Goal: Information Seeking & Learning: Find specific fact

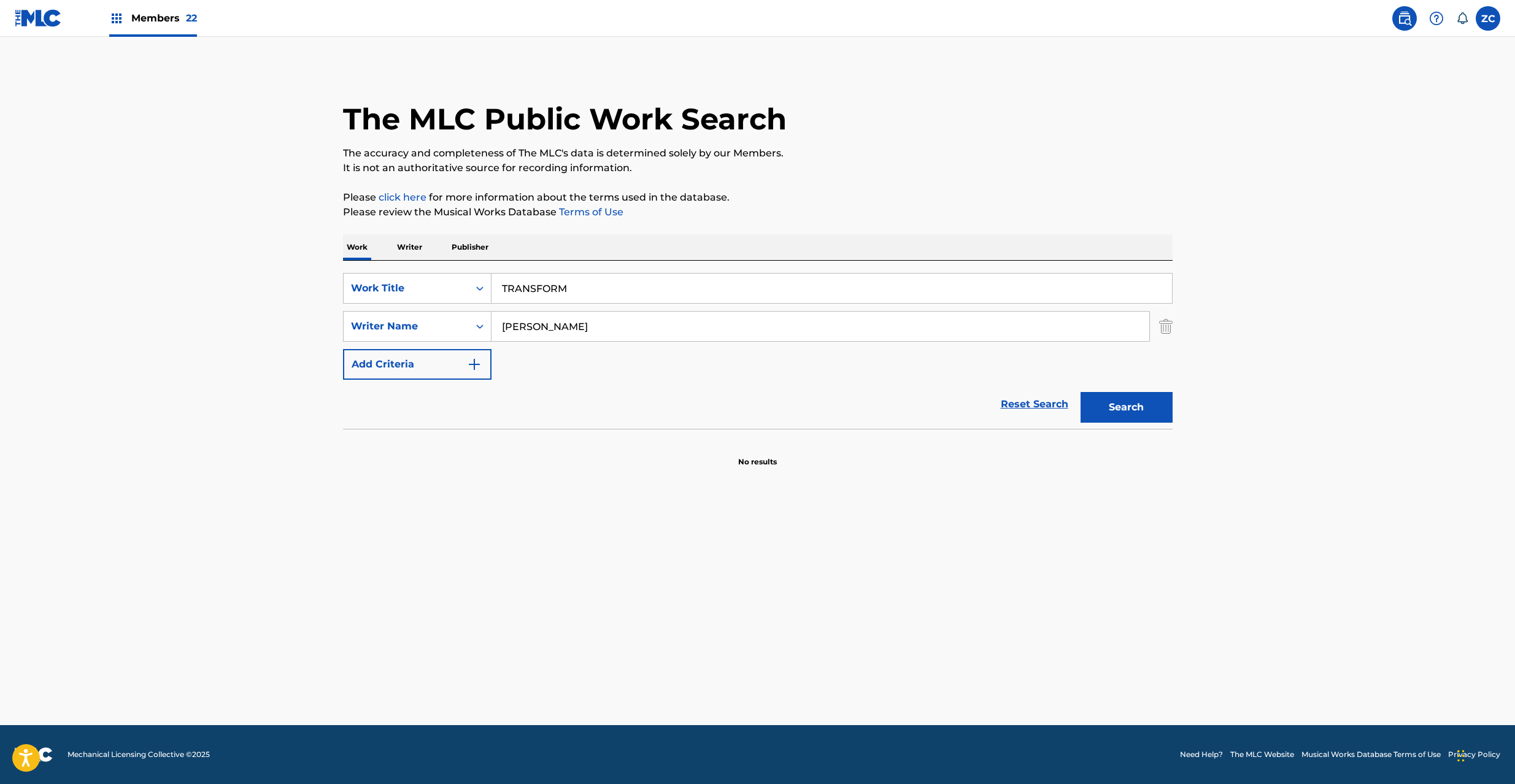
click at [57, 18] on img at bounding box center [37, 18] width 47 height 18
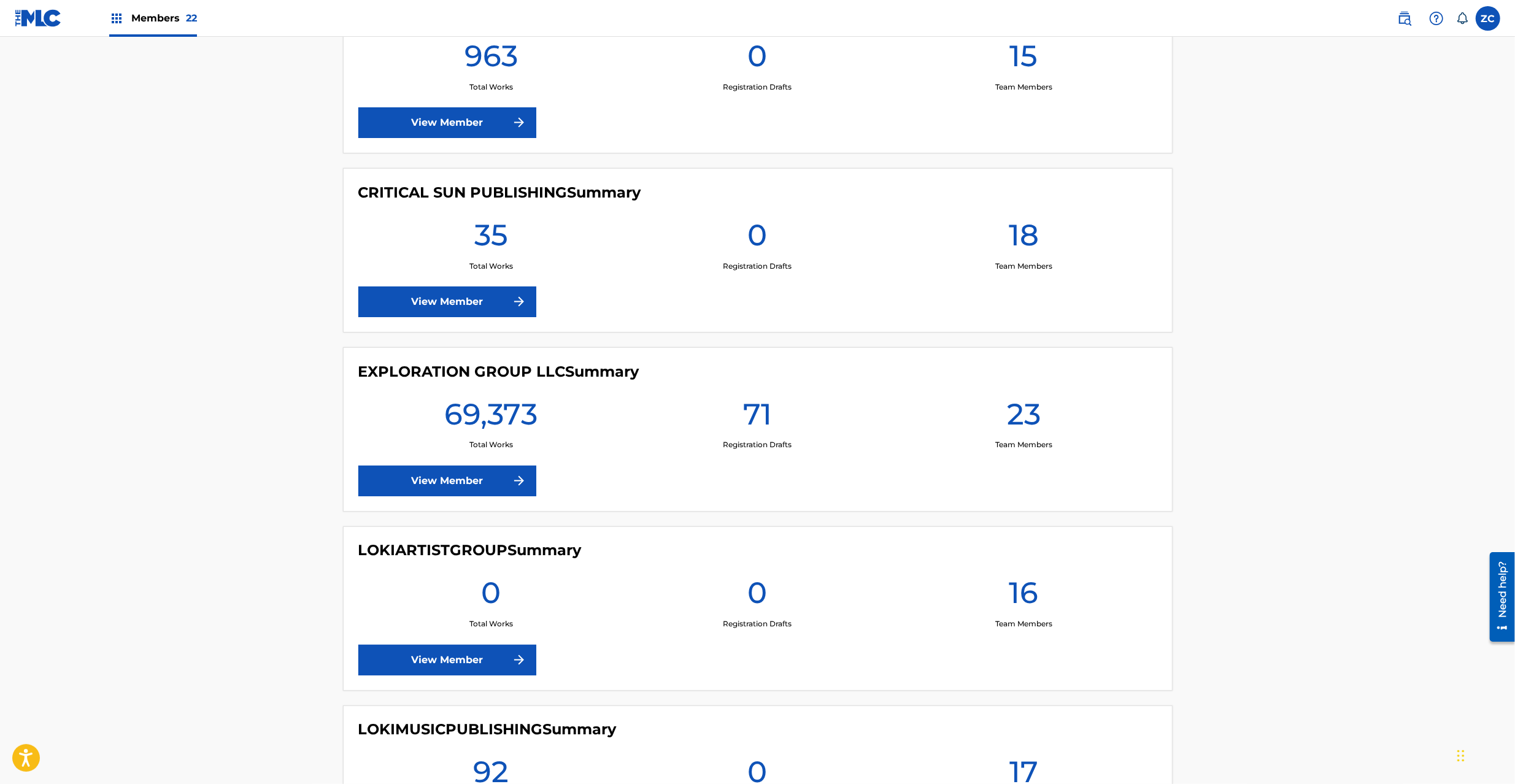
scroll to position [1854, 0]
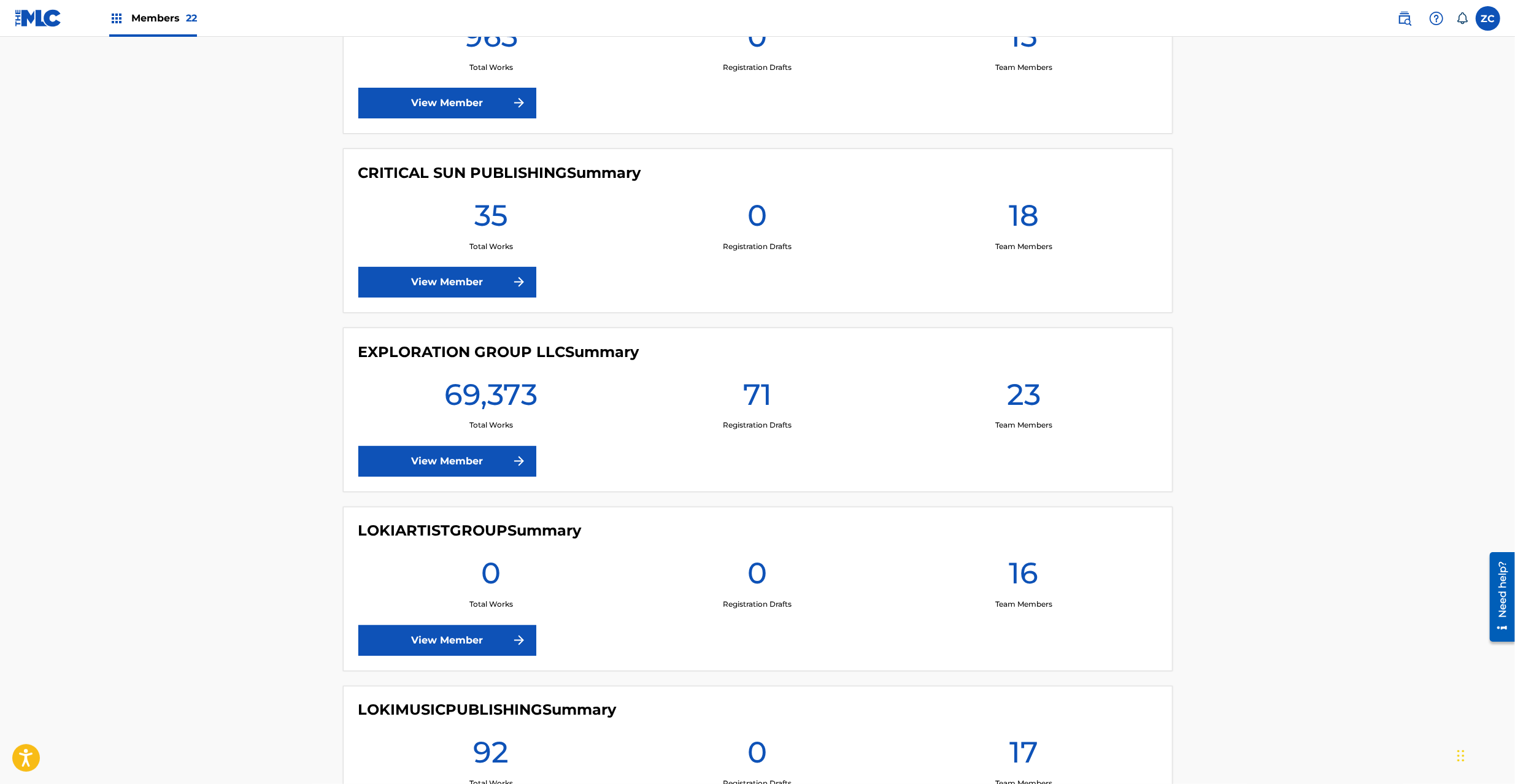
click at [485, 457] on link "View Member" at bounding box center [447, 461] width 178 height 31
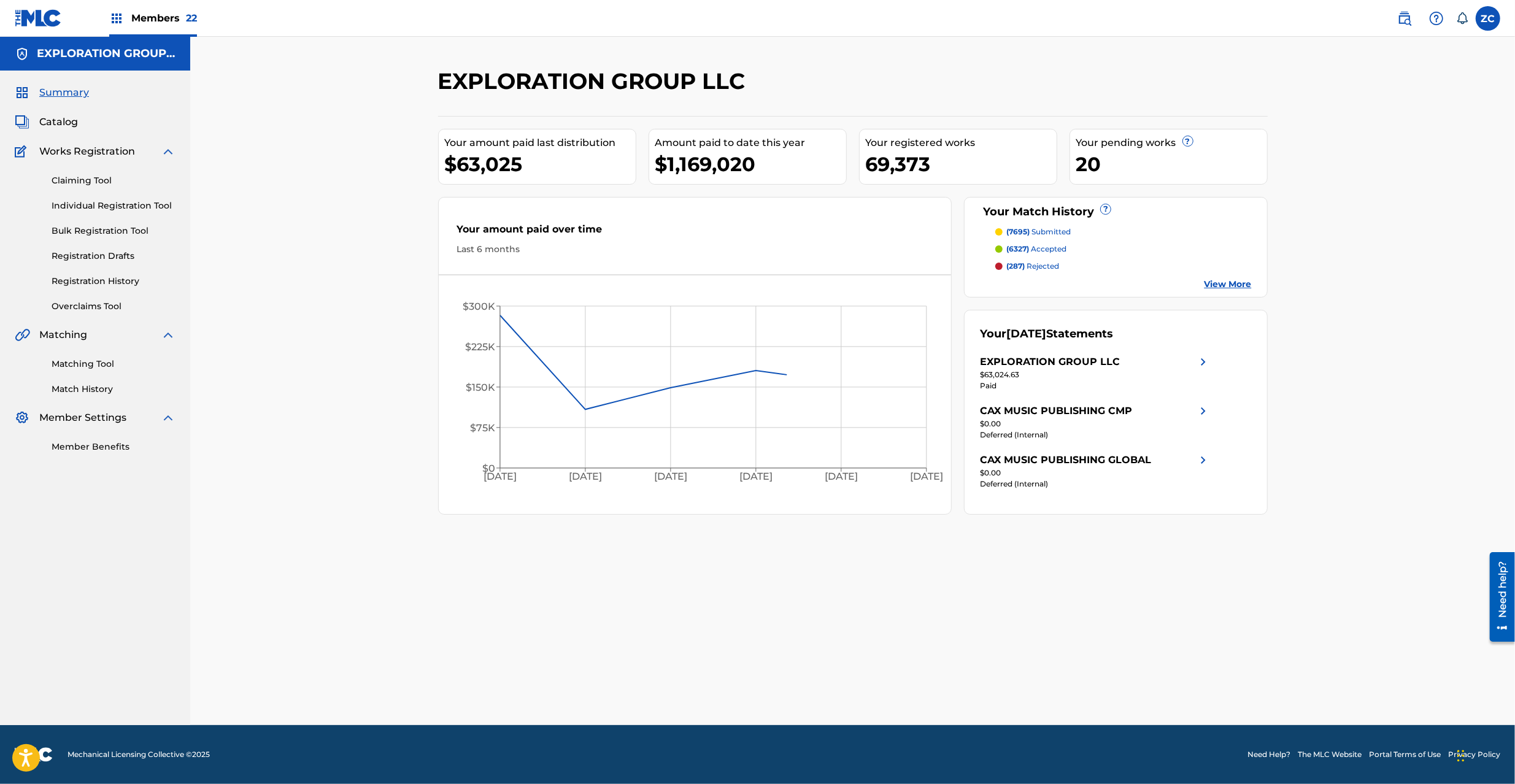
drag, startPoint x: 80, startPoint y: 359, endPoint x: 351, endPoint y: 360, distance: 271.0
click at [81, 360] on link "Matching Tool" at bounding box center [114, 364] width 124 height 13
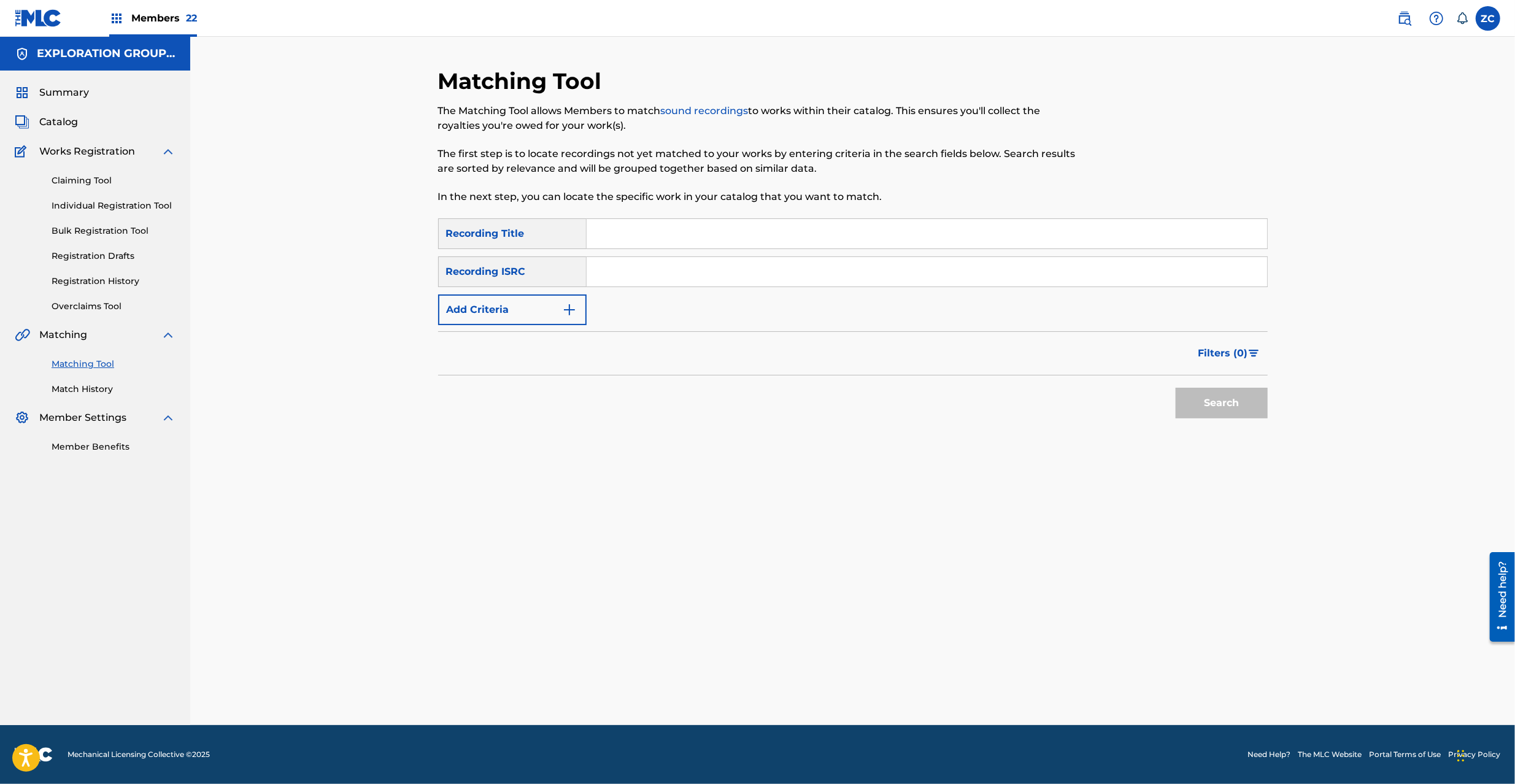
drag, startPoint x: 676, startPoint y: 283, endPoint x: 700, endPoint y: 286, distance: 24.2
click at [676, 283] on input "Search Form" at bounding box center [927, 271] width 681 height 29
paste input "JPD101800131"
click at [1240, 408] on button "Search" at bounding box center [1222, 403] width 92 height 31
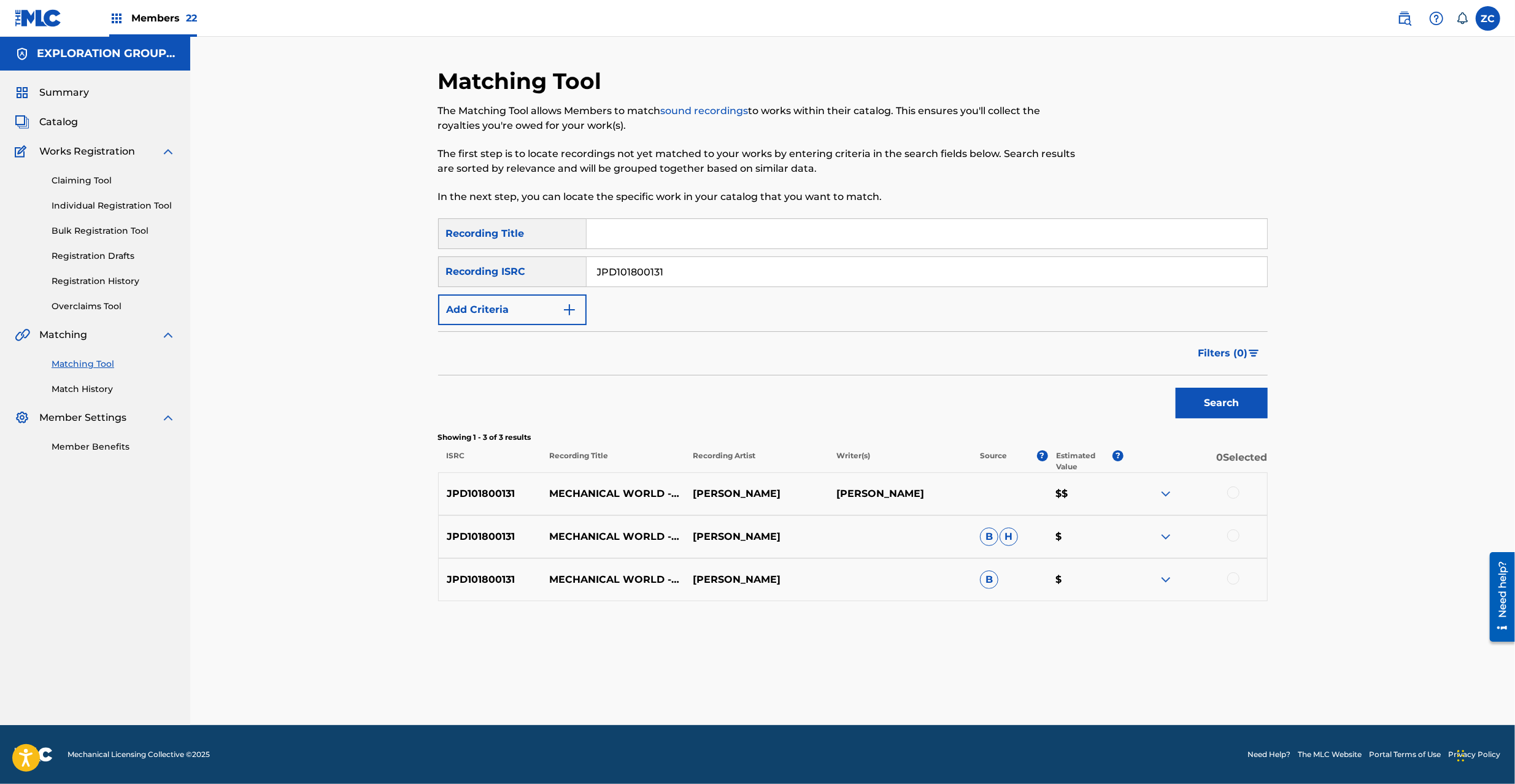
drag, startPoint x: 729, startPoint y: 275, endPoint x: 749, endPoint y: 293, distance: 26.9
click at [729, 275] on input "JPD101800131" at bounding box center [927, 271] width 681 height 29
paste input "K651668109"
type input "JPK651668109"
click at [1222, 405] on button "Search" at bounding box center [1222, 403] width 92 height 31
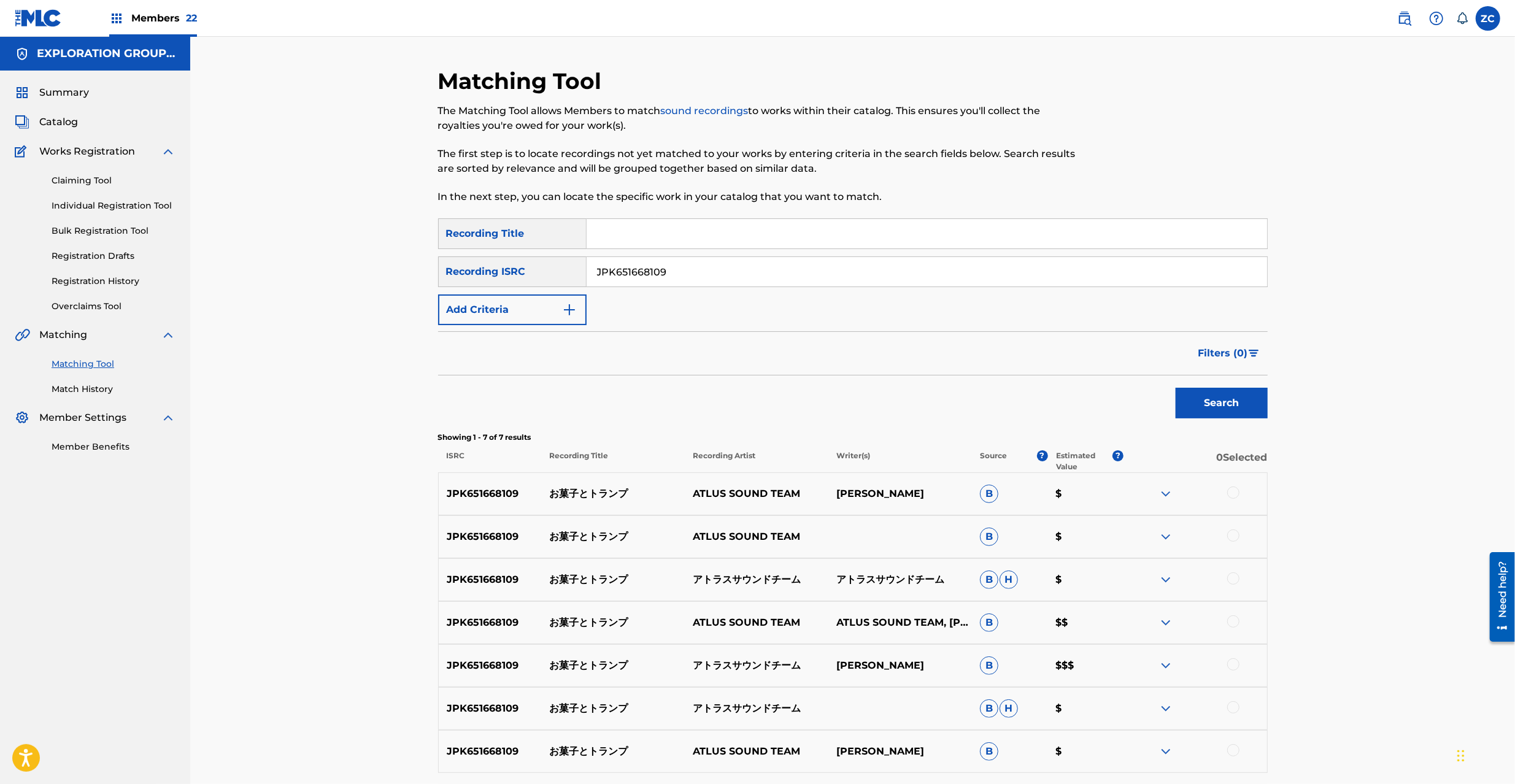
click at [755, 275] on input "JPK651668109" at bounding box center [927, 271] width 681 height 29
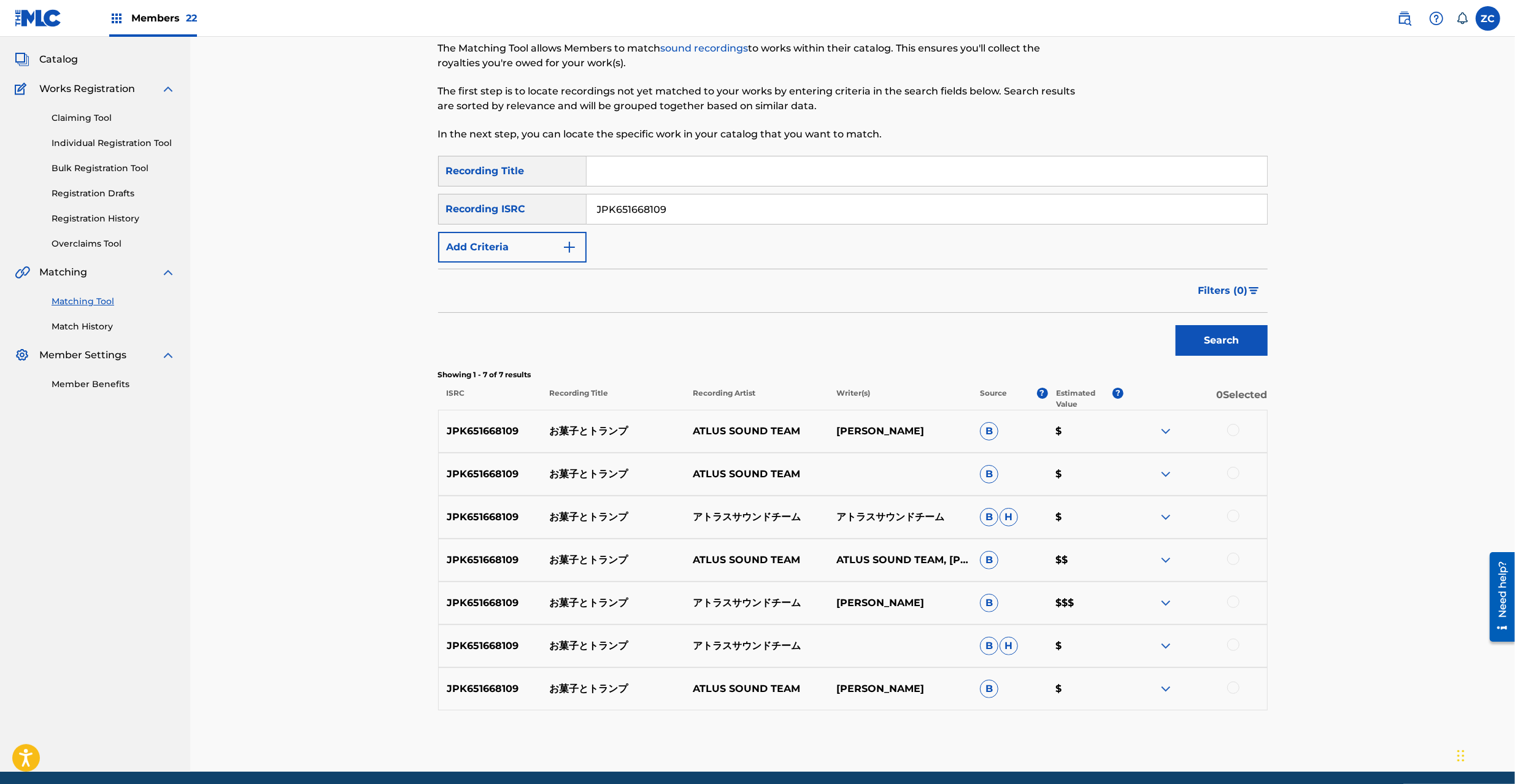
scroll to position [109, 0]
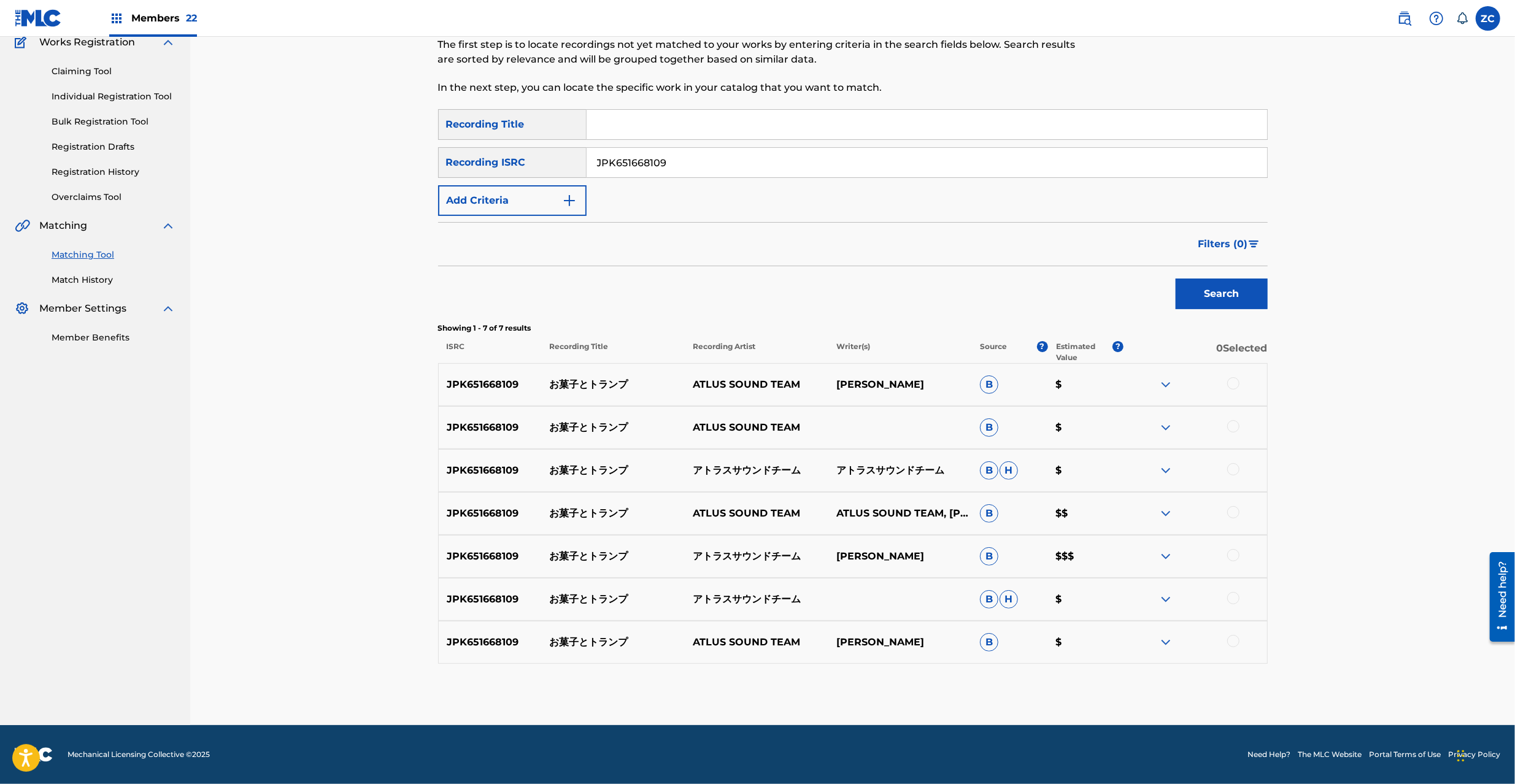
click at [1232, 381] on div at bounding box center [1233, 383] width 12 height 12
click at [1231, 427] on div at bounding box center [1233, 426] width 12 height 12
click at [1232, 466] on div at bounding box center [1233, 469] width 12 height 12
click at [1233, 512] on div at bounding box center [1233, 512] width 12 height 12
click at [1232, 558] on div at bounding box center [1233, 555] width 12 height 12
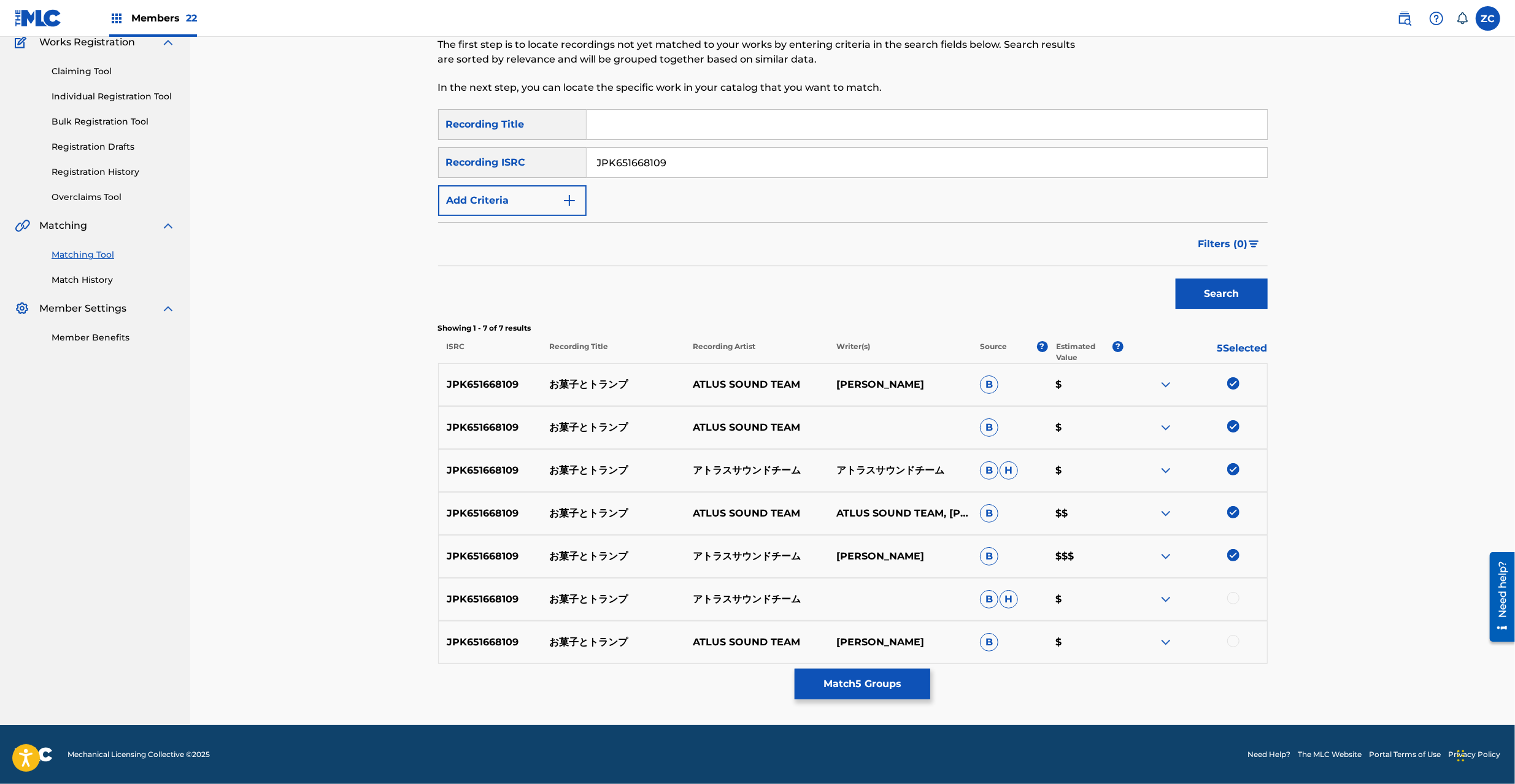
click at [1237, 603] on div at bounding box center [1195, 599] width 143 height 14
click at [1235, 599] on div at bounding box center [1233, 598] width 12 height 12
click at [1233, 638] on div at bounding box center [1233, 641] width 12 height 12
click at [868, 685] on button "Match 7 Groups" at bounding box center [862, 684] width 135 height 31
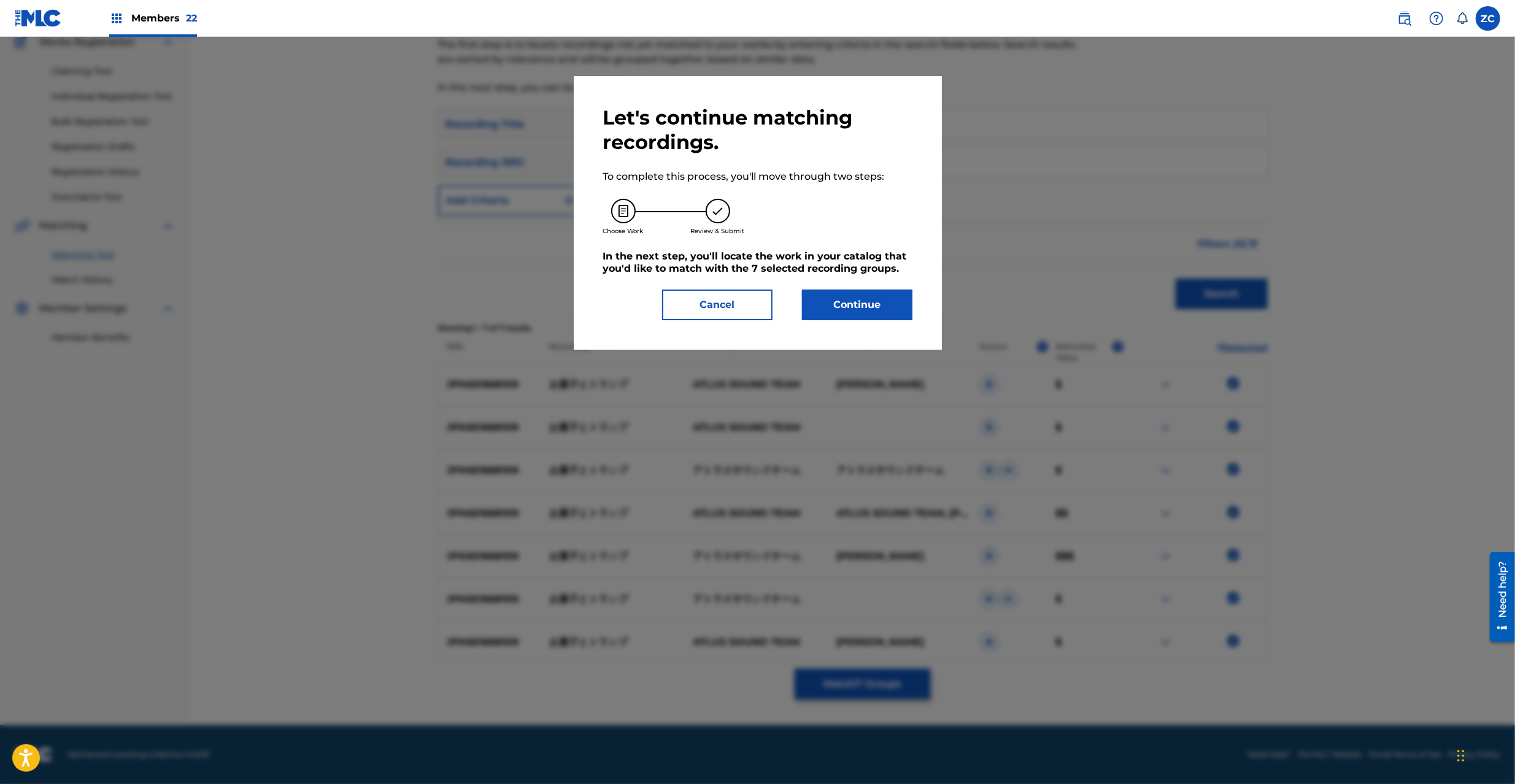
click at [868, 306] on button "Continue" at bounding box center [857, 305] width 111 height 31
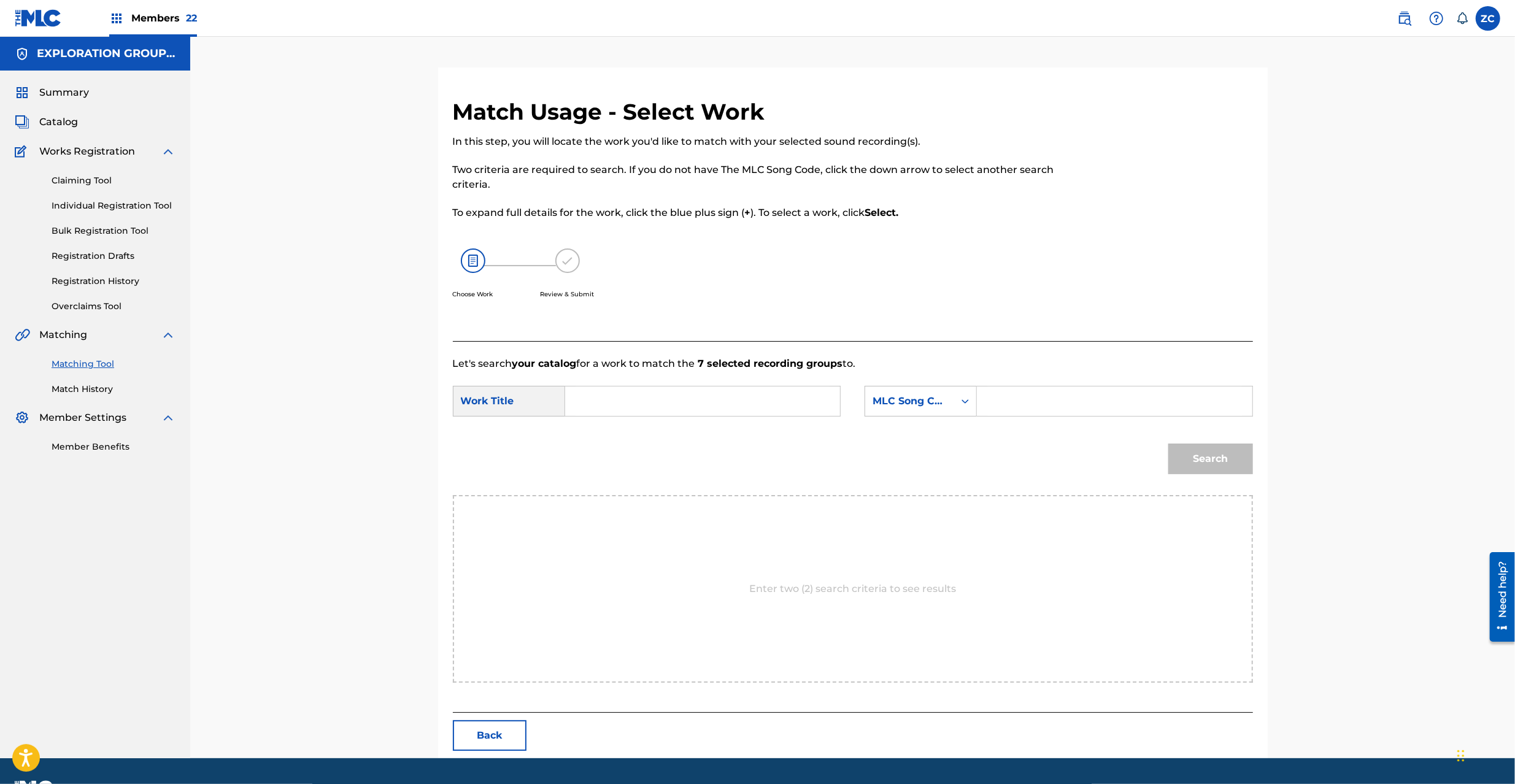
click at [697, 388] on input "Search Form" at bounding box center [702, 401] width 254 height 29
paste input "Okashito Toranpu OM2IUJ"
click at [720, 399] on input "Okashito Toranpu OM2IUJ" at bounding box center [702, 401] width 254 height 29
type input "Okashito Toranpu"
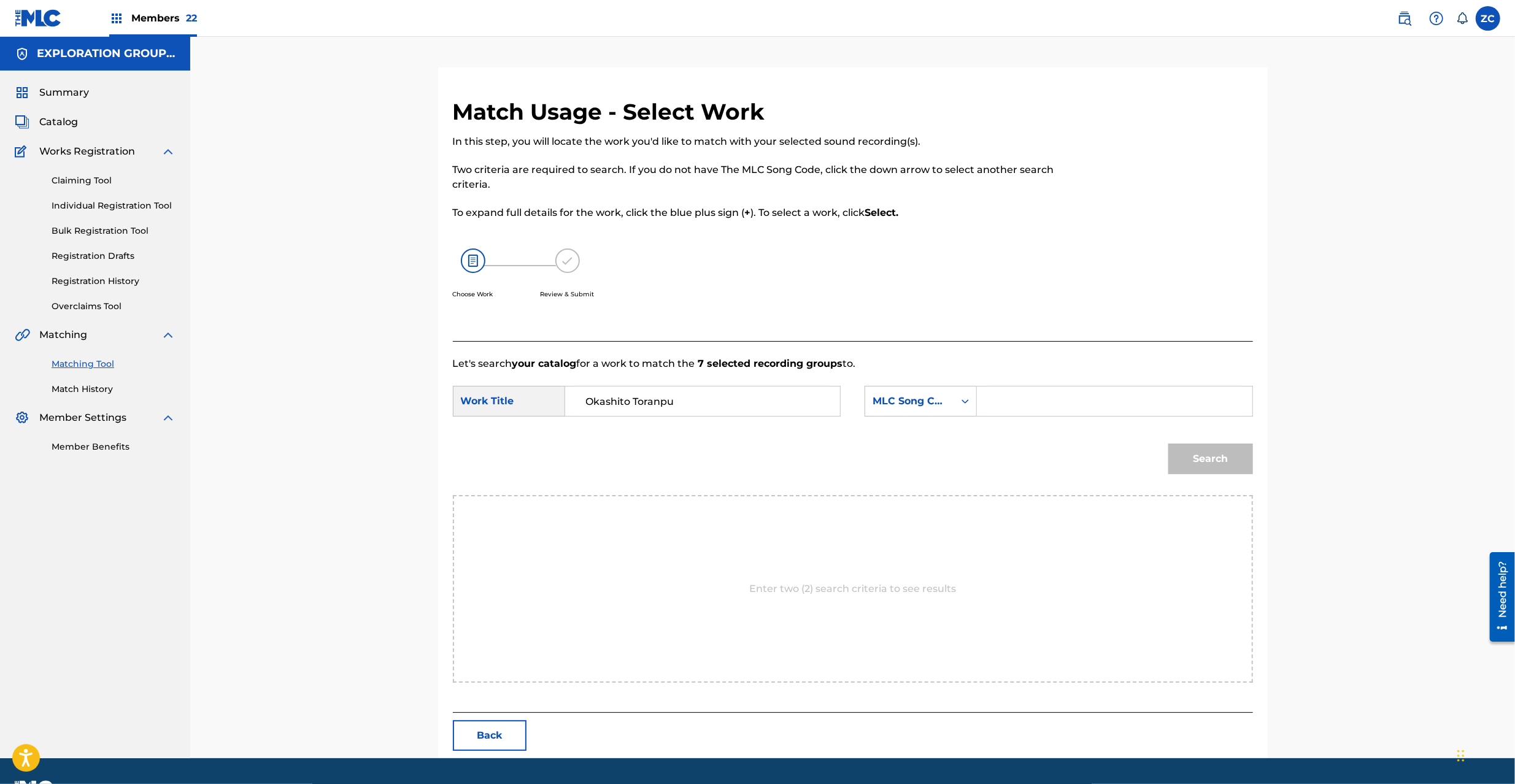
drag, startPoint x: 1063, startPoint y: 403, endPoint x: 1072, endPoint y: 405, distance: 9.2
click at [1063, 403] on input "Search Form" at bounding box center [1114, 401] width 254 height 29
paste input "OM2IUJ"
type input "OM2IUJ"
click at [1217, 457] on button "Search" at bounding box center [1211, 458] width 84 height 31
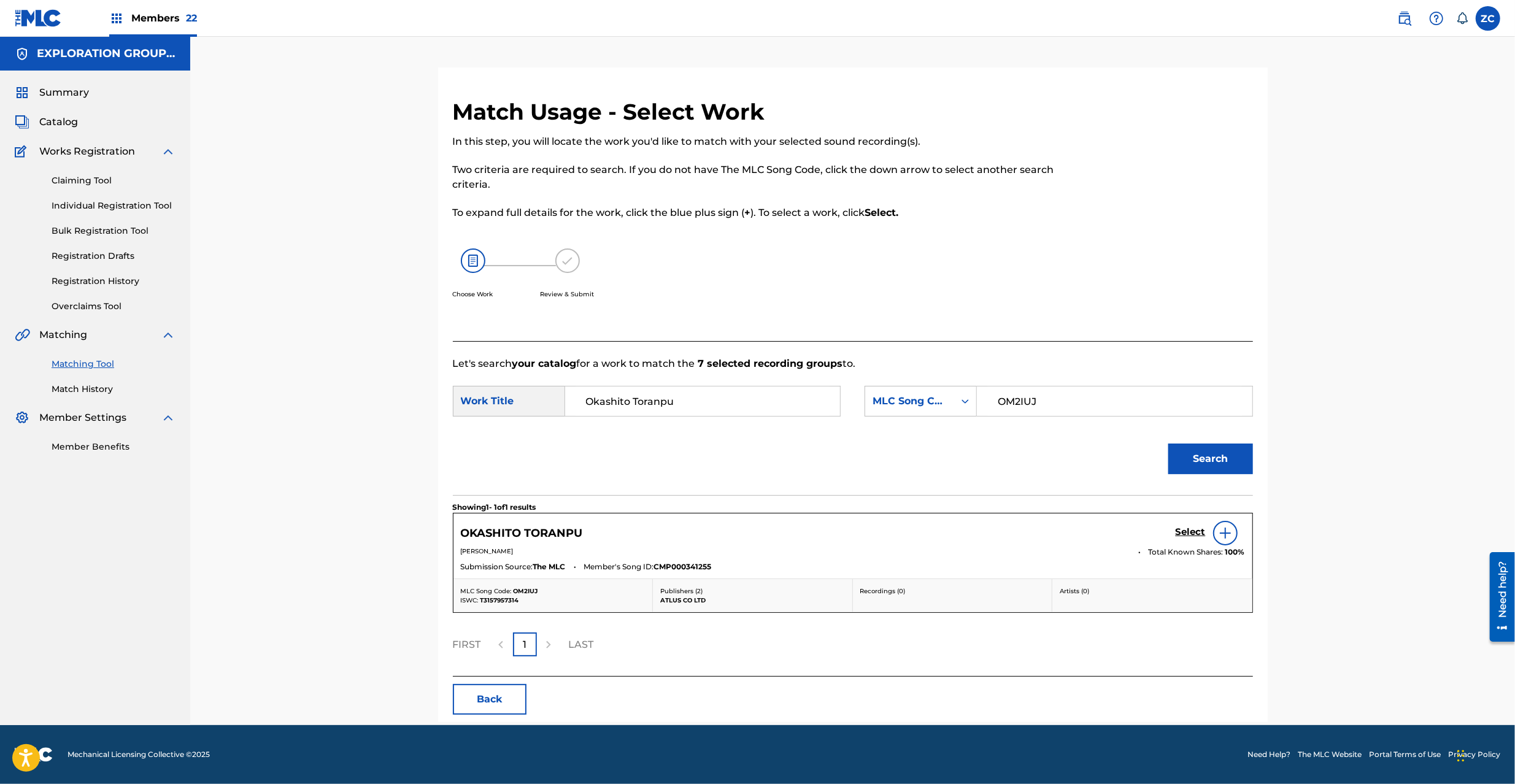
click at [1188, 540] on link "Select" at bounding box center [1191, 532] width 30 height 14
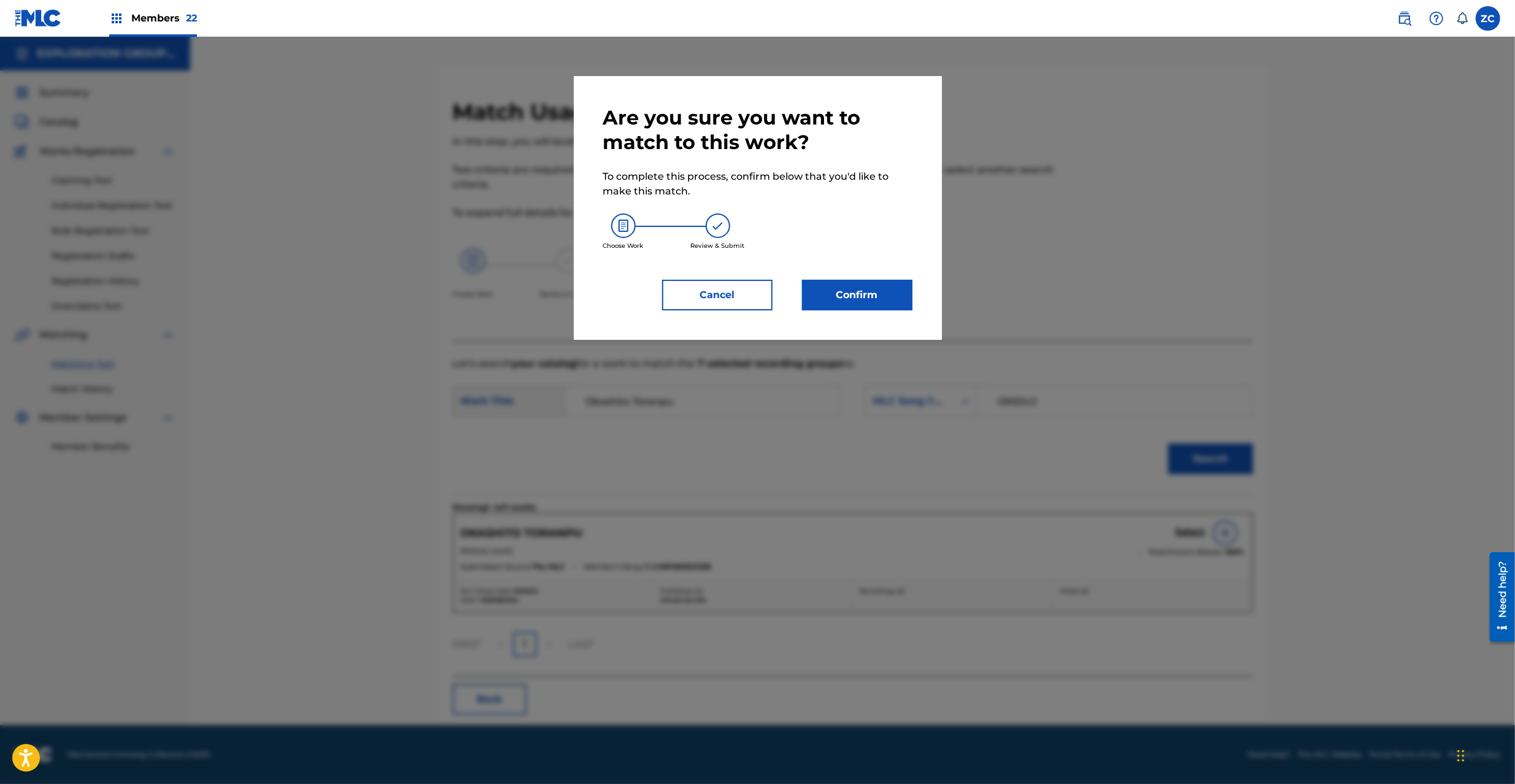
click at [859, 303] on button "Confirm" at bounding box center [857, 294] width 111 height 31
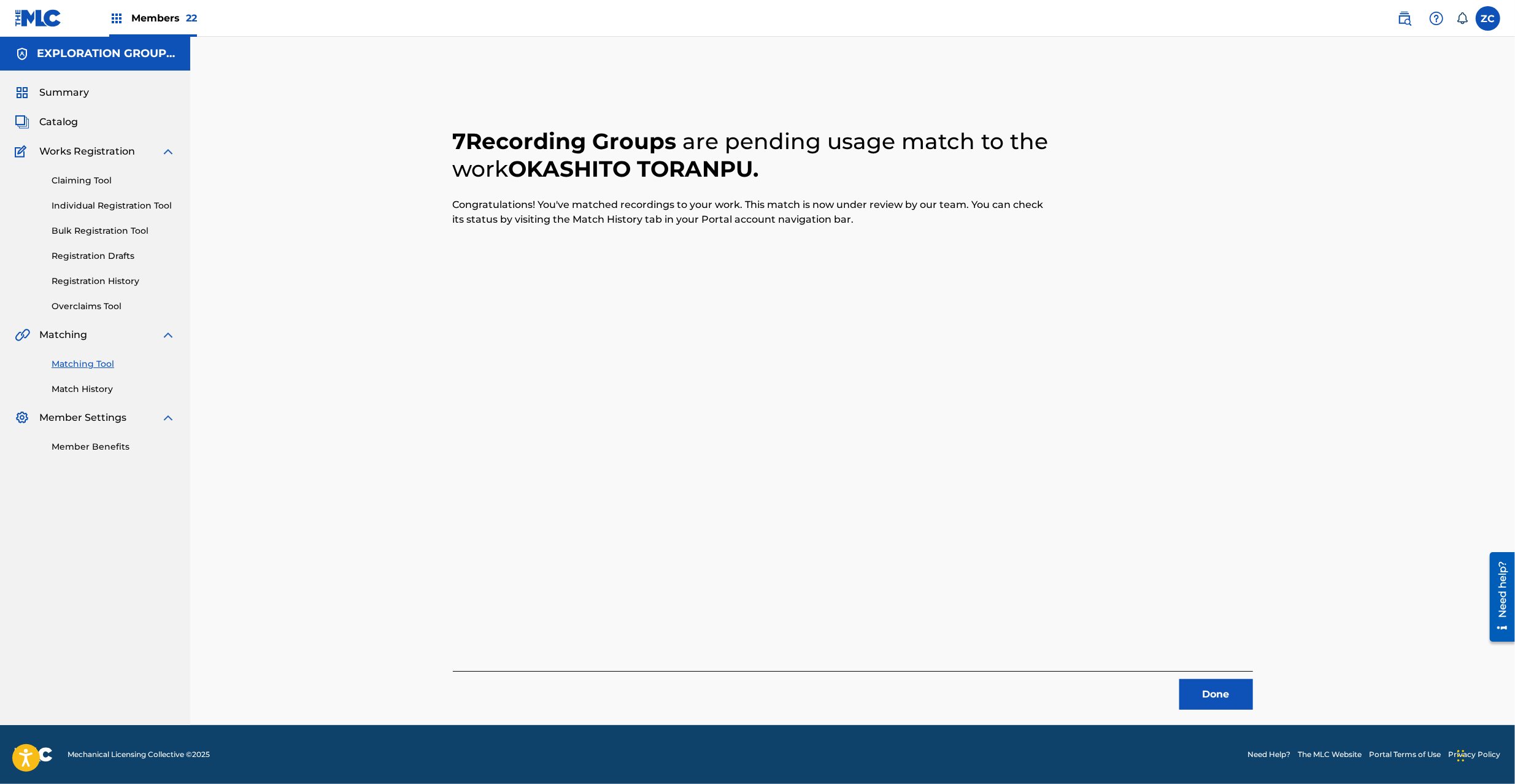
click at [1243, 695] on button "Done" at bounding box center [1216, 694] width 73 height 31
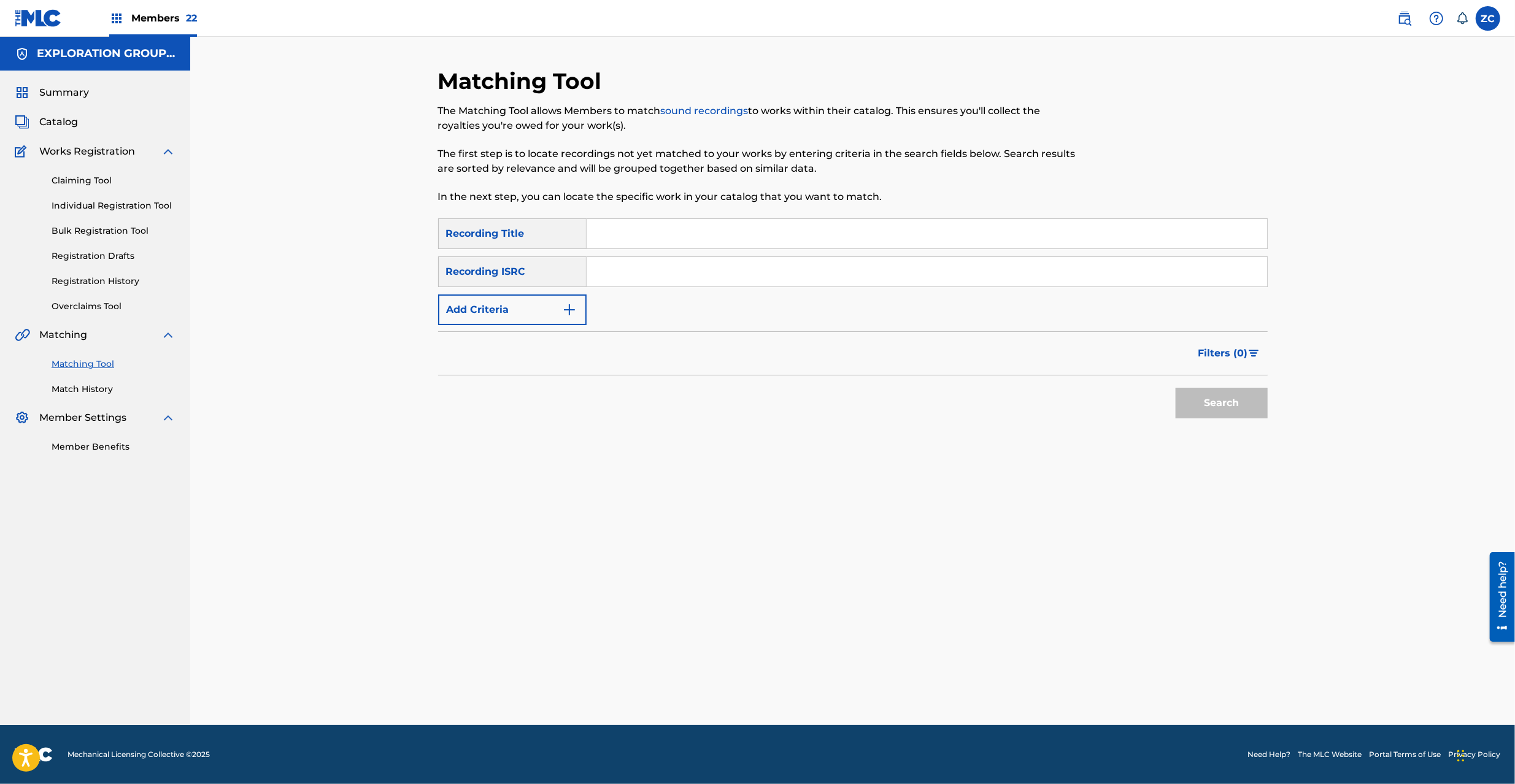
drag, startPoint x: 865, startPoint y: 270, endPoint x: 1106, endPoint y: 379, distance: 264.5
click at [865, 271] on input "Search Form" at bounding box center [927, 271] width 681 height 29
paste input "JPK651668107"
type input "JPK651668107"
click at [1208, 400] on button "Search" at bounding box center [1222, 403] width 92 height 31
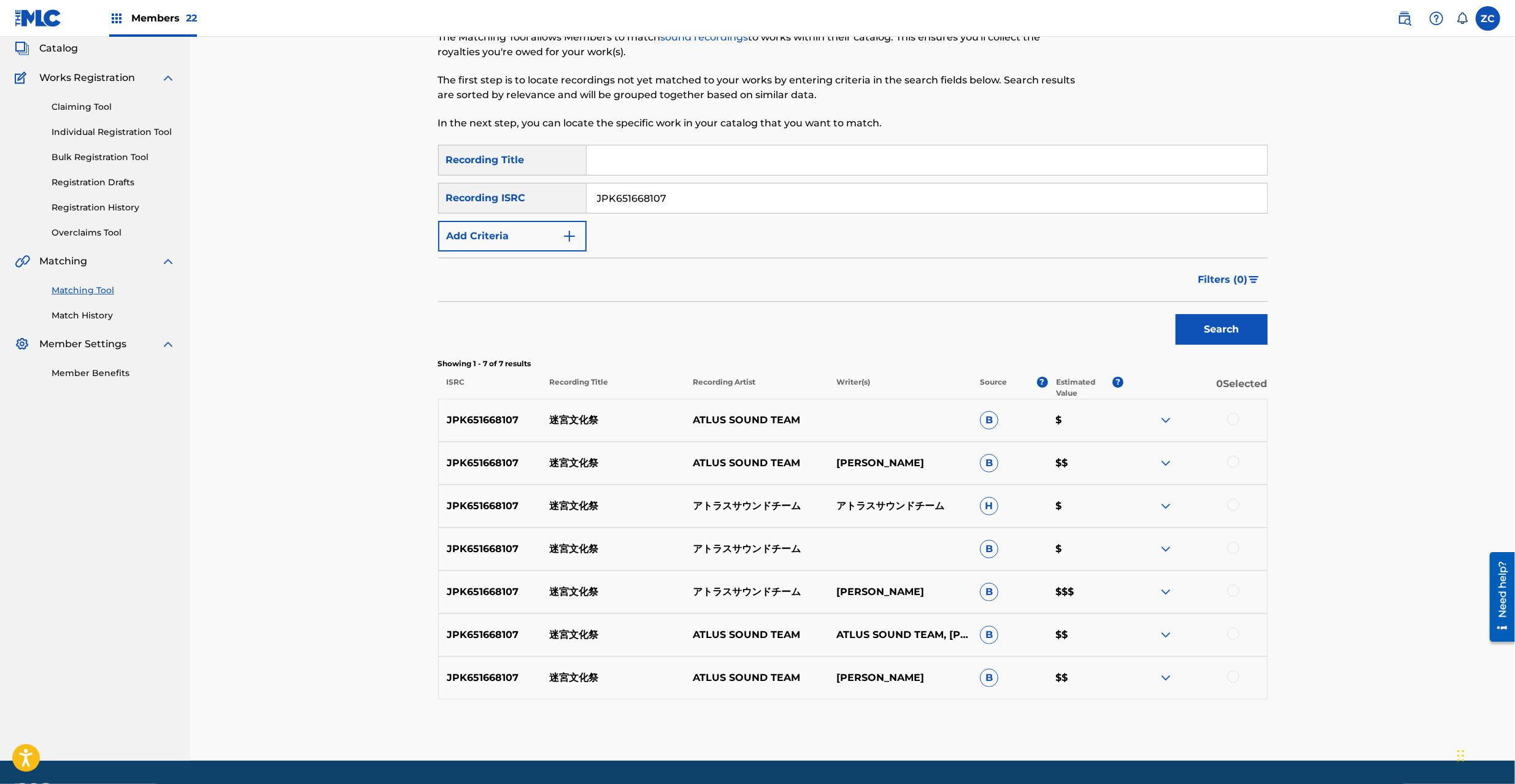
scroll to position [109, 0]
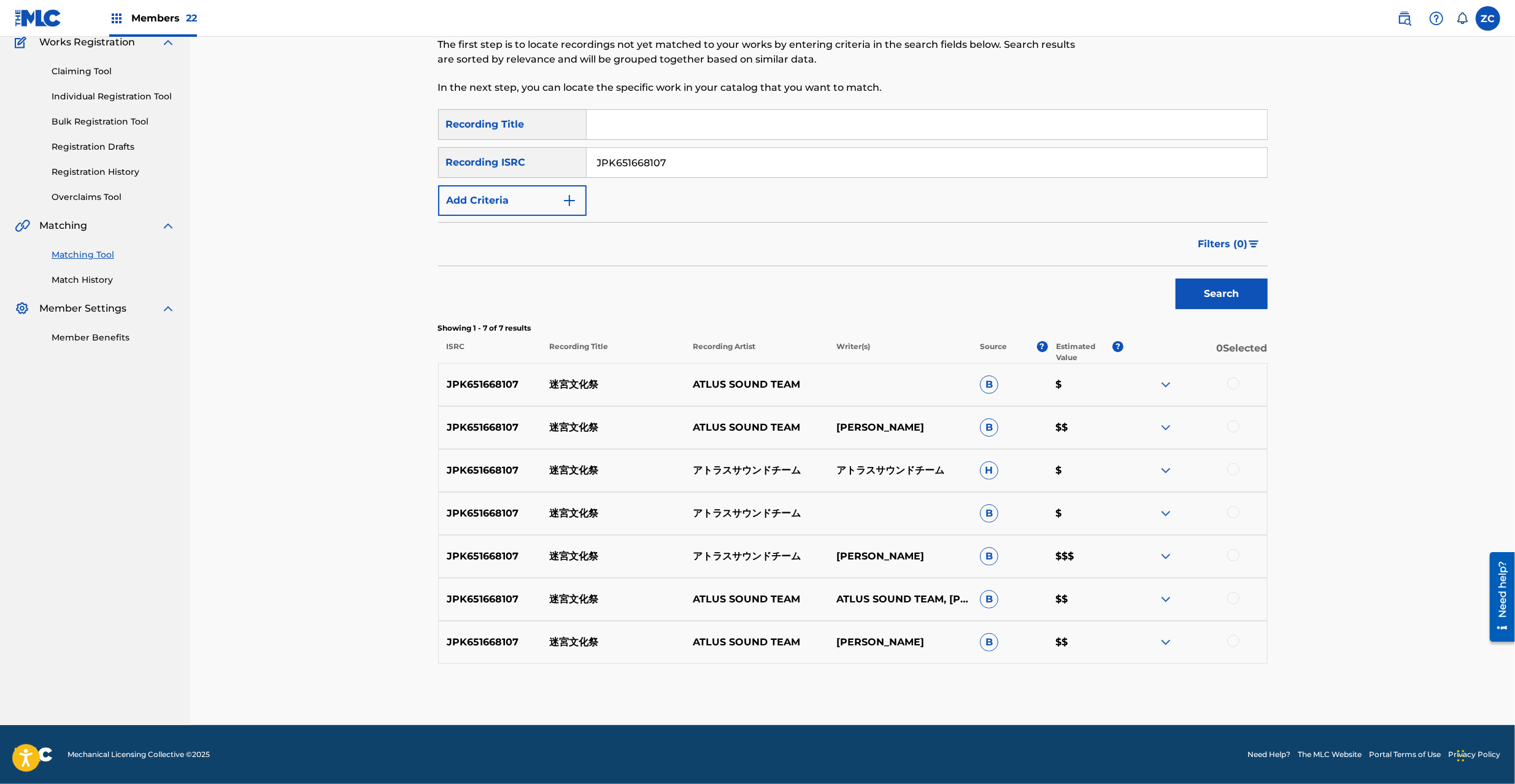
click at [1235, 388] on div at bounding box center [1233, 383] width 12 height 12
click at [1232, 427] on div at bounding box center [1233, 426] width 12 height 12
click at [1231, 467] on div at bounding box center [1233, 469] width 12 height 12
click at [1233, 511] on div at bounding box center [1233, 512] width 12 height 12
drag, startPoint x: 1233, startPoint y: 557, endPoint x: 1235, endPoint y: 593, distance: 36.1
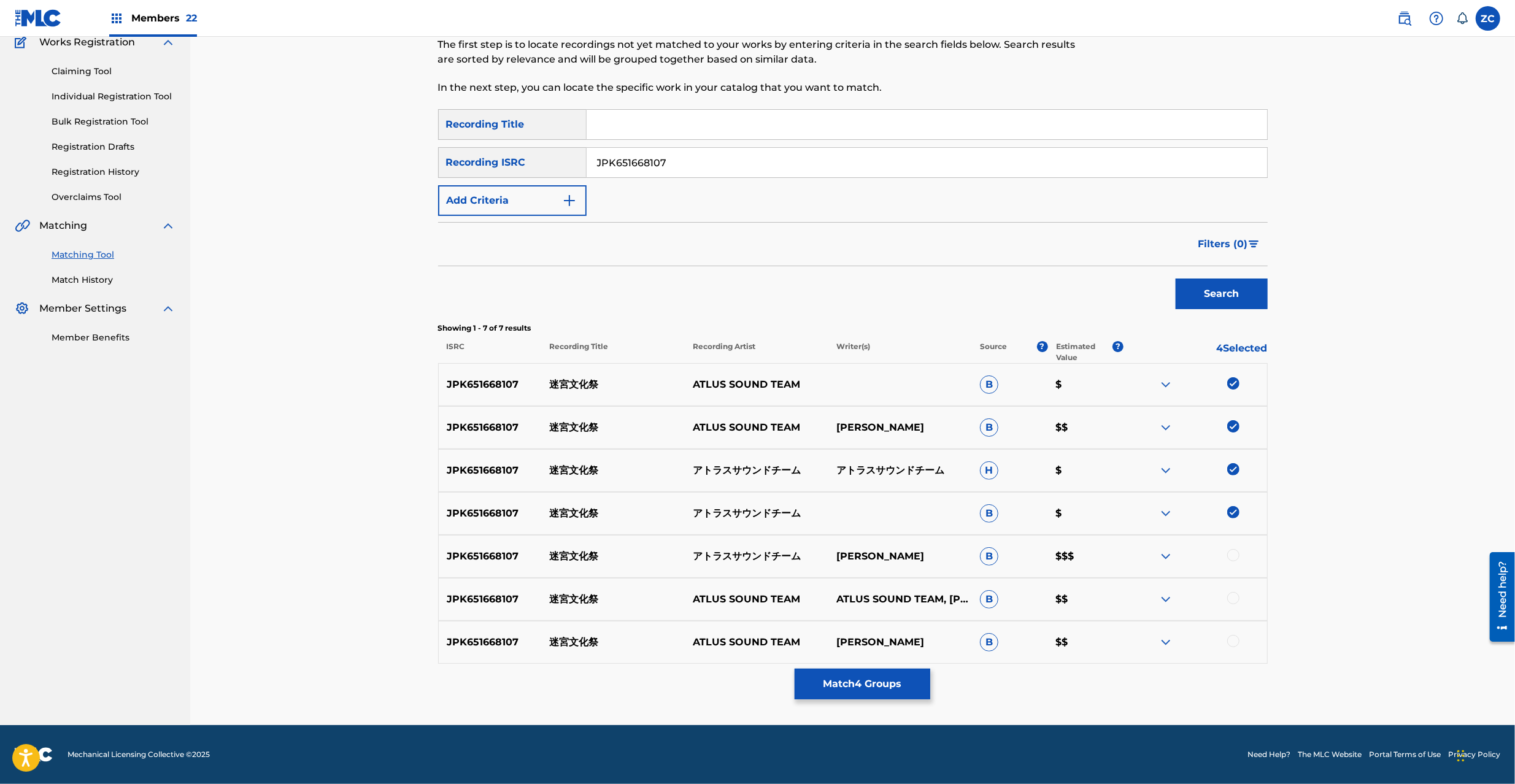
click at [1233, 558] on div at bounding box center [1233, 555] width 12 height 12
click at [1235, 599] on div at bounding box center [1233, 598] width 12 height 12
click at [1236, 644] on div at bounding box center [1233, 641] width 12 height 12
click at [889, 693] on button "Match 7 Groups" at bounding box center [862, 684] width 135 height 31
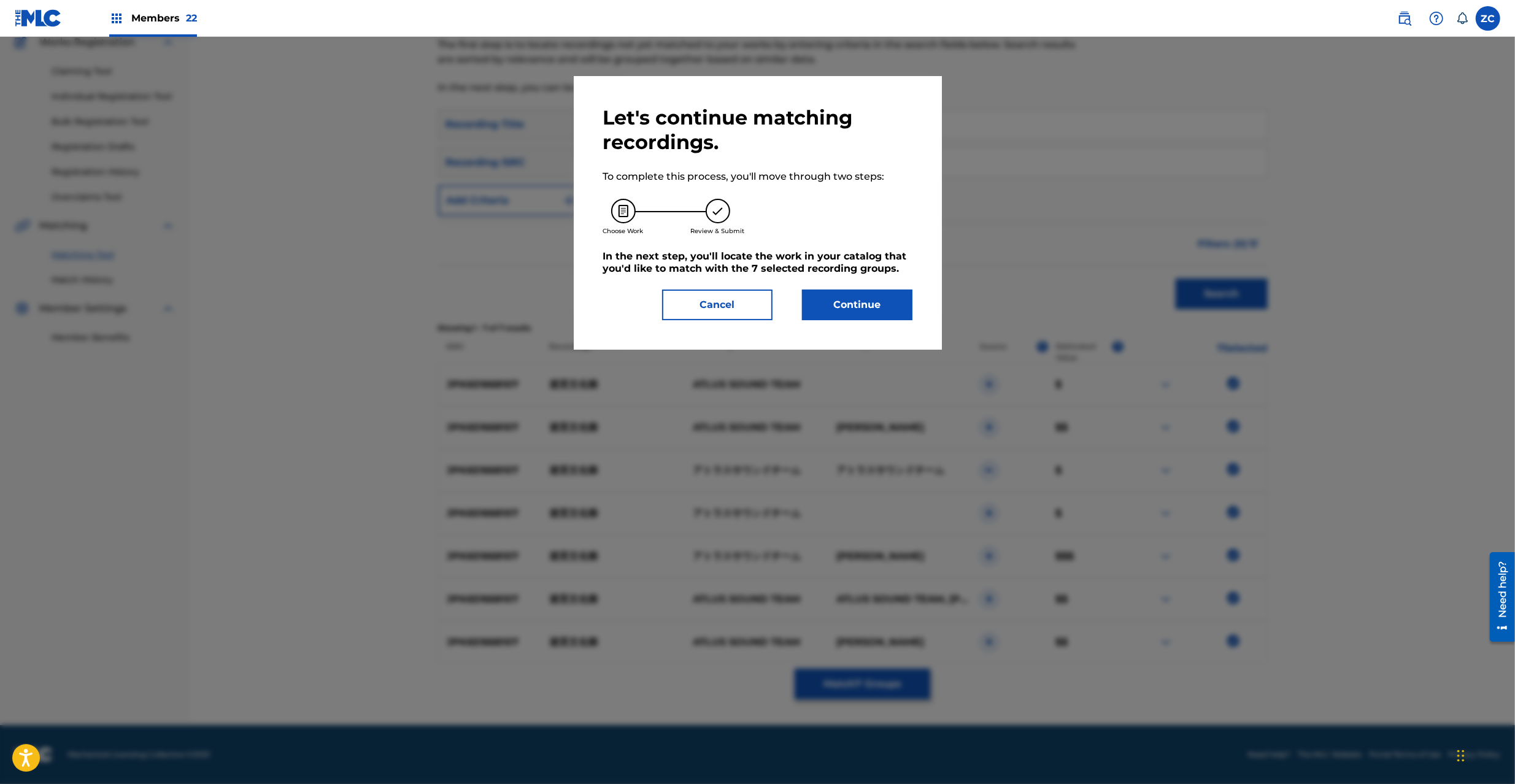
click at [847, 317] on button "Continue" at bounding box center [857, 305] width 111 height 31
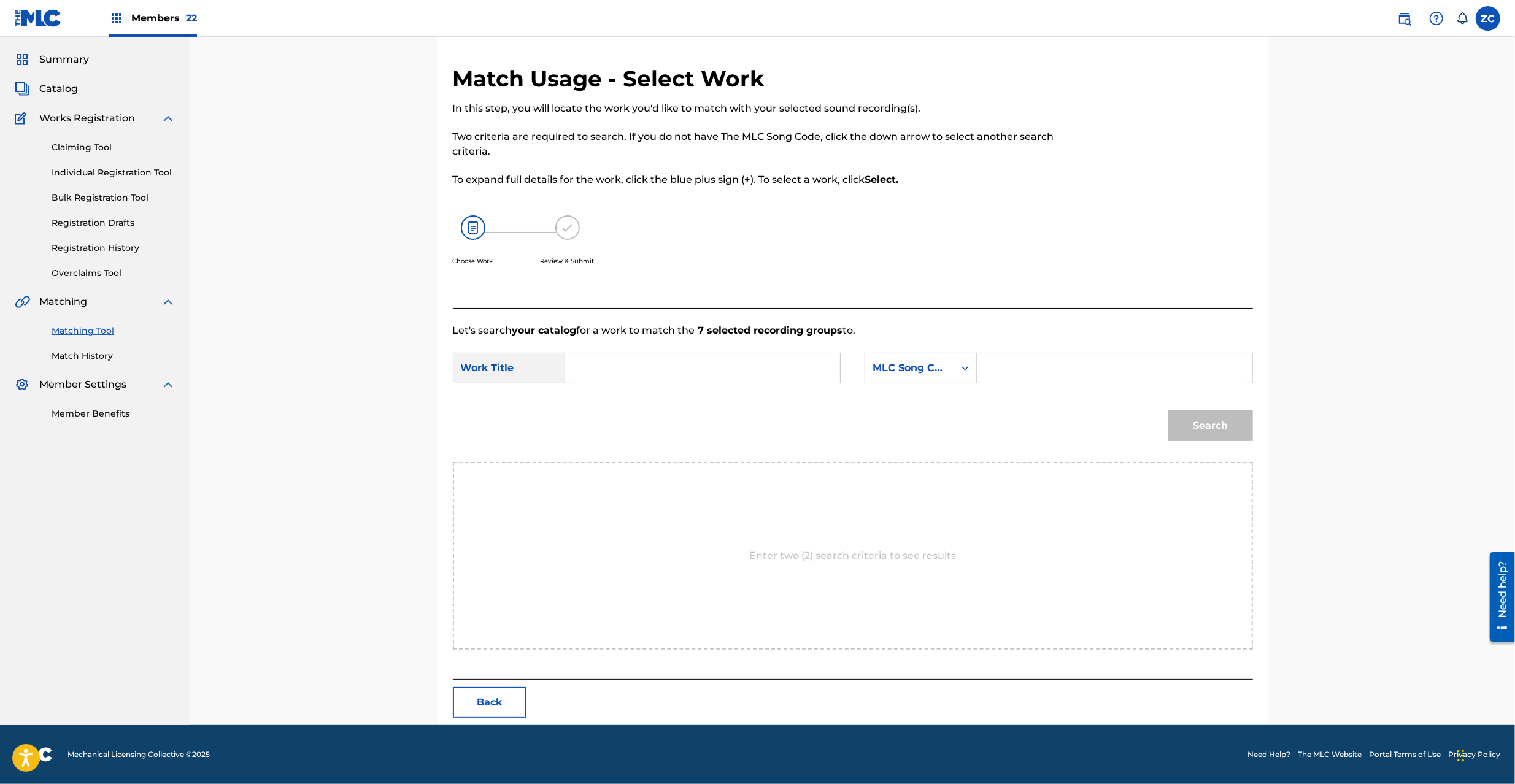
scroll to position [0, 0]
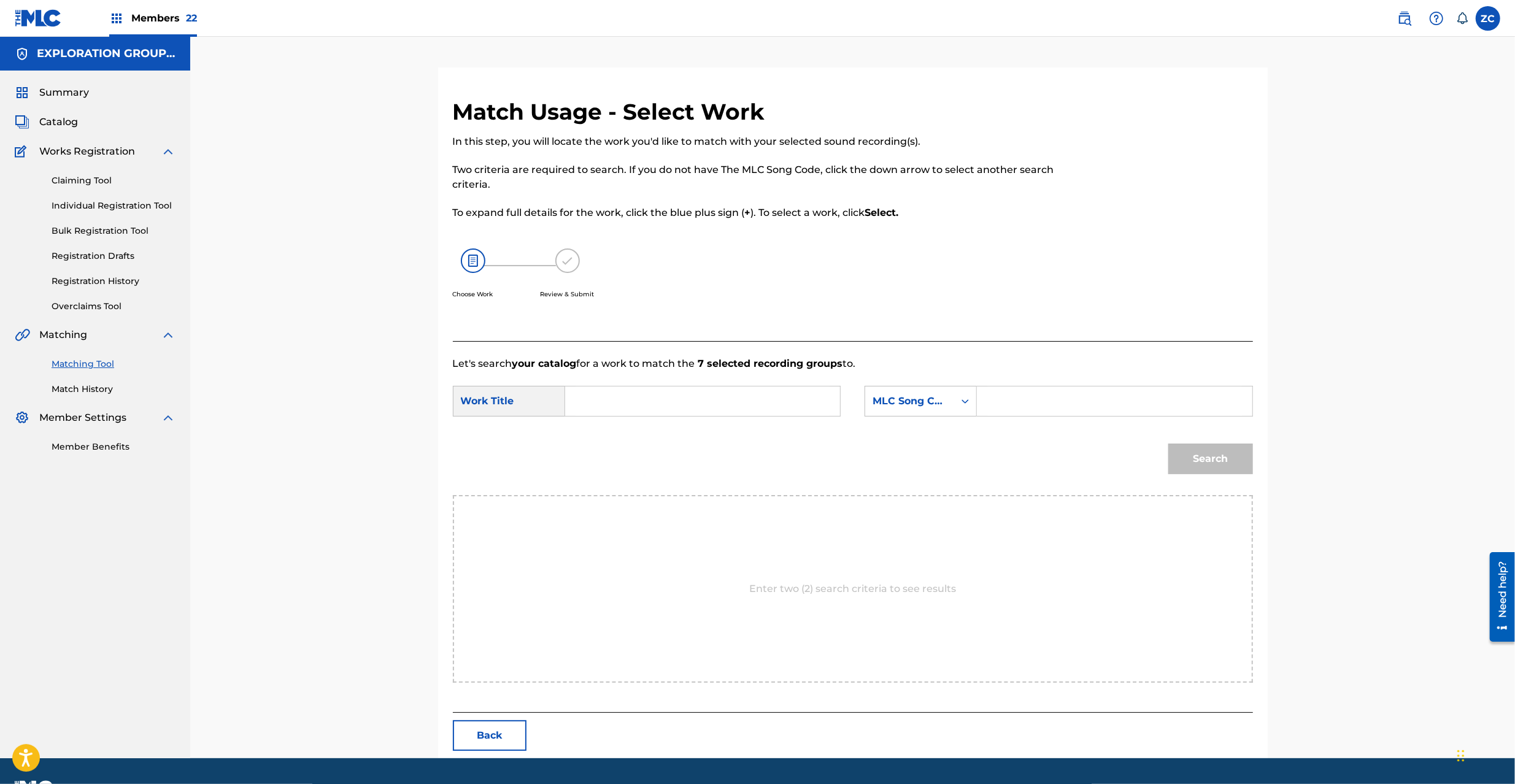
click at [698, 405] on input "Search Form" at bounding box center [702, 401] width 254 height 29
paste input "Meikyuu Bunkasai MV10JH"
click at [676, 405] on input "Meikyuu Bunkasai MV10JH" at bounding box center [702, 401] width 254 height 29
click at [713, 398] on input "Meikyuu Bunkasai MV10JH" at bounding box center [702, 401] width 254 height 29
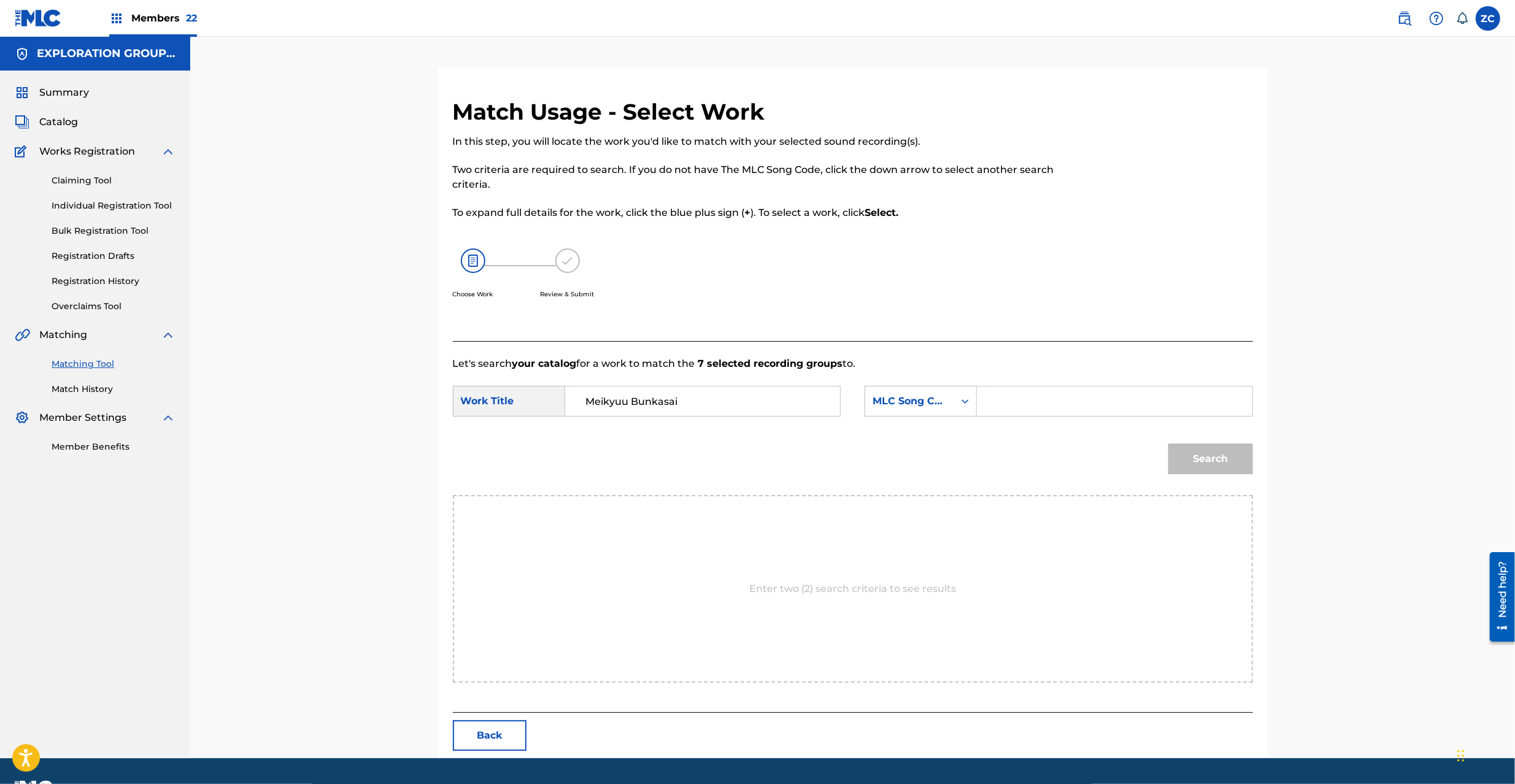
type input "Meikyuu Bunkasai"
click at [1072, 411] on input "Search Form" at bounding box center [1114, 401] width 254 height 29
paste input "MV10JH"
type input "MV10JH"
click at [1228, 454] on button "Search" at bounding box center [1211, 458] width 84 height 31
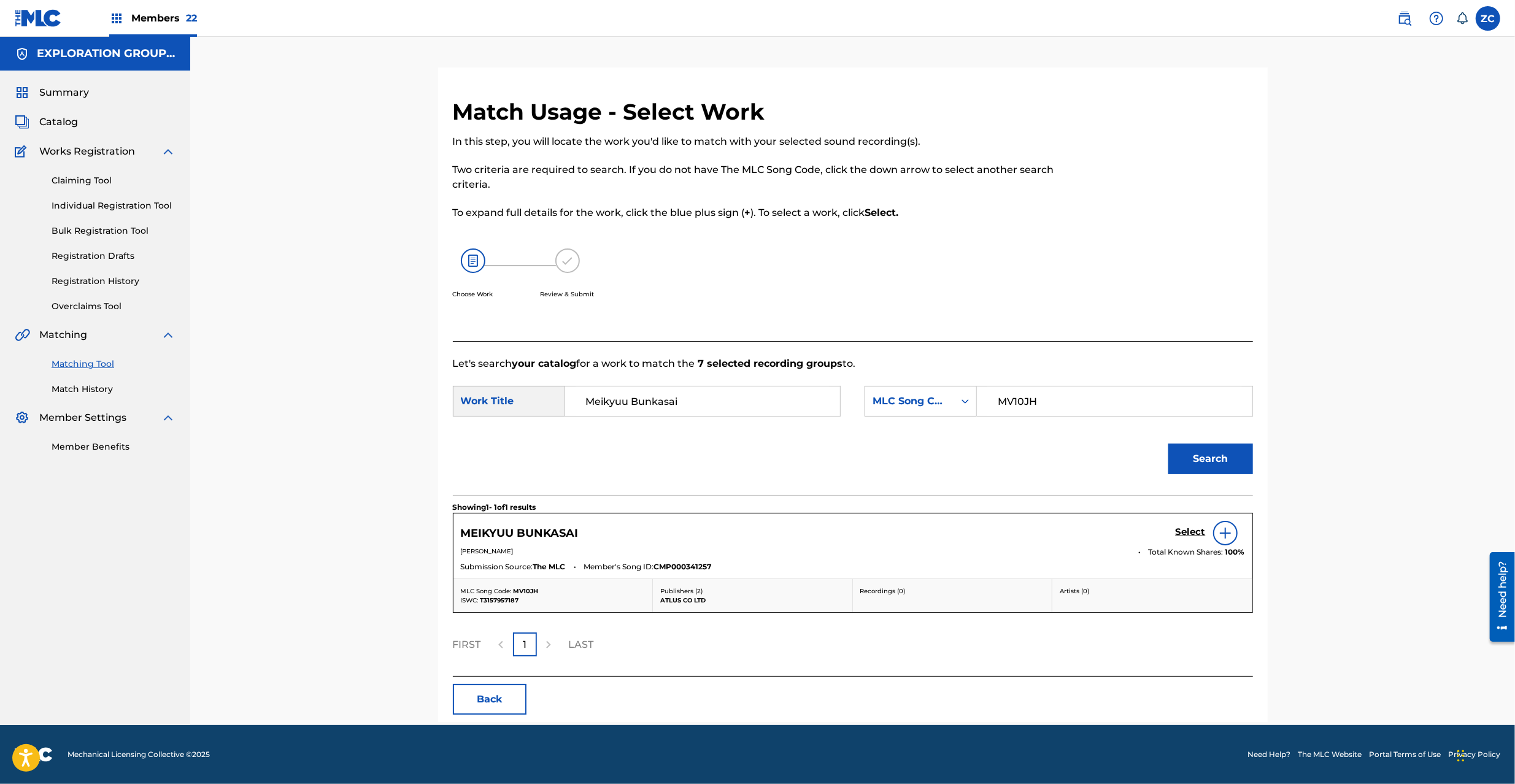
click at [1191, 533] on h5 "Select" at bounding box center [1191, 532] width 30 height 12
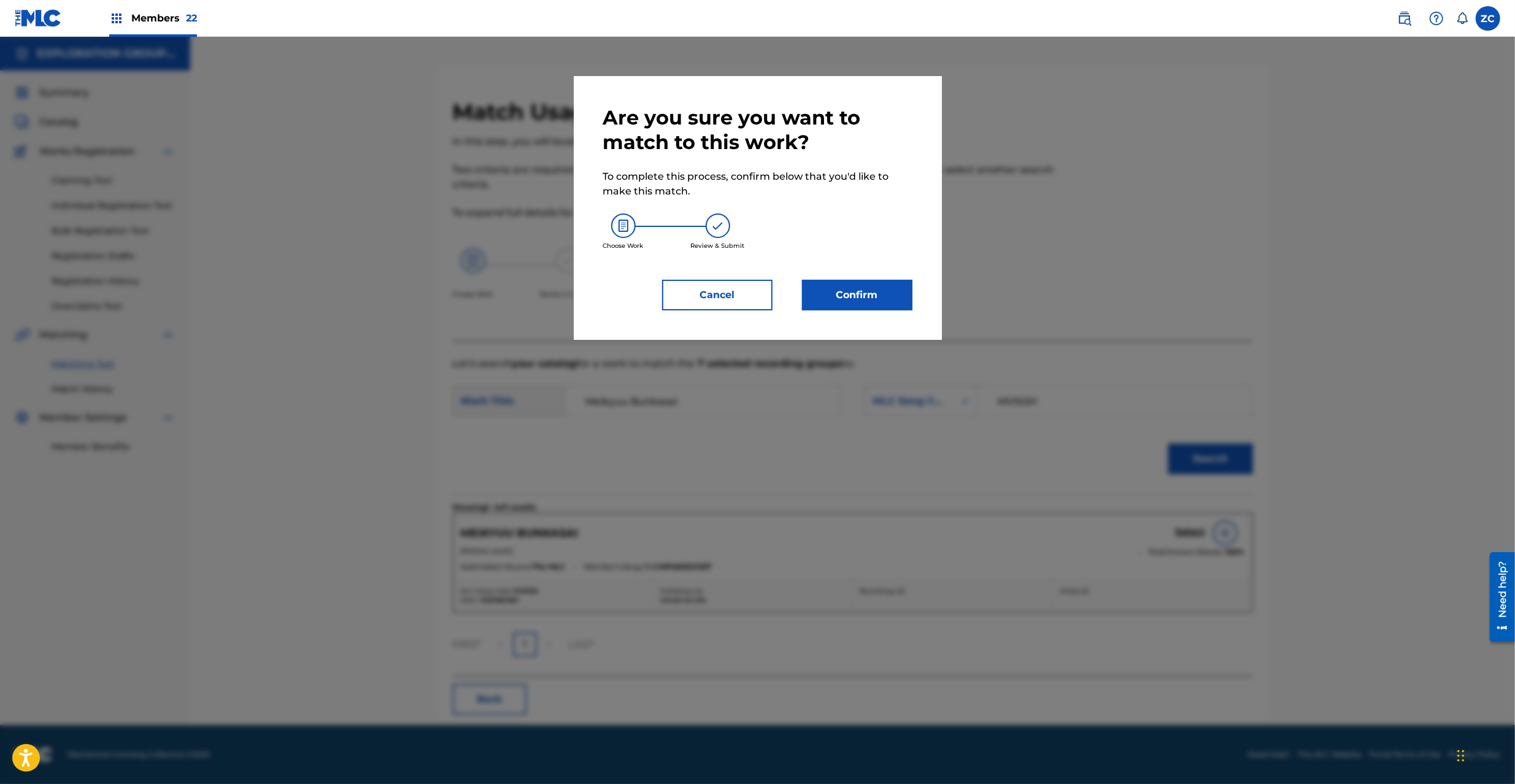
click at [888, 310] on button "Confirm" at bounding box center [857, 294] width 111 height 31
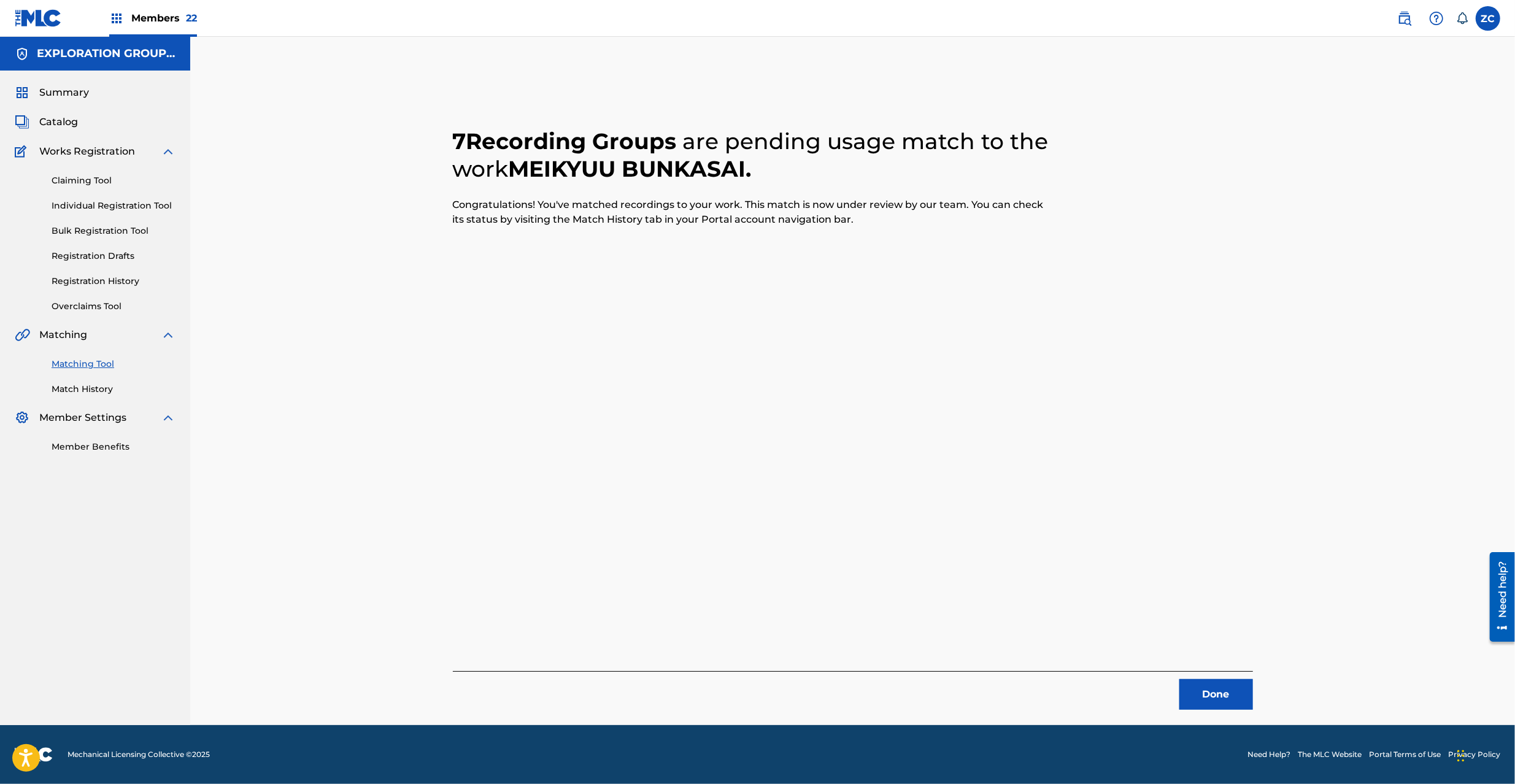
click at [1232, 689] on button "Done" at bounding box center [1216, 694] width 73 height 31
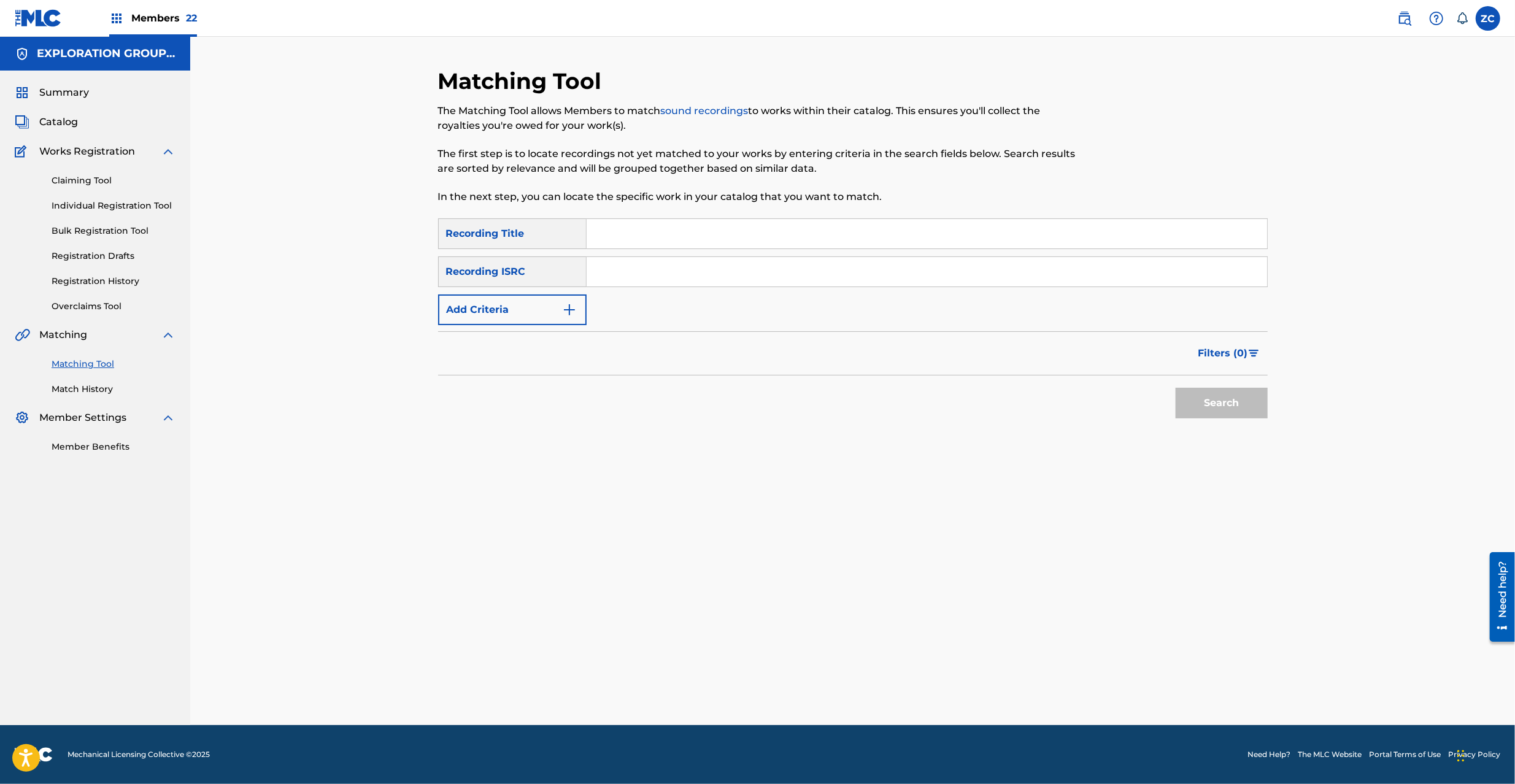
drag, startPoint x: 762, startPoint y: 274, endPoint x: 779, endPoint y: 285, distance: 20.2
click at [762, 274] on input "Search Form" at bounding box center [927, 271] width 681 height 29
paste input "JPK651668107"
click at [1196, 400] on button "Search" at bounding box center [1222, 403] width 92 height 31
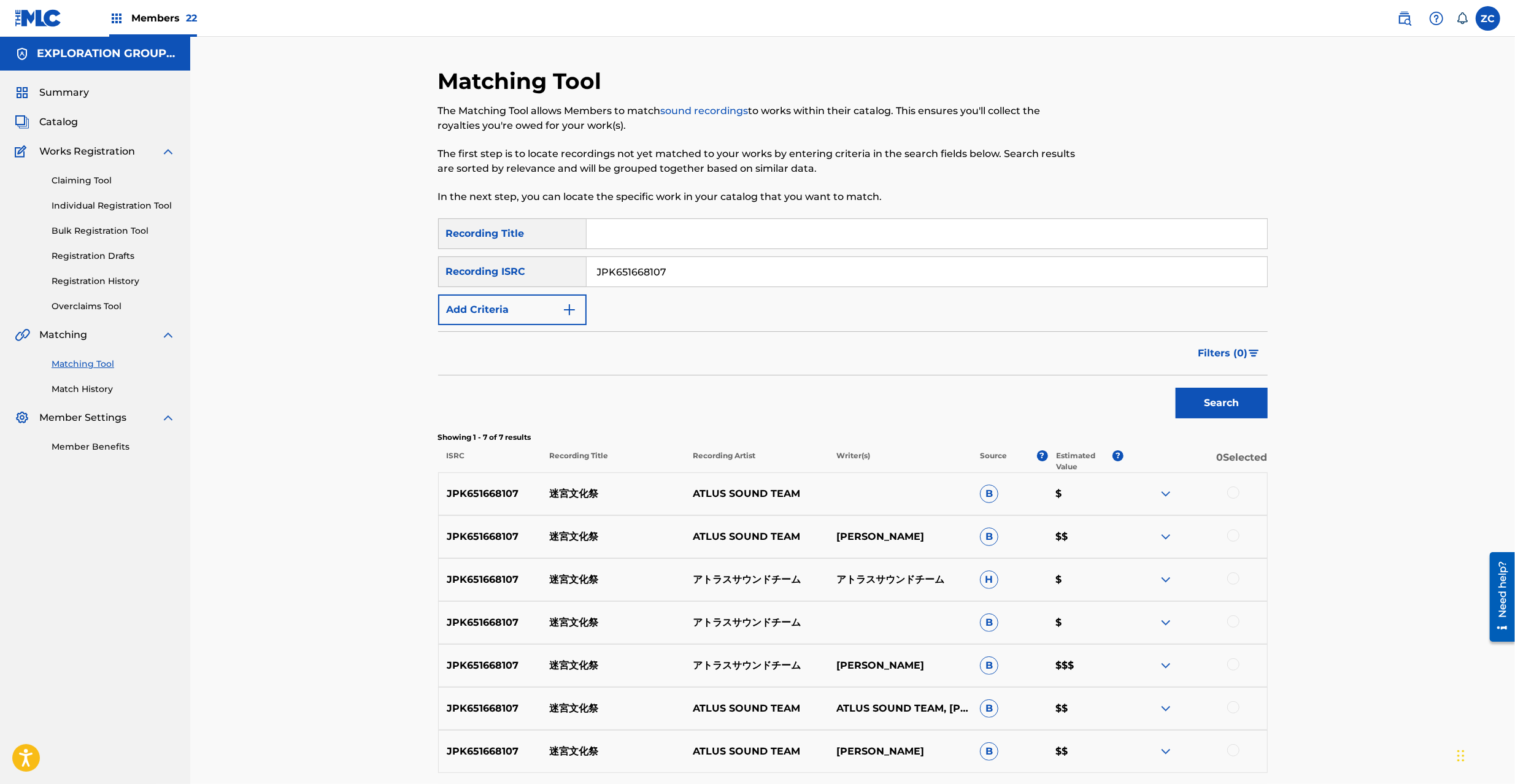
click at [1231, 491] on div at bounding box center [1233, 492] width 12 height 12
click at [1231, 538] on div at bounding box center [1233, 535] width 12 height 12
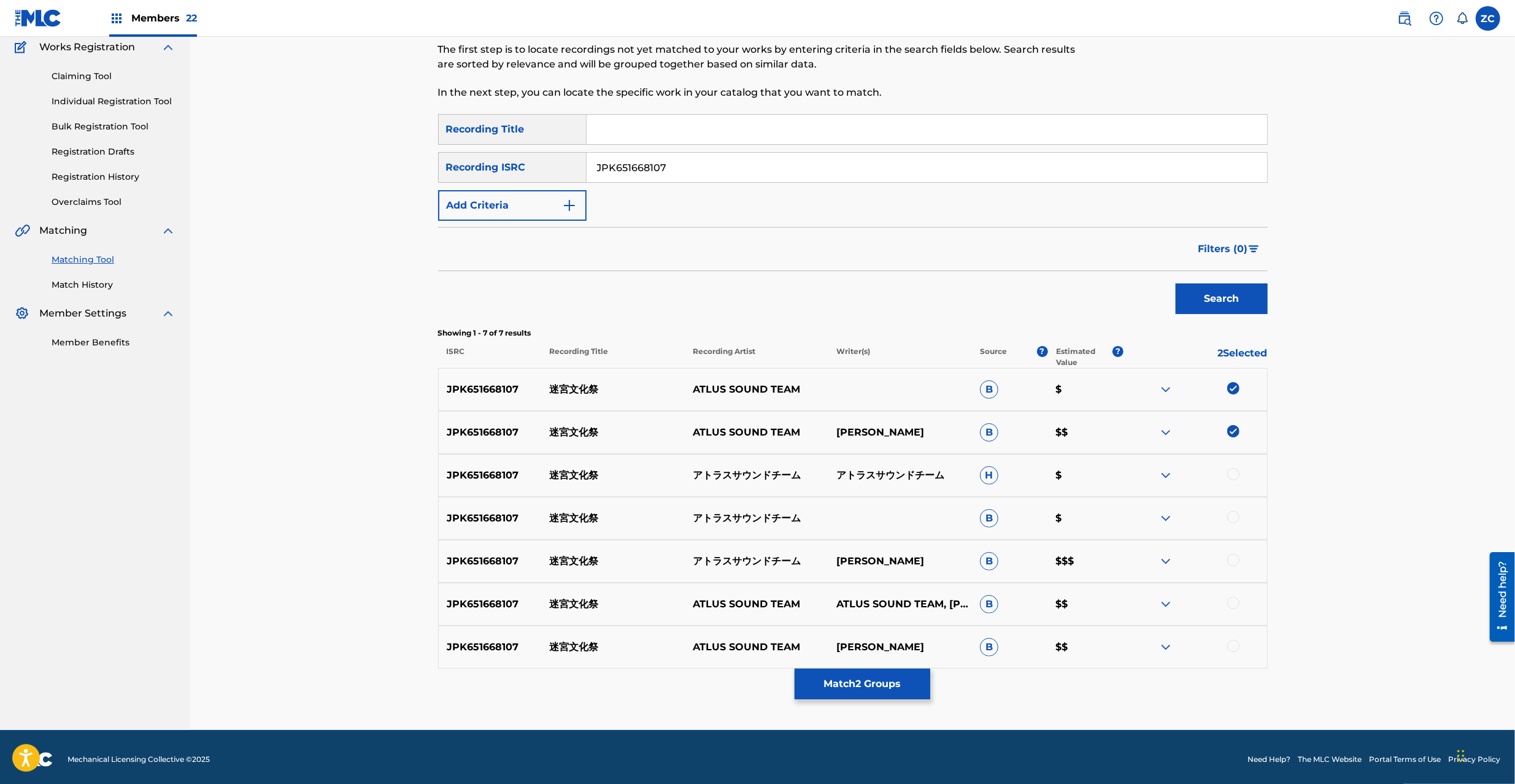
scroll to position [109, 0]
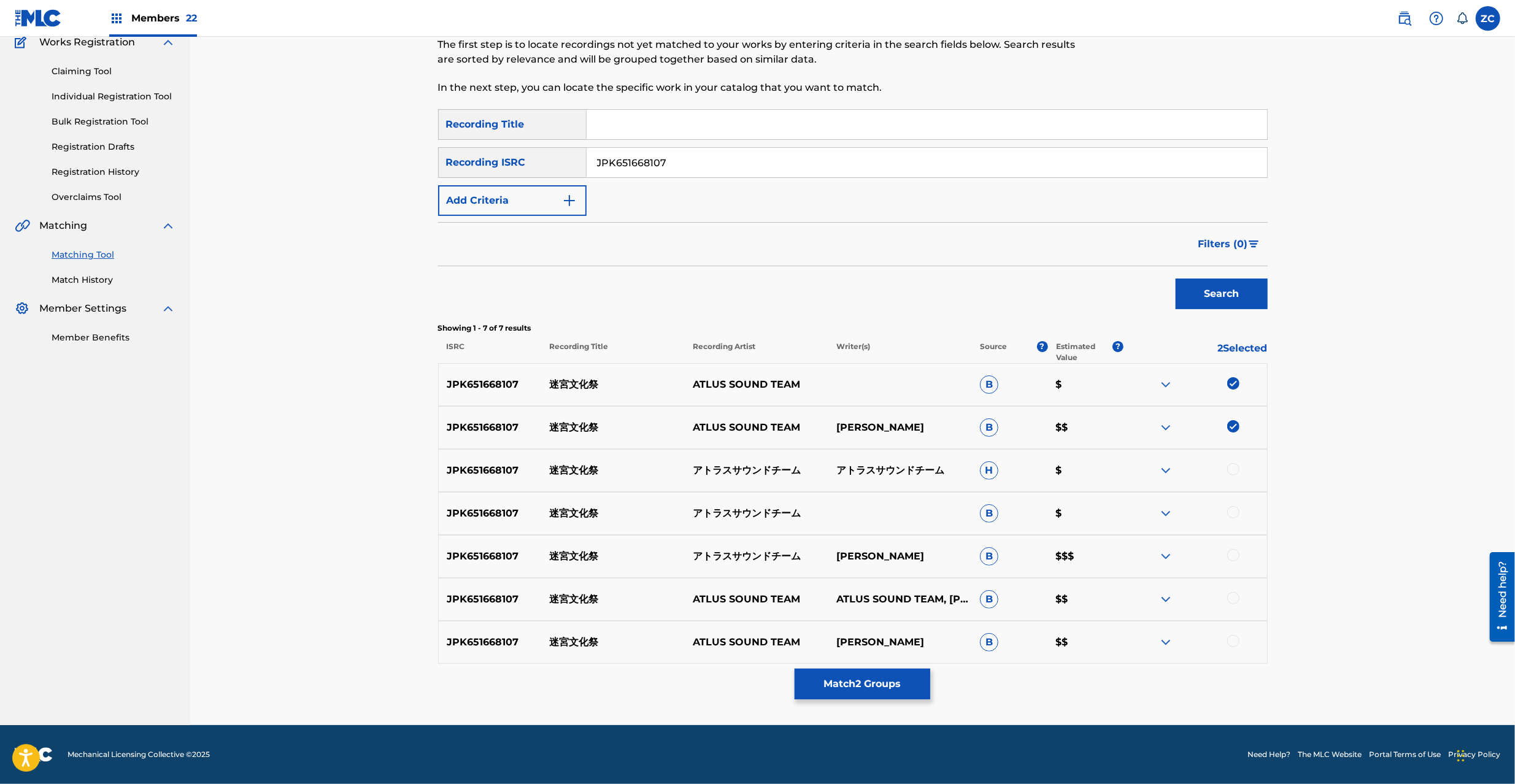
click at [1238, 467] on div at bounding box center [1233, 469] width 12 height 12
click at [1236, 513] on div at bounding box center [1233, 512] width 12 height 12
drag, startPoint x: 1236, startPoint y: 556, endPoint x: 1236, endPoint y: 612, distance: 56.0
click at [1236, 556] on div at bounding box center [1233, 555] width 12 height 12
click at [1235, 603] on div at bounding box center [1233, 598] width 12 height 12
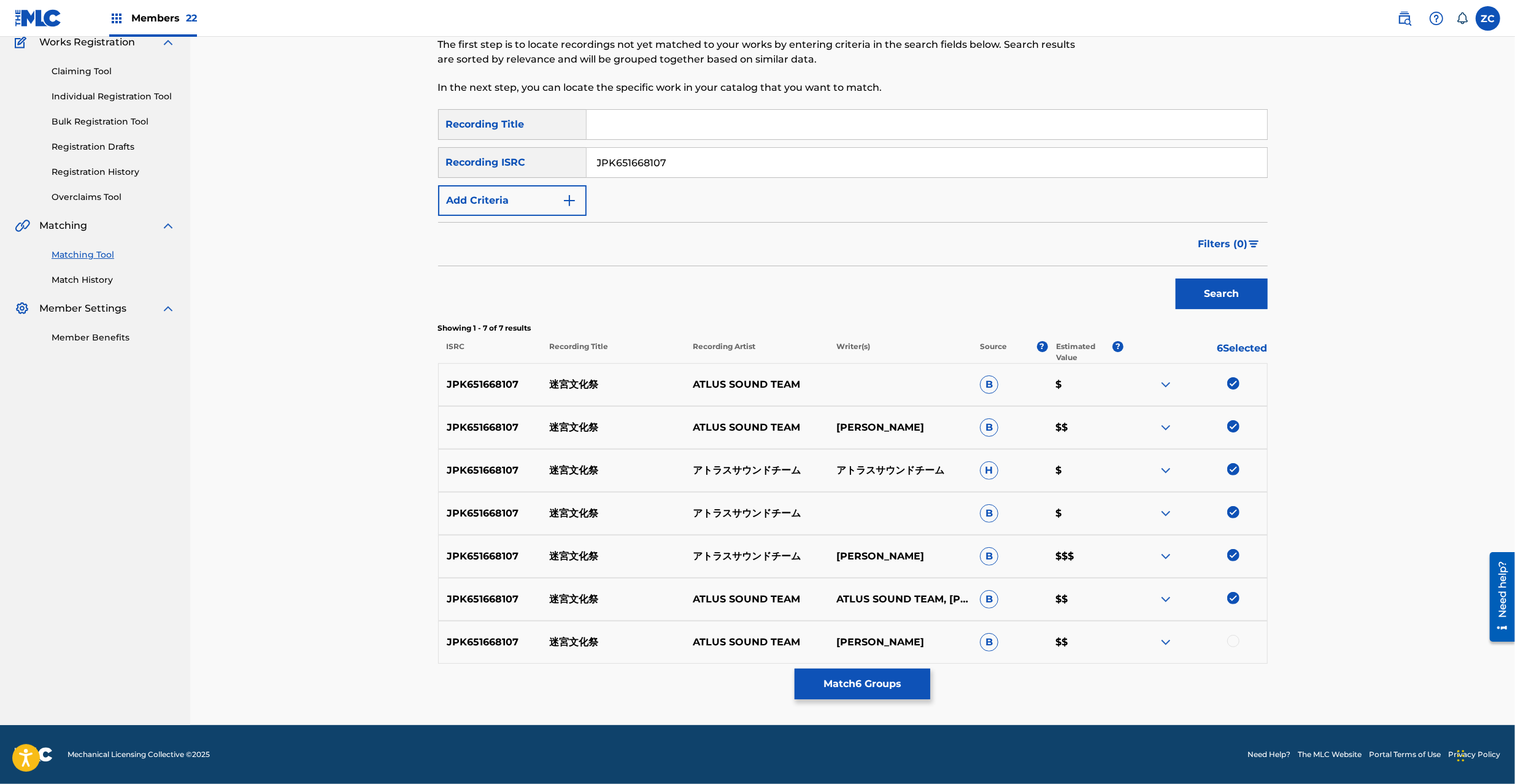
click at [1235, 639] on div at bounding box center [1233, 641] width 12 height 12
click at [720, 158] on input "JPK651668107" at bounding box center [927, 162] width 681 height 29
paste input "8"
click at [1236, 293] on button "Search" at bounding box center [1222, 294] width 92 height 31
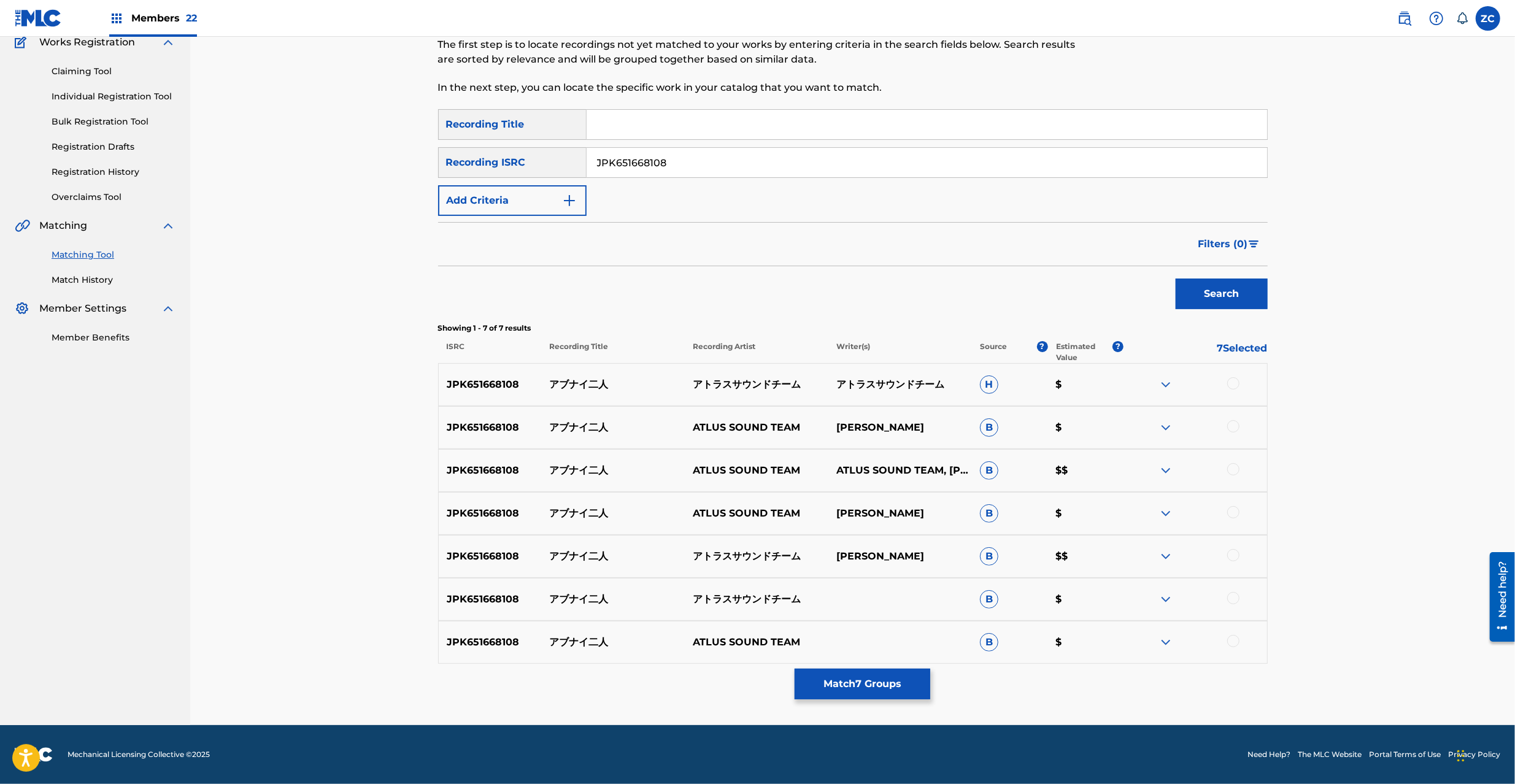
click at [740, 153] on input "JPK651668108" at bounding box center [927, 162] width 681 height 29
paste input "7"
click at [1226, 291] on button "Search" at bounding box center [1222, 294] width 92 height 31
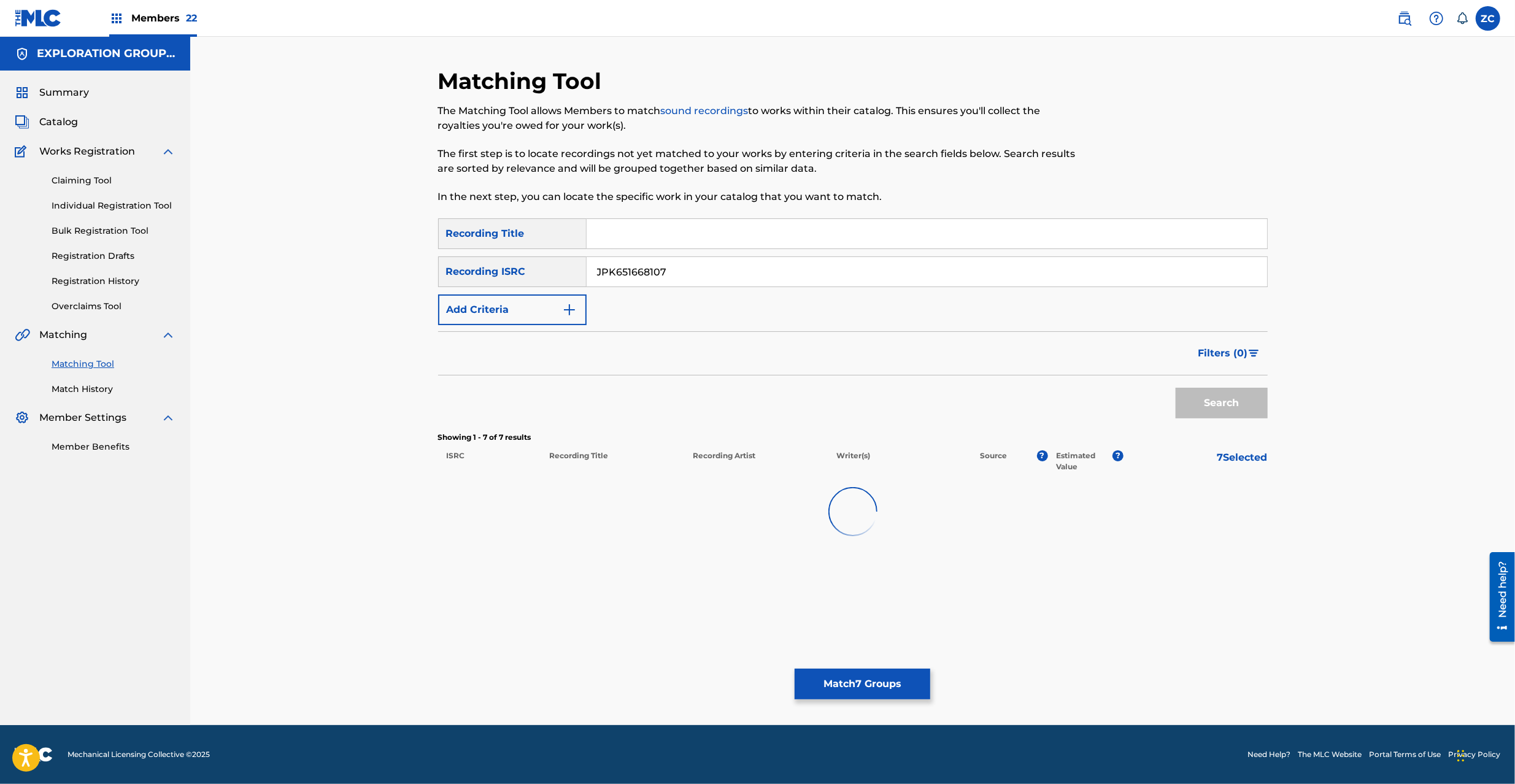
scroll to position [0, 0]
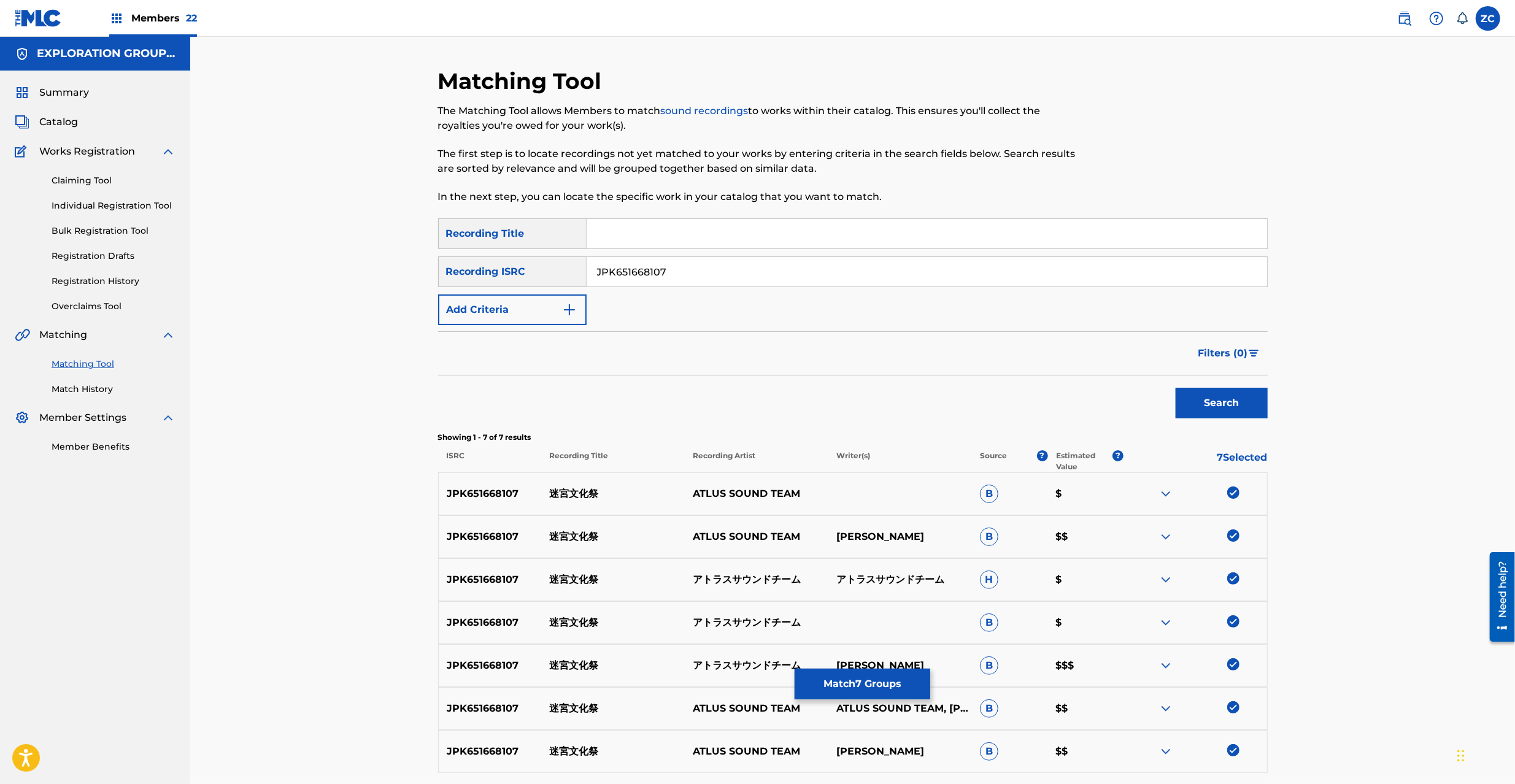
click at [700, 268] on input "JPK651668107" at bounding box center [927, 271] width 681 height 29
paste input "8"
type input "JPK651668108"
click at [1233, 493] on img at bounding box center [1233, 492] width 12 height 12
drag, startPoint x: 1235, startPoint y: 537, endPoint x: 1235, endPoint y: 556, distance: 19.0
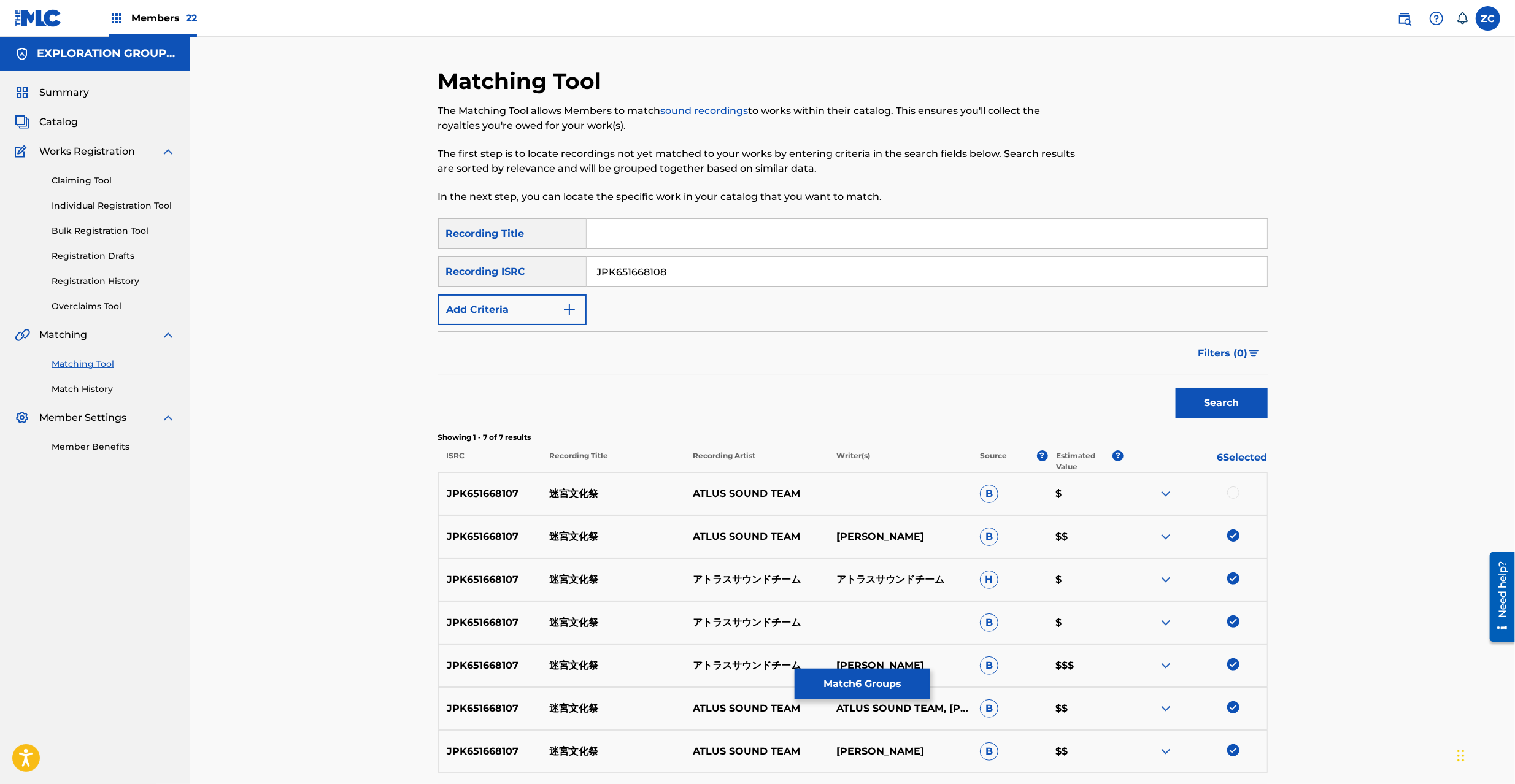
click at [1235, 538] on img at bounding box center [1233, 535] width 12 height 12
click at [1236, 575] on img at bounding box center [1233, 578] width 12 height 12
drag, startPoint x: 1236, startPoint y: 621, endPoint x: 1238, endPoint y: 661, distance: 40.0
click at [1236, 623] on img at bounding box center [1233, 621] width 12 height 12
click at [1235, 663] on img at bounding box center [1233, 664] width 12 height 12
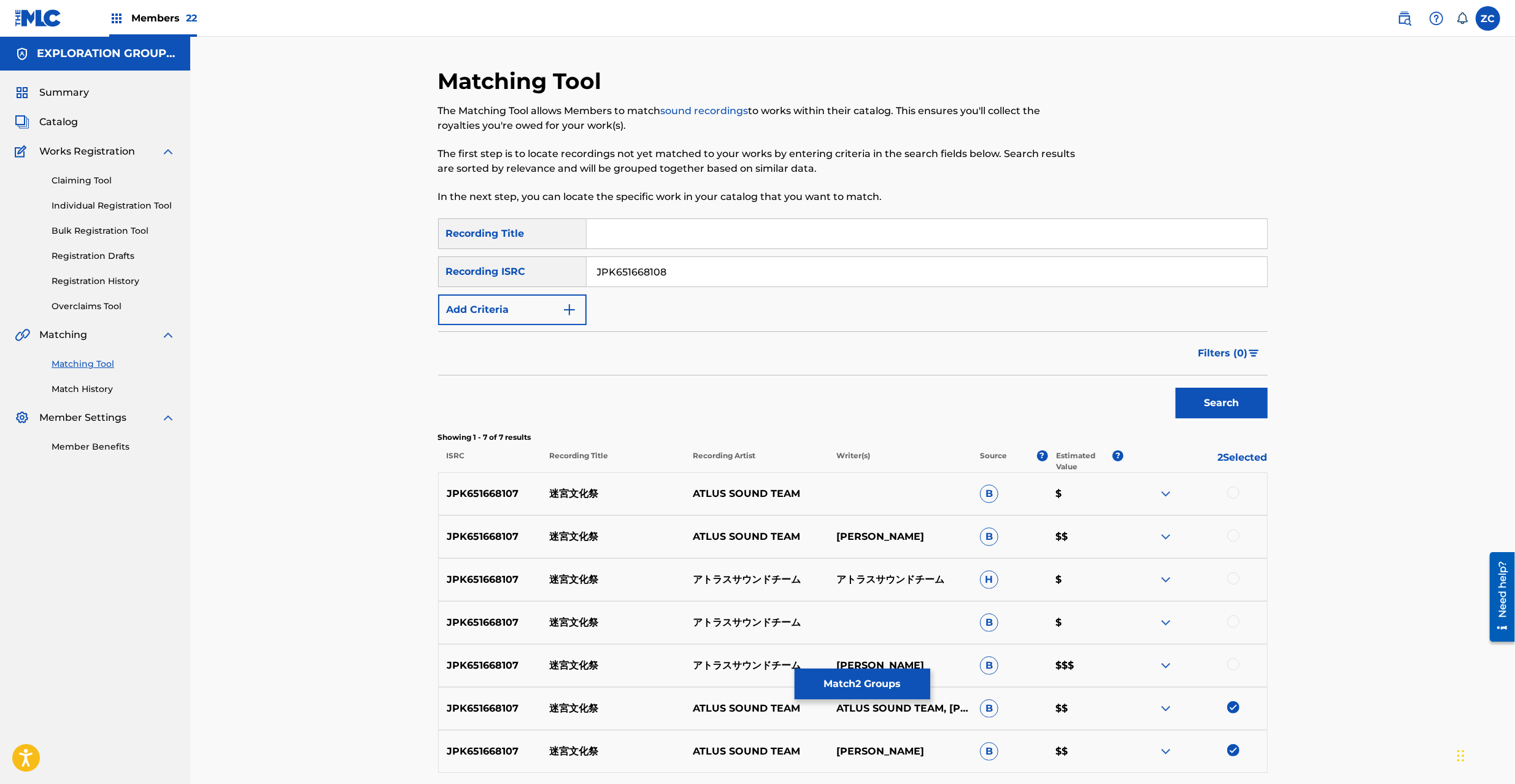
drag, startPoint x: 1233, startPoint y: 747, endPoint x: 1237, endPoint y: 725, distance: 22.4
click at [1235, 747] on img at bounding box center [1233, 750] width 12 height 12
click at [1233, 710] on img at bounding box center [1233, 707] width 12 height 12
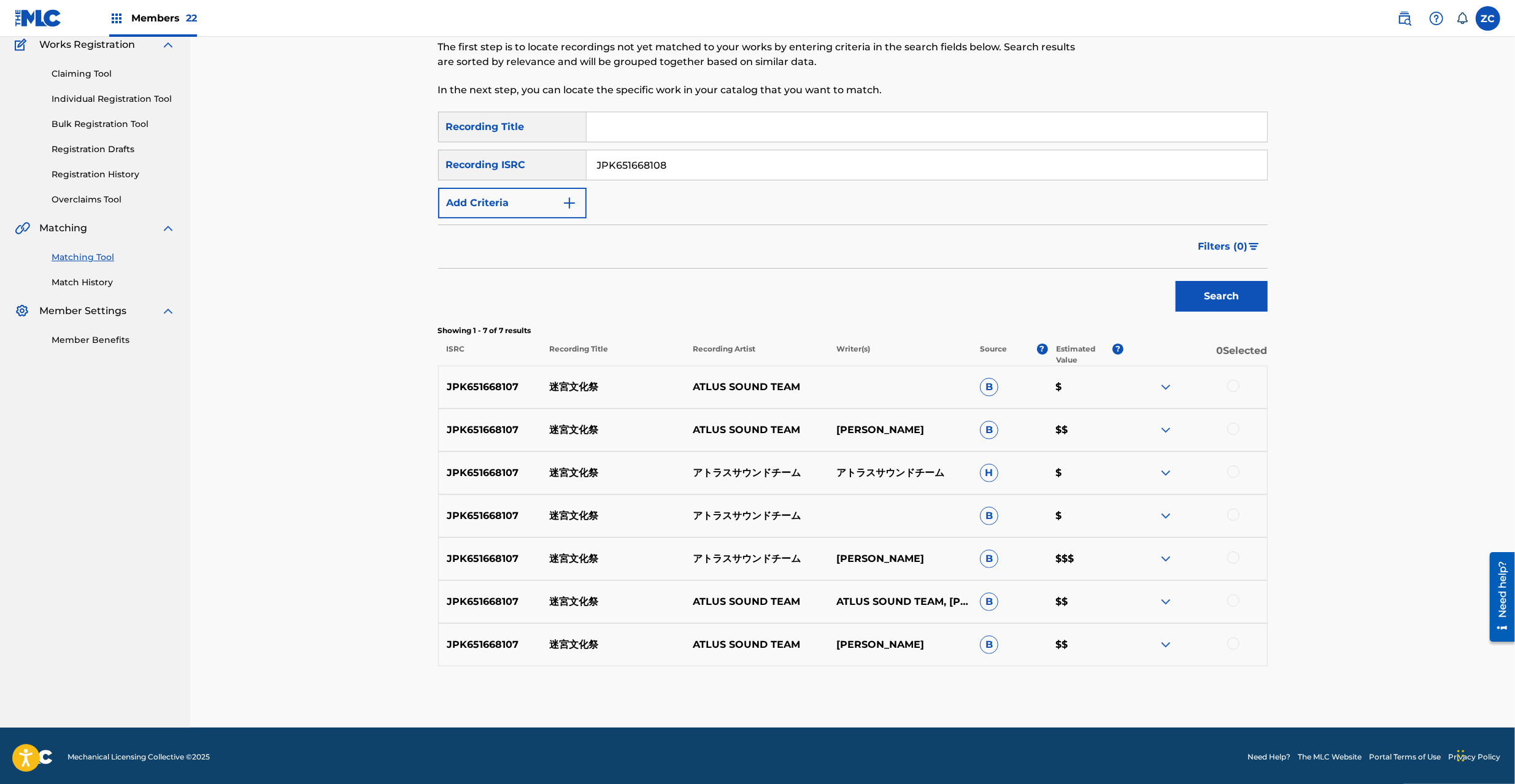
scroll to position [109, 0]
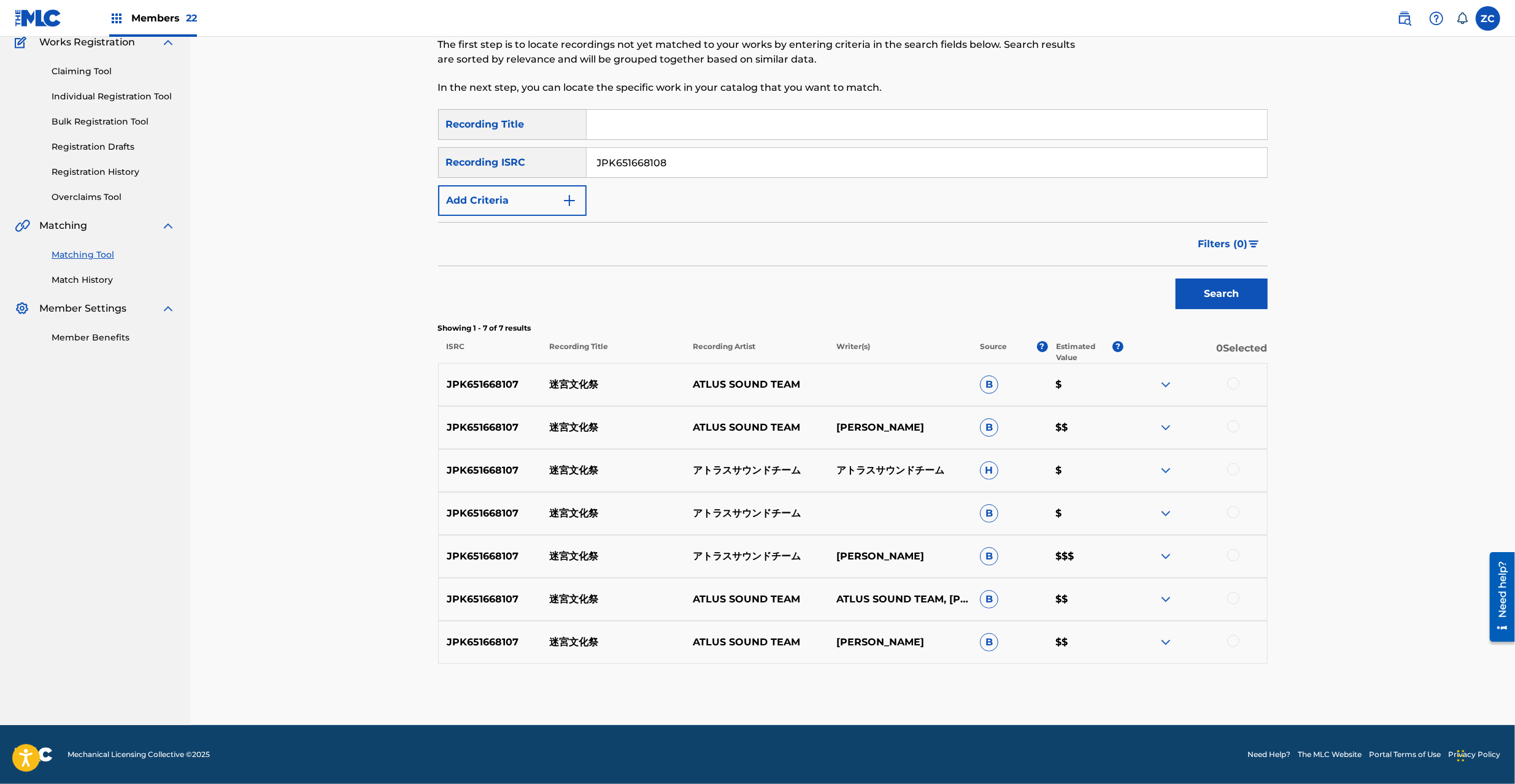
click at [1230, 303] on button "Search" at bounding box center [1222, 294] width 92 height 31
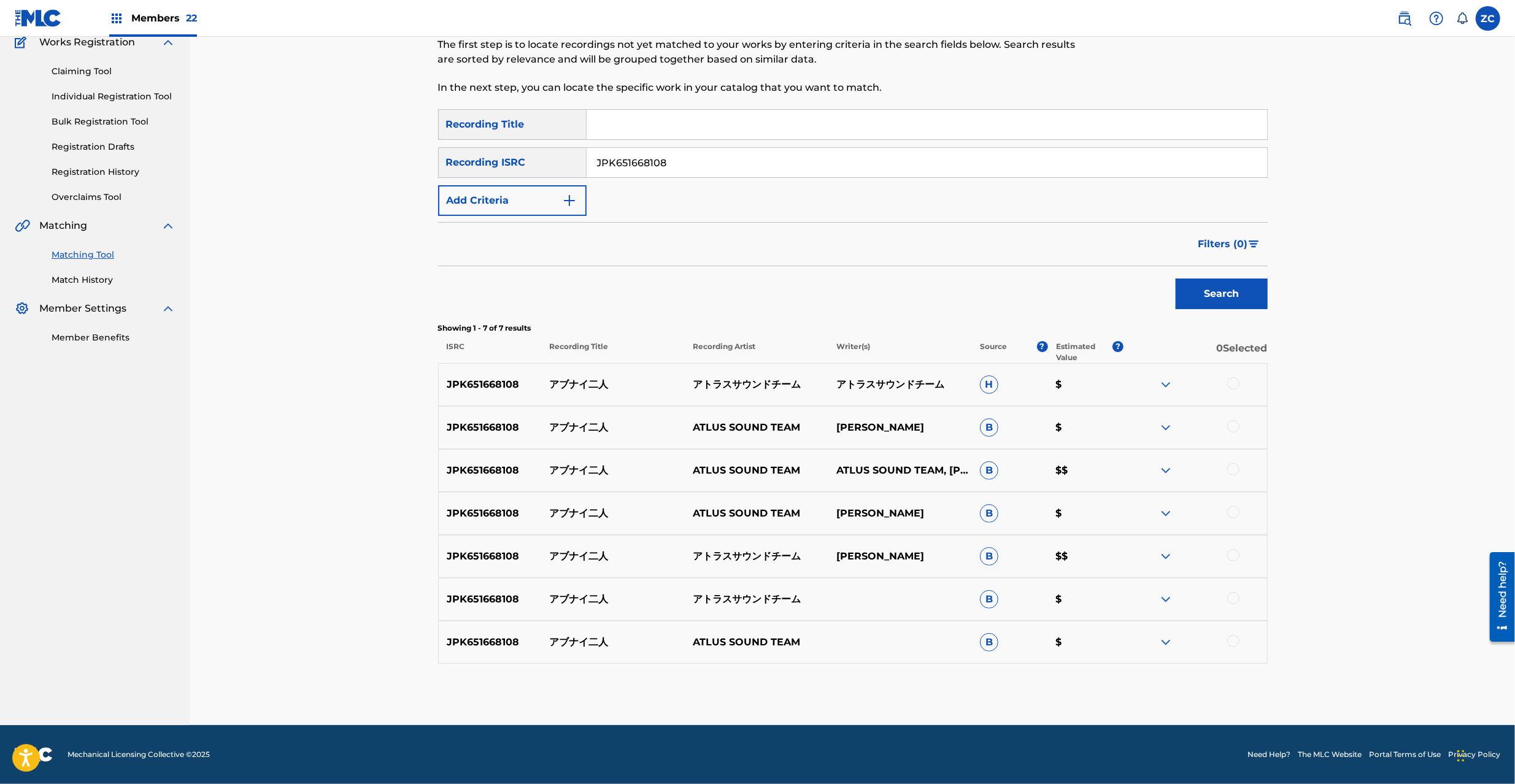
click at [1232, 383] on div at bounding box center [1233, 383] width 12 height 12
click at [1233, 427] on div at bounding box center [1233, 426] width 12 height 12
click at [1235, 470] on div at bounding box center [1233, 469] width 12 height 12
click at [1231, 513] on div at bounding box center [1233, 512] width 12 height 12
drag, startPoint x: 1232, startPoint y: 556, endPoint x: 1232, endPoint y: 610, distance: 54.0
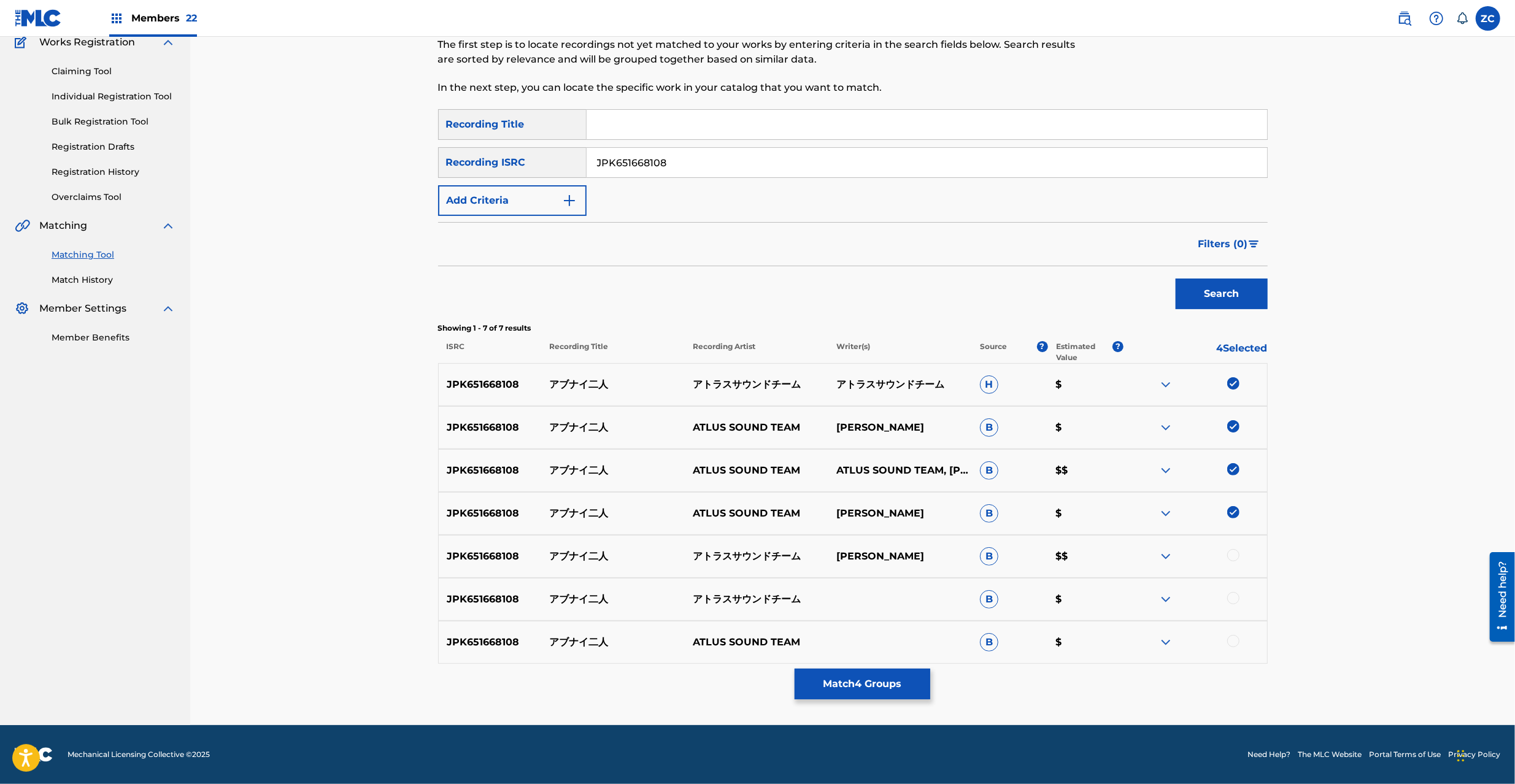
click at [1232, 557] on div at bounding box center [1233, 555] width 12 height 12
drag, startPoint x: 1233, startPoint y: 599, endPoint x: 1233, endPoint y: 641, distance: 42.0
click at [1233, 599] on div at bounding box center [1233, 598] width 12 height 12
click at [1233, 641] on div at bounding box center [1233, 641] width 12 height 12
click at [879, 688] on button "Match 7 Groups" at bounding box center [862, 684] width 135 height 31
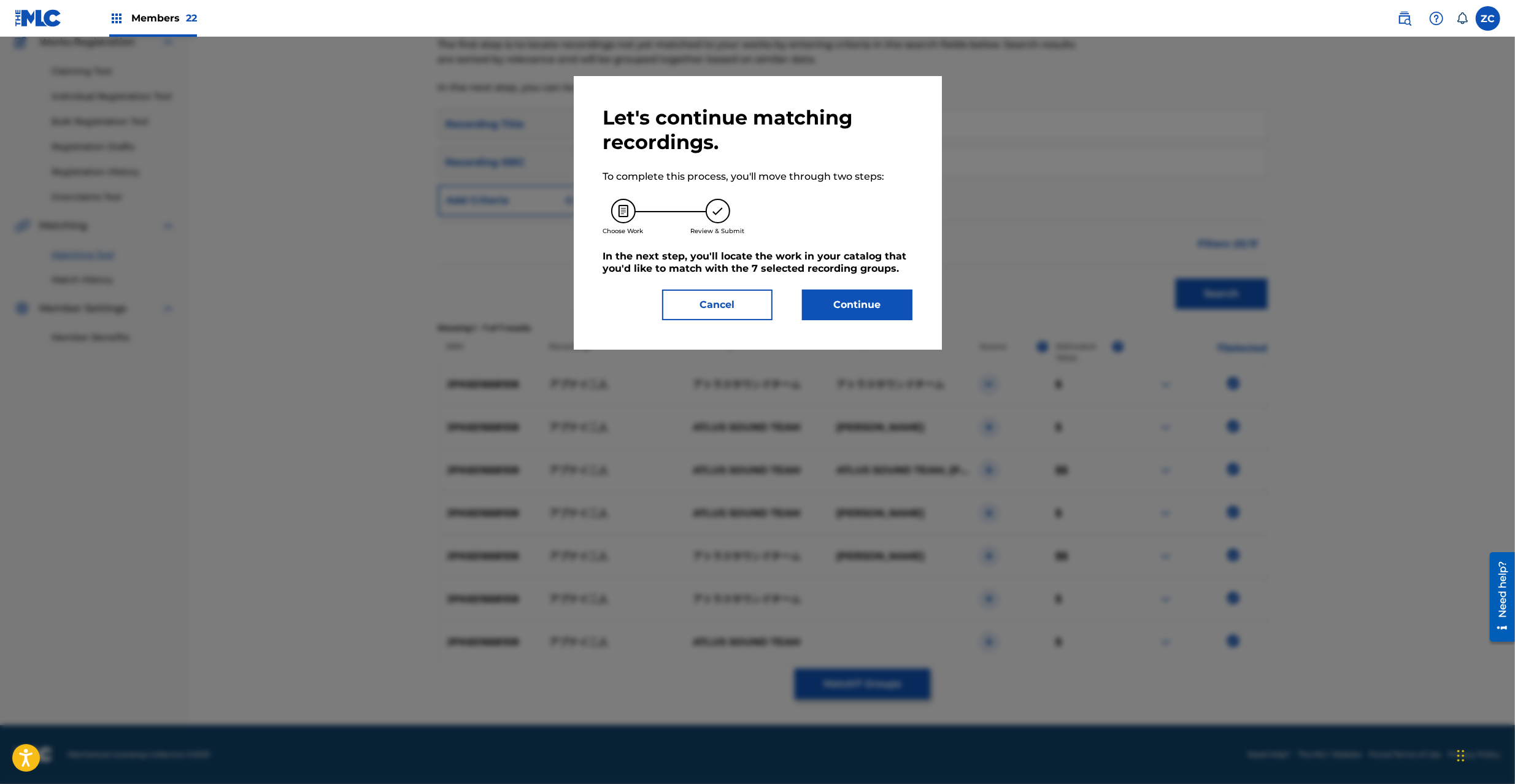
click at [854, 317] on button "Continue" at bounding box center [857, 305] width 111 height 31
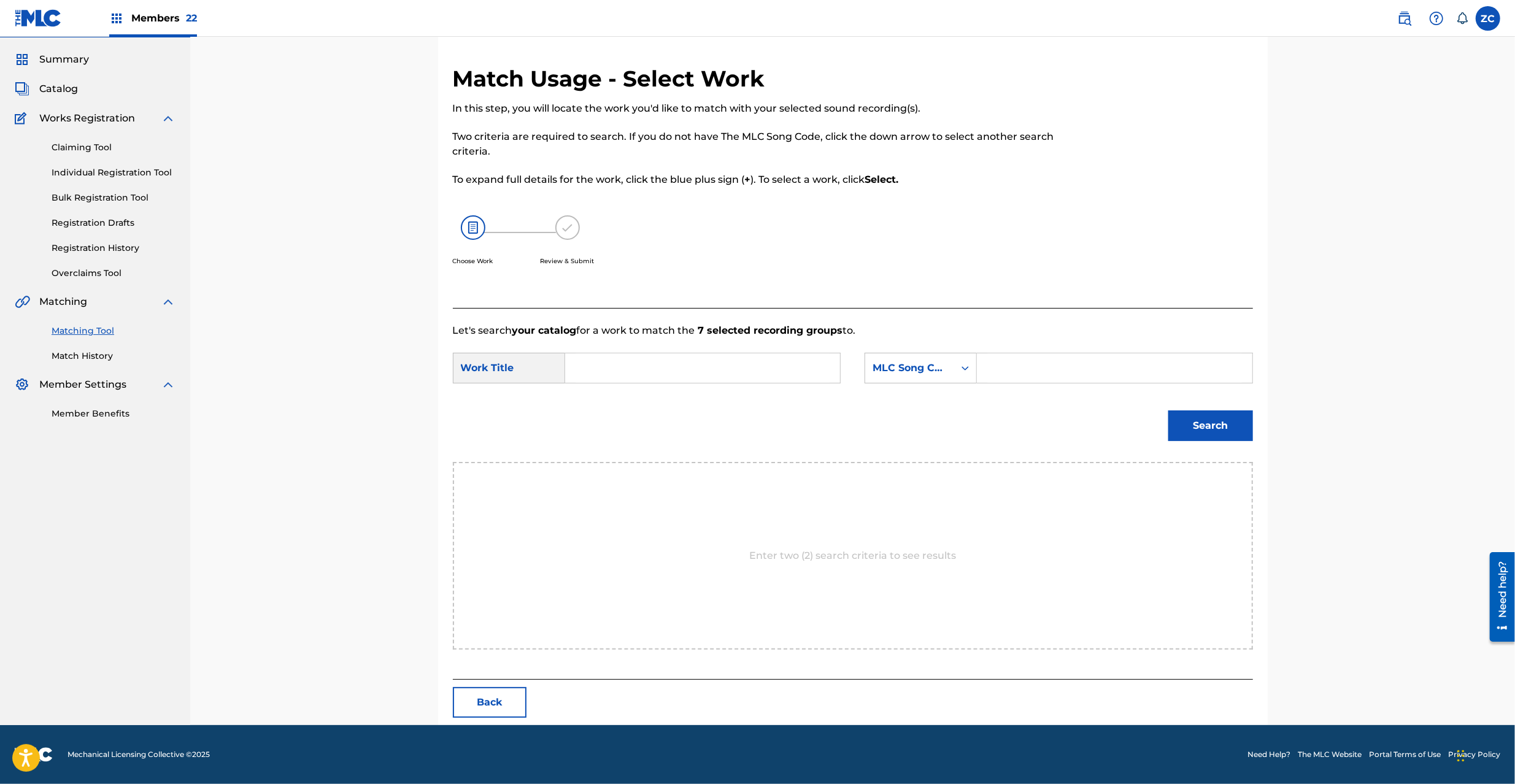
scroll to position [0, 0]
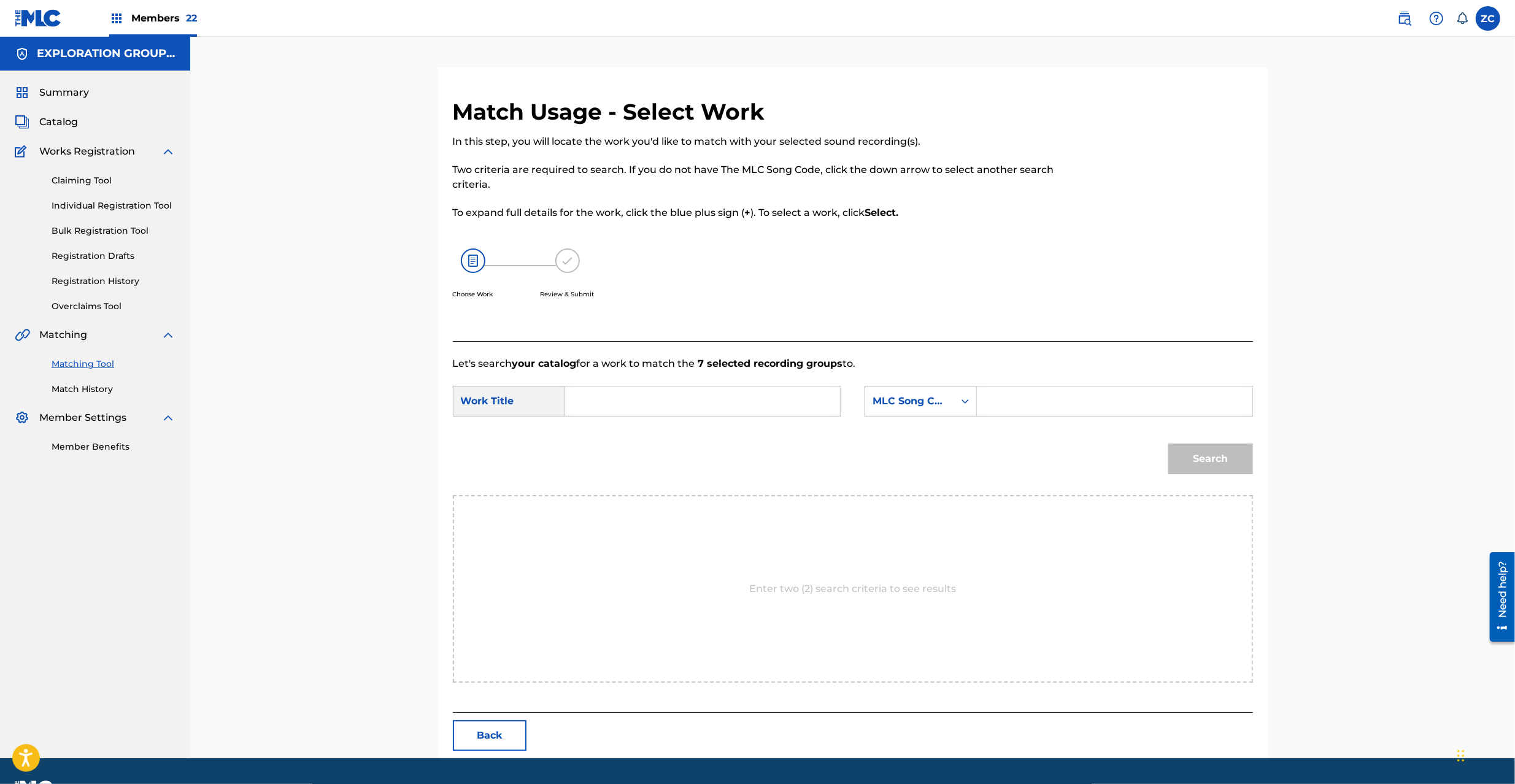
click at [626, 415] on div "Search Form" at bounding box center [703, 401] width 275 height 31
click at [633, 408] on input "Search Form" at bounding box center [702, 401] width 254 height 29
paste input "Abunai Futari AY83FT"
click at [688, 408] on input "Abunai Futari AY83FT" at bounding box center [702, 401] width 254 height 29
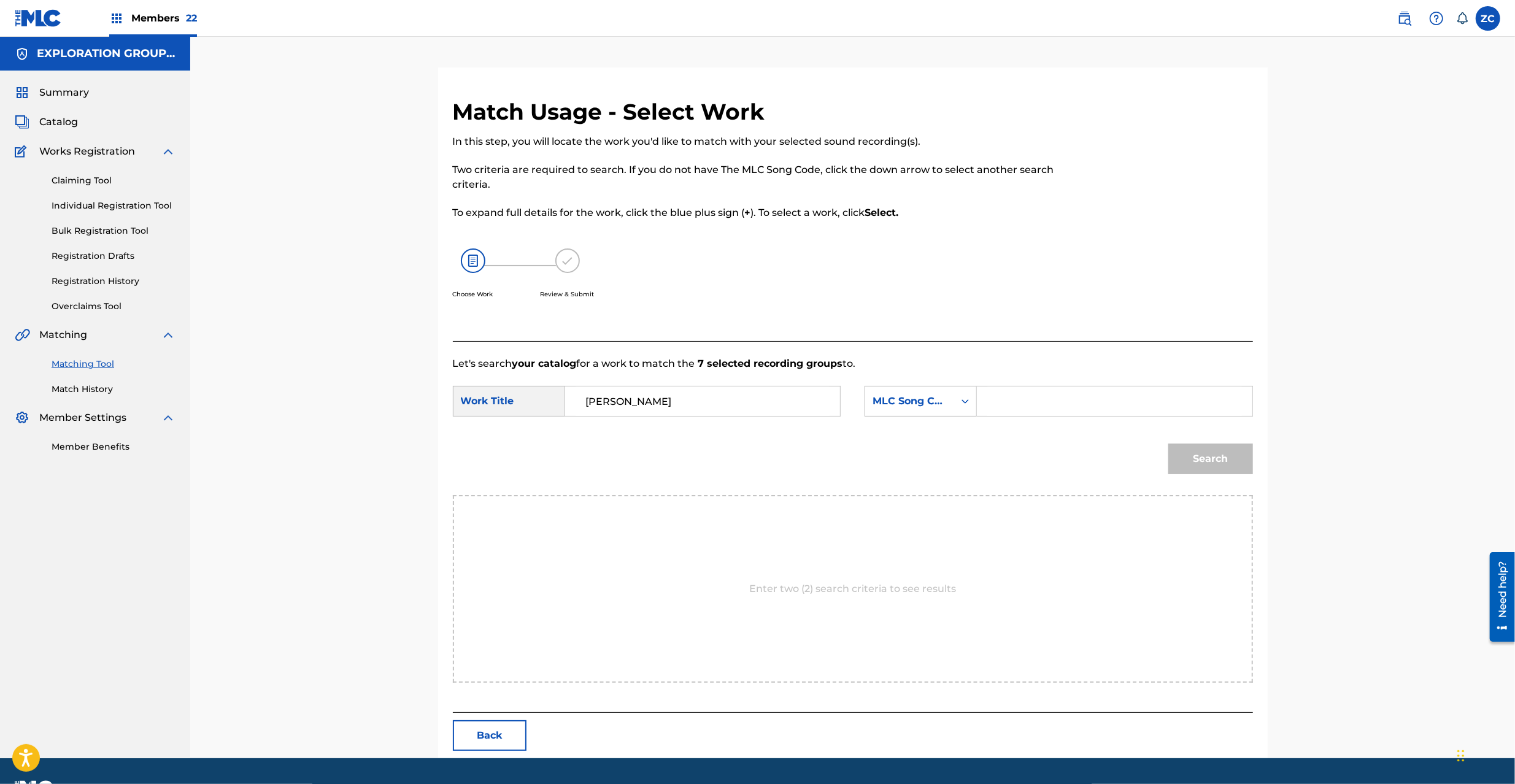
type input "Abunai Futari"
click at [1007, 400] on input "Search Form" at bounding box center [1114, 401] width 254 height 29
paste input "AY83FT"
type input "AY83FT"
click at [1217, 457] on button "Search" at bounding box center [1211, 458] width 84 height 31
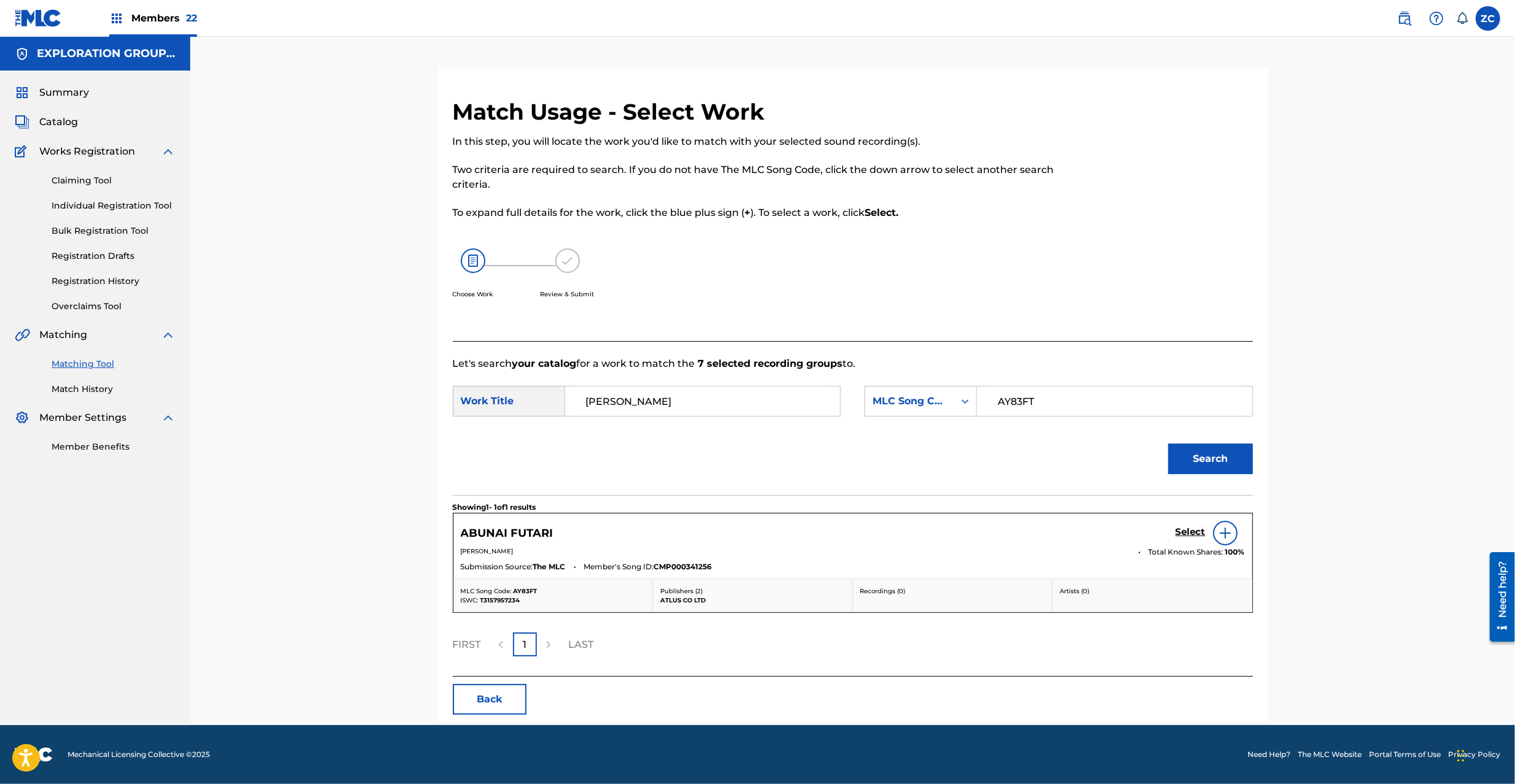
click at [1183, 528] on h5 "Select" at bounding box center [1191, 532] width 30 height 12
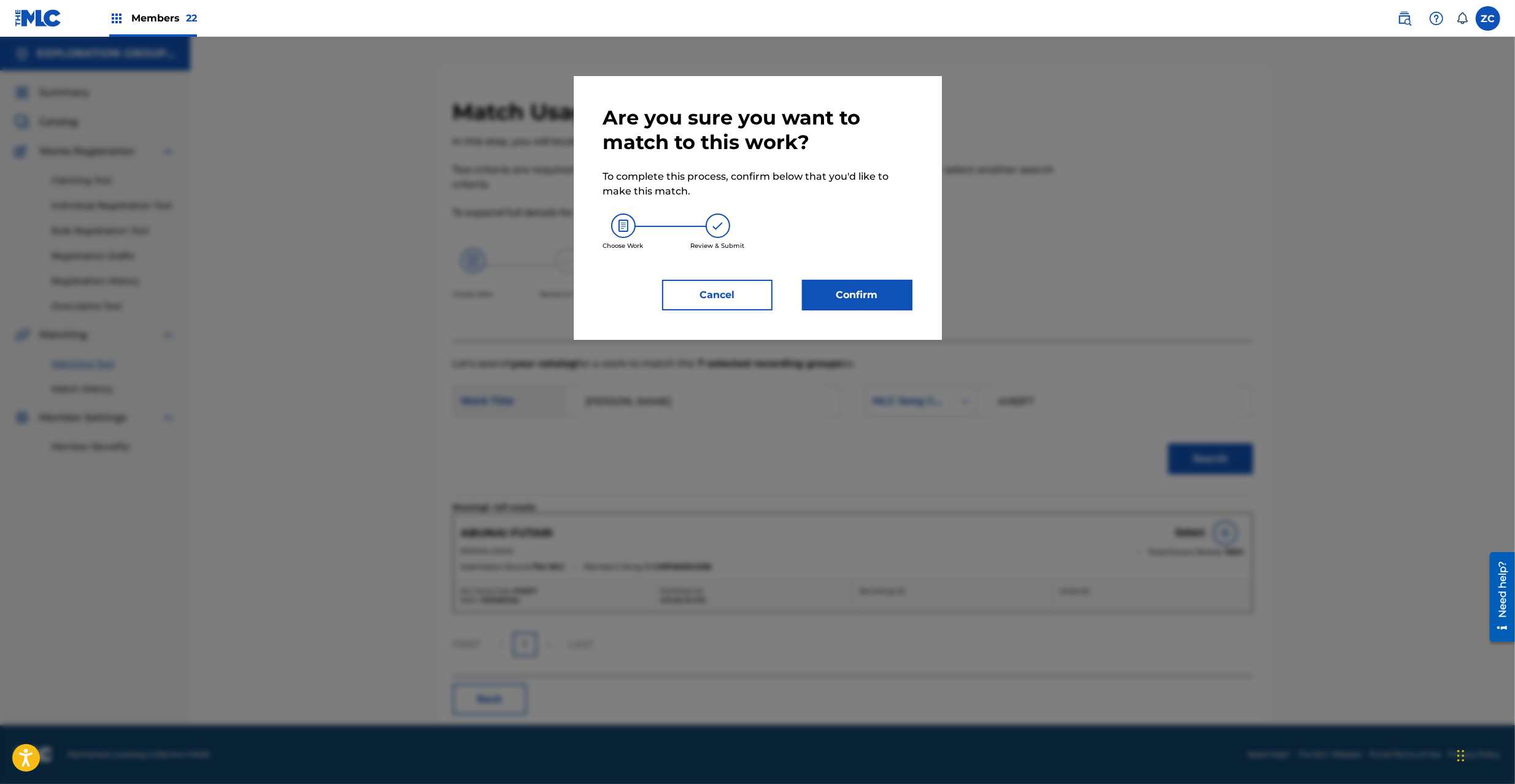
click at [877, 309] on button "Confirm" at bounding box center [857, 294] width 111 height 31
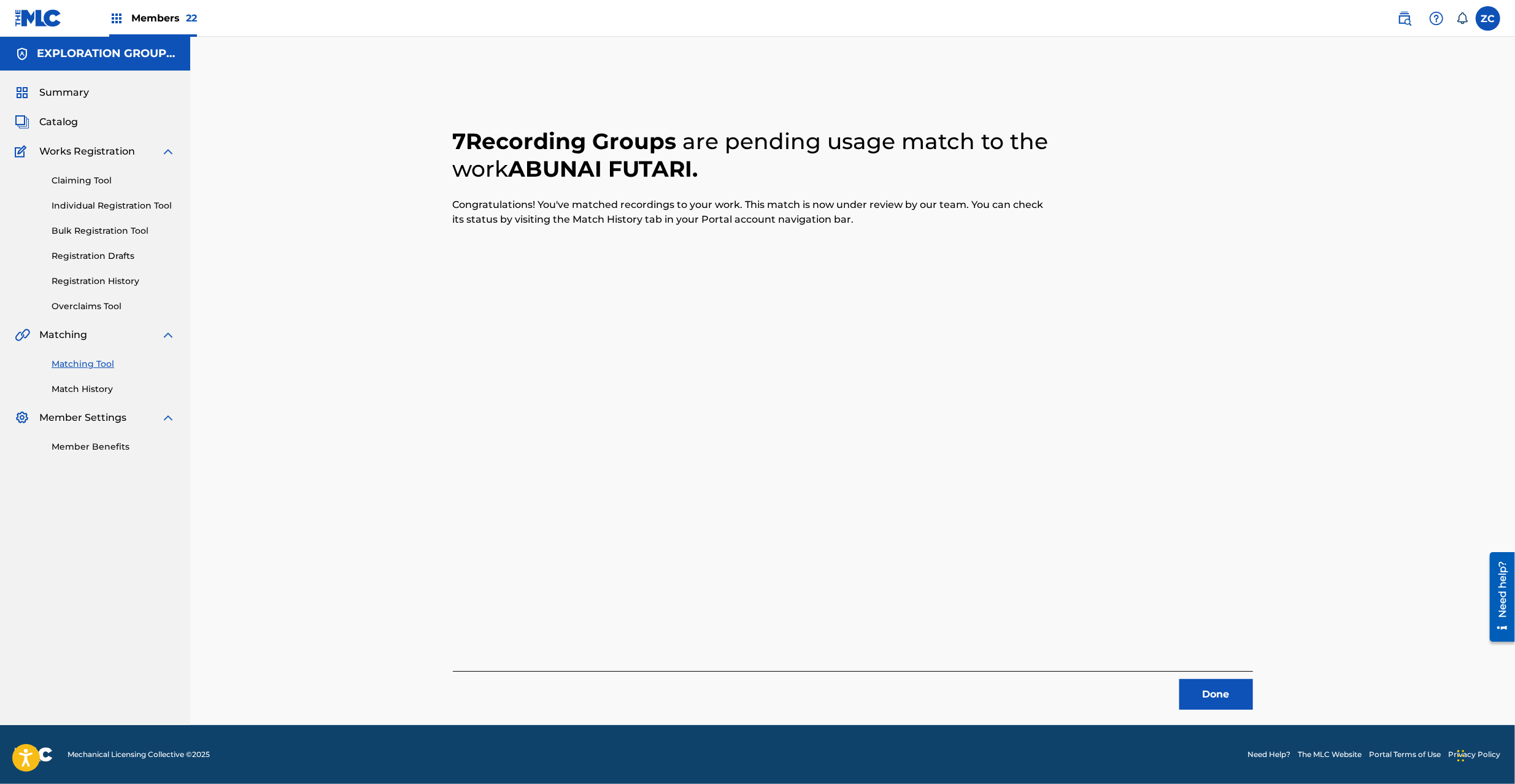
click at [1198, 685] on button "Done" at bounding box center [1216, 694] width 73 height 31
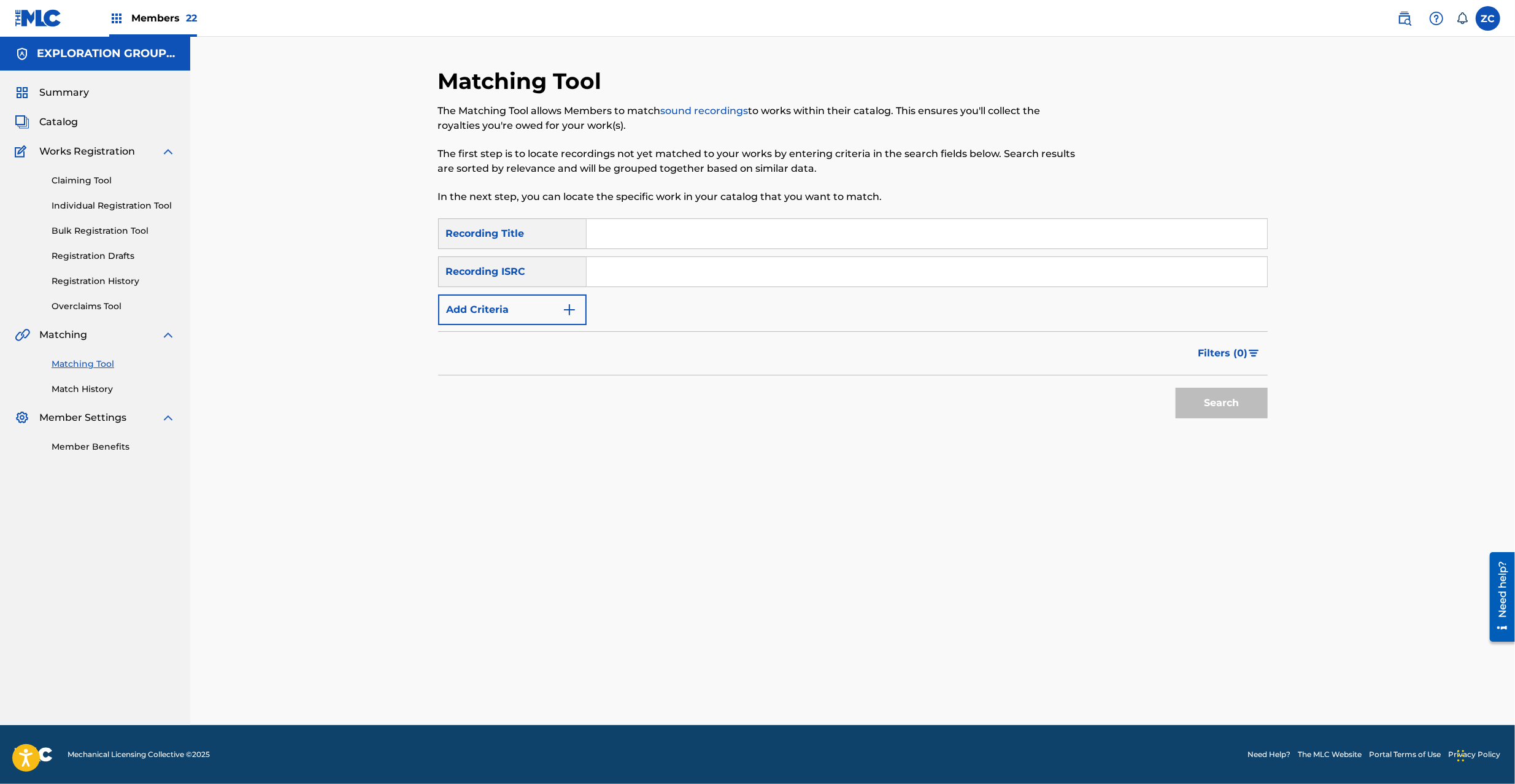
click at [786, 280] on input "Search Form" at bounding box center [927, 271] width 681 height 29
paste input "JPK651668115"
type input "JPK651668115"
click at [1251, 397] on button "Search" at bounding box center [1222, 403] width 92 height 31
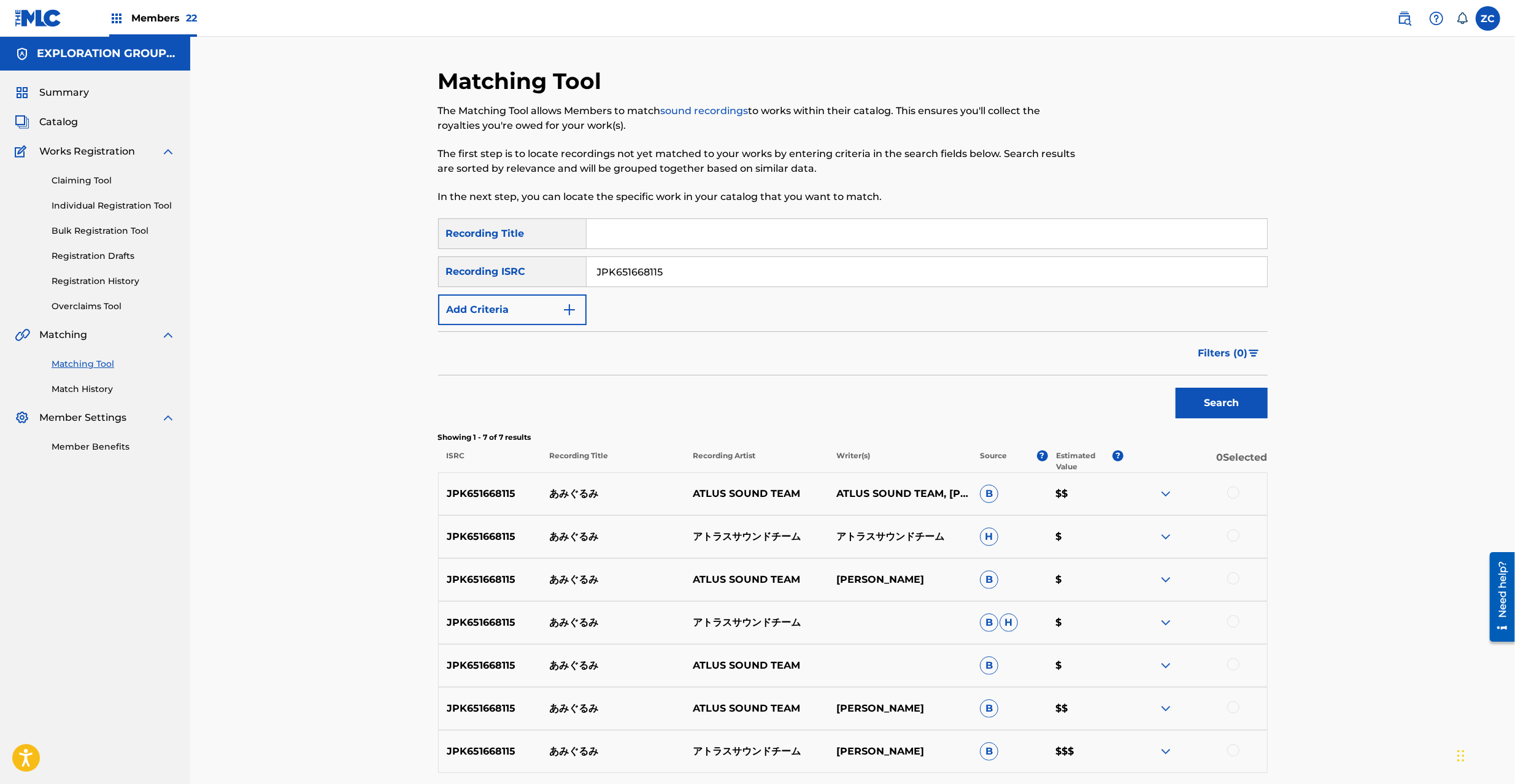
drag, startPoint x: 1232, startPoint y: 493, endPoint x: 1233, endPoint y: 532, distance: 39.0
click at [1232, 493] on div at bounding box center [1233, 492] width 12 height 12
click at [1233, 532] on div at bounding box center [1233, 535] width 12 height 12
click at [1233, 580] on div at bounding box center [1233, 578] width 12 height 12
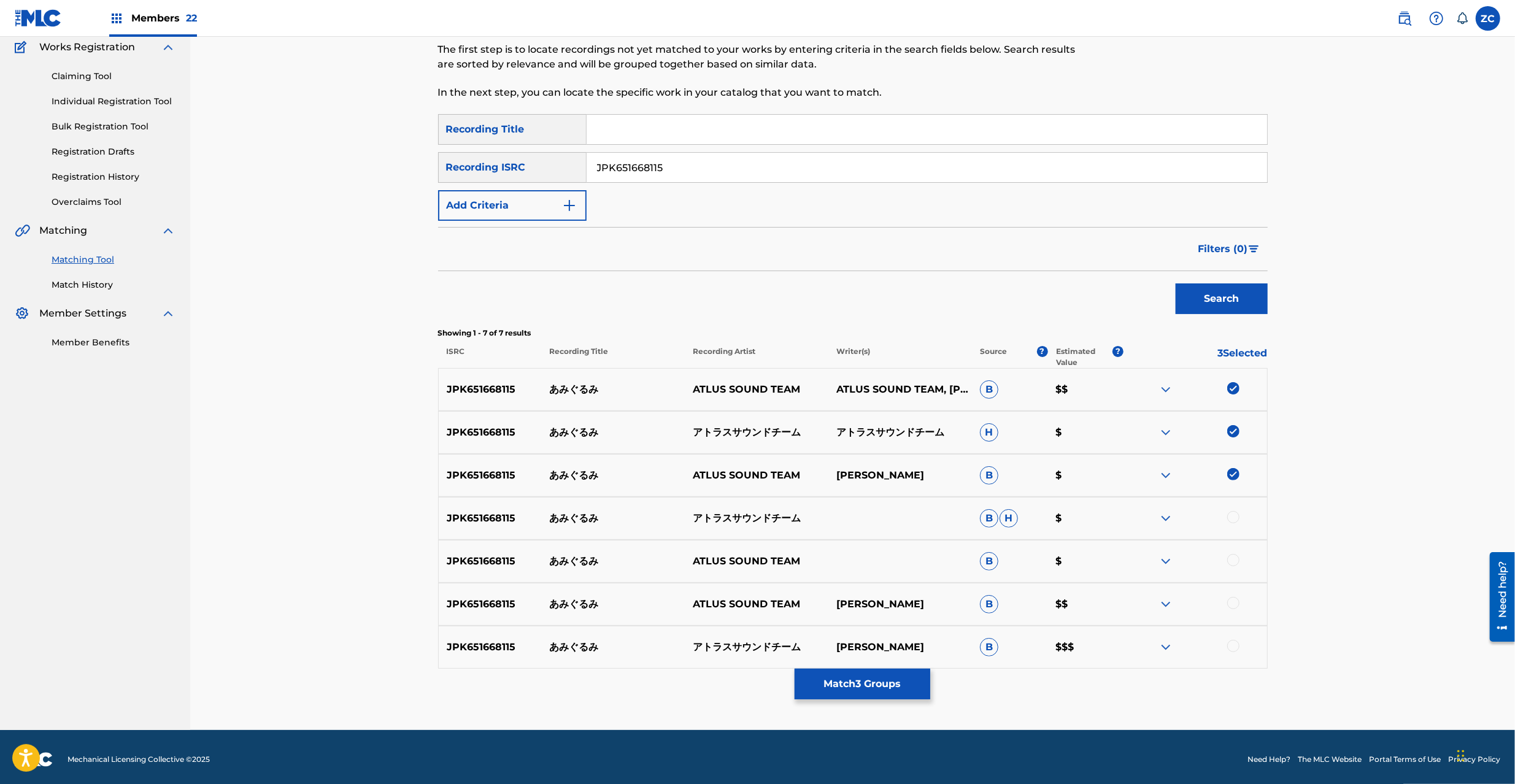
scroll to position [109, 0]
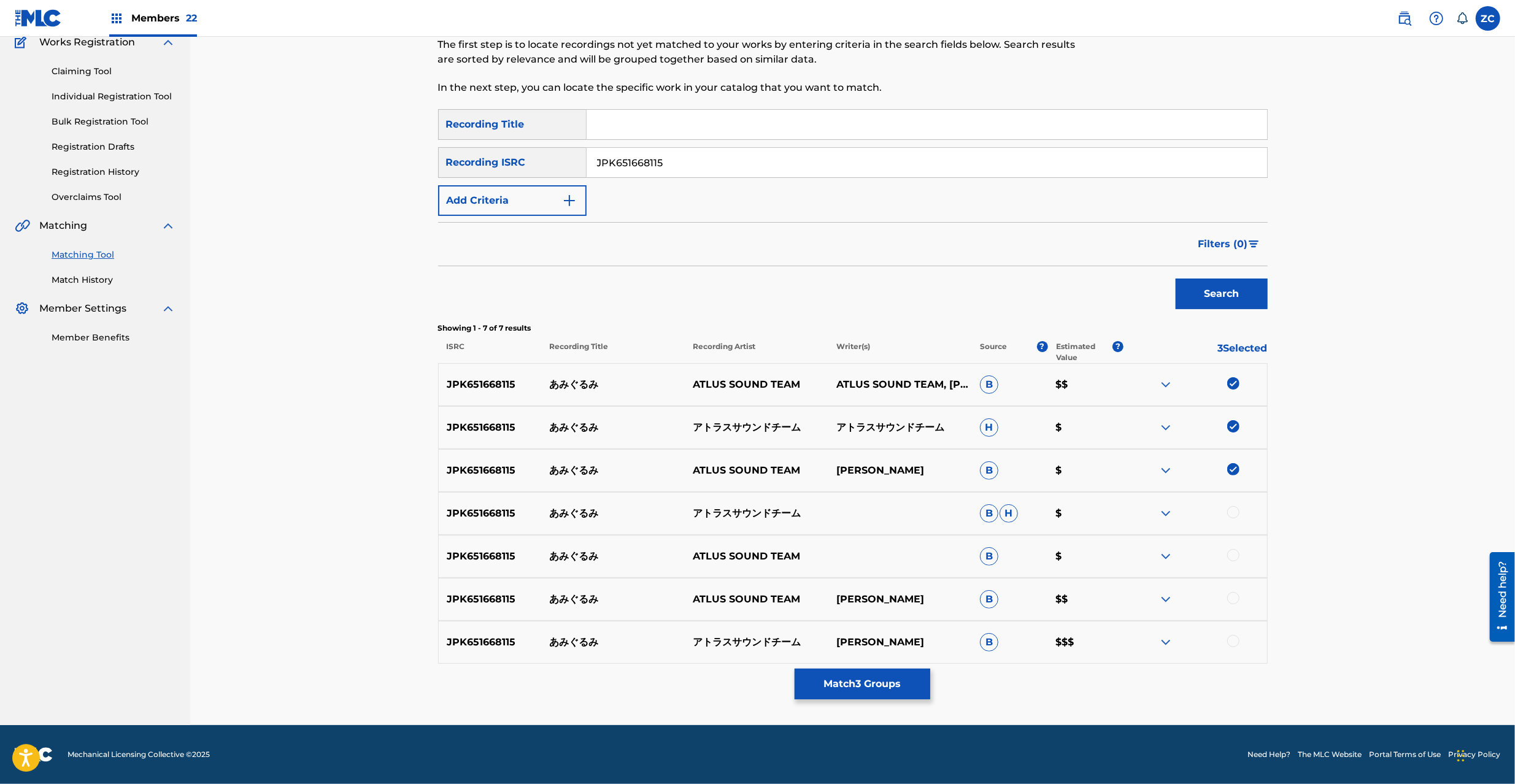
click at [1235, 513] on div at bounding box center [1233, 512] width 12 height 12
click at [1235, 550] on div at bounding box center [1233, 555] width 12 height 12
click at [1235, 596] on div at bounding box center [1233, 598] width 12 height 12
click at [1230, 642] on div at bounding box center [1233, 641] width 12 height 12
click at [857, 688] on button "Match 7 Groups" at bounding box center [862, 684] width 135 height 31
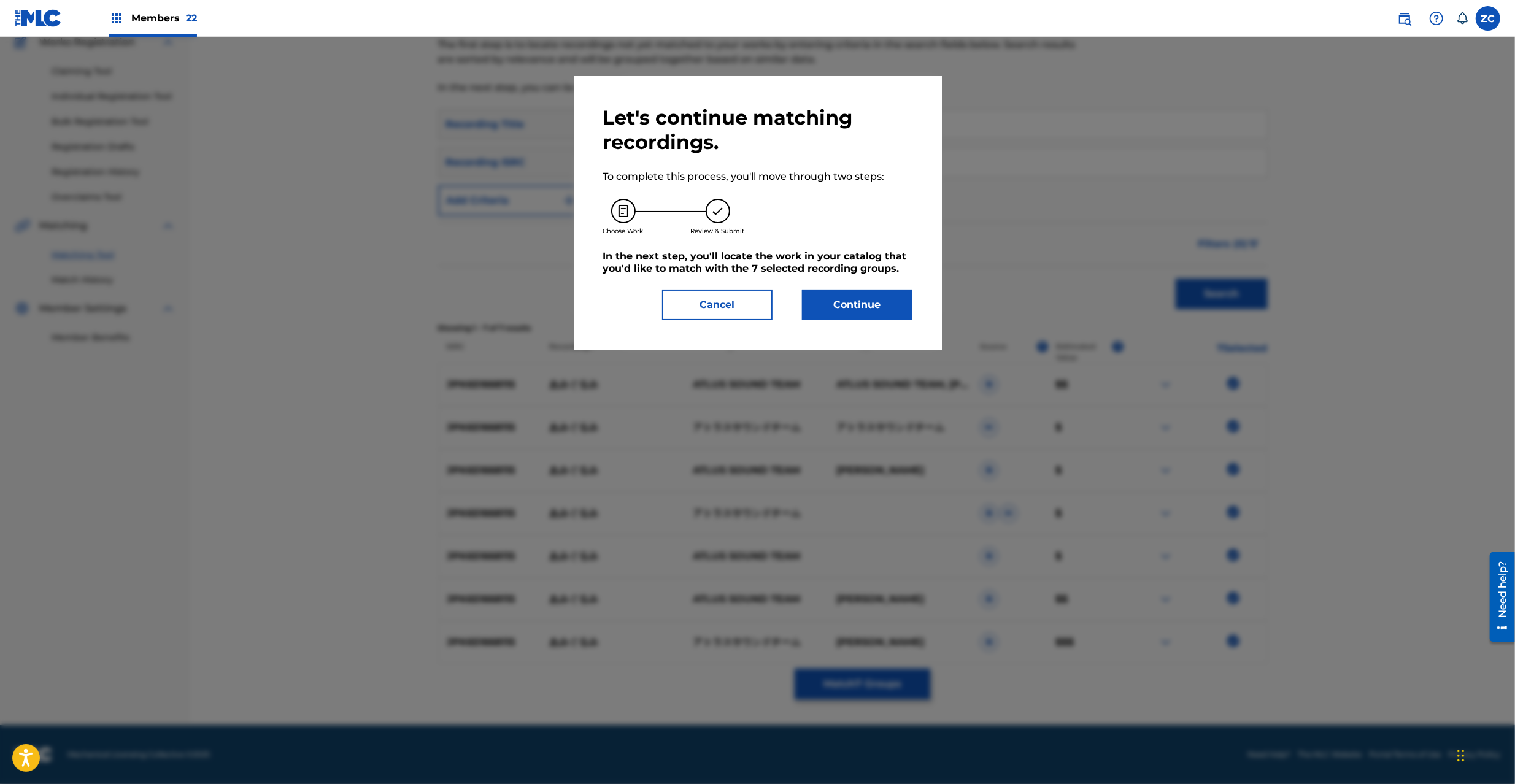
click at [869, 317] on button "Continue" at bounding box center [857, 305] width 111 height 31
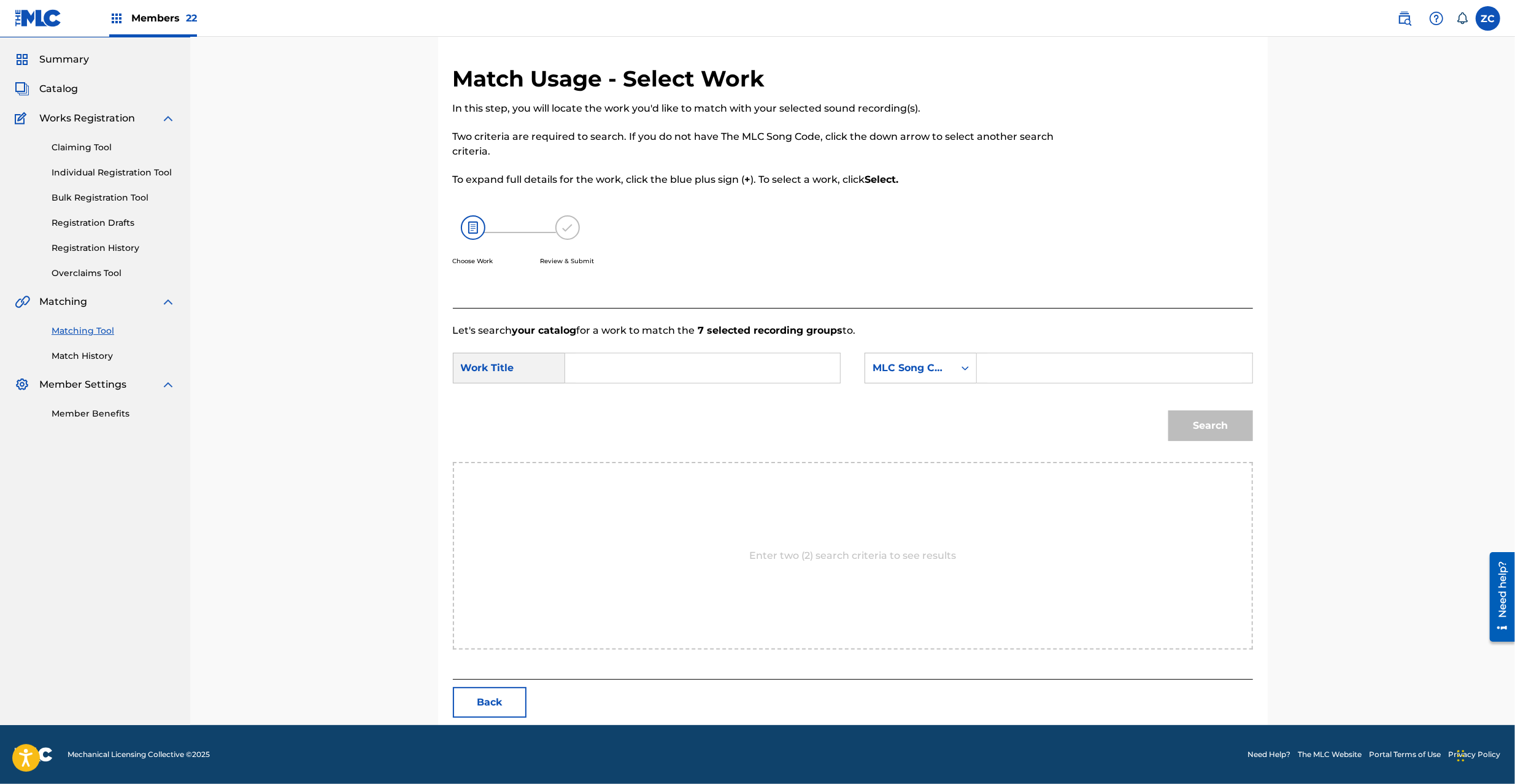
scroll to position [0, 0]
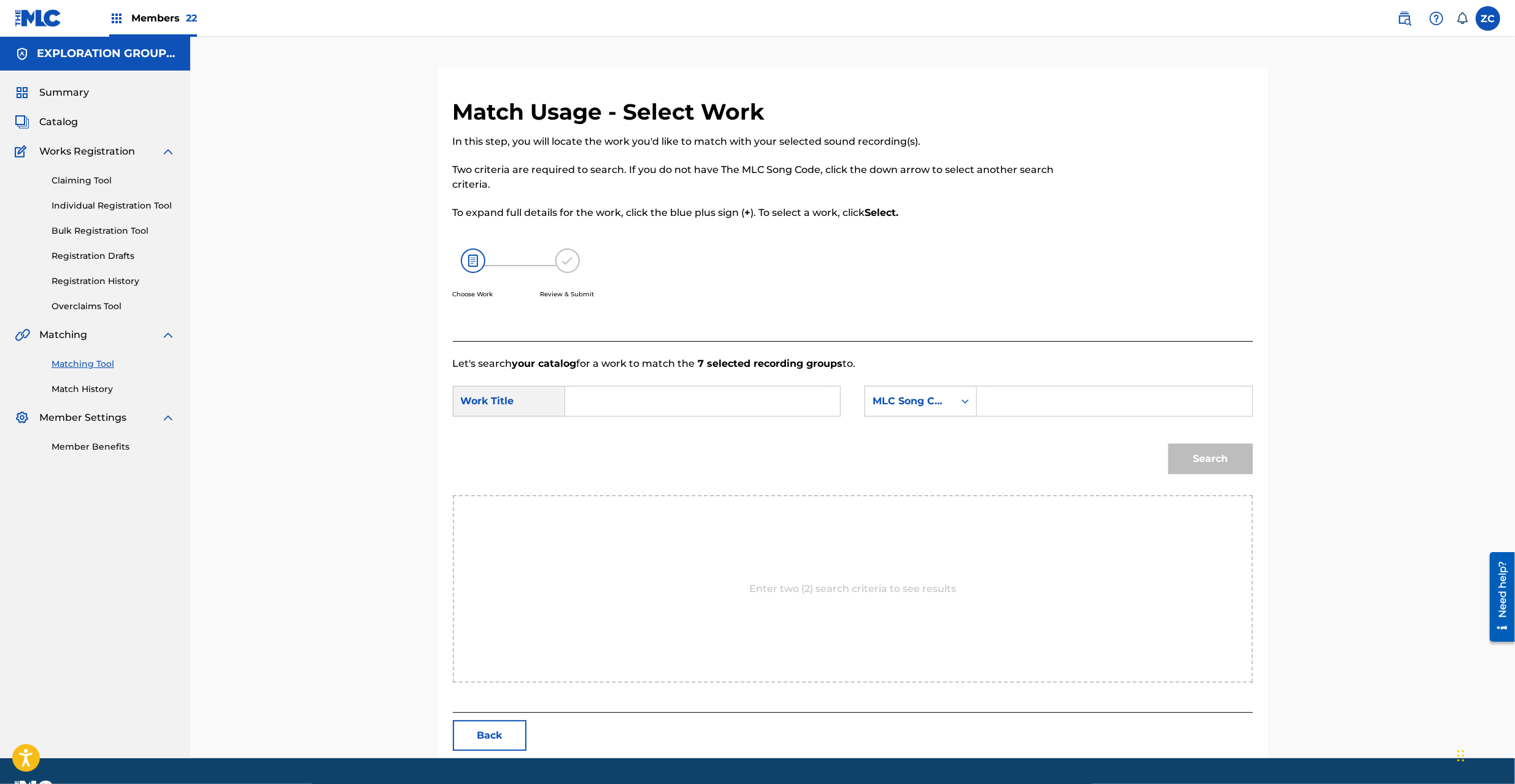
click at [683, 401] on input "Search Form" at bounding box center [702, 401] width 254 height 29
paste input "Amigurumi AY83EC"
click at [666, 403] on input "Amigurumi AY83EC" at bounding box center [702, 401] width 254 height 29
type input "Amigurumi"
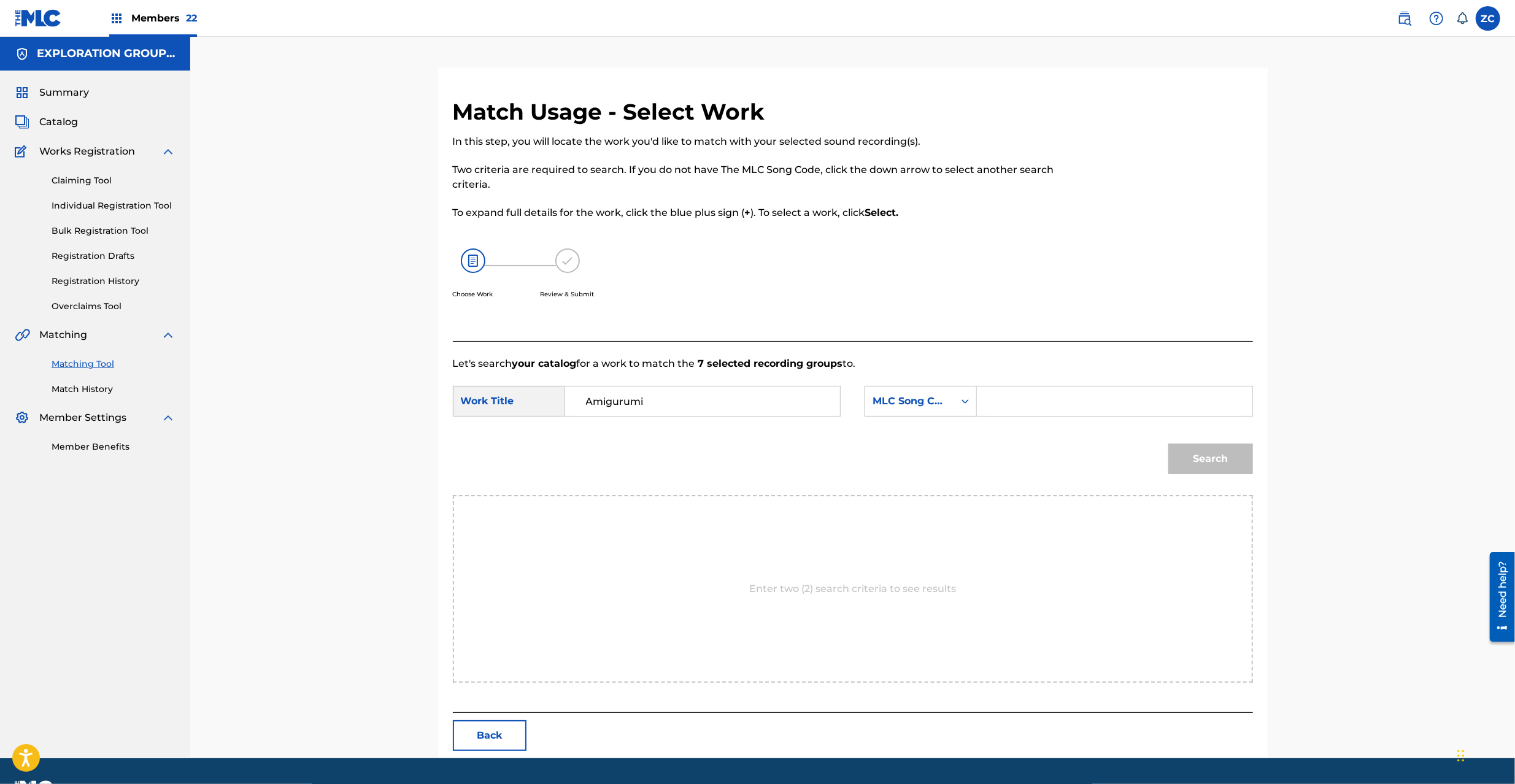
click at [1095, 395] on input "Search Form" at bounding box center [1114, 401] width 254 height 29
paste input "AY83EC"
type input "AY83EC"
click at [1224, 459] on button "Search" at bounding box center [1211, 458] width 84 height 31
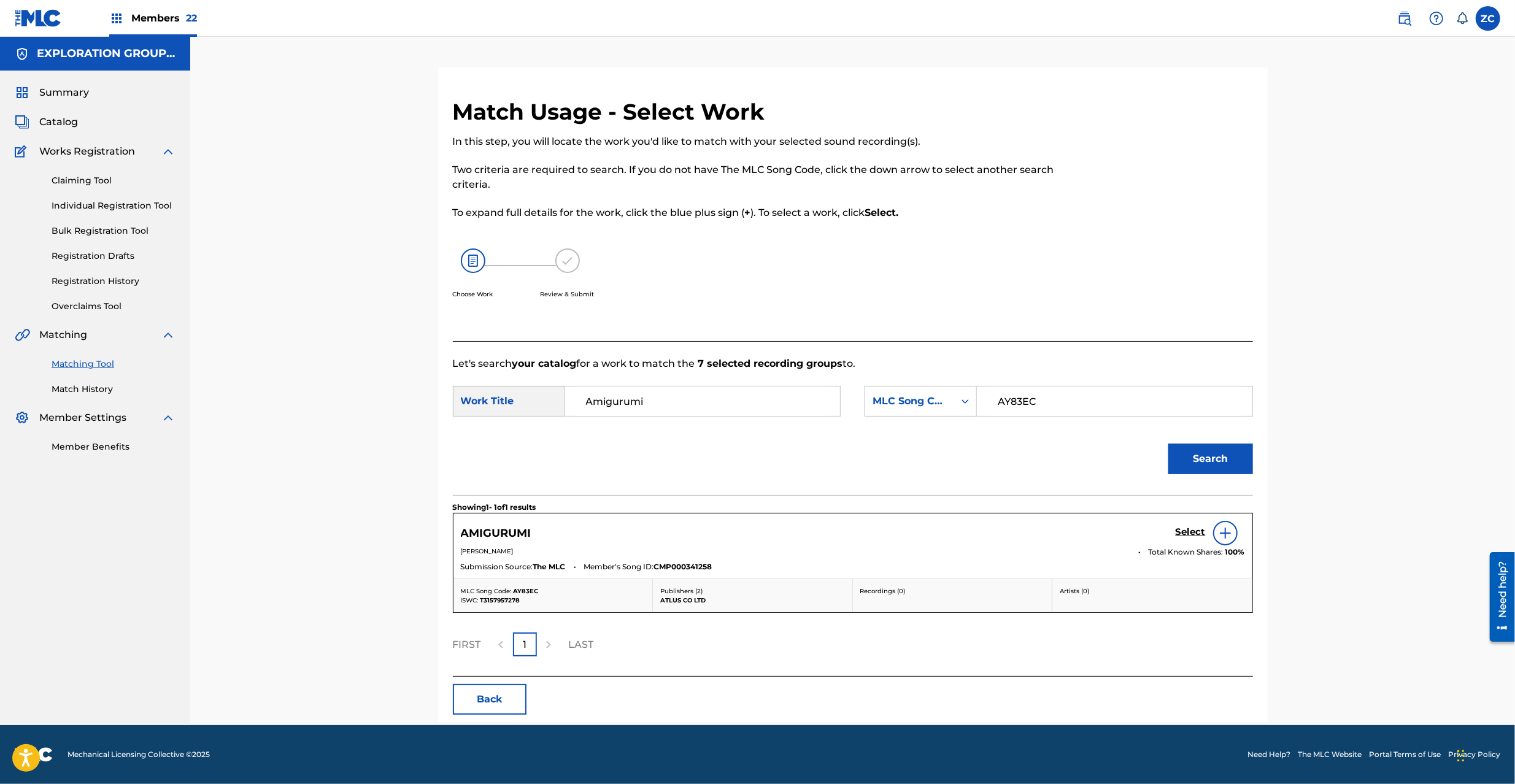
click at [1181, 528] on h5 "Select" at bounding box center [1191, 532] width 30 height 12
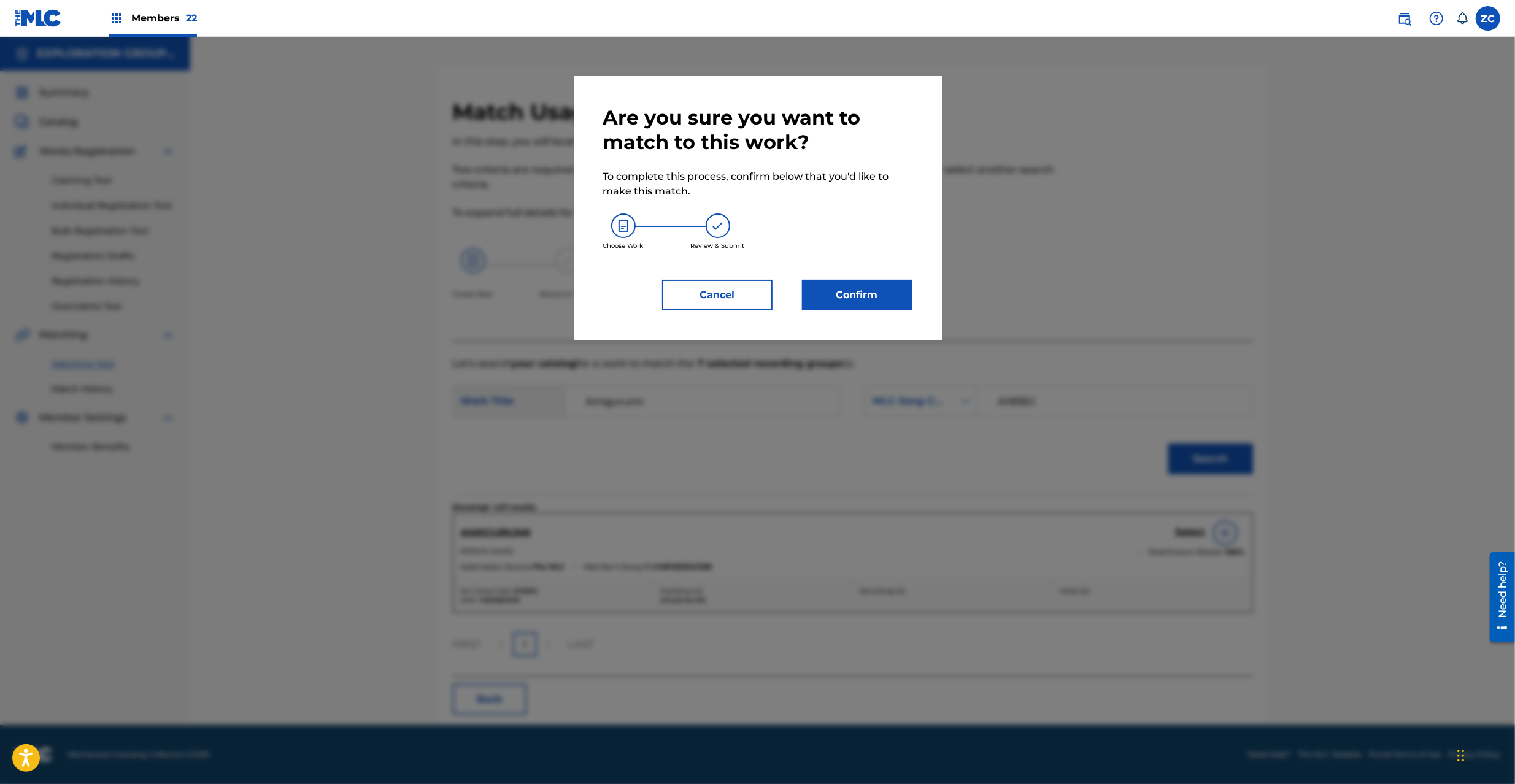
click at [842, 298] on button "Confirm" at bounding box center [857, 294] width 111 height 31
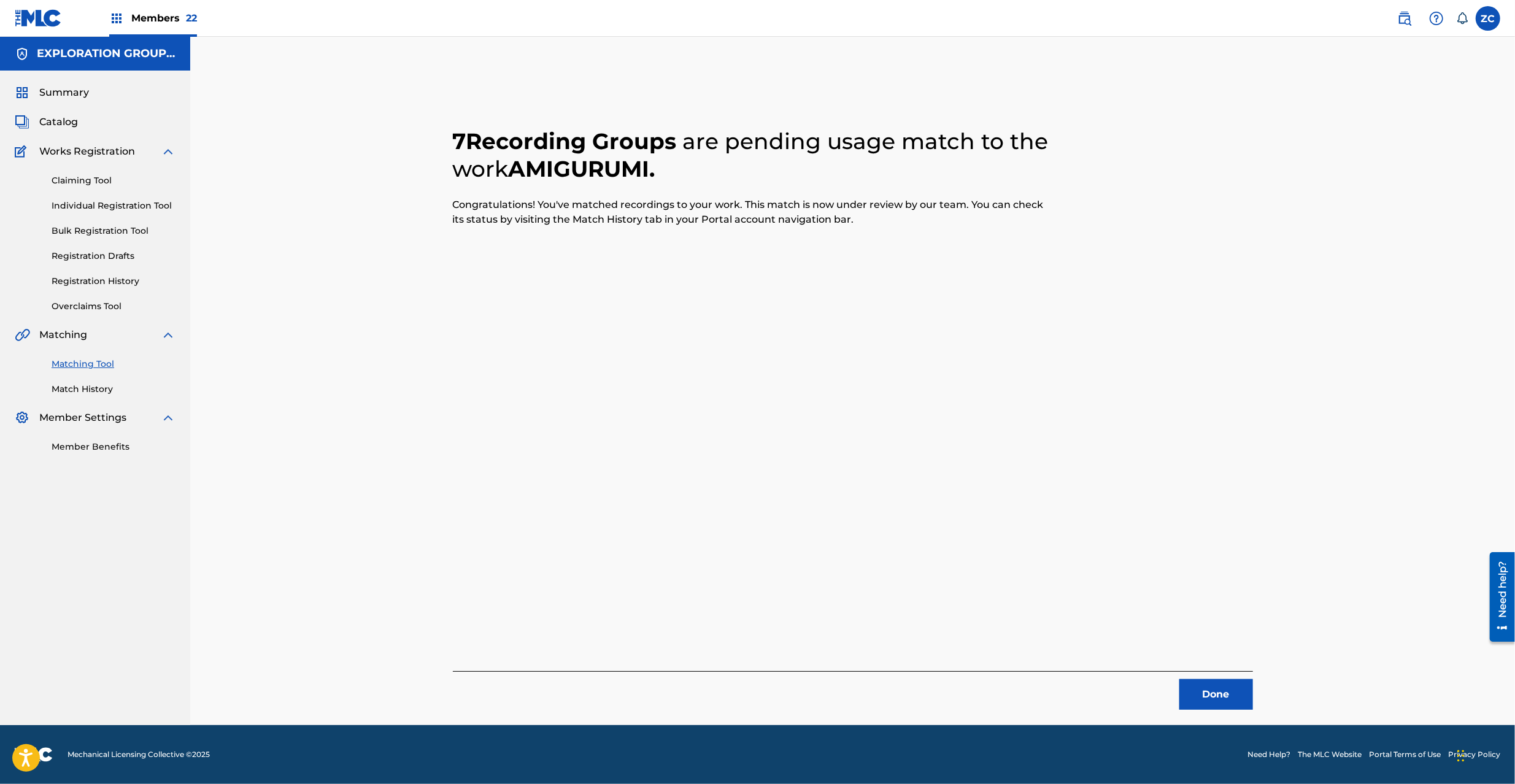
click at [1226, 695] on button "Done" at bounding box center [1216, 694] width 73 height 31
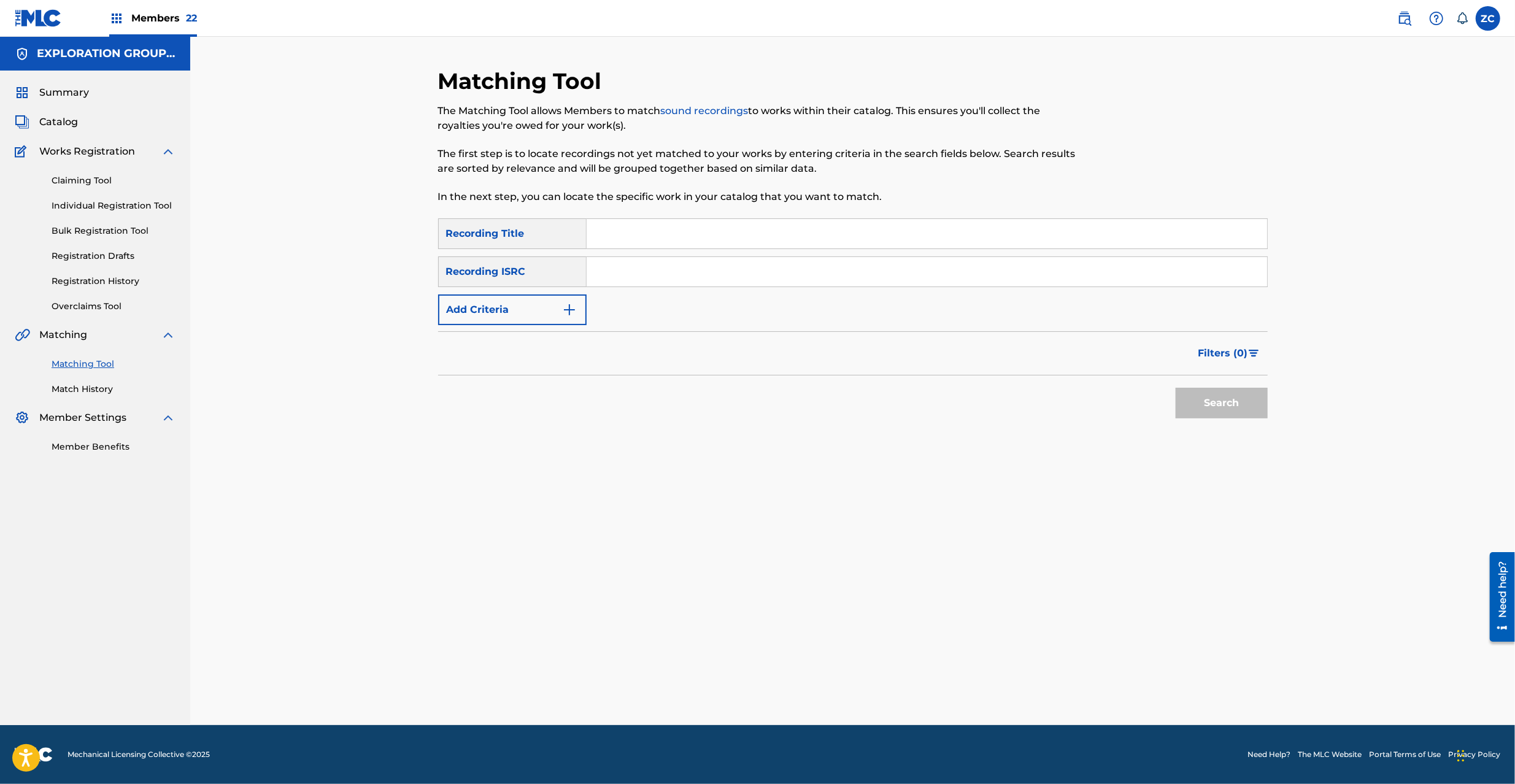
click at [861, 280] on input "Search Form" at bounding box center [927, 271] width 681 height 29
paste input "JPK651668106"
type input "JPK651668106"
click at [1191, 401] on button "Search" at bounding box center [1222, 403] width 92 height 31
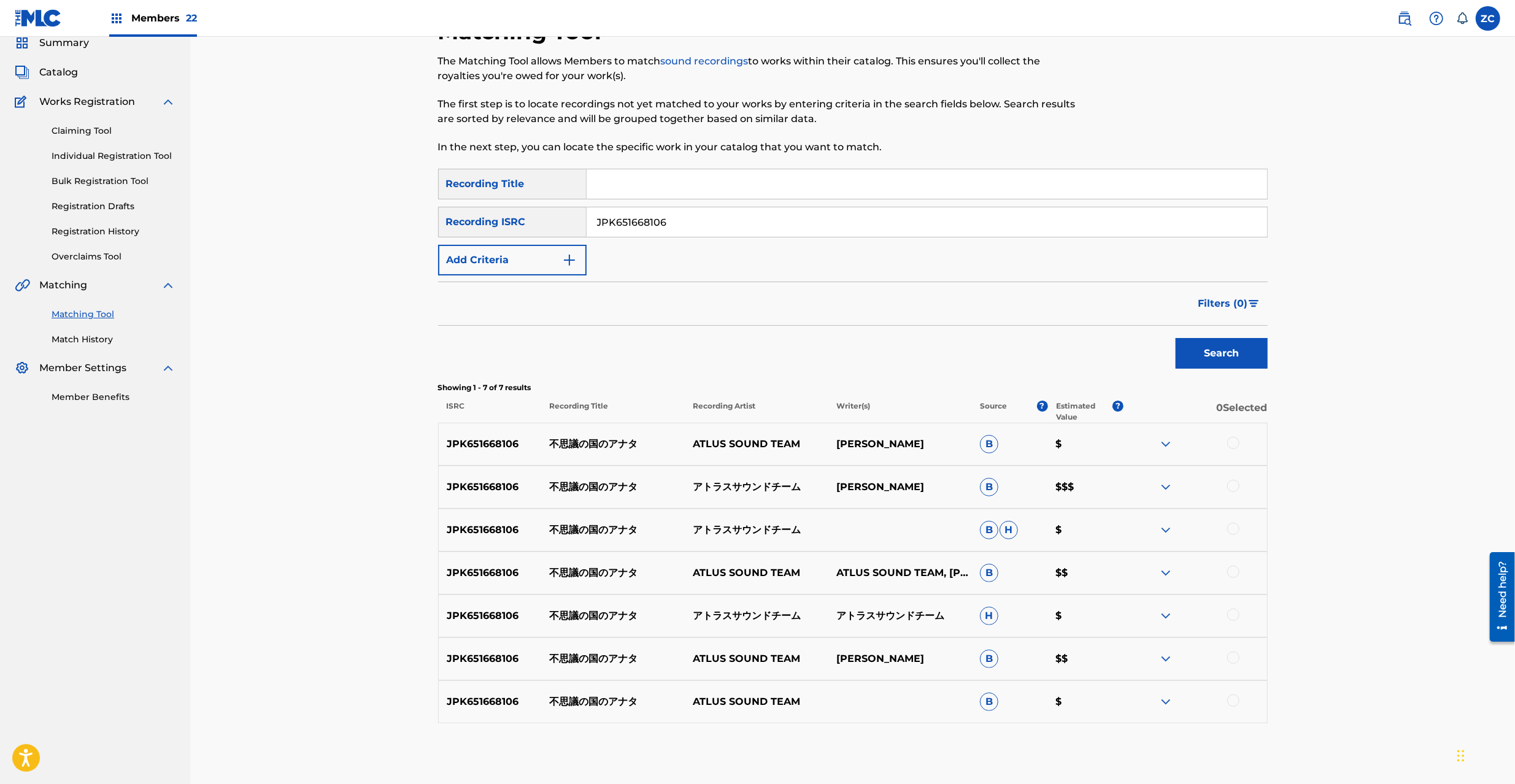
scroll to position [109, 0]
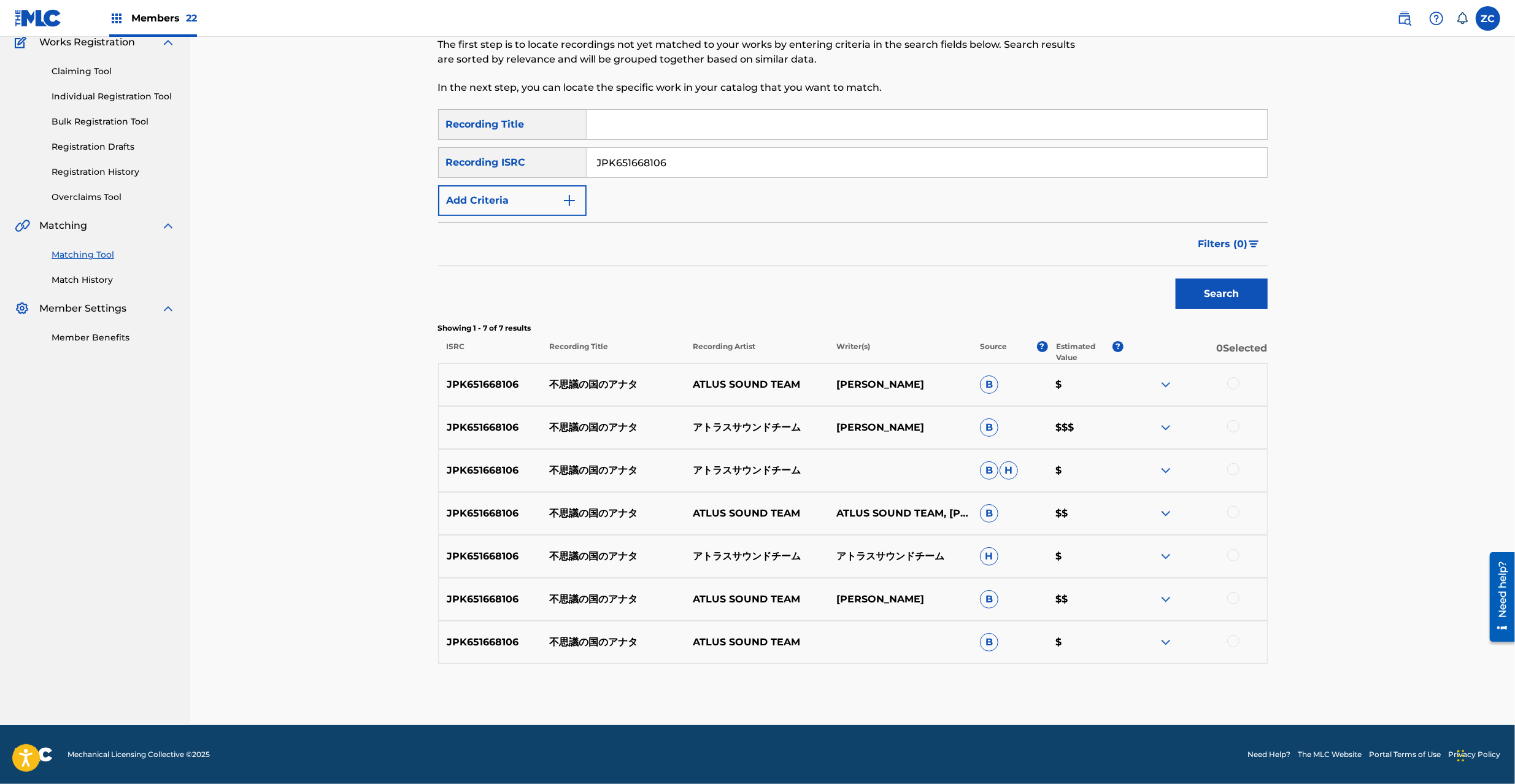
drag, startPoint x: 1235, startPoint y: 380, endPoint x: 1236, endPoint y: 389, distance: 9.1
click at [1235, 379] on div at bounding box center [1233, 383] width 12 height 12
click at [1236, 427] on div at bounding box center [1233, 426] width 12 height 12
click at [1236, 474] on div at bounding box center [1233, 469] width 12 height 12
click at [1232, 509] on div at bounding box center [1233, 512] width 12 height 12
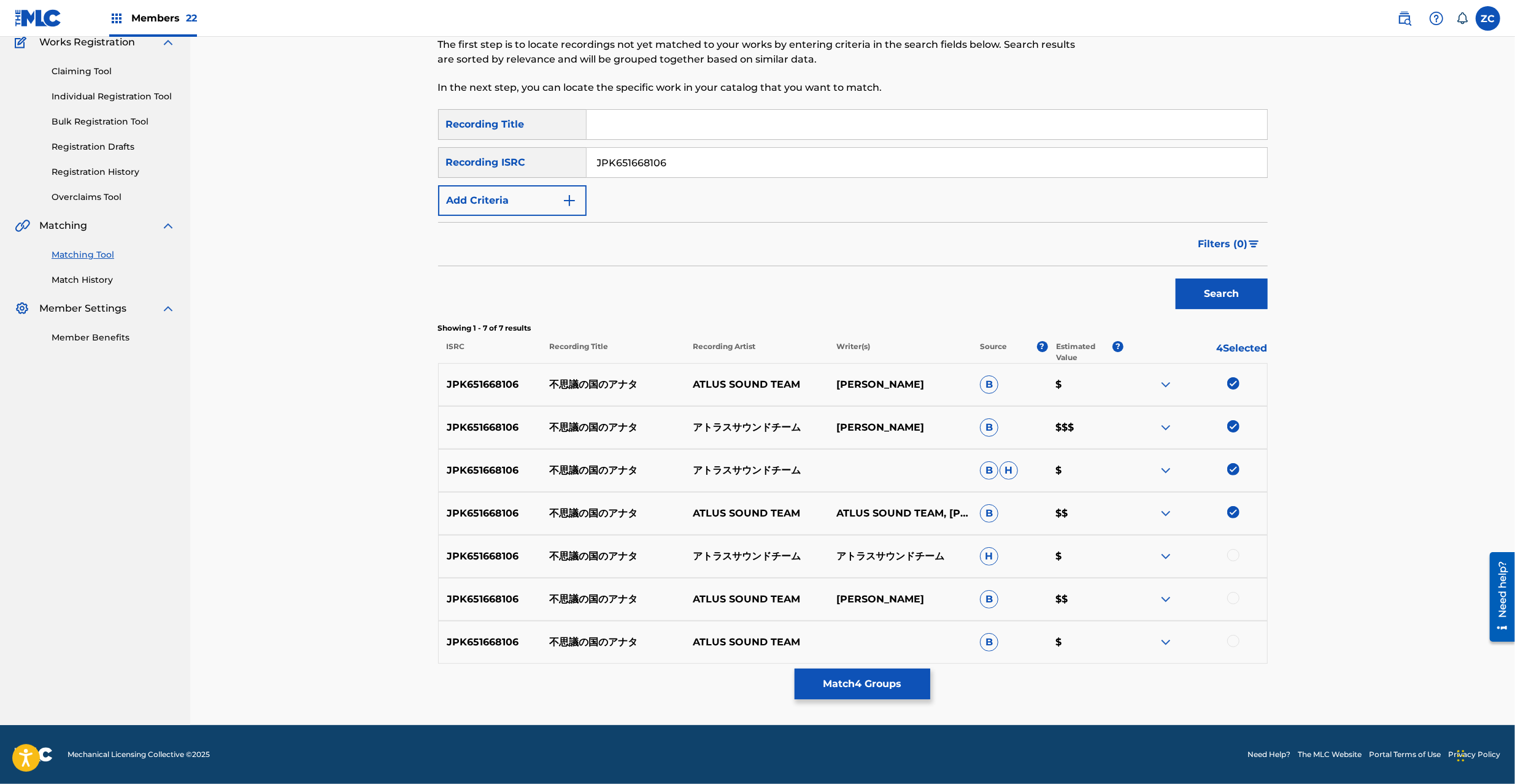
click at [1232, 548] on div "JPK651668106 不思議の国のアナタ アトラスサウンドチーム アトラスサウンドチーム H $" at bounding box center [853, 556] width 830 height 43
click at [1232, 556] on div at bounding box center [1233, 555] width 12 height 12
drag, startPoint x: 1232, startPoint y: 596, endPoint x: 1240, endPoint y: 633, distance: 37.9
click at [1232, 598] on div at bounding box center [1233, 598] width 12 height 12
click at [1235, 644] on div at bounding box center [1233, 641] width 12 height 12
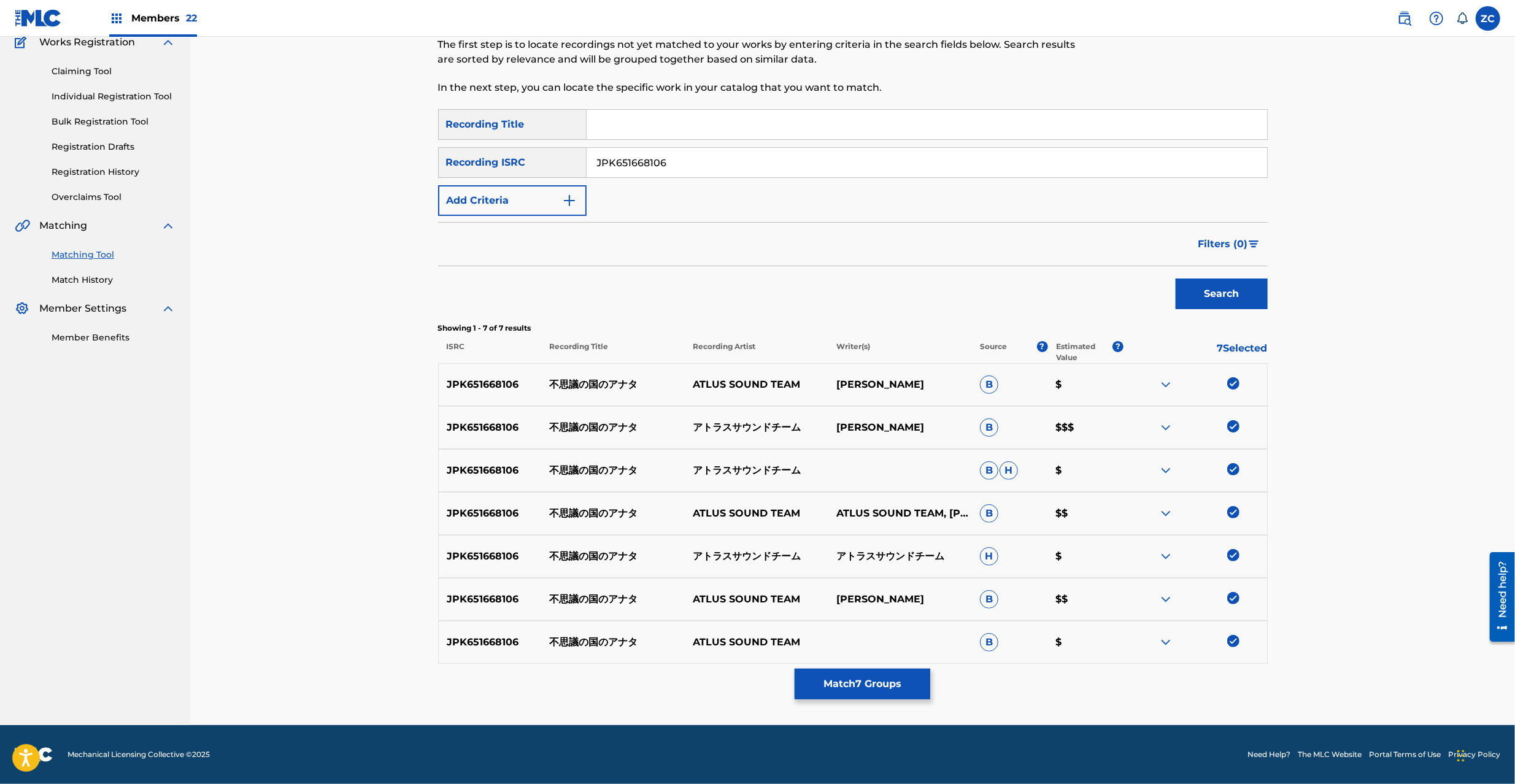
click at [869, 700] on button "Match 7 Groups" at bounding box center [862, 684] width 135 height 31
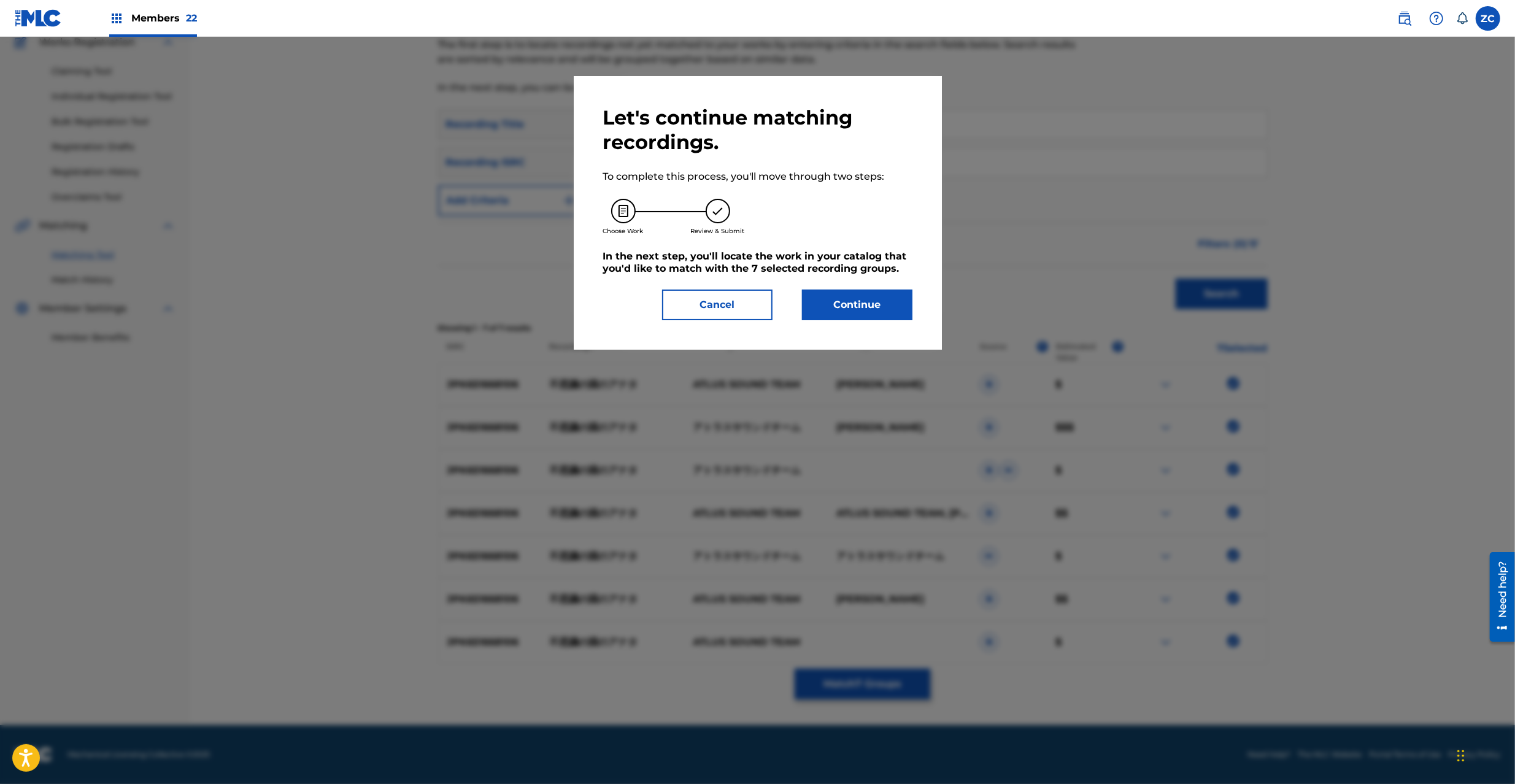
click at [823, 302] on button "Continue" at bounding box center [857, 305] width 111 height 31
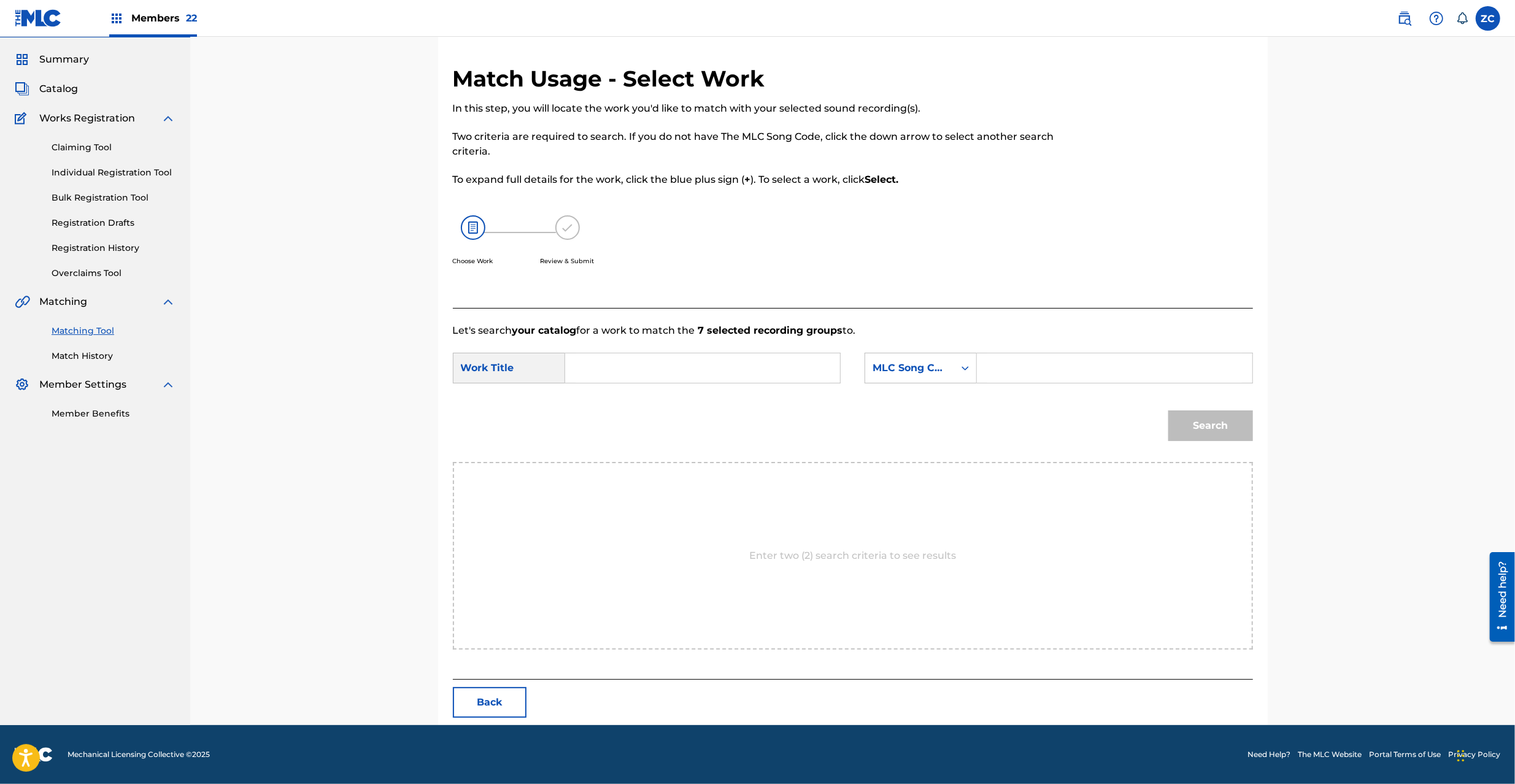
scroll to position [0, 0]
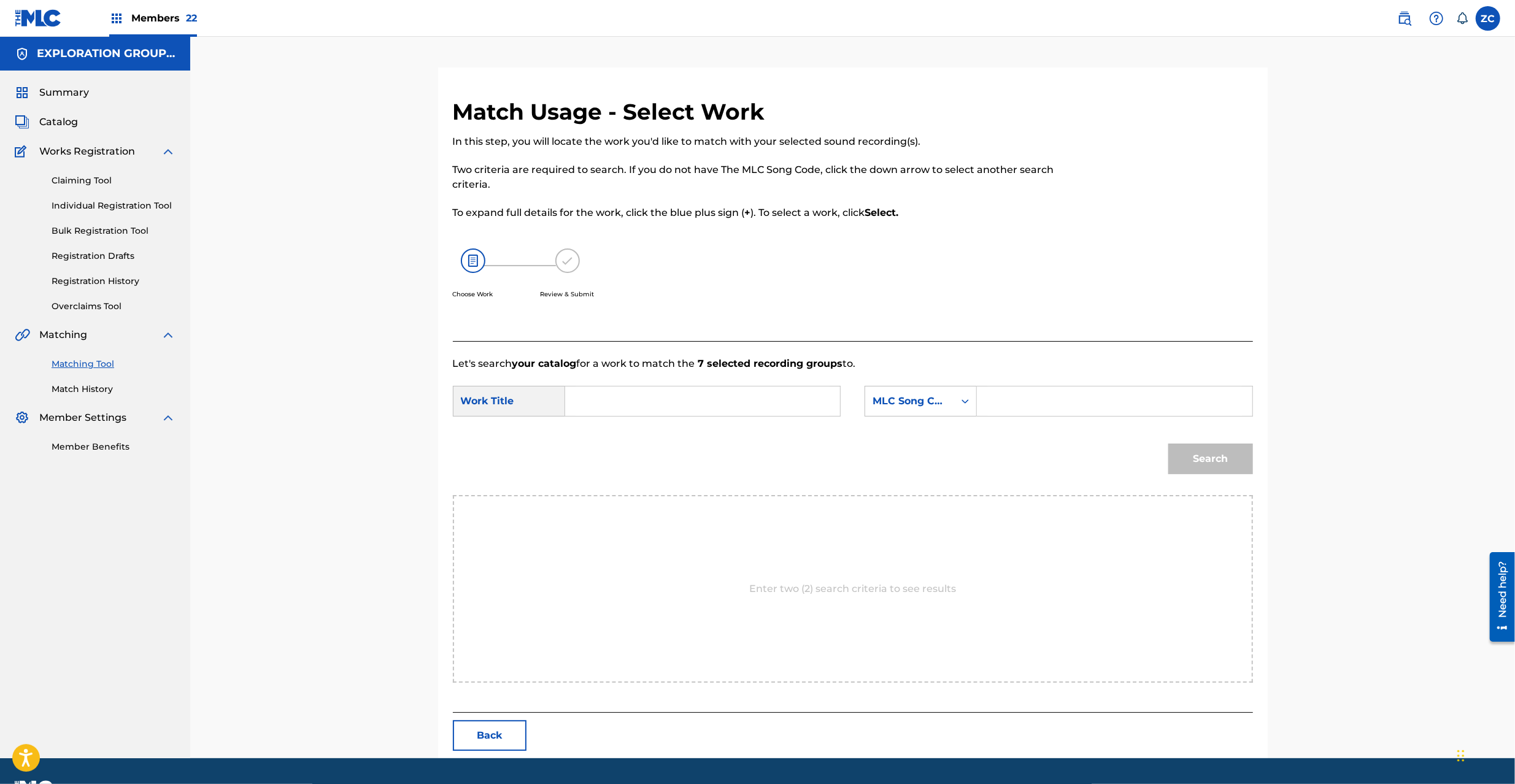
click at [711, 401] on input "Search Form" at bounding box center [702, 401] width 254 height 29
paste input "Fushigino Kunino Anata FC0BDB"
click at [720, 403] on input "Fushigino Kunino Anata FC0BDB" at bounding box center [702, 401] width 254 height 29
type input "Fushigino Kunino Anata"
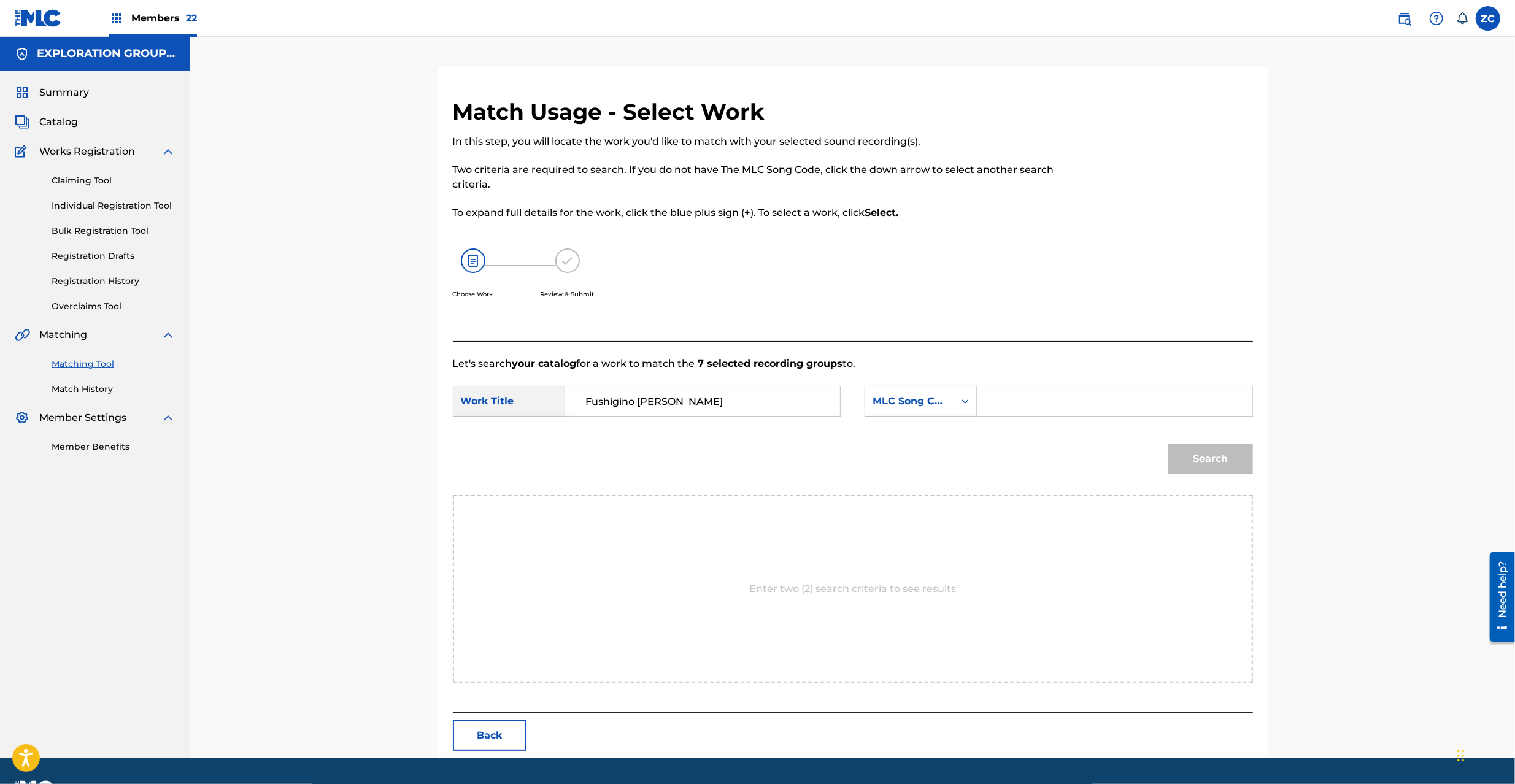
click at [1147, 406] on input "Search Form" at bounding box center [1114, 401] width 254 height 29
paste input "FC0BDB"
type input "FC0BDB"
click at [1222, 462] on button "Search" at bounding box center [1211, 458] width 84 height 31
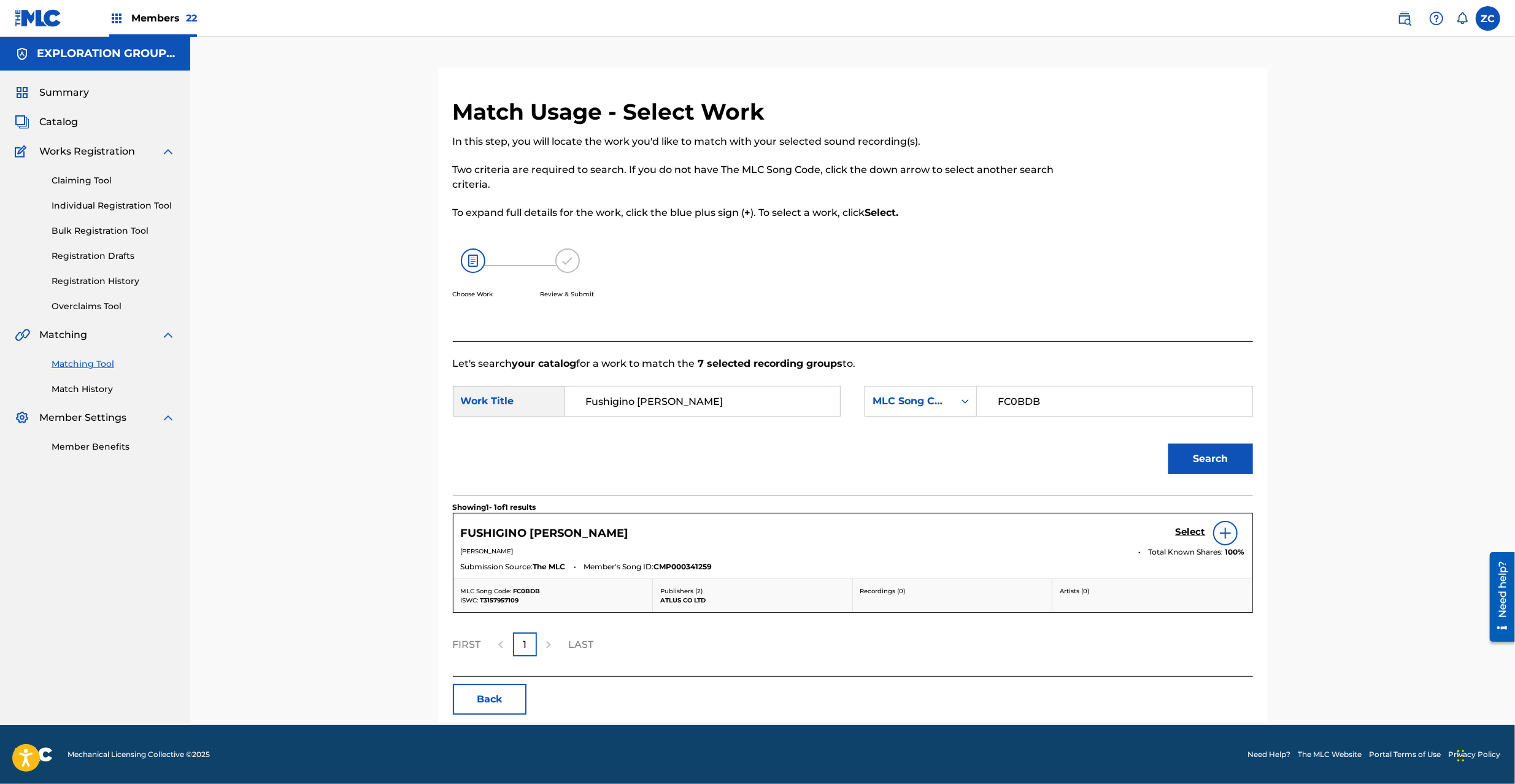
click at [1189, 534] on h5 "Select" at bounding box center [1191, 532] width 30 height 12
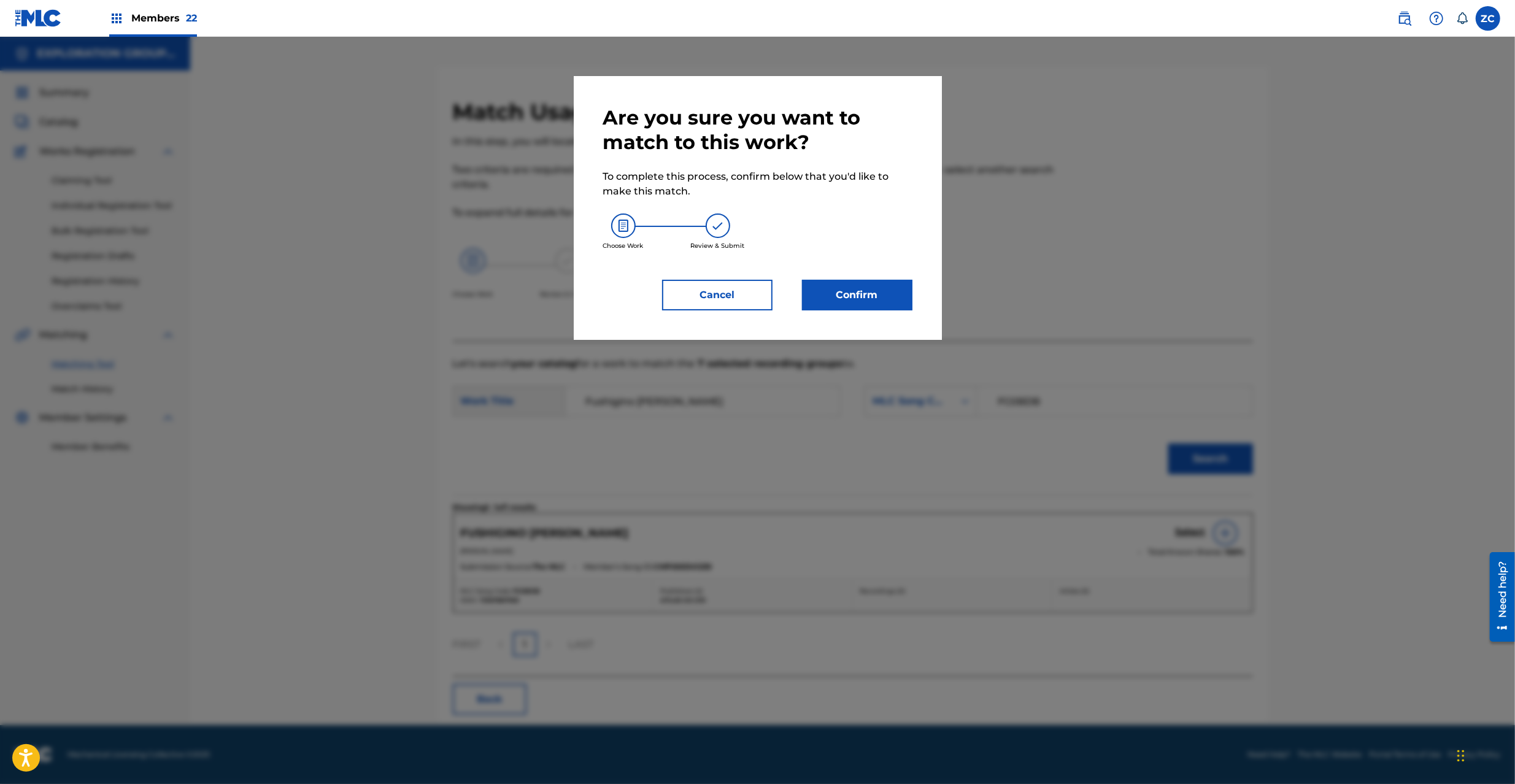
click at [871, 297] on button "Confirm" at bounding box center [857, 294] width 111 height 31
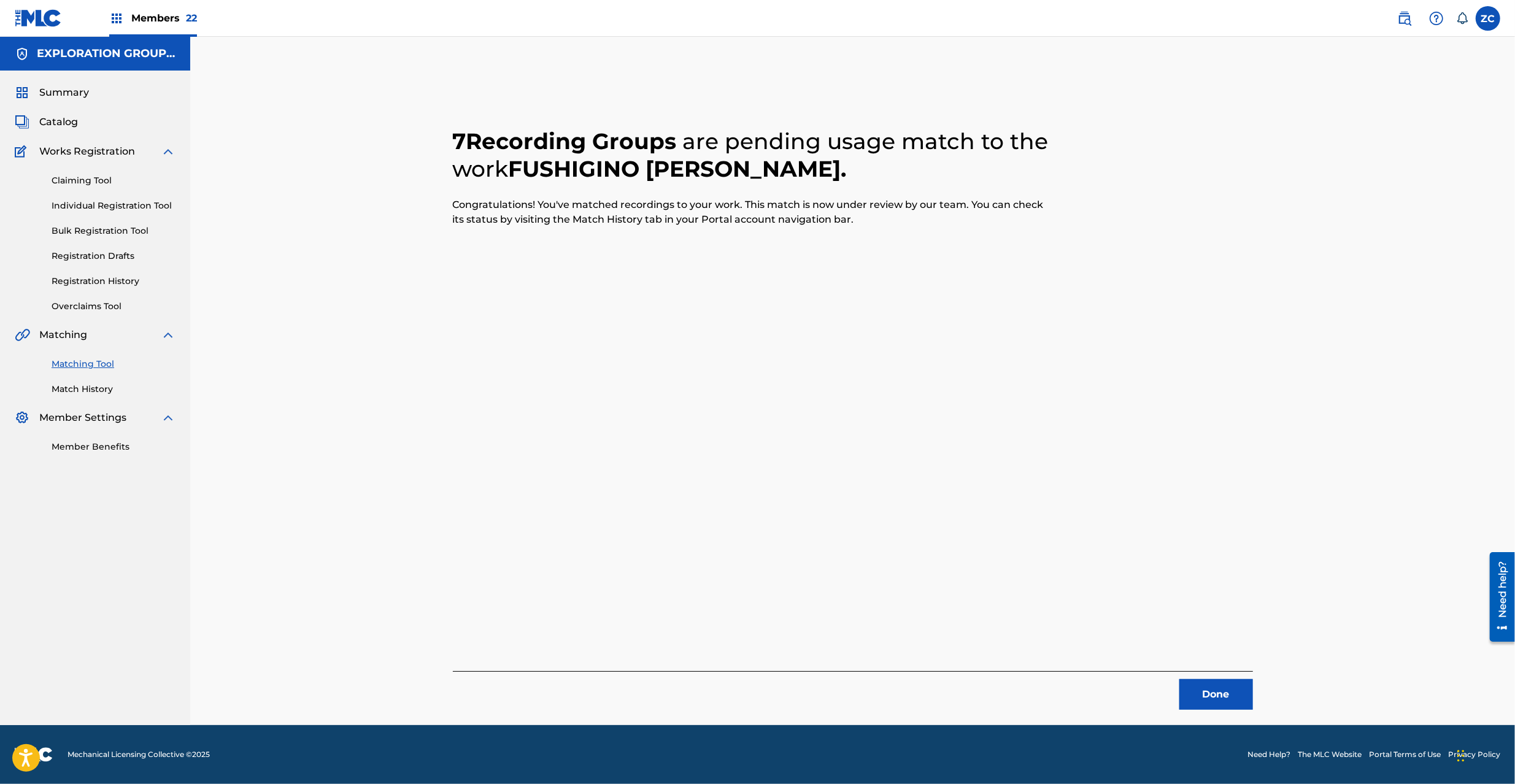
click at [1219, 696] on button "Done" at bounding box center [1216, 694] width 73 height 31
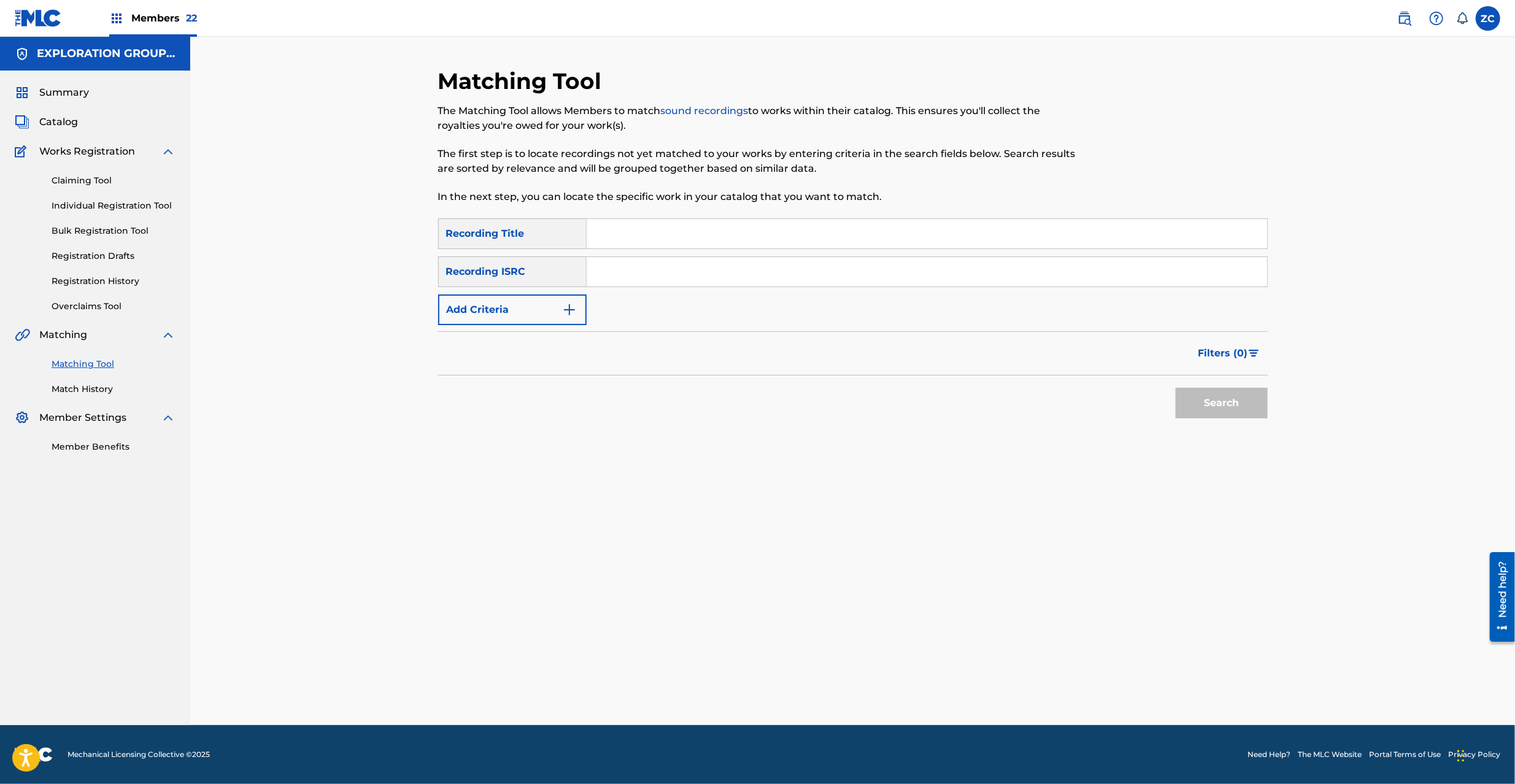
click at [806, 275] on input "Search Form" at bounding box center [927, 271] width 681 height 29
paste input "JPK651668104"
type input "JPK651668104"
click at [1208, 398] on button "Search" at bounding box center [1222, 403] width 92 height 31
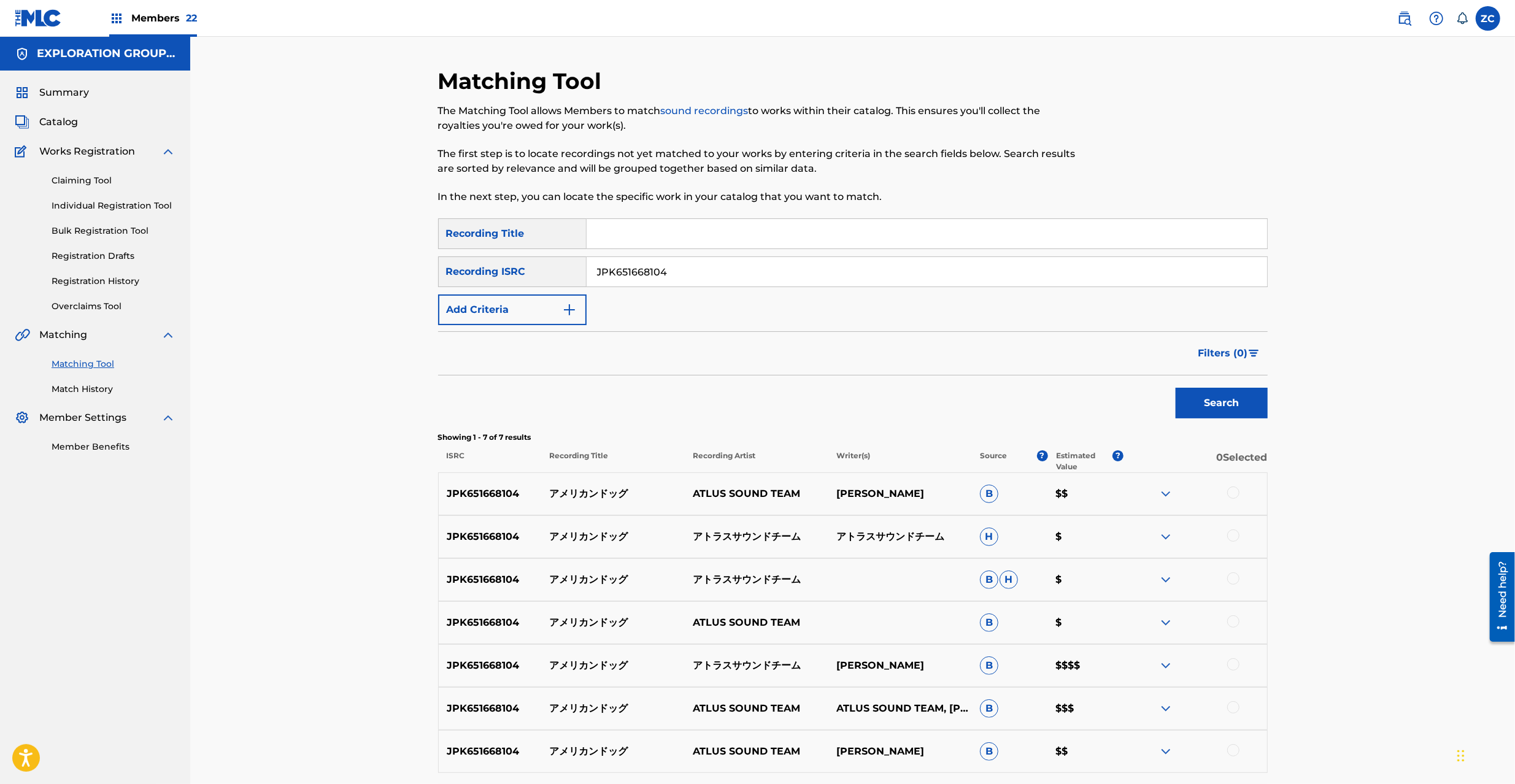
drag, startPoint x: 1236, startPoint y: 491, endPoint x: 1236, endPoint y: 531, distance: 40.0
click at [1236, 493] on div at bounding box center [1233, 492] width 12 height 12
click at [1236, 532] on div at bounding box center [1233, 535] width 12 height 12
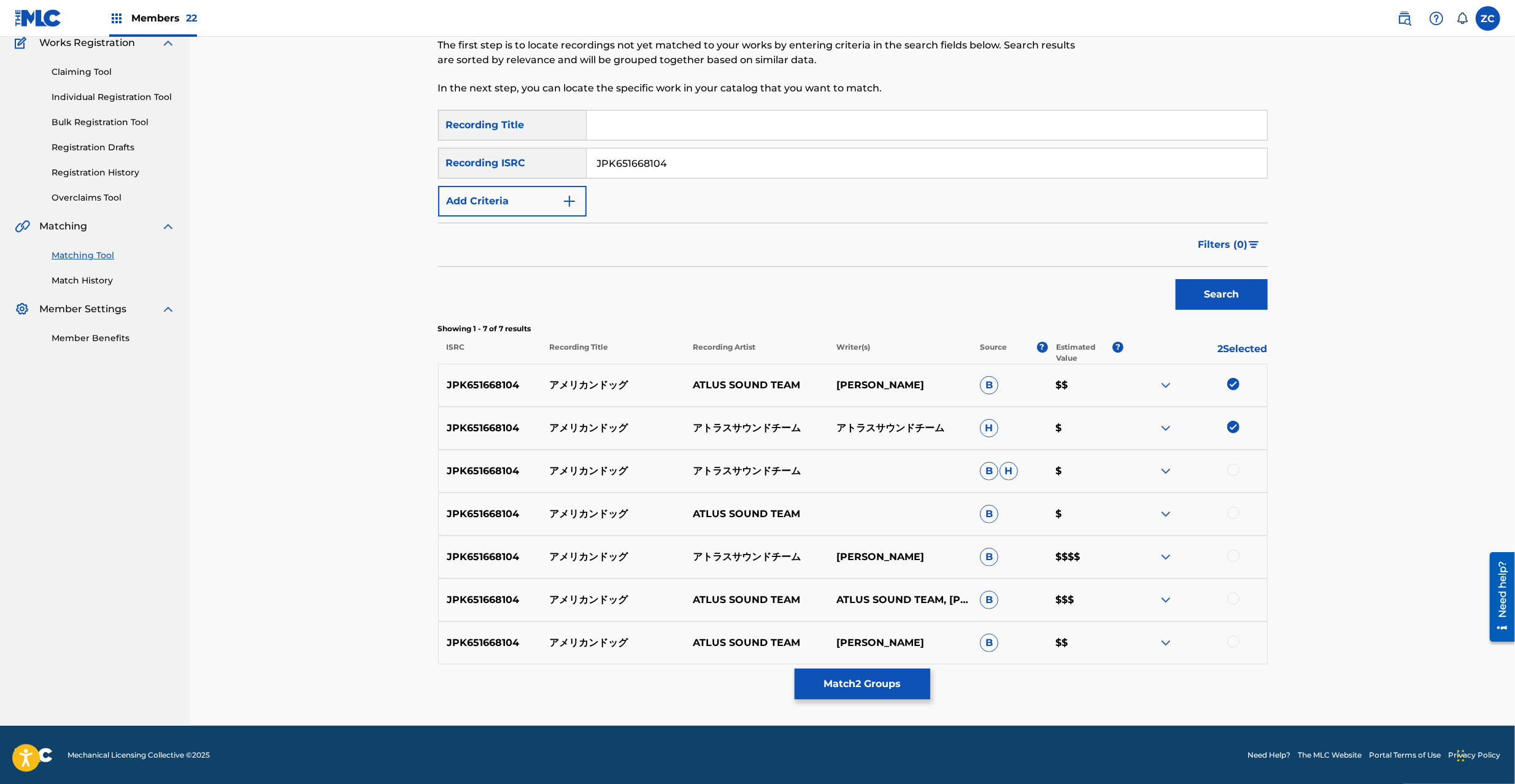
scroll to position [109, 0]
click at [1232, 472] on div at bounding box center [1233, 469] width 12 height 12
click at [1236, 511] on div at bounding box center [1233, 512] width 12 height 12
drag, startPoint x: 1235, startPoint y: 553, endPoint x: 1232, endPoint y: 599, distance: 46.1
click at [1235, 558] on div at bounding box center [1233, 555] width 12 height 12
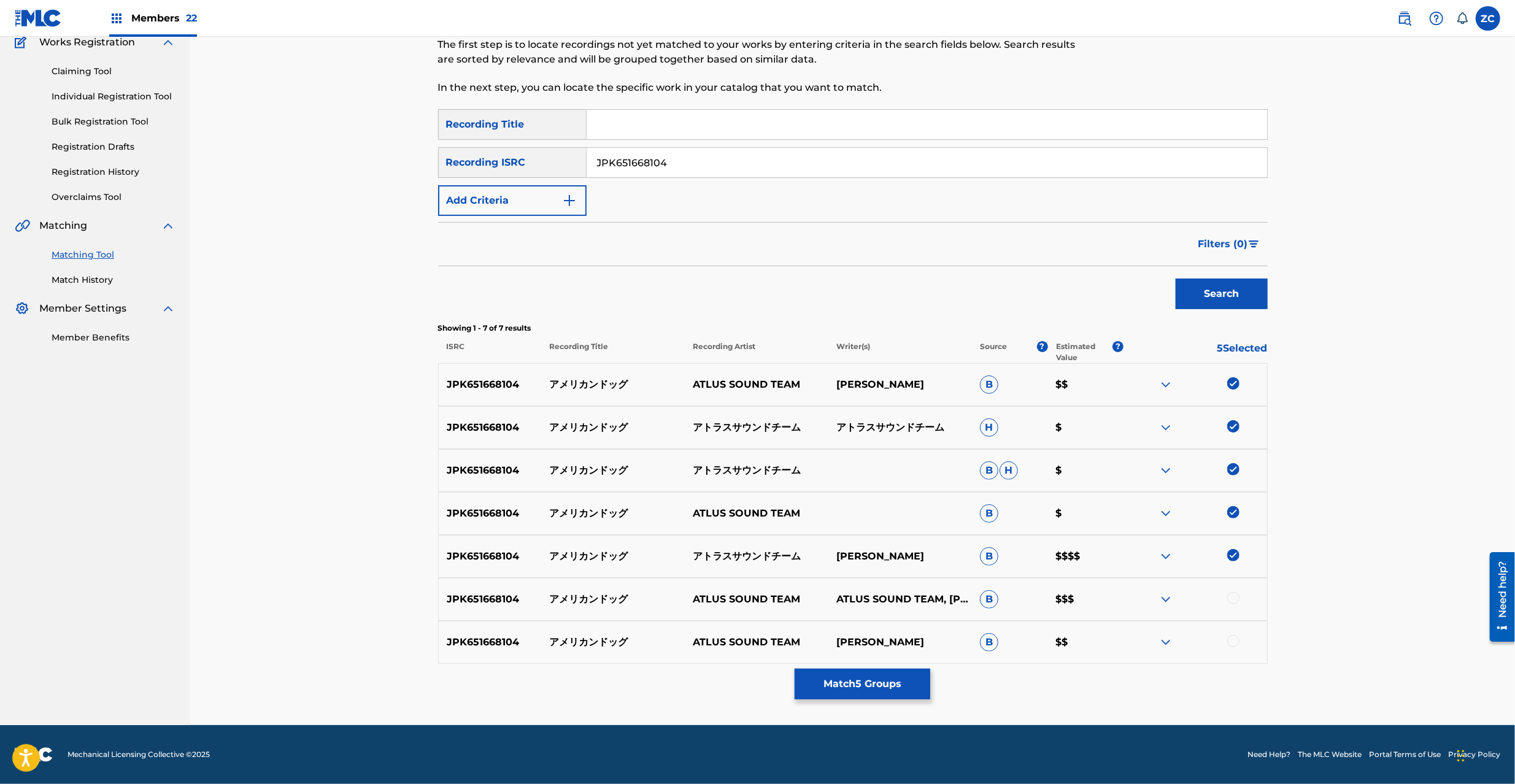
drag, startPoint x: 1232, startPoint y: 600, endPoint x: 1240, endPoint y: 646, distance: 46.7
click at [1232, 601] on div at bounding box center [1233, 598] width 12 height 12
click at [1228, 641] on div at bounding box center [1233, 641] width 12 height 12
click at [877, 685] on button "Match 7 Groups" at bounding box center [862, 684] width 135 height 31
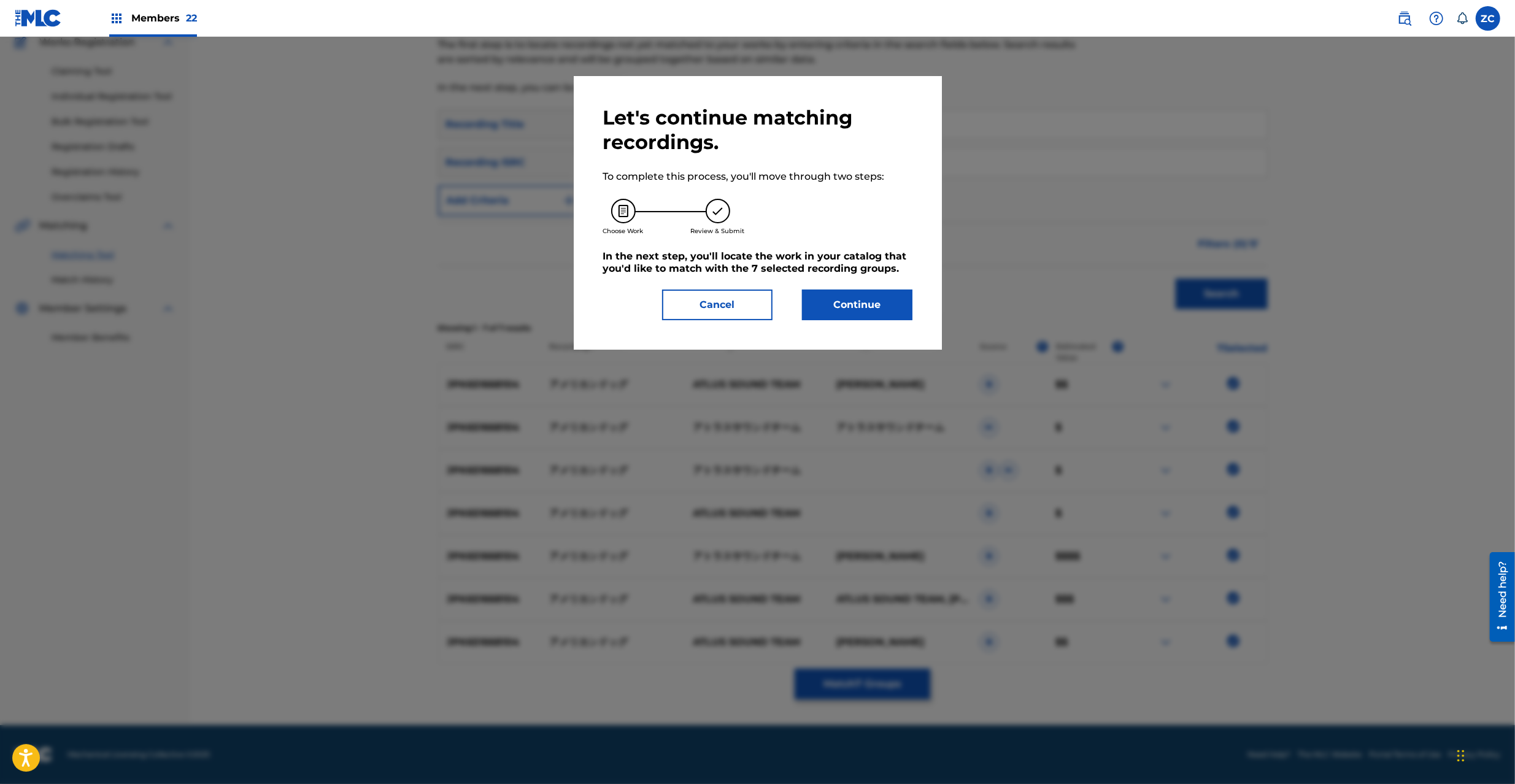
click at [848, 298] on button "Continue" at bounding box center [857, 305] width 111 height 31
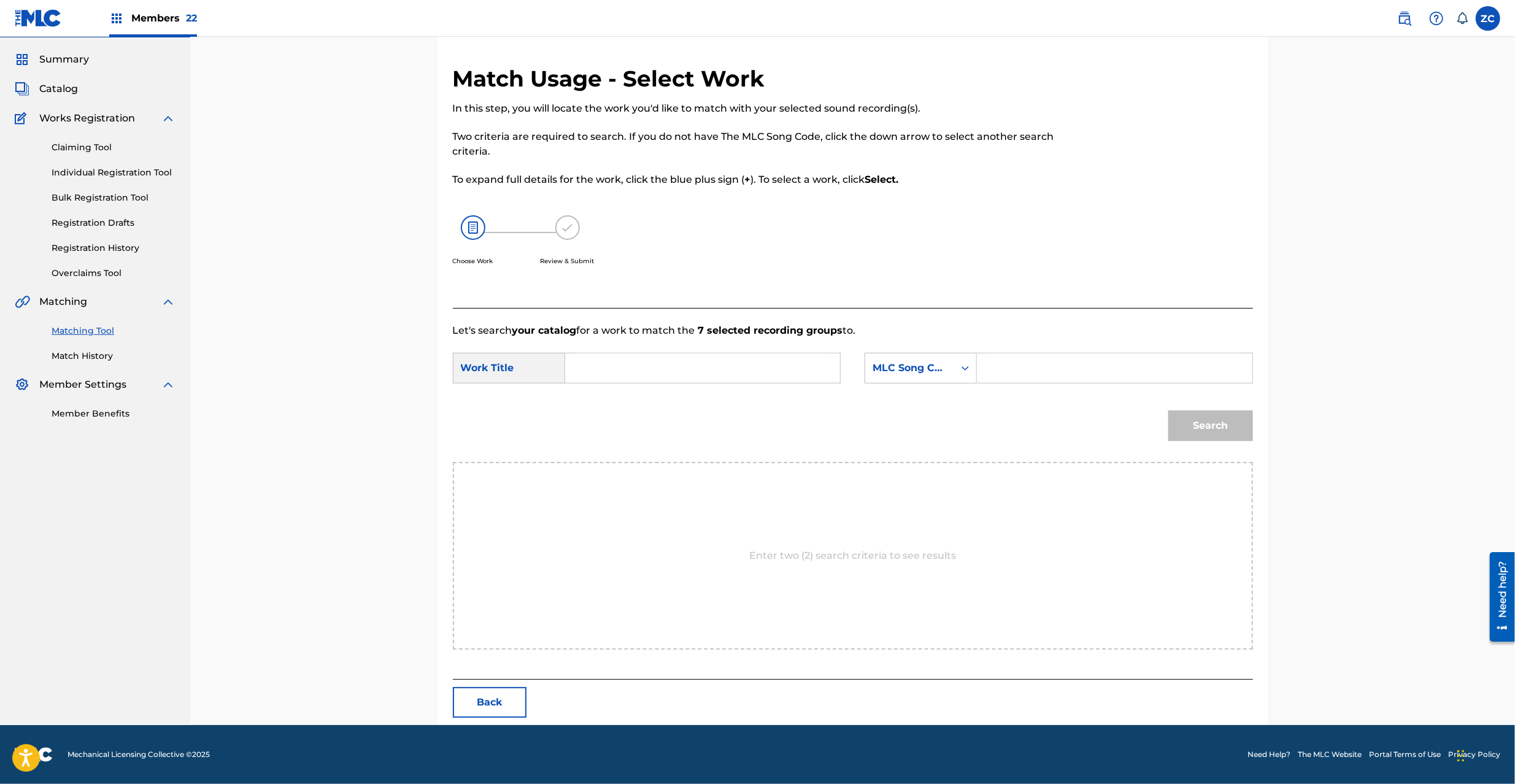
scroll to position [0, 0]
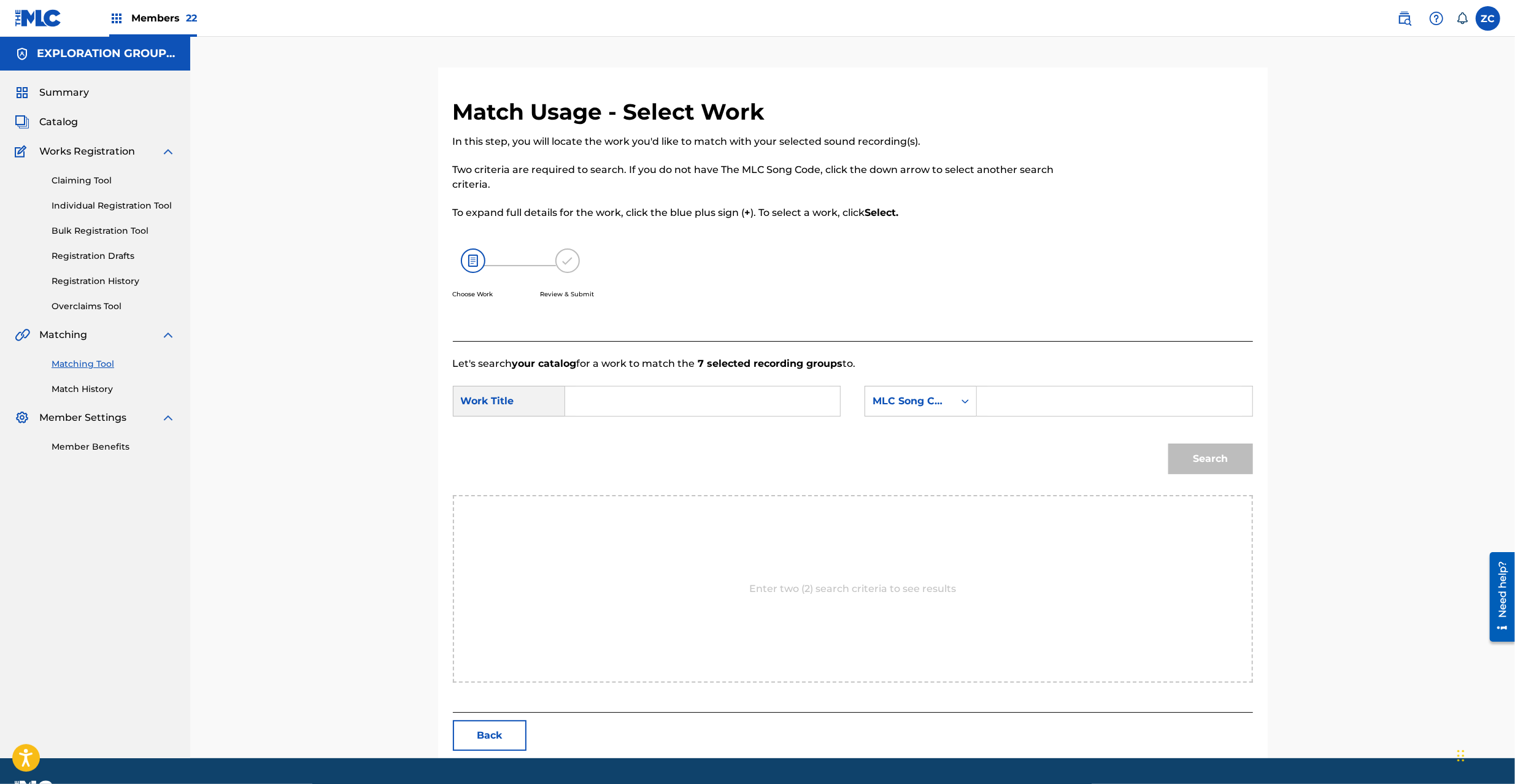
click at [695, 426] on form "SearchWithCriteriadae6dcc4-3f16-46cc-9571-b9bb7faecc2d Work Title SearchWithCri…" at bounding box center [853, 433] width 800 height 124
click at [703, 400] on input "Search Form" at bounding box center [702, 401] width 254 height 29
paste input "Amerikan Doggu AY83DU"
click at [707, 401] on input "Amerikan Doggu AY83DU" at bounding box center [702, 401] width 254 height 29
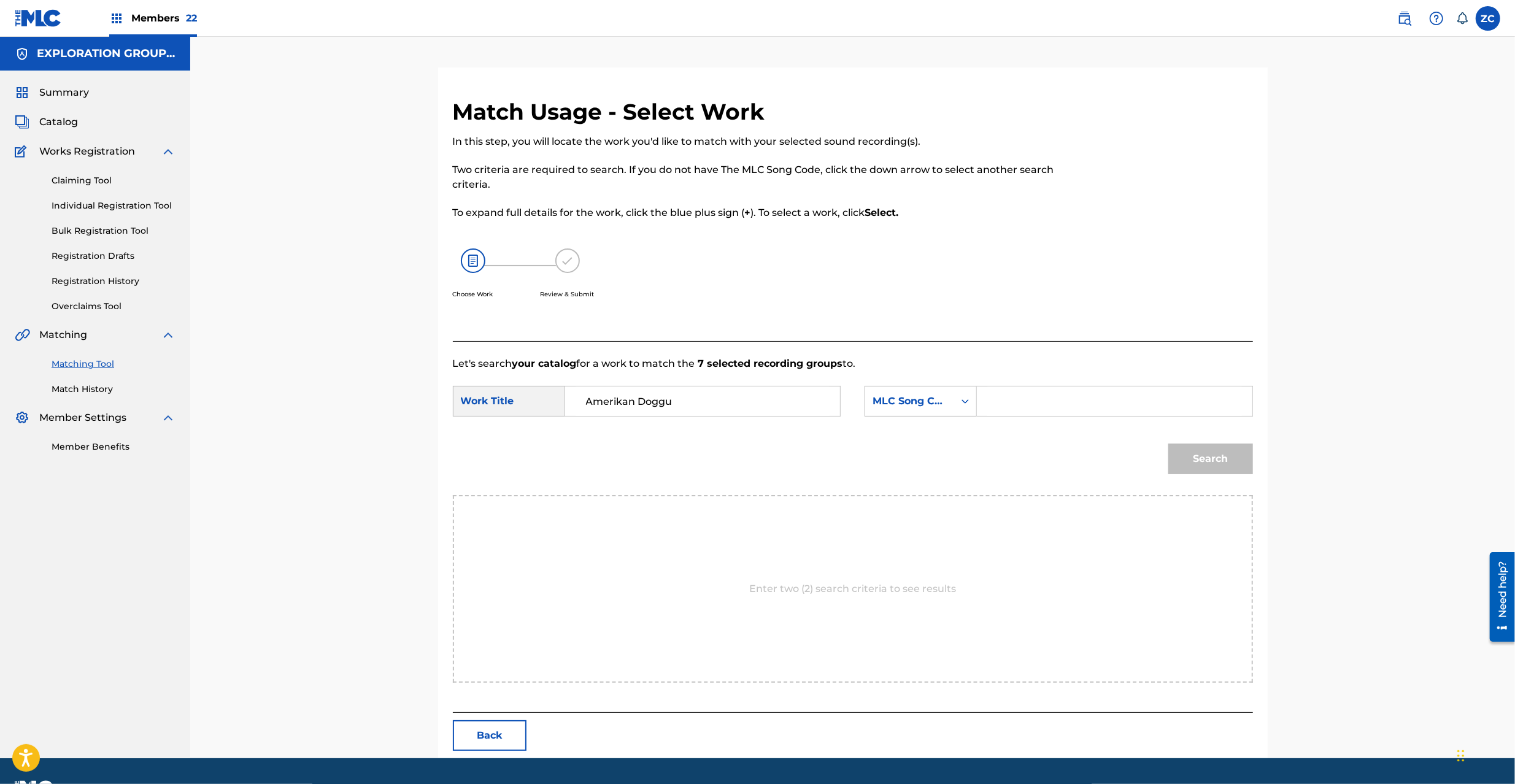
type input "Amerikan Doggu"
click at [1110, 408] on input "Search Form" at bounding box center [1114, 401] width 254 height 29
paste input "AY83DU"
type input "AY83DU"
click at [1247, 454] on button "Search" at bounding box center [1211, 458] width 84 height 31
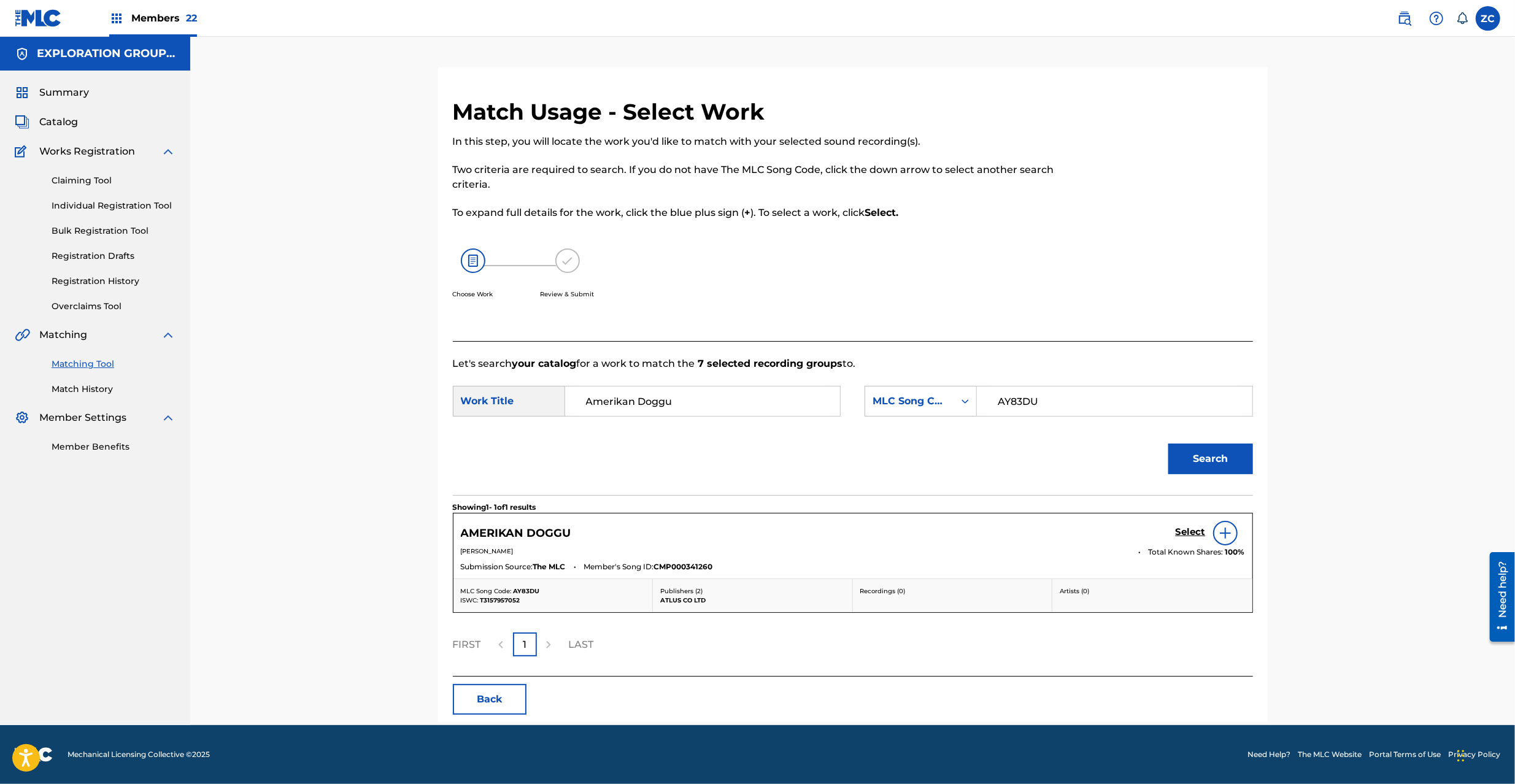
click at [1189, 531] on h5 "Select" at bounding box center [1191, 532] width 30 height 12
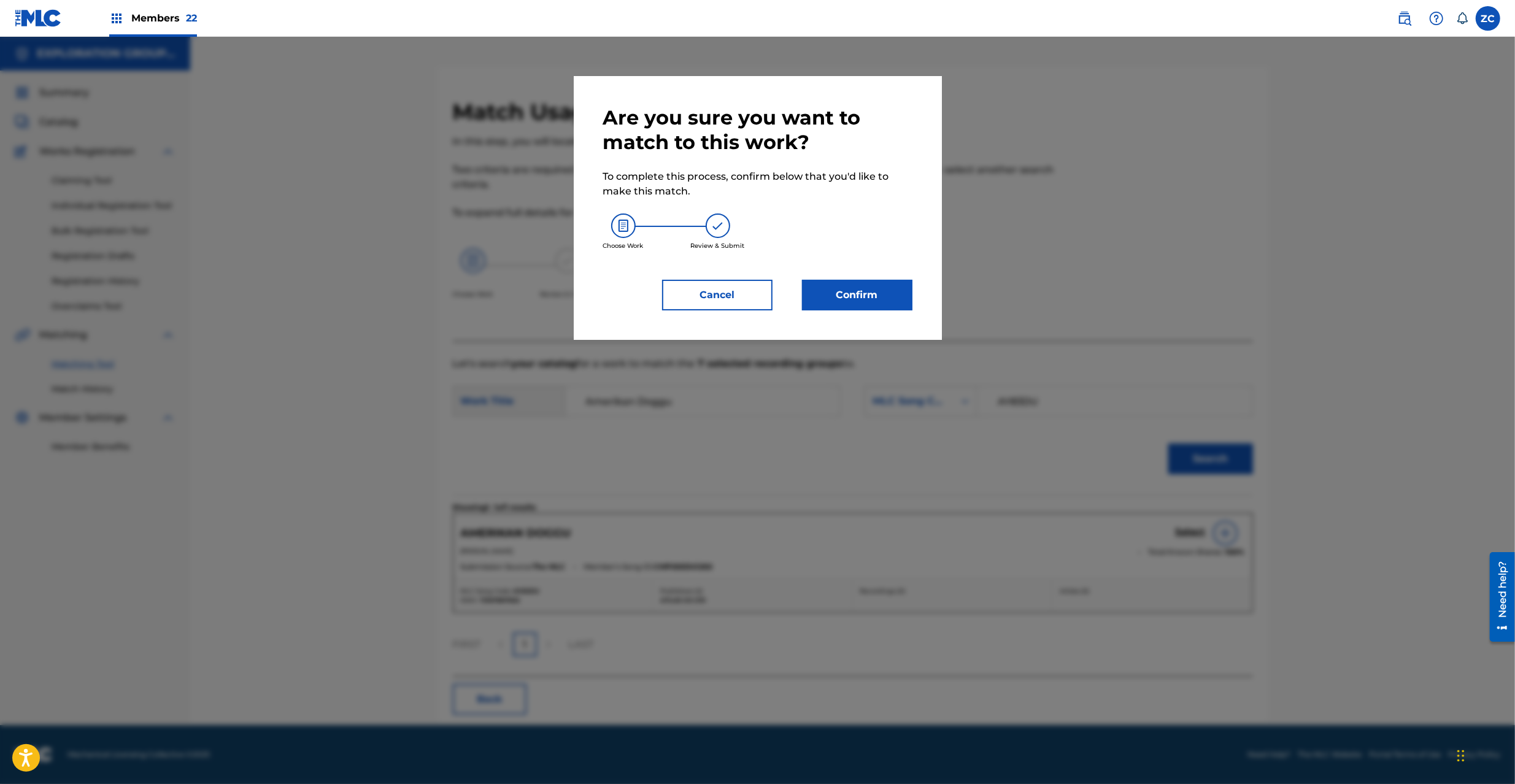
click at [877, 302] on button "Confirm" at bounding box center [857, 294] width 111 height 31
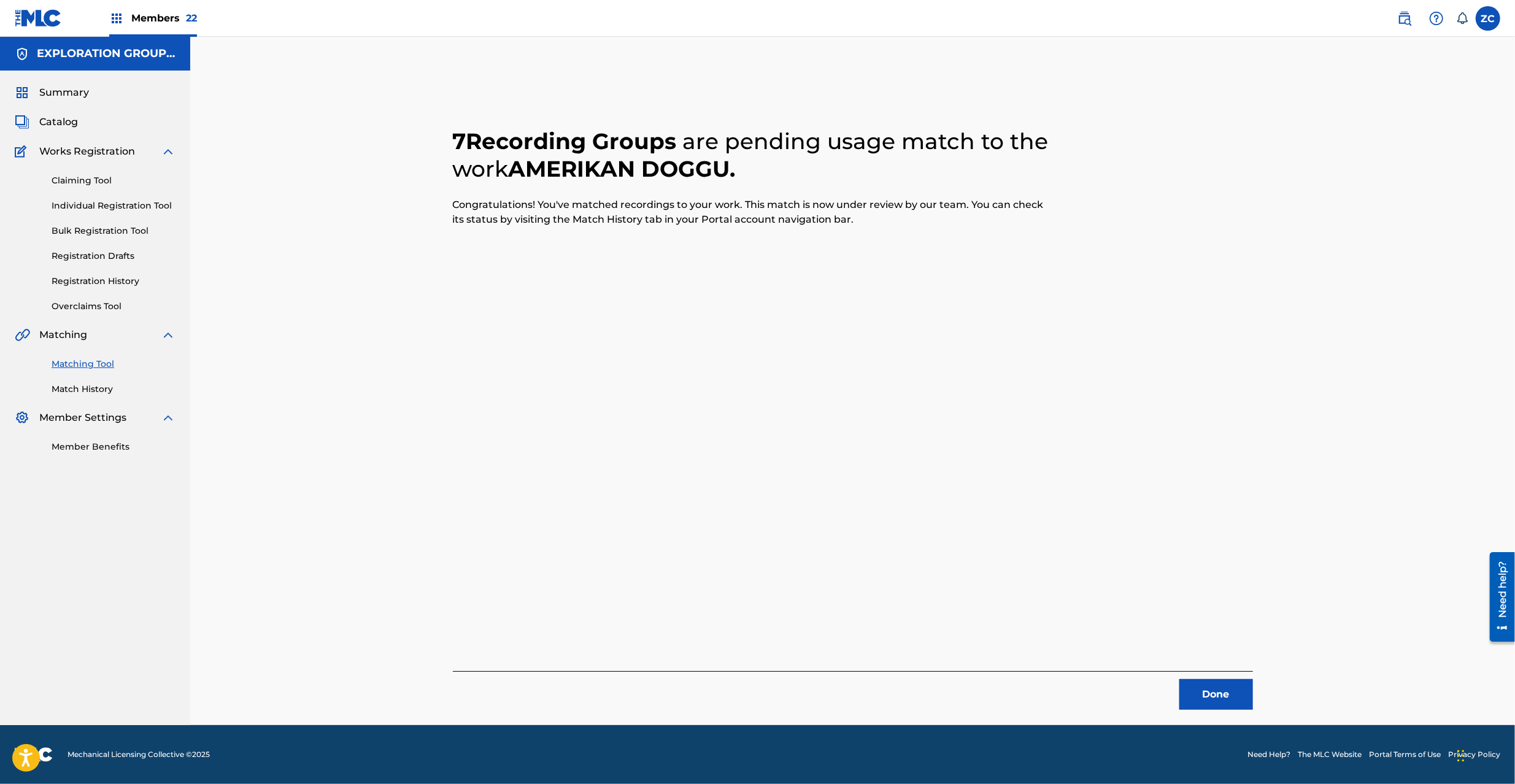
click at [1205, 680] on button "Done" at bounding box center [1216, 694] width 73 height 31
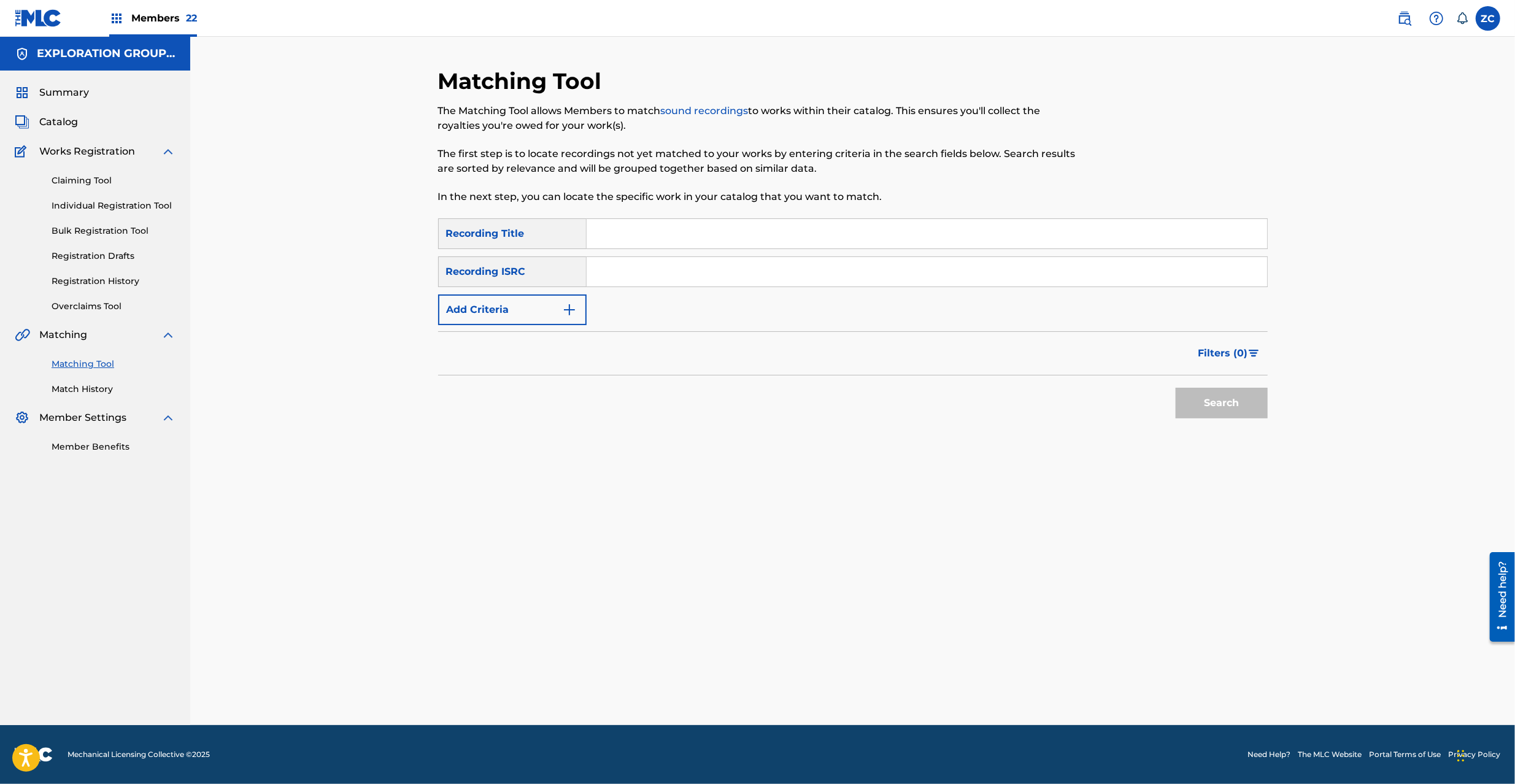
drag, startPoint x: 800, startPoint y: 272, endPoint x: 848, endPoint y: 300, distance: 55.6
click at [800, 272] on input "Search Form" at bounding box center [927, 271] width 681 height 29
paste input "JPK651668102"
type input "JPK651668102"
click at [1198, 404] on button "Search" at bounding box center [1222, 403] width 92 height 31
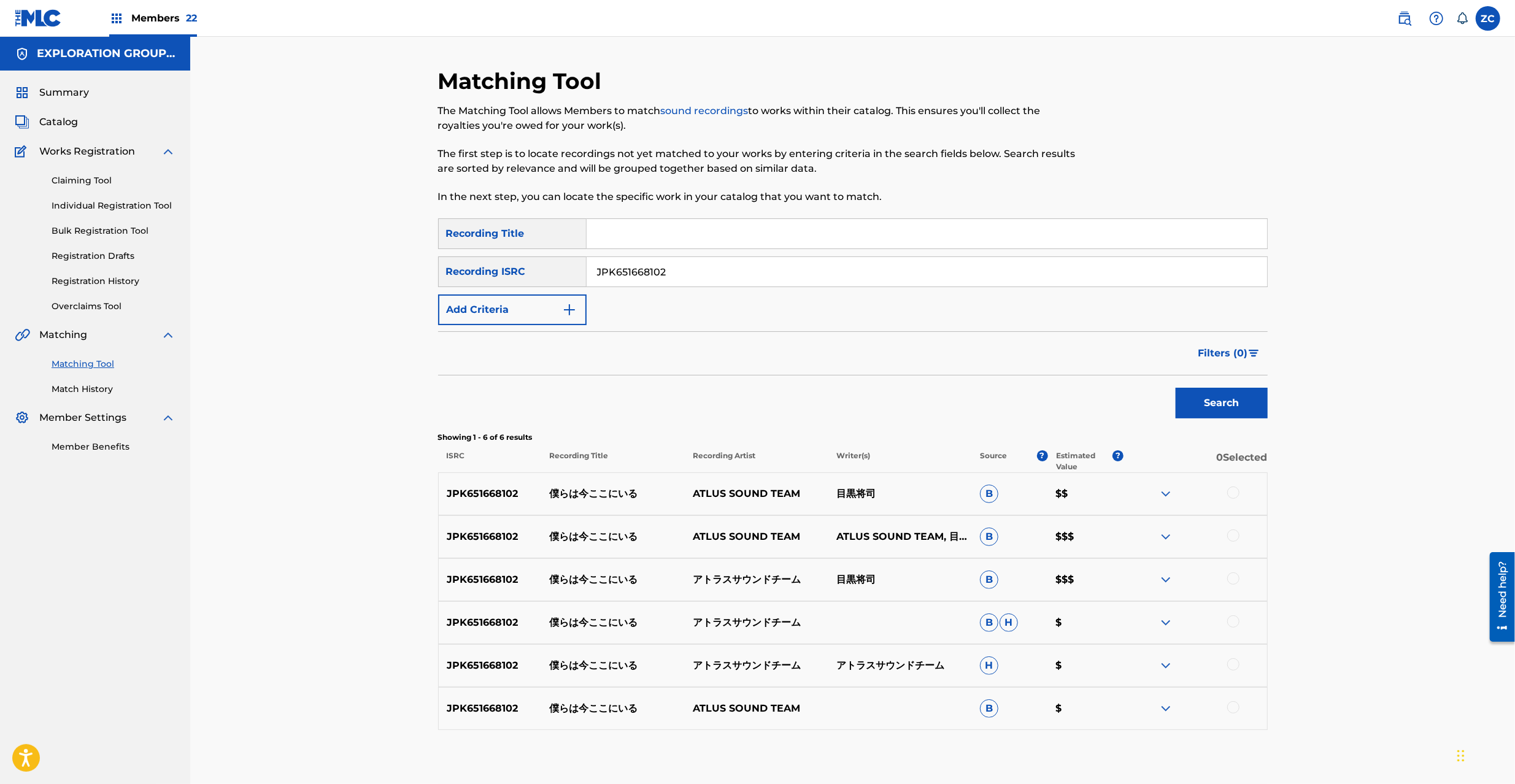
click at [1233, 496] on div at bounding box center [1233, 492] width 12 height 12
click at [1238, 536] on div at bounding box center [1233, 535] width 12 height 12
click at [1236, 578] on div at bounding box center [1233, 578] width 12 height 12
drag, startPoint x: 1232, startPoint y: 622, endPoint x: 1238, endPoint y: 663, distance: 41.4
click at [1232, 623] on div at bounding box center [1233, 621] width 12 height 12
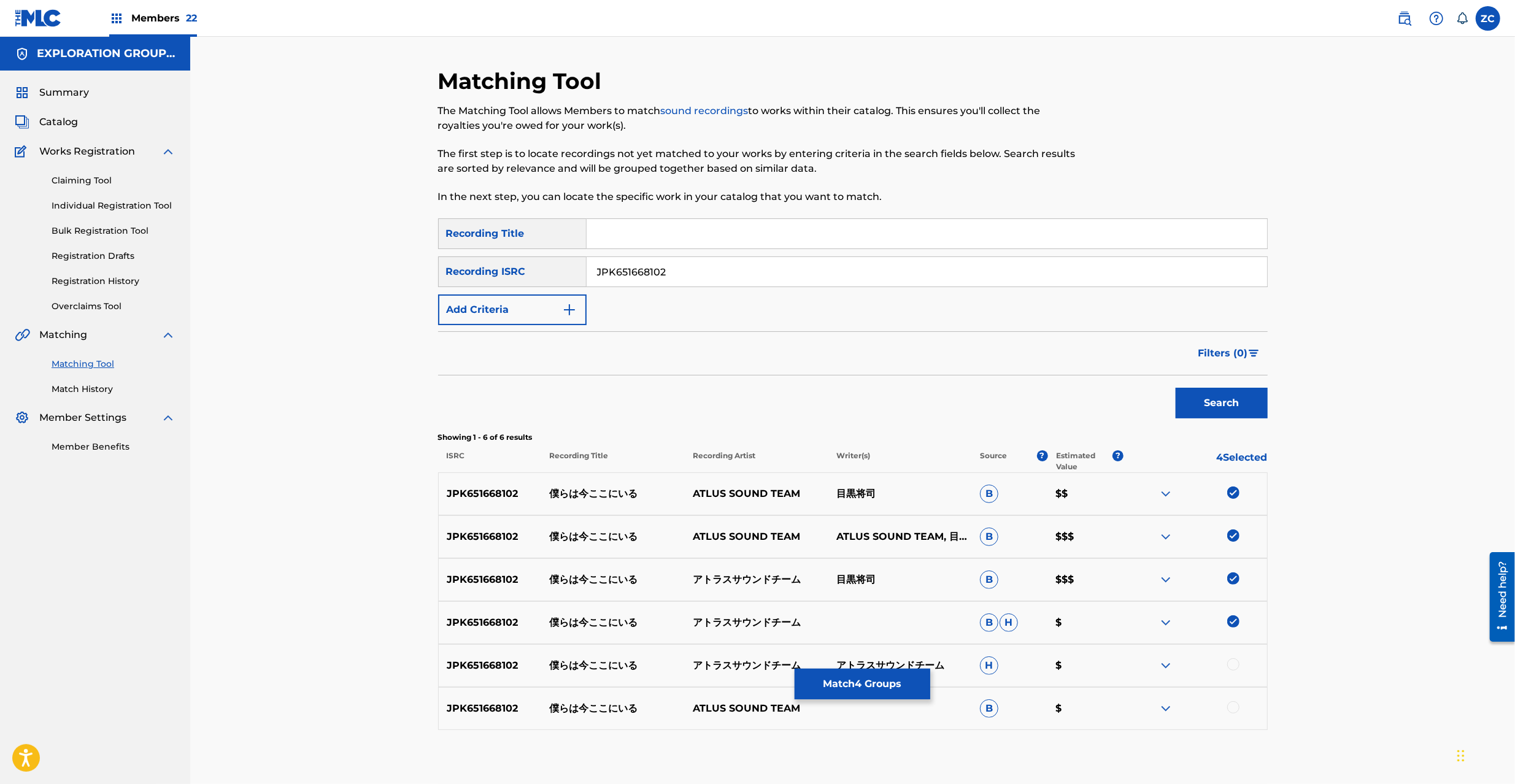
click at [1235, 663] on div at bounding box center [1233, 664] width 12 height 12
click at [1233, 705] on div at bounding box center [1233, 707] width 12 height 12
click at [863, 689] on button "Match 6 Groups" at bounding box center [862, 684] width 135 height 31
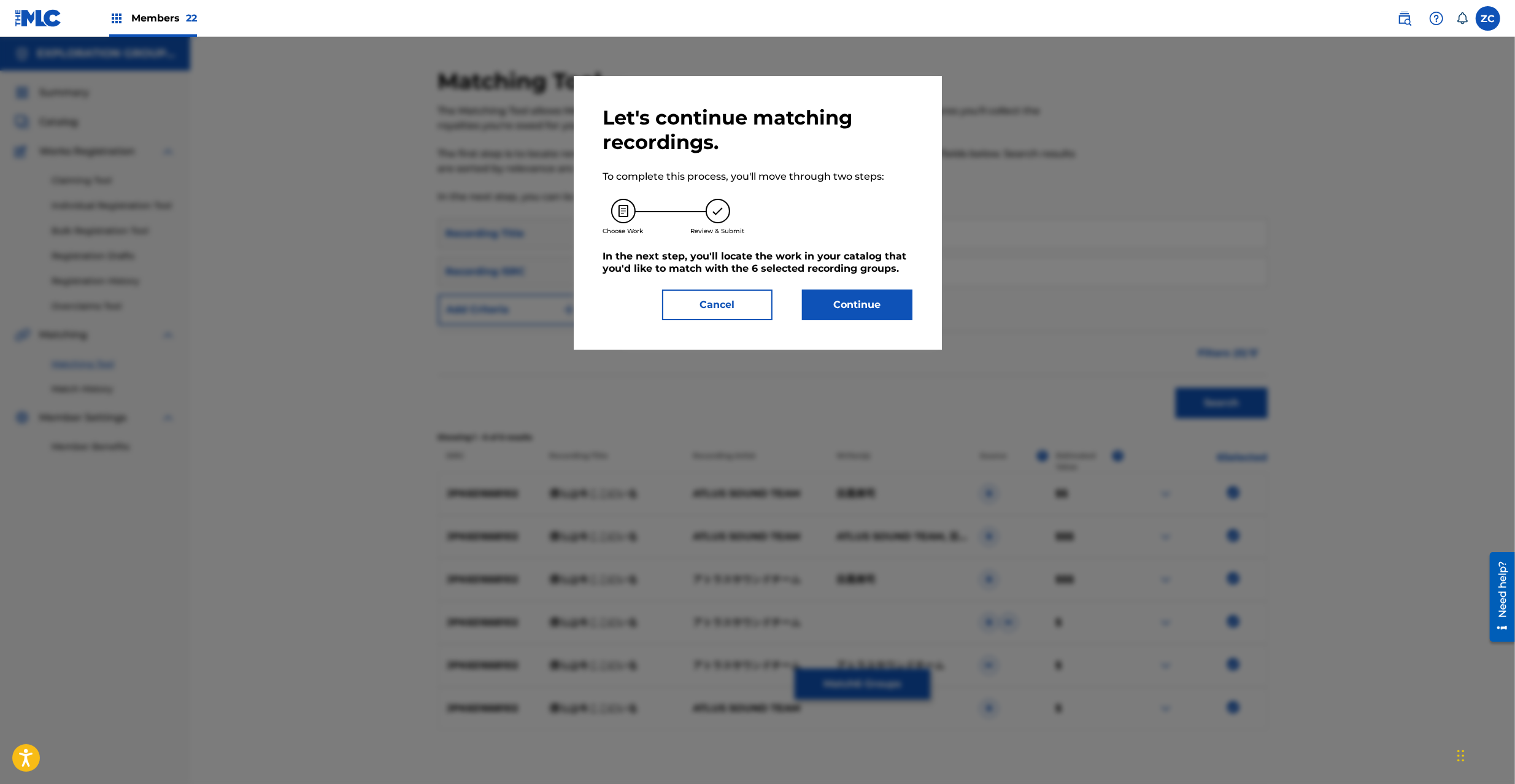
click at [889, 304] on button "Continue" at bounding box center [857, 305] width 111 height 31
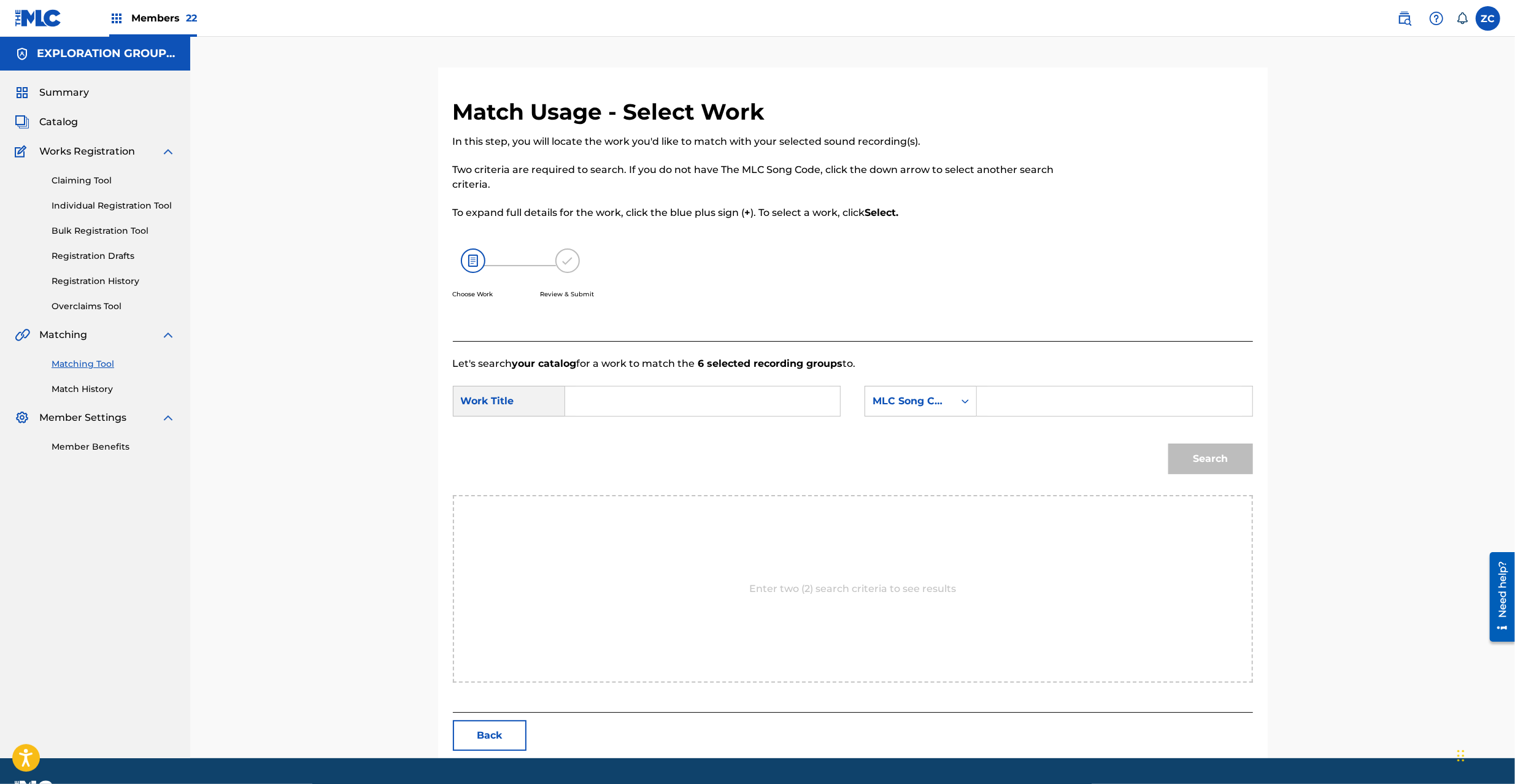
click at [723, 416] on div "Search Form" at bounding box center [703, 401] width 275 height 31
click at [737, 400] on input "Search Form" at bounding box center [702, 401] width 254 height 29
paste input "Bokurawa Ima Kokoni Iru BD9RG6"
click at [768, 400] on input "Bokurawa Ima Kokoni Iru BD9RG6" at bounding box center [702, 401] width 254 height 29
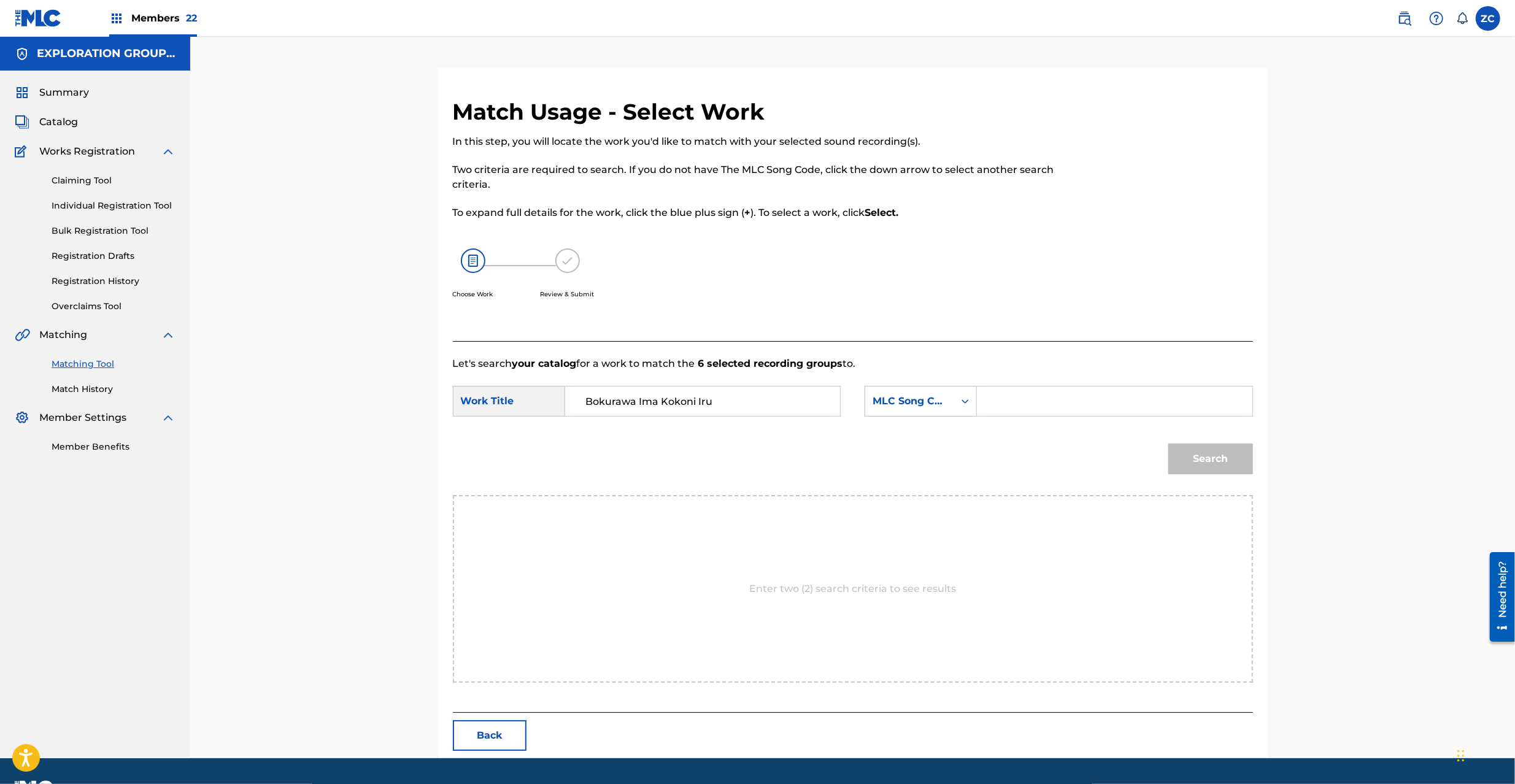
type input "Bokurawa Ima Kokoni Iru"
click at [1044, 403] on input "Search Form" at bounding box center [1114, 401] width 254 height 29
paste input "BD9RG6"
type input "BD9RG6"
click at [1225, 464] on button "Search" at bounding box center [1211, 458] width 84 height 31
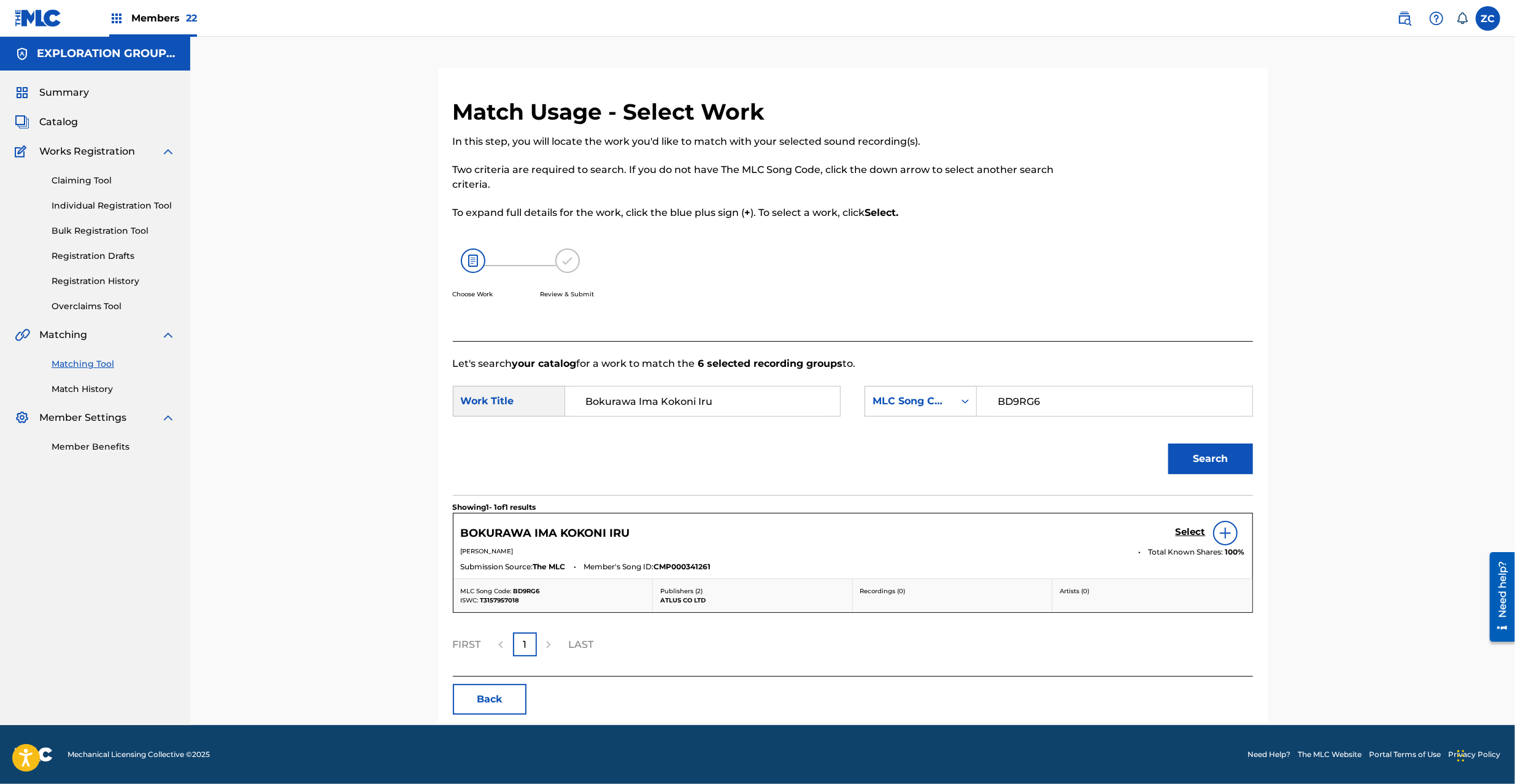
click at [1185, 529] on h5 "Select" at bounding box center [1191, 532] width 30 height 12
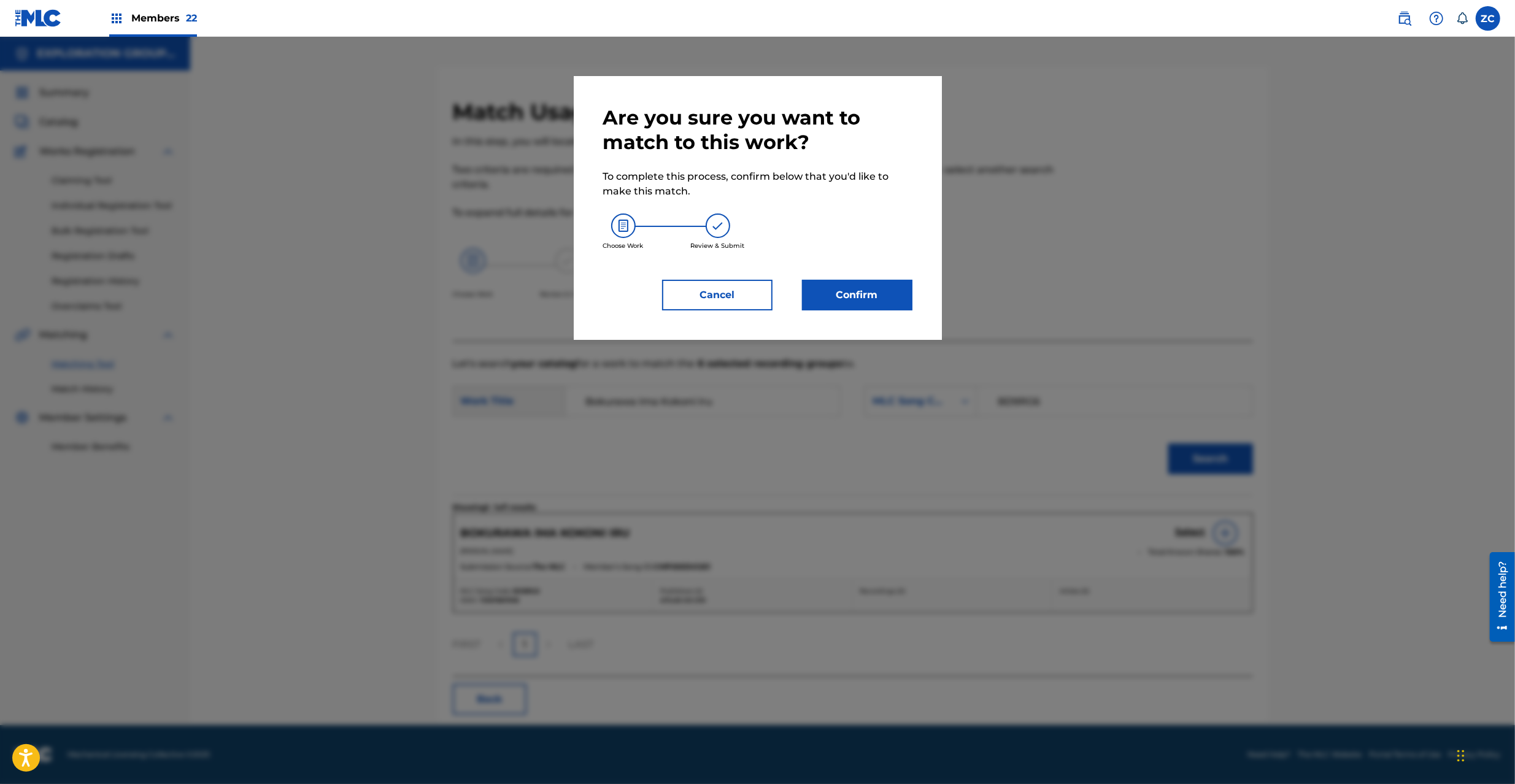
click at [888, 315] on div "Are you sure you want to match to this work? To complete this process, confirm …" at bounding box center [758, 208] width 368 height 263
click at [888, 304] on button "Confirm" at bounding box center [857, 294] width 111 height 31
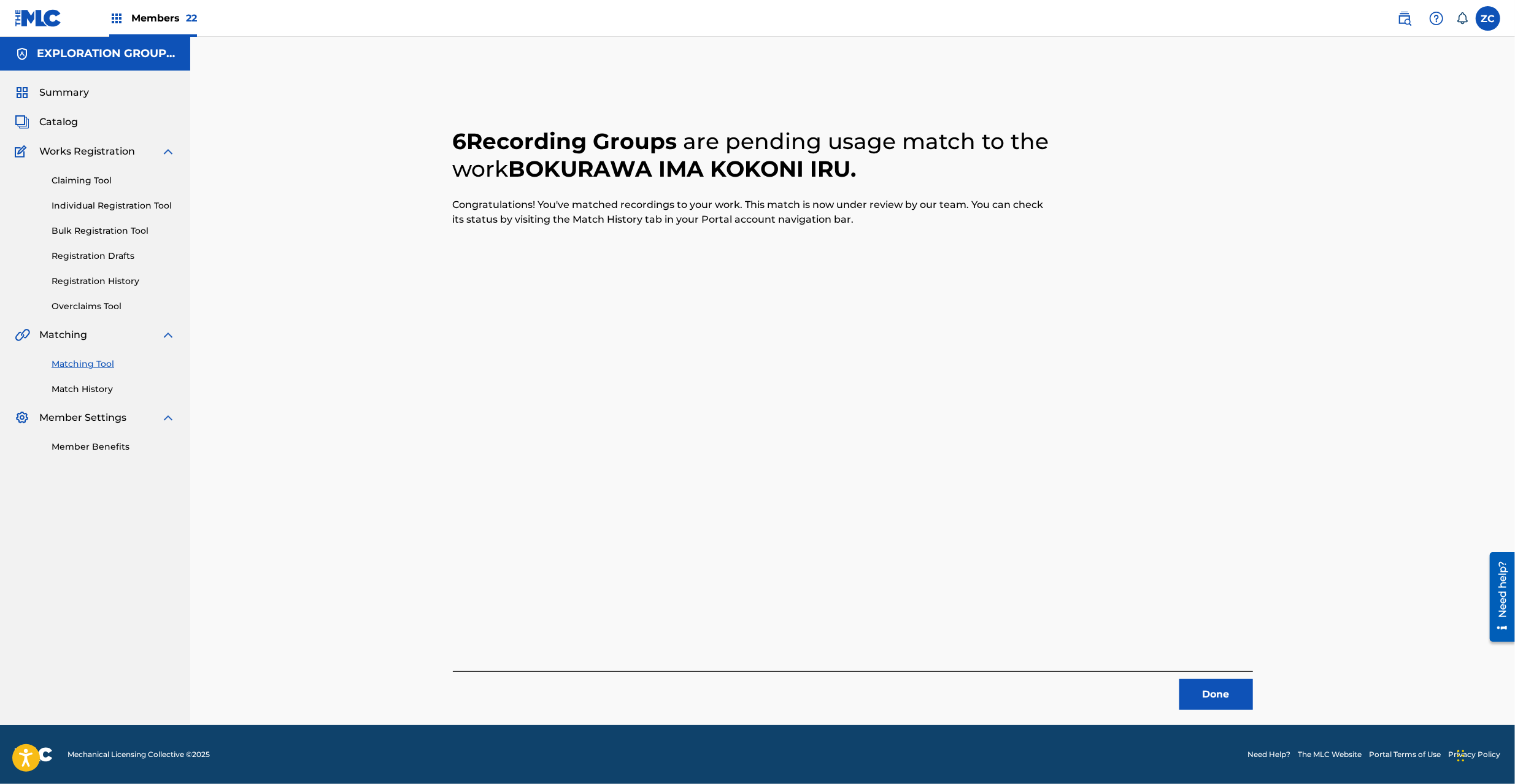
click at [1238, 698] on button "Done" at bounding box center [1216, 694] width 73 height 31
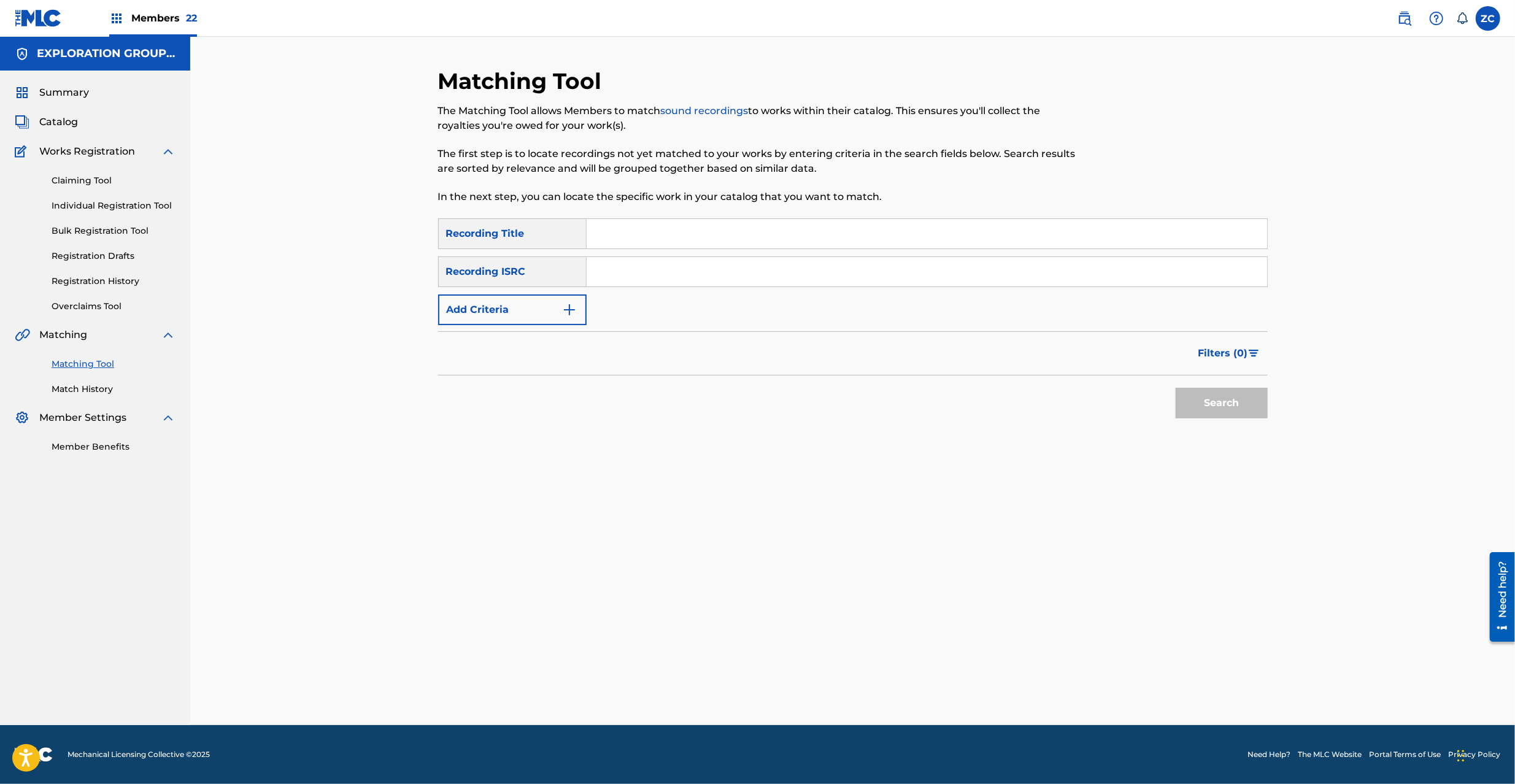
drag, startPoint x: 828, startPoint y: 279, endPoint x: 842, endPoint y: 285, distance: 15.2
click at [828, 279] on input "Search Form" at bounding box center [927, 271] width 681 height 29
paste input "JPK652401007"
click at [1248, 408] on button "Search" at bounding box center [1222, 403] width 92 height 31
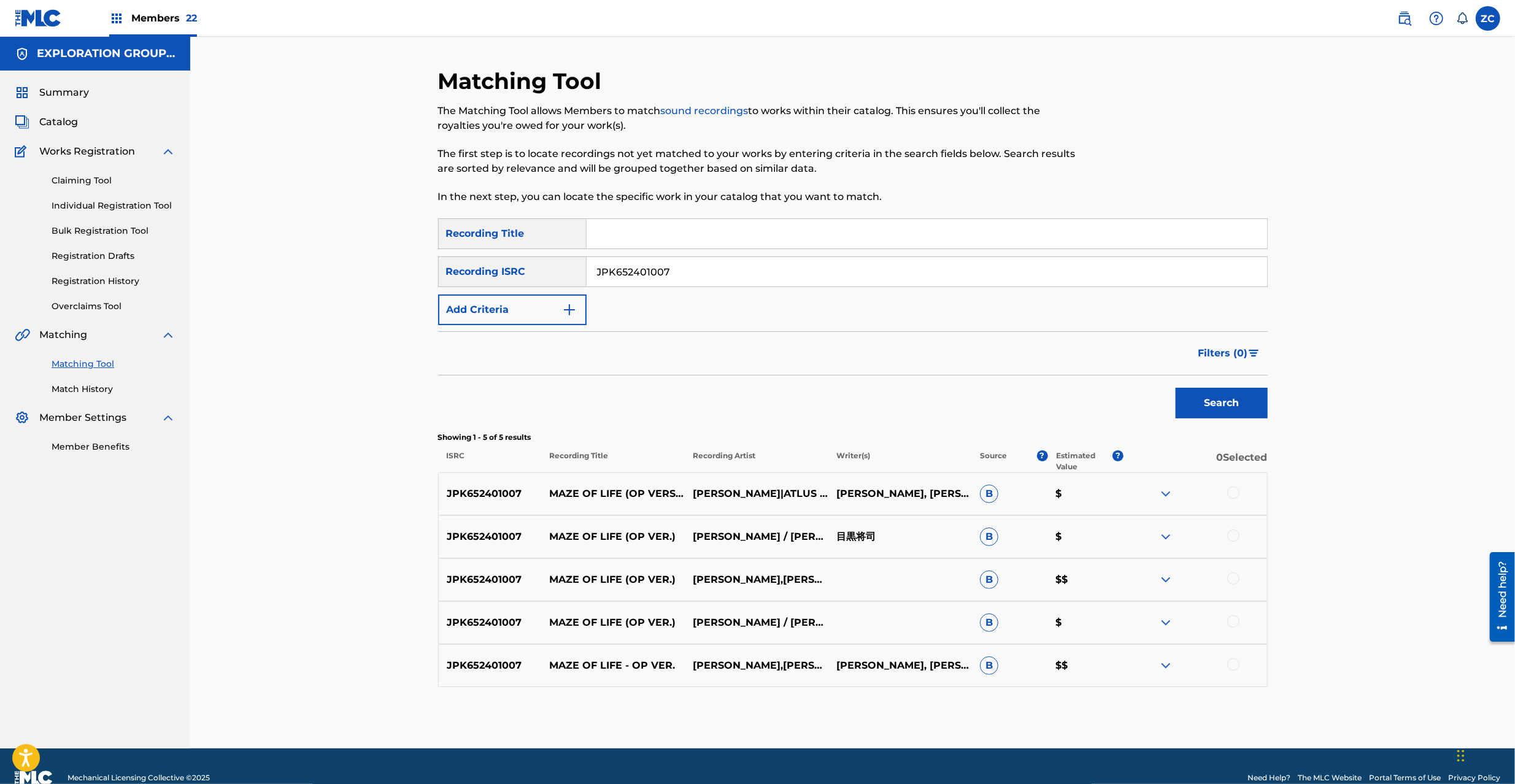
click at [1237, 492] on div at bounding box center [1233, 492] width 12 height 12
drag, startPoint x: 1236, startPoint y: 531, endPoint x: 1236, endPoint y: 548, distance: 17.0
click at [1236, 533] on div at bounding box center [1233, 535] width 12 height 12
drag, startPoint x: 1232, startPoint y: 575, endPoint x: 1232, endPoint y: 607, distance: 32.0
click at [1232, 577] on div at bounding box center [1233, 578] width 12 height 12
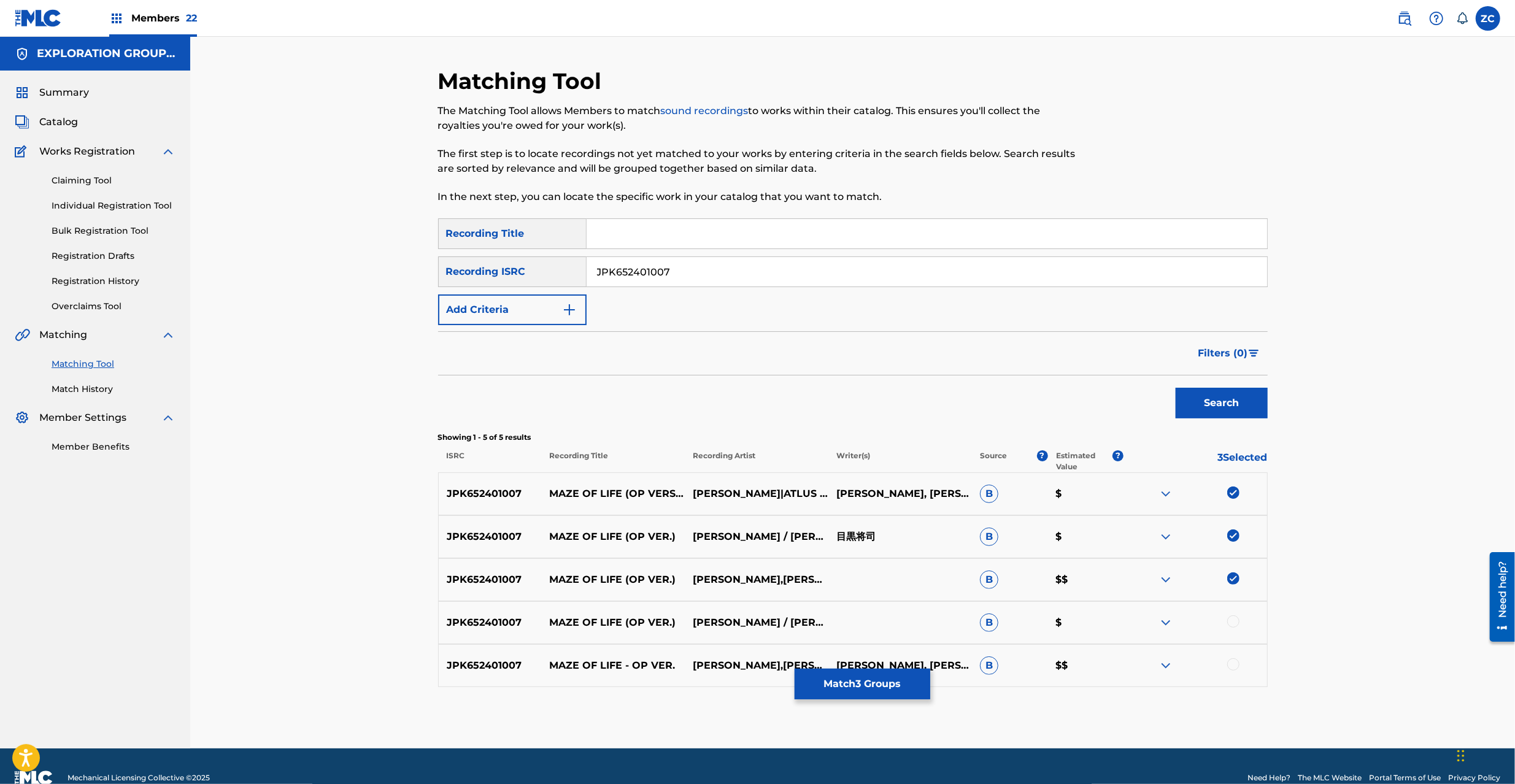
click at [1230, 622] on div at bounding box center [1233, 621] width 12 height 12
click at [1233, 668] on div at bounding box center [1233, 664] width 12 height 12
click at [806, 278] on input "JPK652401007" at bounding box center [927, 271] width 681 height 29
paste input "VI01903584"
click at [1176, 388] on button "Search" at bounding box center [1222, 403] width 92 height 31
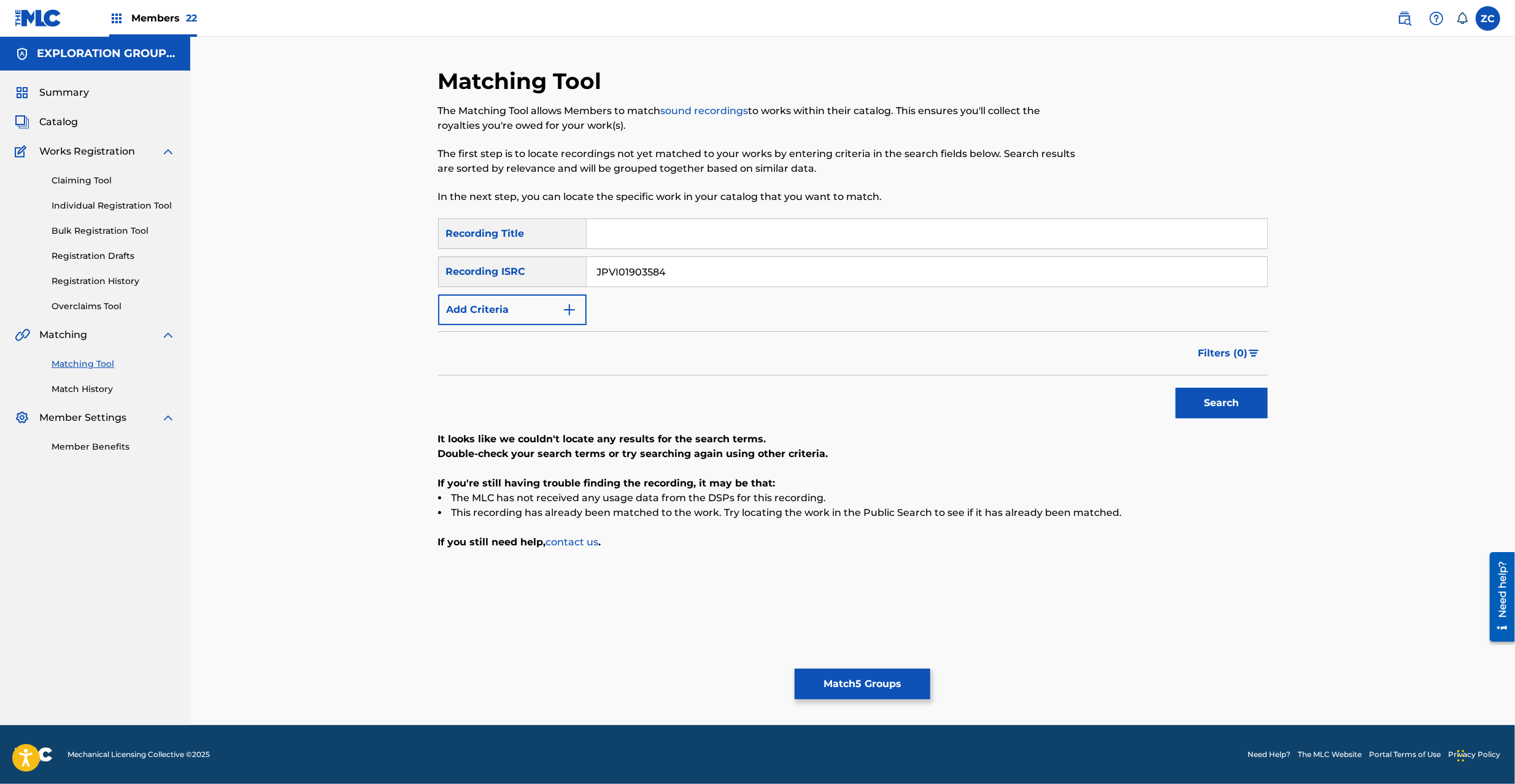
paste input "K651800925"
click at [1255, 393] on button "Search" at bounding box center [1222, 403] width 92 height 31
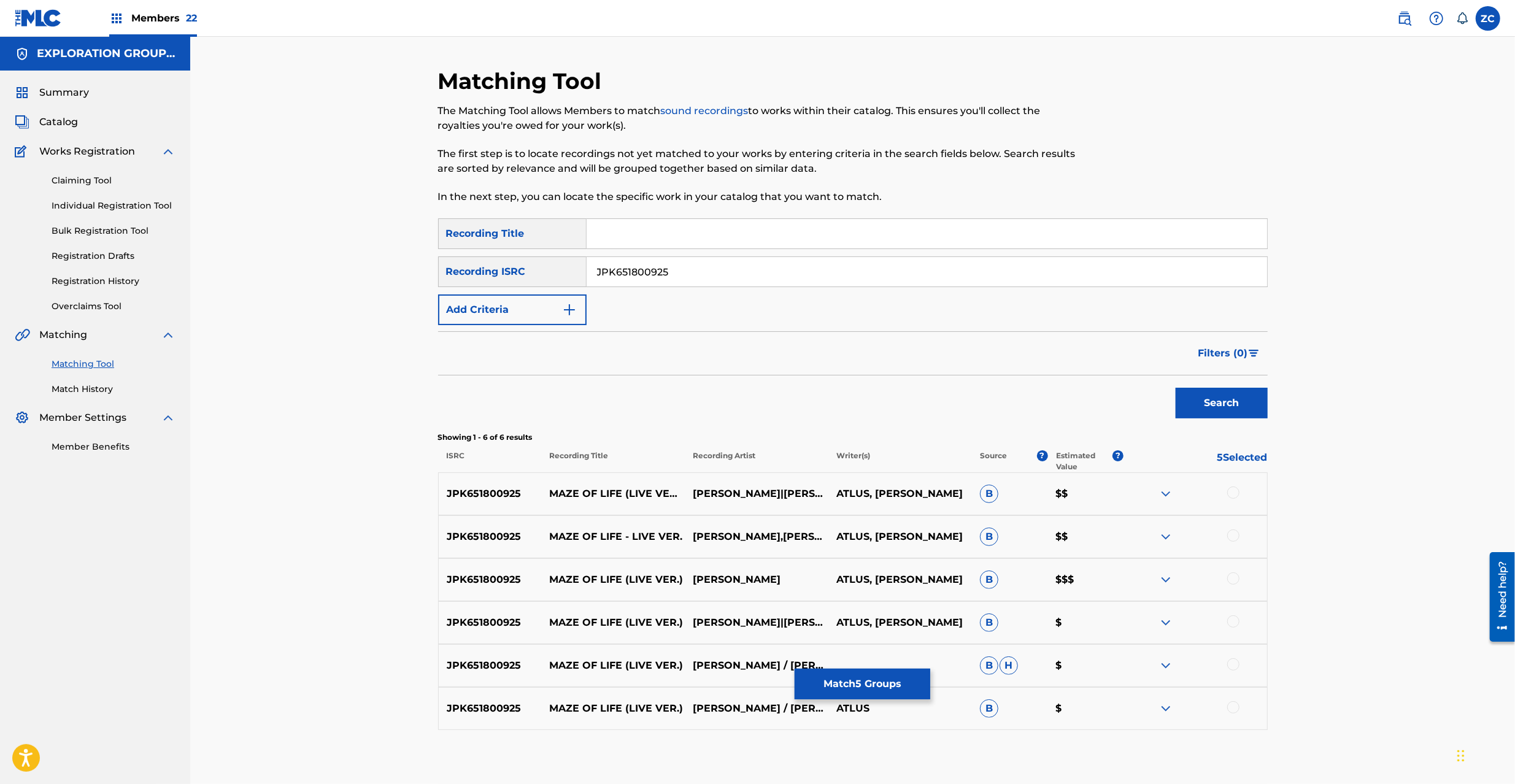
click at [1236, 491] on div at bounding box center [1233, 492] width 12 height 12
click at [1230, 534] on div at bounding box center [1233, 535] width 12 height 12
click at [1230, 582] on div at bounding box center [1233, 578] width 12 height 12
drag, startPoint x: 1232, startPoint y: 619, endPoint x: 1233, endPoint y: 671, distance: 52.0
click at [1232, 619] on div at bounding box center [1233, 621] width 12 height 12
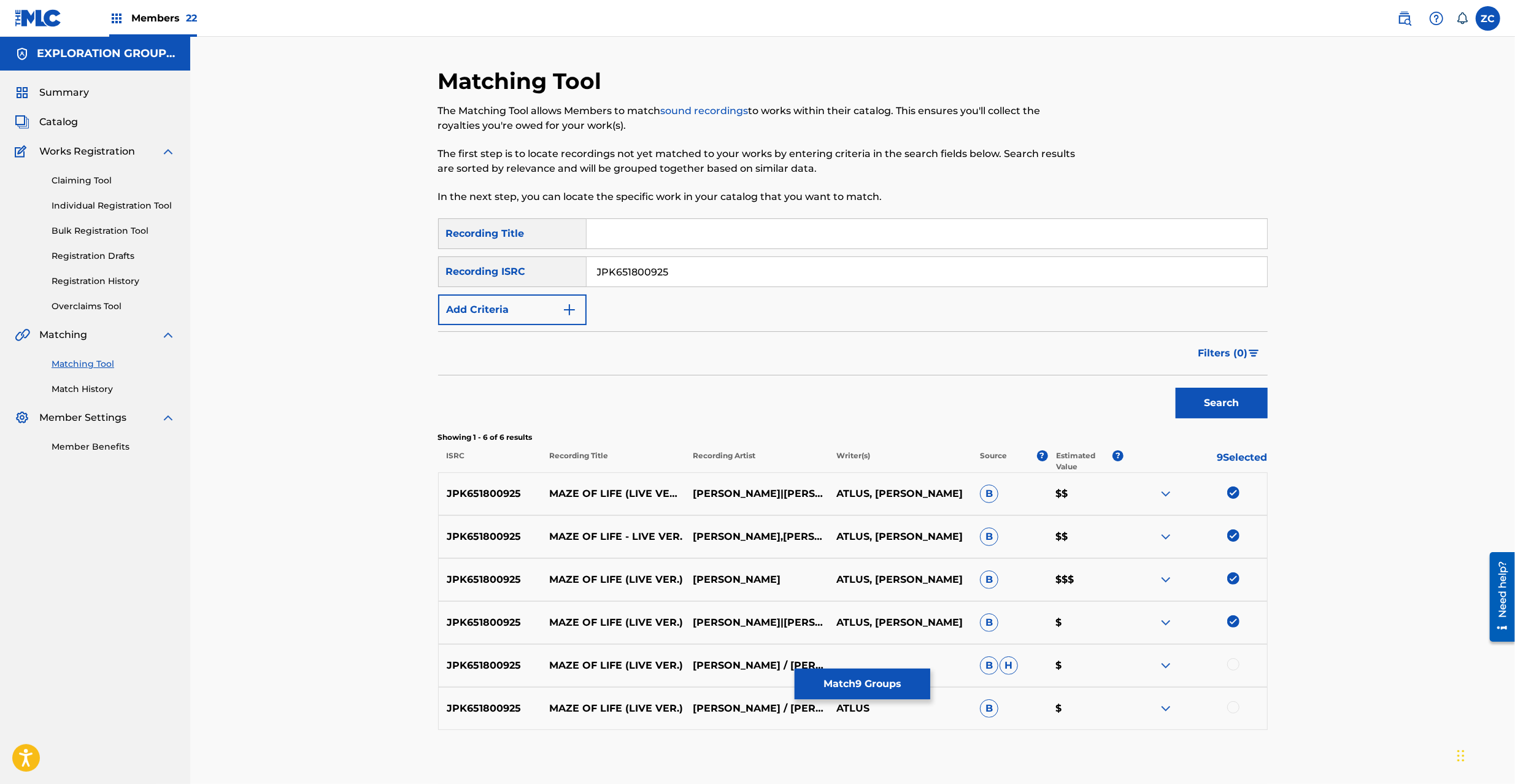
click at [1233, 662] on div at bounding box center [1233, 664] width 12 height 12
click at [1232, 705] on div at bounding box center [1233, 707] width 12 height 12
click at [871, 260] on input "JPK651800925" at bounding box center [927, 271] width 681 height 29
paste input "668101"
click at [1237, 400] on button "Search" at bounding box center [1222, 403] width 92 height 31
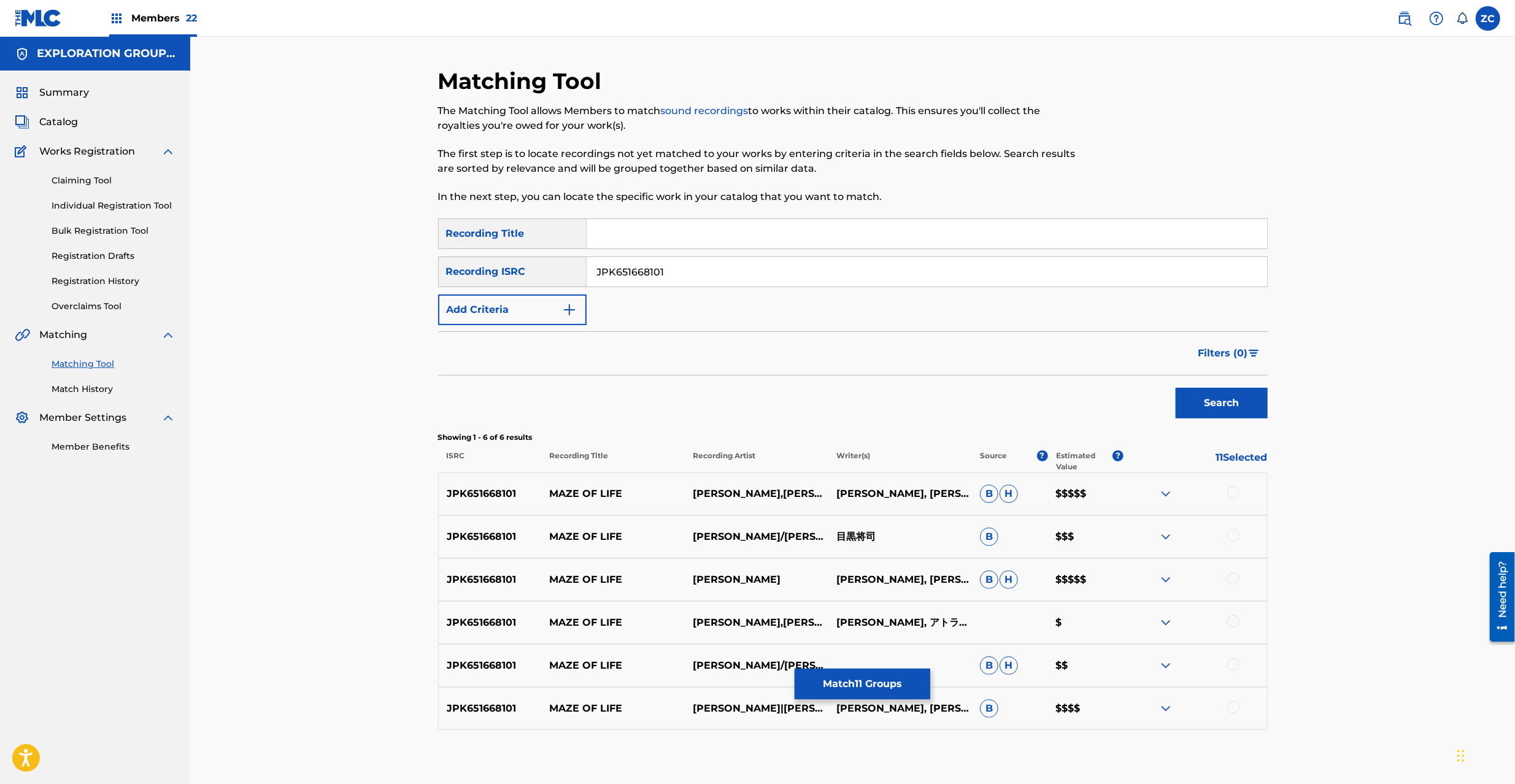
drag, startPoint x: 1231, startPoint y: 496, endPoint x: 1230, endPoint y: 529, distance: 33.0
click at [1231, 497] on div at bounding box center [1233, 492] width 12 height 12
drag, startPoint x: 1232, startPoint y: 537, endPoint x: 1236, endPoint y: 579, distance: 42.2
click at [1232, 539] on div at bounding box center [1233, 535] width 12 height 12
drag, startPoint x: 1236, startPoint y: 582, endPoint x: 1232, endPoint y: 621, distance: 39.2
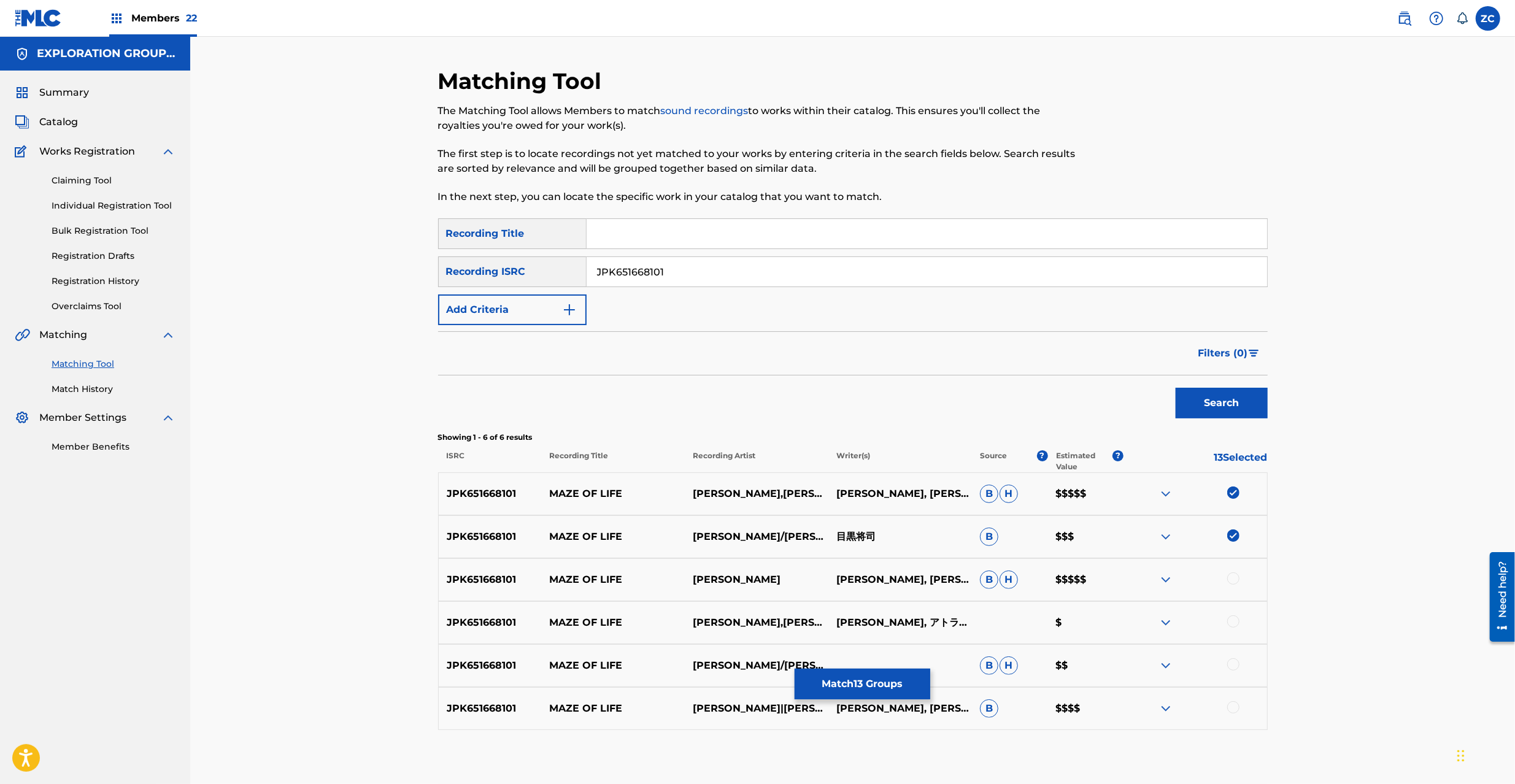
click at [1236, 584] on div at bounding box center [1233, 578] width 12 height 12
click at [1232, 622] on div at bounding box center [1233, 621] width 12 height 12
click at [1236, 662] on div at bounding box center [1233, 664] width 12 height 12
click at [1232, 711] on div at bounding box center [1233, 707] width 12 height 12
click at [826, 272] on input "JPK651668101" at bounding box center [927, 271] width 681 height 29
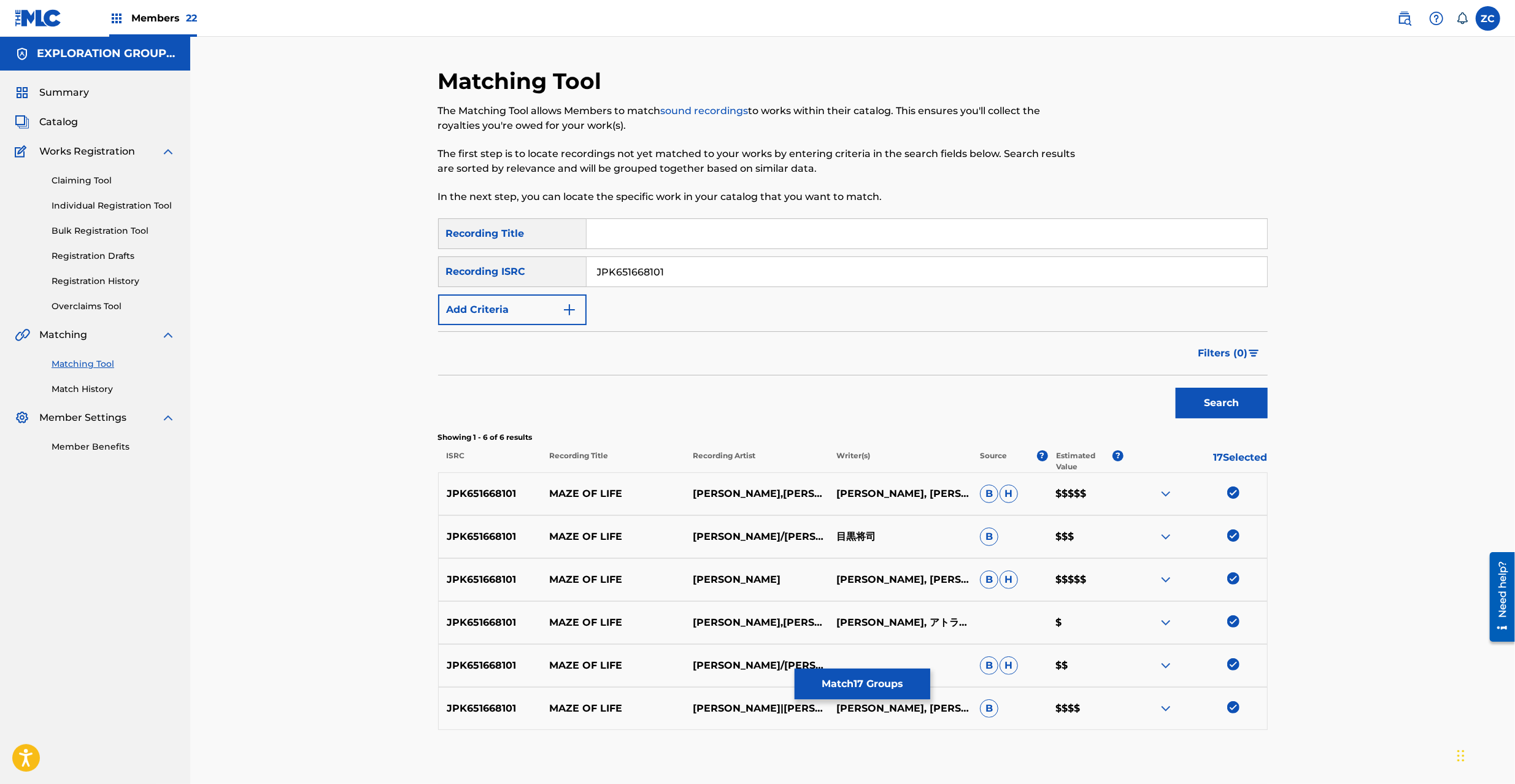
paste input "203"
click at [1230, 408] on button "Search" at bounding box center [1222, 403] width 92 height 31
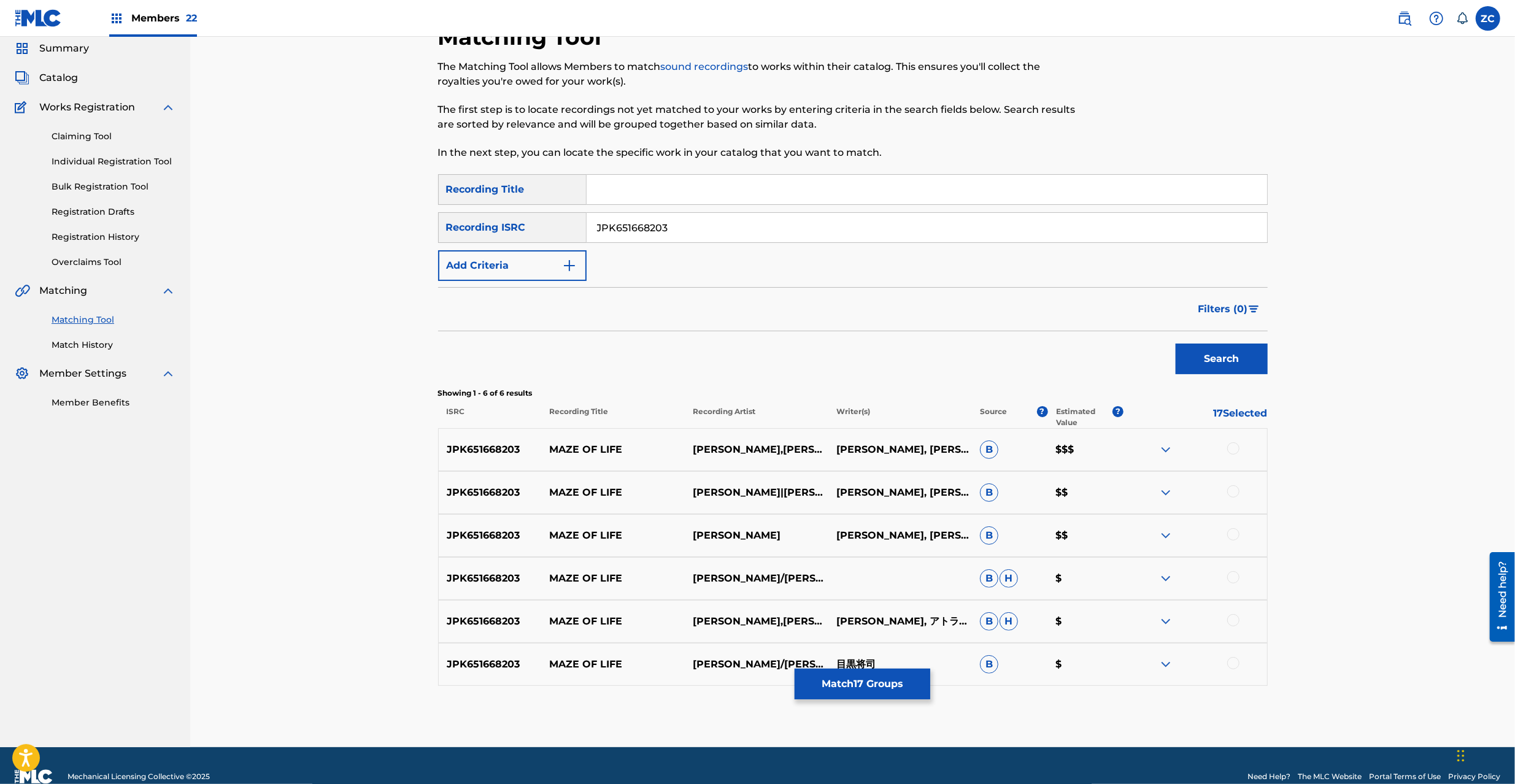
scroll to position [66, 0]
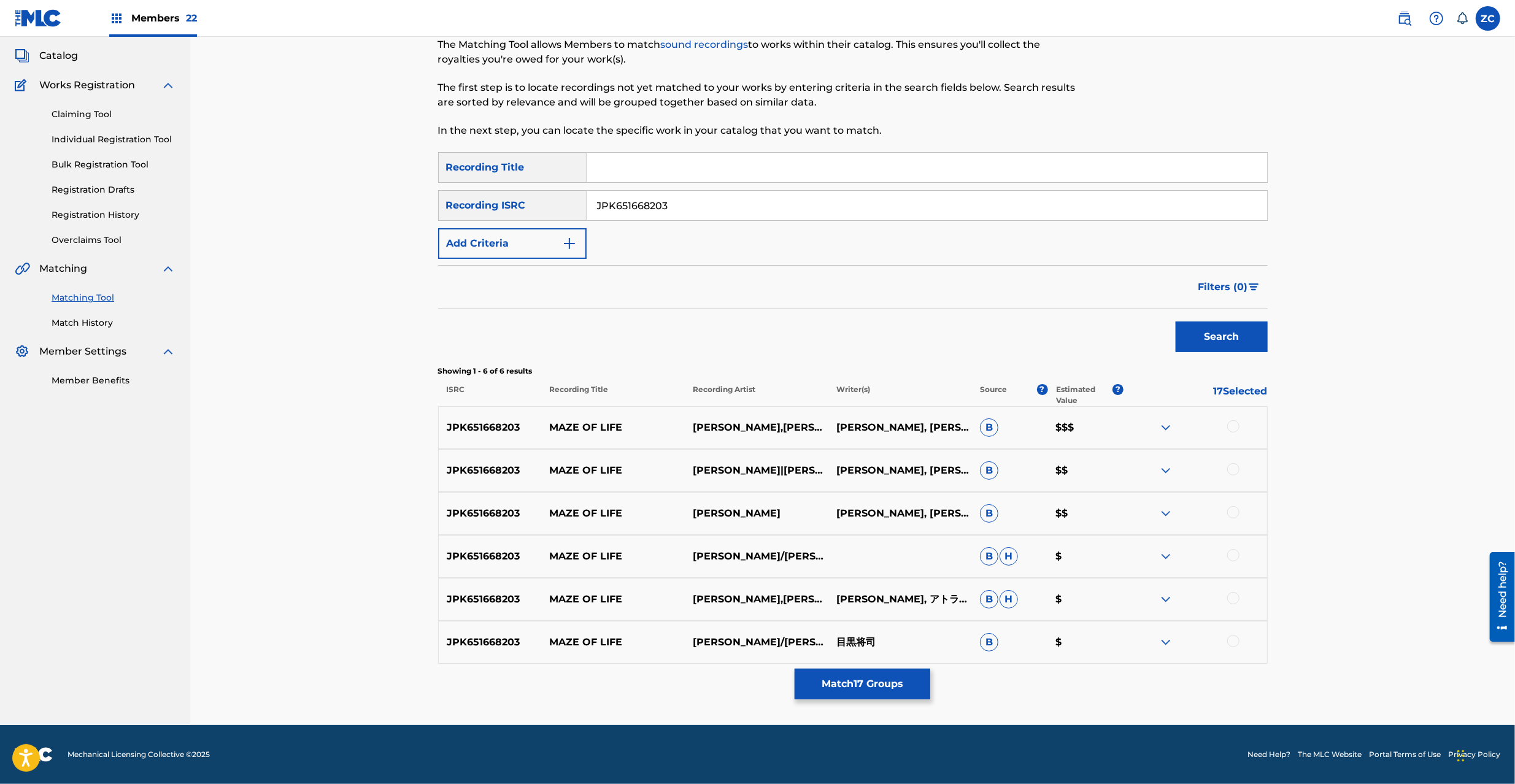
click at [1232, 428] on div at bounding box center [1233, 426] width 12 height 12
drag, startPoint x: 1233, startPoint y: 466, endPoint x: 1233, endPoint y: 499, distance: 33.0
click at [1233, 467] on div at bounding box center [1233, 469] width 12 height 12
drag, startPoint x: 1231, startPoint y: 517, endPoint x: 1232, endPoint y: 526, distance: 9.1
click at [1231, 523] on div "JPK651668203 MAZE OF LIFE YUMI KAWAMURA BENJAMIN FRANKLIN, 目黒将司 B $$" at bounding box center [853, 513] width 830 height 43
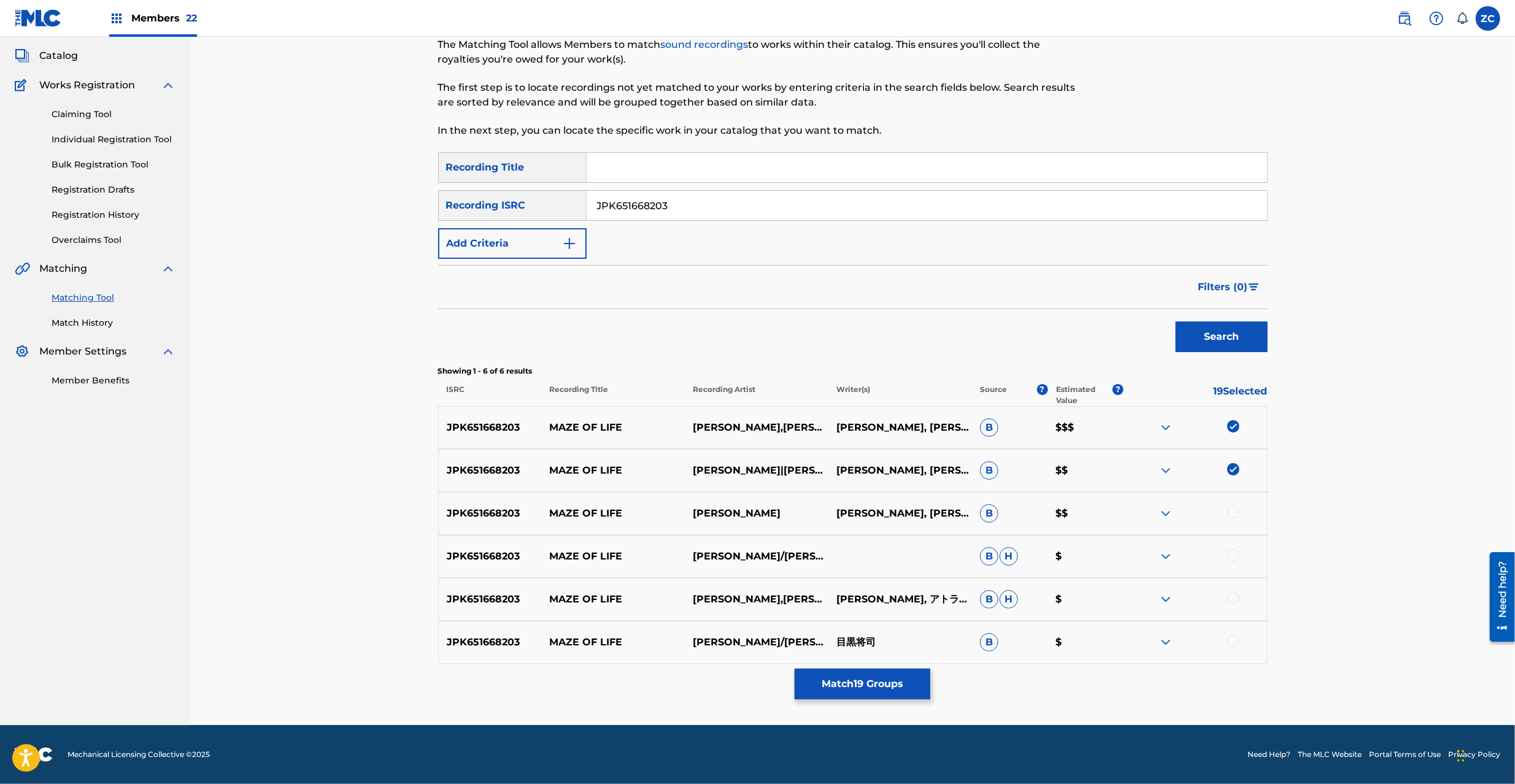
click at [1233, 511] on div at bounding box center [1233, 512] width 12 height 12
drag, startPoint x: 1235, startPoint y: 552, endPoint x: 1238, endPoint y: 604, distance: 52.1
click at [1235, 552] on div at bounding box center [1233, 555] width 12 height 12
click at [1236, 596] on div at bounding box center [1233, 598] width 12 height 12
click at [1236, 643] on div at bounding box center [1233, 641] width 12 height 12
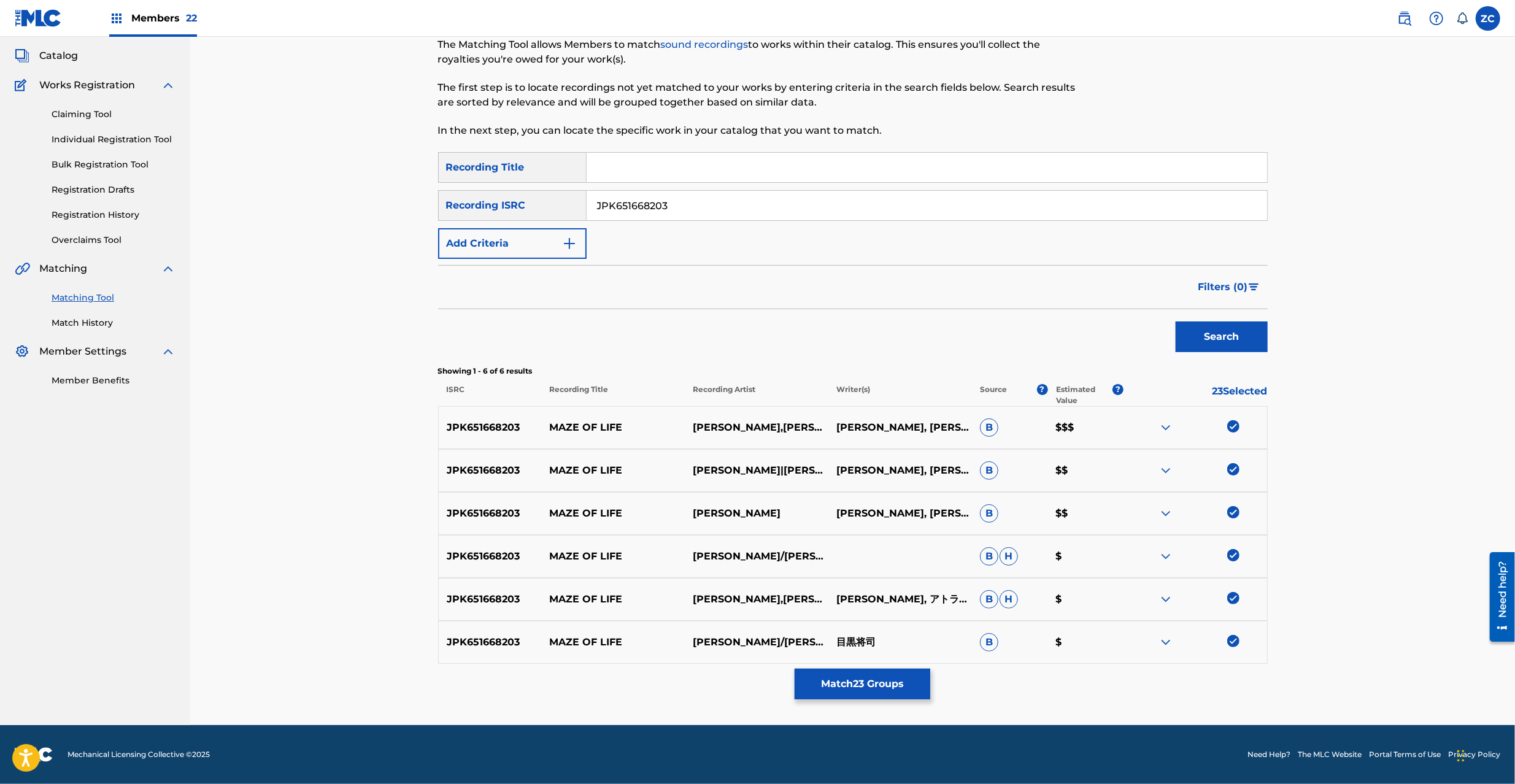
click at [839, 205] on input "JPK651668203" at bounding box center [927, 205] width 681 height 29
paste input "9333"
type input "JPK651669333"
click at [1203, 335] on button "Search" at bounding box center [1222, 337] width 92 height 31
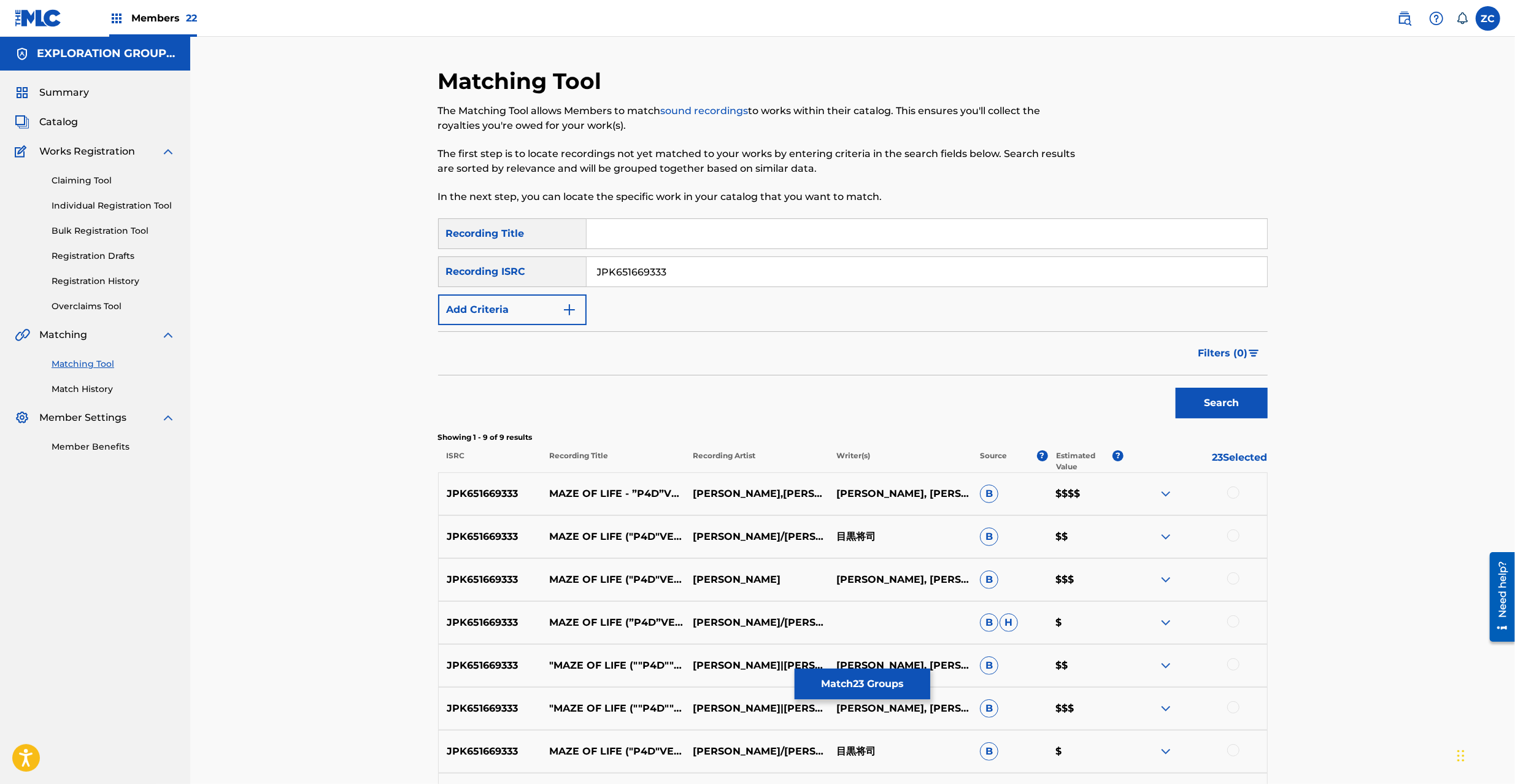
click at [1230, 493] on div at bounding box center [1233, 492] width 12 height 12
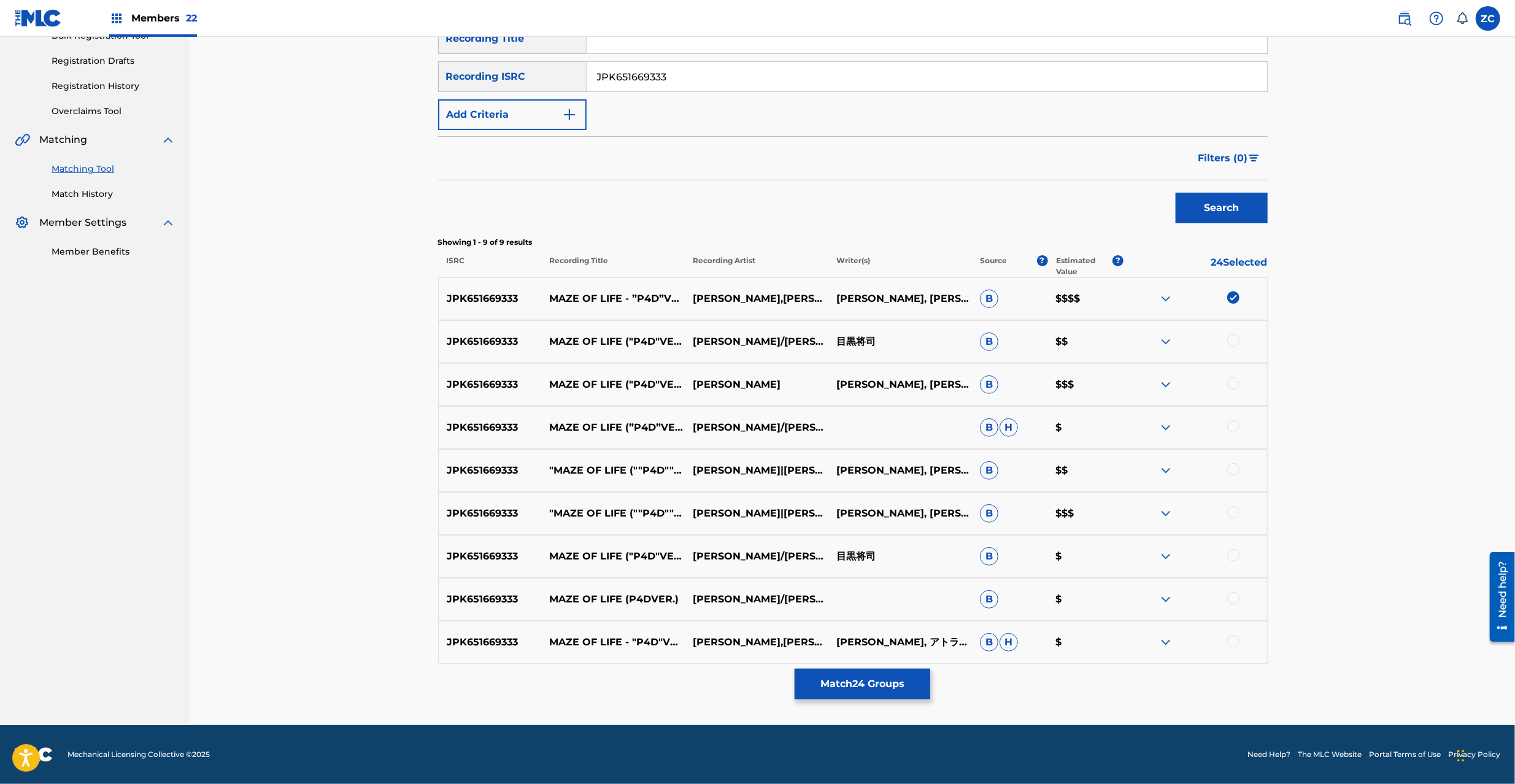
click at [1236, 339] on div at bounding box center [1233, 340] width 12 height 12
click at [1232, 381] on div at bounding box center [1233, 383] width 12 height 12
click at [1232, 423] on div at bounding box center [1233, 426] width 12 height 12
drag, startPoint x: 1232, startPoint y: 464, endPoint x: 1235, endPoint y: 477, distance: 13.3
click at [1232, 464] on div at bounding box center [1233, 469] width 12 height 12
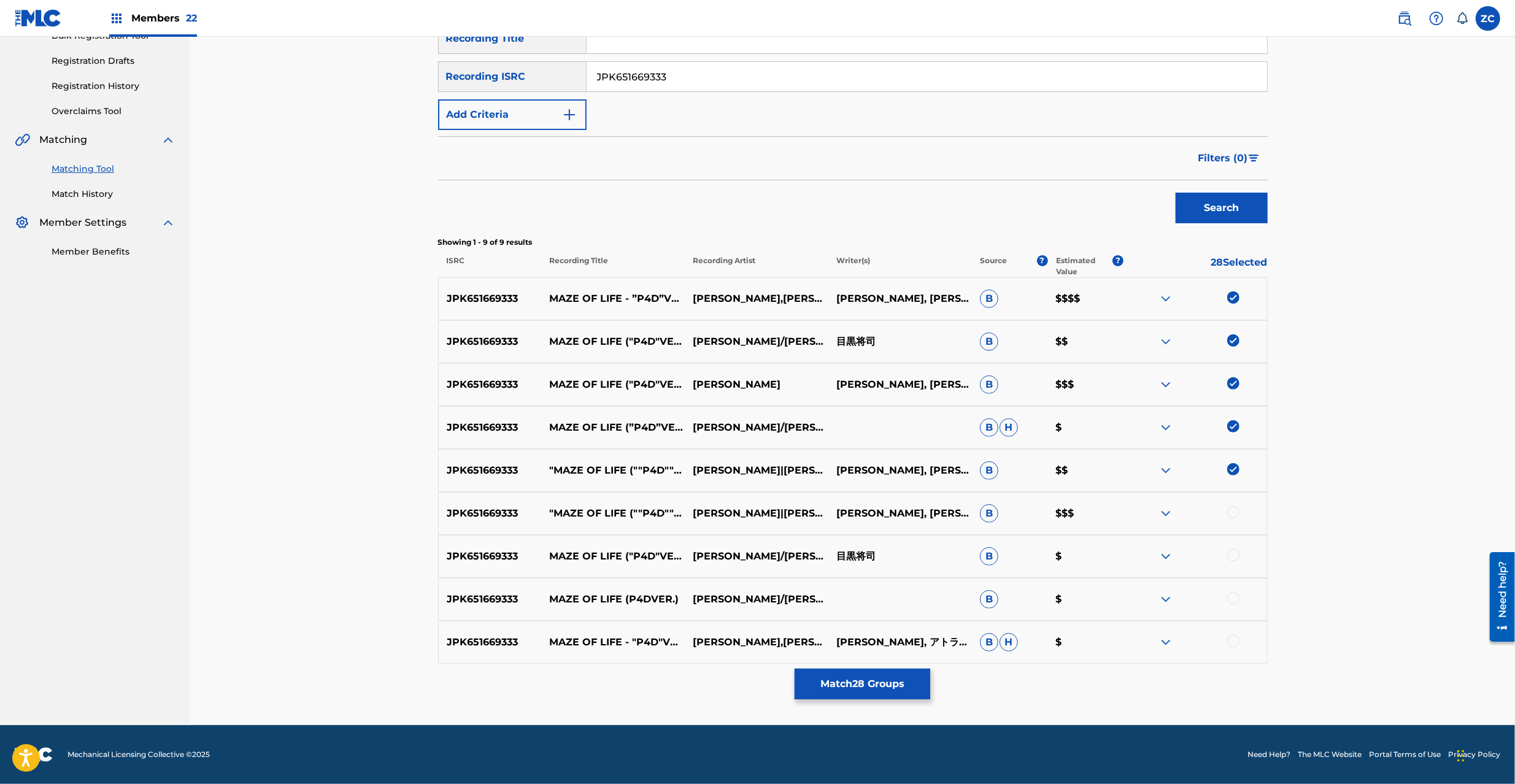
click at [1235, 514] on div at bounding box center [1233, 512] width 12 height 12
click at [1231, 556] on div at bounding box center [1233, 555] width 12 height 12
click at [1230, 599] on div at bounding box center [1233, 598] width 12 height 12
click at [1233, 641] on div at bounding box center [1233, 641] width 12 height 12
click at [894, 685] on button "Match 32 Groups" at bounding box center [862, 684] width 135 height 31
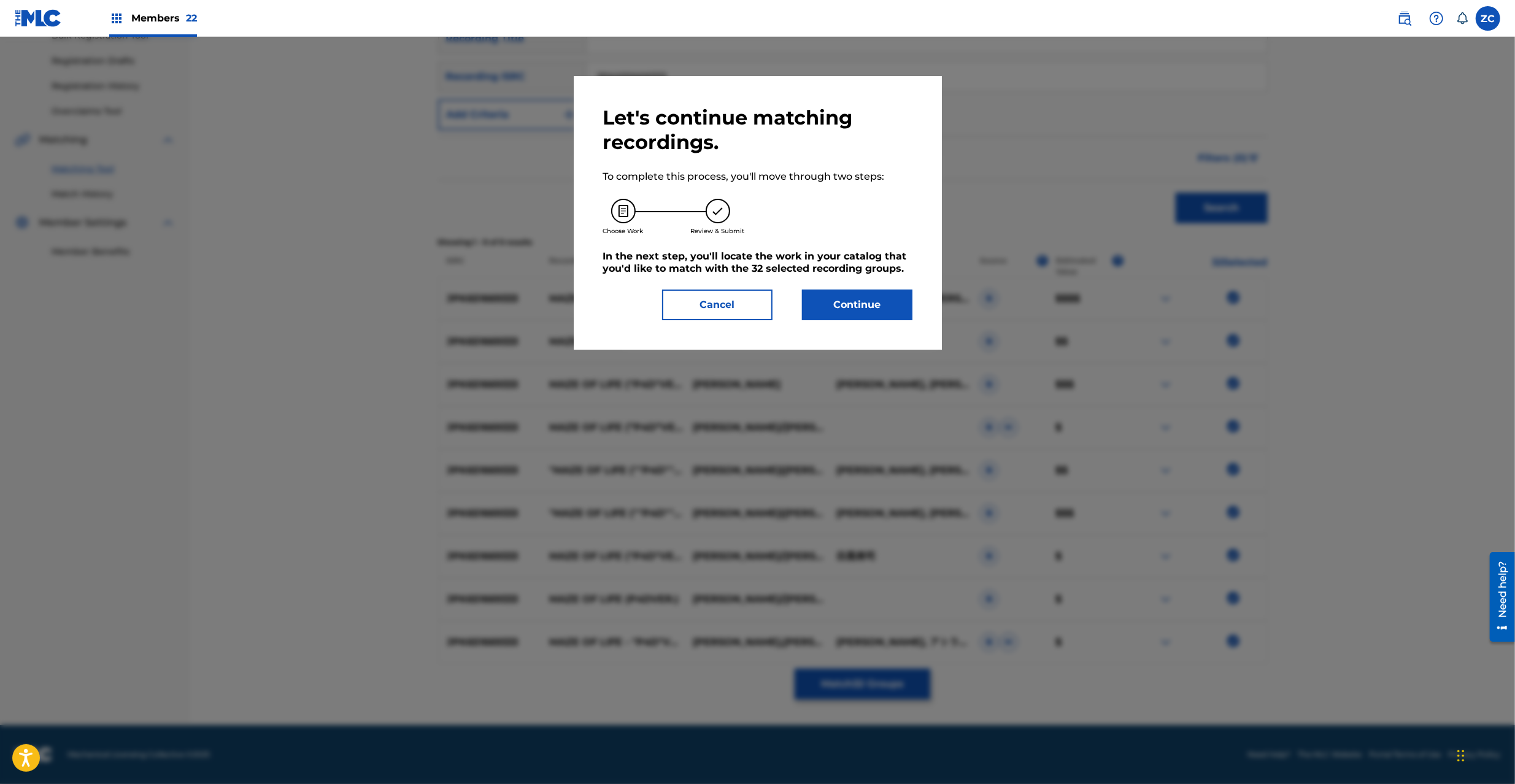
click at [842, 312] on button "Continue" at bounding box center [857, 305] width 111 height 31
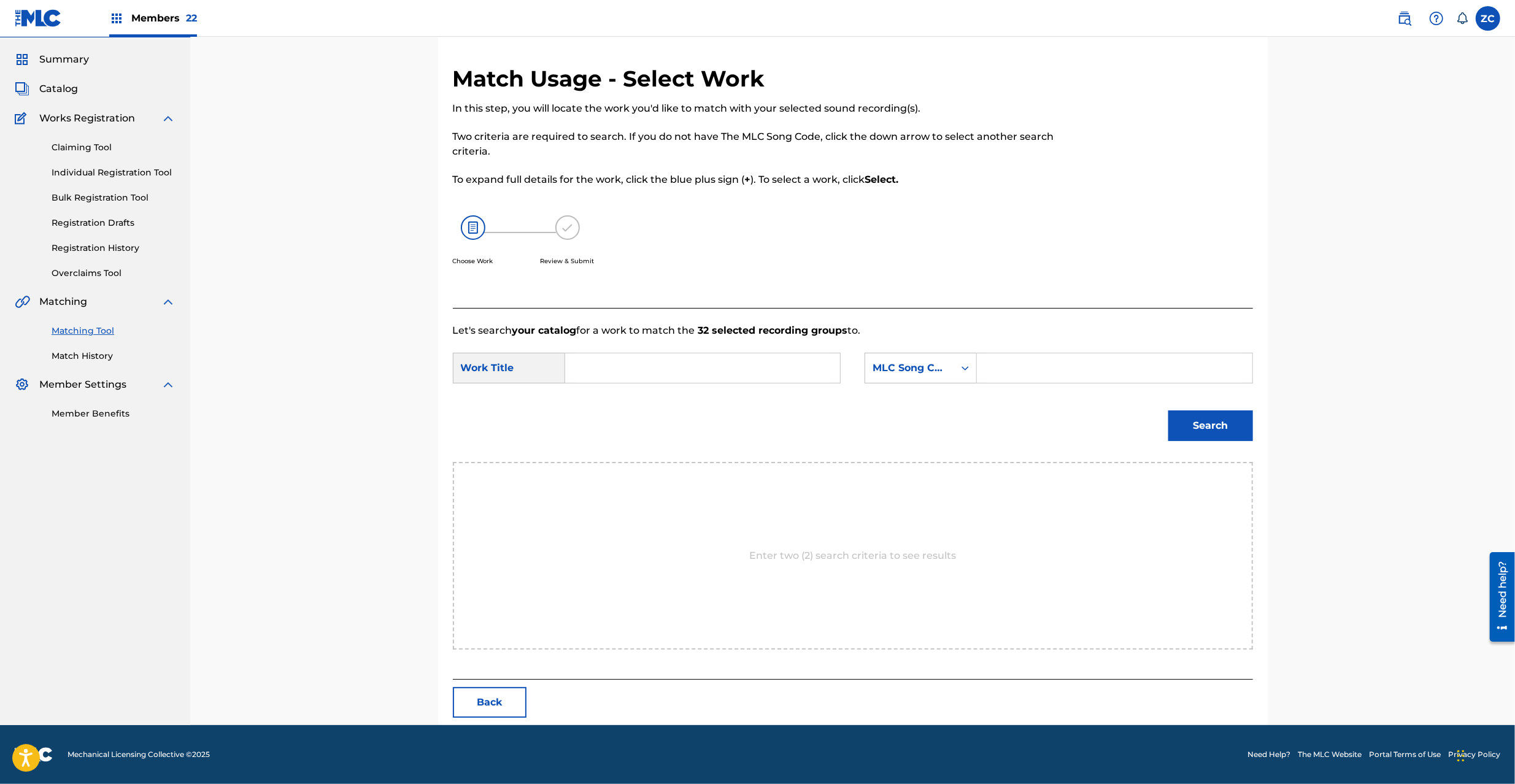
scroll to position [0, 0]
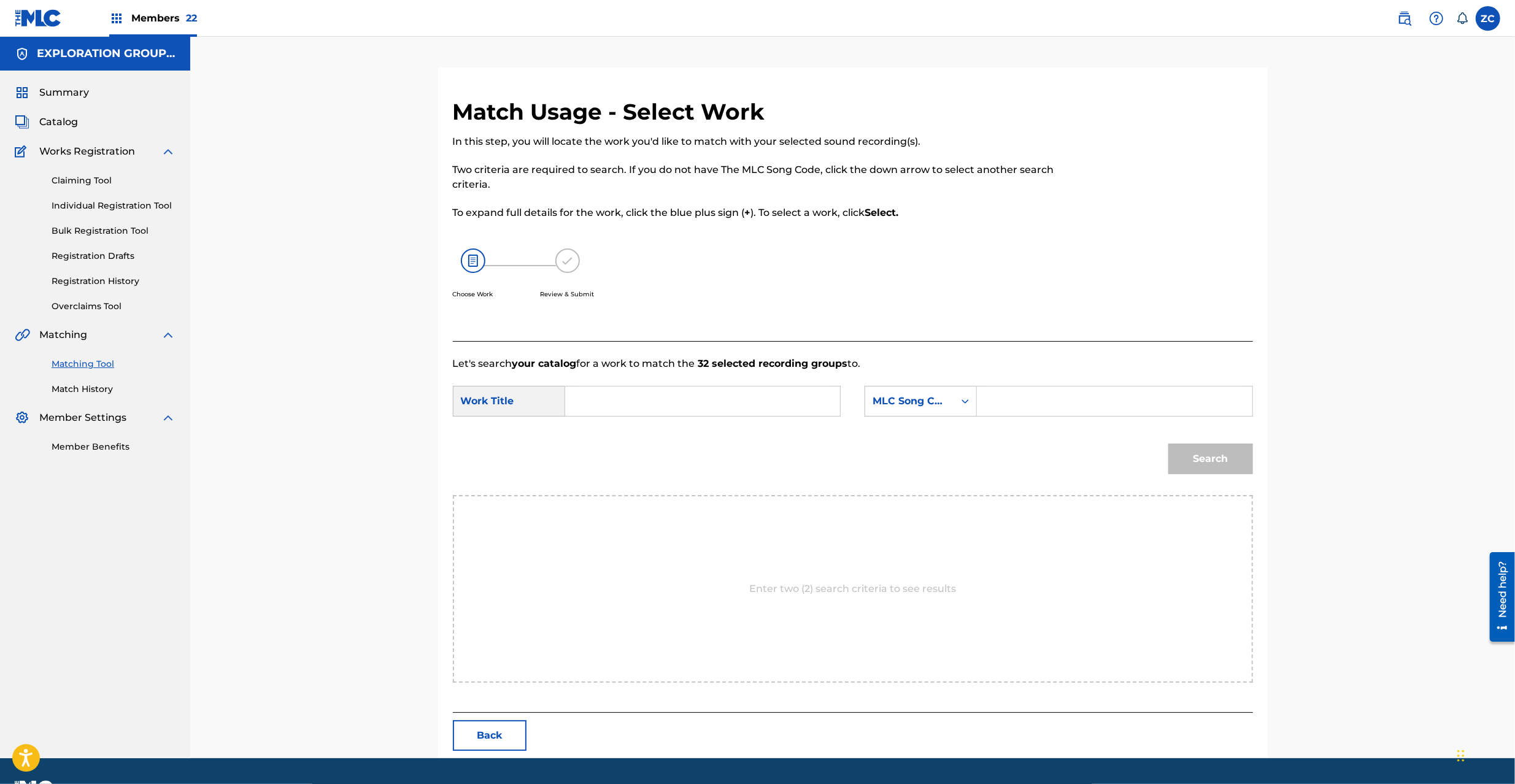
click at [702, 418] on div "SearchWithCriteriadae6dcc4-3f16-46cc-9571-b9bb7faecc2d Work Title SearchWithCri…" at bounding box center [853, 405] width 800 height 38
click at [707, 408] on input "Search Form" at bounding box center [702, 401] width 254 height 29
paste input "Maze Of Life MV10IH"
click at [653, 397] on input "Maze Of Life MV10IH" at bounding box center [702, 401] width 254 height 29
click at [653, 398] on input "Maze Of Life MV10IH" at bounding box center [702, 401] width 254 height 29
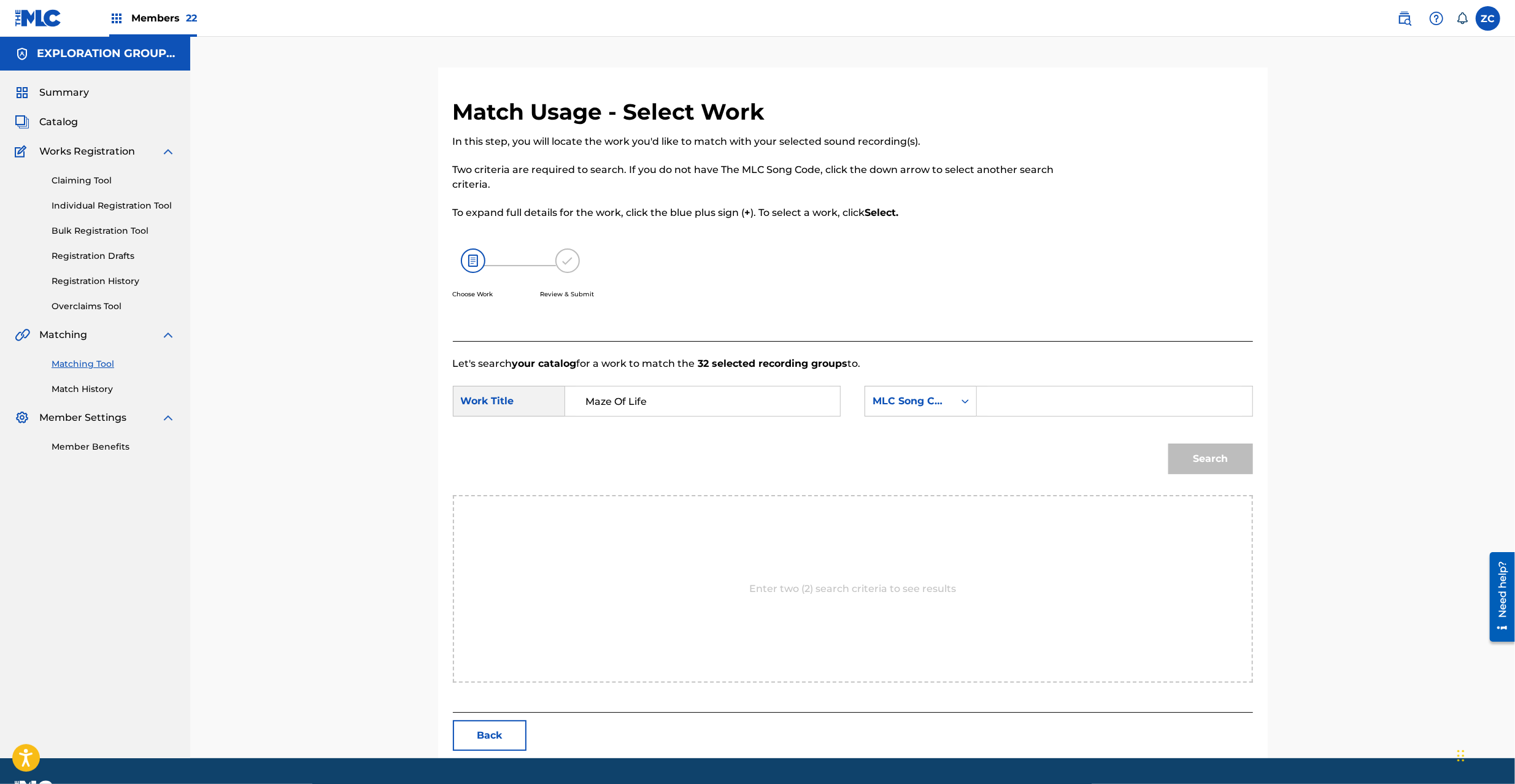
type input "Maze Of Life"
drag, startPoint x: 1112, startPoint y: 406, endPoint x: 1120, endPoint y: 413, distance: 10.6
click at [1112, 406] on input "Search Form" at bounding box center [1114, 401] width 254 height 29
paste input "MV10IH"
type input "MV10IH"
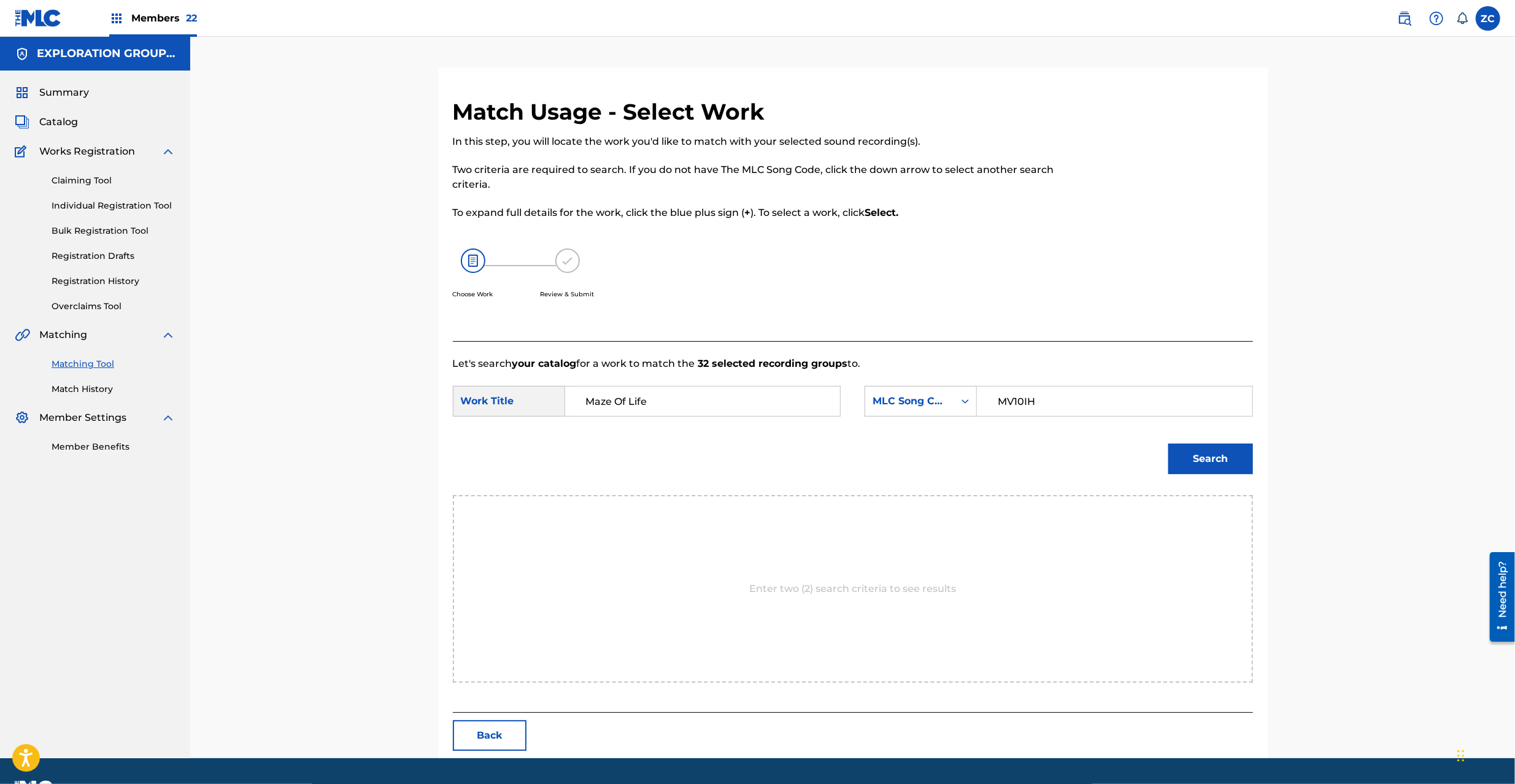
click at [1233, 462] on button "Search" at bounding box center [1211, 458] width 84 height 31
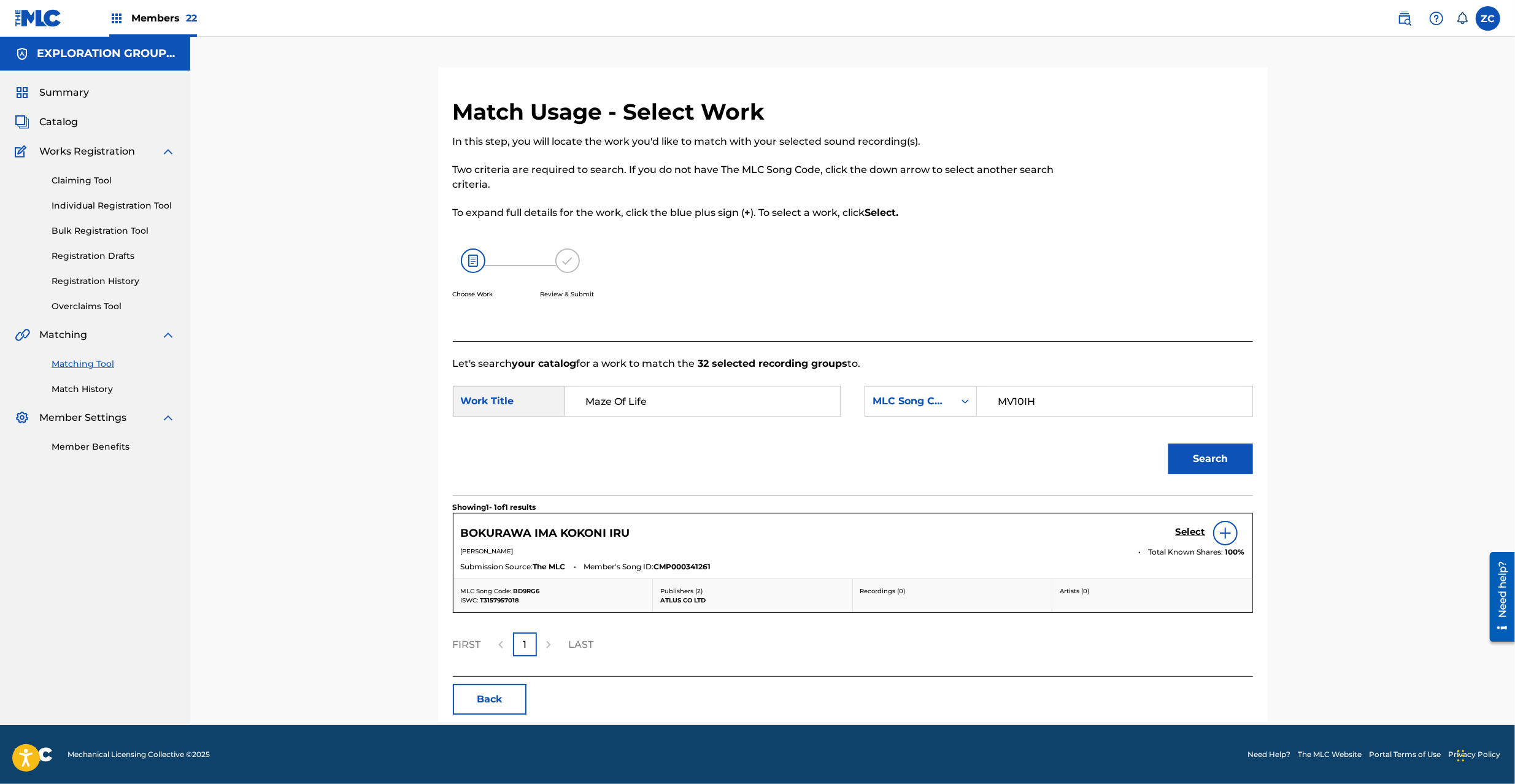
click at [1185, 537] on h5 "Select" at bounding box center [1191, 532] width 30 height 12
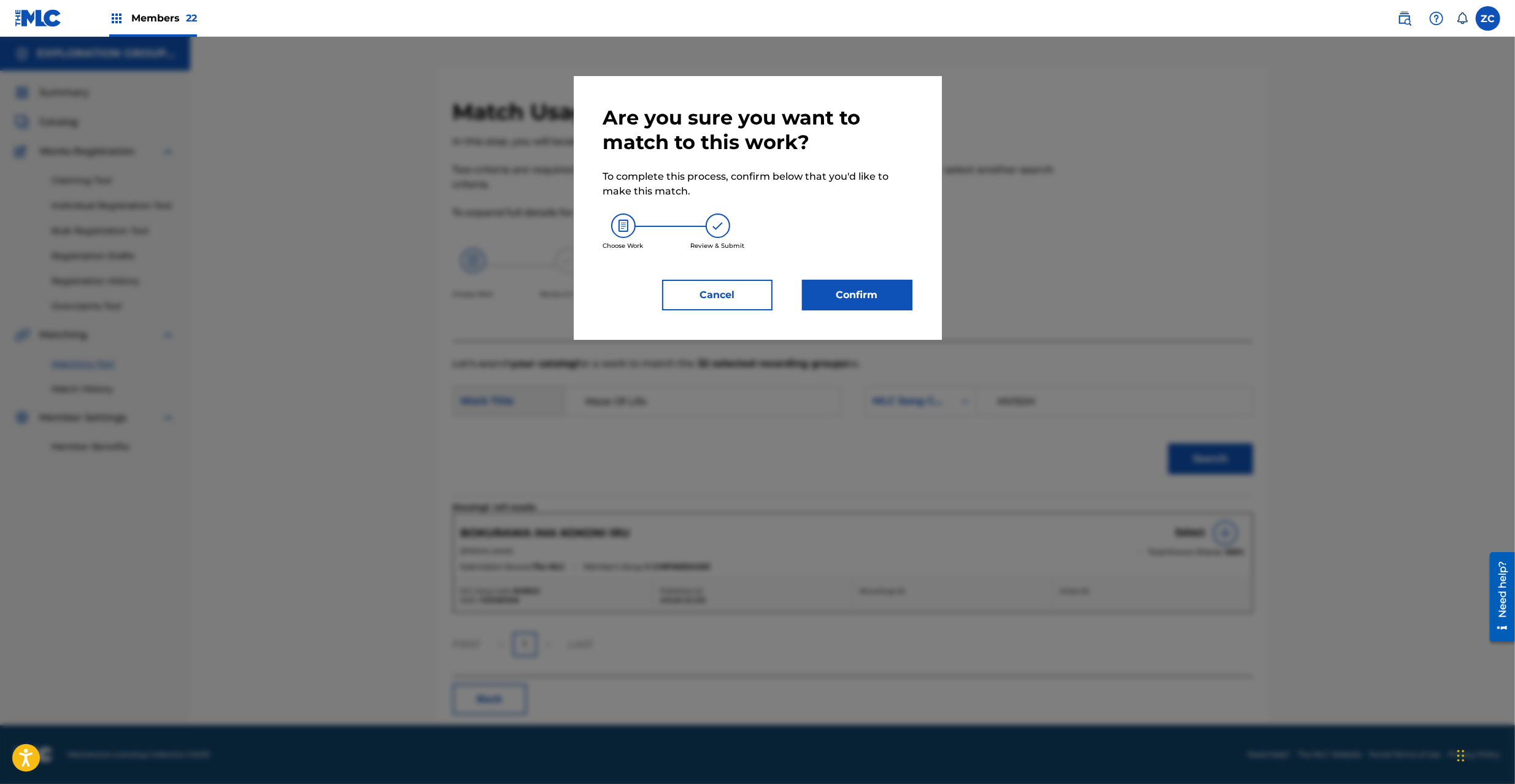
click at [896, 274] on div "Are you sure you want to match to this work? To complete this process, confirm …" at bounding box center [758, 208] width 309 height 205
click at [892, 305] on button "Confirm" at bounding box center [857, 294] width 111 height 31
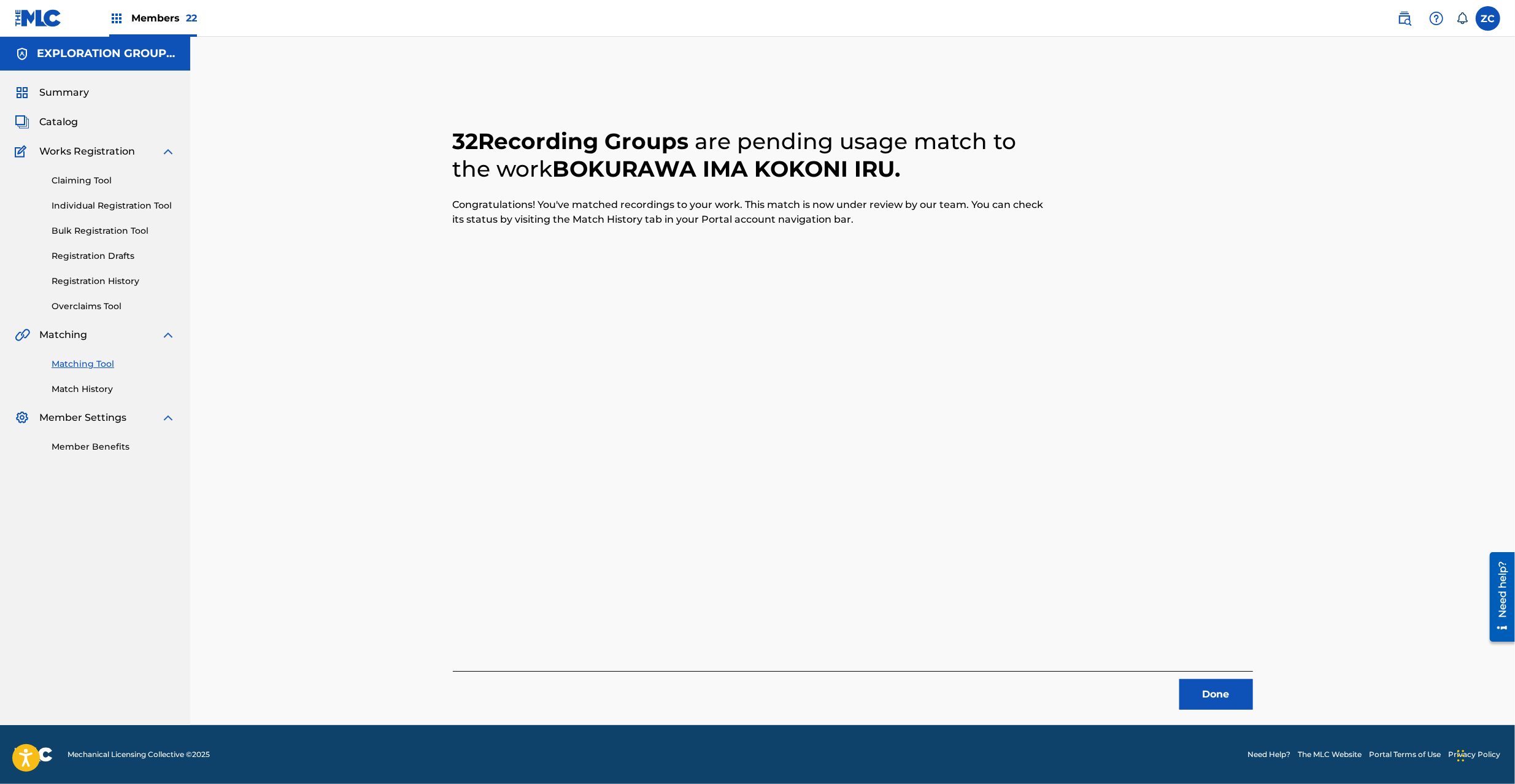
click at [1242, 688] on button "Done" at bounding box center [1216, 694] width 73 height 31
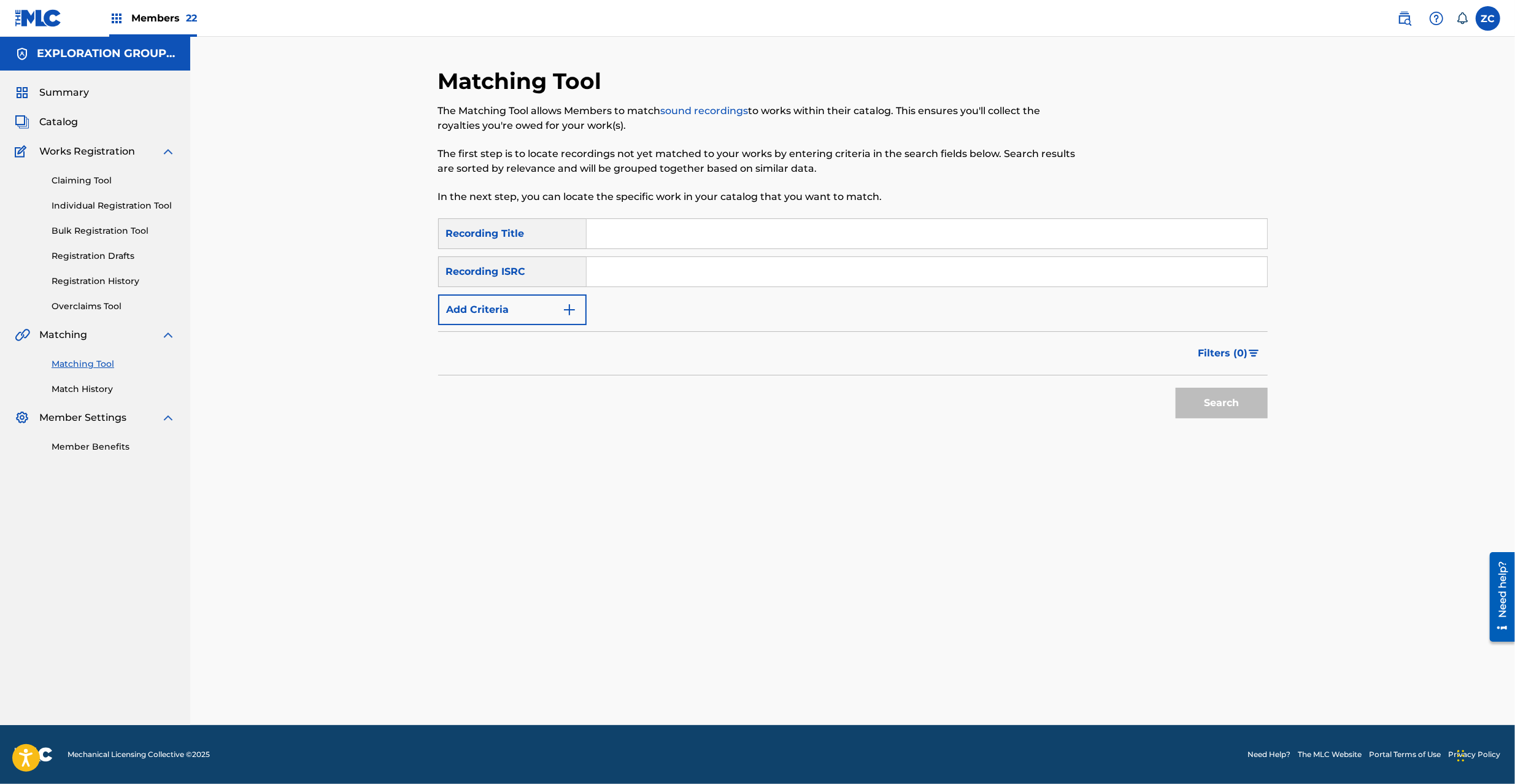
drag, startPoint x: 761, startPoint y: 278, endPoint x: 768, endPoint y: 285, distance: 9.9
click at [761, 278] on input "Search Form" at bounding box center [927, 271] width 681 height 29
paste input "JPVI02301329"
click at [1176, 388] on button "Search" at bounding box center [1222, 403] width 92 height 31
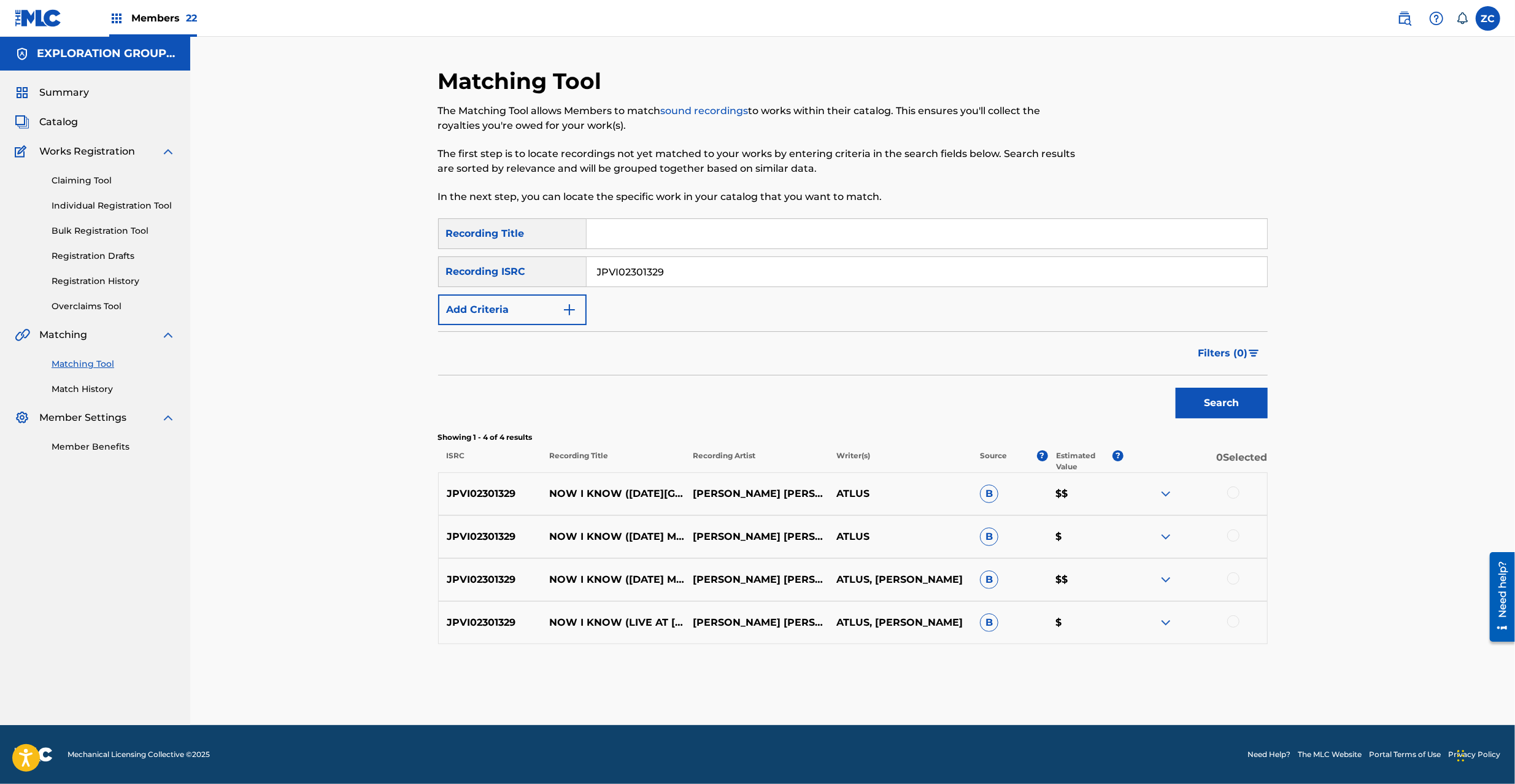
click at [1231, 486] on div at bounding box center [1233, 492] width 12 height 12
click at [1230, 535] on div at bounding box center [1233, 535] width 12 height 12
click at [1236, 580] on div at bounding box center [1233, 578] width 12 height 12
click at [1235, 624] on div at bounding box center [1233, 621] width 12 height 12
click at [813, 269] on input "JPVI02301329" at bounding box center [927, 271] width 681 height 29
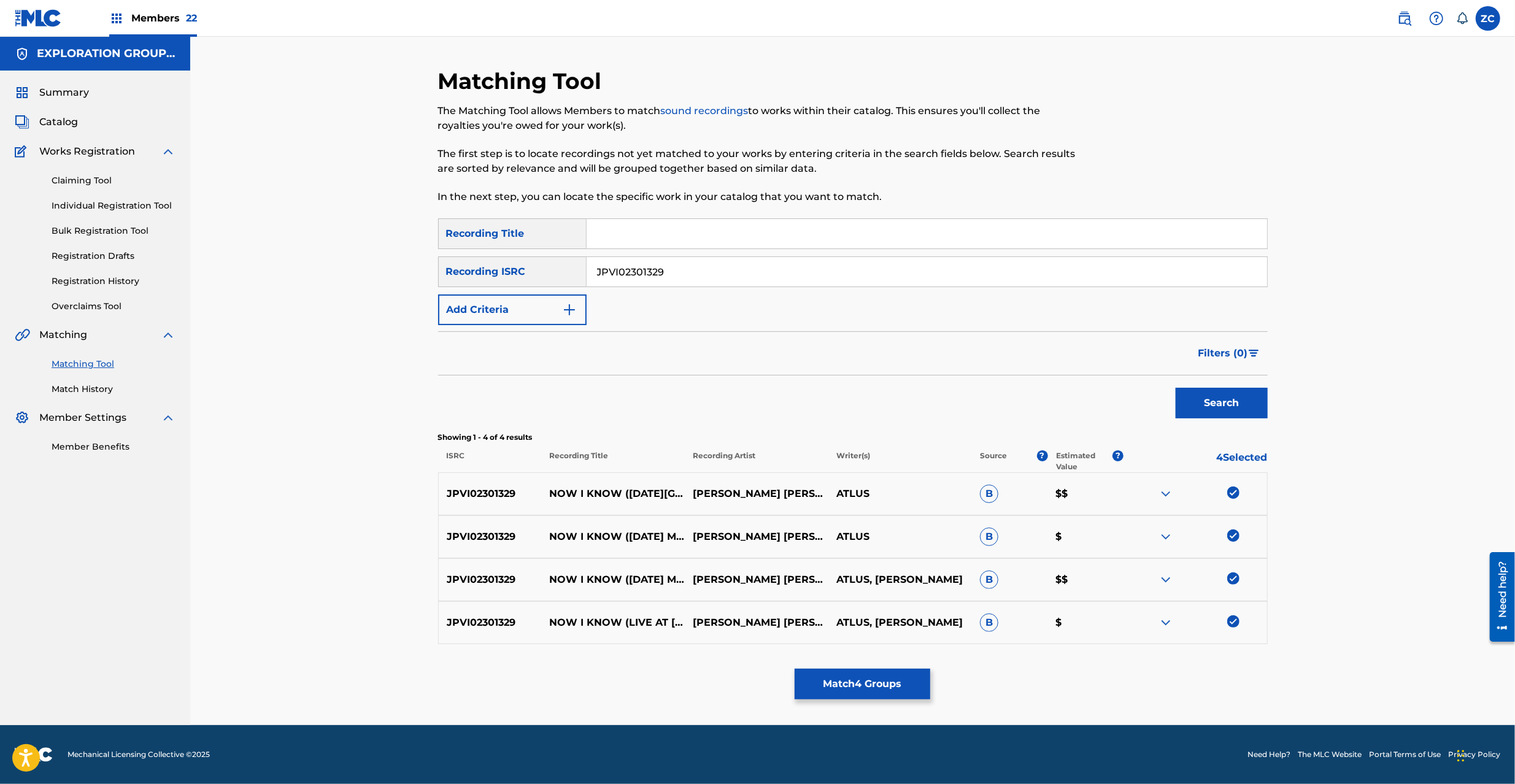
paste input "K651669012"
click at [1225, 408] on button "Search" at bounding box center [1222, 403] width 92 height 31
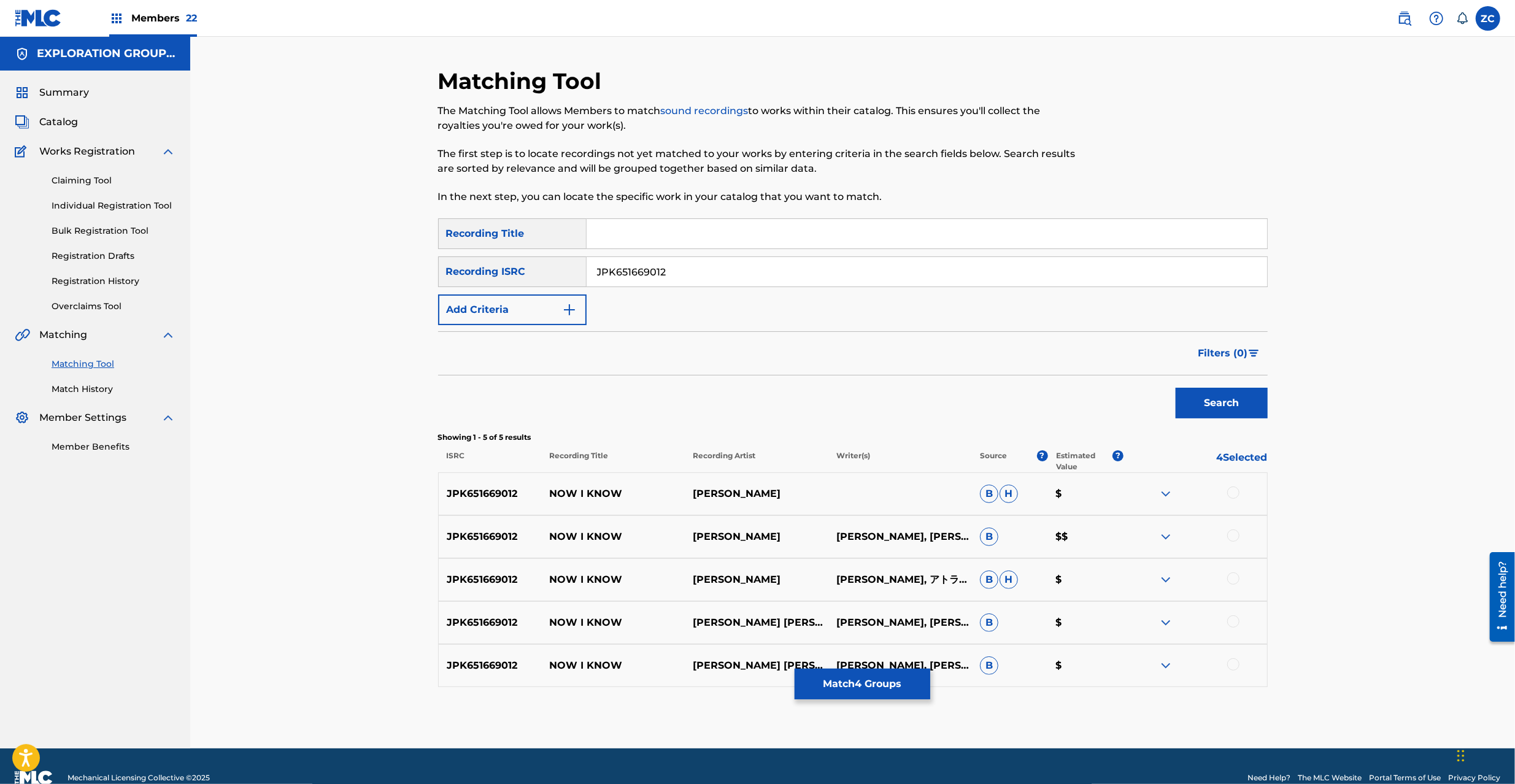
click at [1232, 489] on div at bounding box center [1233, 492] width 12 height 12
click at [1230, 537] on div at bounding box center [1233, 535] width 12 height 12
click at [1231, 579] on div at bounding box center [1233, 578] width 12 height 12
click at [1233, 623] on div at bounding box center [1233, 621] width 12 height 12
click at [1236, 670] on div at bounding box center [1233, 664] width 12 height 12
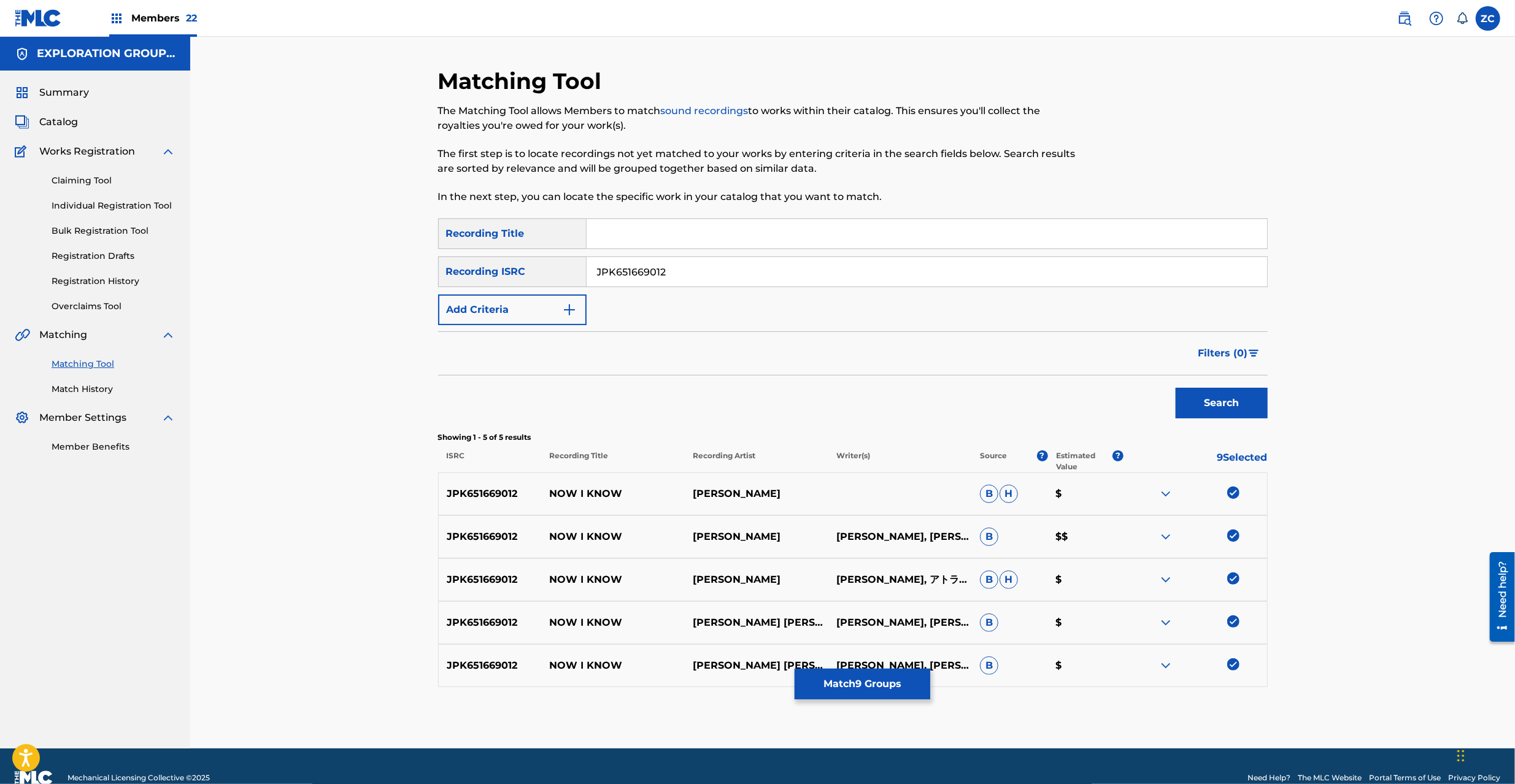
click at [941, 268] on input "JPK651669012" at bounding box center [927, 271] width 681 height 29
paste input "370"
click at [1232, 406] on button "Search" at bounding box center [1222, 403] width 92 height 31
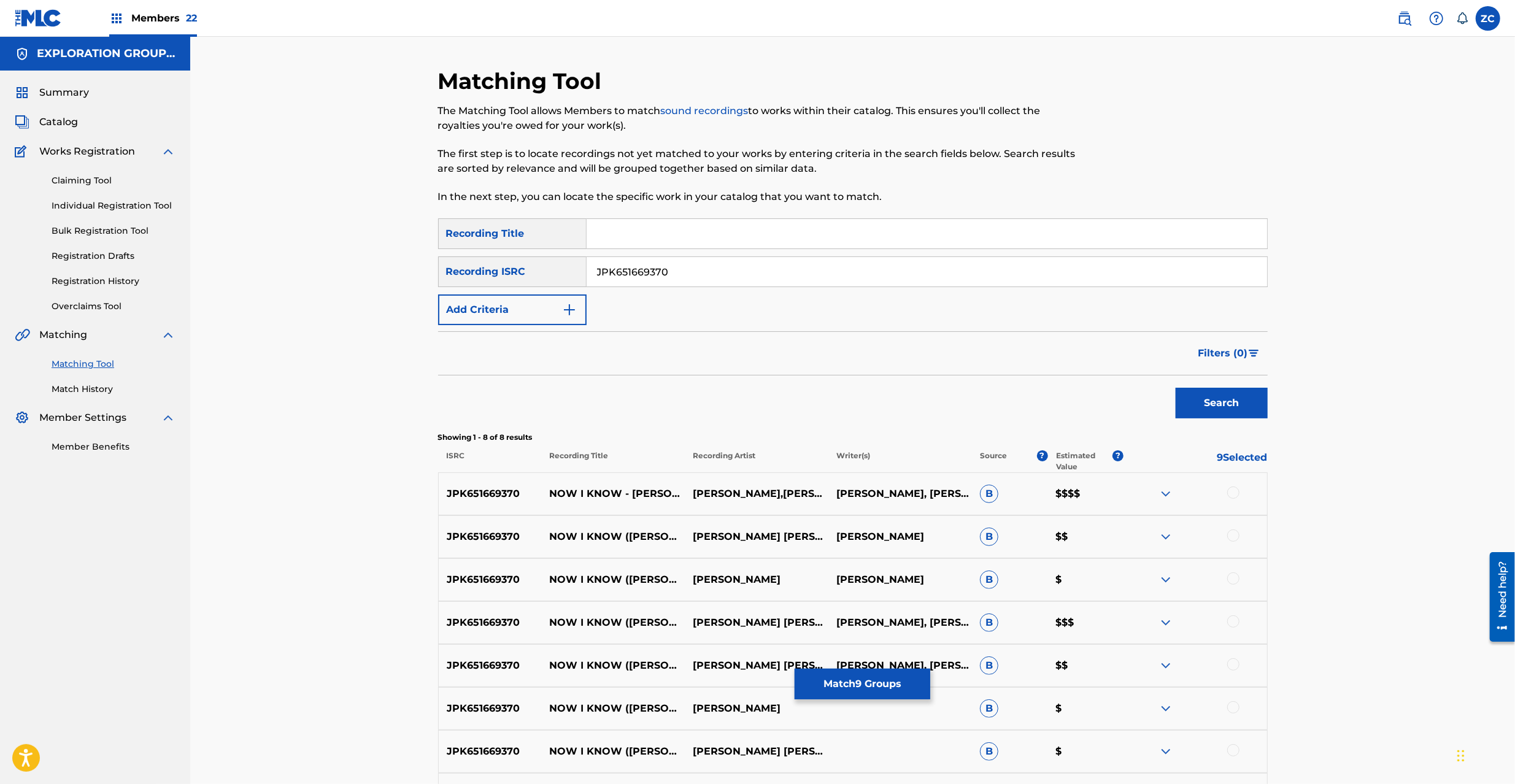
click at [1235, 490] on div at bounding box center [1233, 492] width 12 height 12
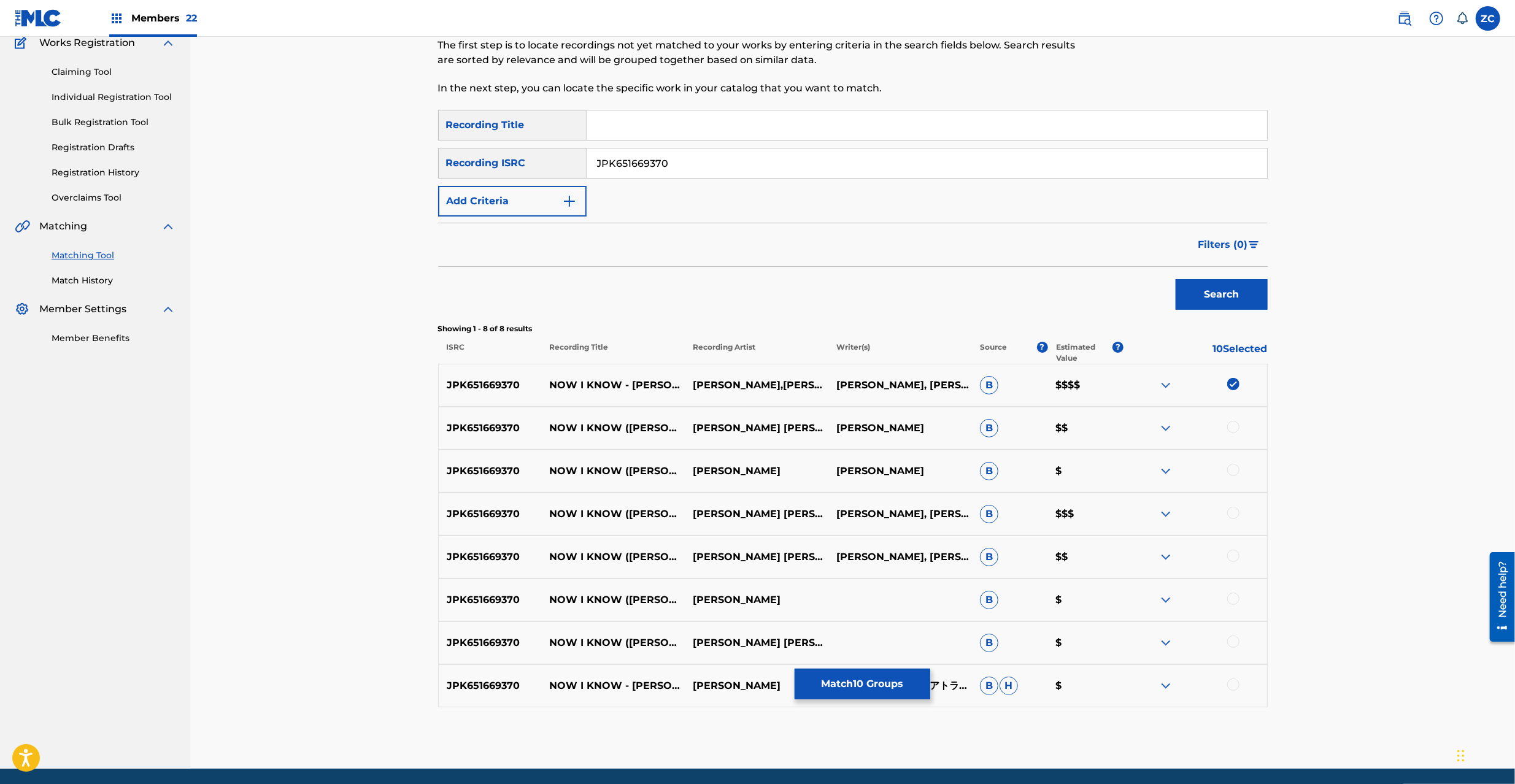
click at [1232, 430] on div at bounding box center [1233, 427] width 12 height 12
click at [1236, 466] on div at bounding box center [1233, 470] width 12 height 12
click at [1232, 516] on div at bounding box center [1233, 513] width 12 height 12
click at [1232, 557] on div at bounding box center [1233, 556] width 12 height 12
drag, startPoint x: 1232, startPoint y: 599, endPoint x: 1238, endPoint y: 637, distance: 38.5
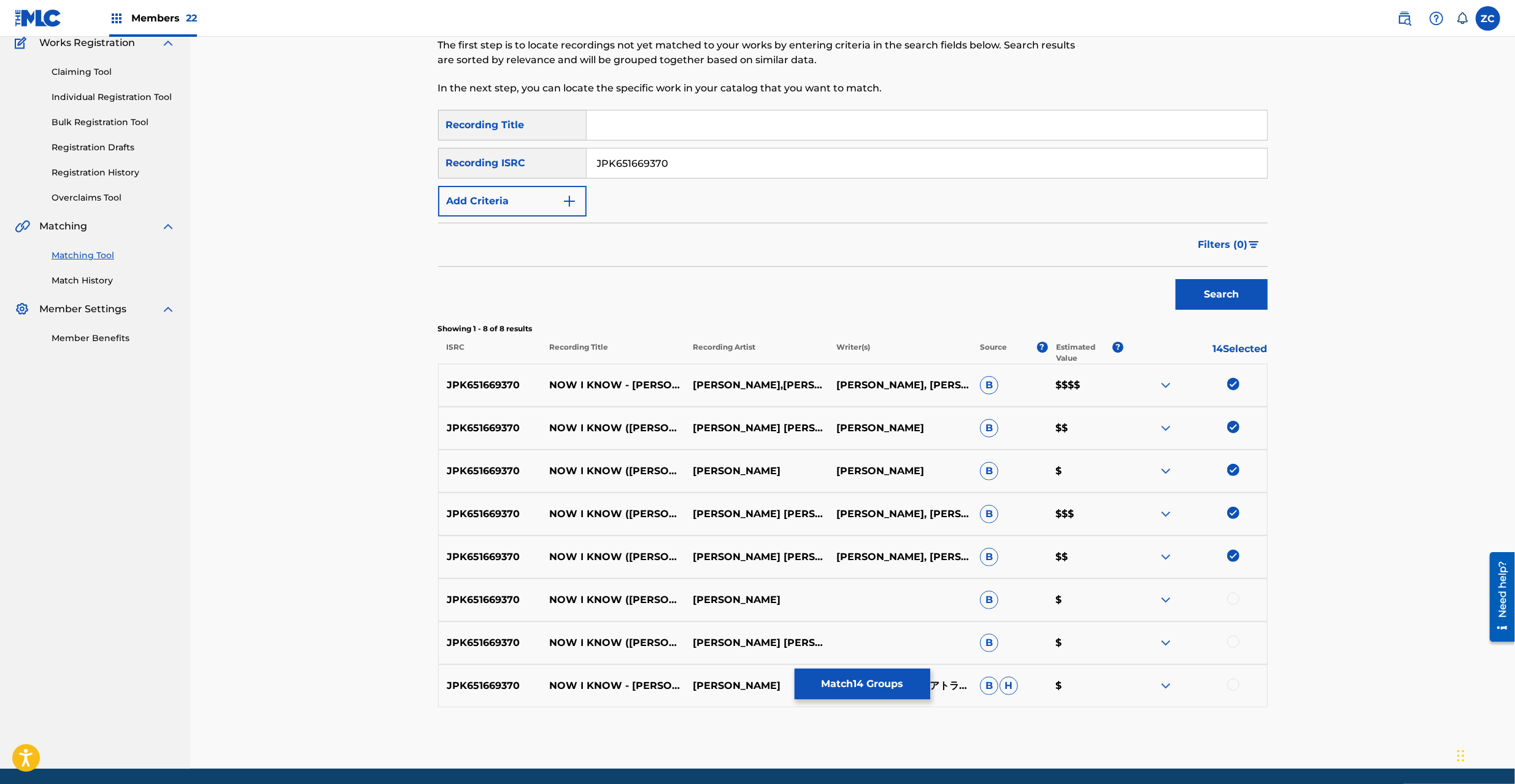
click at [1232, 599] on div at bounding box center [1233, 599] width 12 height 12
click at [1235, 642] on div at bounding box center [1233, 642] width 12 height 12
click at [1232, 685] on div at bounding box center [1233, 684] width 12 height 12
click at [877, 167] on input "JPK651669370" at bounding box center [927, 163] width 681 height 29
paste input "08"
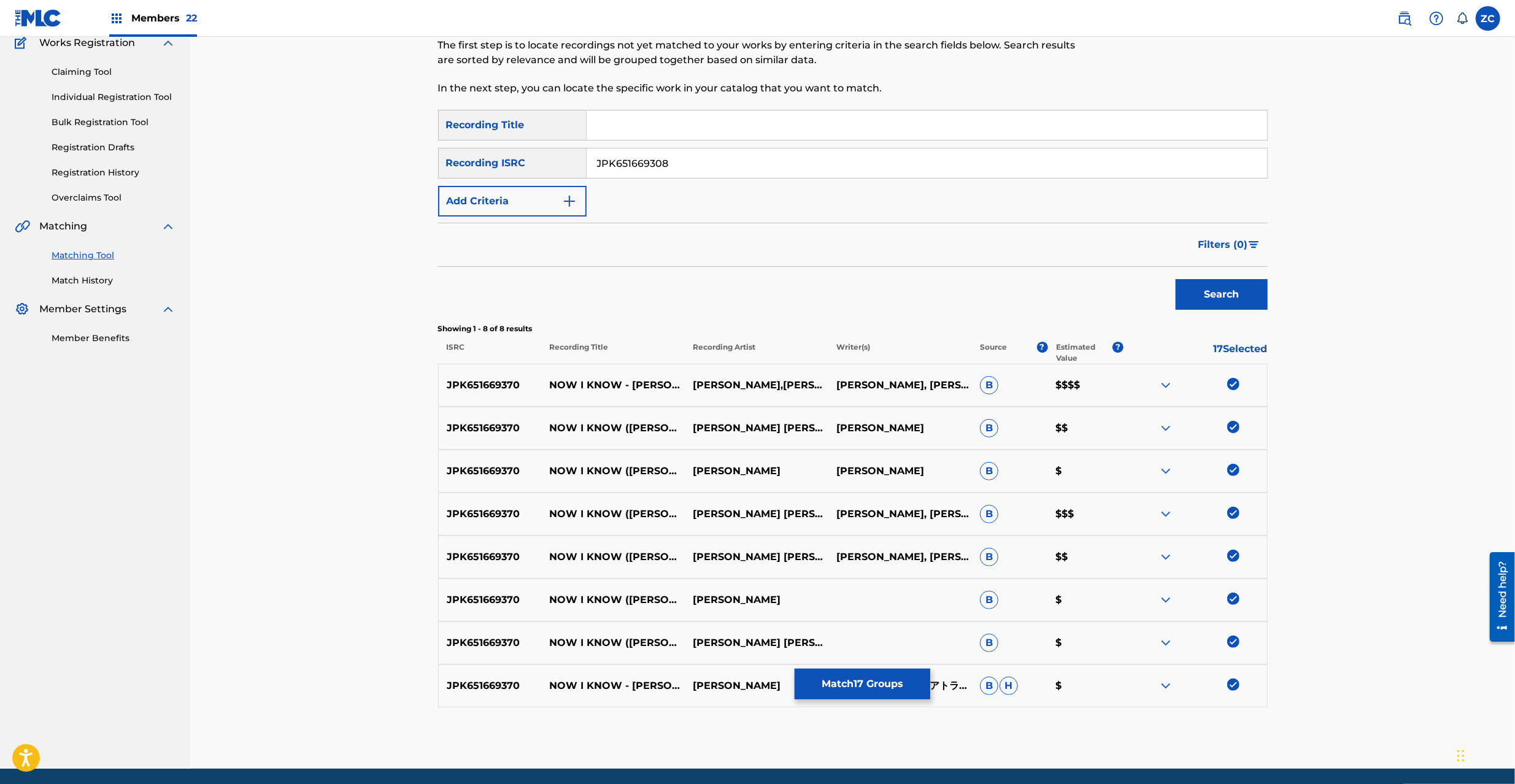
click at [1208, 295] on button "Search" at bounding box center [1222, 294] width 92 height 31
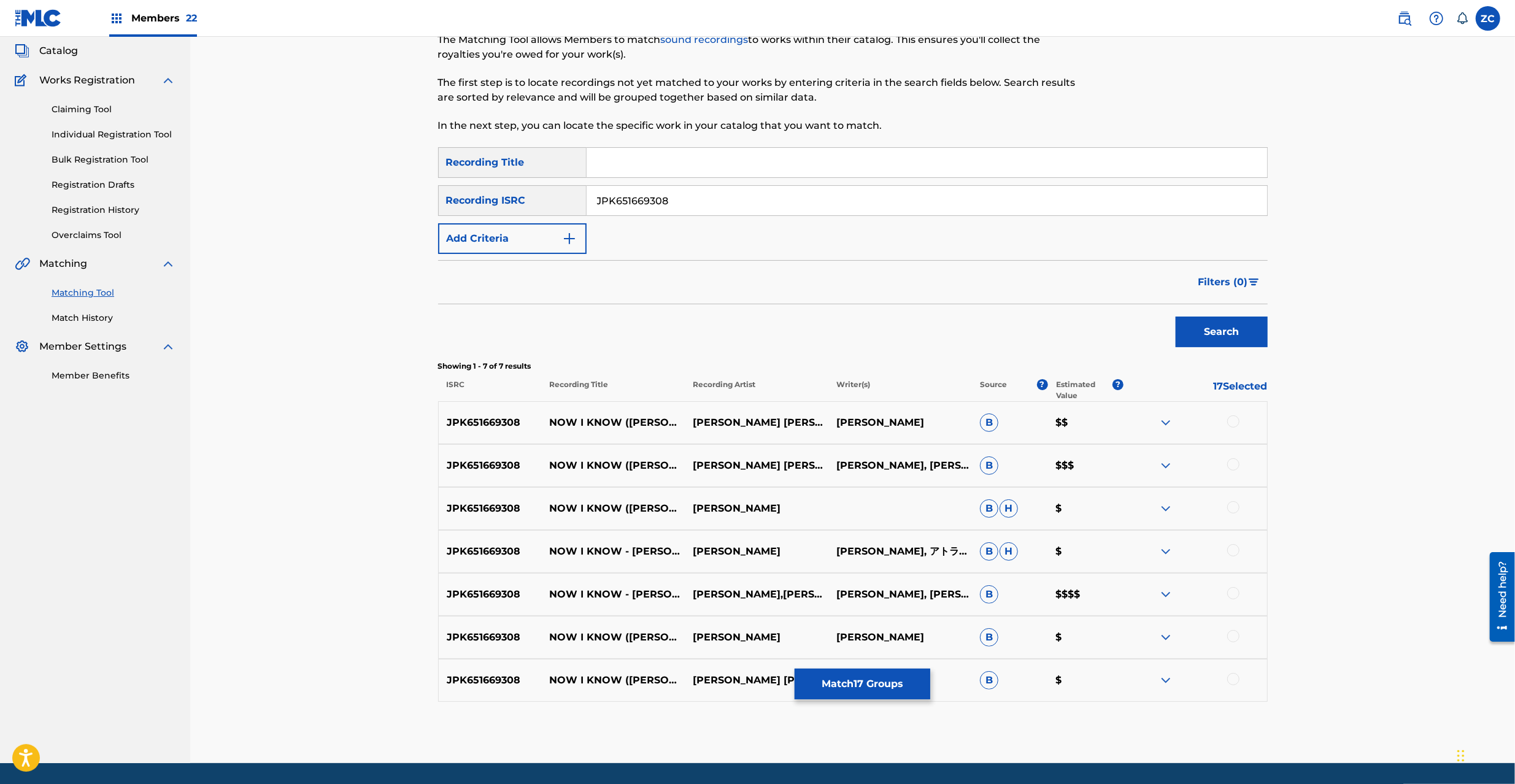
scroll to position [109, 0]
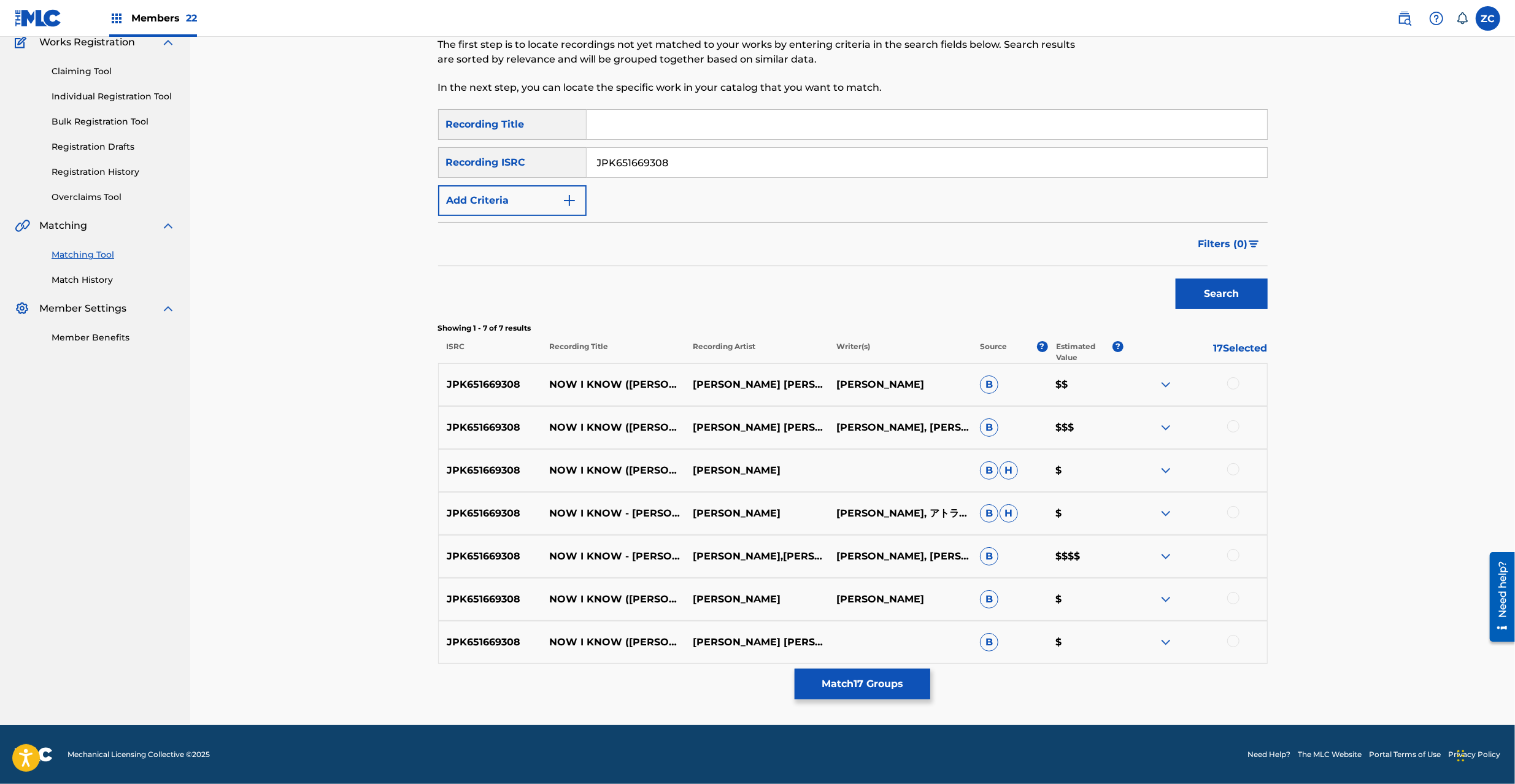
click at [1231, 380] on div at bounding box center [1233, 383] width 12 height 12
drag, startPoint x: 1233, startPoint y: 425, endPoint x: 1226, endPoint y: 466, distance: 41.6
click at [1233, 426] on div at bounding box center [1233, 426] width 12 height 12
drag, startPoint x: 1232, startPoint y: 469, endPoint x: 1232, endPoint y: 479, distance: 10.0
click at [1232, 472] on div at bounding box center [1233, 469] width 12 height 12
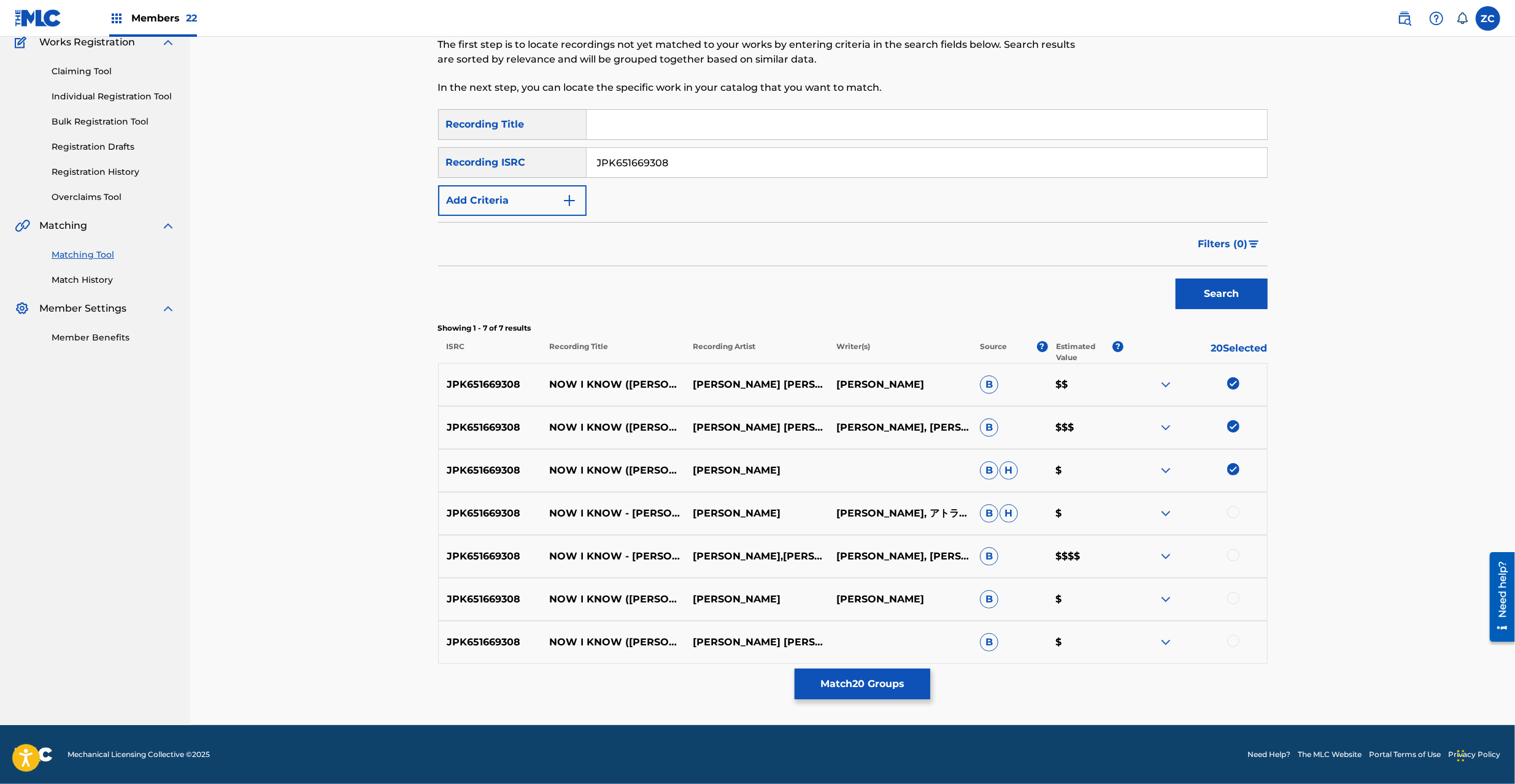
click at [1230, 512] on div at bounding box center [1233, 512] width 12 height 12
drag, startPoint x: 1231, startPoint y: 556, endPoint x: 1233, endPoint y: 585, distance: 29.1
click at [1231, 558] on div at bounding box center [1233, 555] width 12 height 12
drag, startPoint x: 1235, startPoint y: 599, endPoint x: 1235, endPoint y: 625, distance: 26.0
click at [1235, 599] on div at bounding box center [1233, 598] width 12 height 12
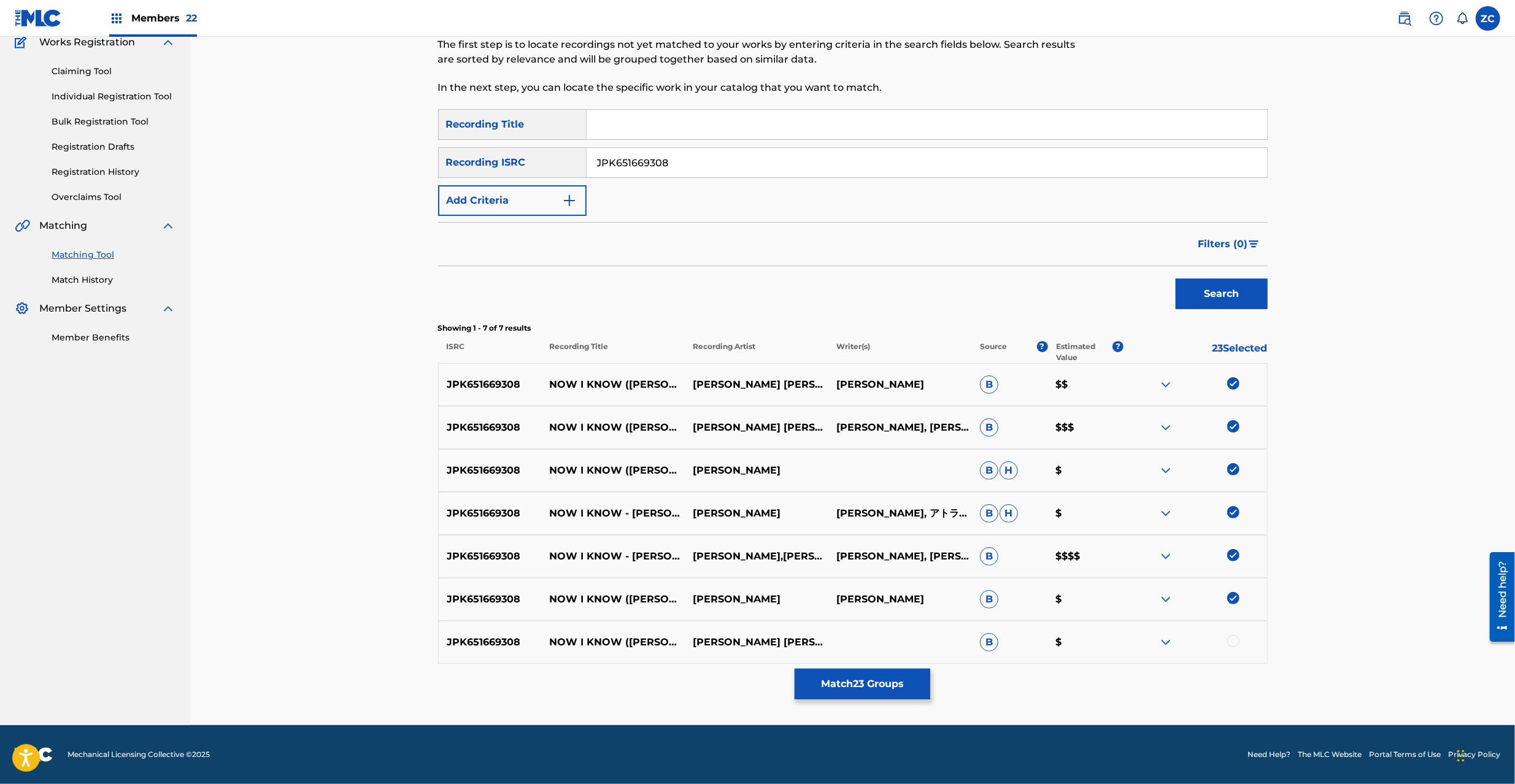
drag, startPoint x: 1235, startPoint y: 638, endPoint x: 1265, endPoint y: 548, distance: 94.9
click at [1235, 636] on div at bounding box center [1233, 641] width 12 height 12
drag, startPoint x: 882, startPoint y: 170, endPoint x: 909, endPoint y: 191, distance: 34.2
click at [882, 173] on input "JPK651669308" at bounding box center [927, 162] width 681 height 29
paste input "39704"
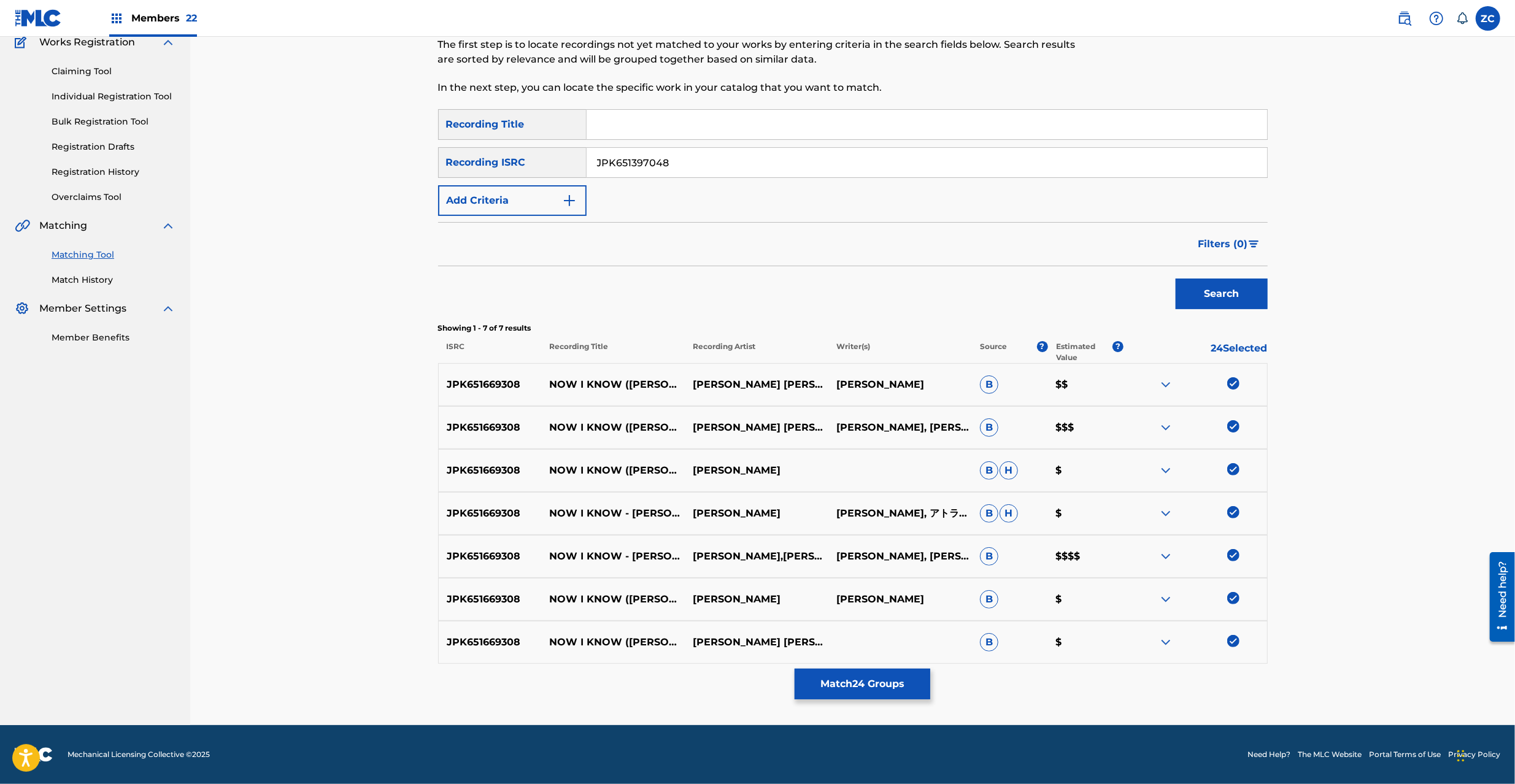
click at [1219, 292] on button "Search" at bounding box center [1222, 294] width 92 height 31
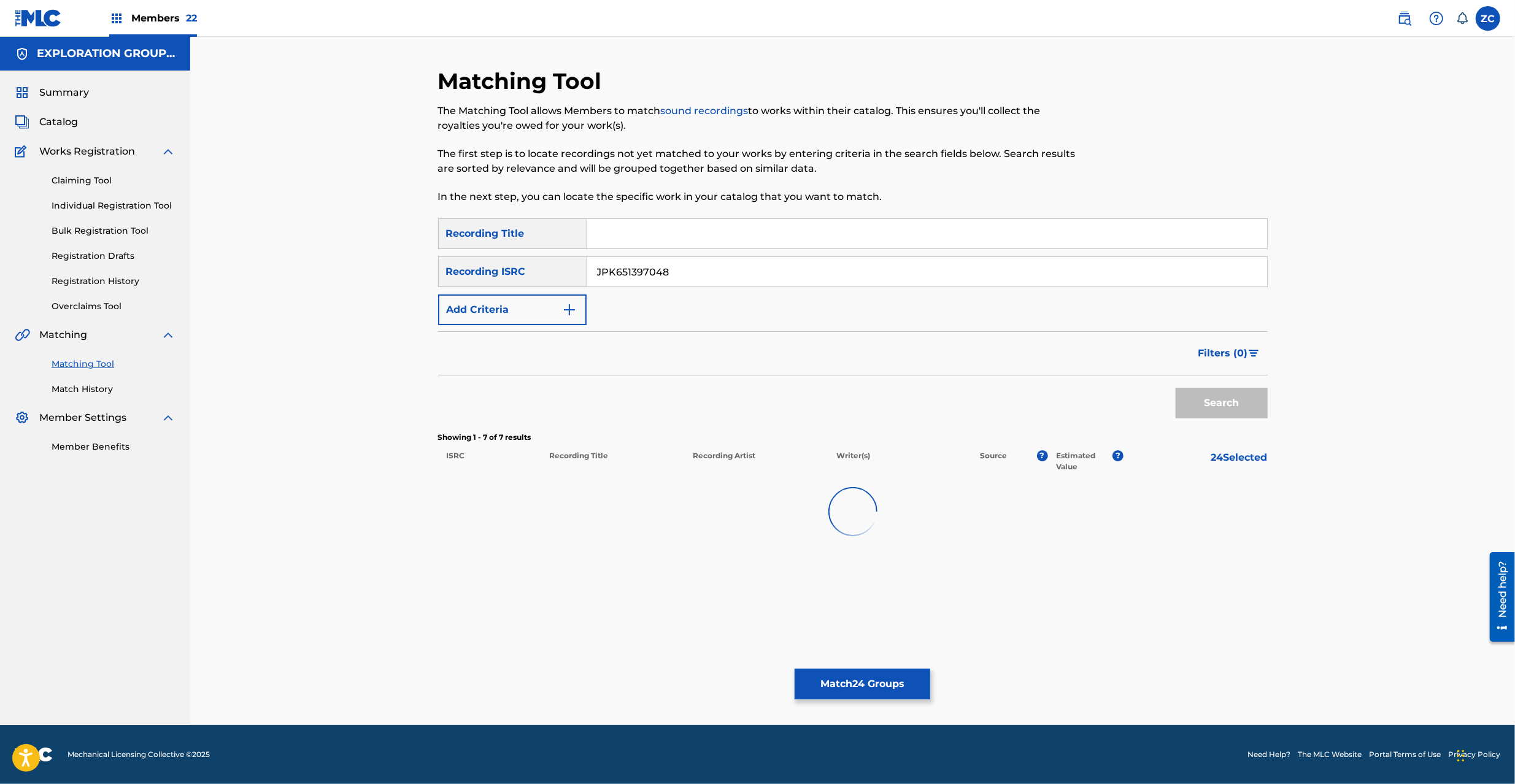
scroll to position [0, 0]
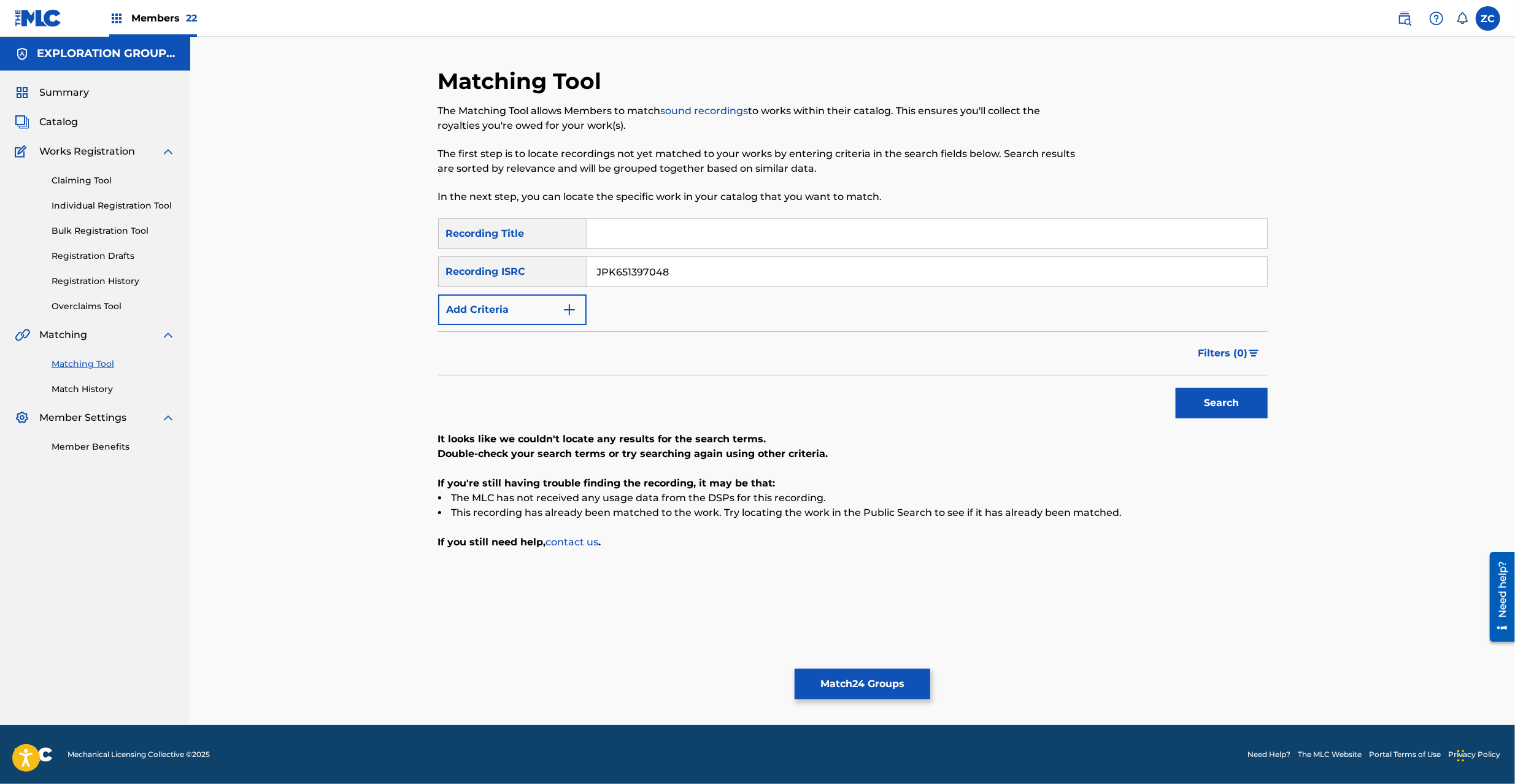
click at [805, 271] on input "JPK651397048" at bounding box center [927, 271] width 681 height 29
paste input "7"
click at [1228, 406] on button "Search" at bounding box center [1222, 403] width 92 height 31
click at [855, 279] on input "JPK651397047" at bounding box center [927, 271] width 681 height 29
paste input "265413"
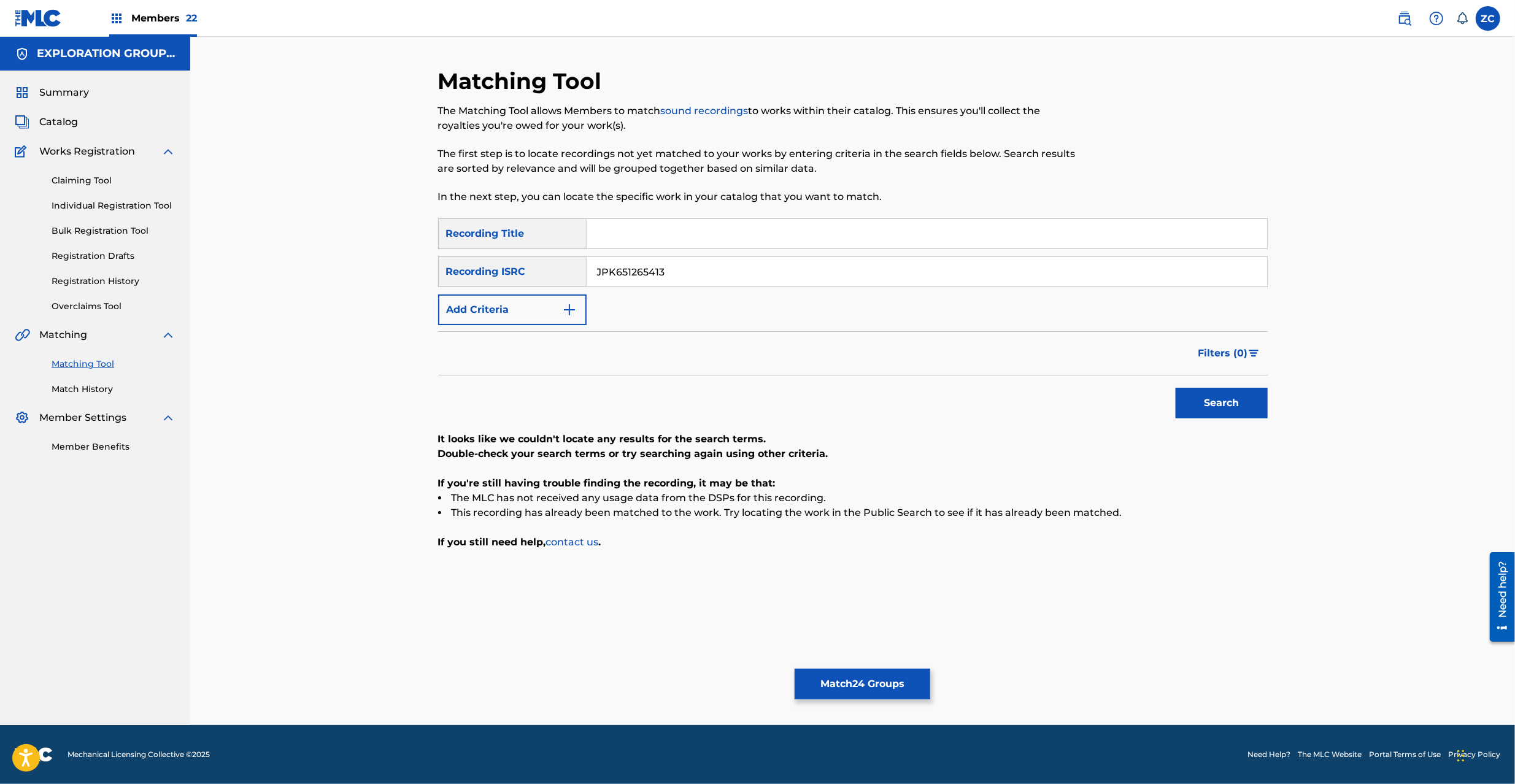
click at [1208, 405] on button "Search" at bounding box center [1222, 403] width 92 height 31
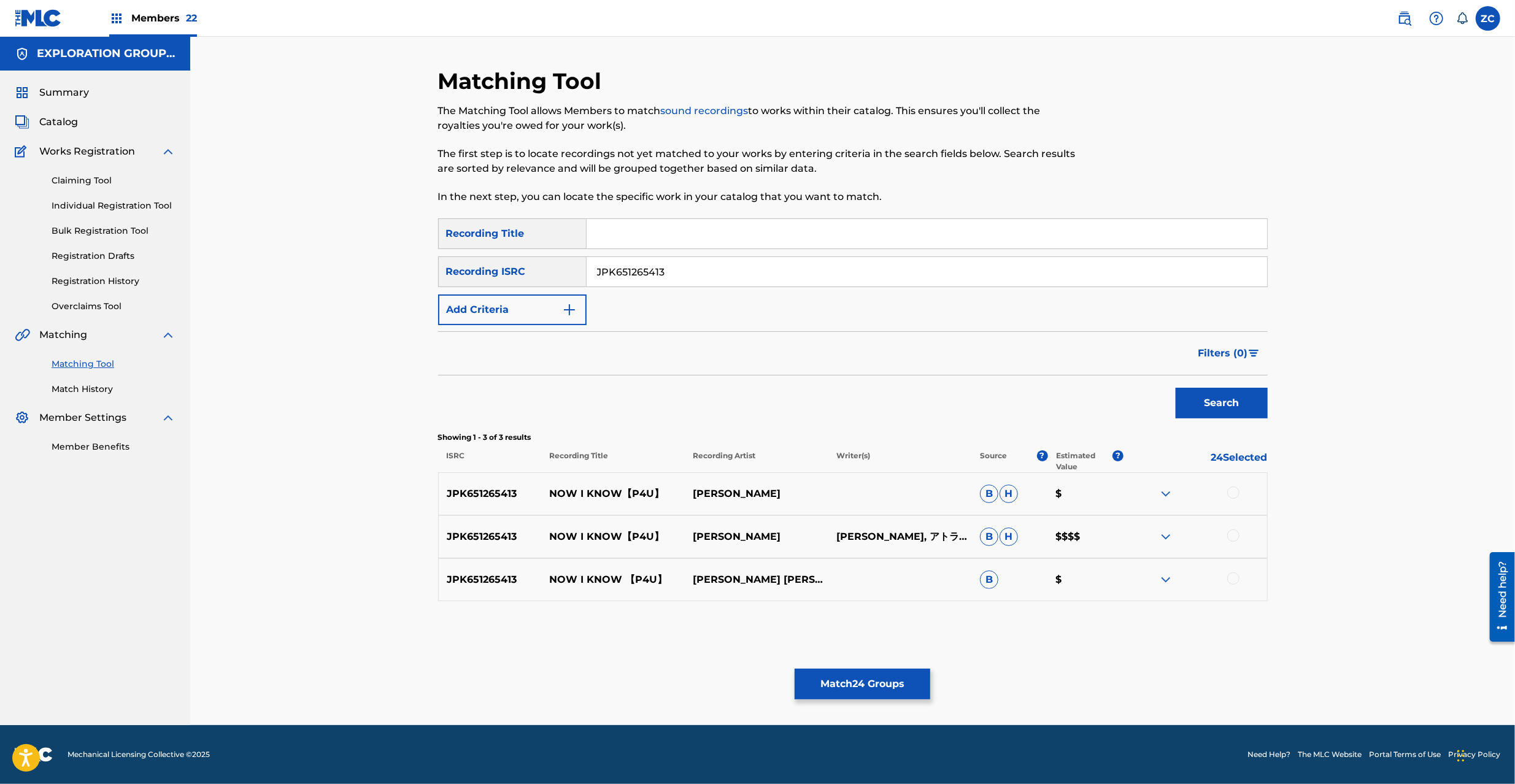
click at [1231, 494] on div at bounding box center [1233, 492] width 12 height 12
click at [1231, 531] on div at bounding box center [1233, 535] width 12 height 12
drag, startPoint x: 1233, startPoint y: 578, endPoint x: 1237, endPoint y: 571, distance: 8.1
click at [1233, 577] on div at bounding box center [1233, 578] width 12 height 12
click at [802, 280] on input "JPK651265413" at bounding box center [927, 271] width 681 height 29
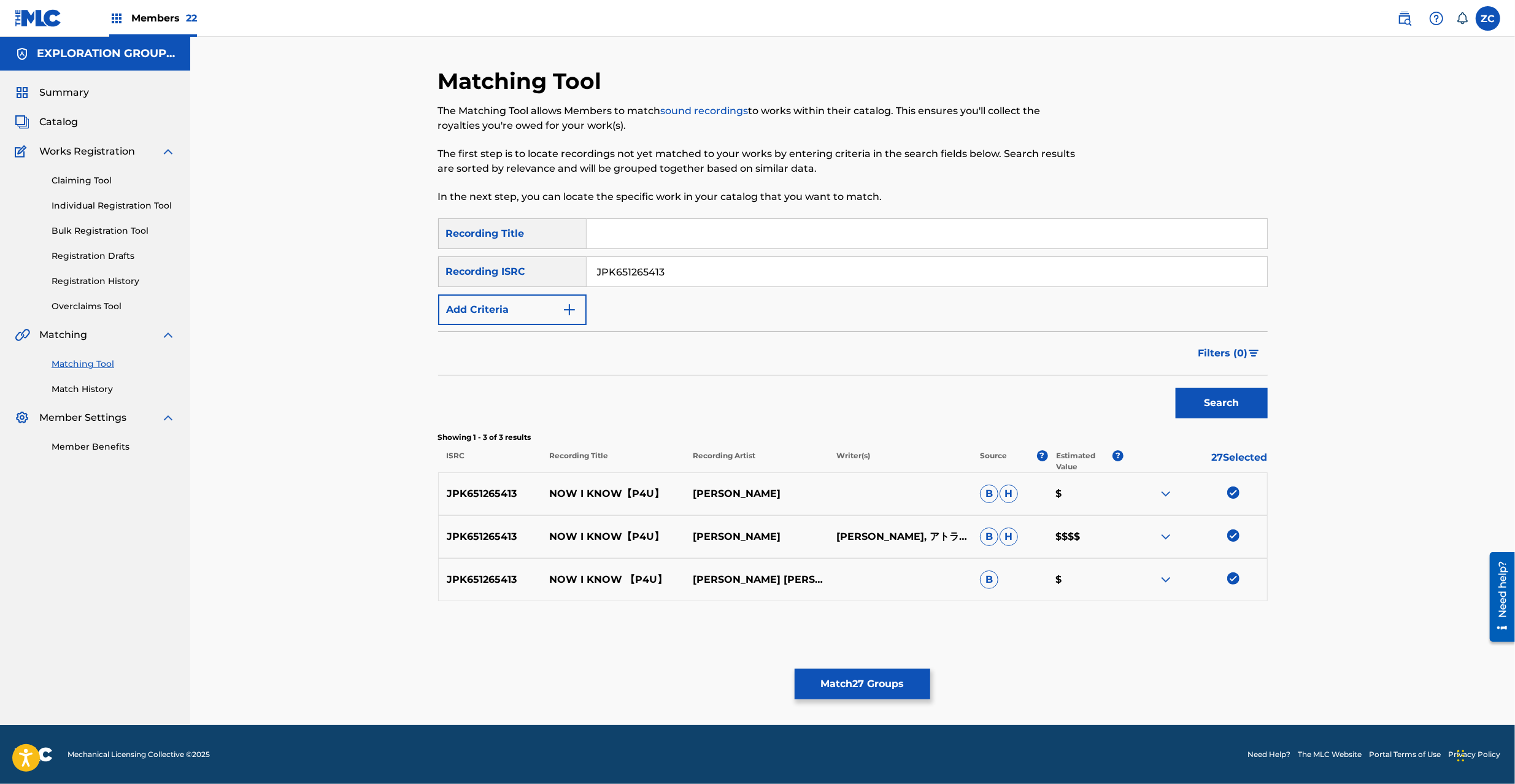
paste input "22"
click at [1236, 403] on button "Search" at bounding box center [1222, 403] width 92 height 31
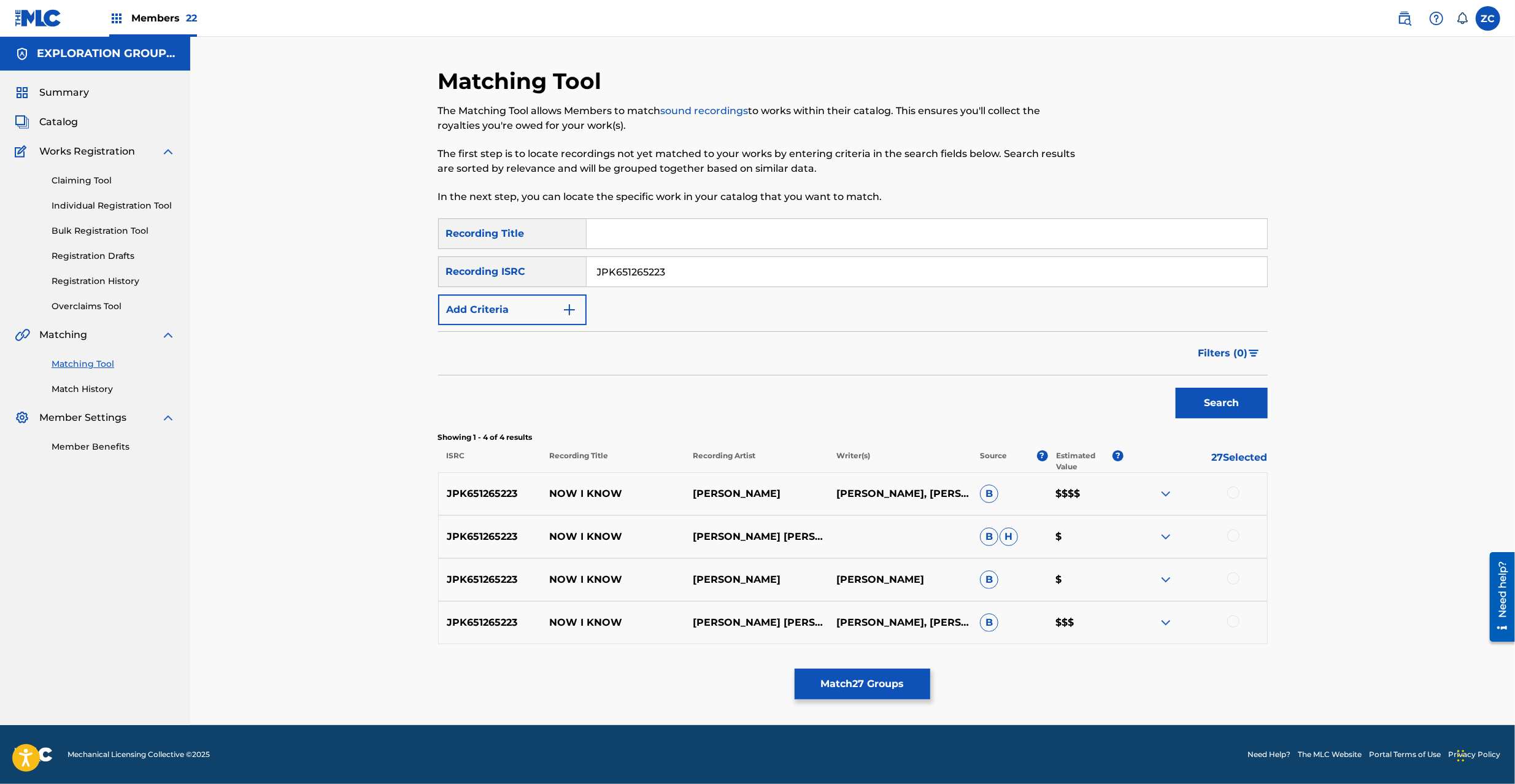
click at [1238, 493] on div at bounding box center [1233, 492] width 12 height 12
click at [1228, 536] on div at bounding box center [1233, 535] width 12 height 12
click at [1231, 579] on div at bounding box center [1233, 578] width 12 height 12
click at [1232, 621] on div at bounding box center [1233, 621] width 12 height 12
click at [914, 275] on input "JPK651265223" at bounding box center [927, 271] width 681 height 29
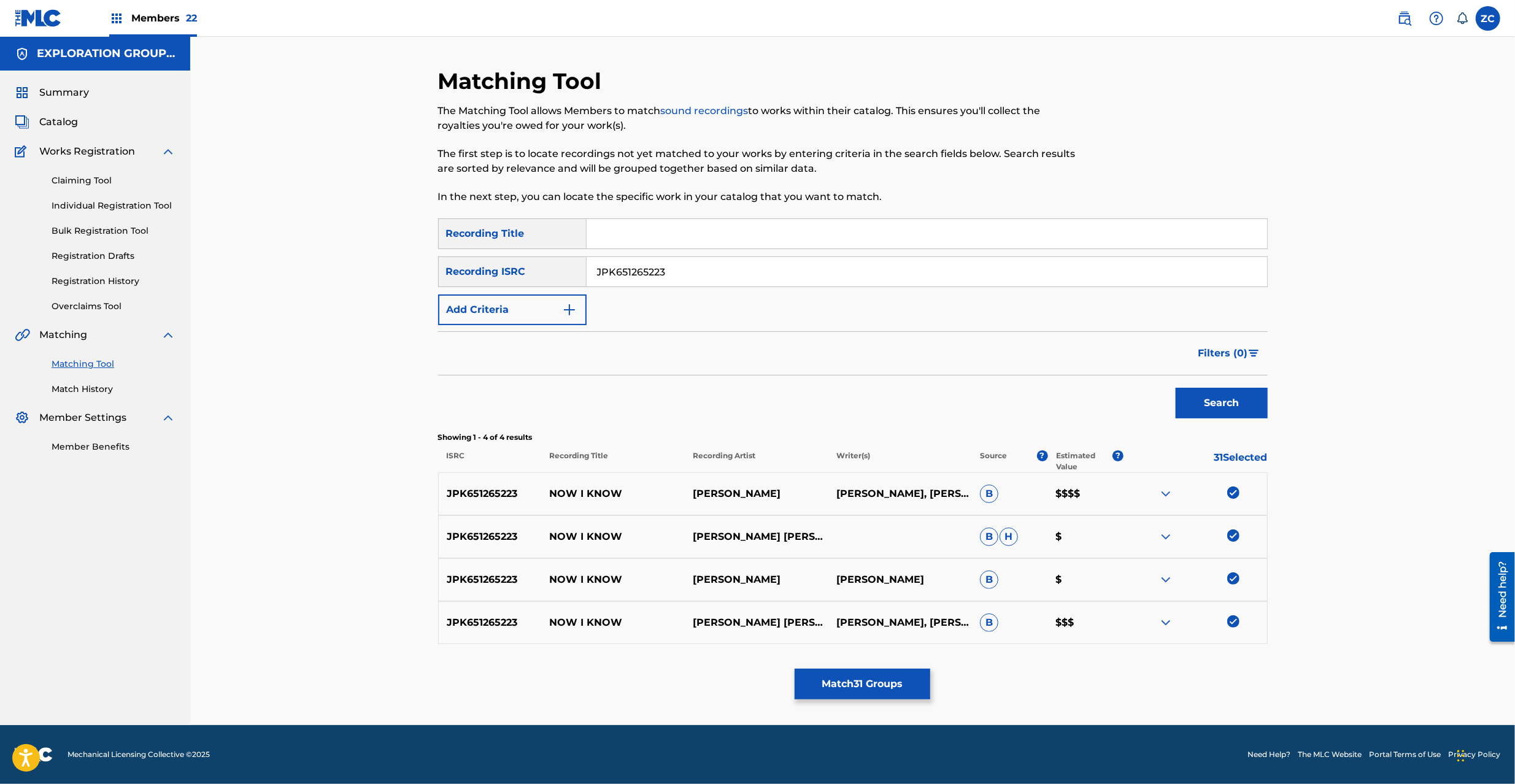
paste input "00923"
type input "JPK651200923"
click at [1219, 408] on button "Search" at bounding box center [1222, 403] width 92 height 31
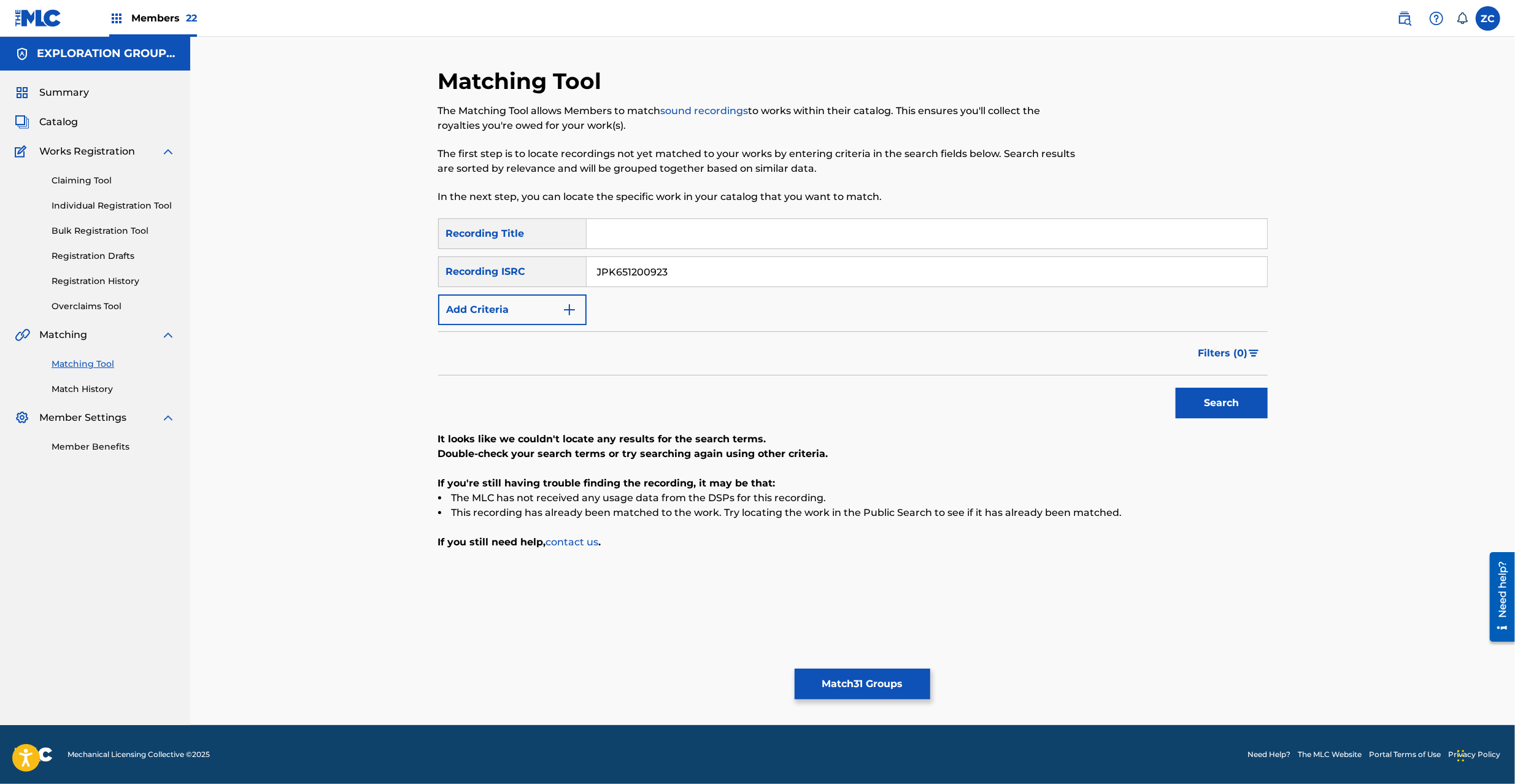
click at [906, 689] on button "Match 31 Groups" at bounding box center [862, 684] width 135 height 31
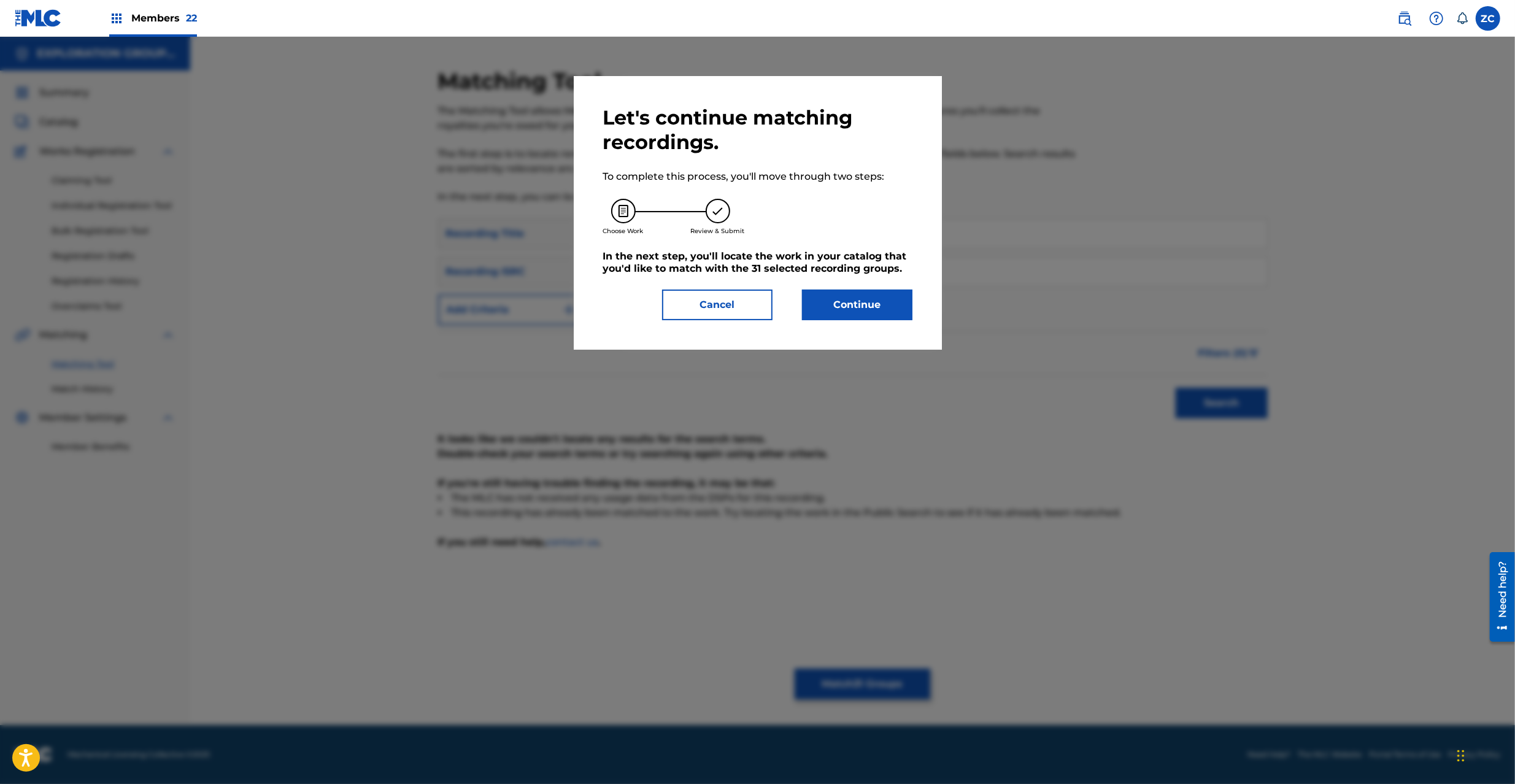
click at [857, 317] on button "Continue" at bounding box center [857, 305] width 111 height 31
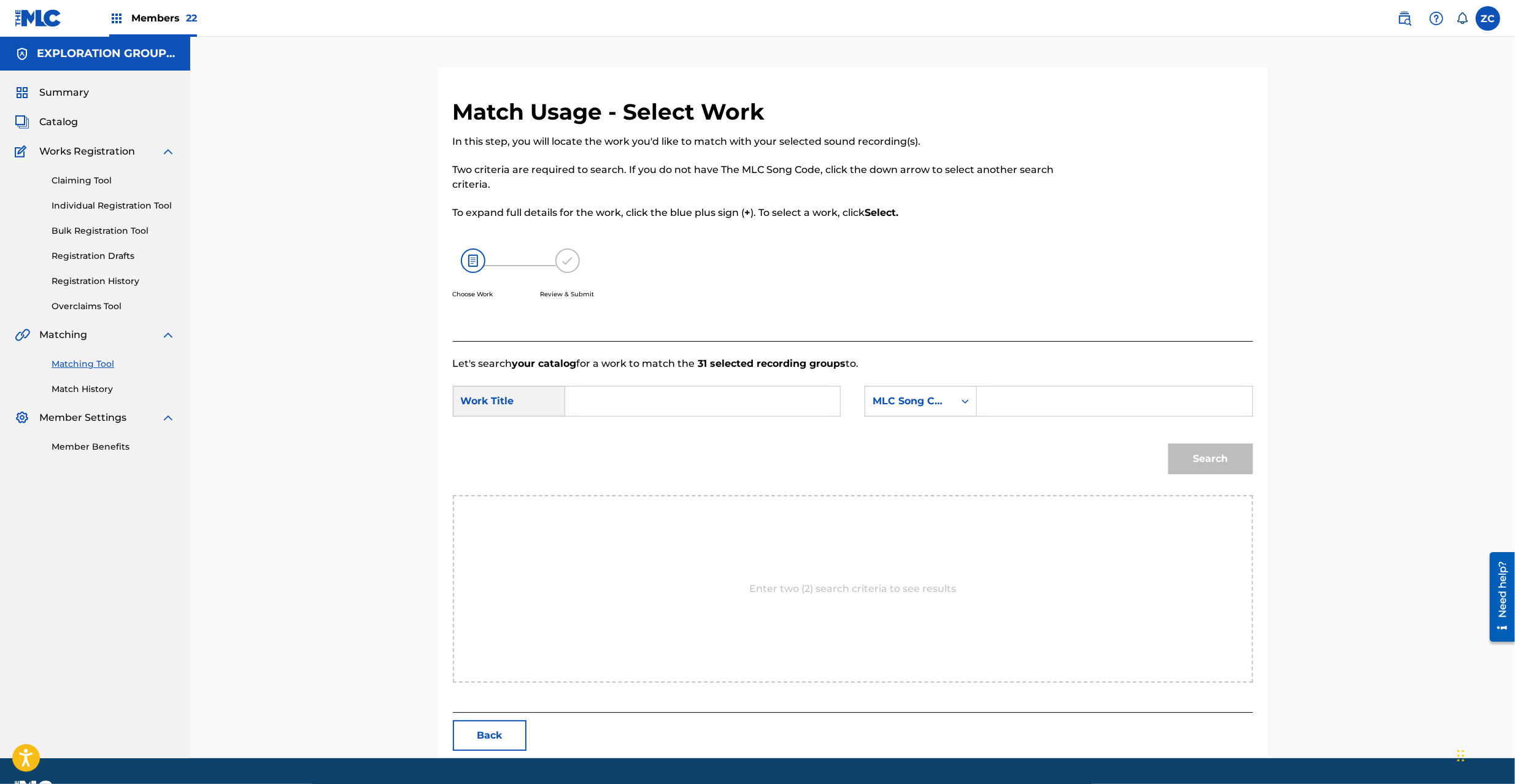
click at [754, 390] on input "Search Form" at bounding box center [702, 401] width 254 height 29
paste input "Now I Know N98BH1"
click at [678, 400] on input "Now I Know N98BH1" at bounding box center [702, 401] width 254 height 29
type input "Now I Know"
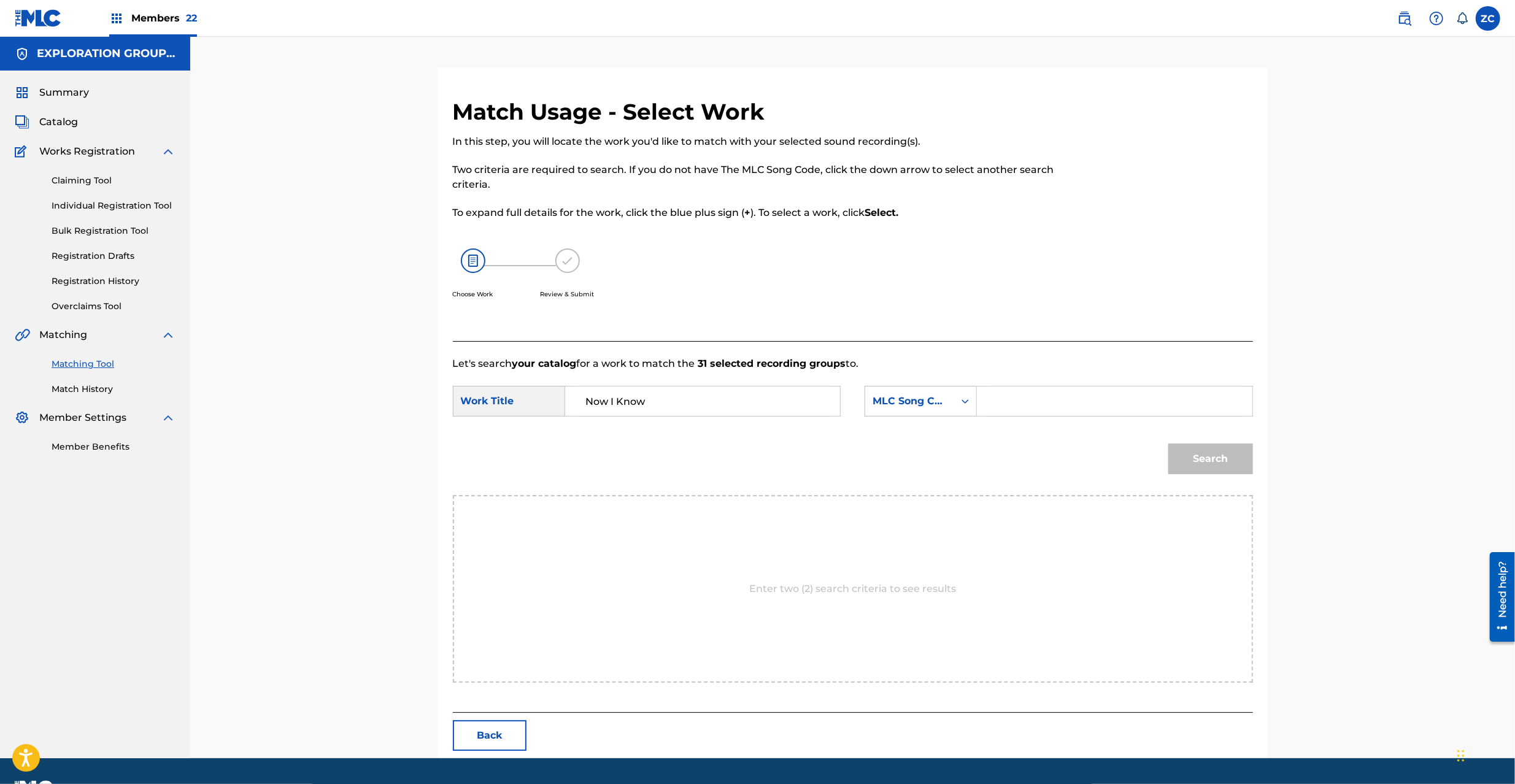
click at [1017, 400] on input "Search Form" at bounding box center [1114, 401] width 254 height 29
paste input "N98BH1"
type input "N98BH1"
click at [1220, 451] on button "Search" at bounding box center [1211, 458] width 84 height 31
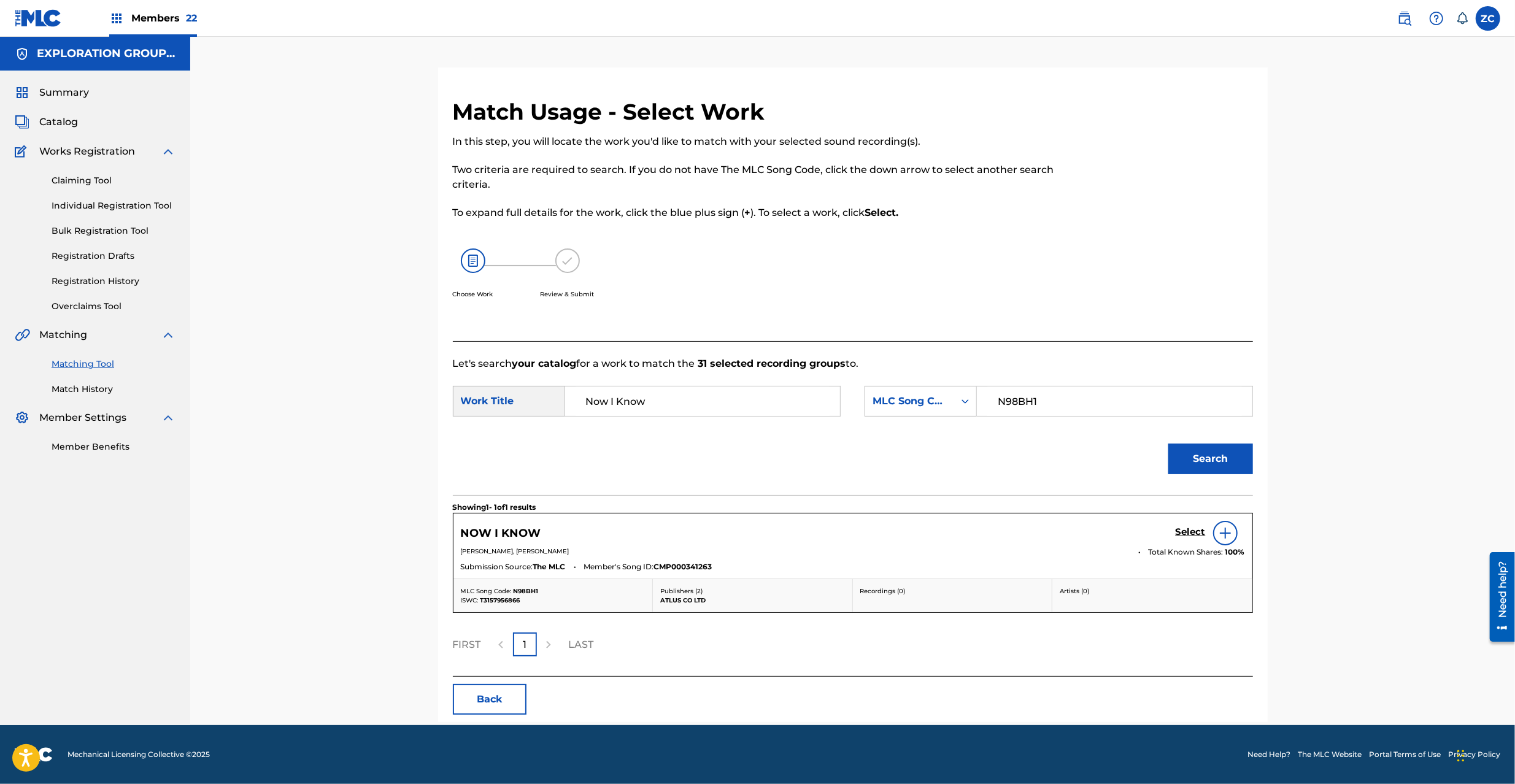
click at [1193, 534] on h5 "Select" at bounding box center [1191, 532] width 30 height 12
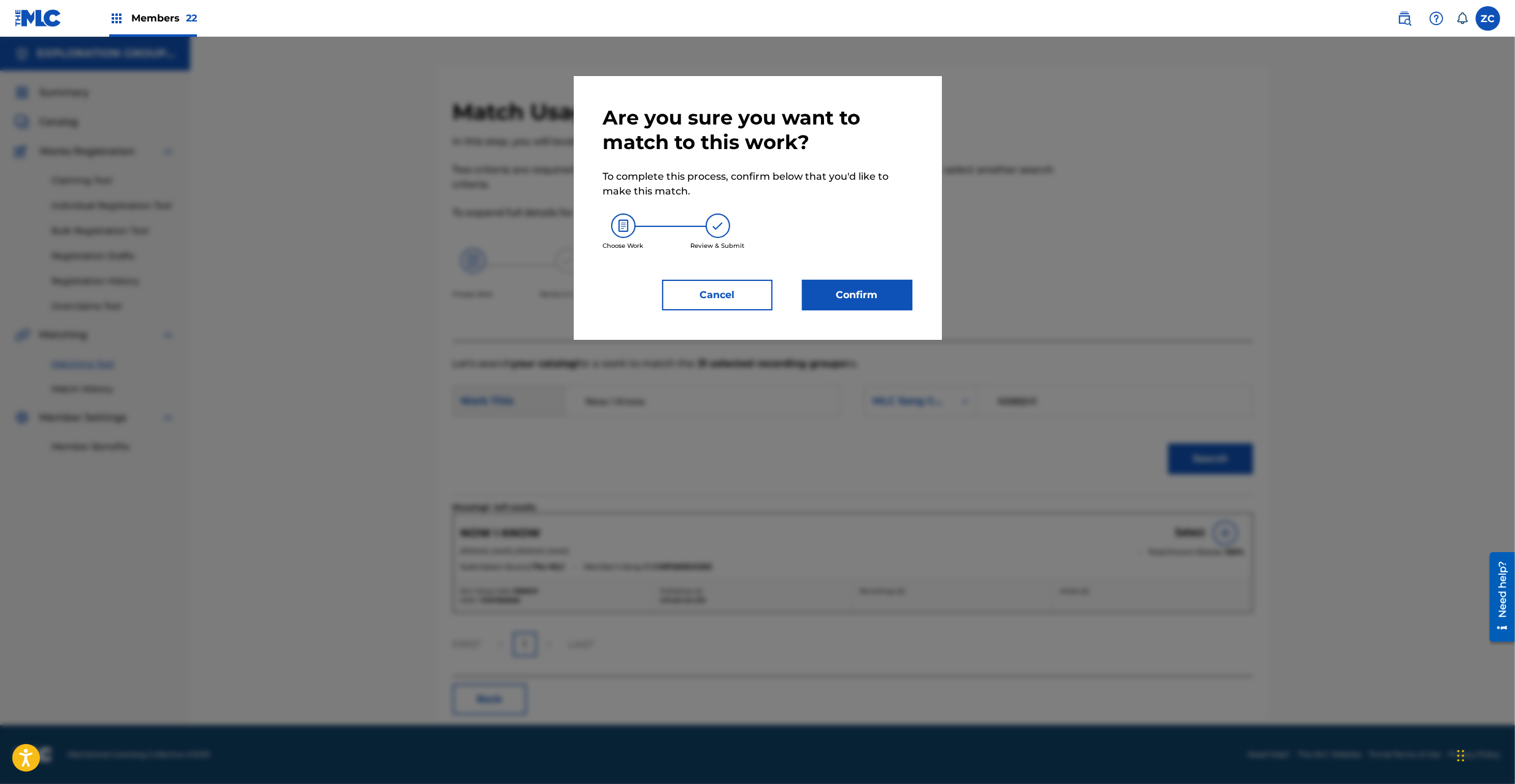
click at [888, 293] on button "Confirm" at bounding box center [857, 294] width 111 height 31
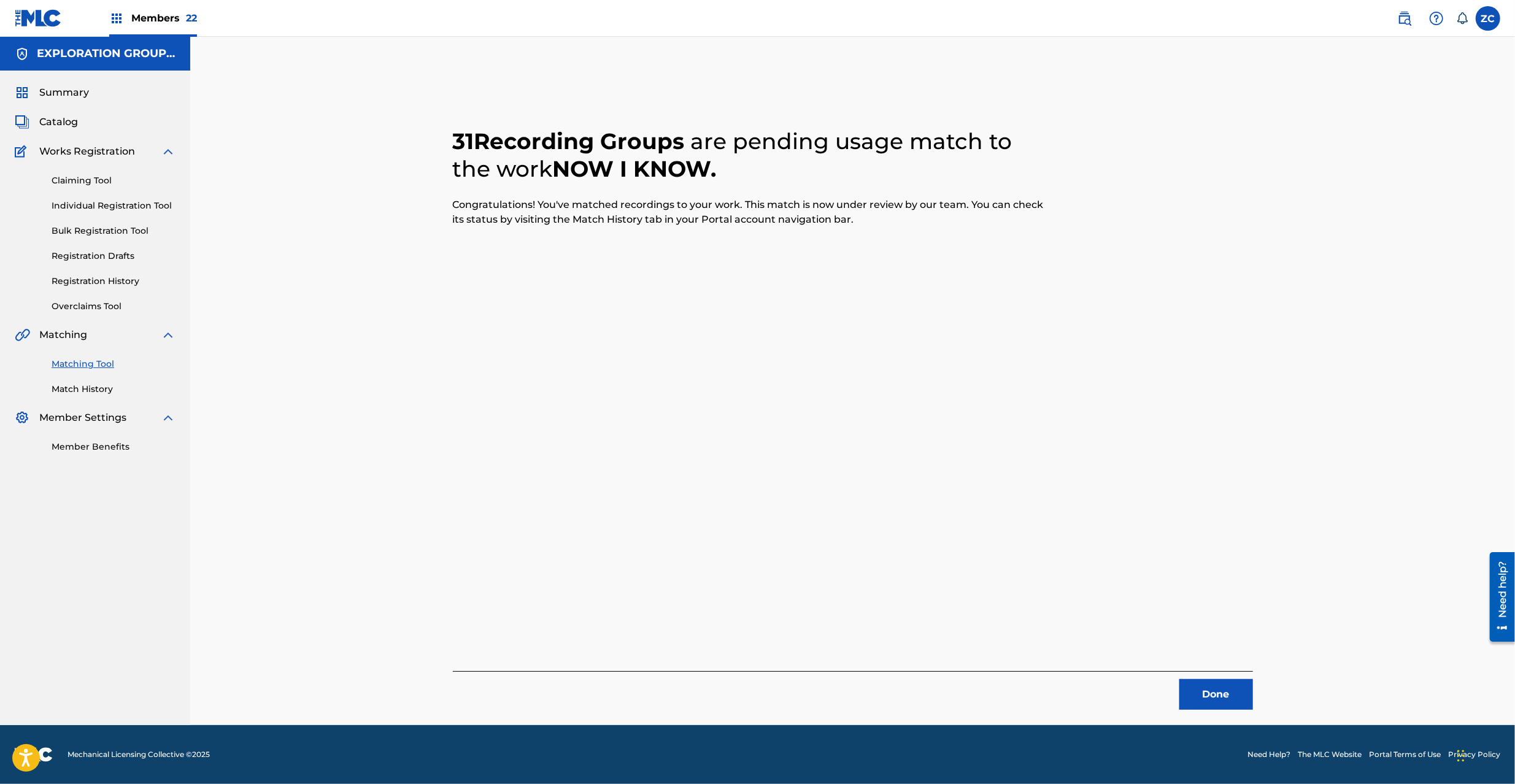
click at [1203, 692] on button "Done" at bounding box center [1216, 694] width 73 height 31
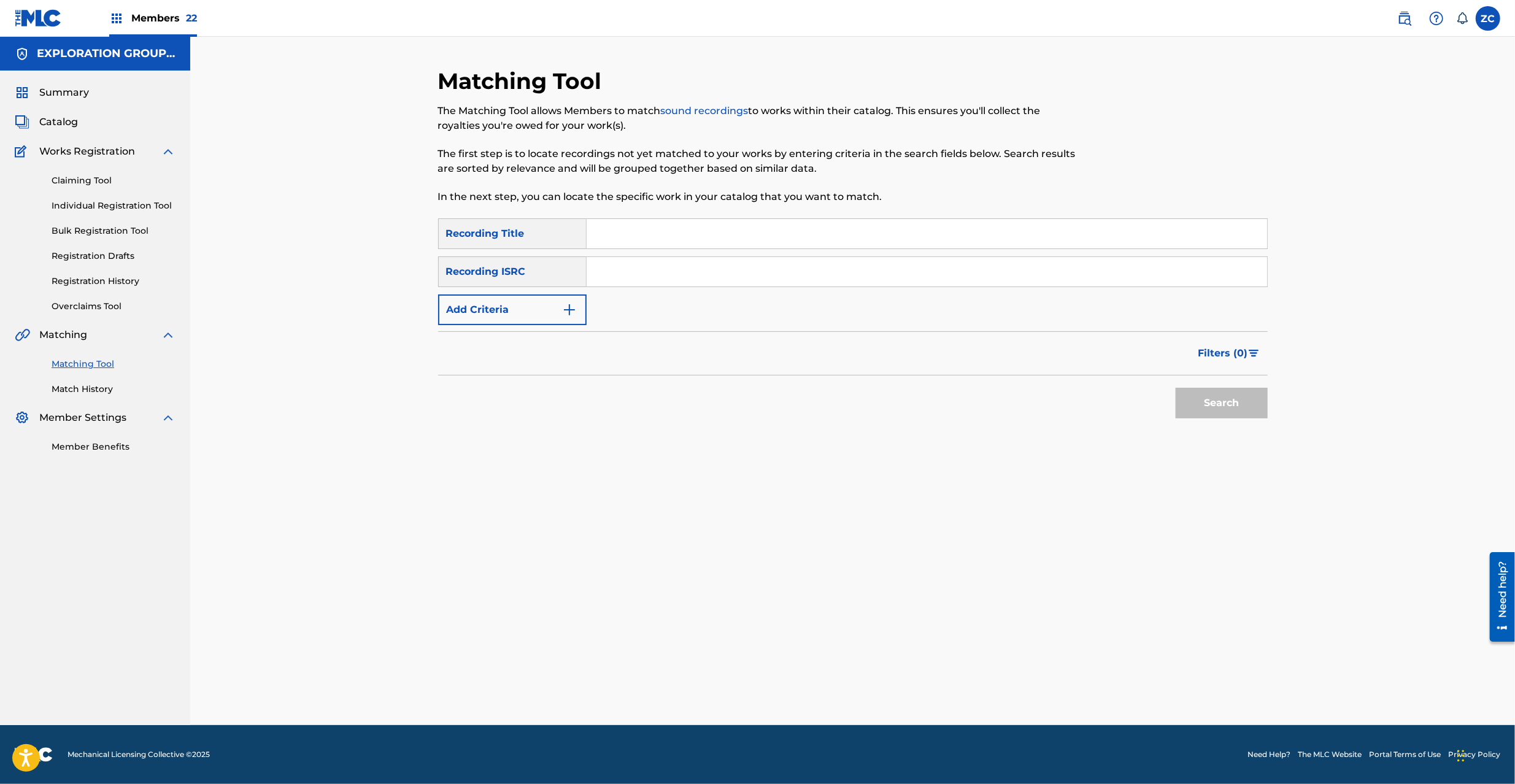
drag, startPoint x: 659, startPoint y: 278, endPoint x: 666, endPoint y: 286, distance: 10.6
click at [659, 277] on input "Search Form" at bounding box center [927, 271] width 681 height 29
paste input "JPK651200921"
click at [1228, 401] on button "Search" at bounding box center [1222, 403] width 92 height 31
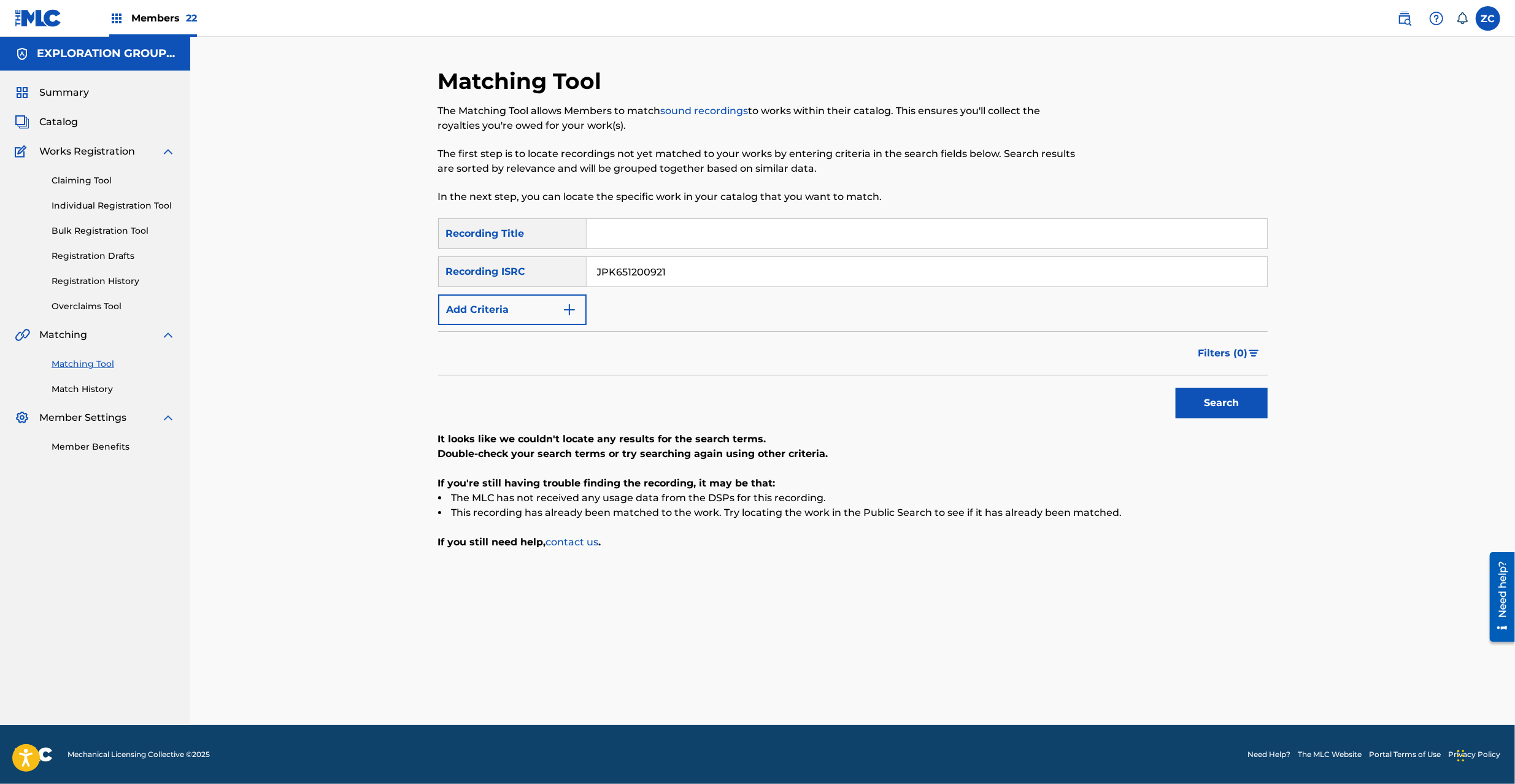
click at [768, 274] on input "JPK651200921" at bounding box center [927, 271] width 681 height 29
paste input "65221"
type input "JPK651265221"
drag, startPoint x: 1219, startPoint y: 406, endPoint x: 951, endPoint y: 408, distance: 268.0
click at [1219, 405] on button "Search" at bounding box center [1222, 403] width 92 height 31
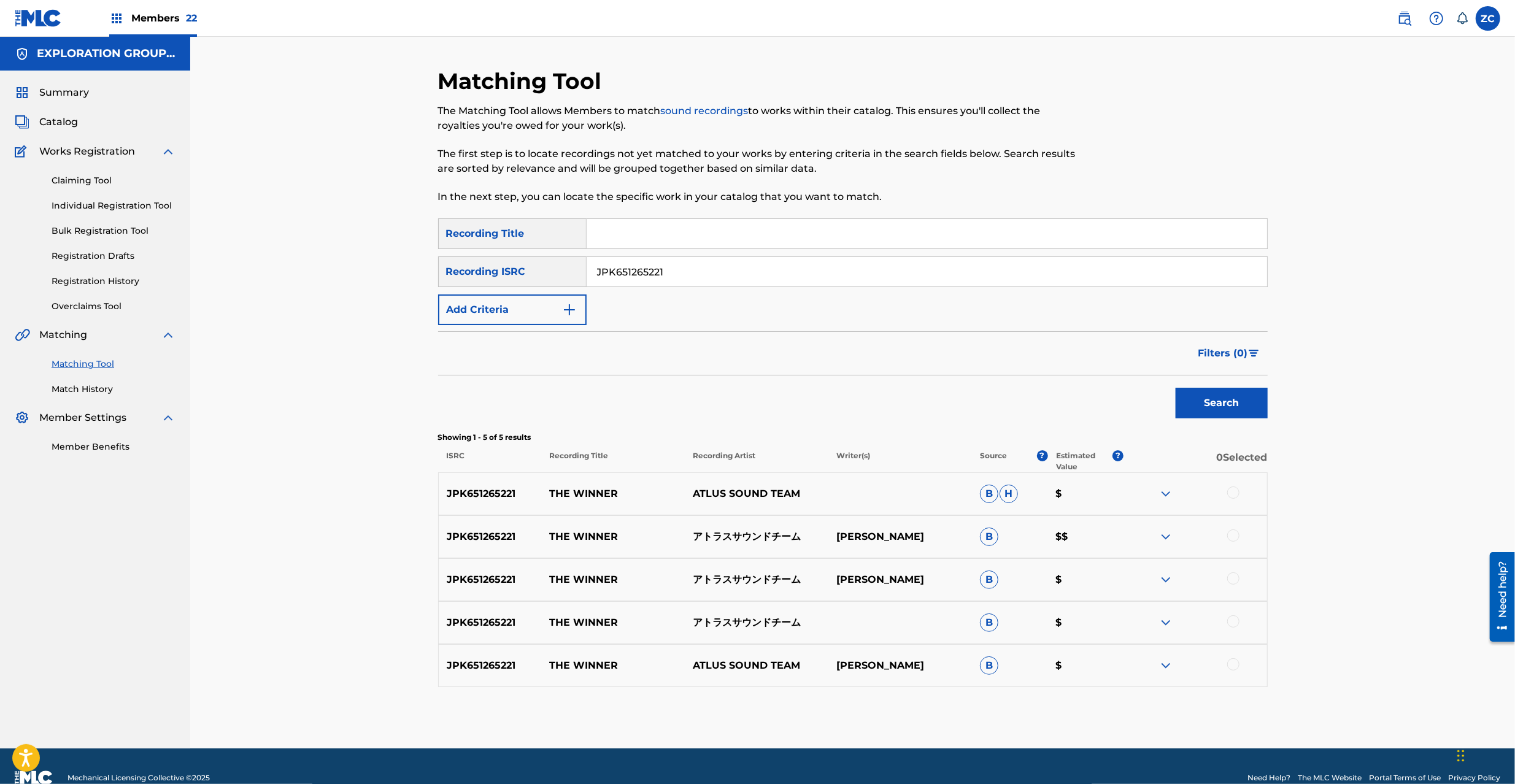
click at [1233, 491] on div at bounding box center [1233, 492] width 12 height 12
click at [1236, 537] on div at bounding box center [1233, 535] width 12 height 12
click at [1230, 578] on div at bounding box center [1233, 578] width 12 height 12
drag, startPoint x: 1230, startPoint y: 623, endPoint x: 1232, endPoint y: 639, distance: 16.1
click at [1230, 624] on div at bounding box center [1233, 621] width 12 height 12
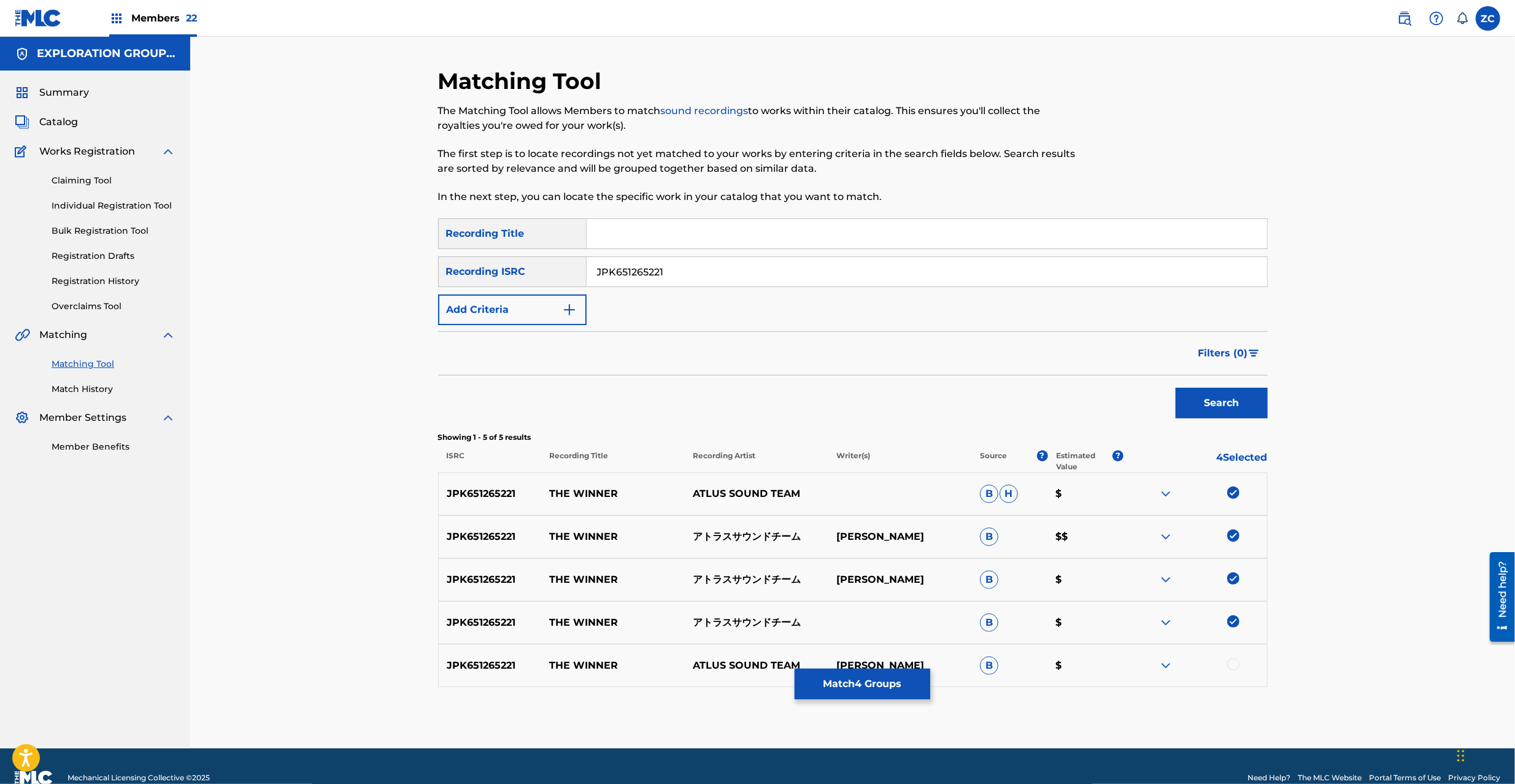
click at [1236, 663] on div at bounding box center [1233, 664] width 12 height 12
click at [865, 678] on button "Match 5 Groups" at bounding box center [862, 684] width 135 height 31
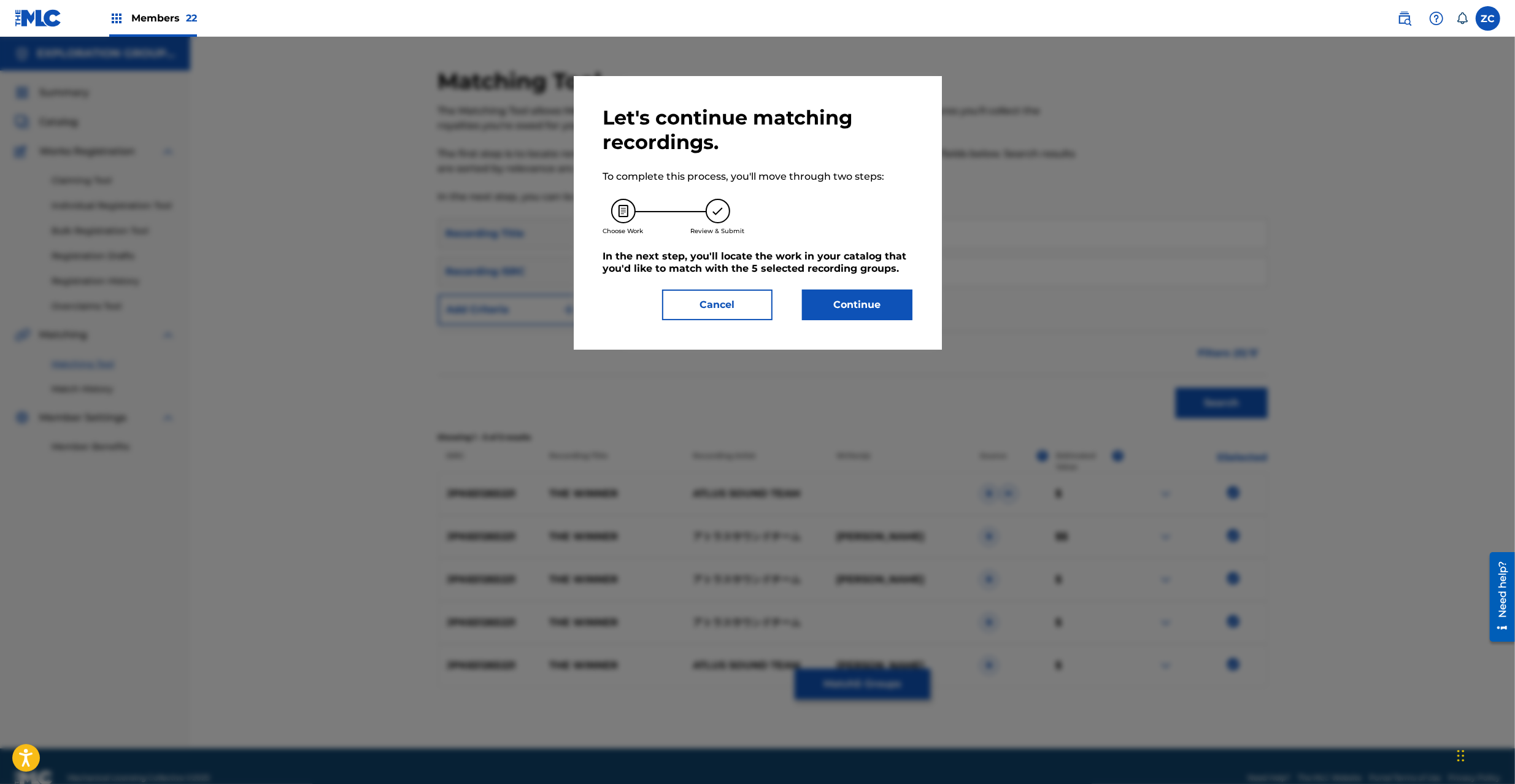
click at [840, 310] on button "Continue" at bounding box center [857, 305] width 111 height 31
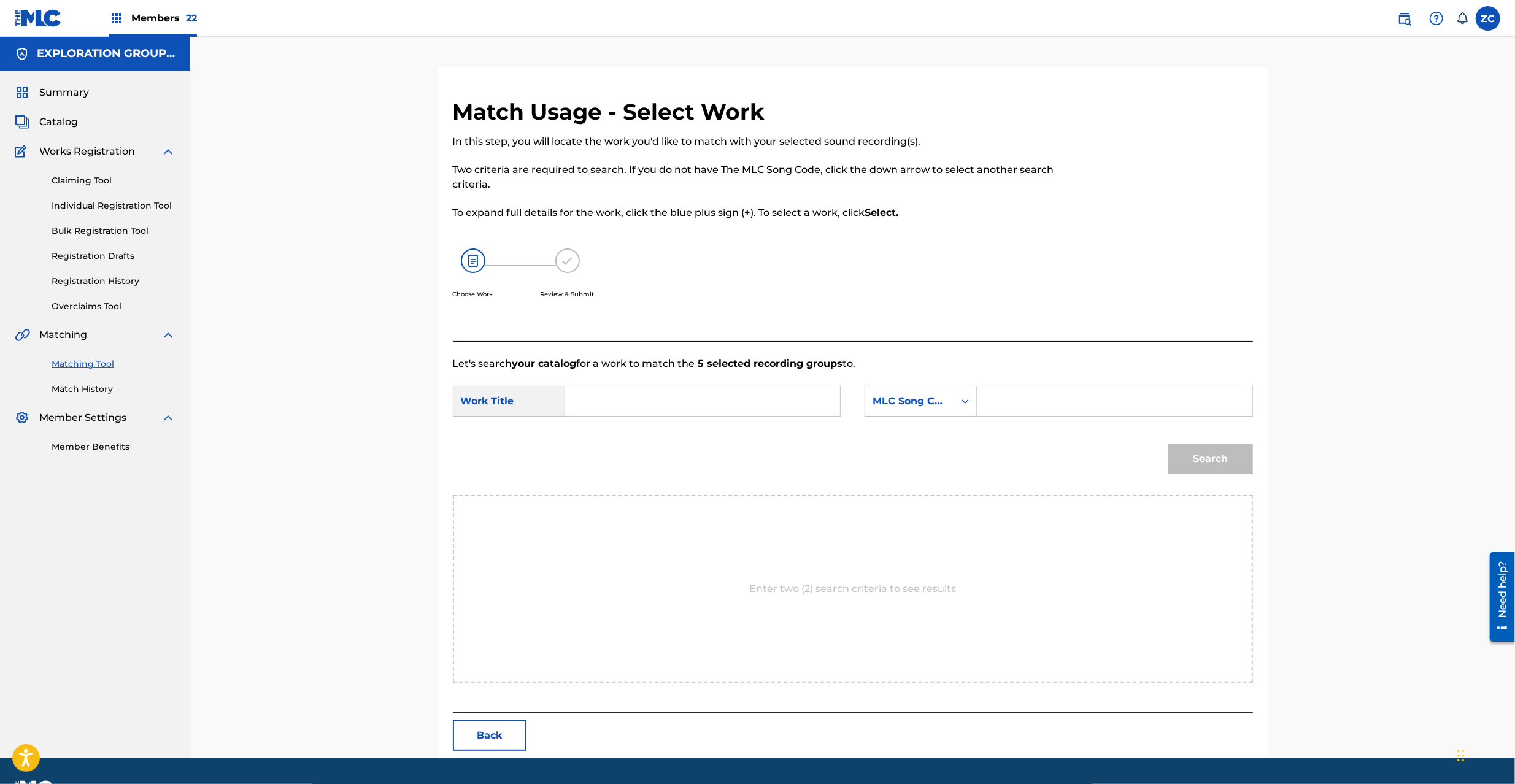
click at [641, 400] on input "Search Form" at bounding box center [702, 401] width 254 height 29
paste input "Winner The W62JJS"
click at [674, 396] on input "Winner The W62JJS" at bounding box center [702, 401] width 254 height 29
type input "Winner The"
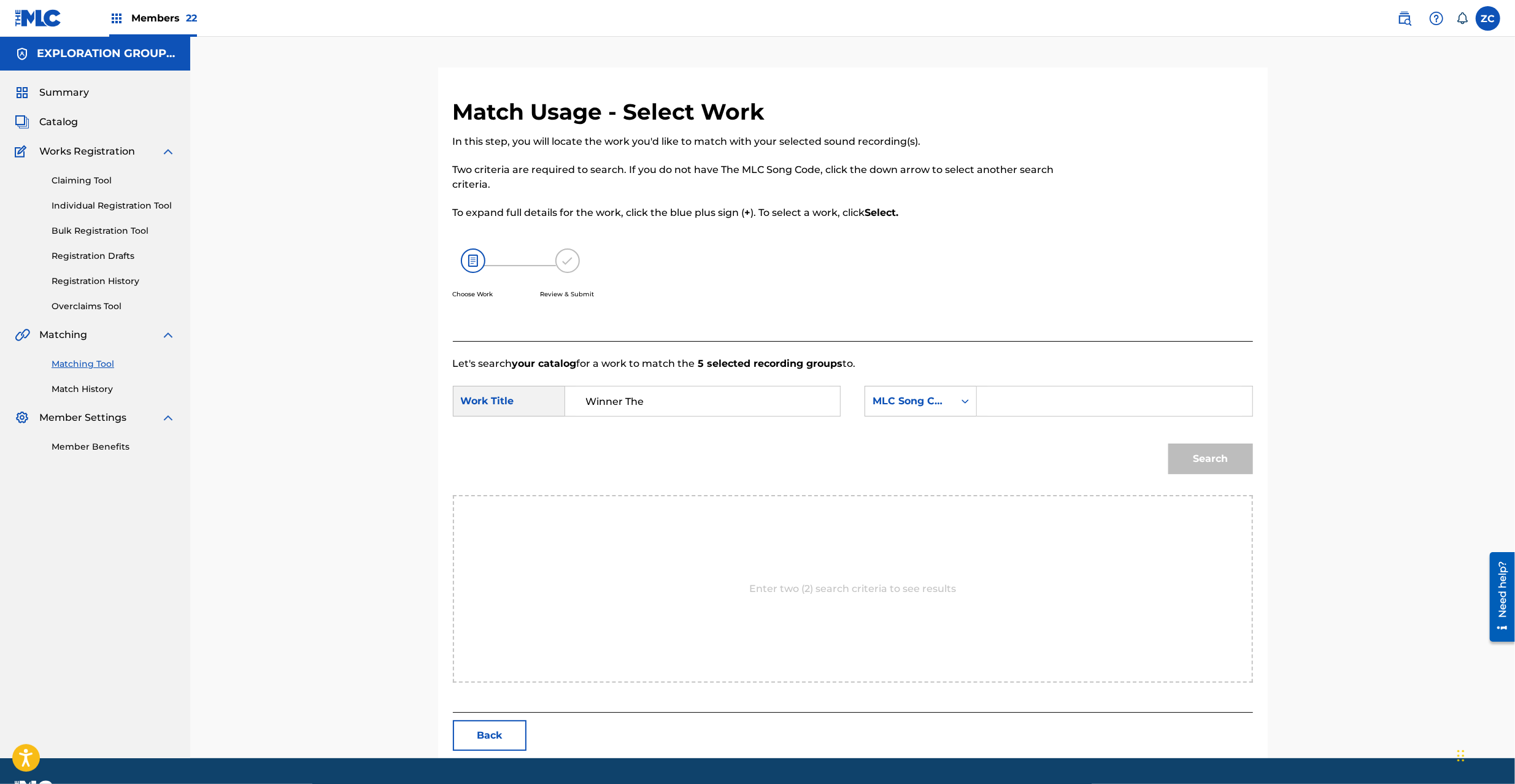
drag, startPoint x: 1017, startPoint y: 403, endPoint x: 1024, endPoint y: 403, distance: 7.0
click at [1017, 403] on input "Search Form" at bounding box center [1114, 401] width 254 height 29
paste input "W62JJS"
type input "W62JJS"
click at [1243, 458] on button "Search" at bounding box center [1211, 458] width 84 height 31
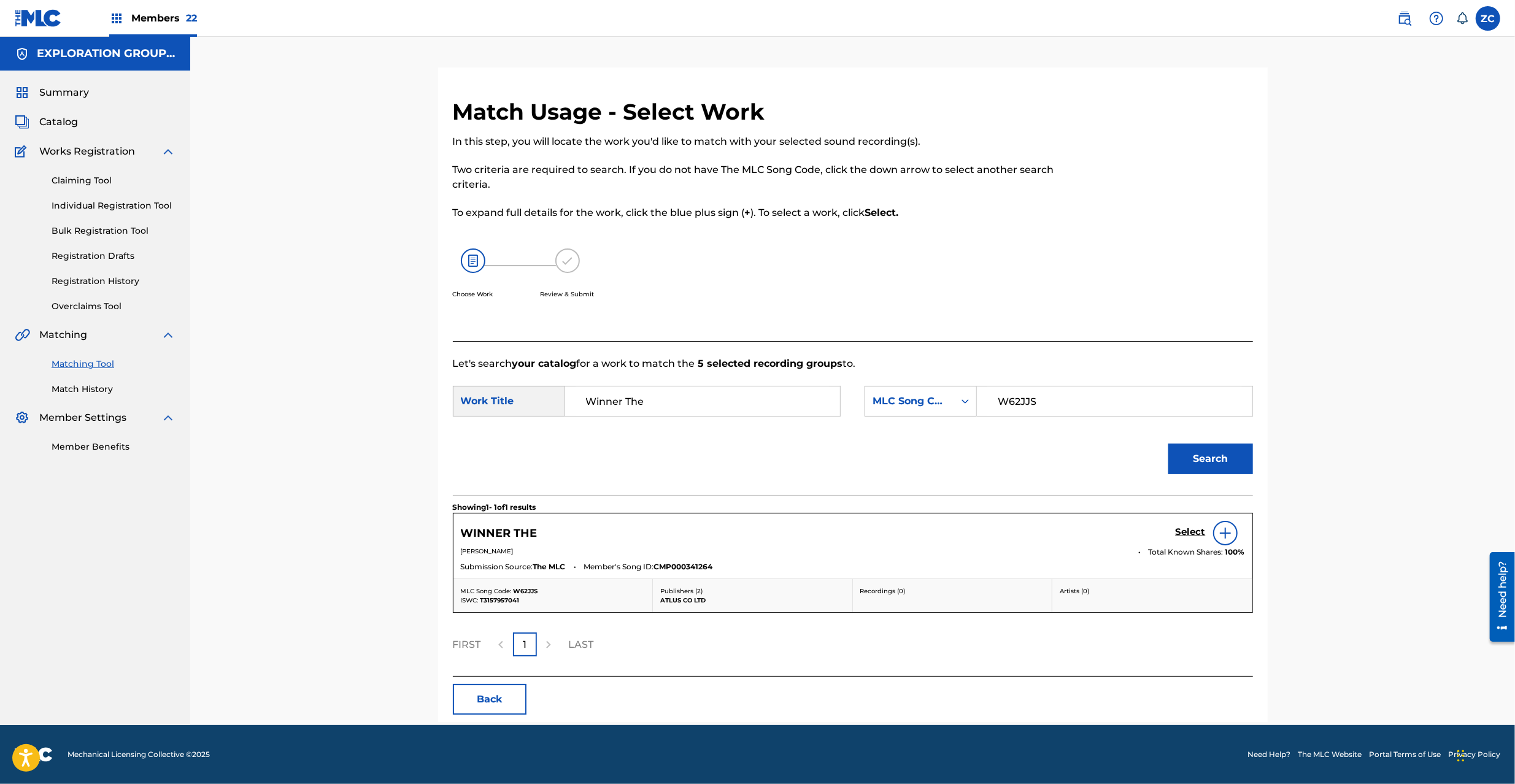
click at [1198, 534] on h5 "Select" at bounding box center [1191, 532] width 30 height 12
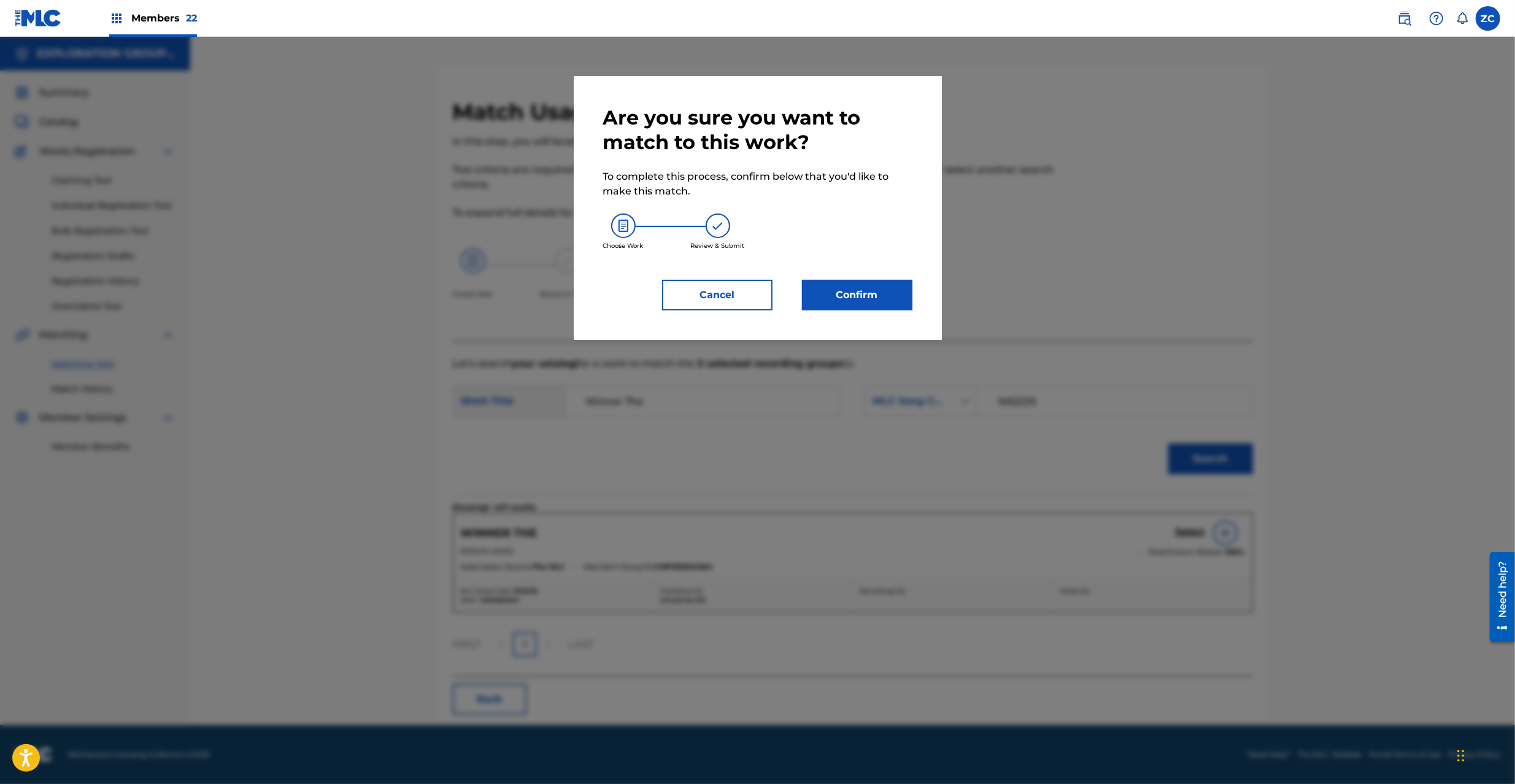
click at [880, 310] on div "Are you sure you want to match to this work? To complete this process, confirm …" at bounding box center [758, 208] width 368 height 263
click at [882, 301] on button "Confirm" at bounding box center [857, 294] width 111 height 31
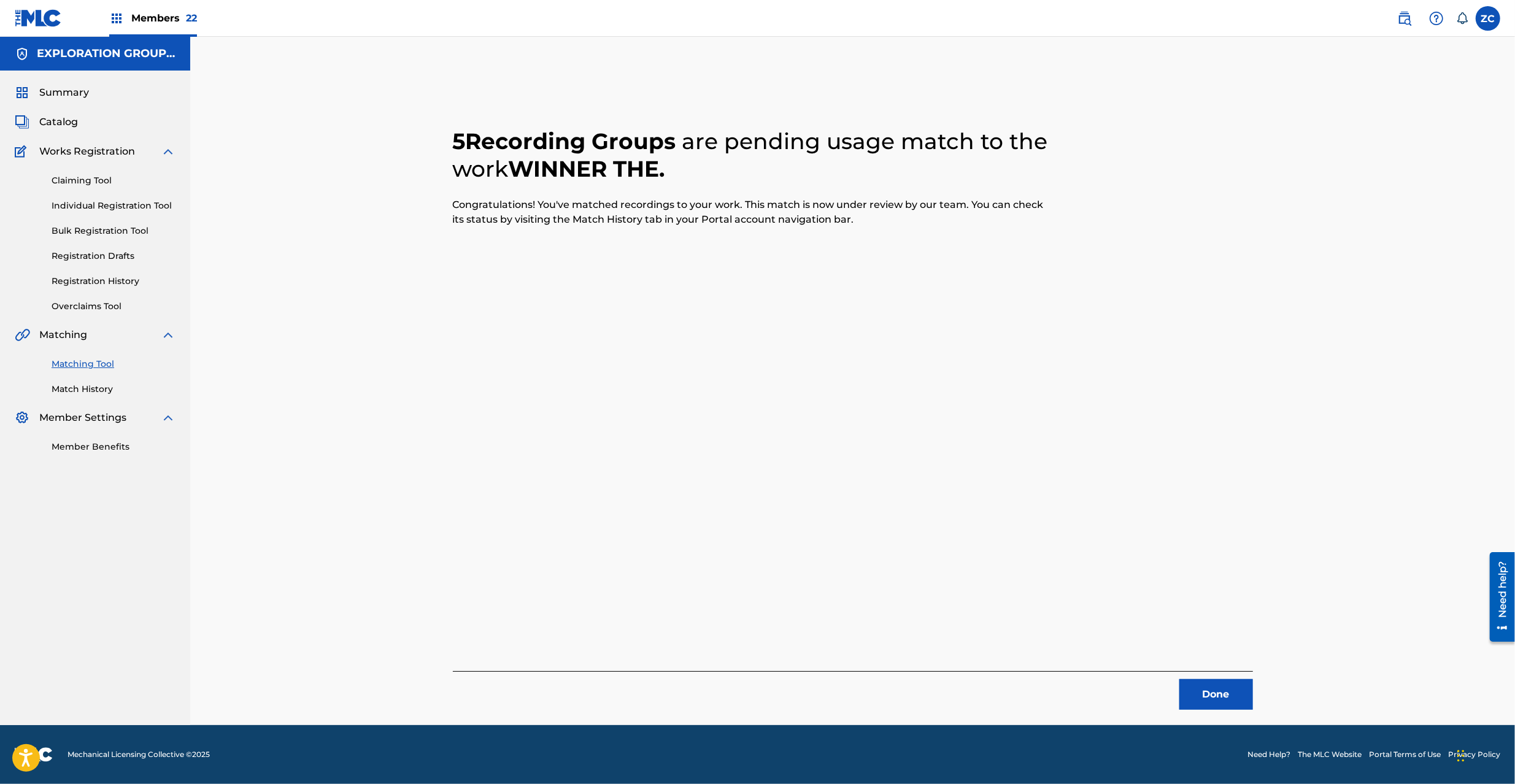
click at [1236, 691] on button "Done" at bounding box center [1216, 694] width 73 height 31
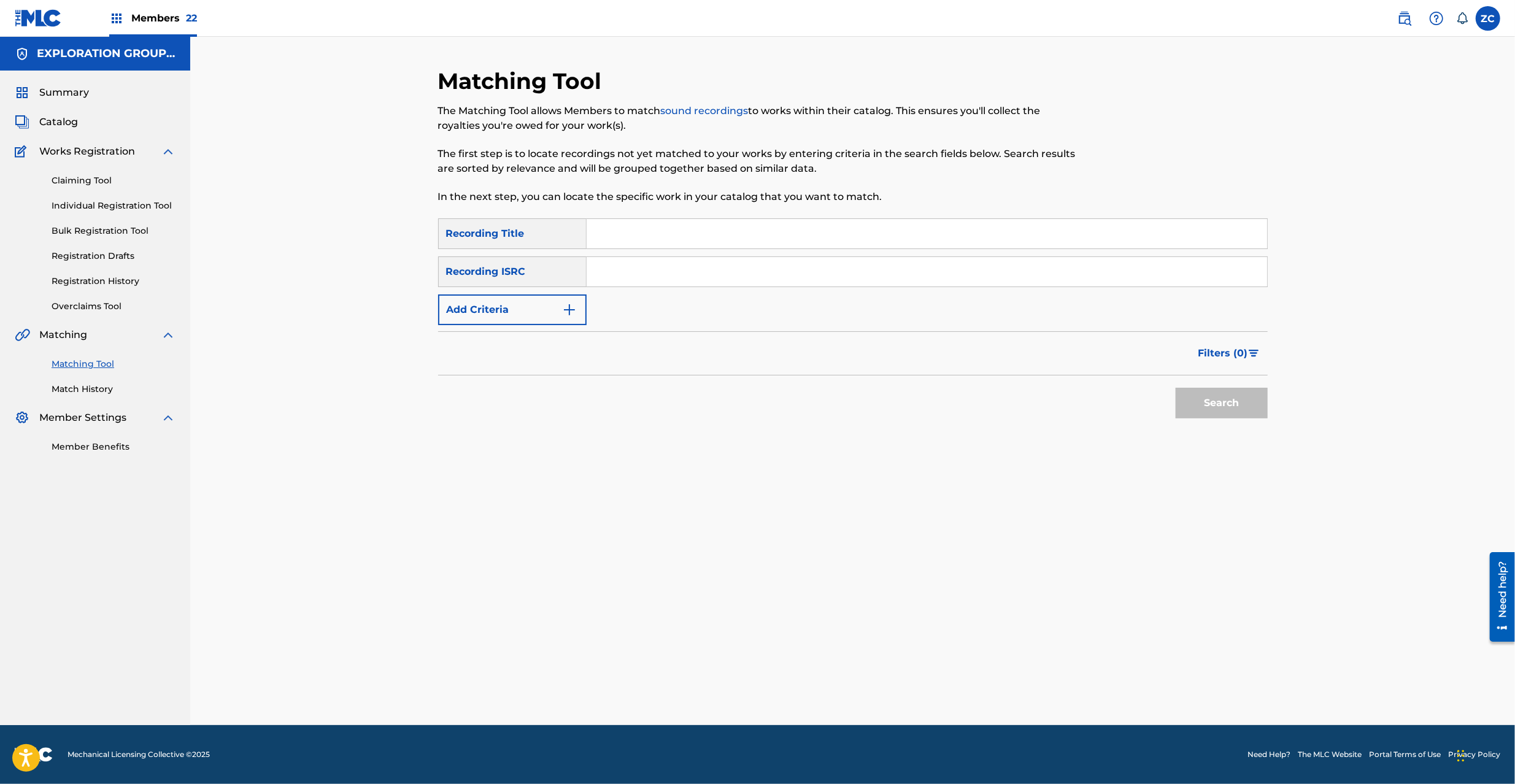
drag, startPoint x: 693, startPoint y: 273, endPoint x: 698, endPoint y: 277, distance: 6.4
click at [693, 273] on input "Search Form" at bounding box center [927, 271] width 681 height 29
paste input "JPK651265220"
click at [1240, 415] on button "Search" at bounding box center [1222, 403] width 92 height 31
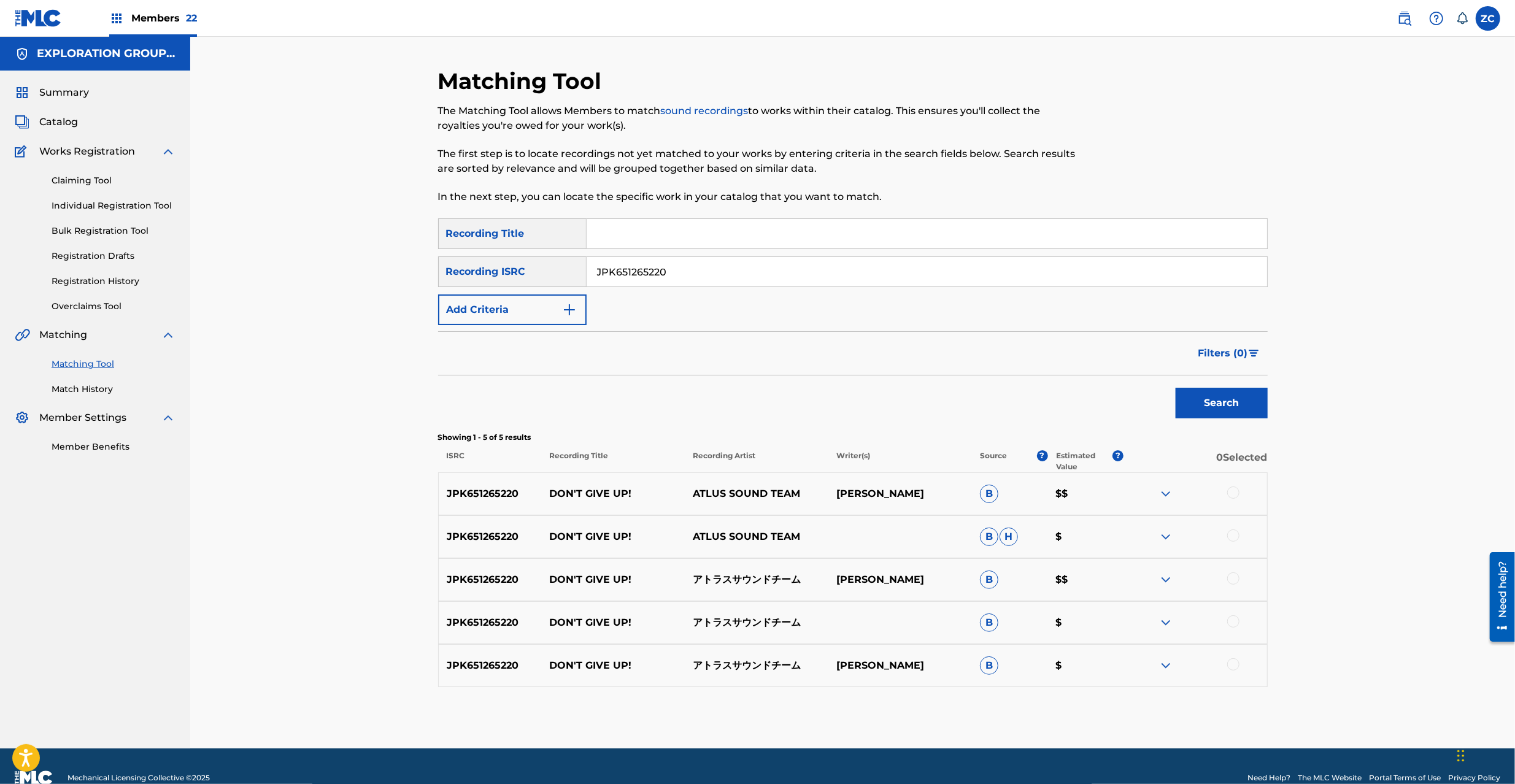
click at [1237, 490] on div at bounding box center [1233, 492] width 12 height 12
click at [1228, 532] on div at bounding box center [1233, 535] width 12 height 12
click at [1233, 574] on div at bounding box center [1233, 578] width 12 height 12
click at [1232, 622] on div at bounding box center [1233, 621] width 12 height 12
click at [1232, 661] on div at bounding box center [1233, 664] width 12 height 12
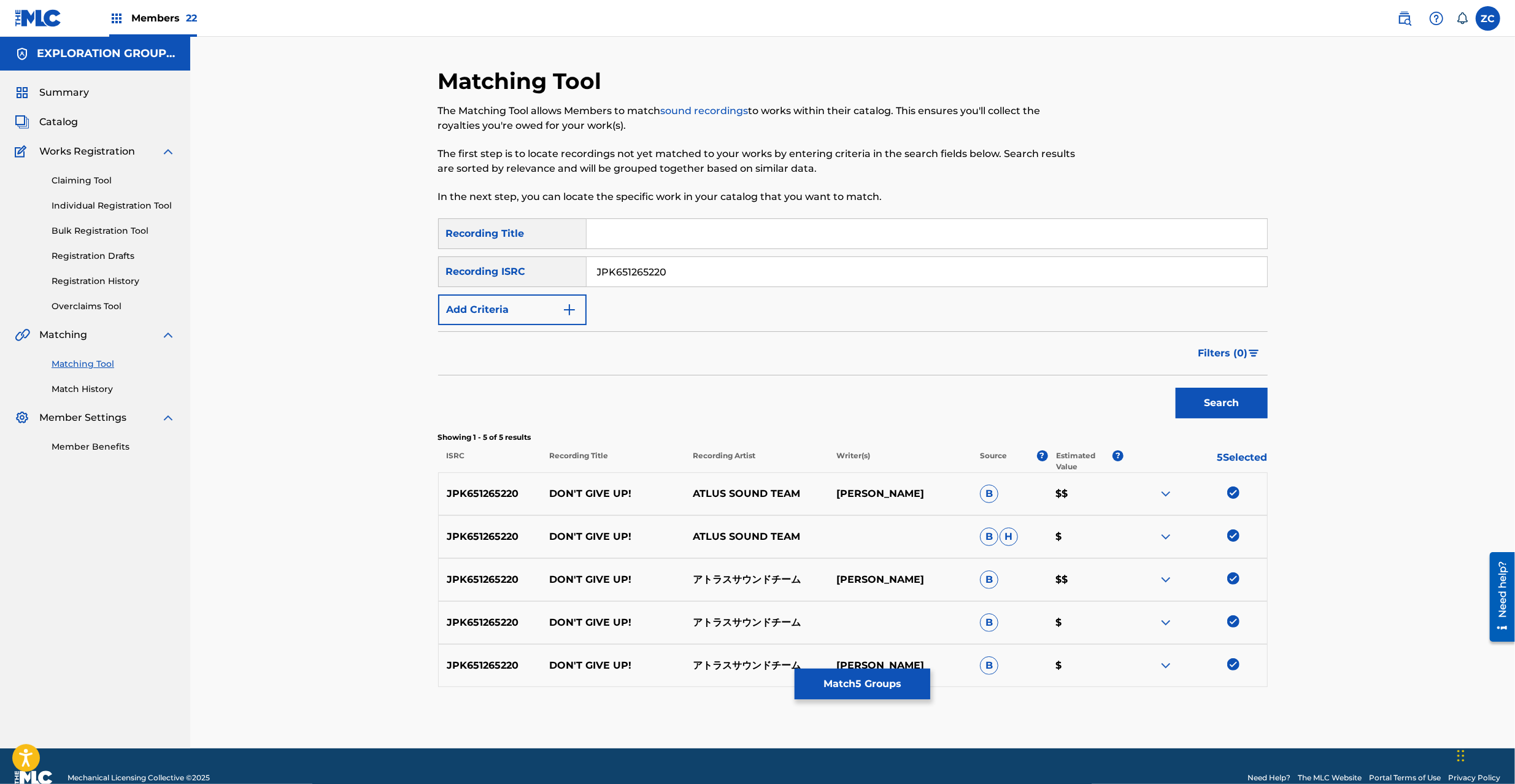
click at [773, 275] on input "JPK651265220" at bounding box center [927, 271] width 681 height 29
paste input "00920"
type input "JPK651200920"
click at [1228, 397] on button "Search" at bounding box center [1222, 403] width 92 height 31
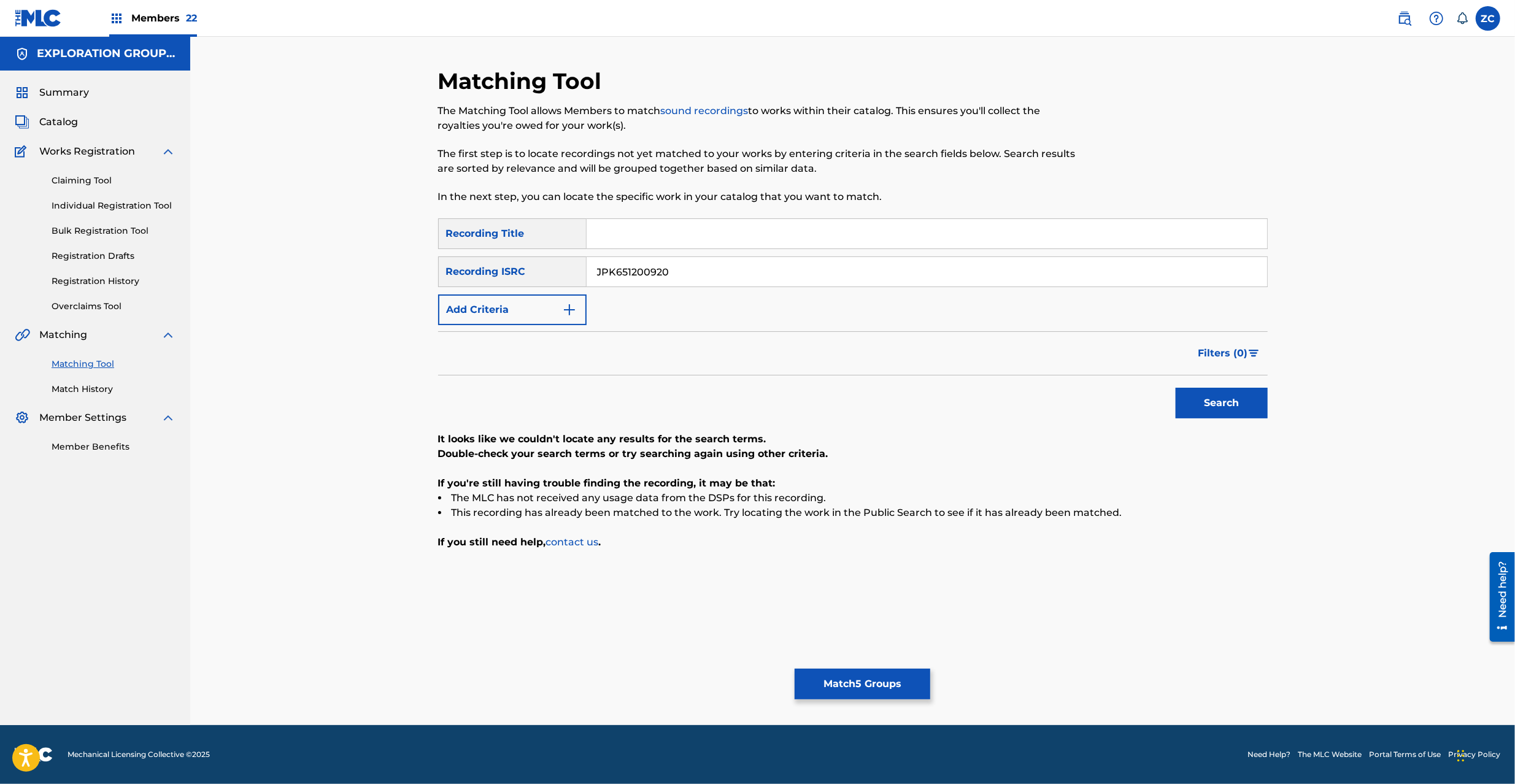
click at [875, 684] on button "Match 5 Groups" at bounding box center [862, 684] width 135 height 31
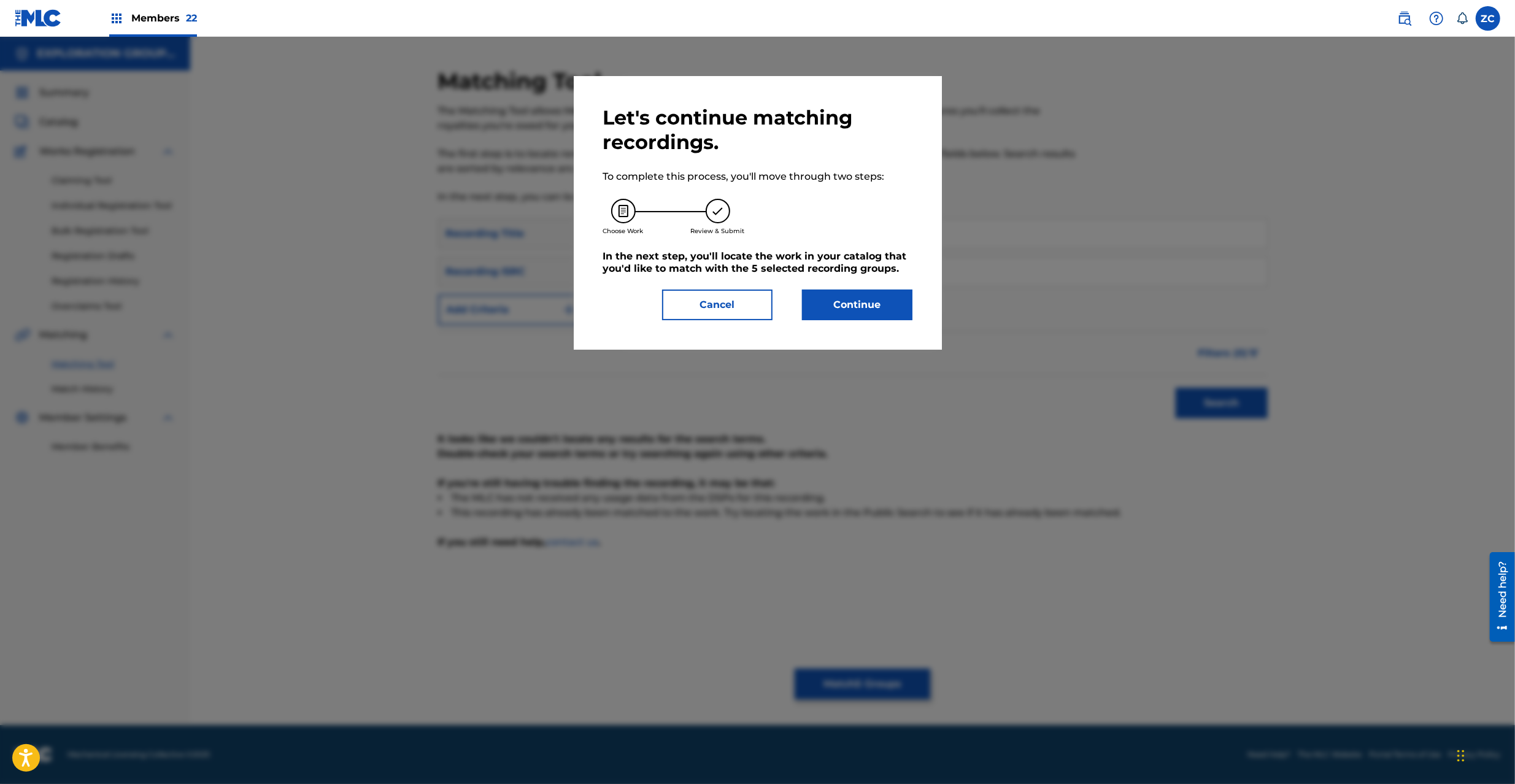
click at [861, 317] on button "Continue" at bounding box center [857, 305] width 111 height 31
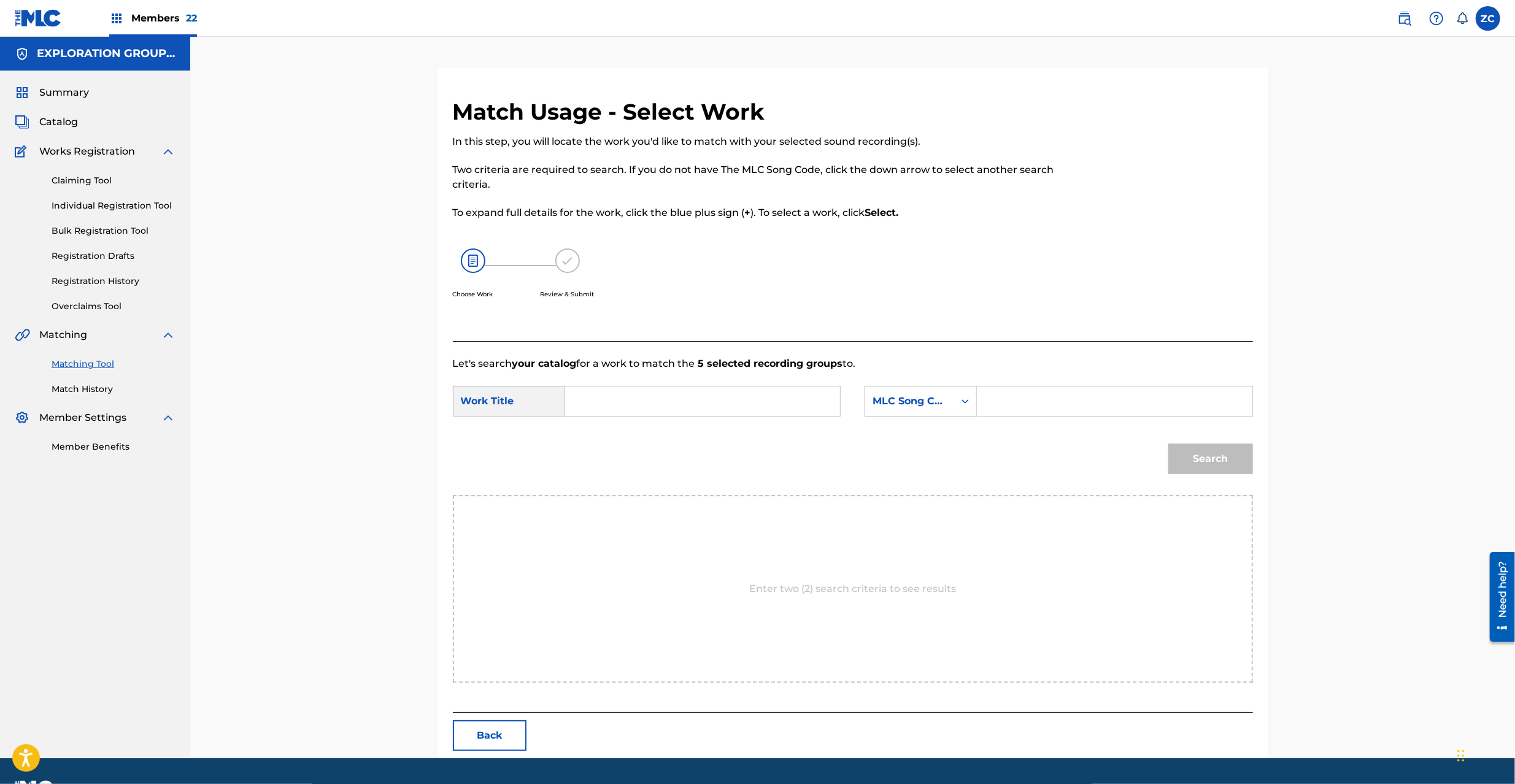
click at [772, 399] on input "Search Form" at bounding box center [702, 401] width 254 height 29
paste input "Don't Give Up! DS5A3D"
click at [696, 405] on input "Don't Give Up! DS5A3D" at bounding box center [702, 401] width 254 height 29
type input "Don't Give Up!"
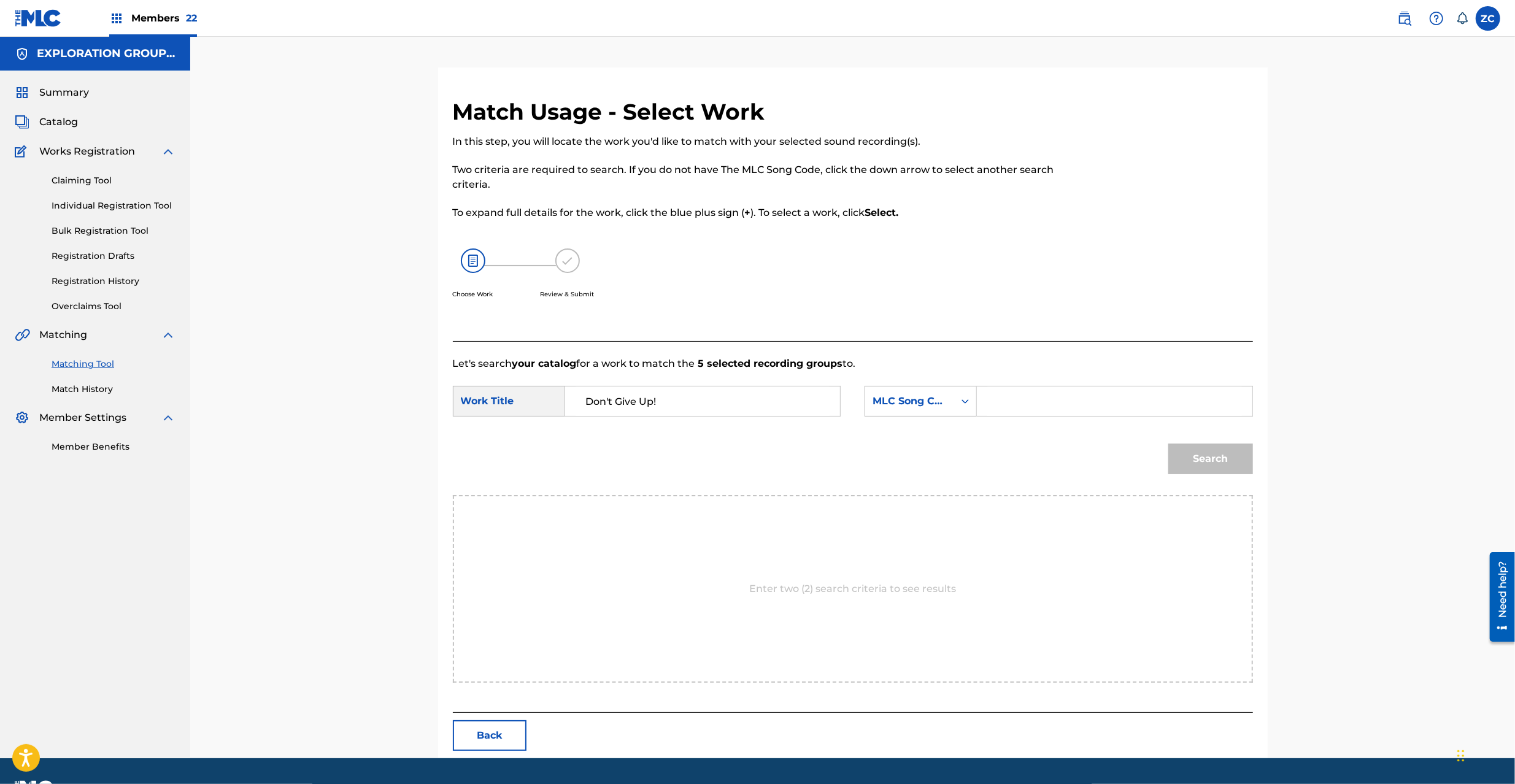
drag, startPoint x: 1088, startPoint y: 408, endPoint x: 1095, endPoint y: 410, distance: 7.3
click at [1088, 408] on input "Search Form" at bounding box center [1114, 401] width 254 height 29
paste input "DS5A3D"
type input "DS5A3D"
click at [1216, 449] on button "Search" at bounding box center [1211, 458] width 84 height 31
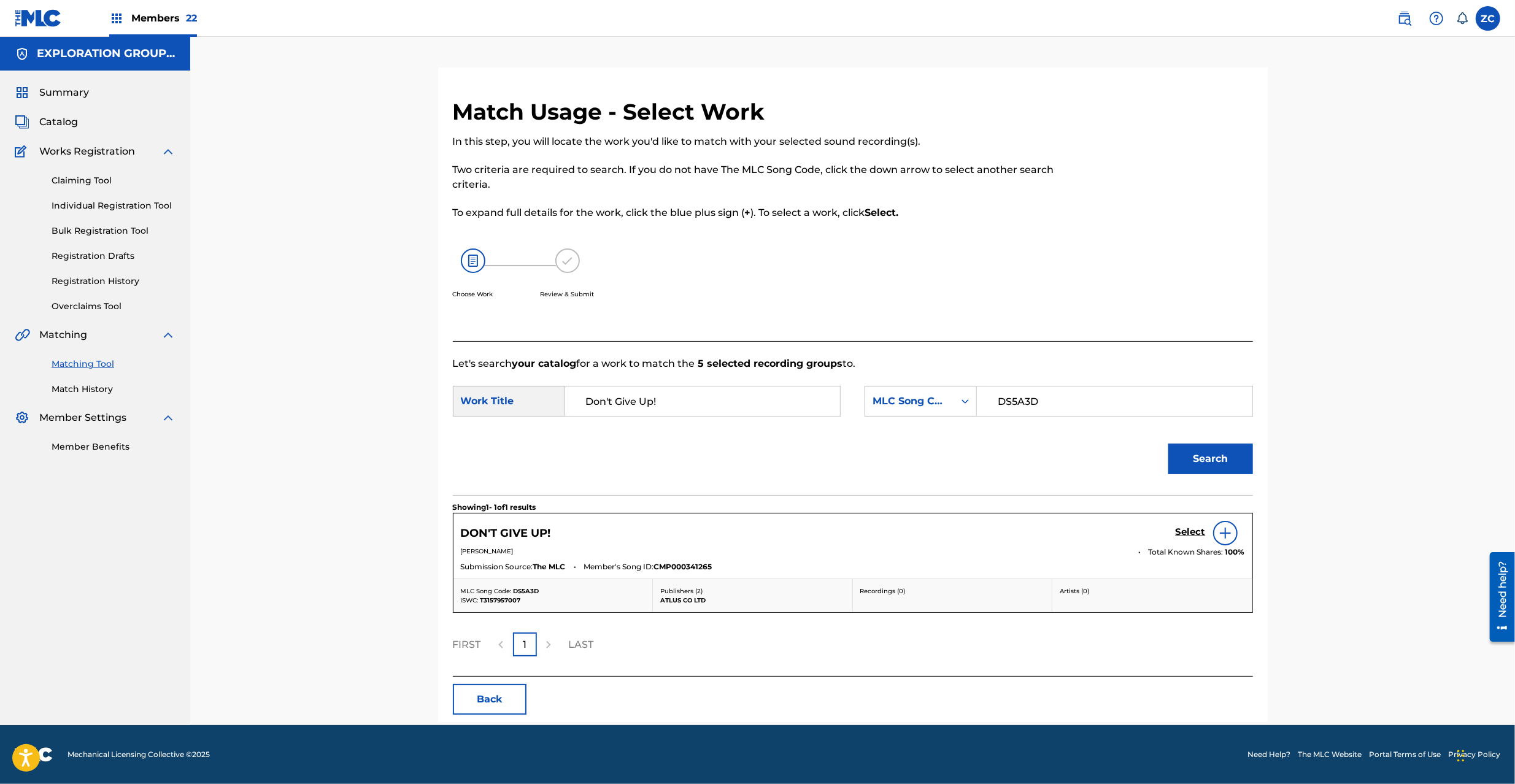
click at [1189, 531] on h5 "Select" at bounding box center [1191, 532] width 30 height 12
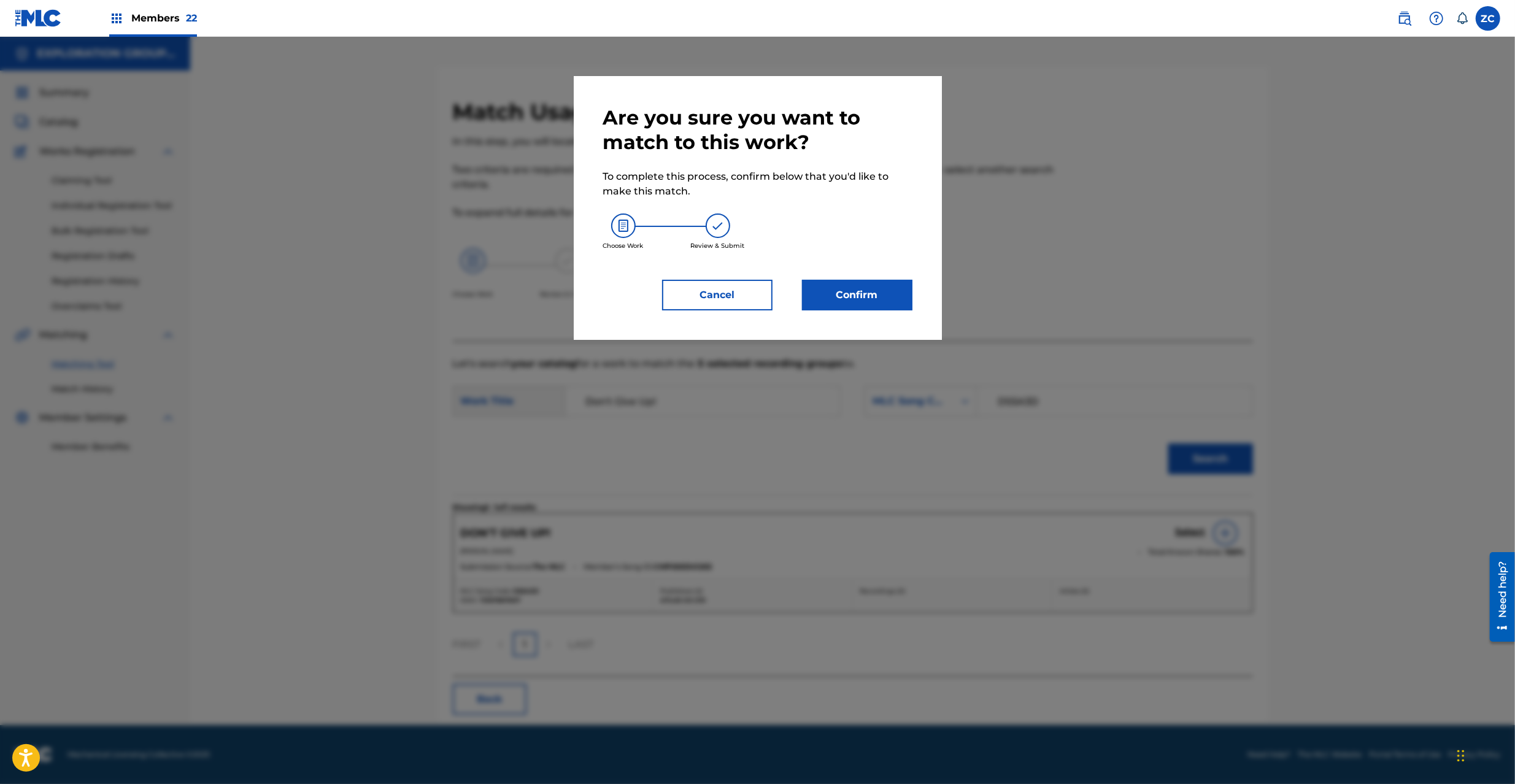
click at [866, 285] on button "Confirm" at bounding box center [857, 294] width 111 height 31
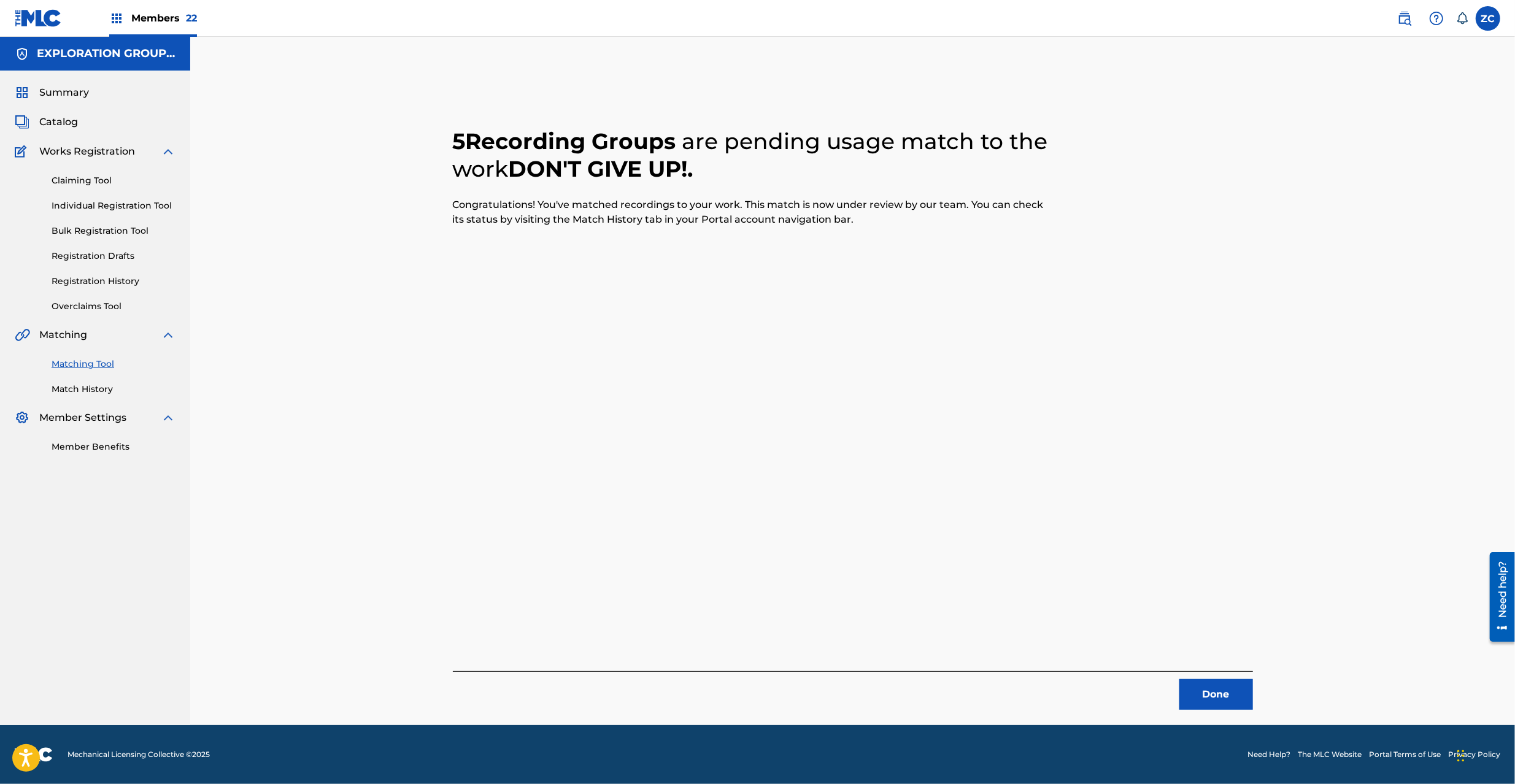
click at [1222, 685] on button "Done" at bounding box center [1216, 694] width 73 height 31
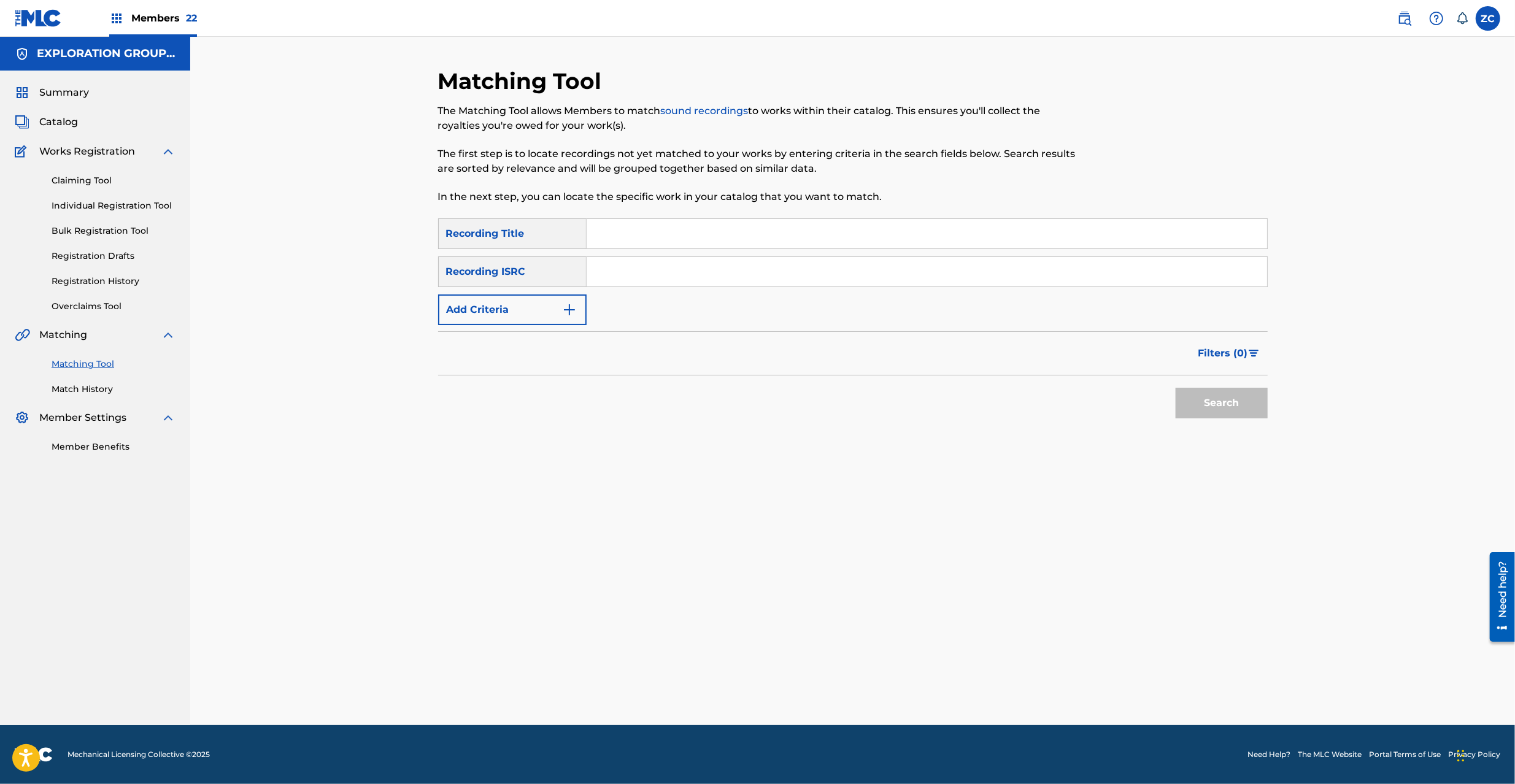
drag, startPoint x: 815, startPoint y: 274, endPoint x: 853, endPoint y: 287, distance: 40.2
click at [815, 274] on input "Search Form" at bounding box center [927, 271] width 681 height 29
paste input "JPK651200919"
click at [1197, 403] on button "Search" at bounding box center [1222, 403] width 92 height 31
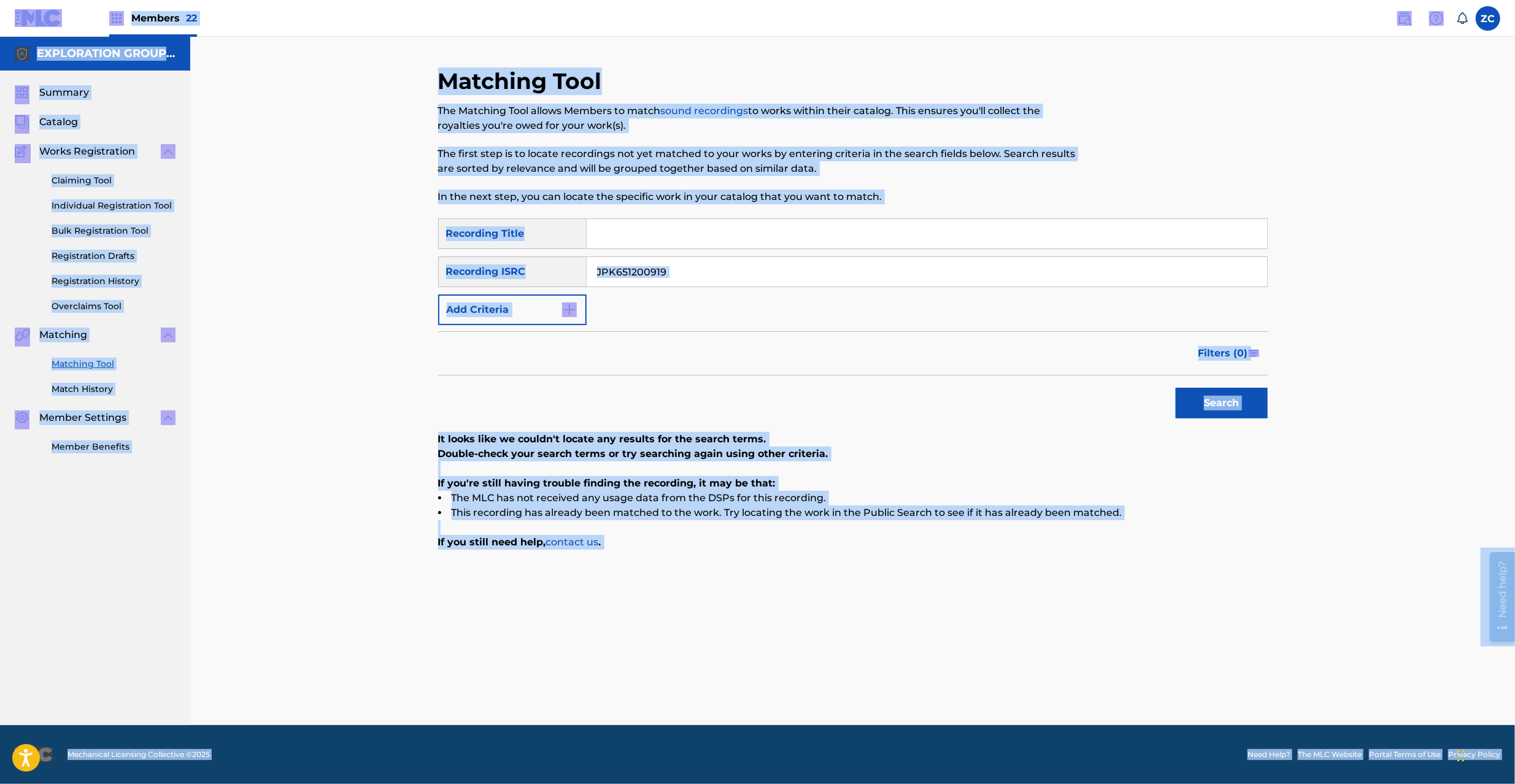
click at [904, 266] on input "JPK651200919" at bounding box center [927, 271] width 681 height 29
click at [1085, 271] on input "JPK651200919" at bounding box center [927, 271] width 681 height 29
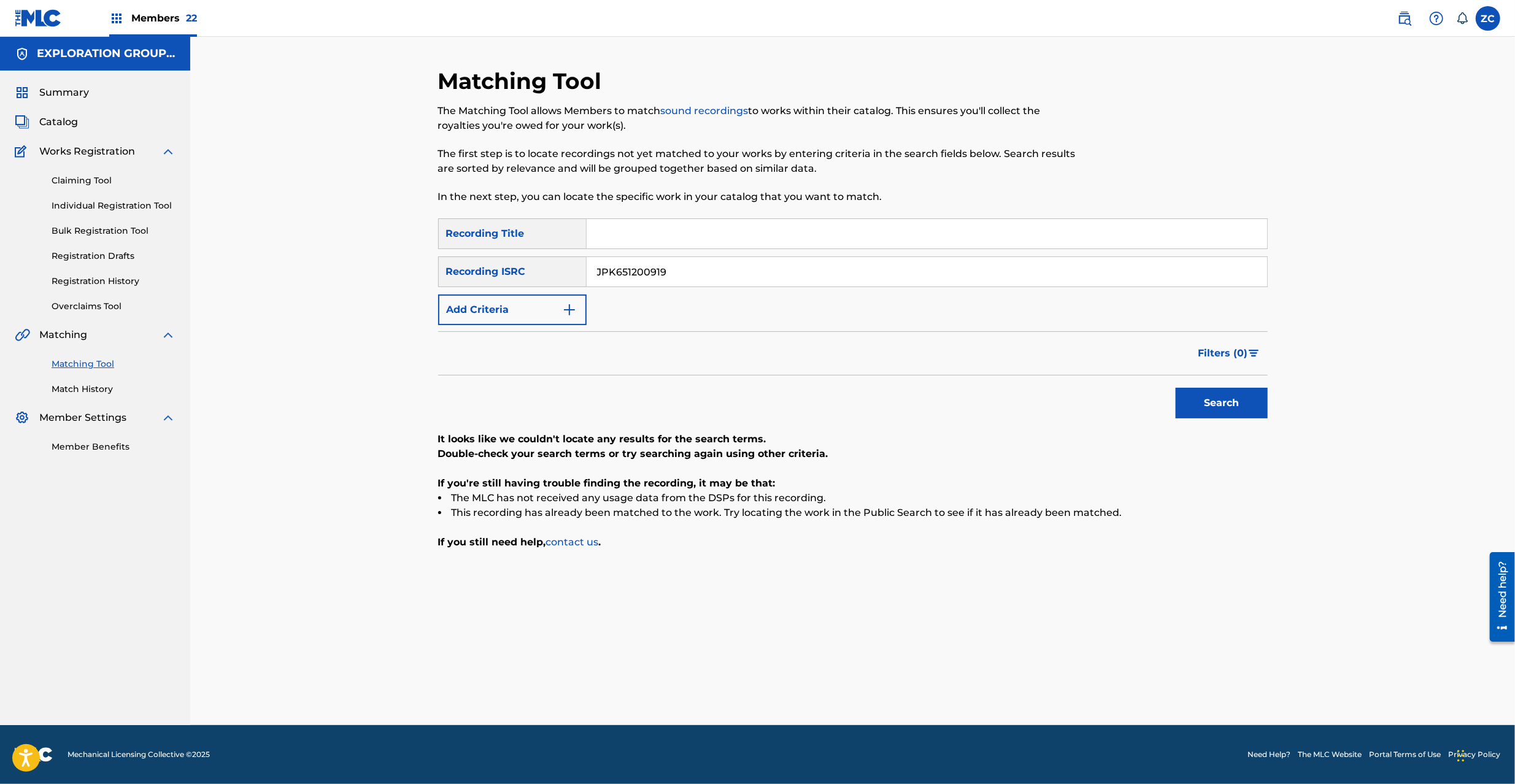
click at [1085, 271] on input "JPK651200919" at bounding box center [927, 271] width 681 height 29
paste input "65219"
type input "JPK651265219"
click at [1221, 404] on button "Search" at bounding box center [1222, 403] width 92 height 31
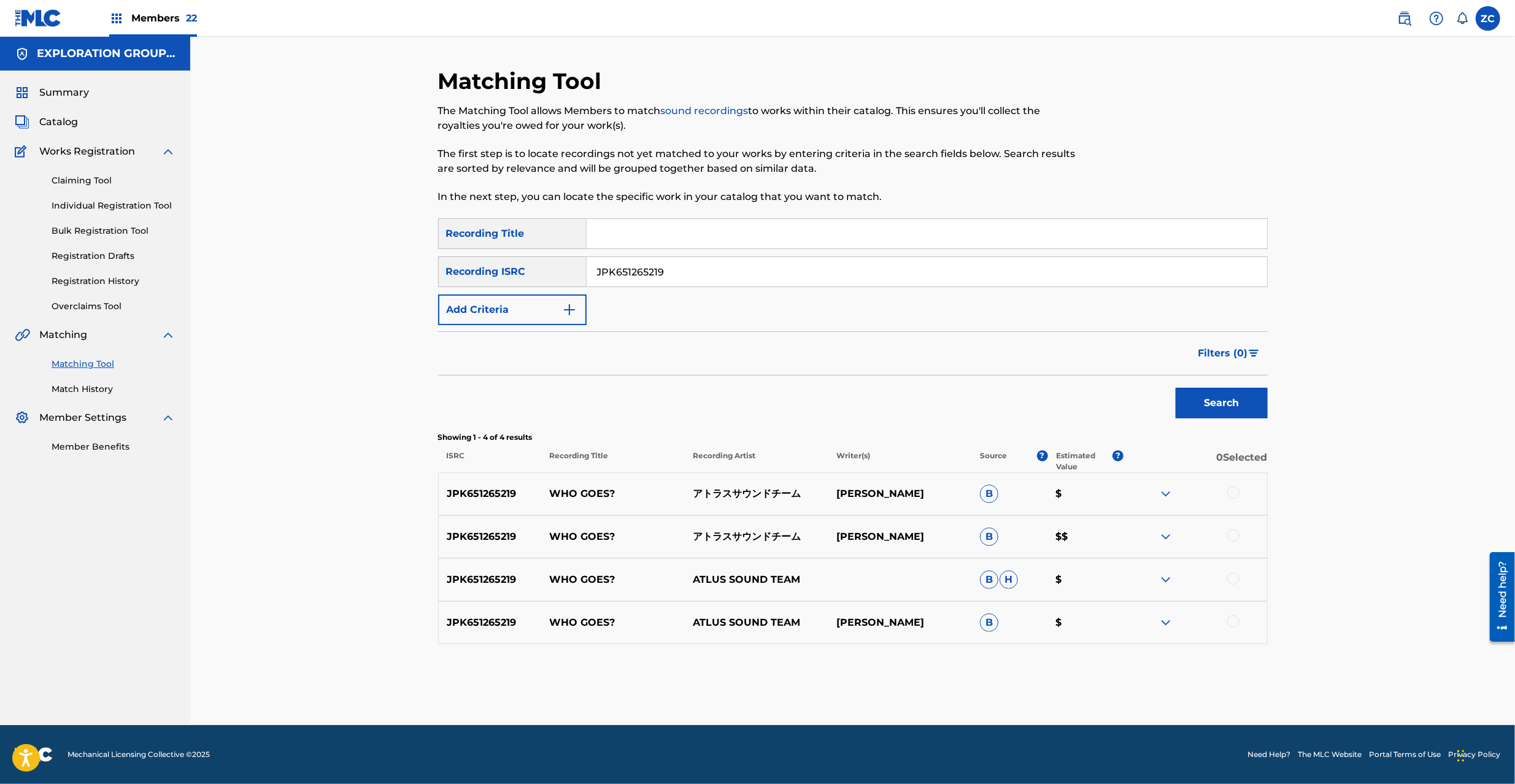
drag, startPoint x: 1232, startPoint y: 496, endPoint x: 1248, endPoint y: 556, distance: 62.1
click at [1232, 498] on div at bounding box center [1233, 492] width 12 height 12
drag, startPoint x: 1228, startPoint y: 538, endPoint x: 1238, endPoint y: 580, distance: 43.2
click at [1228, 541] on div at bounding box center [1195, 536] width 143 height 14
click at [1233, 577] on div at bounding box center [1233, 578] width 12 height 12
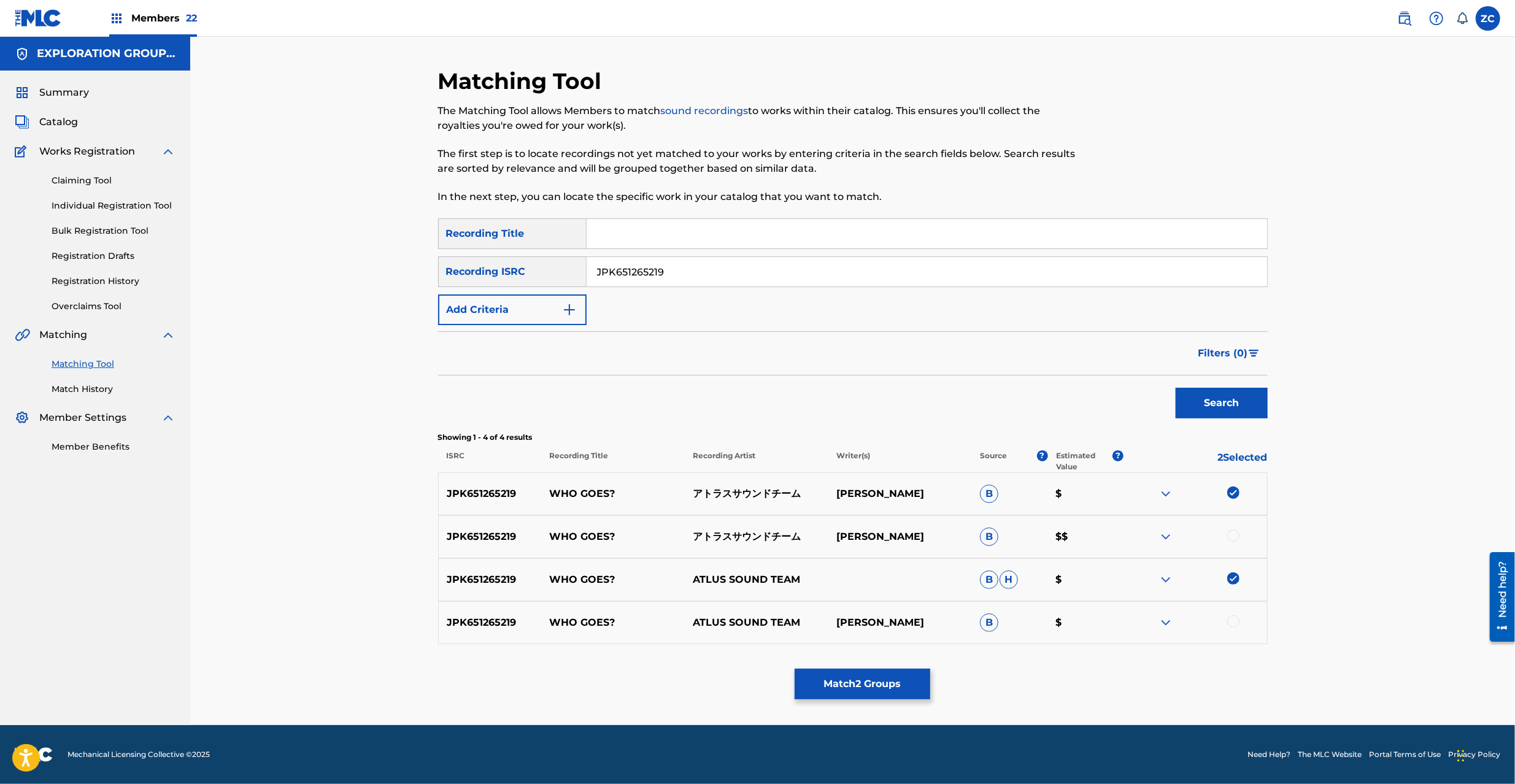
click at [1232, 536] on div at bounding box center [1233, 535] width 12 height 12
click at [1235, 624] on div at bounding box center [1233, 621] width 12 height 12
click at [909, 681] on button "Match 4 Groups" at bounding box center [862, 684] width 135 height 31
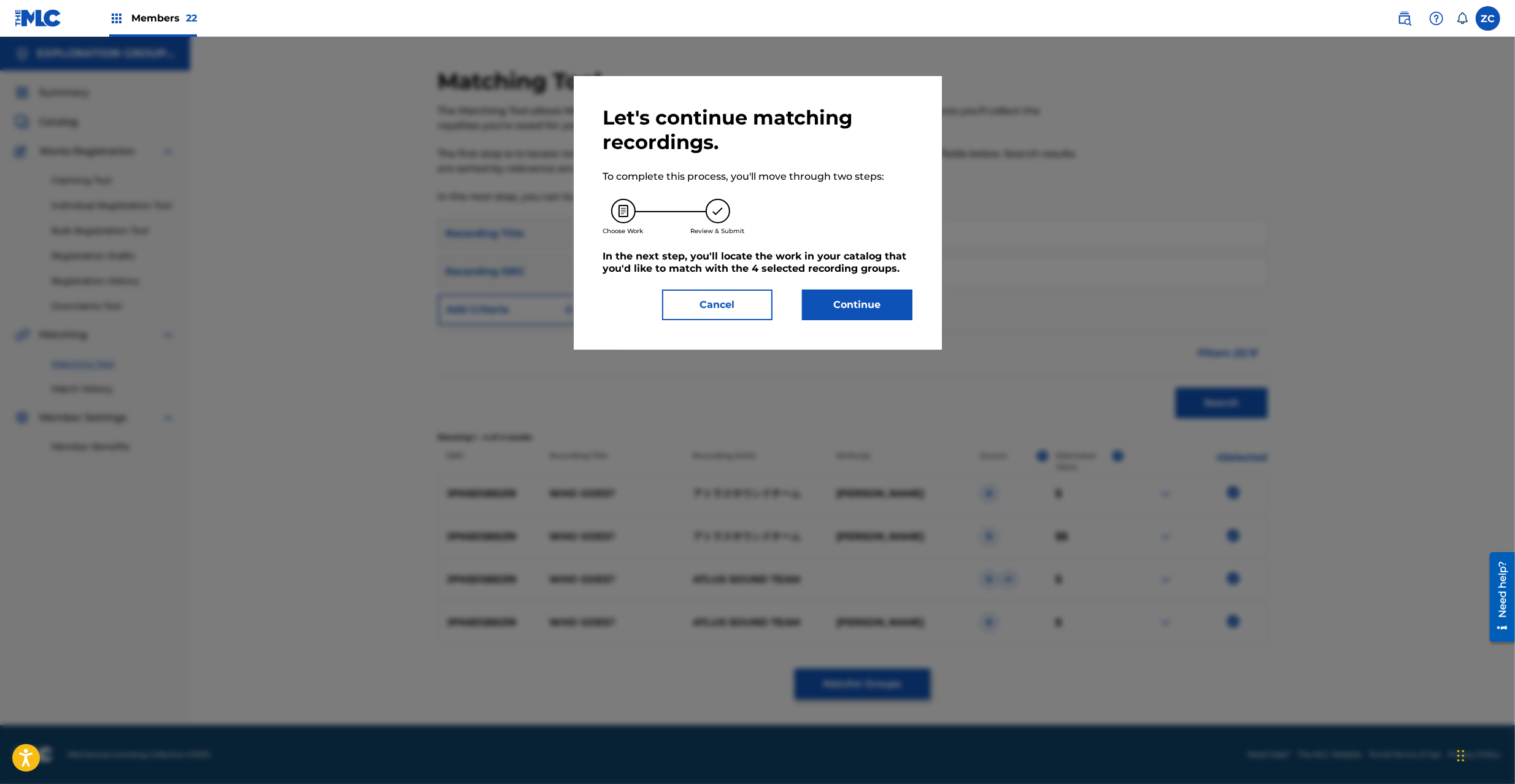
click at [737, 300] on button "Cancel" at bounding box center [717, 305] width 111 height 31
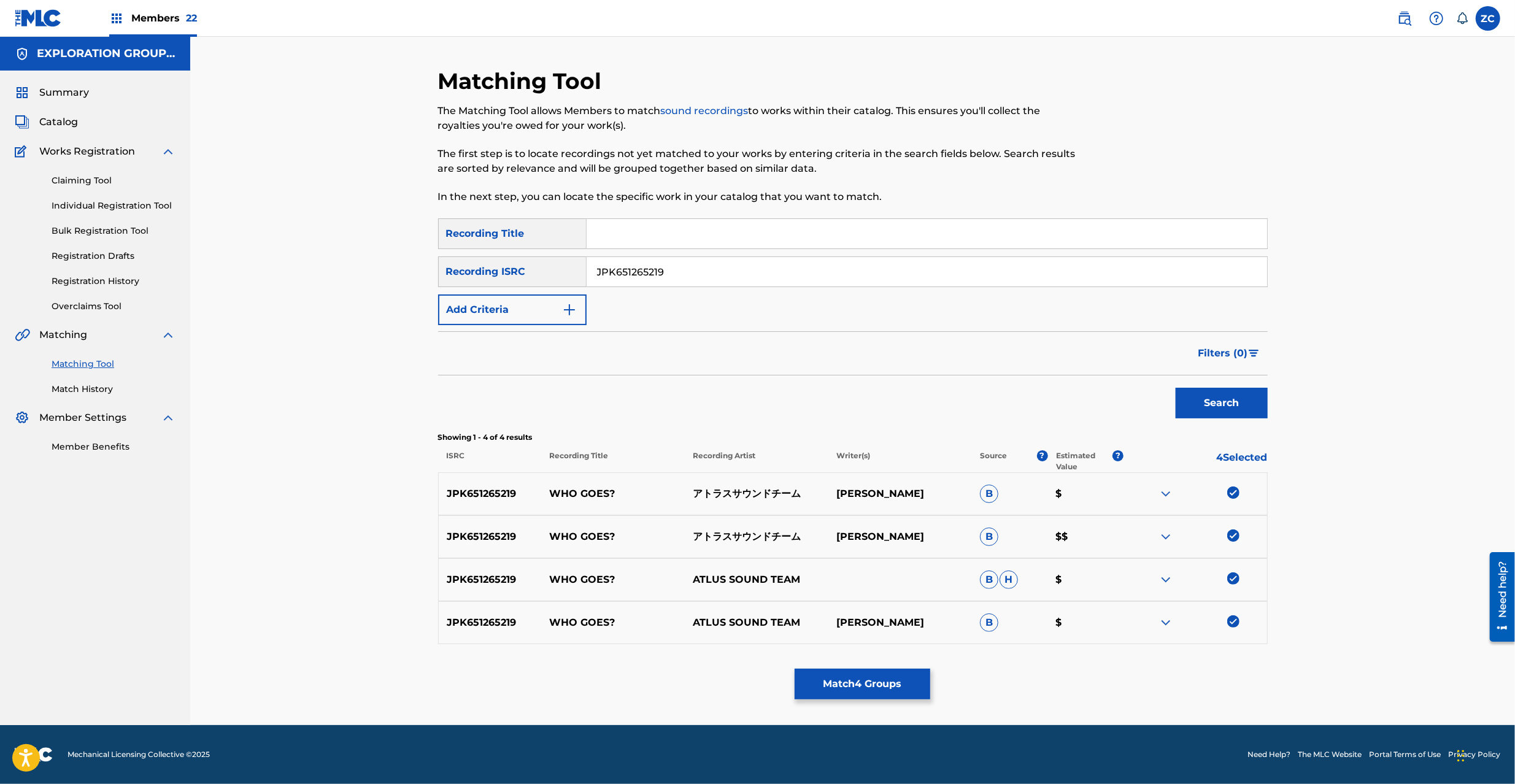
drag, startPoint x: 795, startPoint y: 263, endPoint x: 501, endPoint y: 263, distance: 294.0
click at [496, 259] on div "SearchWithCriteriabf4bec8b-1deb-4030-871b-f221561ee487 Recording ISRC JPK651265…" at bounding box center [853, 271] width 830 height 31
click at [887, 689] on button "Match 4 Groups" at bounding box center [862, 684] width 135 height 31
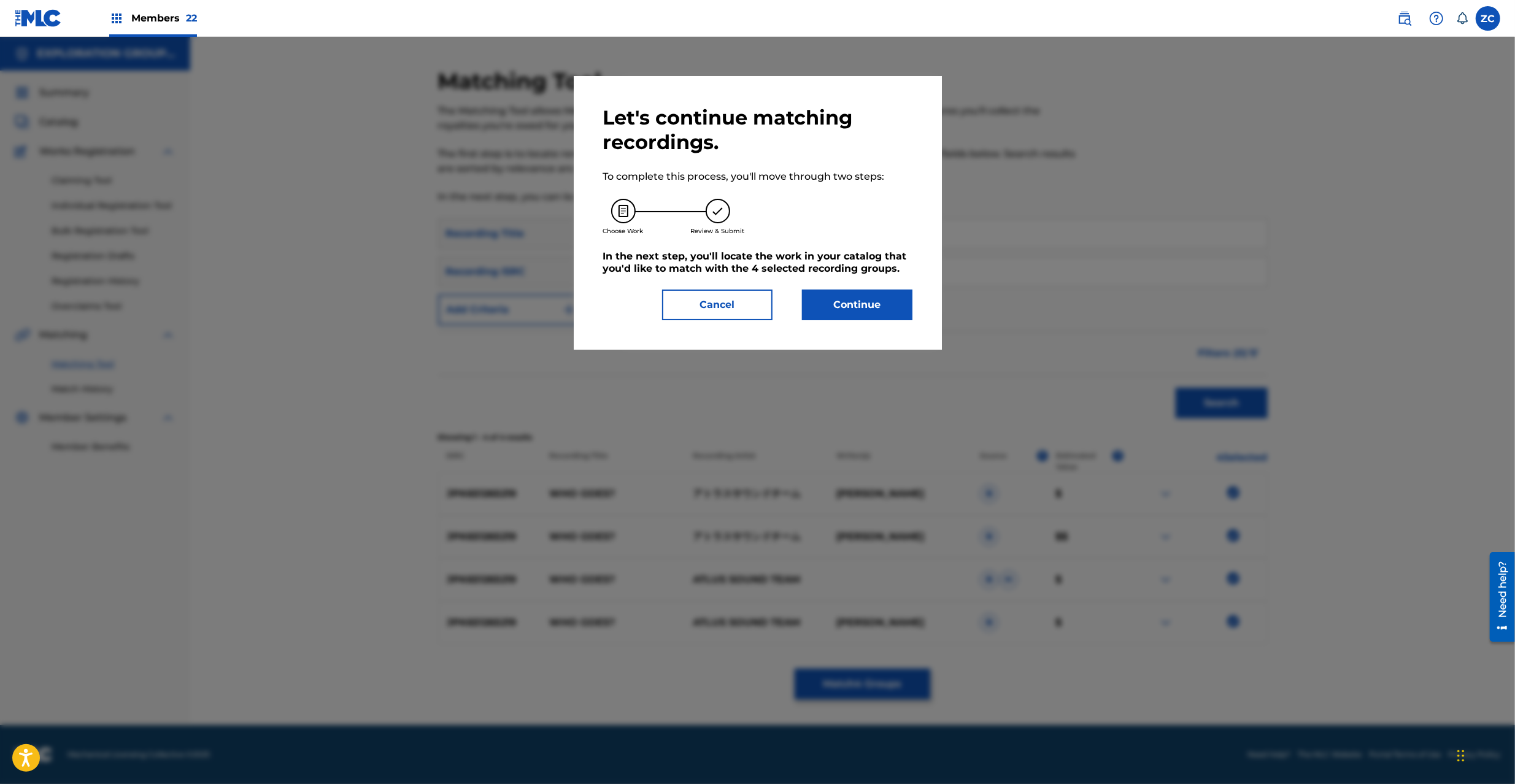
click at [877, 312] on button "Continue" at bounding box center [857, 305] width 111 height 31
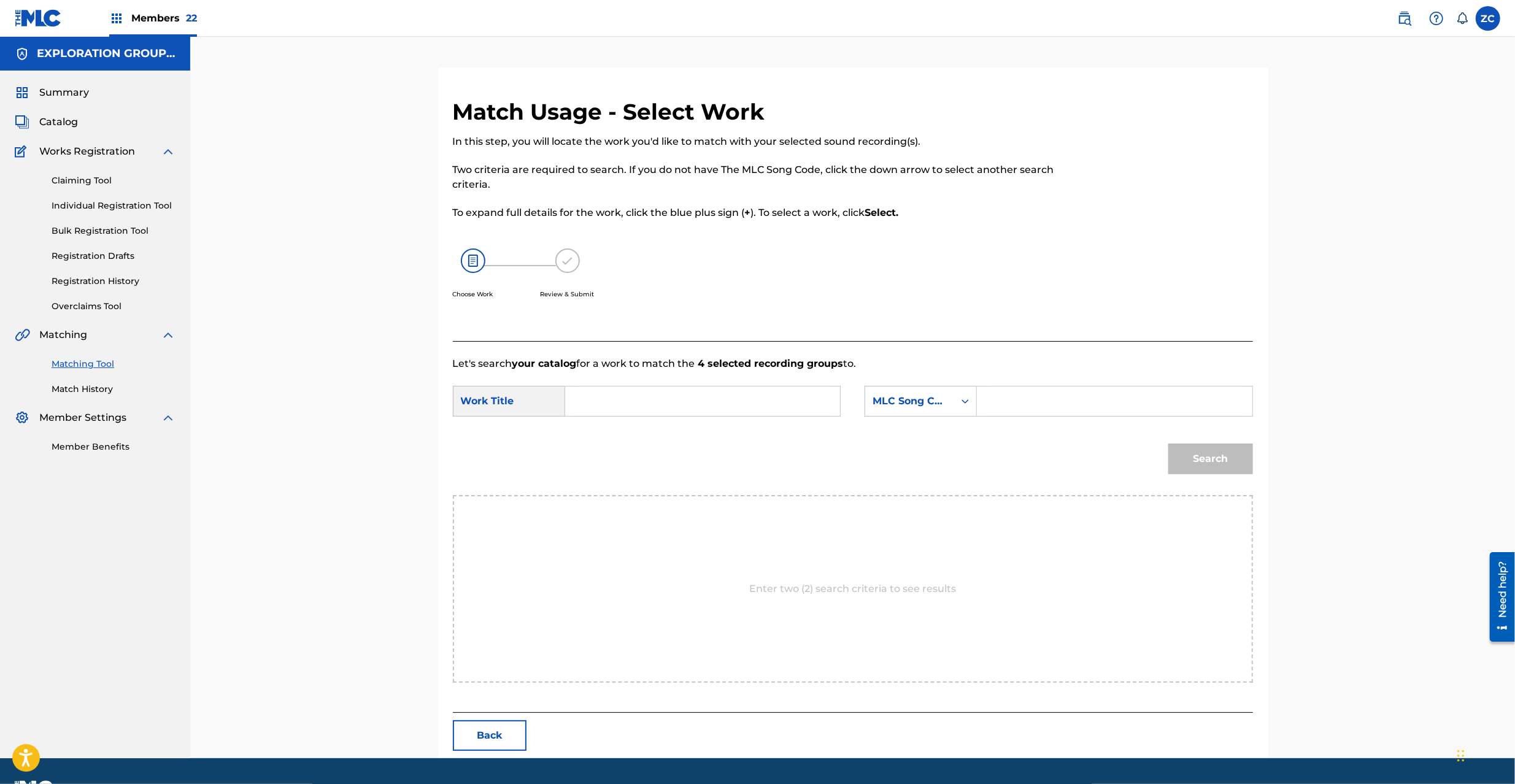
click at [735, 403] on input "Search Form" at bounding box center [702, 401] width 254 height 29
paste input "Who Goes? W62JJX"
click at [674, 401] on input "Who Goes? W62JJX" at bounding box center [702, 401] width 254 height 29
type input "Who Goes?"
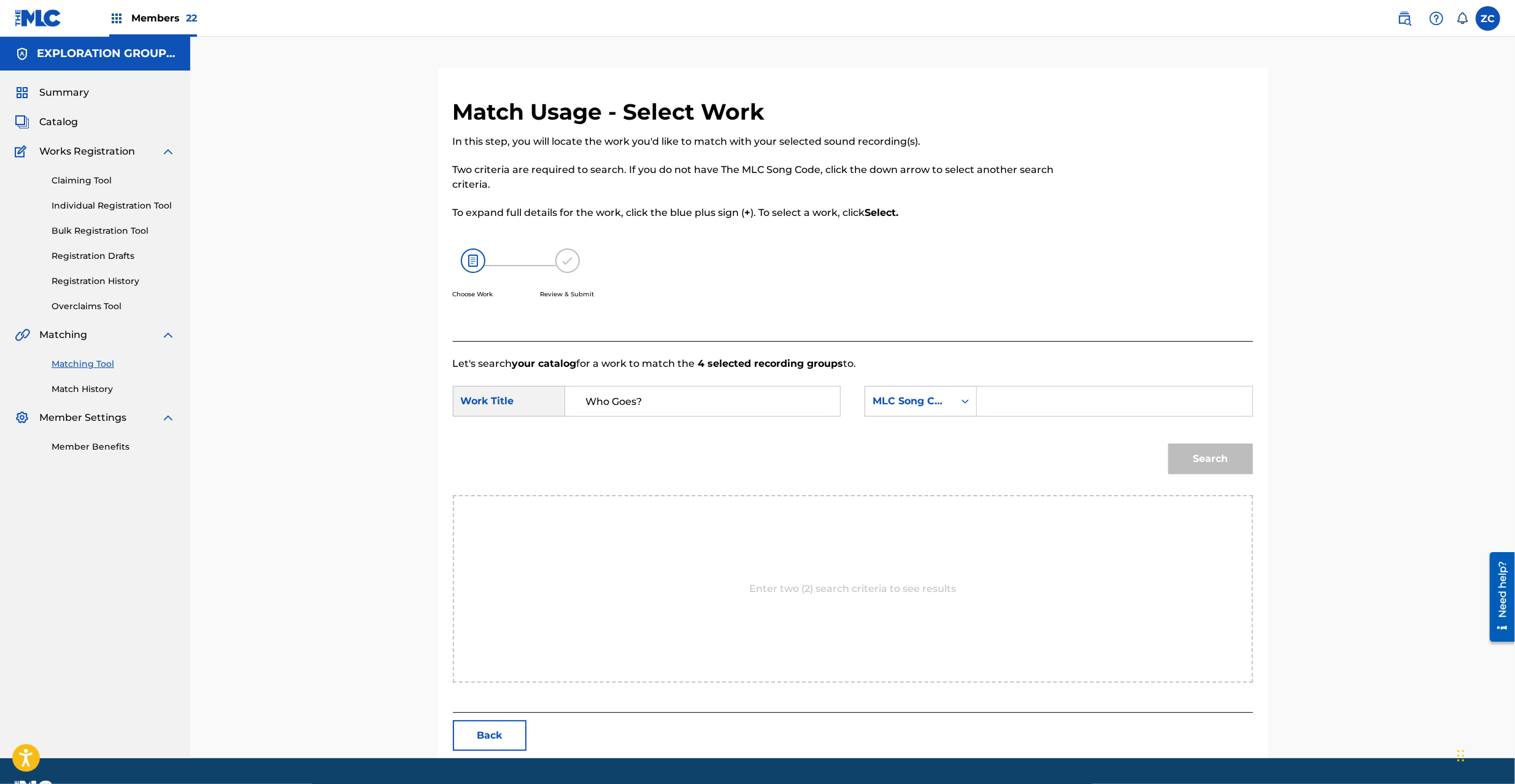
drag, startPoint x: 1090, startPoint y: 398, endPoint x: 1106, endPoint y: 408, distance: 18.9
click at [1090, 398] on input "Search Form" at bounding box center [1114, 401] width 254 height 29
paste input "W62JJX"
type input "W62JJX"
click at [1236, 460] on button "Search" at bounding box center [1211, 458] width 84 height 31
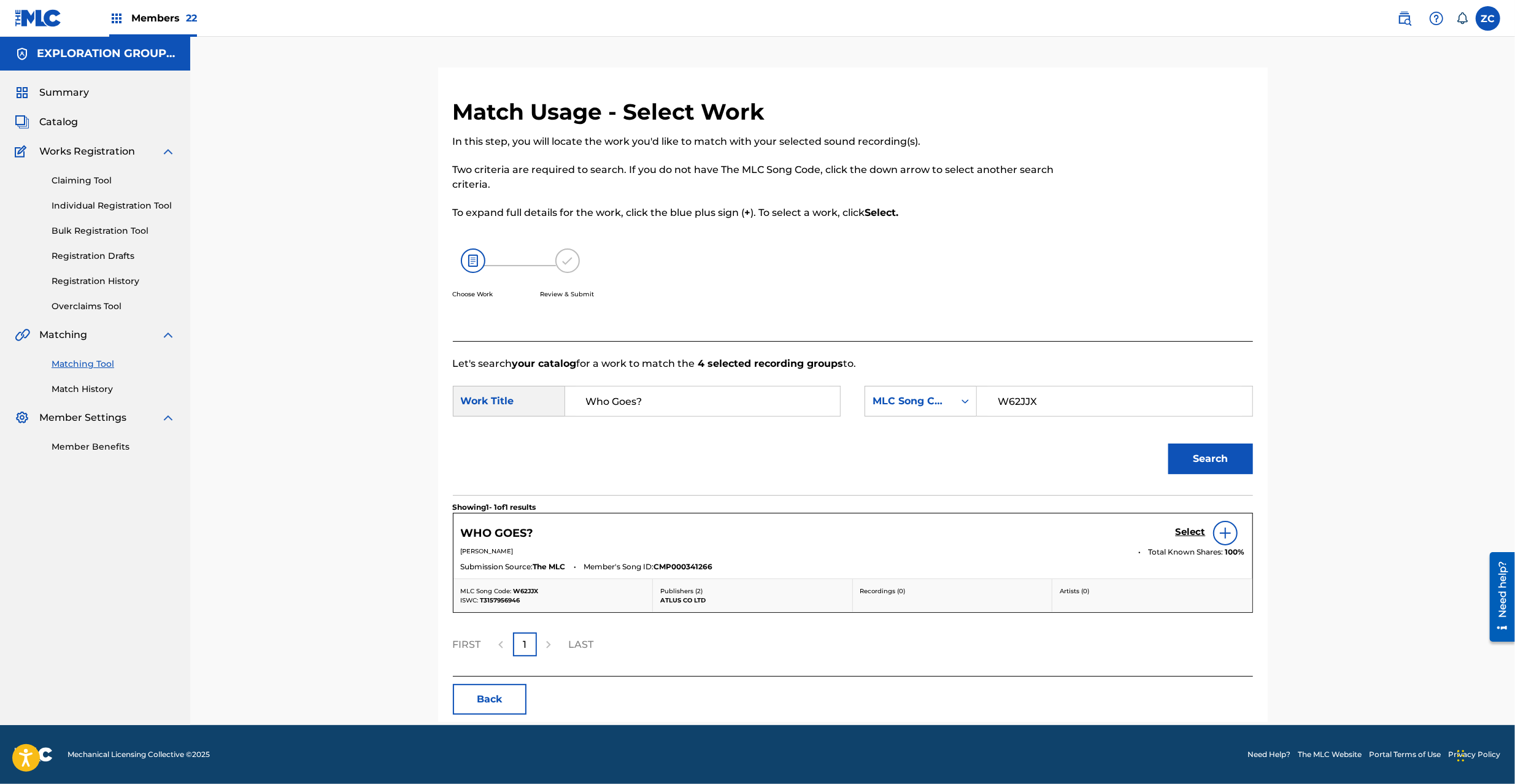
click at [1185, 531] on h5 "Select" at bounding box center [1191, 532] width 30 height 12
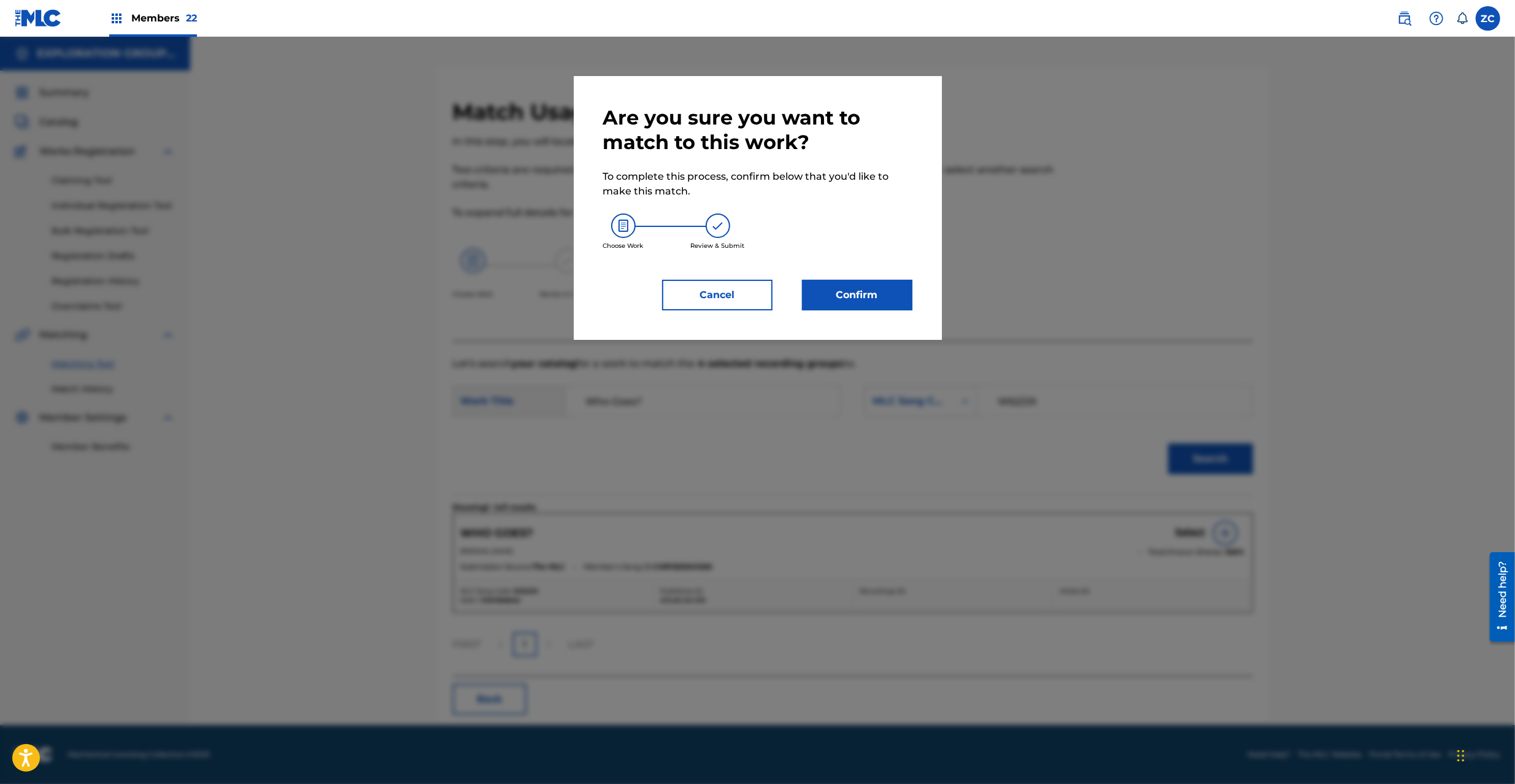
click at [865, 291] on button "Confirm" at bounding box center [857, 294] width 111 height 31
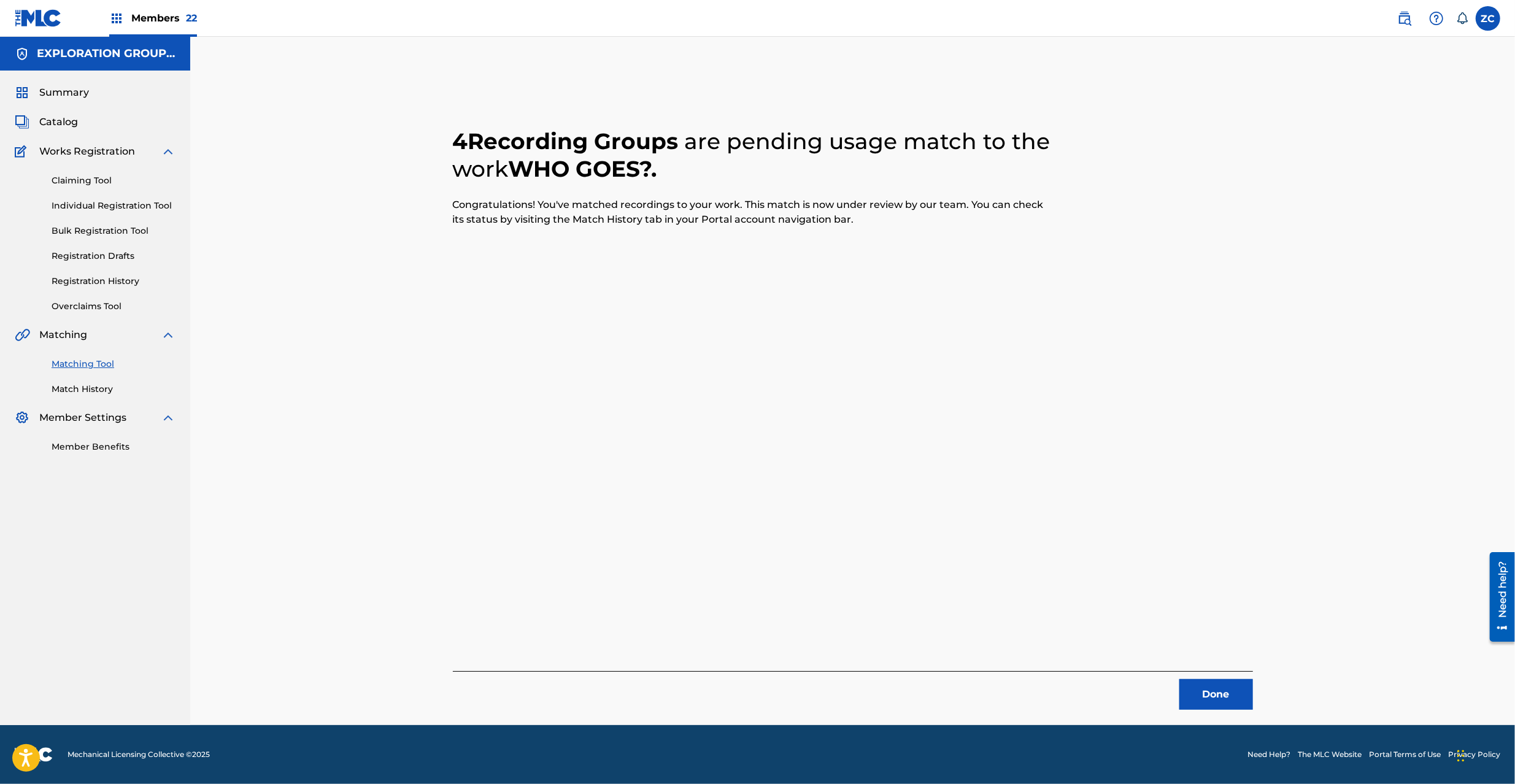
click at [1215, 690] on button "Done" at bounding box center [1216, 694] width 73 height 31
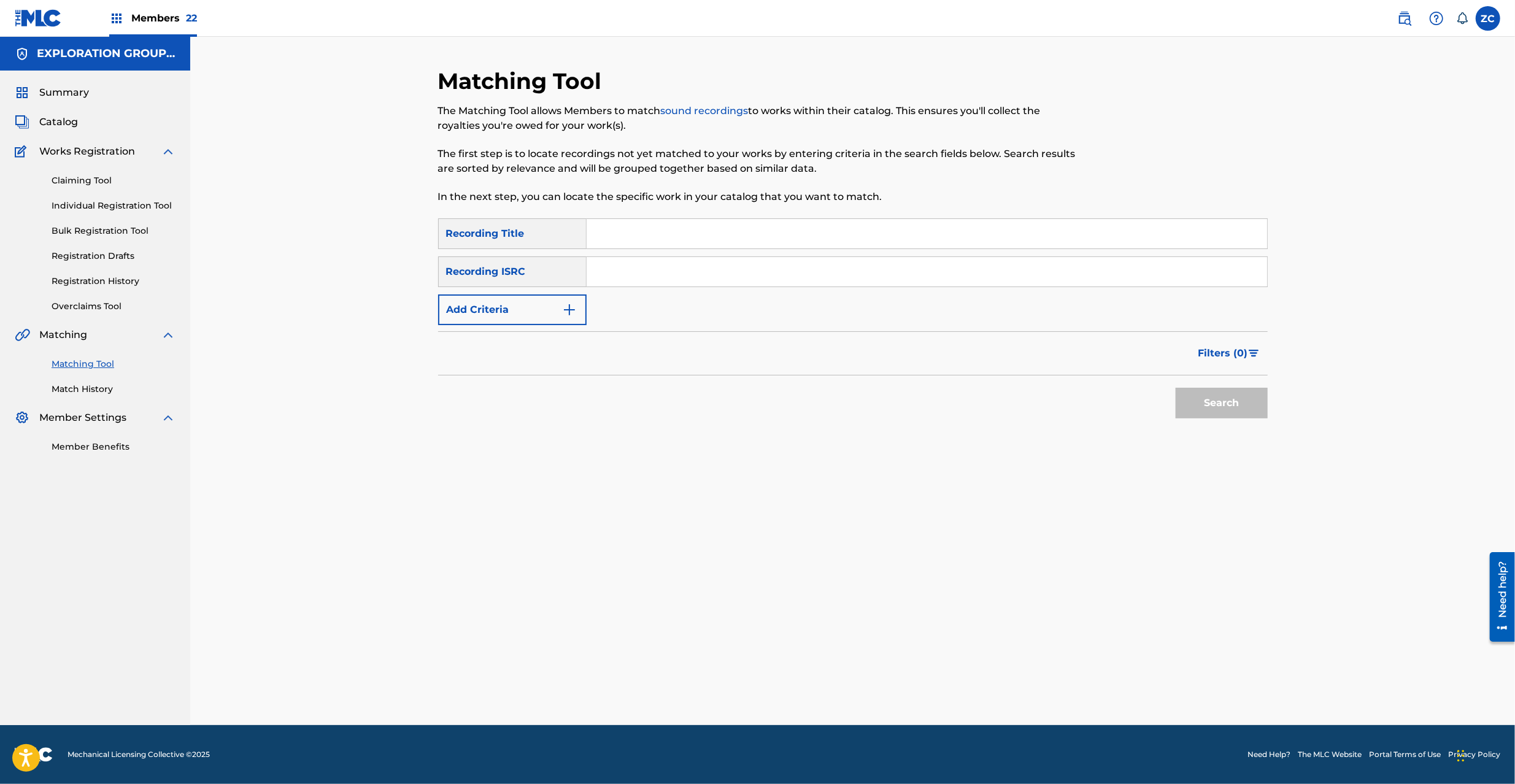
drag, startPoint x: 912, startPoint y: 280, endPoint x: 943, endPoint y: 295, distance: 34.4
click at [912, 280] on input "Search Form" at bounding box center [927, 271] width 681 height 29
paste input "JPK651668105"
type input "JPK651668105"
click at [1228, 400] on button "Search" at bounding box center [1222, 403] width 92 height 31
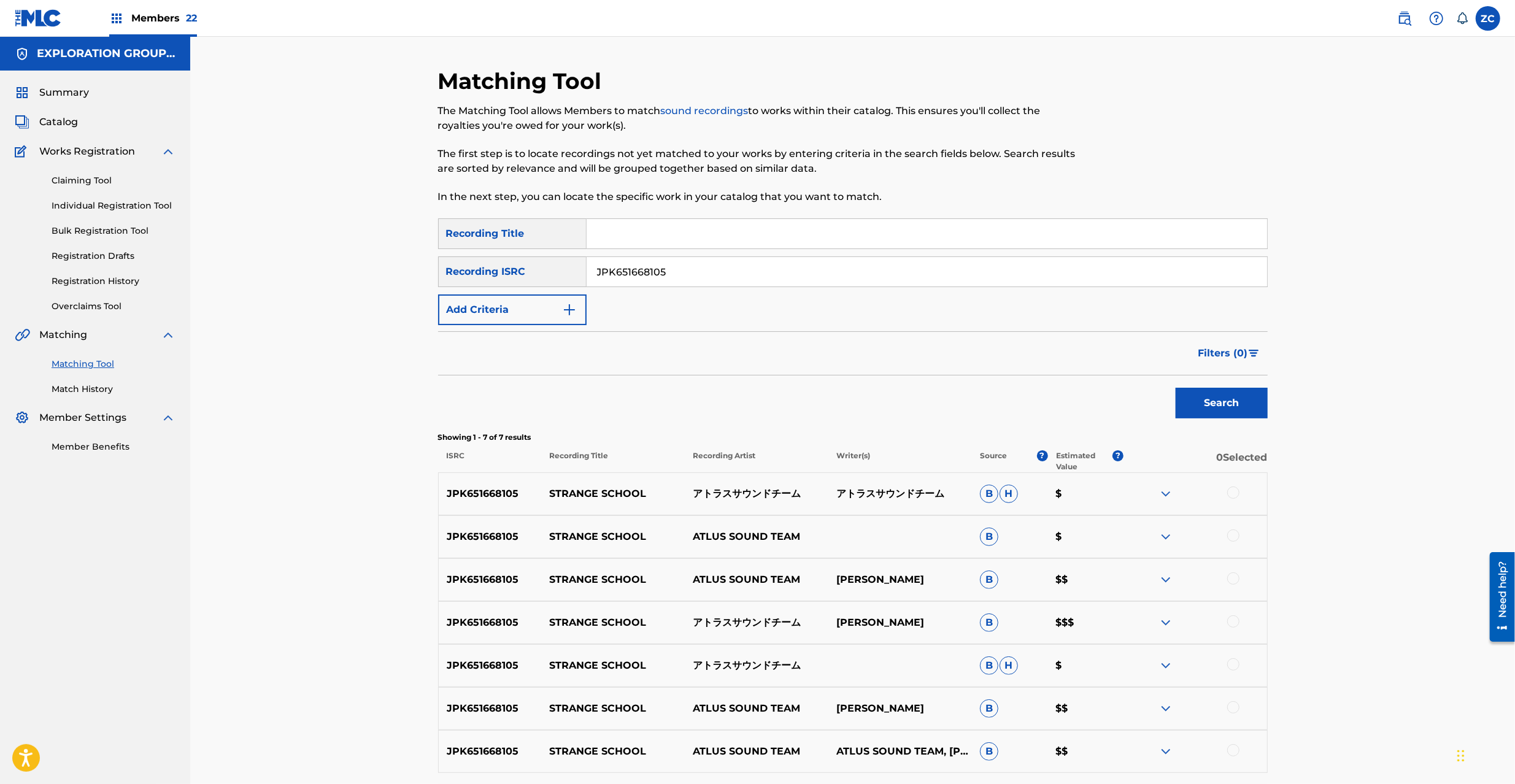
click at [1230, 491] on div at bounding box center [1233, 492] width 12 height 12
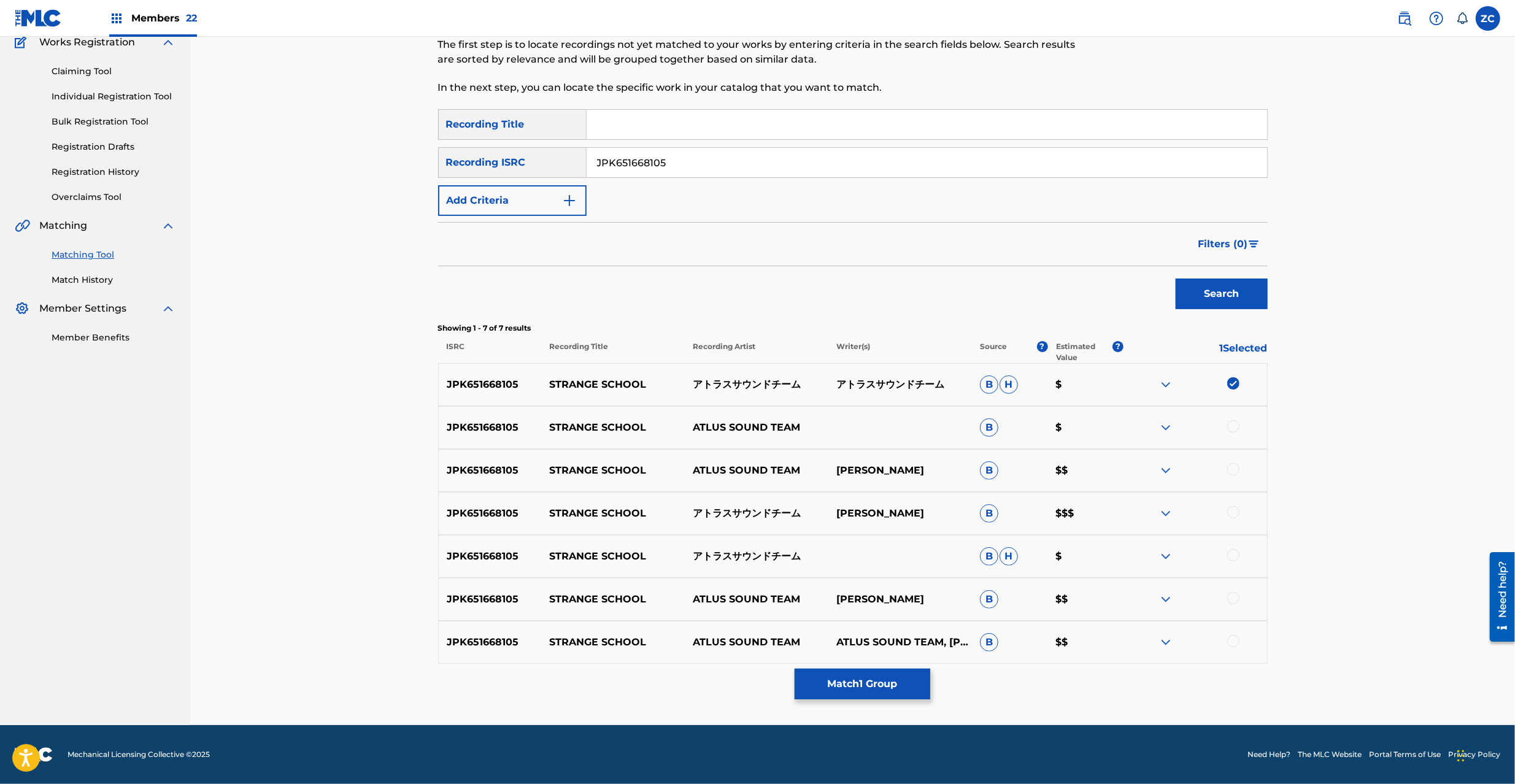
drag, startPoint x: 1233, startPoint y: 423, endPoint x: 1238, endPoint y: 442, distance: 19.6
click at [1233, 423] on div at bounding box center [1233, 426] width 12 height 12
click at [1236, 470] on div at bounding box center [1233, 469] width 12 height 12
click at [1232, 513] on div at bounding box center [1233, 512] width 12 height 12
click at [1236, 555] on div at bounding box center [1233, 555] width 12 height 12
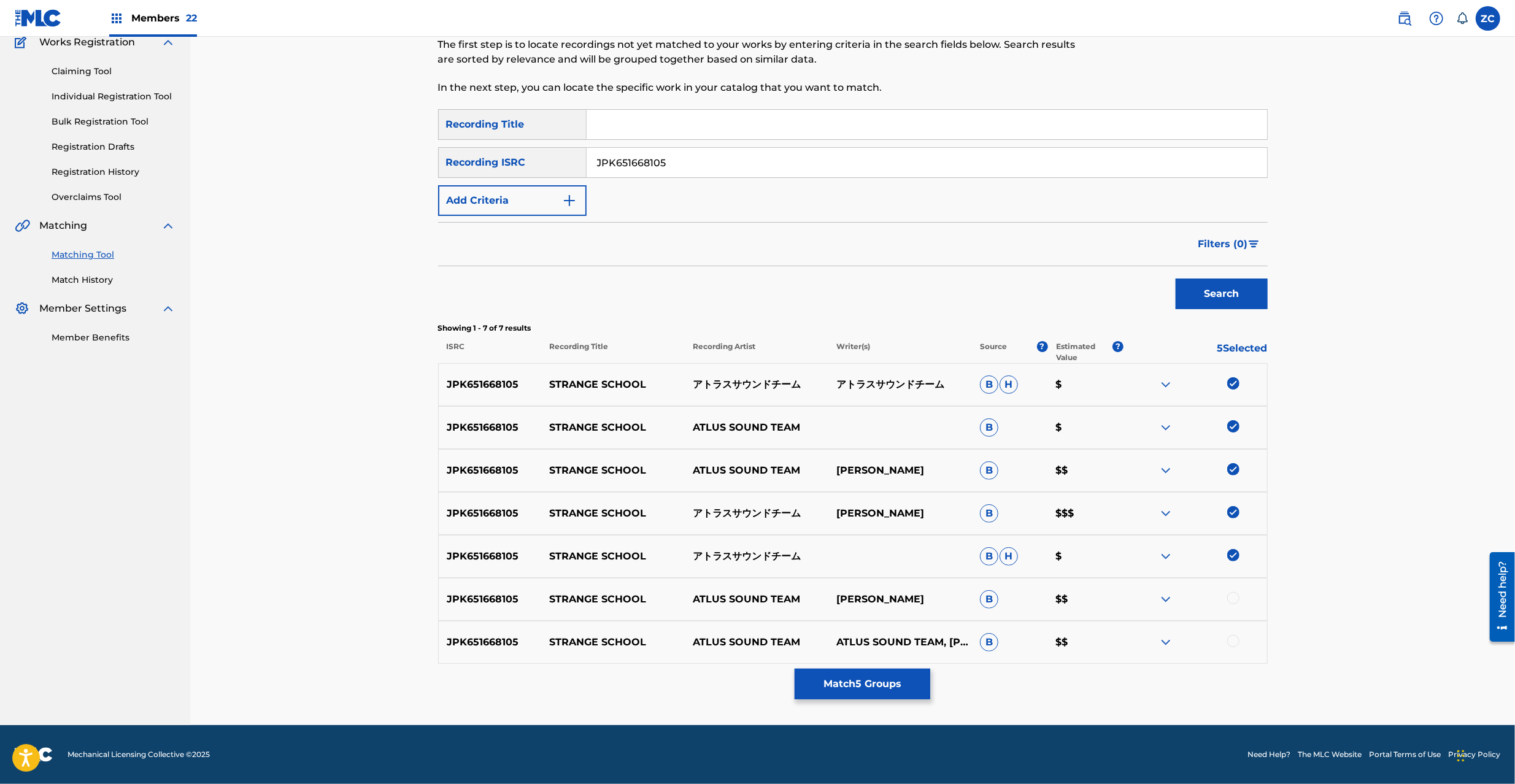
click at [1233, 598] on div at bounding box center [1233, 598] width 12 height 12
click at [1237, 642] on div at bounding box center [1233, 641] width 12 height 12
click at [888, 686] on button "Match 7 Groups" at bounding box center [862, 684] width 135 height 31
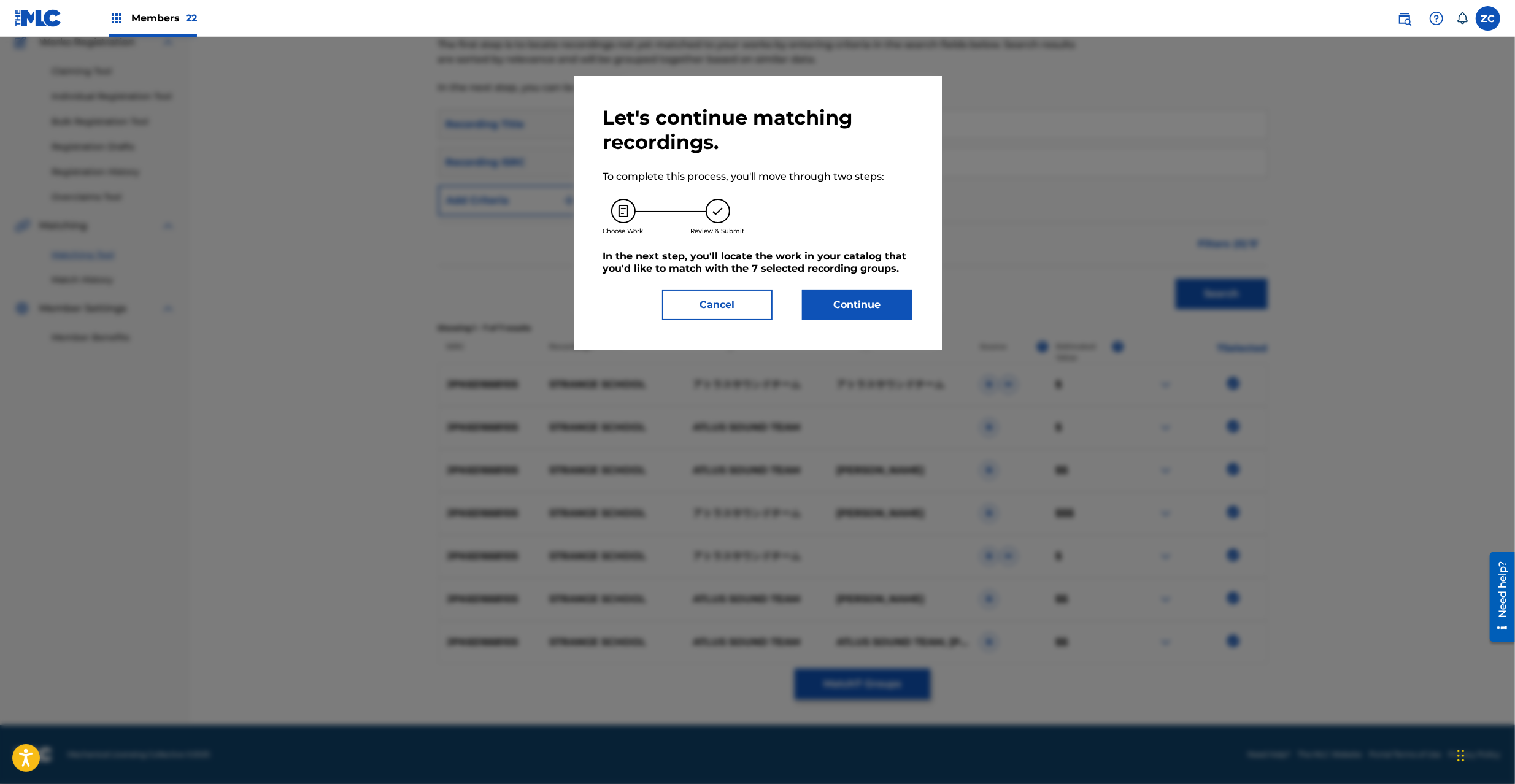
click at [830, 302] on button "Continue" at bounding box center [857, 305] width 111 height 31
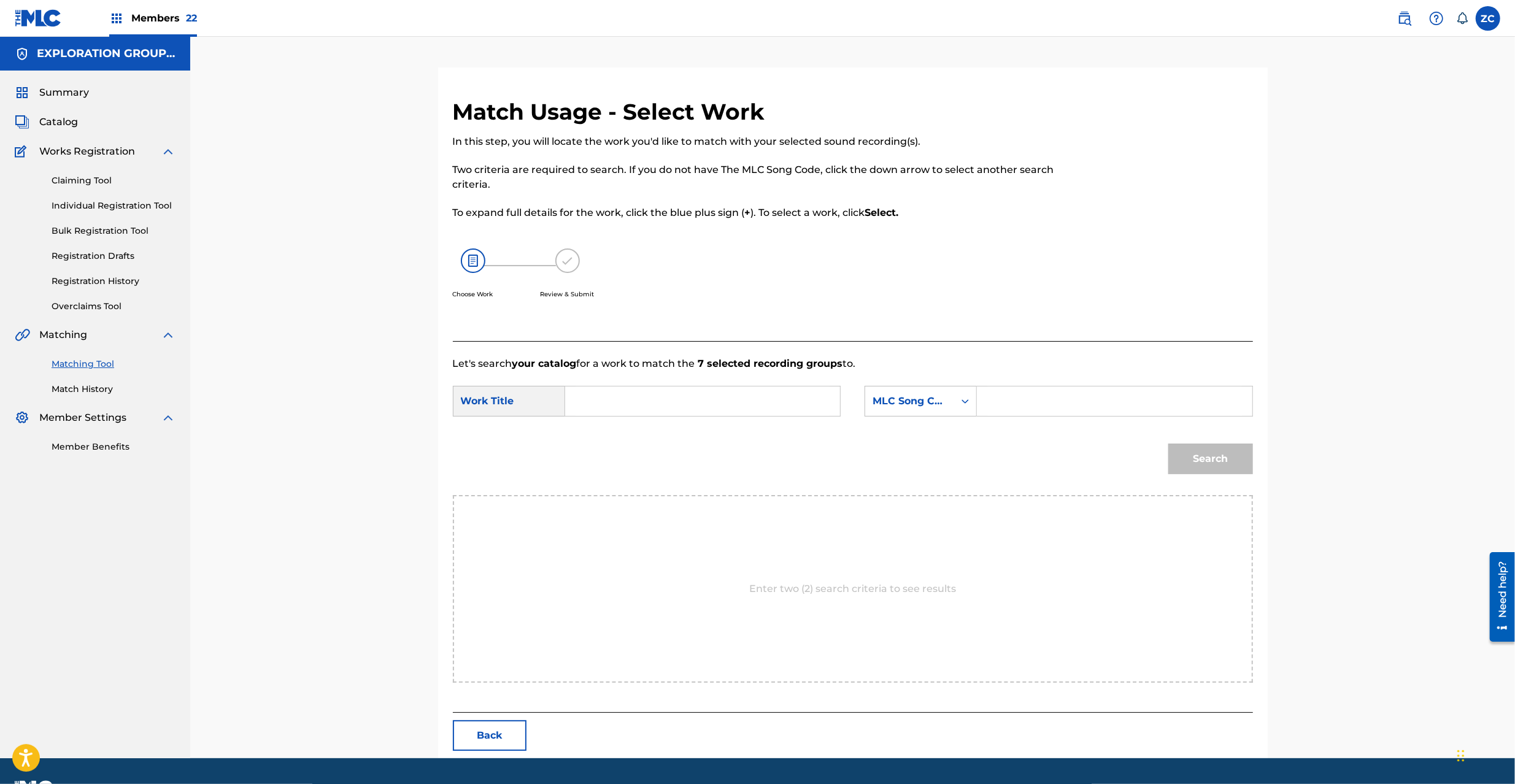
click at [697, 403] on input "Search Form" at bounding box center [702, 401] width 254 height 29
paste input "Strange School S65UVS"
click at [678, 400] on input "Strange School S65UVS" at bounding box center [702, 401] width 254 height 29
type input "Strange School"
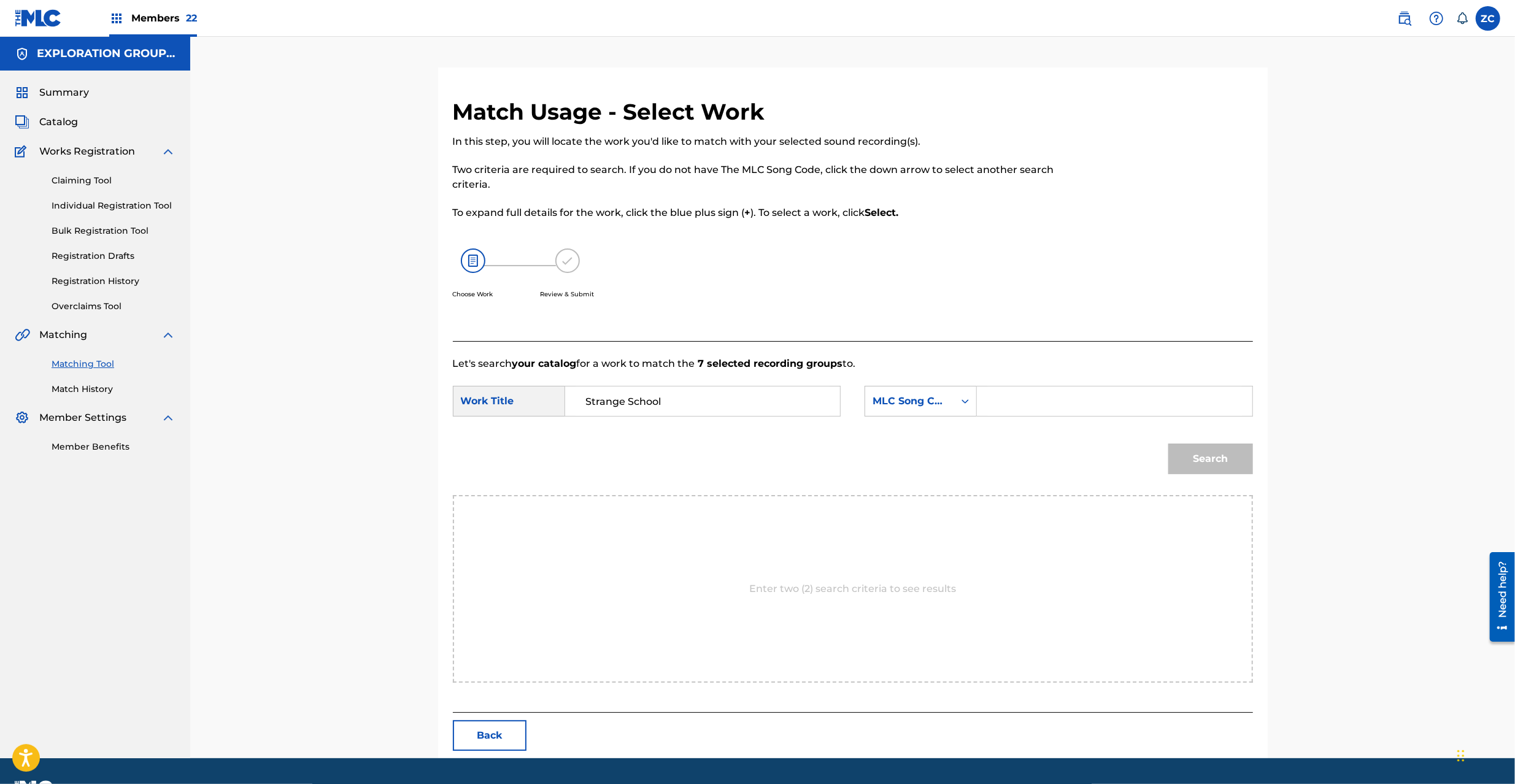
click at [1018, 396] on input "Search Form" at bounding box center [1114, 401] width 254 height 29
paste input "S65UVS"
type input "S65UVS"
click at [1228, 466] on button "Search" at bounding box center [1211, 458] width 84 height 31
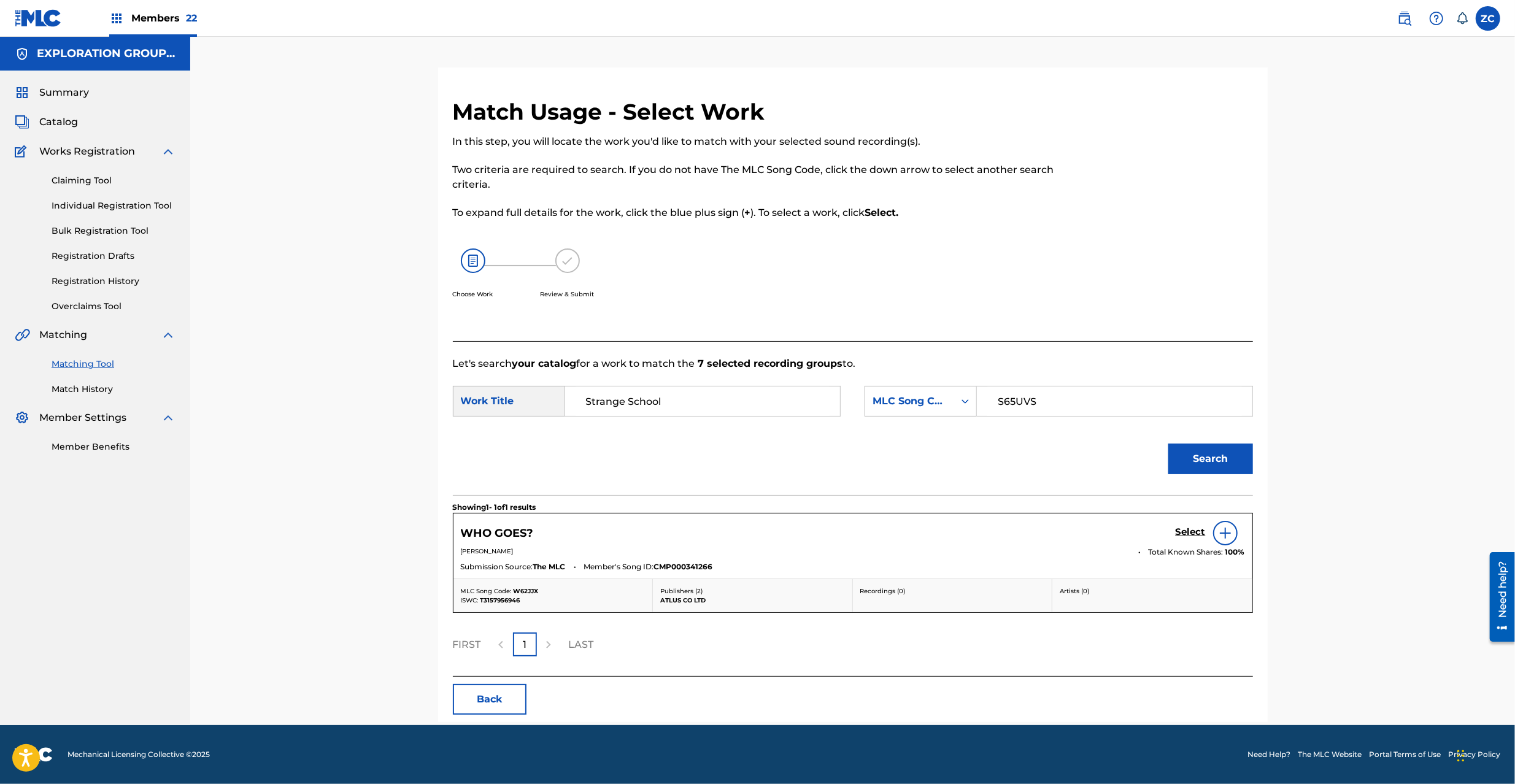
click at [1179, 528] on h5 "Select" at bounding box center [1191, 532] width 30 height 12
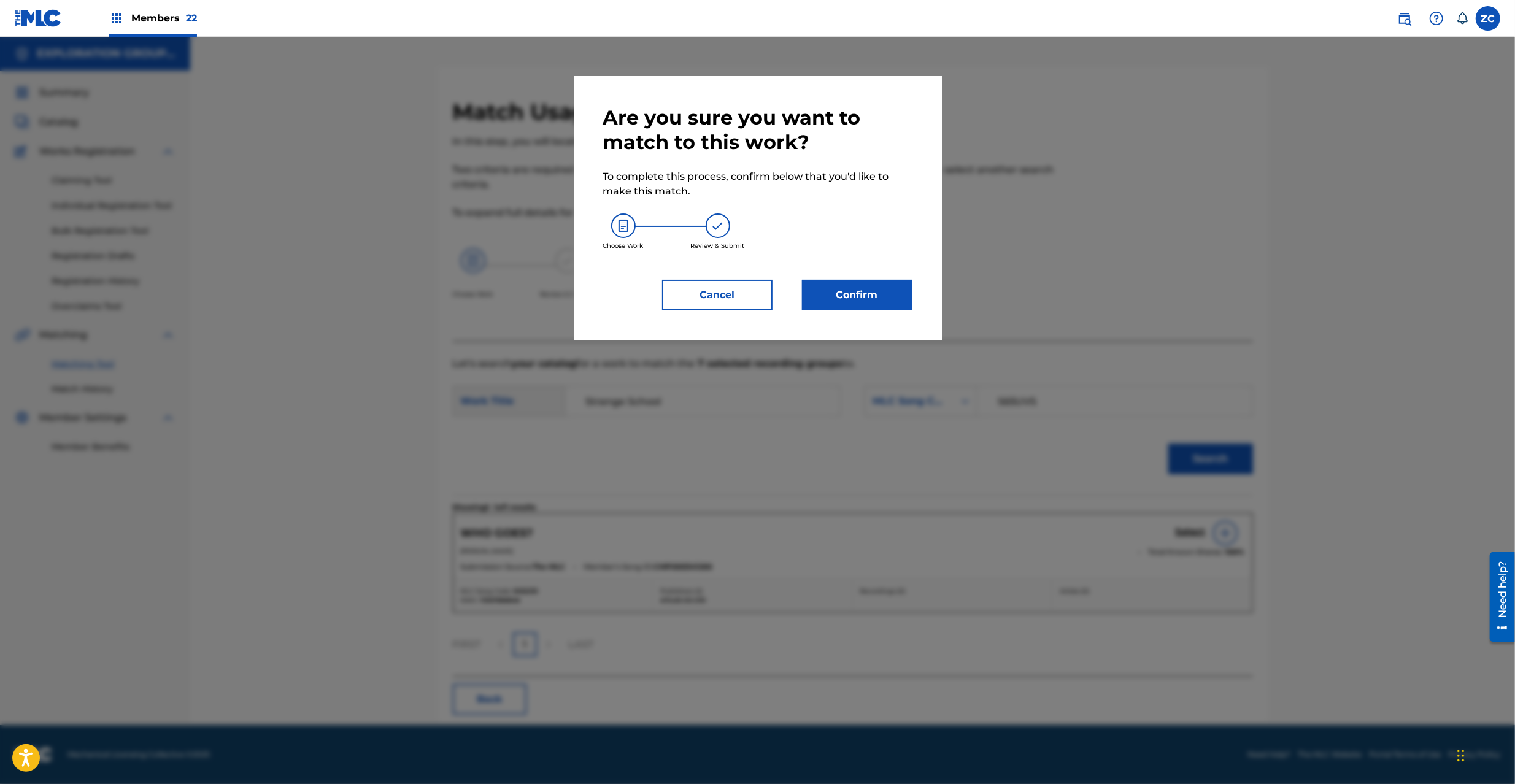
click at [863, 296] on button "Confirm" at bounding box center [857, 294] width 111 height 31
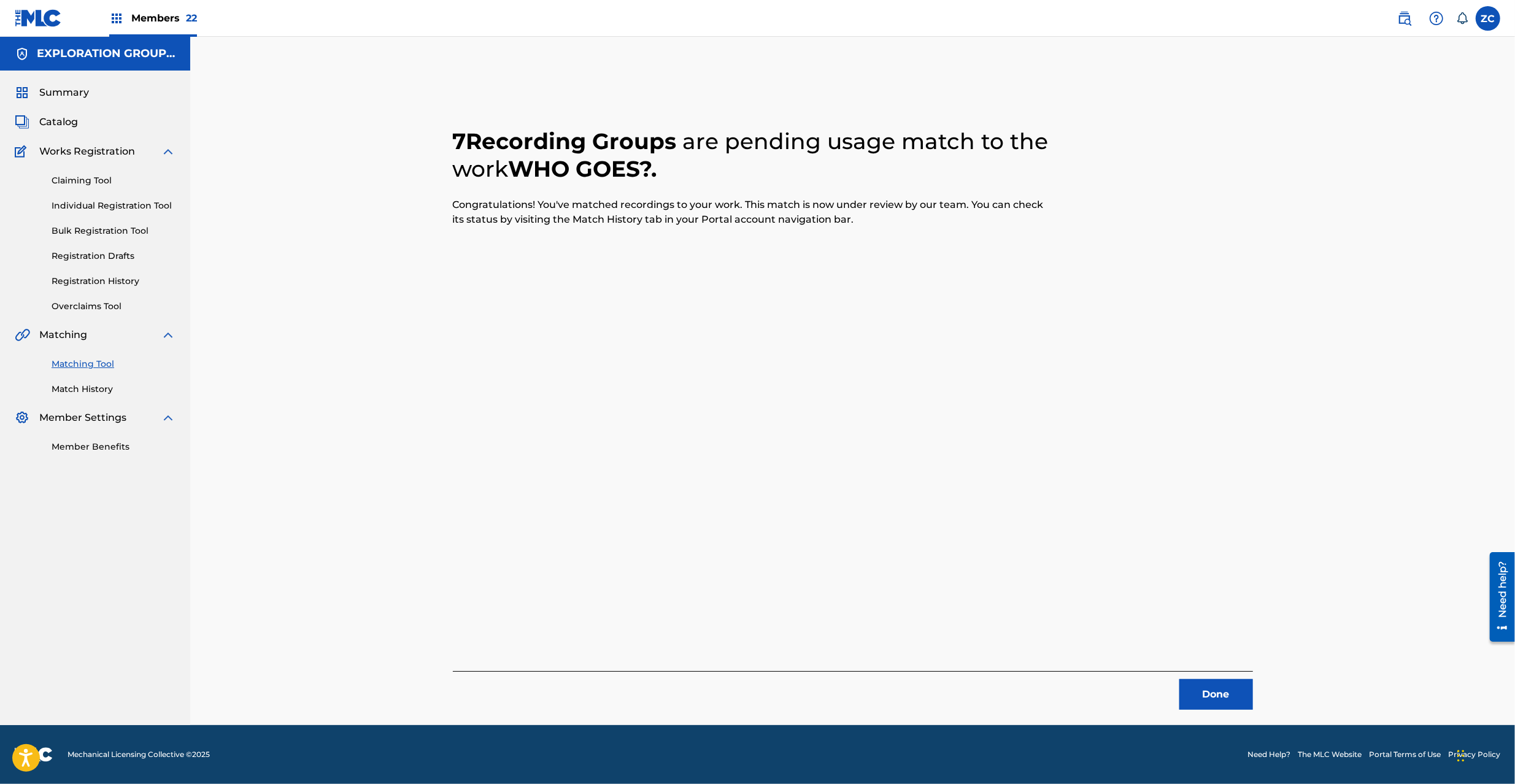
click at [1213, 695] on button "Done" at bounding box center [1216, 694] width 73 height 31
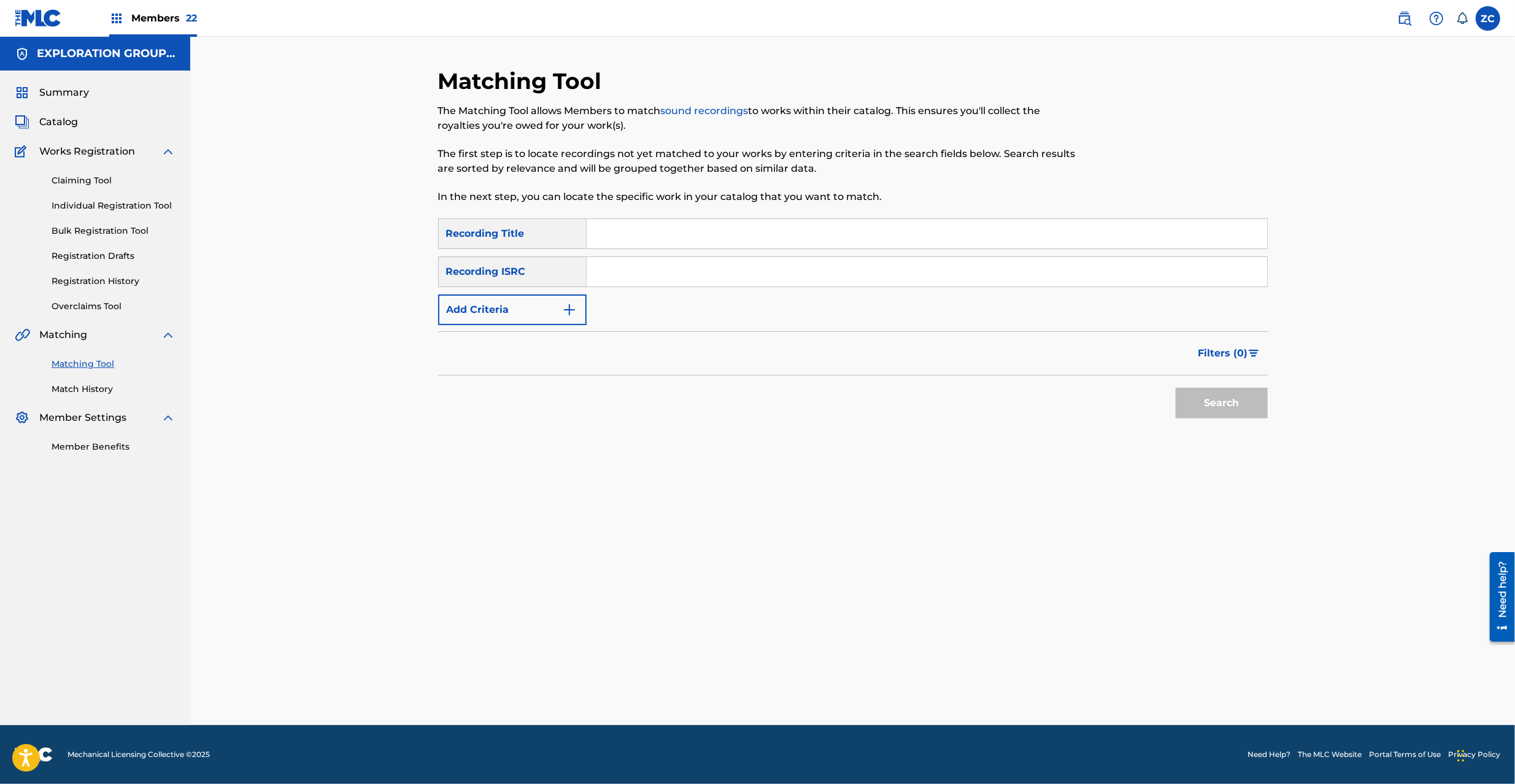
drag, startPoint x: 871, startPoint y: 279, endPoint x: 898, endPoint y: 291, distance: 29.5
click at [871, 279] on input "Search Form" at bounding box center [927, 271] width 681 height 29
paste input "JPK651668116"
type input "JPK651668116"
click at [1238, 412] on button "Search" at bounding box center [1222, 403] width 92 height 31
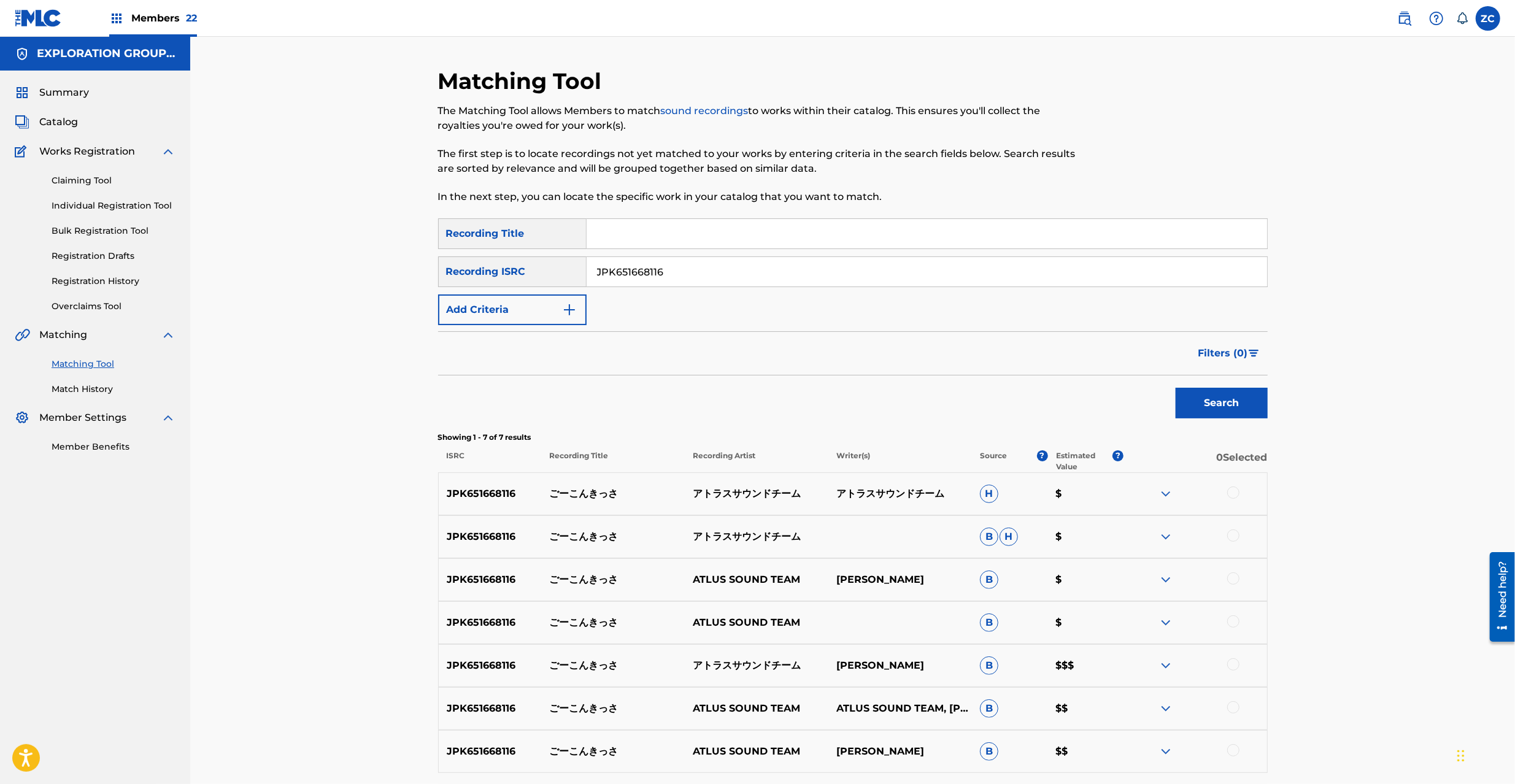
click at [1230, 493] on div at bounding box center [1233, 492] width 12 height 12
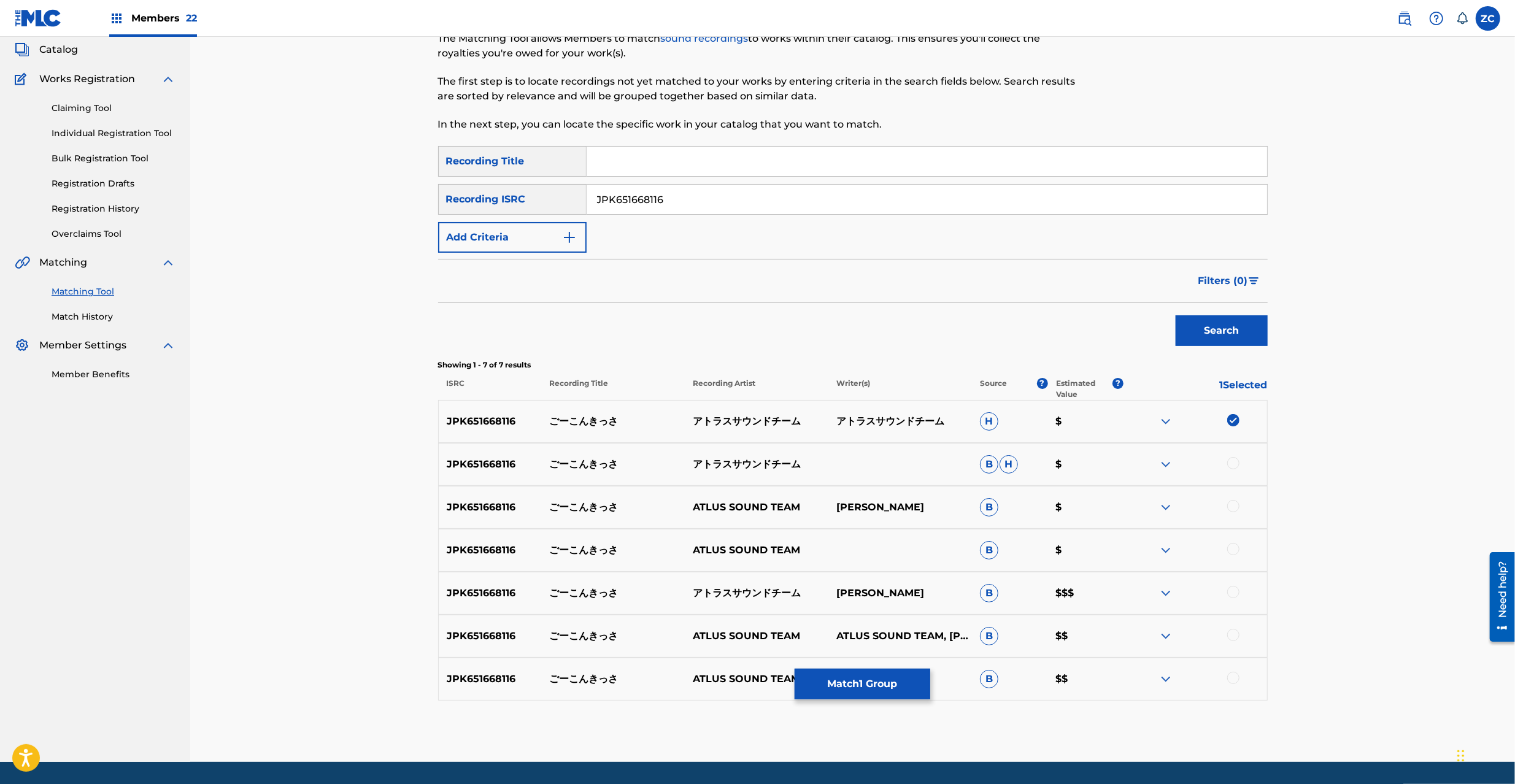
scroll to position [108, 0]
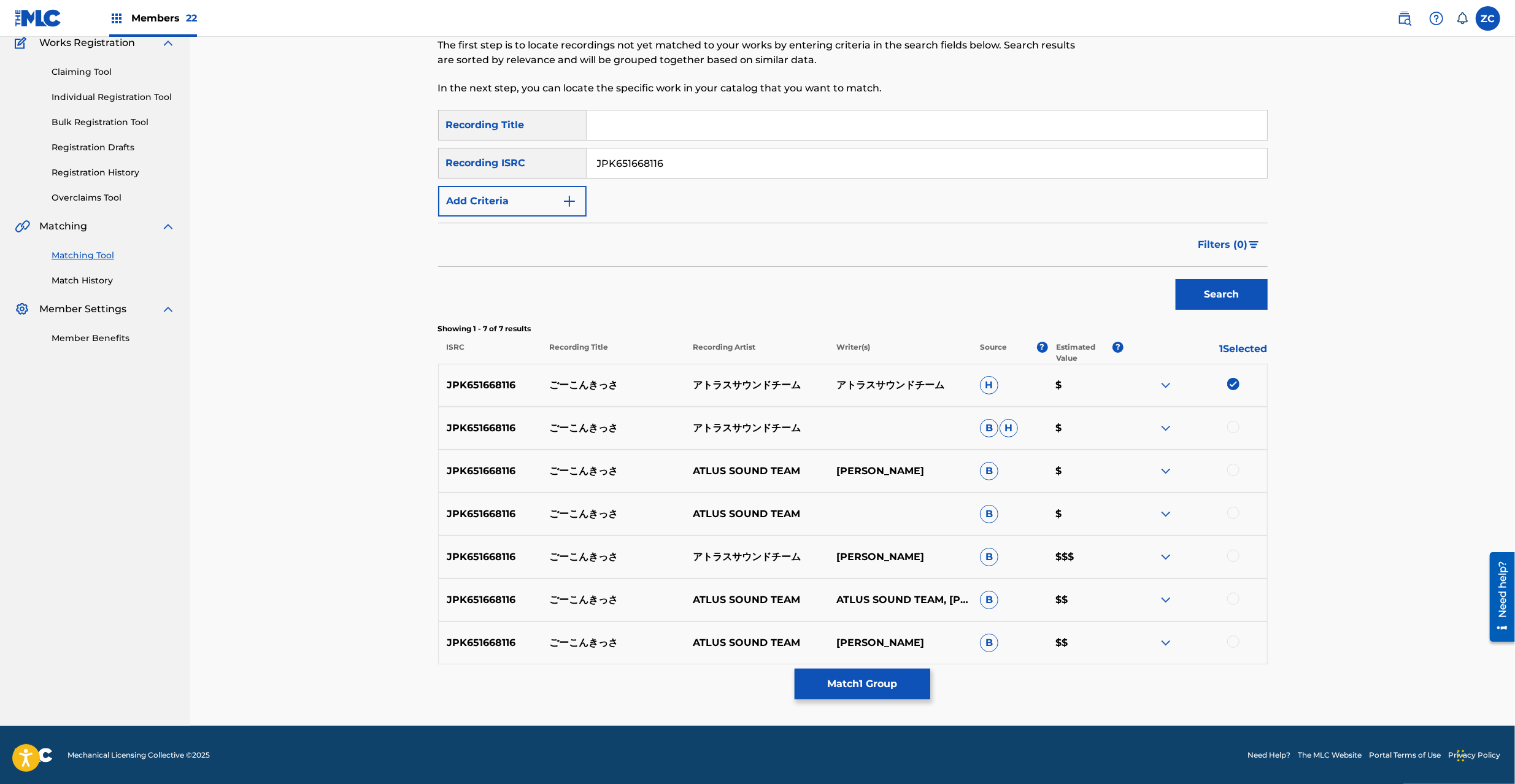
drag, startPoint x: 1232, startPoint y: 427, endPoint x: 1231, endPoint y: 445, distance: 18.0
click at [1232, 428] on div at bounding box center [1233, 427] width 12 height 12
click at [1233, 472] on div at bounding box center [1233, 470] width 12 height 12
click at [1237, 510] on div at bounding box center [1233, 513] width 12 height 12
click at [1237, 553] on div at bounding box center [1233, 556] width 12 height 12
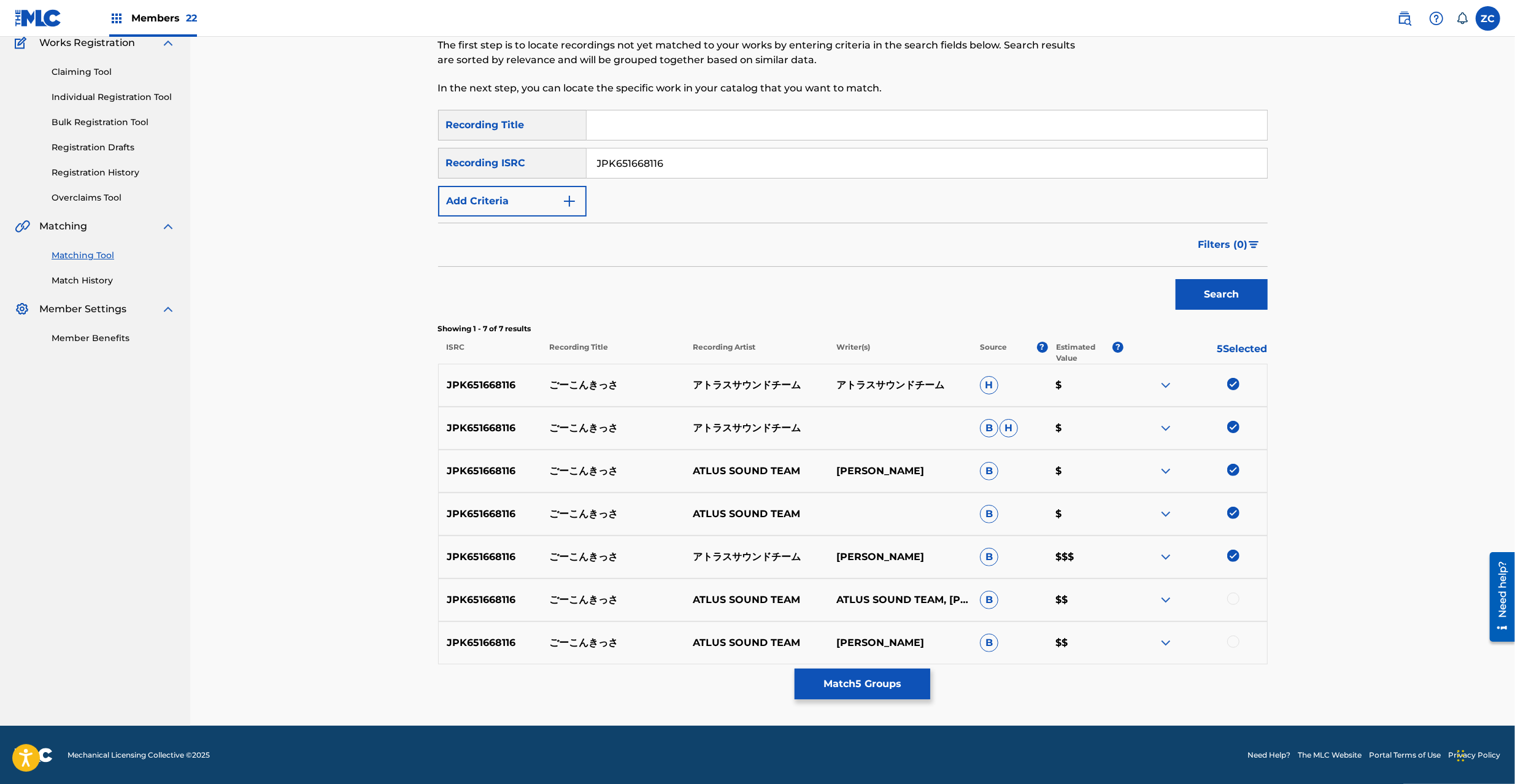
drag, startPoint x: 1233, startPoint y: 601, endPoint x: 1233, endPoint y: 611, distance: 10.0
click at [1233, 600] on div at bounding box center [1233, 599] width 12 height 12
click at [1233, 638] on div at bounding box center [1233, 642] width 12 height 12
click at [904, 687] on button "Match 7 Groups" at bounding box center [862, 684] width 135 height 31
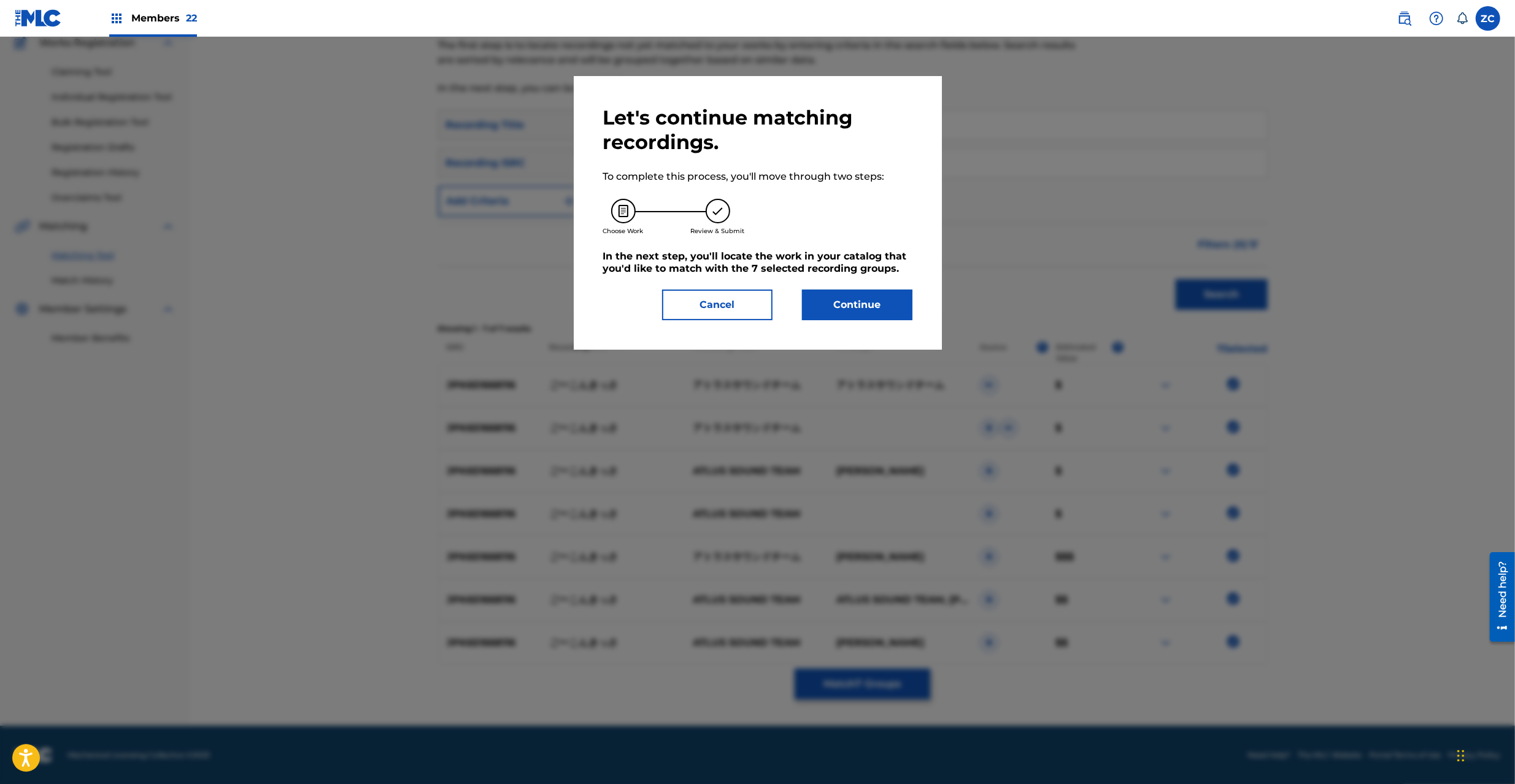
click at [872, 310] on button "Continue" at bounding box center [857, 305] width 111 height 31
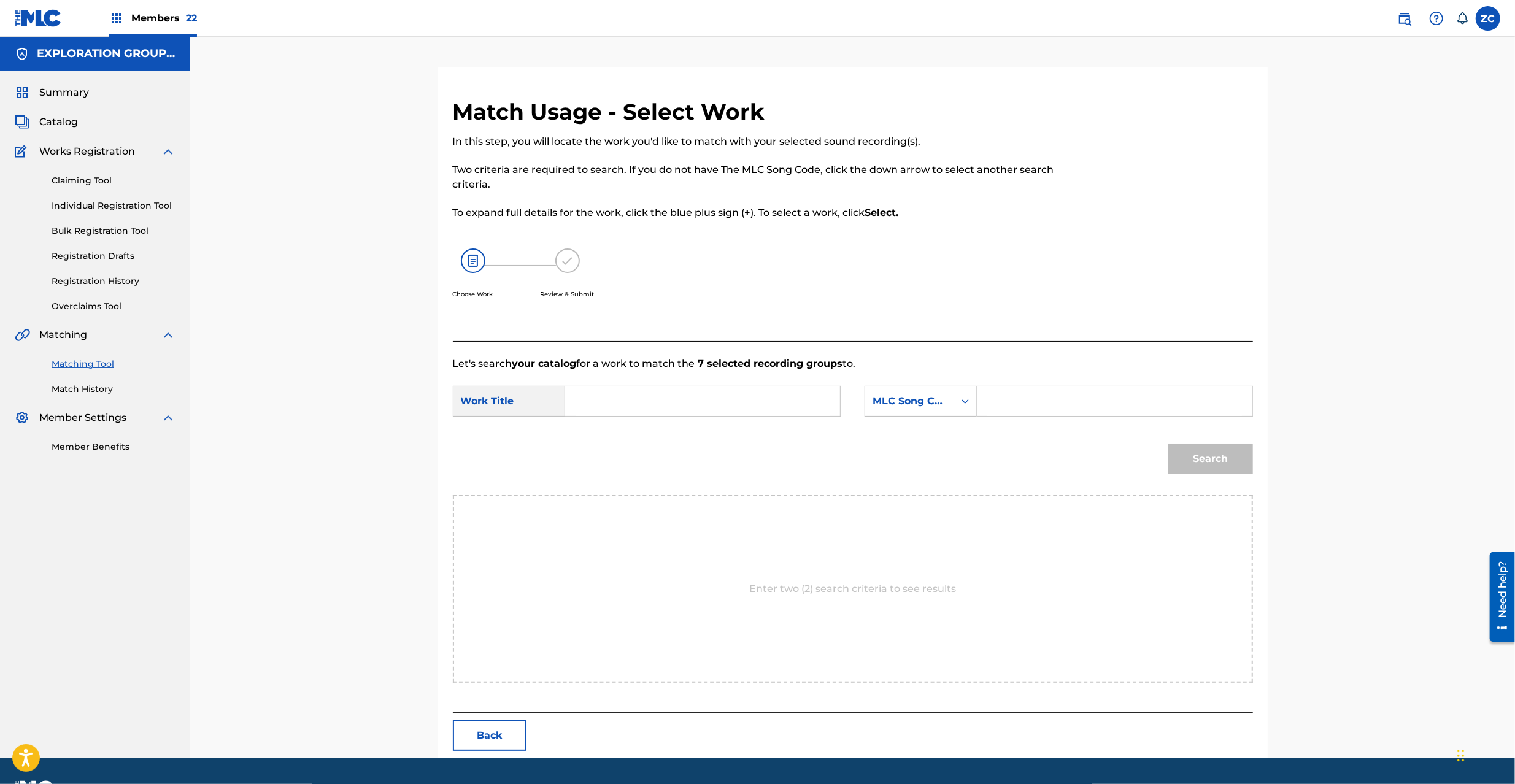
click at [756, 408] on input "Search Form" at bounding box center [702, 401] width 254 height 29
paste input "Gookon Kissa GB2X1T"
click at [695, 406] on input "Gookon Kissa GB2X1T" at bounding box center [702, 401] width 254 height 29
type input "Gookon Kissa"
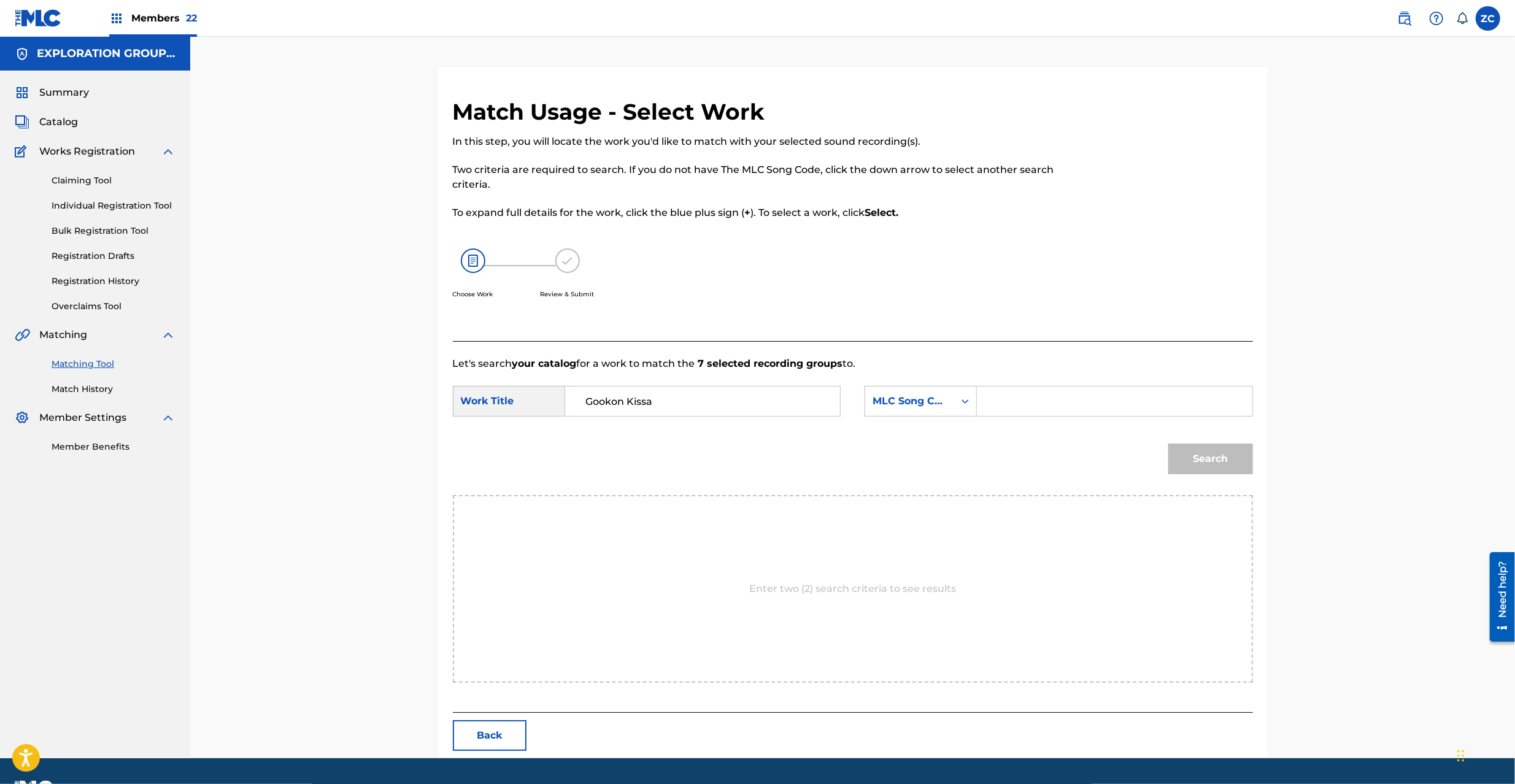
click at [1002, 405] on input "Search Form" at bounding box center [1114, 401] width 254 height 29
paste input "GB2X1T"
type input "GB2X1T"
click at [1208, 462] on button "Search" at bounding box center [1211, 458] width 84 height 31
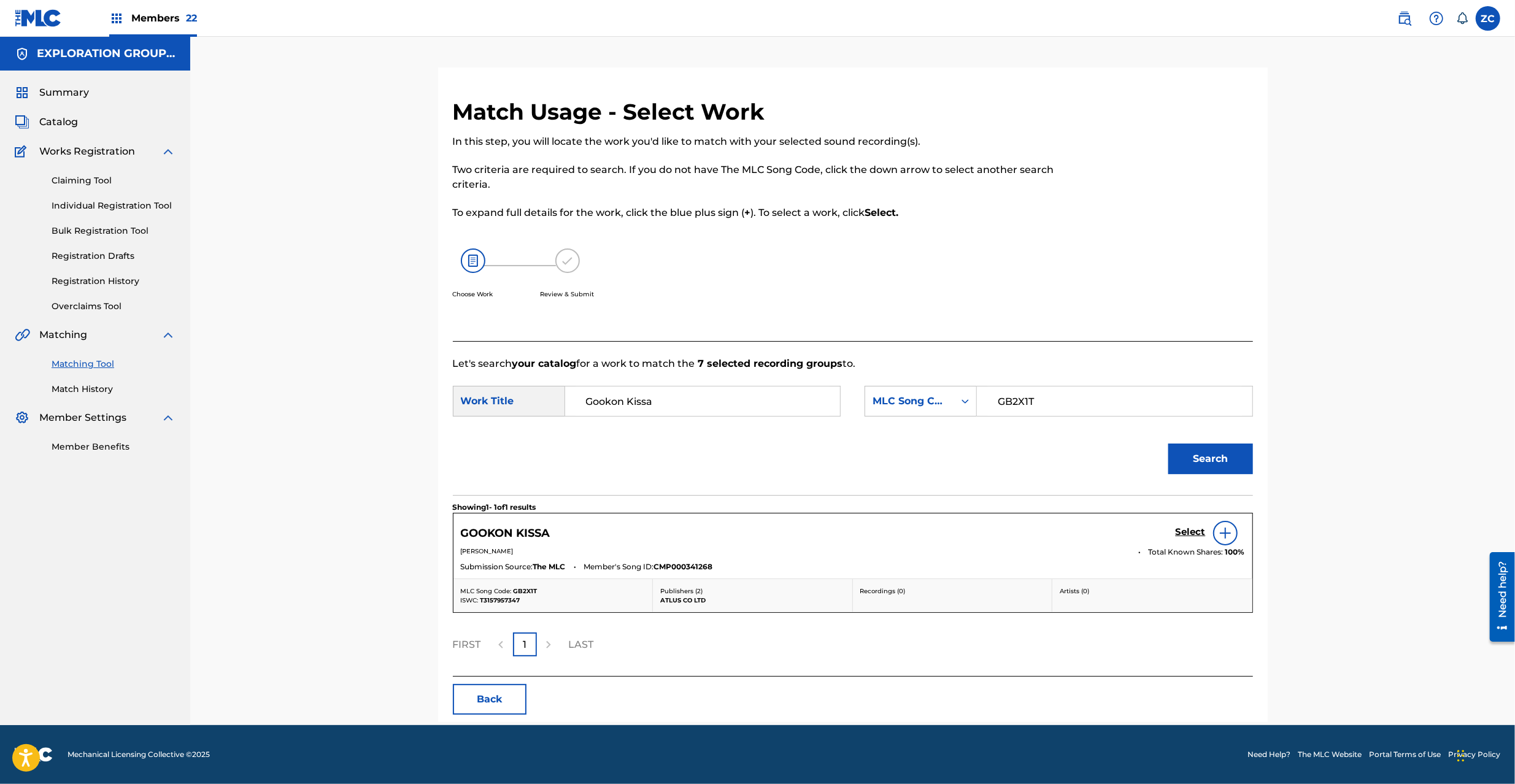
click at [1181, 531] on h5 "Select" at bounding box center [1191, 532] width 30 height 12
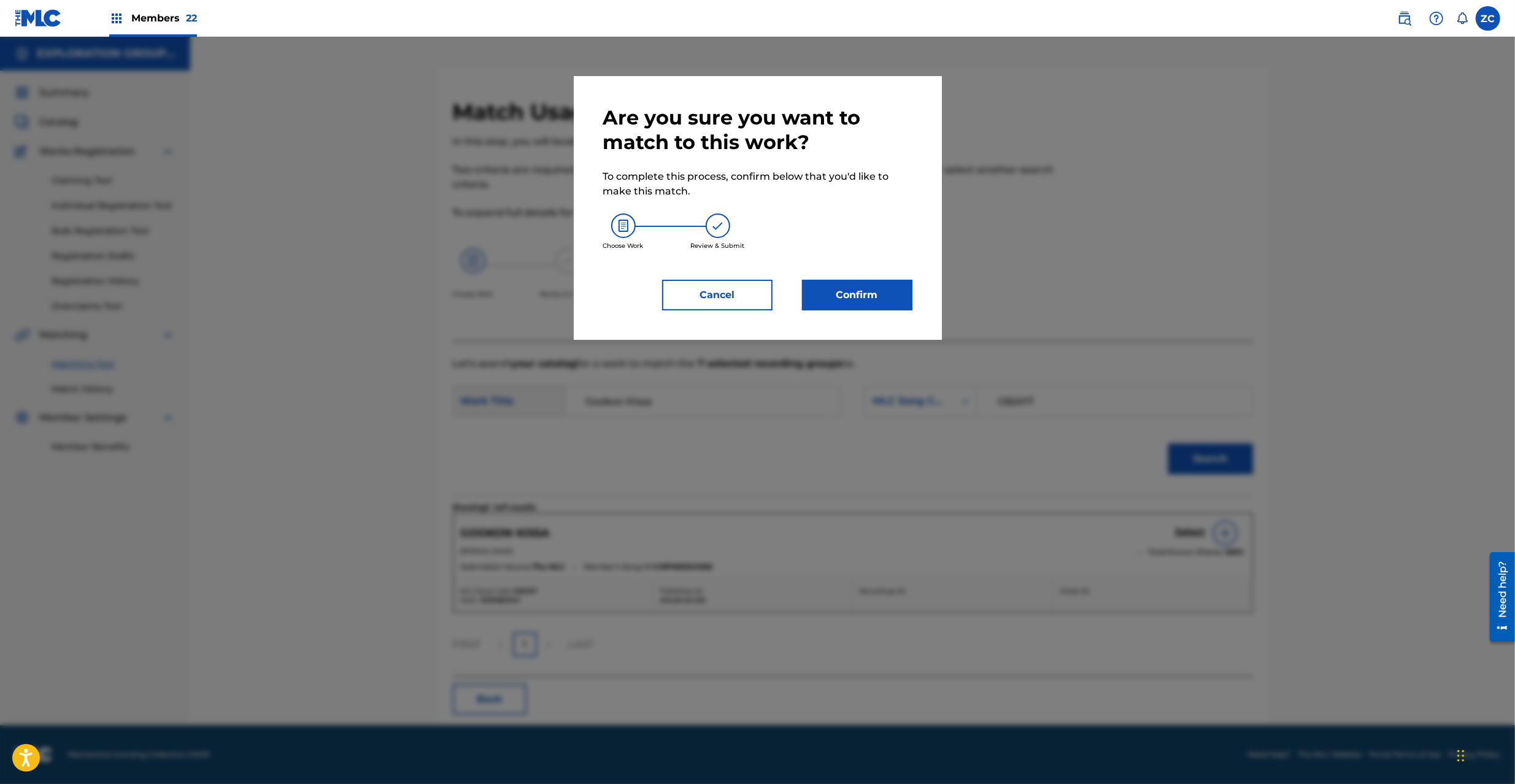
click at [869, 298] on button "Confirm" at bounding box center [857, 294] width 111 height 31
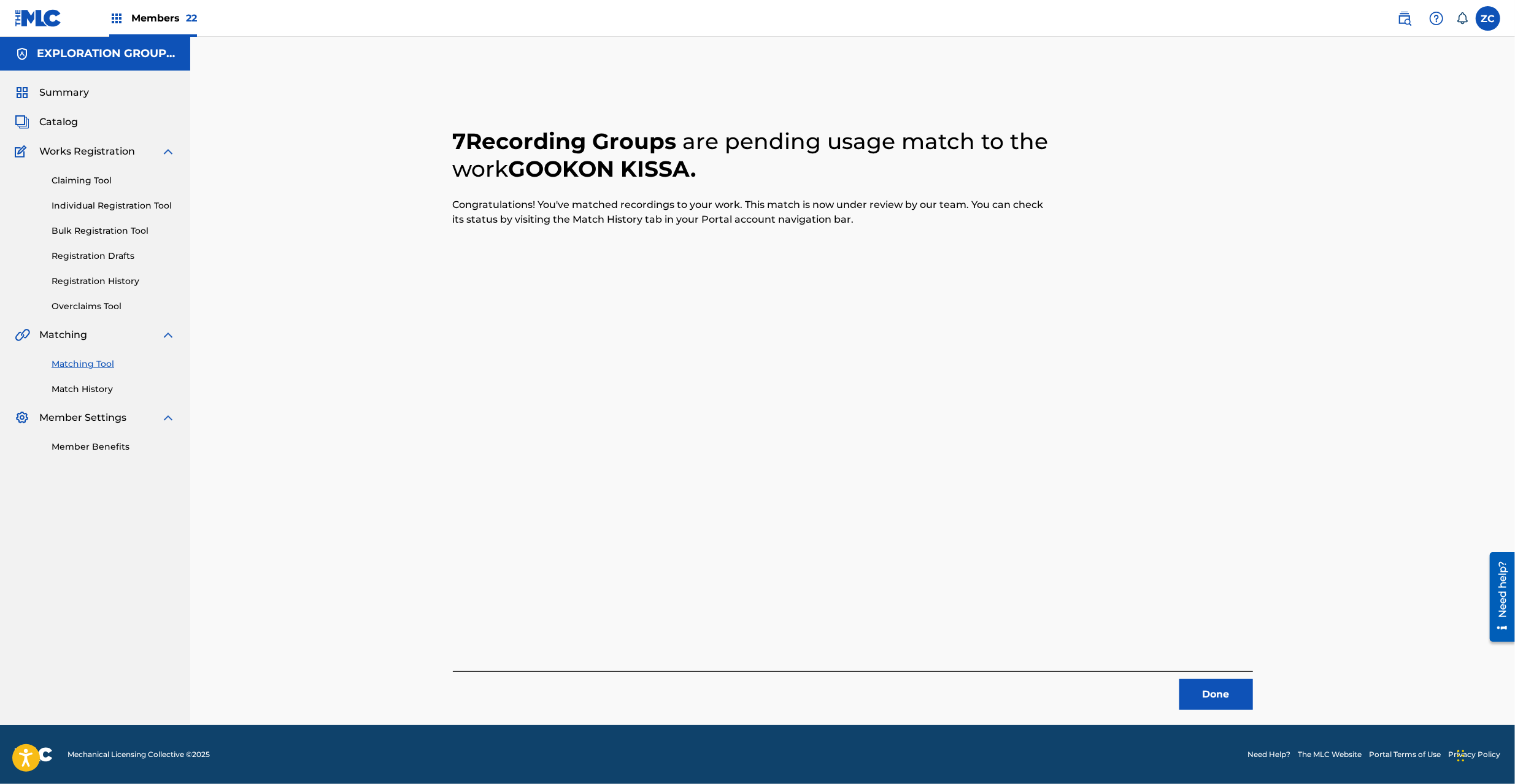
click at [1208, 705] on button "Done" at bounding box center [1216, 694] width 73 height 31
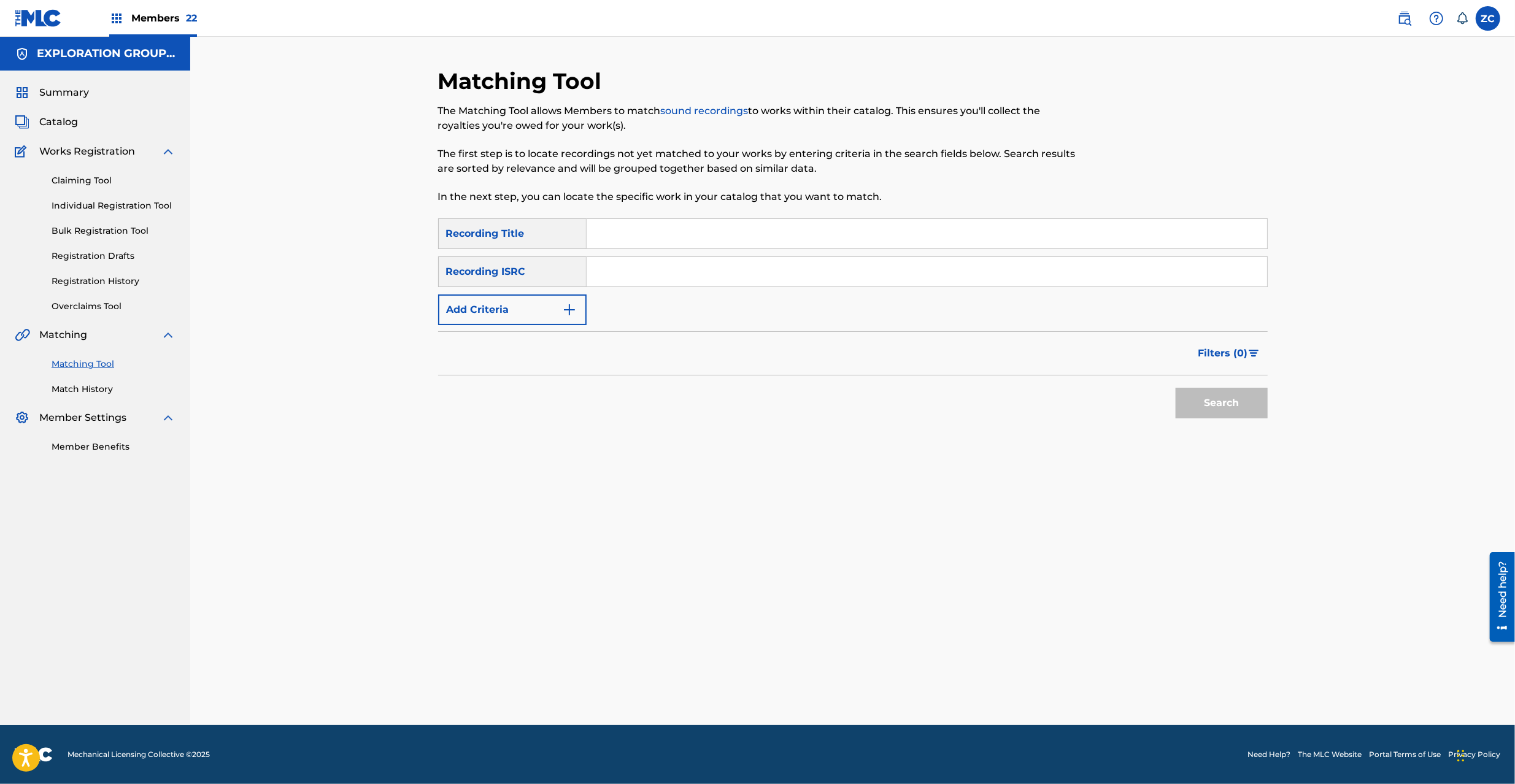
click at [1115, 280] on input "Search Form" at bounding box center [927, 271] width 681 height 29
paste input "JPK651668117"
type input "JPK651668117"
click at [1210, 405] on button "Search" at bounding box center [1222, 403] width 92 height 31
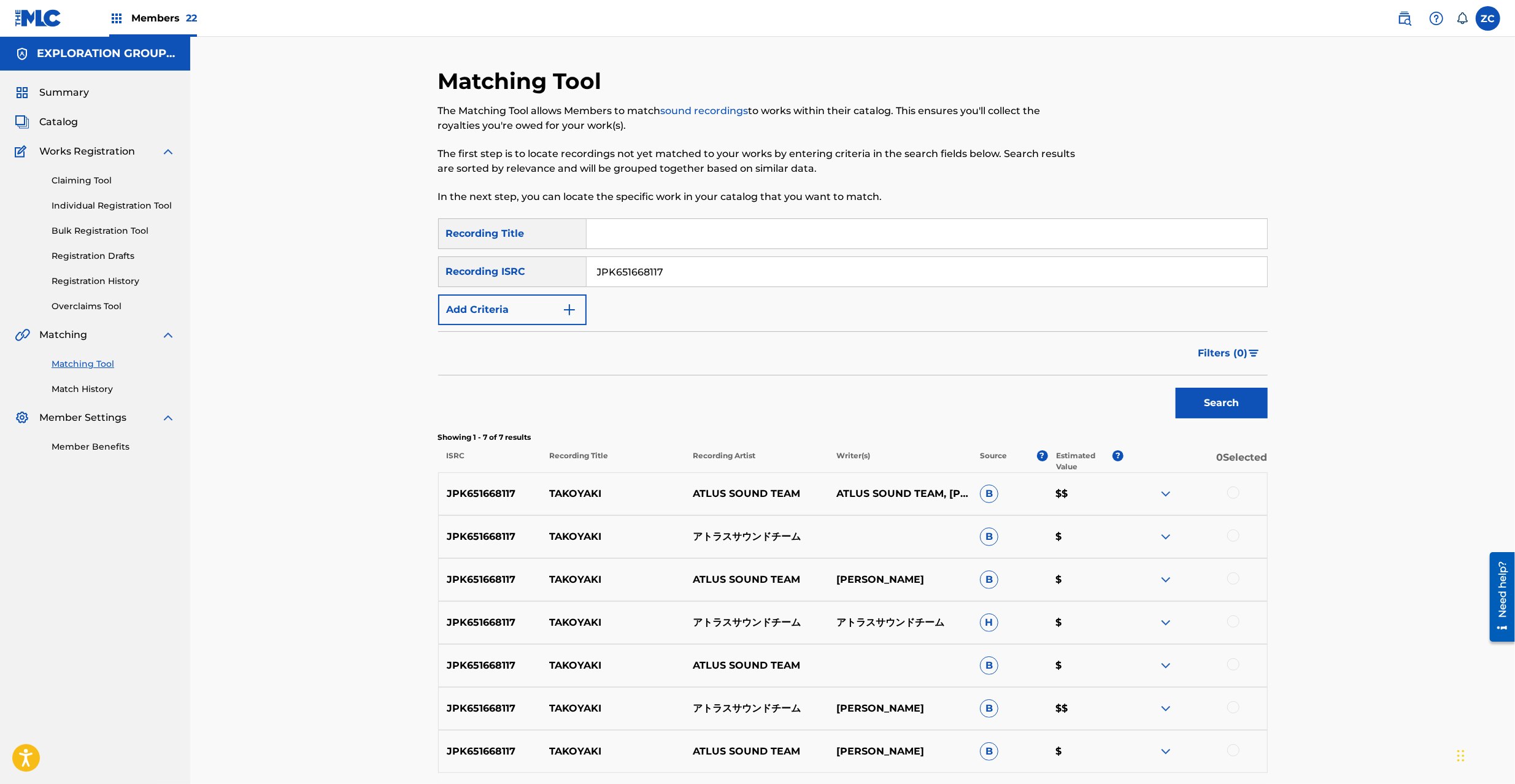
click at [1233, 497] on div at bounding box center [1233, 492] width 12 height 12
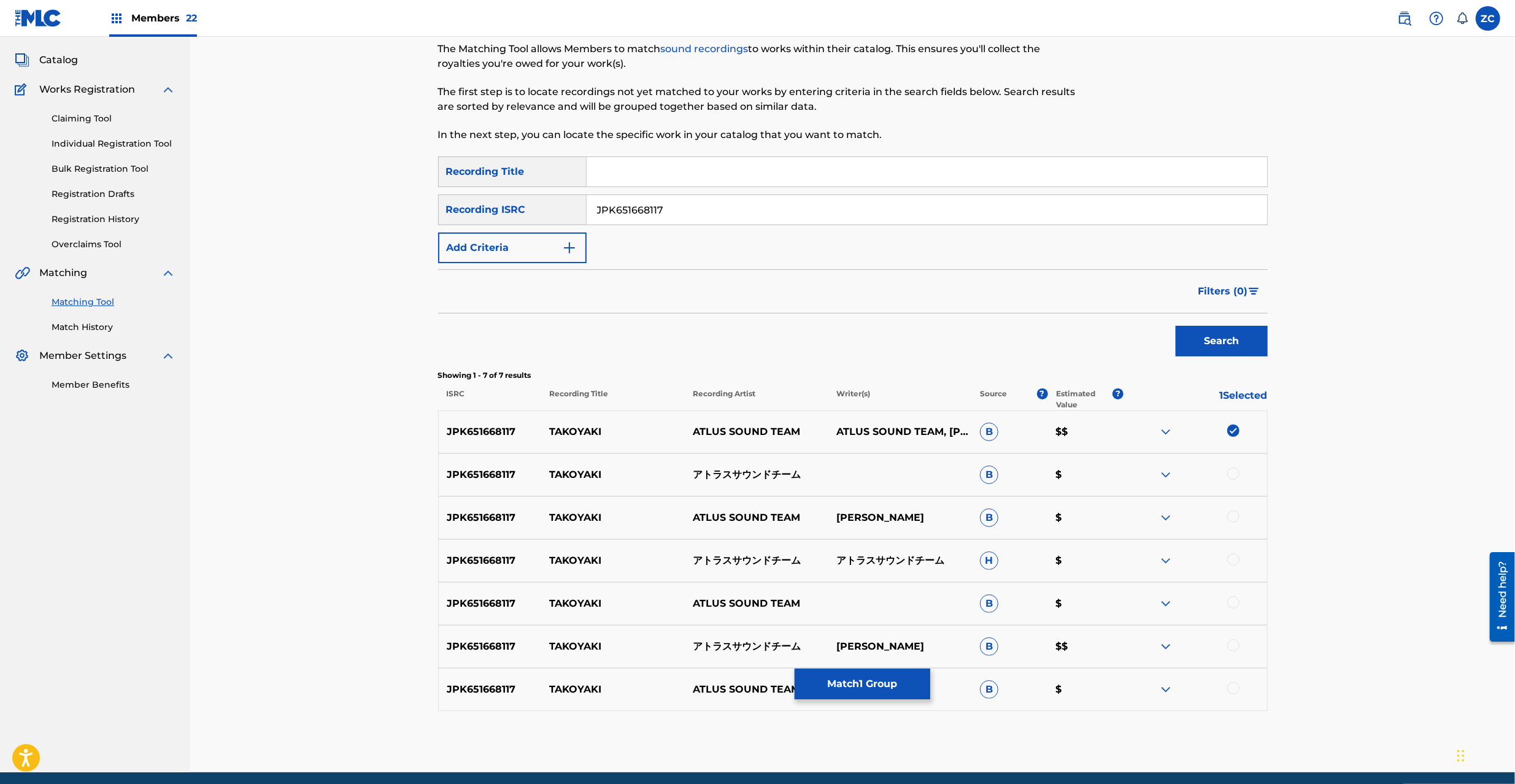
scroll to position [109, 0]
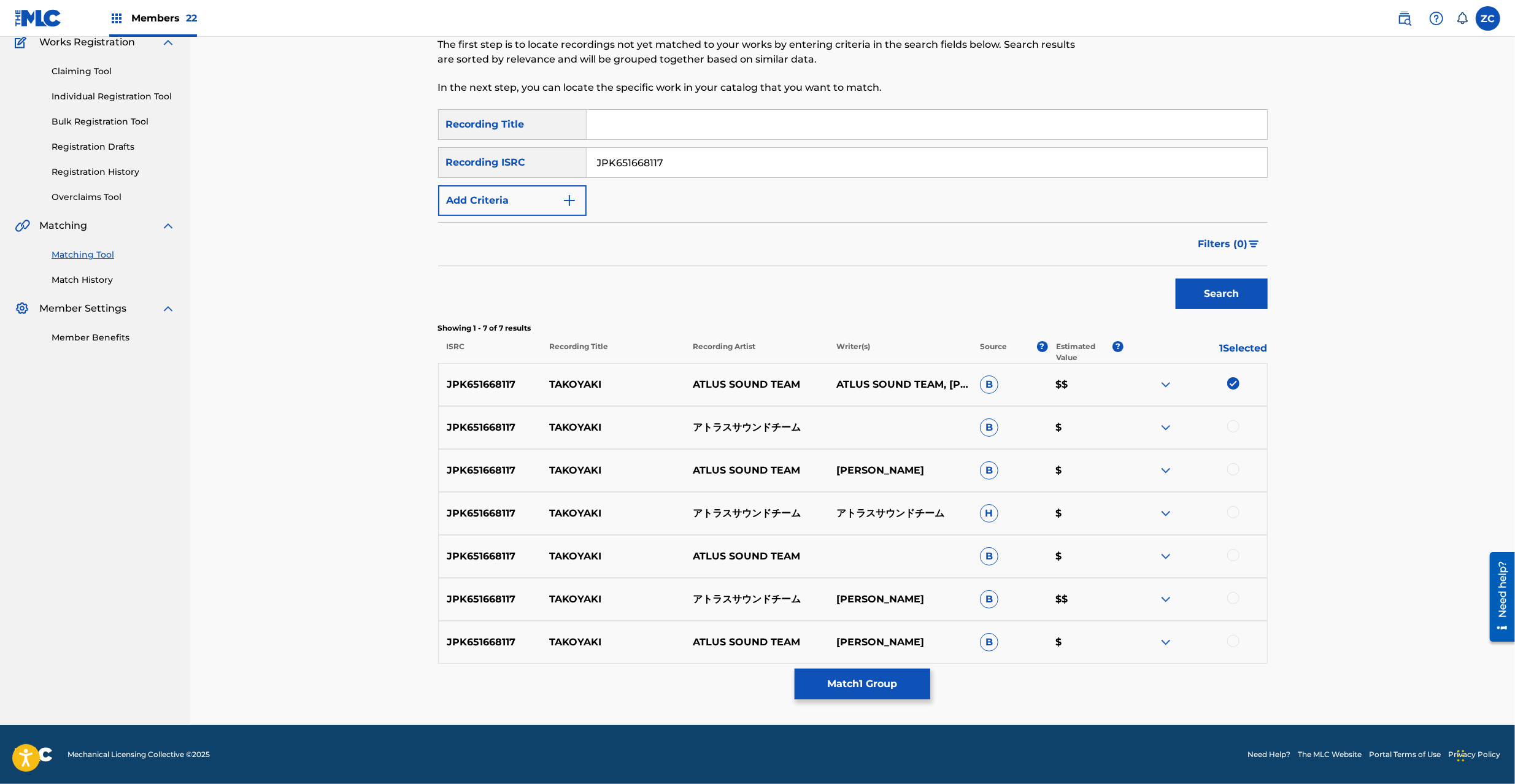
click at [1235, 423] on div at bounding box center [1233, 426] width 12 height 12
click at [1231, 471] on div at bounding box center [1233, 469] width 12 height 12
click at [1235, 509] on div at bounding box center [1233, 512] width 12 height 12
click at [1235, 560] on div at bounding box center [1233, 555] width 12 height 12
click at [1232, 597] on div at bounding box center [1233, 598] width 12 height 12
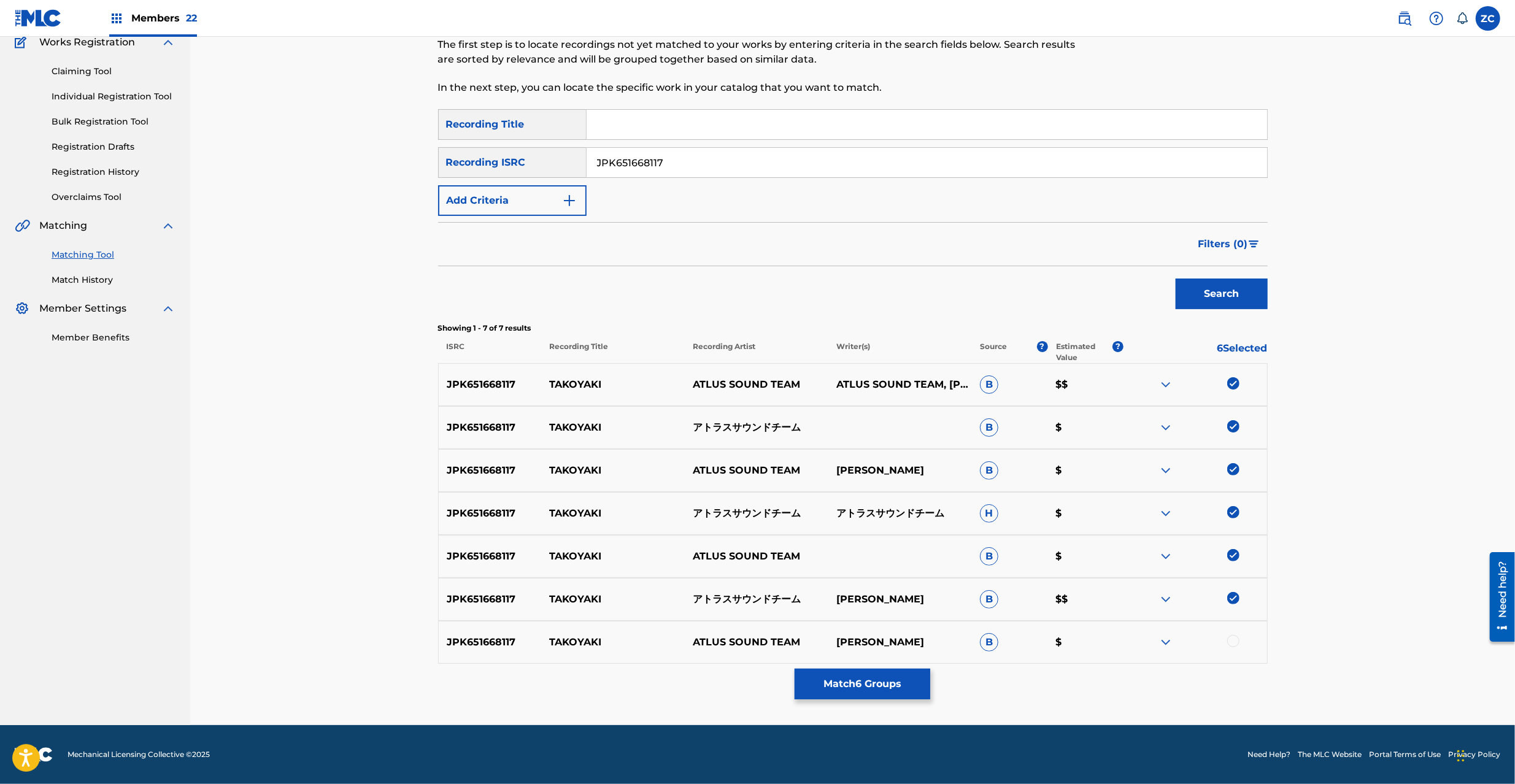
click at [1232, 643] on div at bounding box center [1233, 641] width 12 height 12
click at [894, 676] on button "Match 7 Groups" at bounding box center [862, 684] width 135 height 31
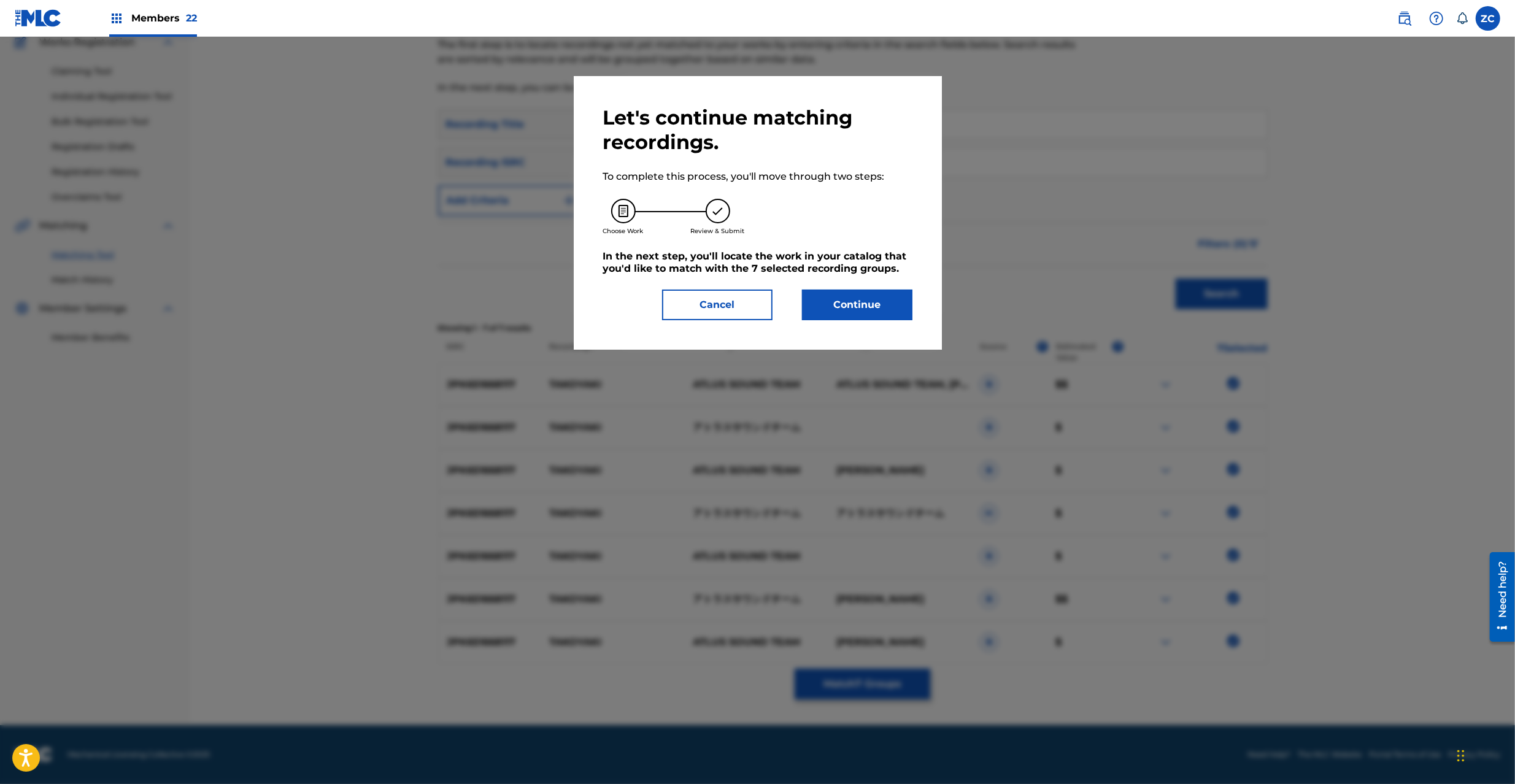
click at [882, 308] on button "Continue" at bounding box center [857, 305] width 111 height 31
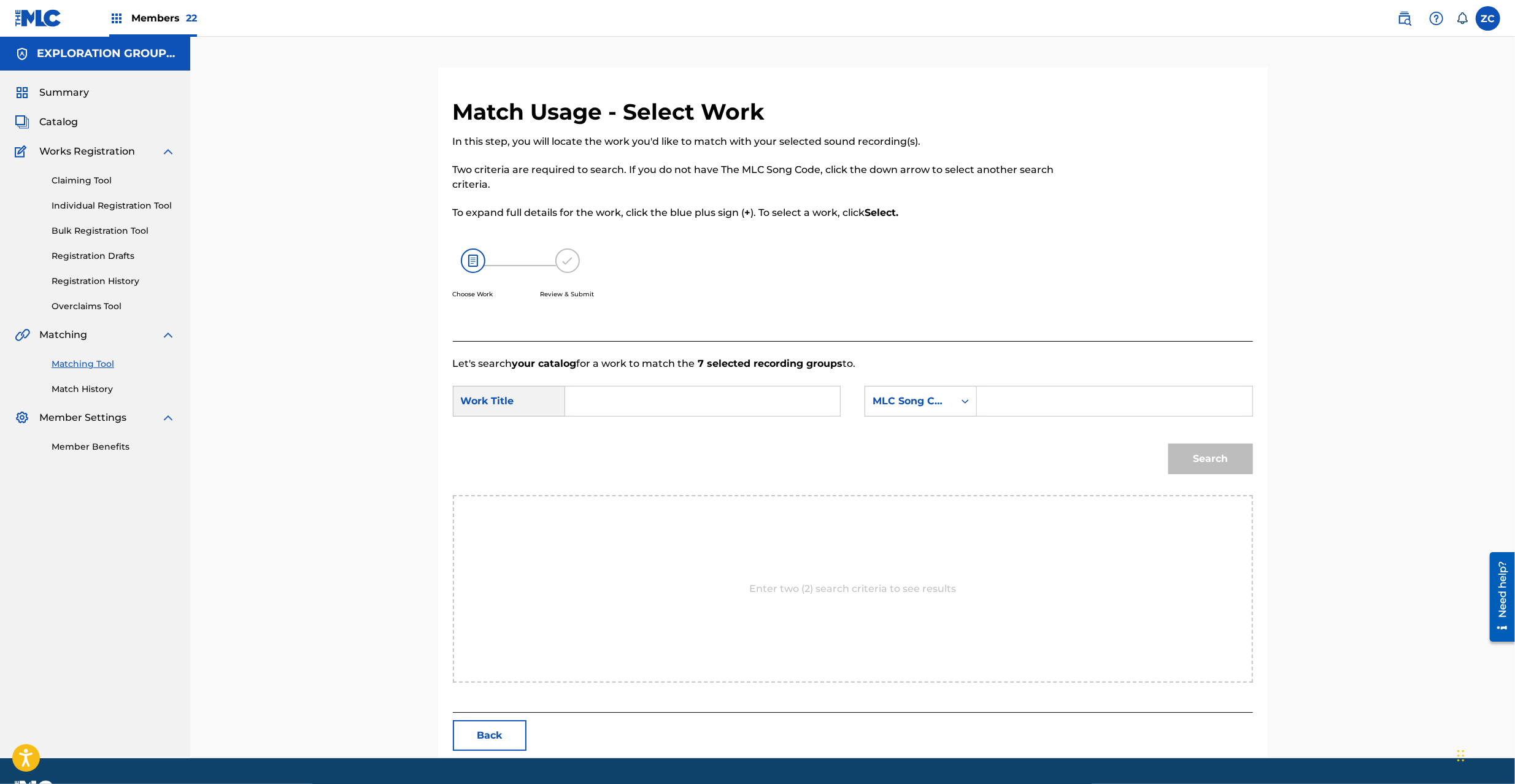
click at [737, 403] on input "Search Form" at bounding box center [702, 401] width 254 height 29
paste input "Takoyaki T481C5"
click at [671, 403] on input "Takoyaki T481C5" at bounding box center [702, 401] width 254 height 29
type input "Takoyaki"
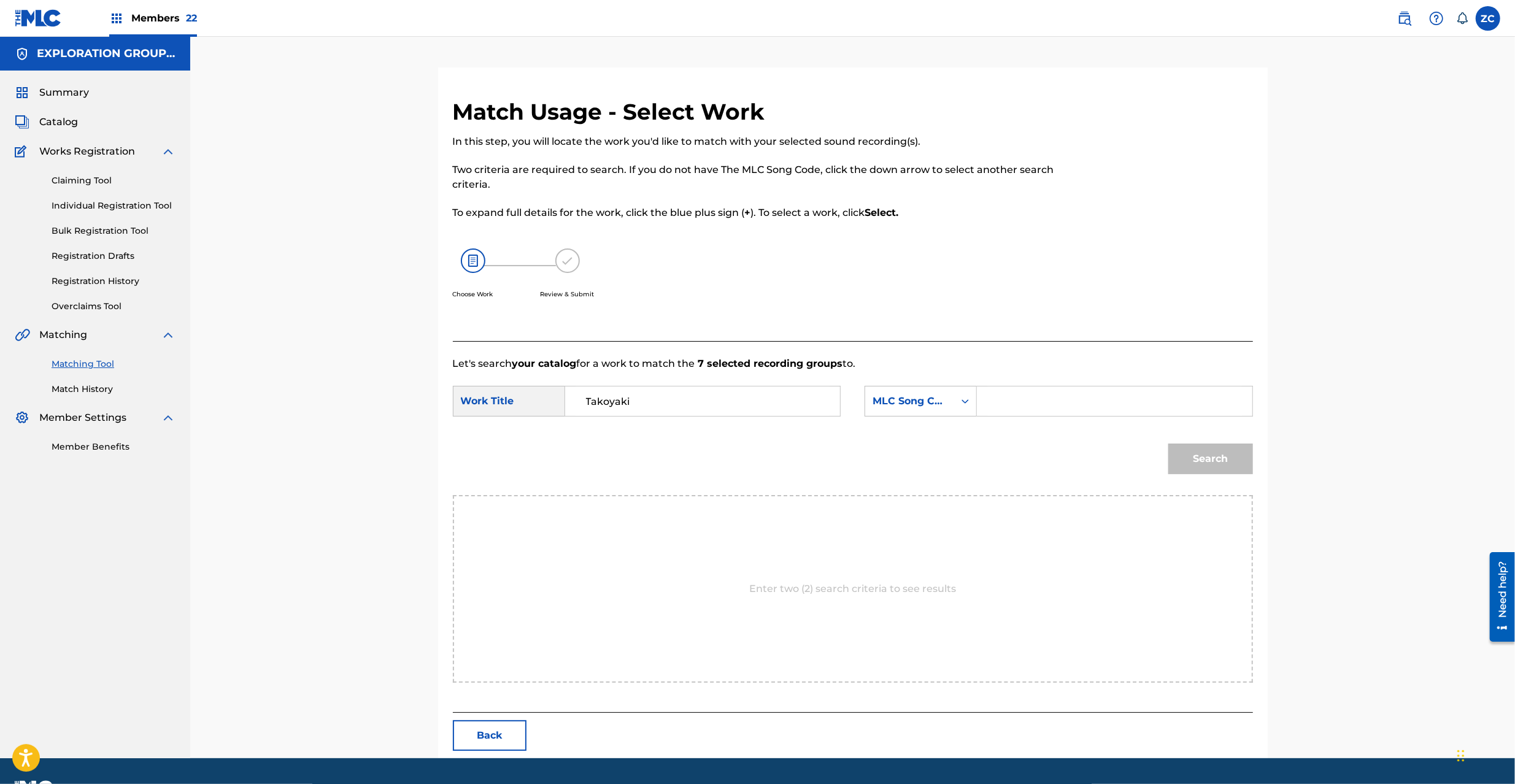
click at [1042, 403] on input "Search Form" at bounding box center [1114, 401] width 254 height 29
paste input "T481C5"
type input "T481C5"
click at [1214, 454] on button "Search" at bounding box center [1211, 458] width 84 height 31
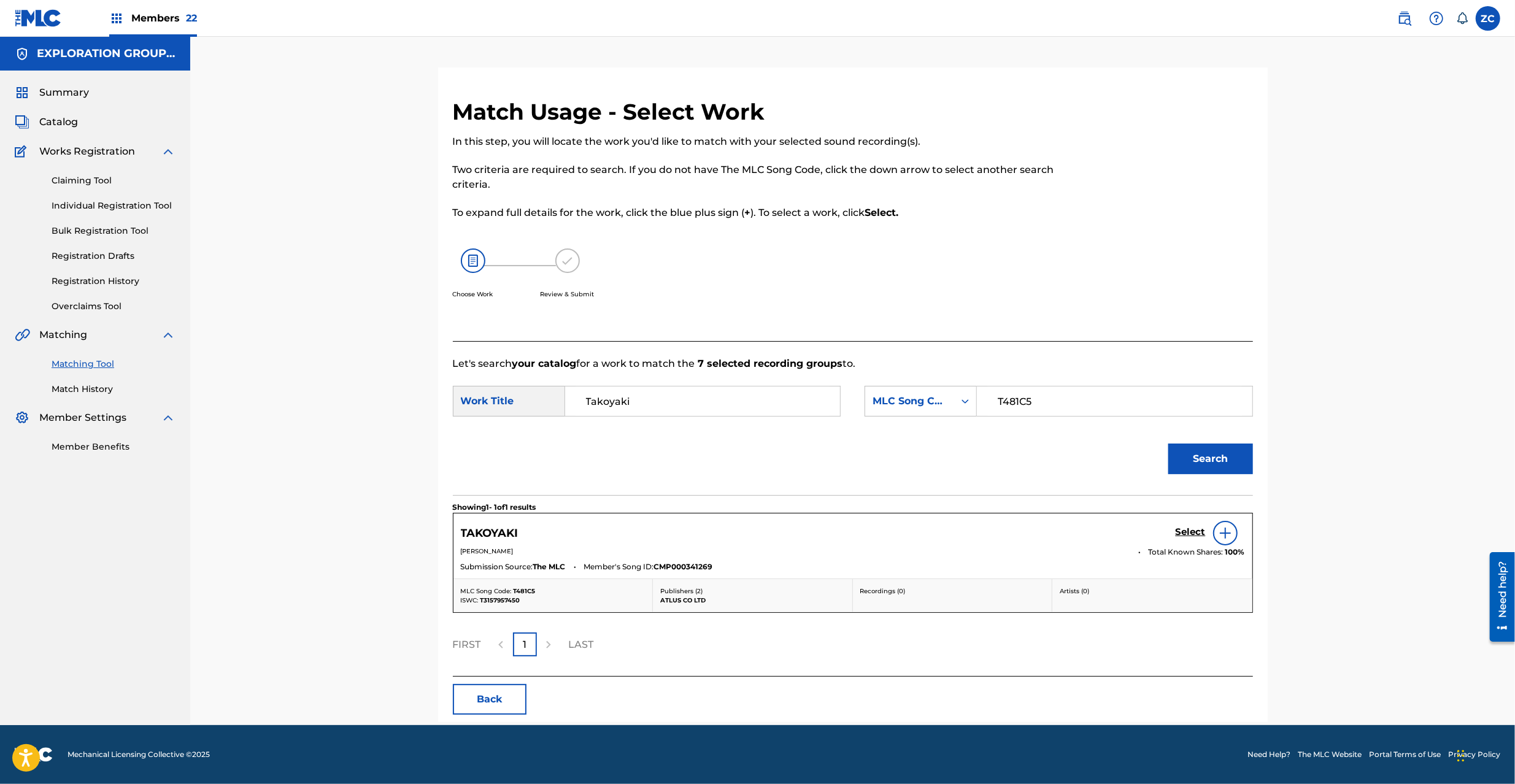
click at [1184, 532] on h5 "Select" at bounding box center [1191, 532] width 30 height 12
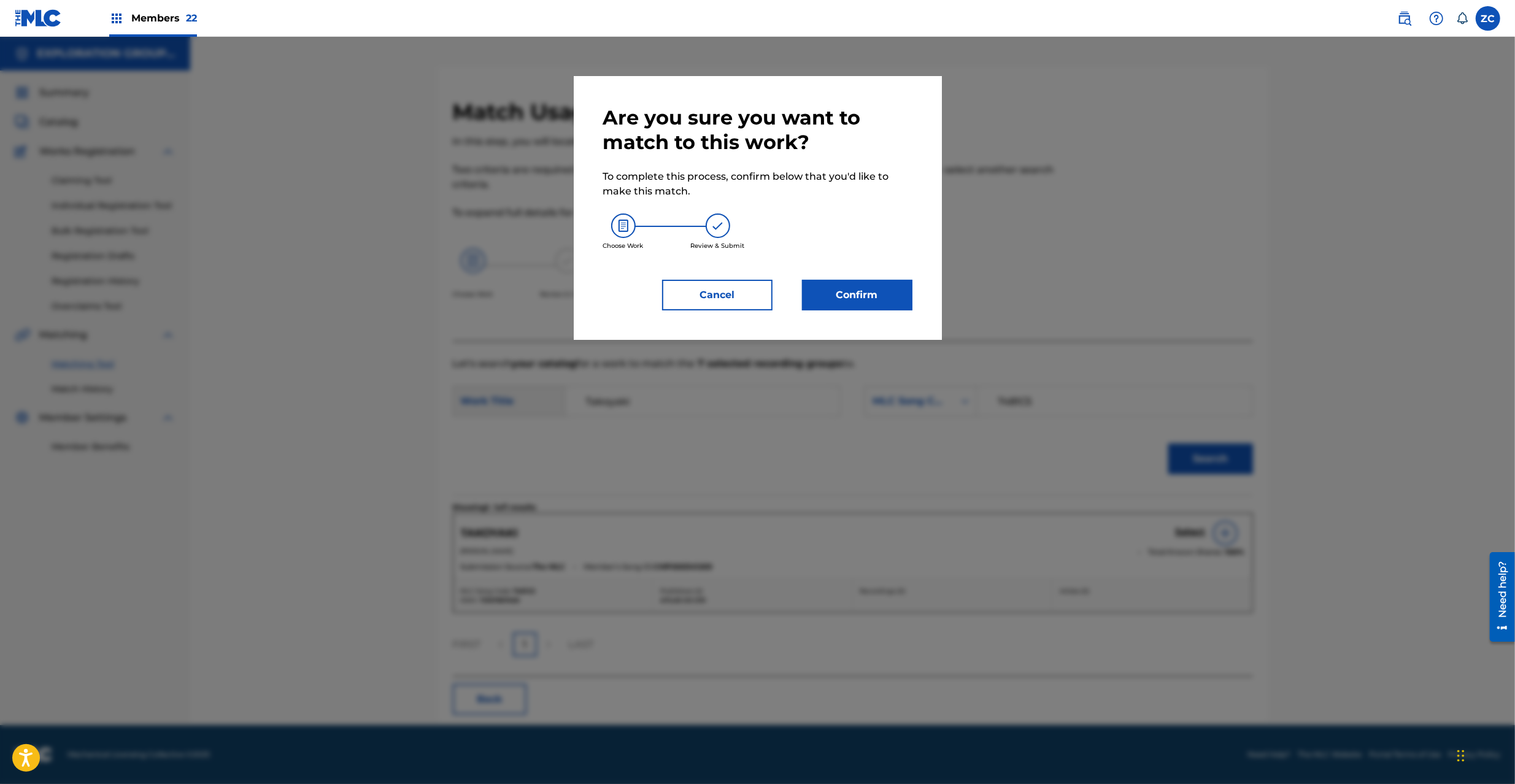
click at [874, 302] on button "Confirm" at bounding box center [857, 294] width 111 height 31
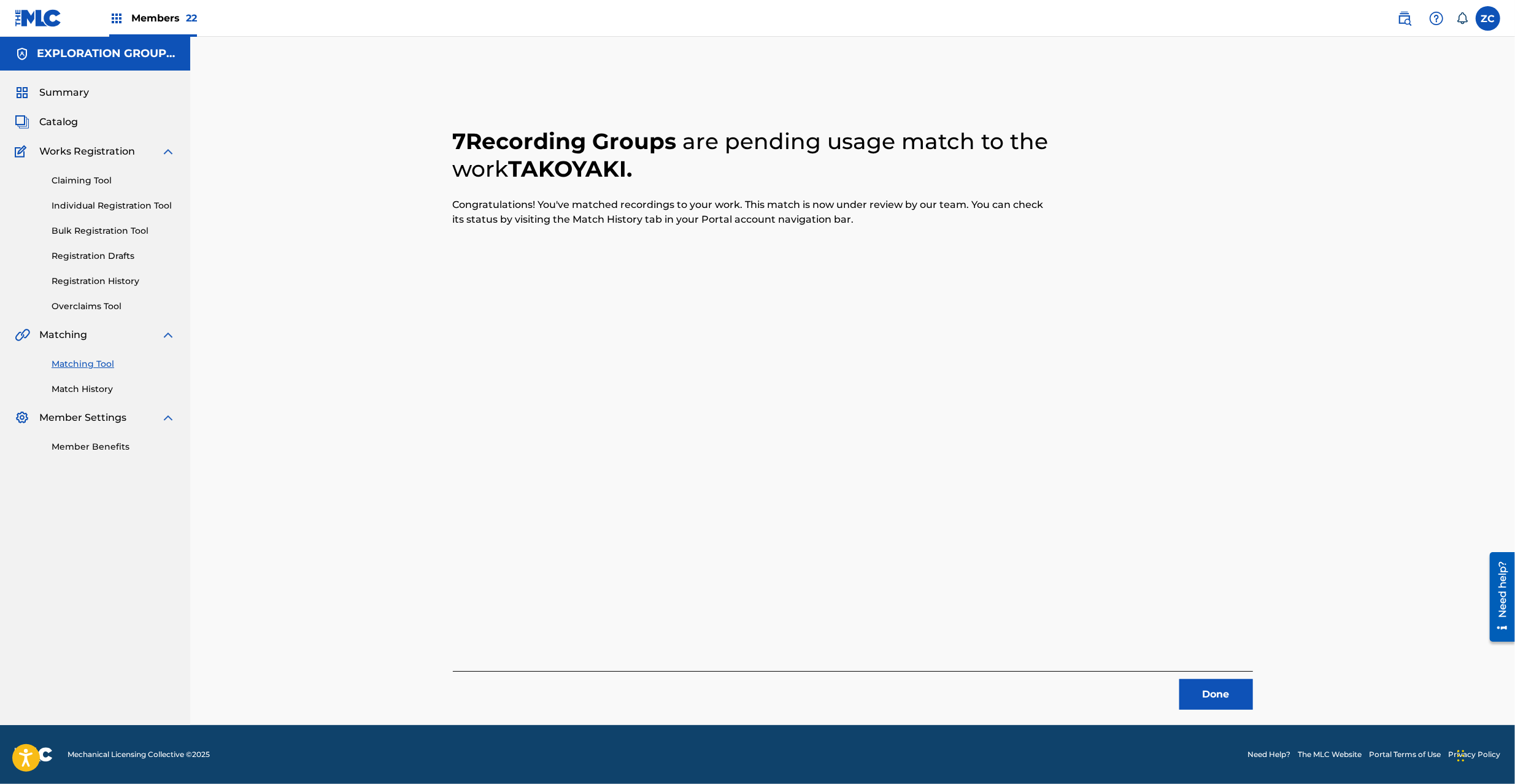
click at [1212, 700] on button "Done" at bounding box center [1216, 694] width 73 height 31
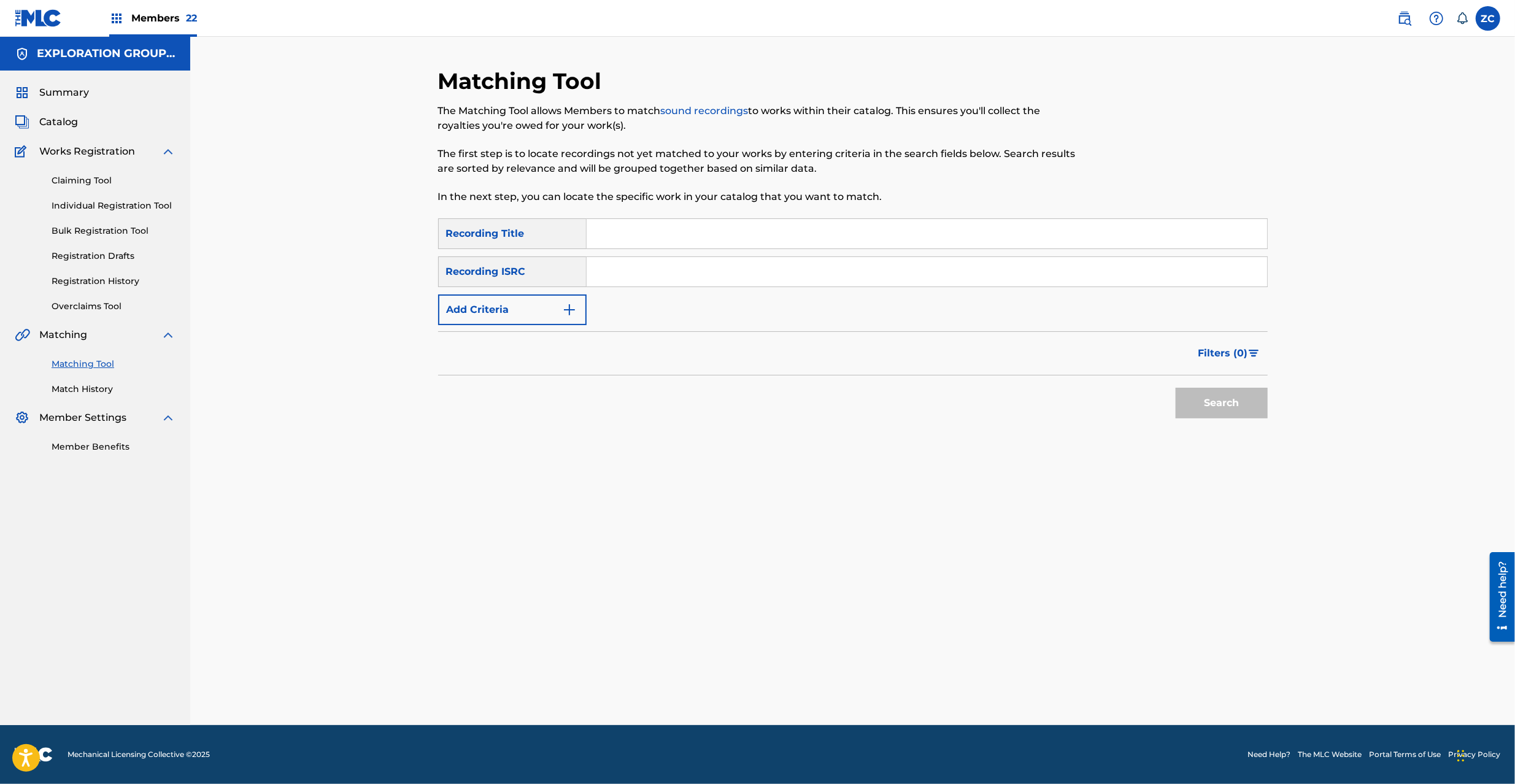
click at [781, 283] on input "Search Form" at bounding box center [927, 271] width 681 height 29
paste input "JPK651668118"
type input "JPK651668118"
click at [1192, 408] on button "Search" at bounding box center [1222, 403] width 92 height 31
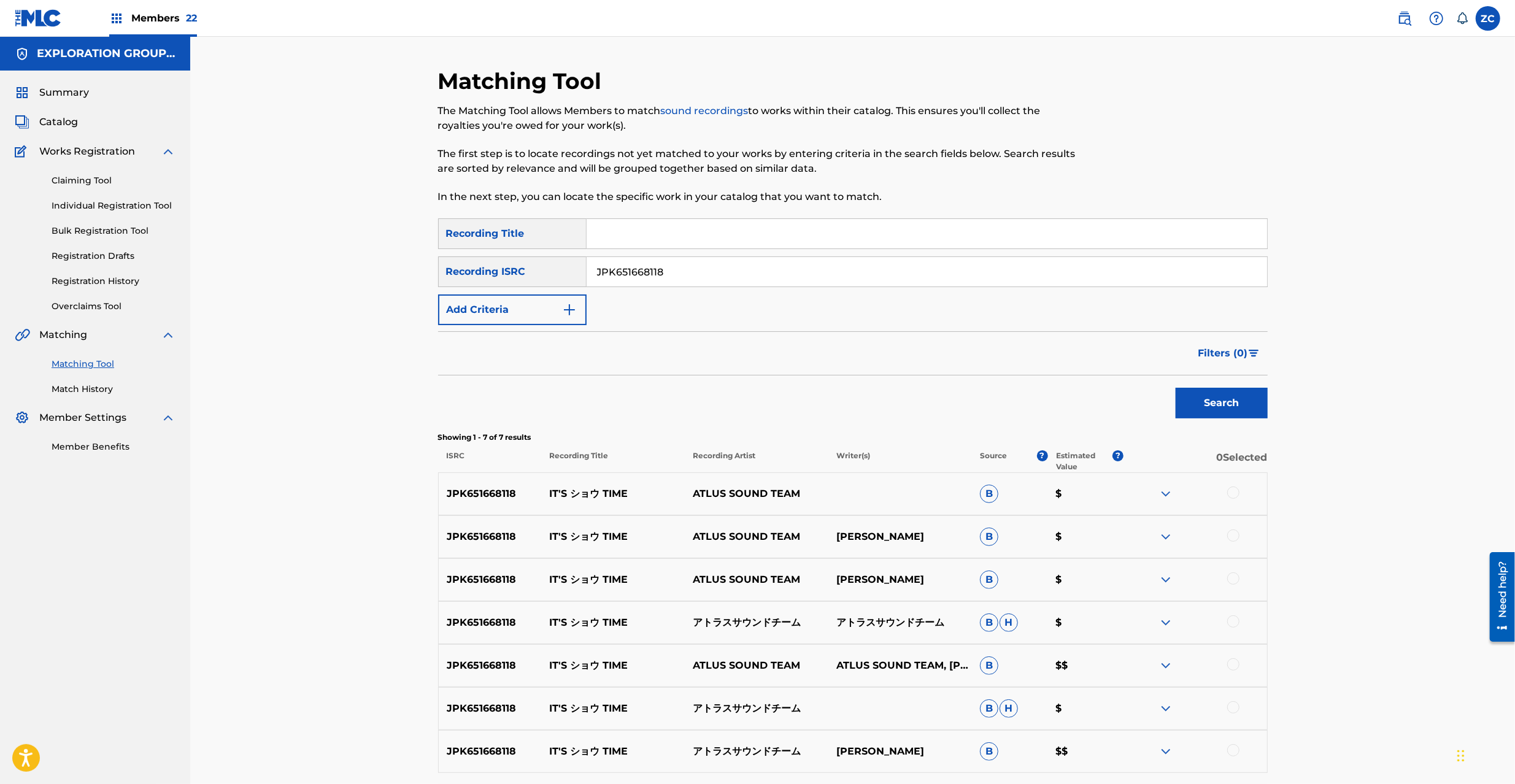
click at [1228, 492] on div at bounding box center [1233, 492] width 12 height 12
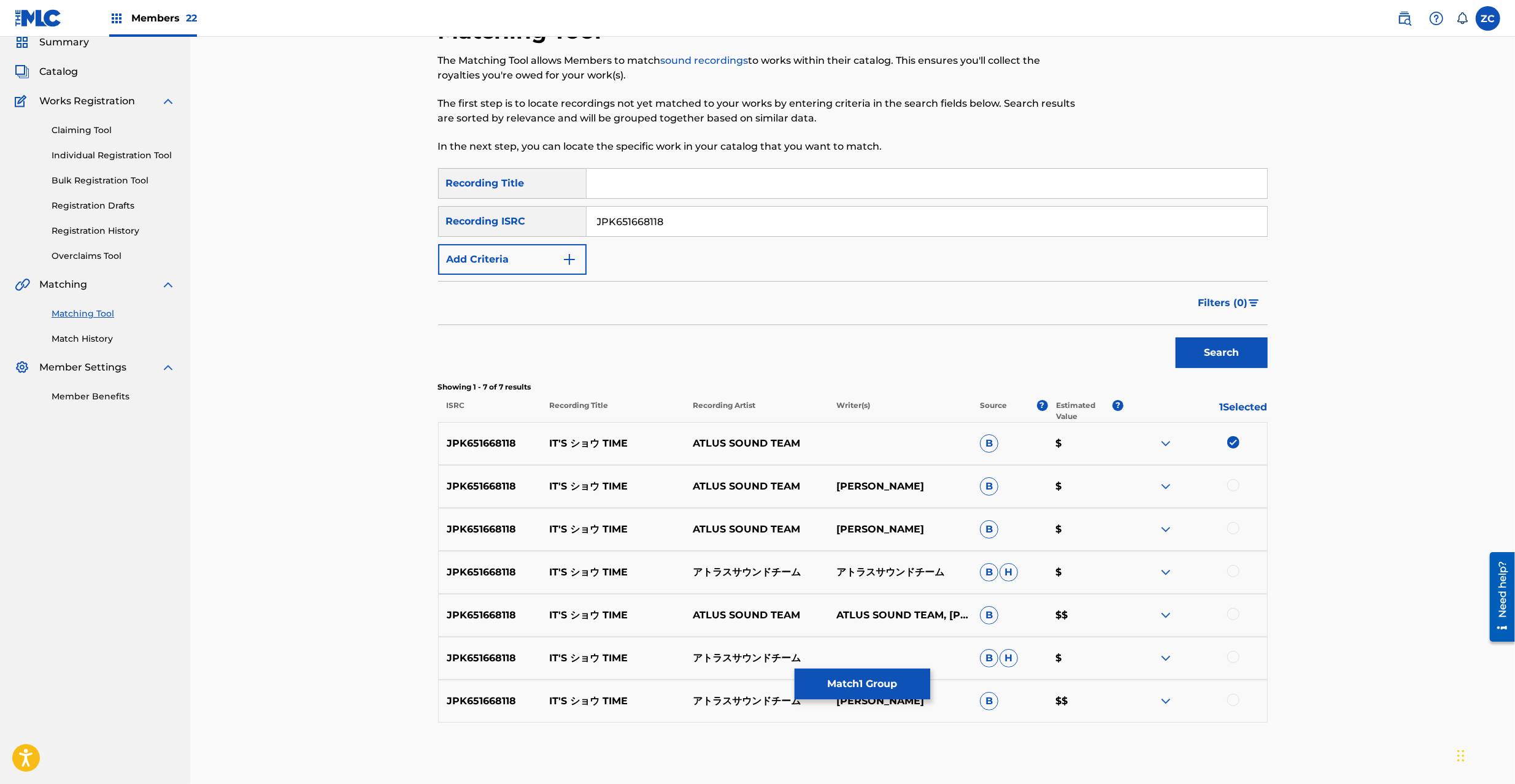
scroll to position [109, 0]
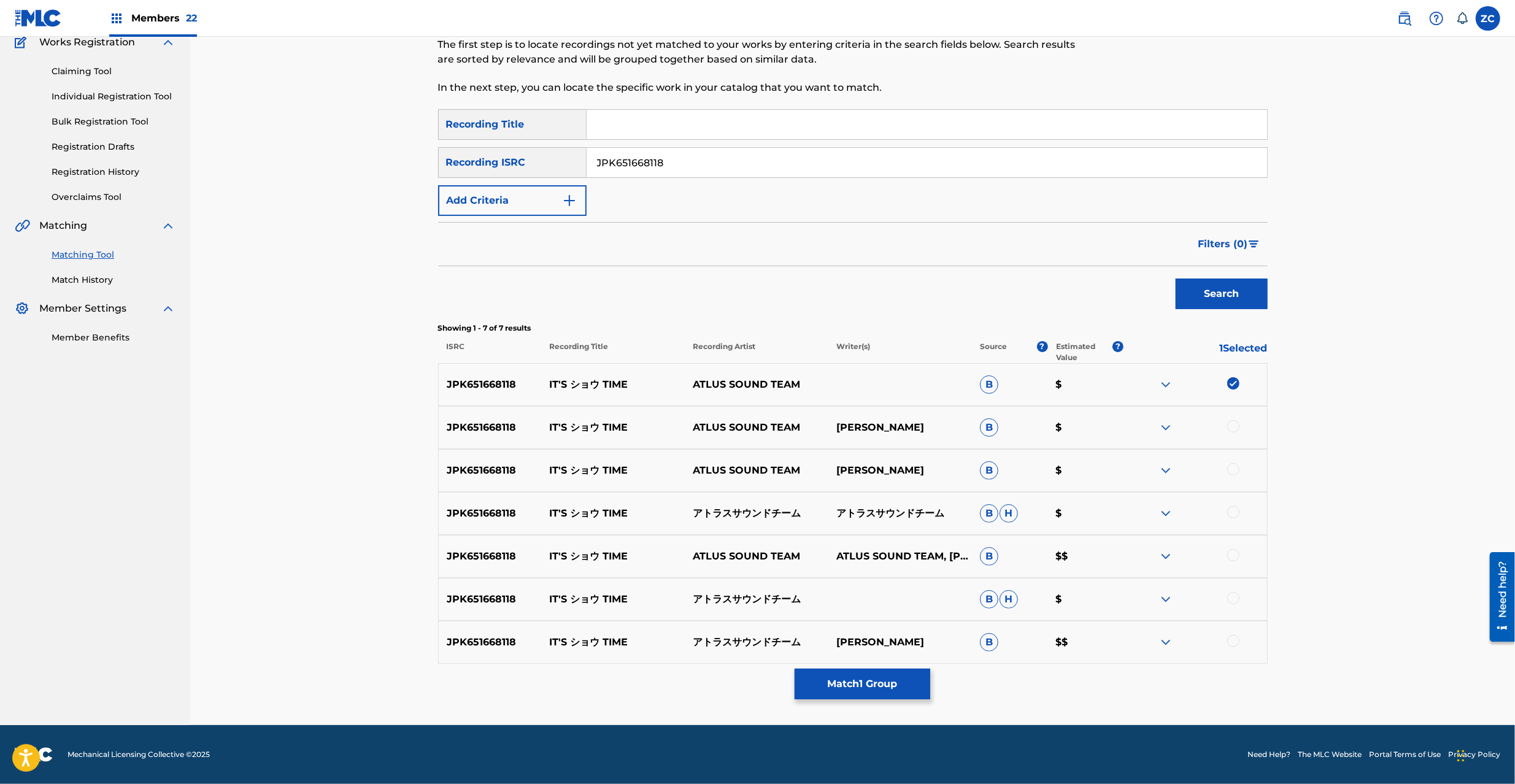
click at [1236, 427] on div at bounding box center [1233, 426] width 12 height 12
click at [1233, 474] on div at bounding box center [1233, 469] width 12 height 12
click at [1233, 514] on div at bounding box center [1233, 512] width 12 height 12
click at [1232, 558] on div at bounding box center [1233, 555] width 12 height 12
click at [1233, 601] on div at bounding box center [1233, 598] width 12 height 12
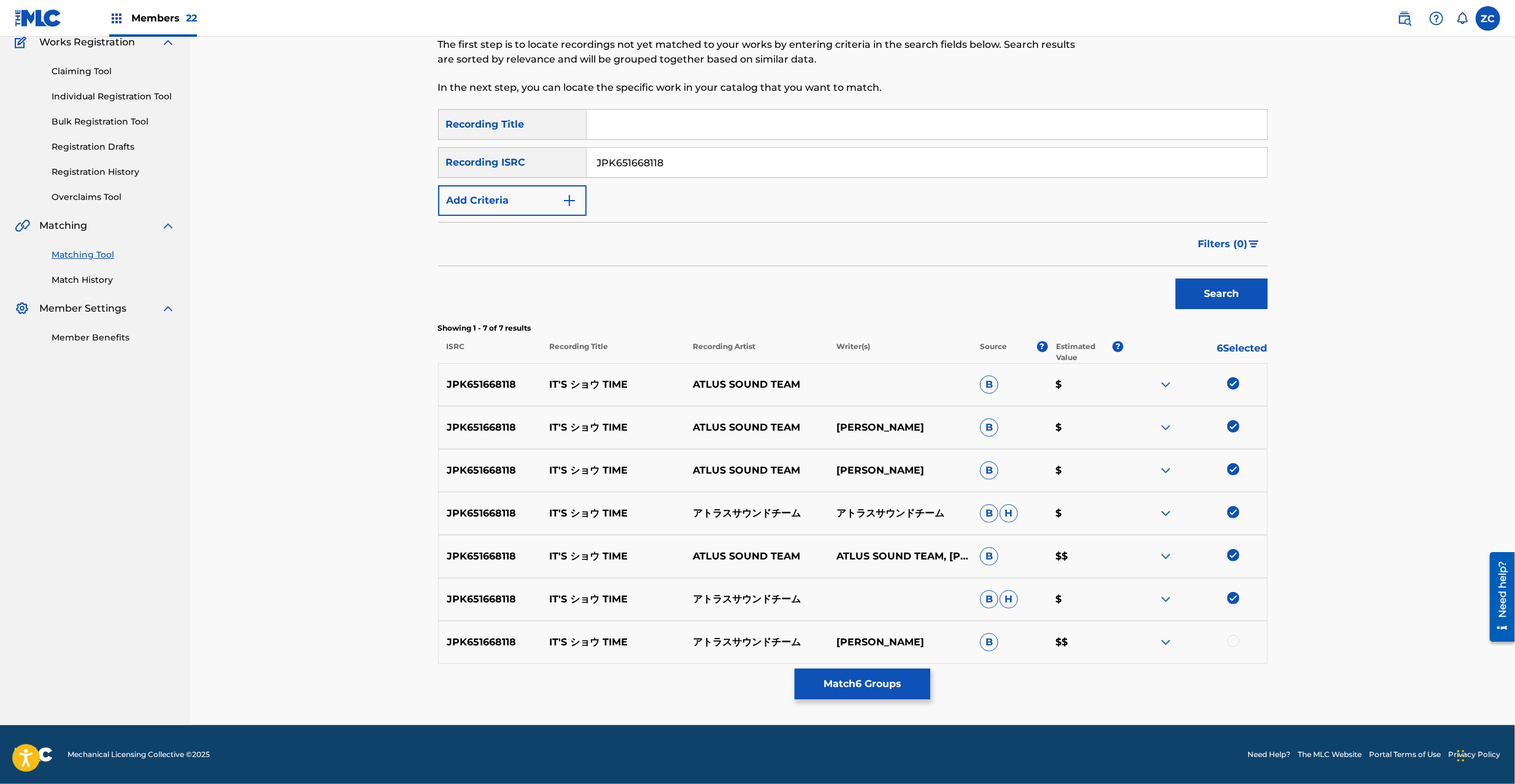
click at [1235, 638] on div at bounding box center [1233, 641] width 12 height 12
click at [893, 695] on button "Match 7 Groups" at bounding box center [862, 684] width 135 height 31
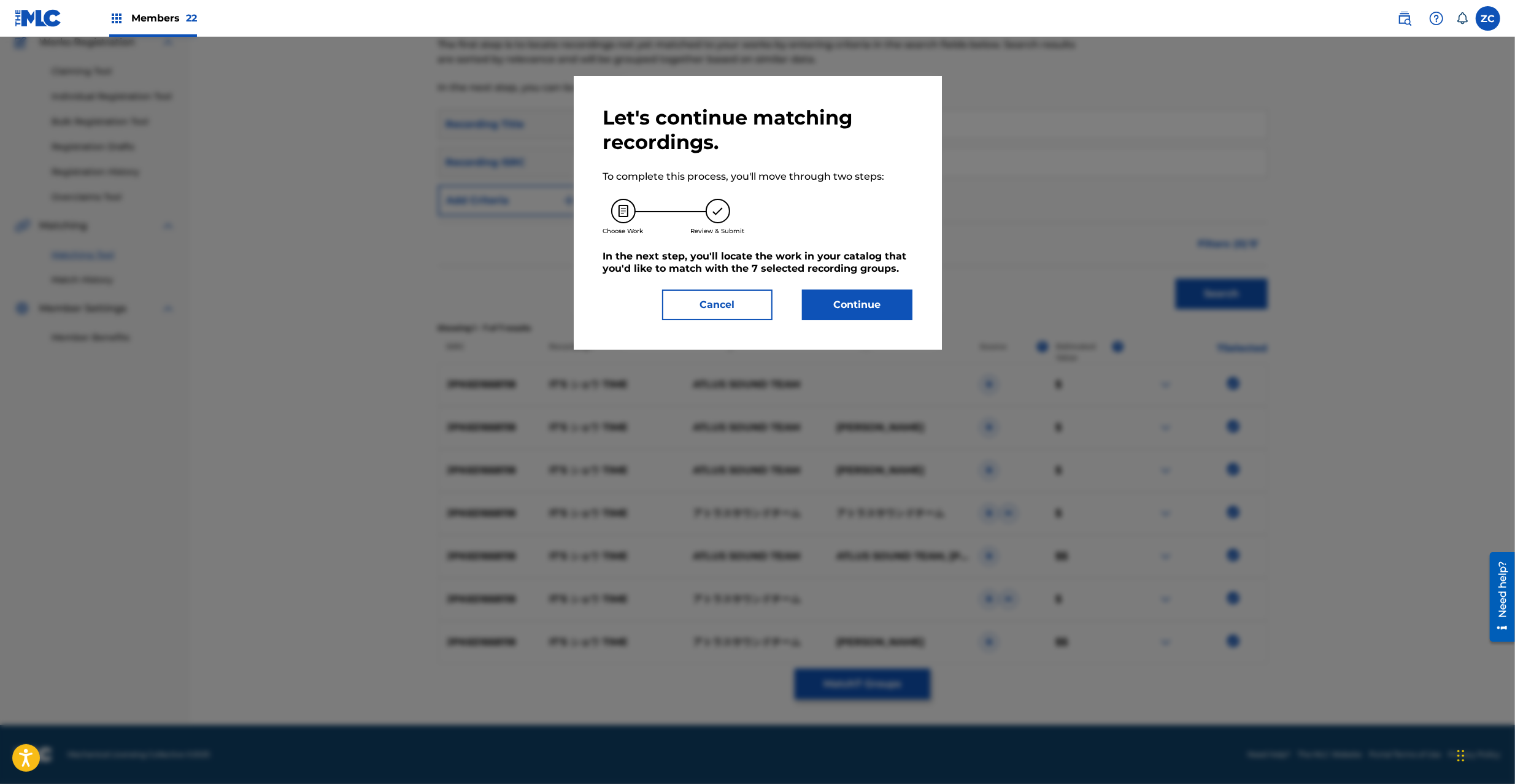
click at [877, 319] on button "Continue" at bounding box center [857, 305] width 111 height 31
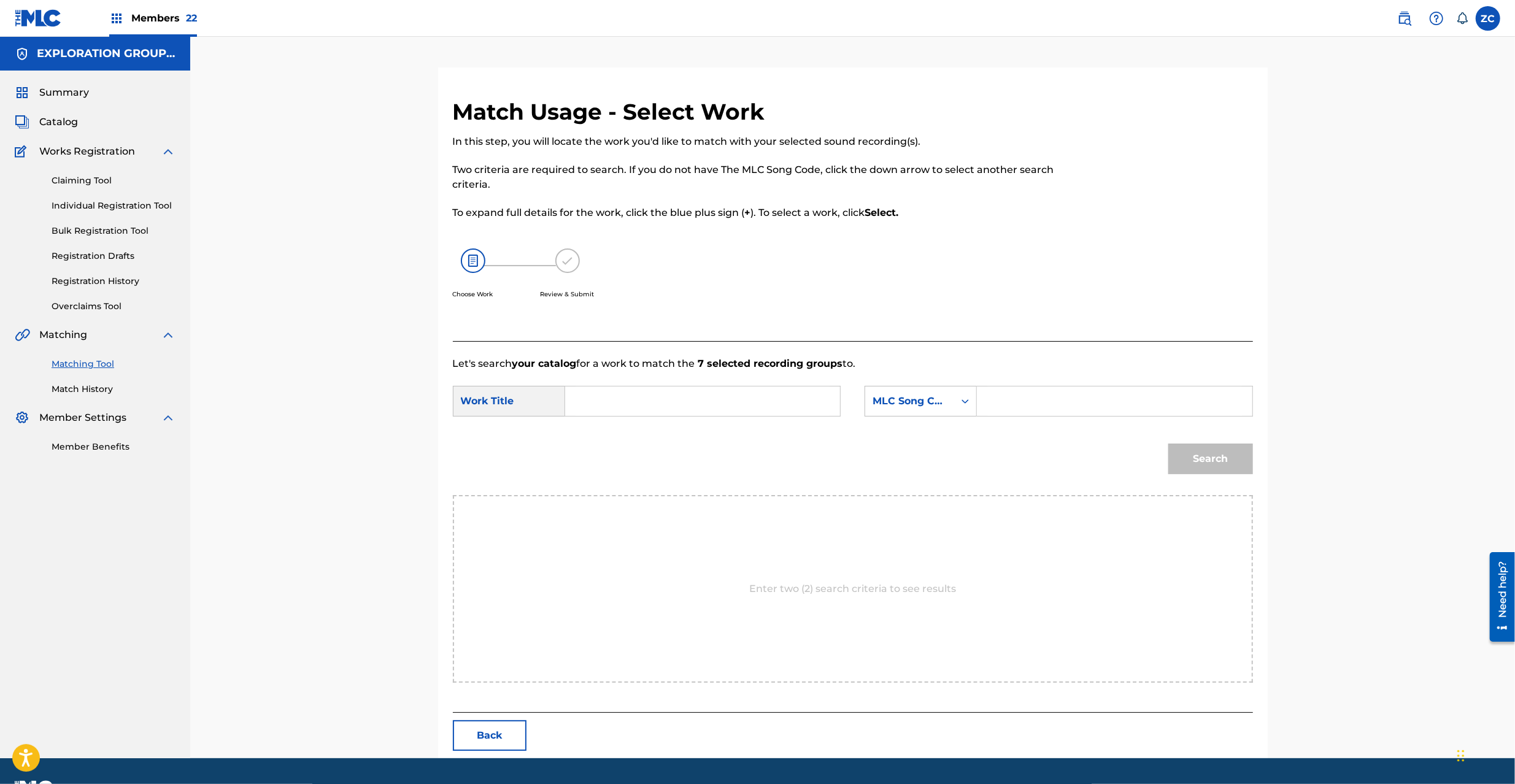
click at [798, 401] on input "Search Form" at bounding box center [702, 401] width 254 height 29
paste input "It S Shou Time IZ5RVE"
click at [686, 401] on input "It S Shou Time IZ5RVE" at bounding box center [702, 401] width 254 height 29
type input "It S Shou Time"
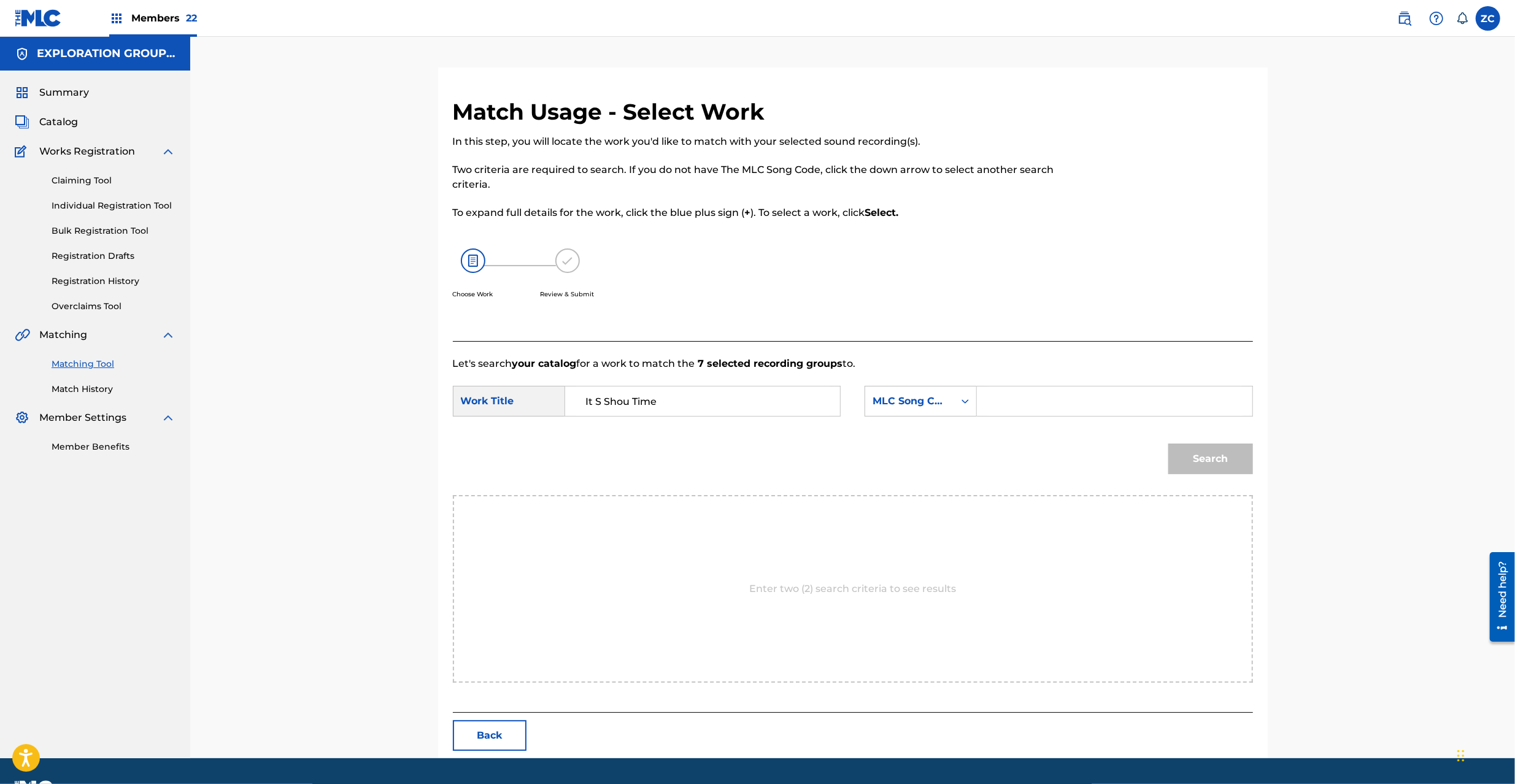
click at [1059, 405] on input "Search Form" at bounding box center [1114, 401] width 254 height 29
paste input "IZ5RVE"
type input "IZ5RVE"
click at [1240, 453] on button "Search" at bounding box center [1211, 458] width 84 height 31
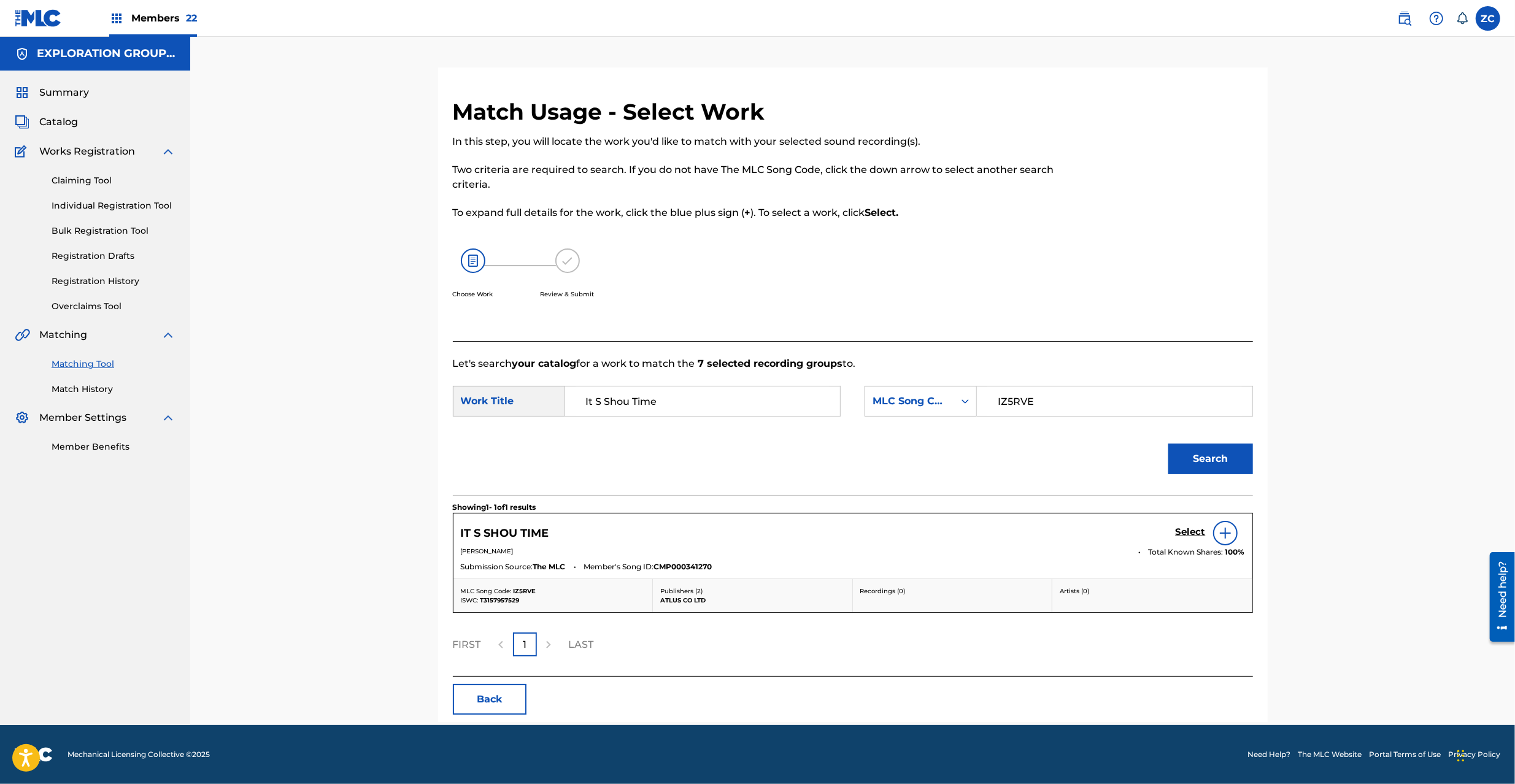
click at [1190, 531] on h5 "Select" at bounding box center [1191, 532] width 30 height 12
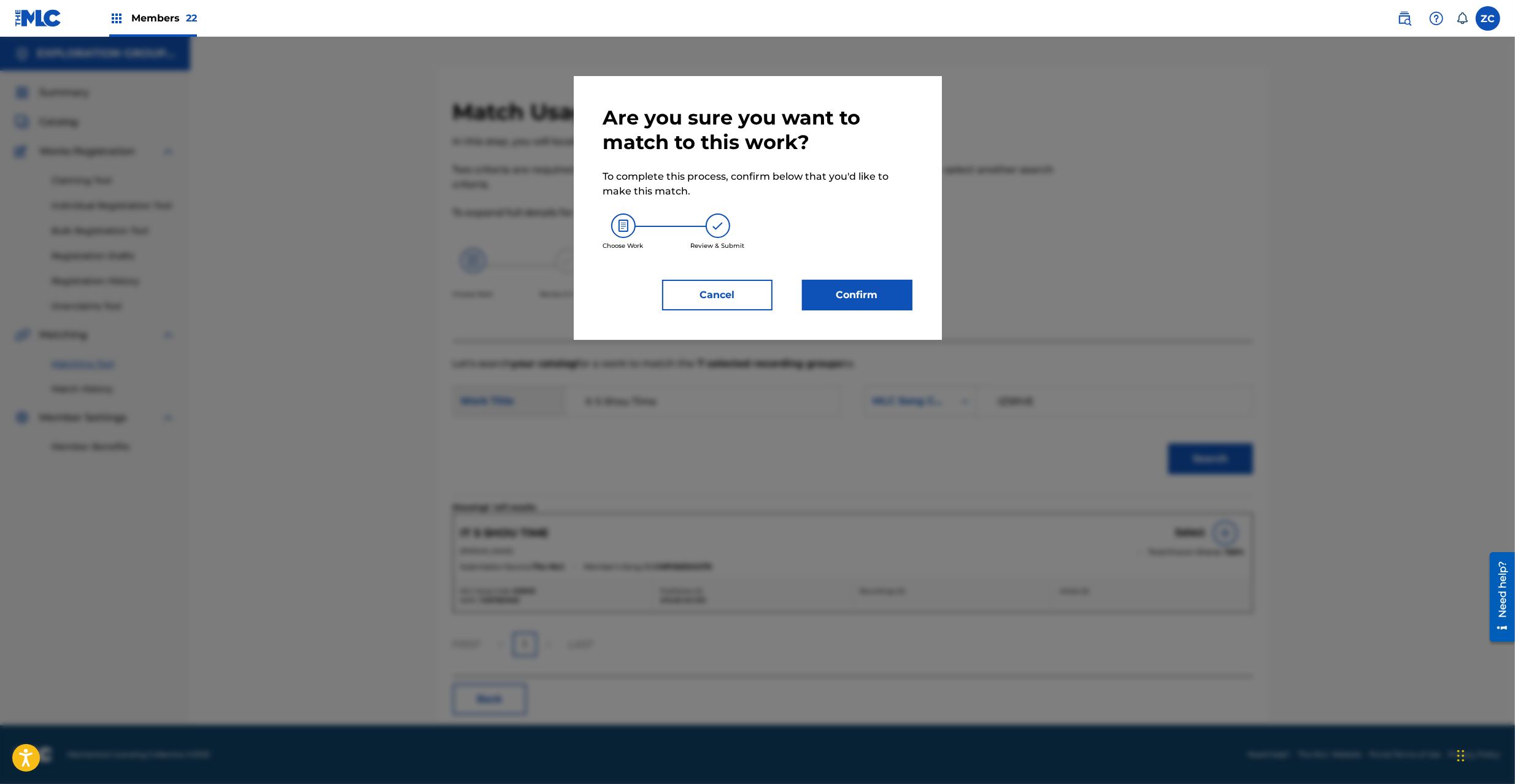
click at [895, 290] on button "Confirm" at bounding box center [857, 294] width 111 height 31
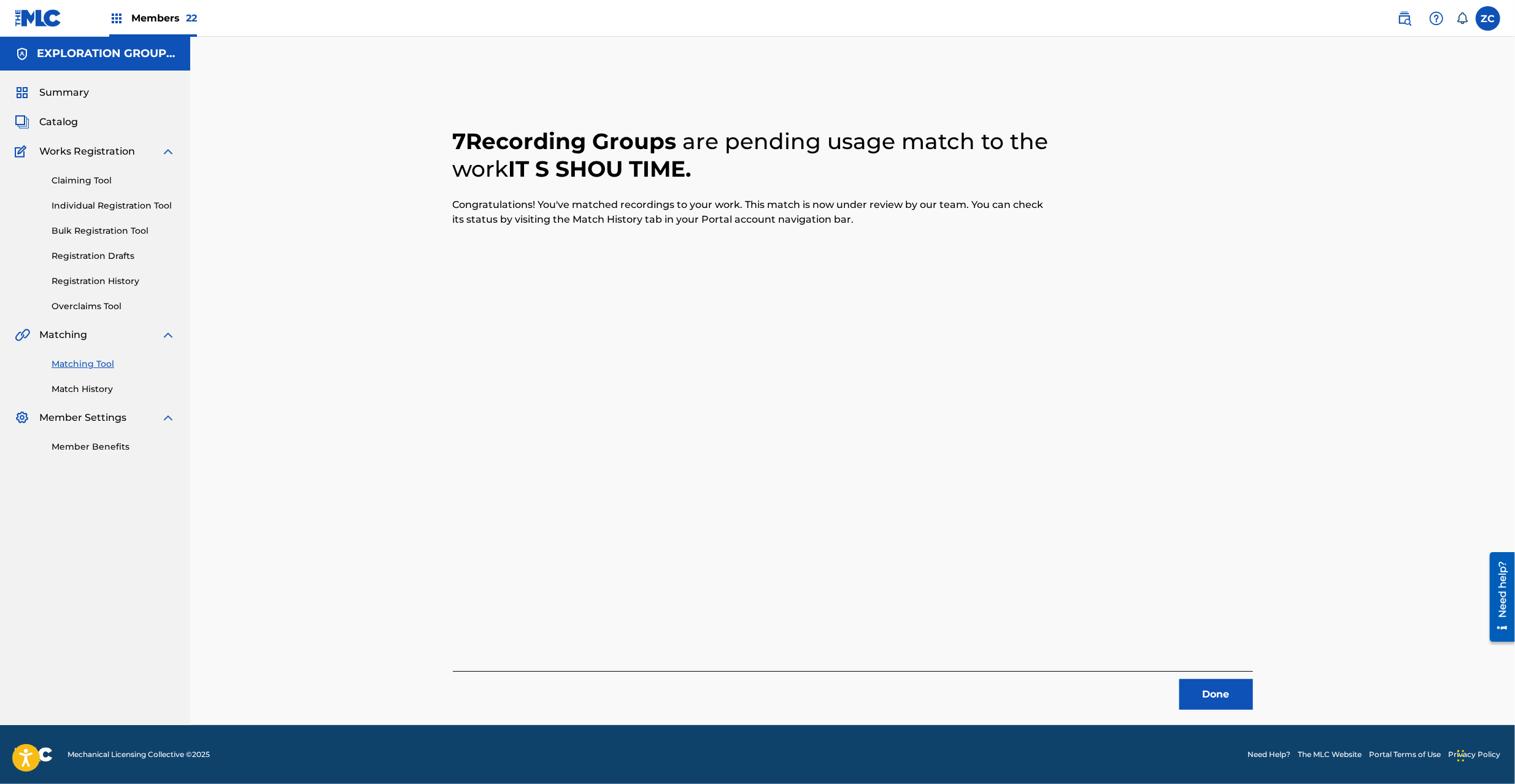
click at [1237, 698] on button "Done" at bounding box center [1216, 694] width 73 height 31
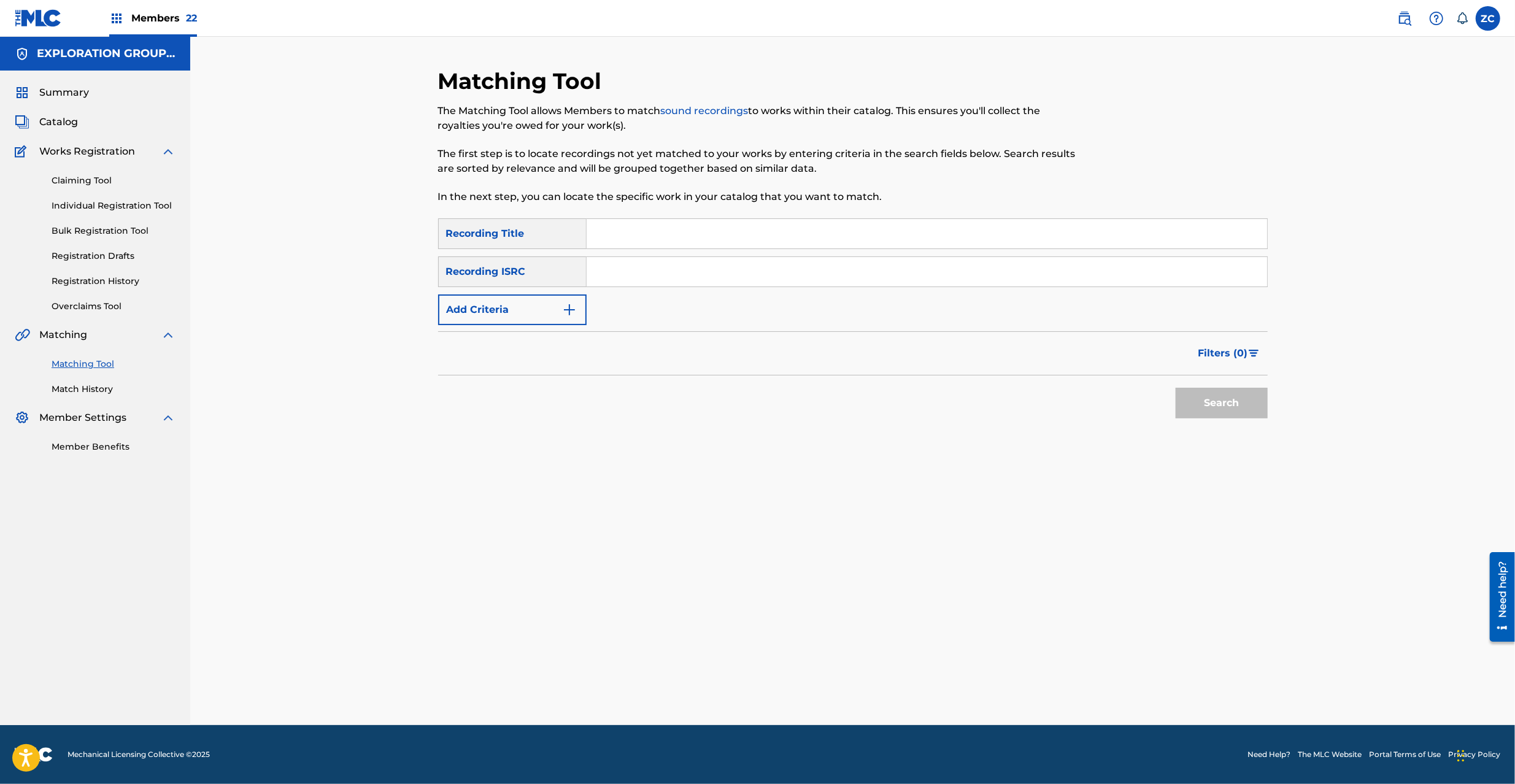
drag, startPoint x: 661, startPoint y: 273, endPoint x: 676, endPoint y: 280, distance: 16.6
click at [661, 273] on input "Search Form" at bounding box center [927, 271] width 681 height 29
paste input "JPK651152401"
click at [1211, 400] on button "Search" at bounding box center [1222, 403] width 92 height 31
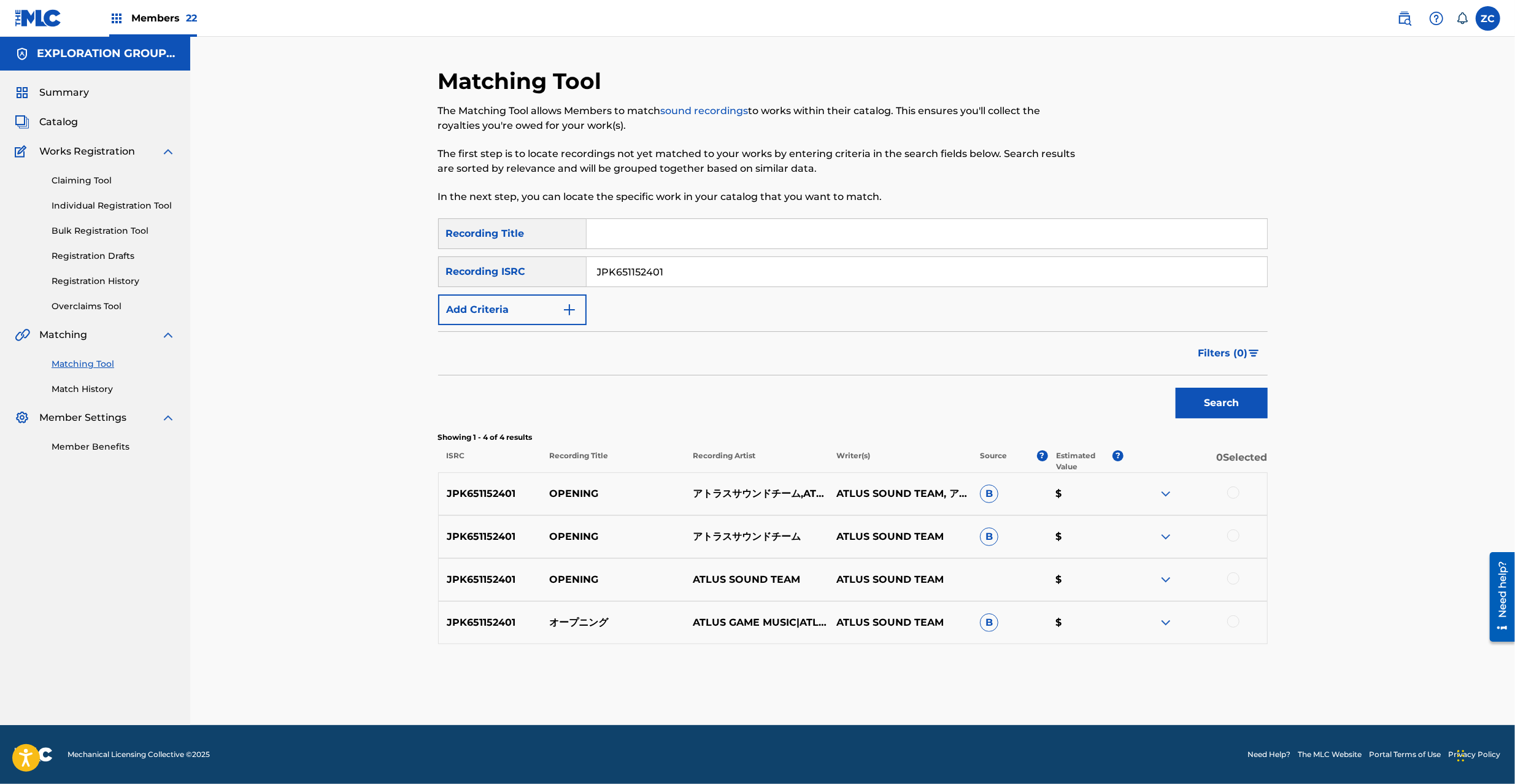
click at [1235, 493] on div at bounding box center [1233, 492] width 12 height 12
click at [1236, 536] on div at bounding box center [1233, 535] width 12 height 12
click at [1235, 579] on div at bounding box center [1233, 578] width 12 height 12
click at [1235, 624] on div at bounding box center [1233, 621] width 12 height 12
click at [701, 272] on input "JPK651152401" at bounding box center [927, 271] width 681 height 29
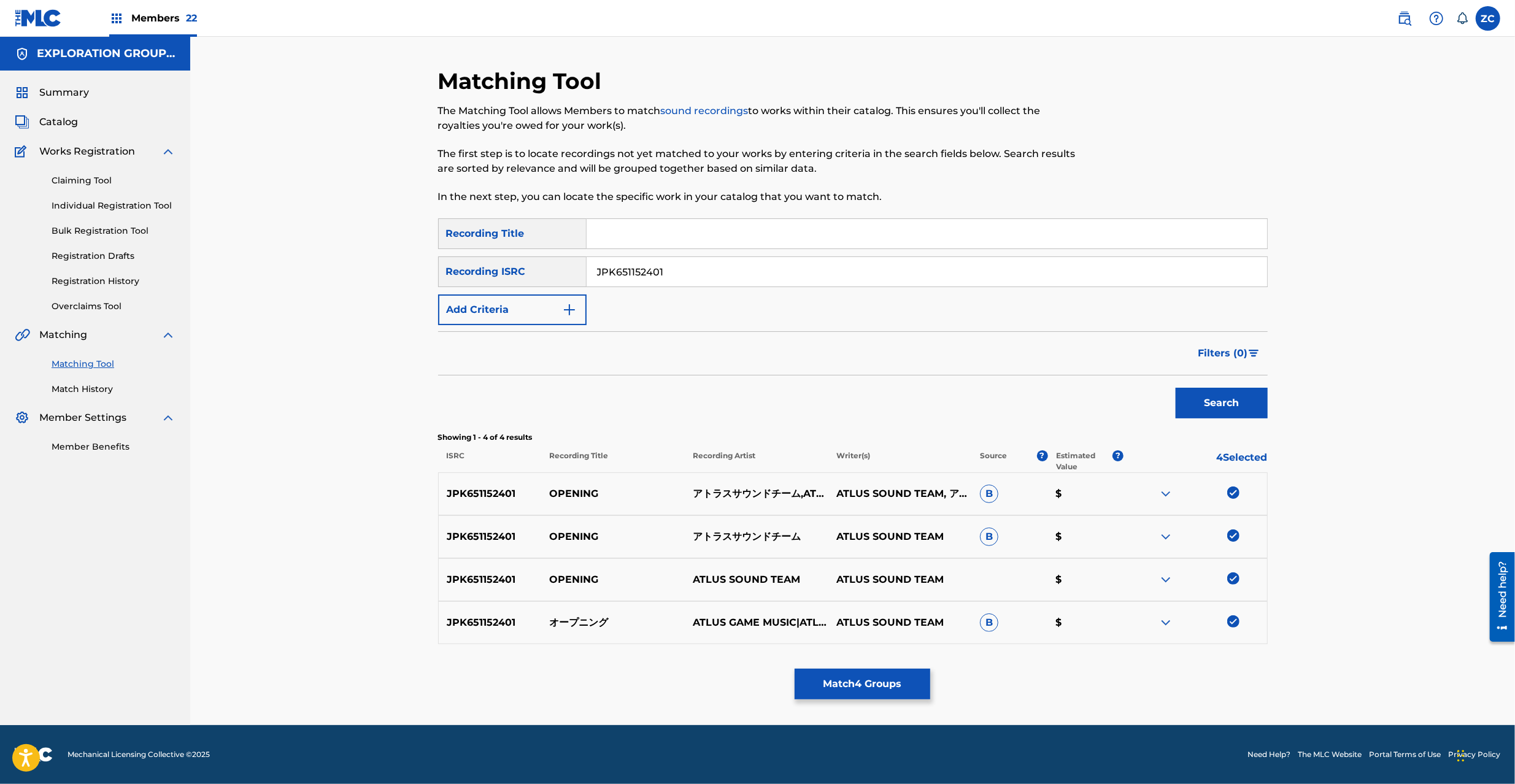
paste input "365801"
type input "JPK651365801"
click at [1176, 388] on button "Search" at bounding box center [1222, 403] width 92 height 31
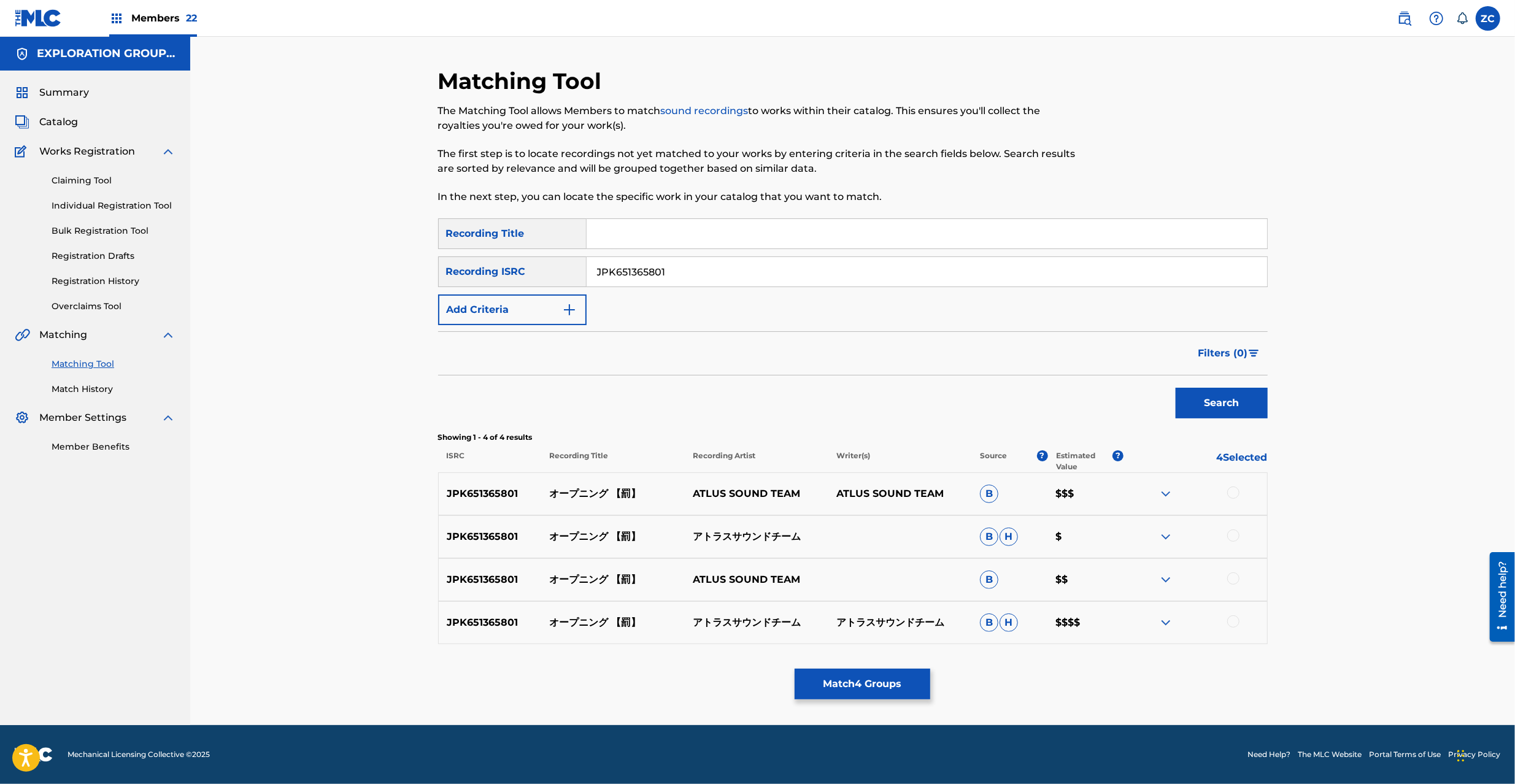
click at [1240, 492] on div at bounding box center [1233, 492] width 12 height 12
click at [1238, 537] on div at bounding box center [1233, 535] width 12 height 12
click at [1233, 583] on div at bounding box center [1233, 578] width 12 height 12
click at [1232, 626] on div at bounding box center [1233, 621] width 12 height 12
click at [882, 673] on button "Match 8 Groups" at bounding box center [862, 684] width 135 height 31
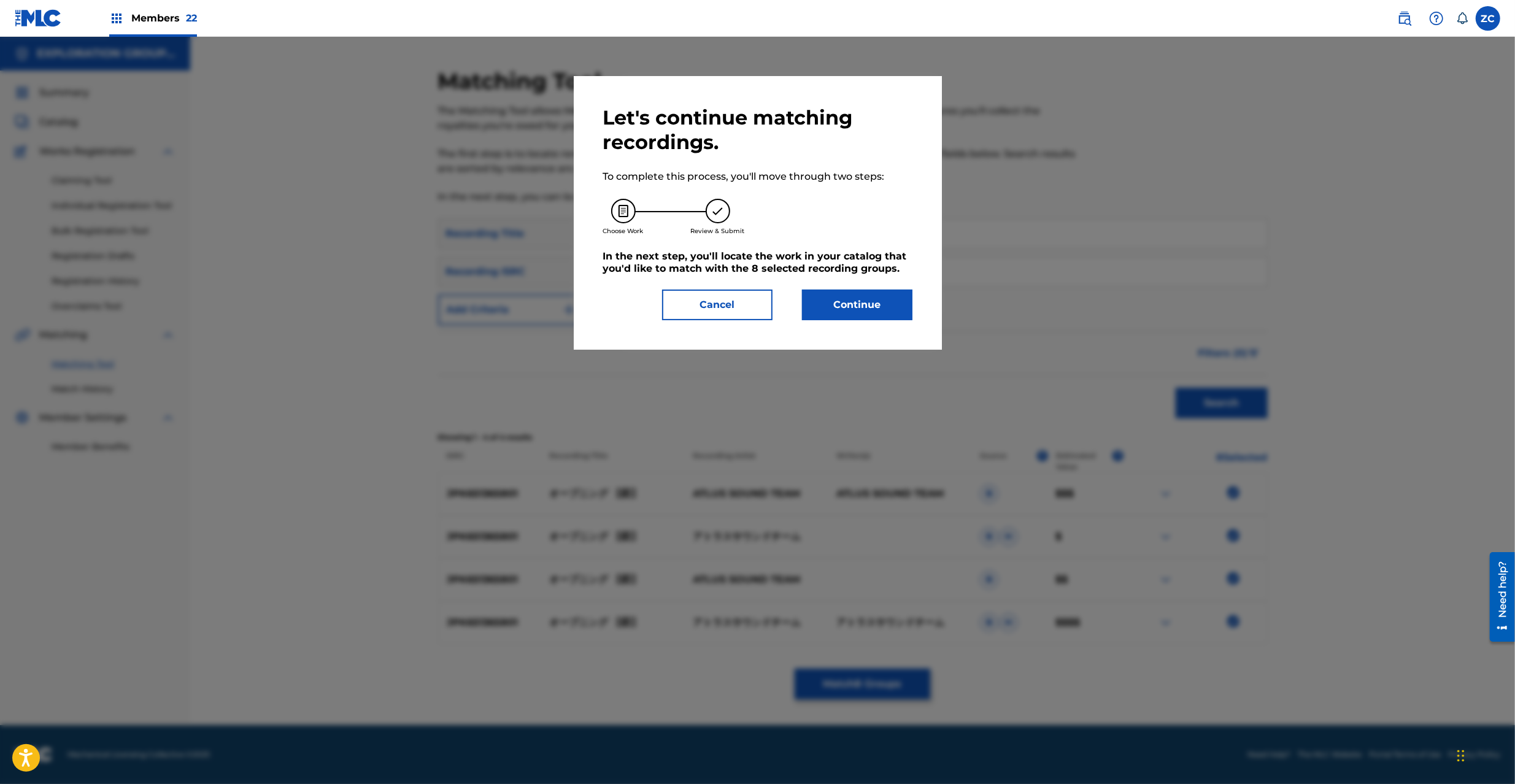
click at [873, 308] on button "Continue" at bounding box center [857, 305] width 111 height 31
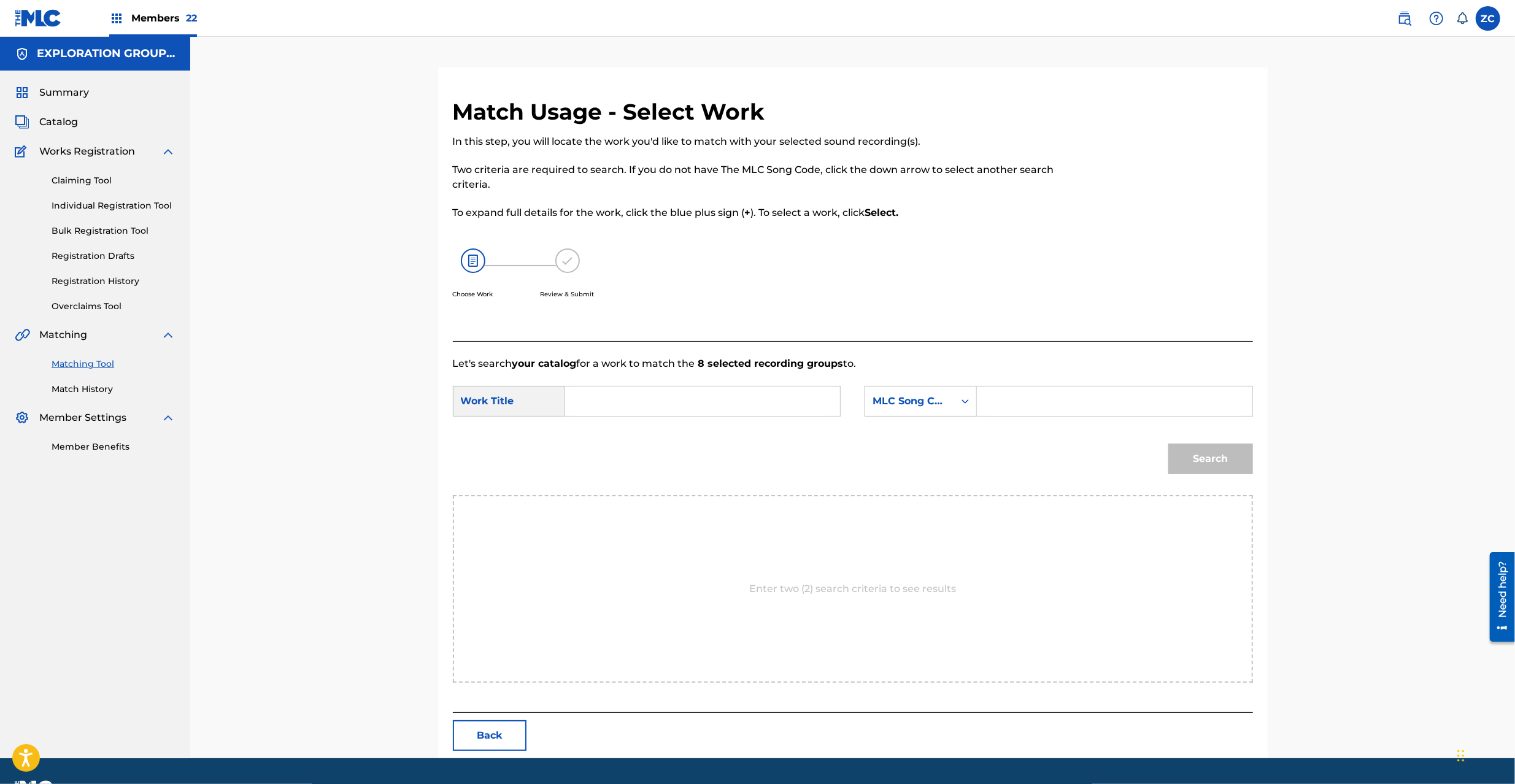
click at [663, 399] on input "Search Form" at bounding box center [702, 401] width 254 height 29
paste input "Oopuningu OD4F41"
click at [664, 400] on input "Oopuningu OD4F41" at bounding box center [702, 401] width 254 height 29
type input "Oopuningu"
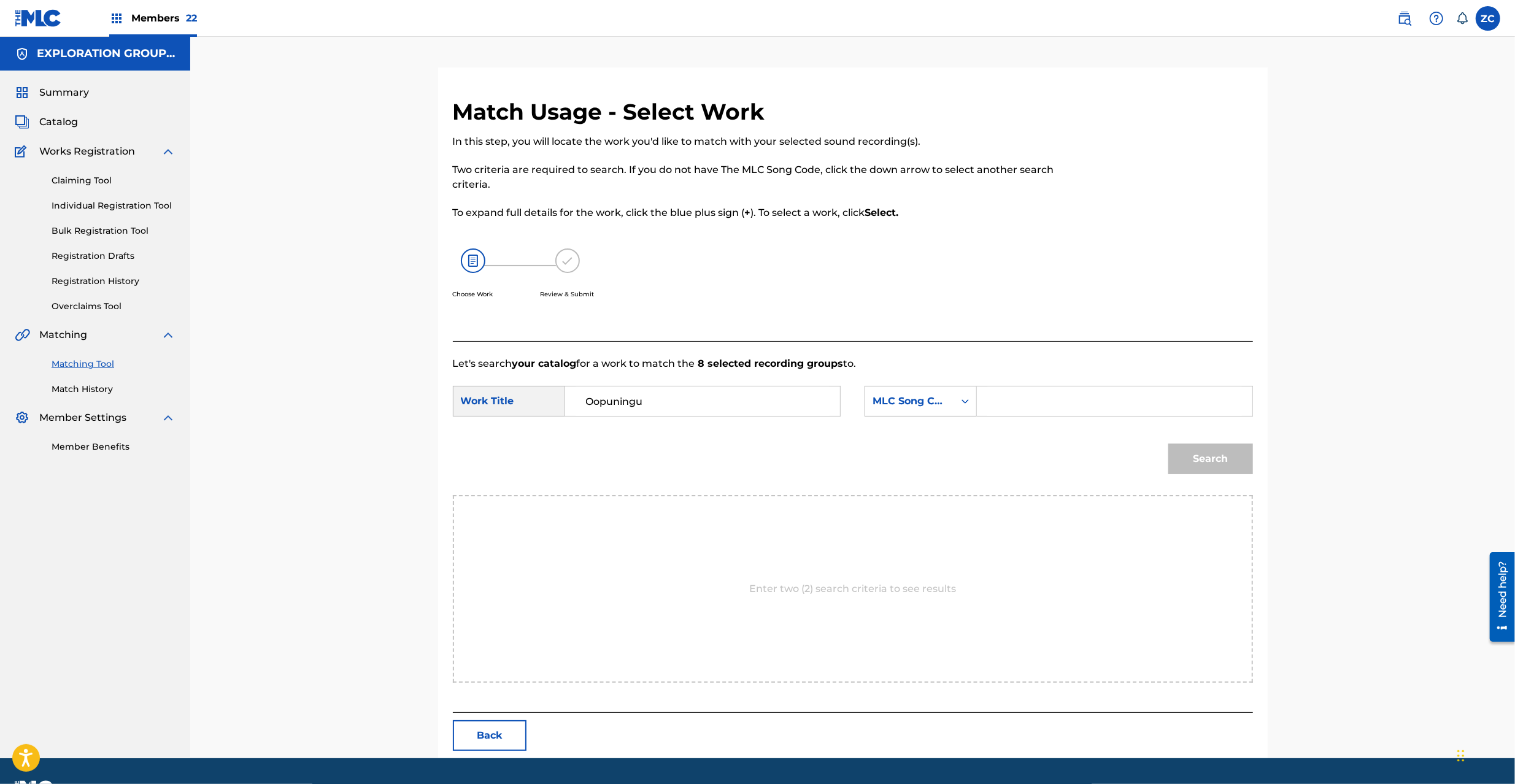
drag, startPoint x: 1039, startPoint y: 413, endPoint x: 1049, endPoint y: 415, distance: 10.2
click at [1040, 413] on input "Search Form" at bounding box center [1114, 401] width 254 height 29
paste input "OD4F41"
type input "OD4F41"
click at [1224, 454] on button "Search" at bounding box center [1211, 458] width 84 height 31
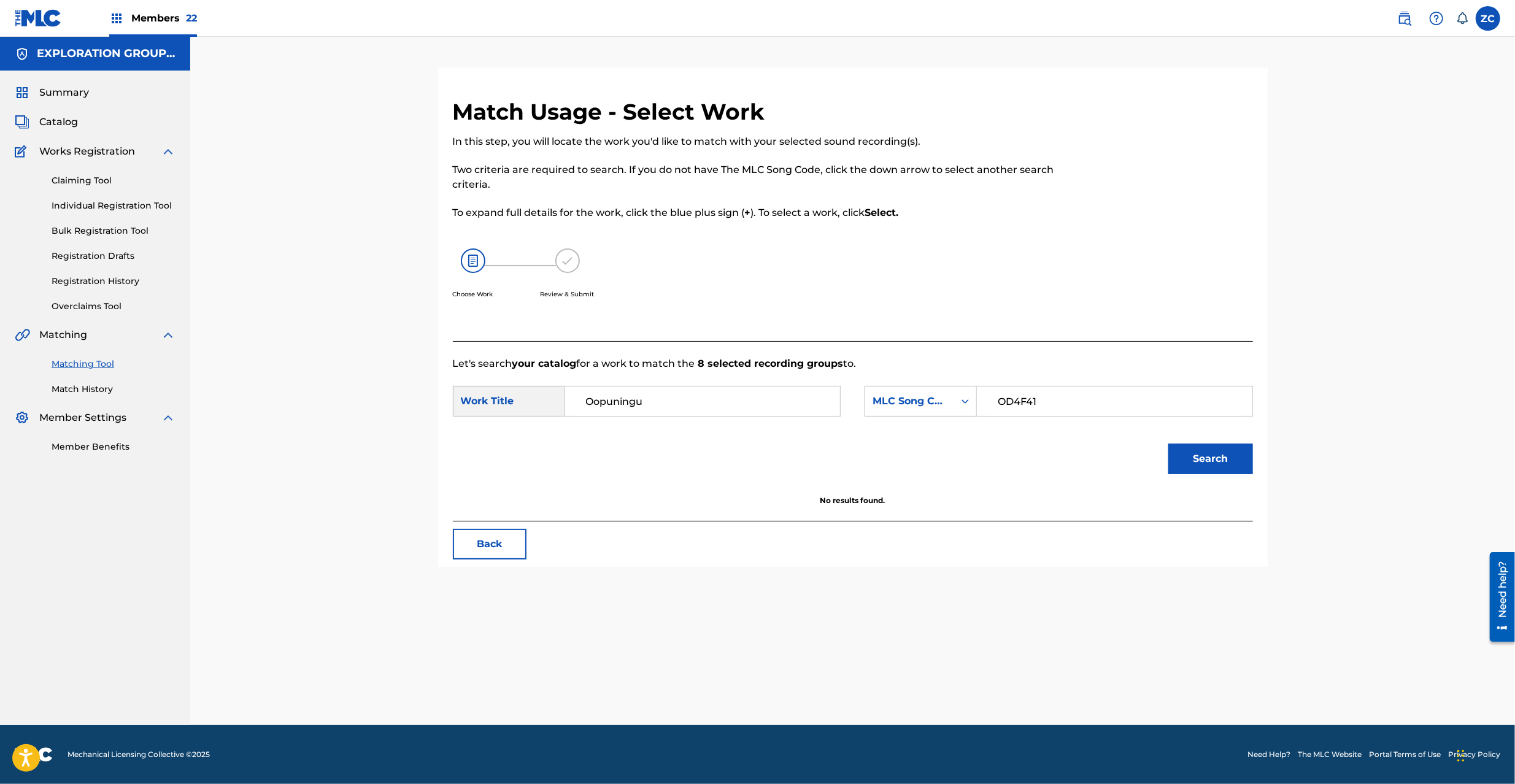
click at [1211, 457] on button "Search" at bounding box center [1211, 458] width 84 height 31
drag, startPoint x: 1038, startPoint y: 403, endPoint x: 902, endPoint y: 399, distance: 136.1
click at [902, 400] on div "SearchWithCriteria5ecece0d-70e2-4d56-8144-385e01691c98 MLC Song Code OD4F41" at bounding box center [1058, 401] width 388 height 31
click at [513, 545] on button "Back" at bounding box center [490, 544] width 73 height 31
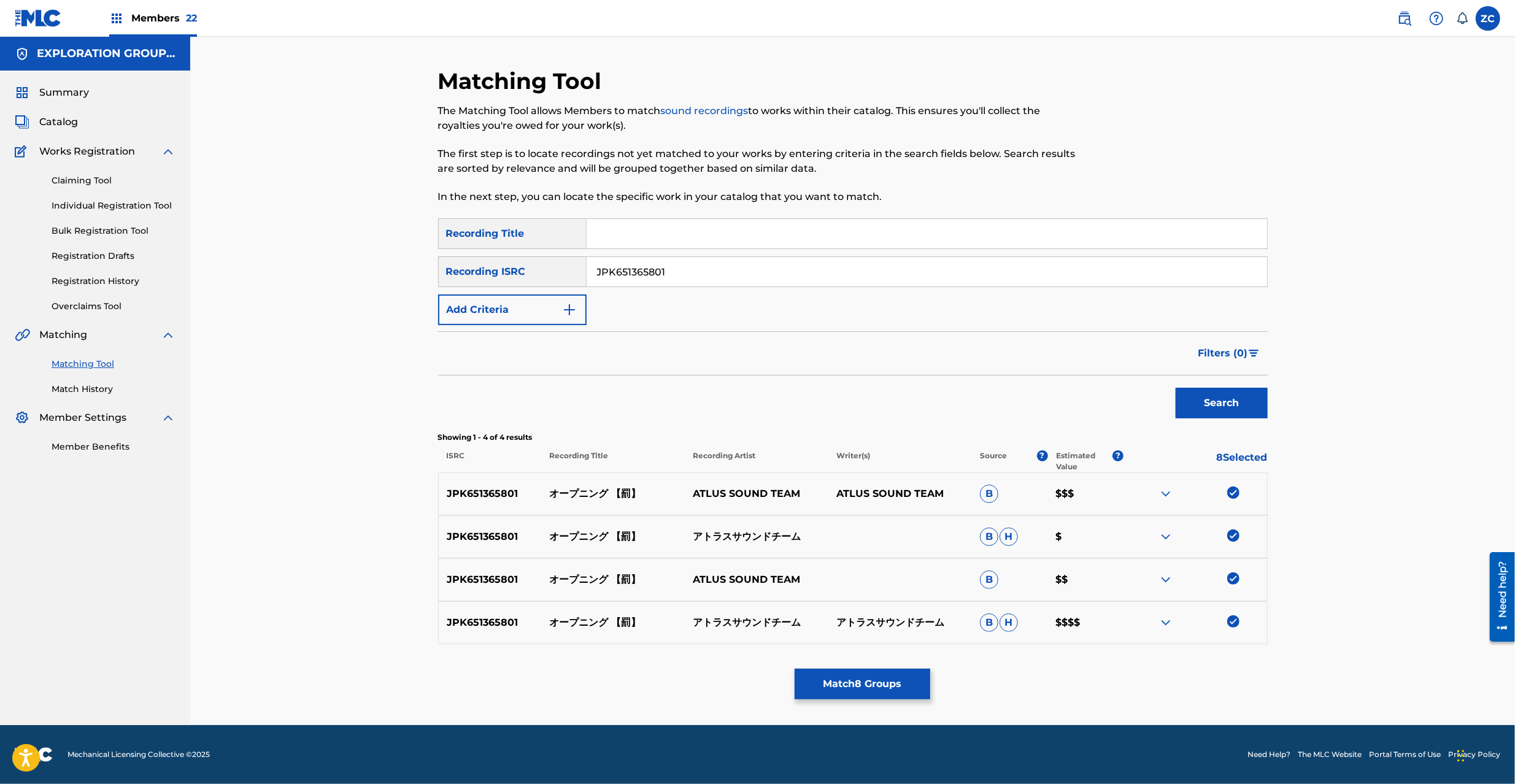
click at [1236, 494] on img at bounding box center [1233, 492] width 12 height 12
click at [1235, 542] on div at bounding box center [1195, 536] width 143 height 14
click at [1232, 577] on img at bounding box center [1233, 578] width 12 height 12
drag, startPoint x: 1236, startPoint y: 622, endPoint x: 1230, endPoint y: 544, distance: 78.2
click at [1236, 621] on img at bounding box center [1233, 621] width 12 height 12
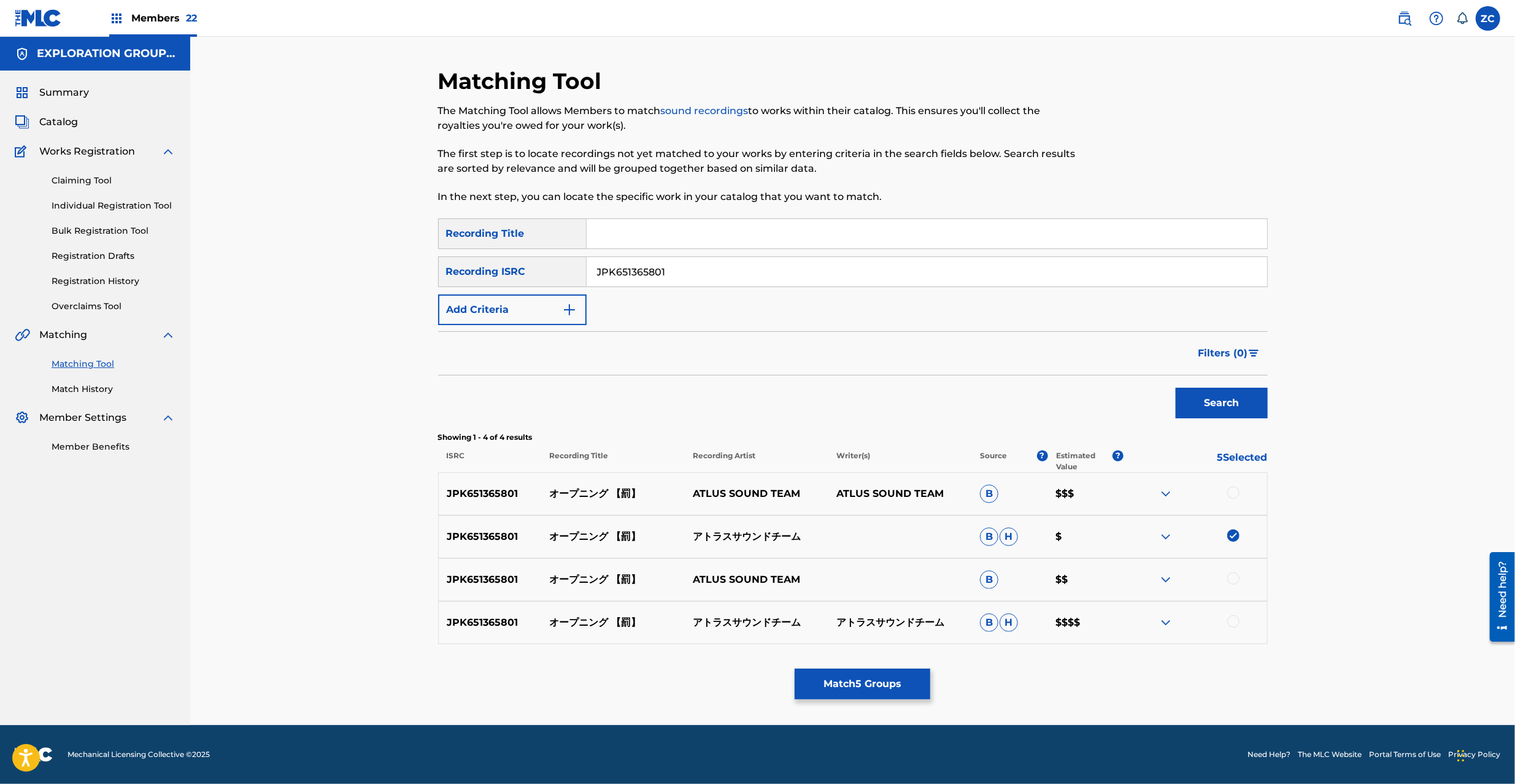
click at [1242, 541] on div at bounding box center [1195, 536] width 143 height 14
click at [1237, 541] on img at bounding box center [1233, 535] width 12 height 12
click at [771, 275] on input "JPK651365801" at bounding box center [927, 271] width 681 height 29
paste input "C909700075"
click at [1235, 403] on button "Search" at bounding box center [1222, 403] width 92 height 31
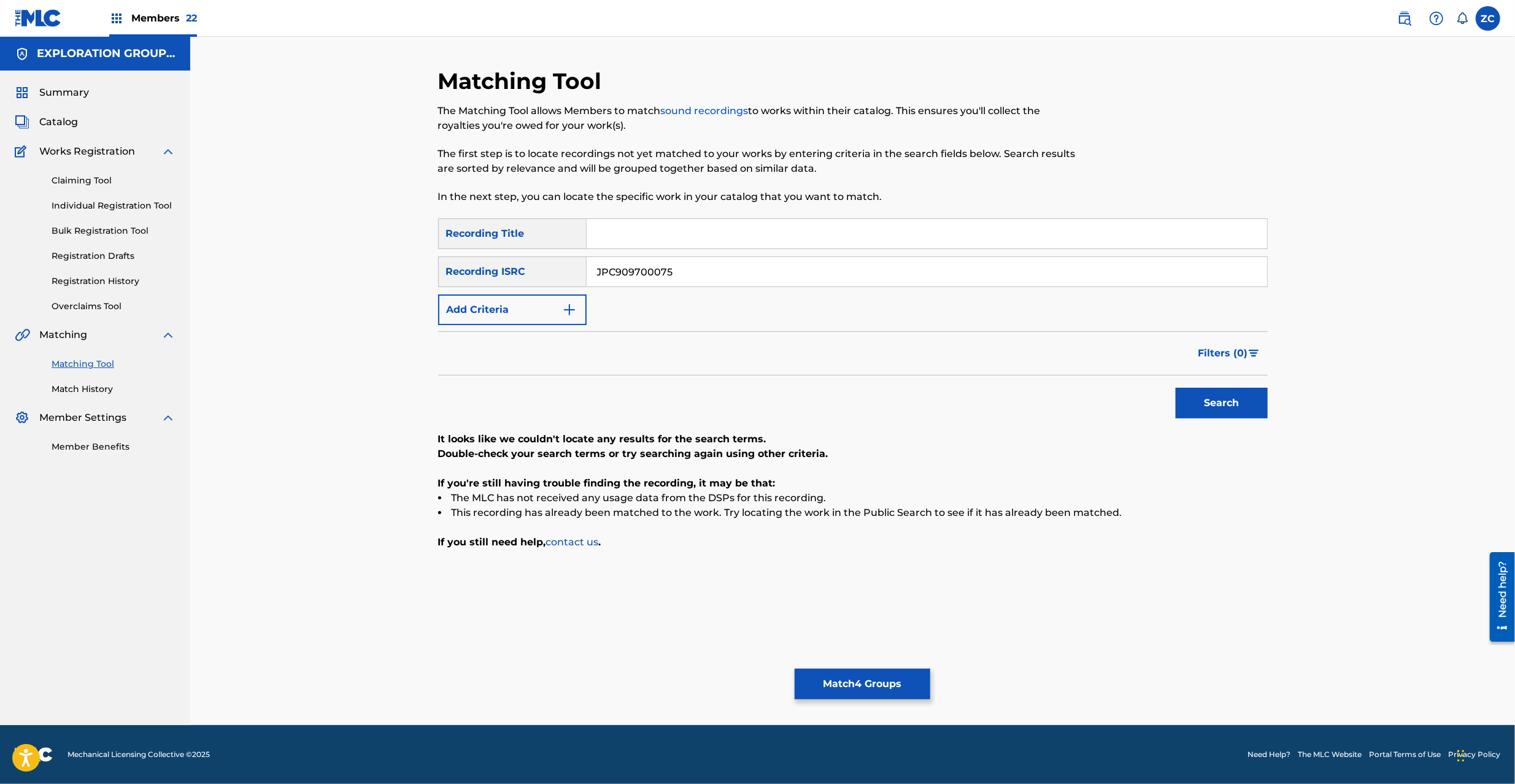
click at [748, 276] on input "JPC909700075" at bounding box center [927, 271] width 681 height 29
paste input "K651366026"
type input "JPK651366026"
click at [1216, 411] on button "Search" at bounding box center [1222, 403] width 92 height 31
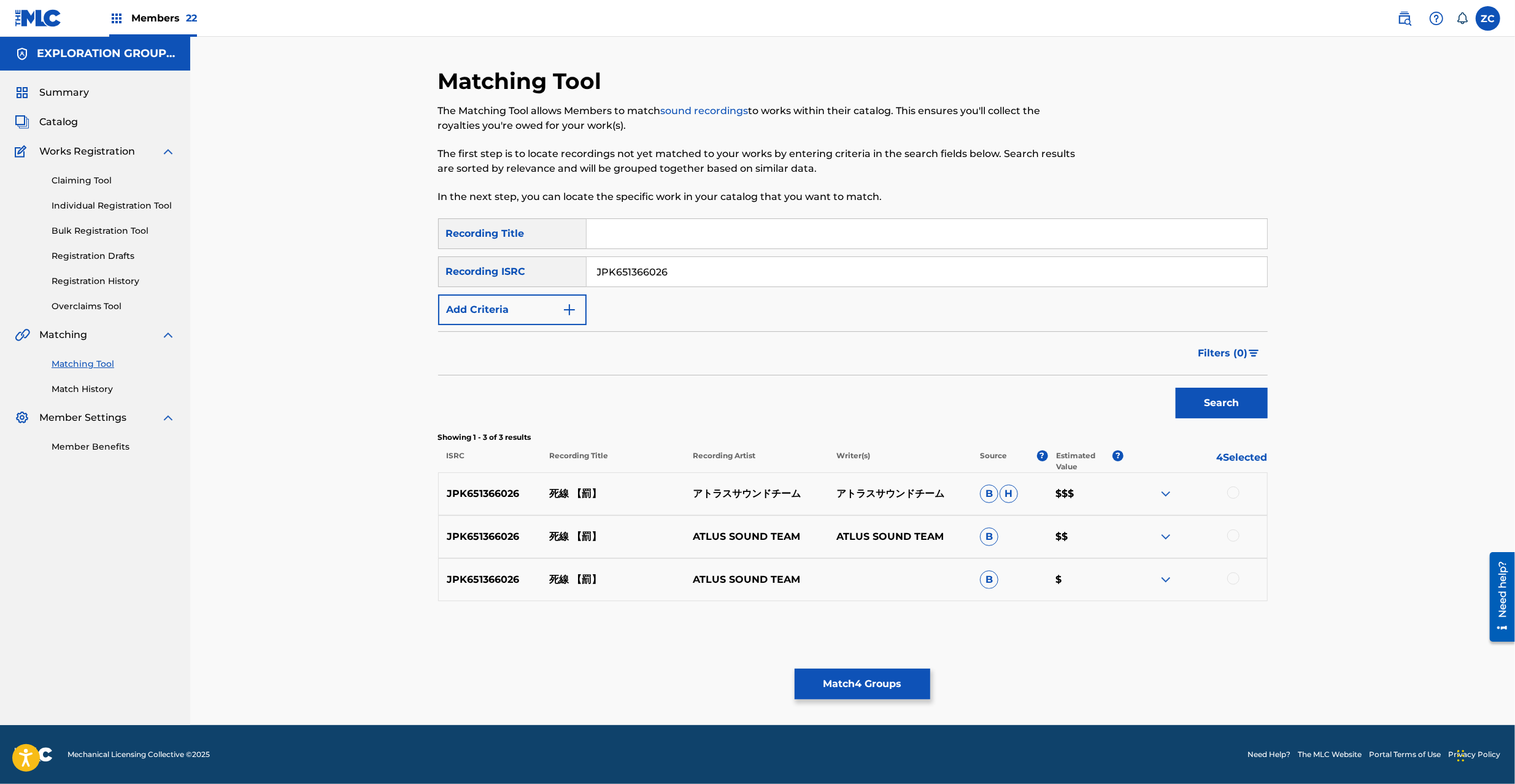
click at [1232, 489] on div at bounding box center [1233, 492] width 12 height 12
click at [1232, 538] on div at bounding box center [1233, 535] width 12 height 12
click at [1237, 577] on div at bounding box center [1233, 578] width 12 height 12
click at [855, 686] on button "Match 7 Groups" at bounding box center [862, 684] width 135 height 31
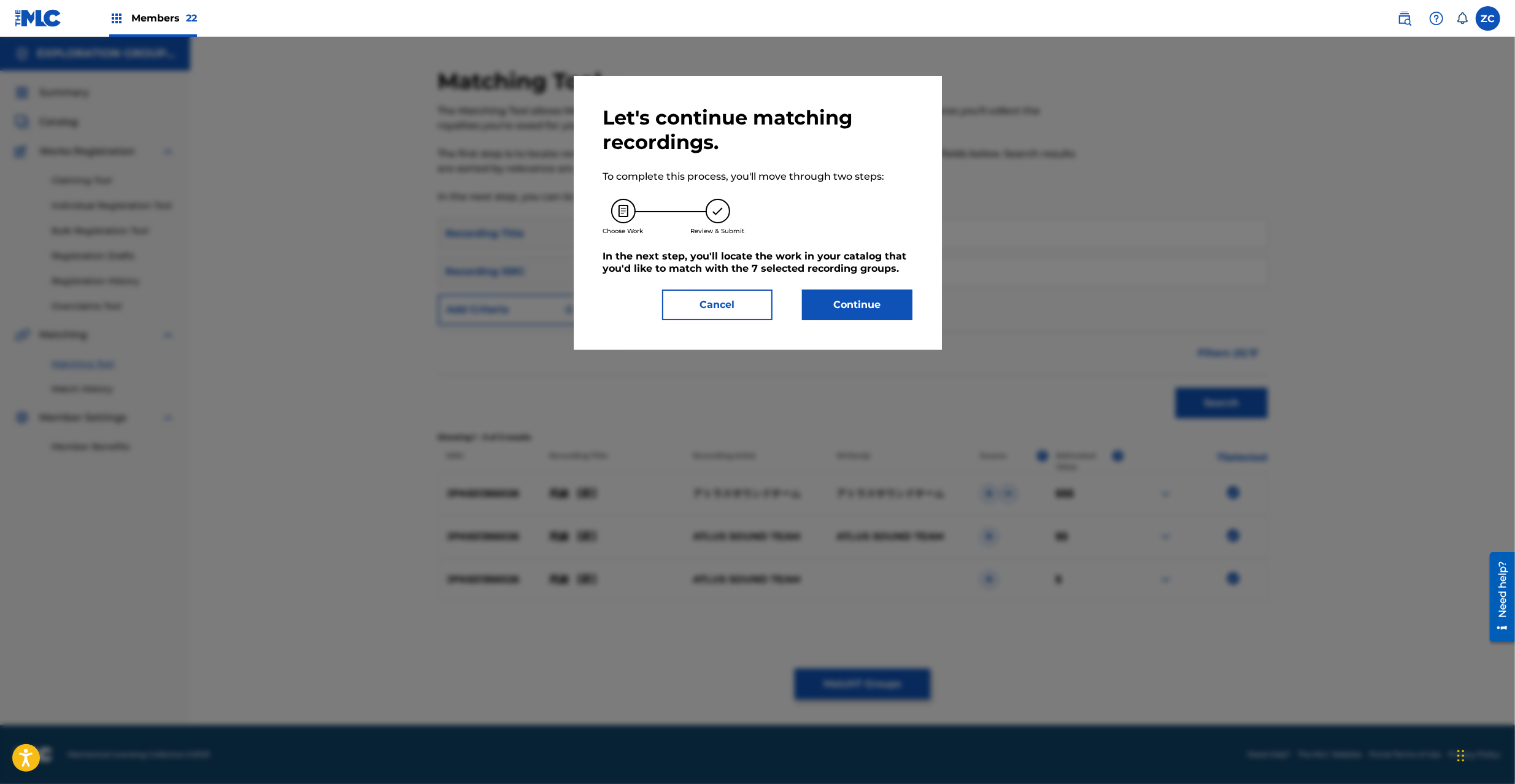
click at [855, 307] on button "Continue" at bounding box center [857, 305] width 111 height 31
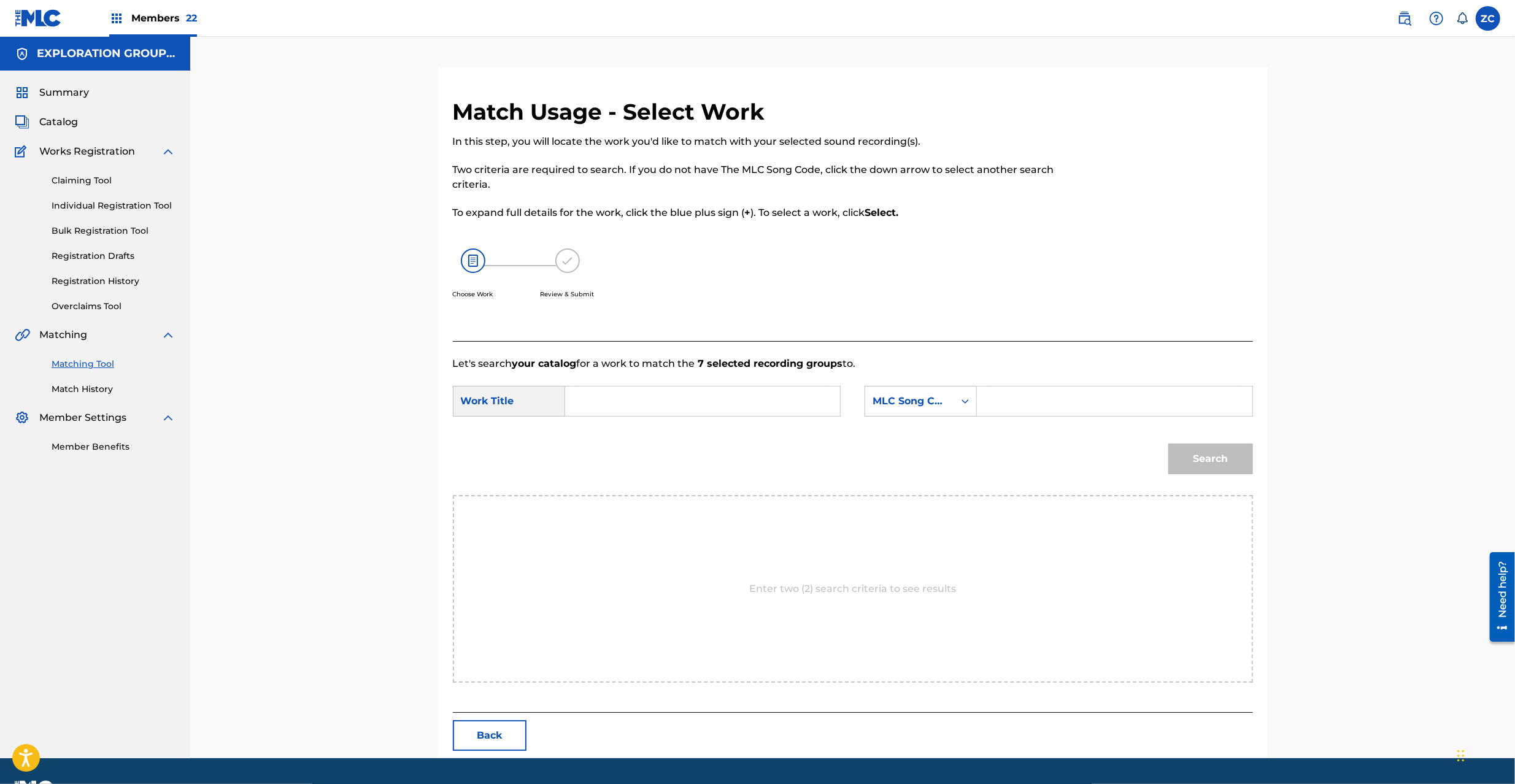
click at [746, 403] on input "Search Form" at bounding box center [702, 401] width 254 height 29
paste input "Shisen S65UMQ"
click at [649, 405] on input "Shisen S65UMQ" at bounding box center [702, 401] width 254 height 29
type input "Shisen"
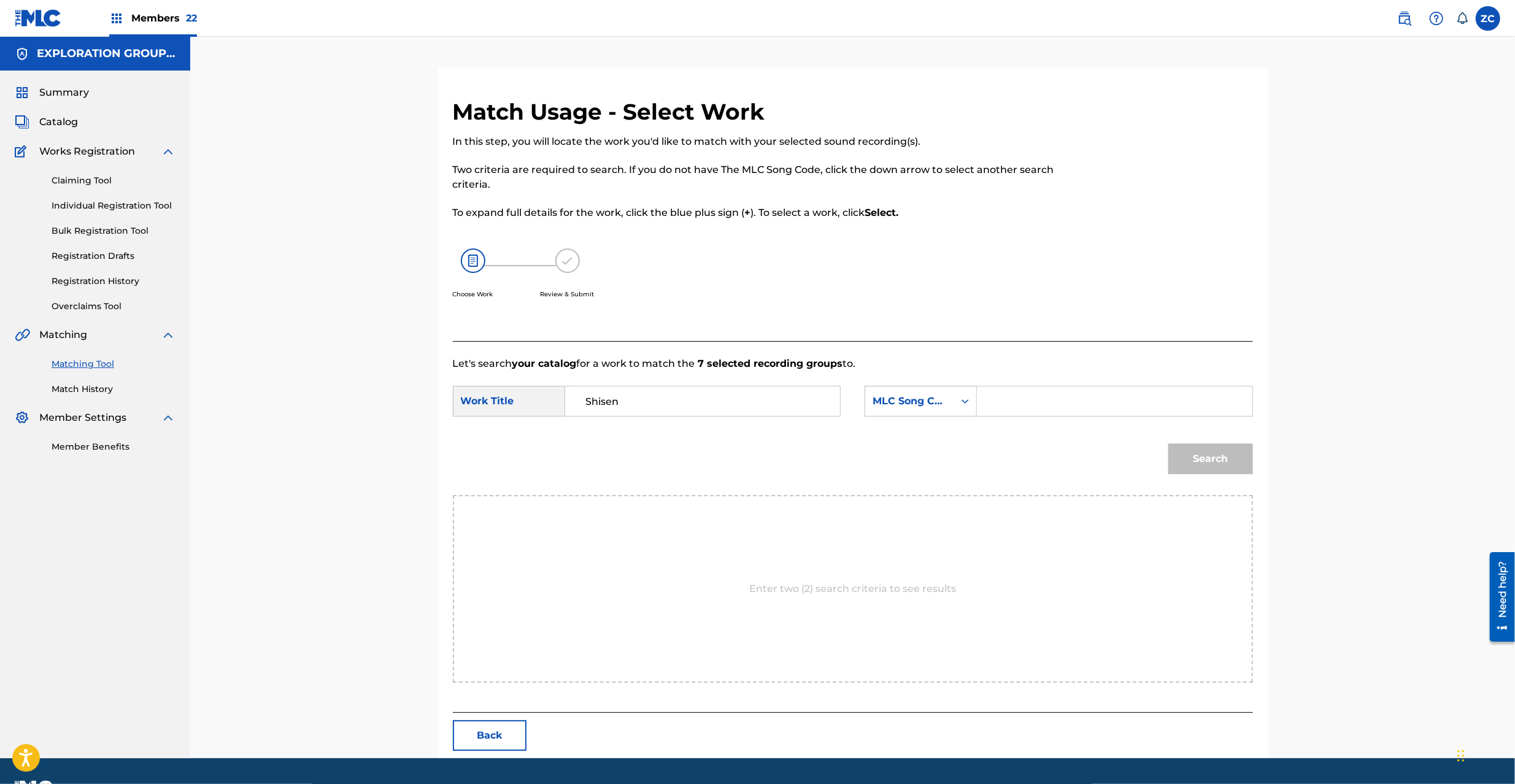
click at [1029, 408] on input "Search Form" at bounding box center [1114, 401] width 254 height 29
paste input "S65UMQ"
type input "S65UMQ"
click at [1198, 458] on button "Search" at bounding box center [1211, 458] width 84 height 31
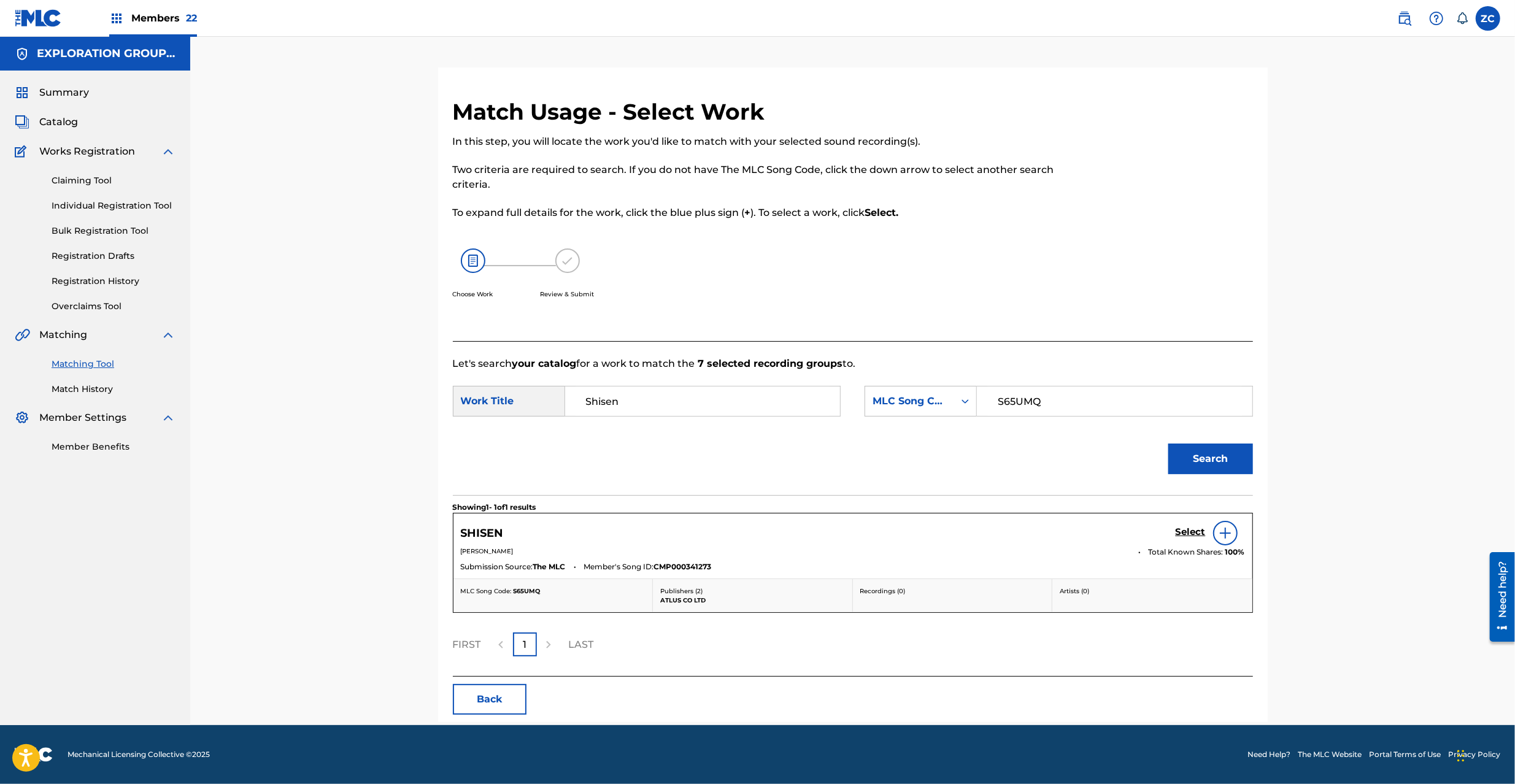
click at [1179, 529] on h5 "Select" at bounding box center [1191, 532] width 30 height 12
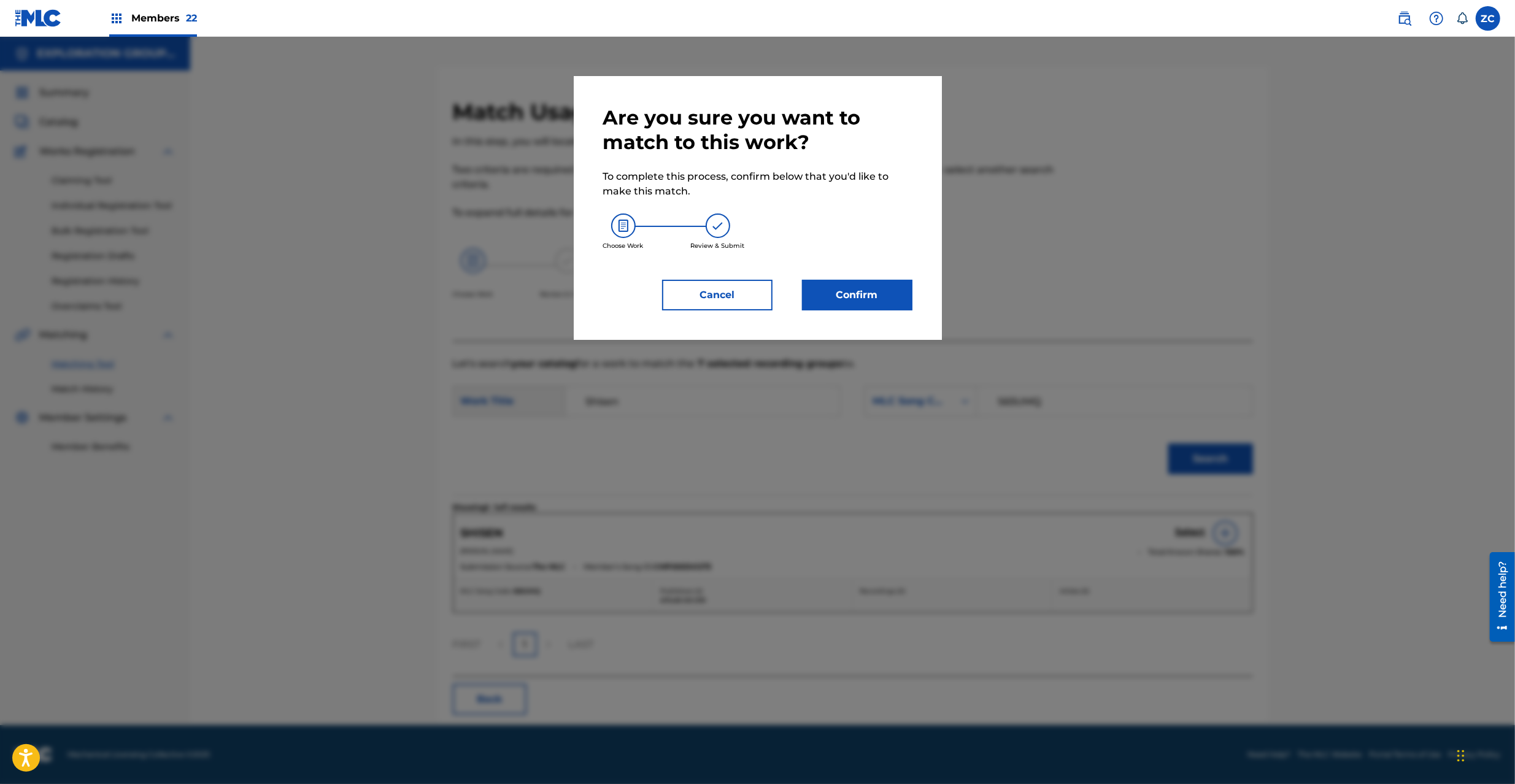
click at [892, 305] on button "Confirm" at bounding box center [857, 294] width 111 height 31
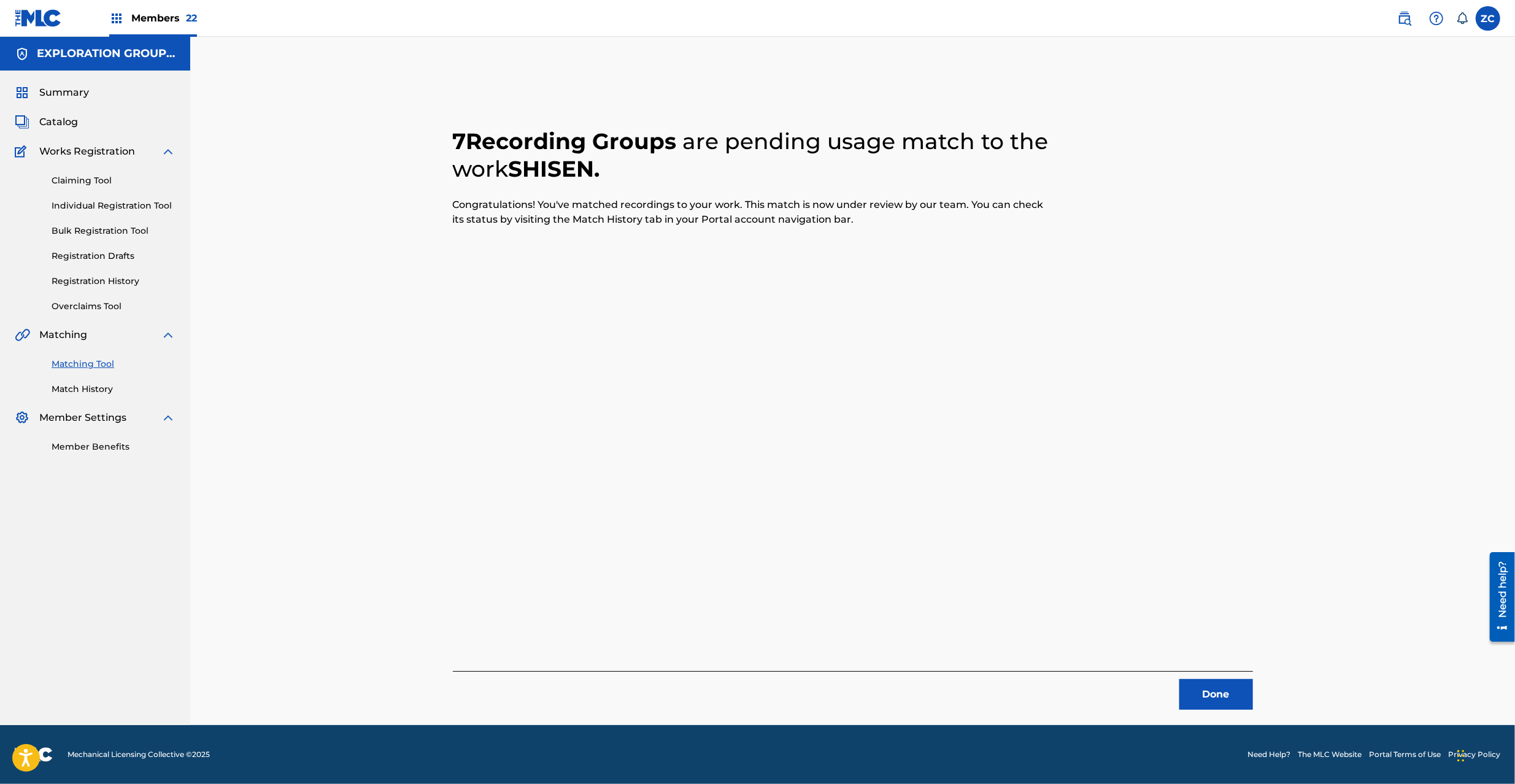
click at [1216, 697] on button "Done" at bounding box center [1216, 694] width 73 height 31
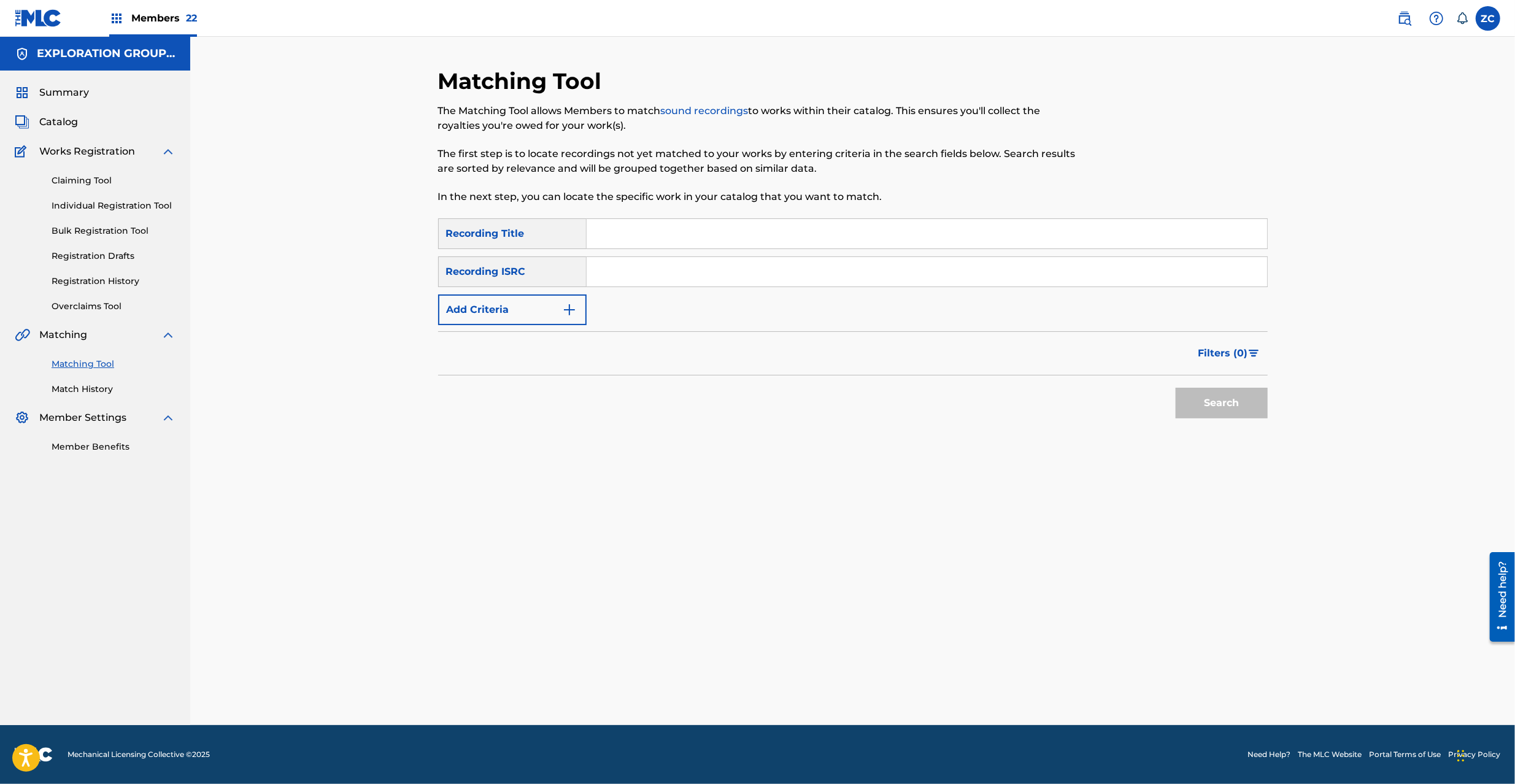
drag, startPoint x: 781, startPoint y: 272, endPoint x: 795, endPoint y: 281, distance: 16.6
click at [781, 273] on input "Search Form" at bounding box center [927, 271] width 681 height 29
paste input "JPK651265607"
type input "JPK651265607"
click at [1206, 392] on button "Search" at bounding box center [1222, 403] width 92 height 31
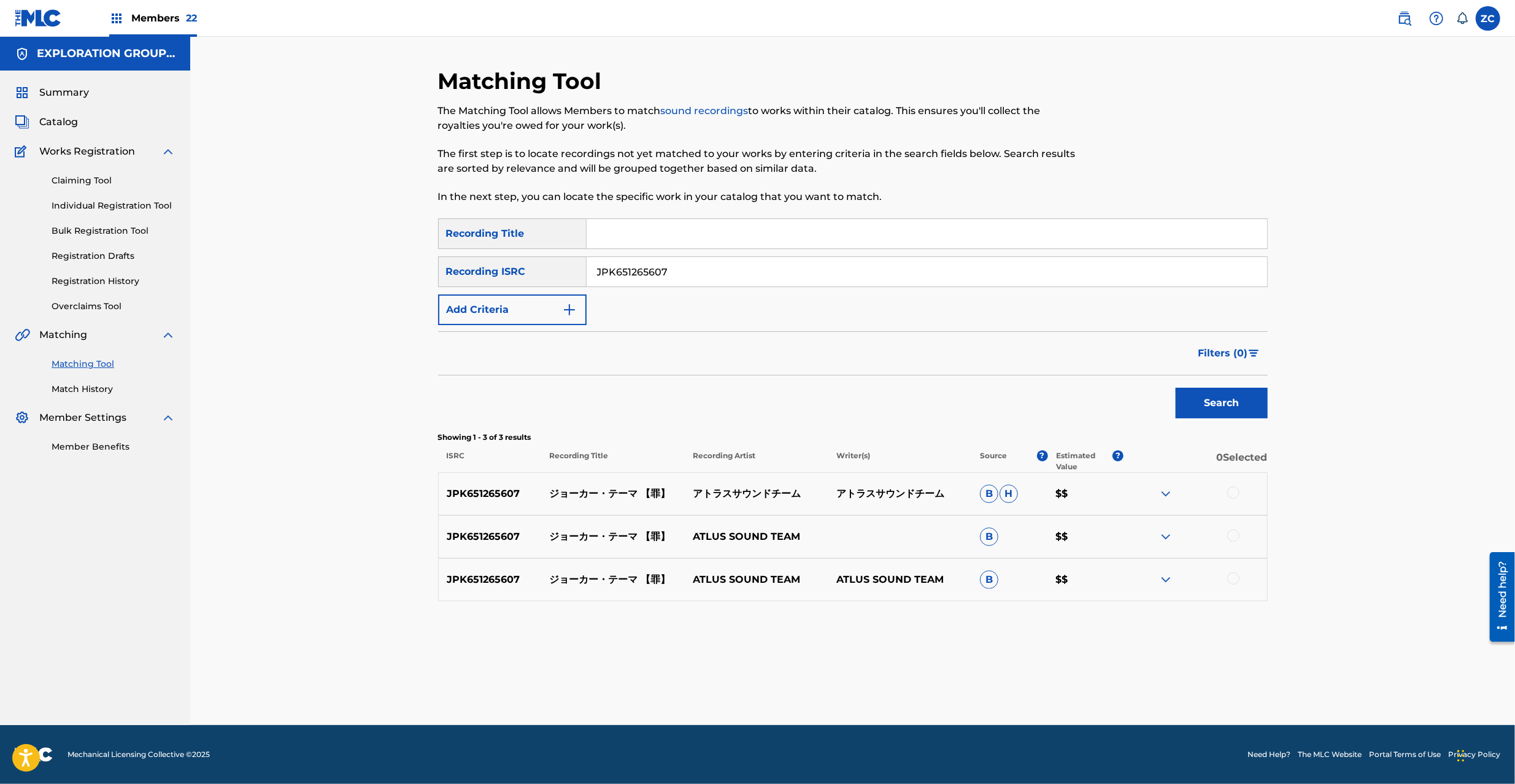
click at [1236, 493] on div at bounding box center [1233, 492] width 12 height 12
drag, startPoint x: 1233, startPoint y: 536, endPoint x: 1236, endPoint y: 573, distance: 37.1
click at [1233, 538] on div at bounding box center [1233, 535] width 12 height 12
click at [1236, 574] on div at bounding box center [1233, 578] width 12 height 12
drag, startPoint x: 880, startPoint y: 681, endPoint x: 884, endPoint y: 671, distance: 10.8
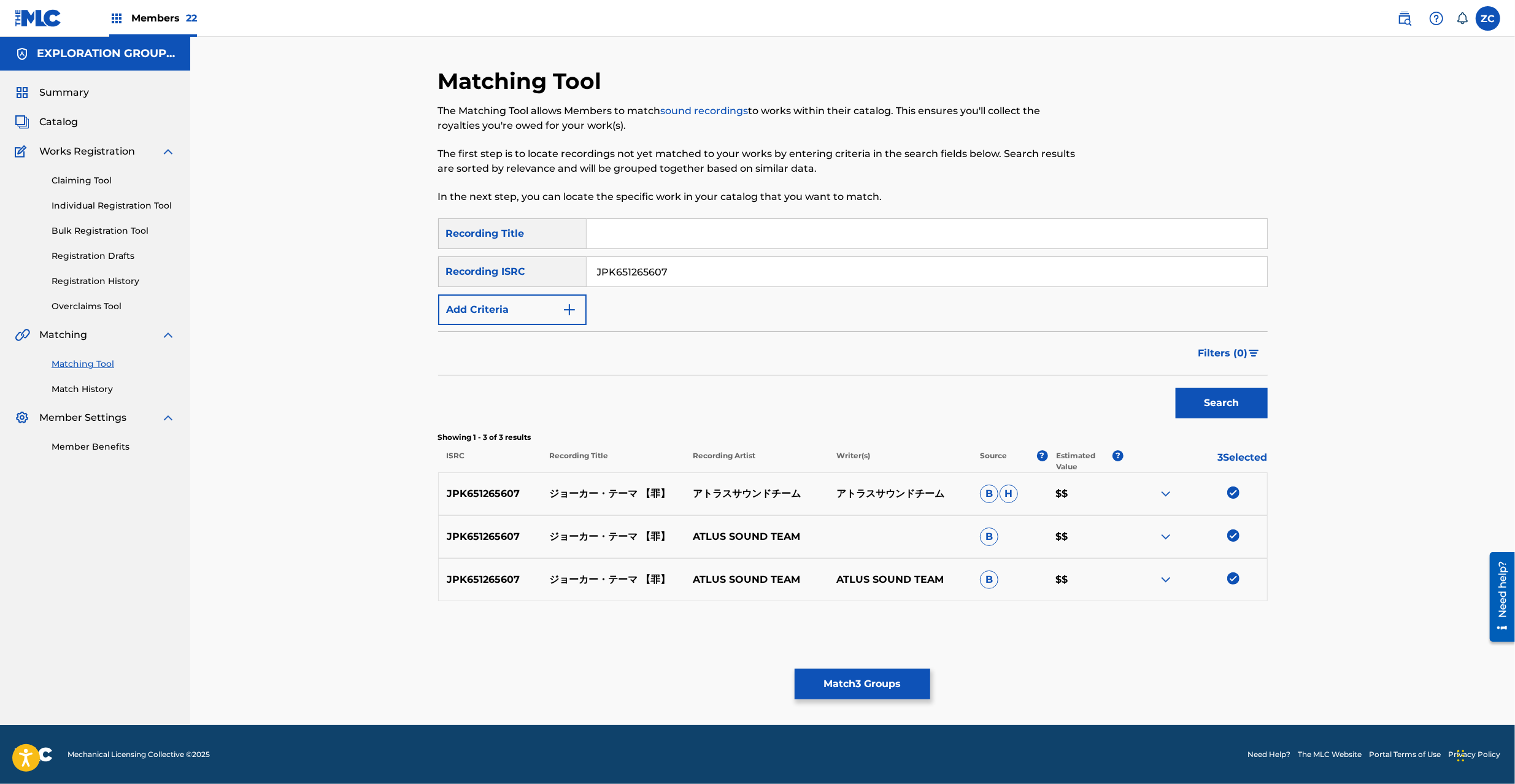
click at [884, 671] on button "Match 3 Groups" at bounding box center [862, 684] width 135 height 31
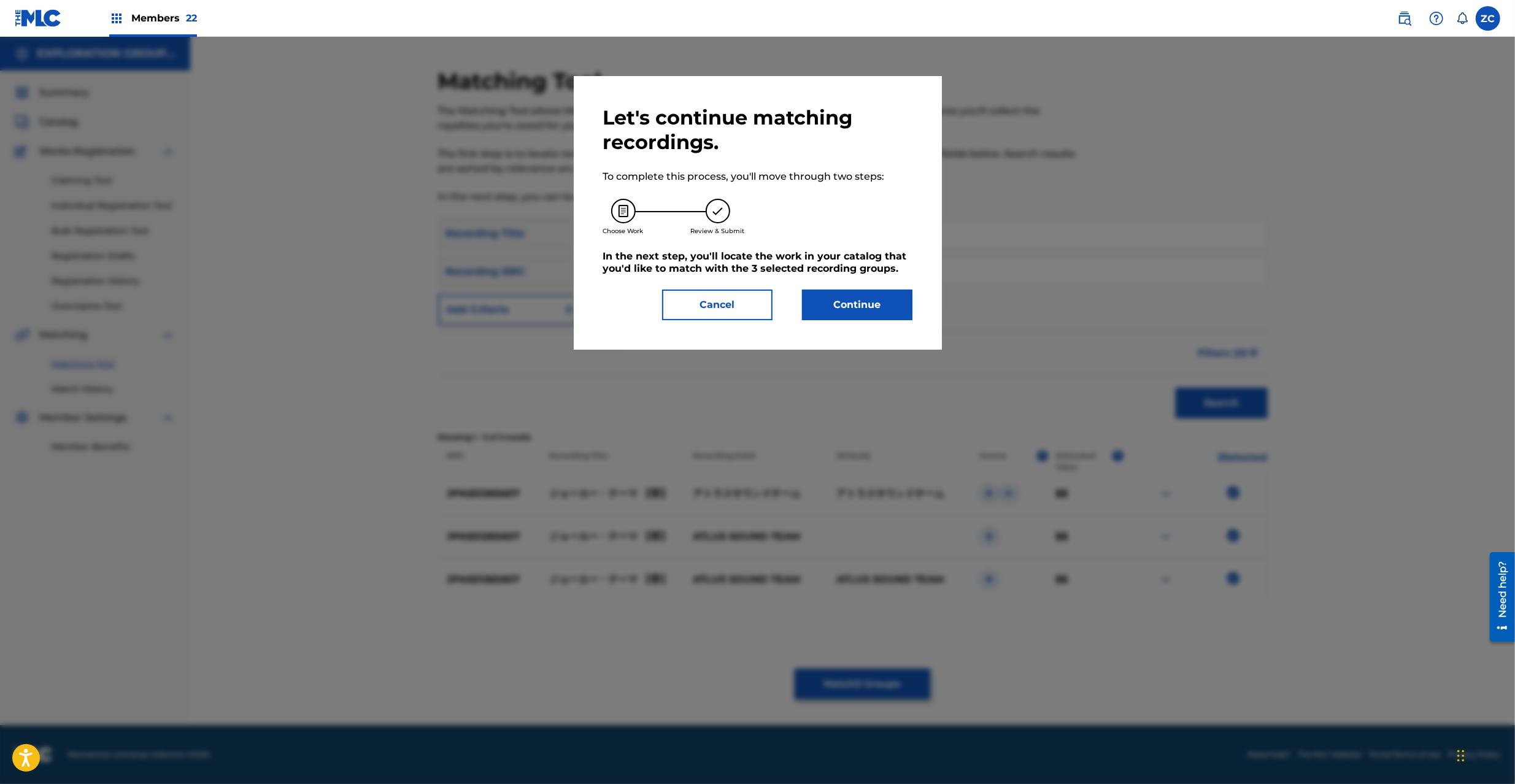
click at [857, 294] on button "Continue" at bounding box center [857, 305] width 111 height 31
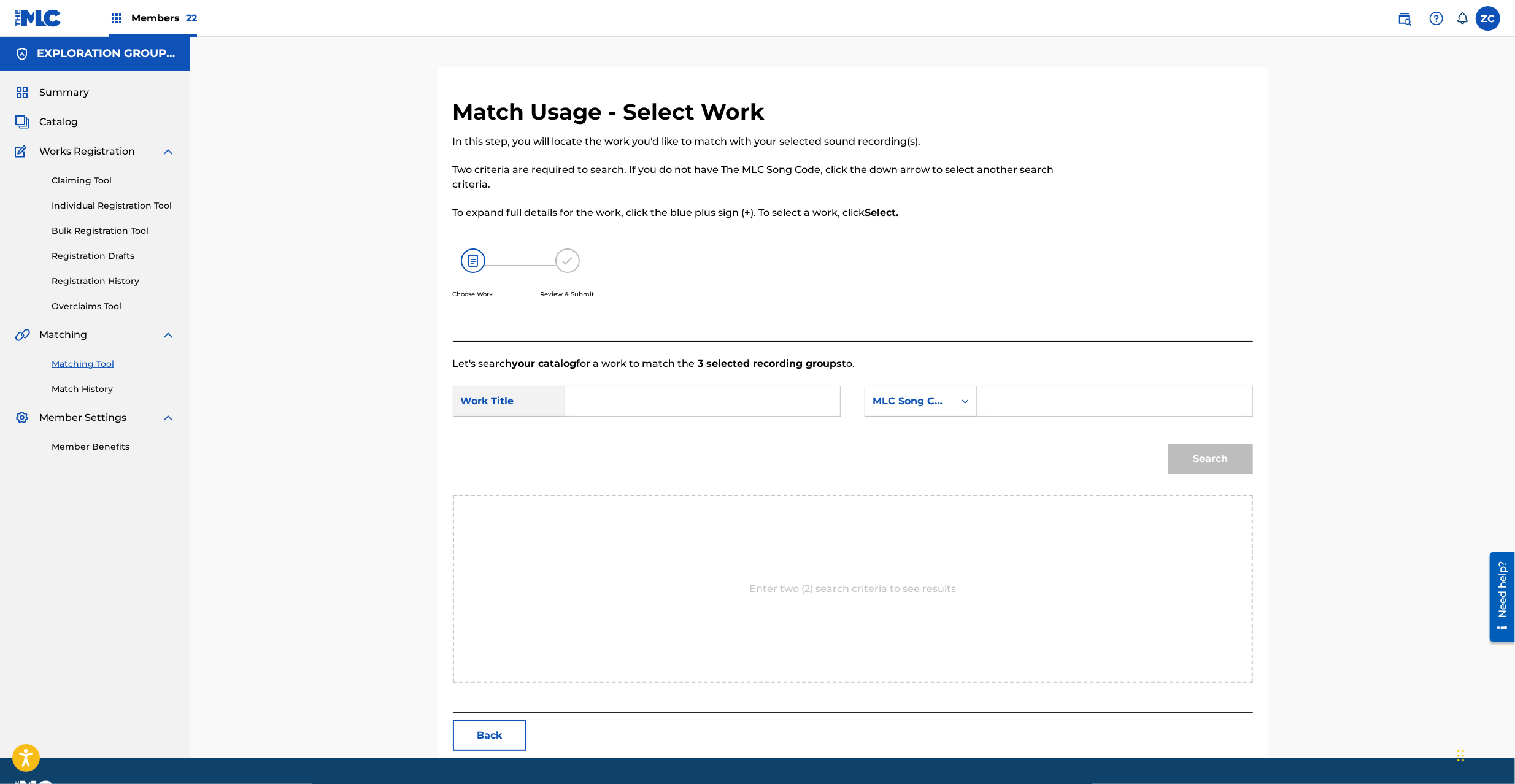
click at [675, 389] on input "Search Form" at bounding box center [702, 401] width 254 height 29
paste input "Jookaa Teema JC0PWQ"
click at [701, 399] on input "Jookaa Teema JC0PWQ" at bounding box center [702, 401] width 254 height 29
type input "Jookaa Teema"
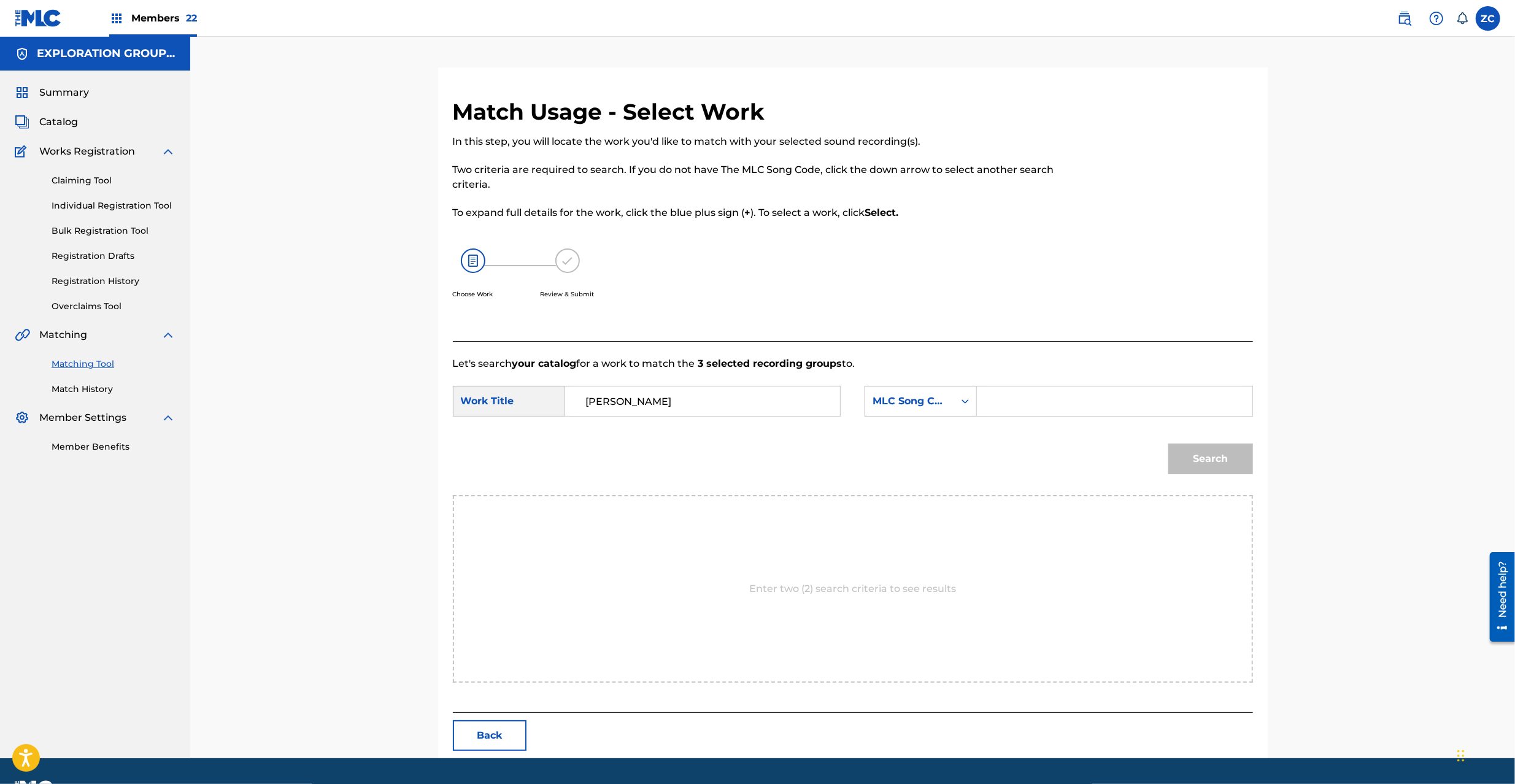
drag, startPoint x: 1083, startPoint y: 401, endPoint x: 1094, endPoint y: 406, distance: 12.1
click at [1083, 401] on input "Search Form" at bounding box center [1114, 401] width 254 height 29
paste input "JC0PWQ"
type input "JC0PWQ"
click at [1250, 453] on button "Search" at bounding box center [1211, 458] width 84 height 31
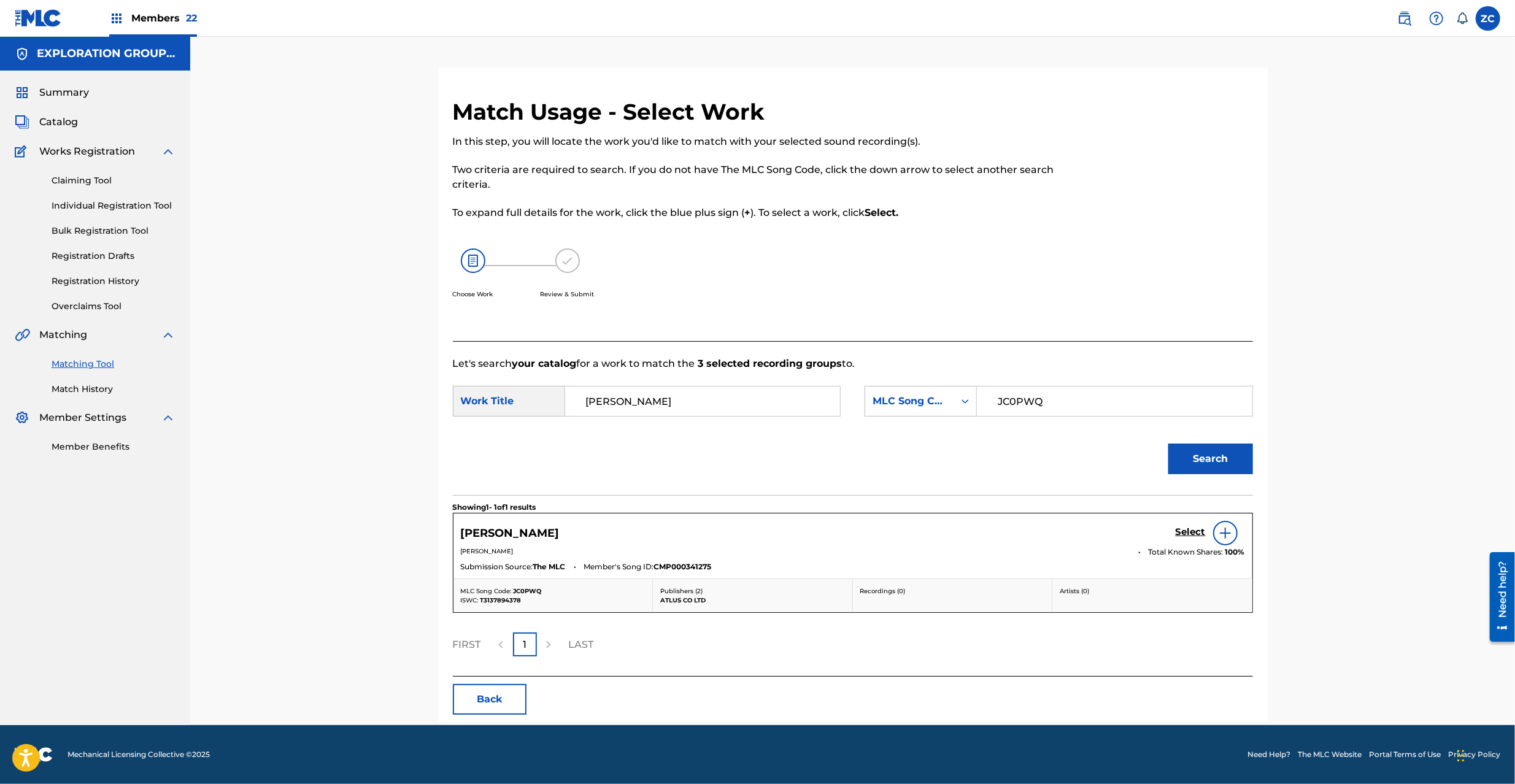
click at [1186, 526] on h5 "Select" at bounding box center [1191, 532] width 30 height 12
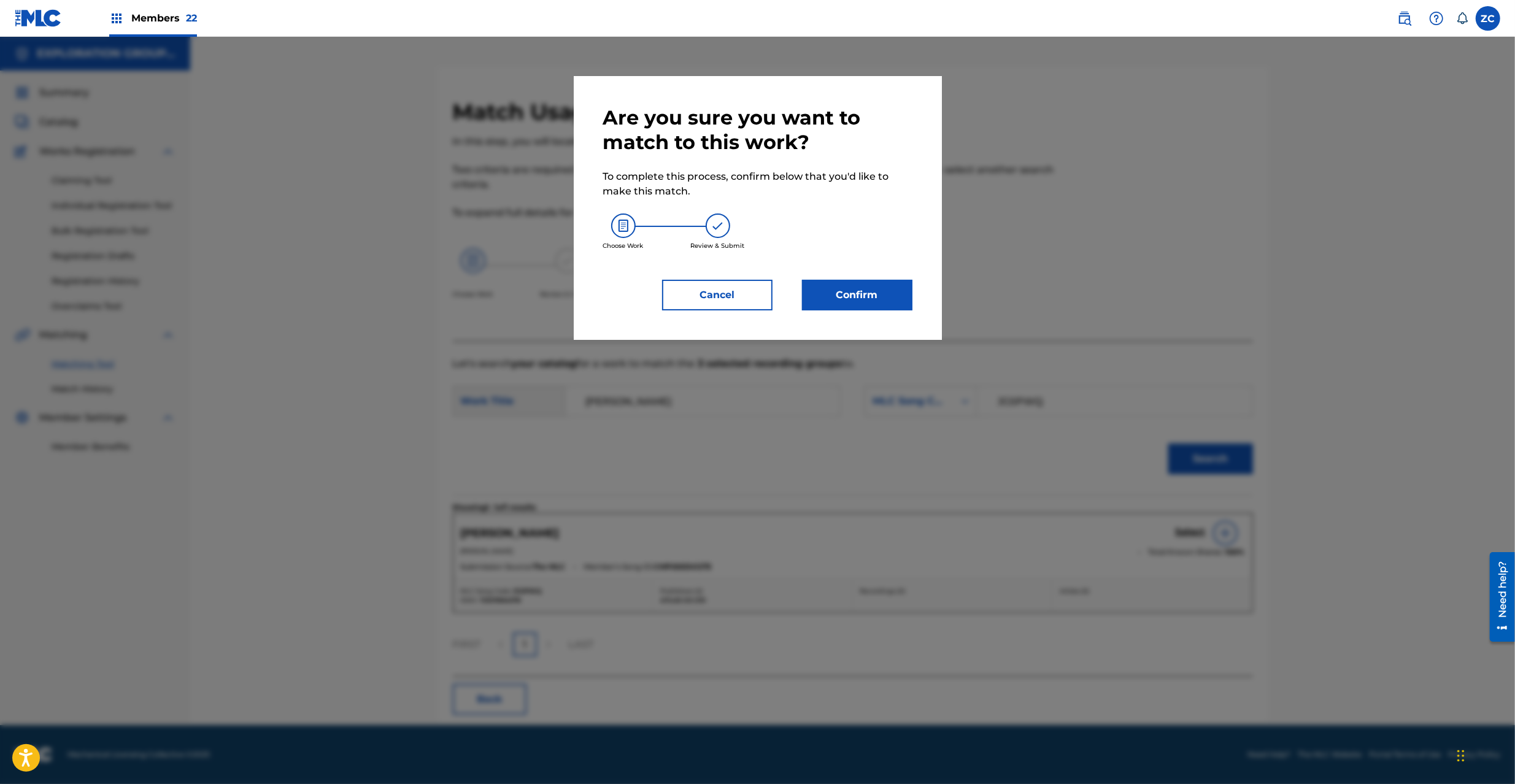
click at [887, 293] on button "Confirm" at bounding box center [857, 294] width 111 height 31
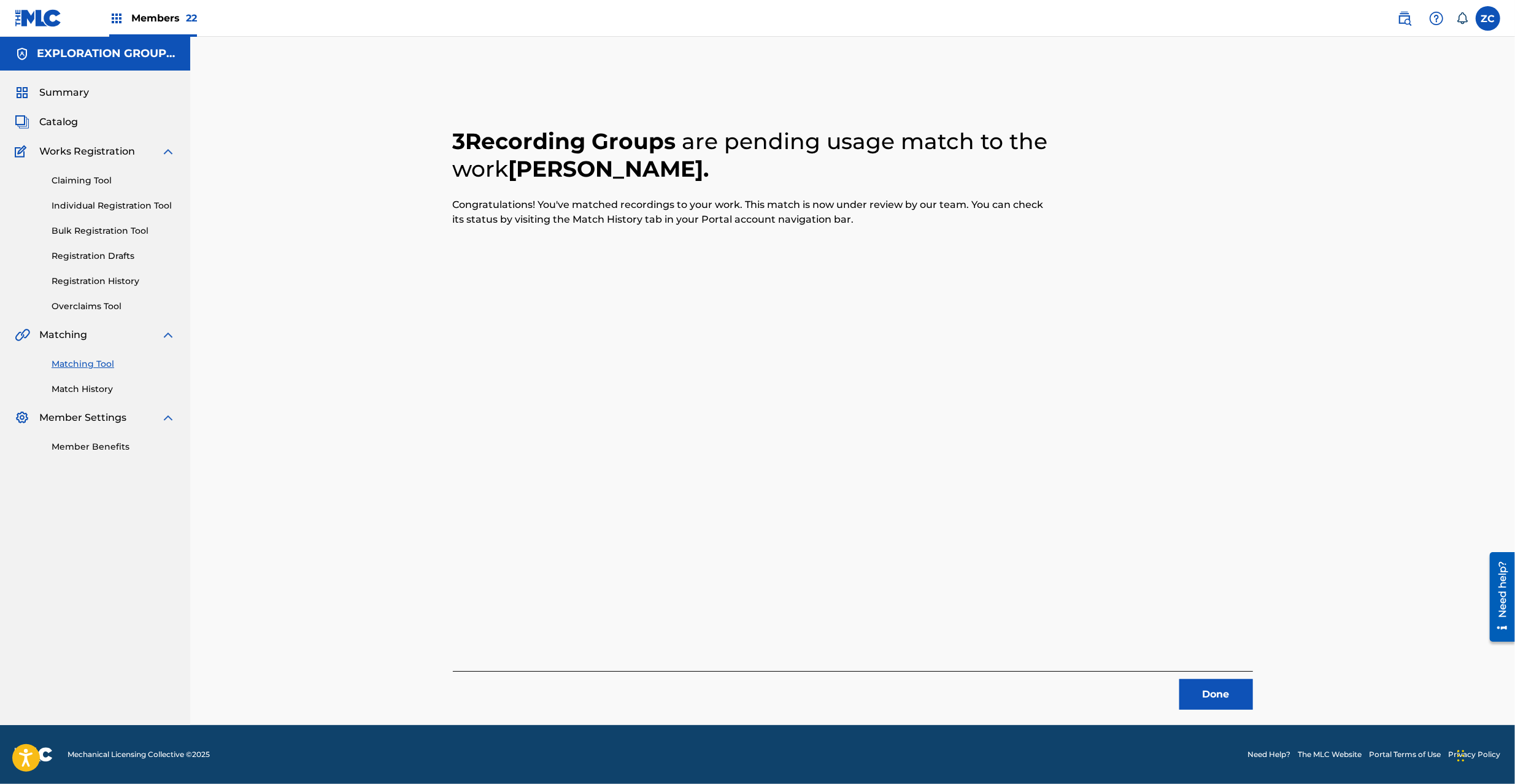
click at [1221, 692] on button "Done" at bounding box center [1216, 694] width 73 height 31
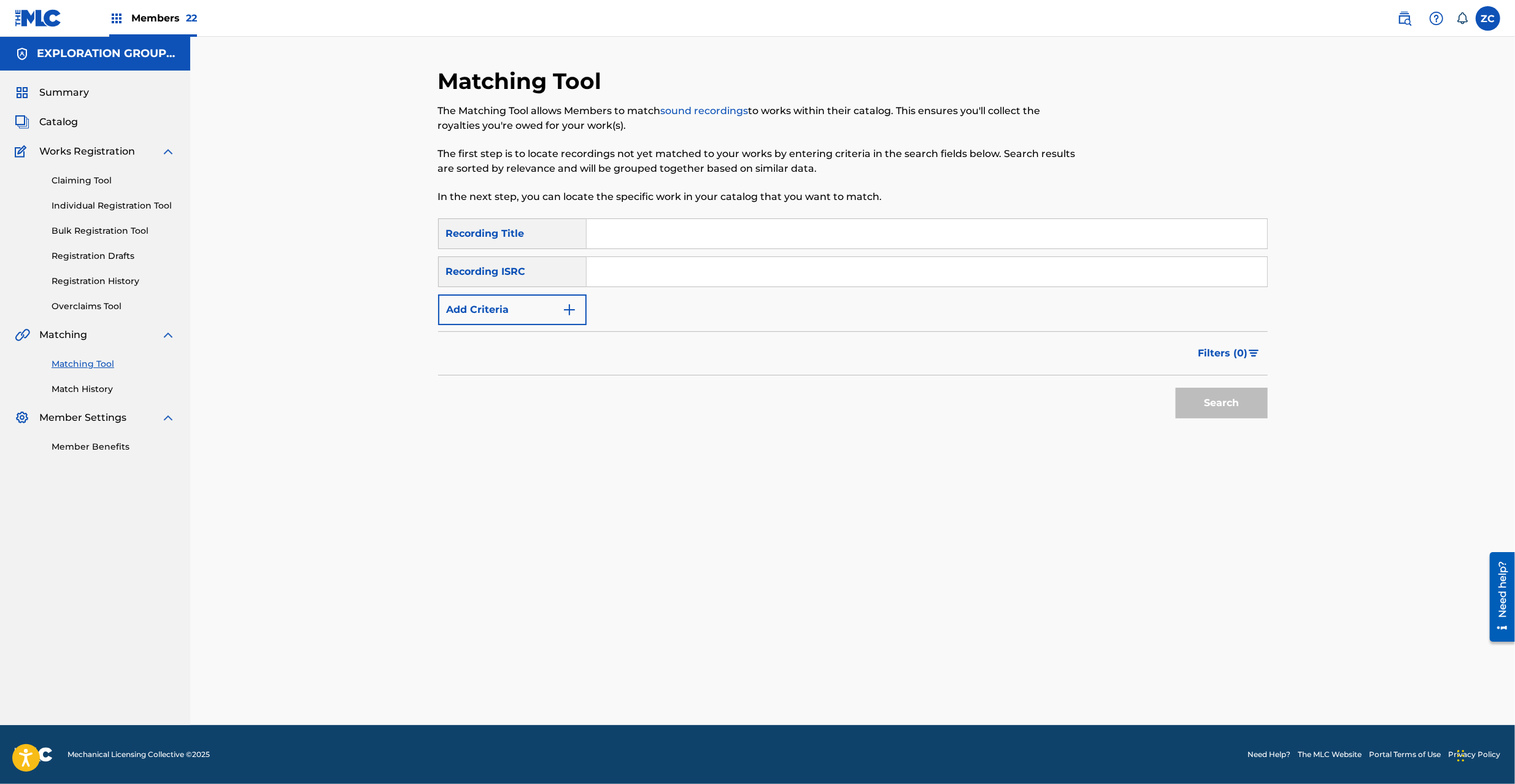
drag, startPoint x: 809, startPoint y: 266, endPoint x: 858, endPoint y: 279, distance: 50.7
click at [809, 266] on input "Search Form" at bounding box center [927, 271] width 681 height 29
paste input "JPK651100552"
click at [1238, 392] on button "Search" at bounding box center [1222, 403] width 92 height 31
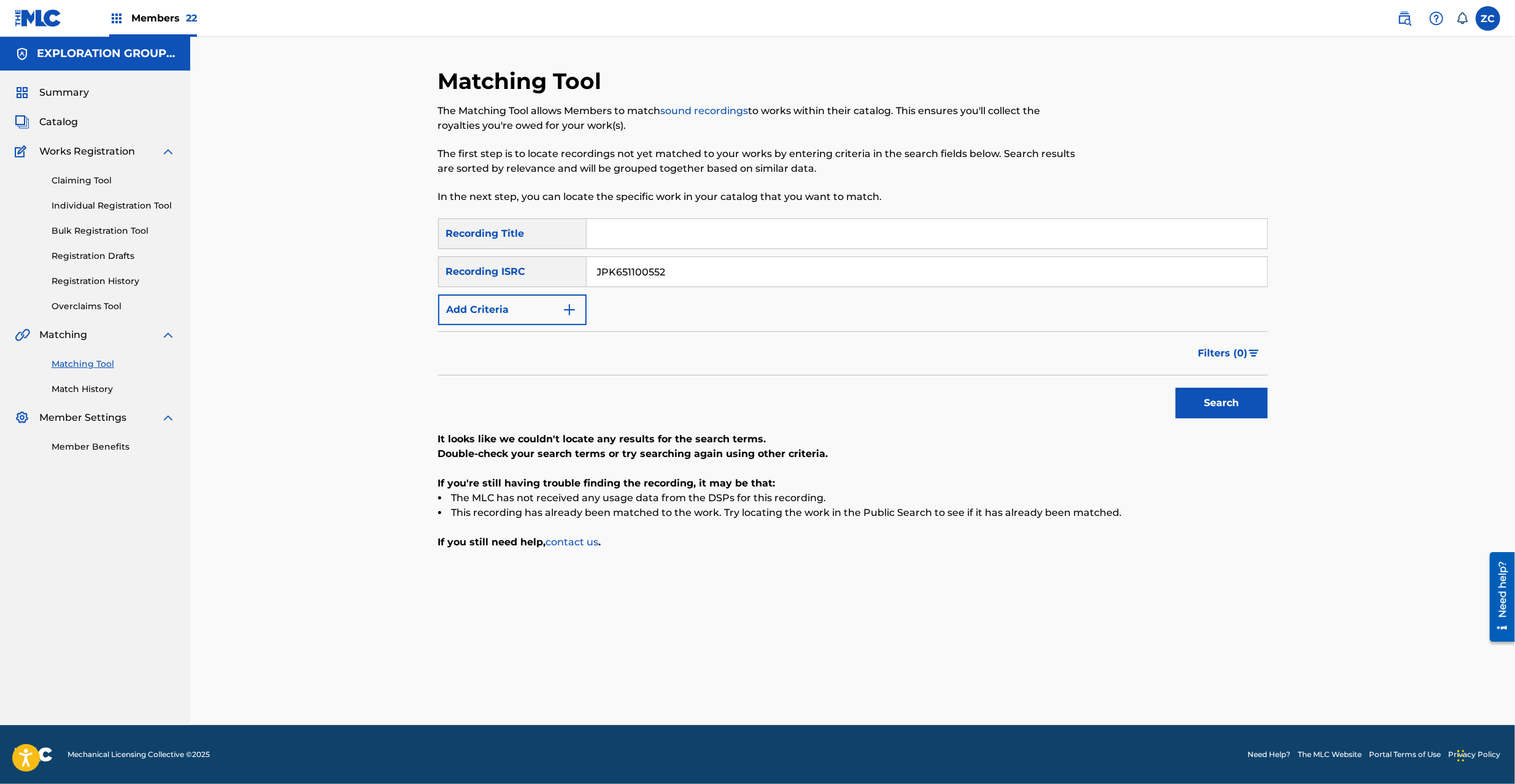
click at [693, 272] on input "JPK651100552" at bounding box center [927, 271] width 681 height 29
paste input "365801"
type input "JPK651365801"
click at [1251, 413] on button "Search" at bounding box center [1222, 403] width 92 height 31
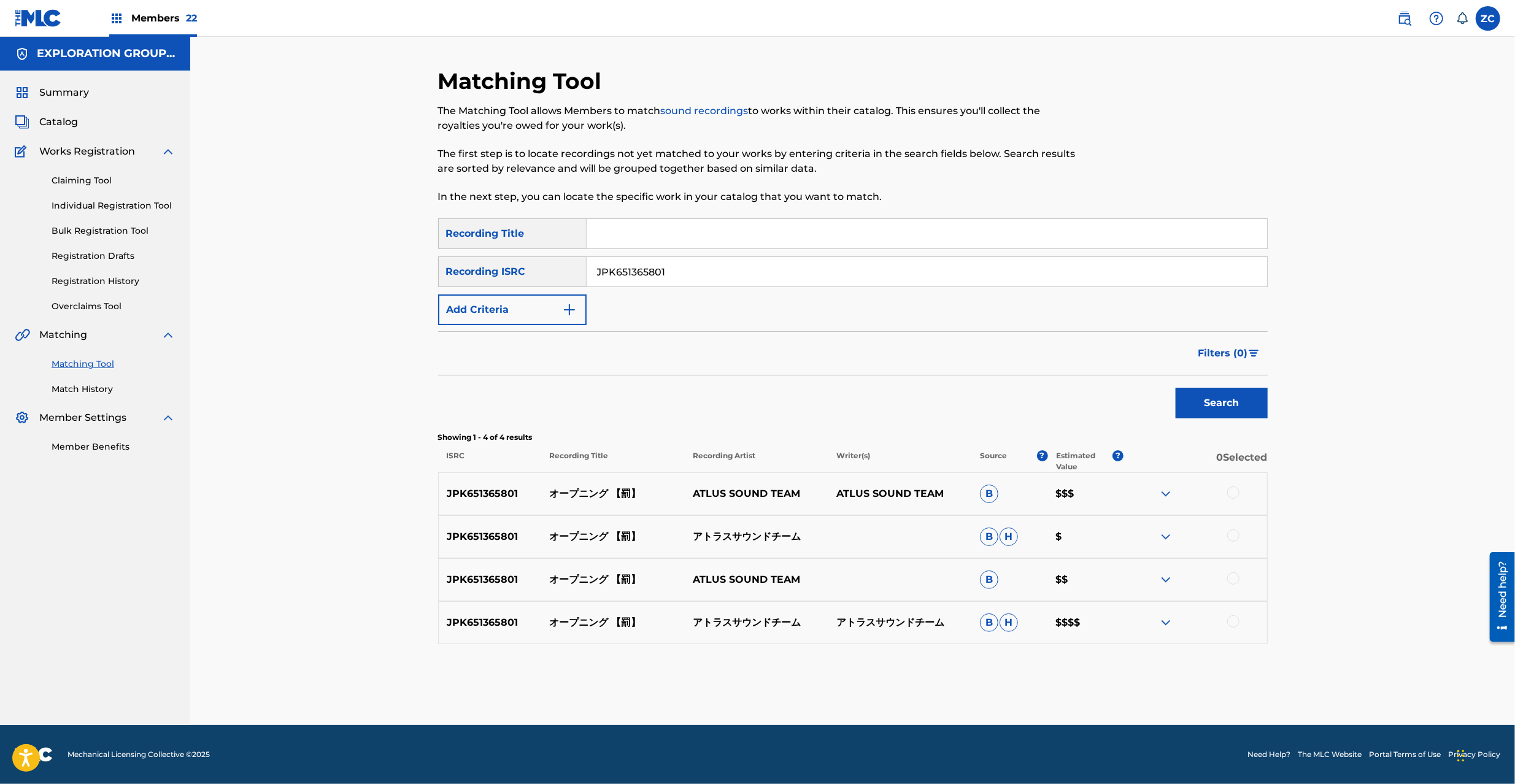
click at [1232, 491] on div at bounding box center [1233, 492] width 12 height 12
click at [1232, 536] on div at bounding box center [1233, 535] width 12 height 12
drag, startPoint x: 1236, startPoint y: 575, endPoint x: 1233, endPoint y: 626, distance: 51.1
click at [1236, 577] on div at bounding box center [1233, 578] width 12 height 12
click at [1232, 627] on div at bounding box center [1233, 621] width 12 height 12
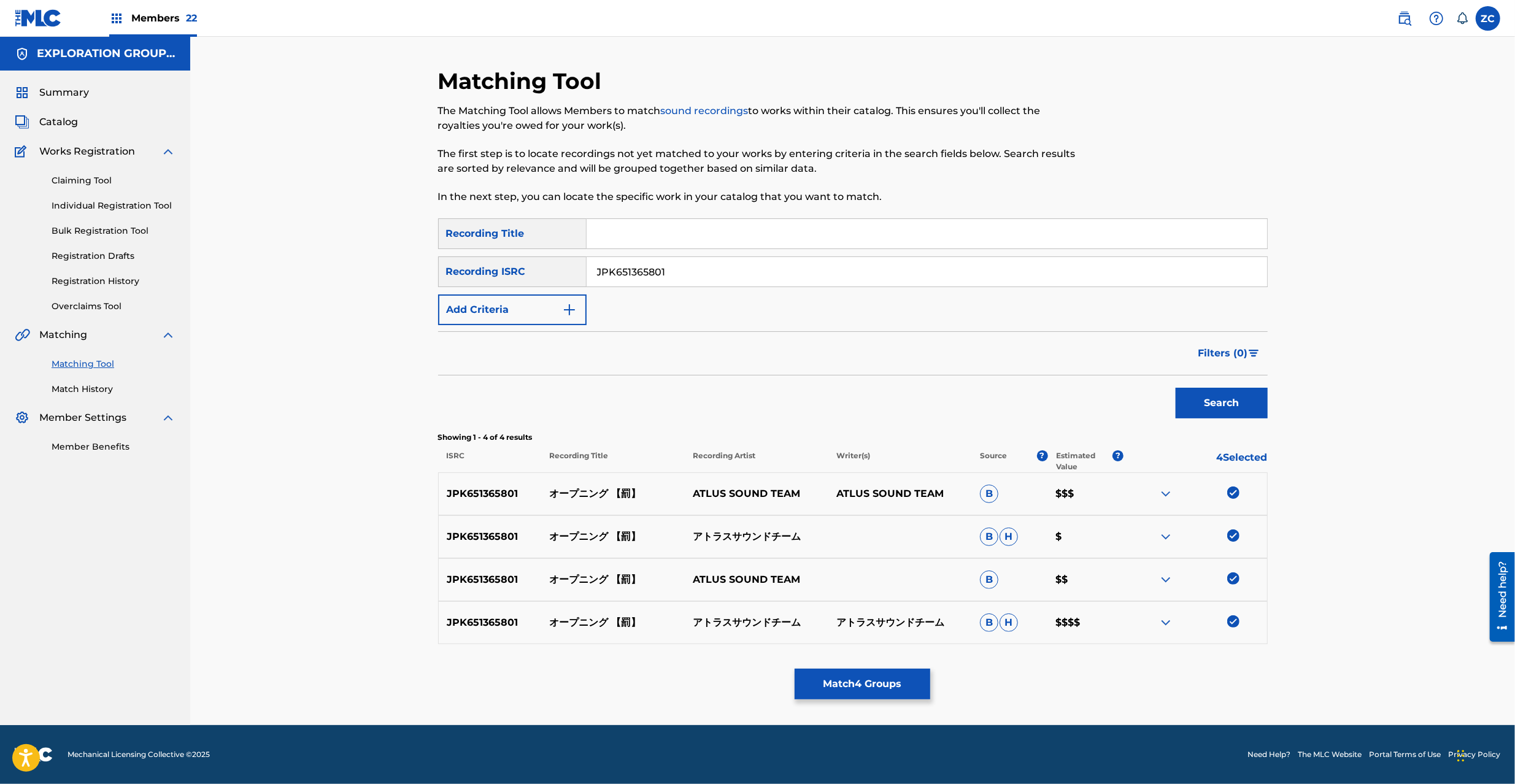
click at [875, 682] on button "Match 4 Groups" at bounding box center [862, 684] width 135 height 31
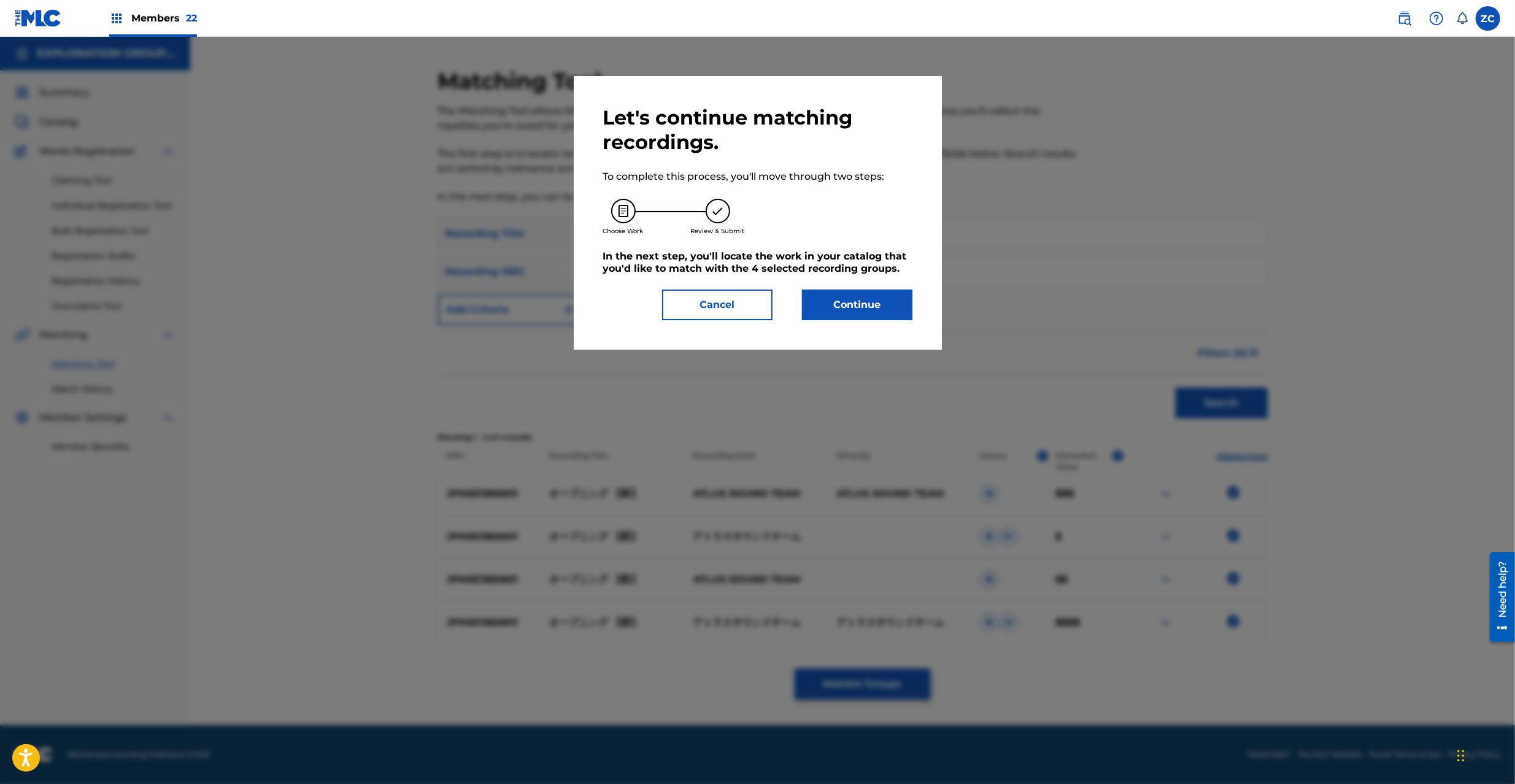
click at [862, 308] on button "Continue" at bounding box center [857, 305] width 111 height 31
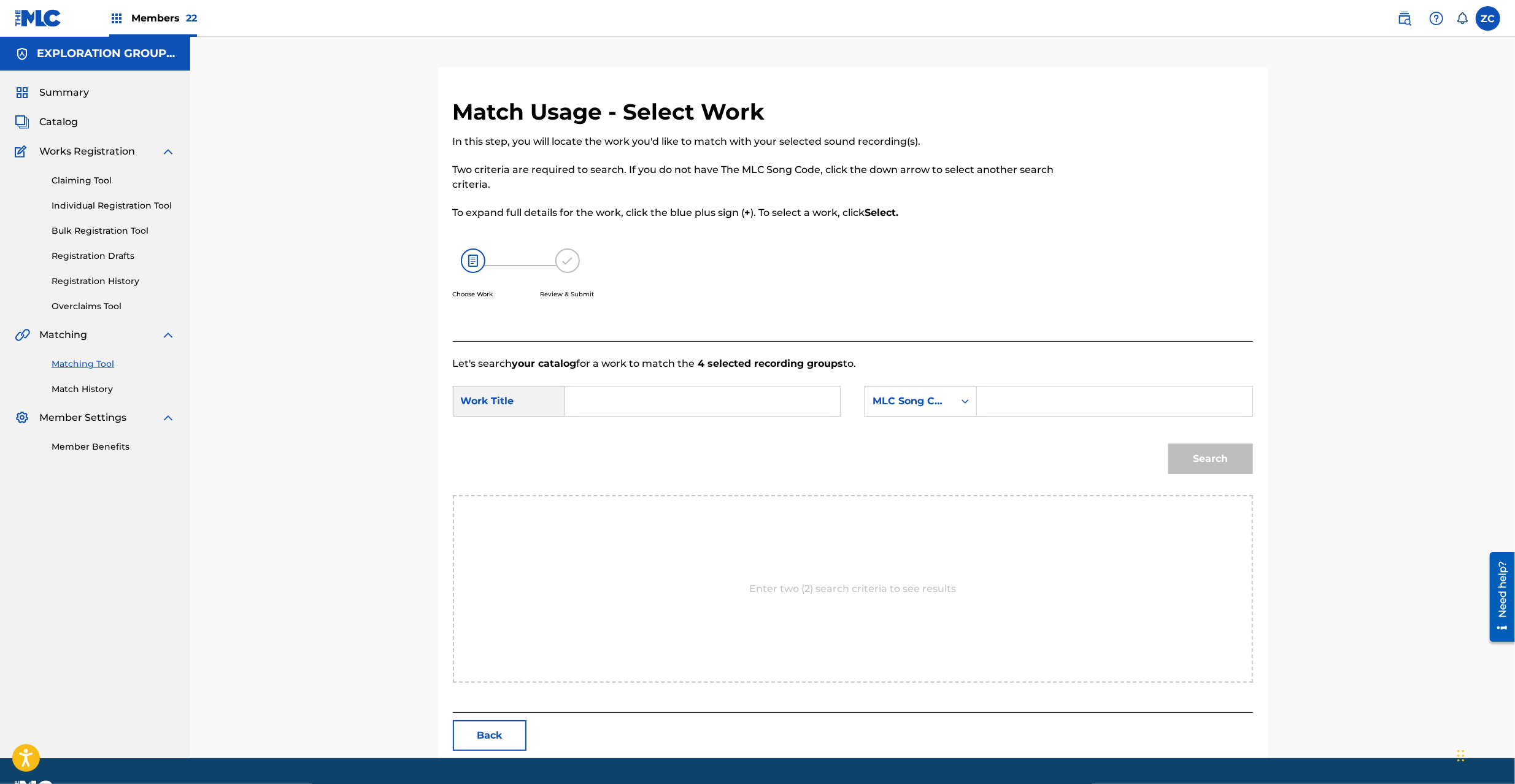
click at [720, 405] on input "Search Form" at bounding box center [702, 401] width 254 height 29
paste input "Oopuningu OC3FKL"
click at [658, 403] on input "Oopuningu OC3FKL" at bounding box center [702, 401] width 254 height 29
type input "Oopuningu"
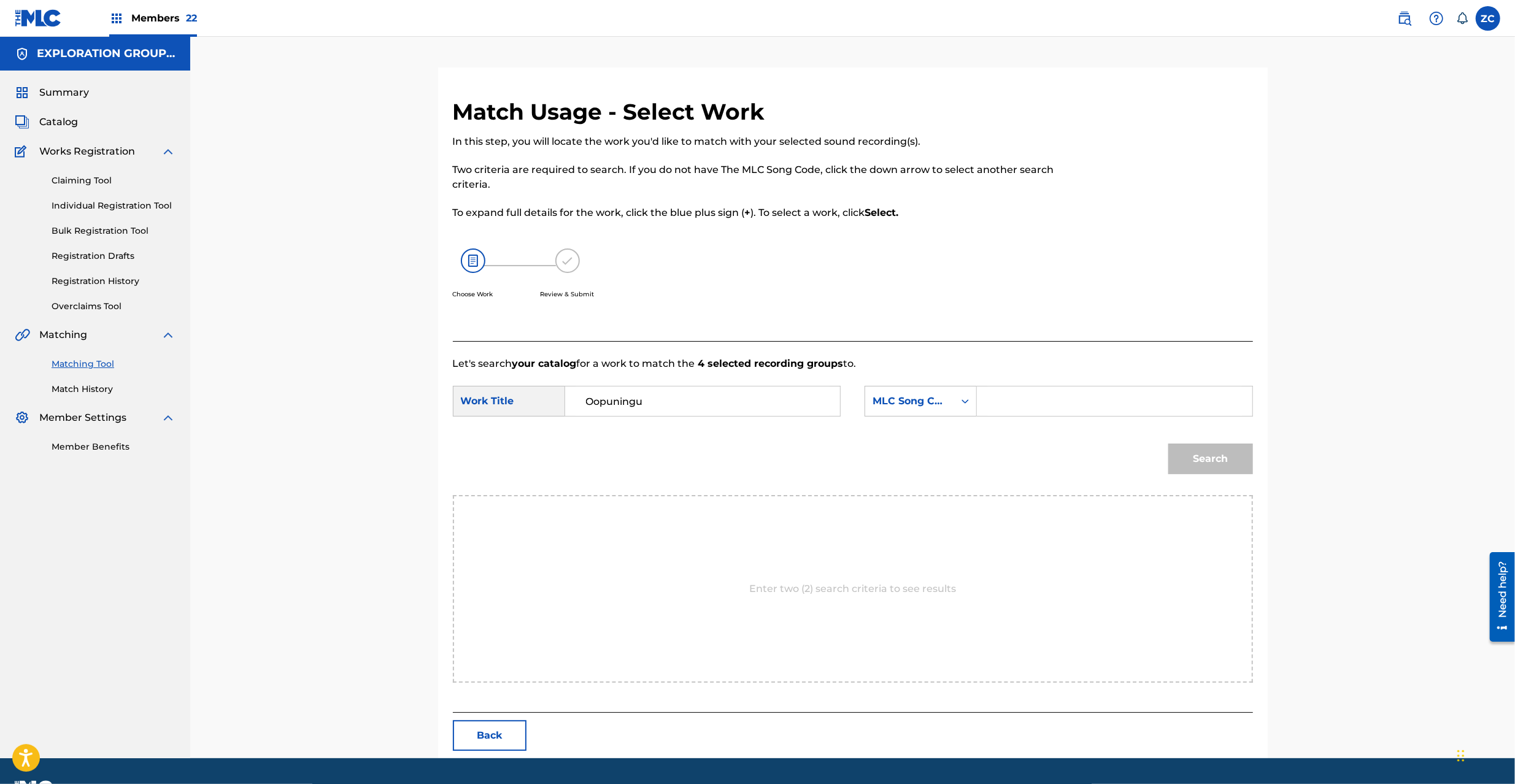
click at [1009, 384] on form "SearchWithCriteriadae6dcc4-3f16-46cc-9571-b9bb7faecc2d Work Title Oopuningu Sea…" at bounding box center [853, 433] width 800 height 124
drag, startPoint x: 1029, startPoint y: 385, endPoint x: 1033, endPoint y: 392, distance: 8.1
click at [1029, 386] on form "SearchWithCriteriadae6dcc4-3f16-46cc-9571-b9bb7faecc2d Work Title Oopuningu Sea…" at bounding box center [853, 433] width 800 height 124
click at [1033, 392] on input "Search Form" at bounding box center [1114, 401] width 254 height 29
paste input "OC3FKL"
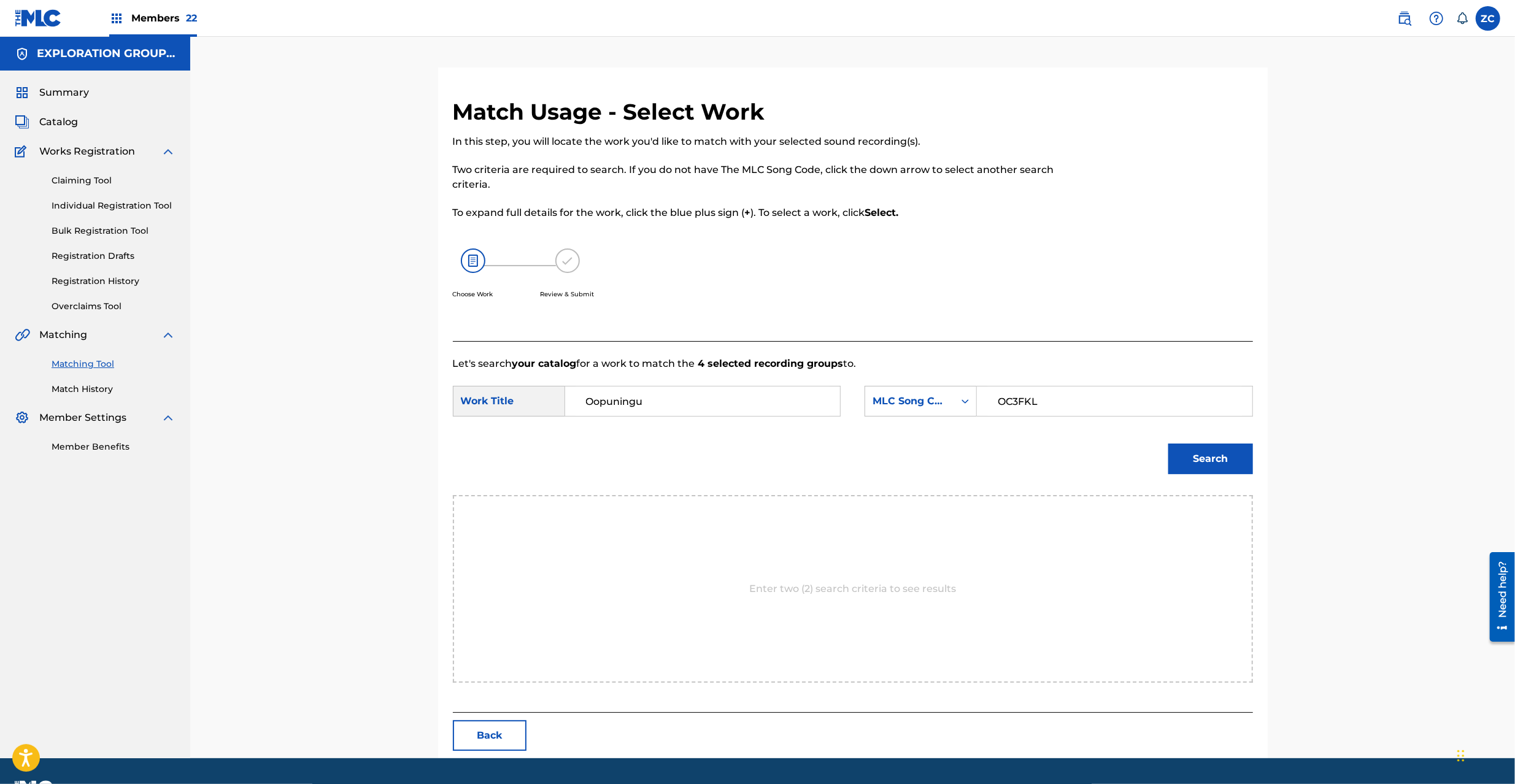
type input "OC3FKL"
click at [1201, 462] on button "Search" at bounding box center [1211, 458] width 84 height 31
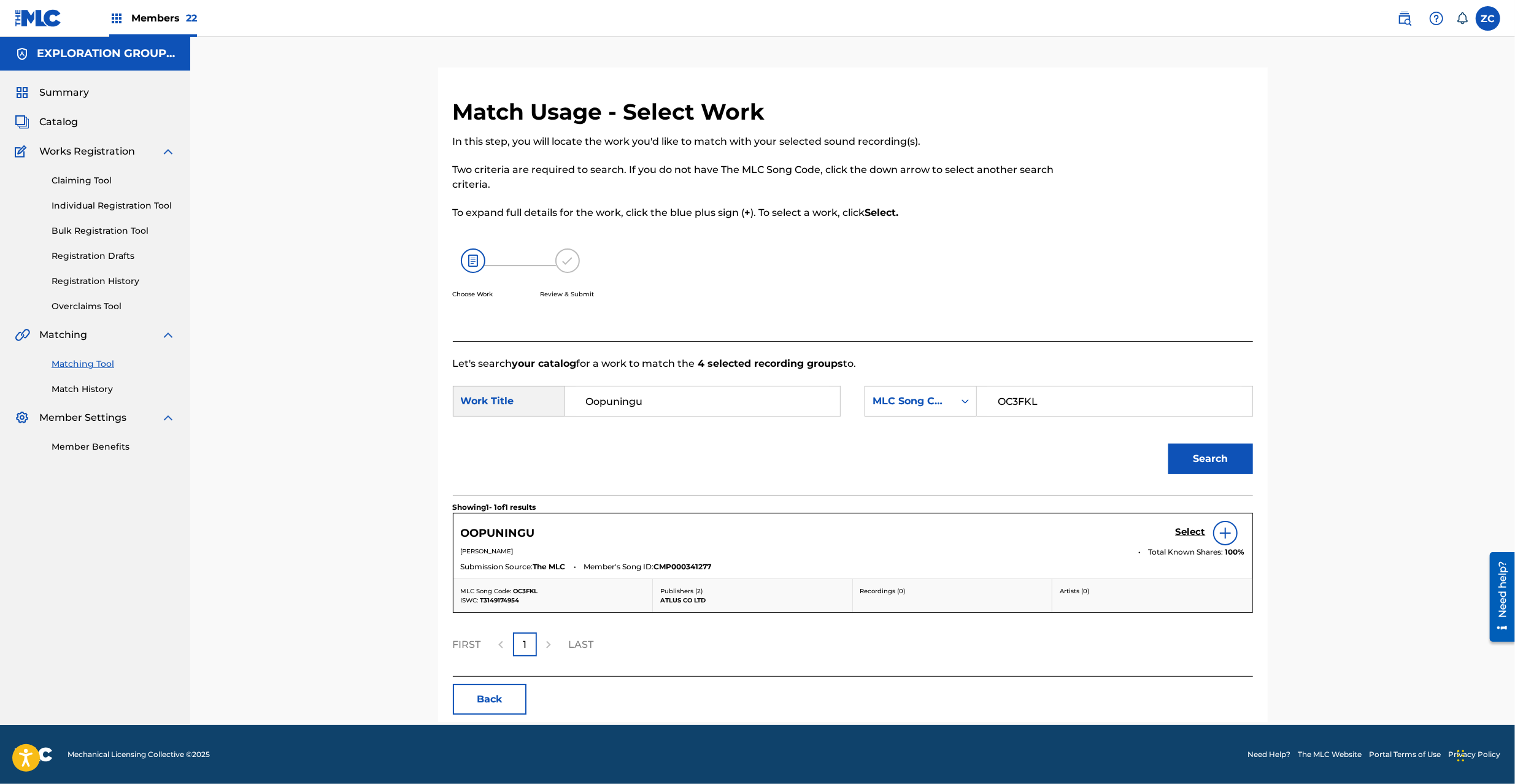
click at [1185, 534] on h5 "Select" at bounding box center [1191, 532] width 30 height 12
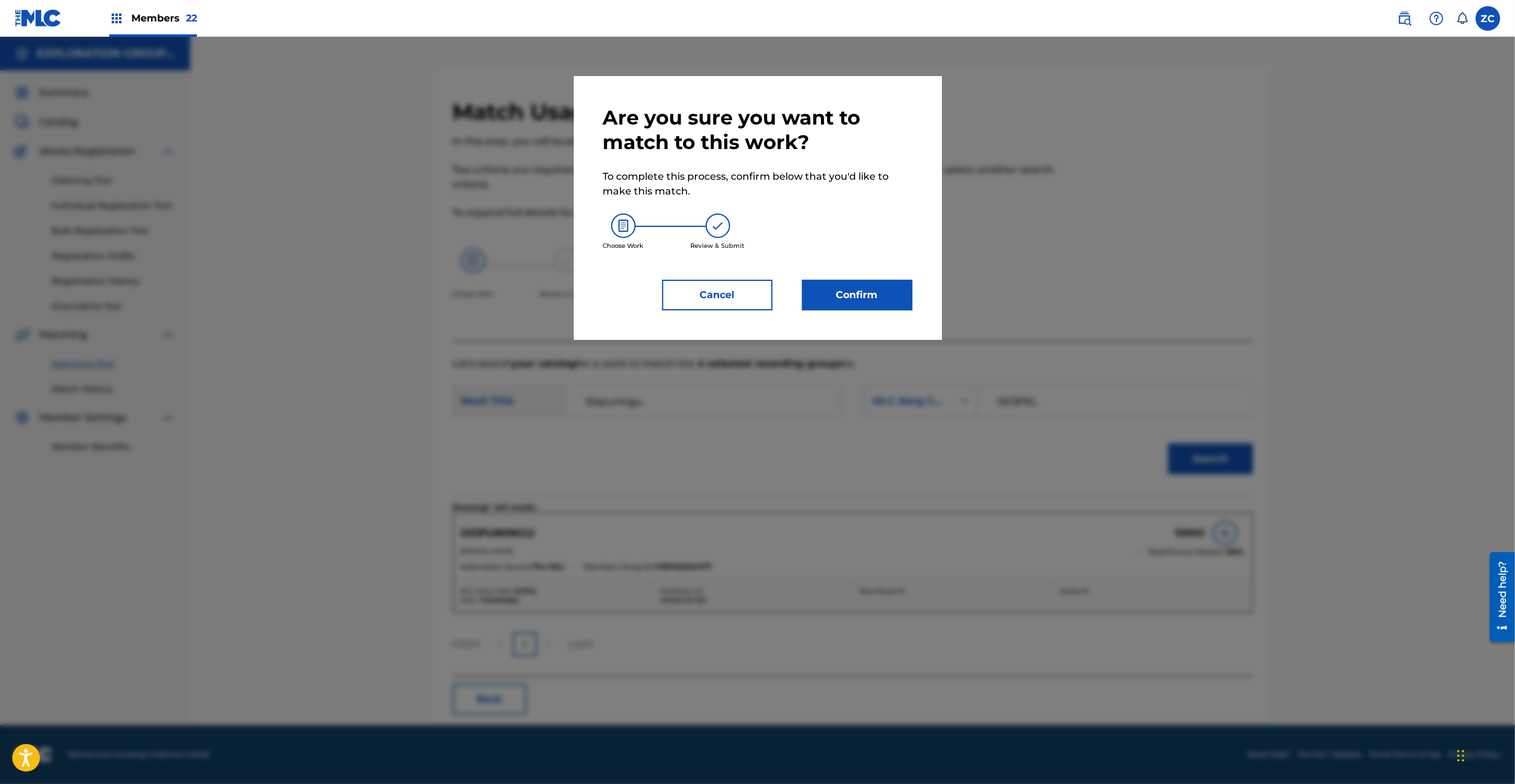
click at [888, 295] on button "Confirm" at bounding box center [857, 294] width 111 height 31
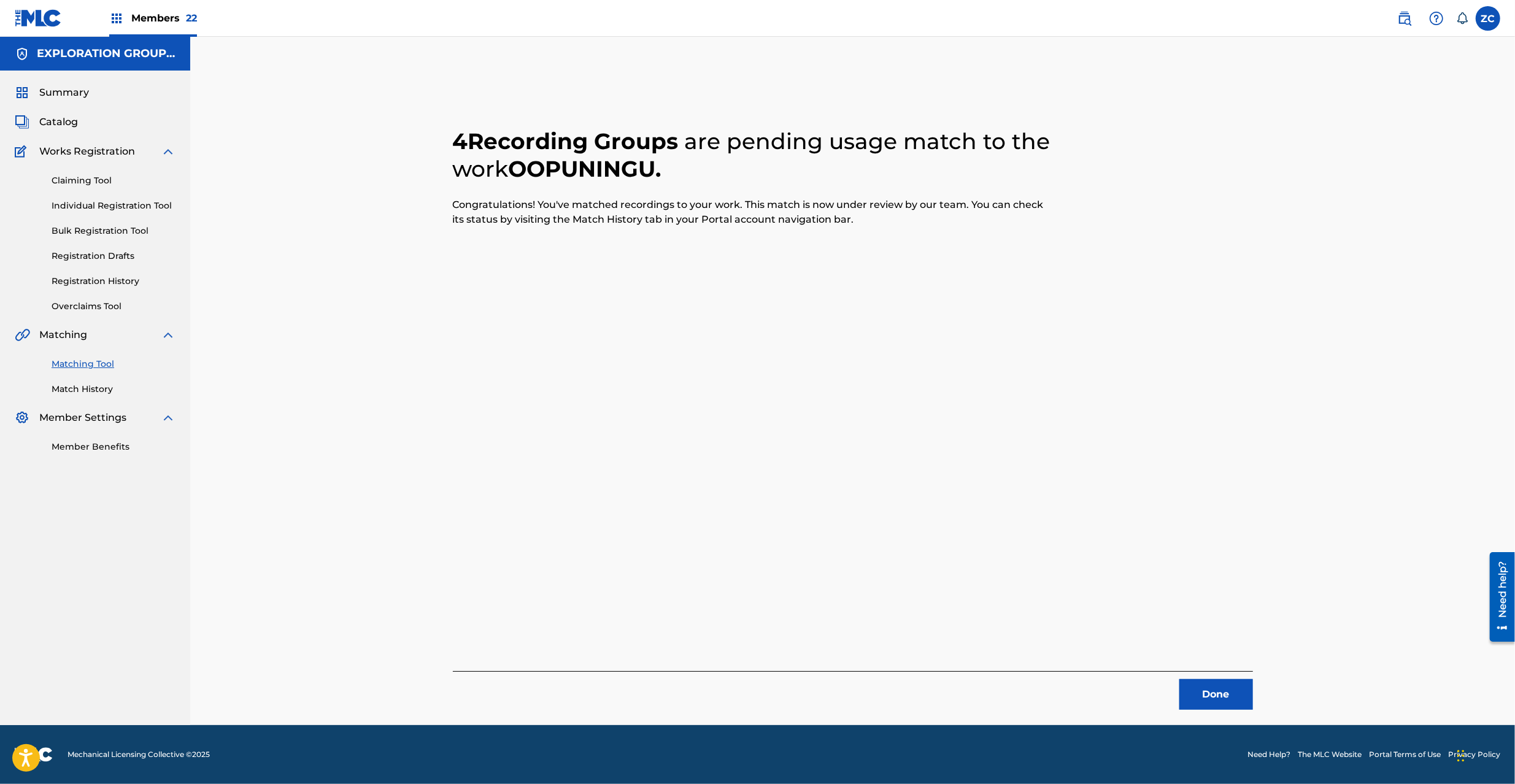
click at [1204, 700] on button "Done" at bounding box center [1216, 694] width 73 height 31
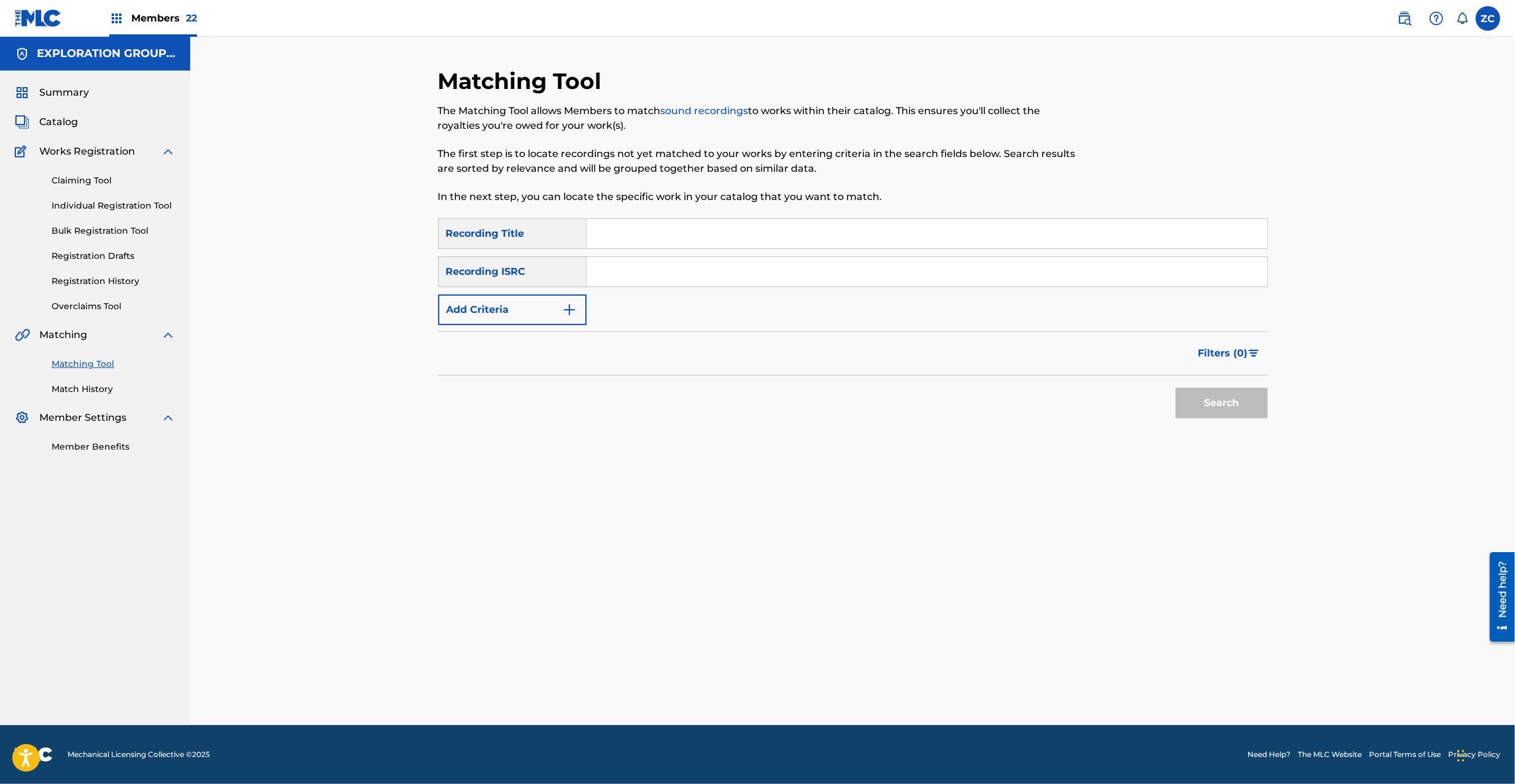
click at [800, 247] on input "Search Form" at bounding box center [927, 233] width 681 height 29
paste input "サトミタダシ薬局店のうた"
type input "サトミタダシ薬局店のうた"
click at [530, 317] on button "Add Criteria" at bounding box center [512, 310] width 149 height 31
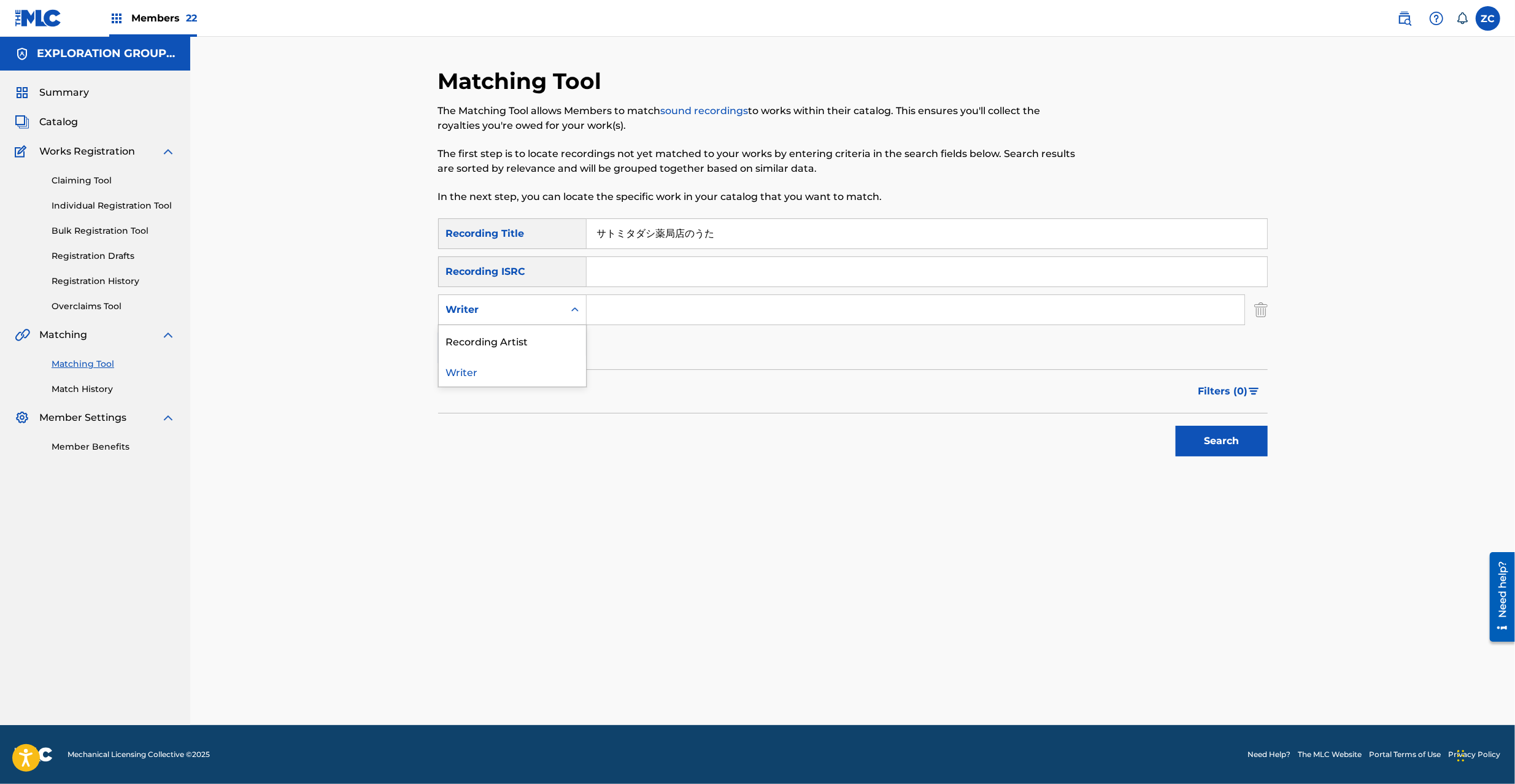
click at [521, 312] on div "Writer" at bounding box center [501, 310] width 111 height 14
click at [518, 338] on div "Recording Artist" at bounding box center [512, 341] width 147 height 31
click at [791, 299] on input "Search Form" at bounding box center [916, 310] width 658 height 29
paste input "Atlus Sound Team"
type input "Atlus Sound Team"
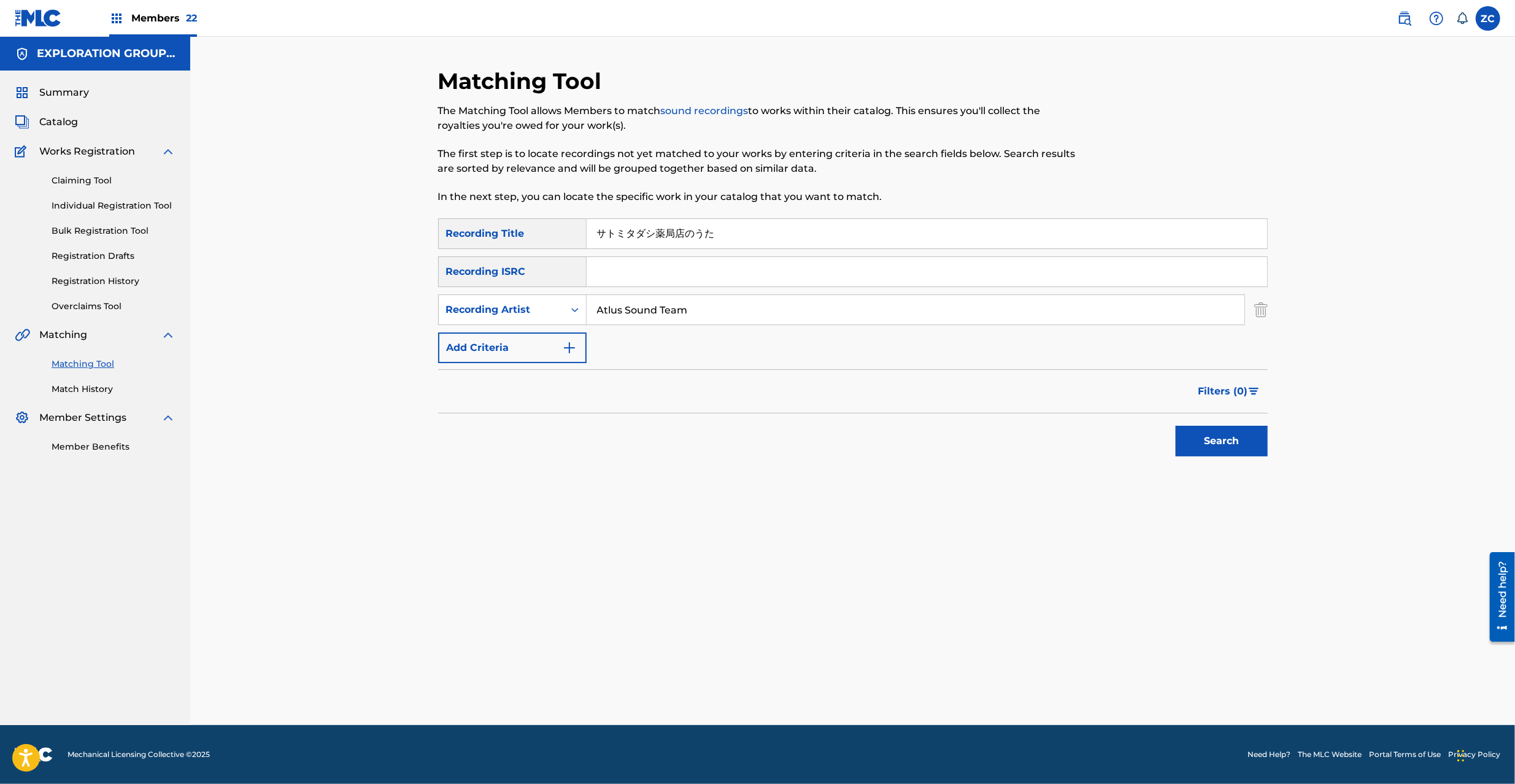
click at [1232, 451] on button "Search" at bounding box center [1222, 441] width 92 height 31
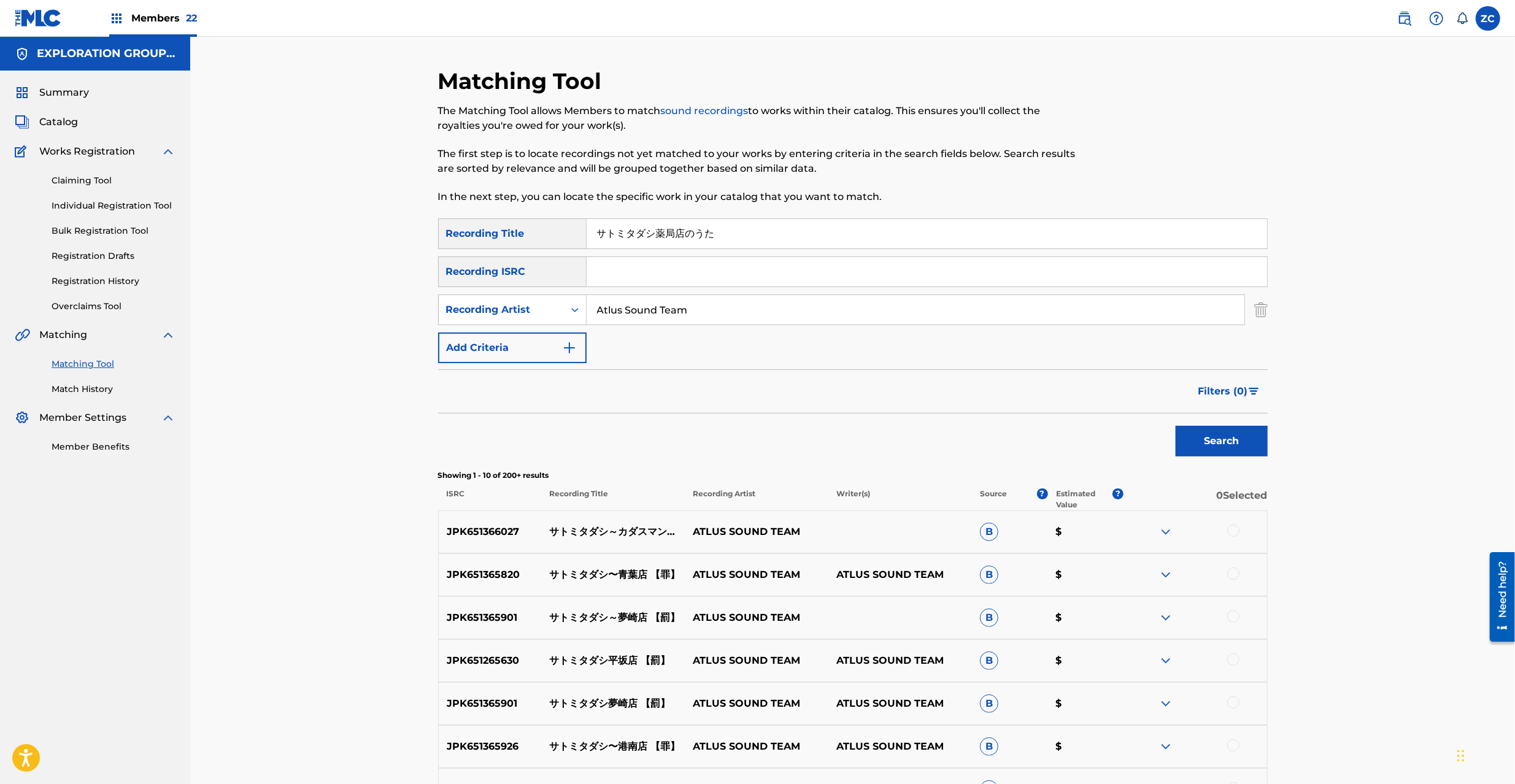
drag, startPoint x: 794, startPoint y: 224, endPoint x: 445, endPoint y: 226, distance: 349.0
click at [445, 226] on div "SearchWithCriteria37a5d2c3-5969-4dcb-84c2-592836bb3f91 Recording Title サトミタダシ薬局…" at bounding box center [853, 233] width 830 height 31
click at [719, 224] on input "サトミタダシ薬局店のうた" at bounding box center [927, 233] width 681 height 29
paste input "Satomi Tadashi Yakkyokutenno Uta"
type input "Satomi Tadashi Yakkyokutenno Uta"
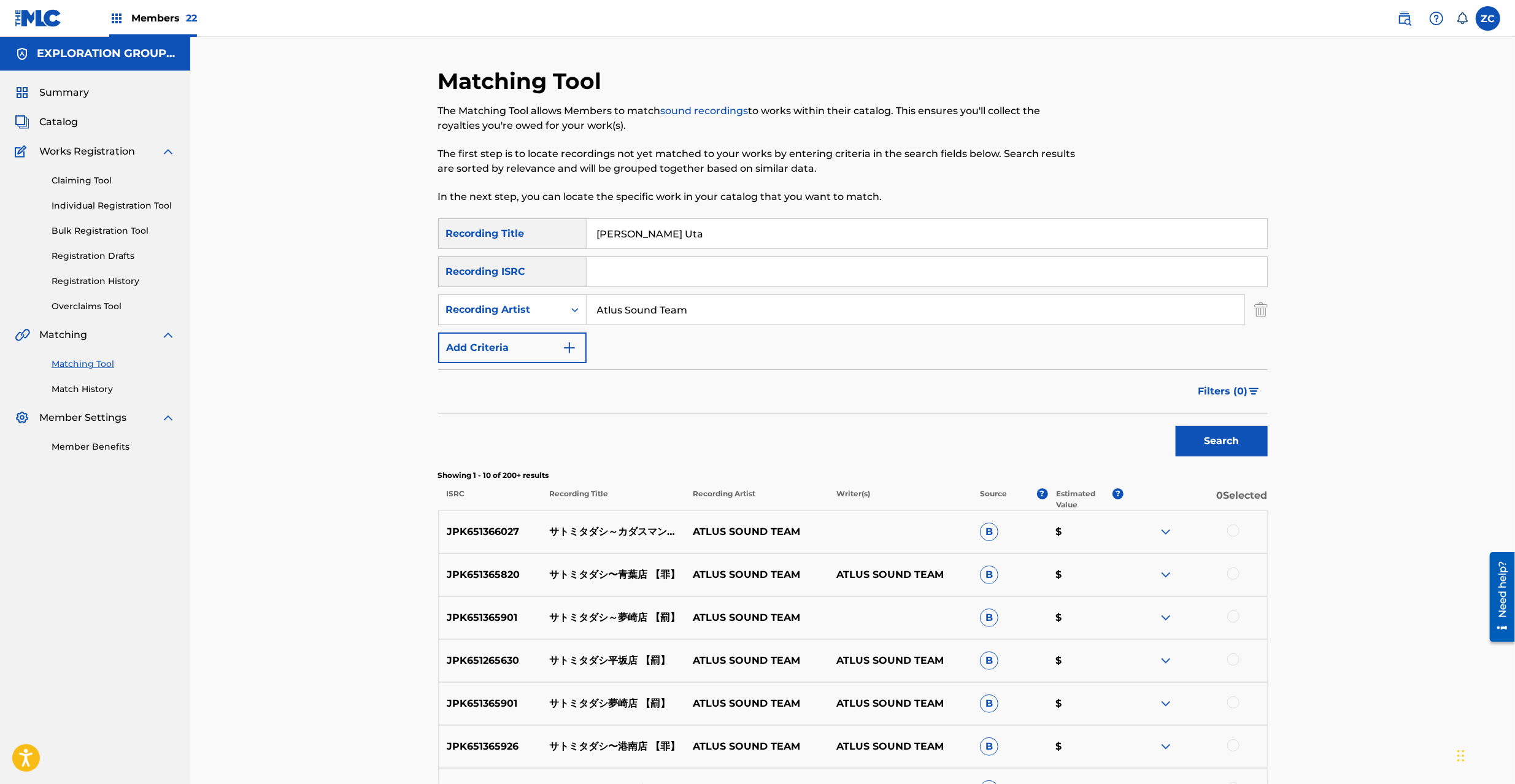
click at [1240, 435] on button "Search" at bounding box center [1222, 441] width 92 height 31
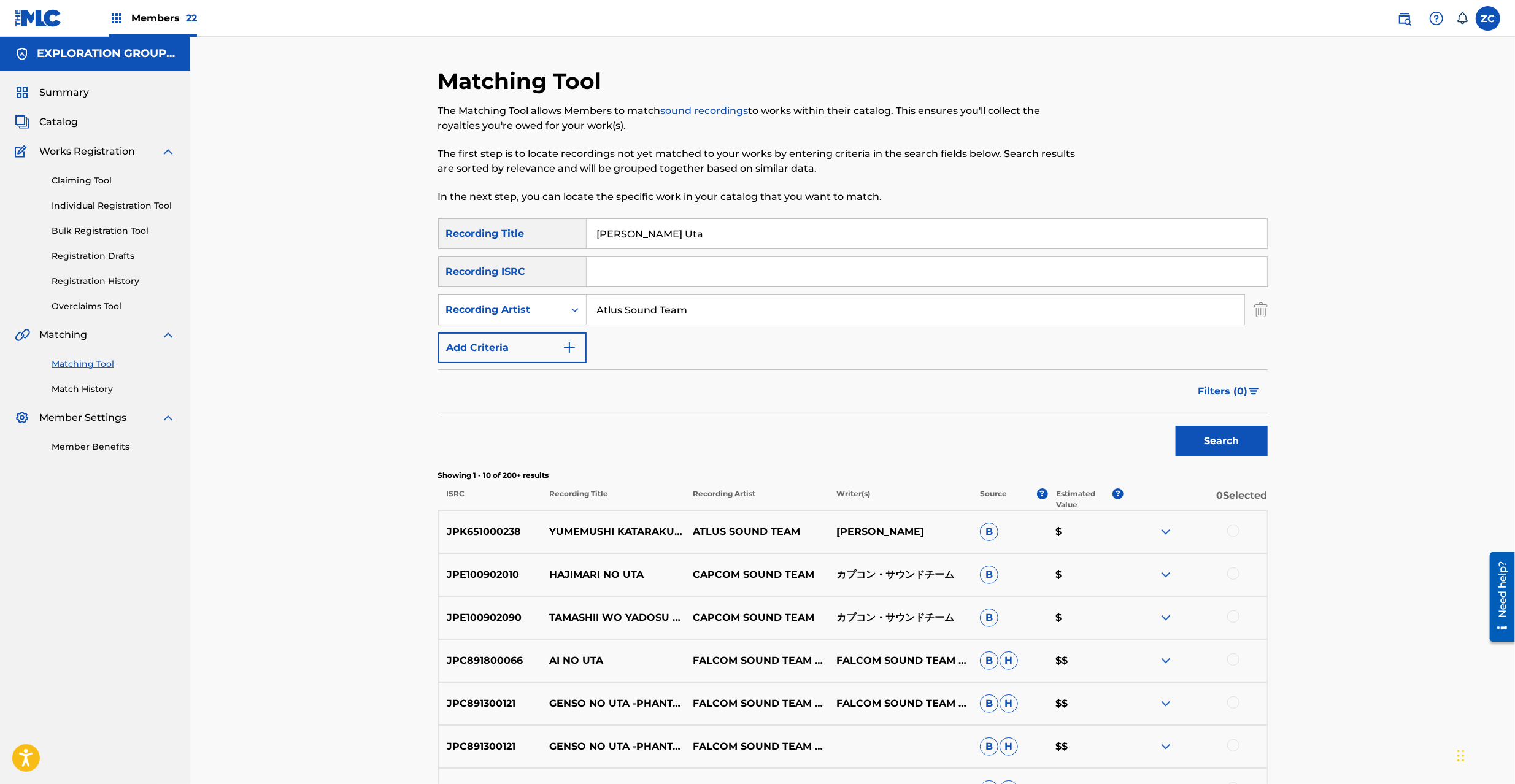
click at [1255, 307] on img "Search Form" at bounding box center [1260, 310] width 14 height 31
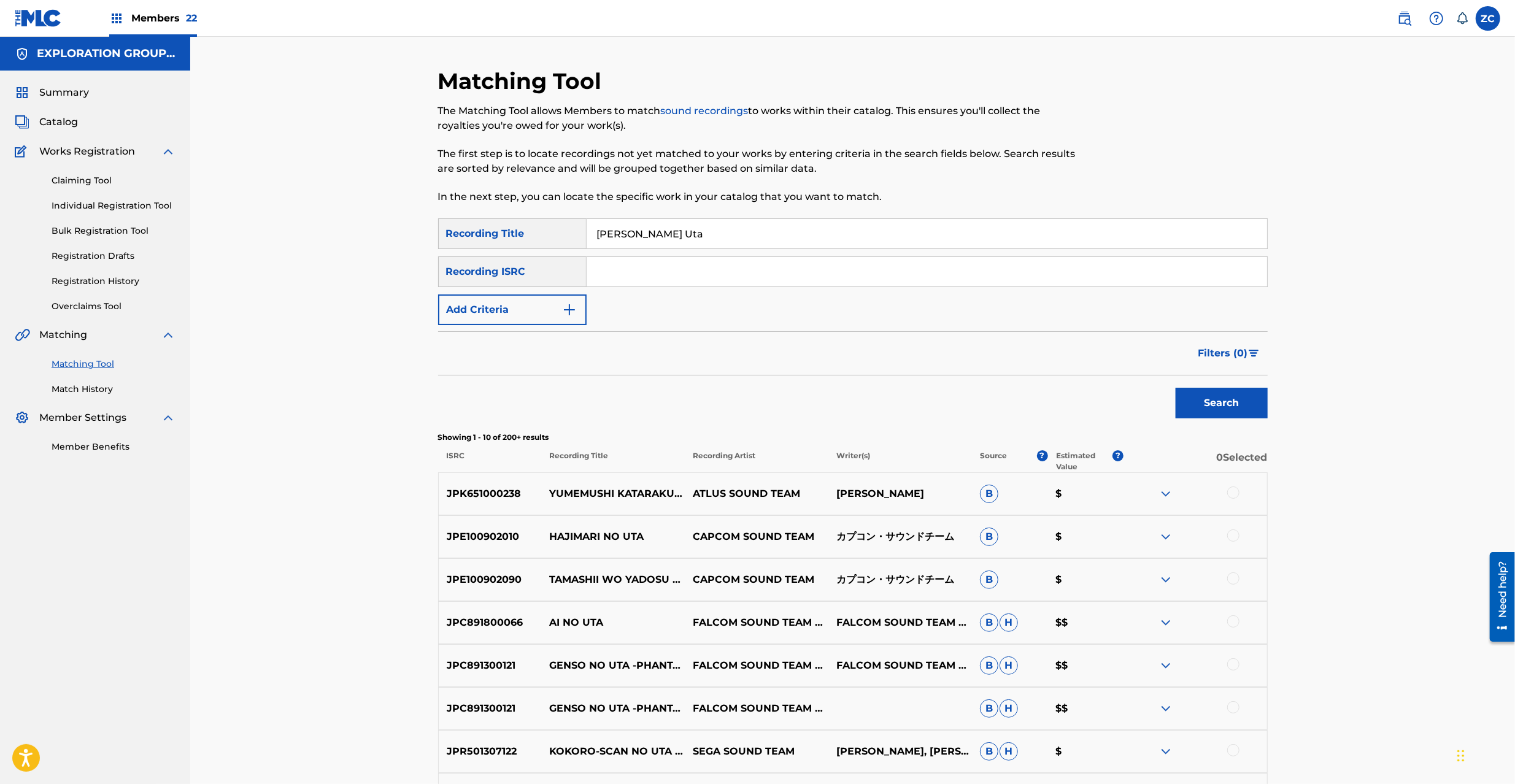
drag, startPoint x: 1240, startPoint y: 271, endPoint x: 1240, endPoint y: 261, distance: 10.0
click at [1240, 271] on input "Search Form" at bounding box center [927, 271] width 681 height 29
paste input "JPK651366004"
type input "JPK651366004"
drag, startPoint x: 1240, startPoint y: 232, endPoint x: 371, endPoint y: 254, distance: 869.3
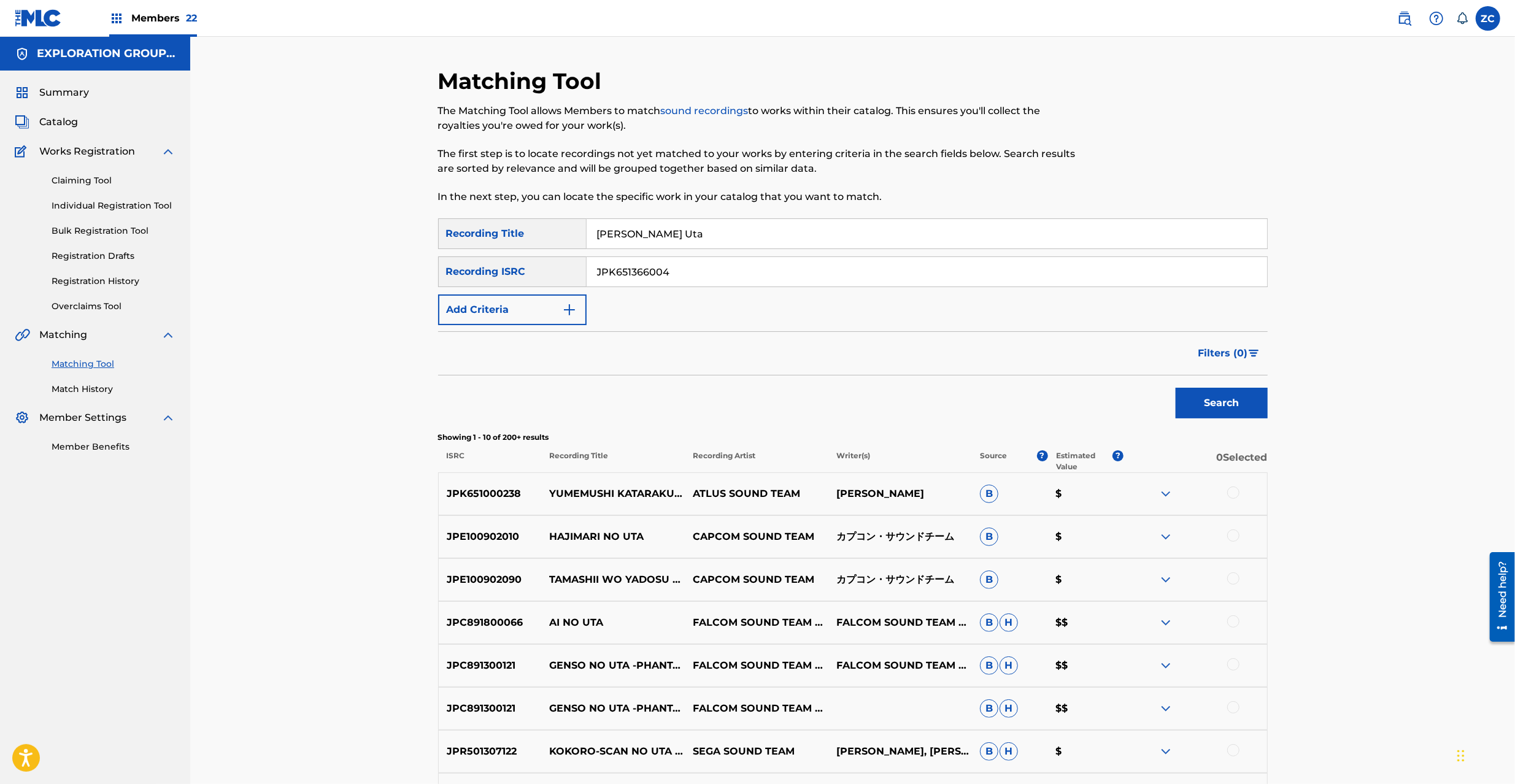
click at [371, 254] on div "Matching Tool The Matching Tool allows Members to match sound recordings to wor…" at bounding box center [853, 515] width 1325 height 957
click at [1232, 396] on button "Search" at bounding box center [1222, 403] width 92 height 31
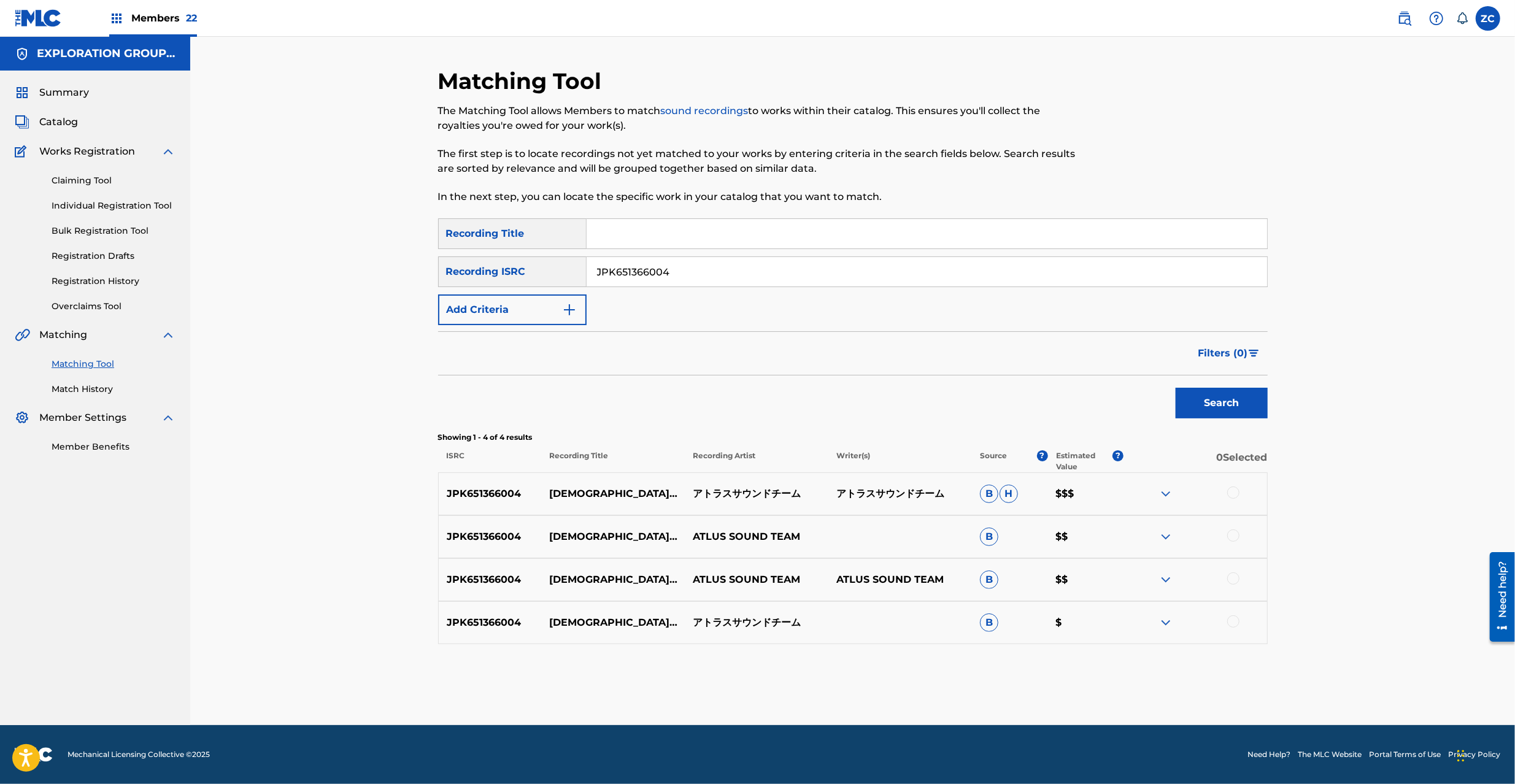
click at [1228, 489] on div at bounding box center [1233, 492] width 12 height 12
click at [1232, 534] on div at bounding box center [1233, 535] width 12 height 12
click at [1233, 579] on div at bounding box center [1233, 578] width 12 height 12
click at [1233, 615] on div at bounding box center [1195, 622] width 143 height 14
click at [1233, 618] on div at bounding box center [1233, 621] width 12 height 12
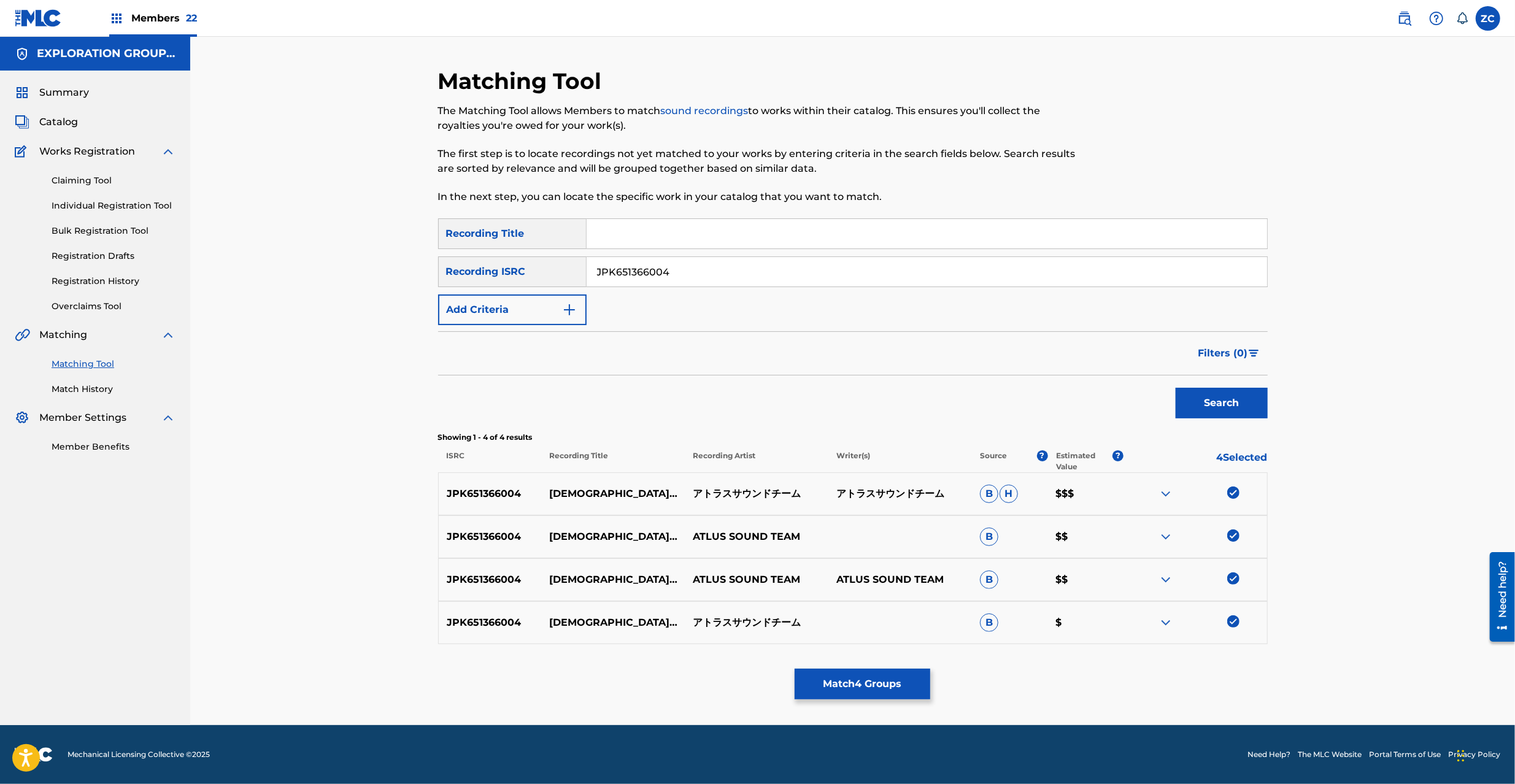
click at [914, 676] on button "Match 4 Groups" at bounding box center [862, 684] width 135 height 31
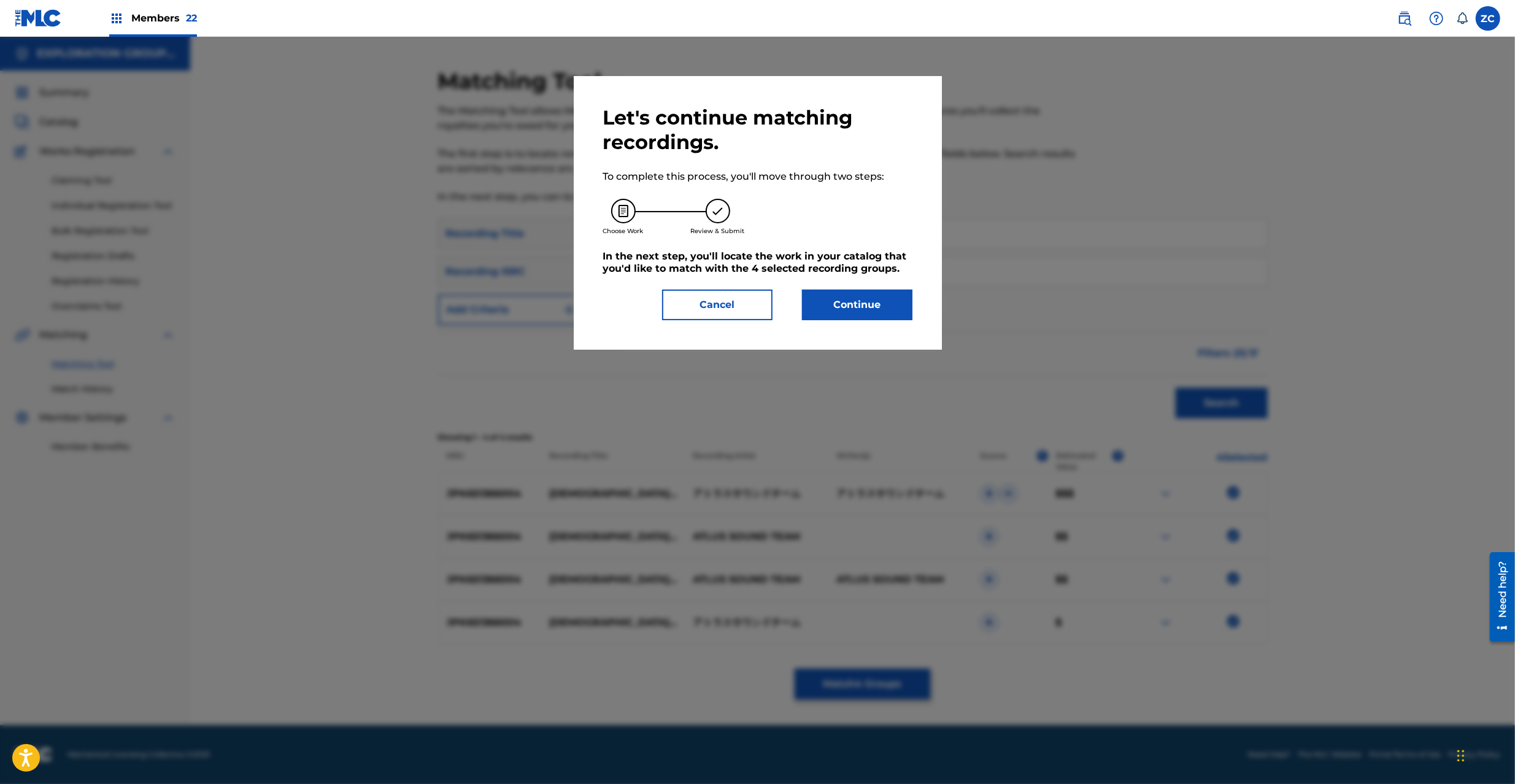
click at [868, 300] on button "Continue" at bounding box center [857, 305] width 111 height 31
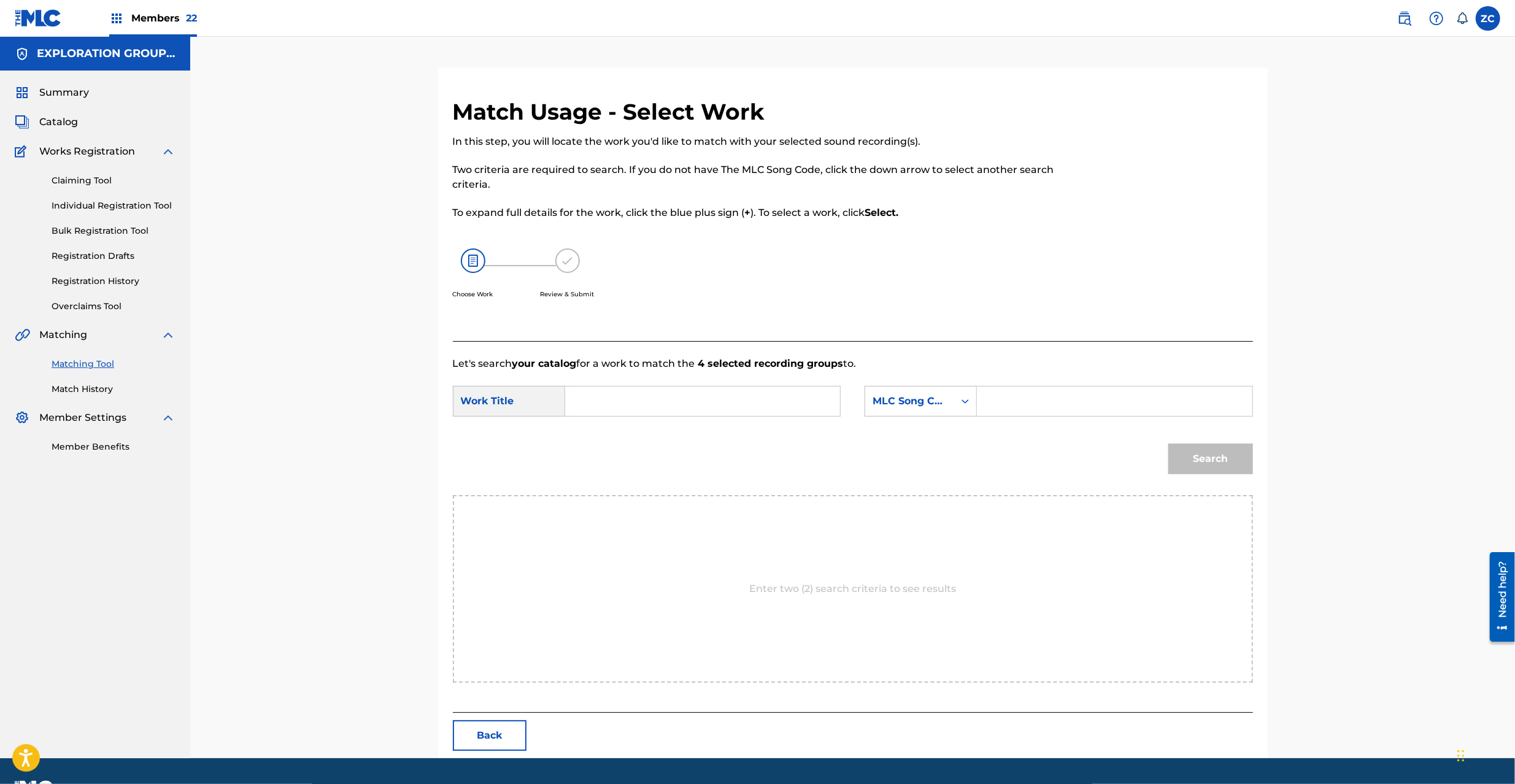
click at [740, 405] on input "Search Form" at bounding box center [702, 401] width 254 height 29
paste input "Seisoukishidan S65UVY"
click at [682, 400] on input "Seisoukishidan S65UVY" at bounding box center [702, 401] width 254 height 29
type input "Seisoukishidan"
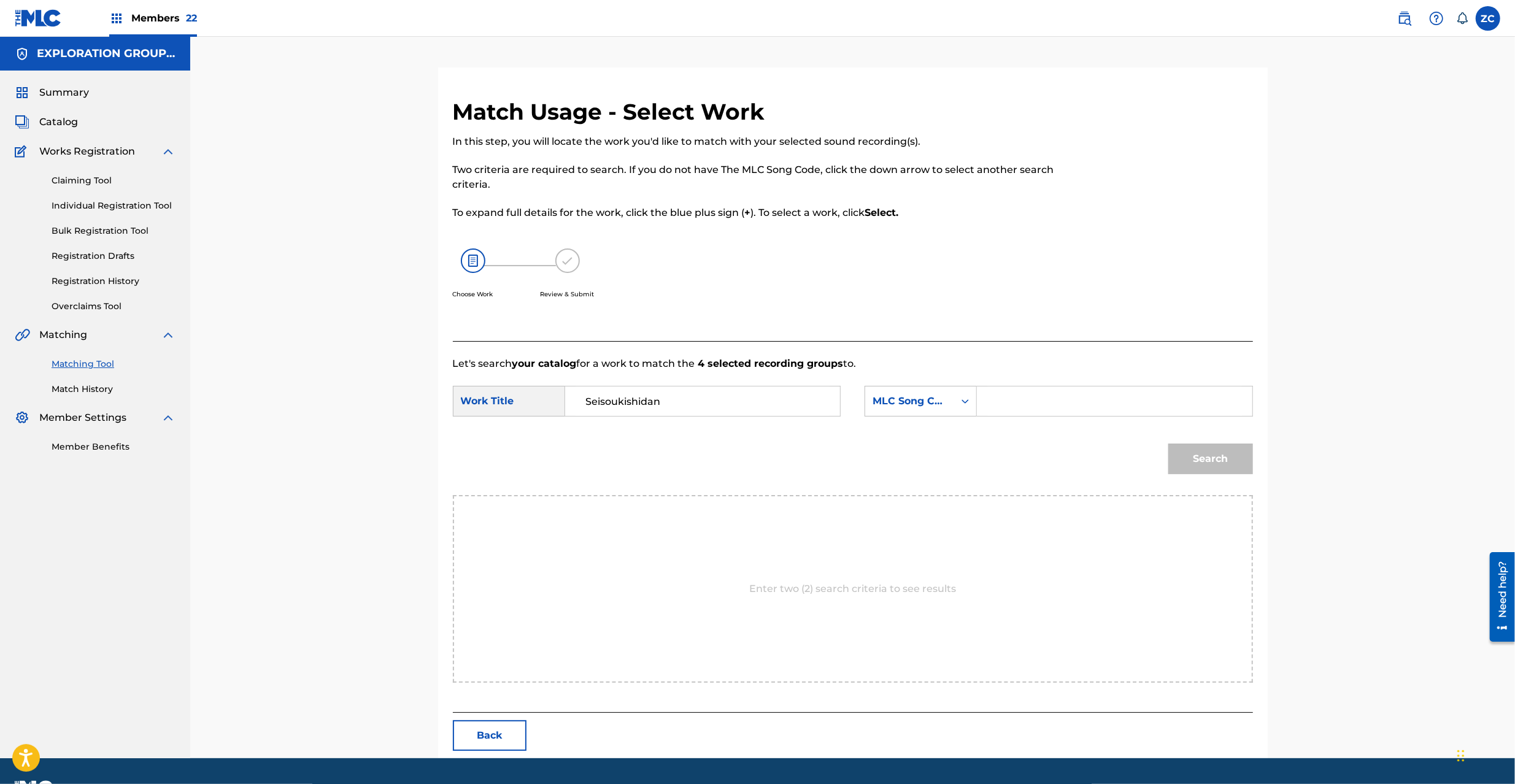
click at [1098, 396] on input "Search Form" at bounding box center [1114, 401] width 254 height 29
paste input "S65UVY"
type input "S65UVY"
click at [1226, 457] on button "Search" at bounding box center [1211, 458] width 84 height 31
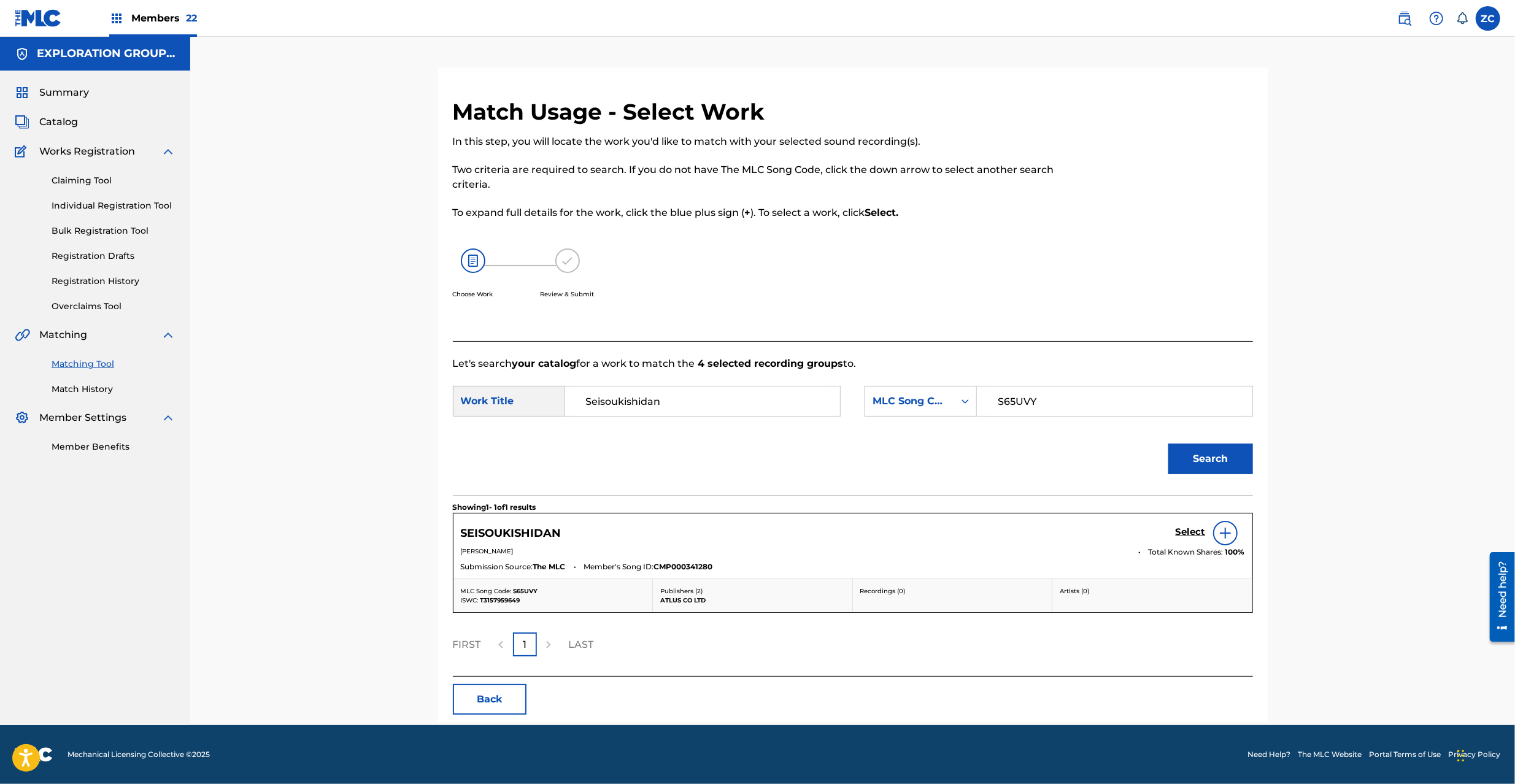
click at [1195, 526] on div "Select" at bounding box center [1210, 532] width 69 height 25
click at [1194, 534] on h5 "Select" at bounding box center [1191, 532] width 30 height 12
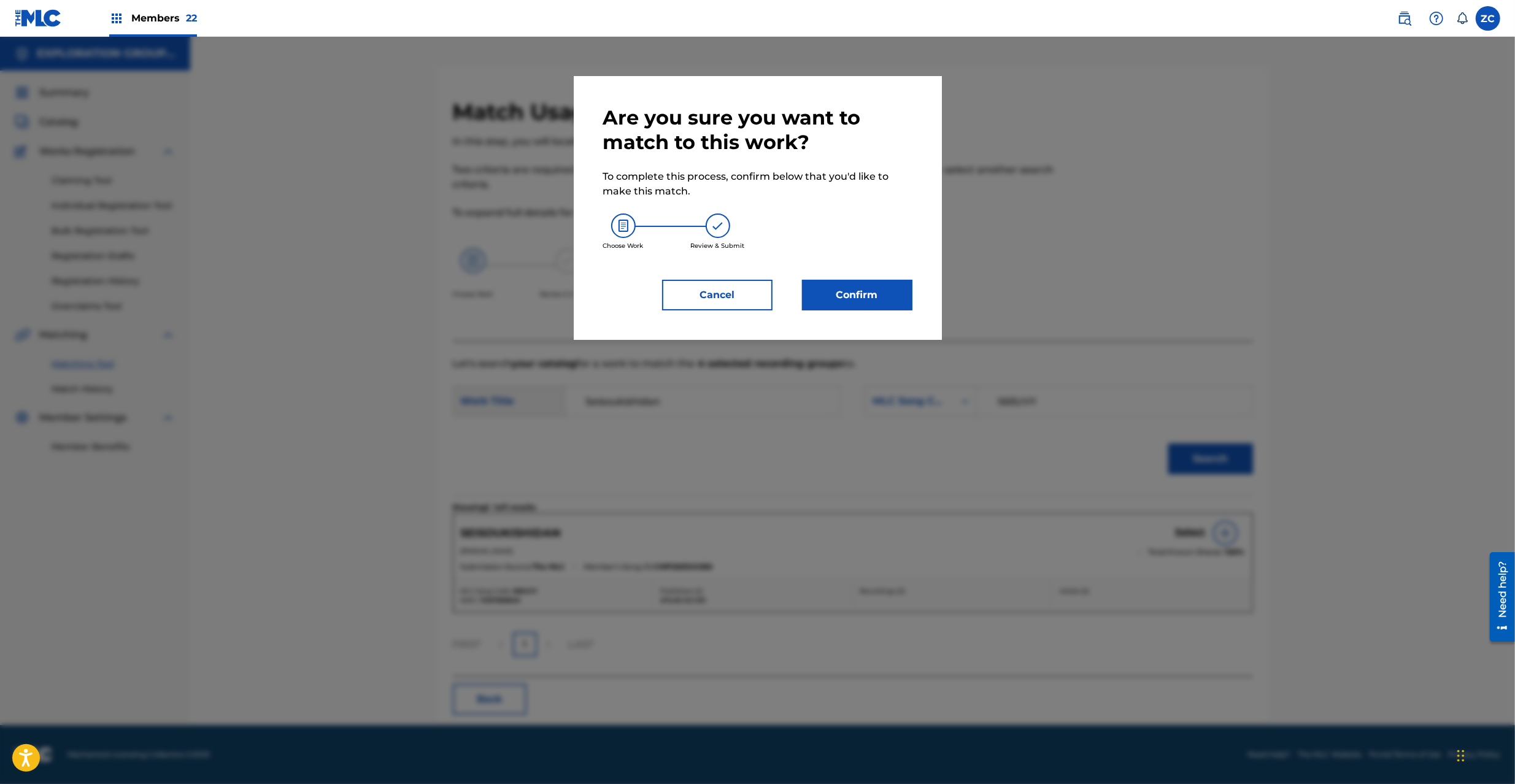
click at [874, 298] on button "Confirm" at bounding box center [857, 294] width 111 height 31
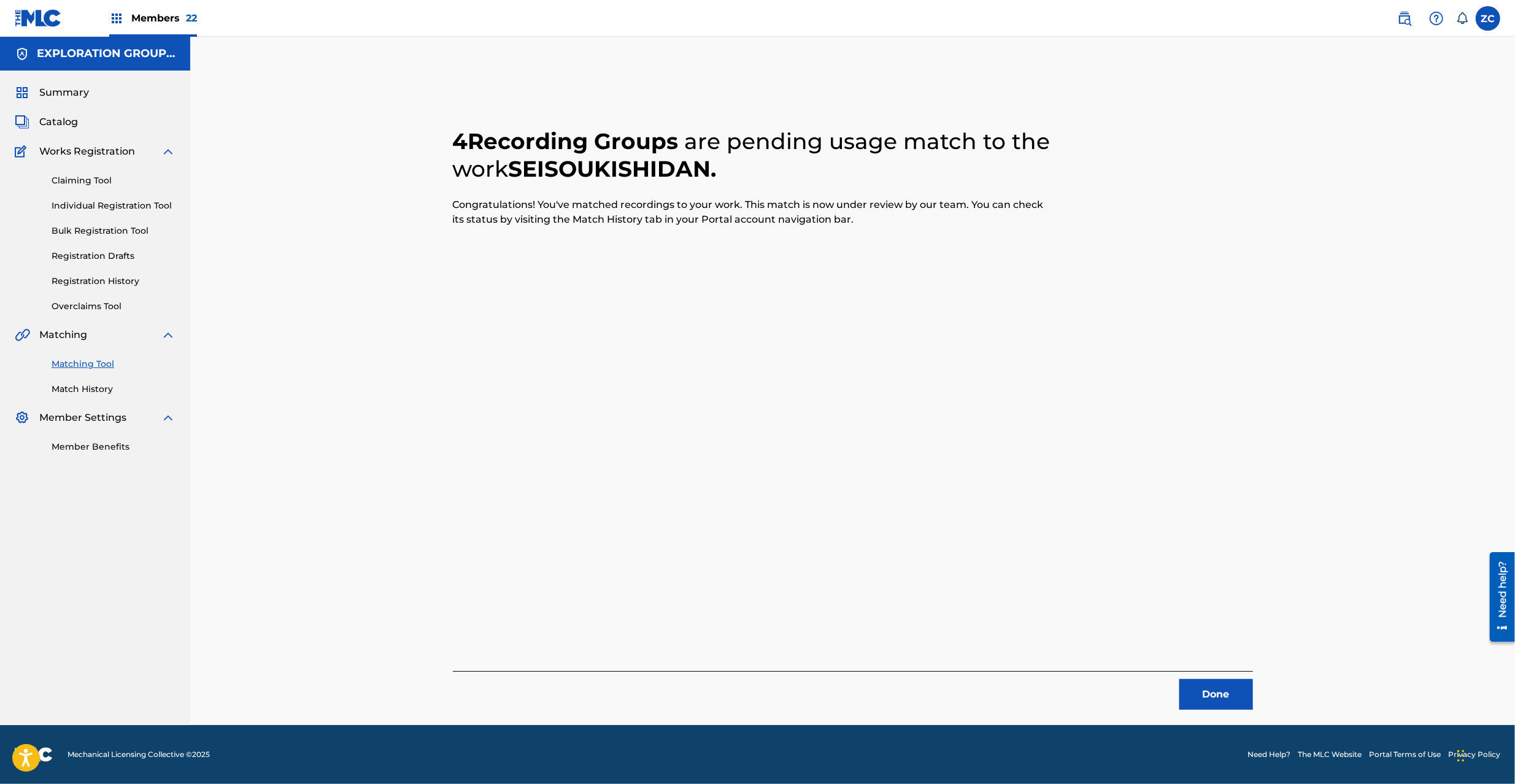
click at [1236, 700] on button "Done" at bounding box center [1216, 694] width 73 height 31
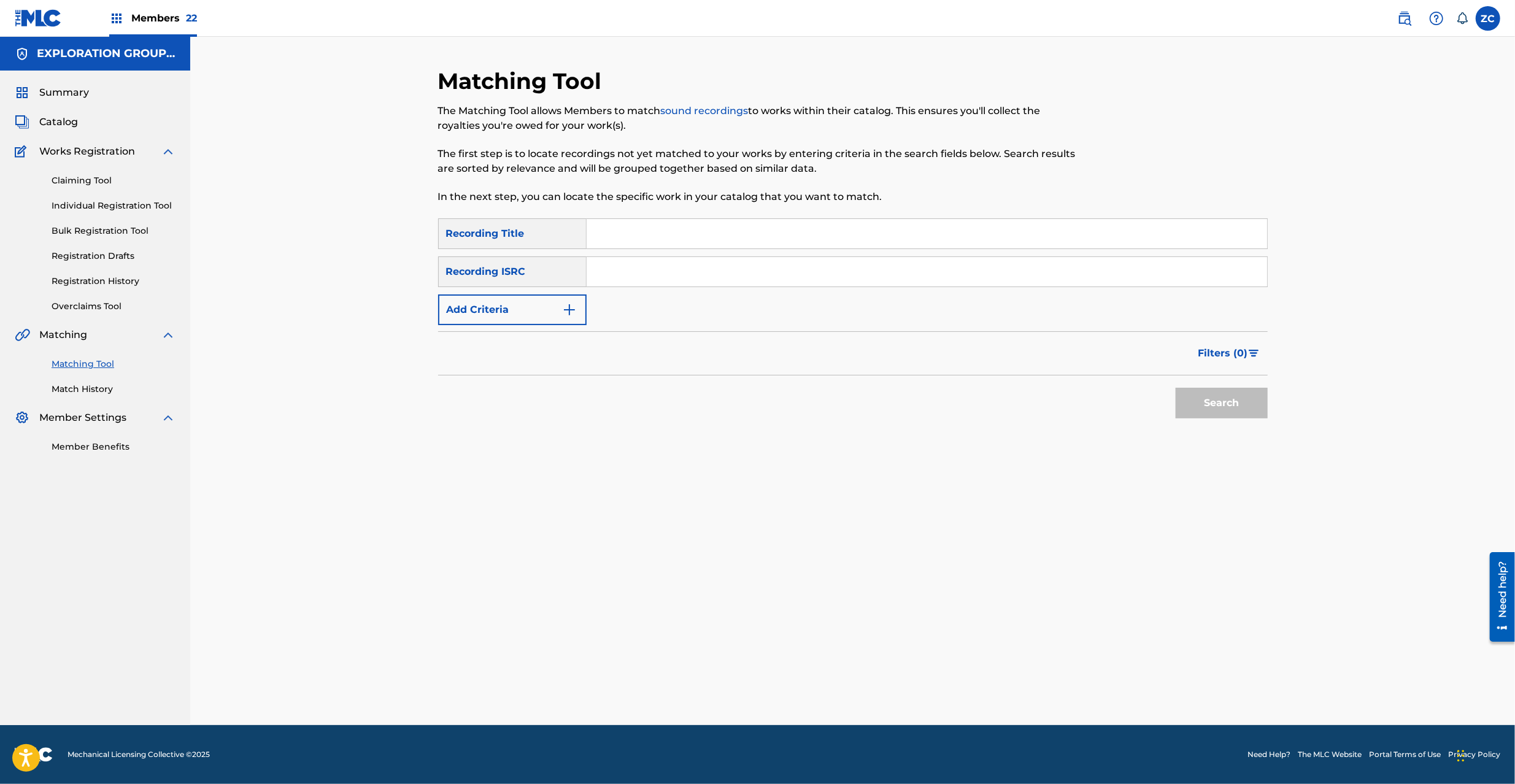
drag, startPoint x: 1166, startPoint y: 505, endPoint x: 1099, endPoint y: 408, distance: 117.9
click at [1166, 503] on div "Matching Tool The Matching Tool allows Members to match sound recordings to wor…" at bounding box center [853, 396] width 830 height 657
click at [656, 253] on div "SearchWithCriteria37a5d2c3-5969-4dcb-84c2-592836bb3f91 Recording Title SearchWi…" at bounding box center [853, 271] width 830 height 107
click at [689, 231] on input "Search Form" at bounding box center [927, 233] width 681 height 29
paste input "Tv Anime Perusona 5 Haikei Ongaku"
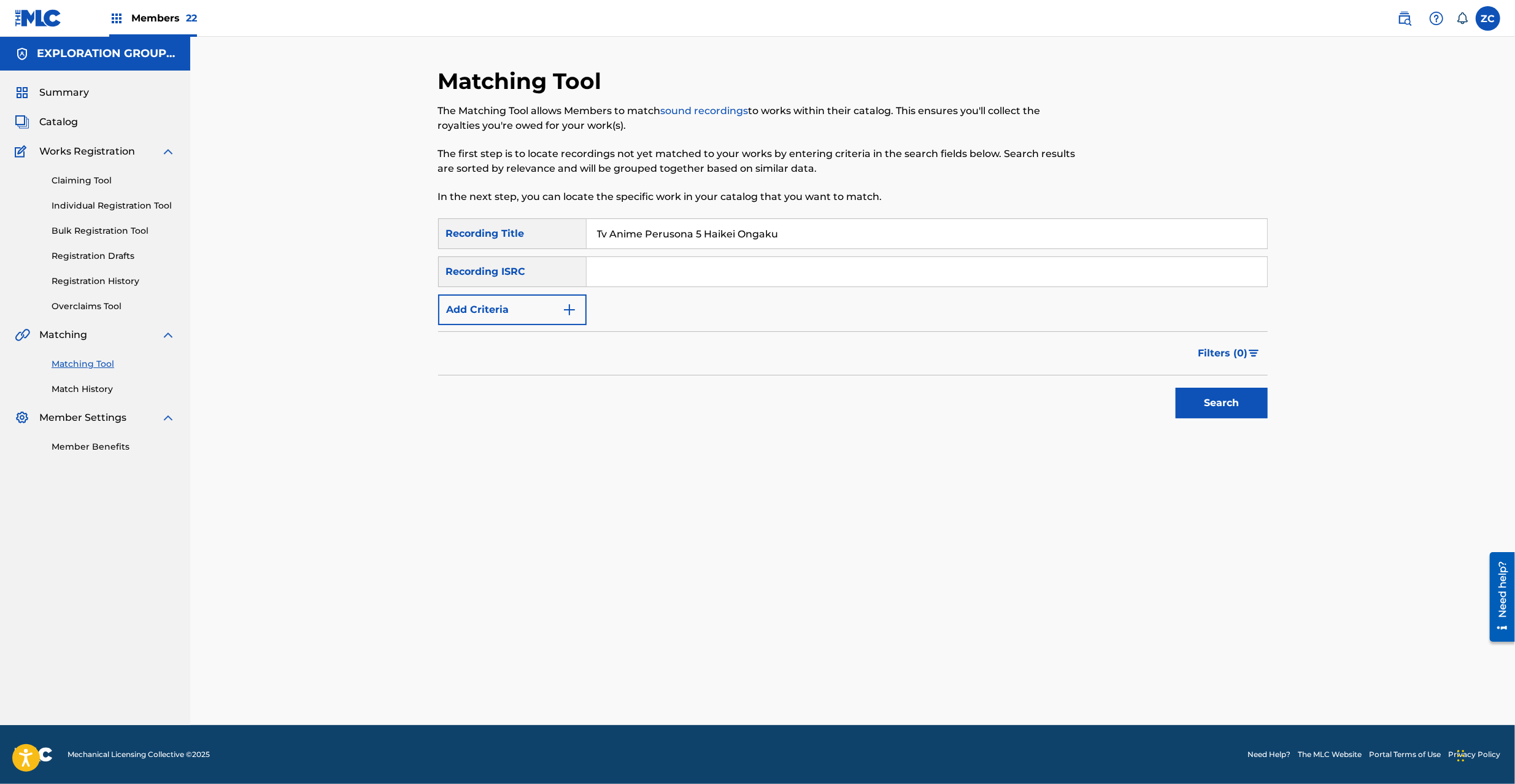
click at [1216, 395] on button "Search" at bounding box center [1222, 403] width 92 height 31
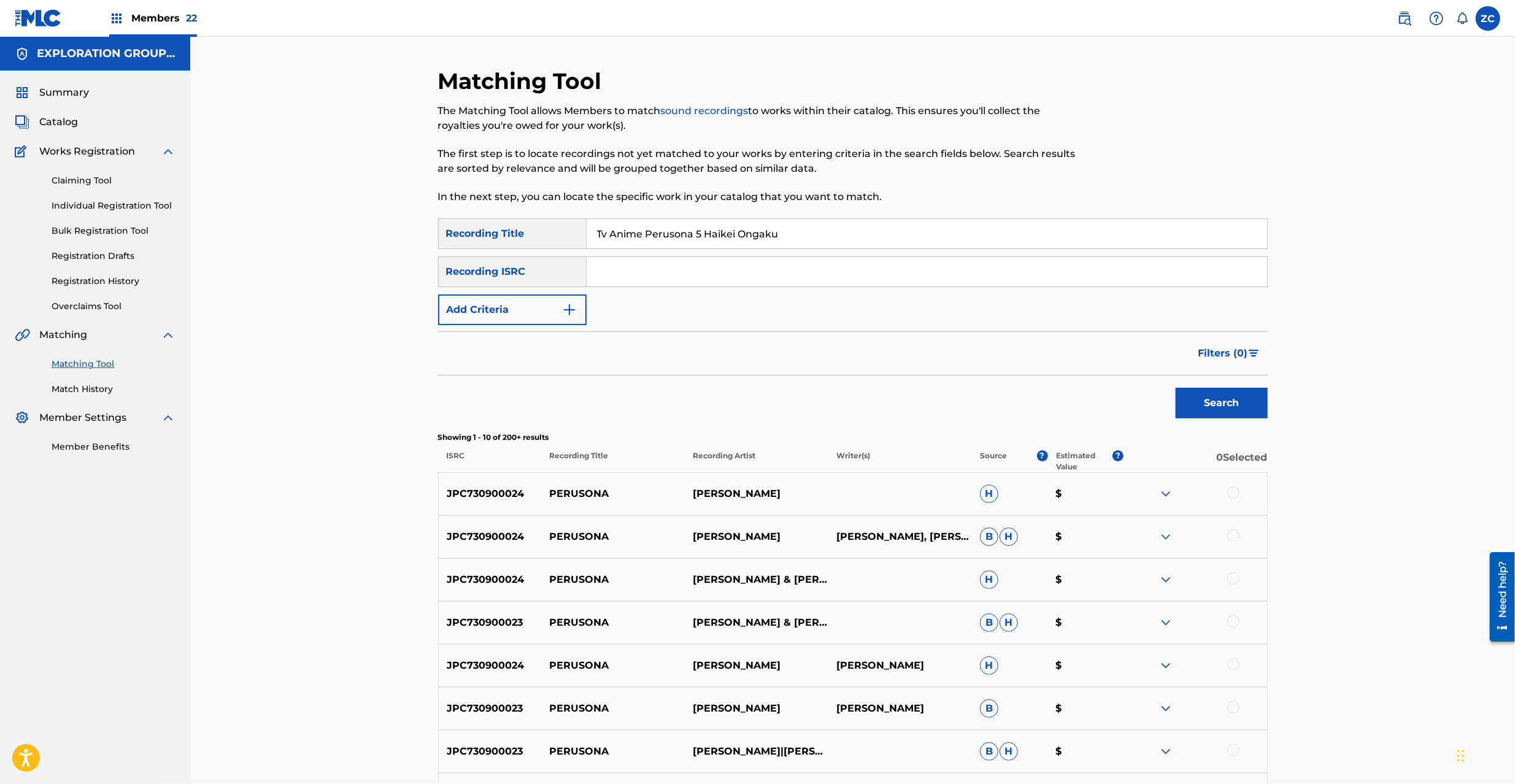
click at [727, 234] on input "Tv Anime Perusona 5 Haikei Ongaku" at bounding box center [927, 233] width 681 height 29
paste input "アニメ「ペルソナ5」背景音楽"
type input "Tvアニメ「ペルソナ5」背景音楽"
drag, startPoint x: 1233, startPoint y: 404, endPoint x: 884, endPoint y: 353, distance: 352.7
click at [1232, 401] on button "Search" at bounding box center [1222, 403] width 92 height 31
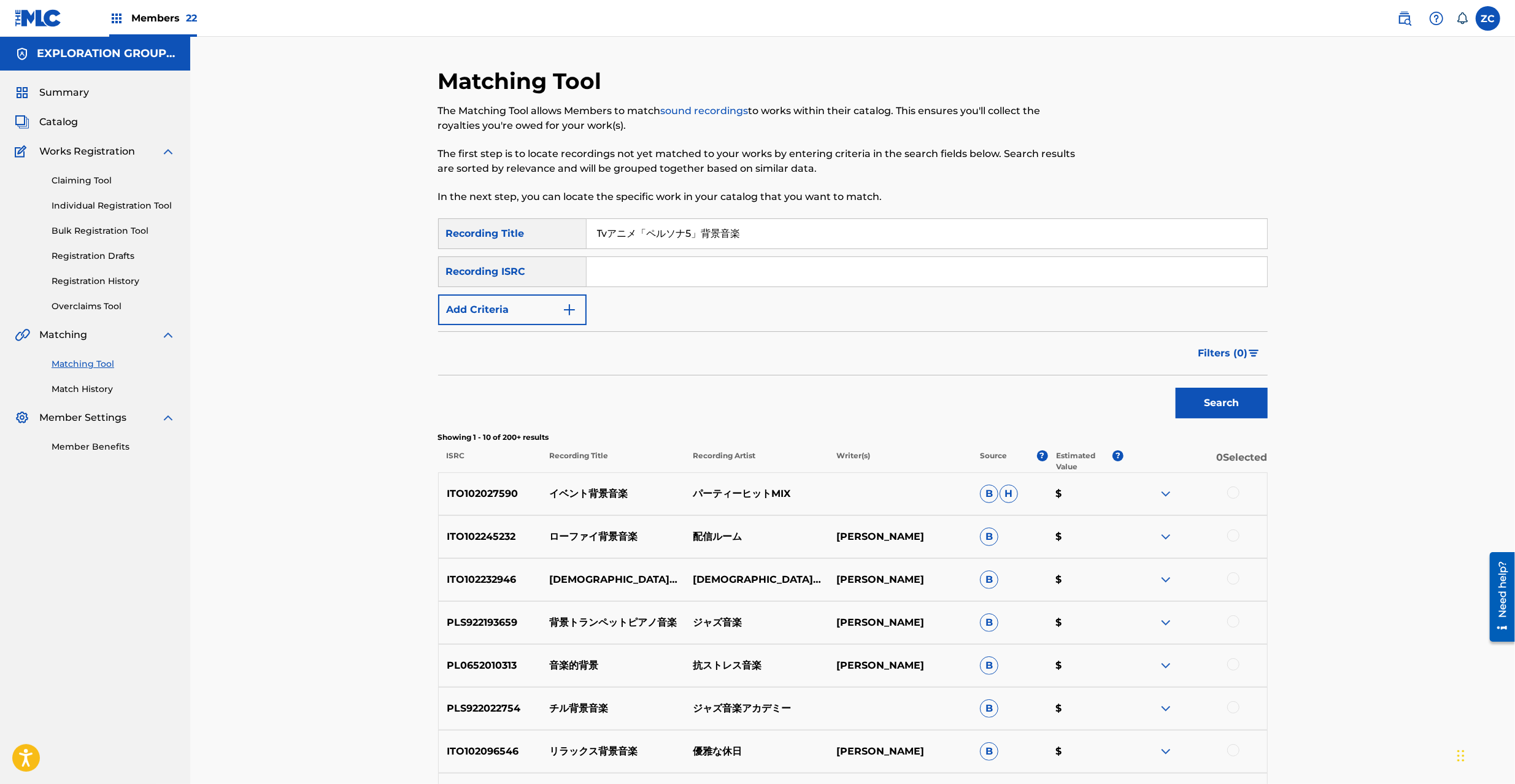
click at [814, 272] on input "Search Form" at bounding box center [927, 271] width 681 height 29
paste input "JPK651668122"
type input "JPK651668122"
drag, startPoint x: 1005, startPoint y: 240, endPoint x: 412, endPoint y: 241, distance: 593.0
click at [412, 241] on div "Matching Tool The Matching Tool allows Members to match sound recordings to wor…" at bounding box center [853, 515] width 1325 height 957
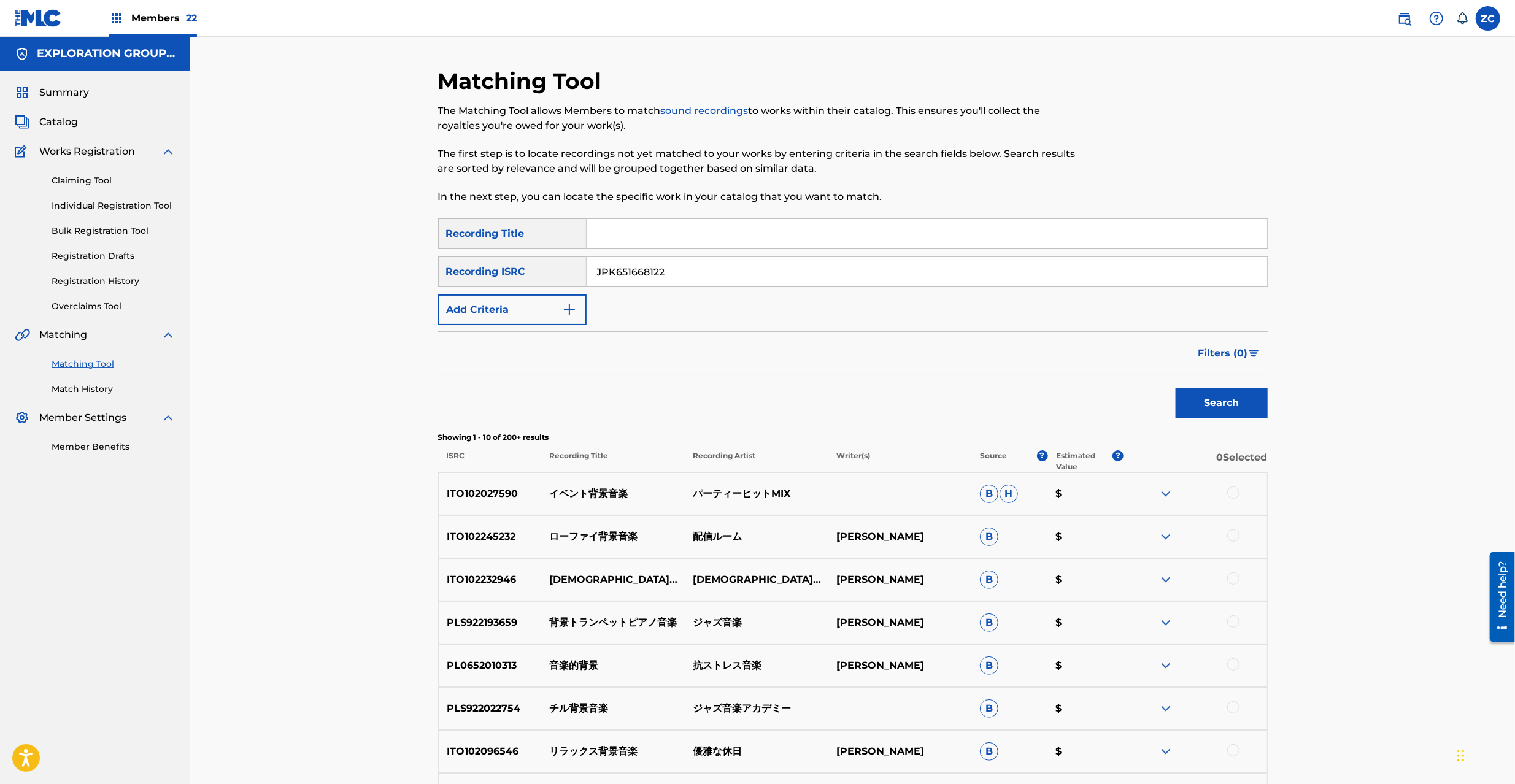
click at [1187, 403] on button "Search" at bounding box center [1222, 403] width 92 height 31
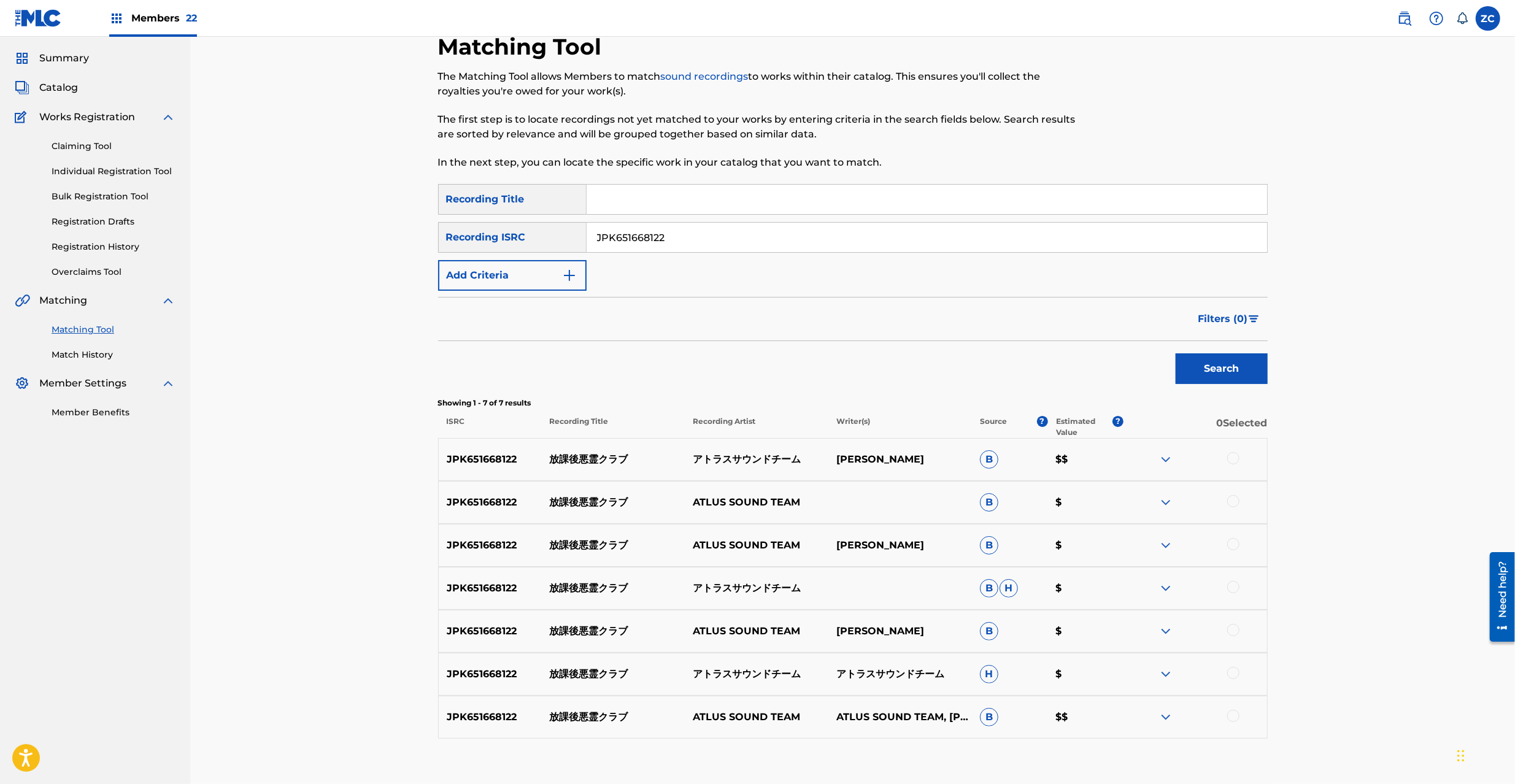
scroll to position [109, 0]
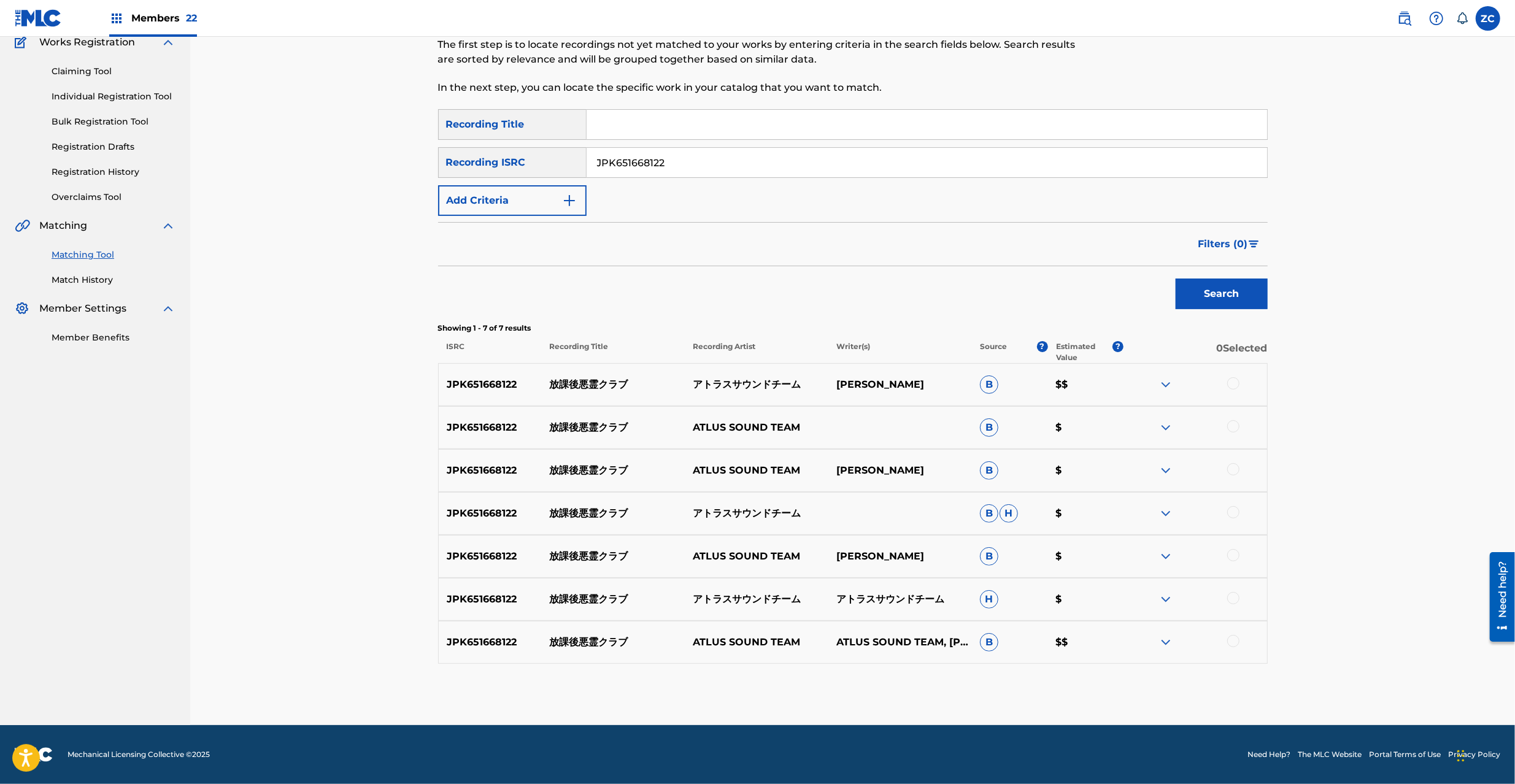
click at [1231, 384] on div at bounding box center [1233, 383] width 12 height 12
click at [1228, 427] on div at bounding box center [1233, 426] width 12 height 12
click at [1230, 470] on div at bounding box center [1233, 469] width 12 height 12
click at [1236, 512] on div at bounding box center [1233, 512] width 12 height 12
click at [1231, 555] on div at bounding box center [1233, 555] width 12 height 12
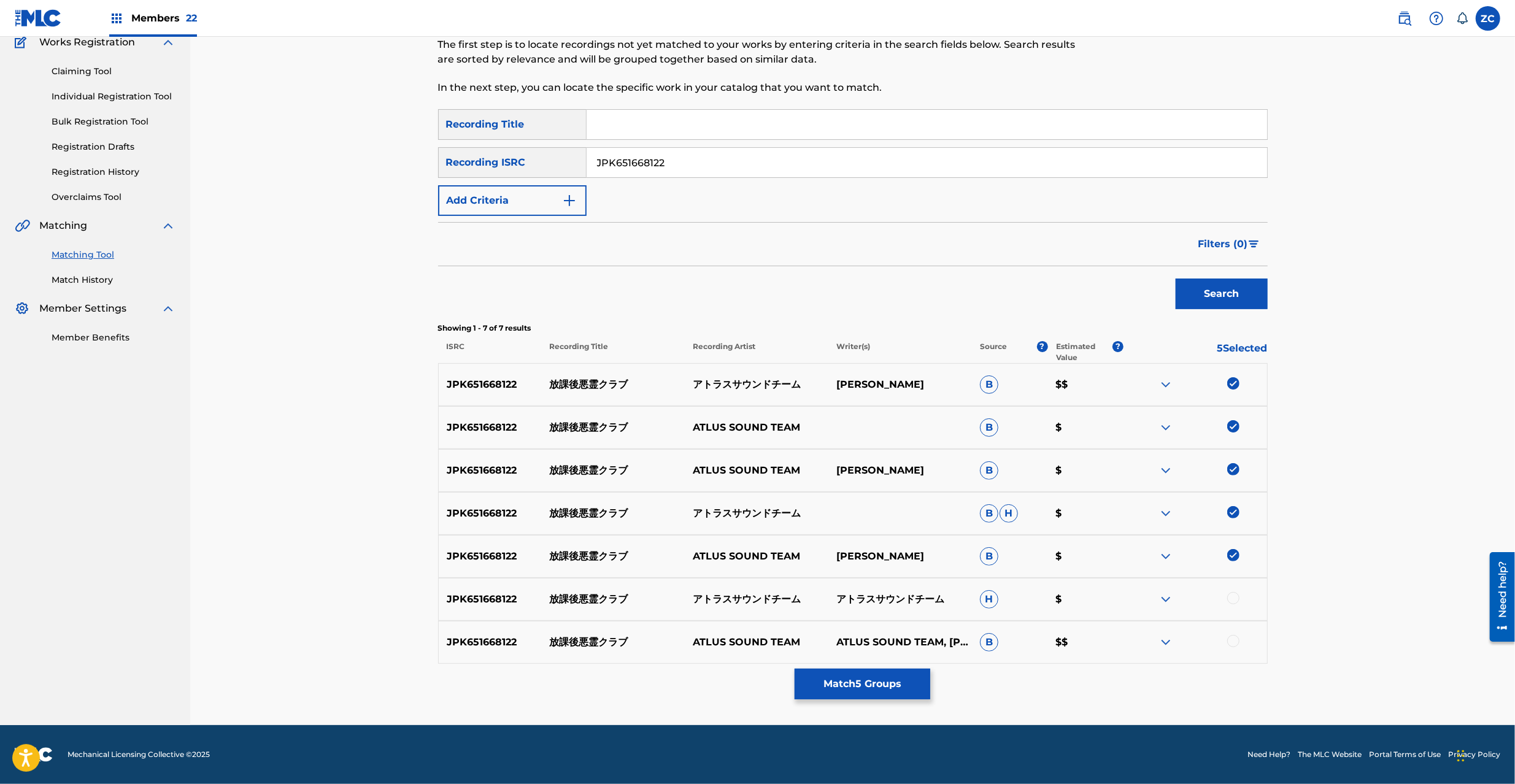
drag, startPoint x: 1236, startPoint y: 597, endPoint x: 1236, endPoint y: 612, distance: 15.0
click at [1236, 598] on div at bounding box center [1233, 598] width 12 height 12
click at [1236, 638] on div at bounding box center [1233, 641] width 12 height 12
click at [872, 680] on button "Match 7 Groups" at bounding box center [862, 684] width 135 height 31
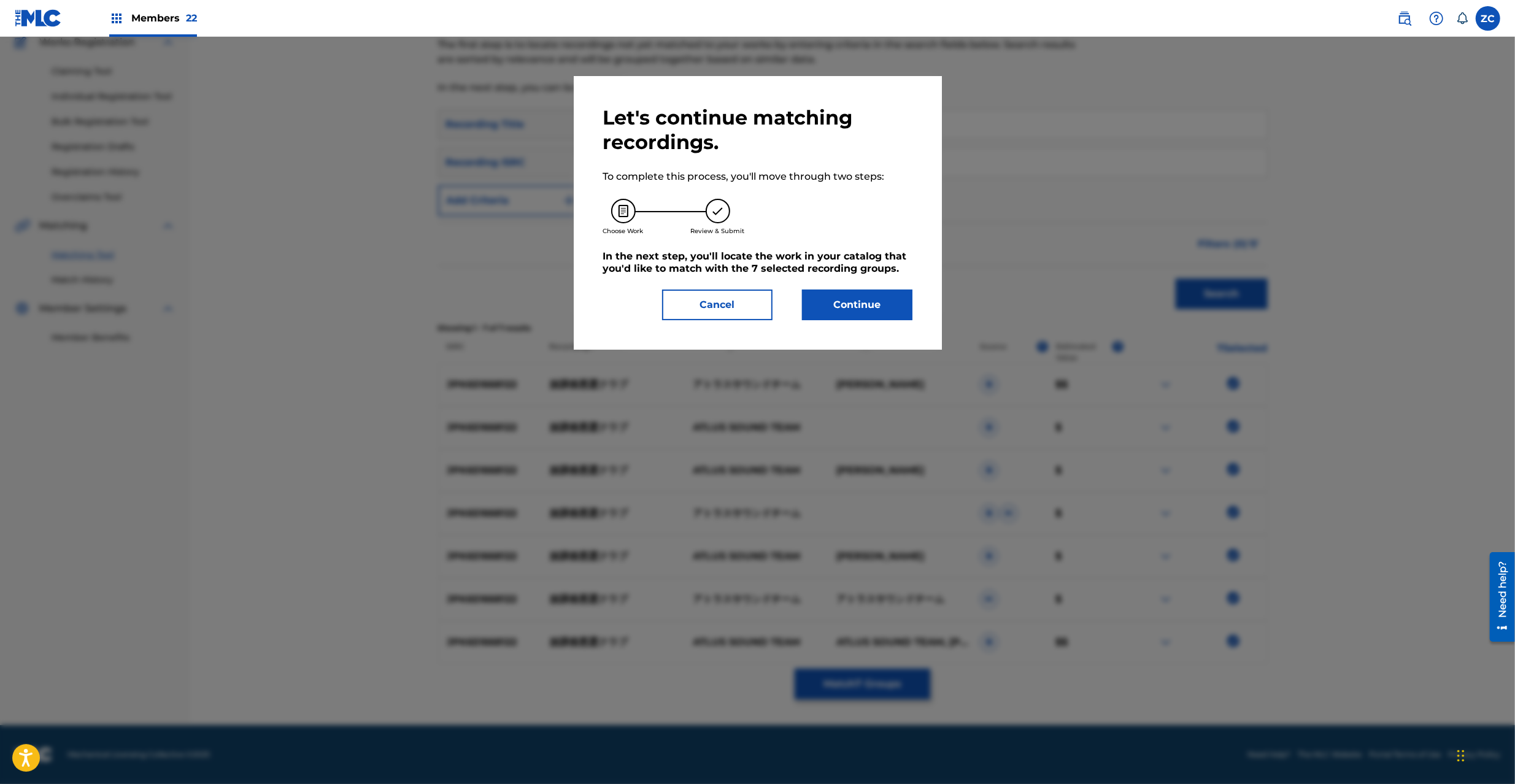
click at [842, 326] on div "Let's continue matching recordings. To complete this process, you'll move throu…" at bounding box center [758, 213] width 368 height 274
click at [847, 312] on button "Continue" at bounding box center [857, 305] width 111 height 31
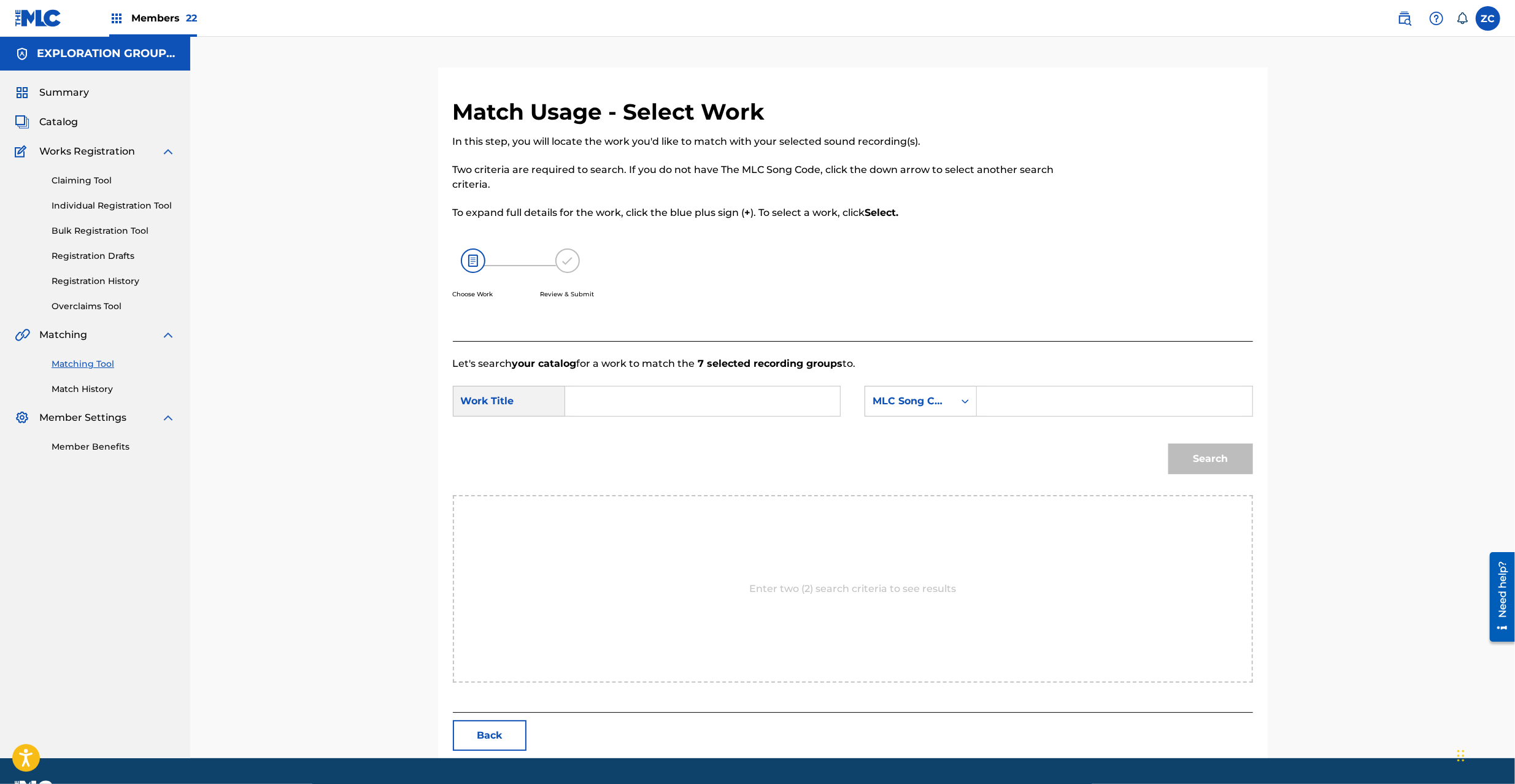
click at [674, 403] on input "Search Form" at bounding box center [702, 401] width 254 height 29
paste input "Houkago Akuryou Kurabu HP5417"
click at [745, 403] on input "Houkago Akuryou Kurabu HP5417" at bounding box center [702, 401] width 254 height 29
type input "Houkago Akuryou Kurabu"
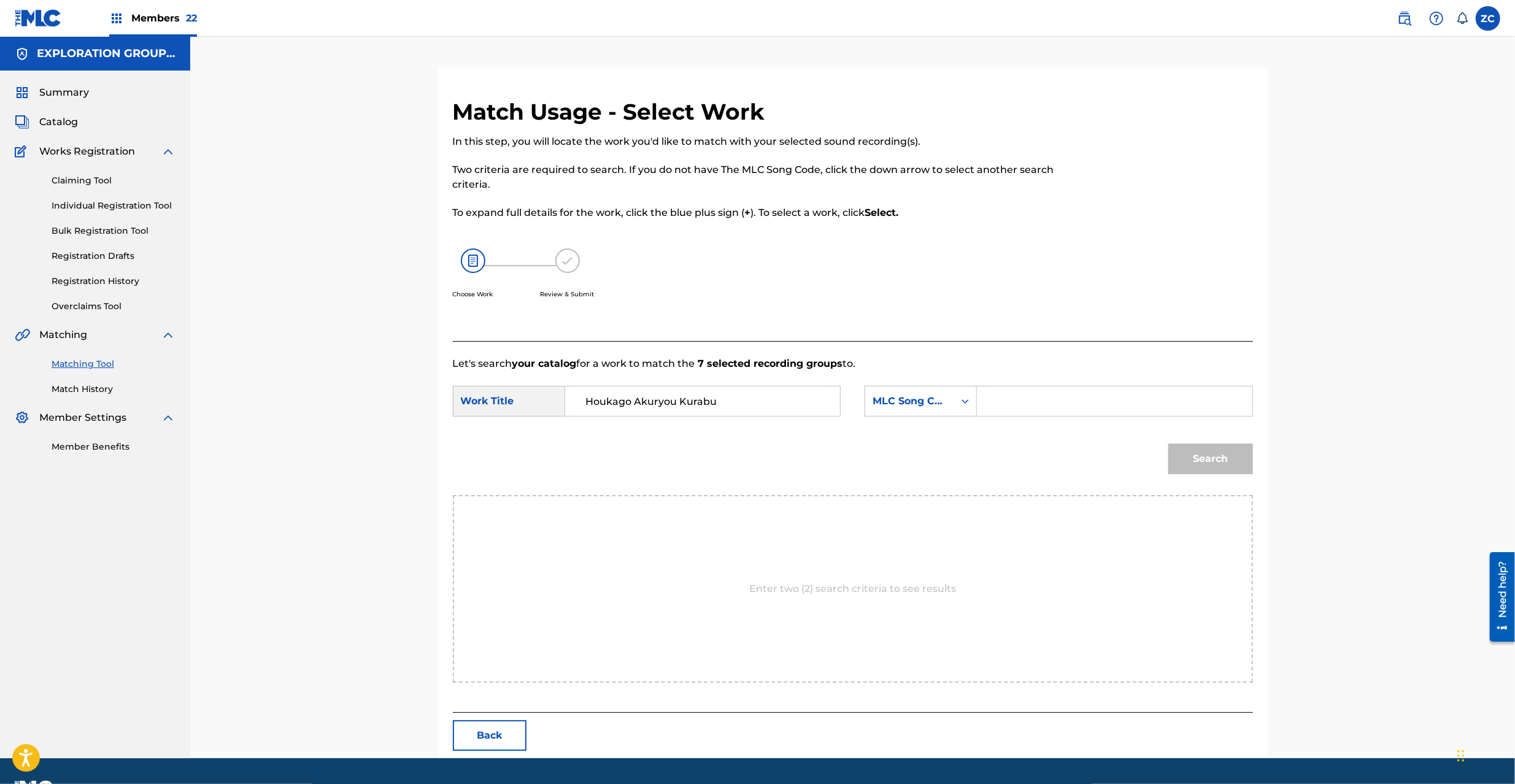
click at [1091, 398] on input "Search Form" at bounding box center [1114, 401] width 254 height 29
paste input "HP5417"
type input "HP5417"
click at [1217, 455] on button "Search" at bounding box center [1211, 458] width 84 height 31
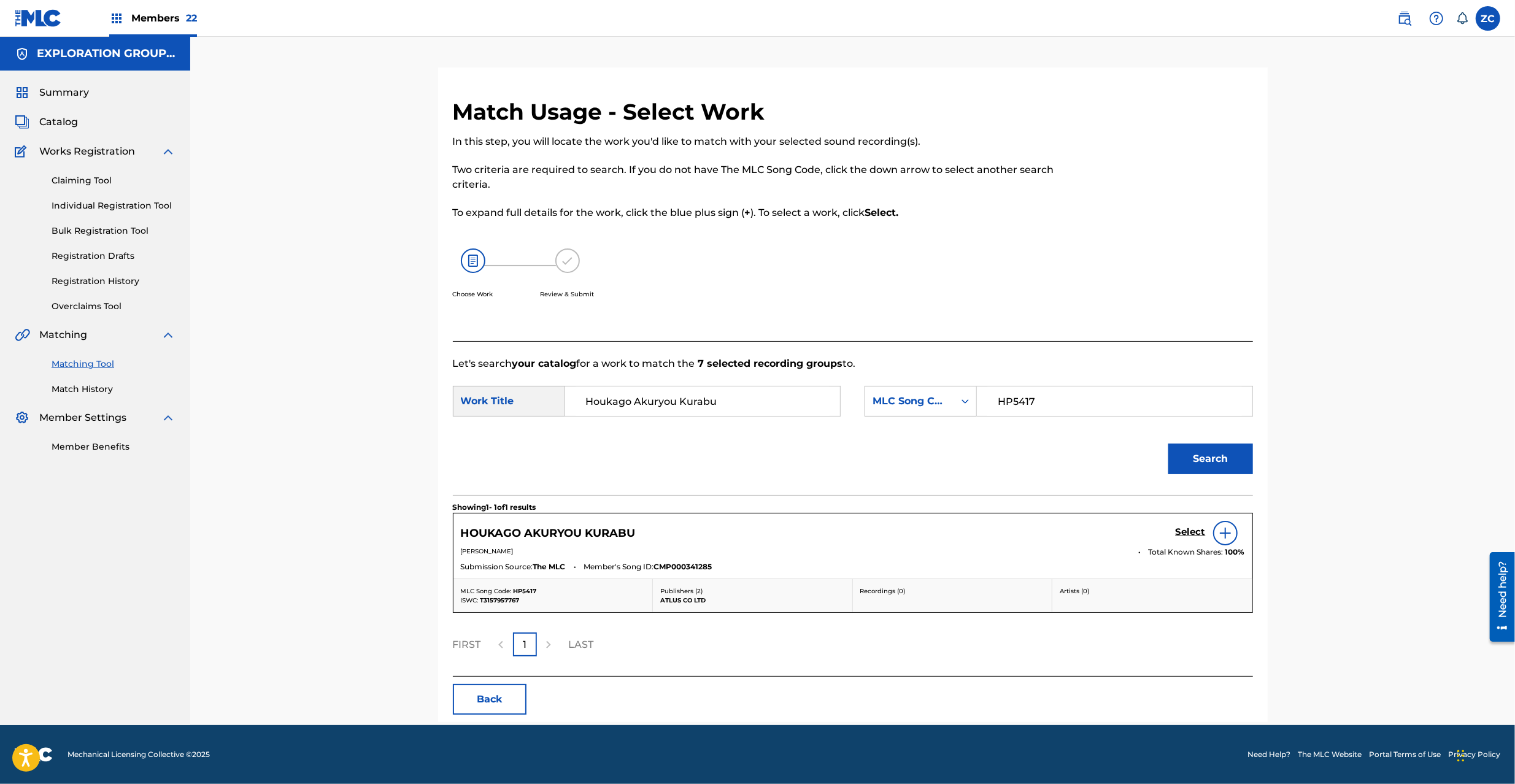
click at [1188, 533] on h5 "Select" at bounding box center [1191, 532] width 30 height 12
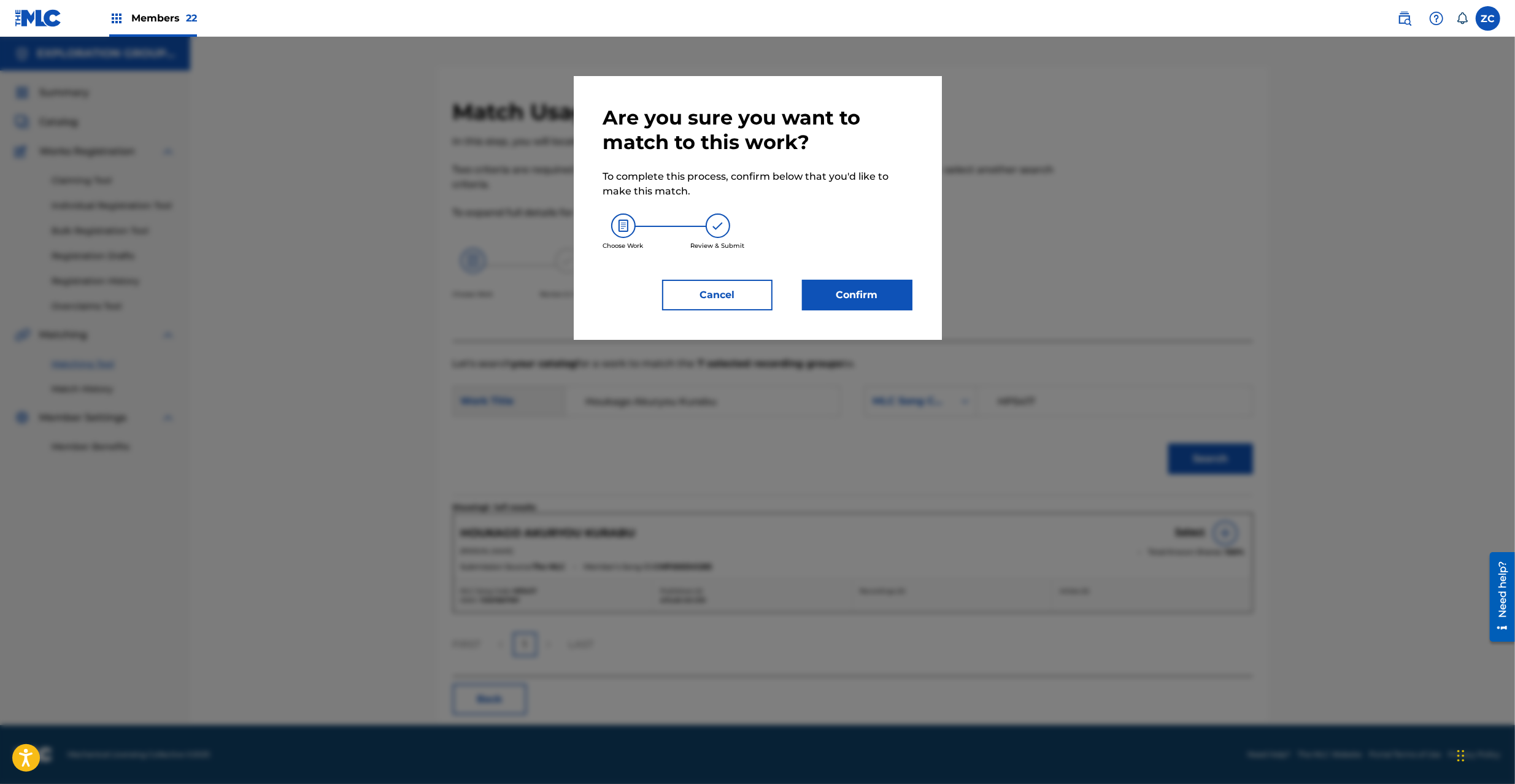
click at [880, 300] on button "Confirm" at bounding box center [857, 294] width 111 height 31
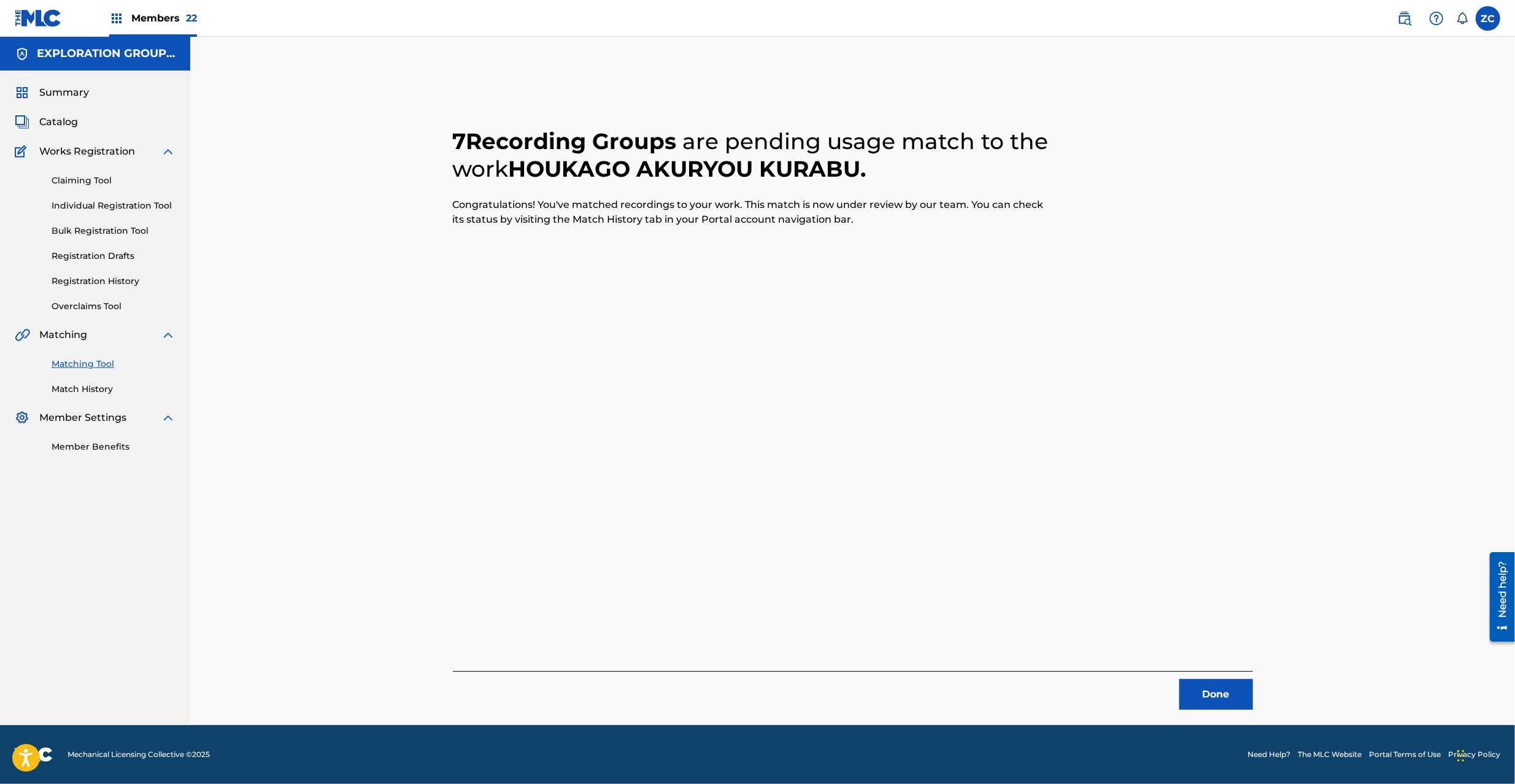
click at [1223, 692] on button "Done" at bounding box center [1216, 694] width 73 height 31
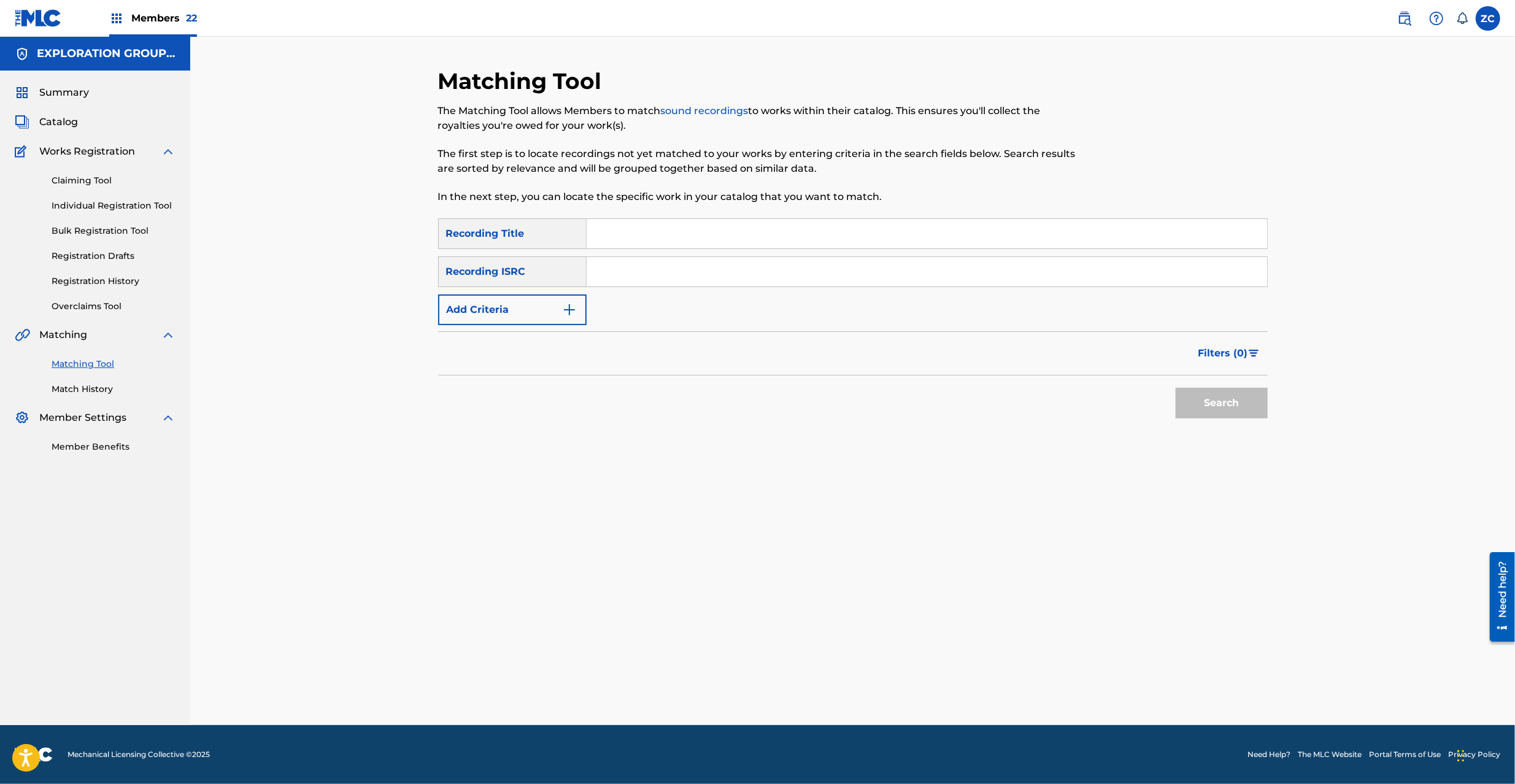
click at [825, 278] on input "Search Form" at bounding box center [927, 271] width 681 height 29
paste input "JPK651668121"
type input "JPK651668121"
click at [1212, 403] on button "Search" at bounding box center [1222, 403] width 92 height 31
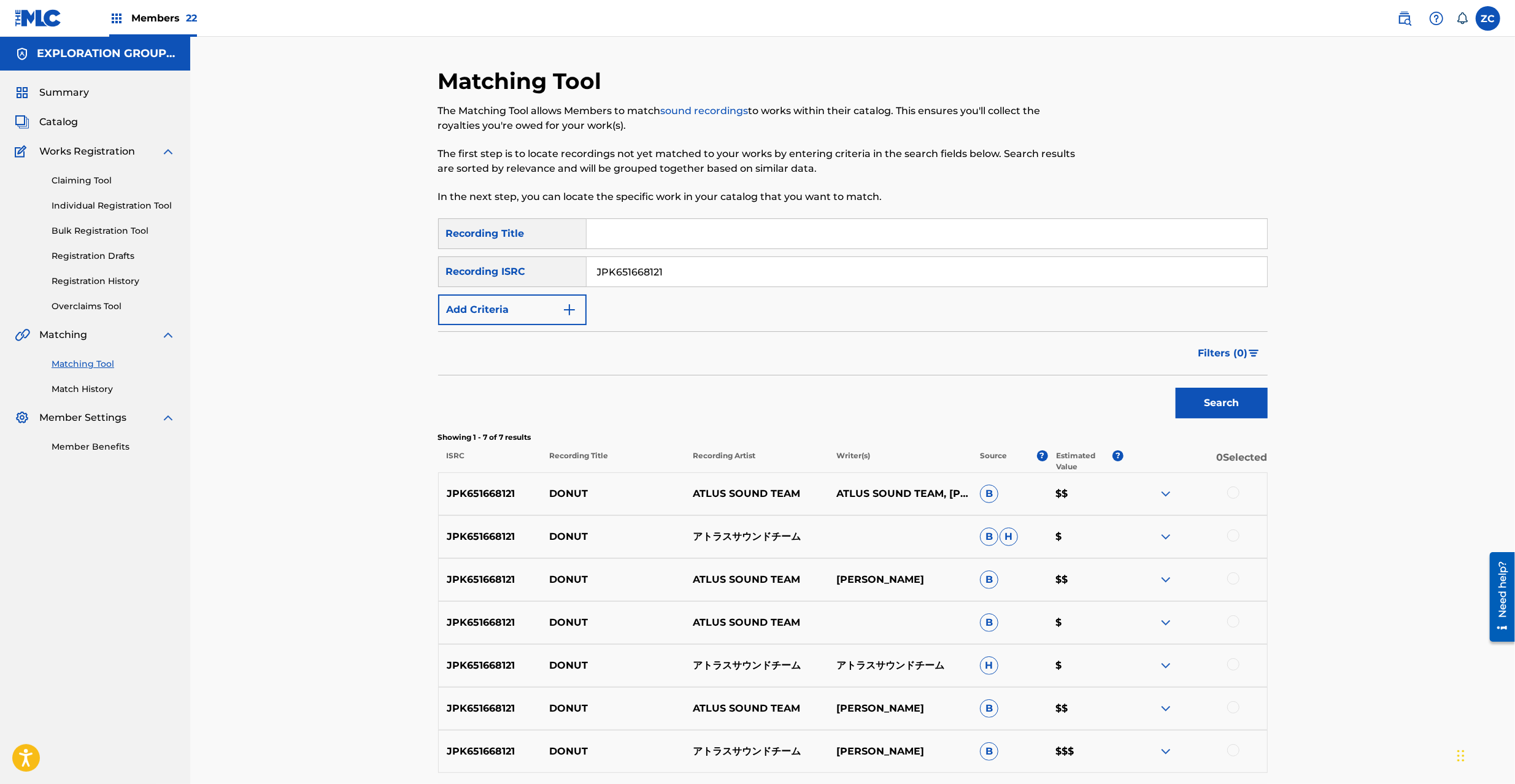
drag, startPoint x: 1236, startPoint y: 489, endPoint x: 1236, endPoint y: 505, distance: 16.0
click at [1236, 489] on div at bounding box center [1233, 492] width 12 height 12
click at [1236, 531] on div at bounding box center [1233, 535] width 12 height 12
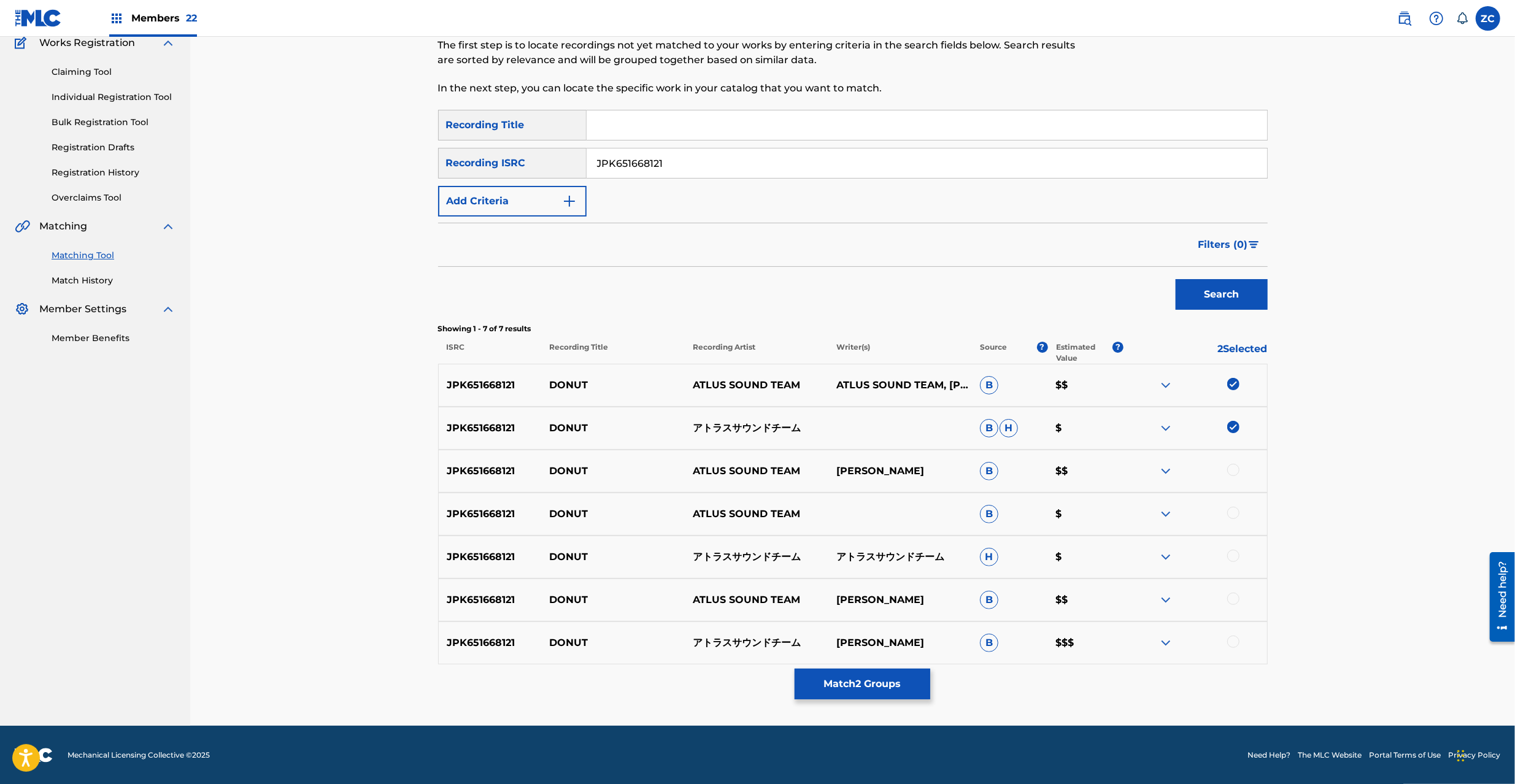
scroll to position [109, 0]
click at [1237, 472] on div at bounding box center [1233, 469] width 12 height 12
click at [1236, 512] on div at bounding box center [1233, 512] width 12 height 12
click at [1236, 556] on div at bounding box center [1233, 555] width 12 height 12
drag, startPoint x: 1236, startPoint y: 602, endPoint x: 1240, endPoint y: 631, distance: 29.3
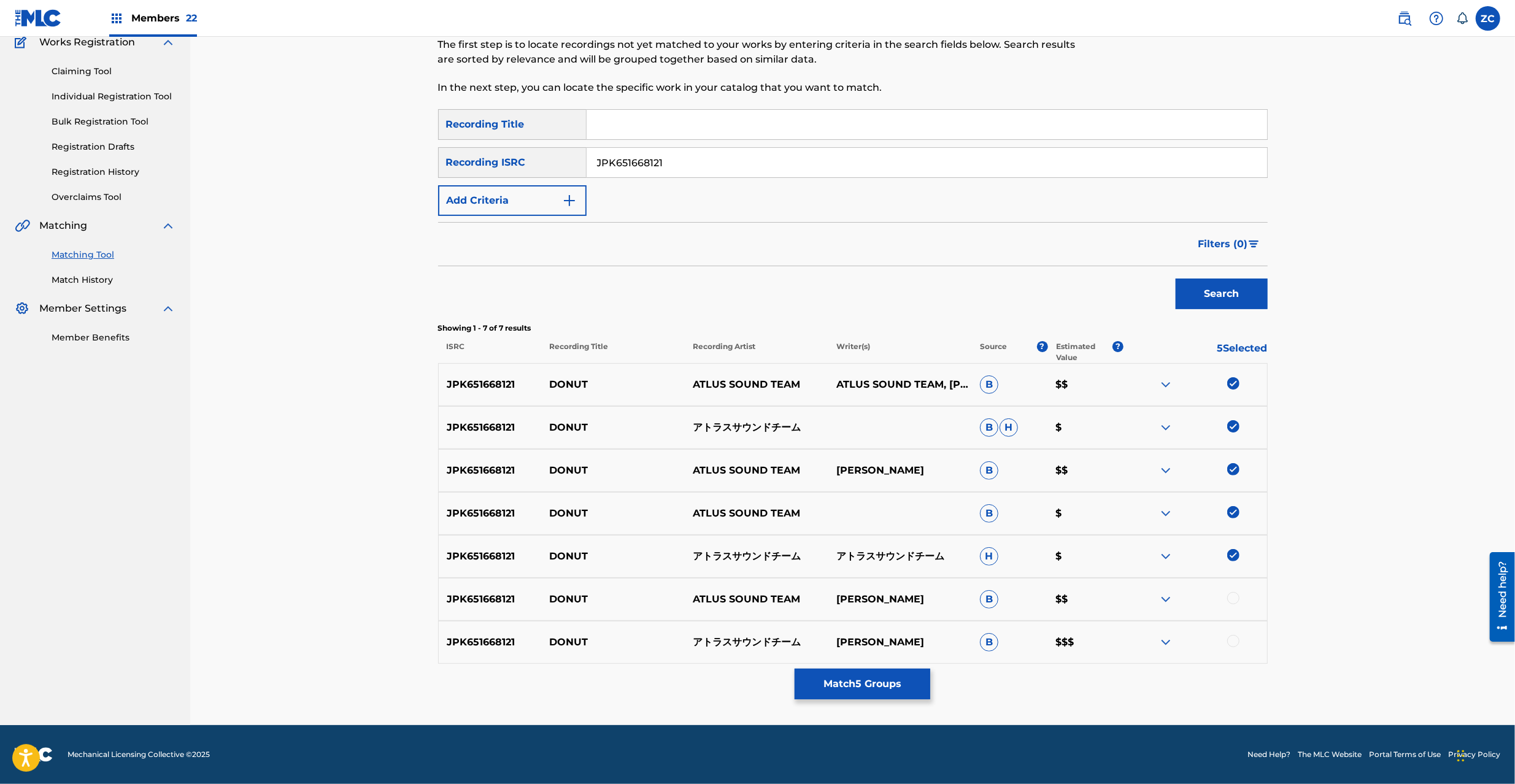
click at [1236, 602] on div at bounding box center [1233, 598] width 12 height 12
click at [1232, 641] on div at bounding box center [1233, 641] width 12 height 12
click at [901, 678] on button "Match 7 Groups" at bounding box center [862, 684] width 135 height 31
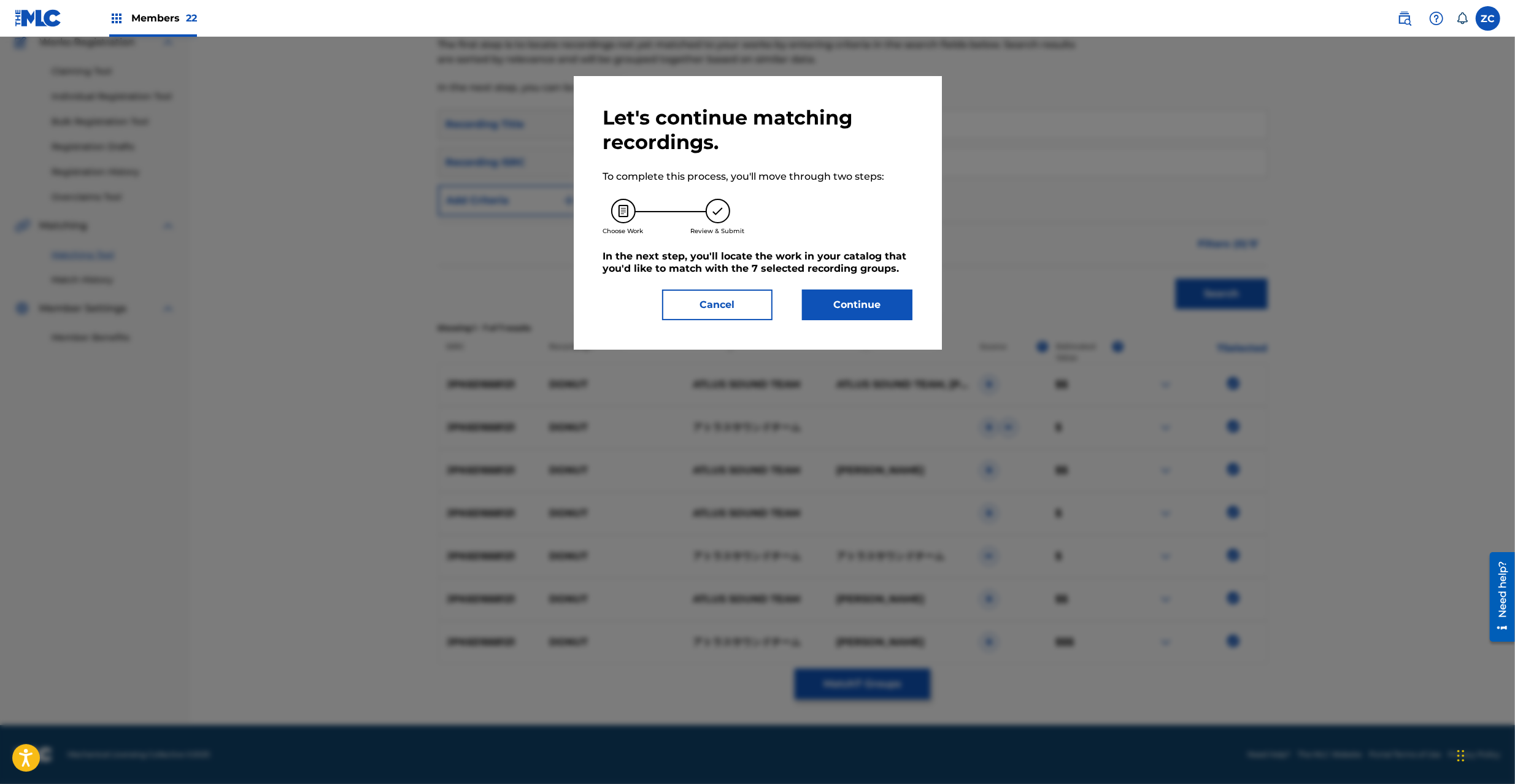
click at [847, 314] on button "Continue" at bounding box center [857, 305] width 111 height 31
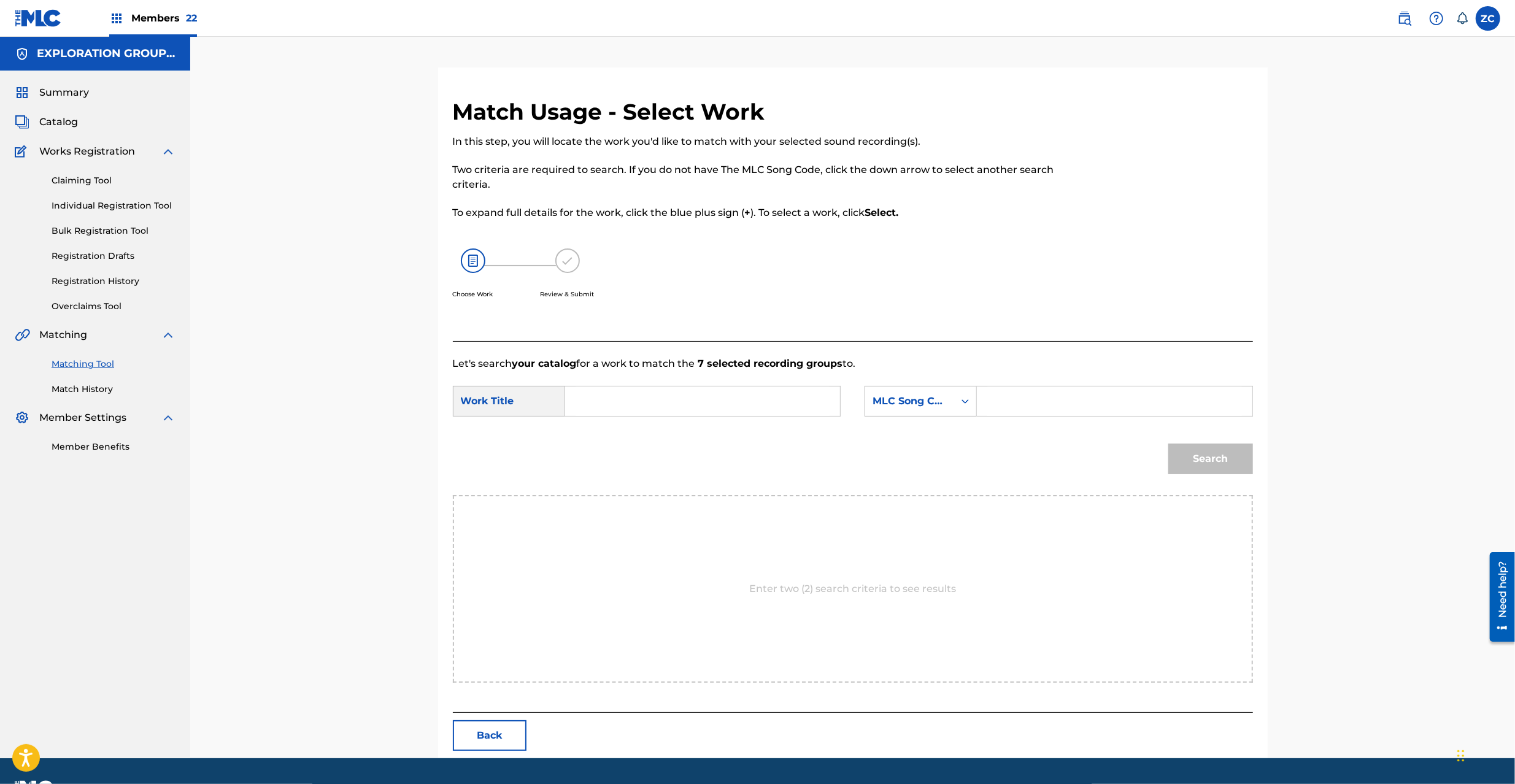
click at [746, 399] on input "Search Form" at bounding box center [702, 401] width 254 height 29
paste input "Donut DS5A4M"
click at [660, 404] on input "Donut DS5A4M" at bounding box center [702, 401] width 254 height 29
type input "Donut"
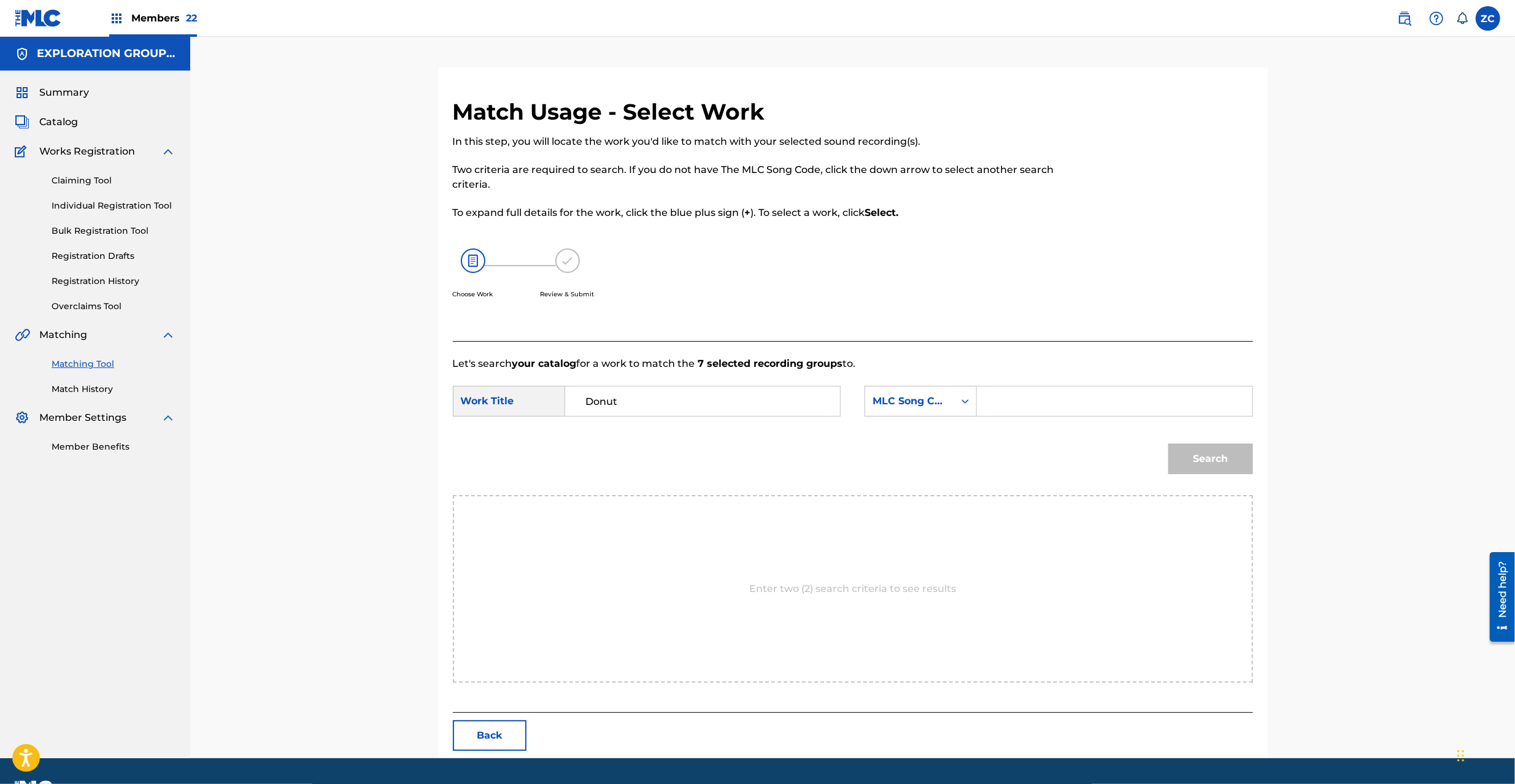
click at [1095, 410] on input "Search Form" at bounding box center [1114, 401] width 254 height 29
paste input "DS5A4M"
type input "DS5A4M"
click at [1238, 454] on button "Search" at bounding box center [1211, 458] width 84 height 31
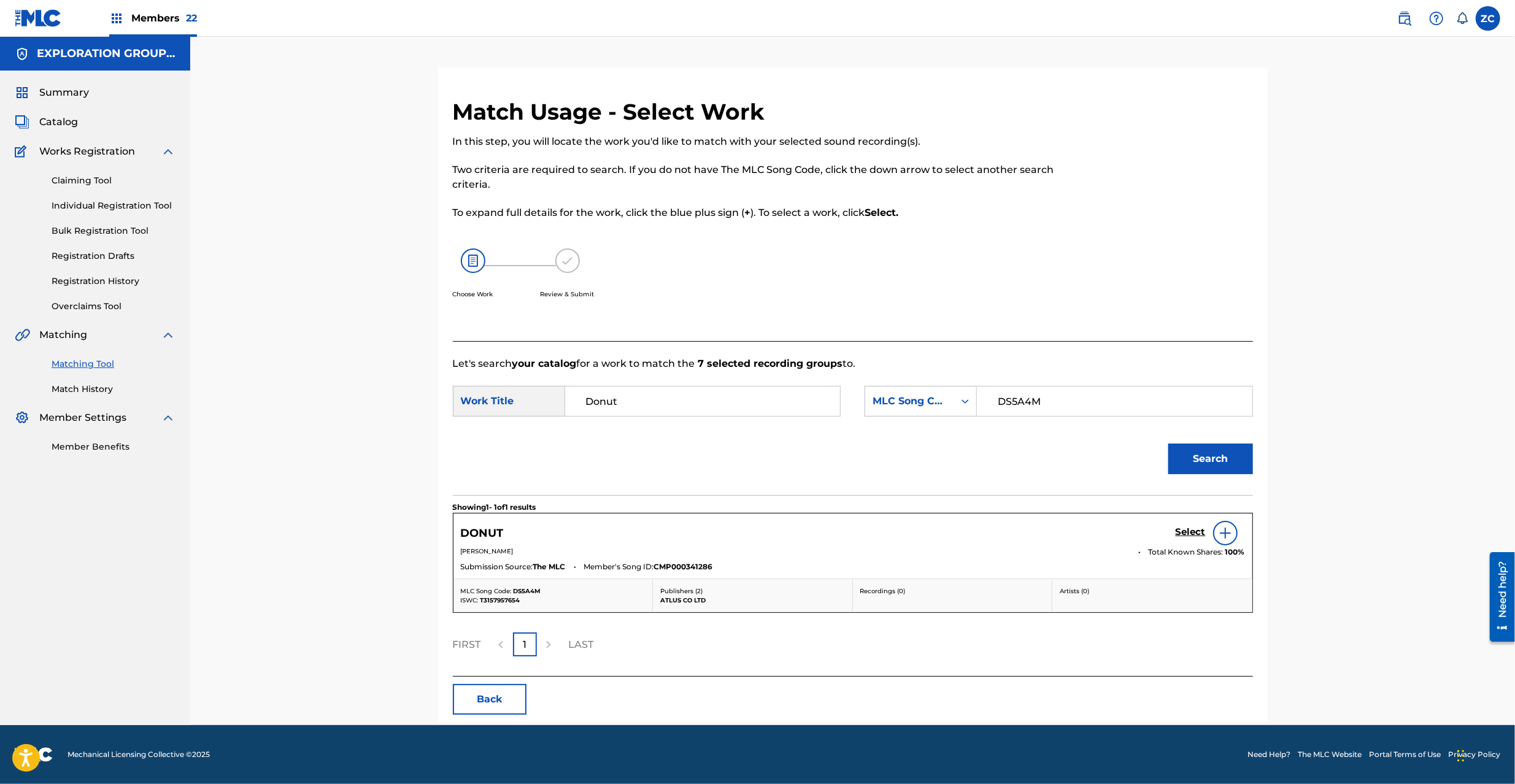
click at [1179, 529] on h5 "Select" at bounding box center [1191, 532] width 30 height 12
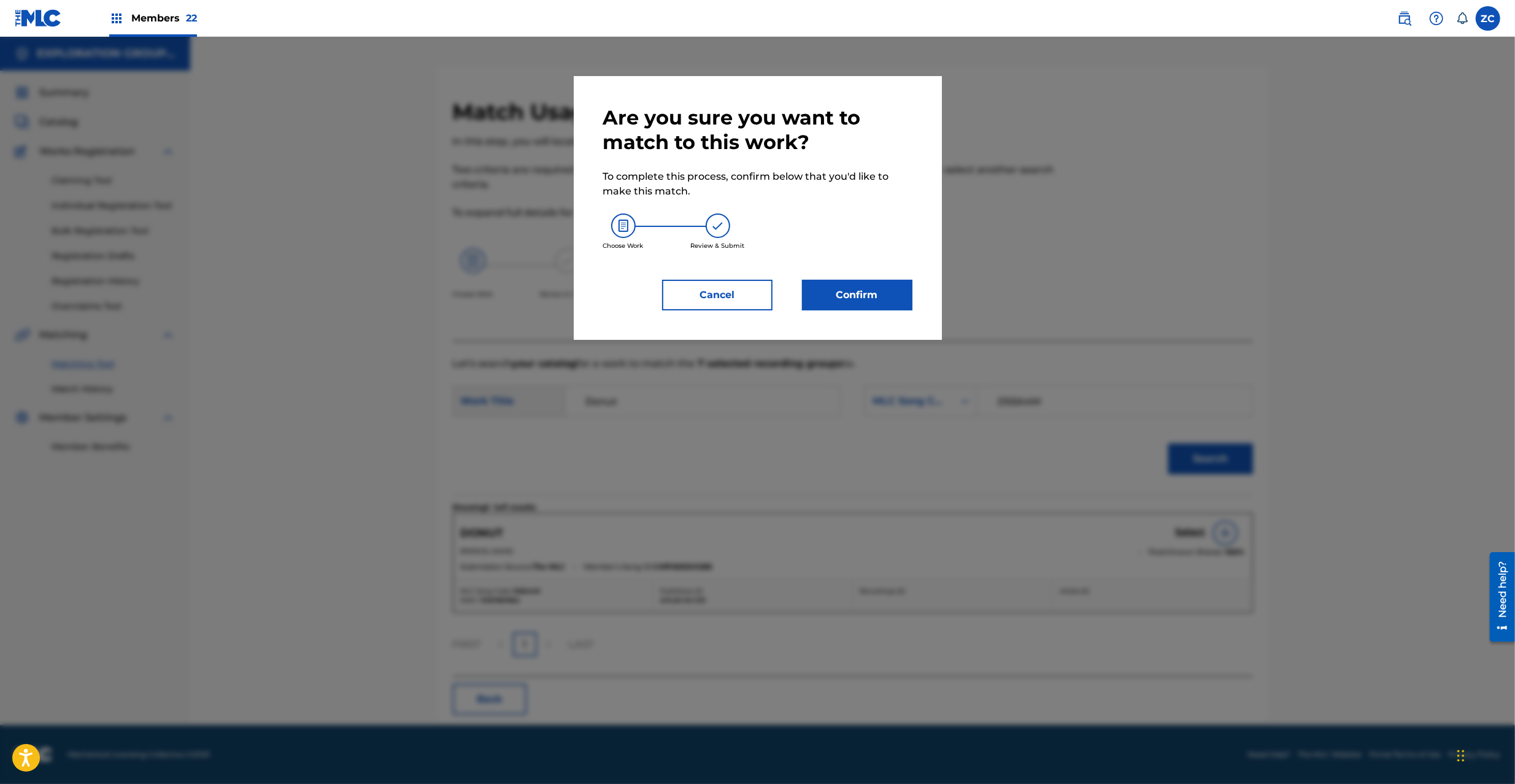
click at [823, 291] on button "Confirm" at bounding box center [857, 294] width 111 height 31
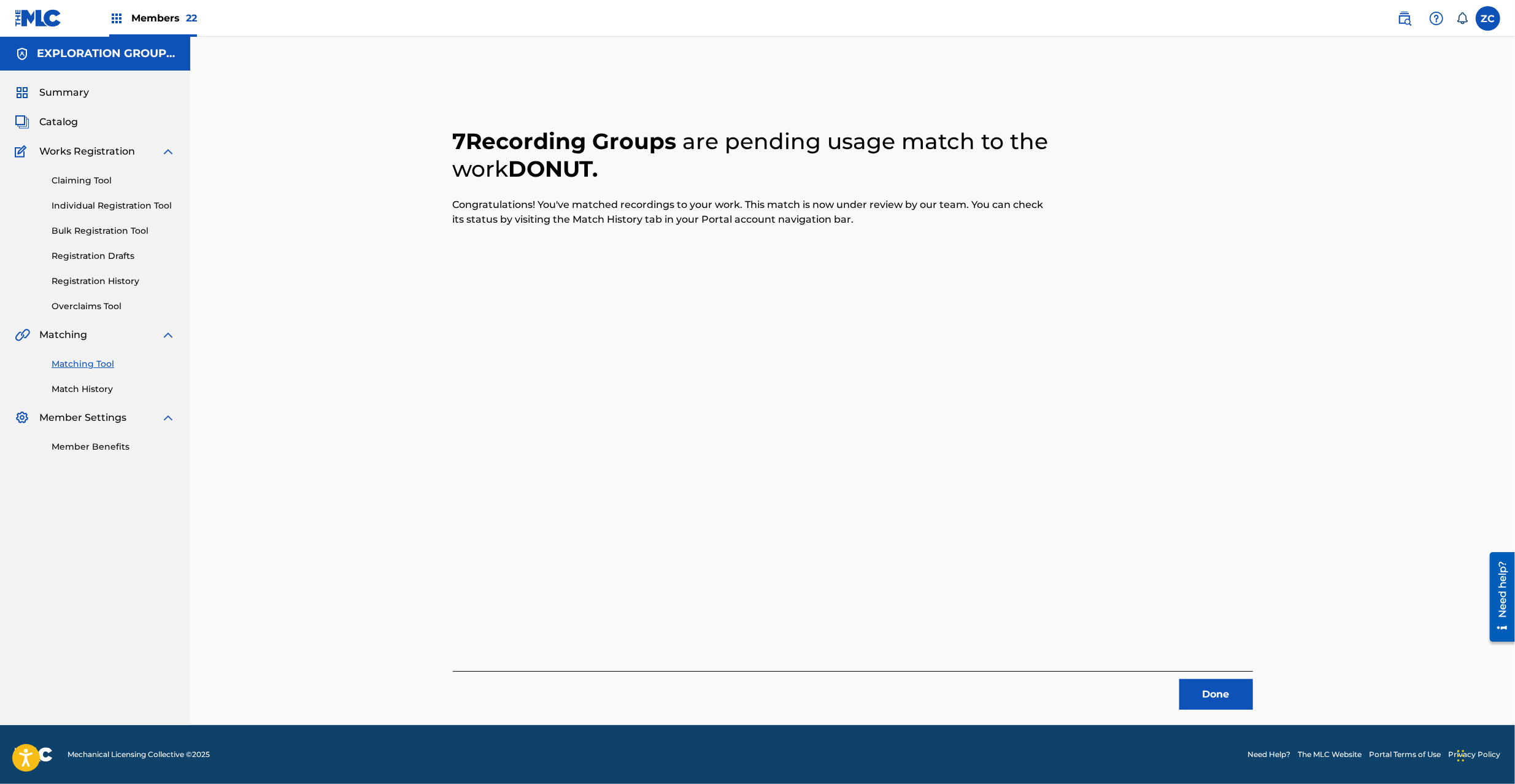
click at [1228, 692] on button "Done" at bounding box center [1216, 694] width 73 height 31
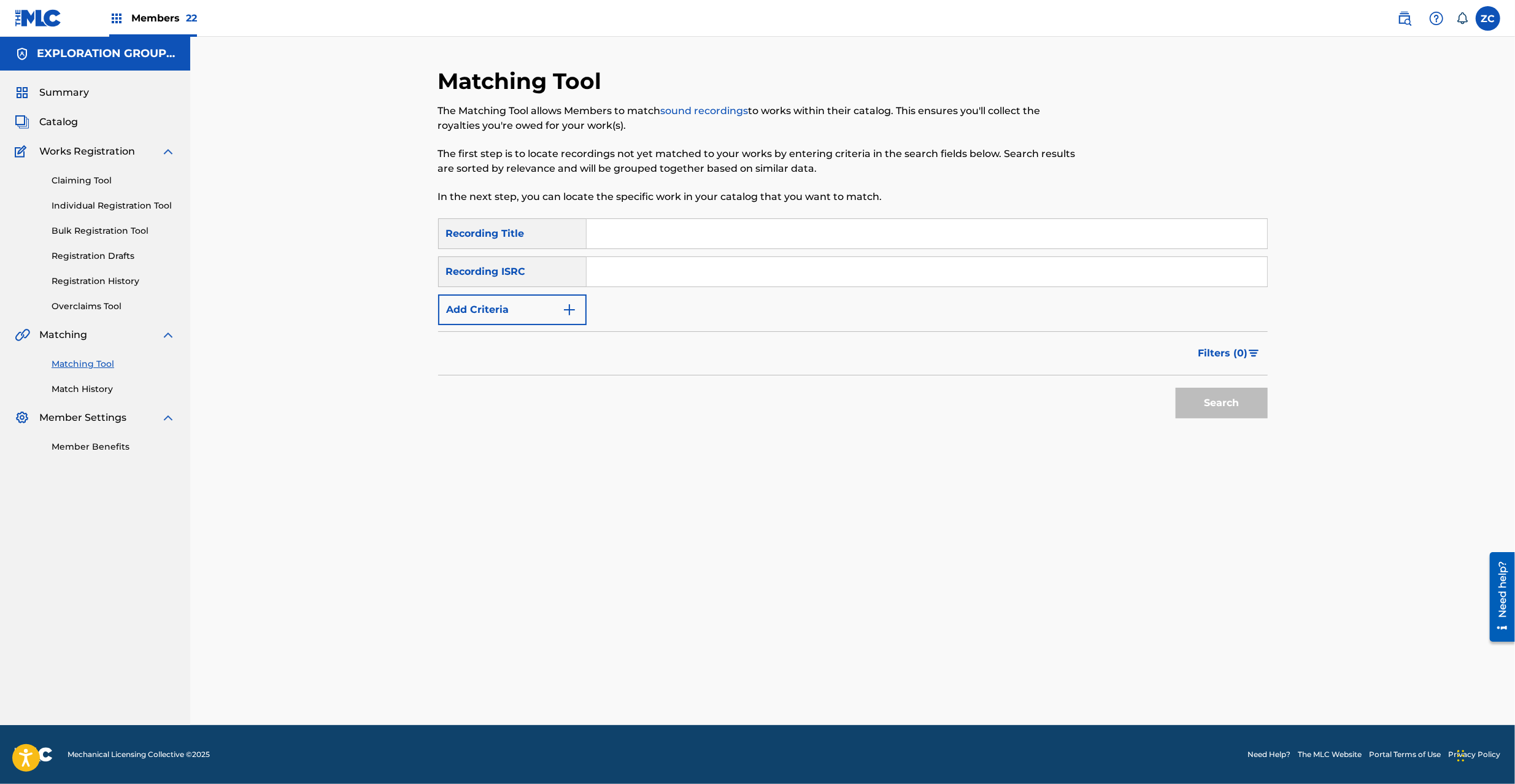
drag, startPoint x: 998, startPoint y: 267, endPoint x: 1002, endPoint y: 274, distance: 8.1
click at [998, 267] on input "Search Form" at bounding box center [927, 271] width 681 height 29
paste input "JPK651668119"
type input "JPK651668119"
click at [1201, 403] on button "Search" at bounding box center [1222, 403] width 92 height 31
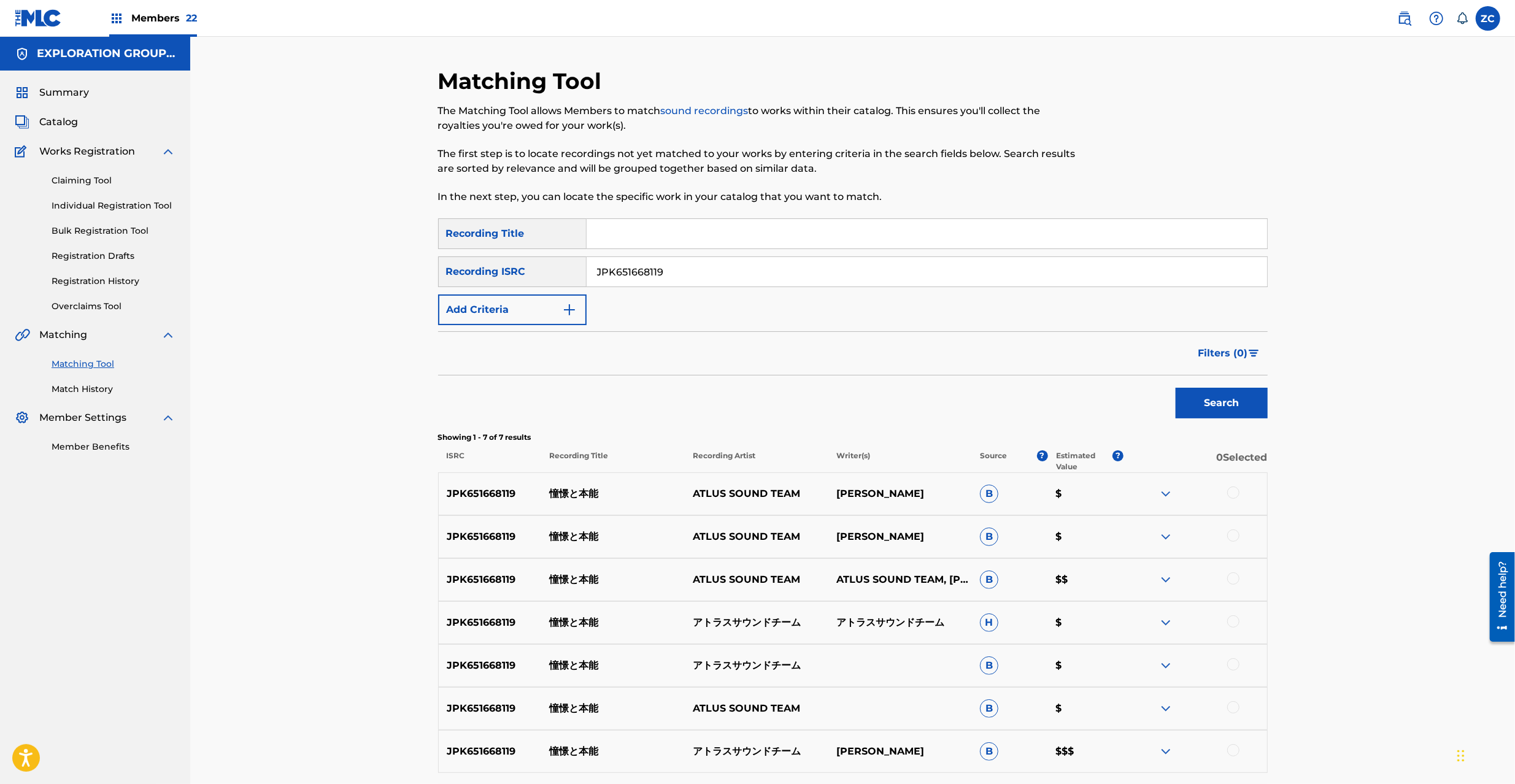
click at [1233, 489] on div at bounding box center [1233, 492] width 12 height 12
click at [1230, 530] on div at bounding box center [1233, 535] width 12 height 12
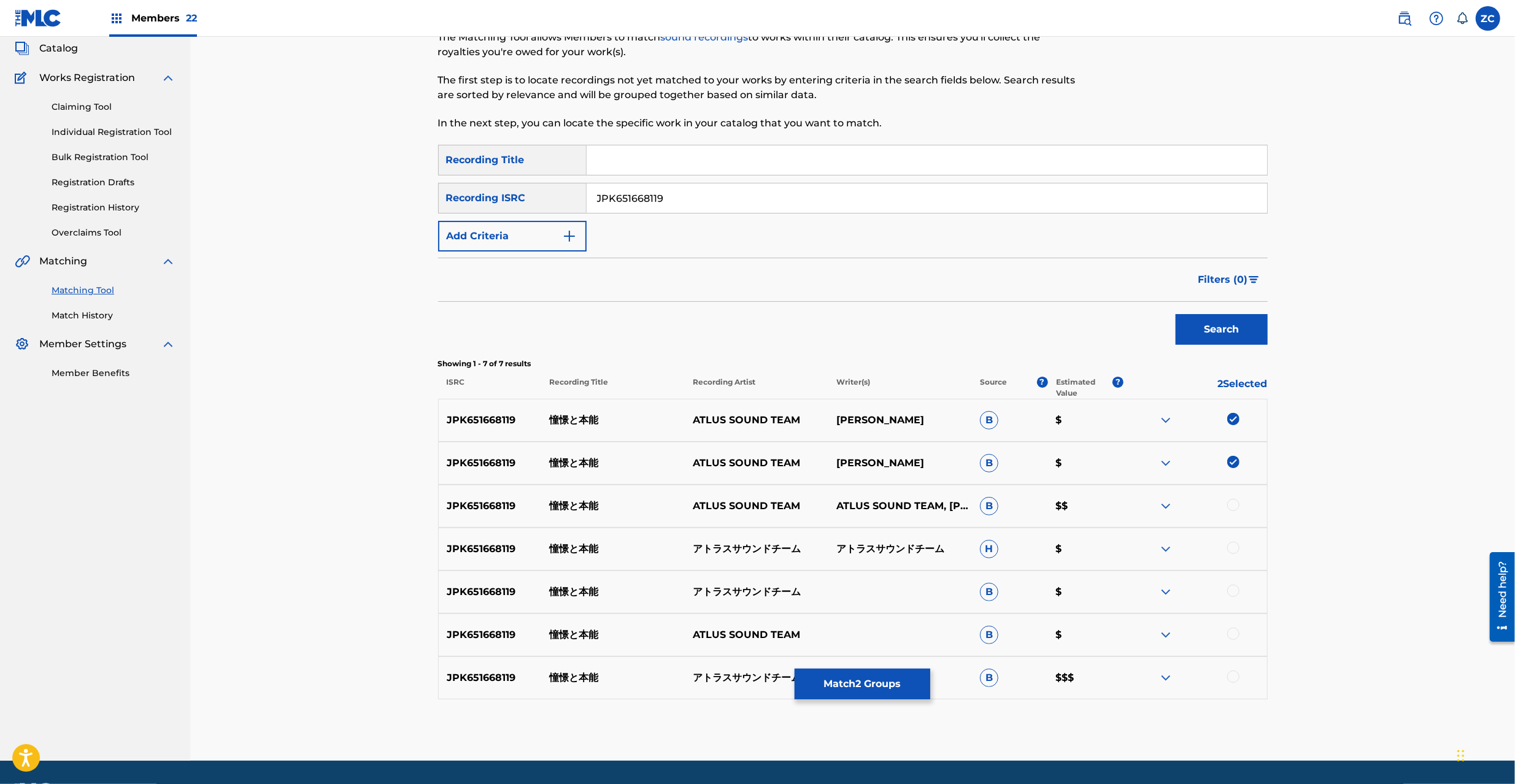
scroll to position [109, 0]
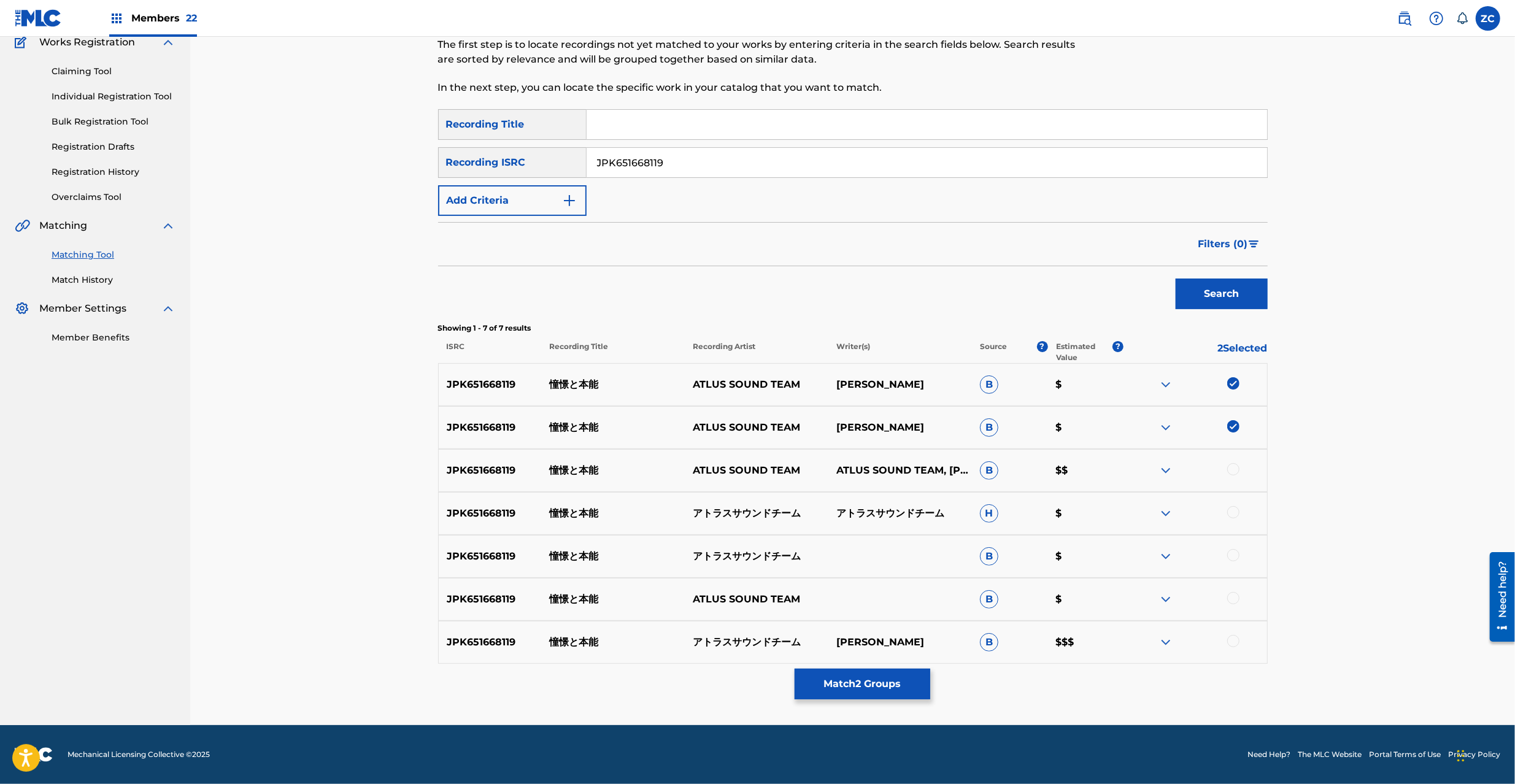
click at [1232, 464] on div at bounding box center [1233, 469] width 12 height 12
click at [1236, 509] on div at bounding box center [1233, 512] width 12 height 12
click at [1232, 555] on div at bounding box center [1233, 555] width 12 height 12
click at [1230, 605] on div at bounding box center [1195, 599] width 143 height 14
drag, startPoint x: 1233, startPoint y: 596, endPoint x: 1233, endPoint y: 634, distance: 38.0
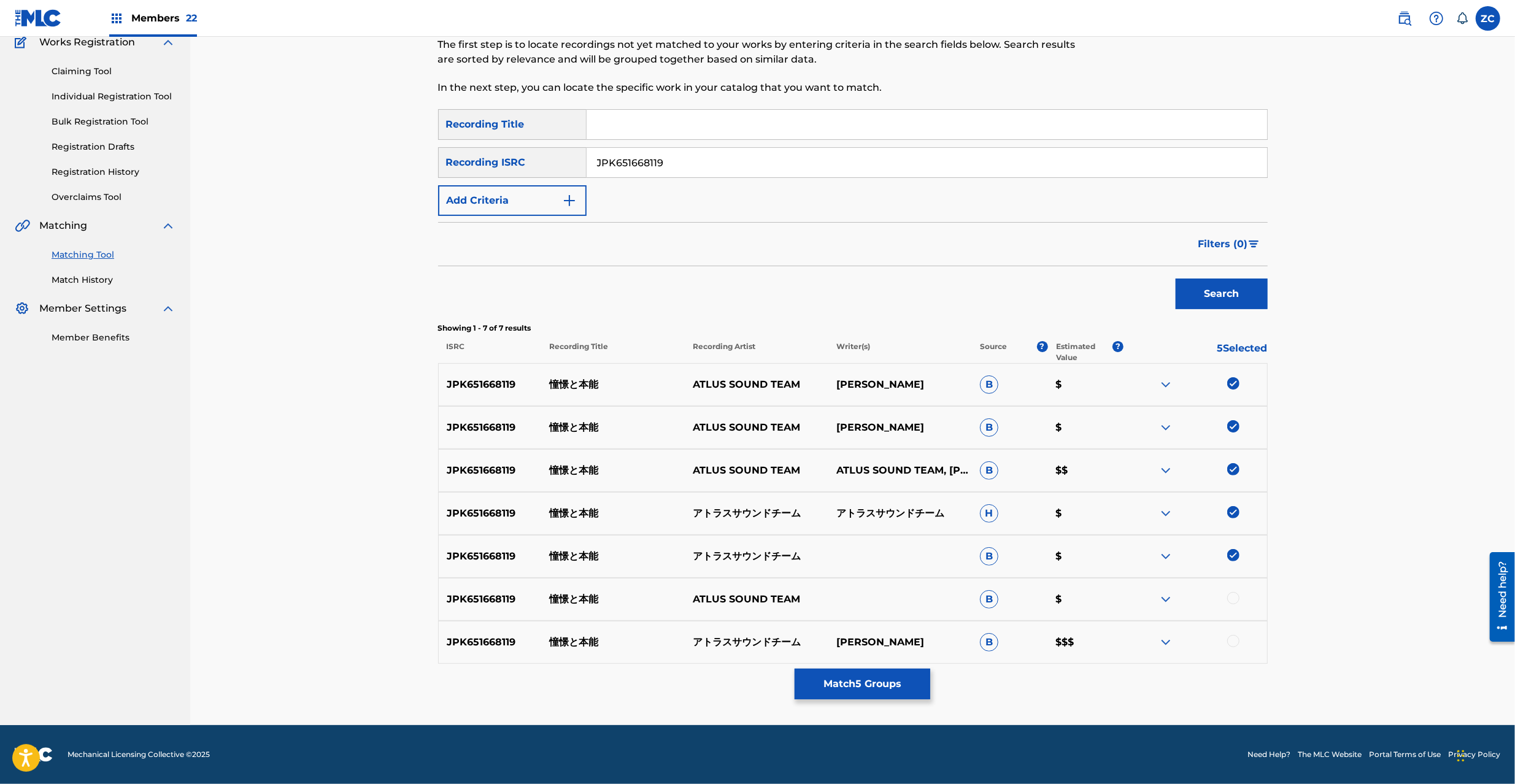
click at [1233, 597] on div at bounding box center [1233, 598] width 12 height 12
click at [1233, 635] on div at bounding box center [1233, 641] width 12 height 12
click at [888, 680] on button "Match 7 Groups" at bounding box center [862, 684] width 135 height 31
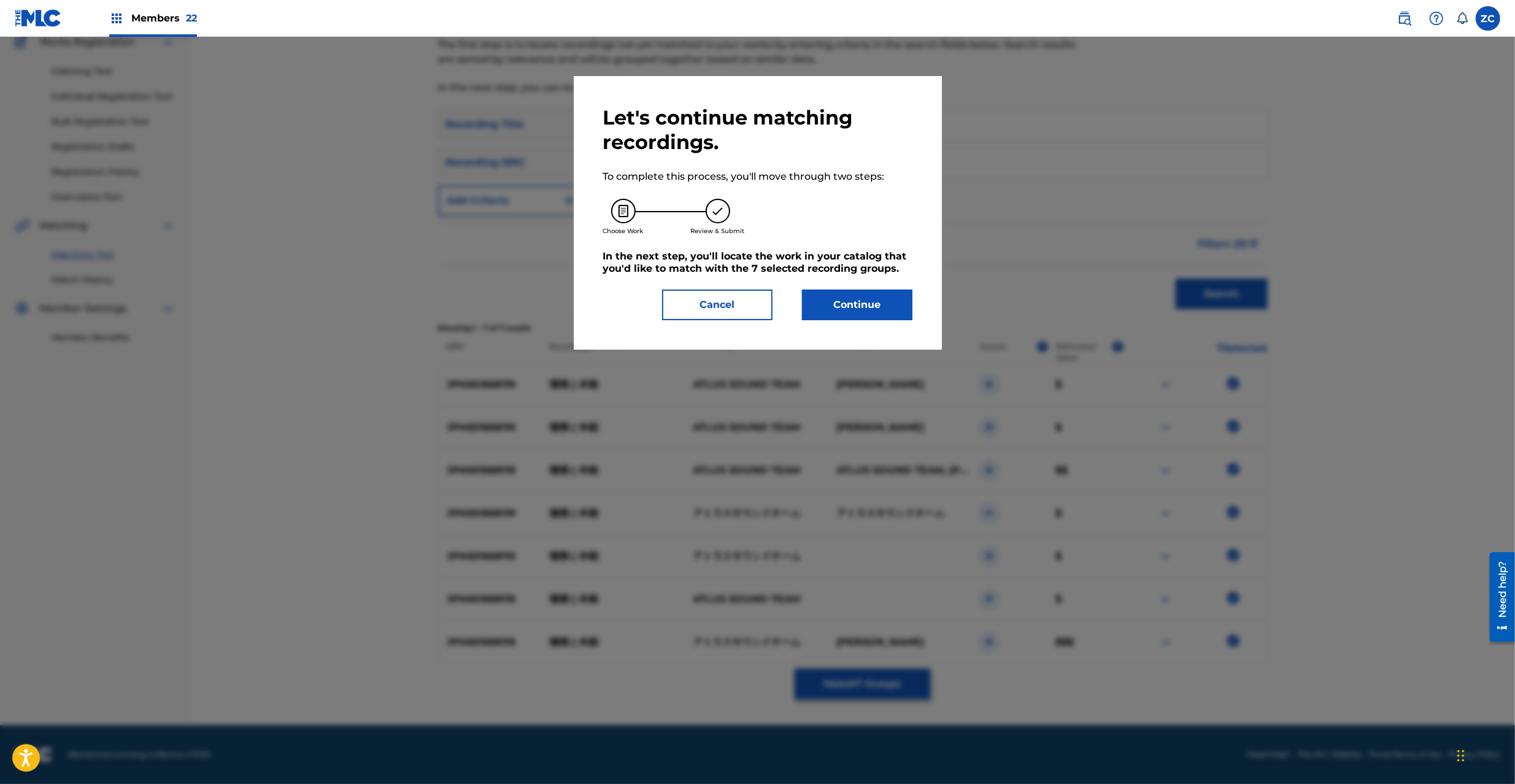
click at [868, 298] on button "Continue" at bounding box center [857, 305] width 111 height 31
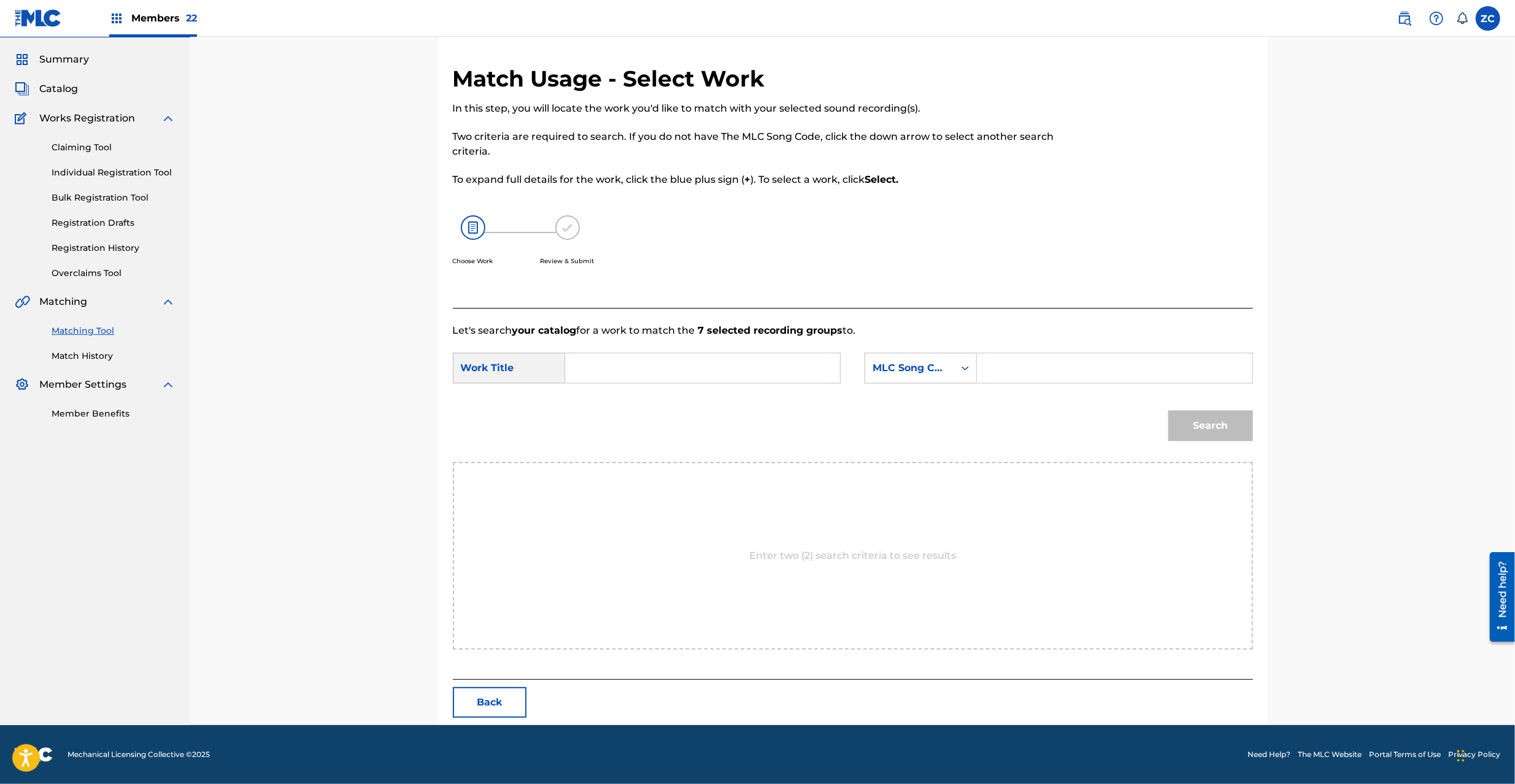
scroll to position [0, 0]
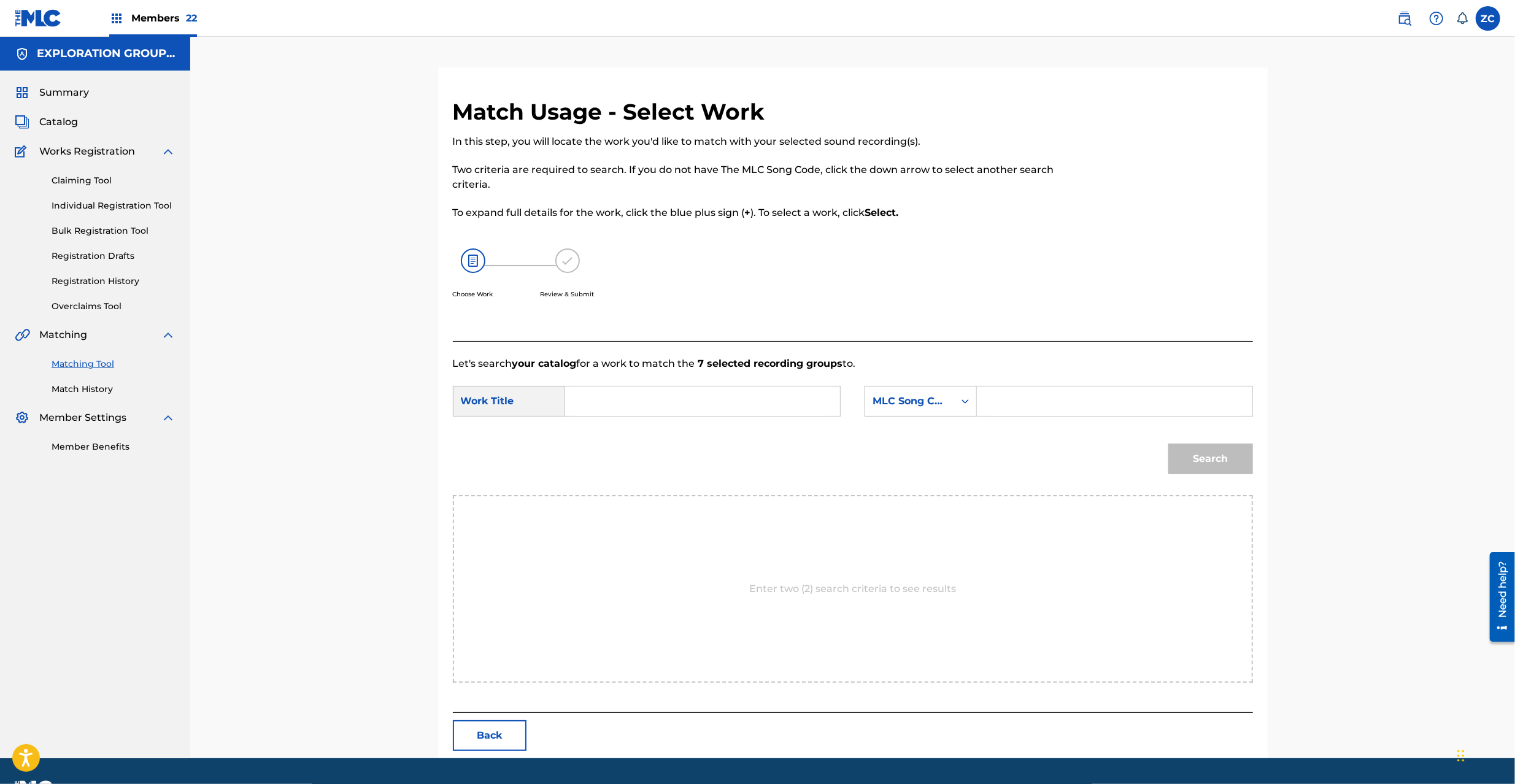
click at [786, 406] on input "Search Form" at bounding box center [702, 401] width 254 height 29
paste input "Doukeito Honnou DS5A2T"
click at [705, 400] on input "Doukeito Honnou DS5A2T" at bounding box center [702, 401] width 254 height 29
type input "Doukeito Honnou"
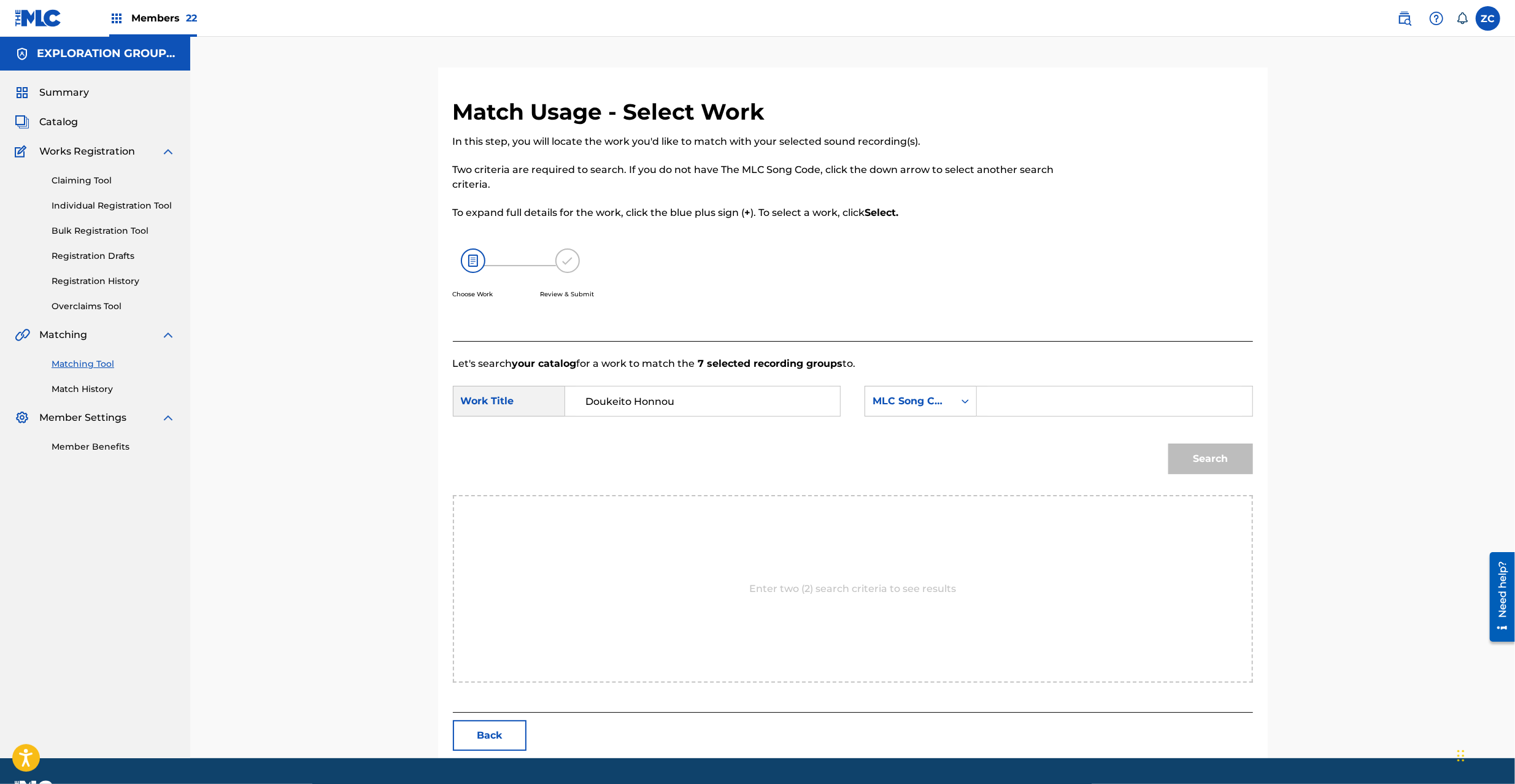
click at [1014, 405] on input "Search Form" at bounding box center [1114, 401] width 254 height 29
paste input "DS5A2T"
type input "DS5A2T"
click at [1216, 459] on button "Search" at bounding box center [1211, 458] width 84 height 31
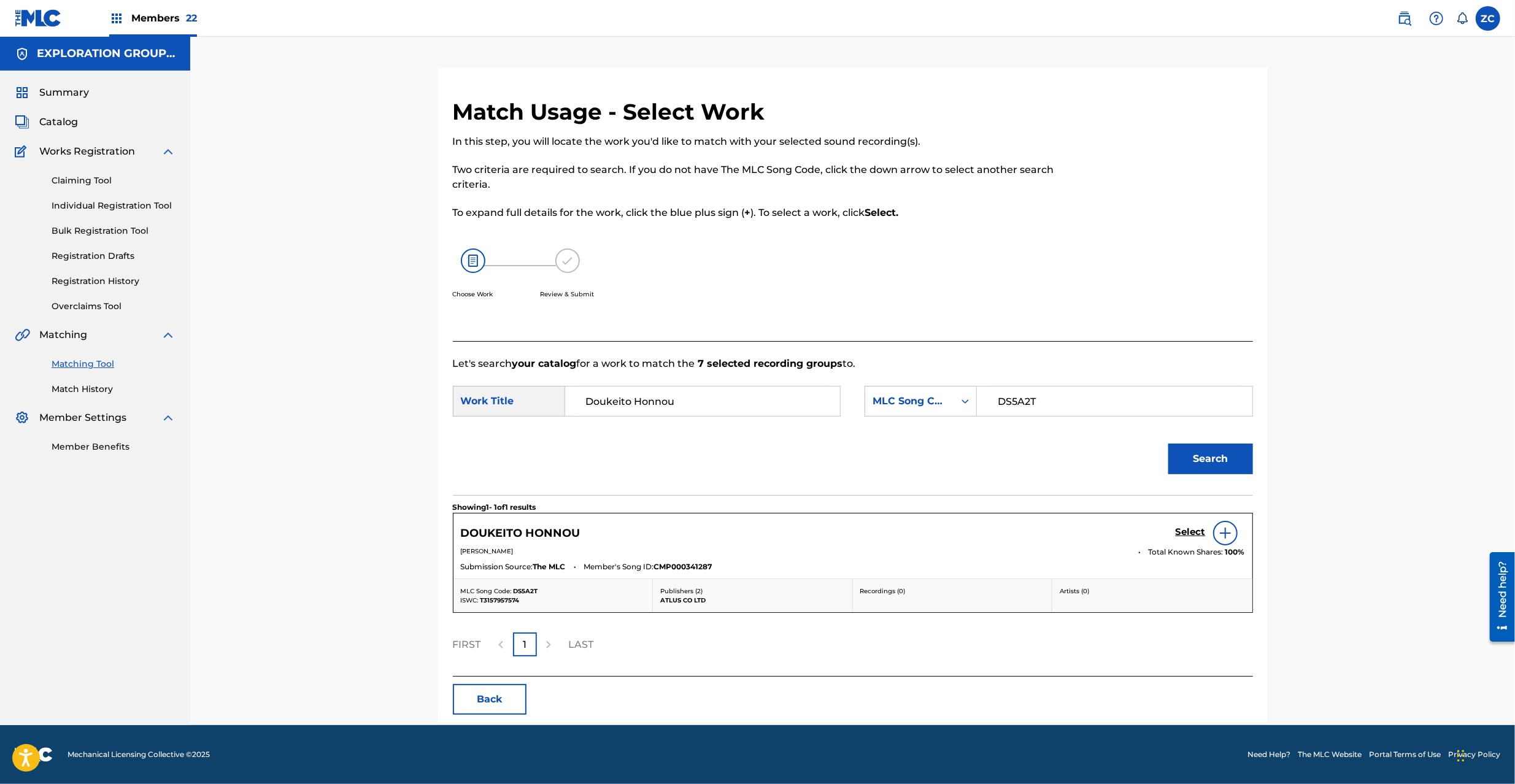
click at [1181, 525] on div "Select" at bounding box center [1210, 532] width 69 height 25
click at [1185, 535] on h5 "Select" at bounding box center [1191, 532] width 30 height 12
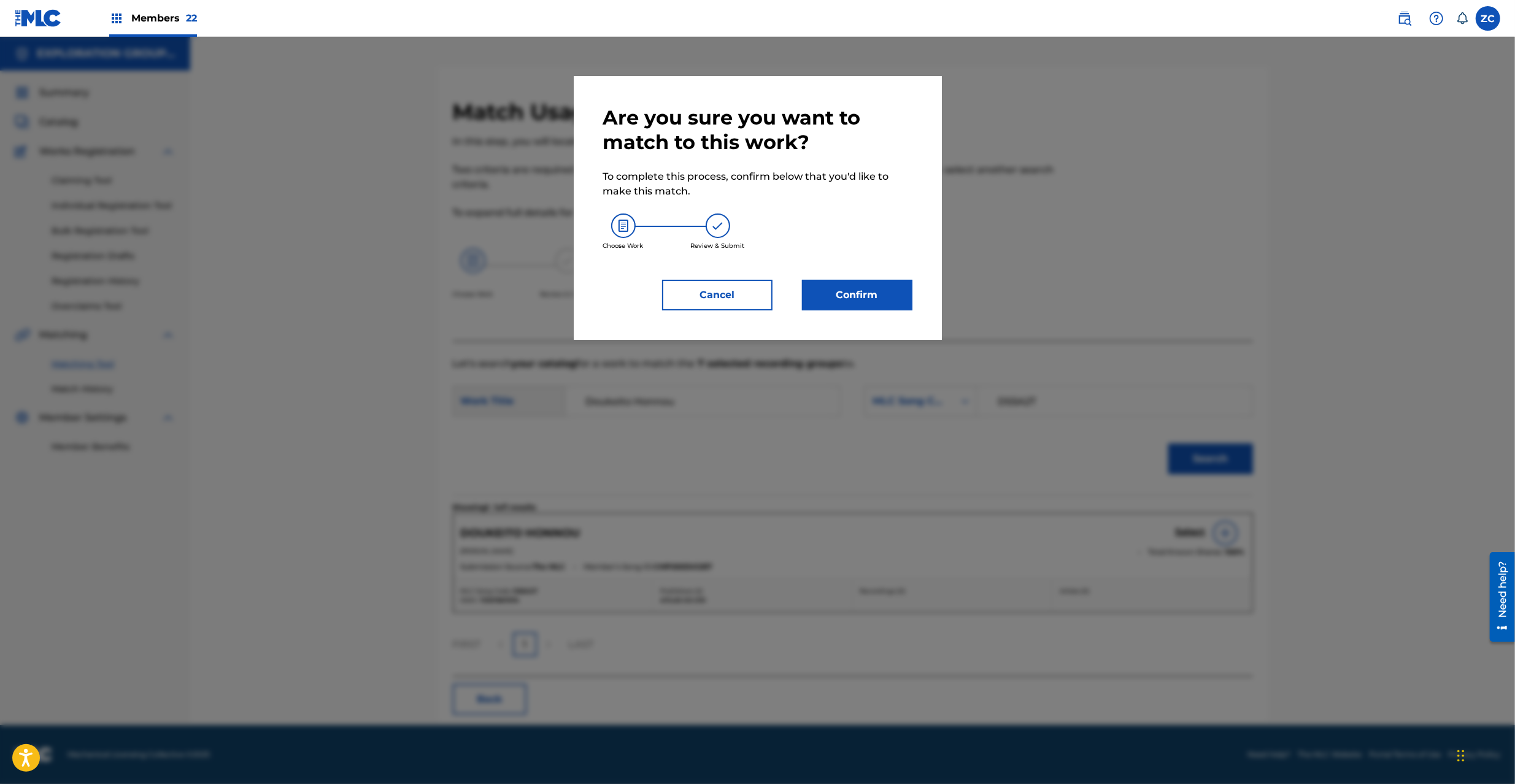
click at [877, 286] on button "Confirm" at bounding box center [857, 294] width 111 height 31
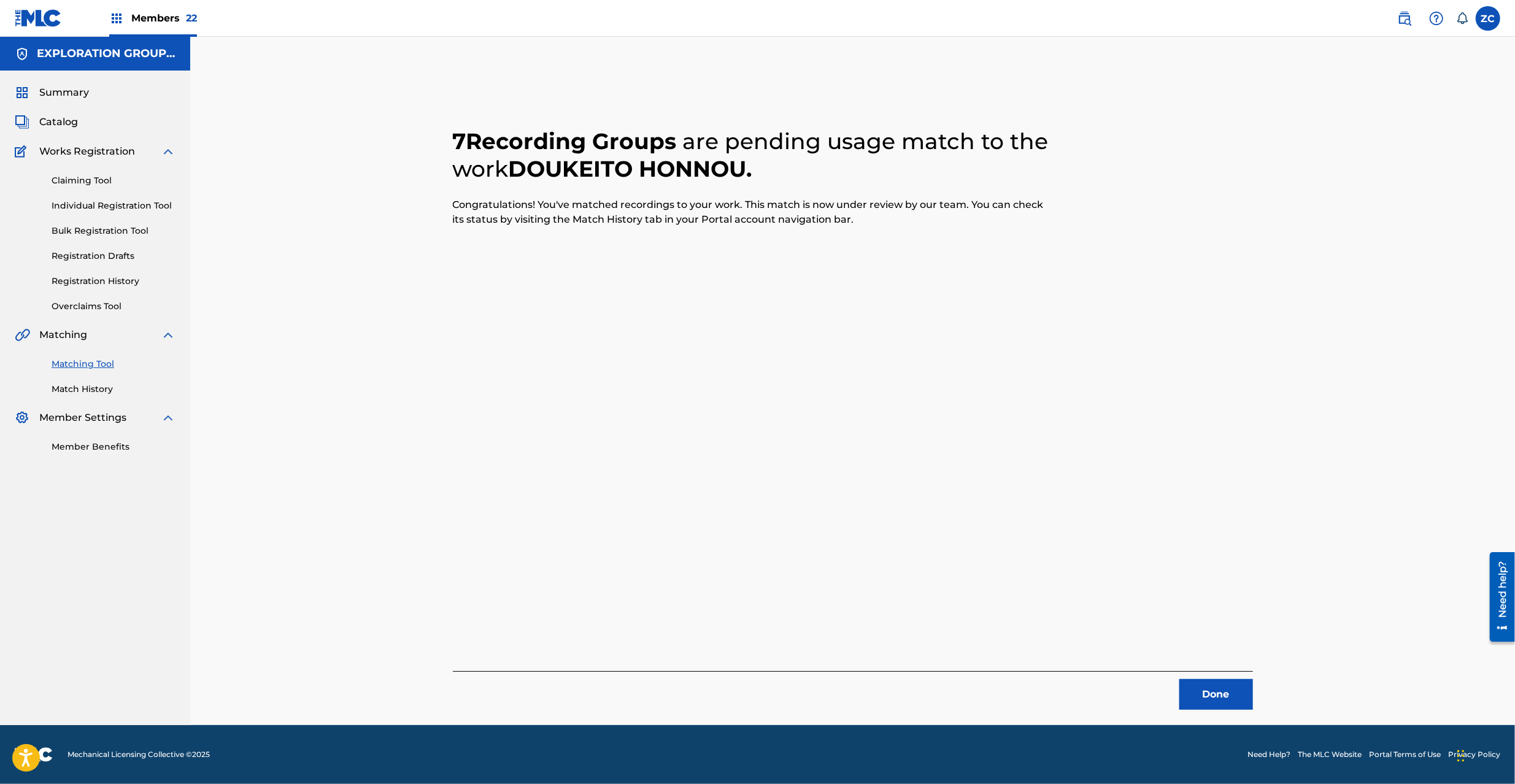
click at [1205, 696] on button "Done" at bounding box center [1216, 694] width 73 height 31
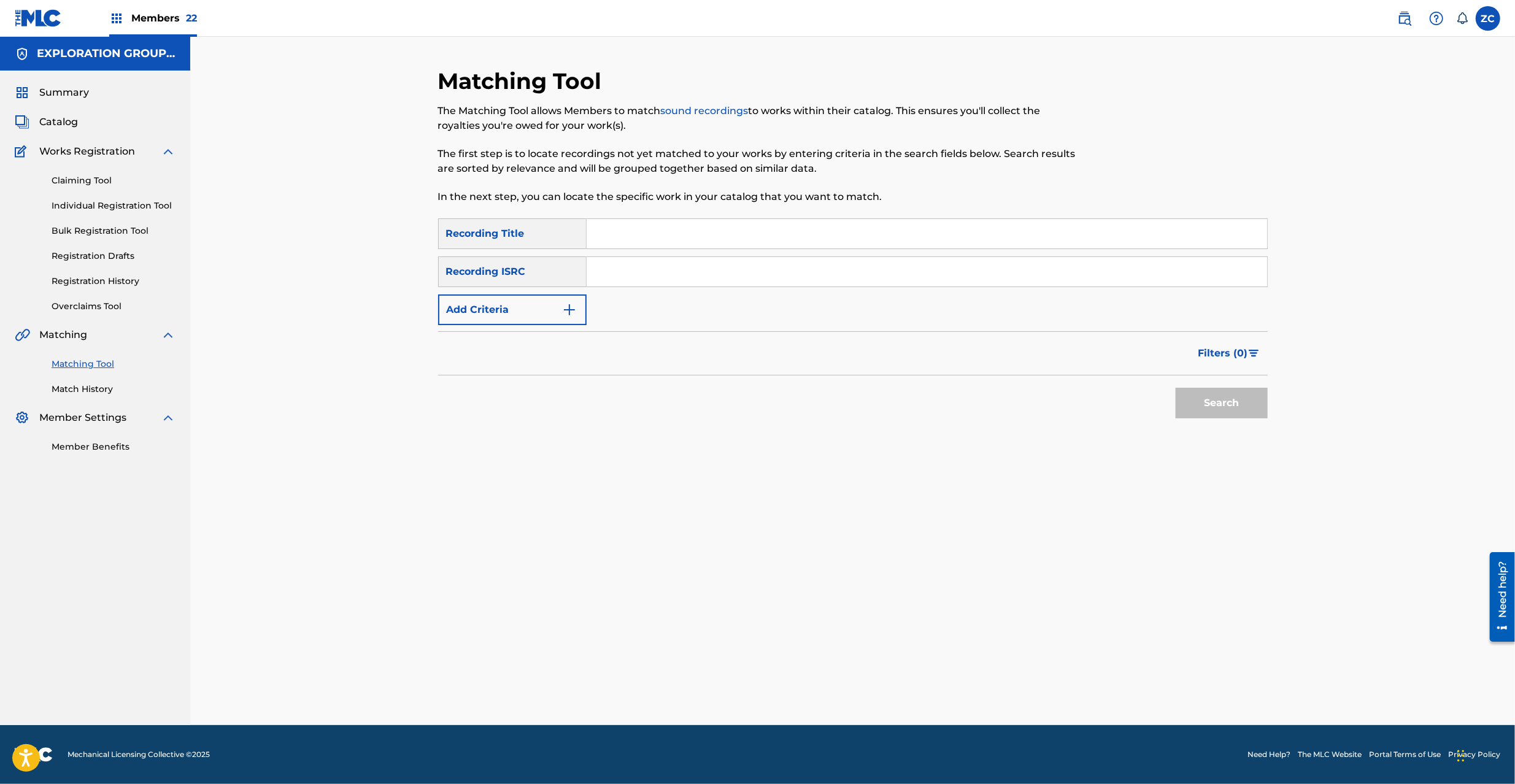
click at [821, 267] on input "Search Form" at bounding box center [927, 271] width 681 height 29
paste
click at [1244, 412] on button "Search" at bounding box center [1222, 403] width 92 height 31
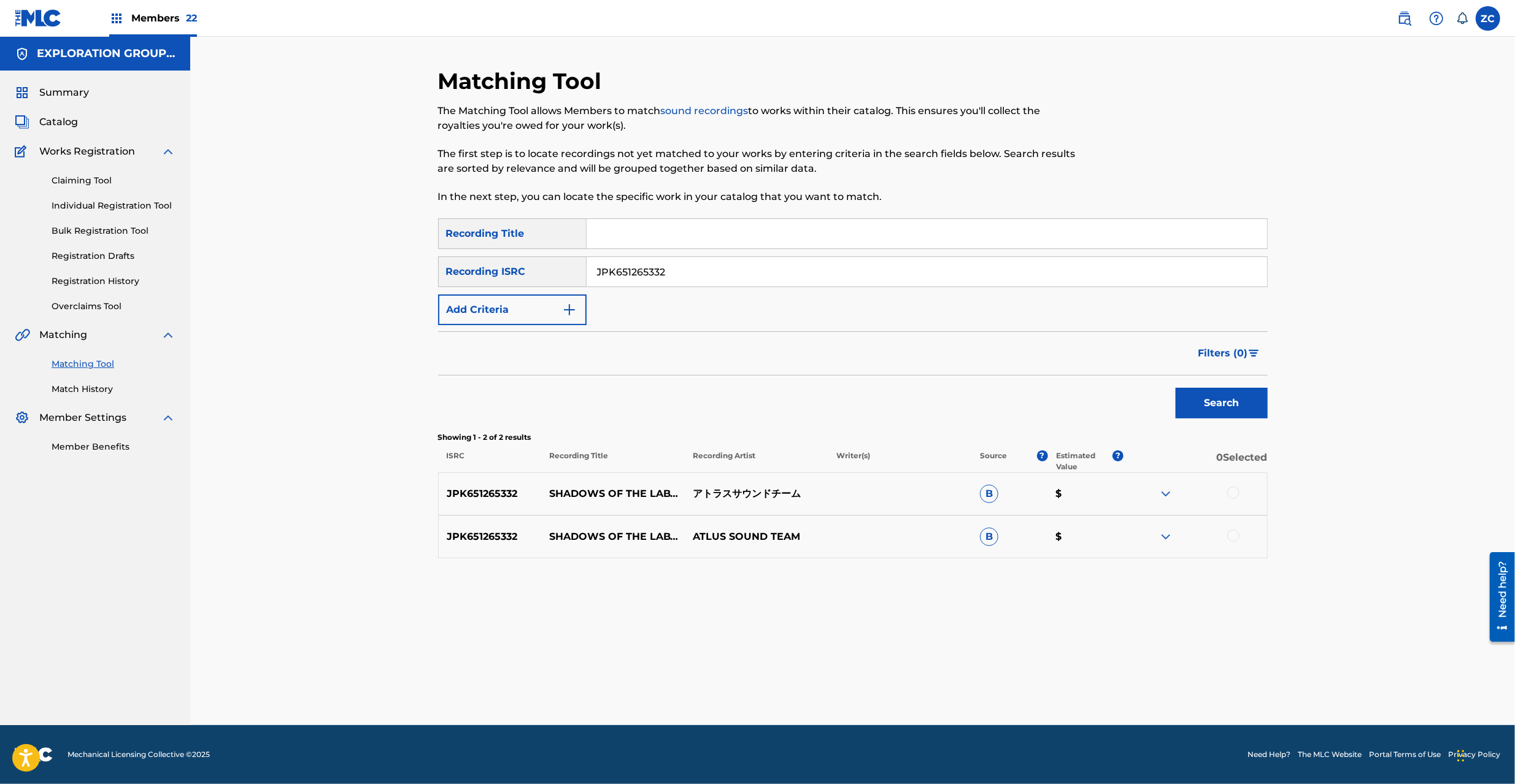
click at [1233, 496] on div at bounding box center [1233, 492] width 12 height 12
click at [1232, 540] on div at bounding box center [1233, 535] width 12 height 12
click at [786, 275] on input "JPK651265332" at bounding box center [927, 271] width 681 height 29
click at [1236, 405] on button "Search" at bounding box center [1222, 403] width 92 height 31
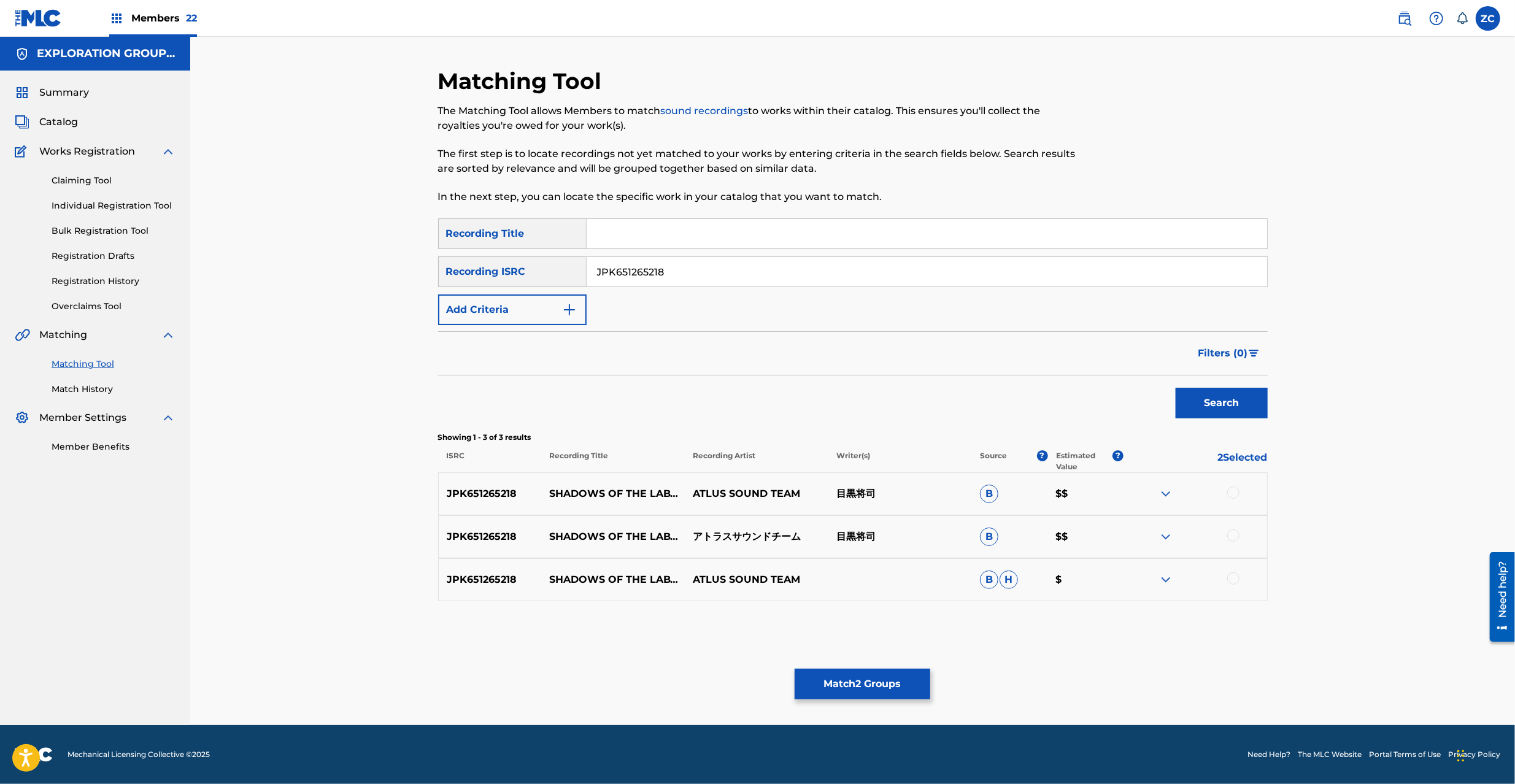
click at [1237, 494] on div at bounding box center [1233, 492] width 12 height 12
click at [1233, 534] on div at bounding box center [1233, 535] width 12 height 12
click at [1233, 578] on div at bounding box center [1233, 578] width 12 height 12
click at [803, 263] on input "JPK651265218" at bounding box center [927, 271] width 681 height 29
type input "JPK651200918"
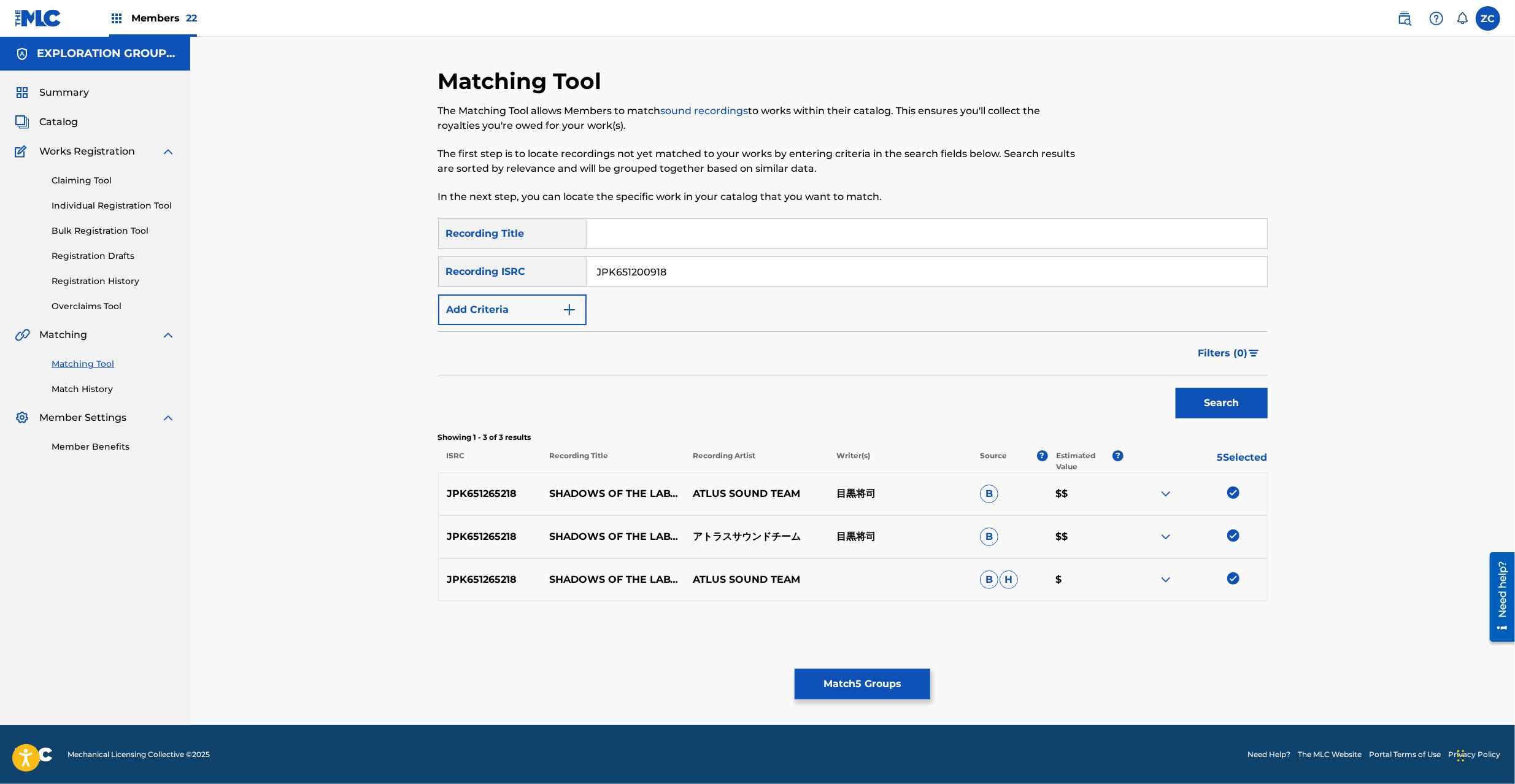
click at [1206, 400] on button "Search" at bounding box center [1222, 403] width 92 height 31
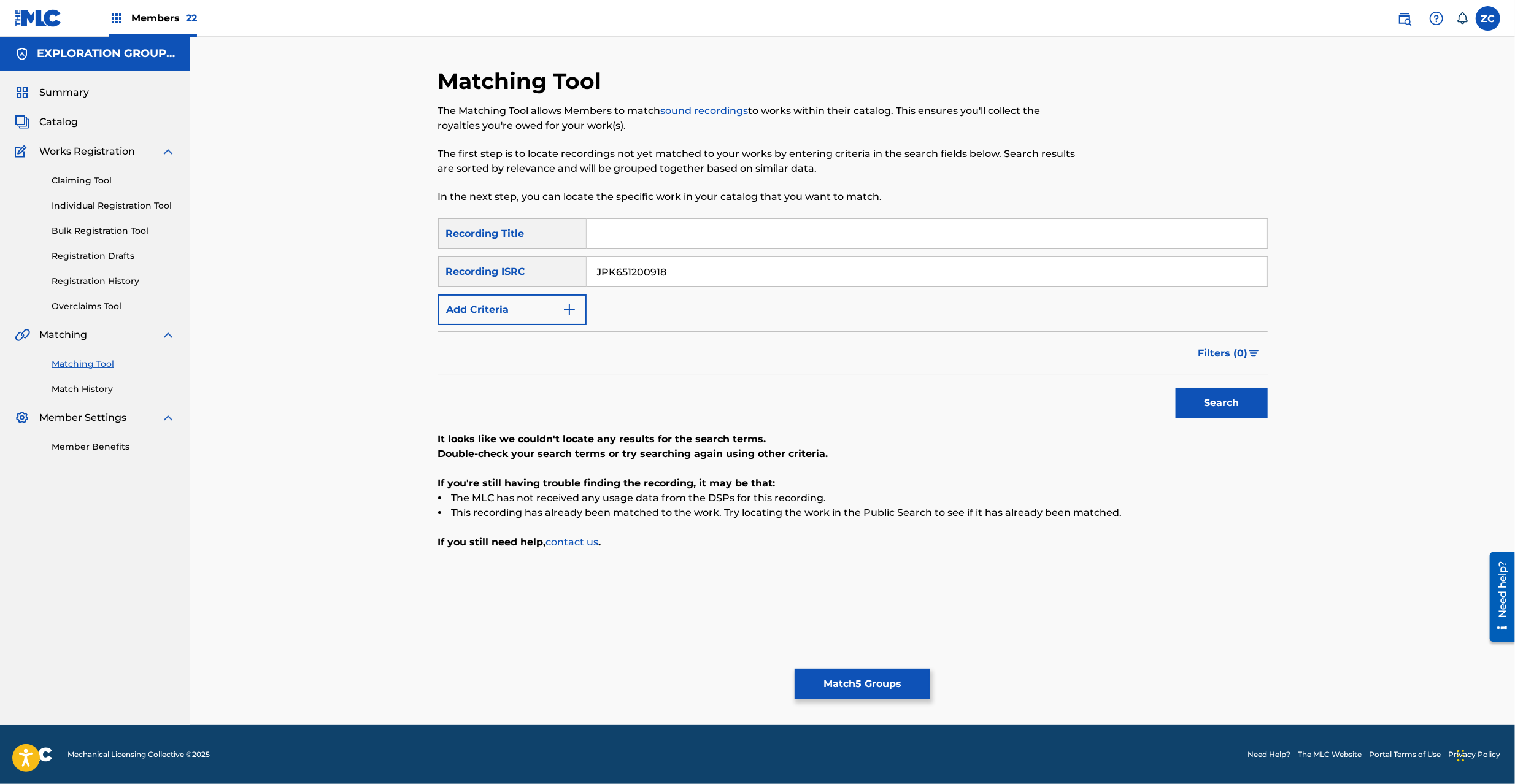
click at [841, 680] on button "Match 5 Groups" at bounding box center [862, 684] width 135 height 31
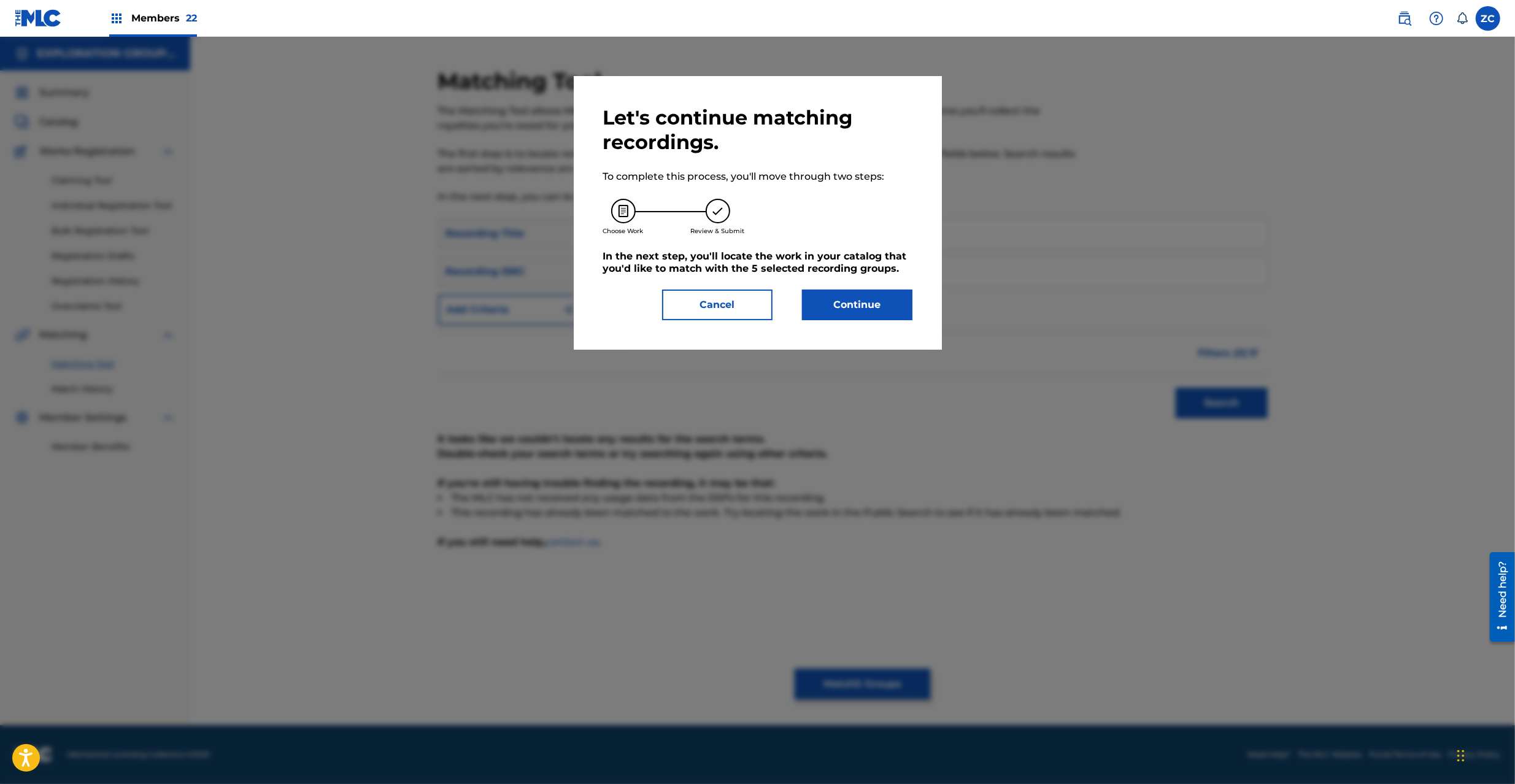
click at [852, 315] on button "Continue" at bounding box center [857, 305] width 111 height 31
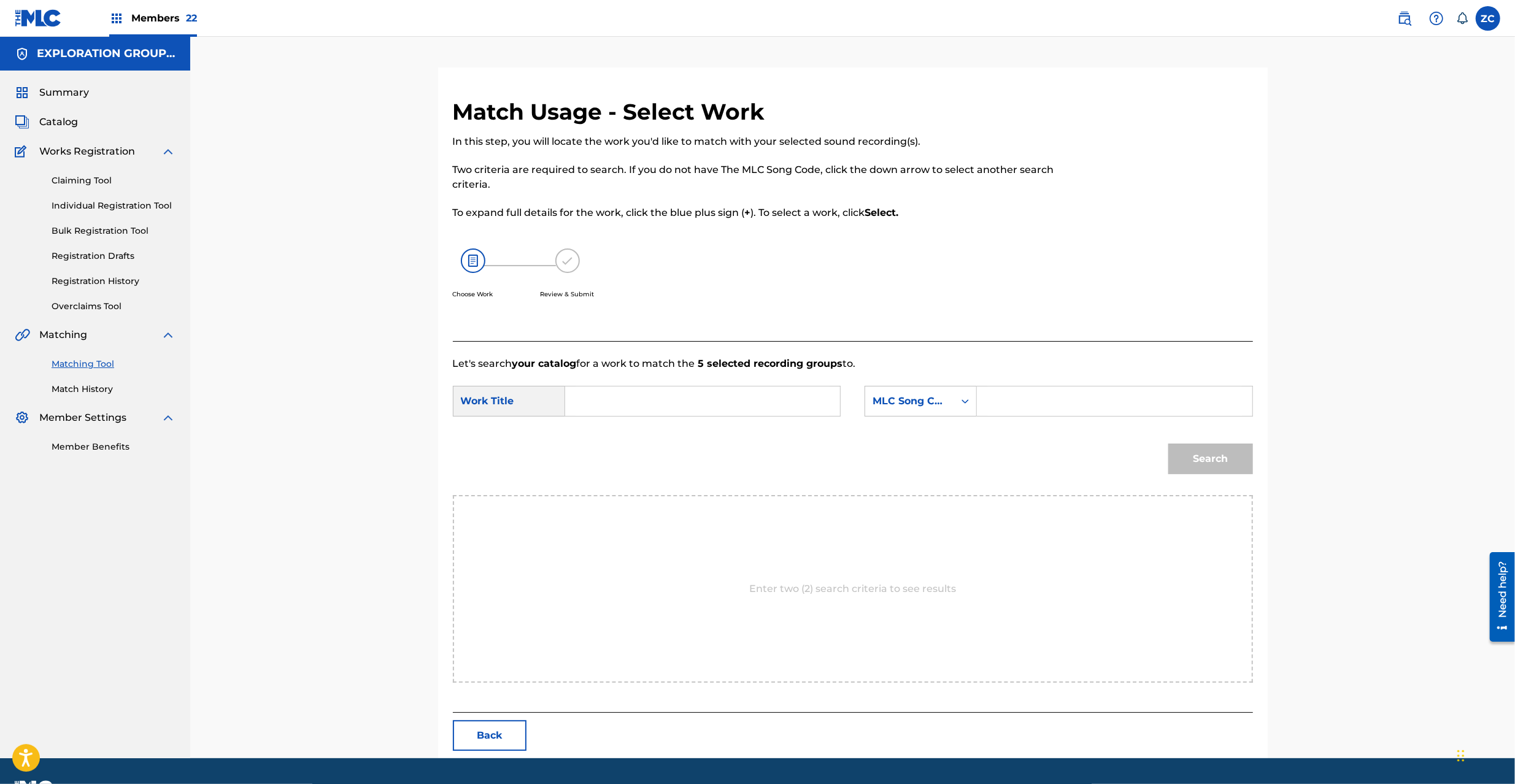
click at [717, 405] on input "Search Form" at bounding box center [702, 401] width 254 height 29
click at [748, 395] on input "Shadows Of The Labyrinth S65UQ6" at bounding box center [702, 401] width 254 height 29
click at [749, 395] on input "Shadows Of The Labyrinth S65UQ6" at bounding box center [702, 401] width 254 height 29
type input "Shadows Of The Labyrinth"
click at [1059, 395] on input "Search Form" at bounding box center [1114, 401] width 254 height 29
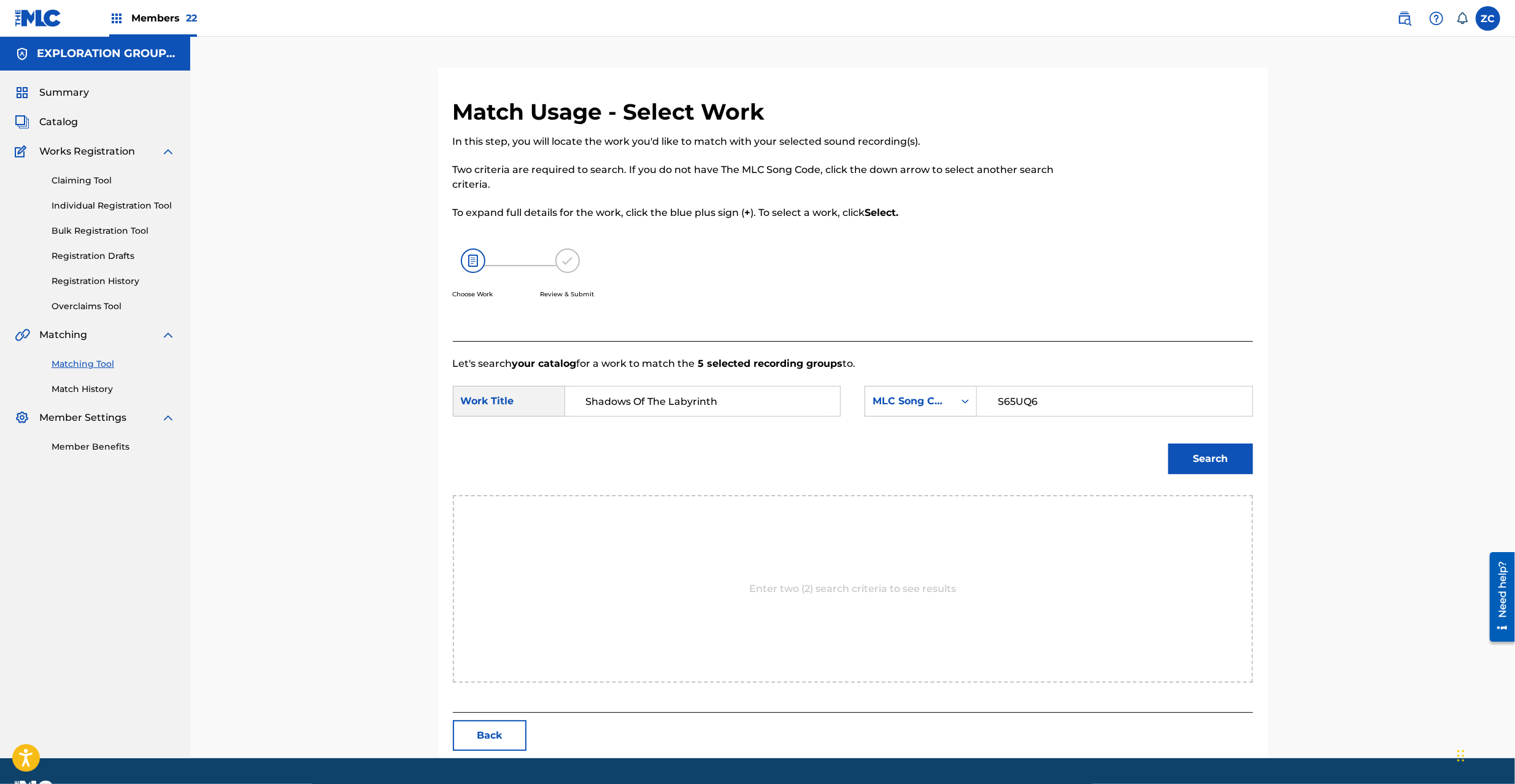
type input "S65UQ6"
click at [1208, 464] on button "Search" at bounding box center [1211, 458] width 84 height 31
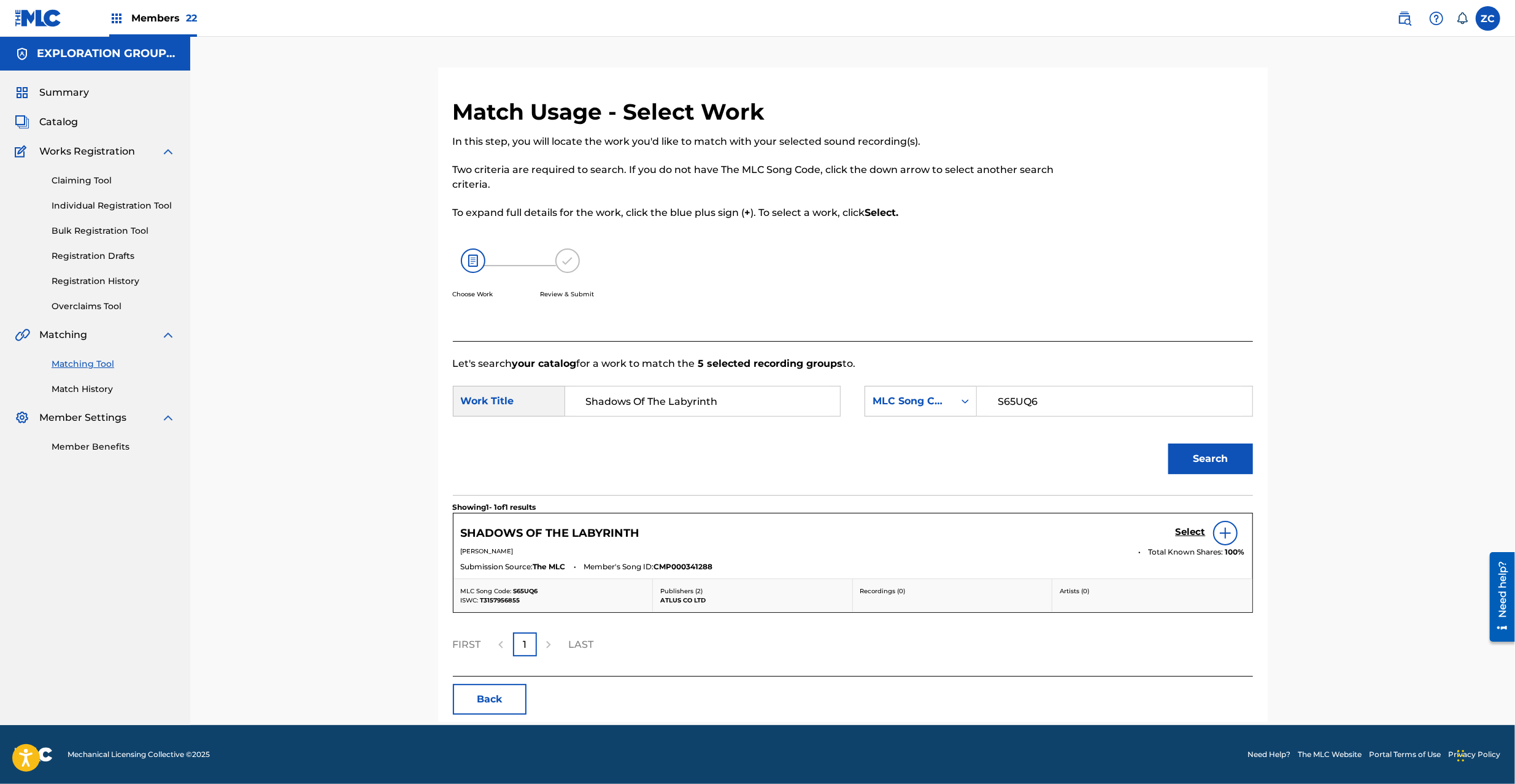
click at [1183, 530] on h5 "Select" at bounding box center [1191, 532] width 30 height 12
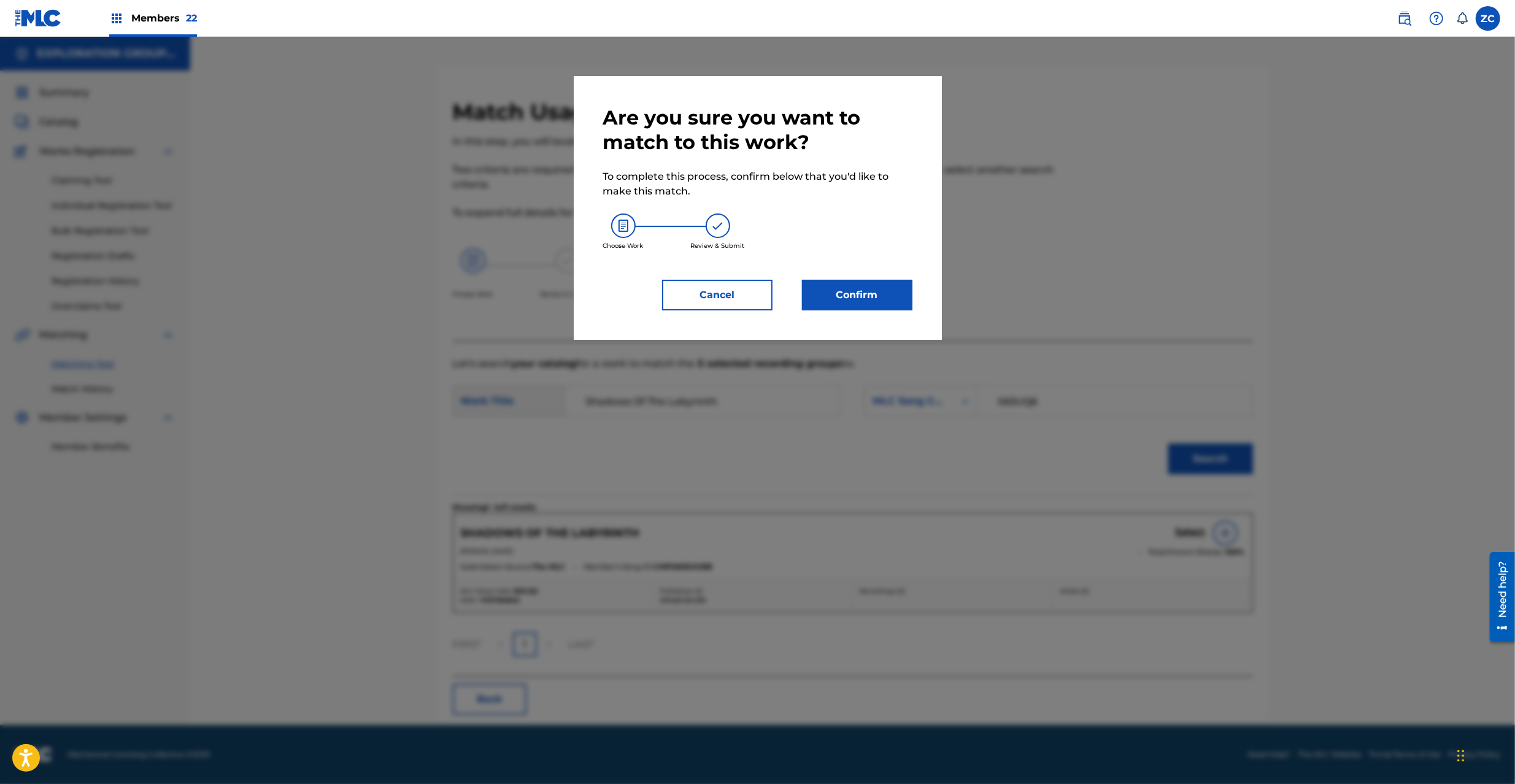
click at [869, 297] on button "Confirm" at bounding box center [857, 294] width 111 height 31
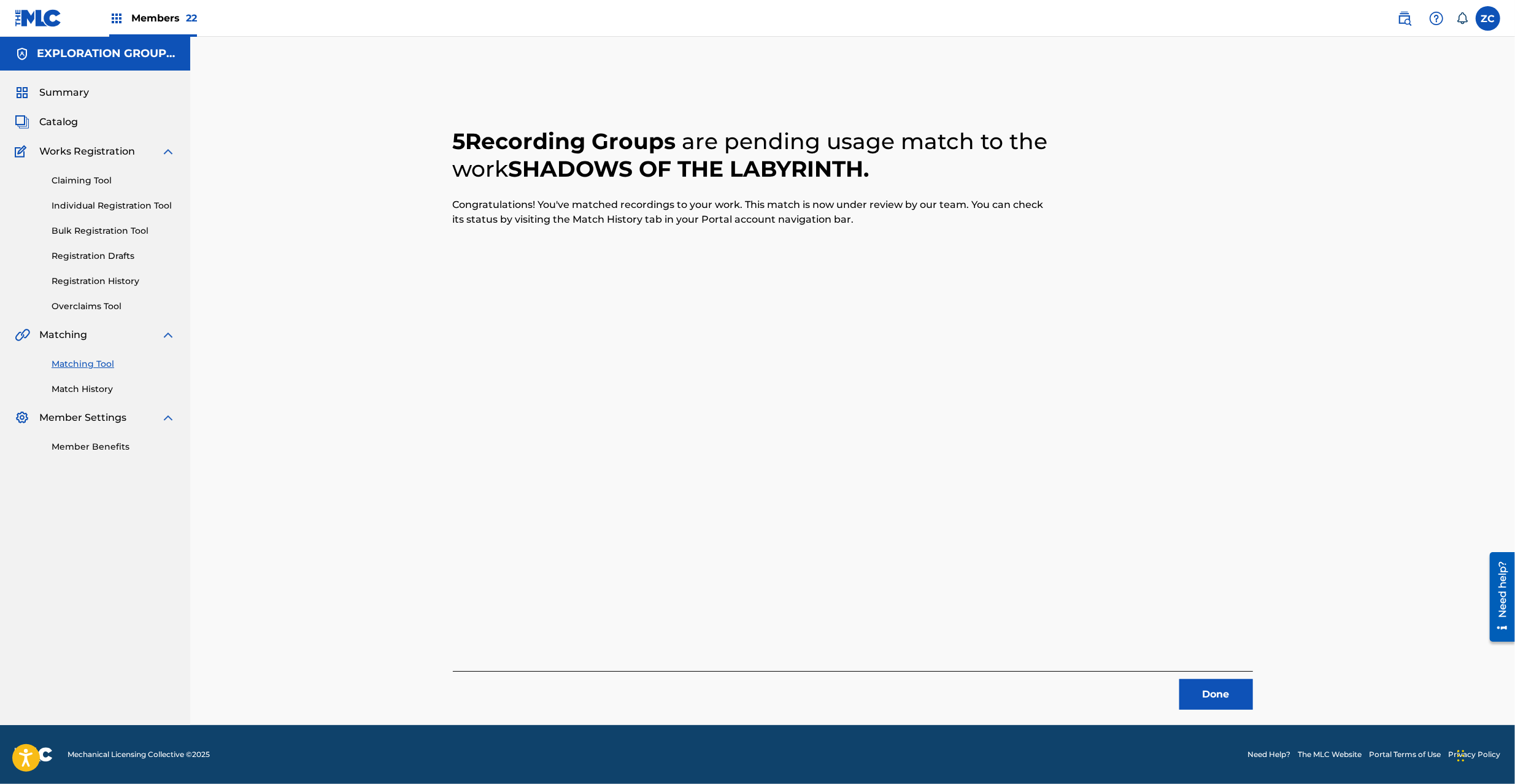
click at [1206, 695] on button "Done" at bounding box center [1216, 694] width 73 height 31
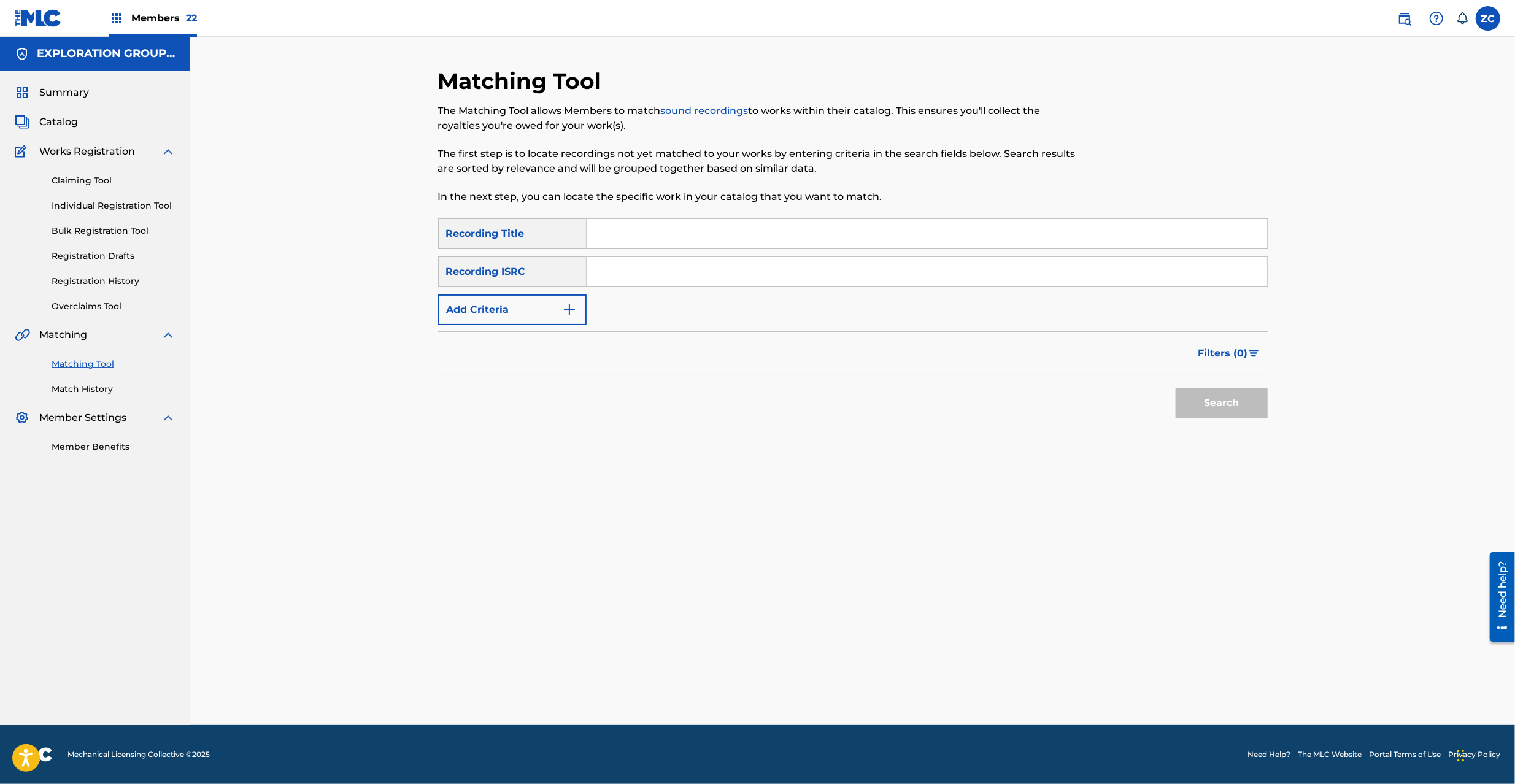
click at [713, 271] on input "Search Form" at bounding box center [927, 271] width 681 height 29
click at [1233, 396] on button "Search" at bounding box center [1222, 403] width 92 height 31
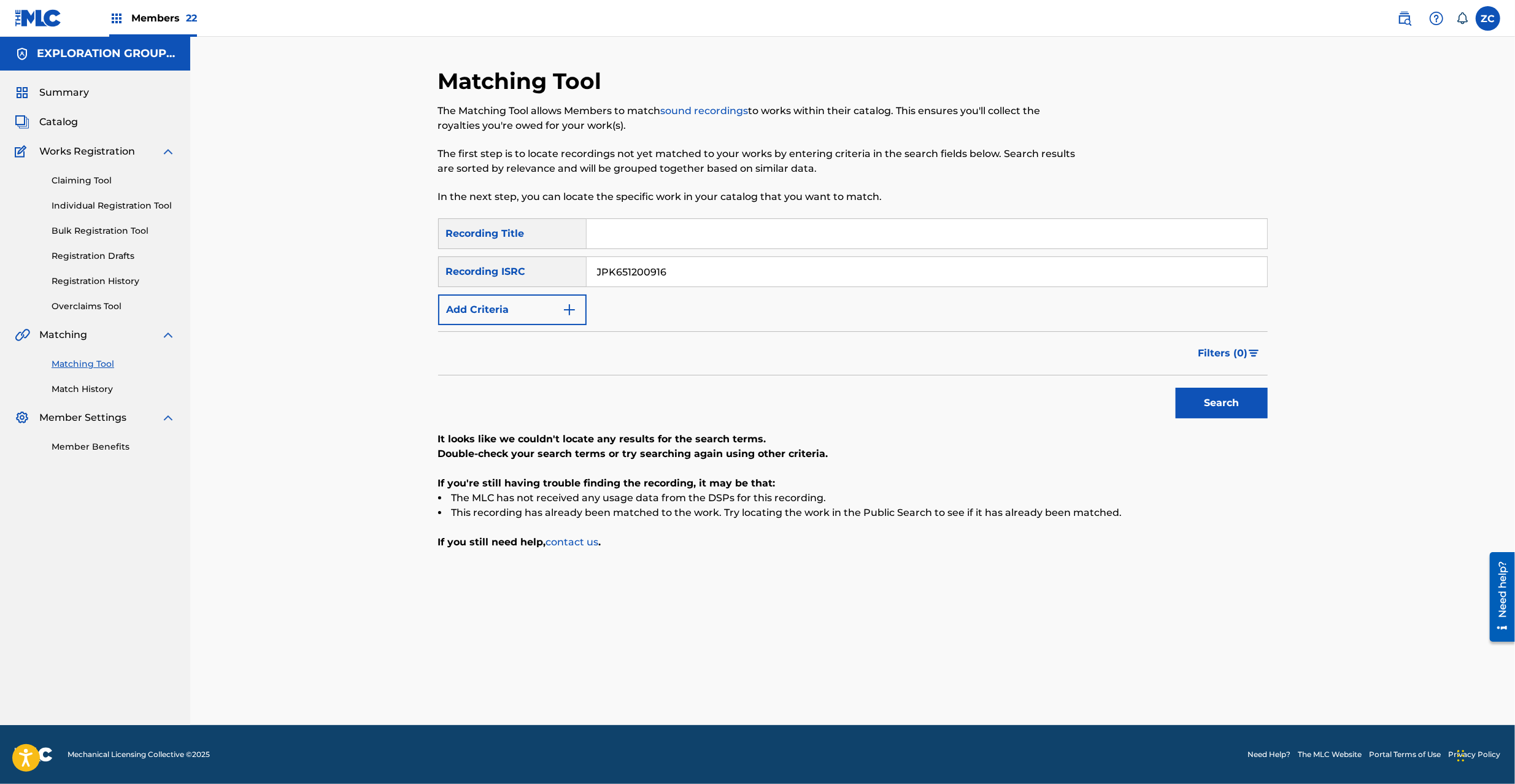
click at [815, 261] on input "JPK651200916" at bounding box center [927, 271] width 681 height 29
click at [1201, 408] on button "Search" at bounding box center [1222, 403] width 92 height 31
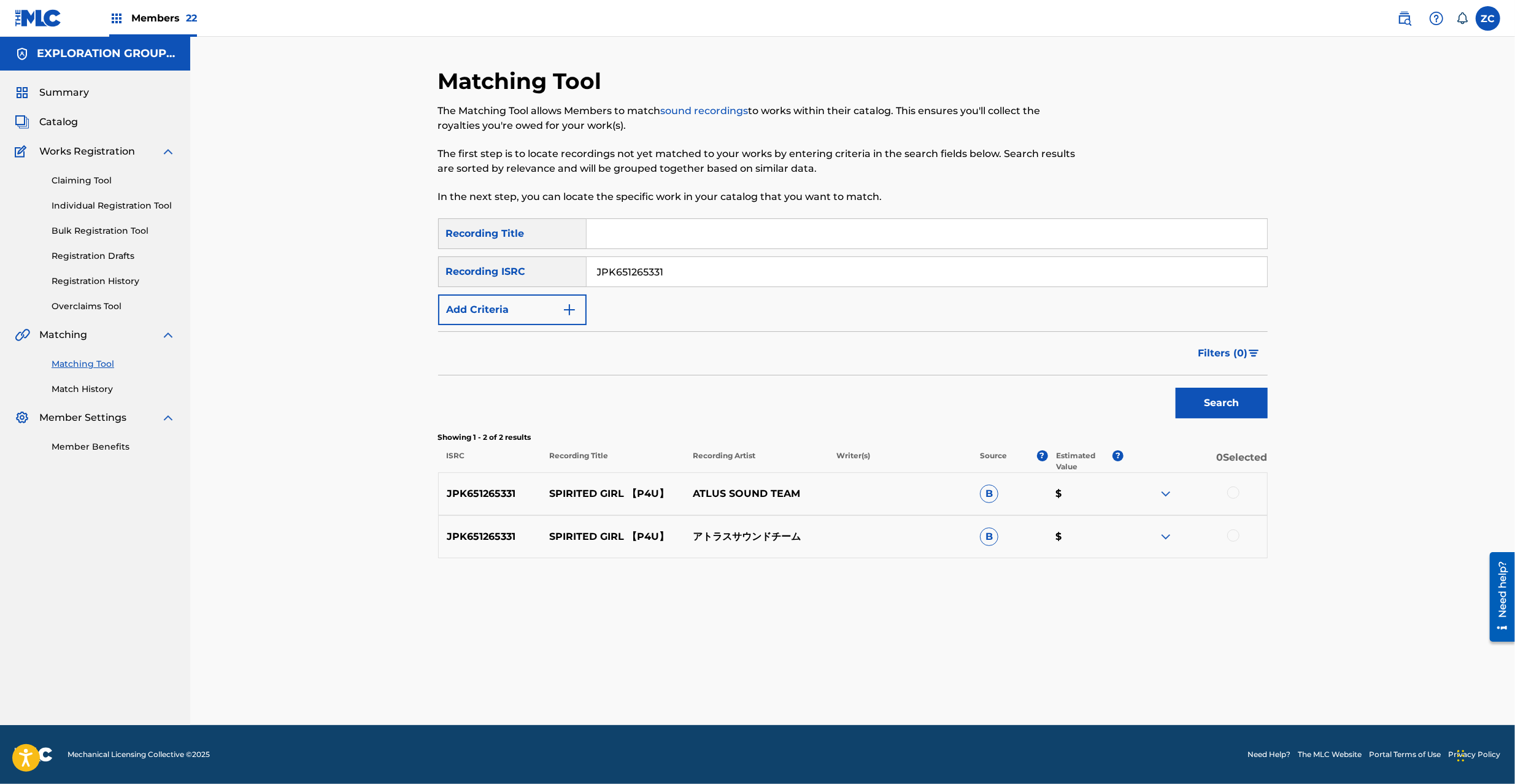
click at [1232, 490] on div at bounding box center [1233, 492] width 12 height 12
click at [1236, 532] on div at bounding box center [1233, 535] width 12 height 12
click at [906, 274] on input "JPK651265331" at bounding box center [927, 271] width 681 height 29
type input "JPK651265216"
click at [1224, 403] on button "Search" at bounding box center [1222, 403] width 92 height 31
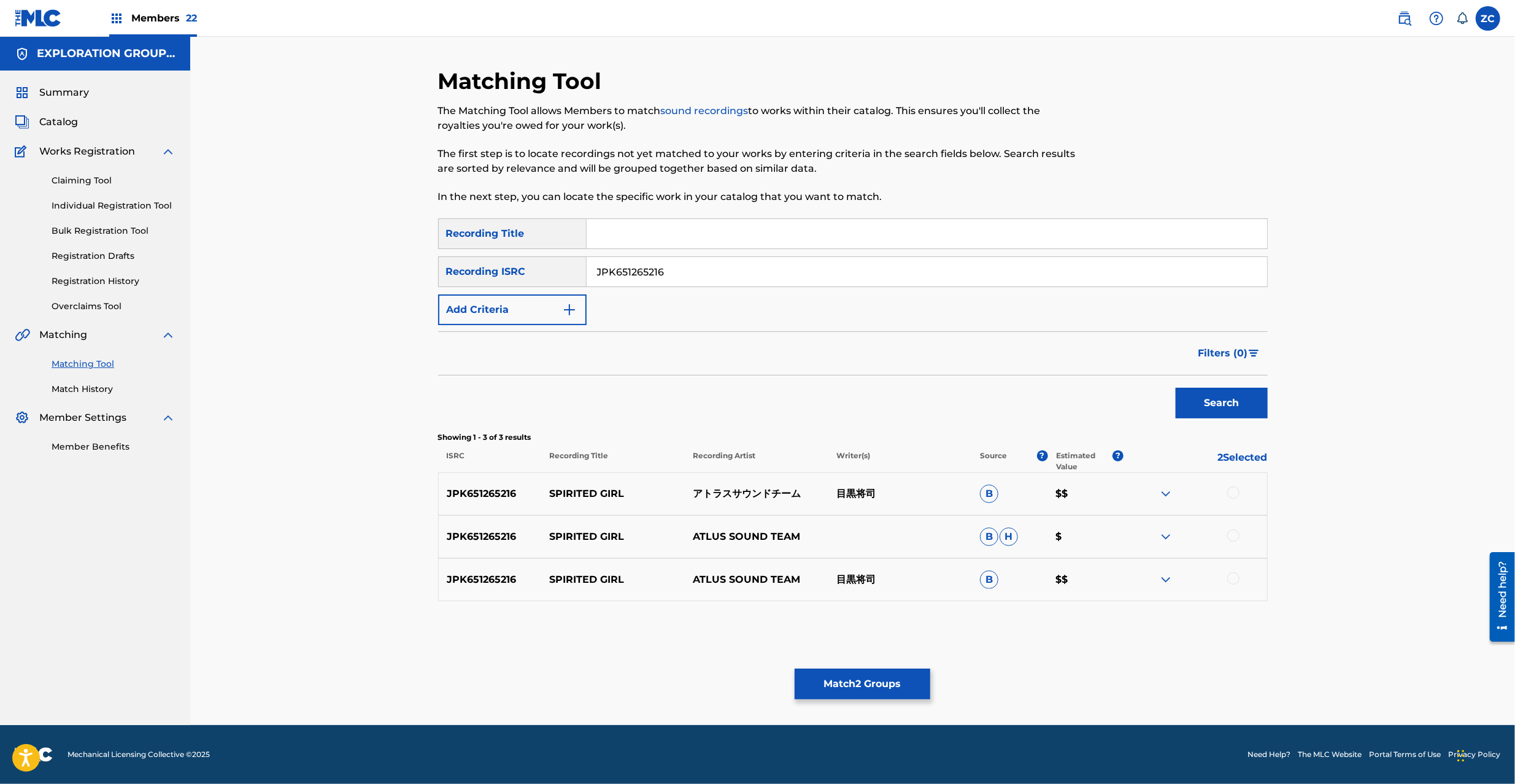
click at [1236, 493] on div at bounding box center [1233, 492] width 12 height 12
click at [1232, 536] on div at bounding box center [1233, 535] width 12 height 12
click at [1233, 574] on div at bounding box center [1233, 578] width 12 height 12
click at [904, 680] on button "Match 5 Groups" at bounding box center [862, 684] width 135 height 31
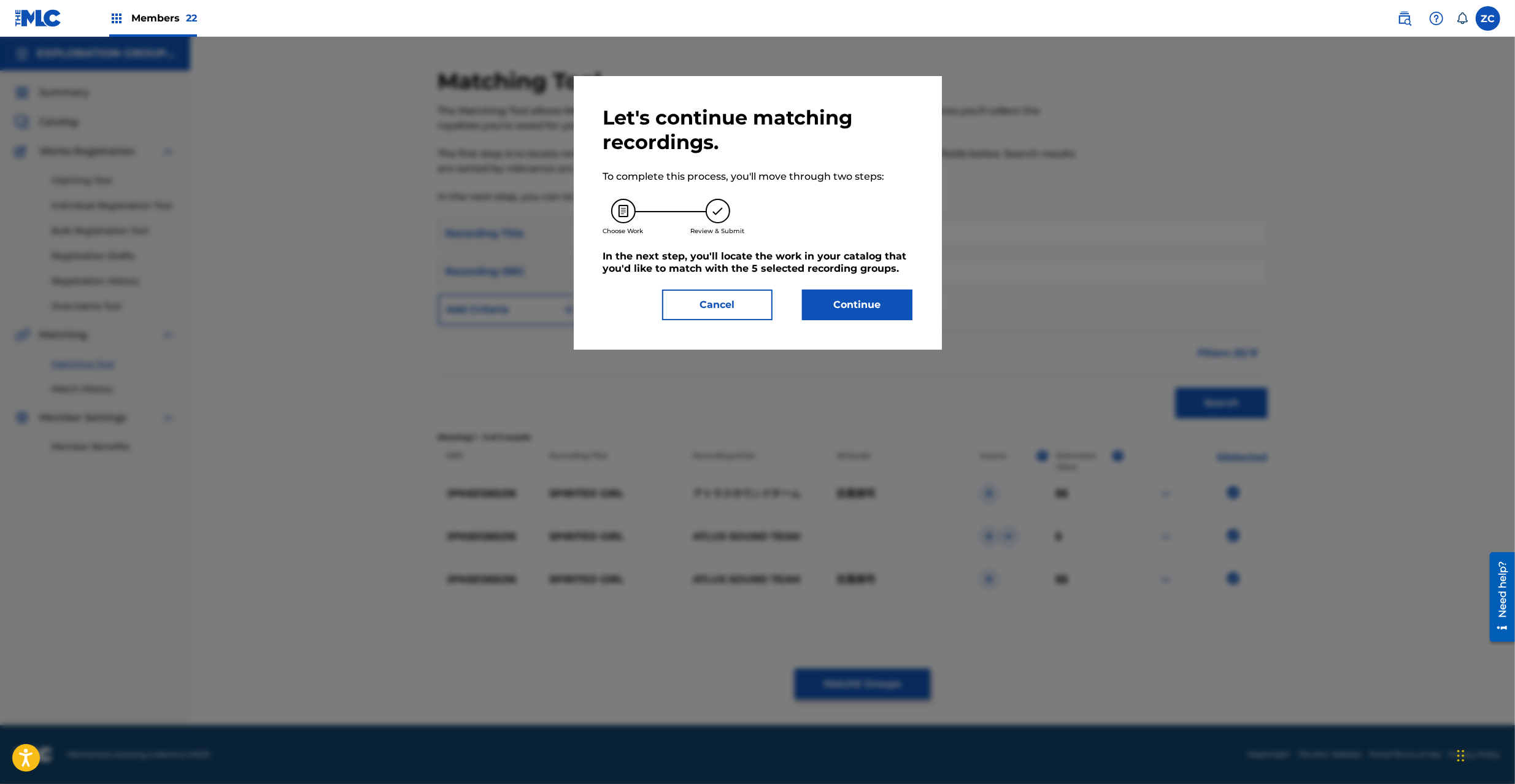
click at [894, 298] on button "Continue" at bounding box center [857, 305] width 111 height 31
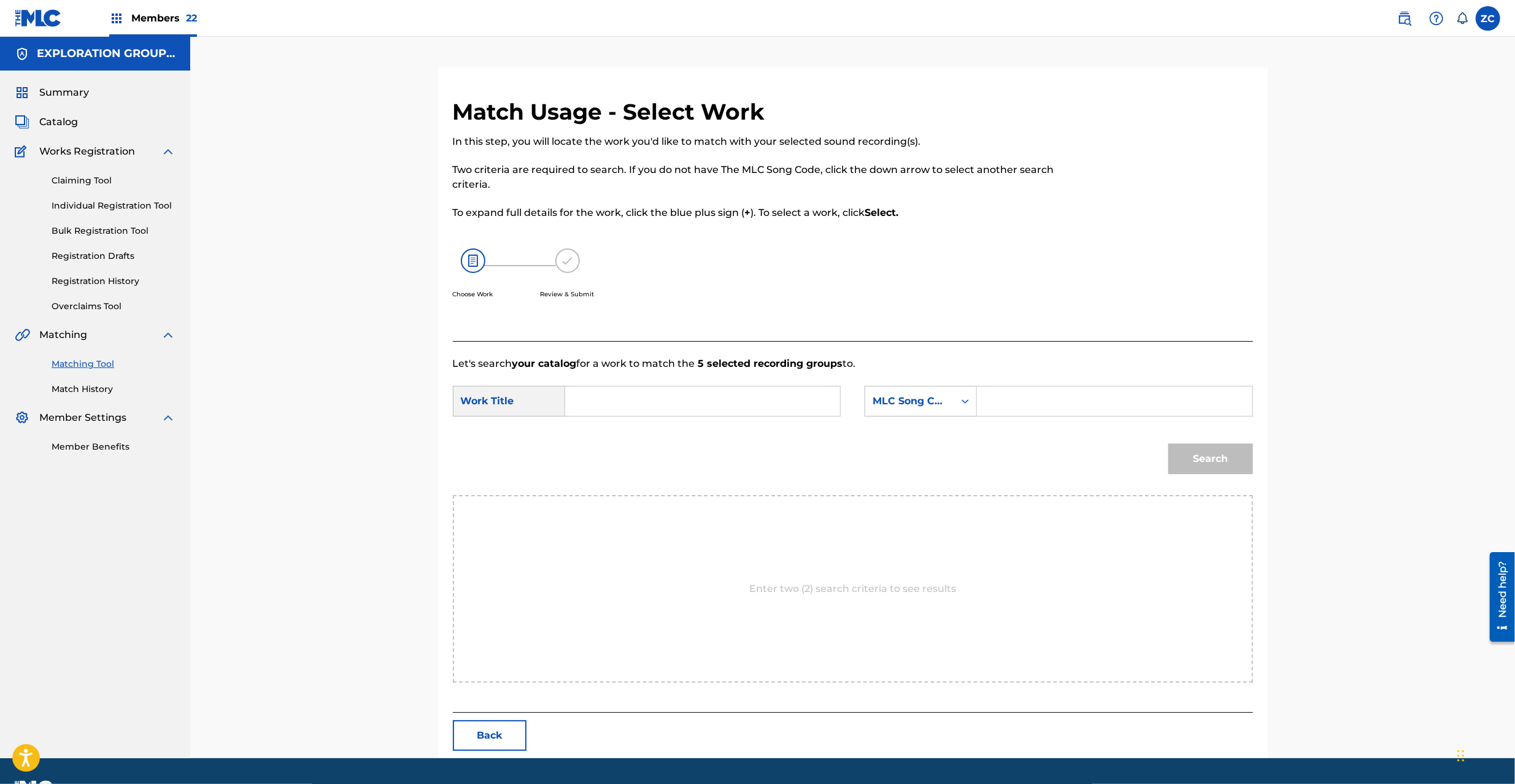
click at [764, 396] on input "Search Form" at bounding box center [702, 401] width 254 height 29
click at [663, 400] on input "Spirited Girl S65UTO" at bounding box center [702, 401] width 254 height 29
type input "Spirited Girl"
click at [1106, 408] on input "Search Form" at bounding box center [1114, 401] width 254 height 29
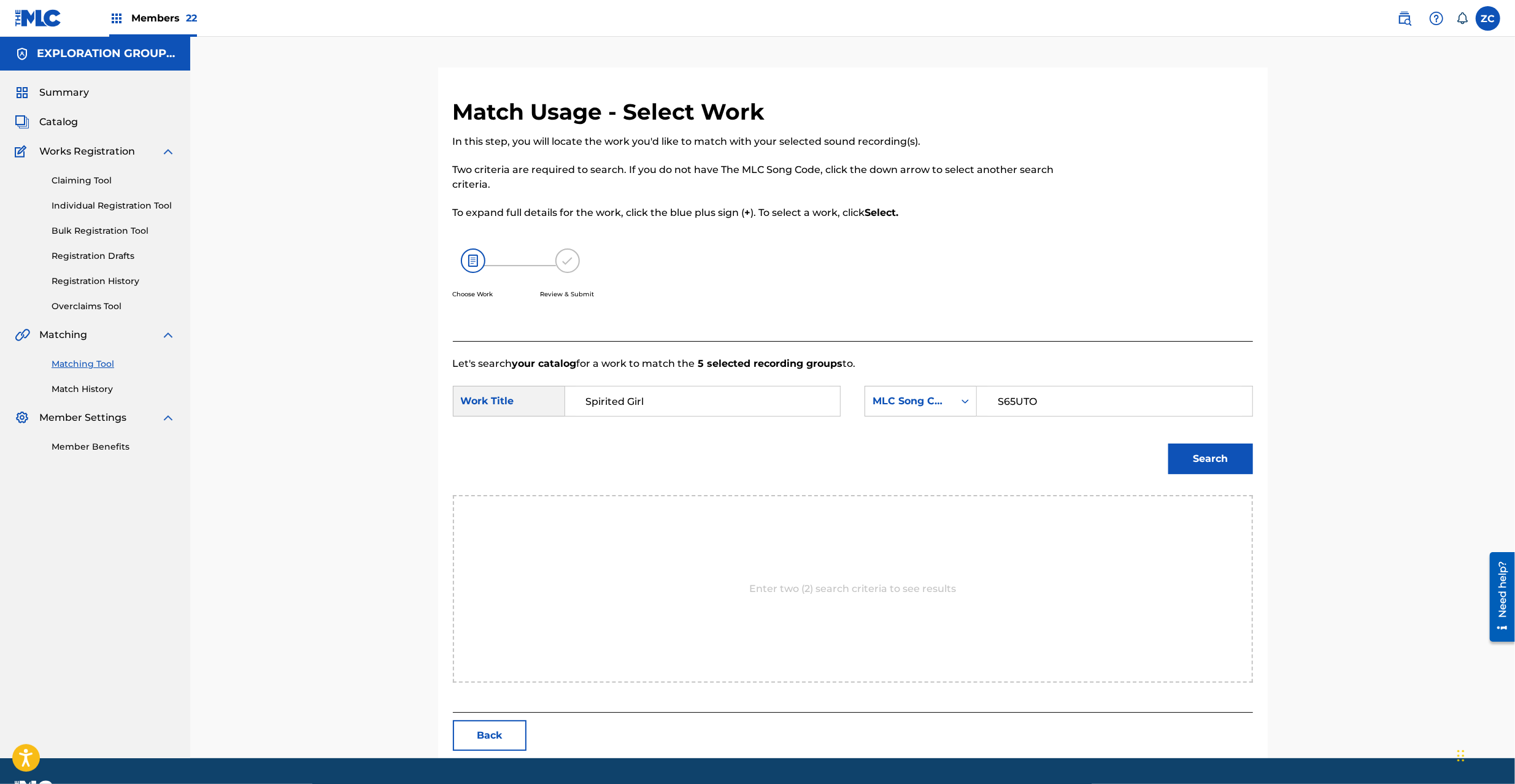
type input "S65UTO"
click at [1249, 462] on button "Search" at bounding box center [1211, 458] width 84 height 31
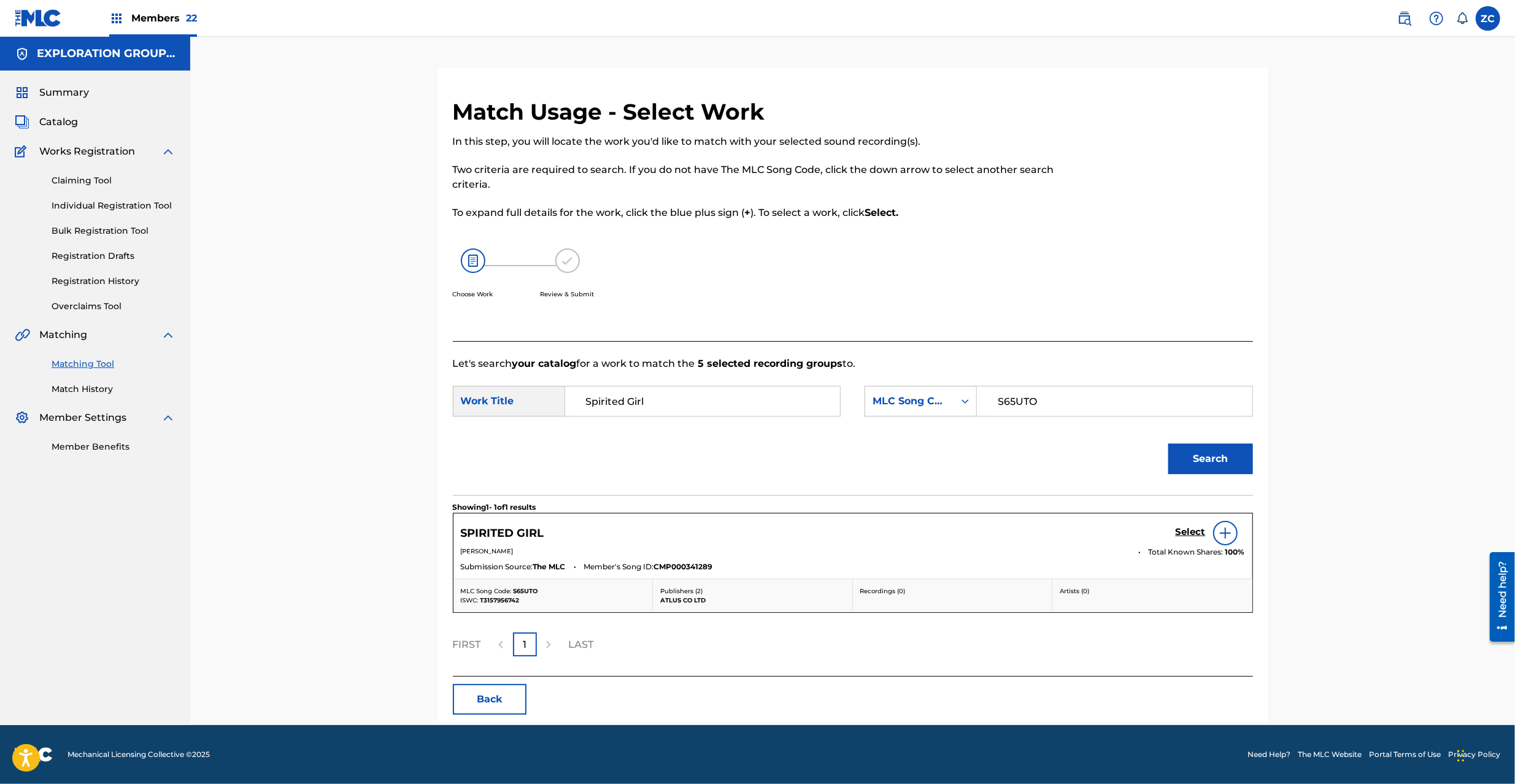
click at [1189, 531] on h5 "Select" at bounding box center [1191, 532] width 30 height 12
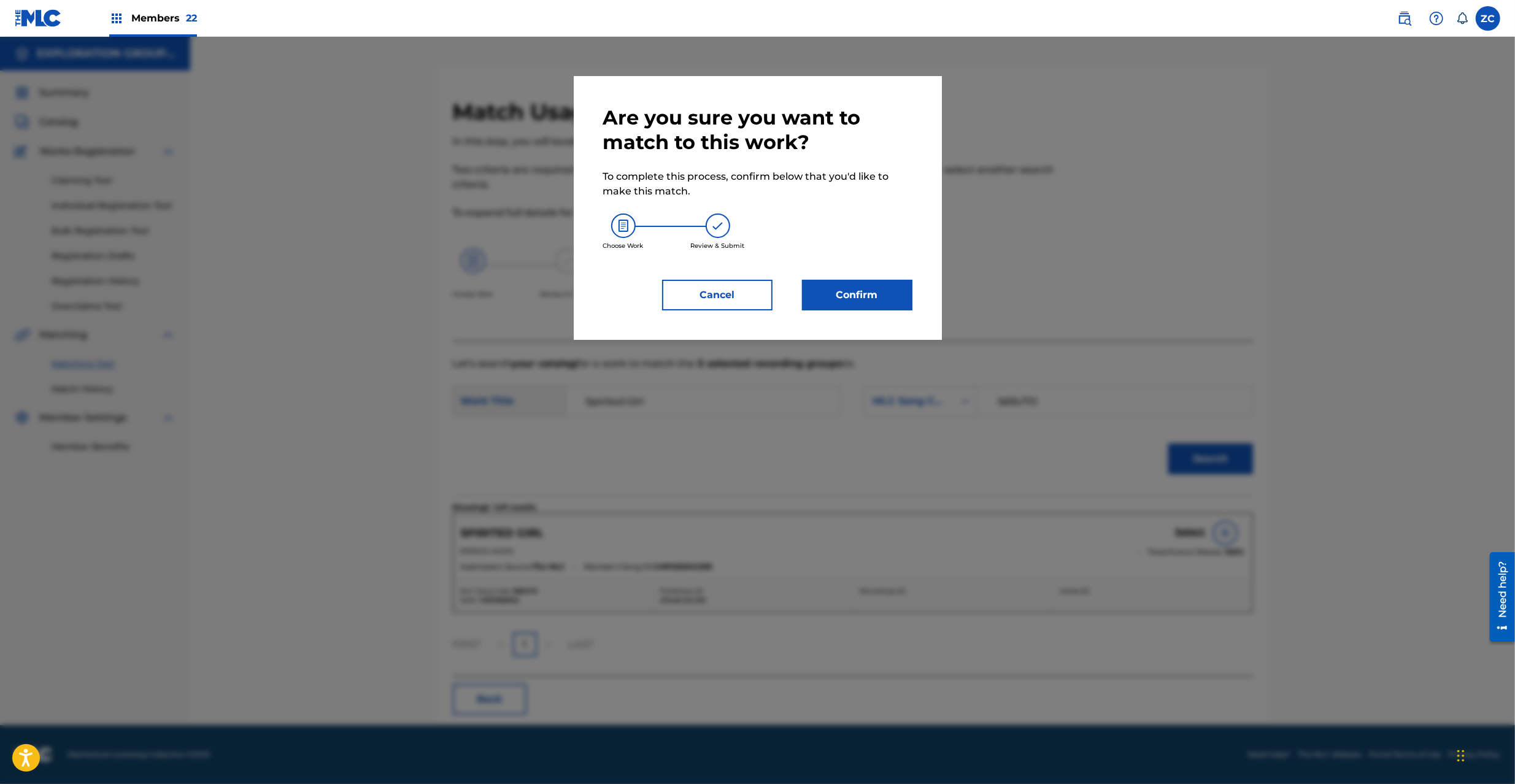
click at [866, 300] on button "Confirm" at bounding box center [857, 294] width 111 height 31
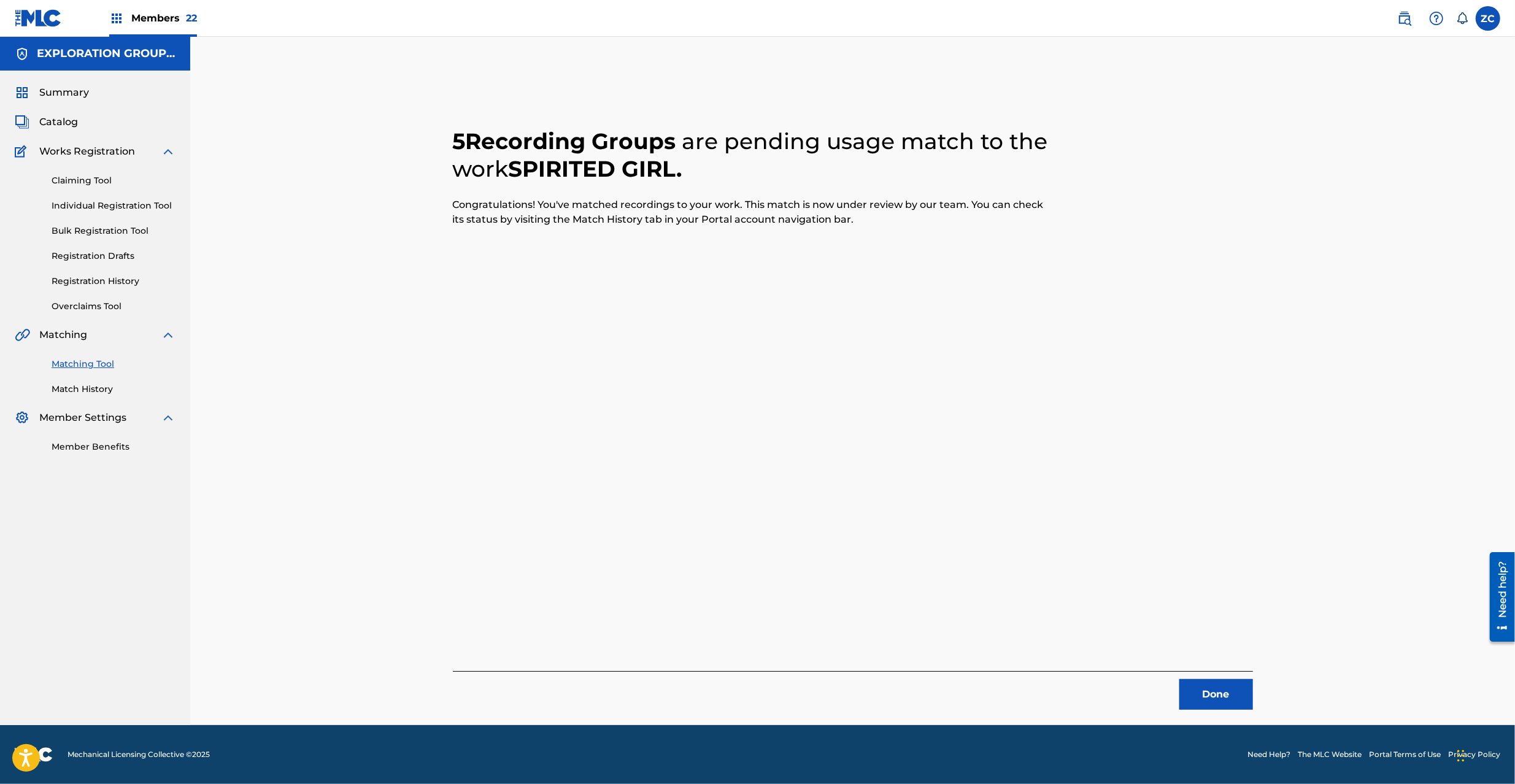
click at [1216, 682] on button "Done" at bounding box center [1216, 694] width 73 height 31
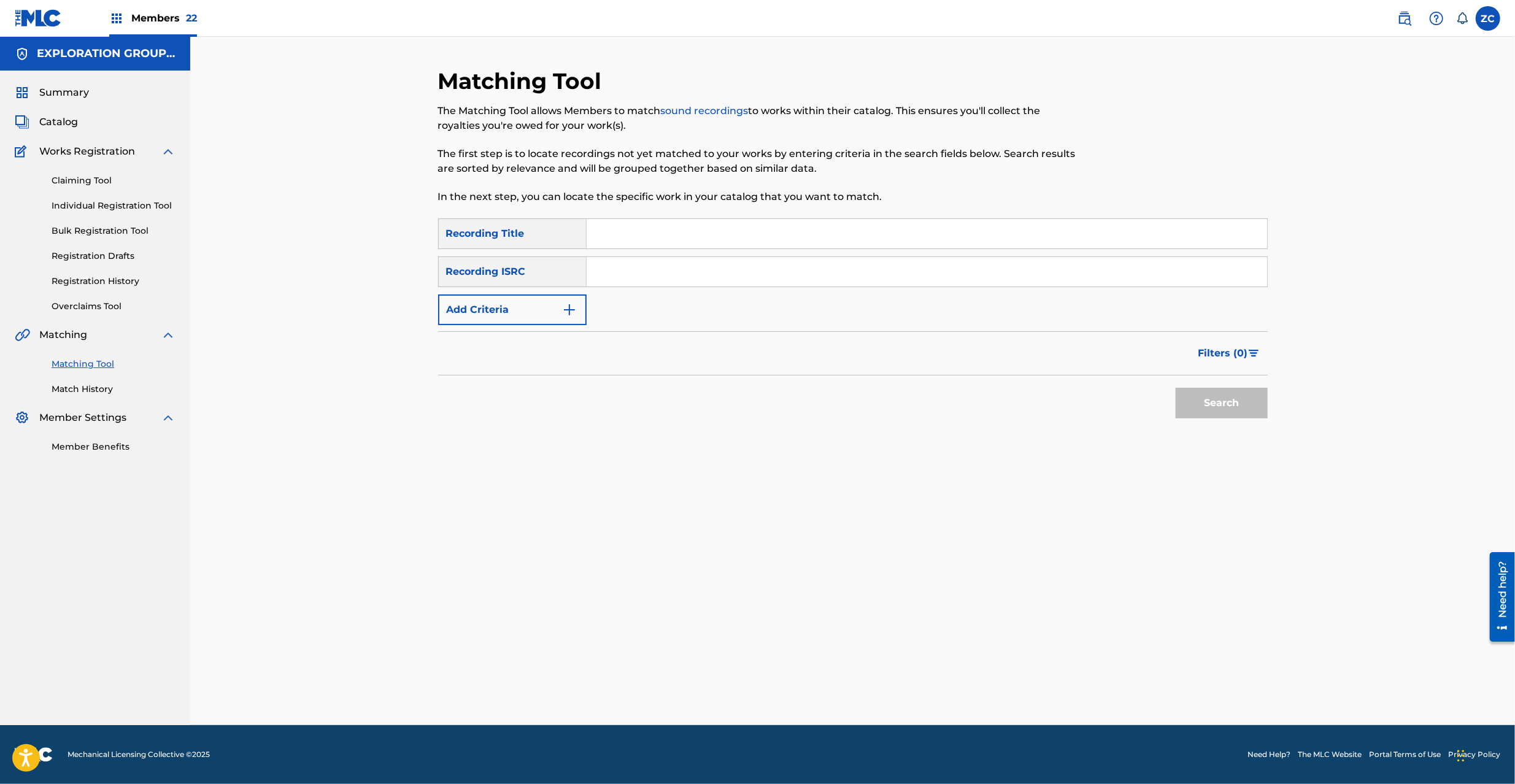
click at [736, 279] on input "Search Form" at bounding box center [927, 271] width 681 height 29
click at [1257, 412] on button "Search" at bounding box center [1222, 403] width 92 height 31
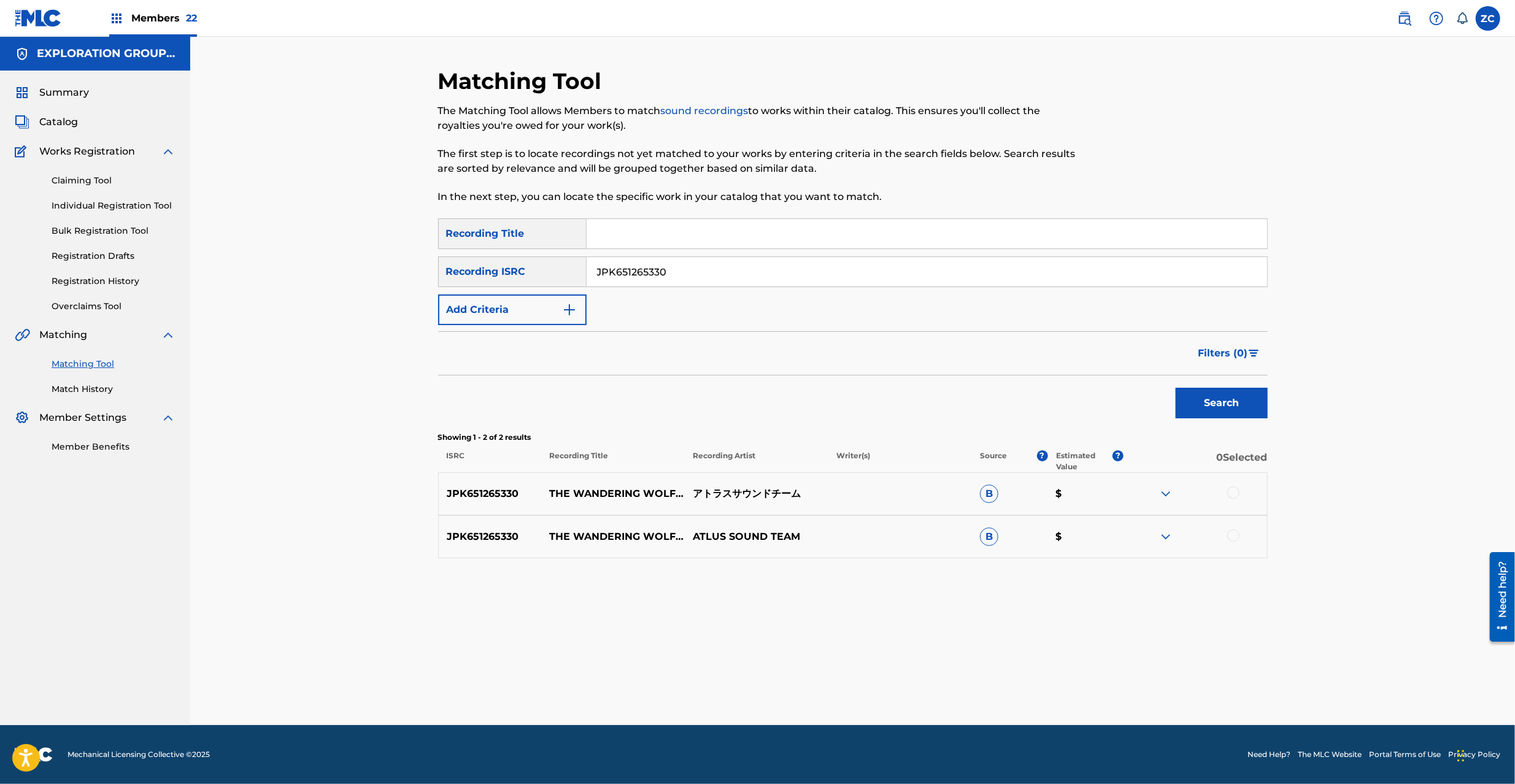
drag, startPoint x: 1237, startPoint y: 494, endPoint x: 1236, endPoint y: 536, distance: 42.0
click at [1236, 496] on div at bounding box center [1233, 492] width 12 height 12
drag, startPoint x: 1236, startPoint y: 536, endPoint x: 1248, endPoint y: 546, distance: 15.6
click at [1236, 536] on div at bounding box center [1233, 535] width 12 height 12
click at [853, 267] on input "JPK651265330" at bounding box center [927, 271] width 681 height 29
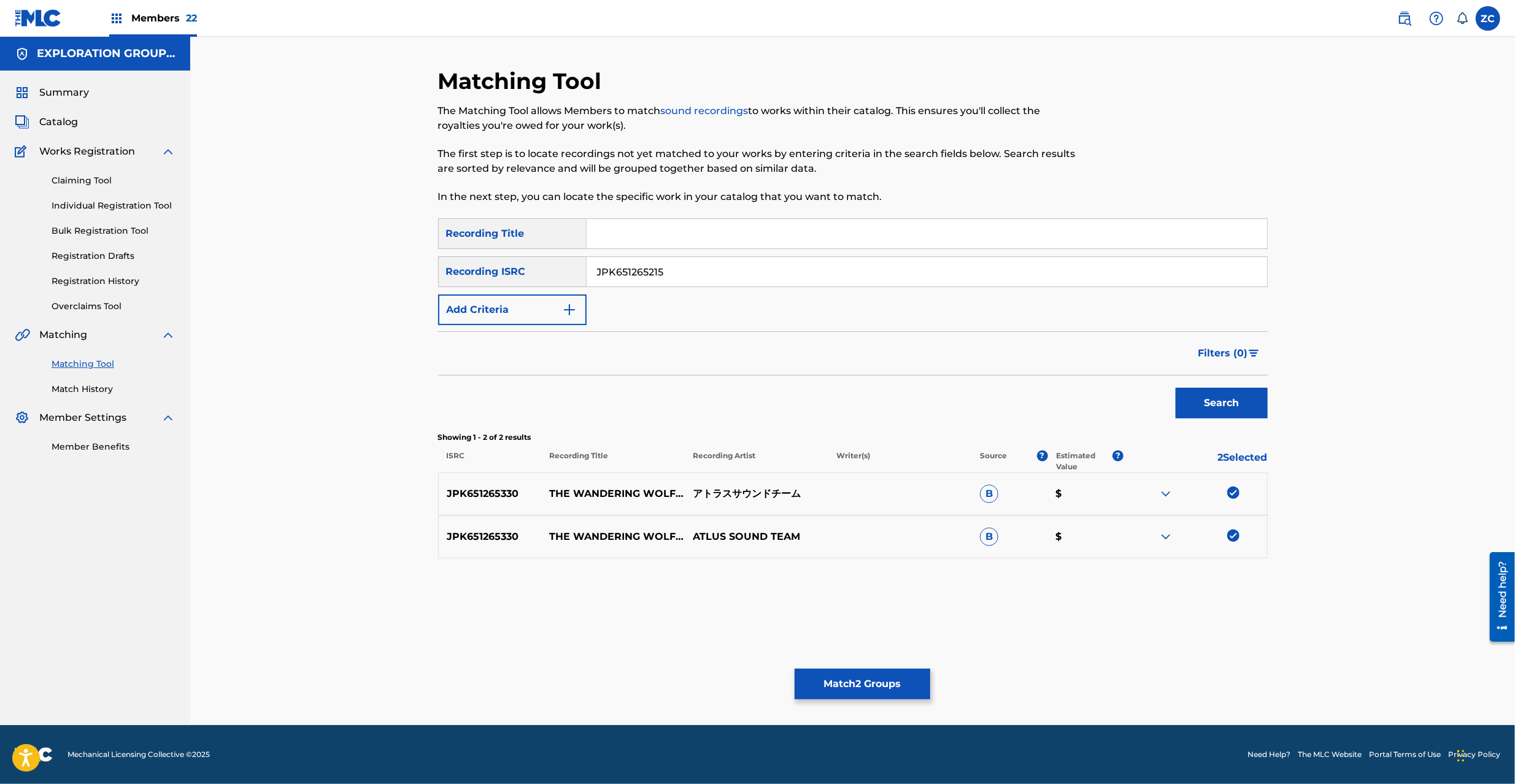
click at [1220, 400] on button "Search" at bounding box center [1222, 403] width 92 height 31
click at [1228, 498] on div at bounding box center [1195, 493] width 143 height 14
click at [1232, 492] on div at bounding box center [1233, 492] width 12 height 12
drag, startPoint x: 1232, startPoint y: 535, endPoint x: 1236, endPoint y: 563, distance: 28.3
click at [1232, 536] on div at bounding box center [1233, 535] width 12 height 12
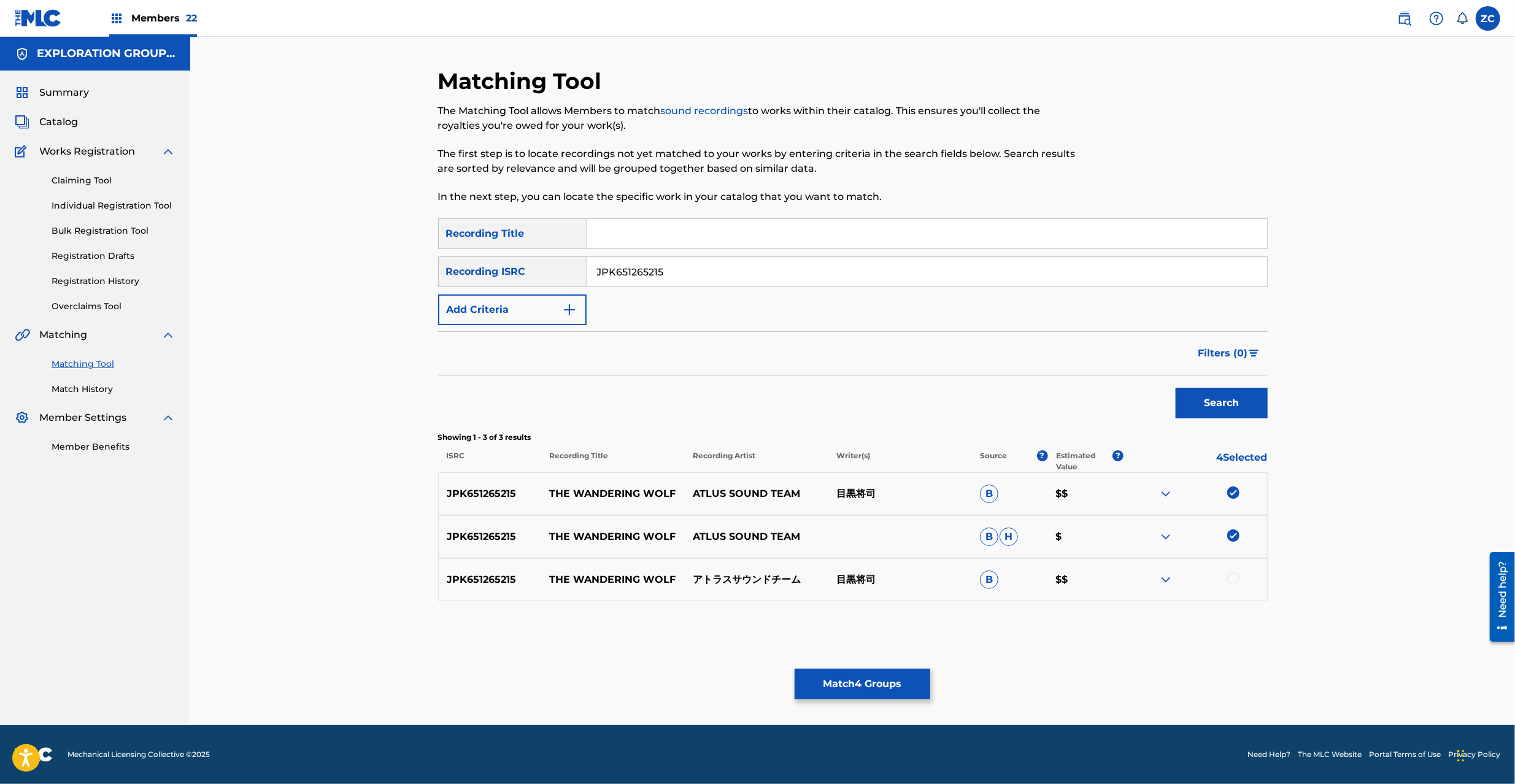
click at [1236, 577] on div at bounding box center [1233, 578] width 12 height 12
click at [867, 267] on input "JPK651265215" at bounding box center [927, 271] width 681 height 29
type input "JPK651200915"
click at [1218, 406] on button "Search" at bounding box center [1222, 403] width 92 height 31
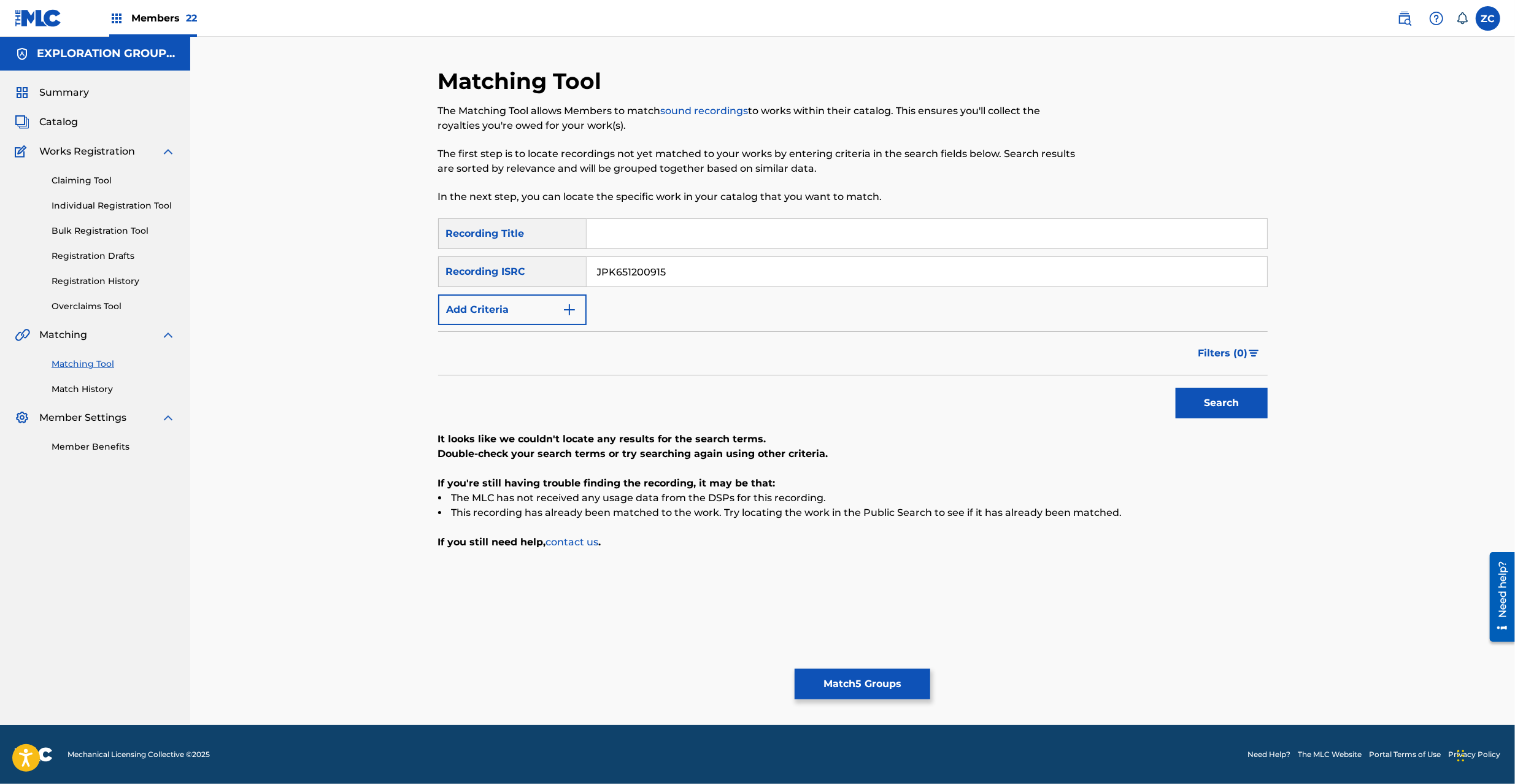
click at [874, 687] on button "Match 5 Groups" at bounding box center [862, 684] width 135 height 31
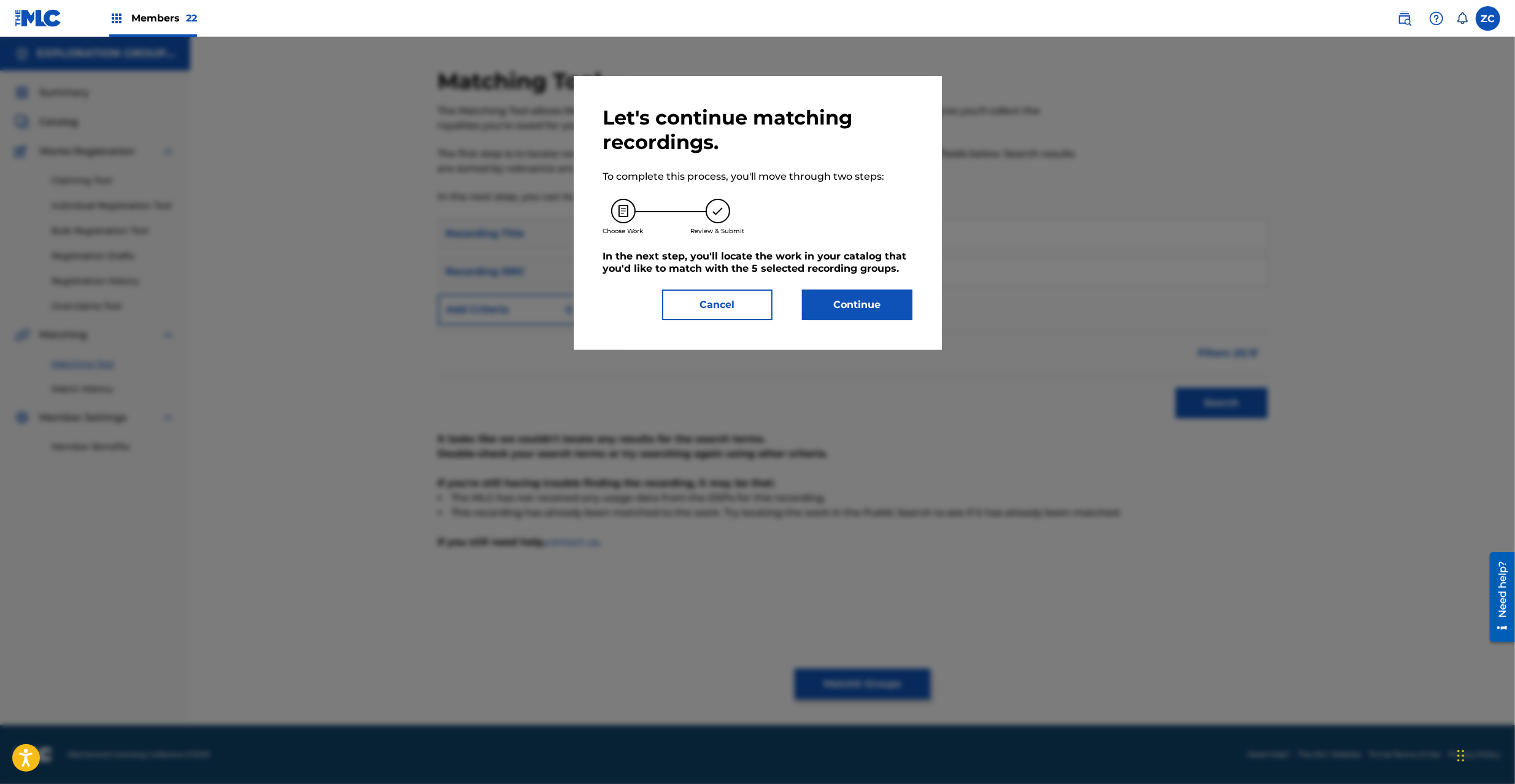
click at [884, 314] on button "Continue" at bounding box center [857, 305] width 111 height 31
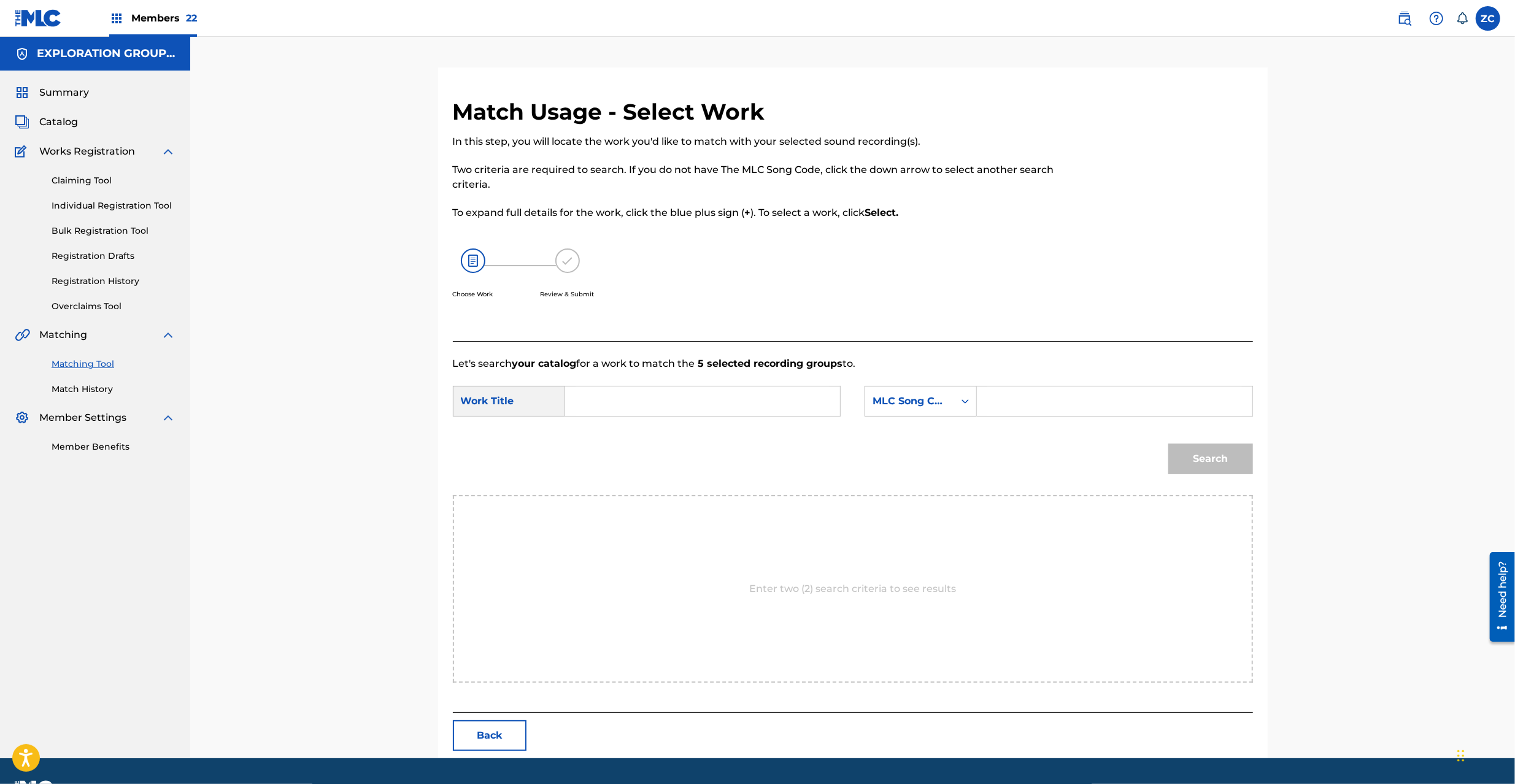
click at [796, 396] on input "Search Form" at bounding box center [702, 401] width 254 height 29
click at [676, 400] on input "Wandering Wolf The W62JIZ" at bounding box center [702, 401] width 254 height 29
click at [711, 401] on input "Wandering Wolf The W62JIZ" at bounding box center [702, 401] width 254 height 29
type input "Wandering Wolf The"
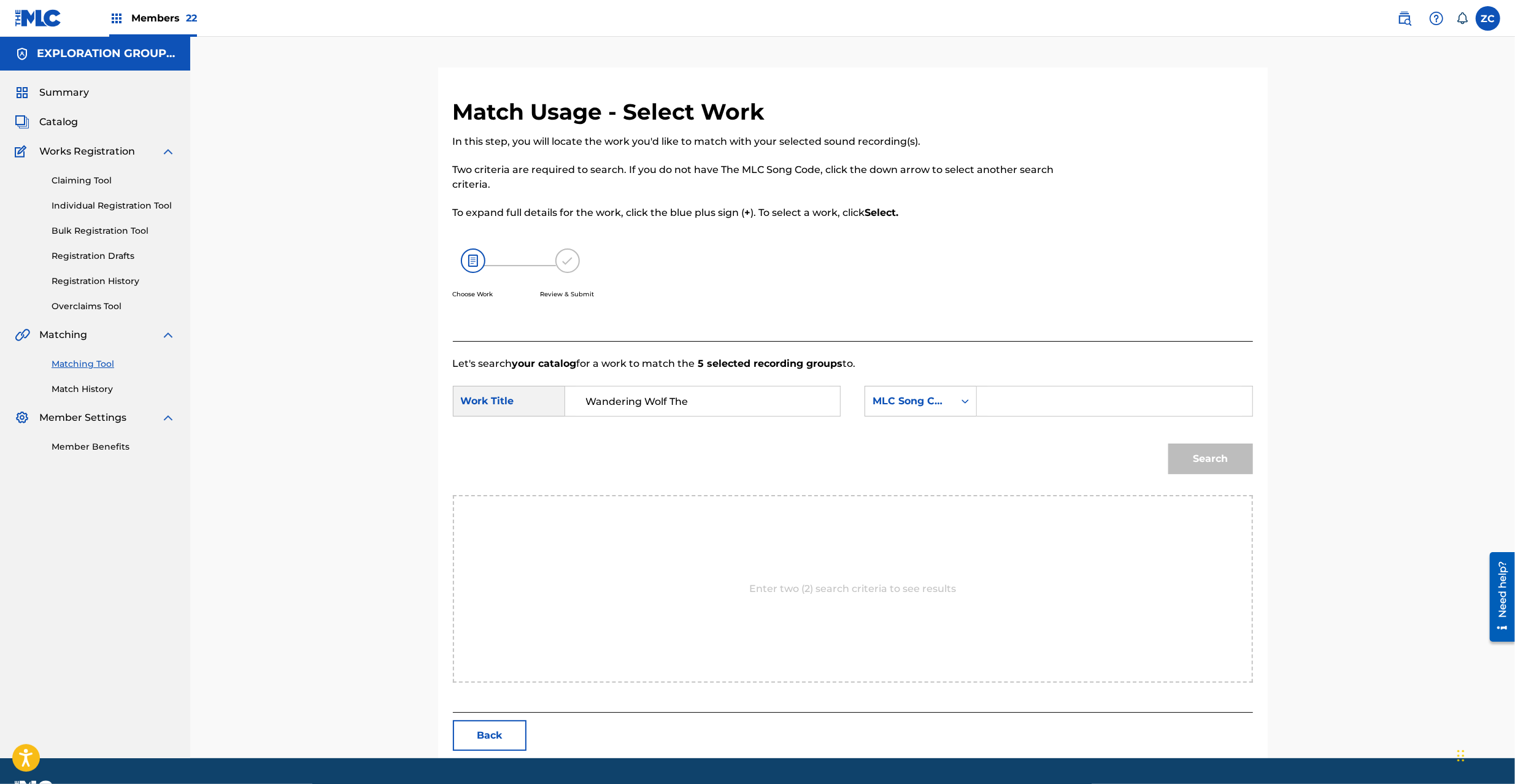
click at [1056, 413] on input "Search Form" at bounding box center [1114, 401] width 254 height 29
type input "W62JIZ"
click at [1203, 459] on button "Search" at bounding box center [1211, 458] width 84 height 31
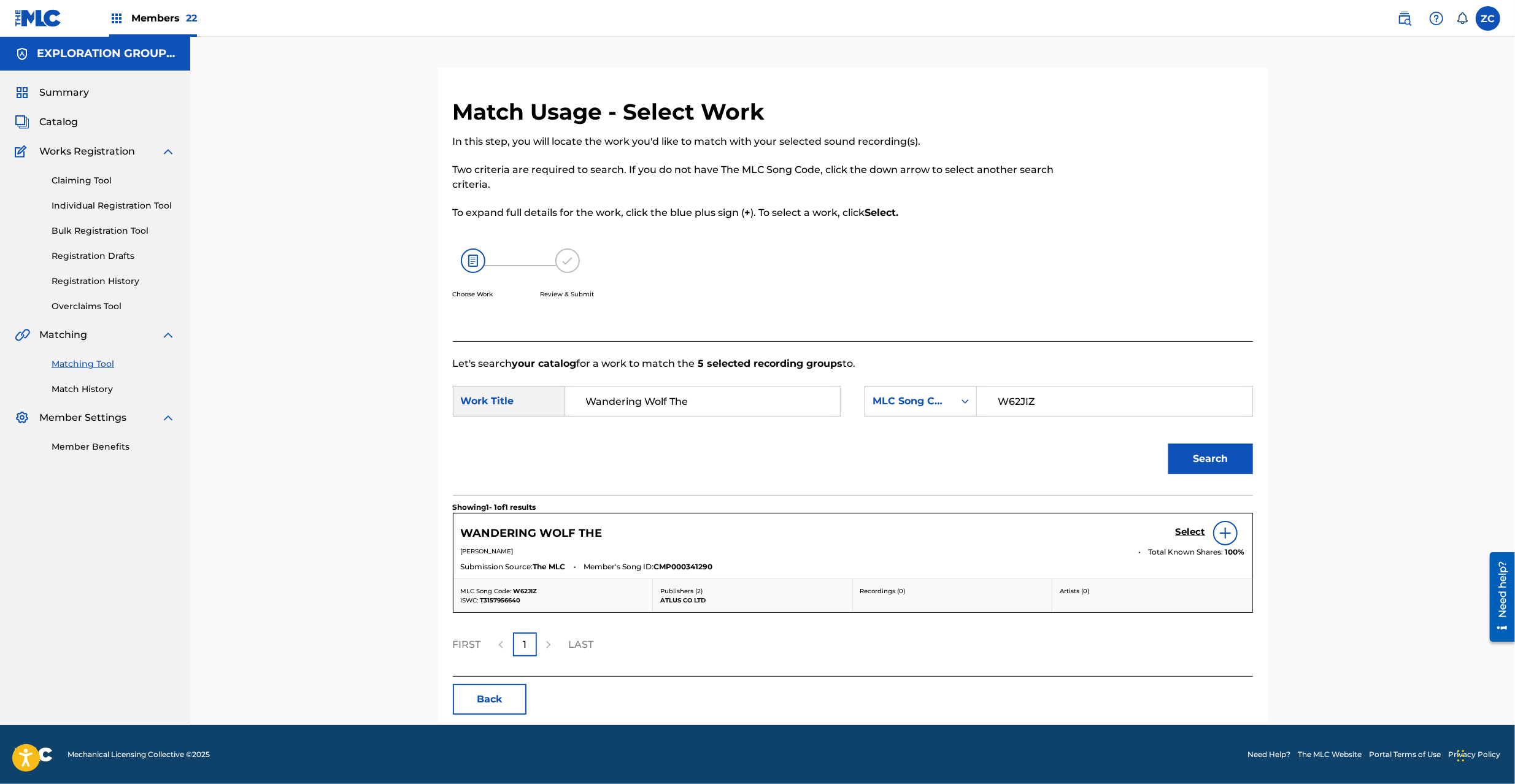
click at [1188, 530] on h5 "Select" at bounding box center [1191, 532] width 30 height 12
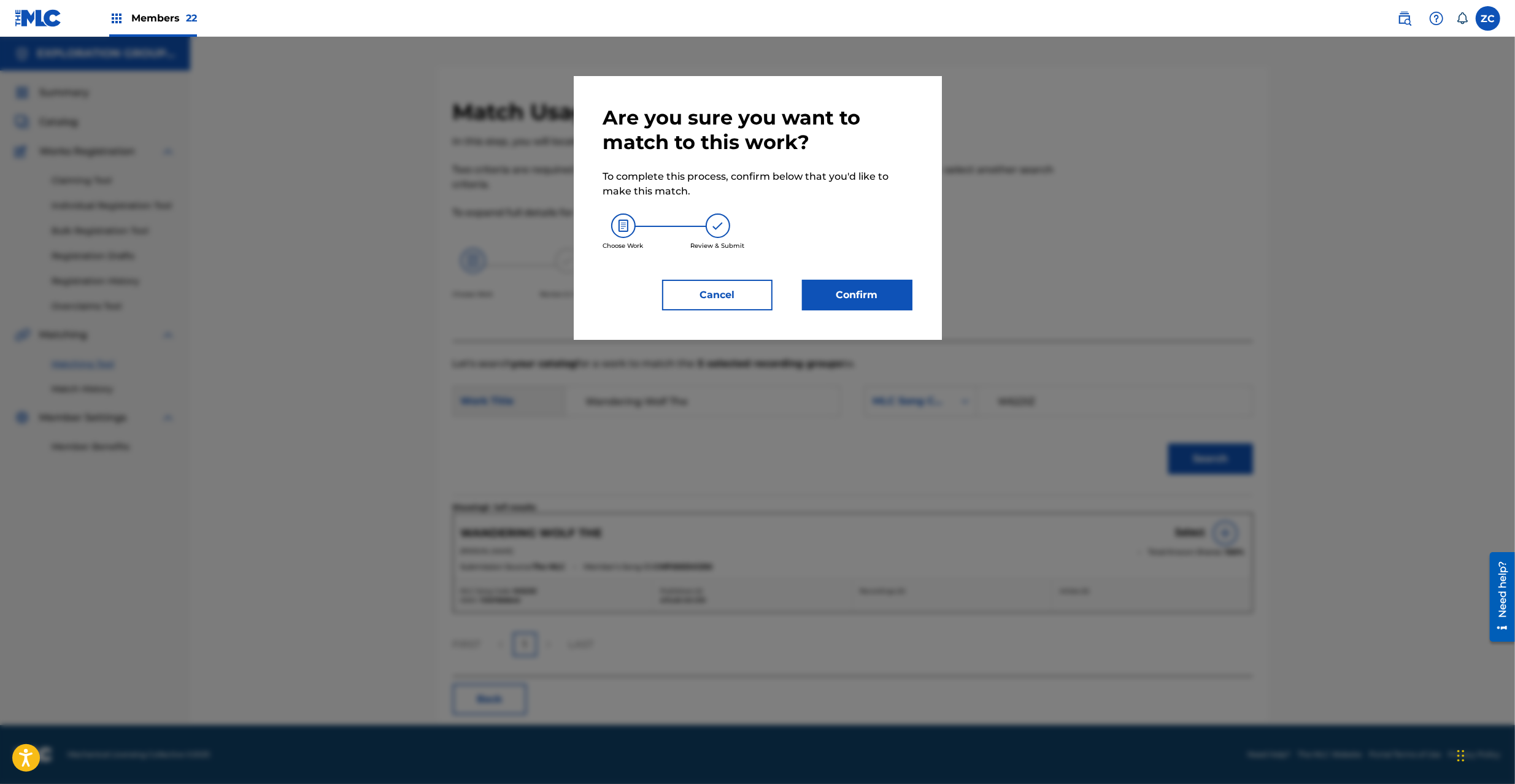
click at [882, 293] on button "Confirm" at bounding box center [857, 294] width 111 height 31
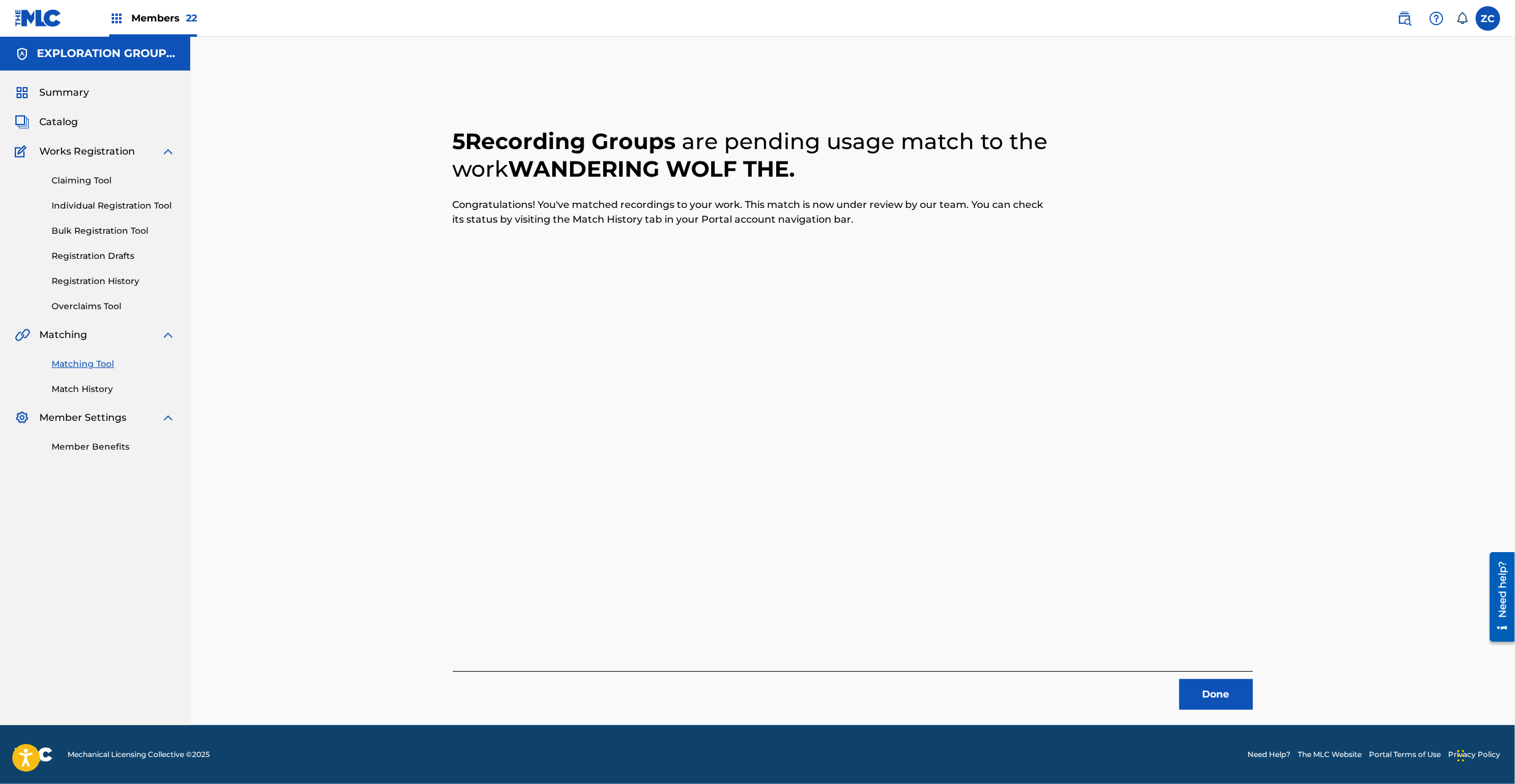
click at [1208, 692] on button "Done" at bounding box center [1216, 694] width 73 height 31
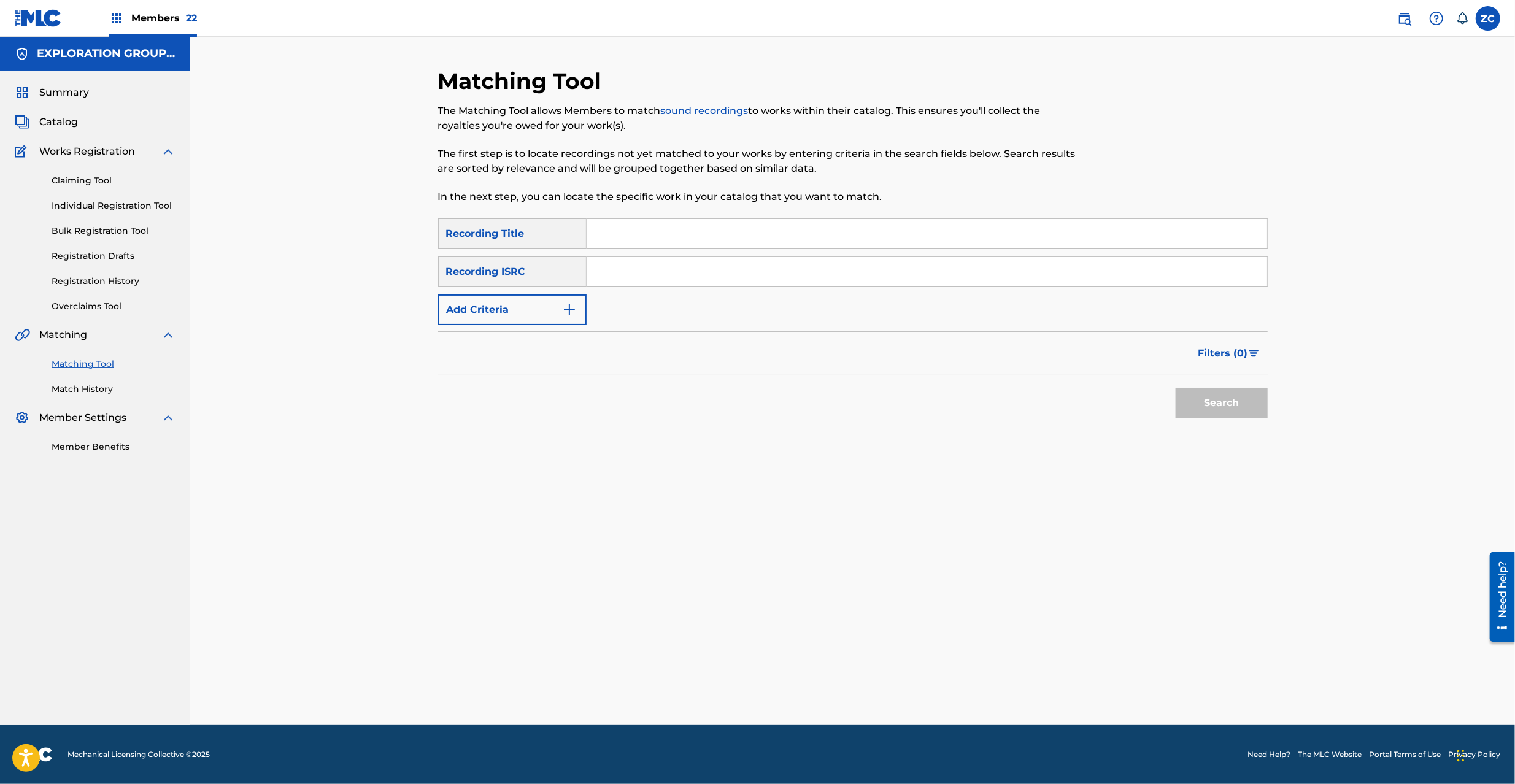
drag, startPoint x: 705, startPoint y: 261, endPoint x: 730, endPoint y: 271, distance: 26.9
click at [705, 261] on input "Search Form" at bounding box center [927, 271] width 681 height 29
click at [1208, 403] on button "Search" at bounding box center [1222, 403] width 92 height 31
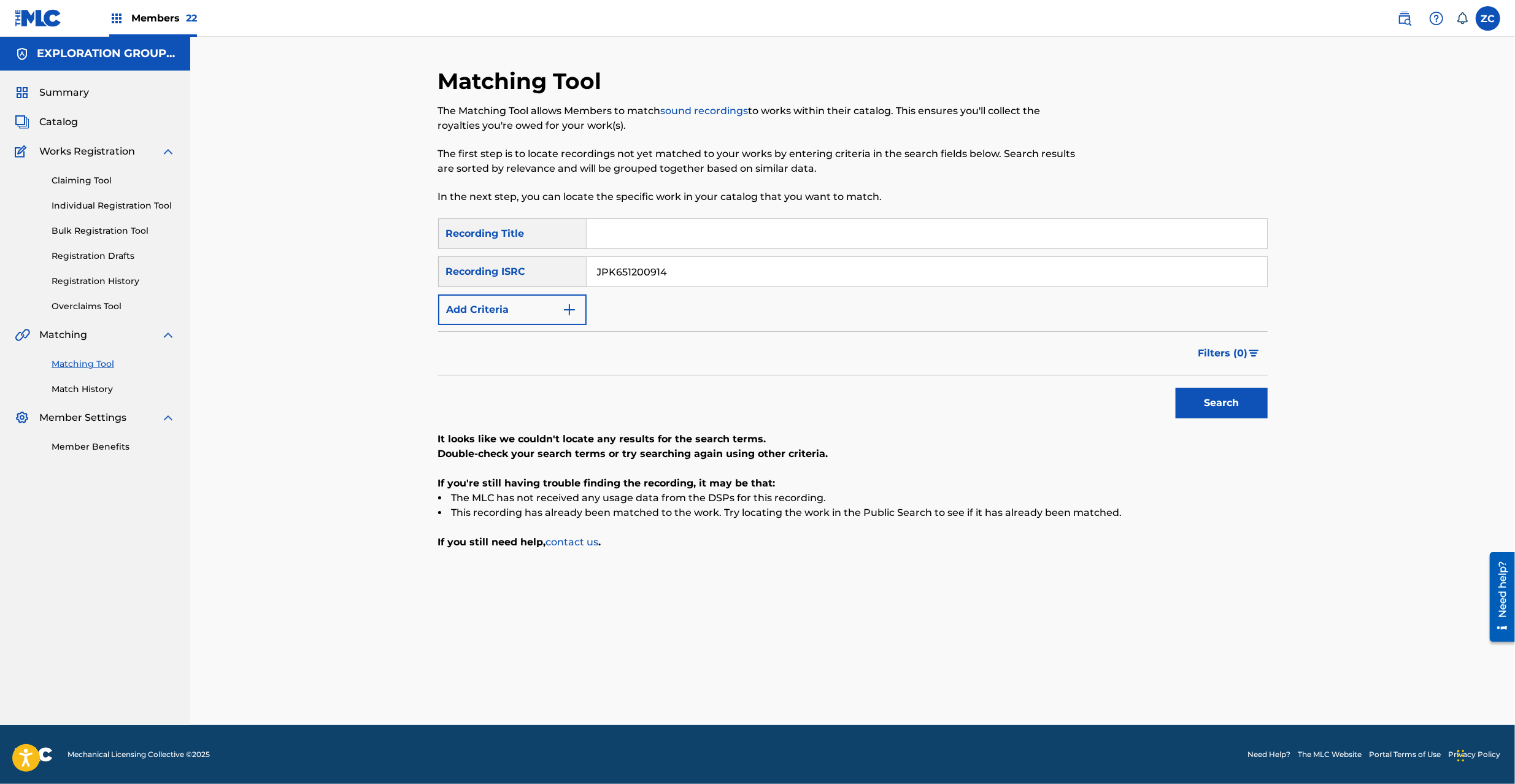
click at [693, 270] on input "JPK651200914" at bounding box center [927, 271] width 681 height 29
click at [1238, 398] on button "Search" at bounding box center [1222, 403] width 92 height 31
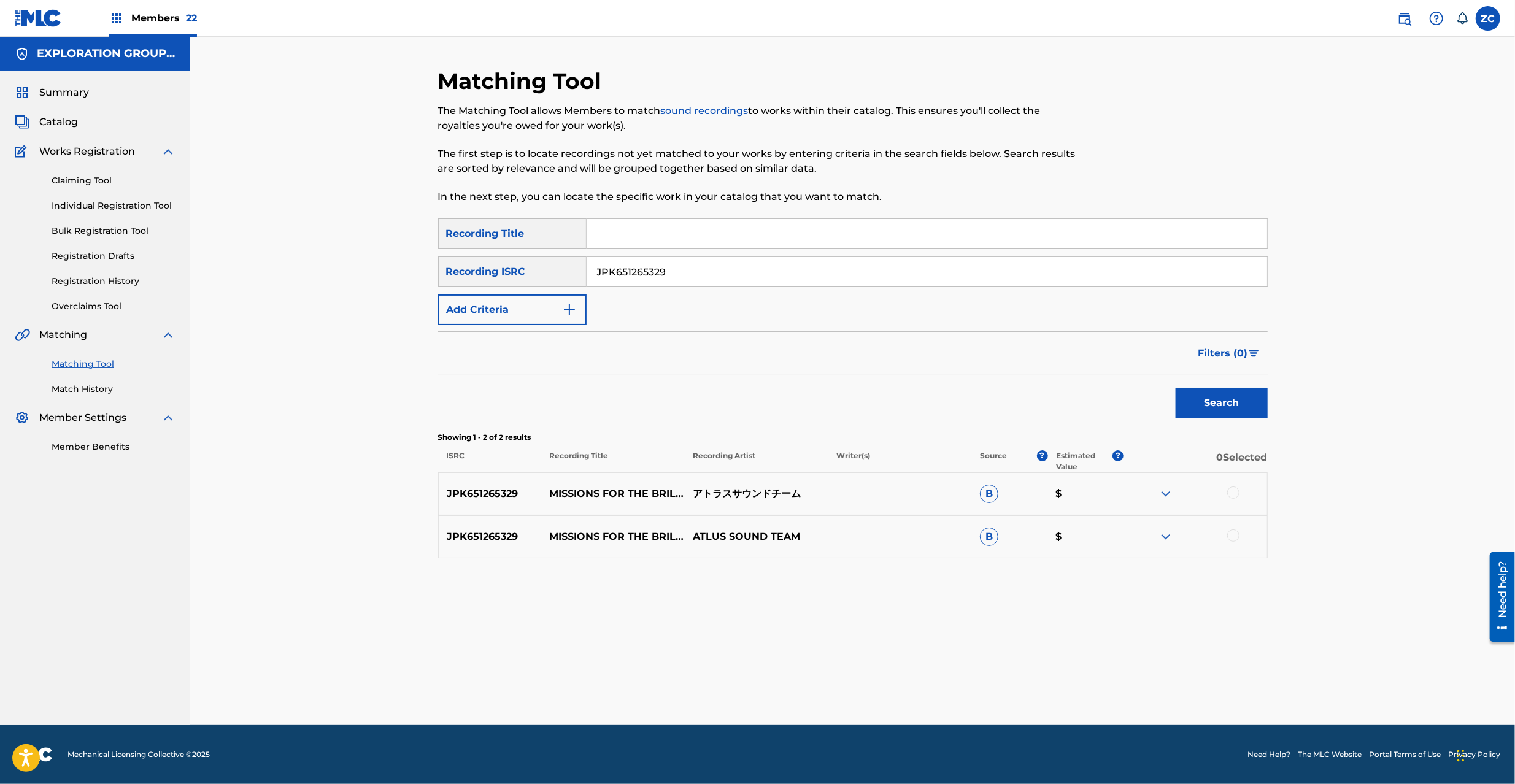
drag, startPoint x: 1233, startPoint y: 494, endPoint x: 1238, endPoint y: 524, distance: 30.4
click at [1233, 496] on div at bounding box center [1233, 492] width 12 height 12
click at [1238, 539] on div at bounding box center [1233, 535] width 12 height 12
click at [818, 274] on input "JPK651265329" at bounding box center [927, 271] width 681 height 29
type input "JPK651265214"
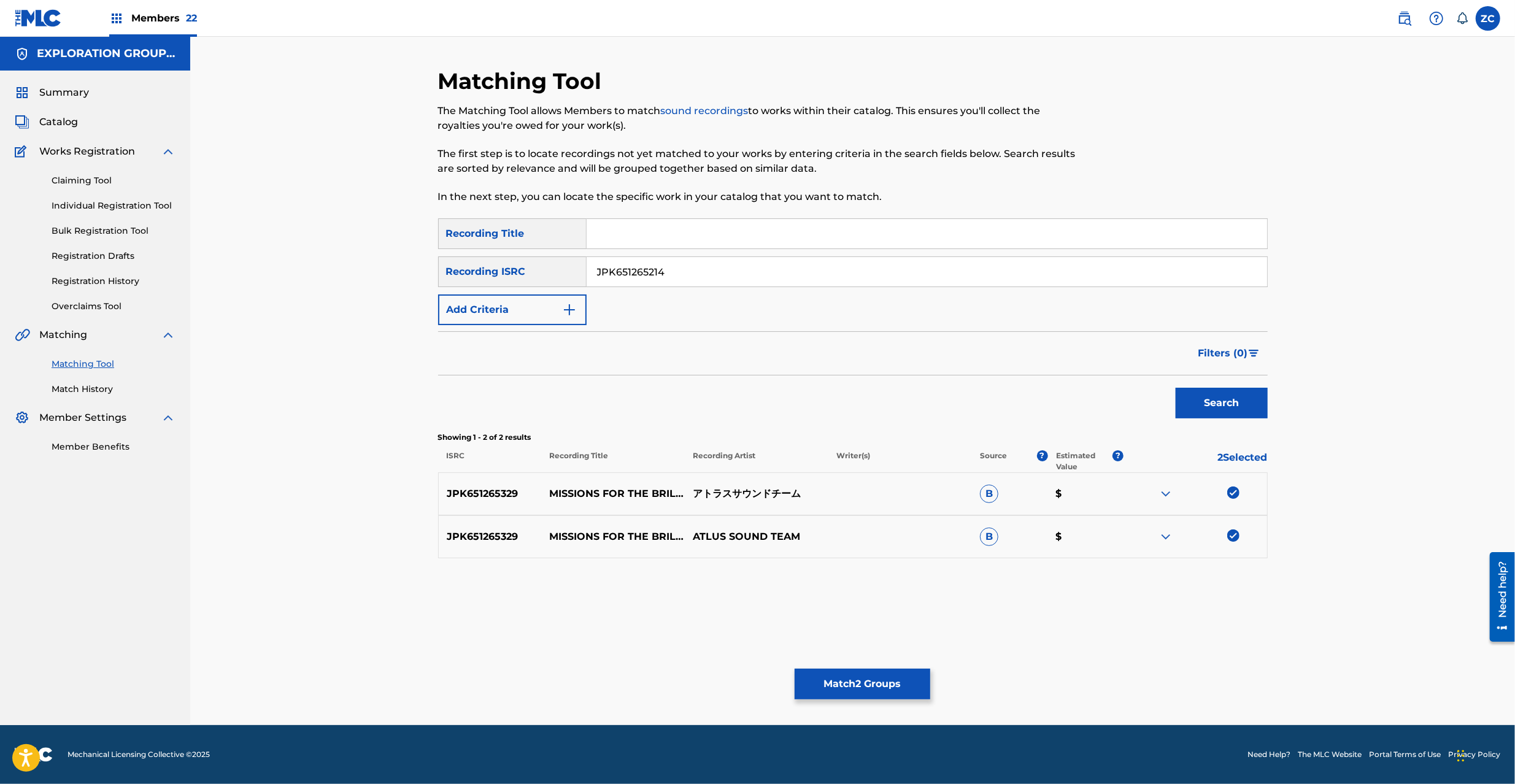
click at [1197, 406] on button "Search" at bounding box center [1222, 403] width 92 height 31
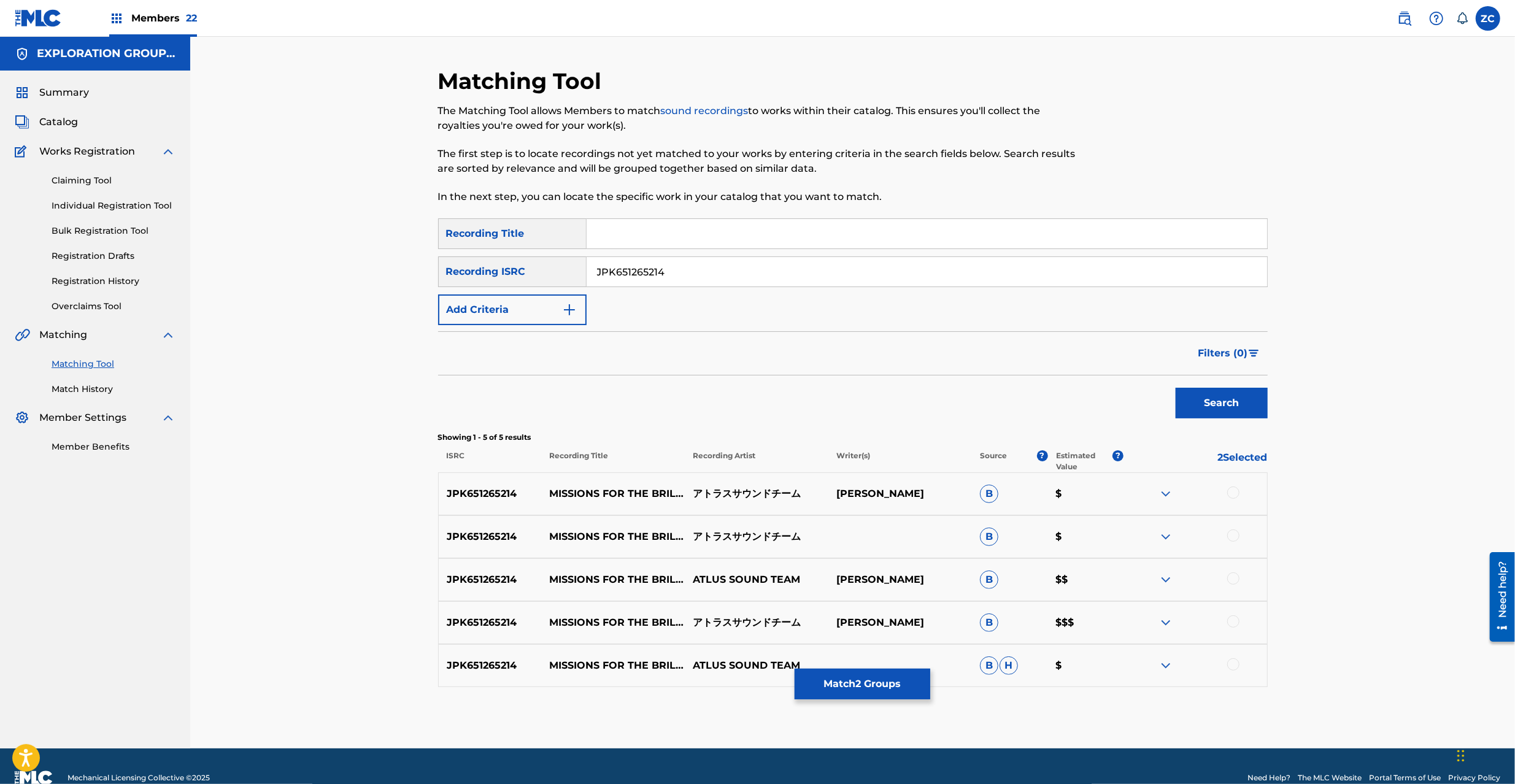
click at [1231, 496] on div at bounding box center [1233, 492] width 12 height 12
click at [1236, 538] on div at bounding box center [1233, 535] width 12 height 12
drag, startPoint x: 1232, startPoint y: 575, endPoint x: 1235, endPoint y: 600, distance: 25.2
click at [1232, 575] on div at bounding box center [1233, 578] width 12 height 12
click at [1230, 626] on div at bounding box center [1233, 621] width 12 height 12
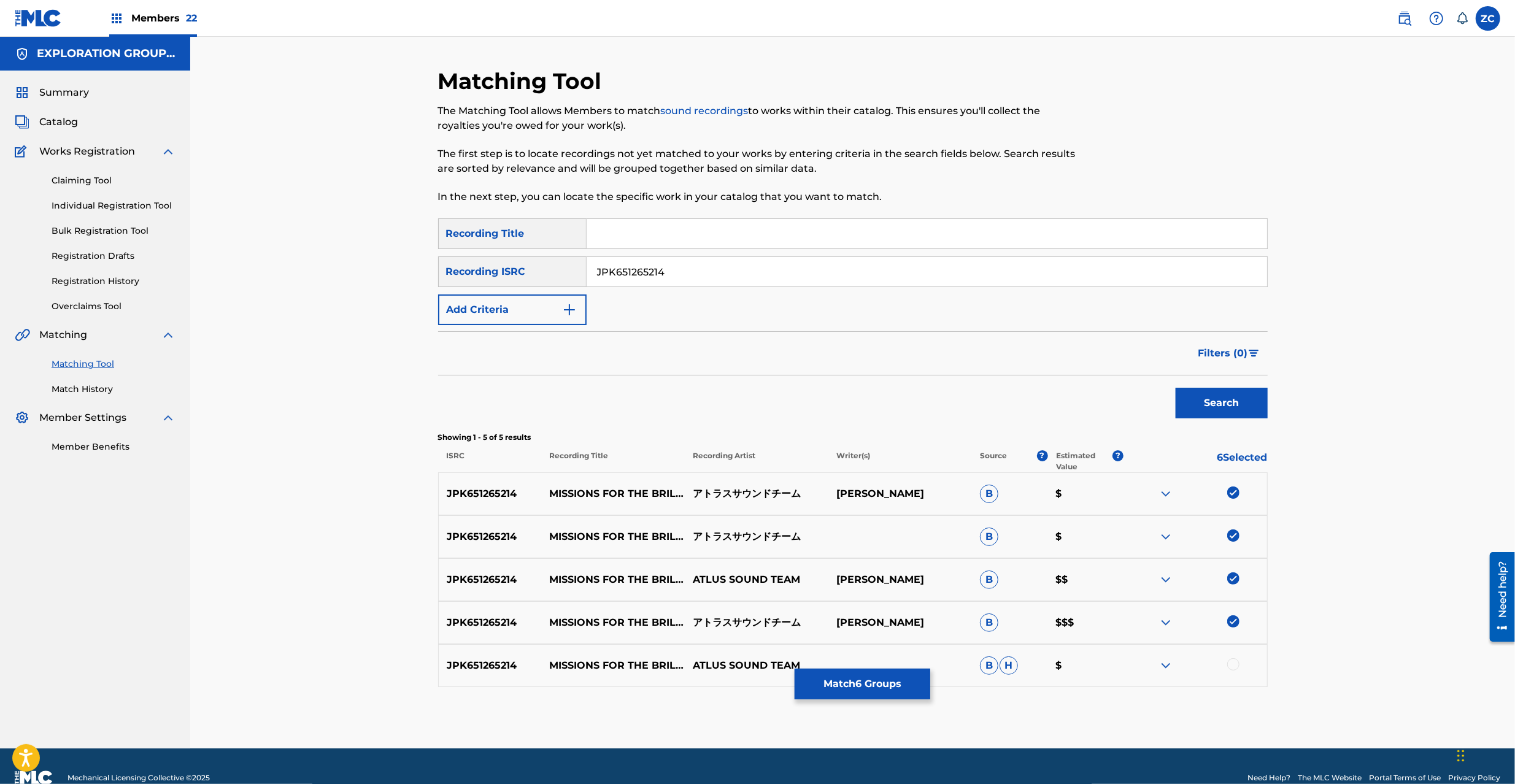
click at [1233, 664] on div at bounding box center [1233, 664] width 12 height 12
click at [847, 686] on button "Match 7 Groups" at bounding box center [862, 684] width 135 height 31
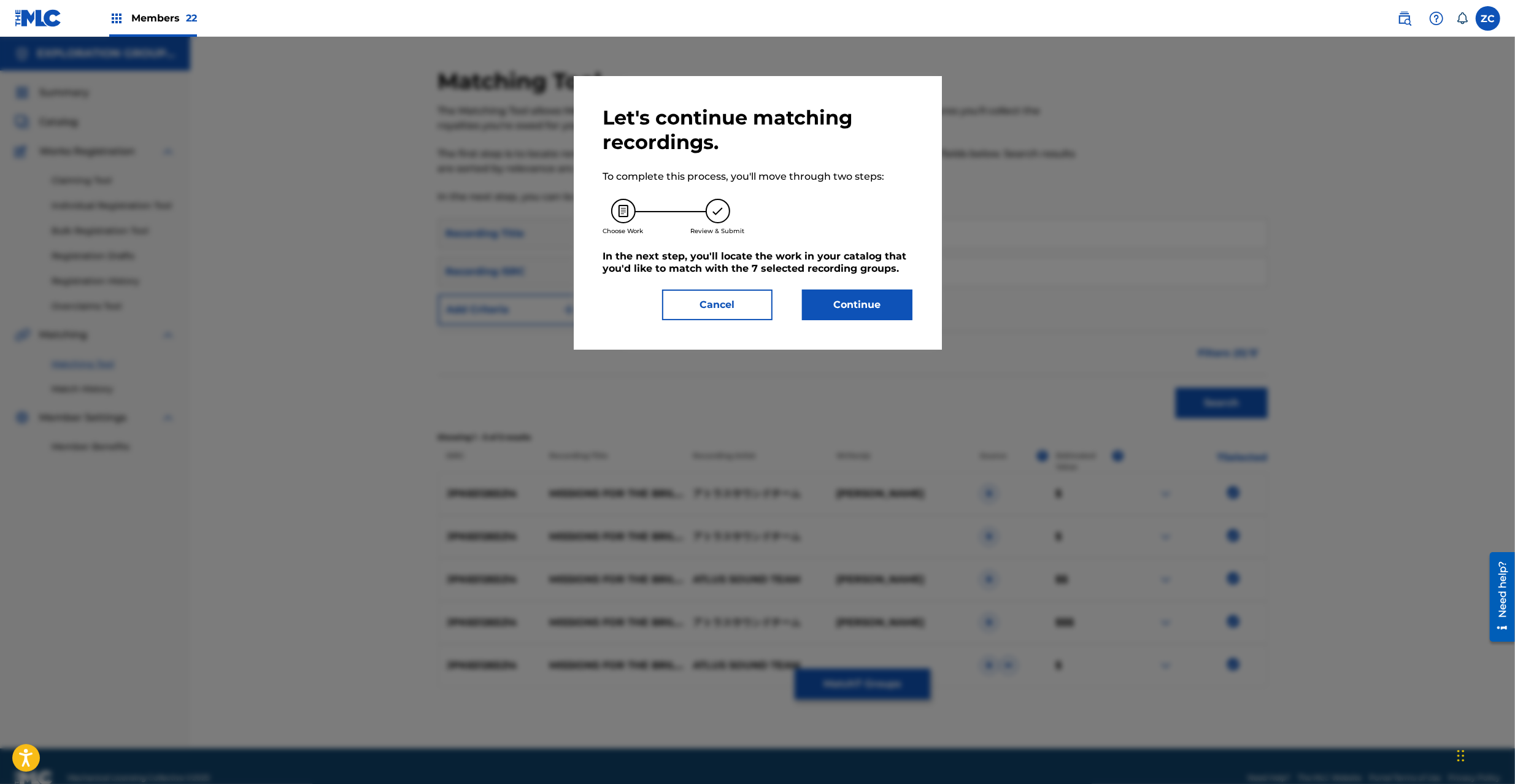
click at [874, 305] on button "Continue" at bounding box center [857, 305] width 111 height 31
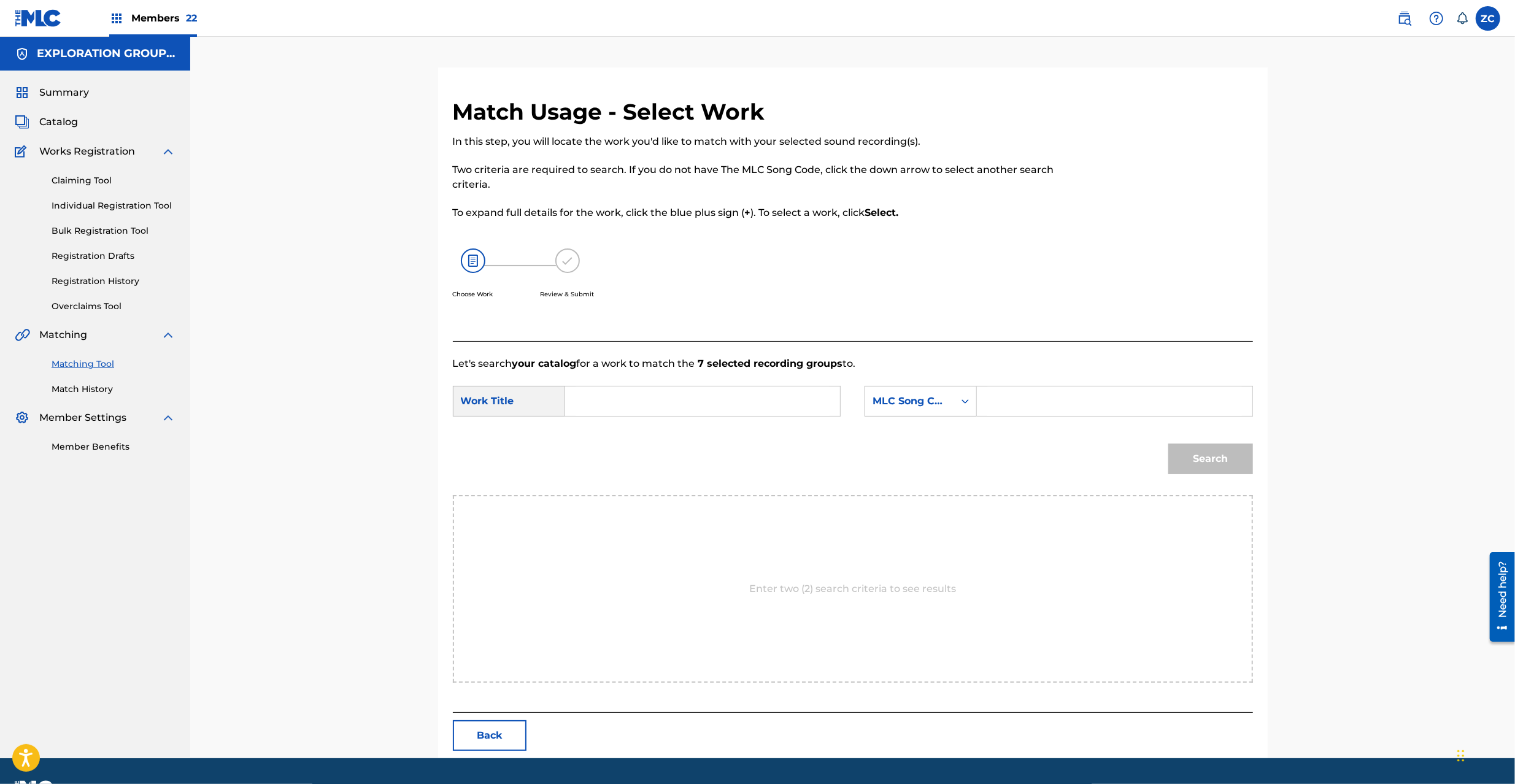
click at [746, 401] on input "Search Form" at bounding box center [702, 401] width 254 height 29
click at [806, 400] on input "Missions For The Brilliant Executor MV10JA" at bounding box center [702, 401] width 254 height 29
click at [807, 400] on input "Missions For The Brilliant Executor MV10JA" at bounding box center [702, 401] width 254 height 29
type input "Missions For The Brilliant Executor"
click at [1029, 399] on input "Search Form" at bounding box center [1114, 401] width 254 height 29
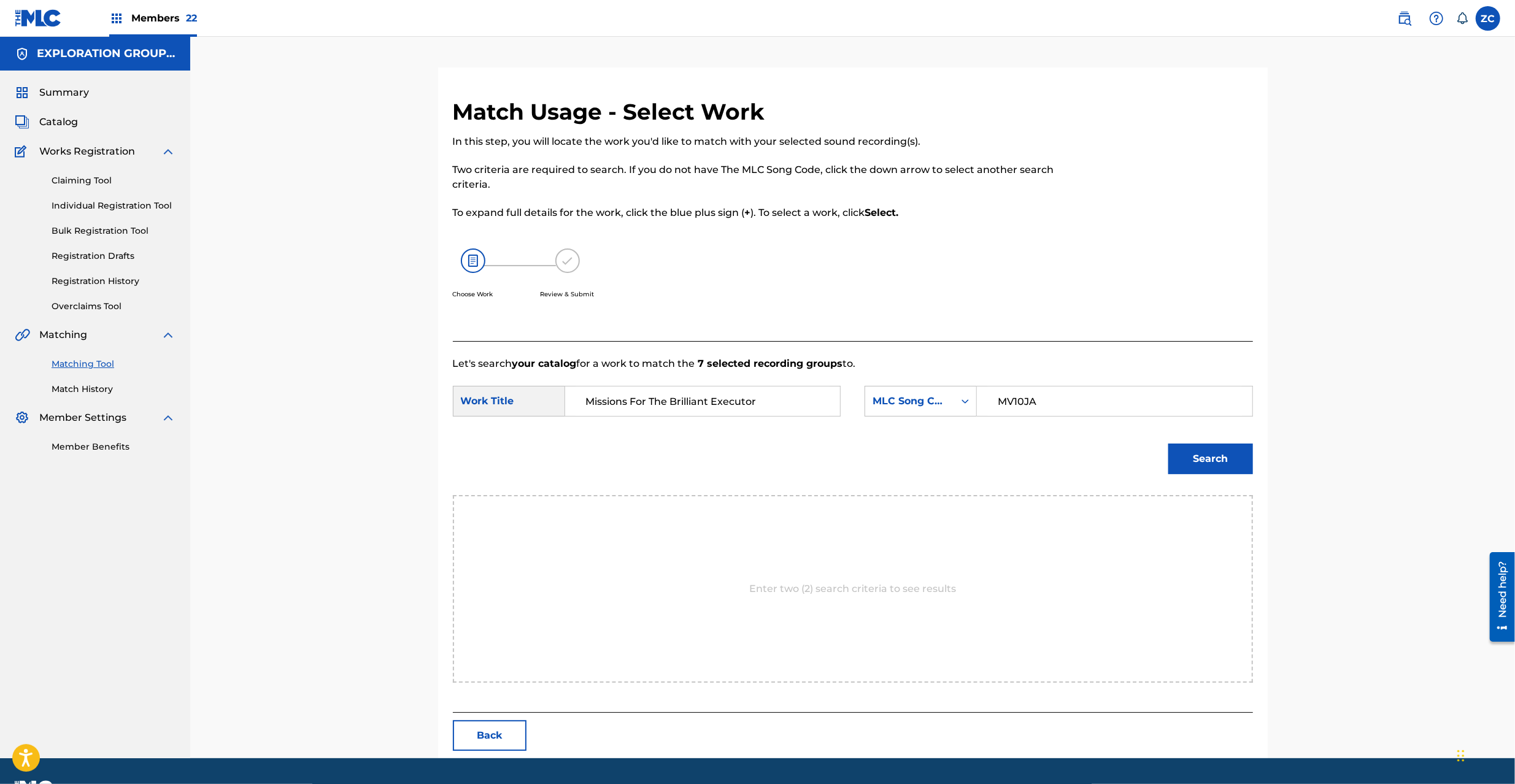
type input "MV10JA"
click at [1218, 459] on button "Search" at bounding box center [1211, 458] width 84 height 31
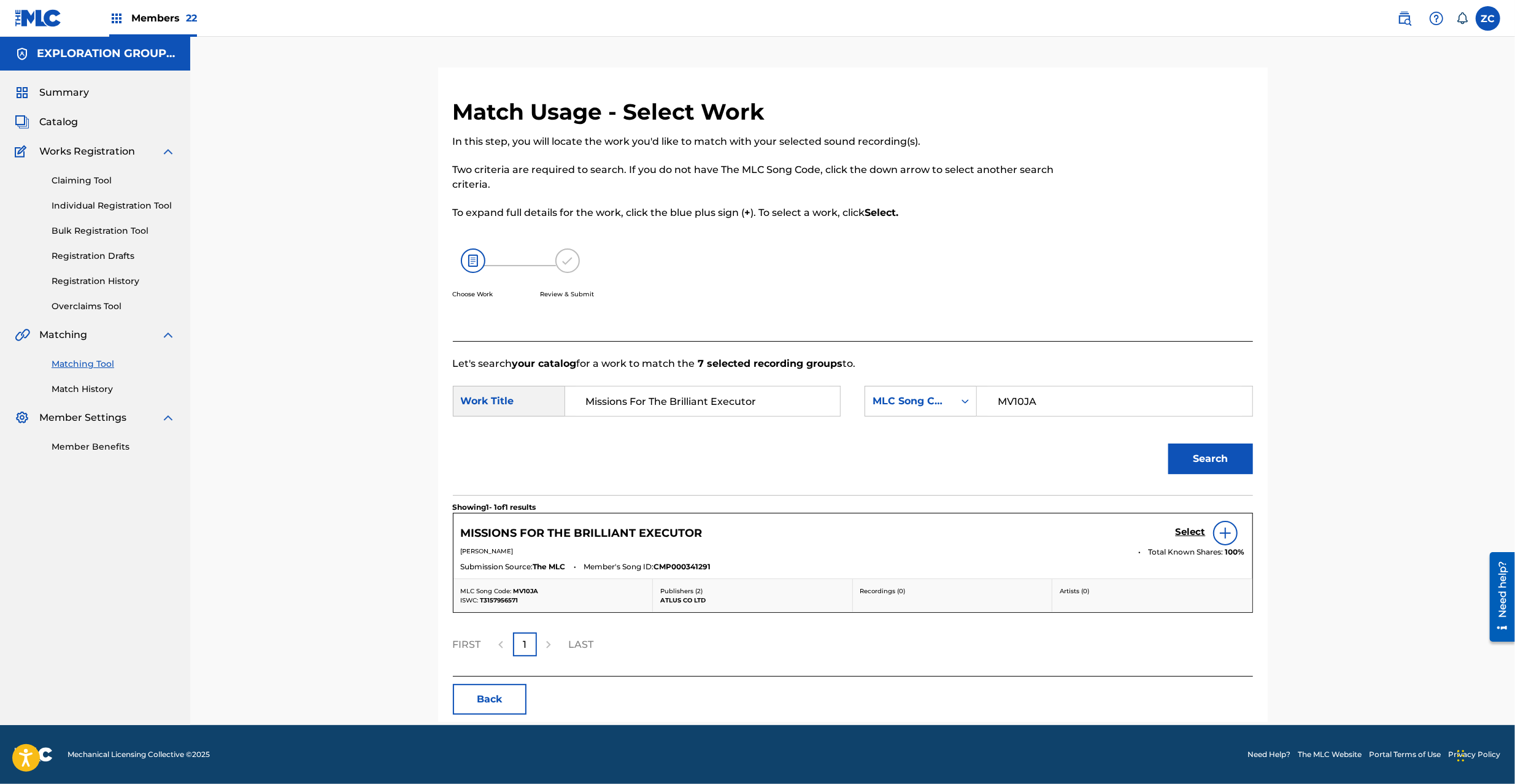
click at [1190, 524] on div "Select" at bounding box center [1210, 532] width 69 height 25
click at [1194, 531] on h5 "Select" at bounding box center [1191, 532] width 30 height 12
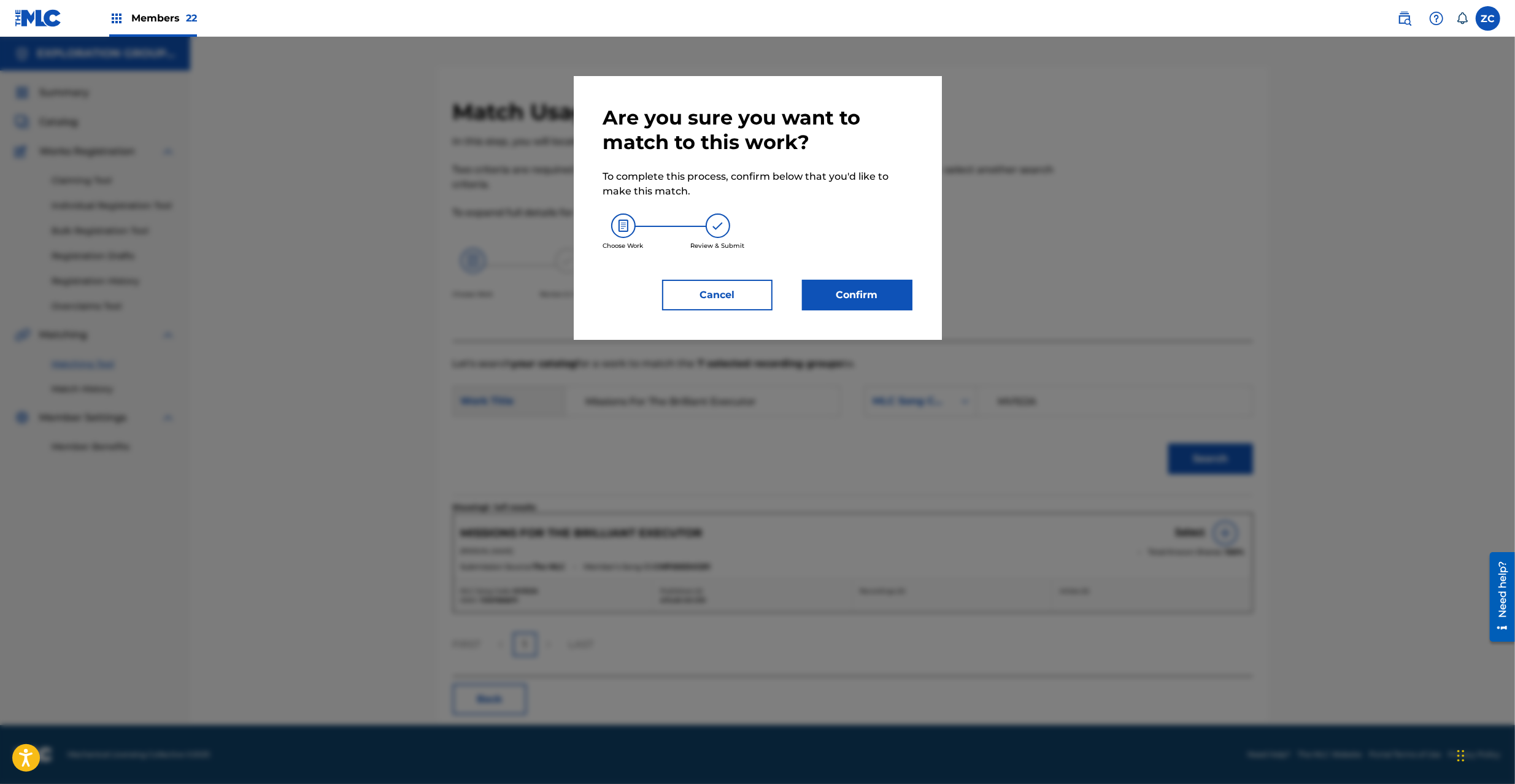
click at [891, 291] on button "Confirm" at bounding box center [857, 294] width 111 height 31
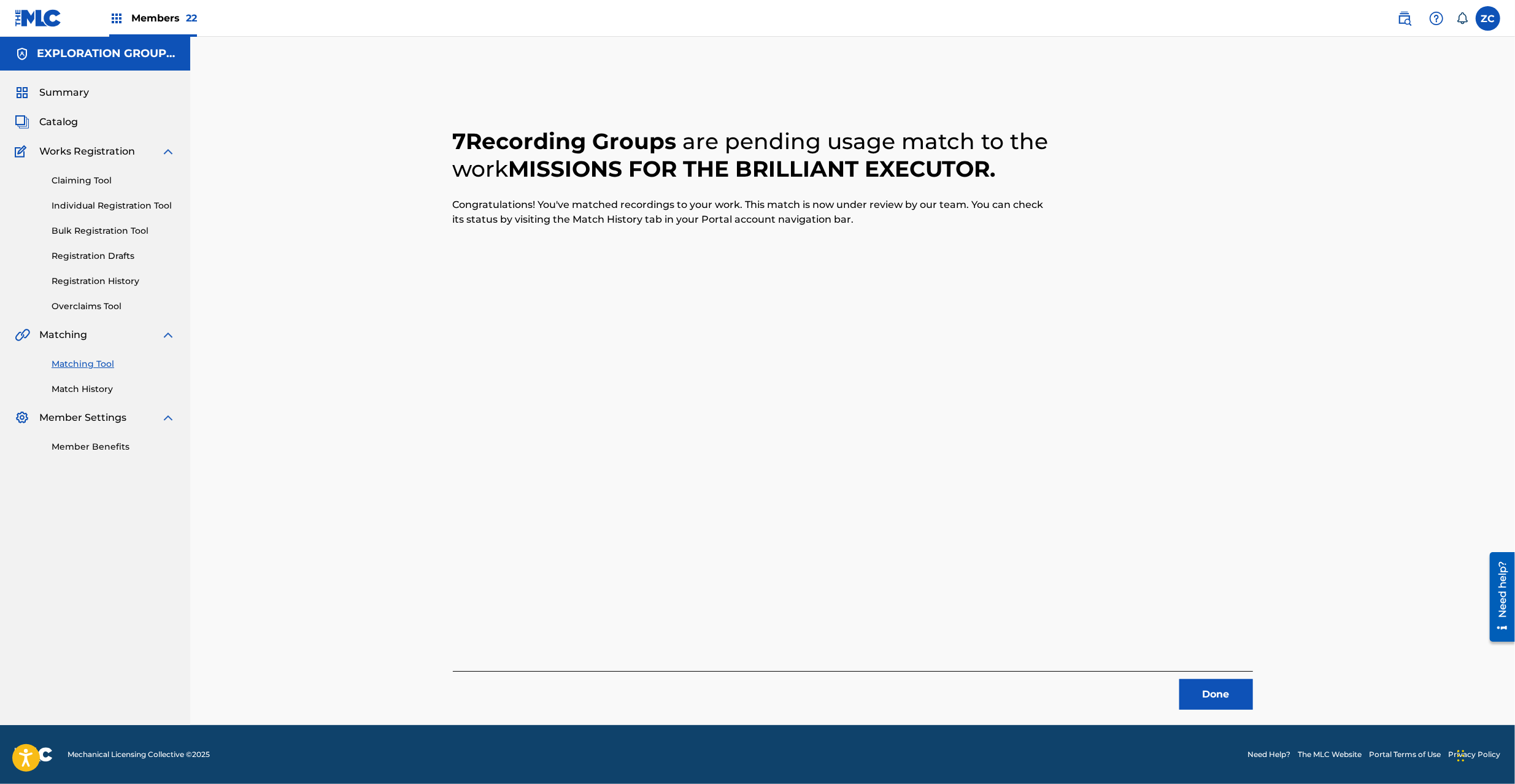
click at [1220, 691] on button "Done" at bounding box center [1216, 694] width 73 height 31
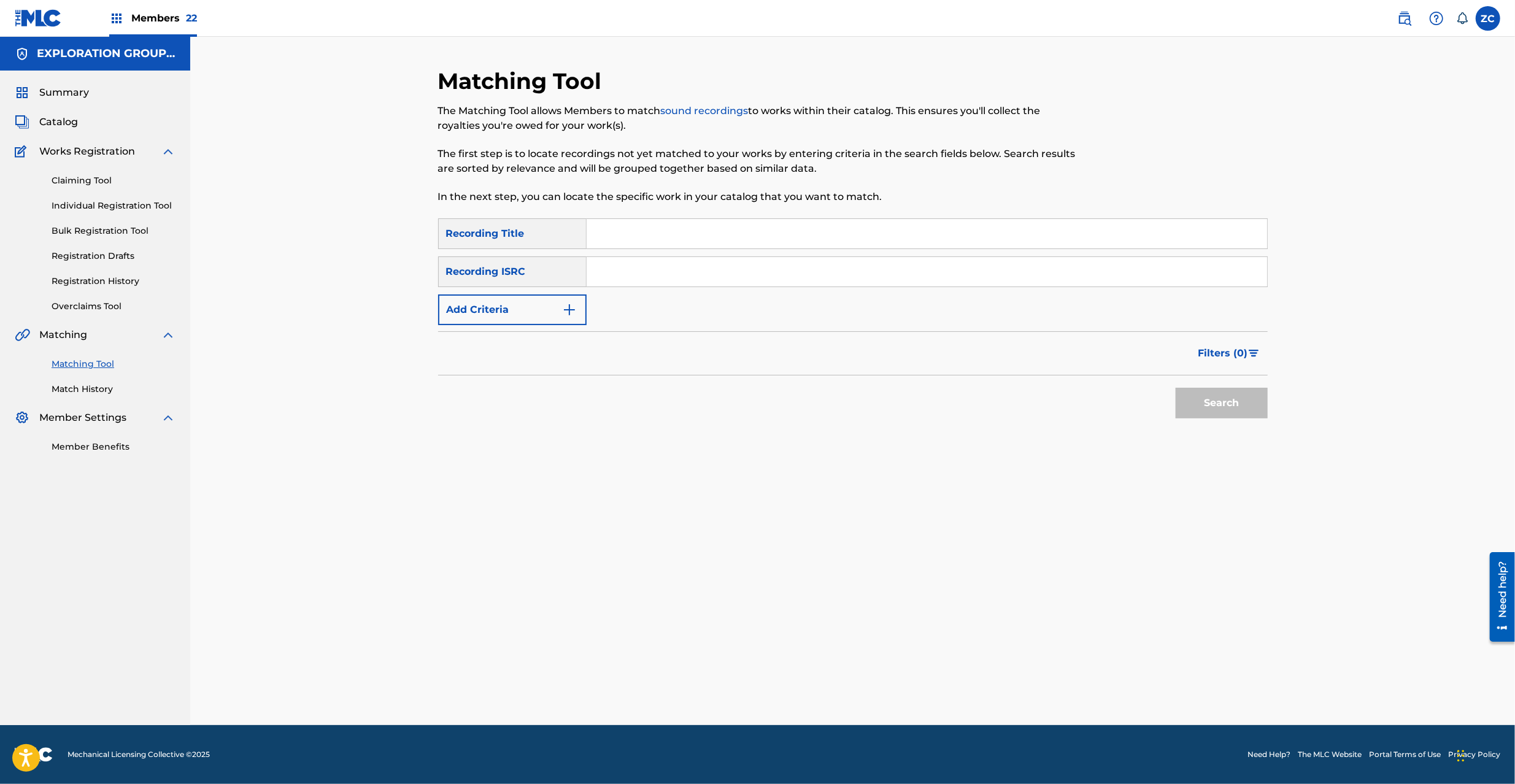
drag, startPoint x: 664, startPoint y: 258, endPoint x: 710, endPoint y: 274, distance: 48.7
click at [664, 258] on input "Search Form" at bounding box center [927, 271] width 681 height 29
click at [1246, 403] on button "Search" at bounding box center [1222, 403] width 92 height 31
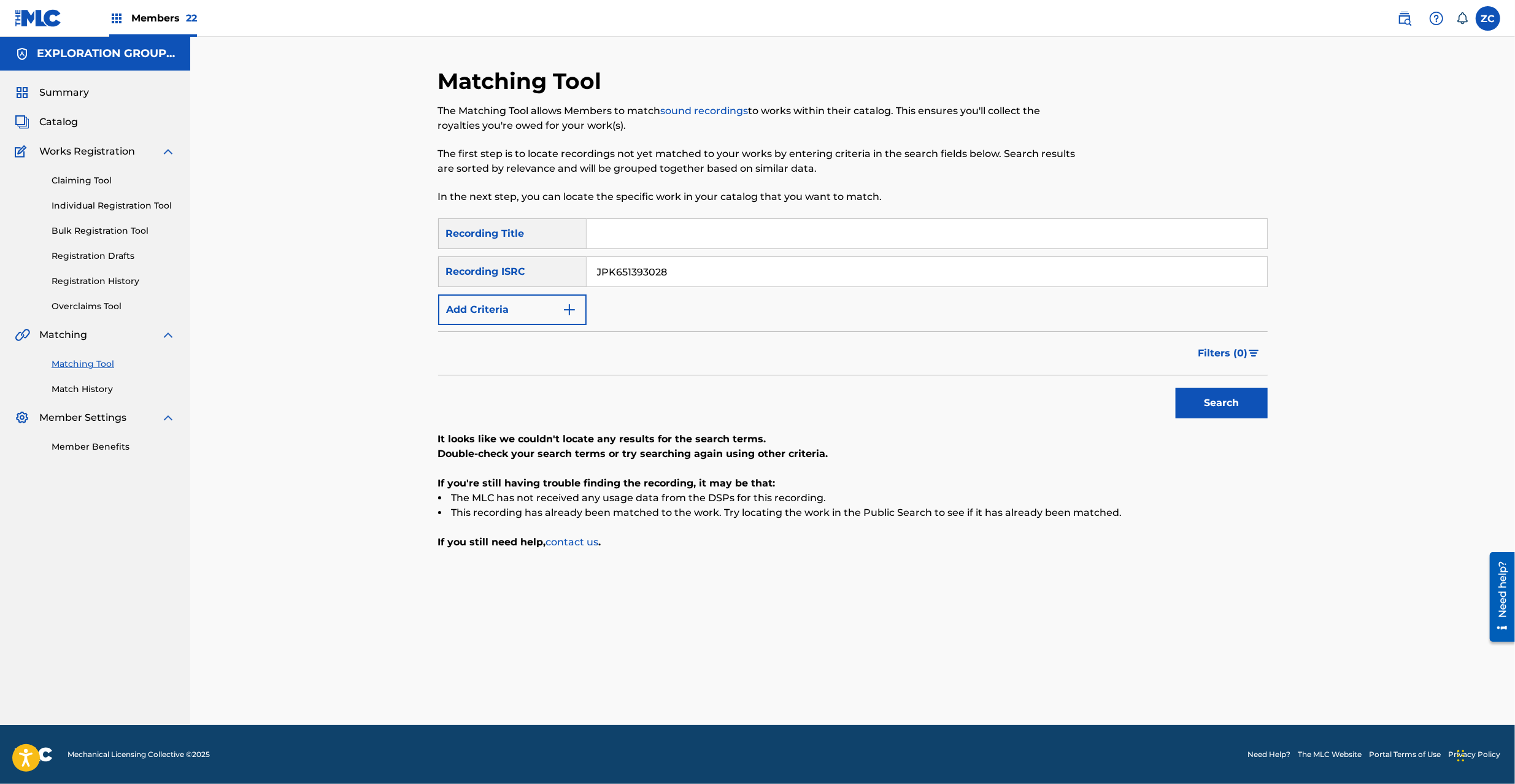
click at [782, 274] on input "JPK651393028" at bounding box center [927, 271] width 681 height 29
click at [1236, 408] on button "Search" at bounding box center [1222, 403] width 92 height 31
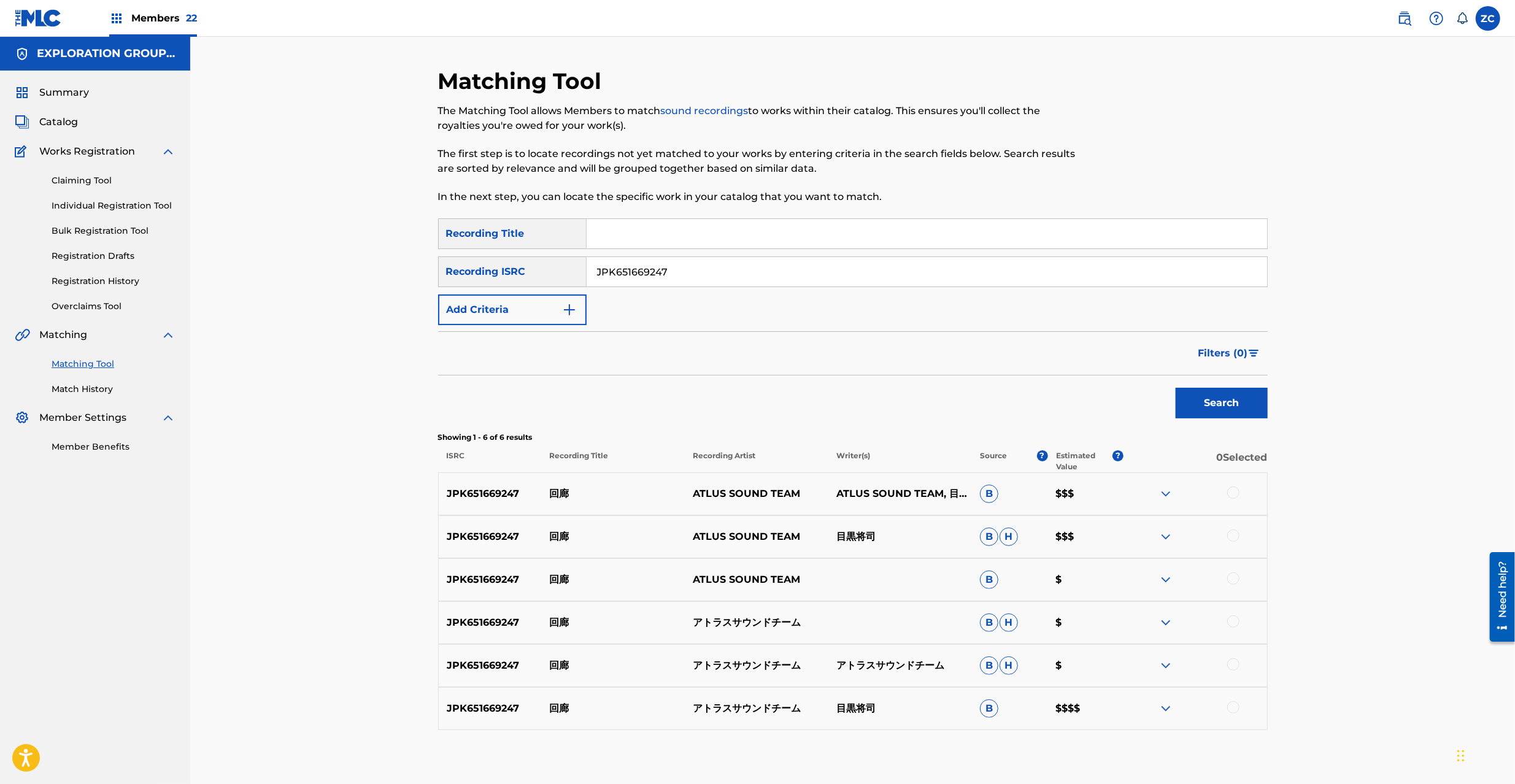
click at [1231, 489] on div at bounding box center [1233, 492] width 12 height 12
click at [1236, 536] on div at bounding box center [1233, 535] width 12 height 12
click at [1233, 579] on div at bounding box center [1233, 578] width 12 height 12
click at [1232, 622] on div at bounding box center [1233, 621] width 12 height 12
click at [1230, 669] on div at bounding box center [1233, 664] width 12 height 12
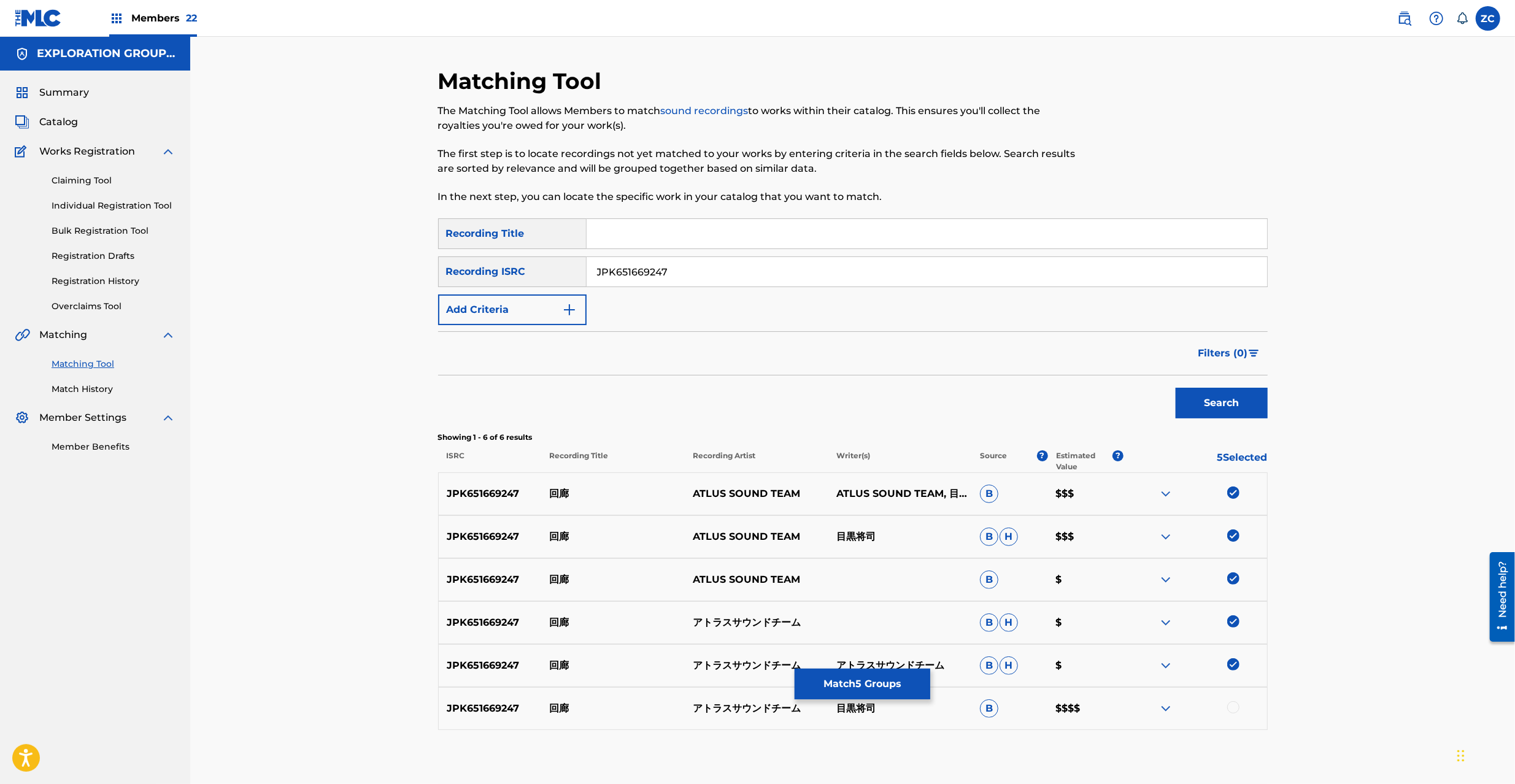
click at [1232, 709] on div at bounding box center [1233, 707] width 12 height 12
click at [737, 277] on input "JPK651669247" at bounding box center [927, 271] width 681 height 29
click at [1192, 408] on button "Search" at bounding box center [1222, 403] width 92 height 31
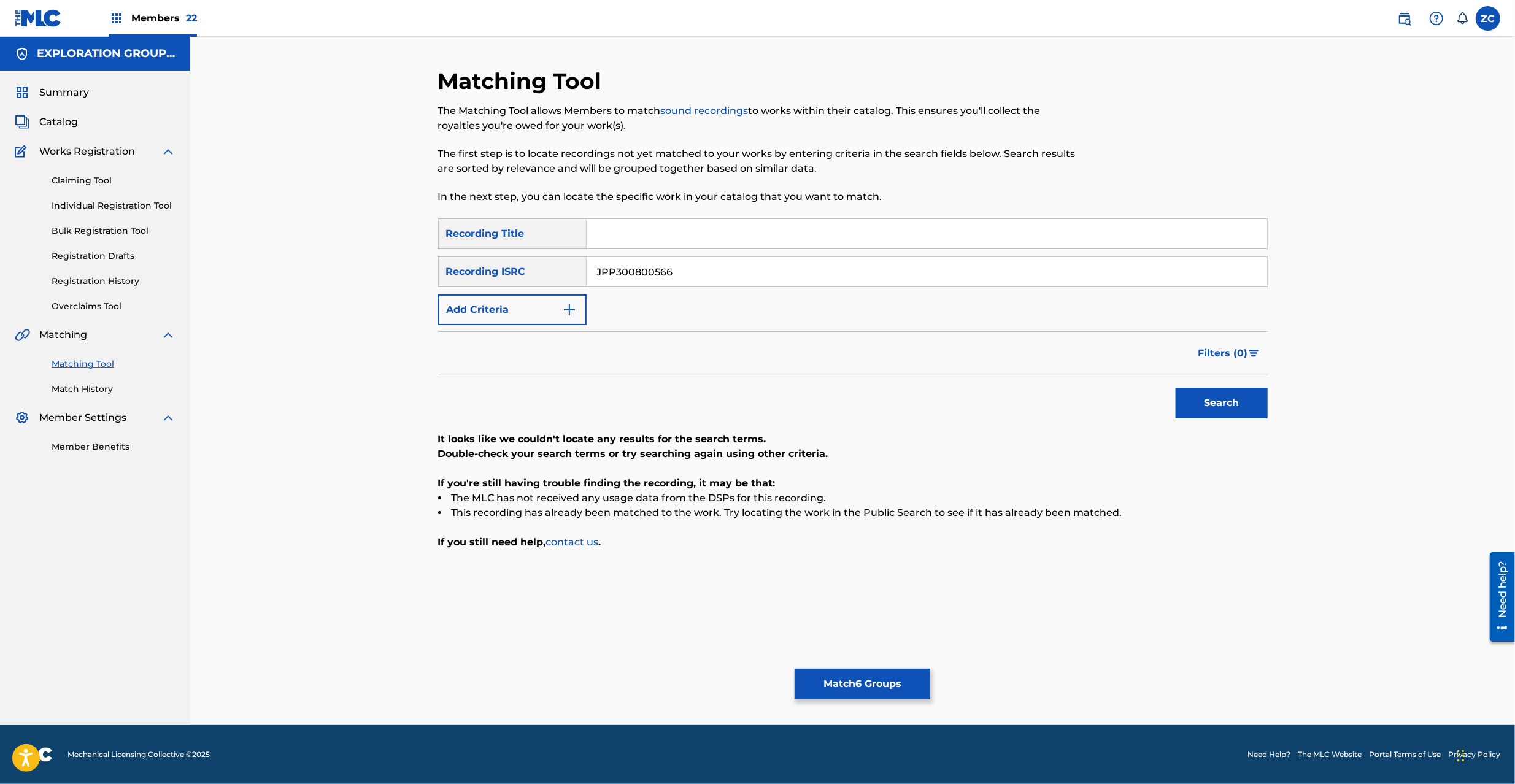
click at [748, 277] on input "JPP300800566" at bounding box center [927, 271] width 681 height 29
click at [1224, 403] on button "Search" at bounding box center [1222, 403] width 92 height 31
click at [774, 276] on input "JPK651366822" at bounding box center [927, 271] width 681 height 29
type input "JPK651163016"
click at [1224, 412] on button "Search" at bounding box center [1222, 403] width 92 height 31
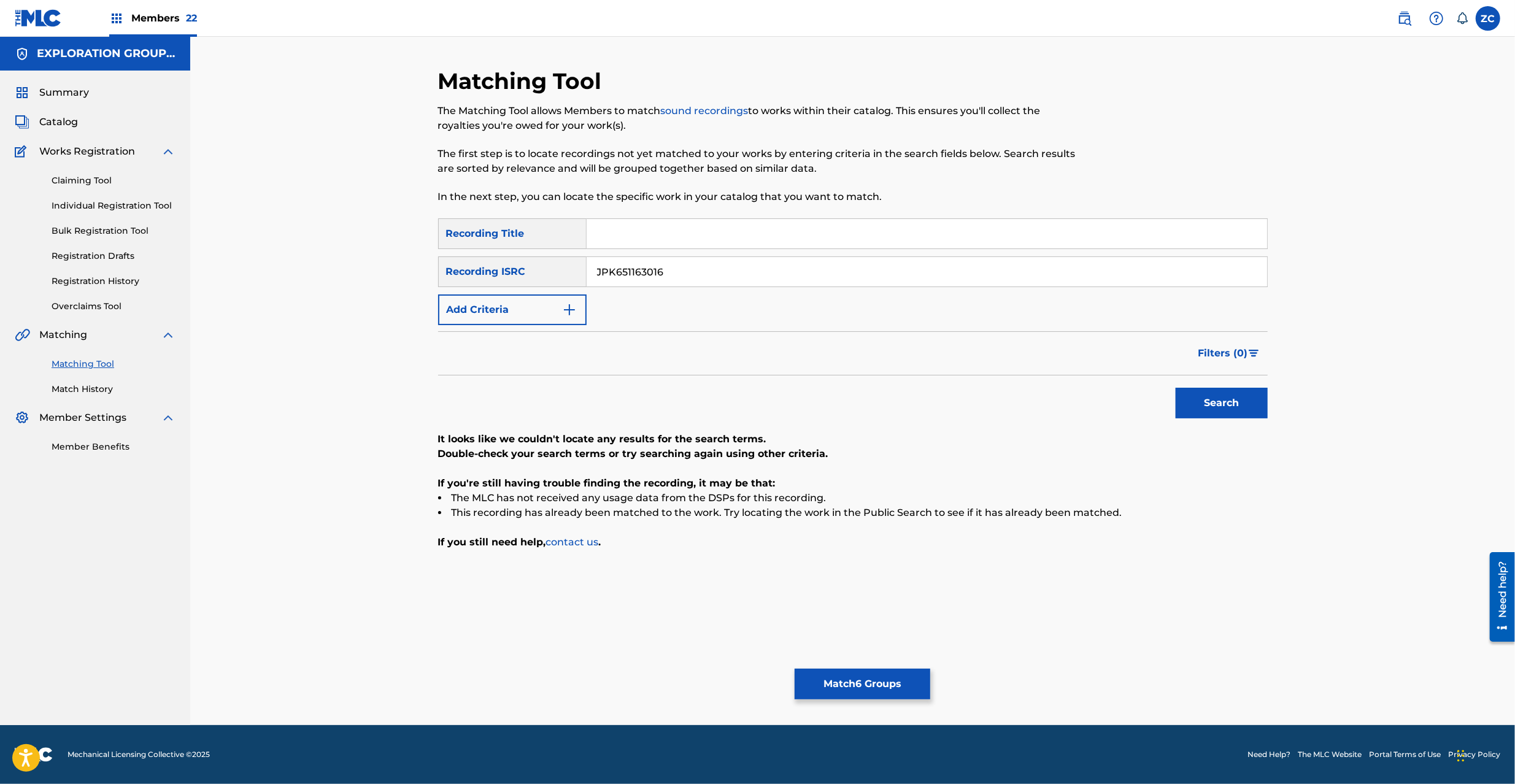
click at [868, 678] on button "Match 6 Groups" at bounding box center [862, 684] width 135 height 31
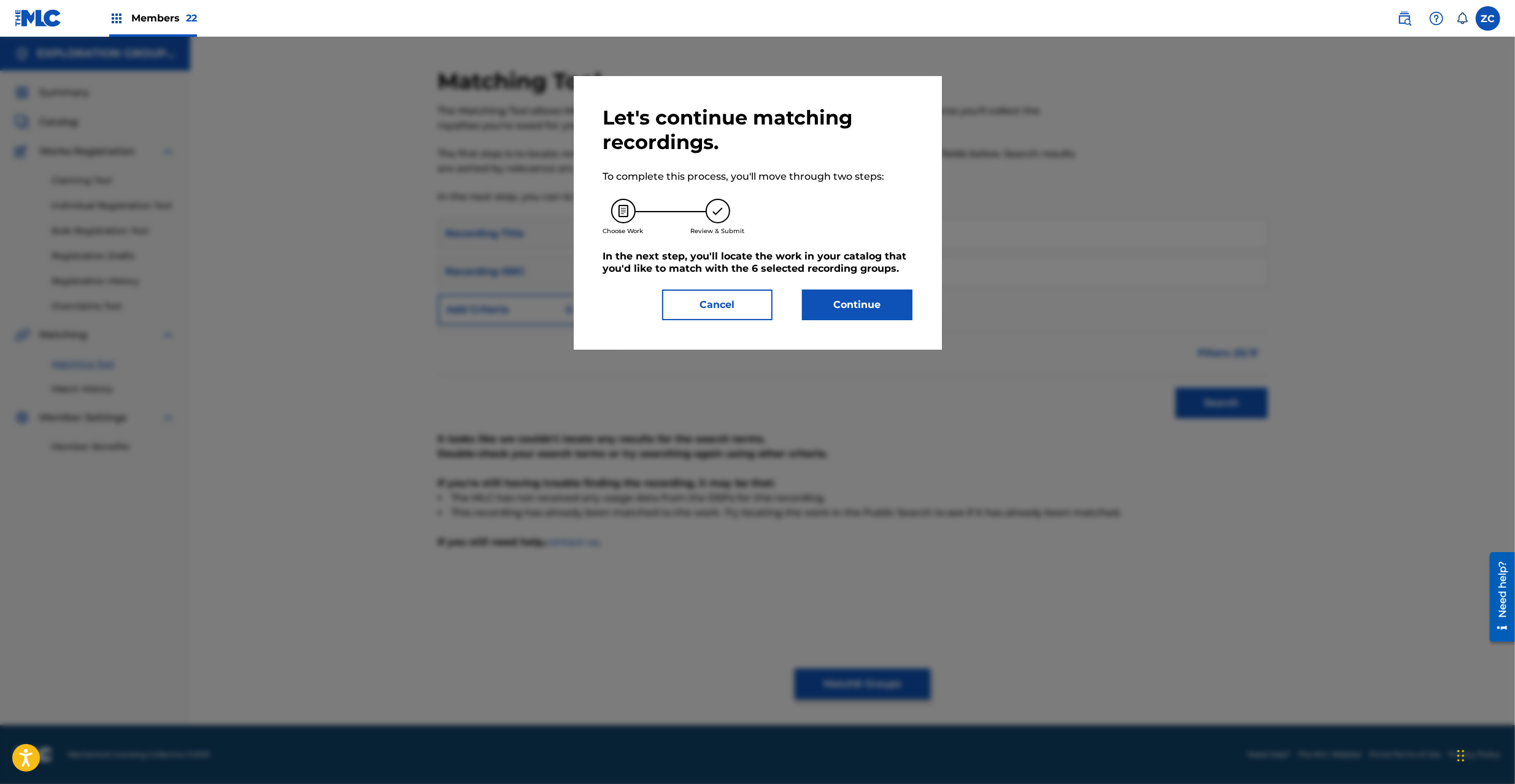
click at [830, 300] on button "Continue" at bounding box center [857, 305] width 111 height 31
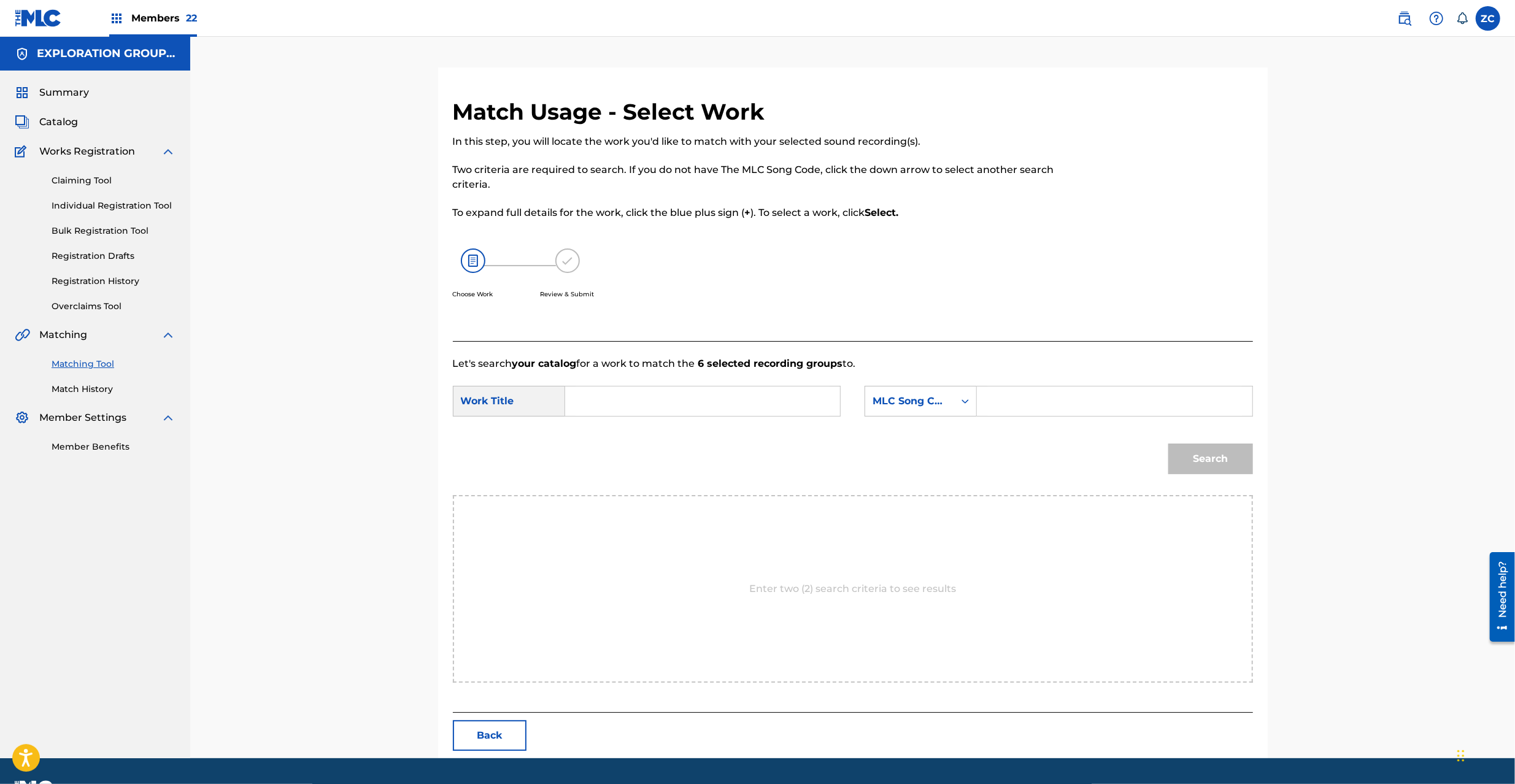
click at [630, 423] on div "SearchWithCriteriadae6dcc4-3f16-46cc-9571-b9bb7faecc2d Work Title SearchWithCri…" at bounding box center [853, 405] width 800 height 38
click at [641, 401] on input "Search Form" at bounding box center [702, 401] width 254 height 29
click at [648, 400] on input "Kairou KC6ZN3" at bounding box center [702, 401] width 254 height 29
type input "Kairou"
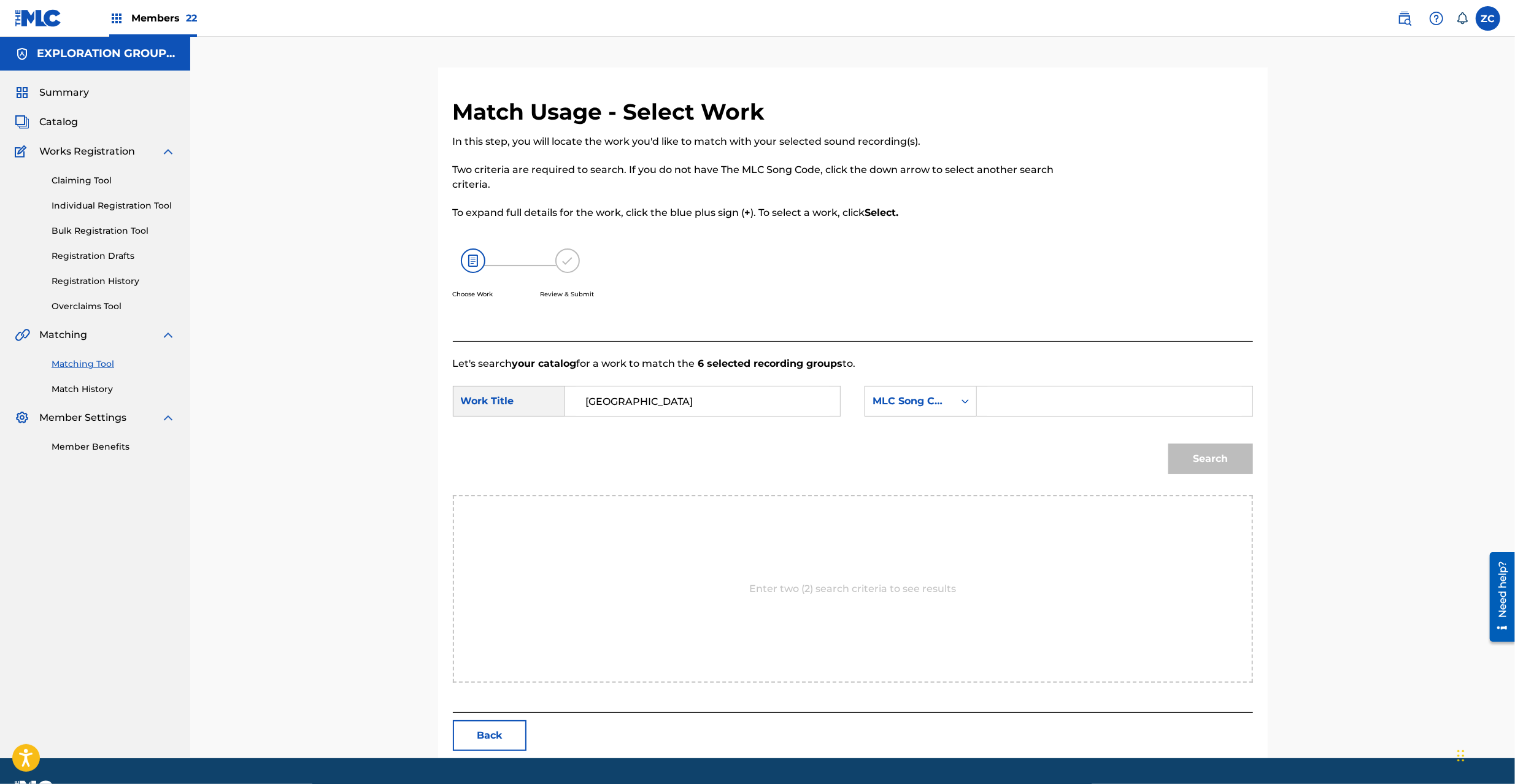
drag, startPoint x: 1111, startPoint y: 400, endPoint x: 1115, endPoint y: 405, distance: 6.4
click at [1111, 400] on input "Search Form" at bounding box center [1114, 401] width 254 height 29
type input "KC6ZN3"
drag, startPoint x: 1240, startPoint y: 462, endPoint x: 1226, endPoint y: 440, distance: 26.1
click at [1240, 462] on button "Search" at bounding box center [1211, 458] width 84 height 31
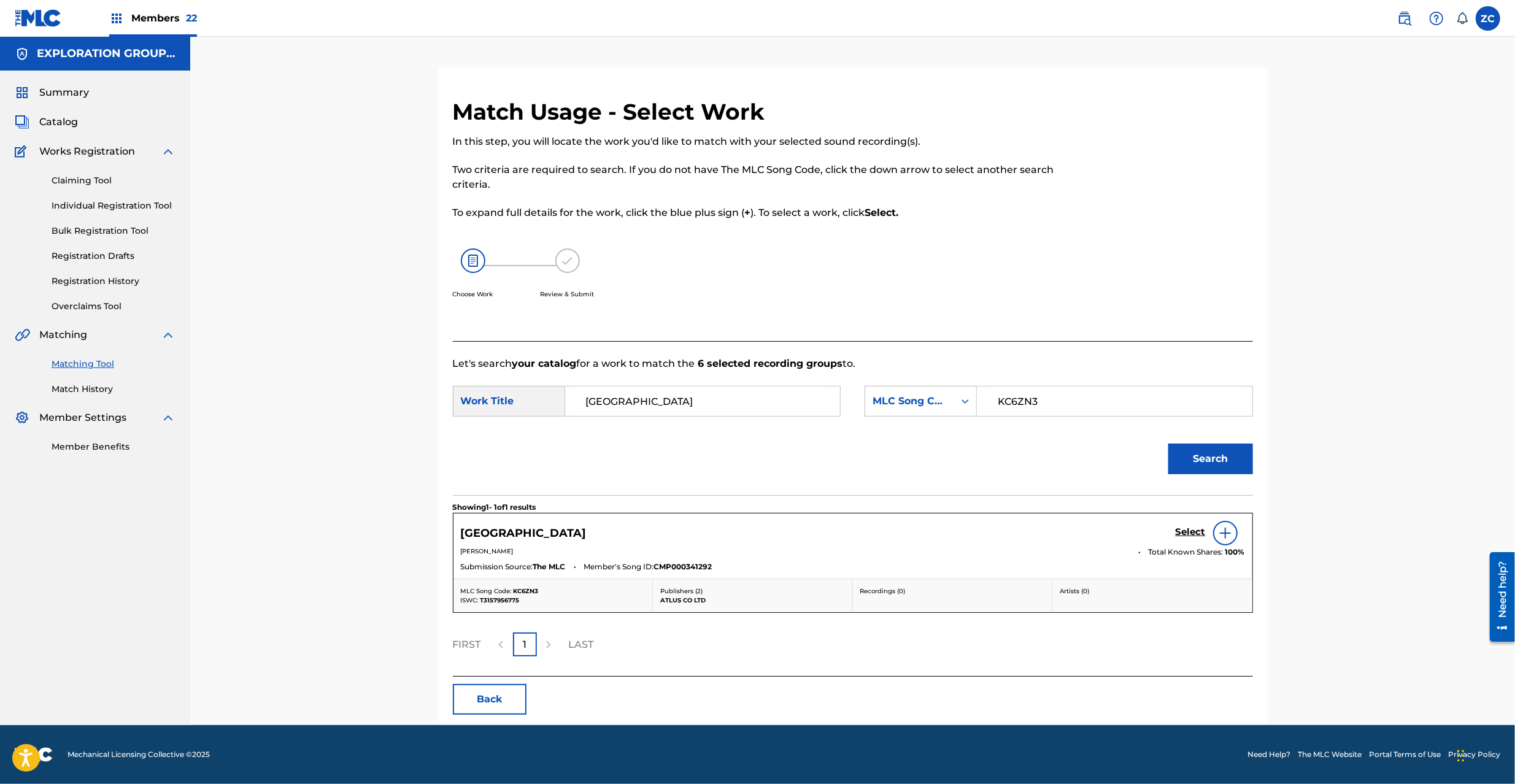
click at [1191, 530] on h5 "Select" at bounding box center [1191, 532] width 30 height 12
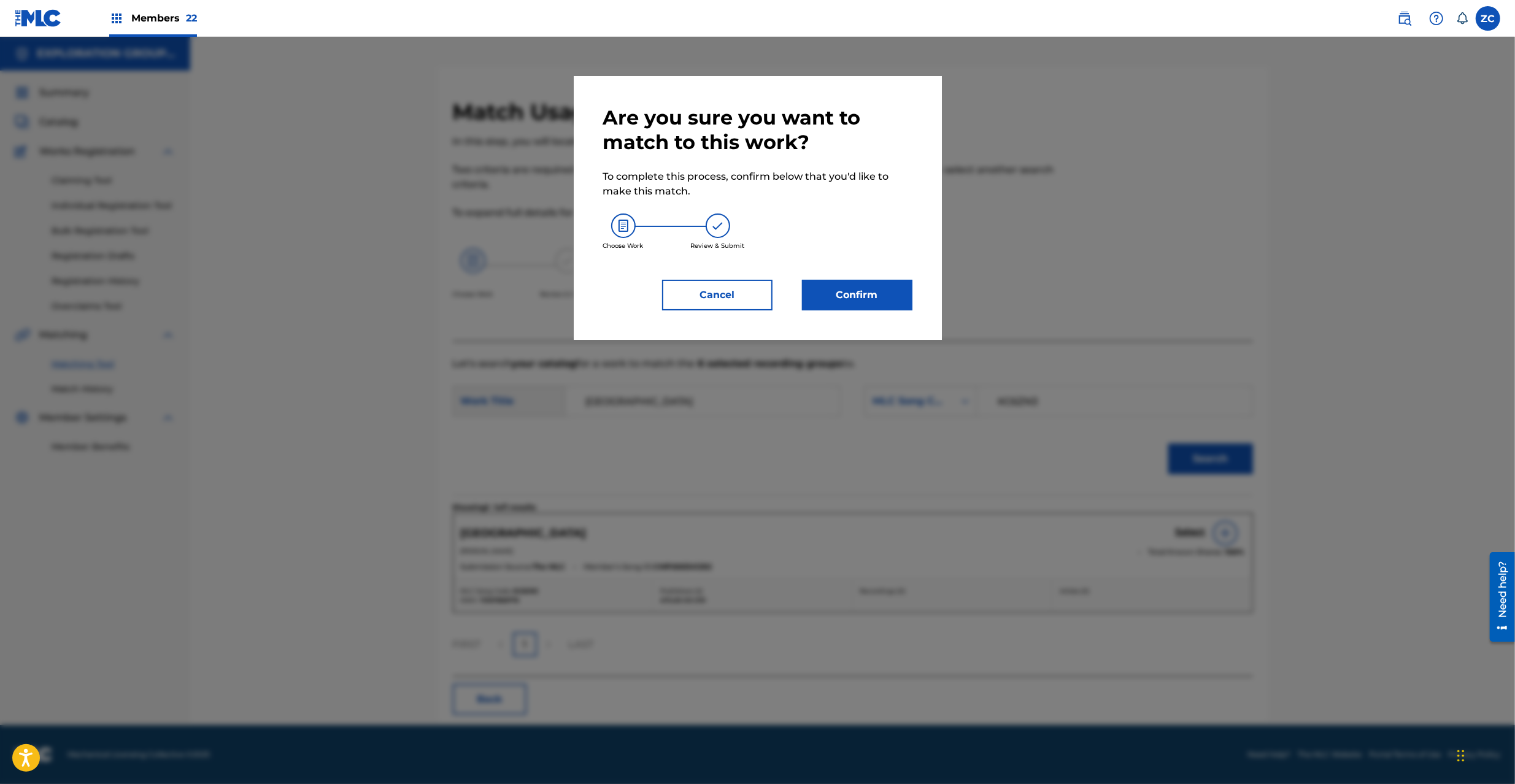
click at [891, 308] on button "Confirm" at bounding box center [857, 294] width 111 height 31
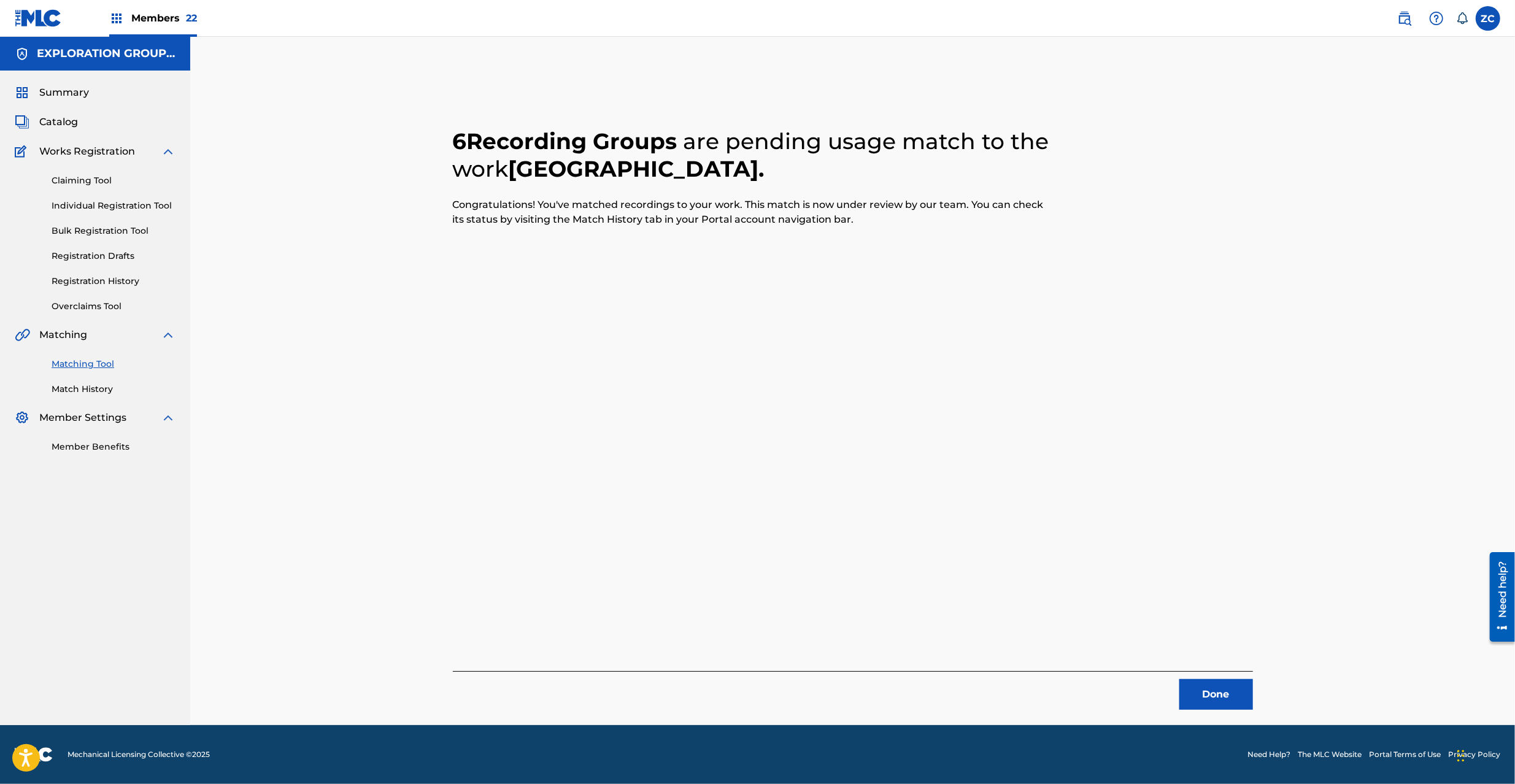
click at [1203, 688] on button "Done" at bounding box center [1216, 694] width 73 height 31
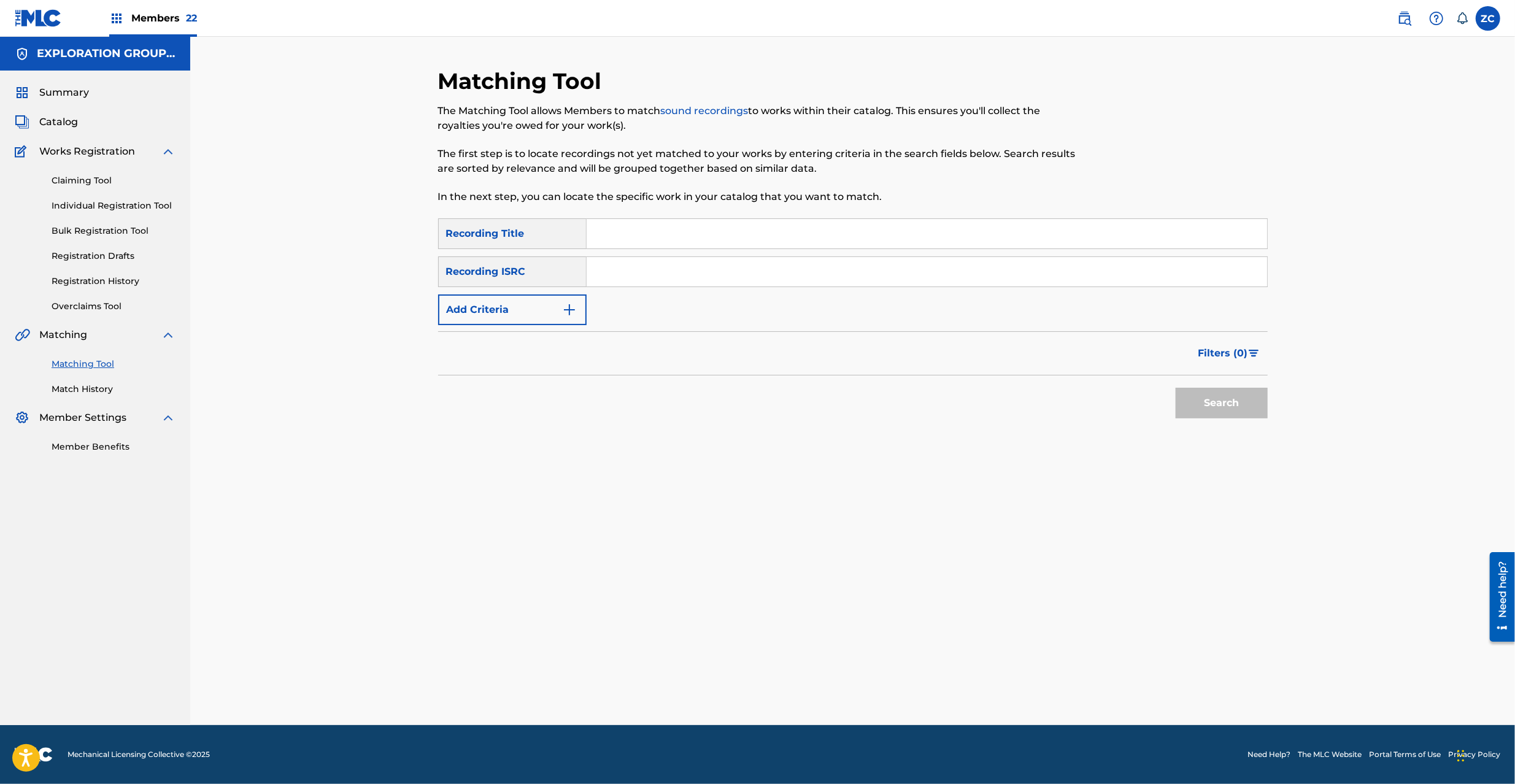
drag, startPoint x: 816, startPoint y: 275, endPoint x: 845, endPoint y: 286, distance: 31.0
click at [816, 275] on input "Search Form" at bounding box center [927, 271] width 681 height 29
click at [1208, 408] on button "Search" at bounding box center [1222, 403] width 92 height 31
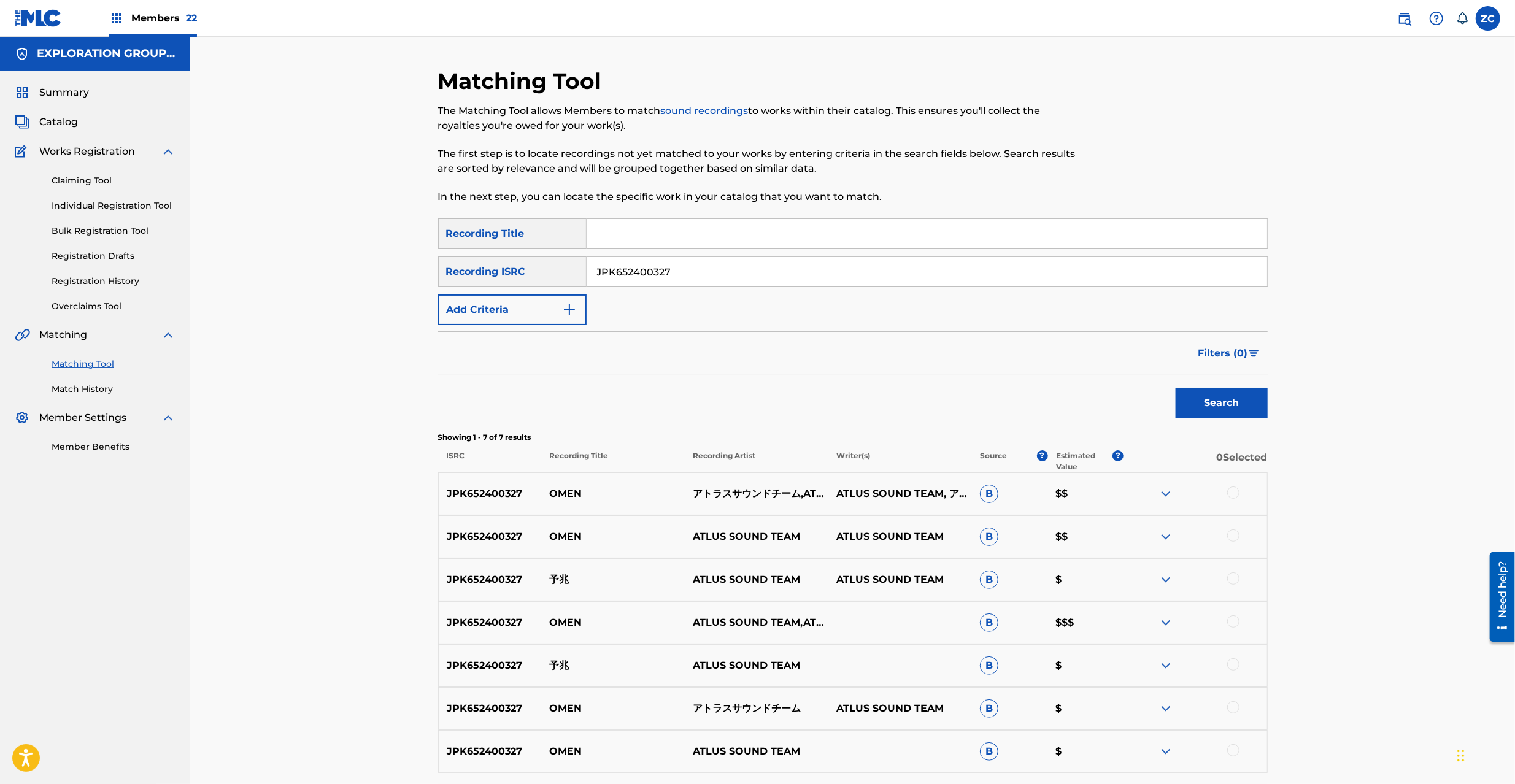
click at [1235, 493] on div at bounding box center [1233, 492] width 12 height 12
click at [1233, 536] on div at bounding box center [1233, 535] width 12 height 12
click at [1233, 579] on div at bounding box center [1233, 578] width 12 height 12
click at [1233, 622] on div at bounding box center [1233, 621] width 12 height 12
click at [1236, 660] on div at bounding box center [1233, 664] width 12 height 12
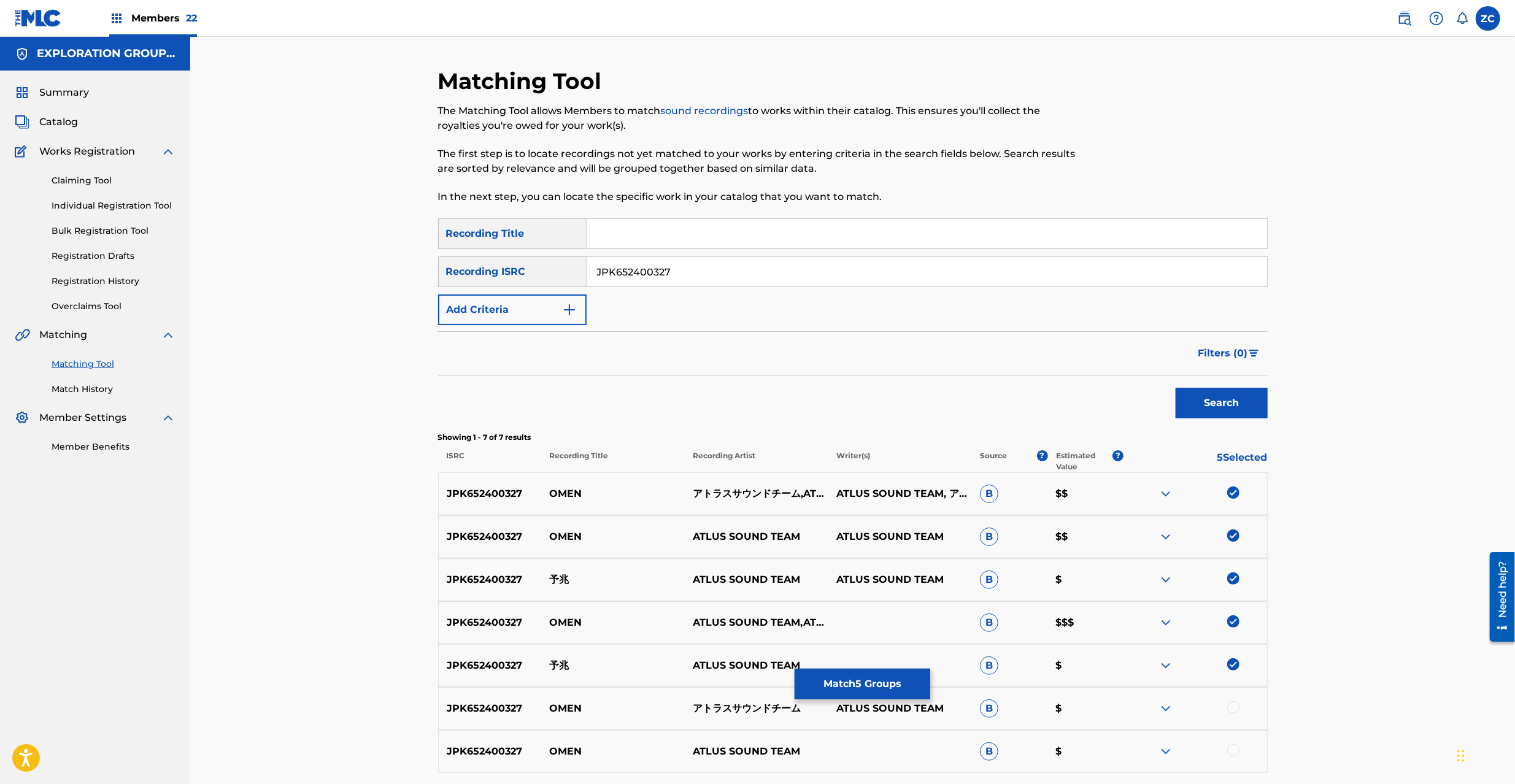
click at [1230, 708] on div at bounding box center [1233, 707] width 12 height 12
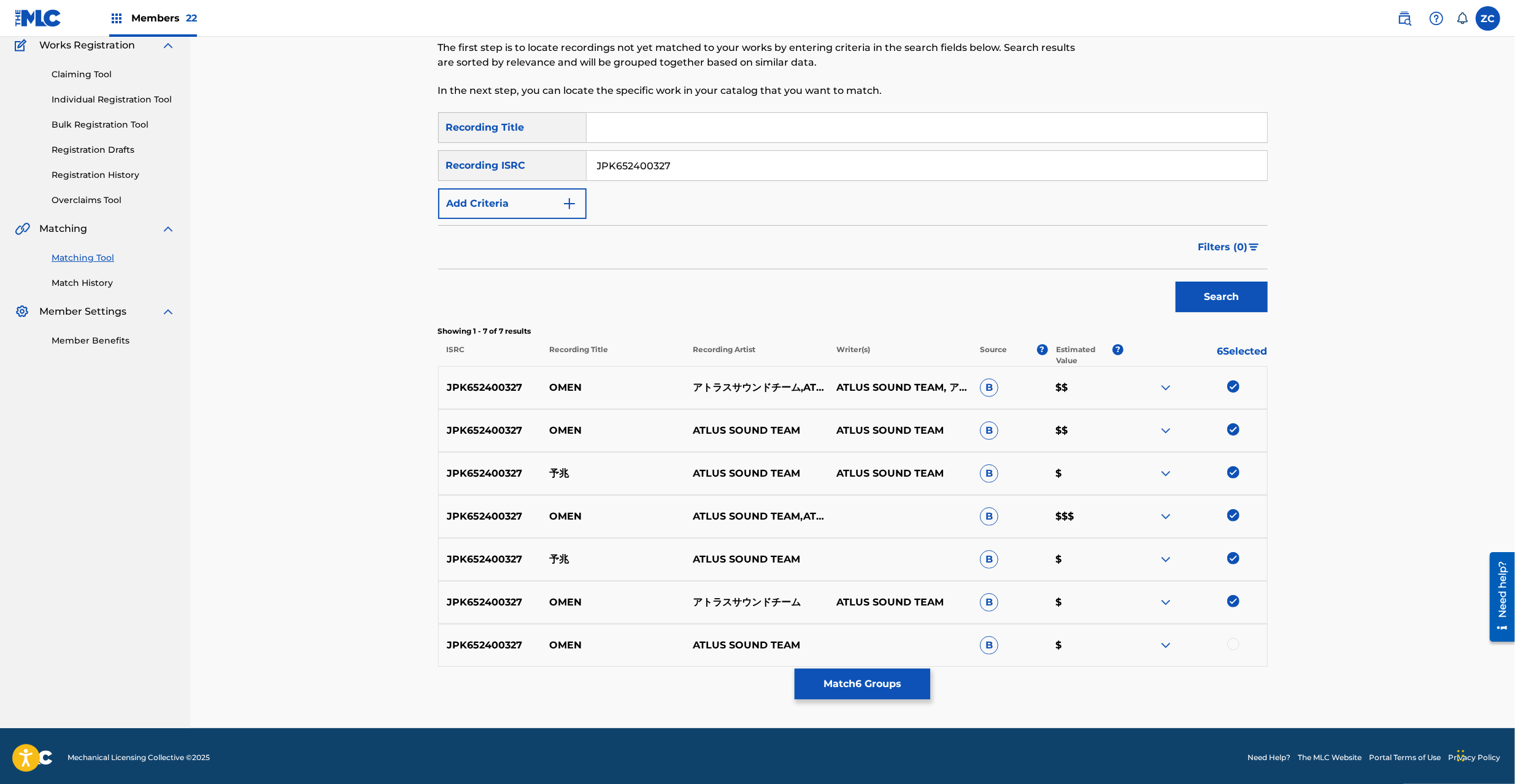
scroll to position [109, 0]
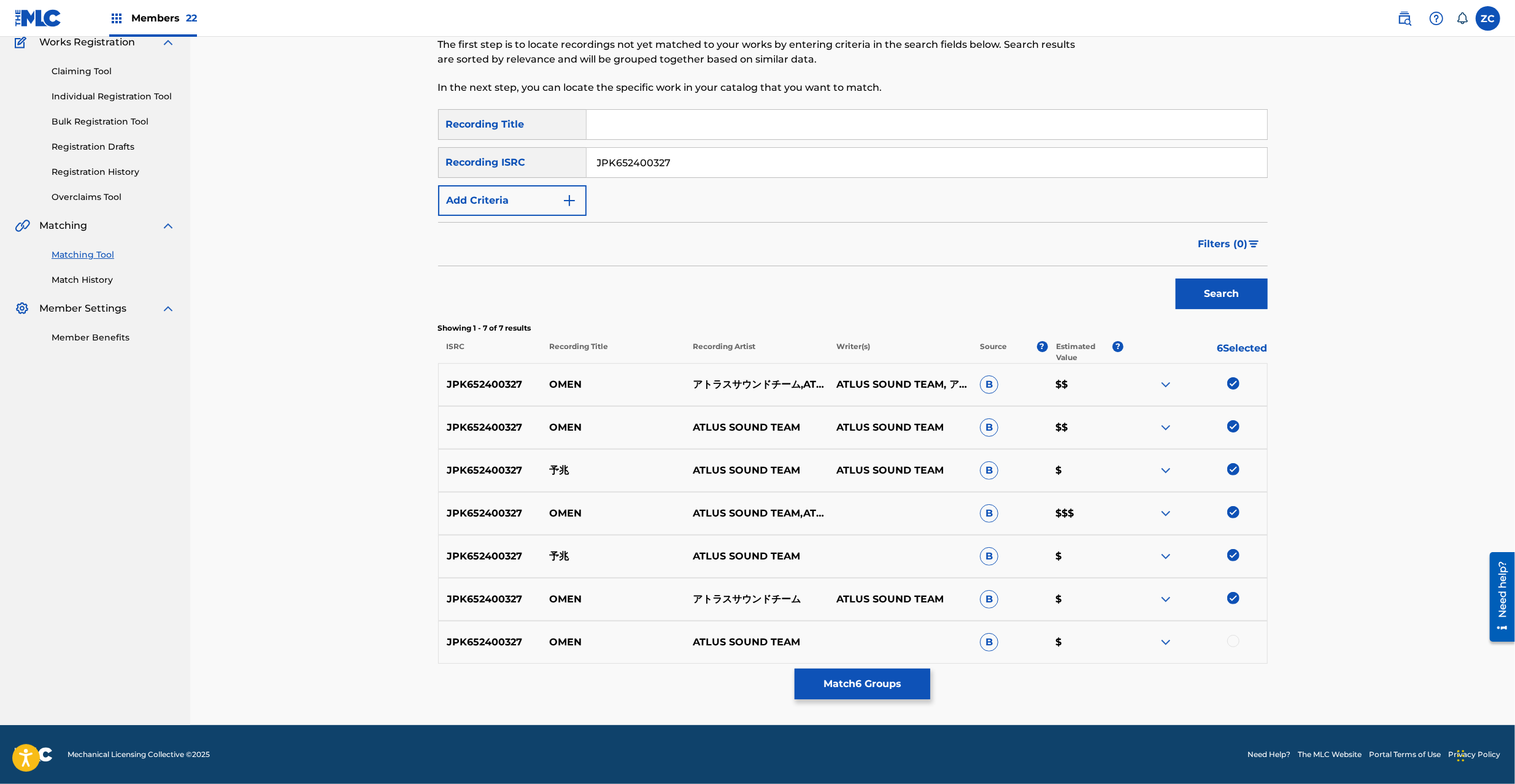
click at [1233, 643] on div at bounding box center [1233, 641] width 12 height 12
click at [832, 165] on input "JPK652400327" at bounding box center [927, 162] width 681 height 29
click at [1230, 285] on button "Search" at bounding box center [1222, 294] width 92 height 31
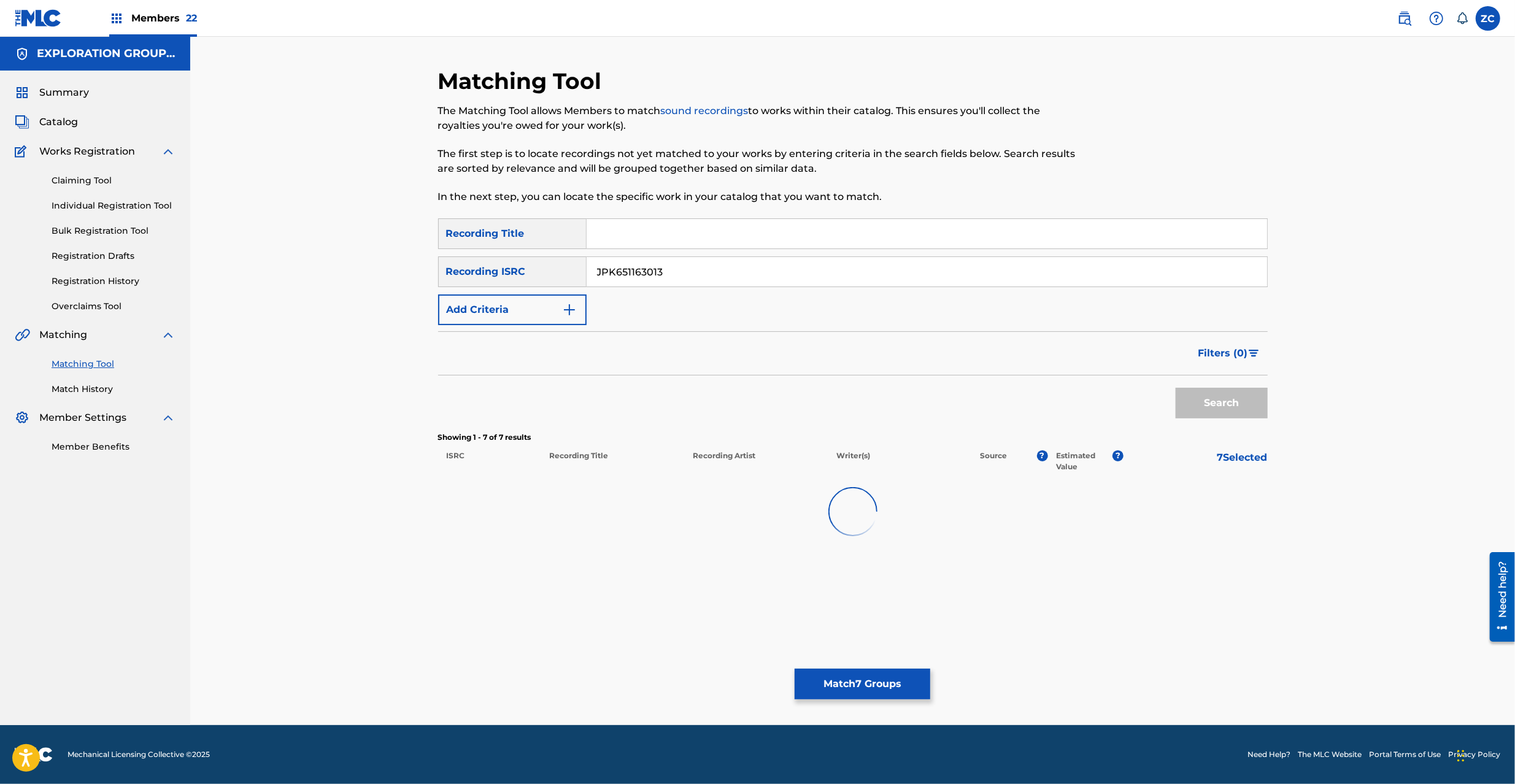
scroll to position [0, 0]
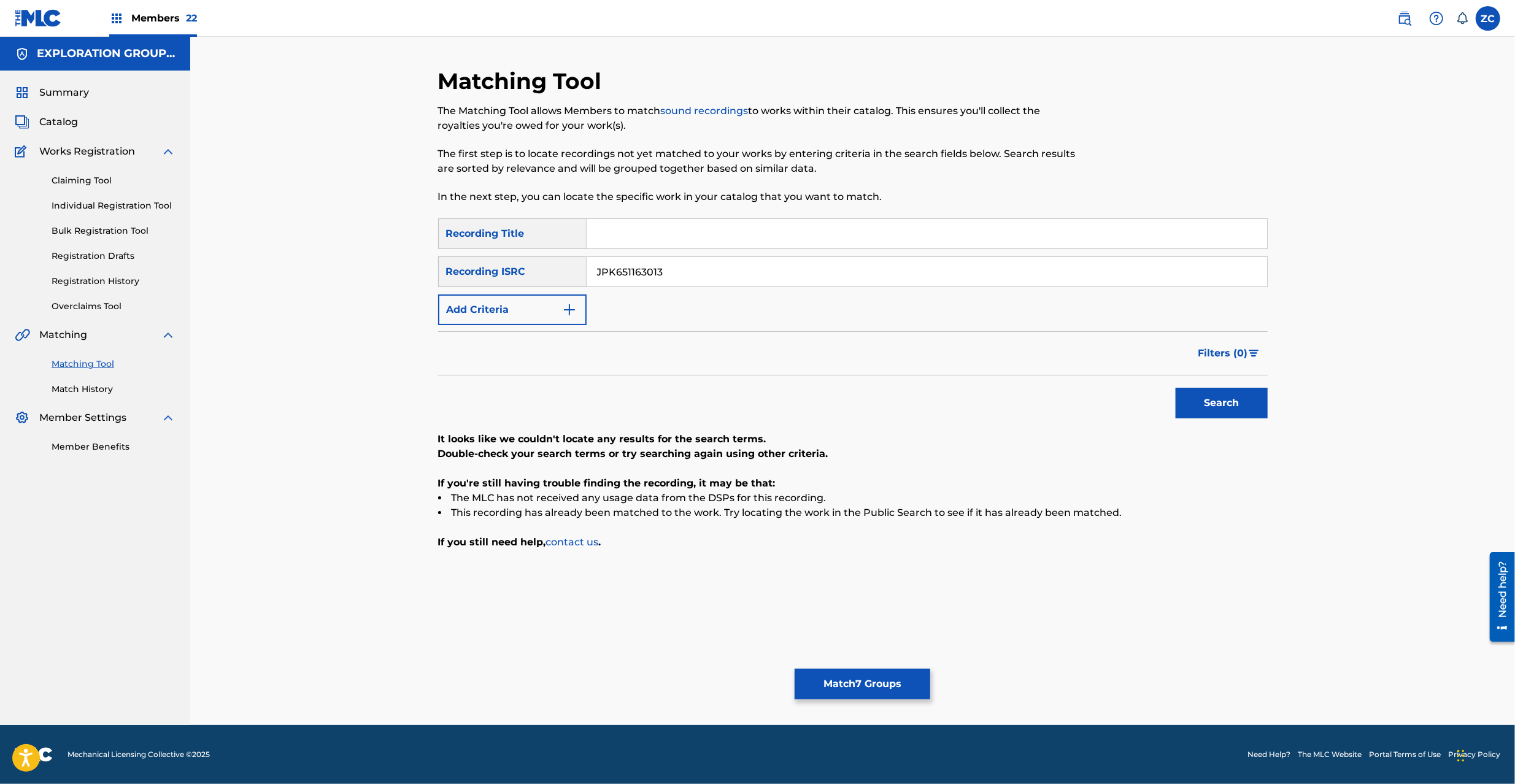
click at [826, 267] on input "JPK651163013" at bounding box center [927, 271] width 681 height 29
click at [1208, 408] on button "Search" at bounding box center [1222, 403] width 92 height 31
click at [854, 271] on input "JPK651366723" at bounding box center [927, 271] width 681 height 29
click at [1189, 396] on button "Search" at bounding box center [1222, 403] width 92 height 31
click at [871, 263] on input "JPP300800565" at bounding box center [927, 271] width 681 height 29
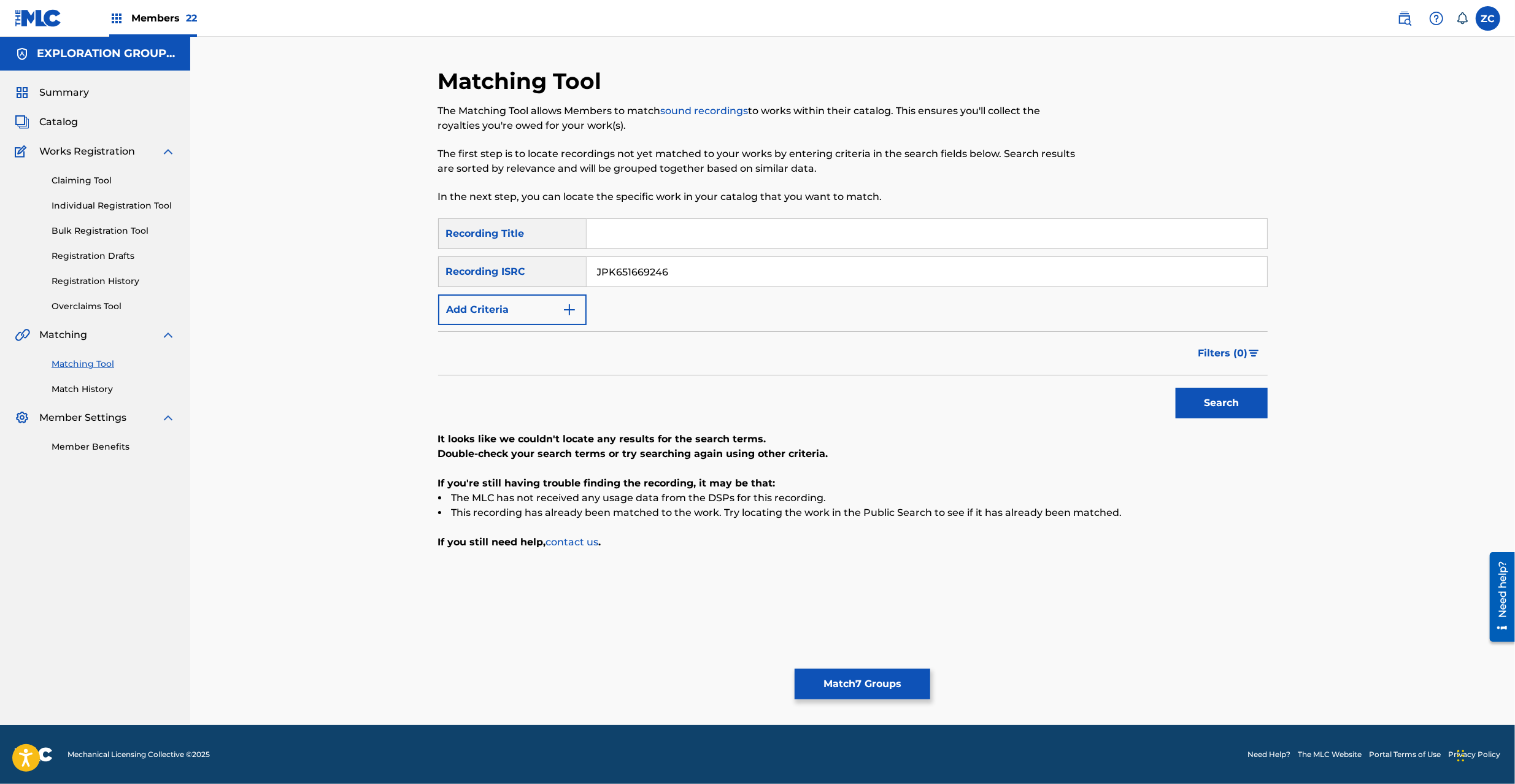
type input "JPK651669246"
click at [1224, 396] on button "Search" at bounding box center [1222, 403] width 92 height 31
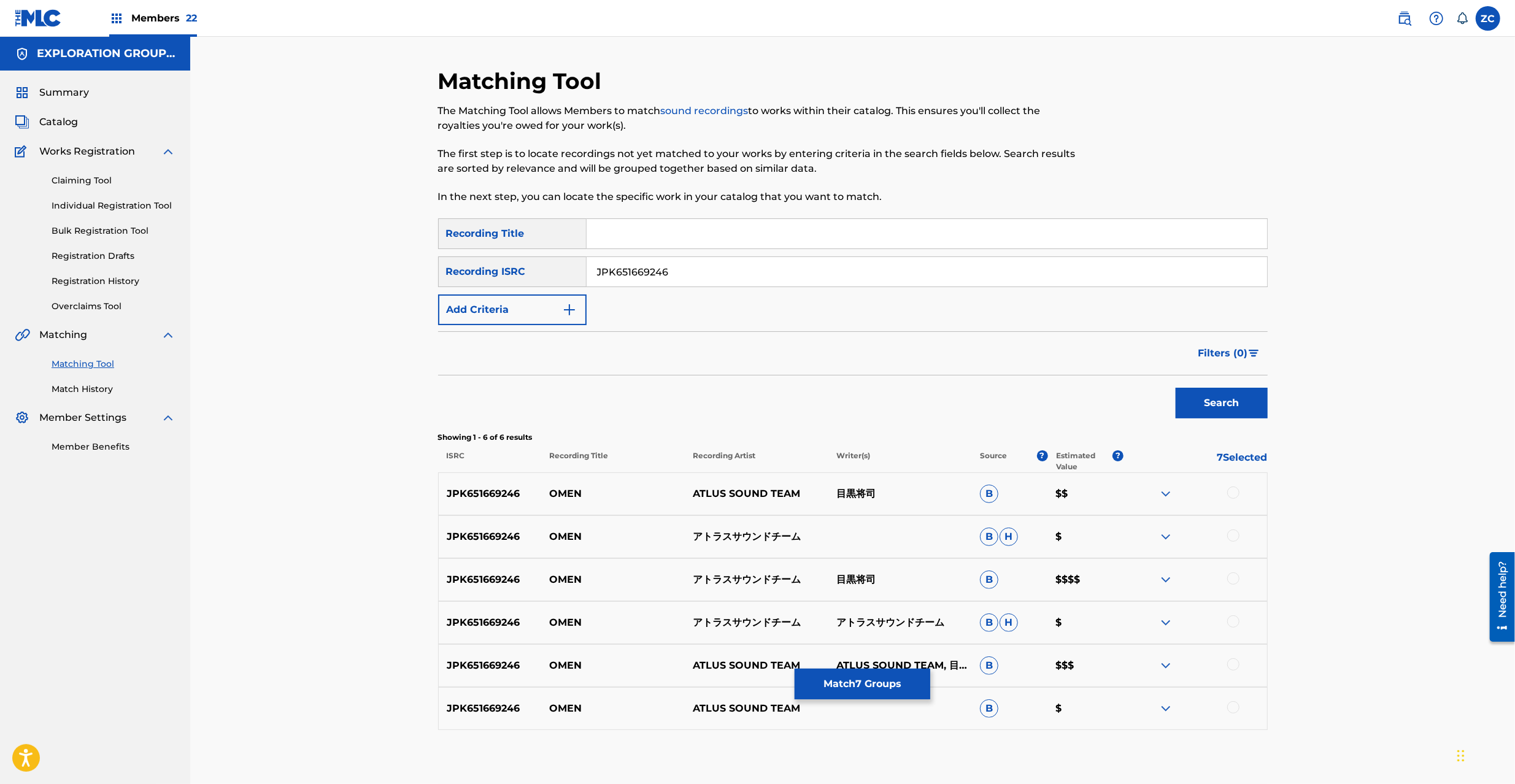
drag, startPoint x: 1231, startPoint y: 494, endPoint x: 1236, endPoint y: 533, distance: 39.3
click at [1231, 501] on div "JPK651669246 OMEN ATLUS SOUND TEAM 目黒将司 B $$" at bounding box center [853, 493] width 830 height 43
click at [1236, 540] on div at bounding box center [1233, 535] width 12 height 12
click at [1232, 493] on div at bounding box center [1233, 492] width 12 height 12
click at [1231, 575] on div at bounding box center [1233, 578] width 12 height 12
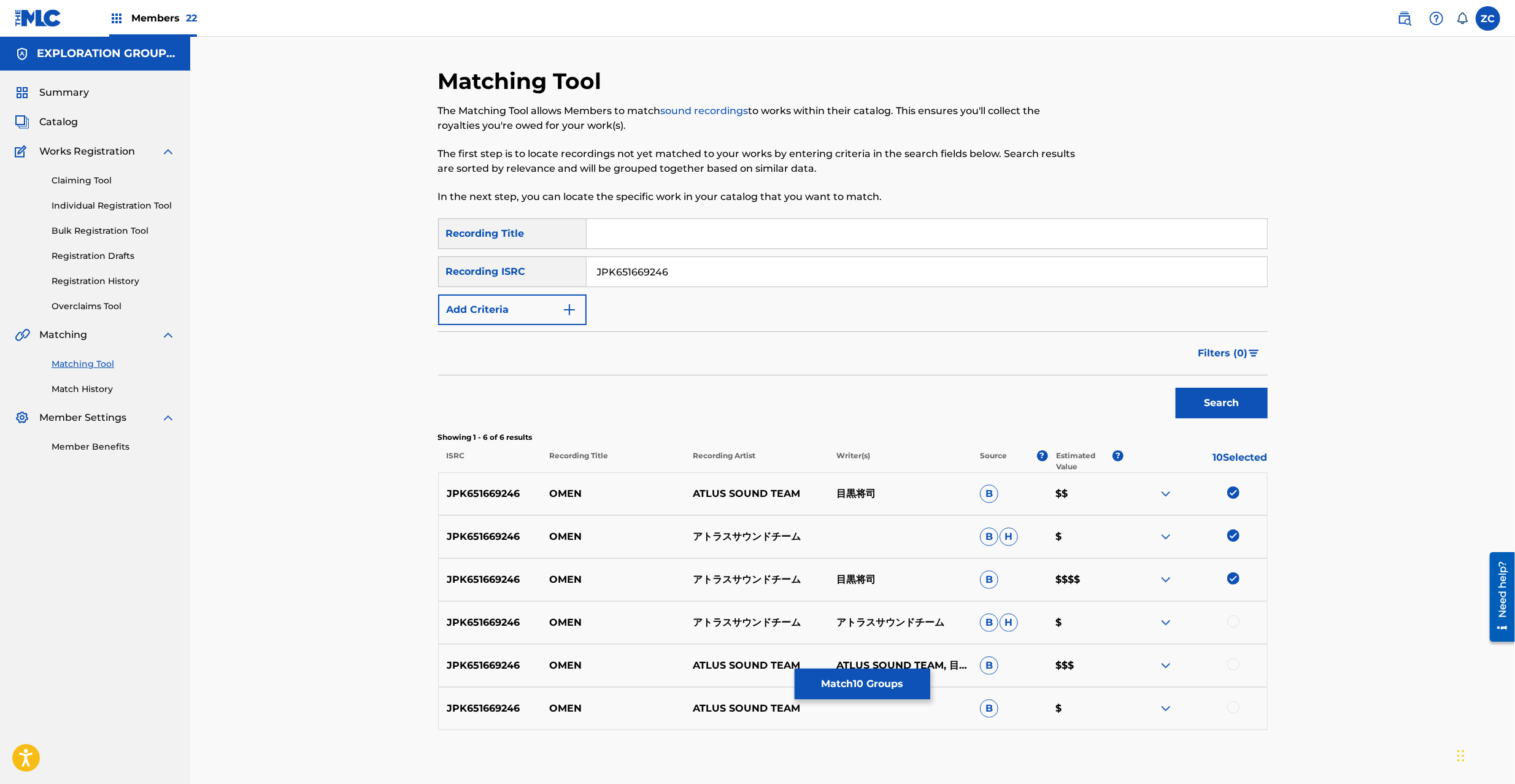
drag, startPoint x: 1232, startPoint y: 622, endPoint x: 1232, endPoint y: 638, distance: 16.0
click at [1232, 622] on div at bounding box center [1233, 621] width 12 height 12
click at [1236, 664] on div at bounding box center [1233, 664] width 12 height 12
click at [1230, 708] on div at bounding box center [1233, 707] width 12 height 12
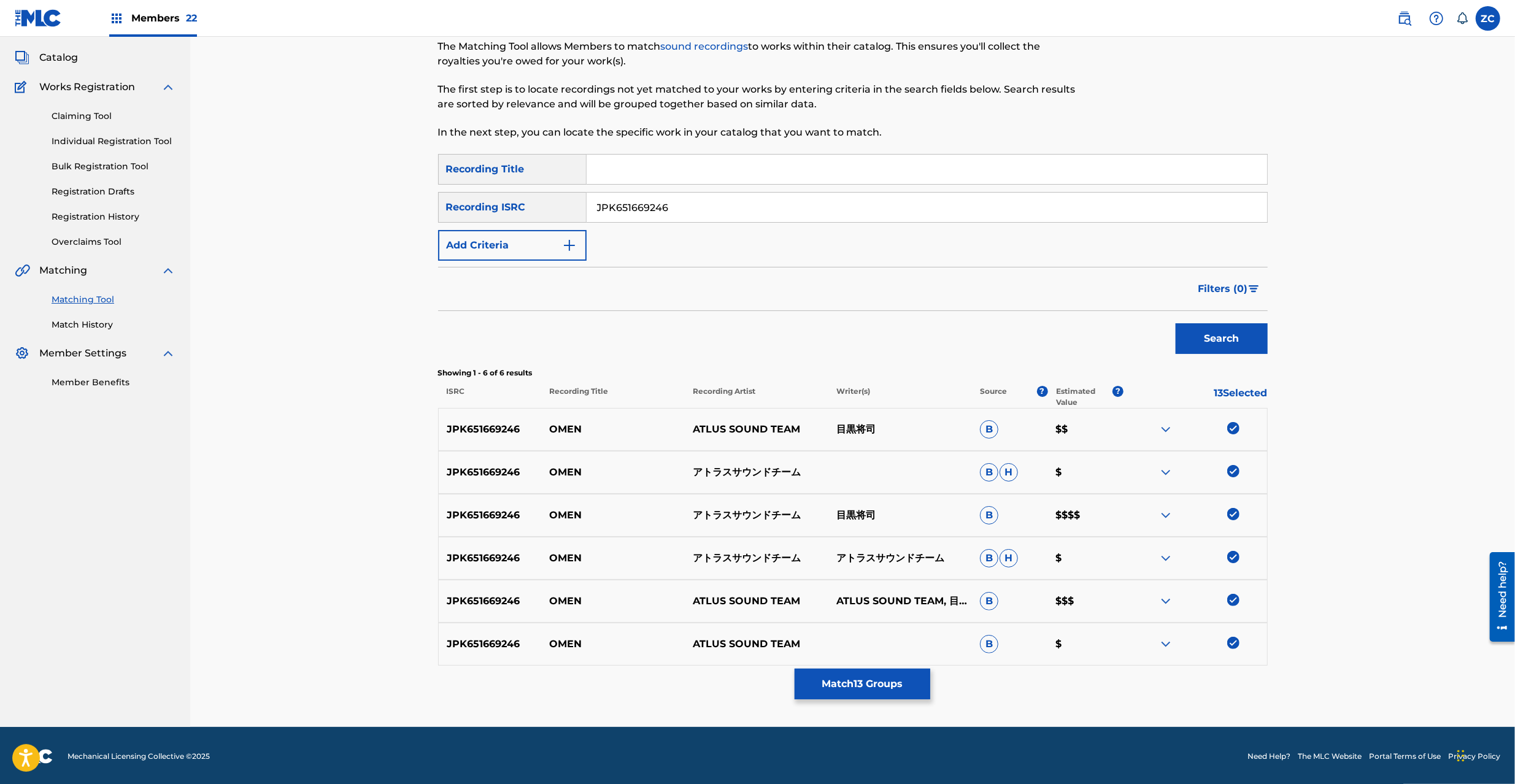
scroll to position [66, 0]
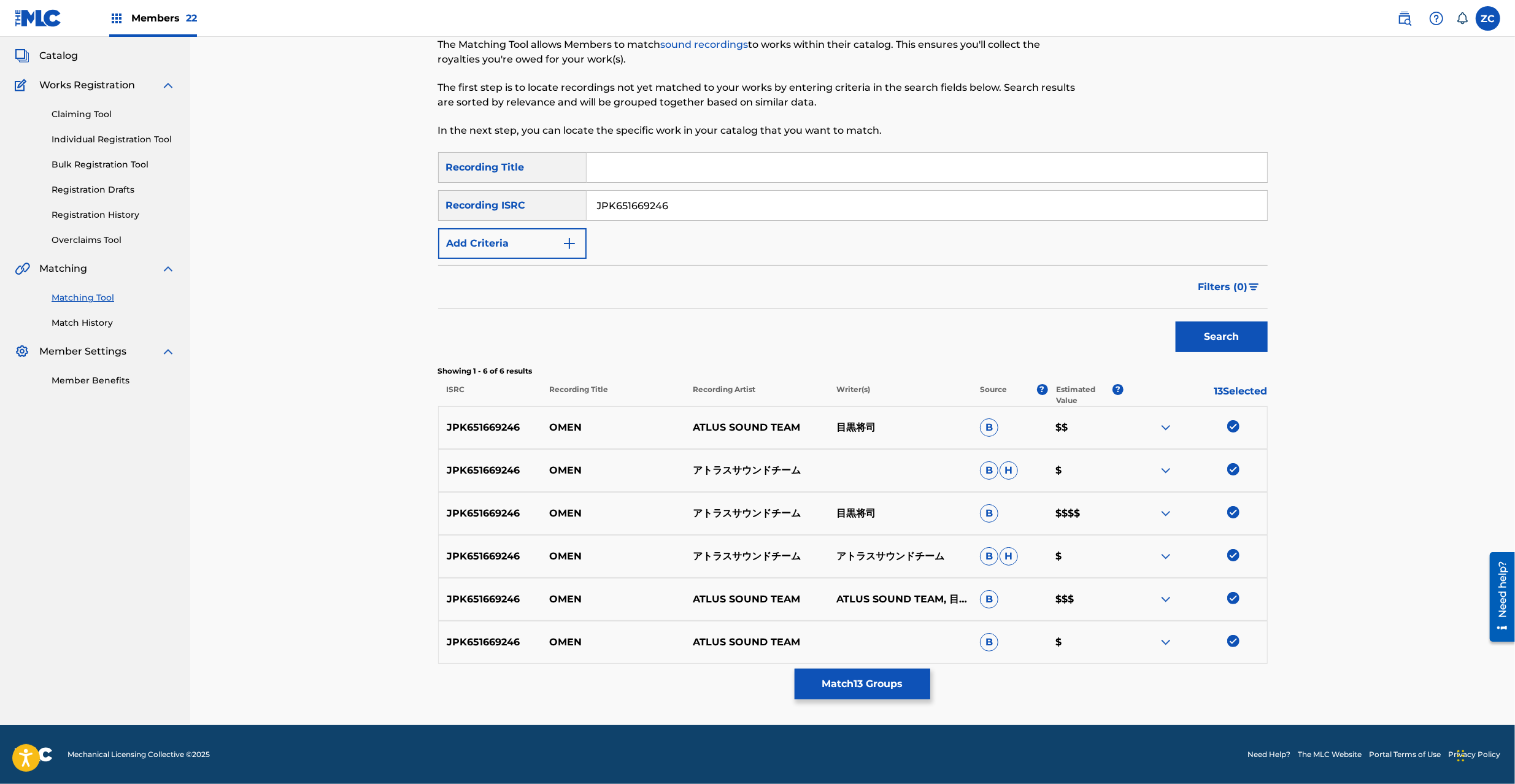
click at [874, 689] on button "Match 13 Groups" at bounding box center [862, 684] width 135 height 31
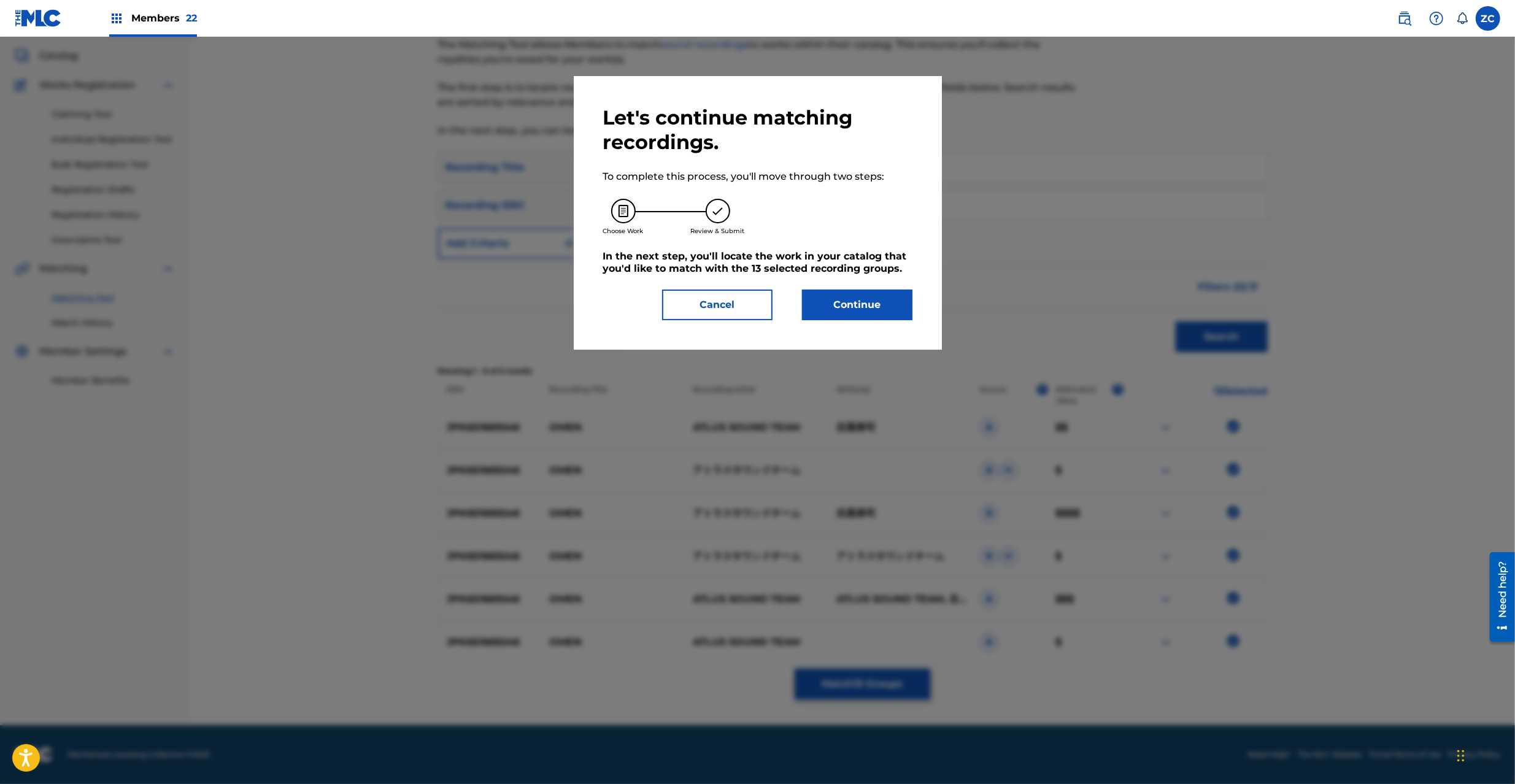
click at [874, 318] on button "Continue" at bounding box center [857, 305] width 111 height 31
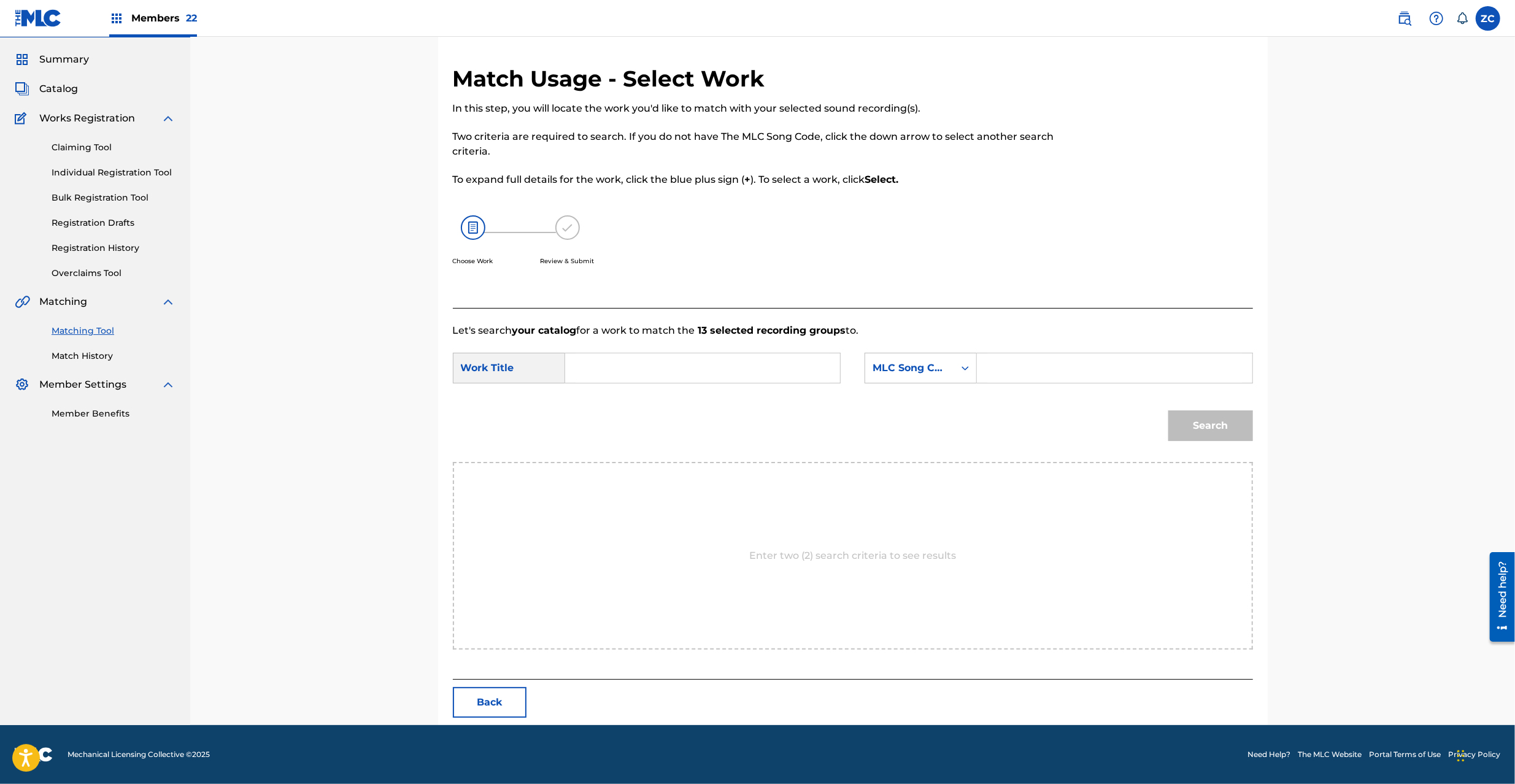
scroll to position [0, 0]
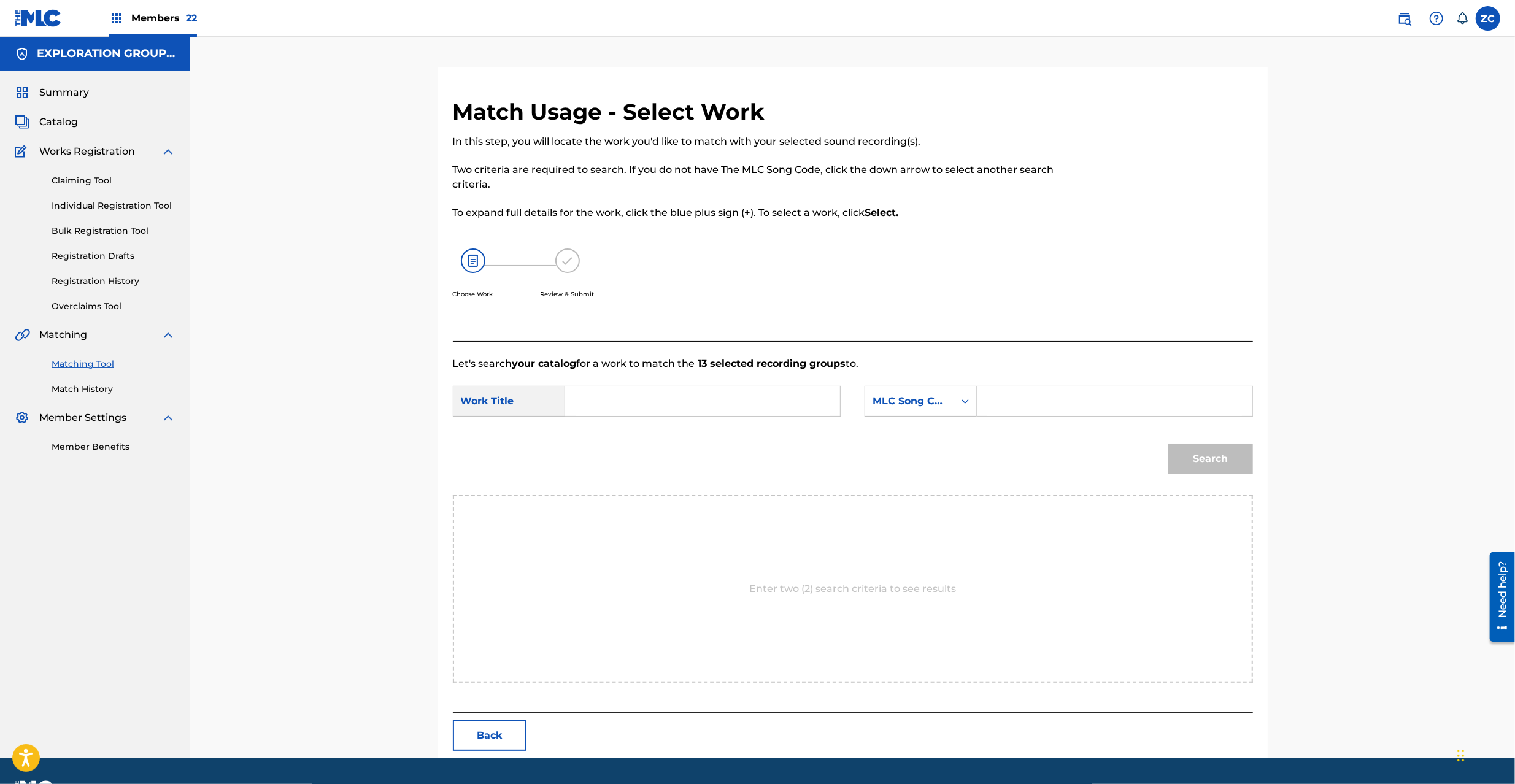
click at [689, 397] on input "Search Form" at bounding box center [702, 401] width 254 height 29
click at [656, 401] on input "Omen OM2IS7" at bounding box center [702, 401] width 254 height 29
type input "Omen"
click at [1018, 408] on input "Search Form" at bounding box center [1114, 401] width 254 height 29
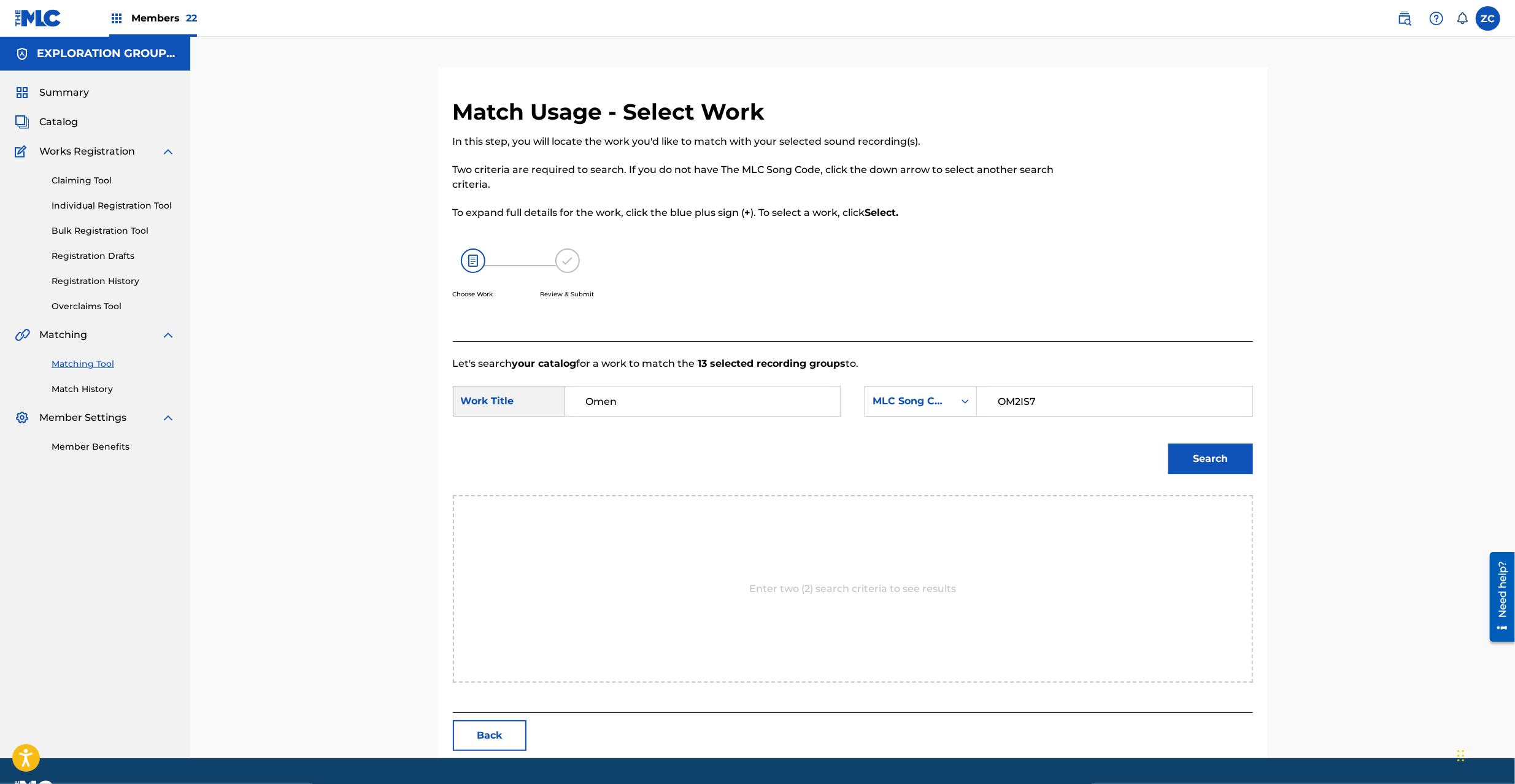
type input "OM2IS7"
click at [1181, 454] on button "Search" at bounding box center [1211, 458] width 84 height 31
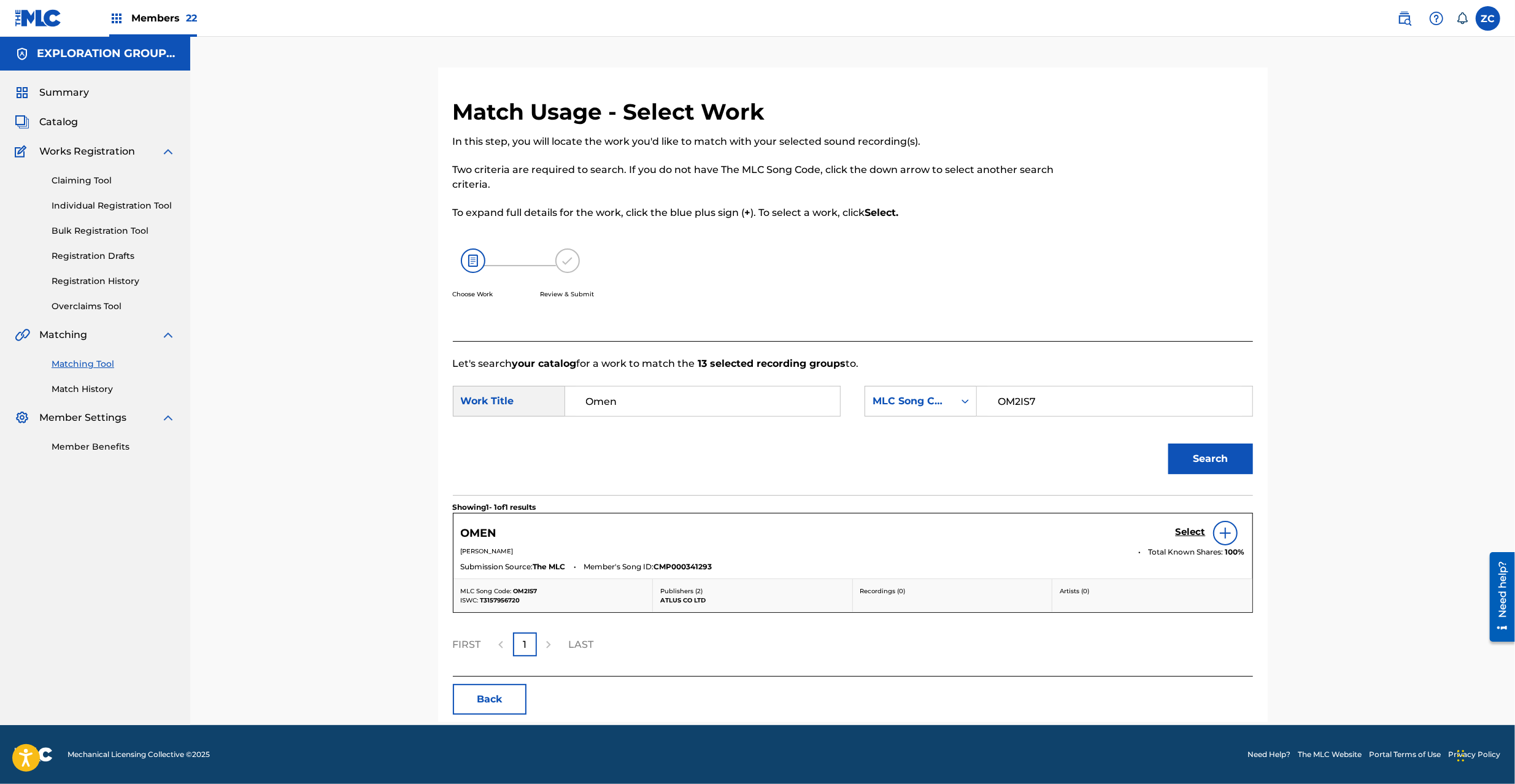
click at [1181, 533] on h5 "Select" at bounding box center [1191, 532] width 30 height 12
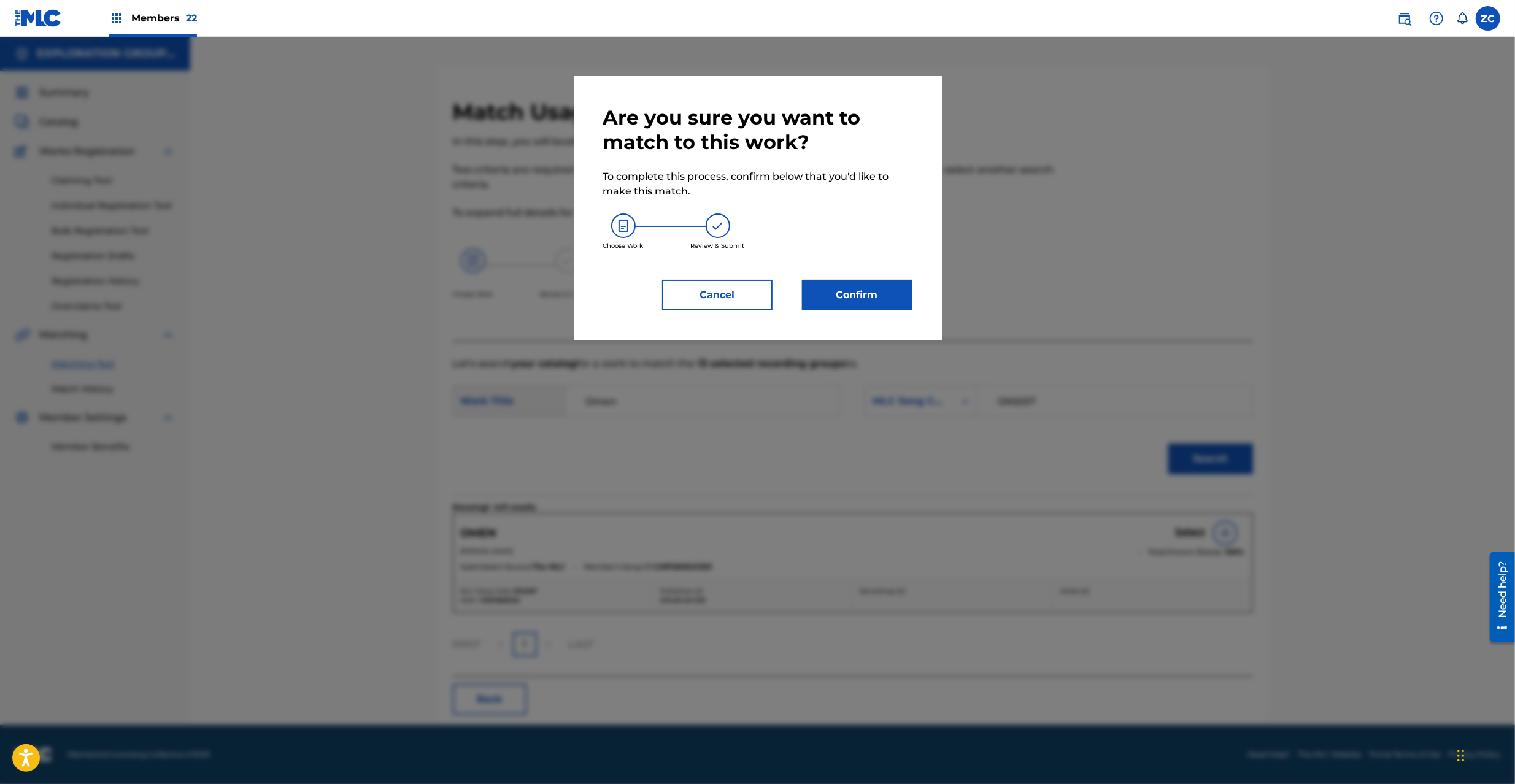
click at [872, 287] on button "Confirm" at bounding box center [857, 294] width 111 height 31
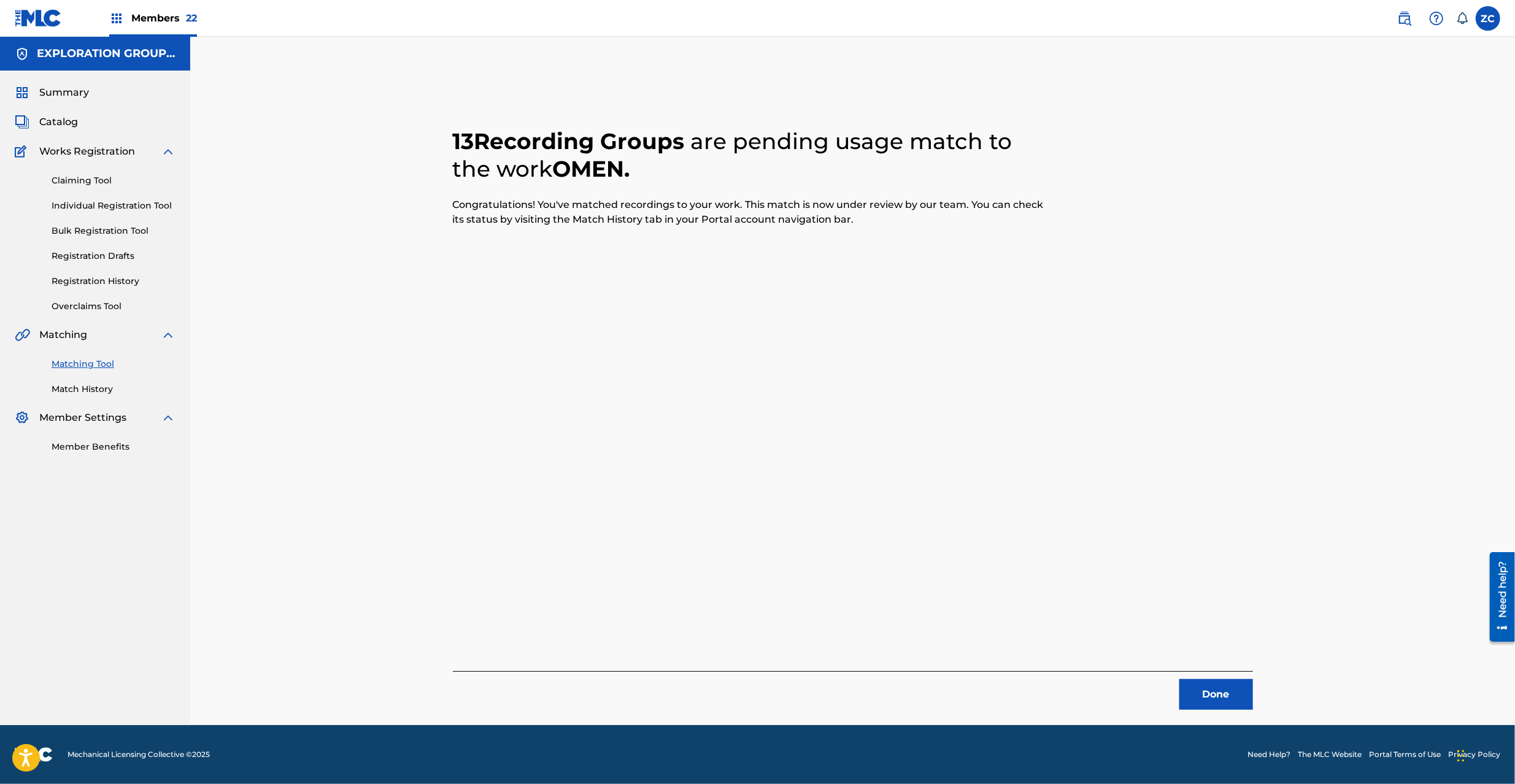
click at [1222, 680] on button "Done" at bounding box center [1216, 694] width 73 height 31
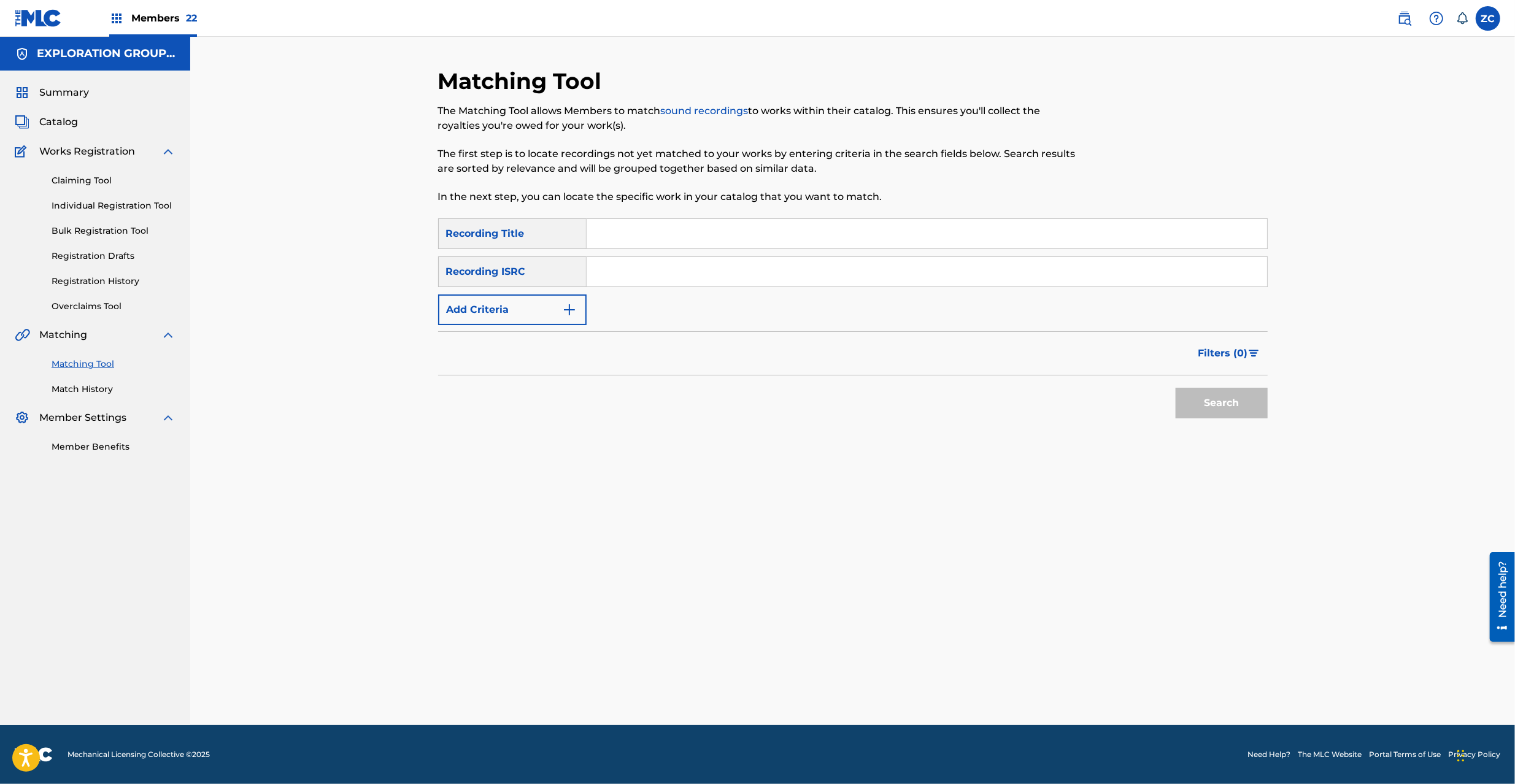
drag, startPoint x: 722, startPoint y: 267, endPoint x: 746, endPoint y: 279, distance: 26.8
click at [722, 267] on input "Search Form" at bounding box center [927, 271] width 681 height 29
click at [1224, 392] on button "Search" at bounding box center [1222, 403] width 92 height 31
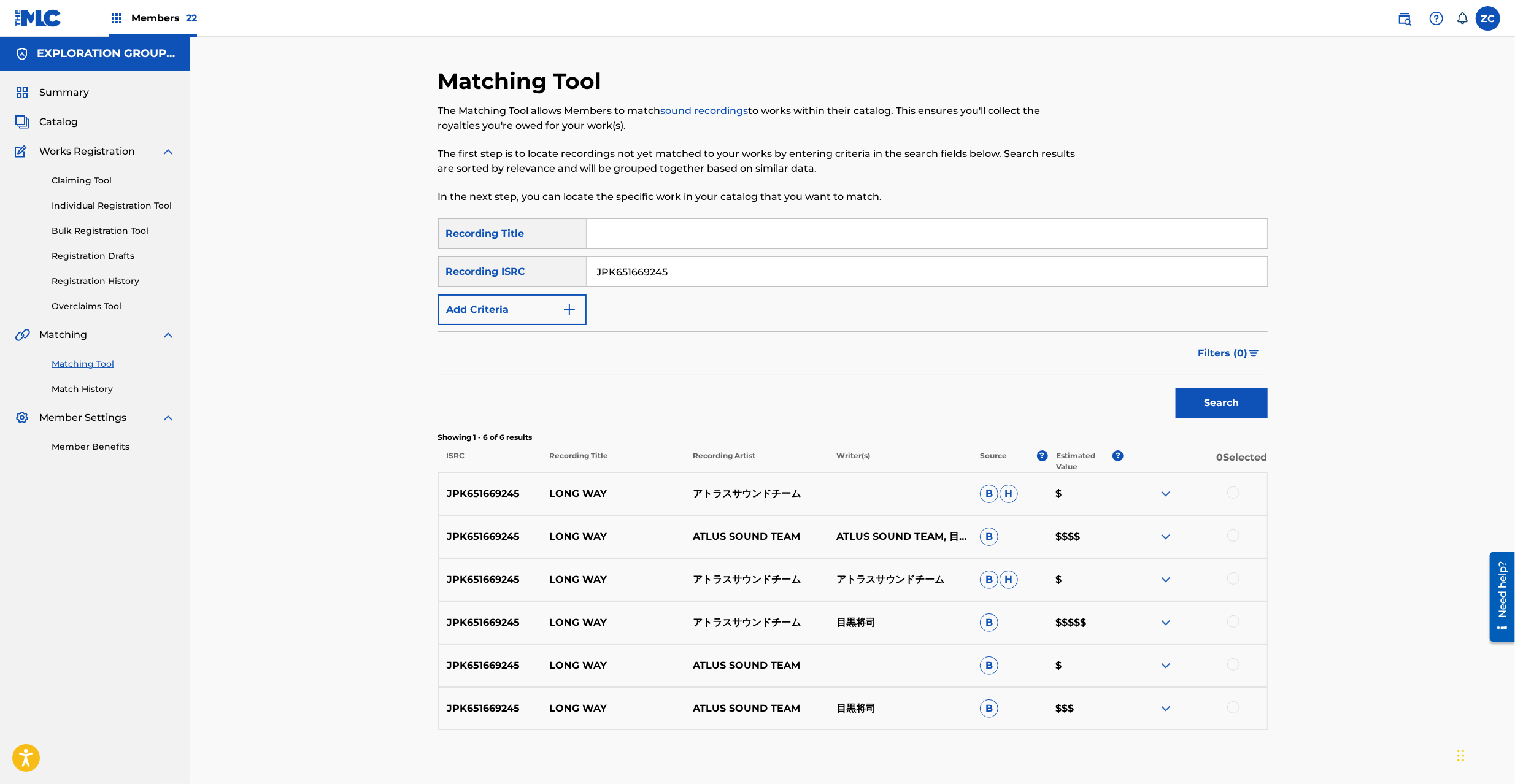
click at [1232, 489] on div at bounding box center [1233, 492] width 12 height 12
click at [1232, 538] on div at bounding box center [1233, 535] width 12 height 12
click at [1235, 575] on div at bounding box center [1233, 578] width 12 height 12
click at [1233, 621] on div at bounding box center [1233, 621] width 12 height 12
click at [1233, 668] on div at bounding box center [1233, 664] width 12 height 12
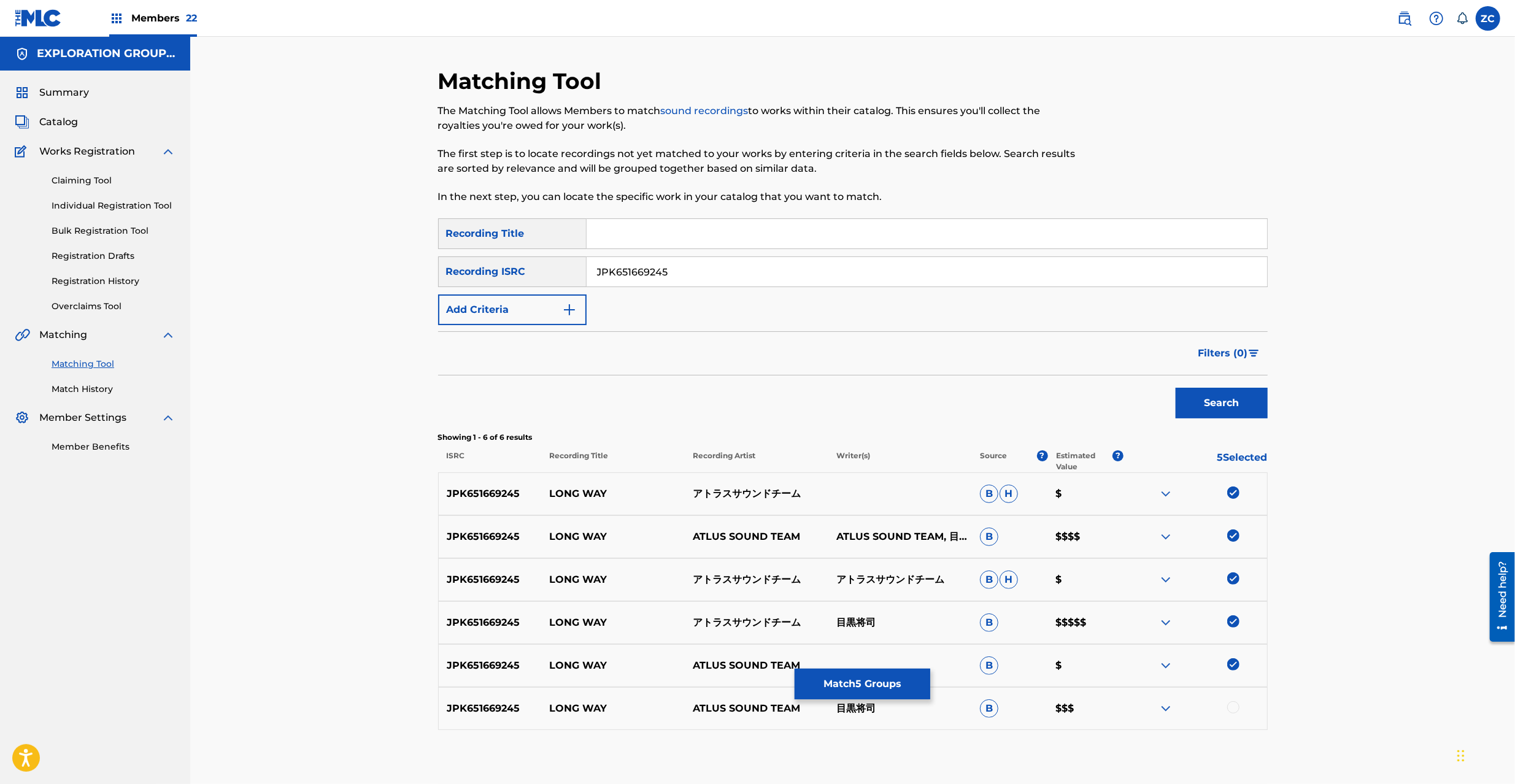
click at [1232, 704] on div at bounding box center [1233, 707] width 12 height 12
click at [889, 274] on input "JPK651669245" at bounding box center [927, 271] width 681 height 29
click at [1219, 404] on button "Search" at bounding box center [1222, 403] width 92 height 31
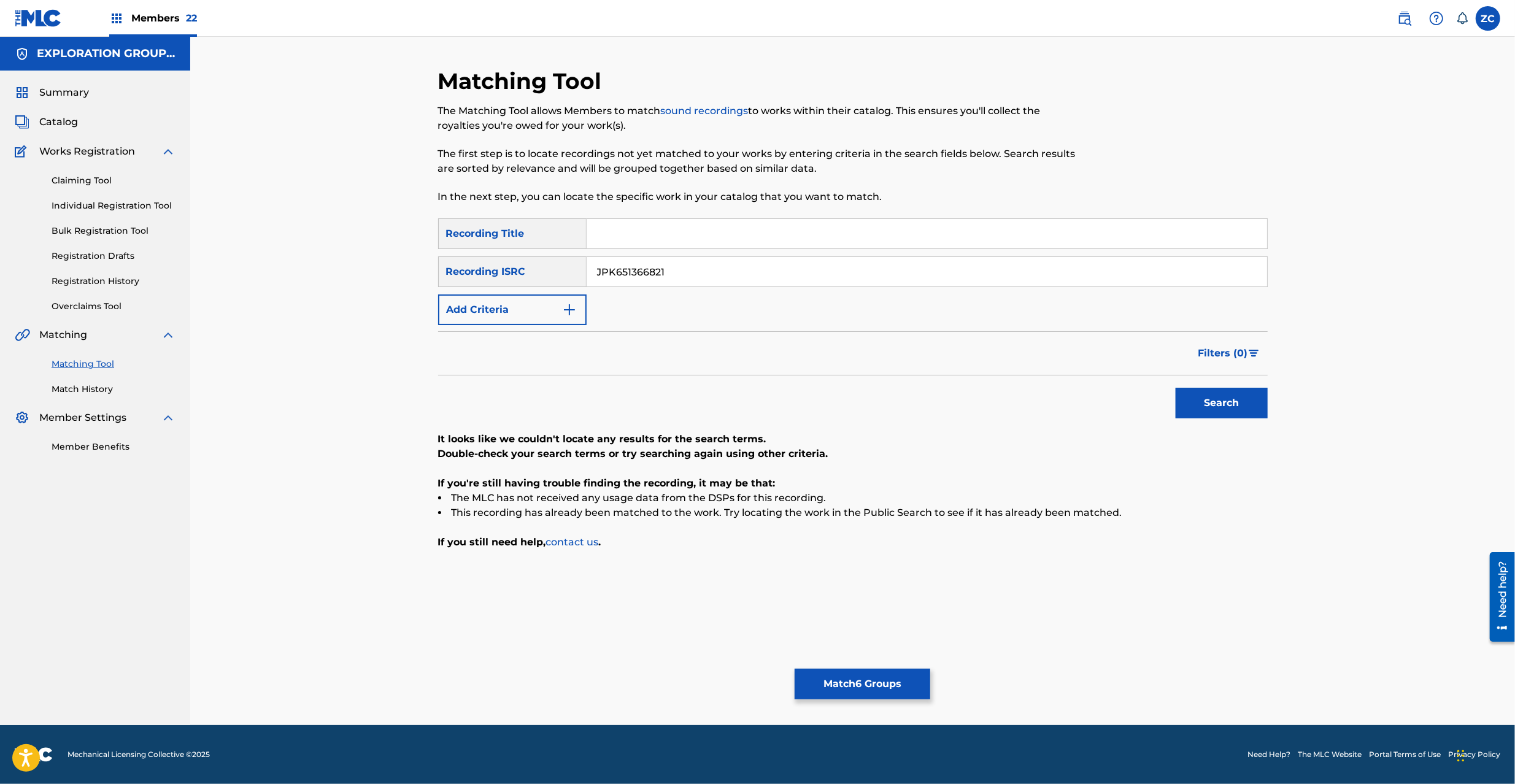
click at [874, 274] on input "JPK651366821" at bounding box center [927, 271] width 681 height 29
drag, startPoint x: 1224, startPoint y: 416, endPoint x: 1216, endPoint y: 392, distance: 25.3
click at [1225, 416] on button "Search" at bounding box center [1222, 403] width 92 height 31
click at [781, 266] on input "JPK651161708" at bounding box center [927, 271] width 681 height 29
click at [1246, 396] on button "Search" at bounding box center [1222, 403] width 92 height 31
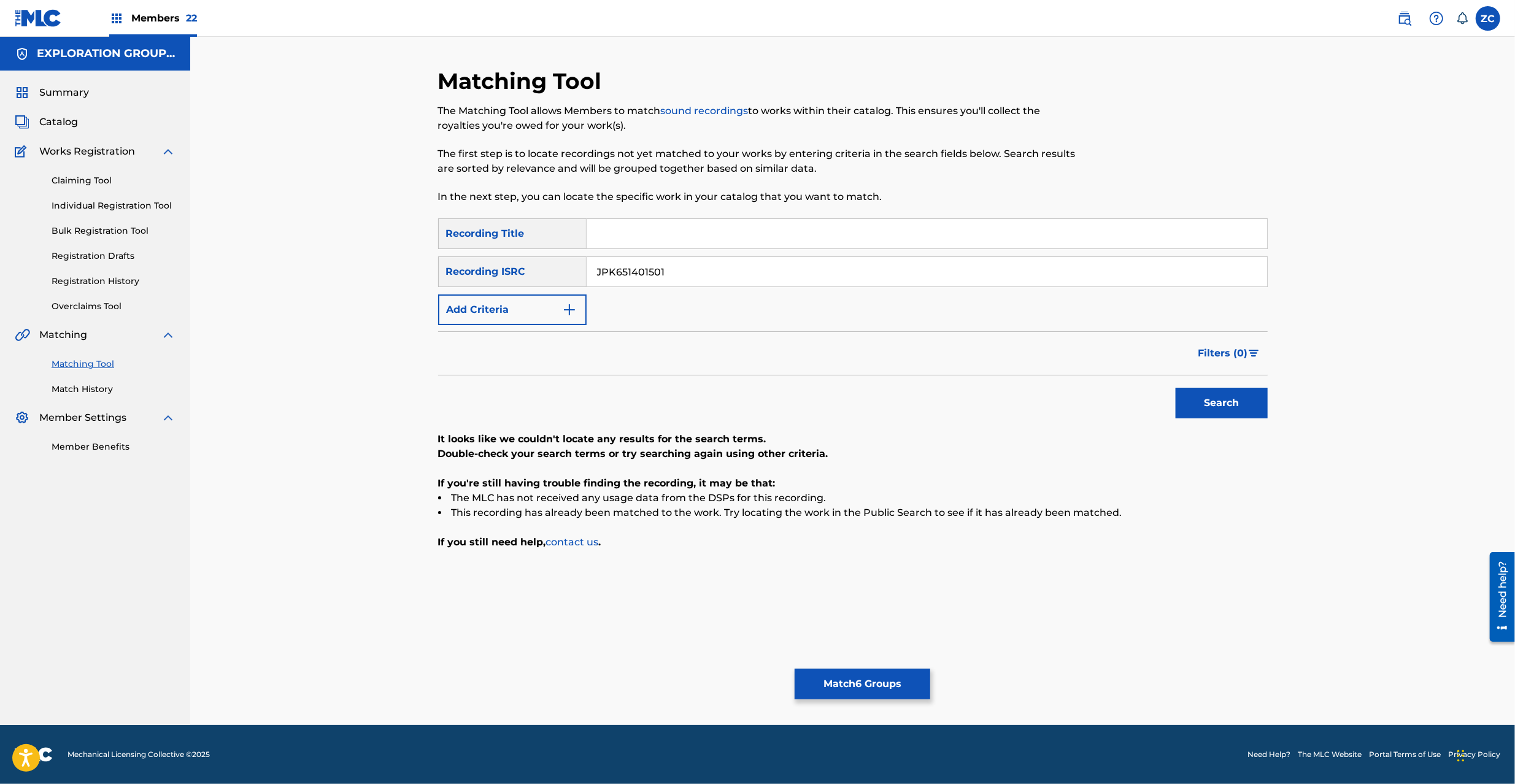
click at [810, 280] on input "JPK651401501" at bounding box center [927, 271] width 681 height 29
type input "JPP300800564"
click at [1206, 404] on button "Search" at bounding box center [1222, 403] width 92 height 31
click at [889, 669] on button "Match 6 Groups" at bounding box center [862, 684] width 135 height 31
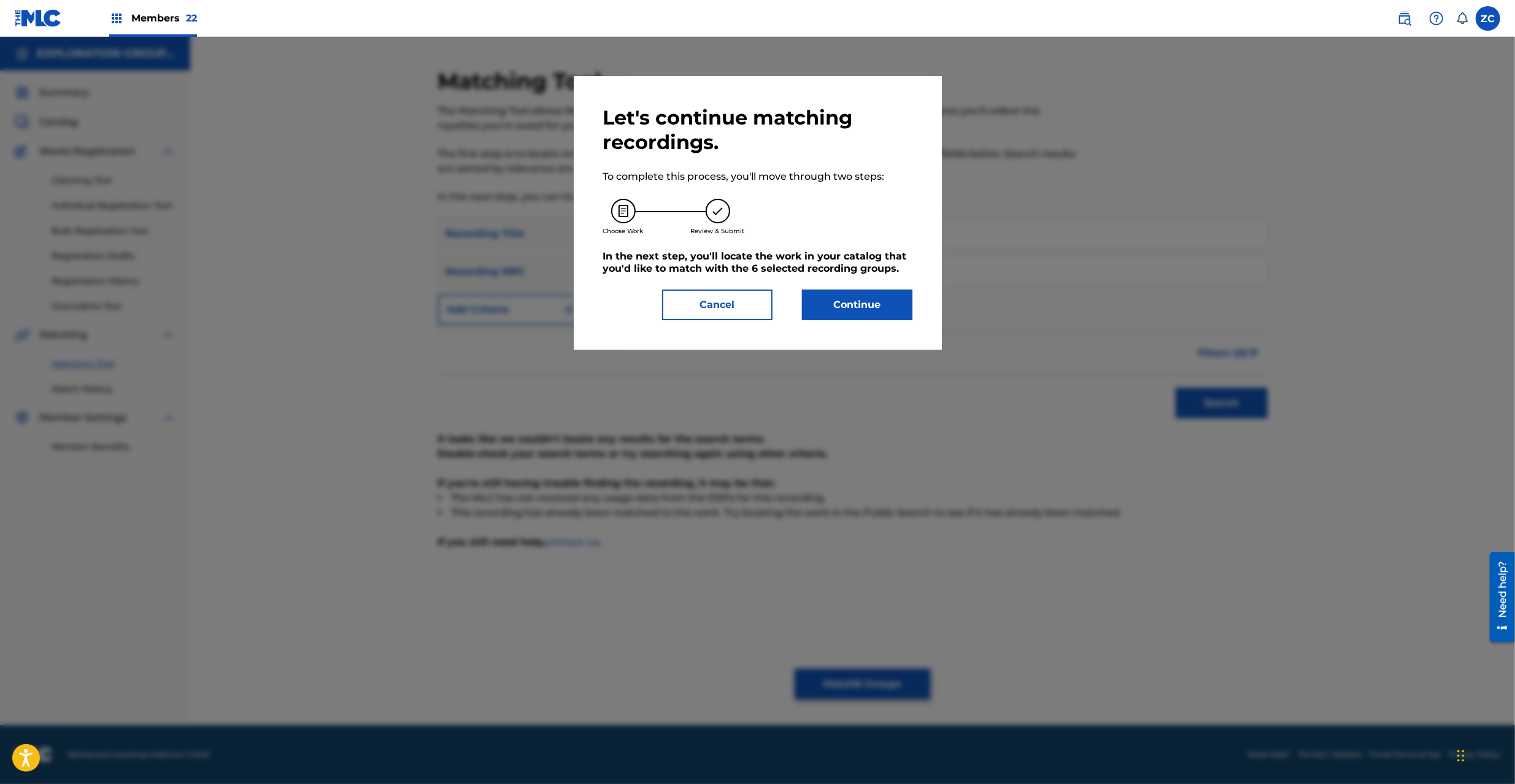
click at [892, 675] on div at bounding box center [757, 428] width 1515 height 784
click at [888, 297] on button "Continue" at bounding box center [857, 305] width 111 height 31
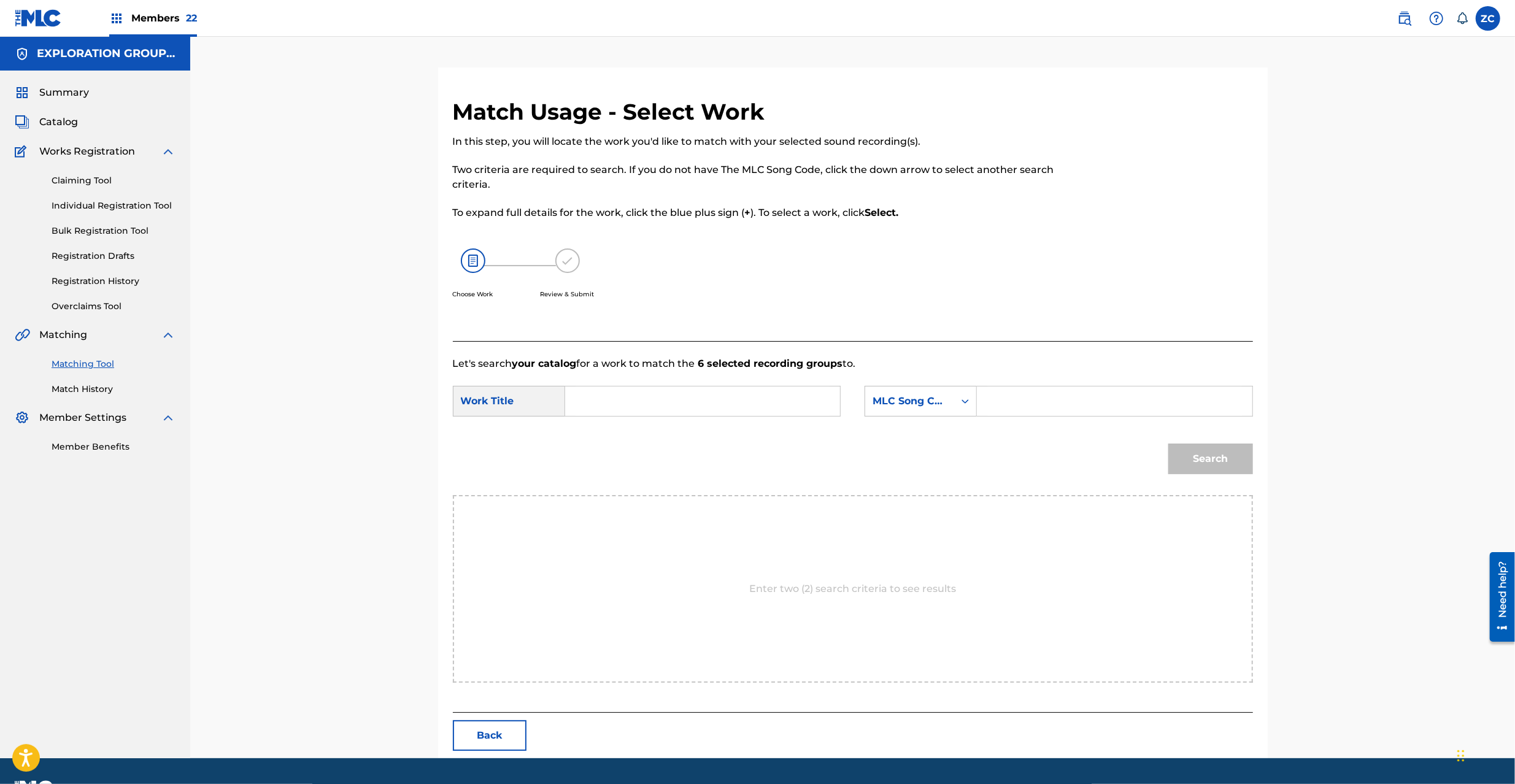
click at [768, 397] on input "Search Form" at bounding box center [702, 401] width 254 height 29
click at [671, 399] on input "Long Way LT1D4I" at bounding box center [702, 401] width 254 height 29
type input "Long Way"
click at [1000, 405] on input "Search Form" at bounding box center [1114, 401] width 254 height 29
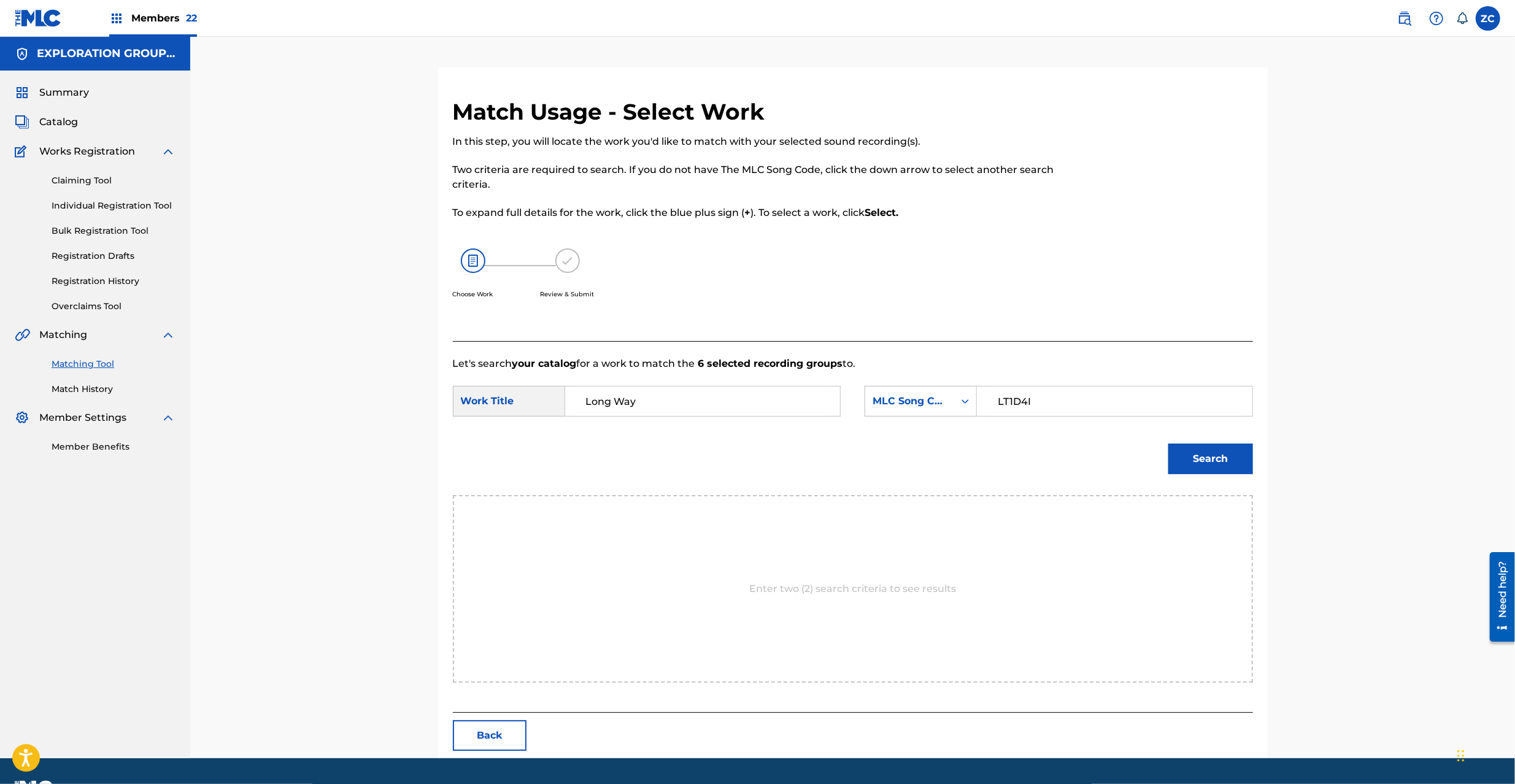
type input "LT1D4I"
click at [1238, 469] on button "Search" at bounding box center [1211, 458] width 84 height 31
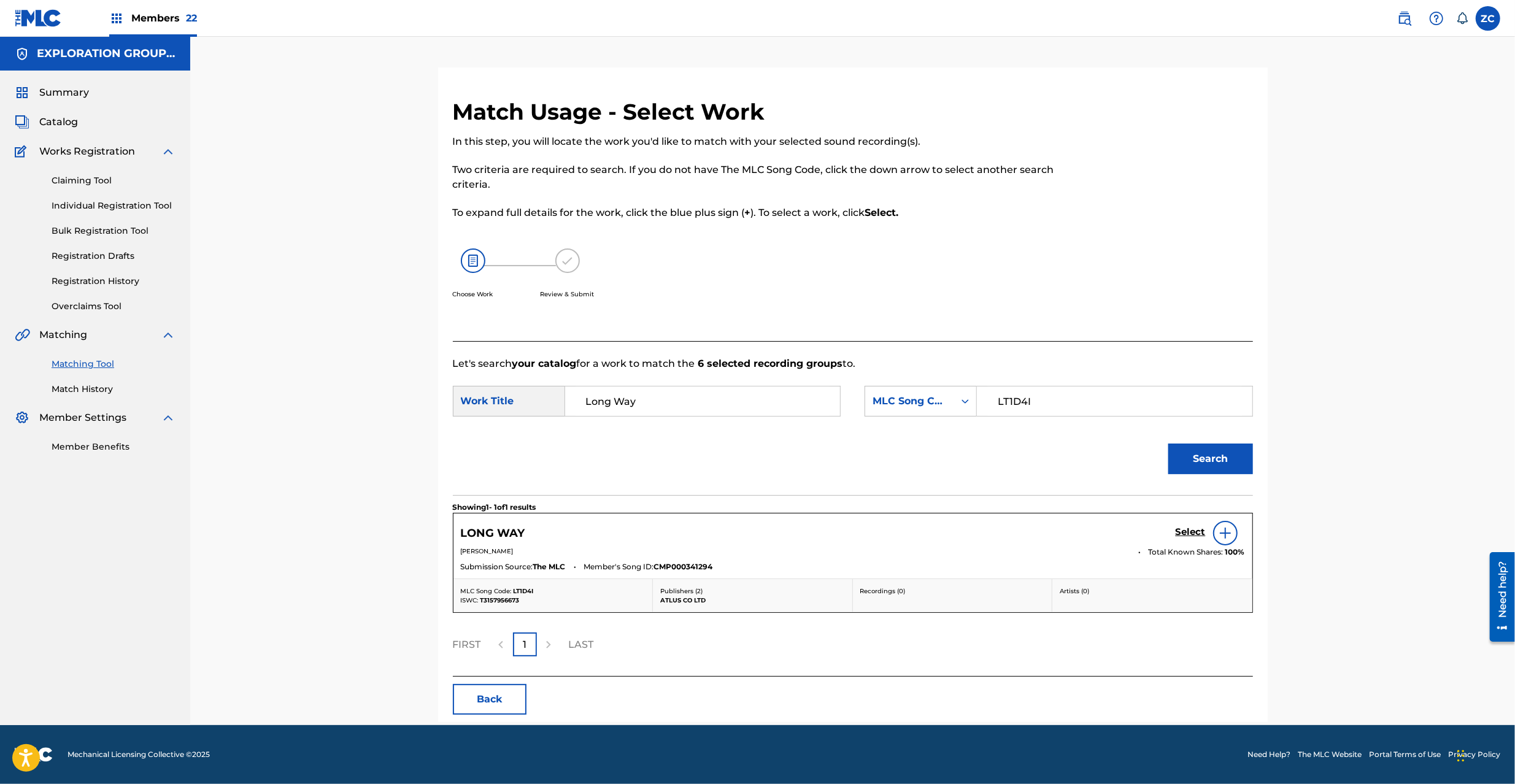
click at [1198, 537] on h5 "Select" at bounding box center [1191, 532] width 30 height 12
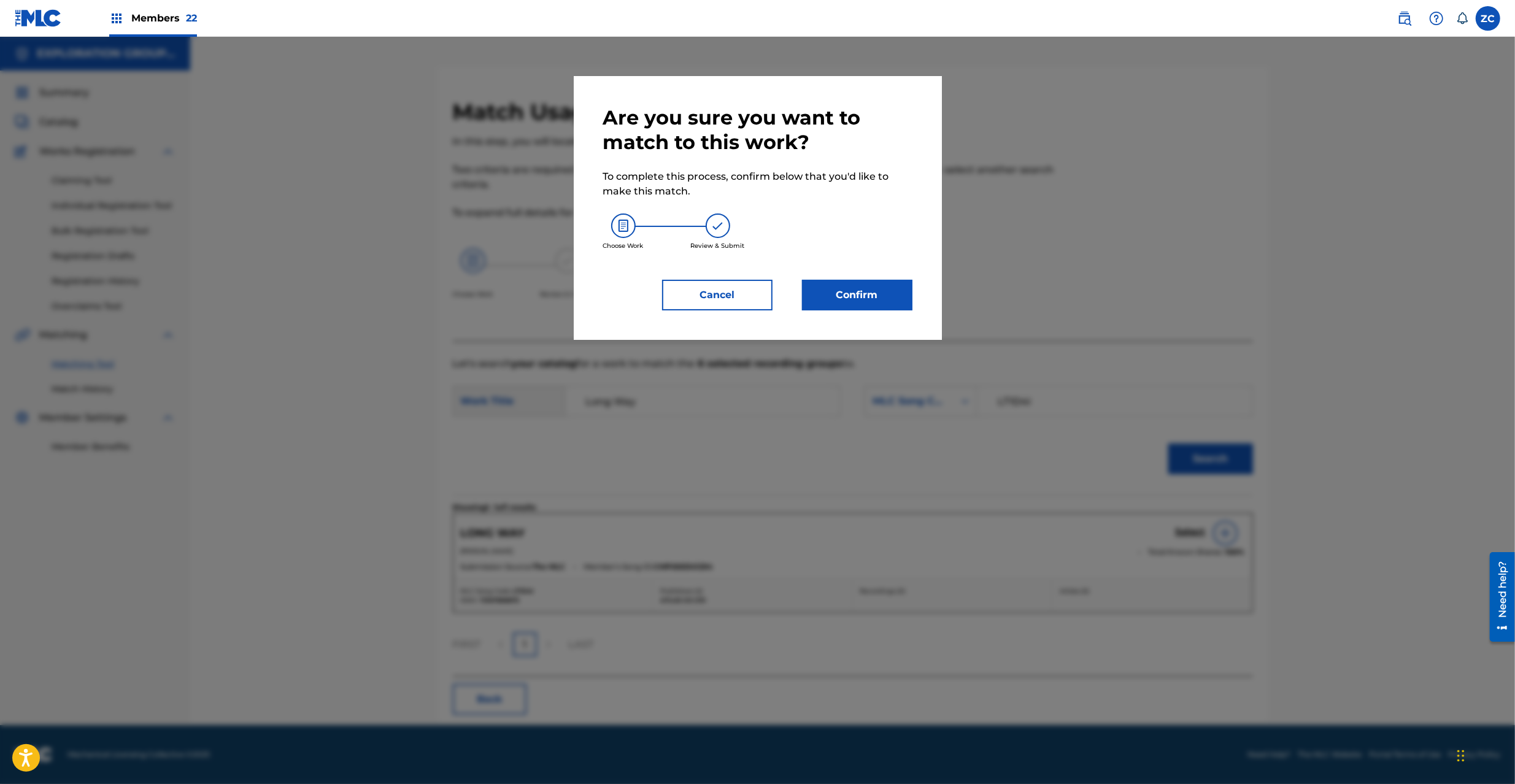
click at [845, 299] on button "Confirm" at bounding box center [857, 294] width 111 height 31
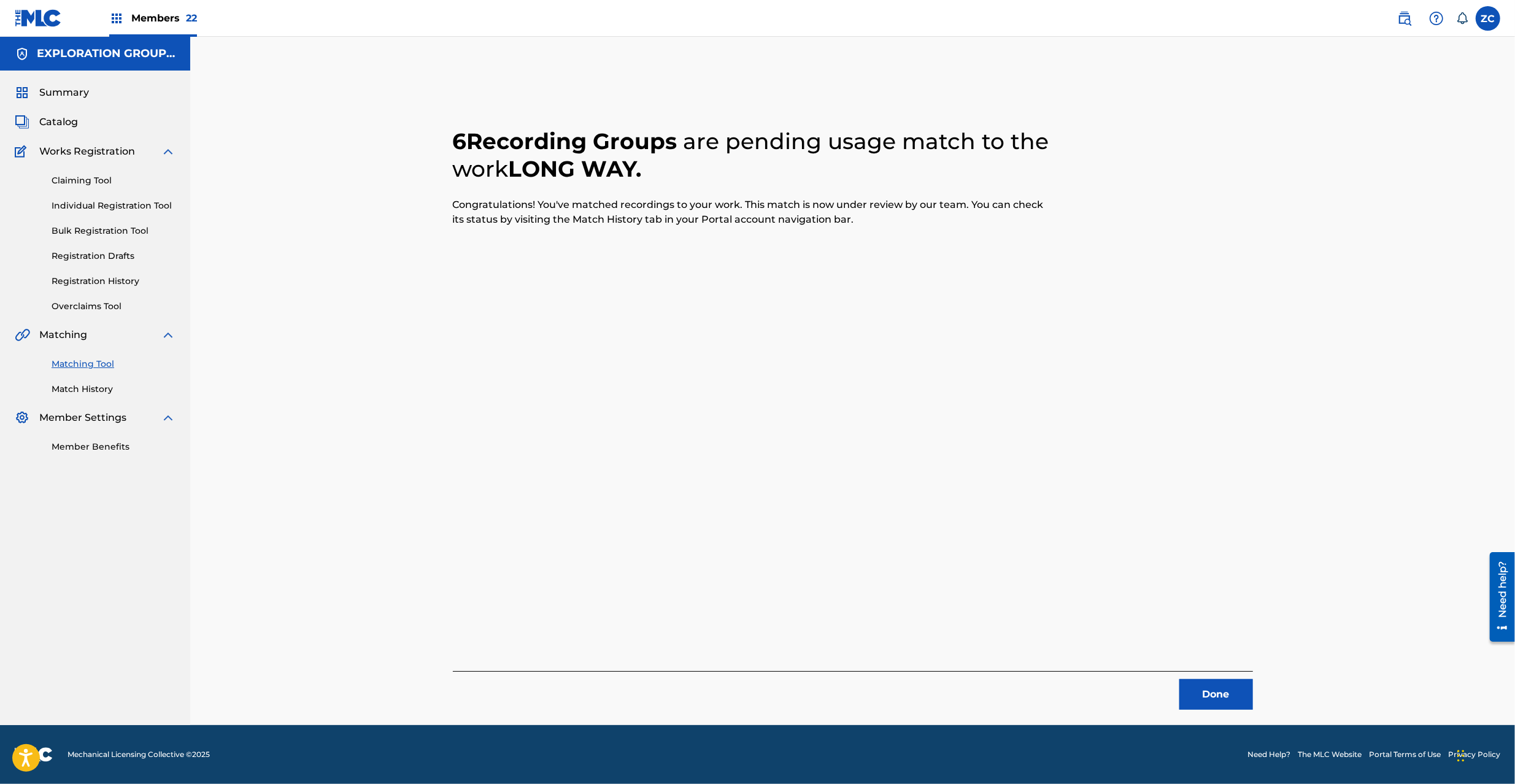
click at [1212, 692] on button "Done" at bounding box center [1216, 694] width 73 height 31
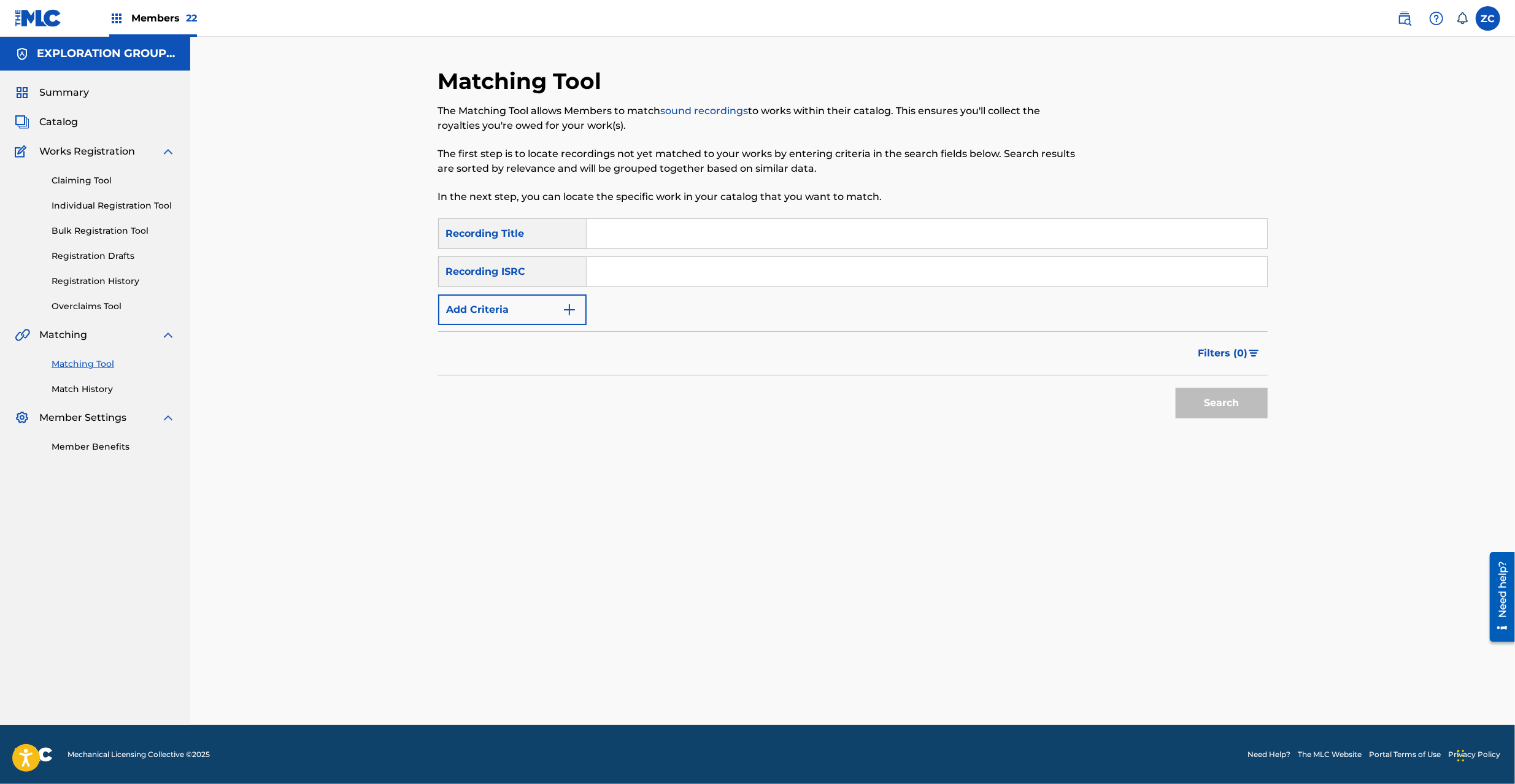
drag, startPoint x: 818, startPoint y: 267, endPoint x: 825, endPoint y: 272, distance: 8.6
click at [818, 265] on input "Search Form" at bounding box center [927, 271] width 681 height 29
click at [1201, 405] on button "Search" at bounding box center [1222, 403] width 92 height 31
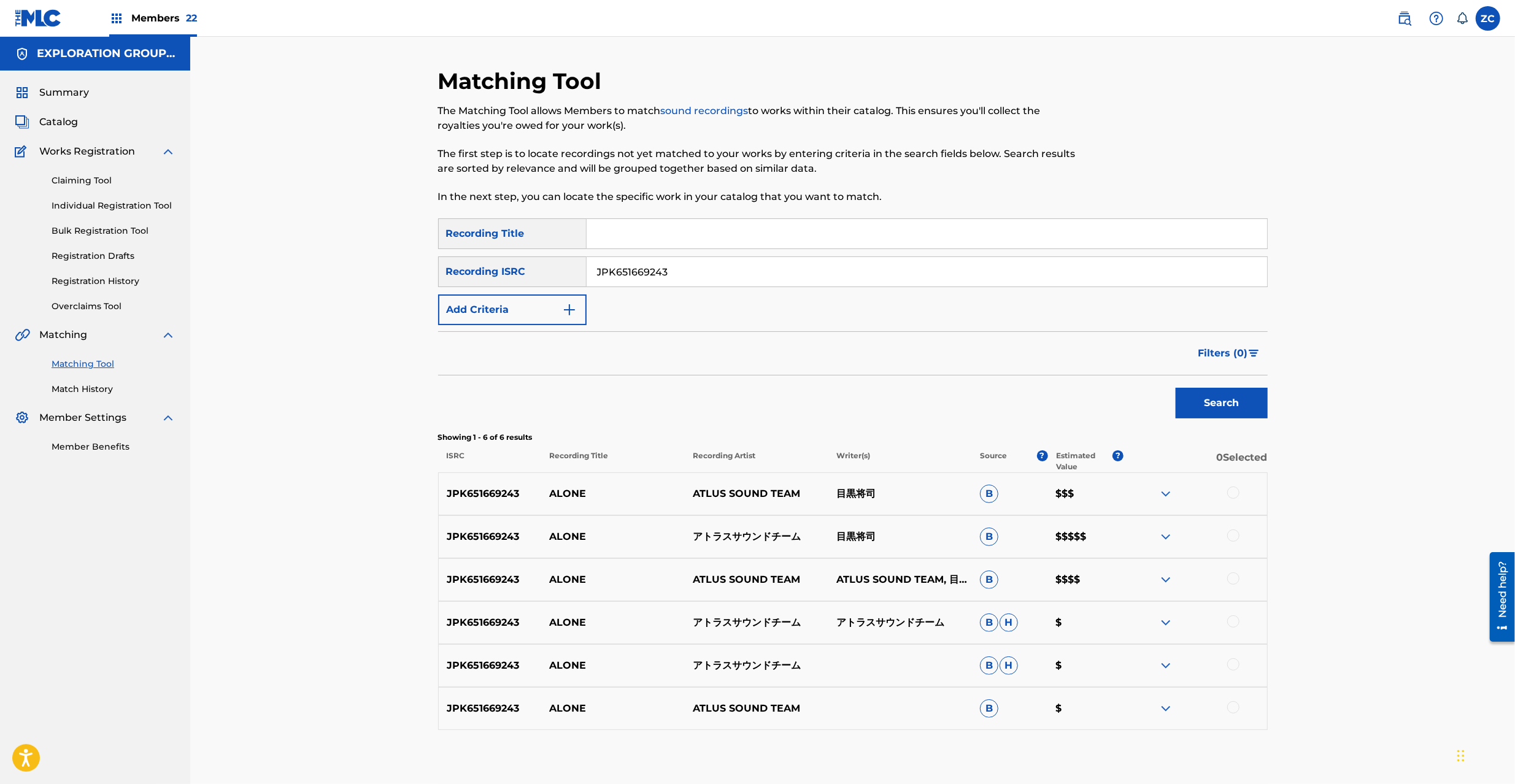
drag, startPoint x: 1236, startPoint y: 489, endPoint x: 1236, endPoint y: 535, distance: 46.0
click at [1236, 491] on div at bounding box center [1233, 492] width 12 height 12
click at [1236, 536] on div at bounding box center [1233, 535] width 12 height 12
click at [1232, 579] on div at bounding box center [1233, 578] width 12 height 12
click at [1231, 622] on div at bounding box center [1233, 621] width 12 height 12
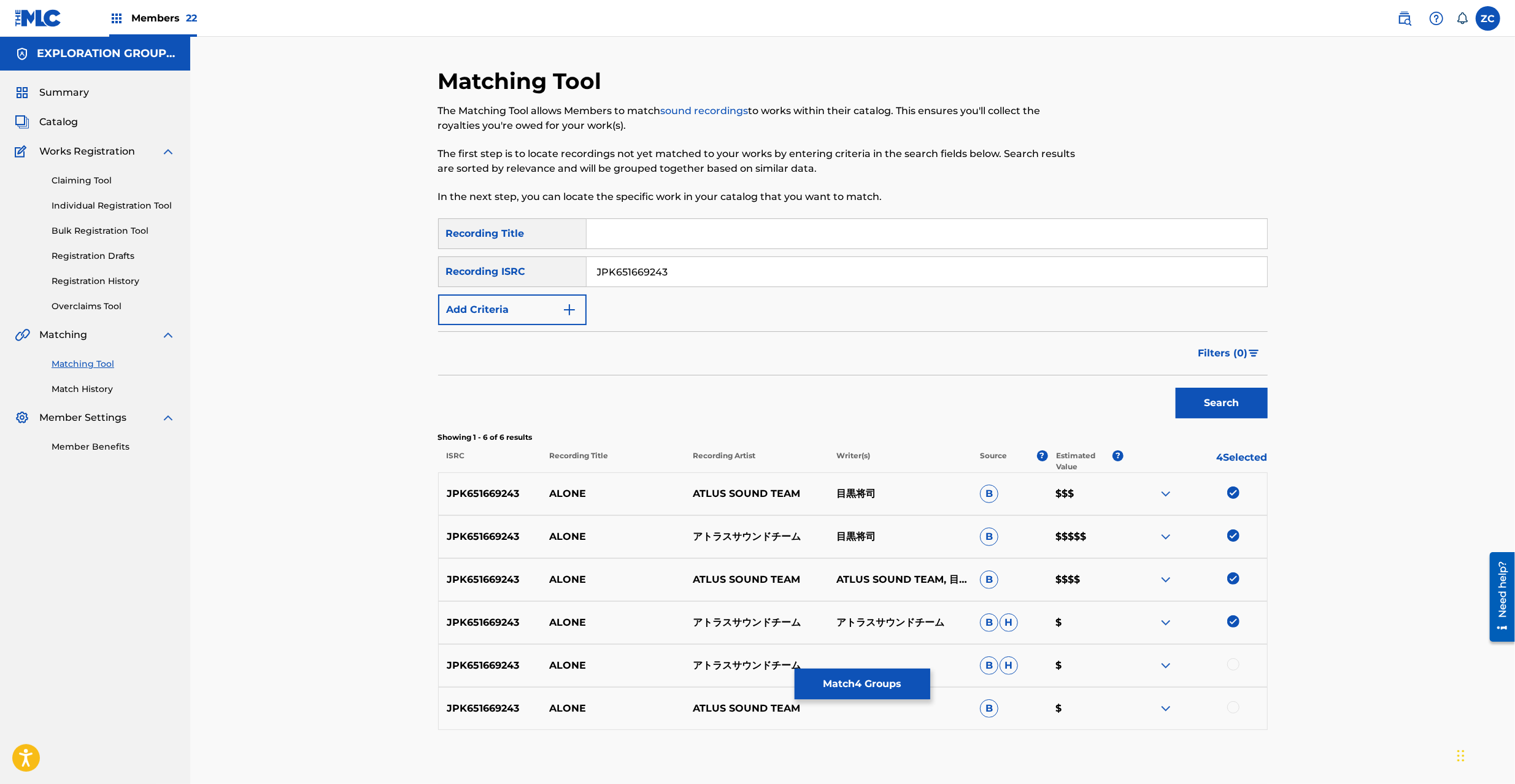
click at [1232, 665] on div at bounding box center [1233, 664] width 12 height 12
click at [1235, 711] on div at bounding box center [1233, 707] width 12 height 12
click at [776, 267] on input "JPK651669243" at bounding box center [927, 271] width 681 height 29
click at [875, 680] on button "Match 6 Groups" at bounding box center [862, 684] width 135 height 31
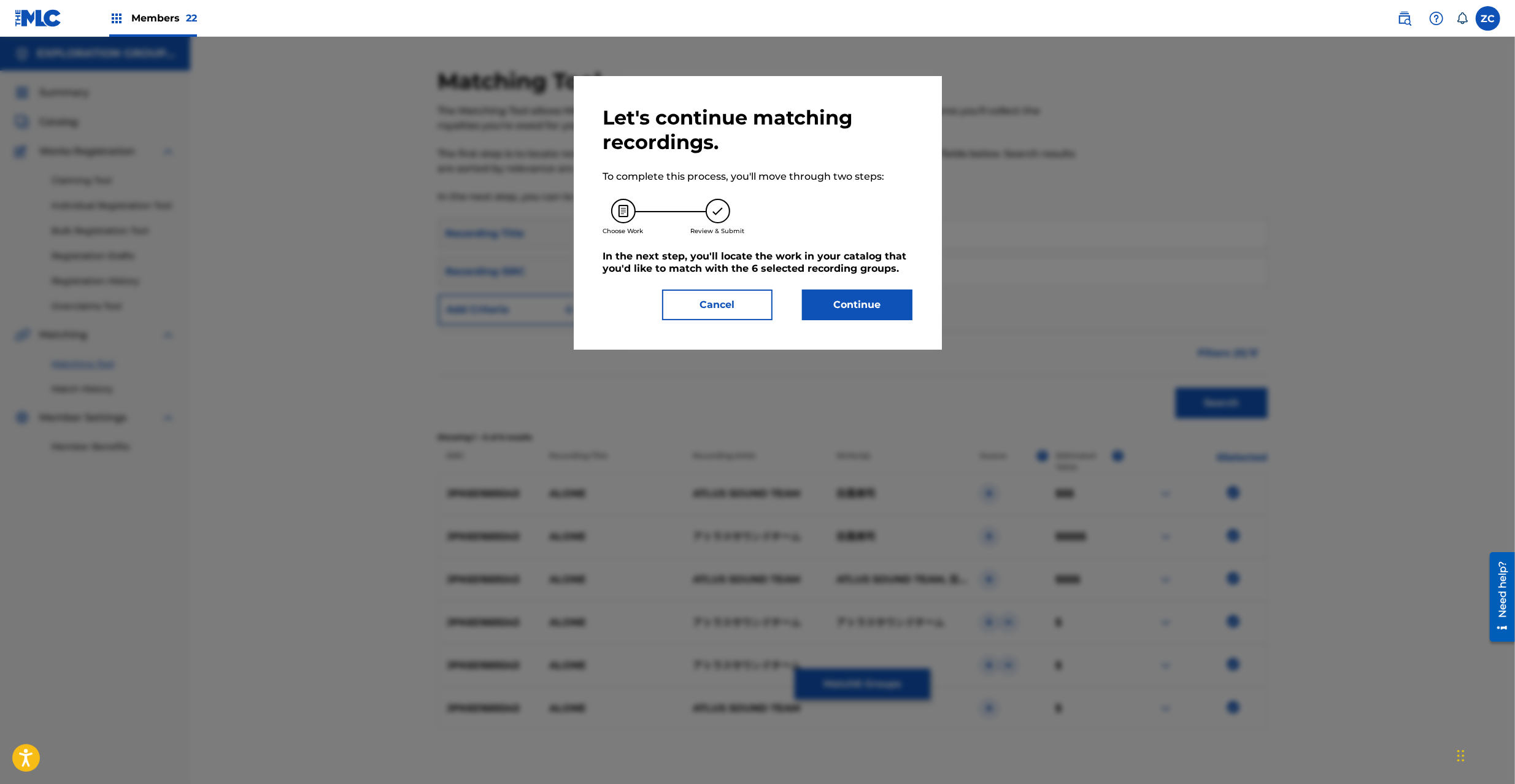
click at [712, 307] on button "Cancel" at bounding box center [717, 305] width 111 height 31
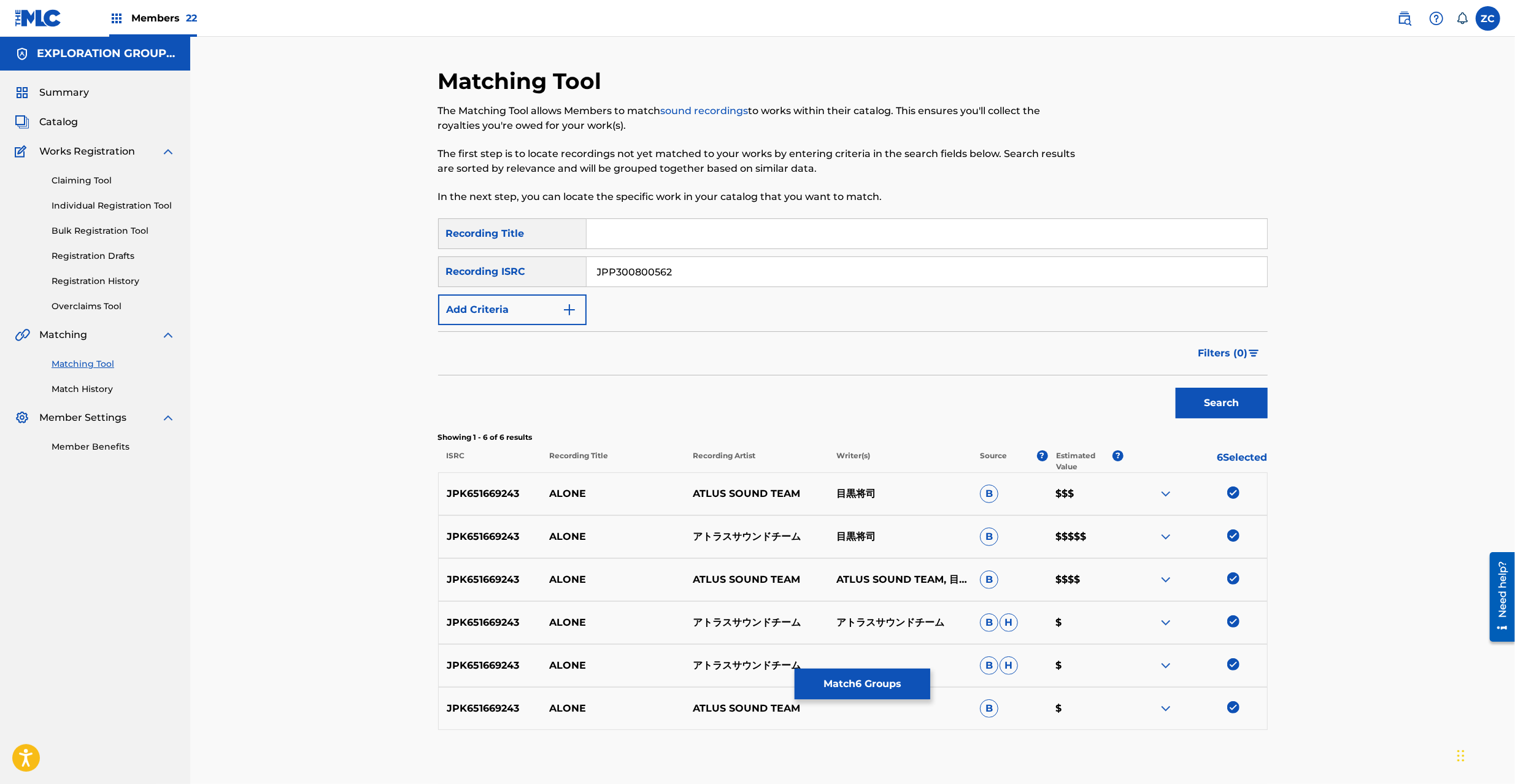
click at [802, 275] on input "JPP300800562" at bounding box center [927, 271] width 681 height 29
drag, startPoint x: 1248, startPoint y: 408, endPoint x: 1189, endPoint y: 415, distance: 59.4
click at [1247, 408] on button "Search" at bounding box center [1222, 403] width 92 height 31
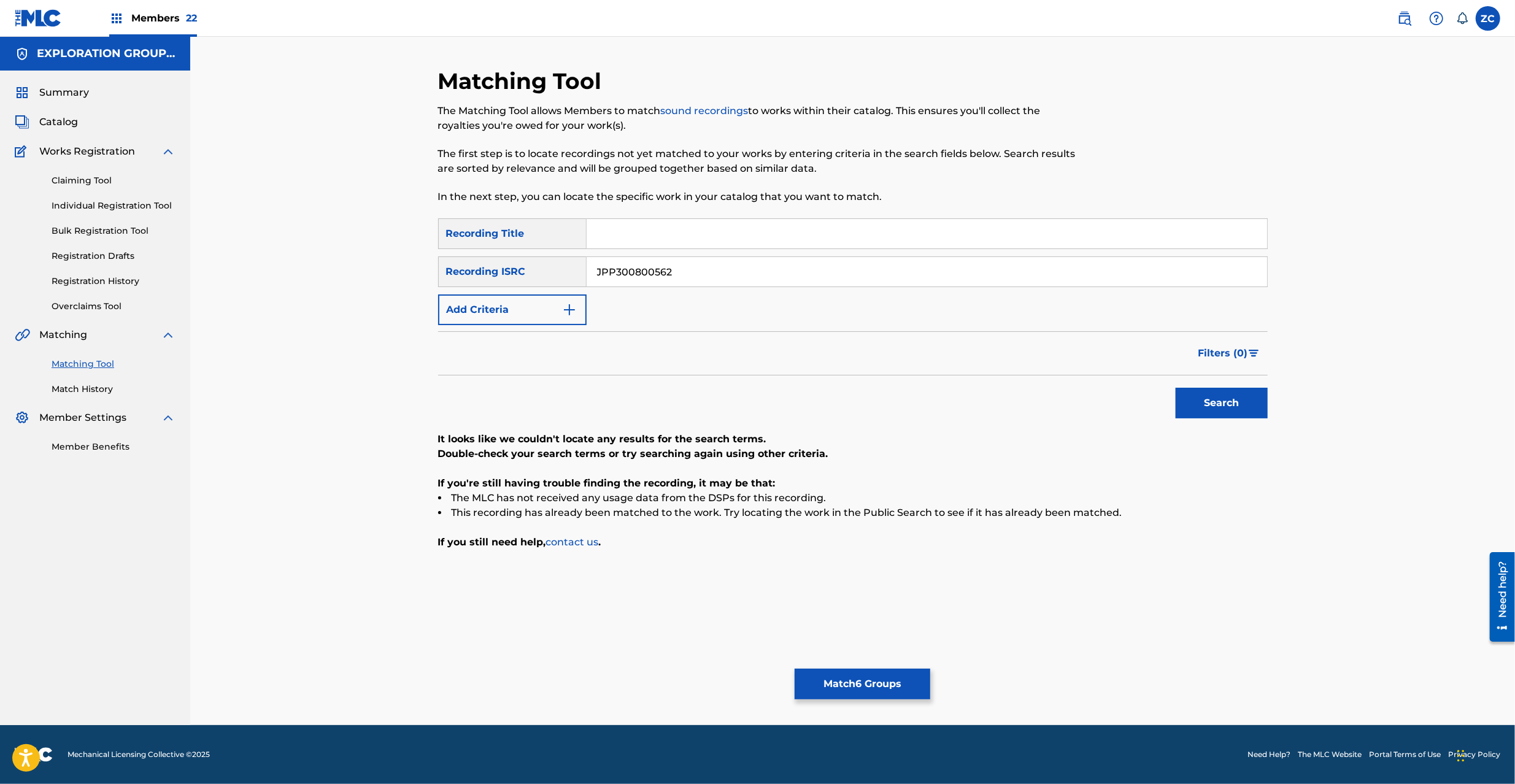
click at [931, 271] on input "JPP300800562" at bounding box center [927, 271] width 681 height 29
click at [1204, 405] on button "Search" at bounding box center [1222, 403] width 92 height 31
click at [762, 274] on input "JPK651366819" at bounding box center [927, 271] width 681 height 29
type input "JPK651163015"
click at [1224, 396] on button "Search" at bounding box center [1222, 403] width 92 height 31
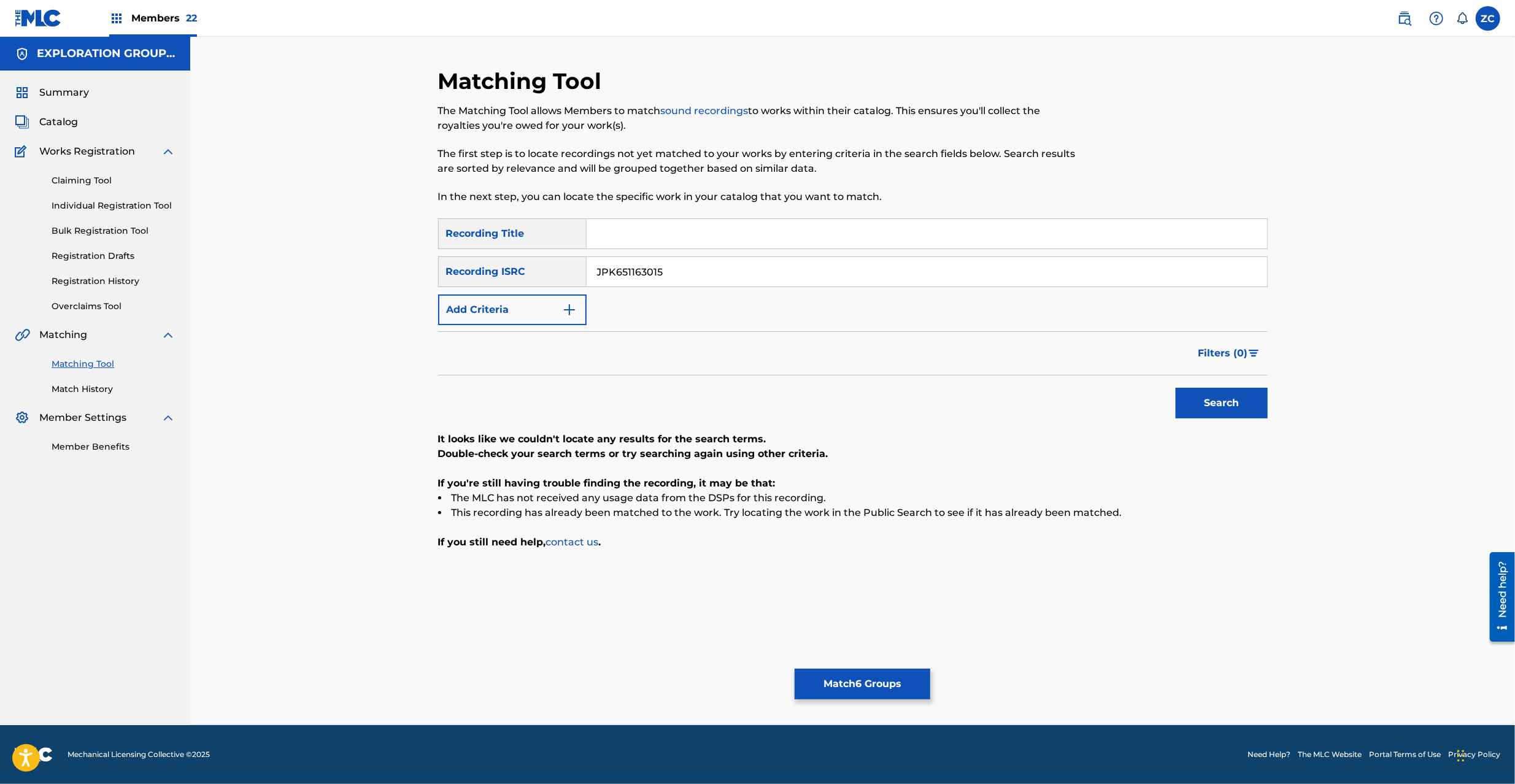
click at [877, 688] on button "Match 6 Groups" at bounding box center [862, 684] width 135 height 31
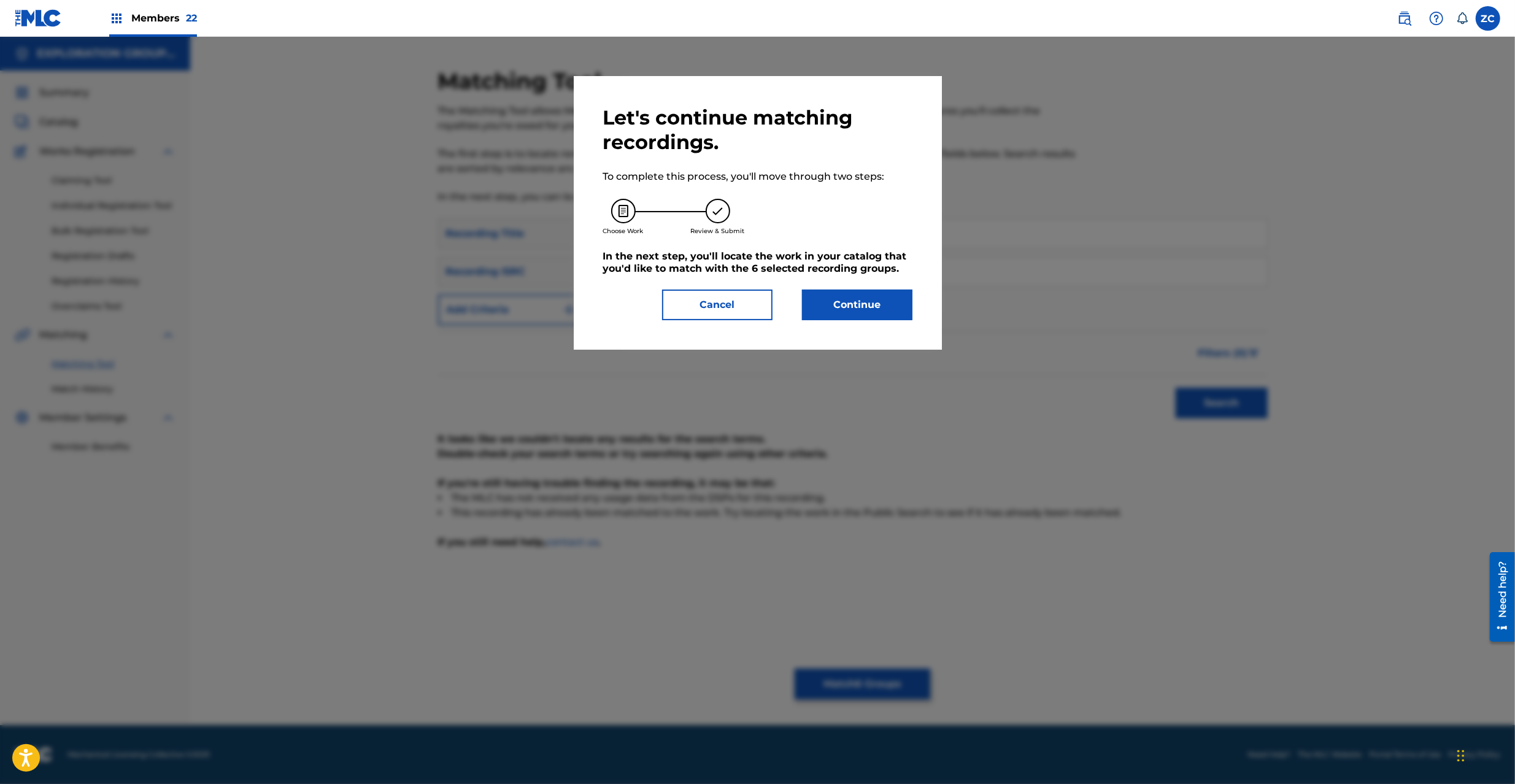
click at [866, 296] on button "Continue" at bounding box center [857, 305] width 111 height 31
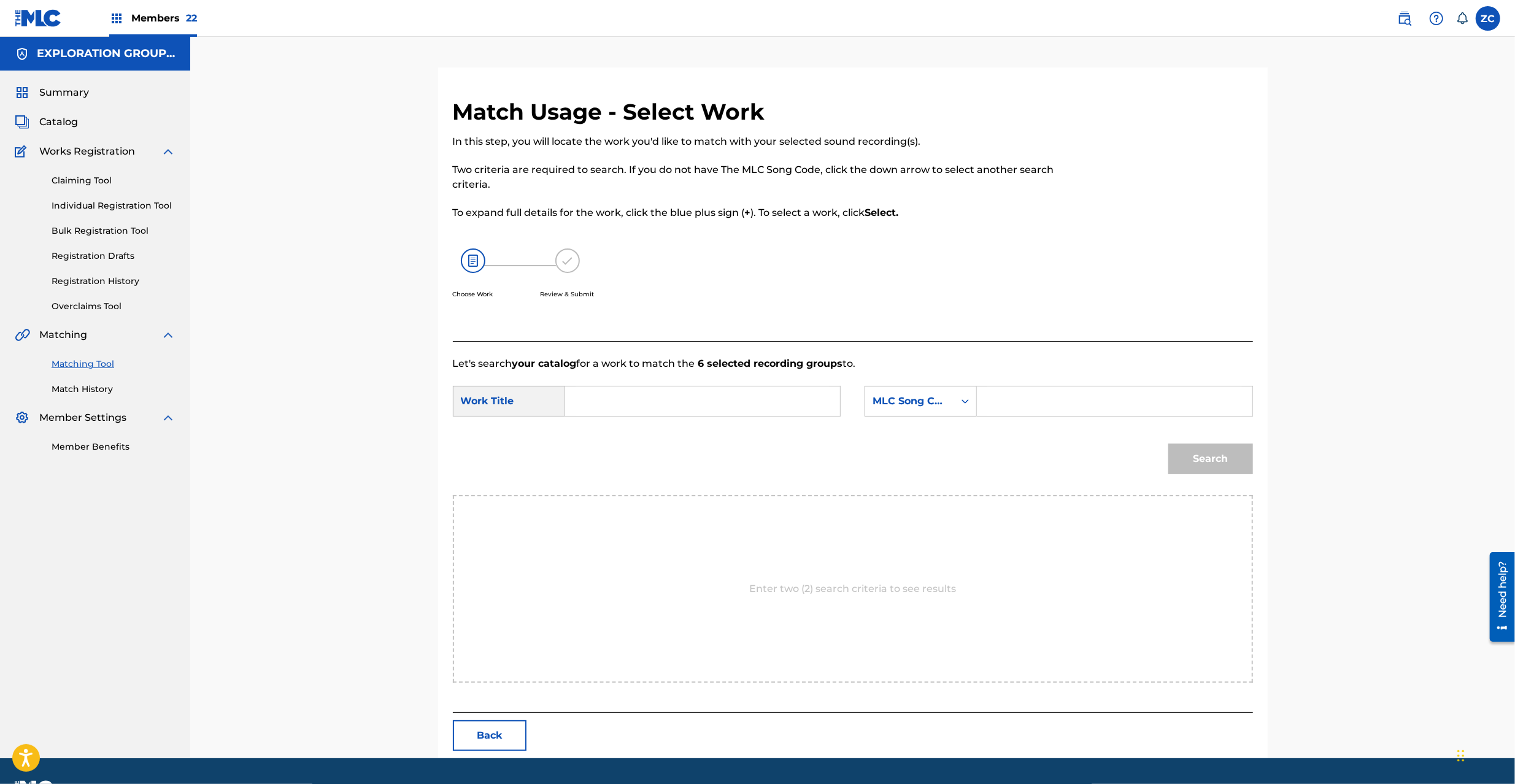
click at [763, 404] on input "Search Form" at bounding box center [702, 401] width 254 height 29
click at [642, 400] on input "Alone AY83EF" at bounding box center [702, 401] width 254 height 29
type input "Alone"
drag, startPoint x: 1095, startPoint y: 401, endPoint x: 1103, endPoint y: 404, distance: 8.5
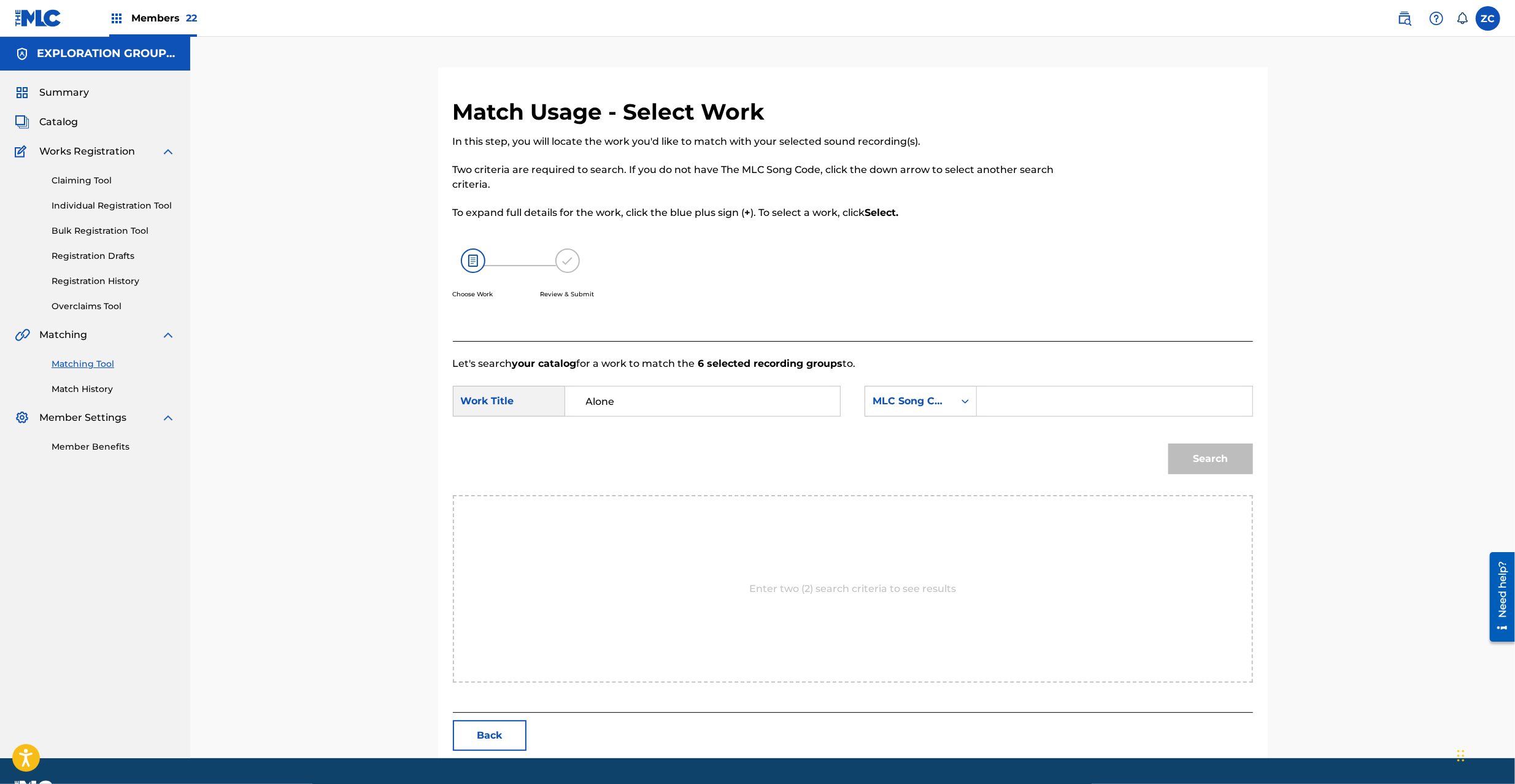
click at [1095, 401] on input "Search Form" at bounding box center [1114, 401] width 254 height 29
type input "AY83EF"
click at [1224, 458] on button "Search" at bounding box center [1211, 458] width 84 height 31
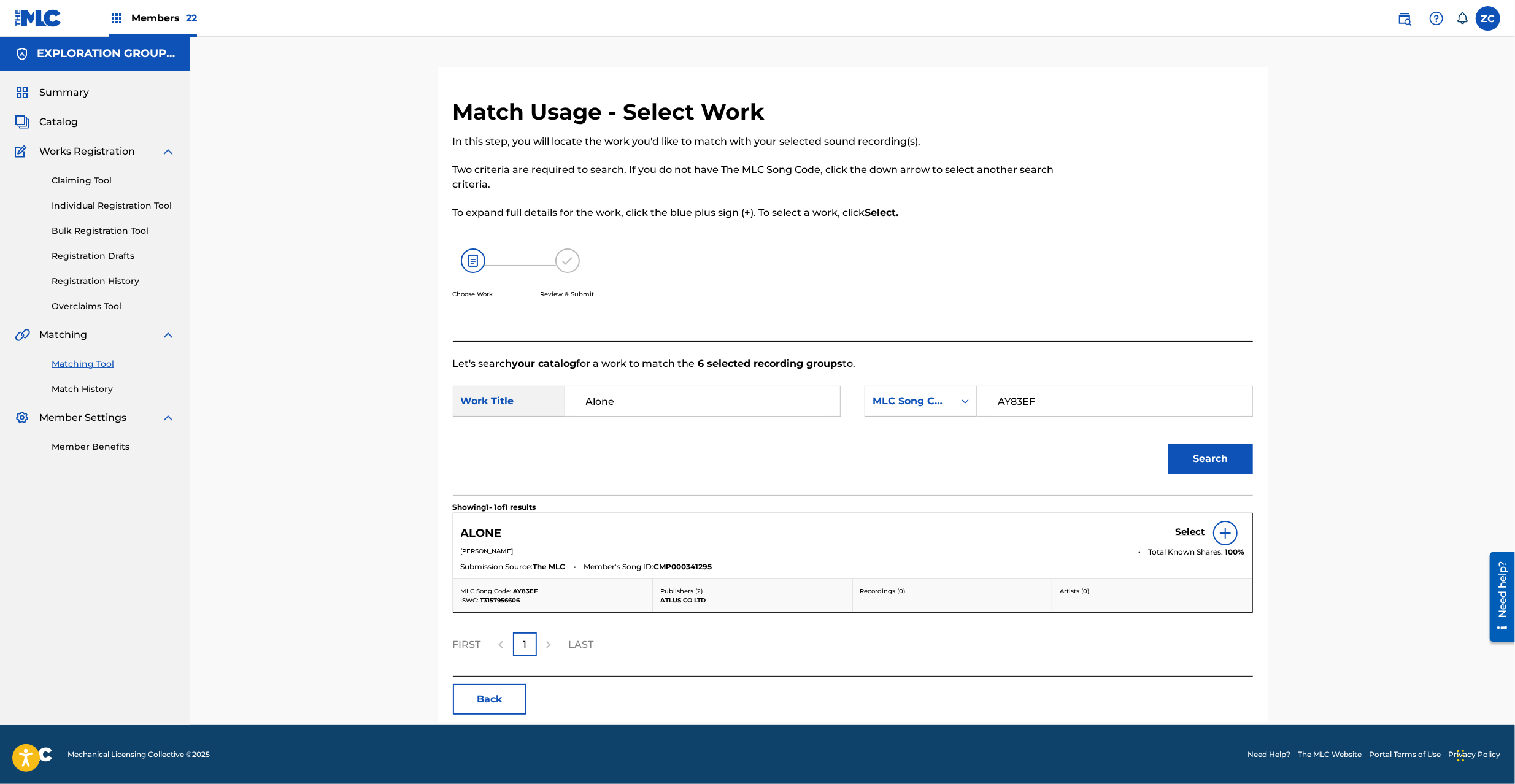
click at [1178, 535] on h5 "Select" at bounding box center [1191, 532] width 30 height 12
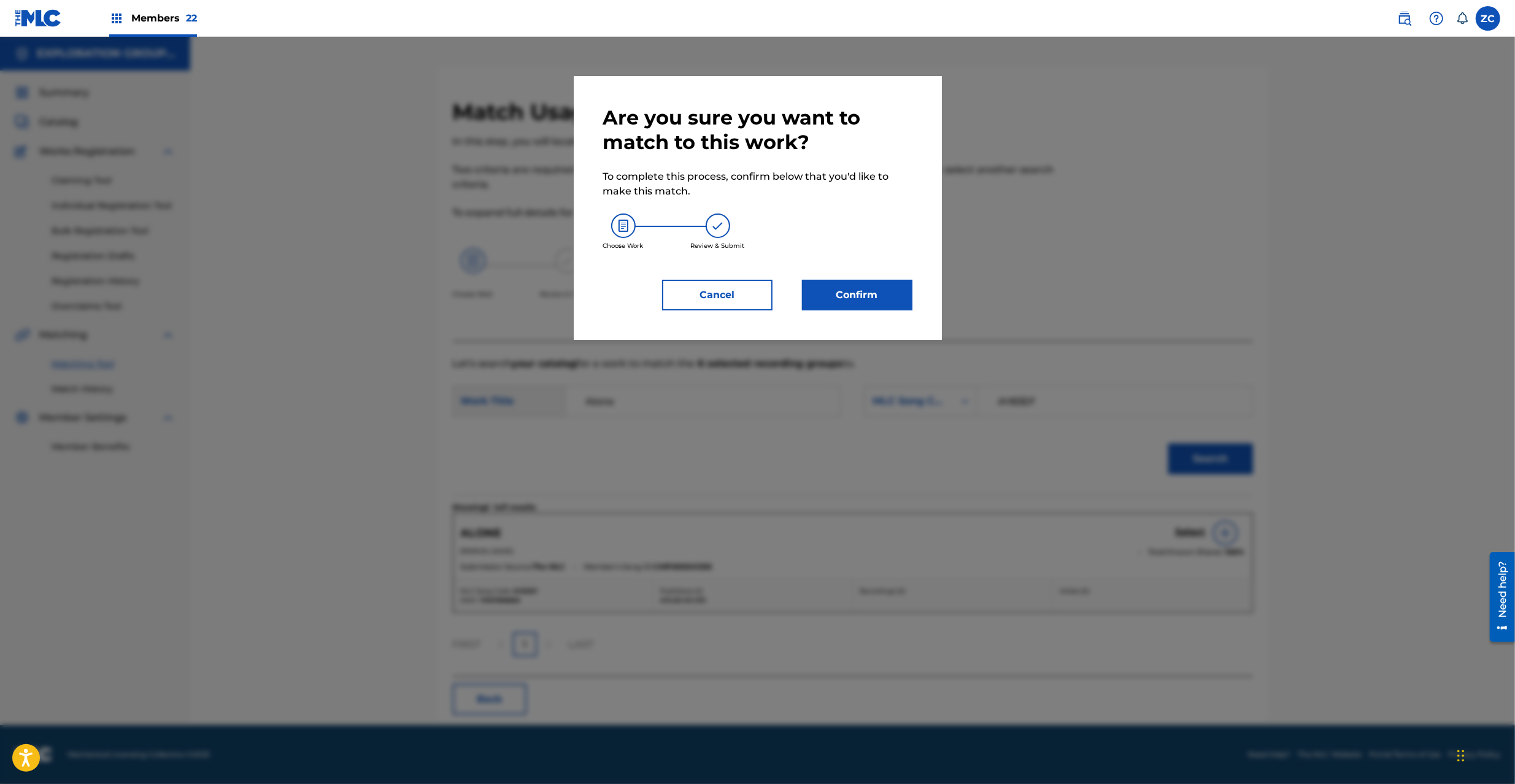
click at [858, 288] on button "Confirm" at bounding box center [857, 294] width 111 height 31
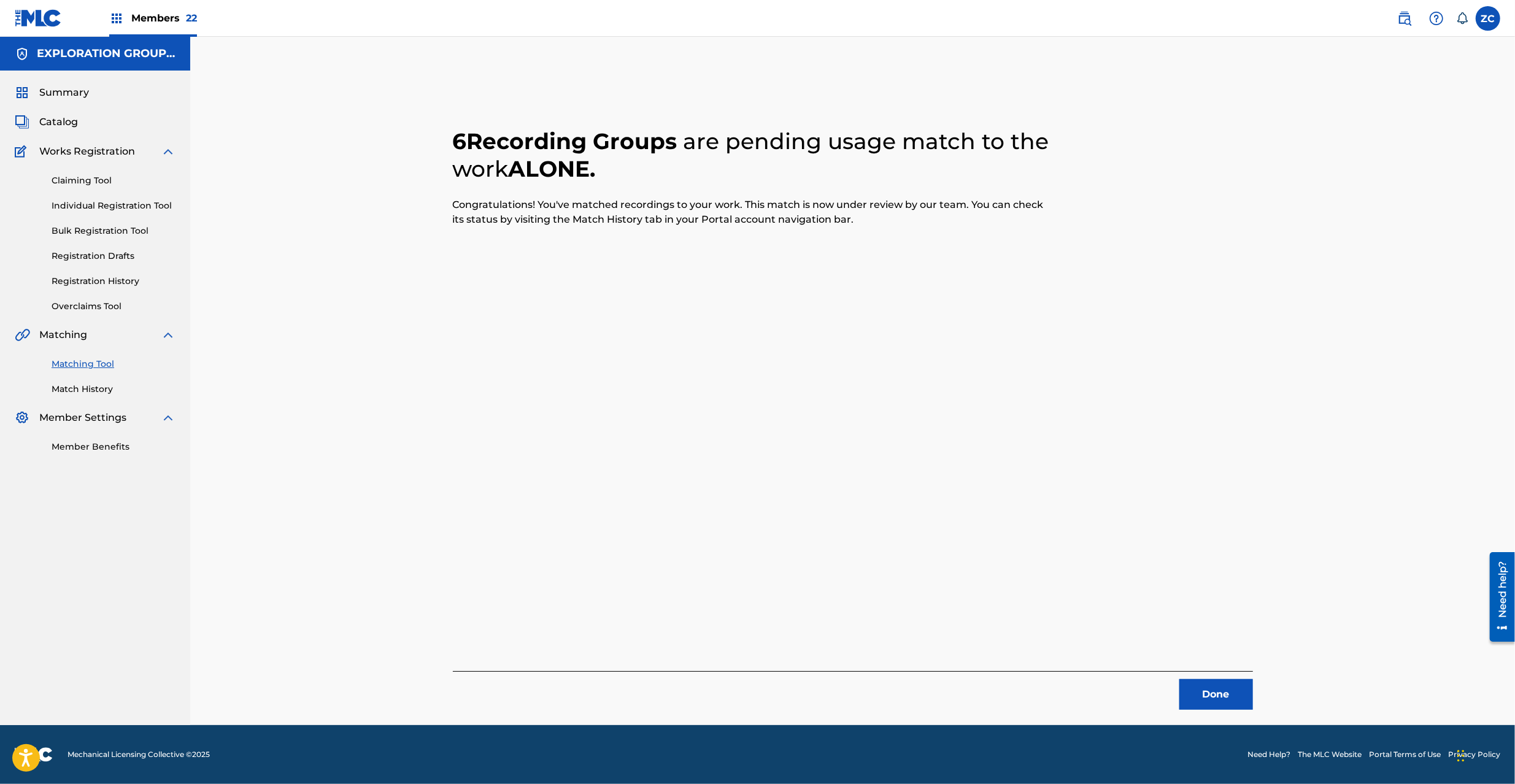
click at [1228, 696] on button "Done" at bounding box center [1216, 694] width 73 height 31
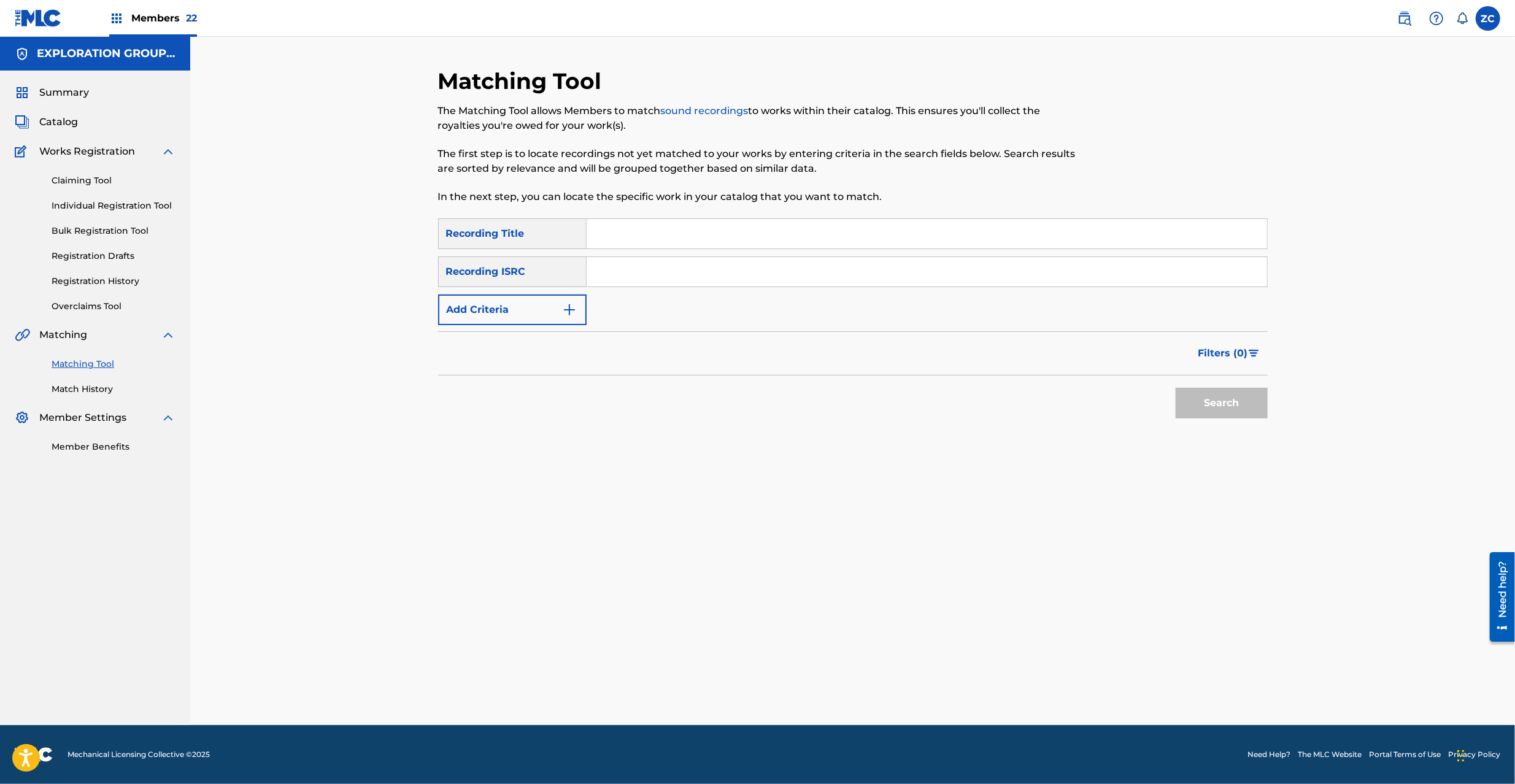
click at [888, 258] on input "Search Form" at bounding box center [927, 271] width 681 height 29
click at [1262, 415] on div "Matching Tool The Matching Tool allows Members to match sound recordings to wor…" at bounding box center [853, 396] width 859 height 657
click at [1223, 411] on button "Search" at bounding box center [1222, 403] width 92 height 31
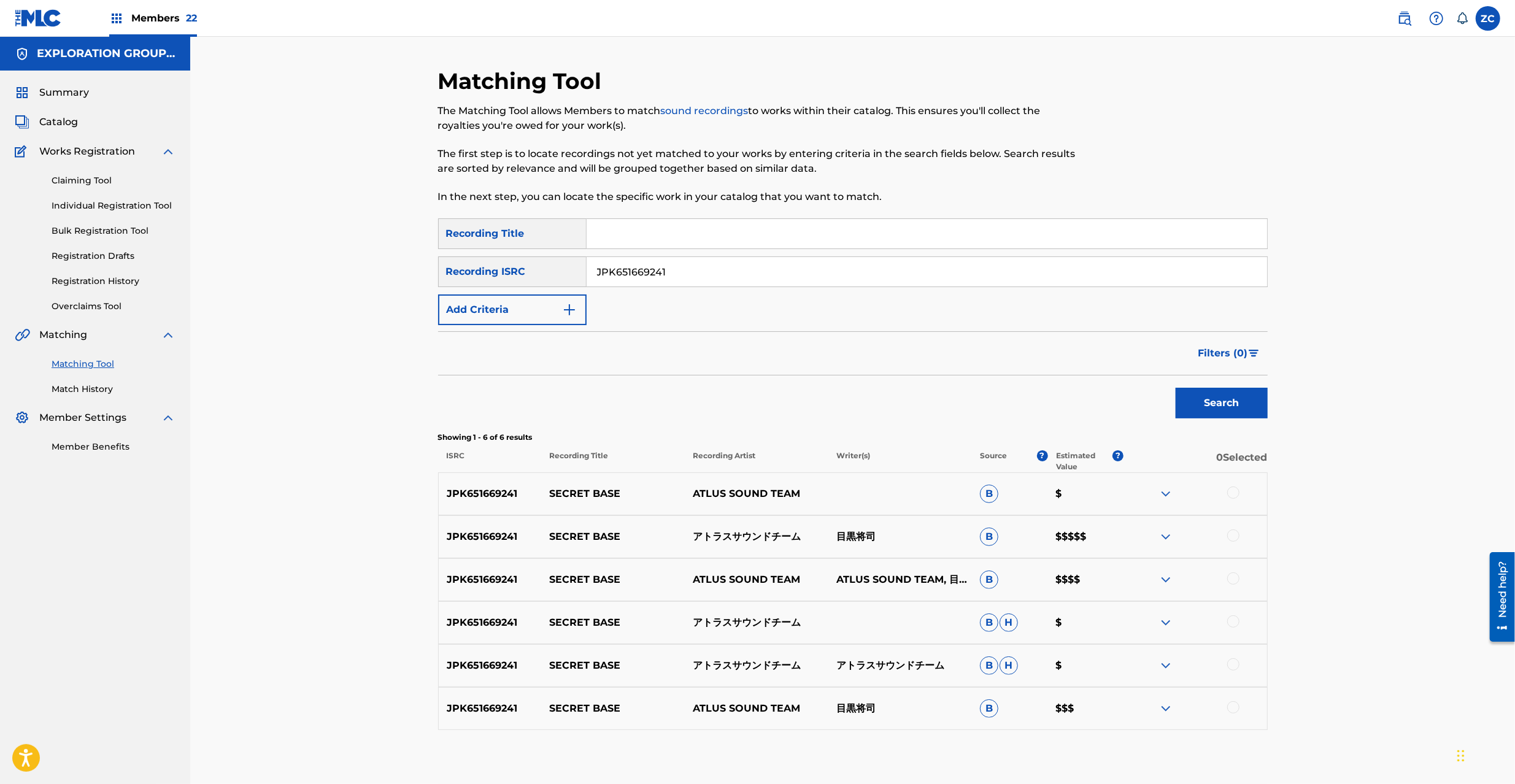
click at [1236, 492] on div at bounding box center [1233, 492] width 12 height 12
click at [1230, 536] on div at bounding box center [1233, 535] width 12 height 12
click at [1232, 578] on div at bounding box center [1233, 578] width 12 height 12
click at [1232, 623] on div at bounding box center [1233, 621] width 12 height 12
click at [1232, 661] on div at bounding box center [1233, 664] width 12 height 12
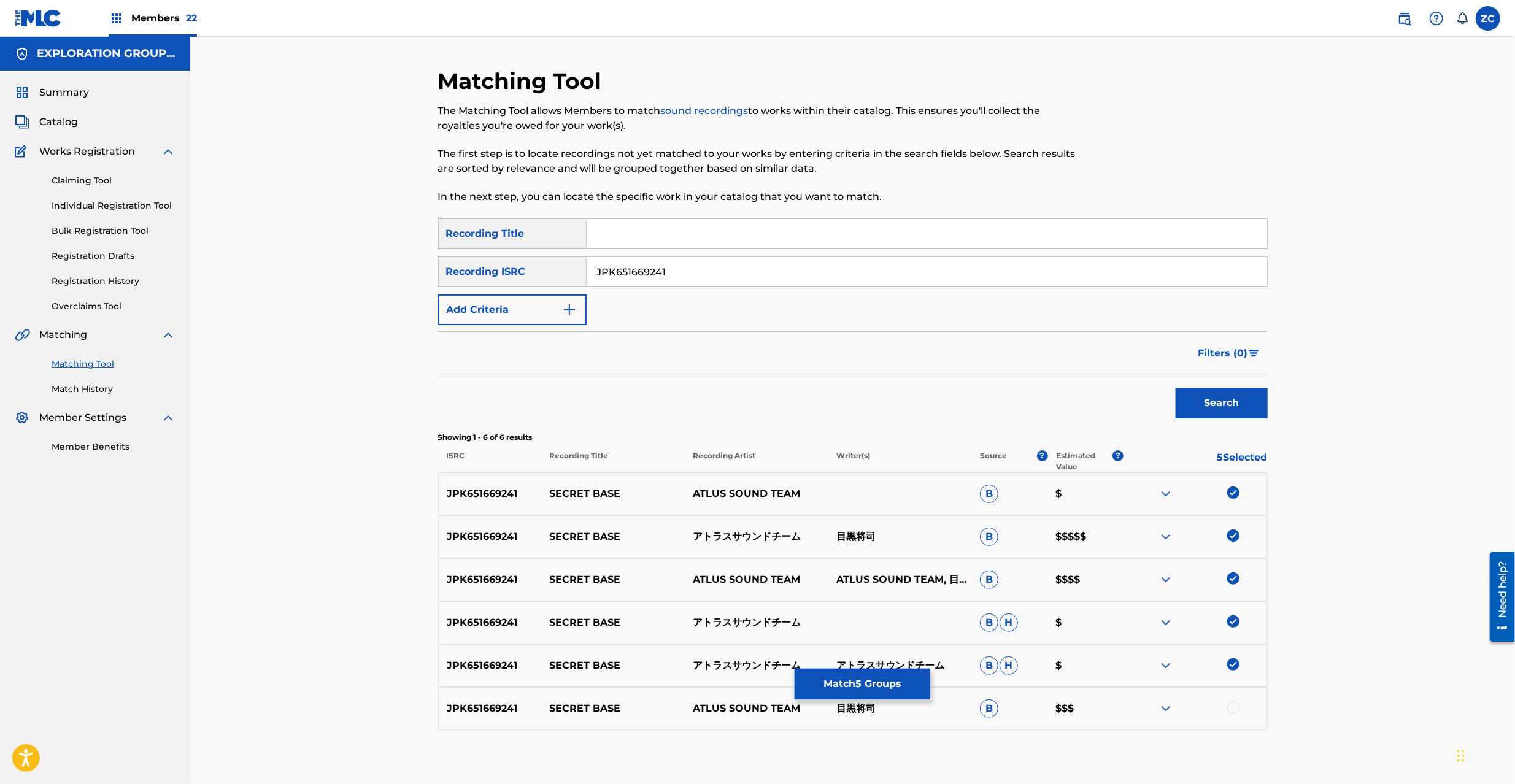
click at [1236, 707] on div at bounding box center [1233, 707] width 12 height 12
click at [821, 279] on input "JPK651669241" at bounding box center [927, 271] width 681 height 29
click at [1220, 400] on button "Search" at bounding box center [1222, 403] width 92 height 31
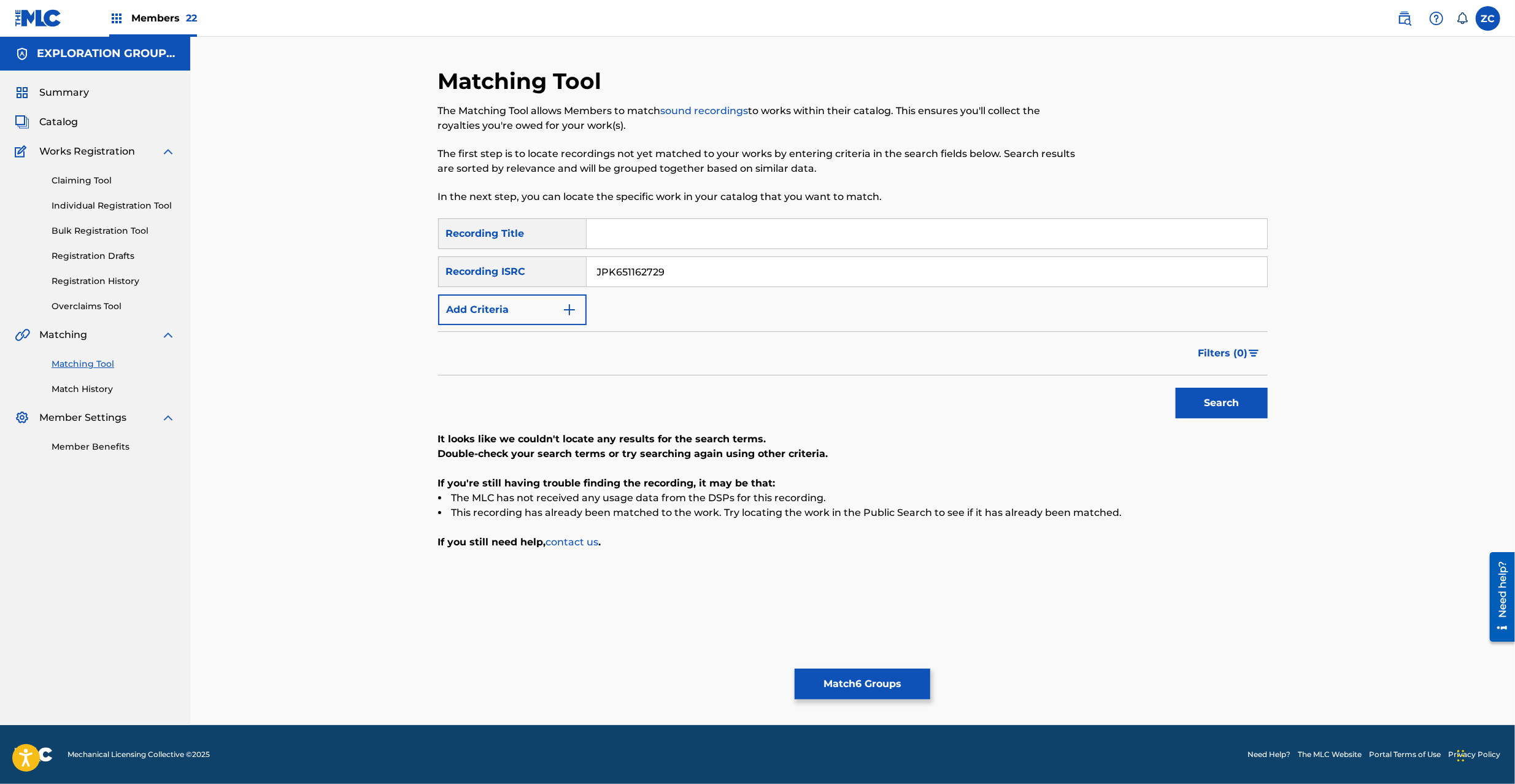
click at [830, 263] on input "JPK651162729" at bounding box center [927, 271] width 681 height 29
drag, startPoint x: 1228, startPoint y: 400, endPoint x: 871, endPoint y: 365, distance: 358.7
click at [1230, 400] on button "Search" at bounding box center [1222, 403] width 92 height 31
click at [893, 278] on input "JPK651366817" at bounding box center [927, 271] width 681 height 29
type input "JPP300800560"
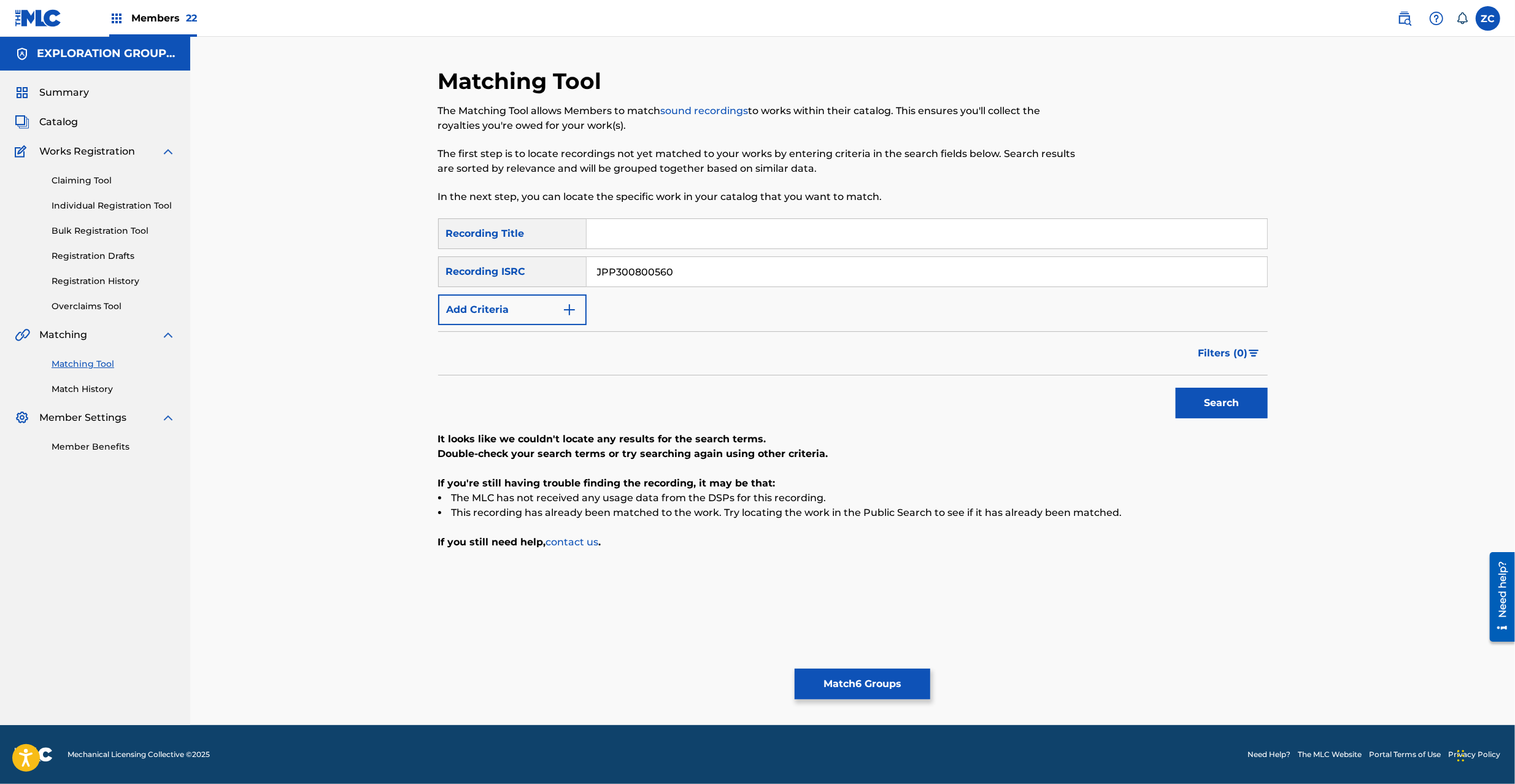
click at [1216, 397] on button "Search" at bounding box center [1222, 403] width 92 height 31
drag, startPoint x: 871, startPoint y: 700, endPoint x: 877, endPoint y: 681, distance: 19.9
click at [871, 697] on div "Matching Tool The Matching Tool allows Members to match sound recordings to wor…" at bounding box center [853, 396] width 830 height 657
click at [877, 681] on button "Match 6 Groups" at bounding box center [862, 684] width 135 height 31
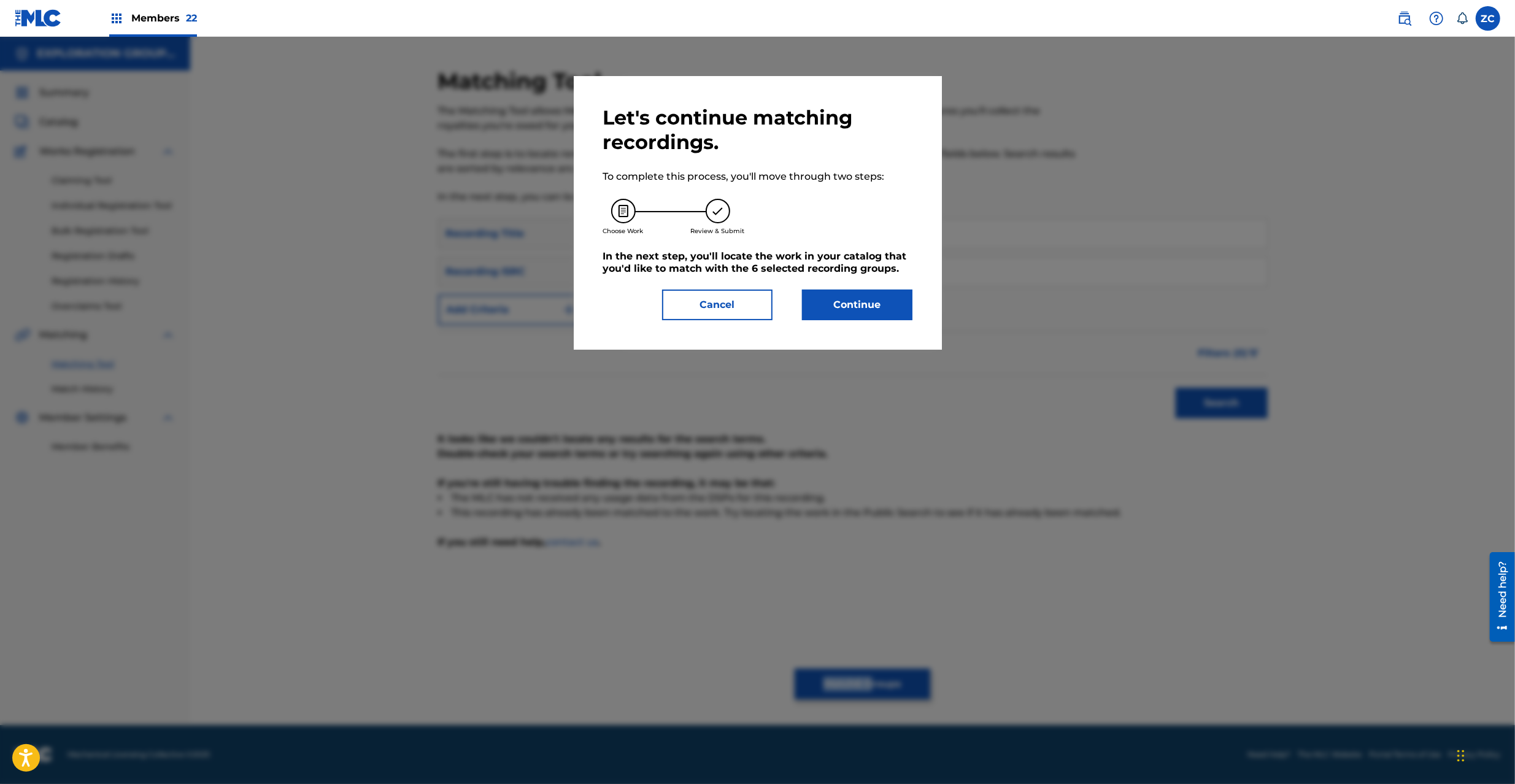
click at [887, 310] on button "Continue" at bounding box center [857, 305] width 111 height 31
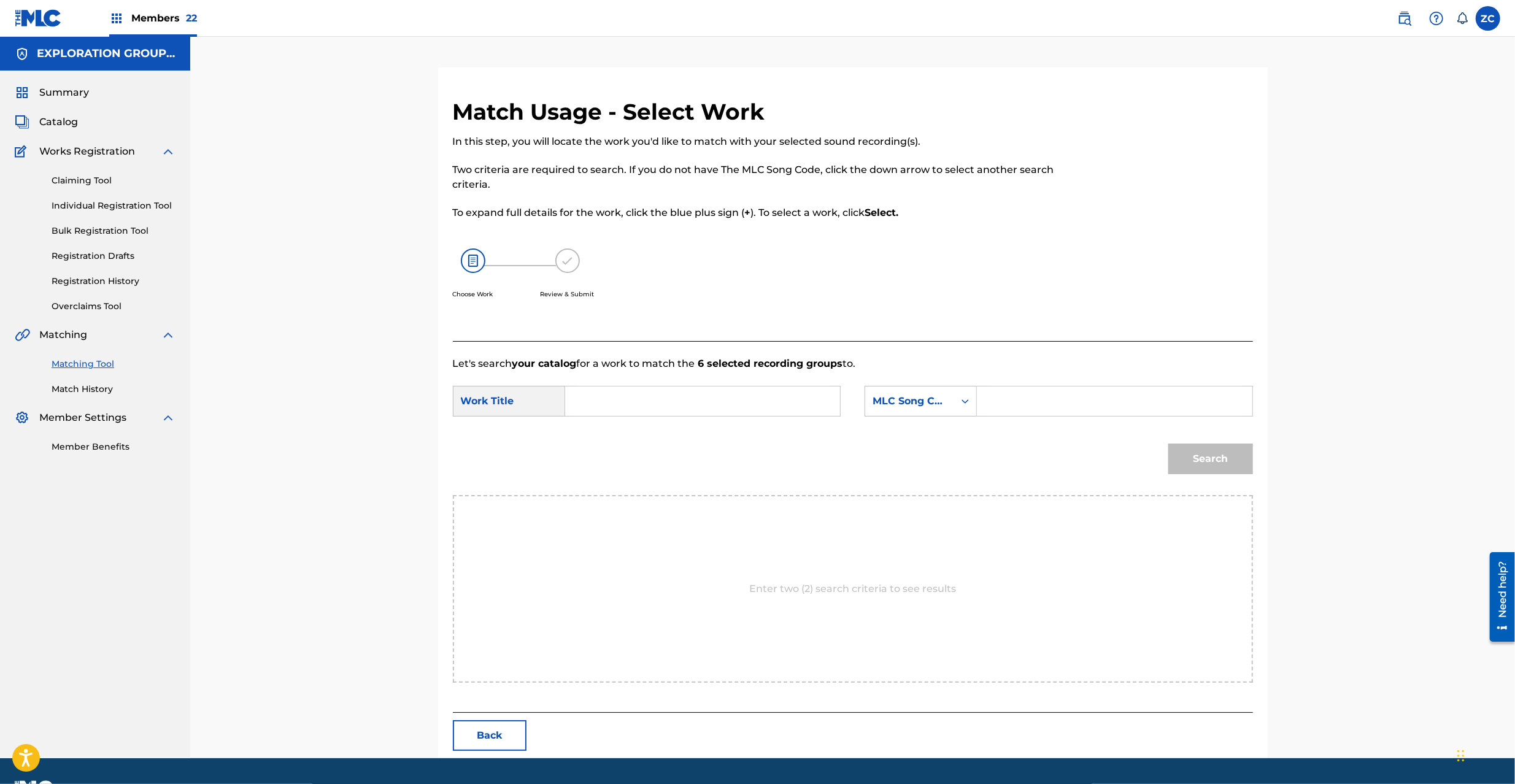
click at [737, 393] on input "Search Form" at bounding box center [702, 401] width 254 height 29
click at [682, 395] on input "Secret Base S65UM9" at bounding box center [702, 401] width 254 height 29
type input "Secret Base"
click at [1081, 412] on input "Search Form" at bounding box center [1114, 401] width 254 height 29
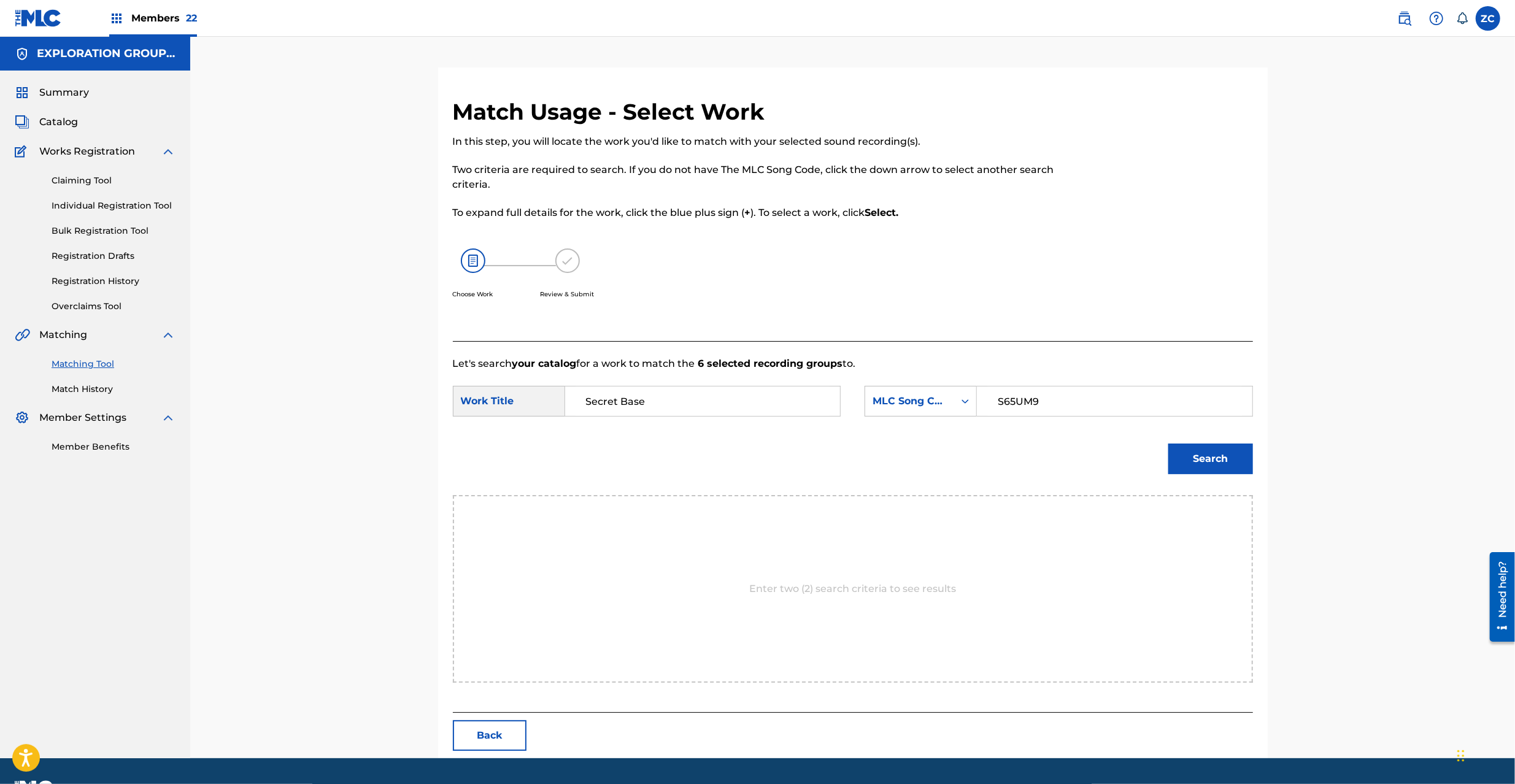
type input "S65UM9"
click at [1228, 458] on button "Search" at bounding box center [1211, 458] width 84 height 31
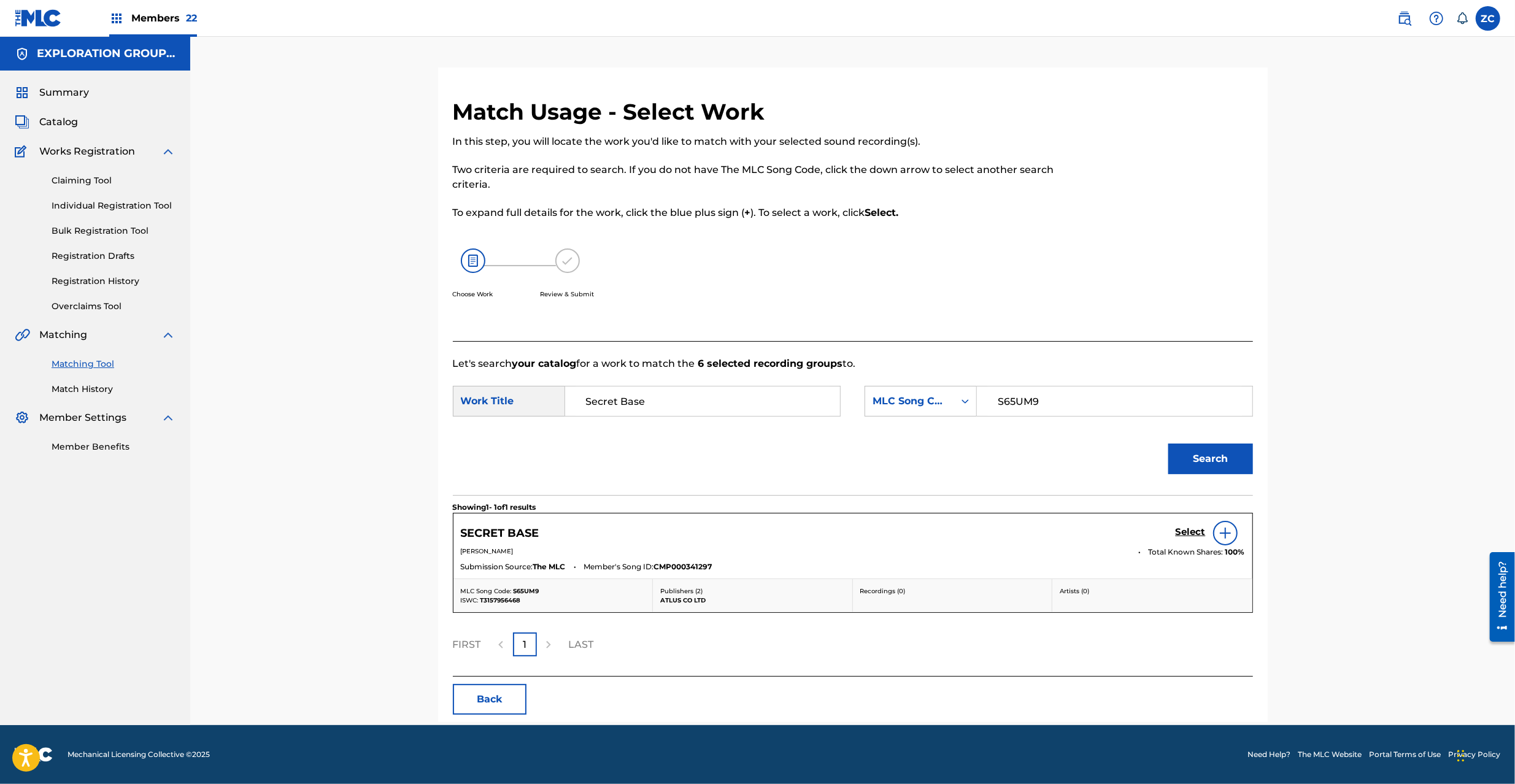
click at [1184, 530] on h5 "Select" at bounding box center [1191, 532] width 30 height 12
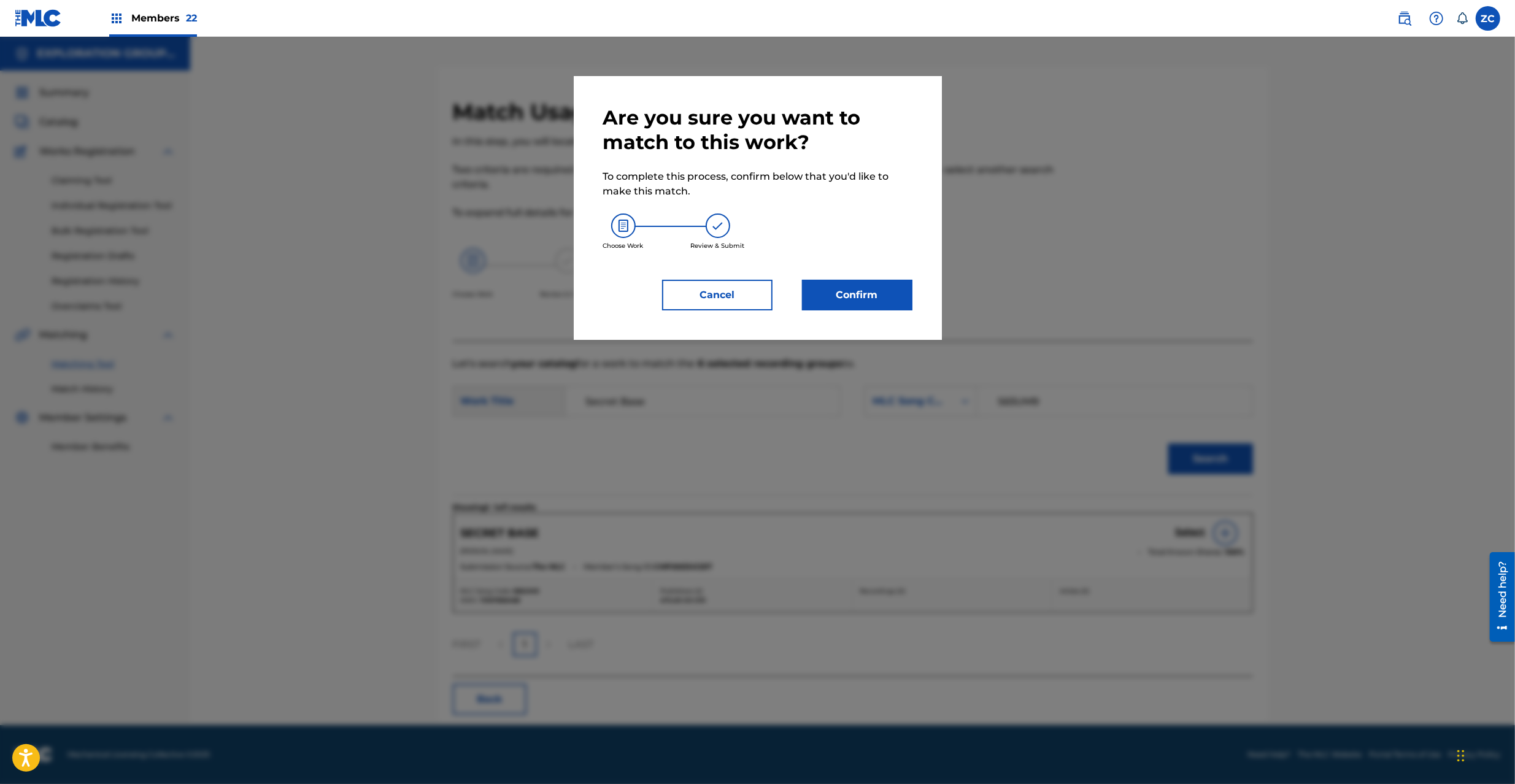
click at [861, 297] on button "Confirm" at bounding box center [857, 294] width 111 height 31
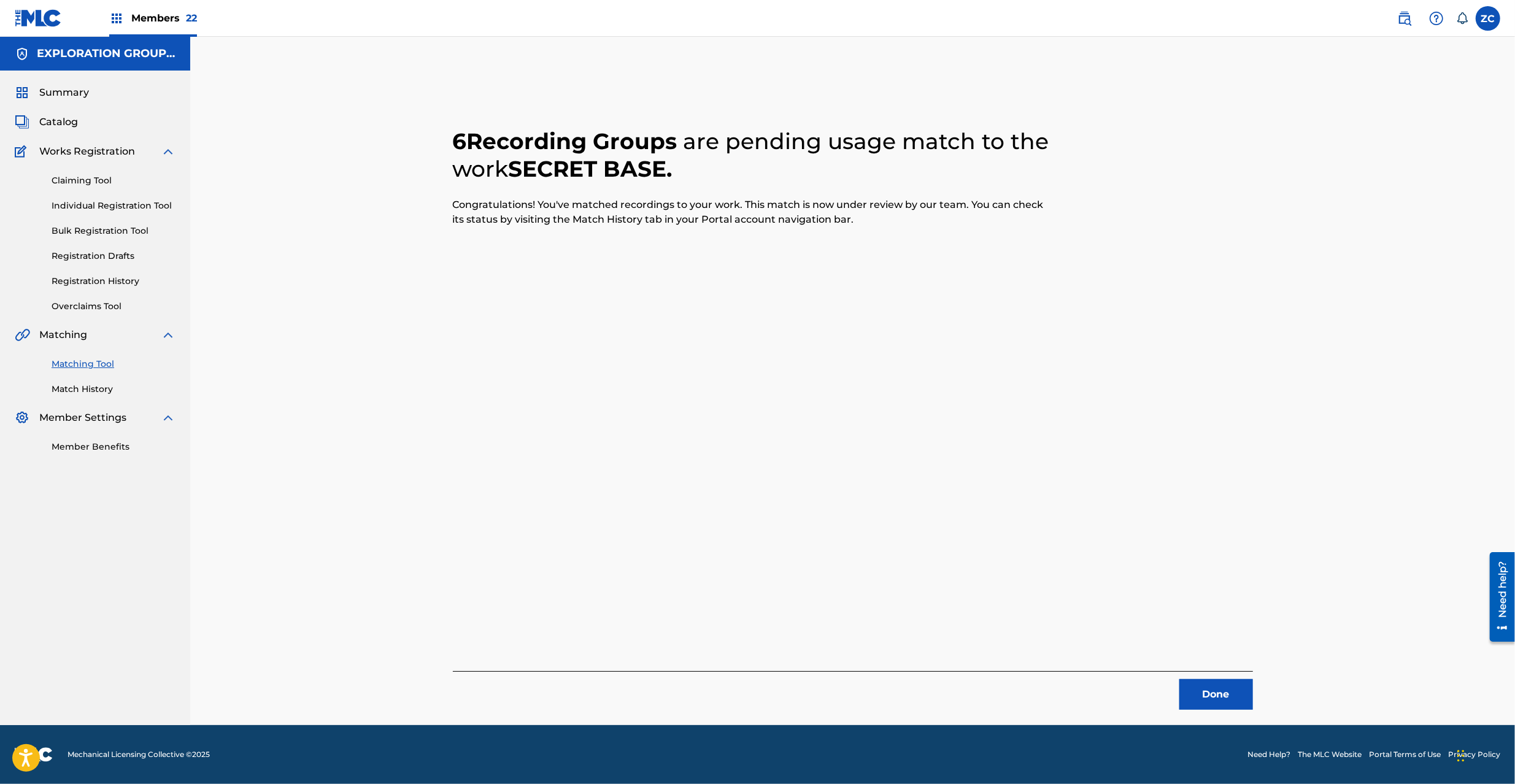
click at [1199, 697] on button "Done" at bounding box center [1216, 694] width 73 height 31
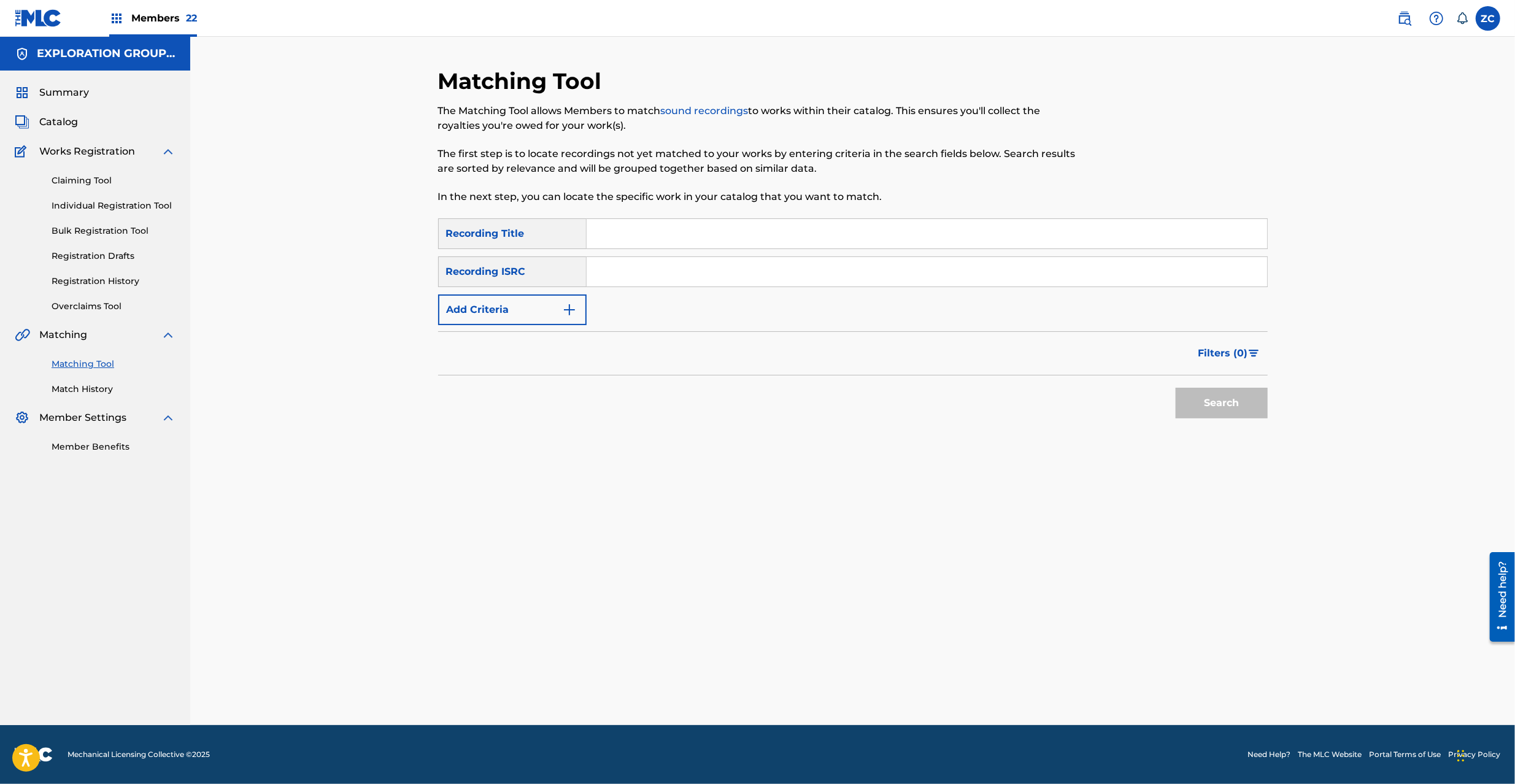
drag, startPoint x: 899, startPoint y: 281, endPoint x: 906, endPoint y: 283, distance: 7.3
click at [900, 281] on input "Search Form" at bounding box center [927, 271] width 681 height 29
click at [1223, 408] on button "Search" at bounding box center [1222, 403] width 92 height 31
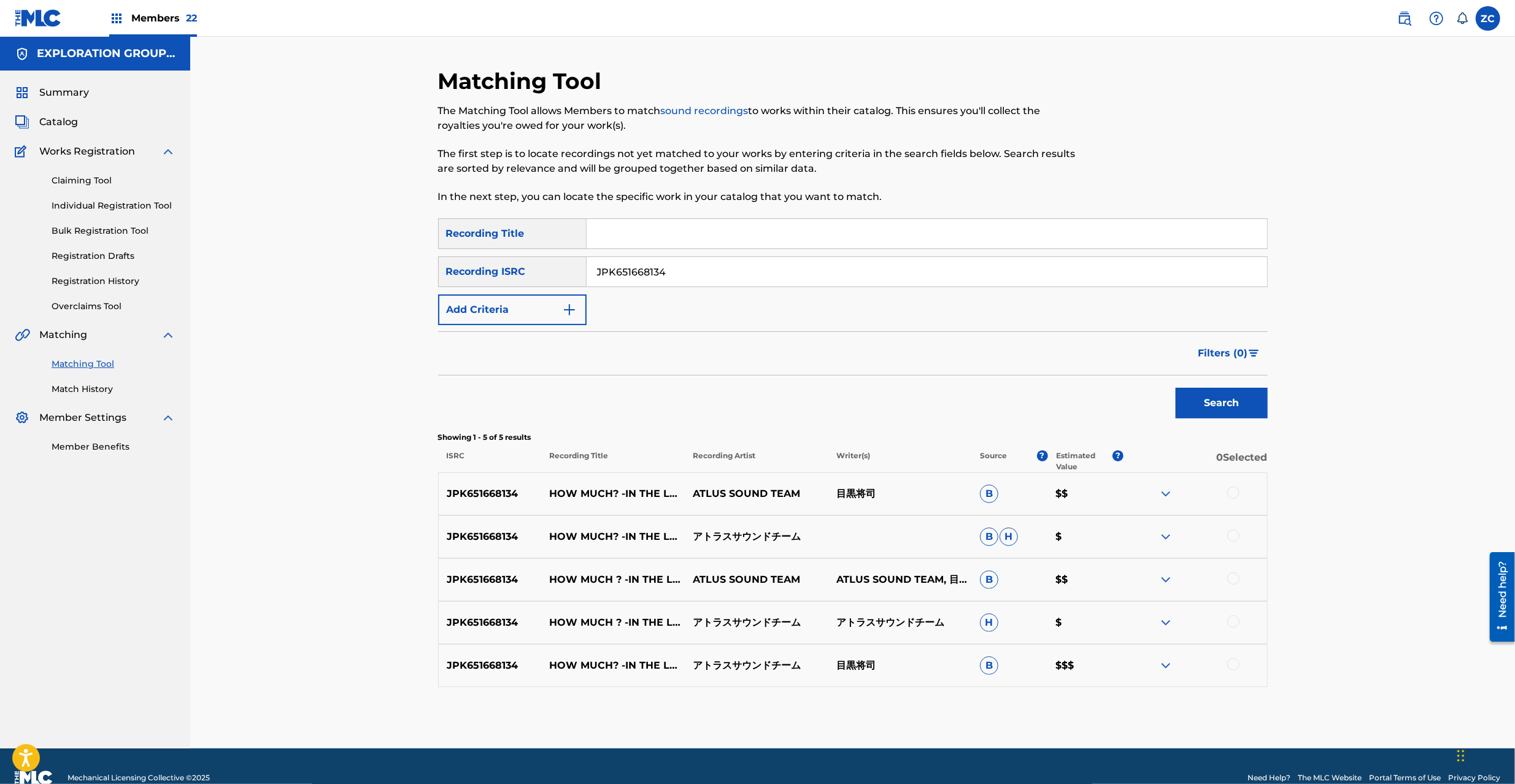
click at [1231, 491] on div at bounding box center [1233, 492] width 12 height 12
click at [1236, 536] on div at bounding box center [1233, 535] width 12 height 12
drag, startPoint x: 1238, startPoint y: 579, endPoint x: 1238, endPoint y: 594, distance: 15.0
click at [1238, 579] on div at bounding box center [1233, 578] width 12 height 12
click at [1236, 622] on div at bounding box center [1233, 621] width 12 height 12
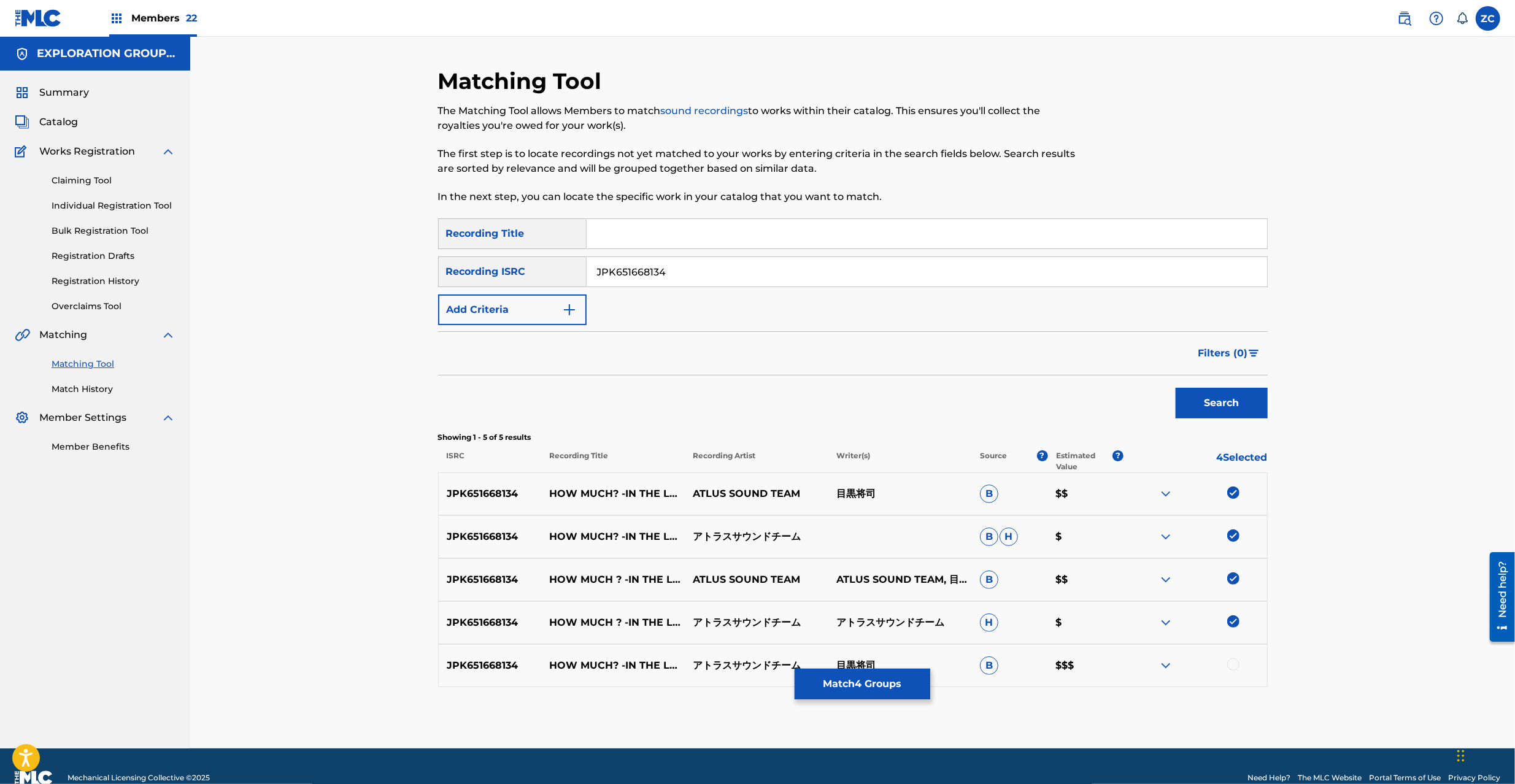
click at [1236, 665] on div at bounding box center [1233, 664] width 12 height 12
click at [719, 280] on input "JPK651668134" at bounding box center [927, 271] width 681 height 29
drag, startPoint x: 1216, startPoint y: 399, endPoint x: 770, endPoint y: 383, distance: 446.3
click at [1216, 398] on button "Search" at bounding box center [1222, 403] width 92 height 31
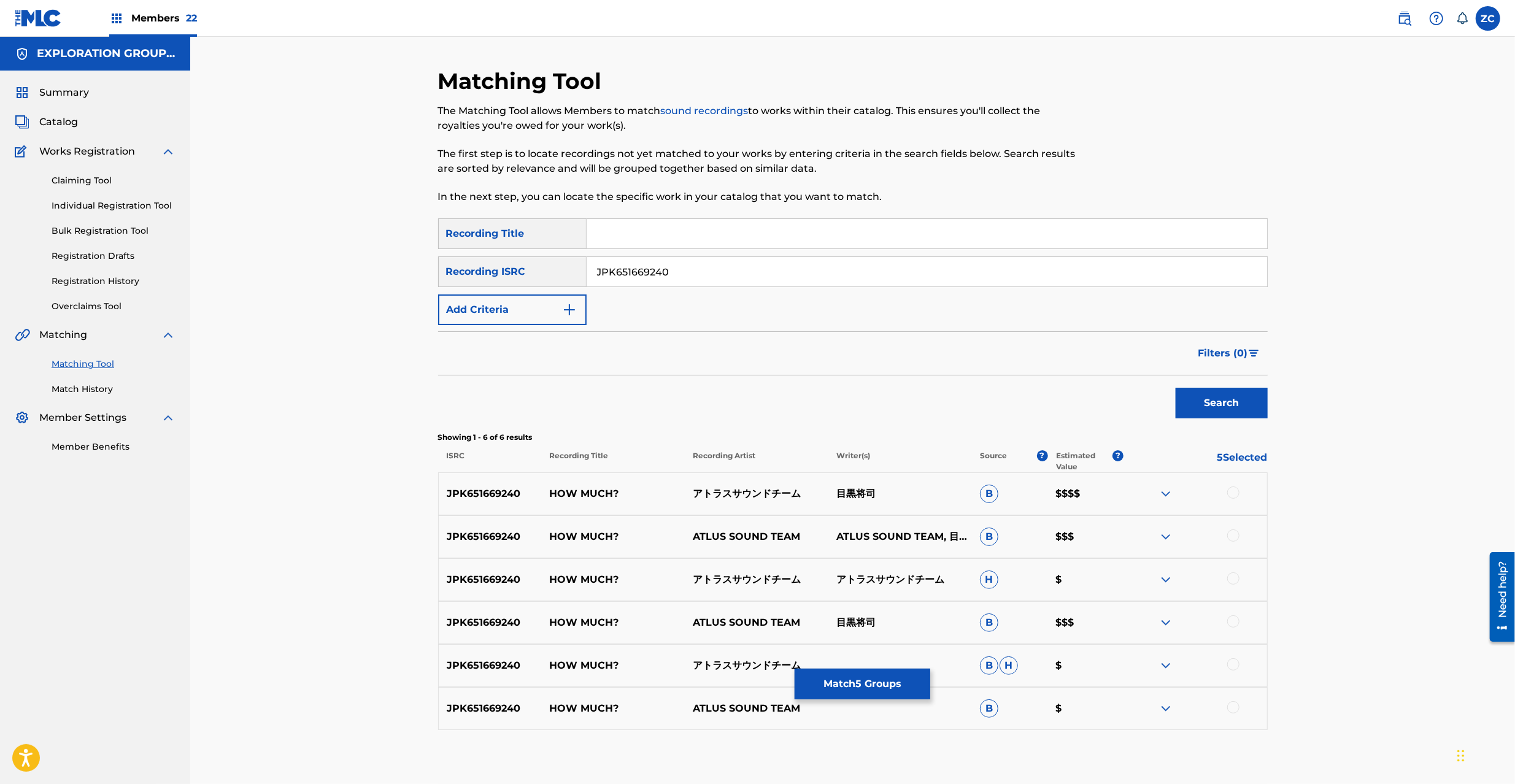
click at [1237, 496] on div at bounding box center [1233, 492] width 12 height 12
click at [1233, 539] on div at bounding box center [1233, 535] width 12 height 12
click at [1232, 579] on div at bounding box center [1233, 578] width 12 height 12
click at [1233, 619] on div at bounding box center [1233, 621] width 12 height 12
click at [1233, 665] on div at bounding box center [1233, 664] width 12 height 12
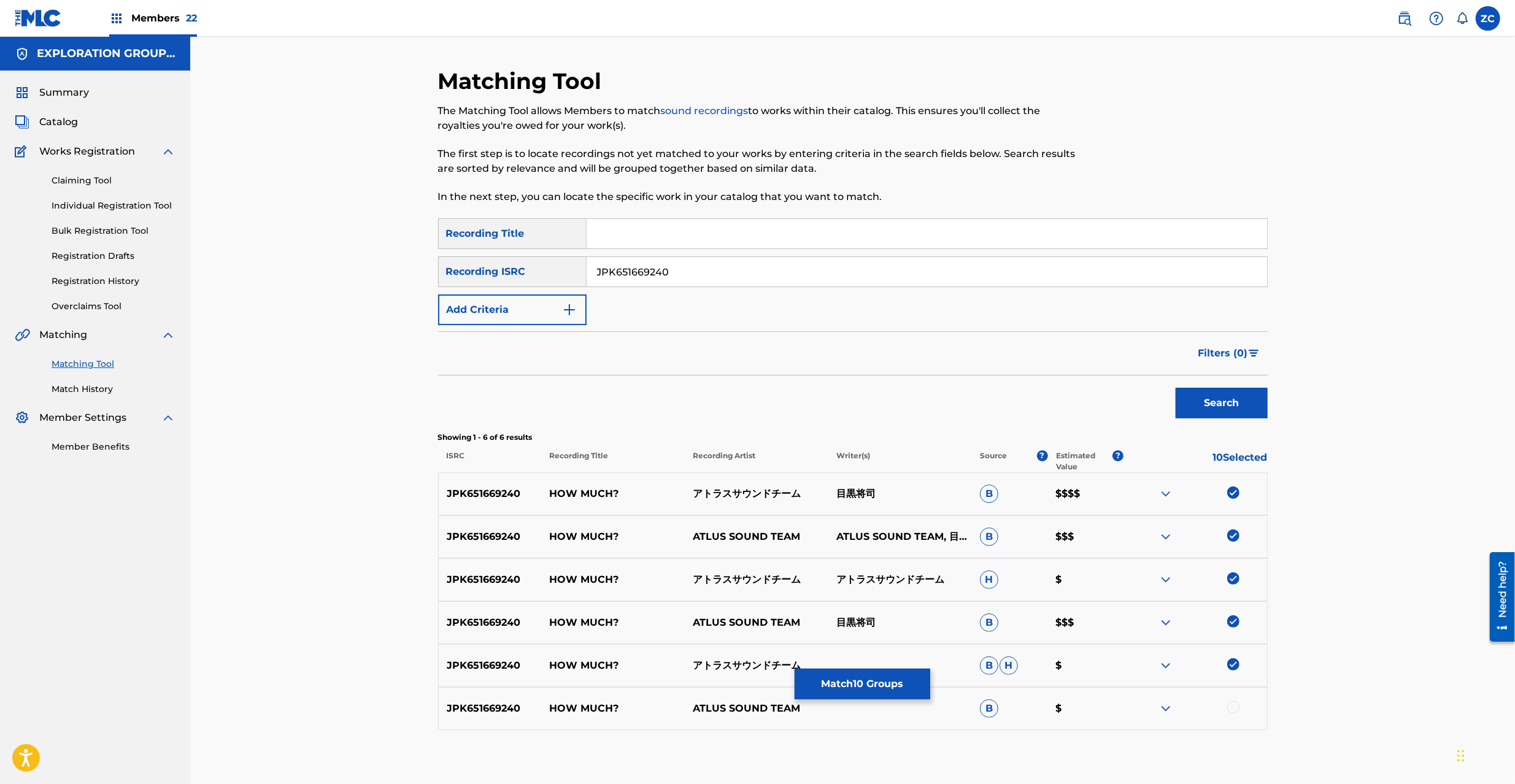
click at [1236, 708] on div at bounding box center [1233, 707] width 12 height 12
drag, startPoint x: 865, startPoint y: 275, endPoint x: 1064, endPoint y: 357, distance: 215.2
click at [867, 275] on input "JPK651669240" at bounding box center [927, 271] width 681 height 29
click at [1232, 411] on button "Search" at bounding box center [1222, 403] width 92 height 31
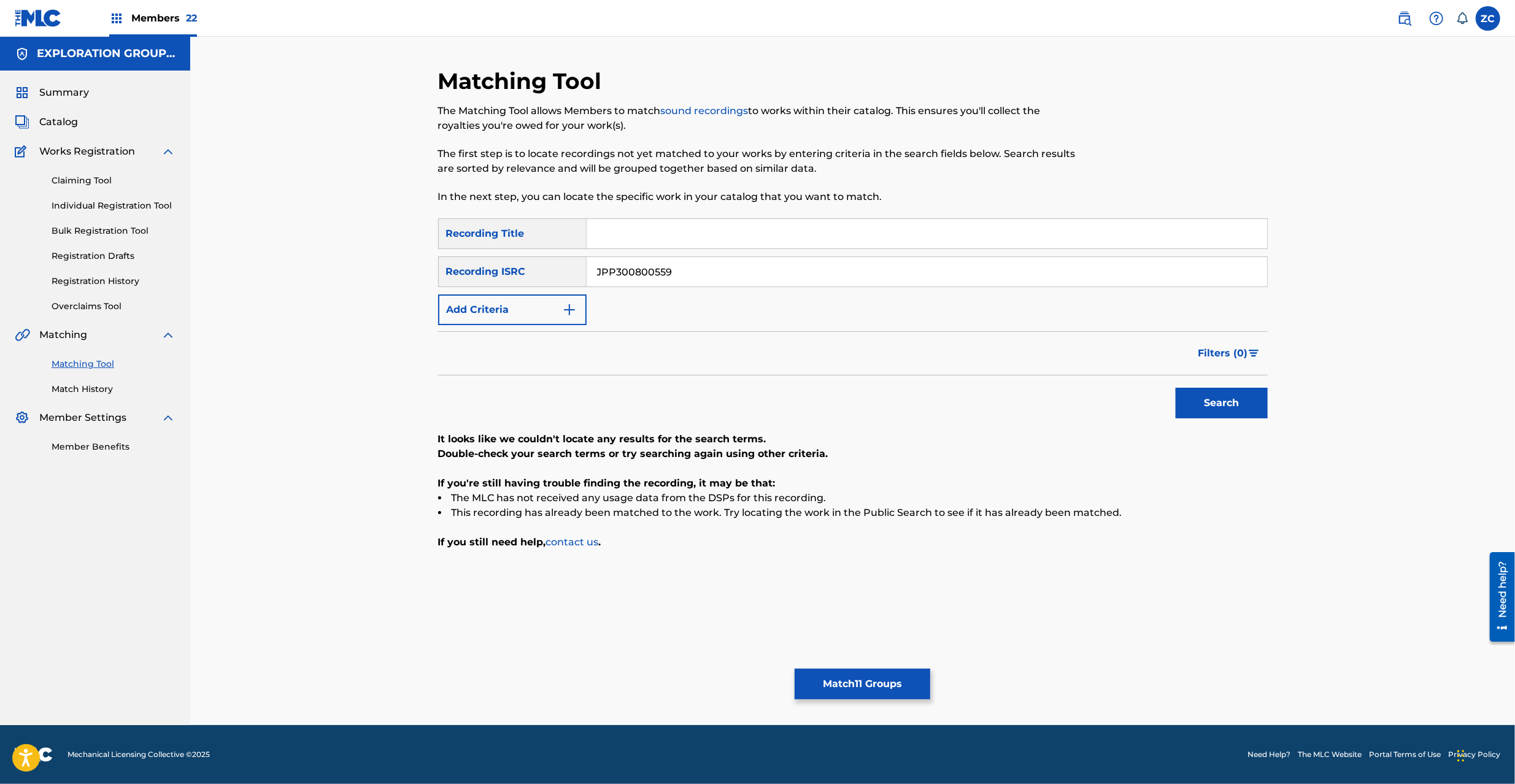
click at [808, 285] on div "JPP300800559" at bounding box center [927, 271] width 681 height 31
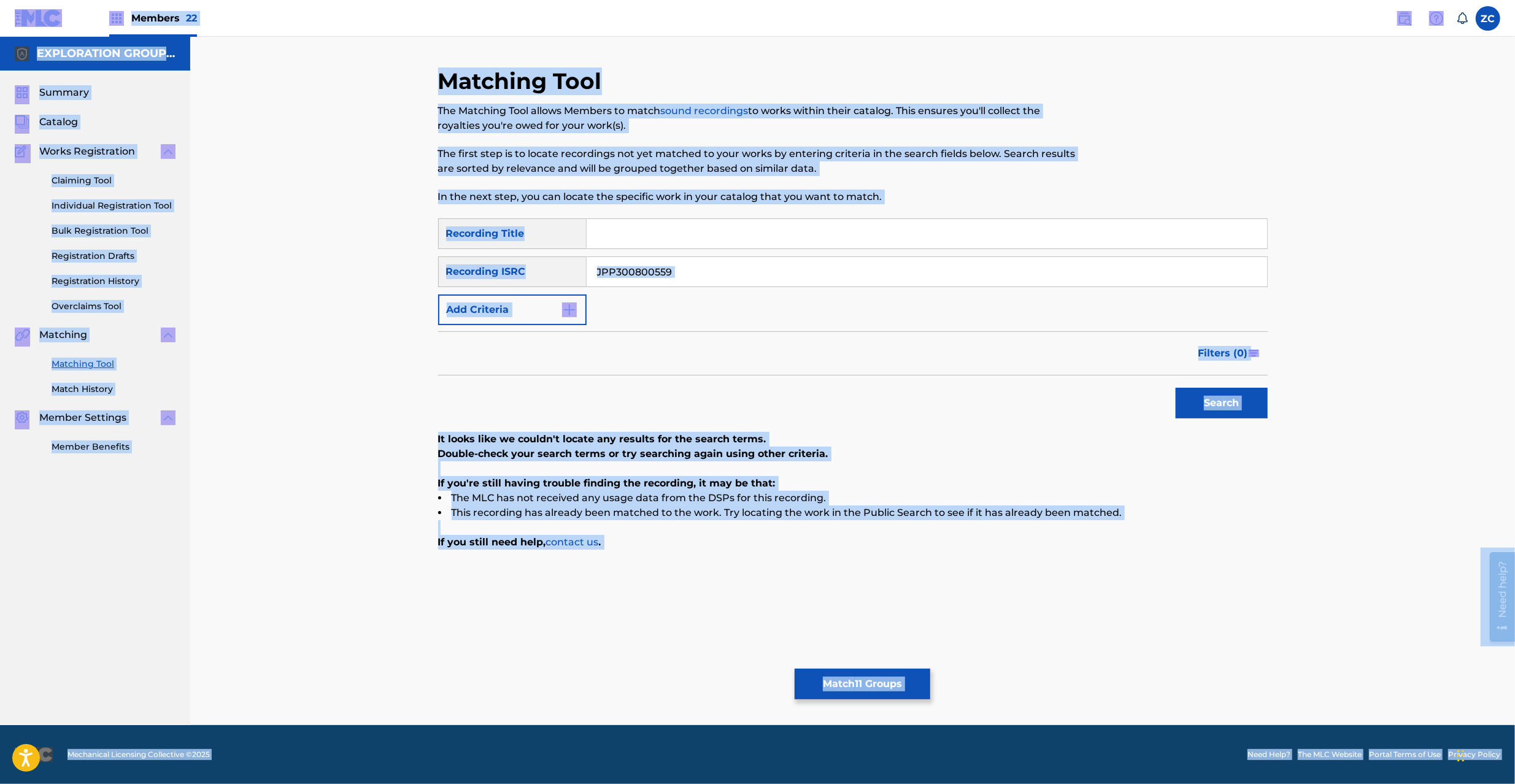
click at [1024, 283] on input "JPP300800559" at bounding box center [927, 271] width 681 height 29
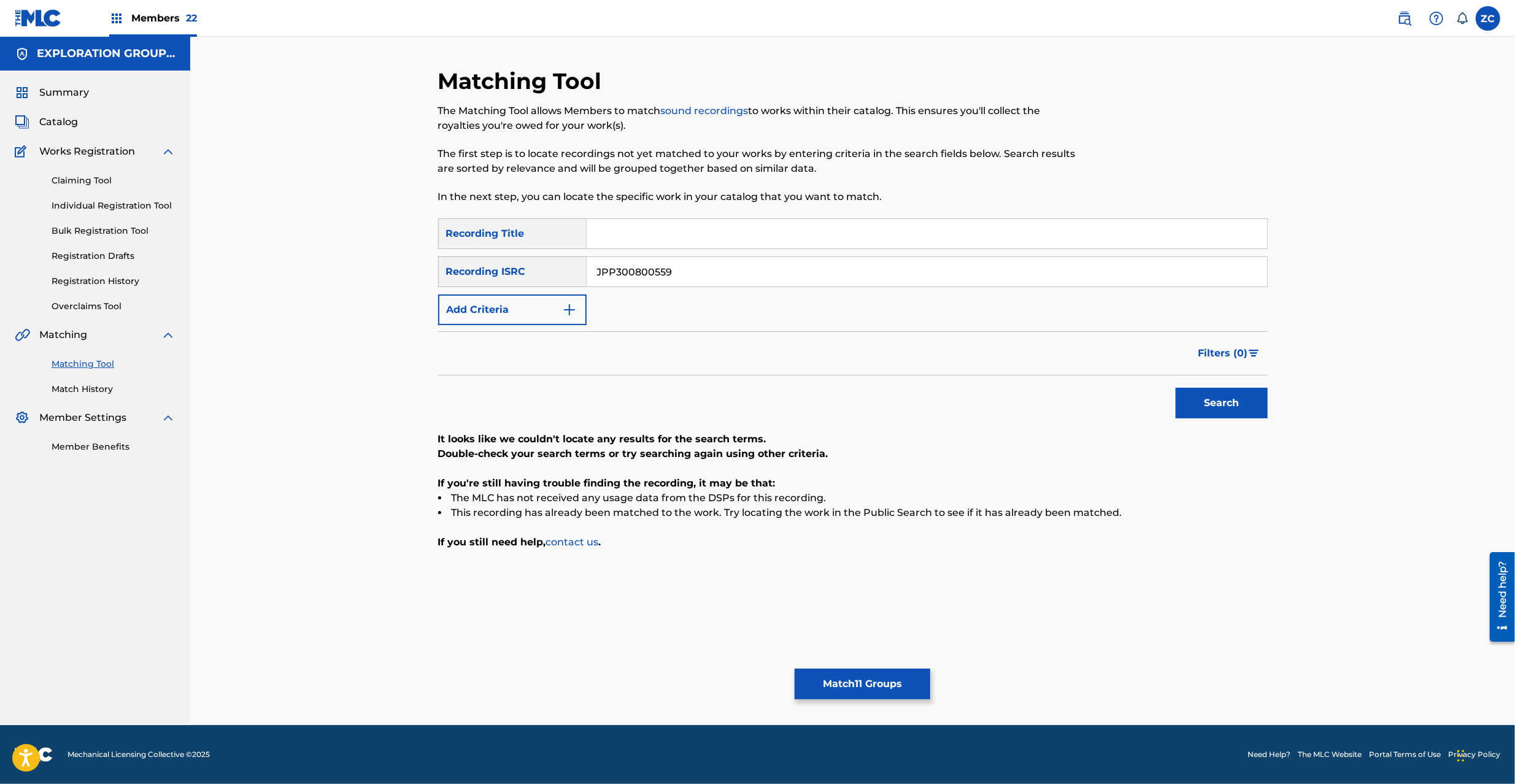
click at [1032, 278] on input "JPP300800559" at bounding box center [927, 271] width 681 height 29
click at [1208, 390] on button "Search" at bounding box center [1222, 403] width 92 height 31
click at [802, 271] on input "JPK651366714" at bounding box center [927, 271] width 681 height 29
type input "JPK651162728"
click at [1192, 408] on button "Search" at bounding box center [1222, 403] width 92 height 31
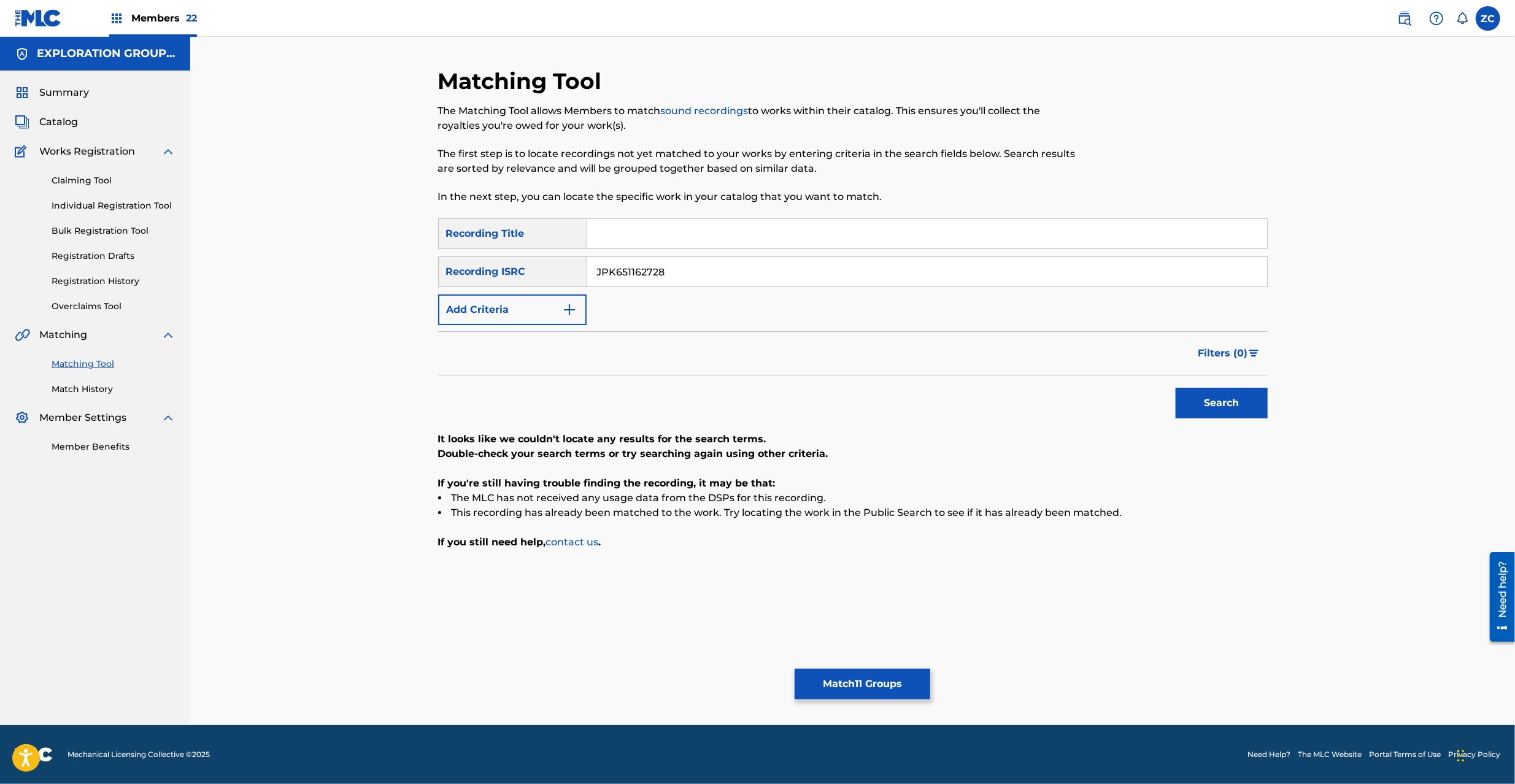
click at [853, 678] on button "Match 11 Groups" at bounding box center [862, 684] width 135 height 31
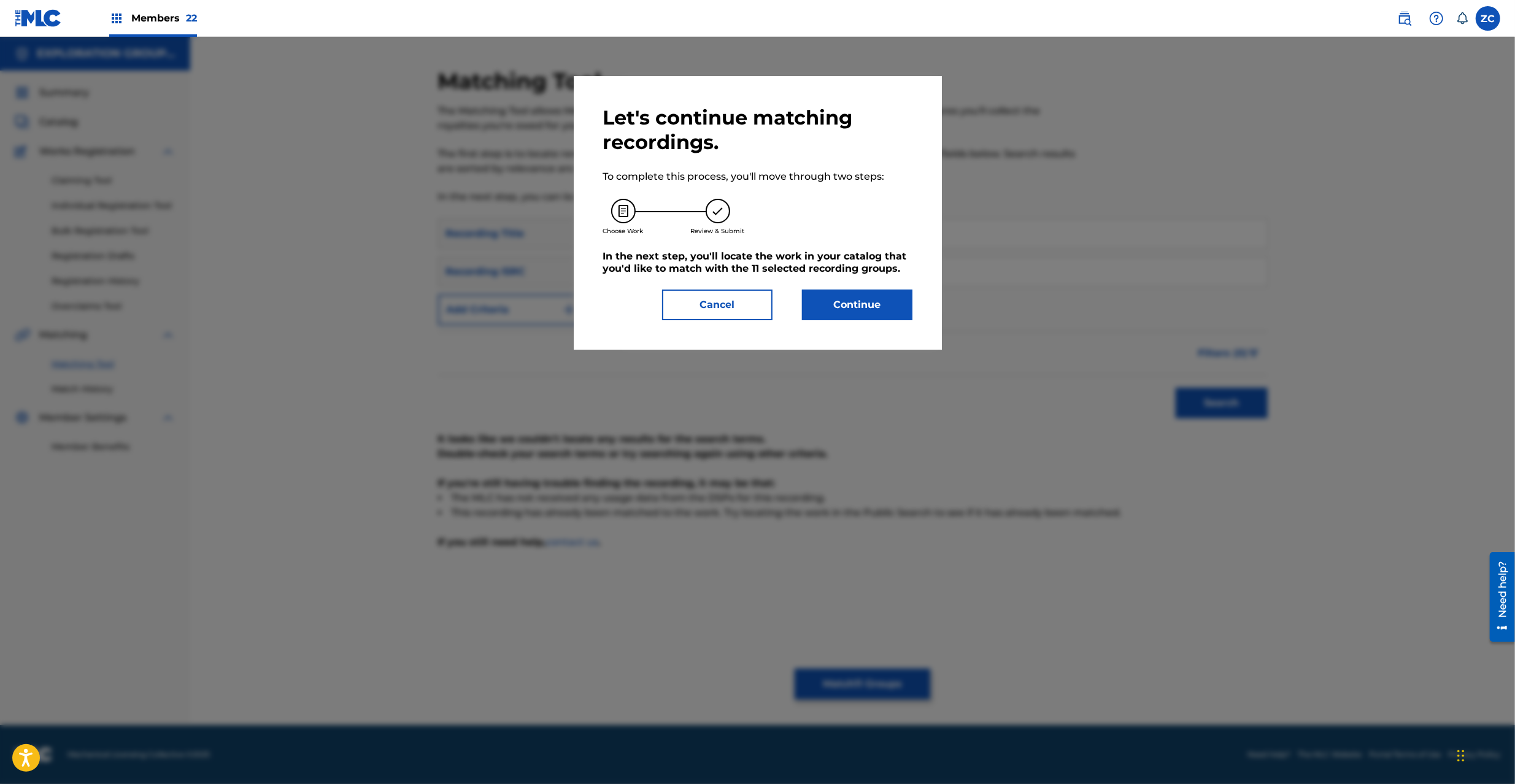
click at [870, 303] on button "Continue" at bounding box center [857, 305] width 111 height 31
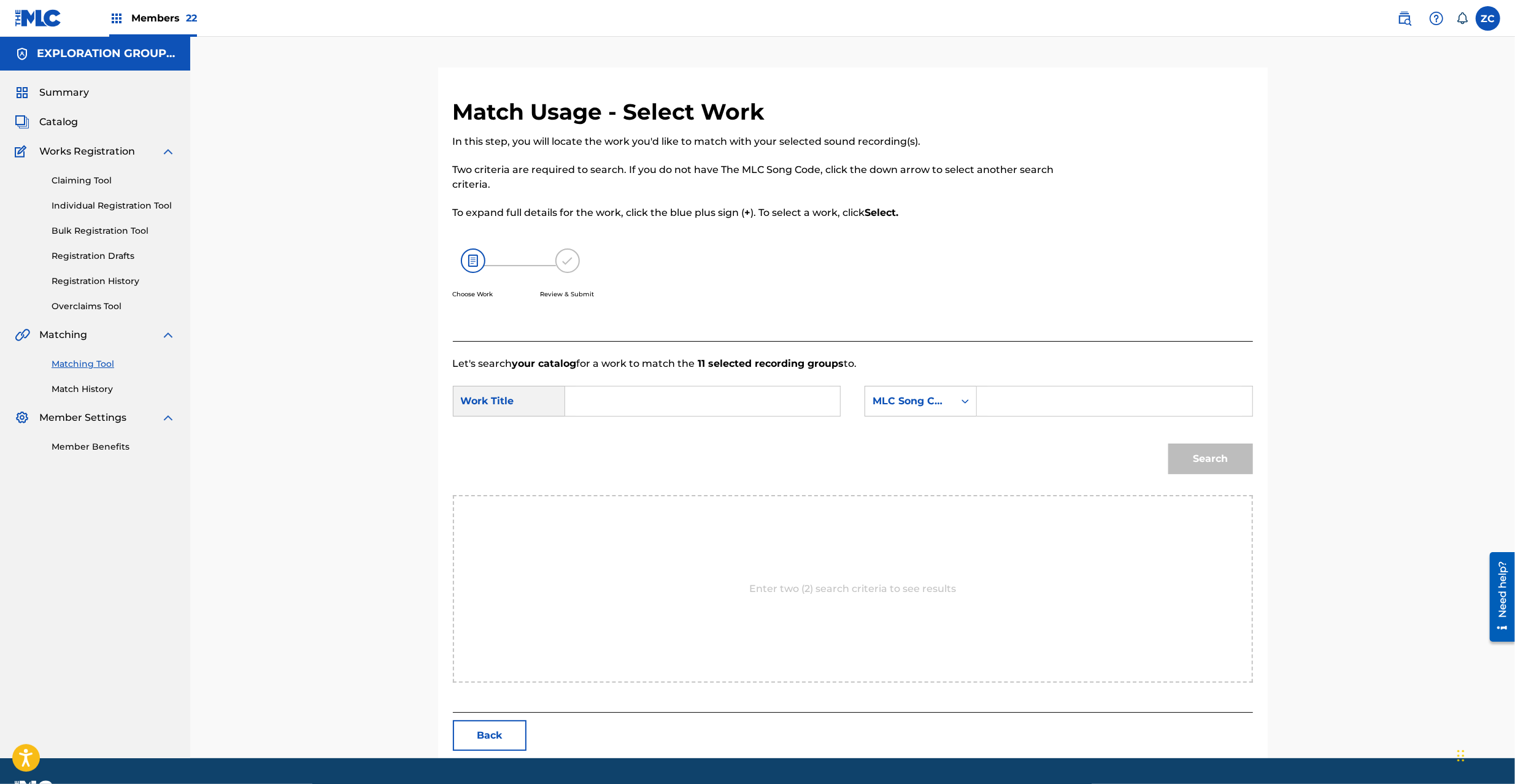
click at [688, 397] on input "Search Form" at bounding box center [702, 401] width 254 height 29
click at [668, 398] on input "How Much? HP542Z" at bounding box center [702, 401] width 254 height 29
type input "How Much?"
click at [1008, 403] on input "Search Form" at bounding box center [1114, 401] width 254 height 29
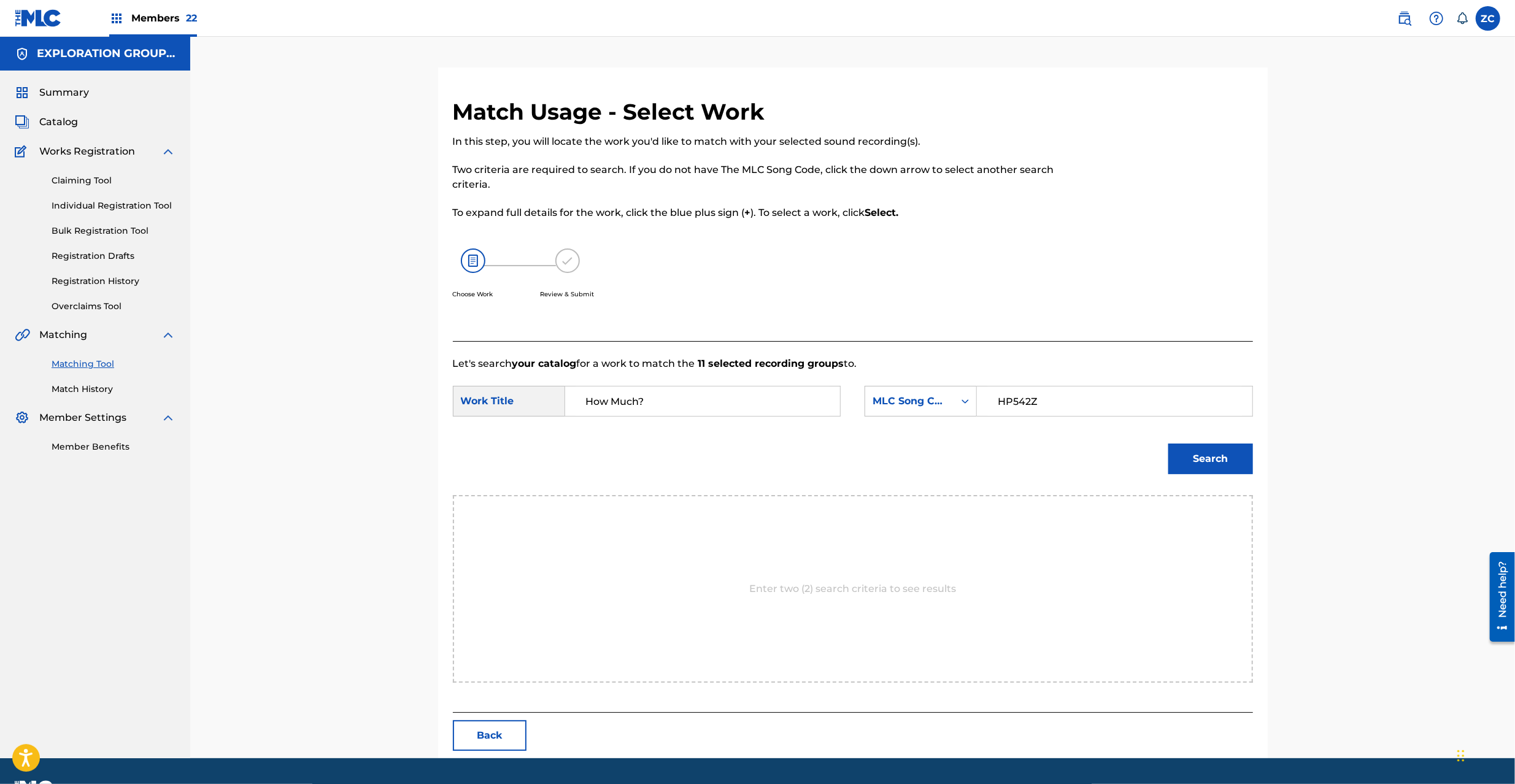
type input "HP542Z"
click at [1208, 451] on button "Search" at bounding box center [1211, 458] width 84 height 31
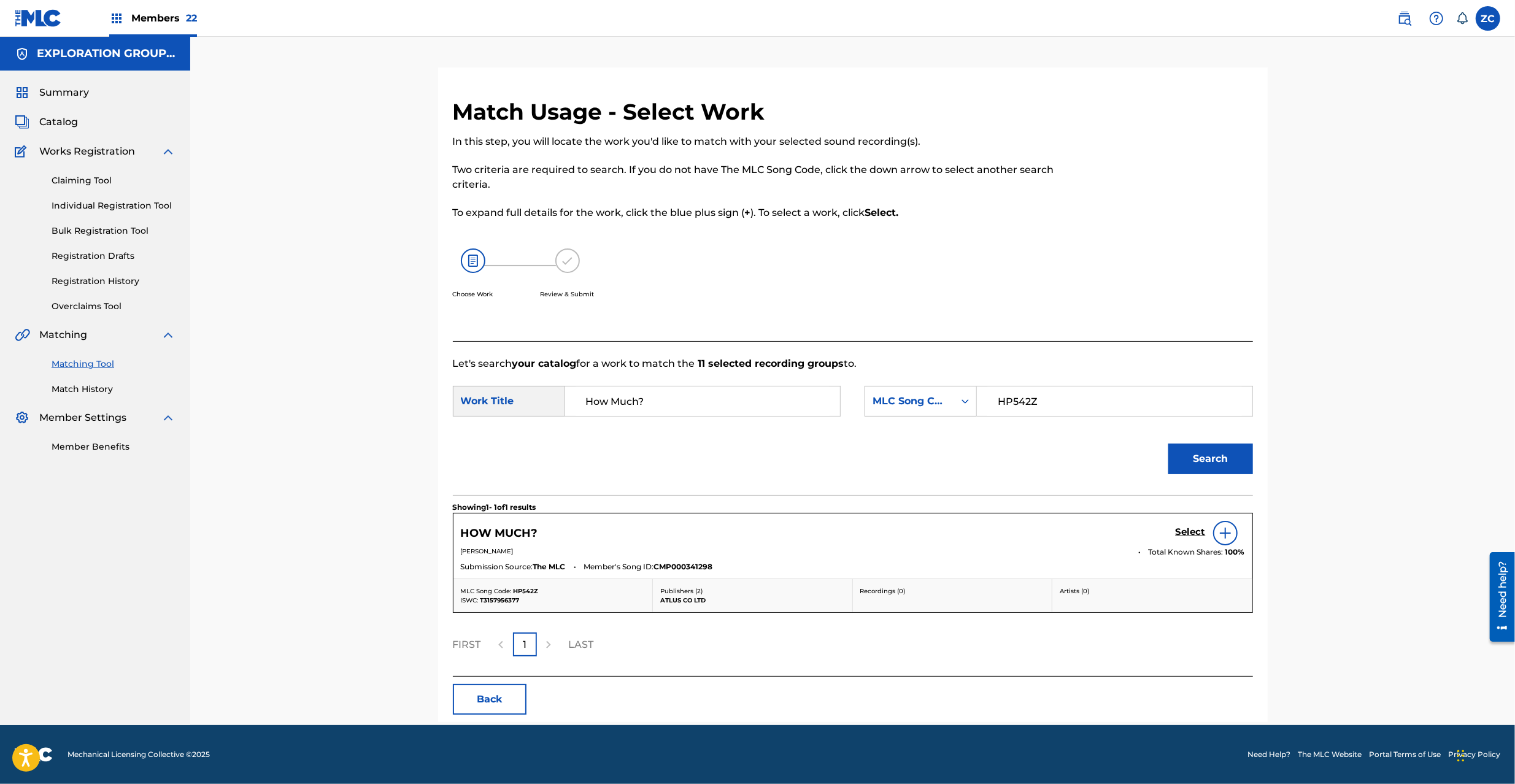
click at [1191, 533] on h5 "Select" at bounding box center [1191, 532] width 30 height 12
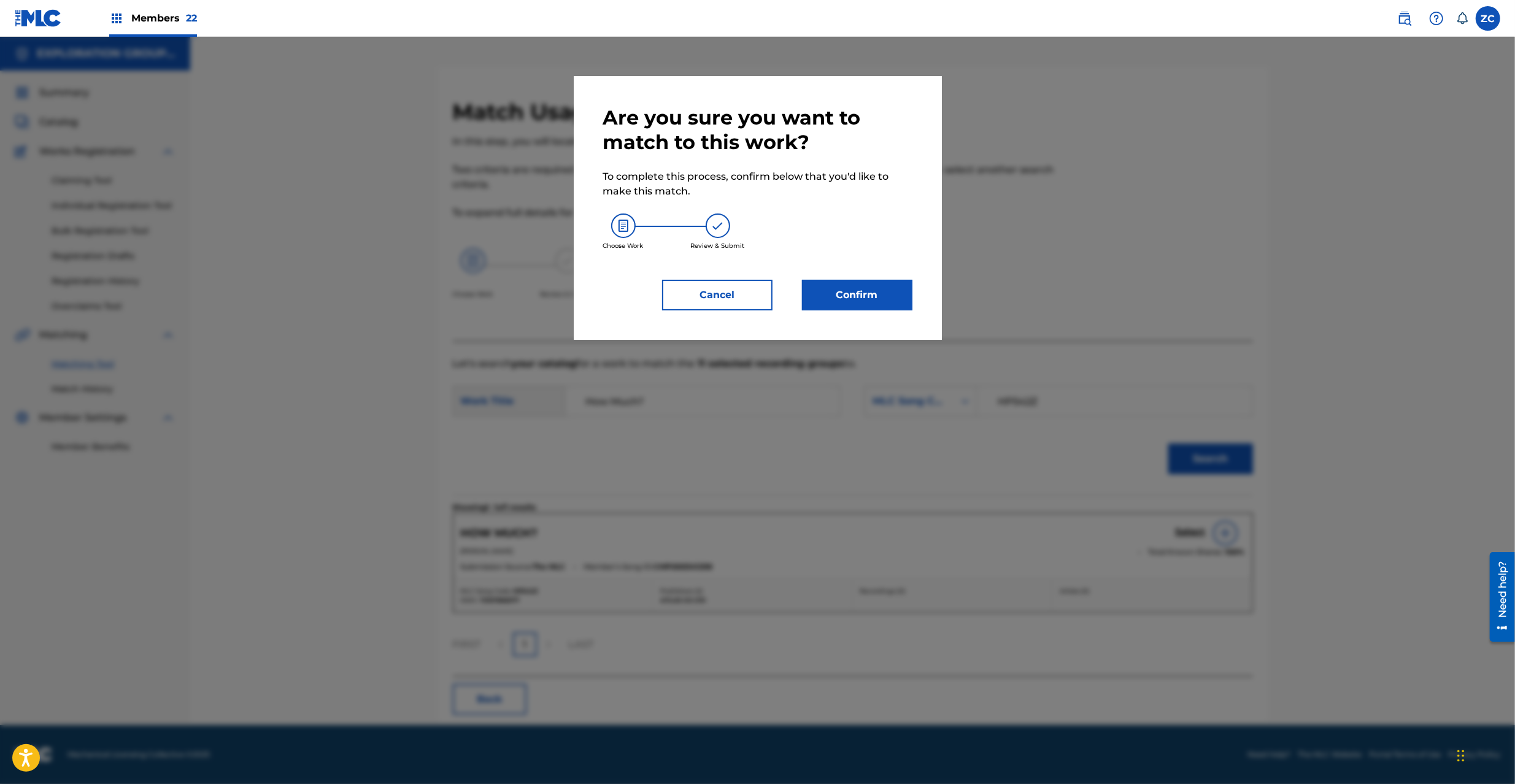
click at [869, 303] on button "Confirm" at bounding box center [857, 294] width 111 height 31
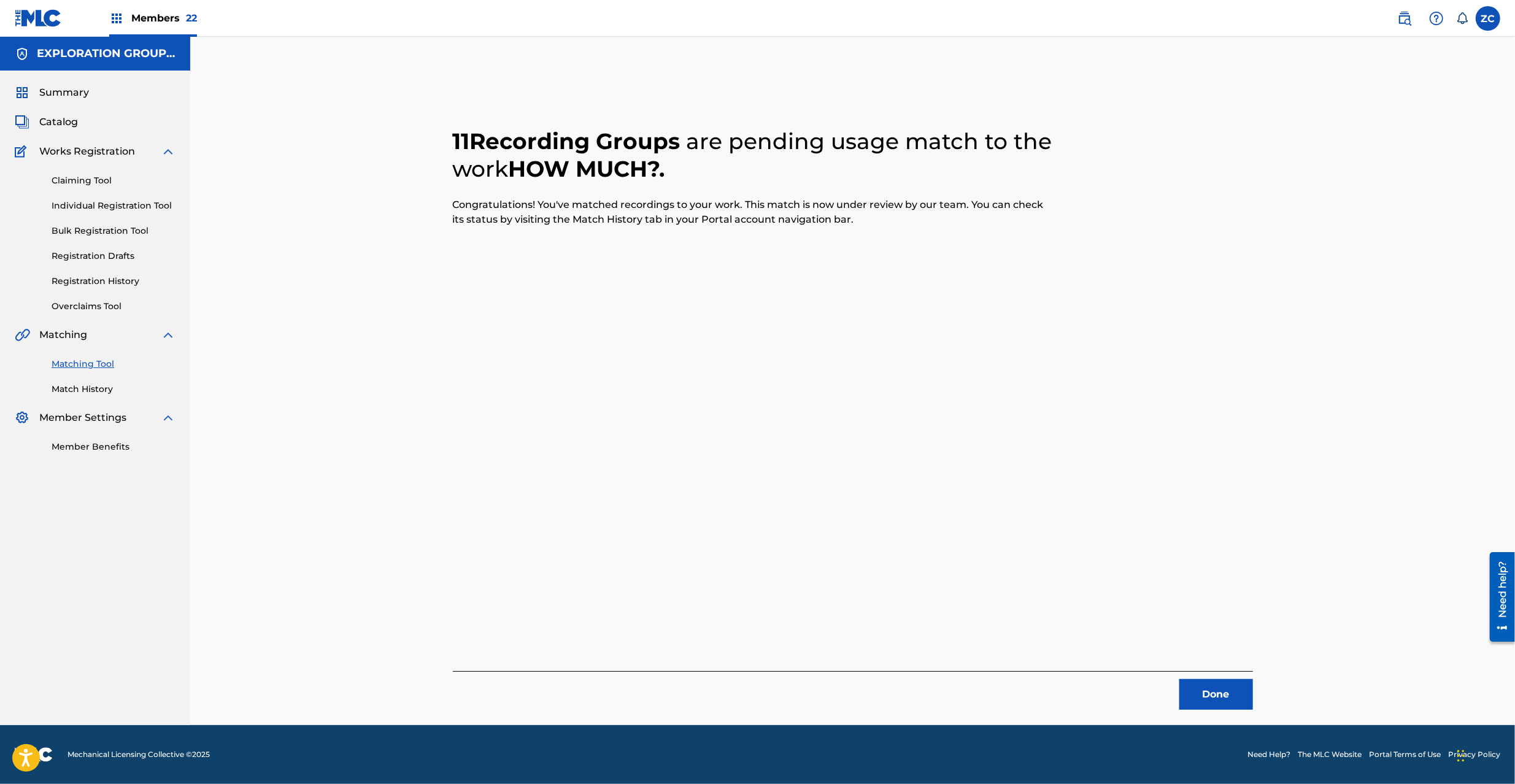
click at [1232, 695] on button "Done" at bounding box center [1216, 694] width 73 height 31
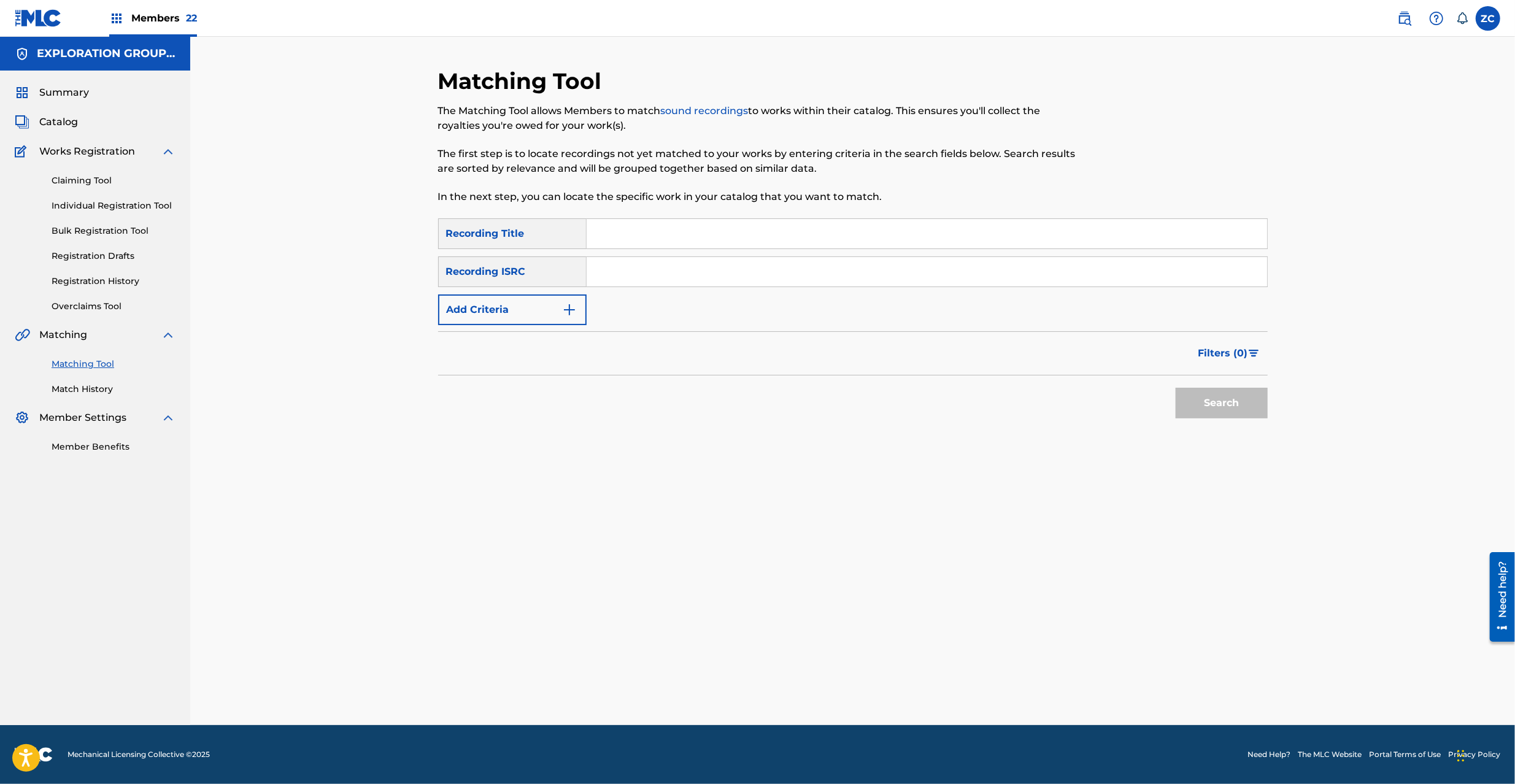
click at [816, 275] on input "Search Form" at bounding box center [927, 271] width 681 height 29
click at [1197, 405] on button "Search" at bounding box center [1222, 403] width 92 height 31
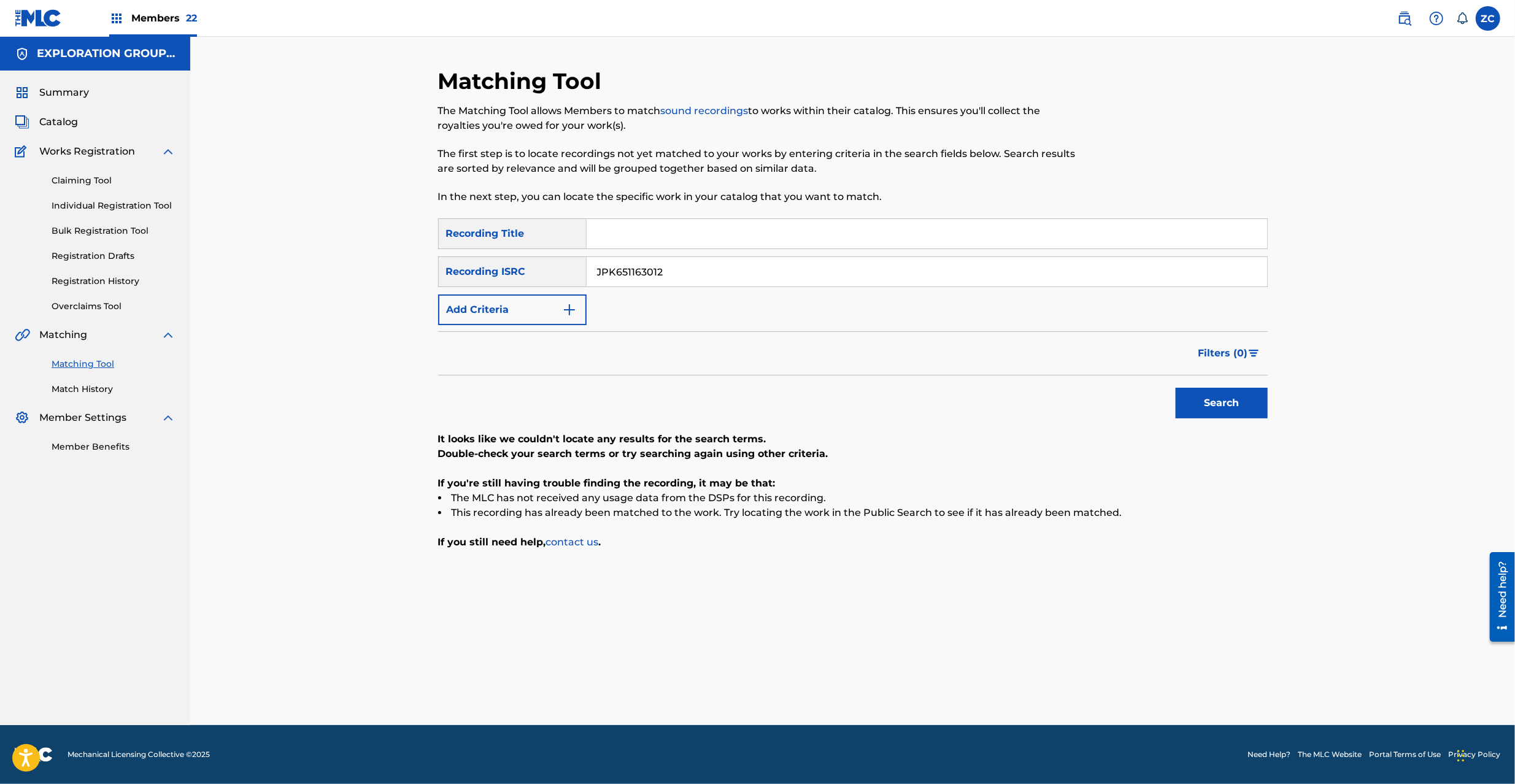
click at [744, 270] on input "JPK651163012" at bounding box center [927, 271] width 681 height 29
click at [1206, 408] on button "Search" at bounding box center [1222, 403] width 92 height 31
click at [768, 268] on input "TCJPA1338477" at bounding box center [927, 271] width 681 height 29
click at [1237, 396] on button "Search" at bounding box center [1222, 403] width 92 height 31
click at [764, 273] on input "JPK651366722" at bounding box center [927, 271] width 681 height 29
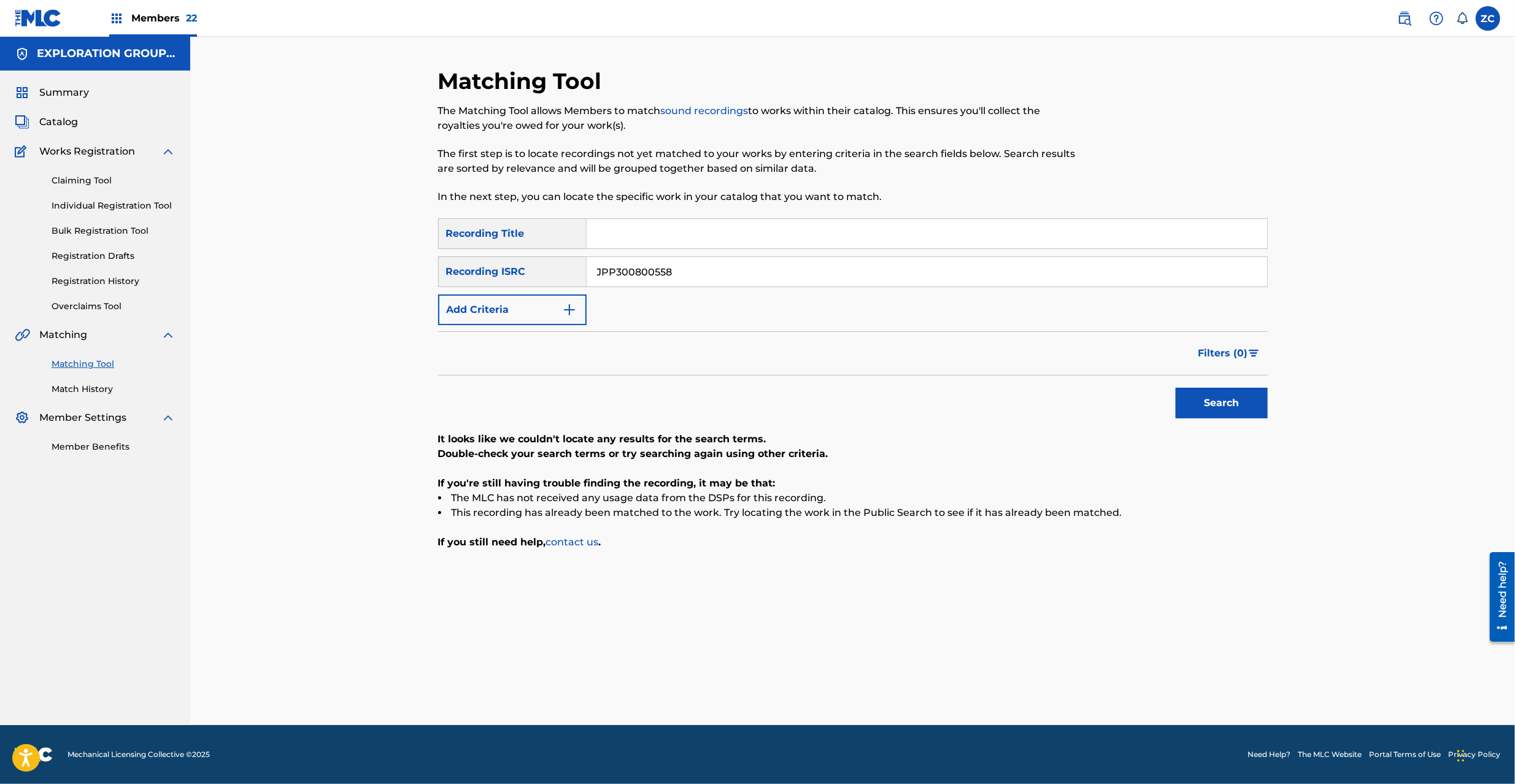
click at [1216, 411] on button "Search" at bounding box center [1222, 403] width 92 height 31
click at [720, 281] on input "JPP300800558" at bounding box center [927, 271] width 681 height 29
click at [1238, 400] on button "Search" at bounding box center [1222, 403] width 92 height 31
click at [752, 271] on input "JPK651101707" at bounding box center [927, 271] width 681 height 29
drag, startPoint x: 1205, startPoint y: 391, endPoint x: 986, endPoint y: 422, distance: 221.2
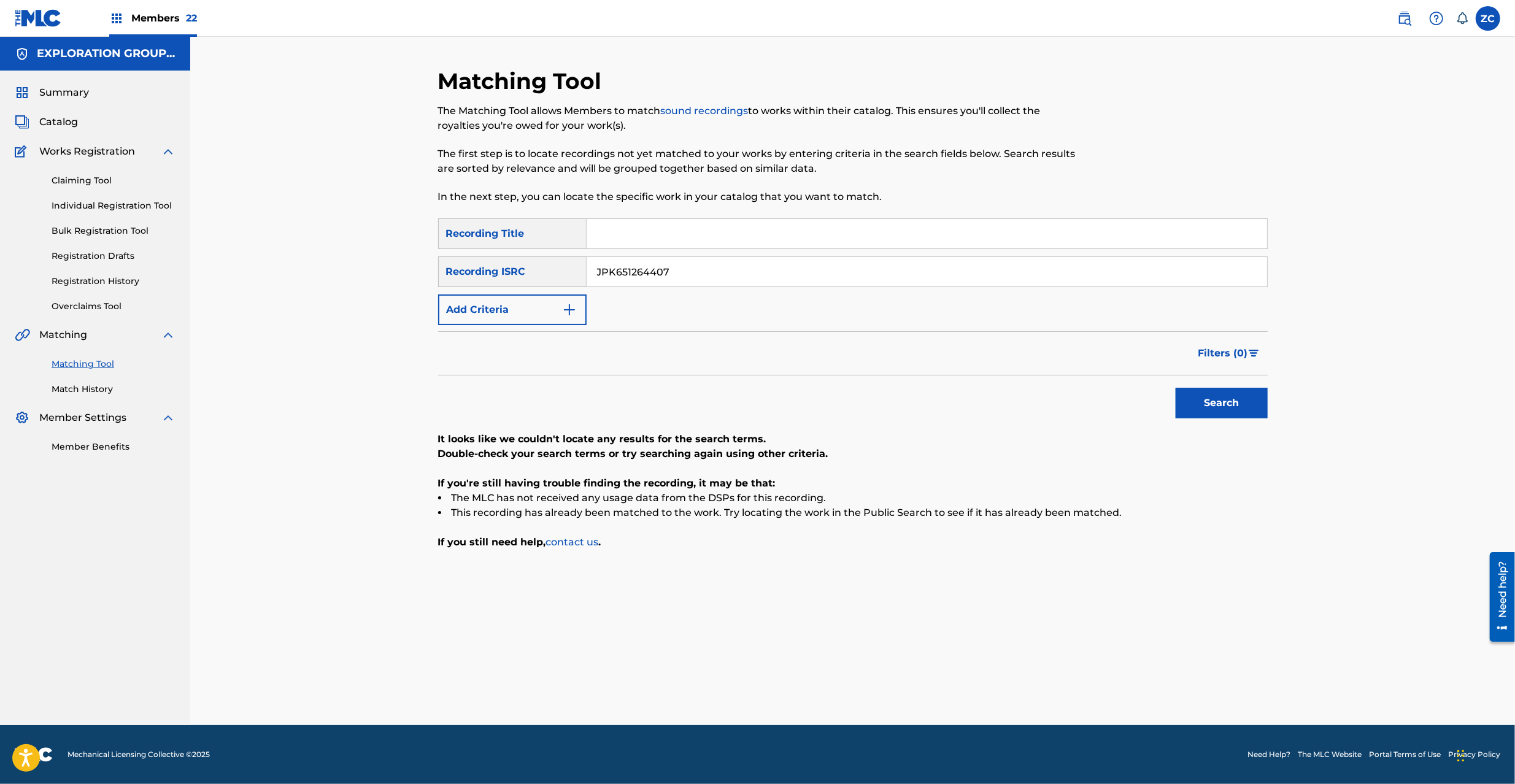
click at [1205, 392] on button "Search" at bounding box center [1222, 403] width 92 height 31
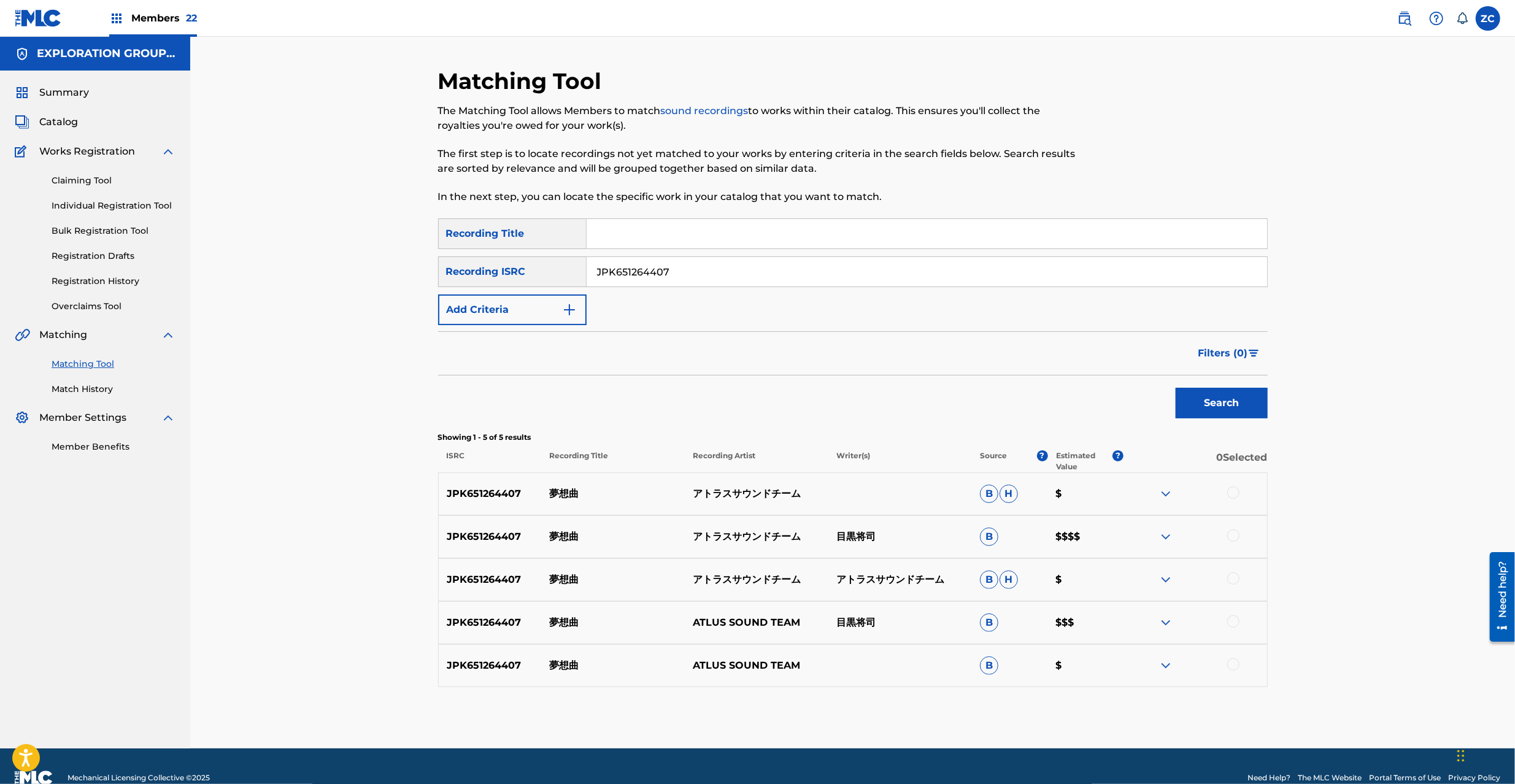
click at [1235, 487] on div at bounding box center [1233, 492] width 12 height 12
click at [1236, 535] on div at bounding box center [1233, 535] width 12 height 12
click at [1230, 578] on div at bounding box center [1233, 578] width 12 height 12
click at [1235, 625] on div at bounding box center [1233, 621] width 12 height 12
click at [1232, 663] on div at bounding box center [1233, 664] width 12 height 12
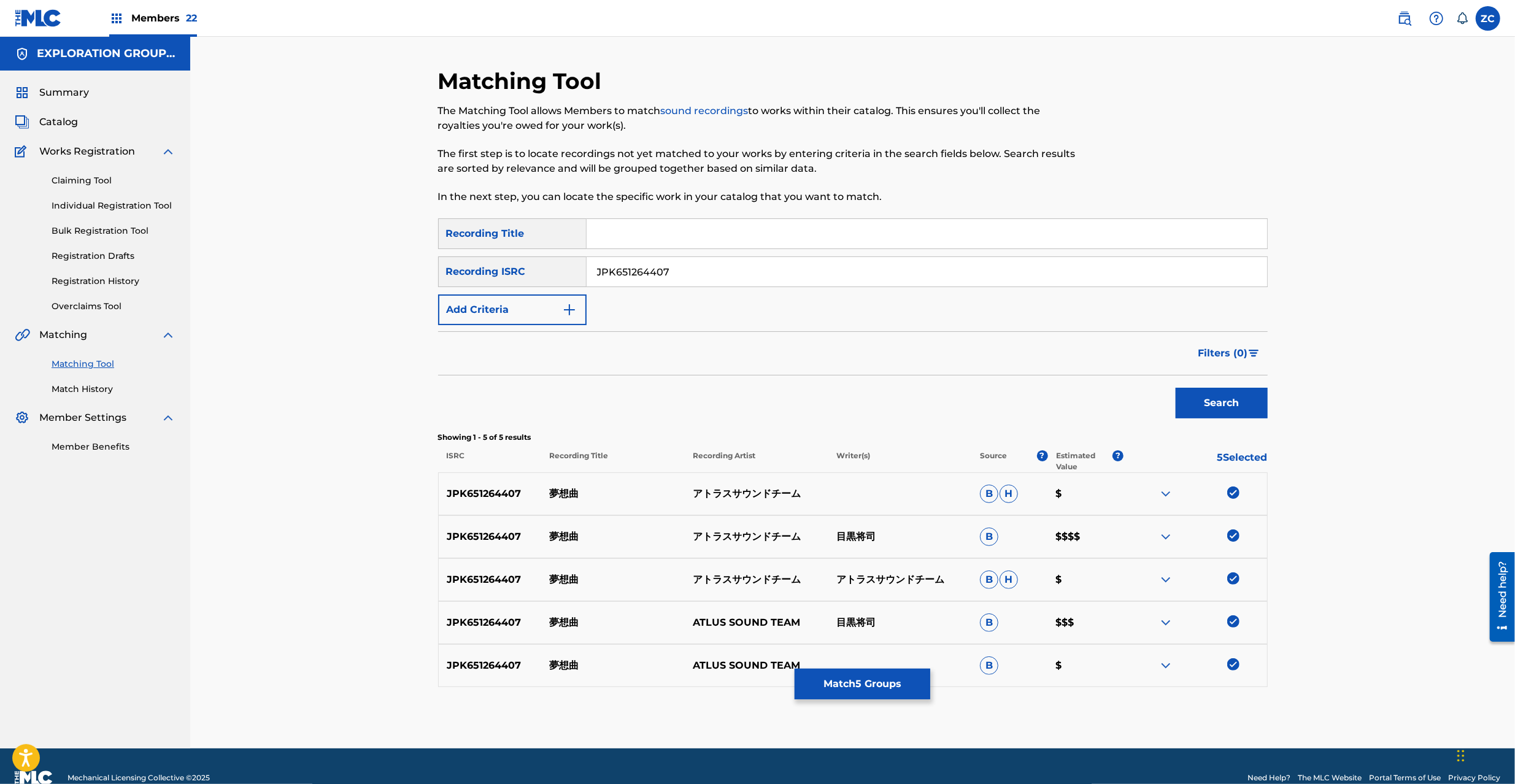
click at [865, 267] on input "JPK651264407" at bounding box center [927, 271] width 681 height 29
type input "JPK651669239"
click at [1204, 396] on button "Search" at bounding box center [1222, 403] width 92 height 31
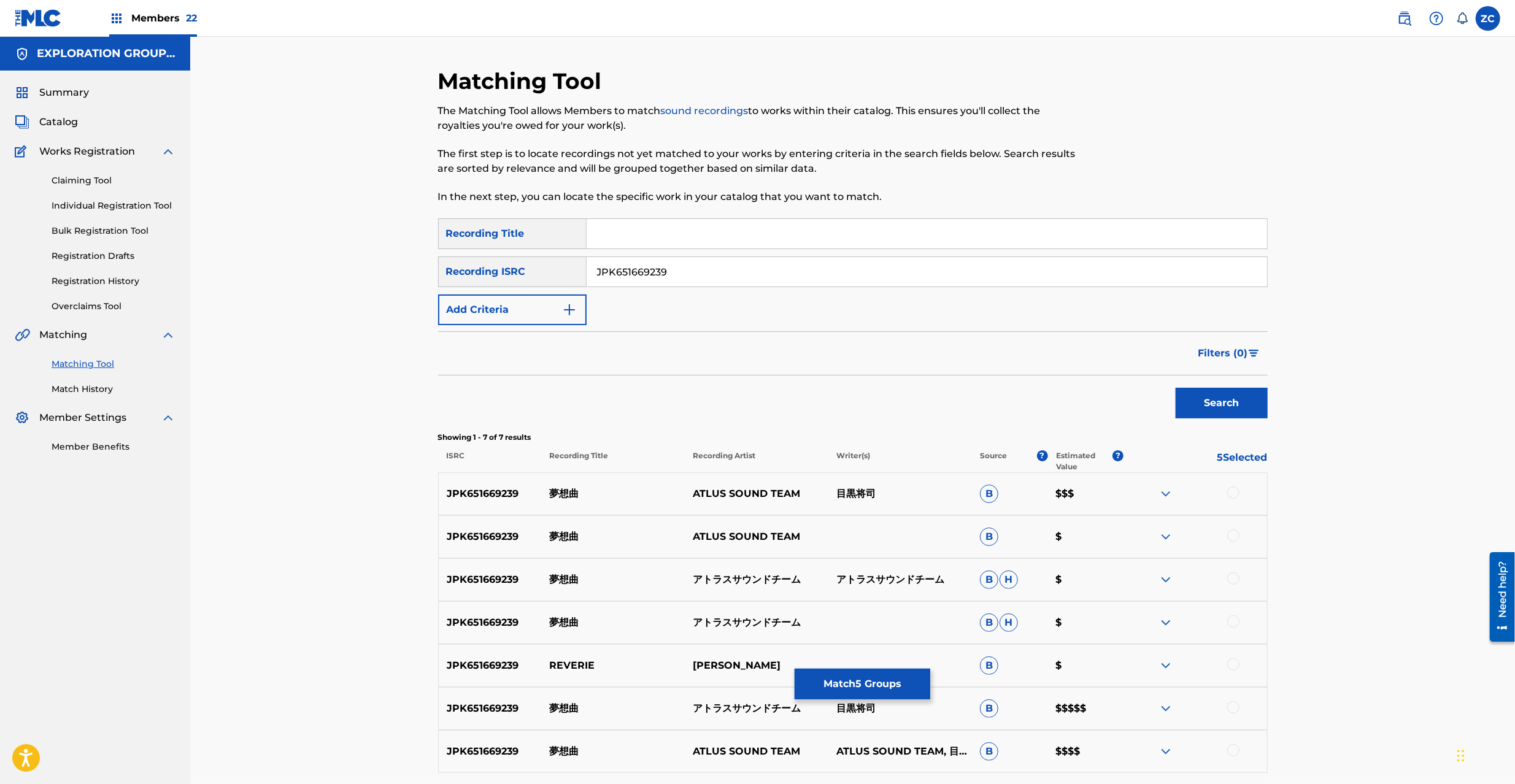
click at [1233, 493] on div at bounding box center [1233, 492] width 12 height 12
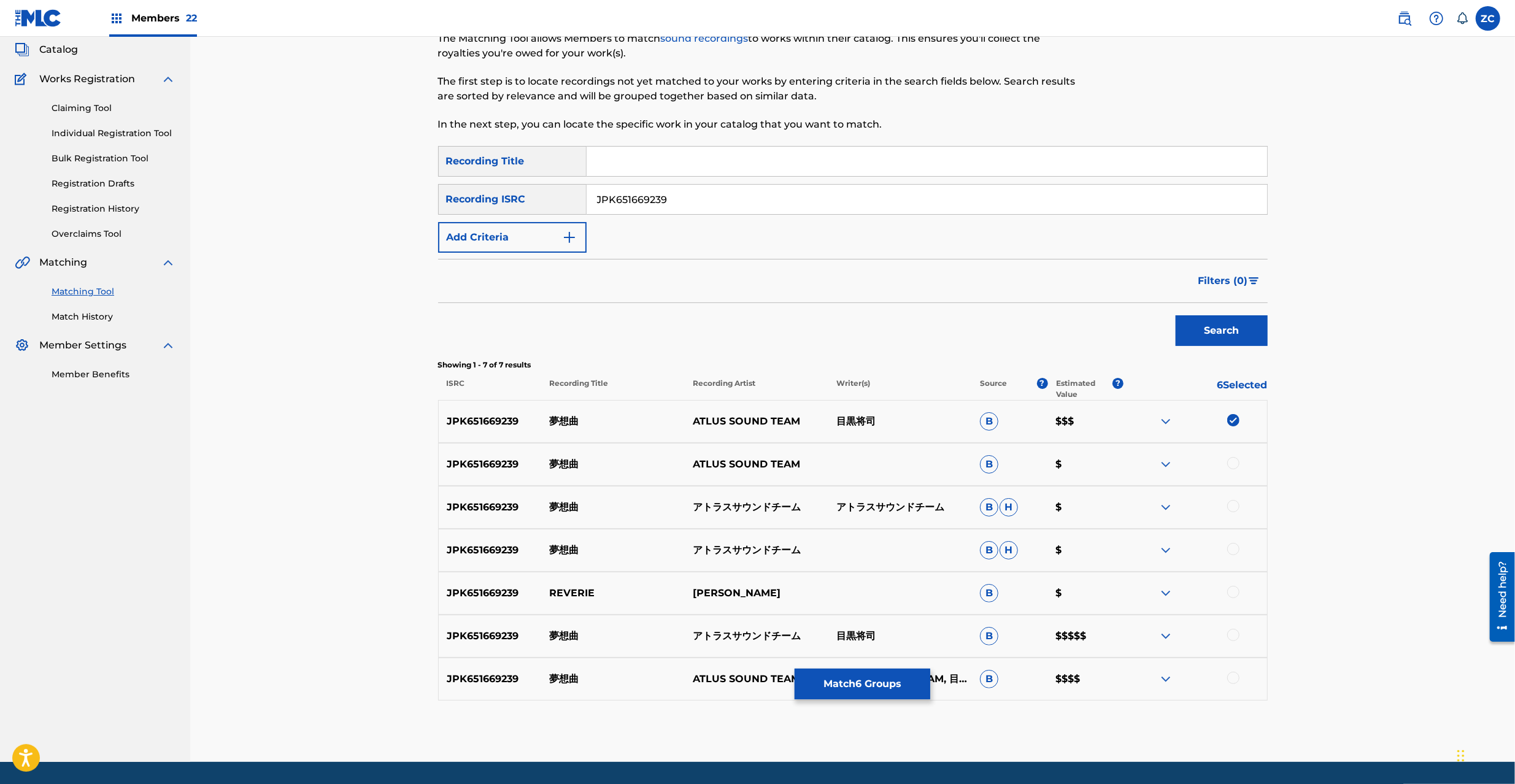
scroll to position [109, 0]
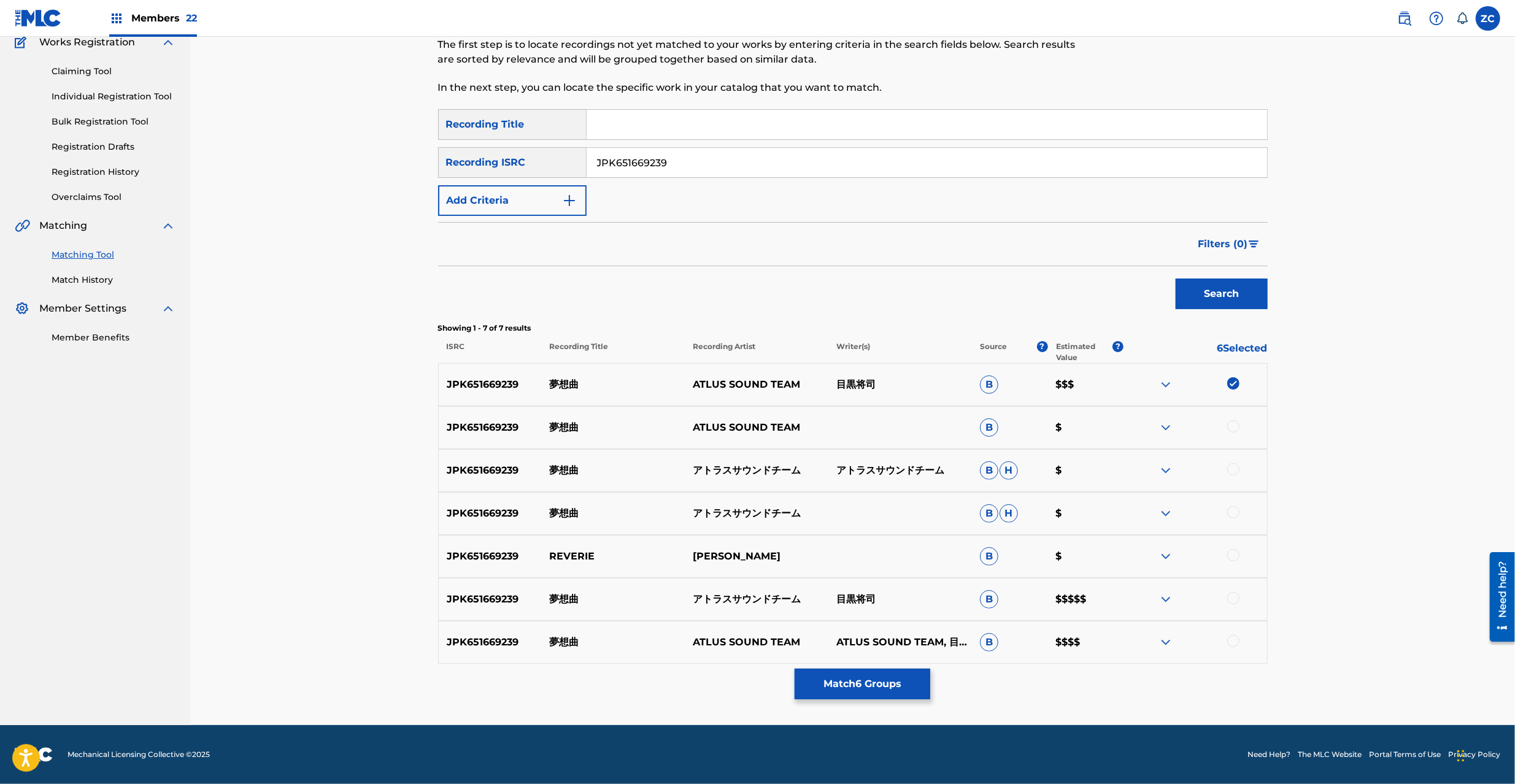
click at [1232, 427] on div at bounding box center [1233, 426] width 12 height 12
click at [1236, 467] on div at bounding box center [1233, 469] width 12 height 12
click at [1236, 513] on div at bounding box center [1233, 512] width 12 height 12
click at [1236, 551] on div at bounding box center [1233, 555] width 12 height 12
click at [1236, 595] on div at bounding box center [1233, 598] width 12 height 12
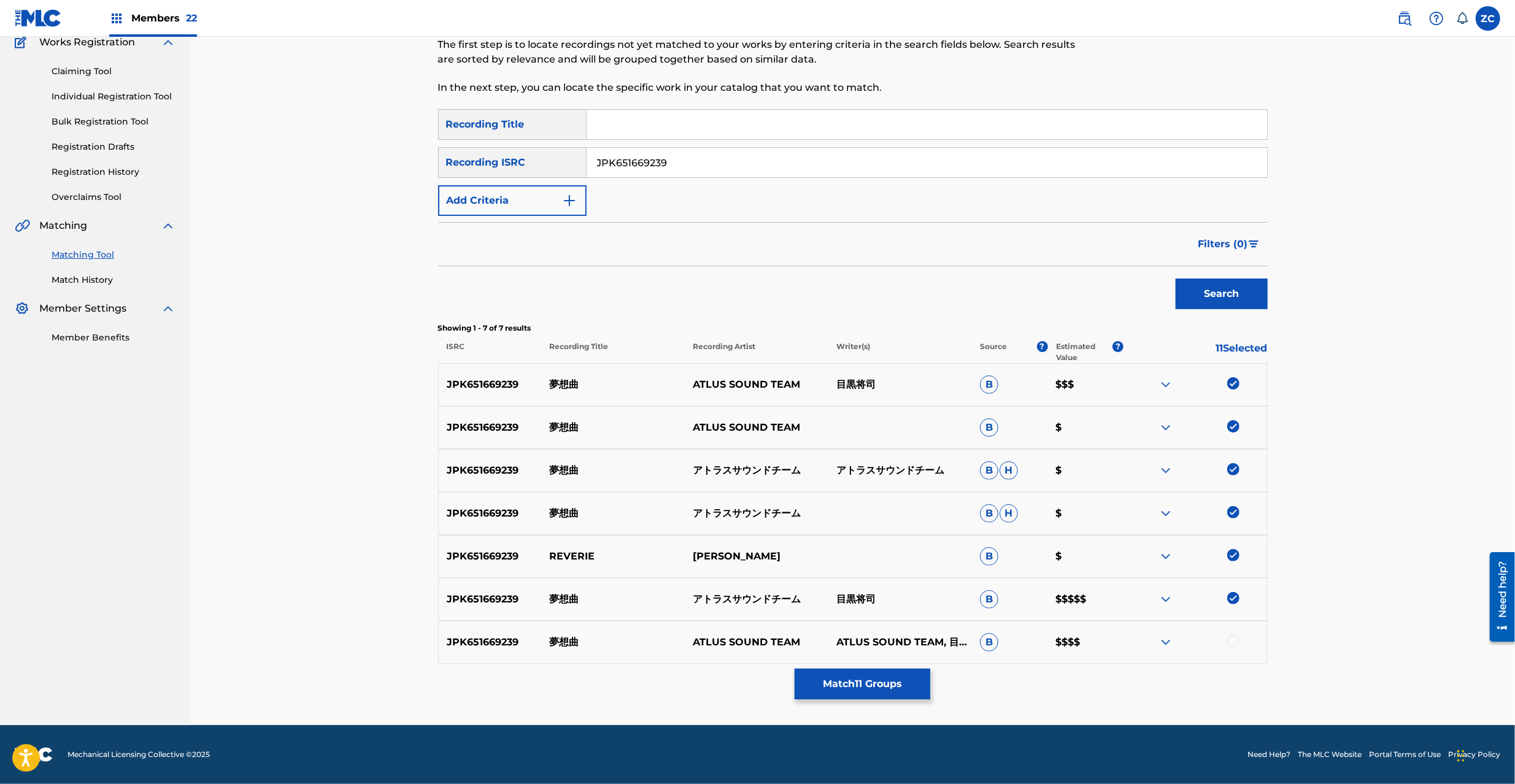
click at [1232, 639] on div at bounding box center [1233, 641] width 12 height 12
click at [845, 708] on div "Matching Tool The Matching Tool allows Members to match sound recordings to wor…" at bounding box center [853, 341] width 830 height 766
click at [860, 687] on button "Match 12 Groups" at bounding box center [862, 684] width 135 height 31
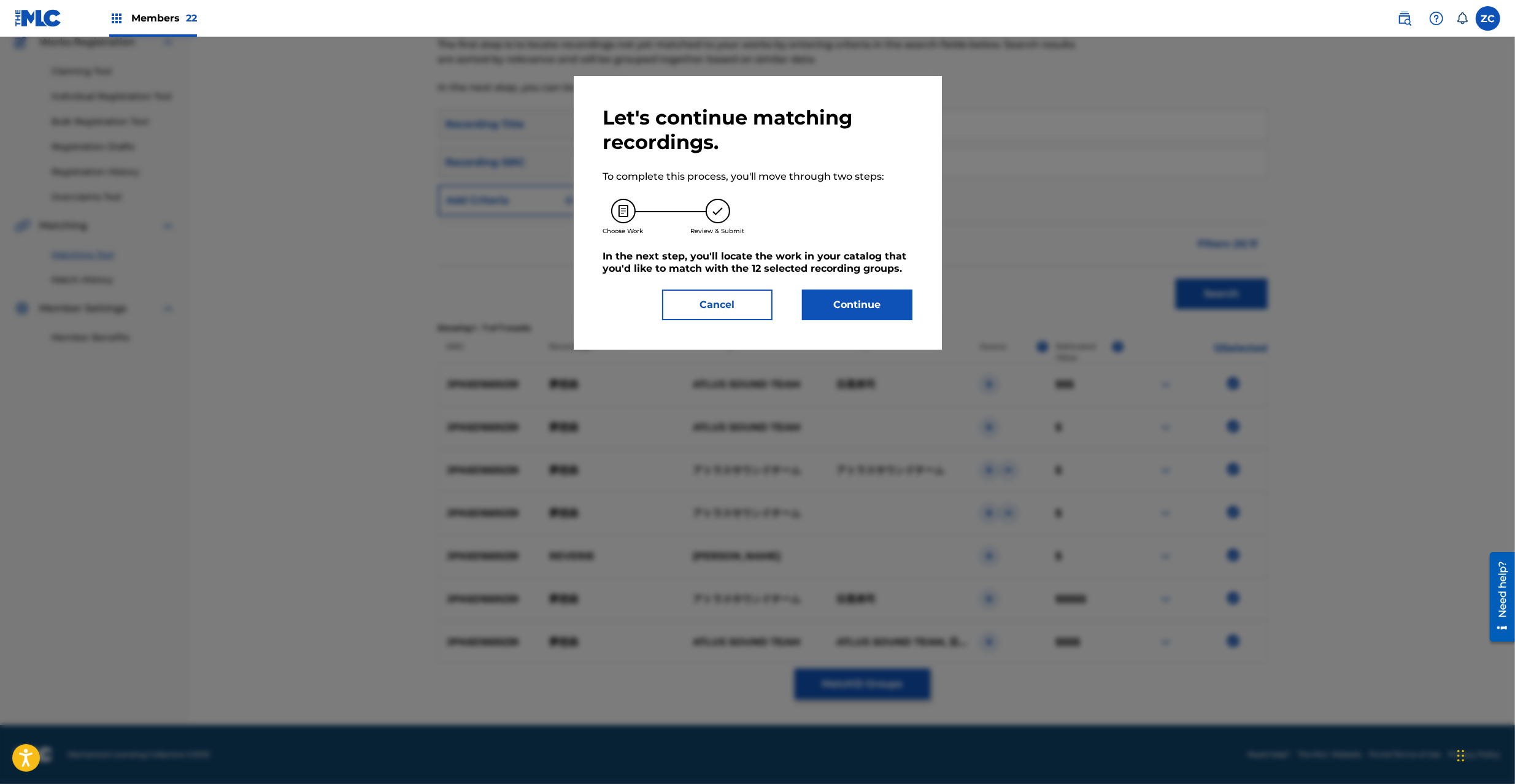
click at [865, 309] on button "Continue" at bounding box center [857, 305] width 111 height 31
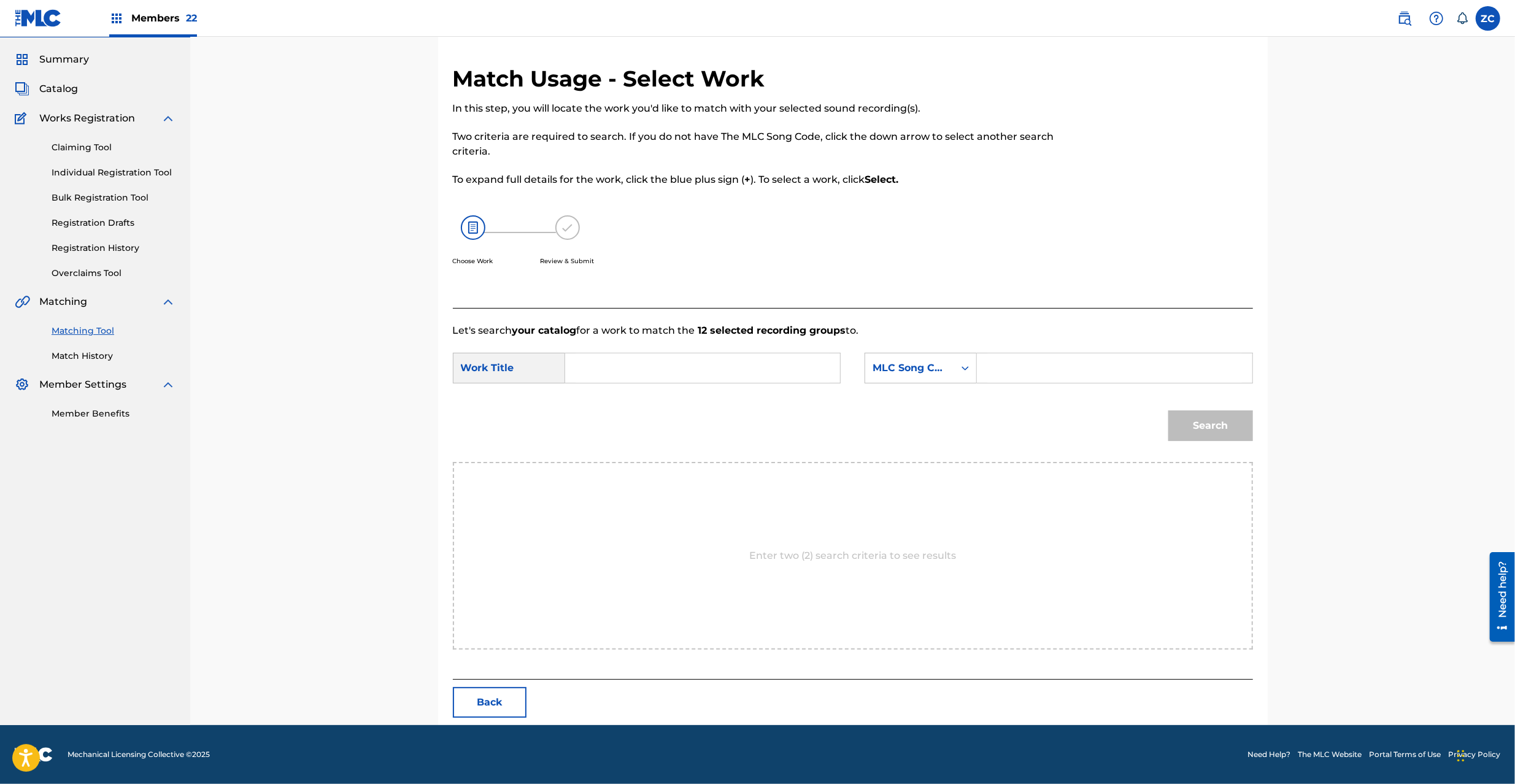
scroll to position [0, 0]
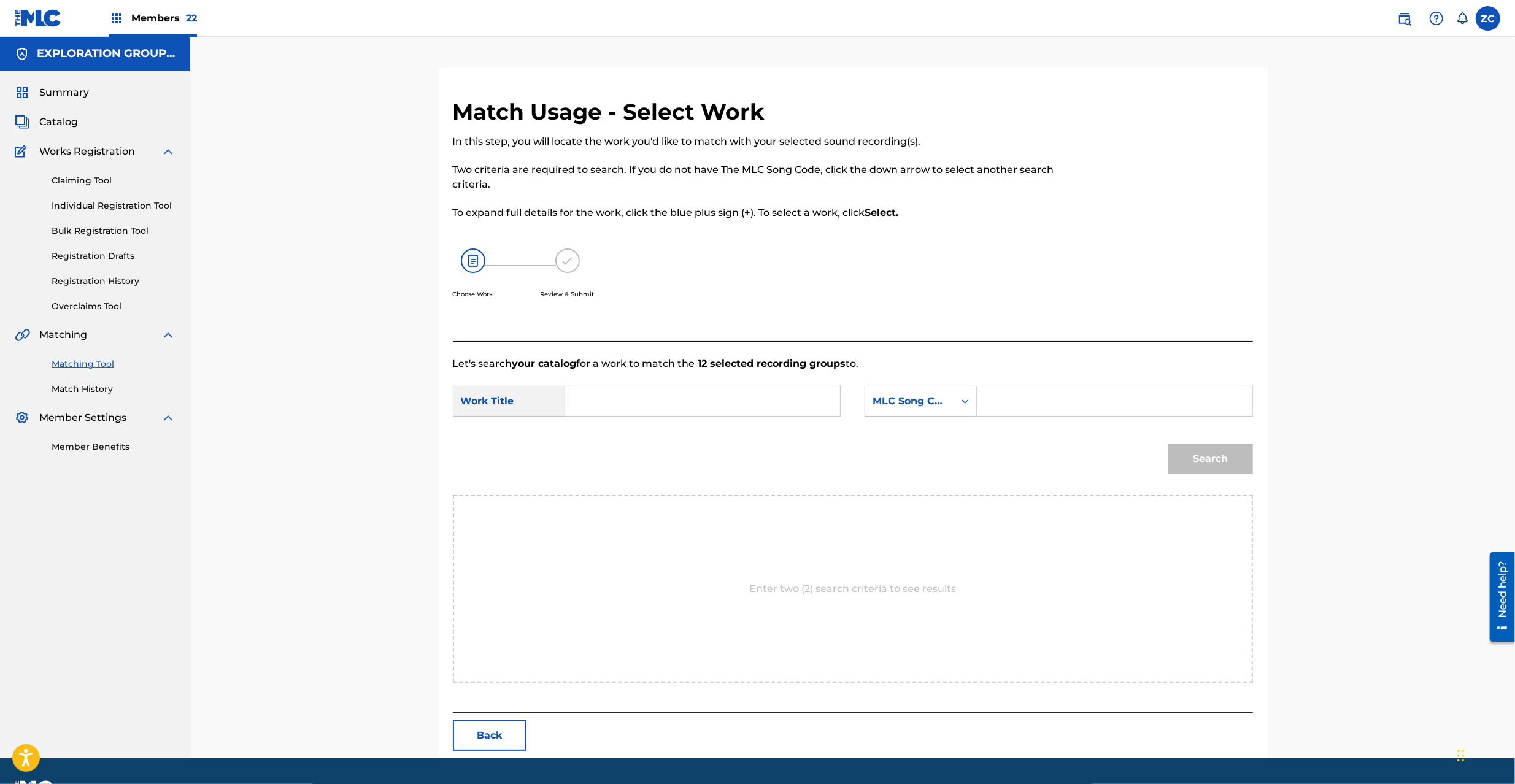
click at [762, 405] on input "Search Form" at bounding box center [702, 401] width 254 height 29
click at [685, 400] on input "Musoukyoku MV17J5" at bounding box center [702, 401] width 254 height 29
click at [684, 400] on input "Musoukyoku MV17J5" at bounding box center [702, 401] width 254 height 29
type input "Musoukyoku"
click at [1064, 396] on input "Search Form" at bounding box center [1114, 401] width 254 height 29
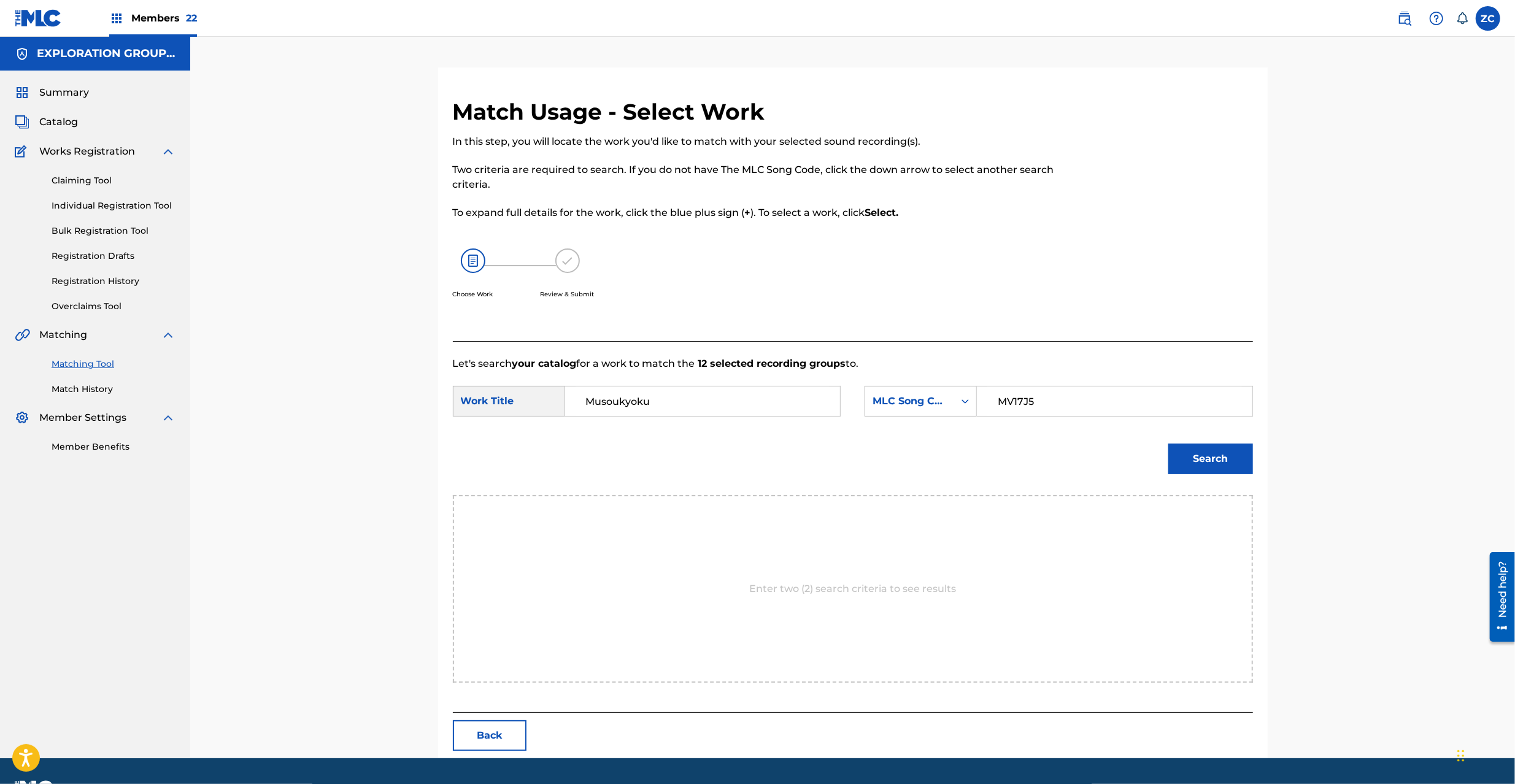
type input "MV17J5"
click at [1214, 454] on button "Search" at bounding box center [1211, 458] width 84 height 31
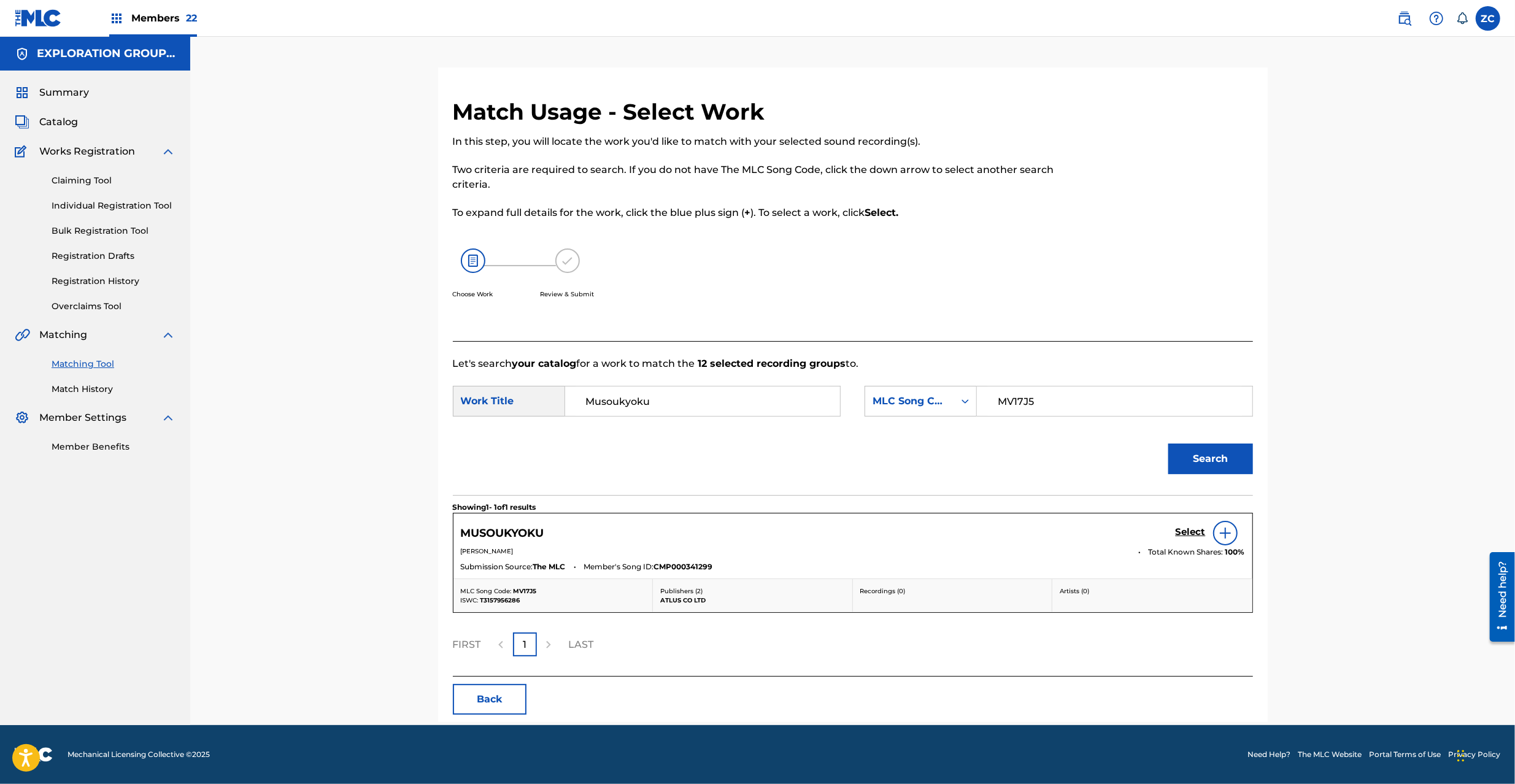
click at [1181, 536] on h5 "Select" at bounding box center [1191, 532] width 30 height 12
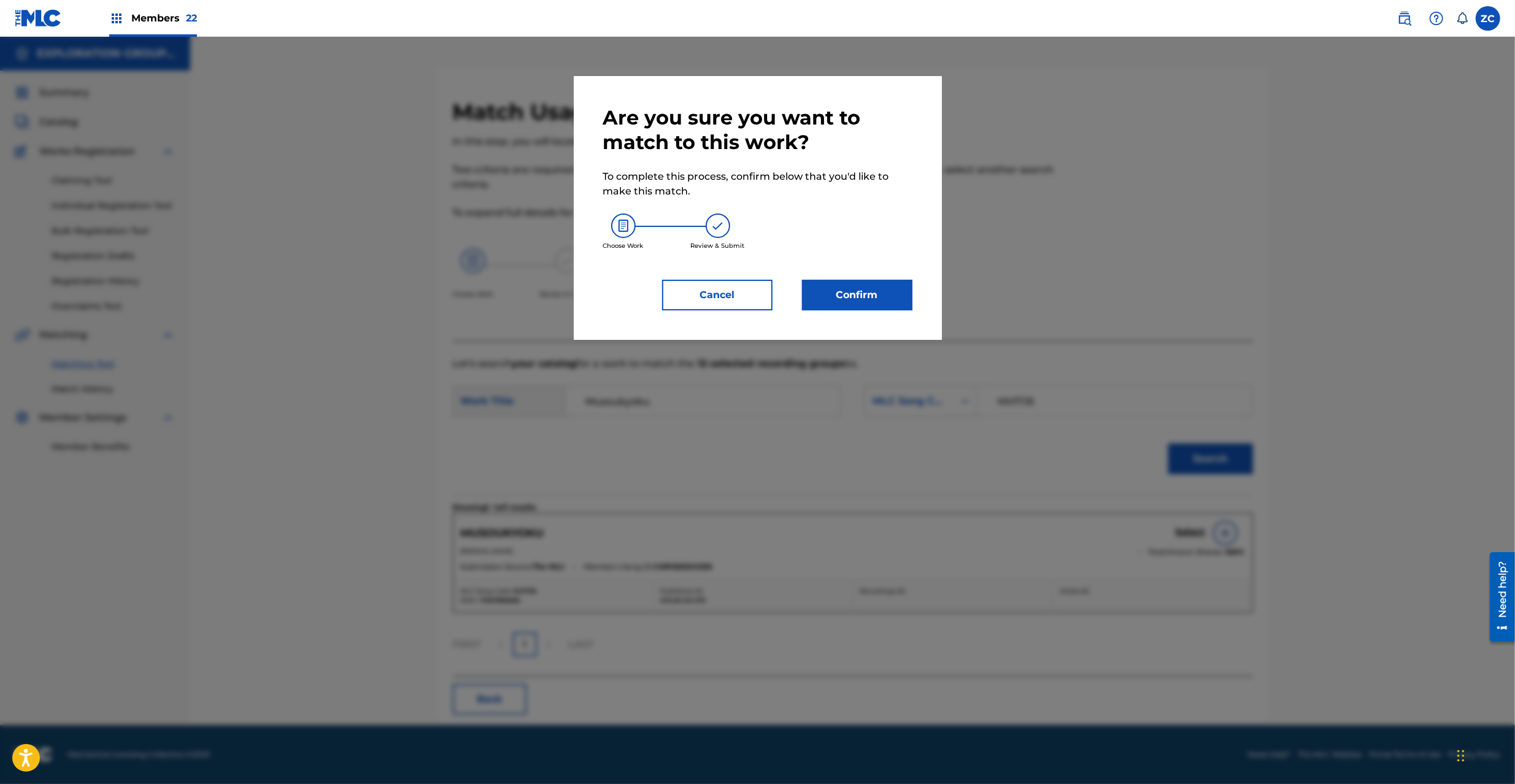
click at [877, 295] on button "Confirm" at bounding box center [857, 294] width 111 height 31
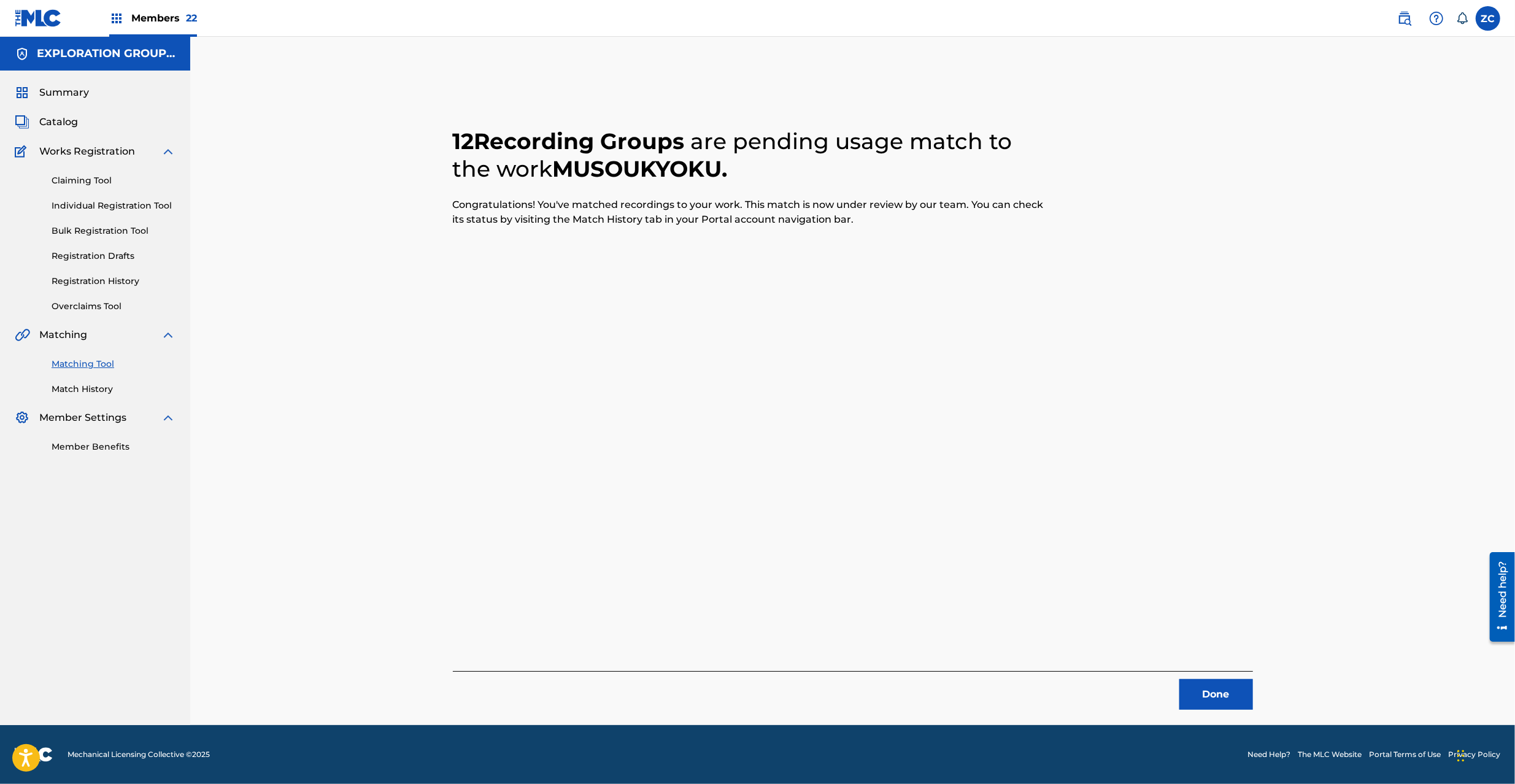
click at [1199, 692] on button "Done" at bounding box center [1216, 694] width 73 height 31
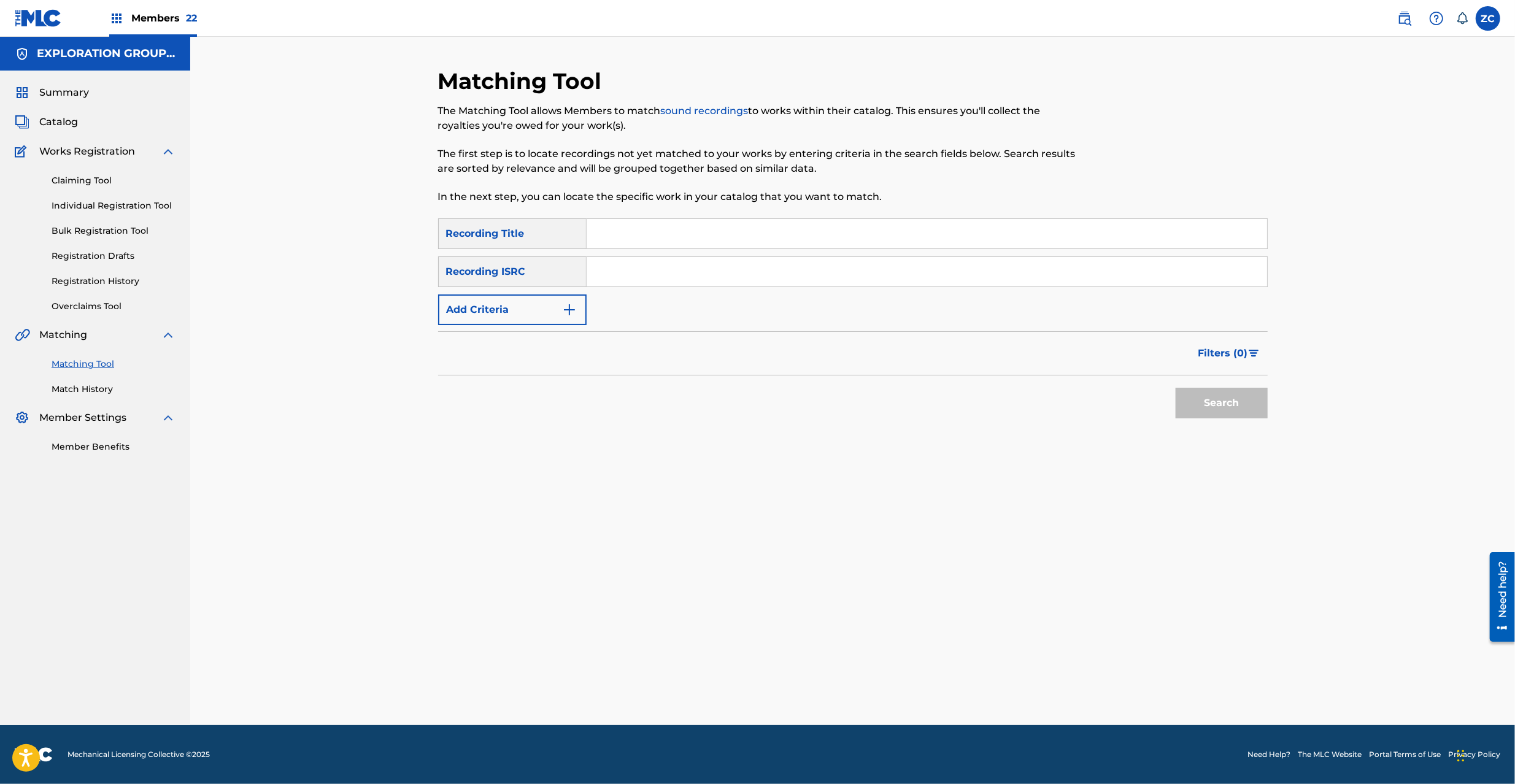
click at [777, 278] on input "Search Form" at bounding box center [927, 271] width 681 height 29
click at [1217, 396] on button "Search" at bounding box center [1222, 403] width 92 height 31
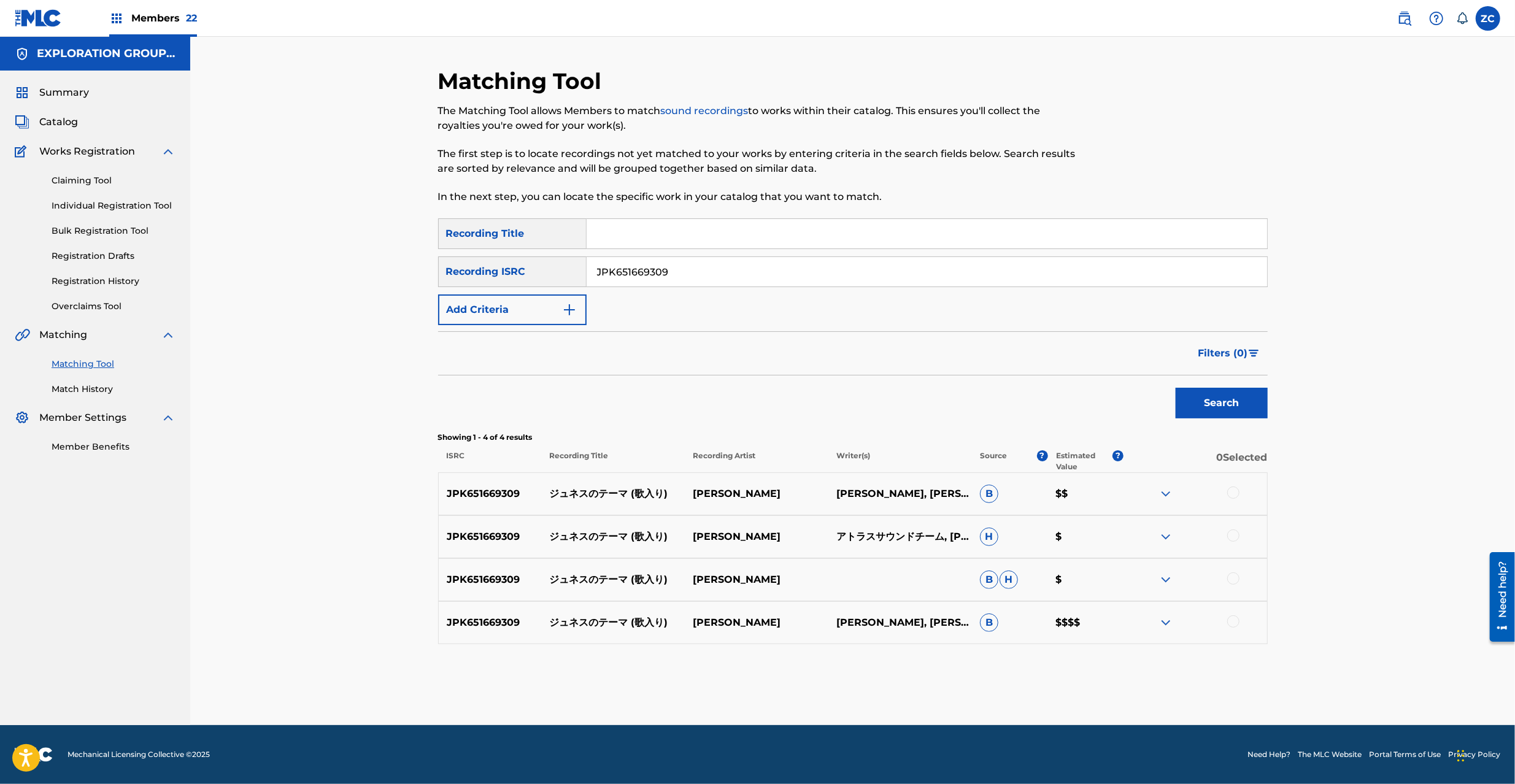
click at [1231, 490] on div at bounding box center [1233, 492] width 12 height 12
drag, startPoint x: 1236, startPoint y: 536, endPoint x: 1238, endPoint y: 571, distance: 35.1
click at [1236, 541] on div at bounding box center [1233, 535] width 12 height 12
click at [1236, 577] on div at bounding box center [1233, 578] width 12 height 12
click at [1237, 624] on div at bounding box center [1233, 621] width 12 height 12
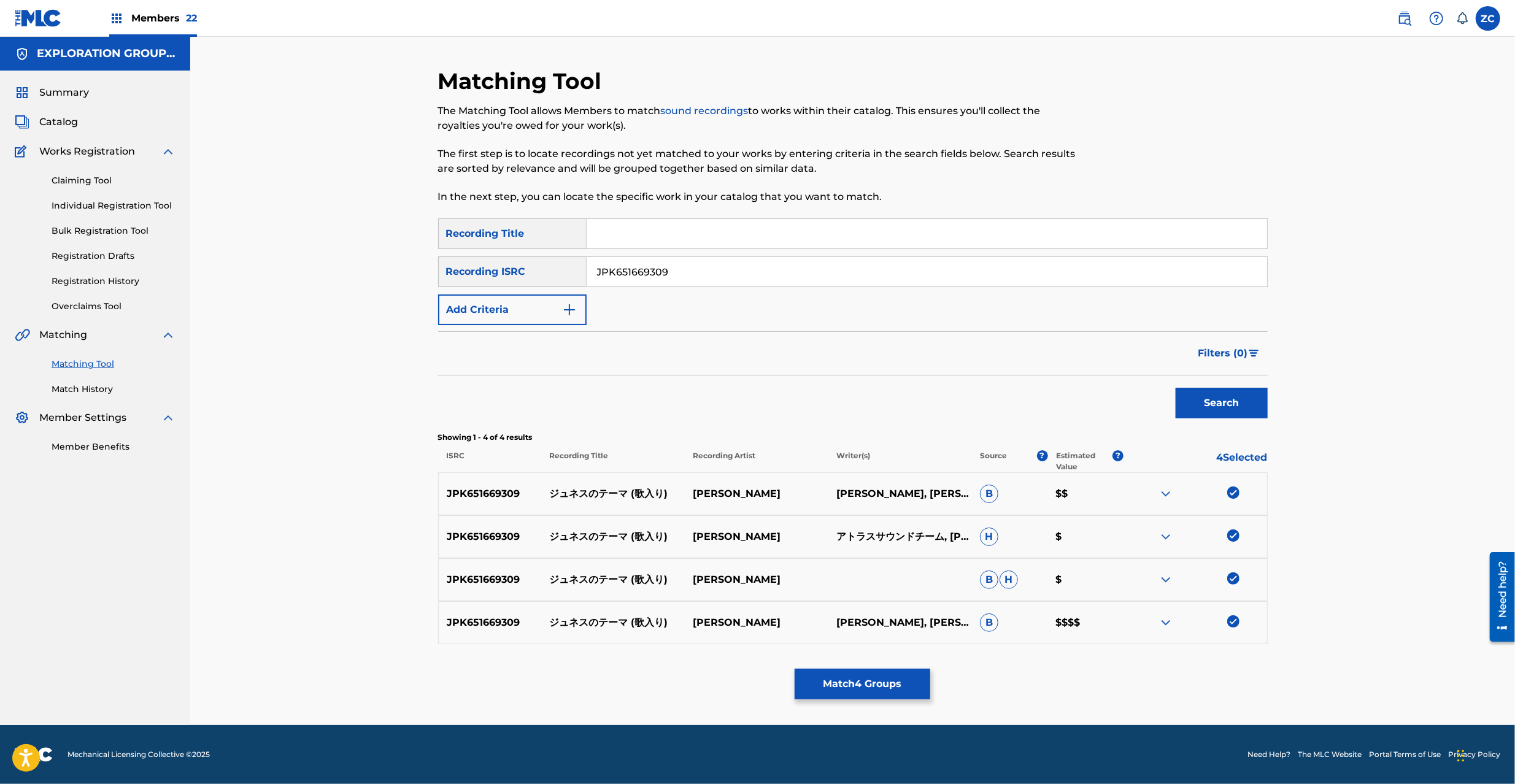
click at [791, 269] on input "JPK651669309" at bounding box center [927, 271] width 681 height 29
click at [1204, 403] on button "Search" at bounding box center [1222, 403] width 92 height 31
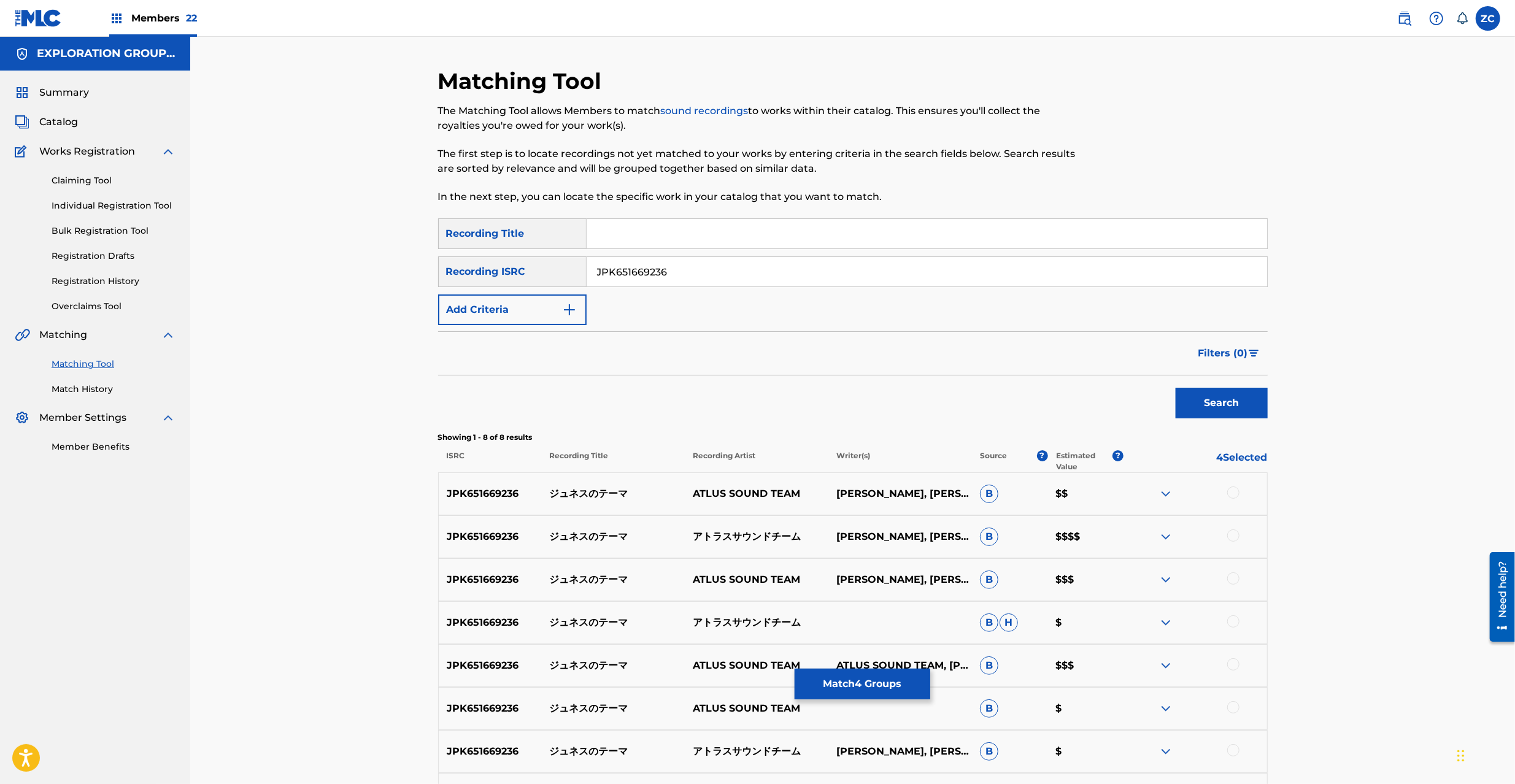
click at [1236, 492] on div at bounding box center [1233, 492] width 12 height 12
click at [1238, 538] on div at bounding box center [1233, 535] width 12 height 12
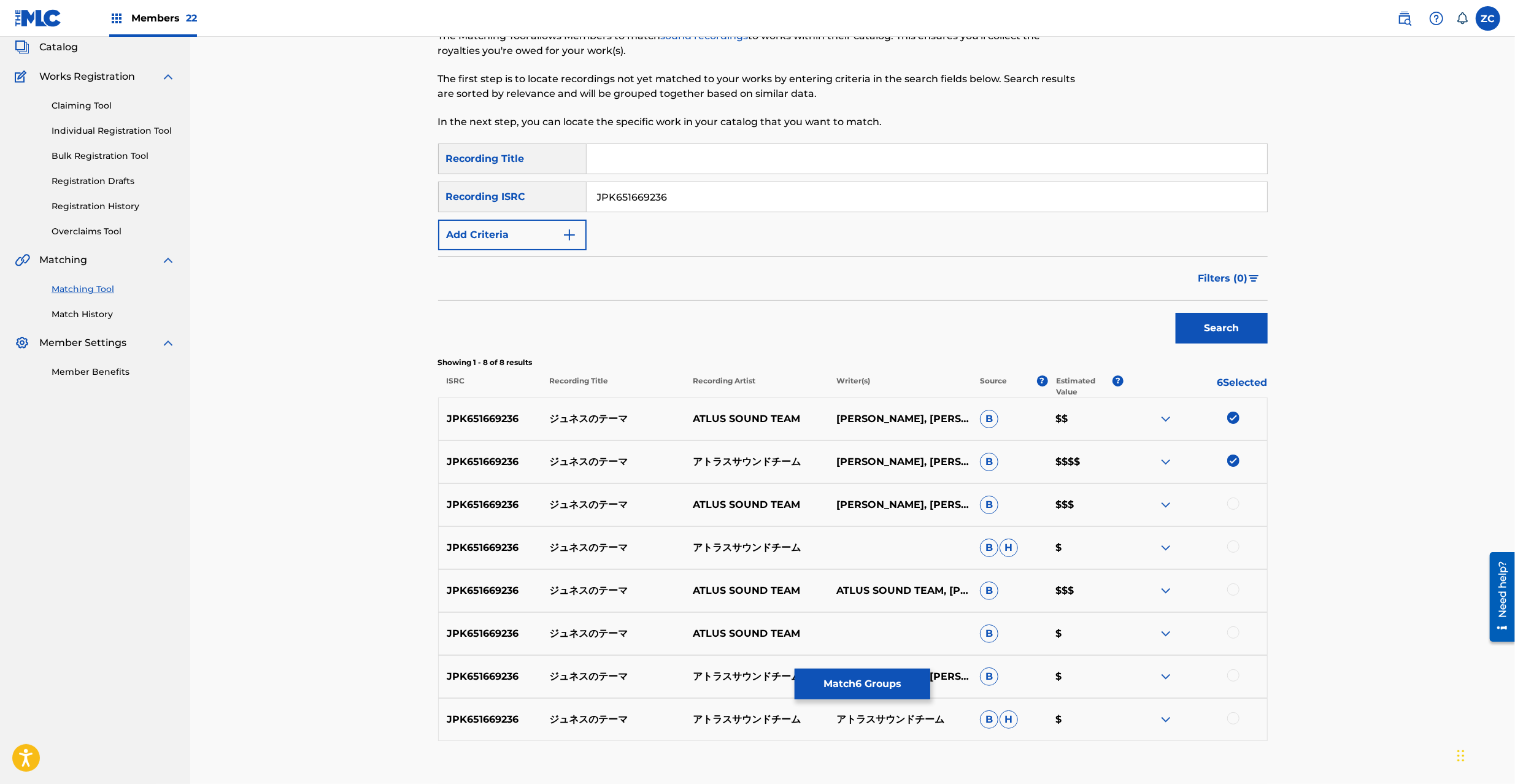
scroll to position [152, 0]
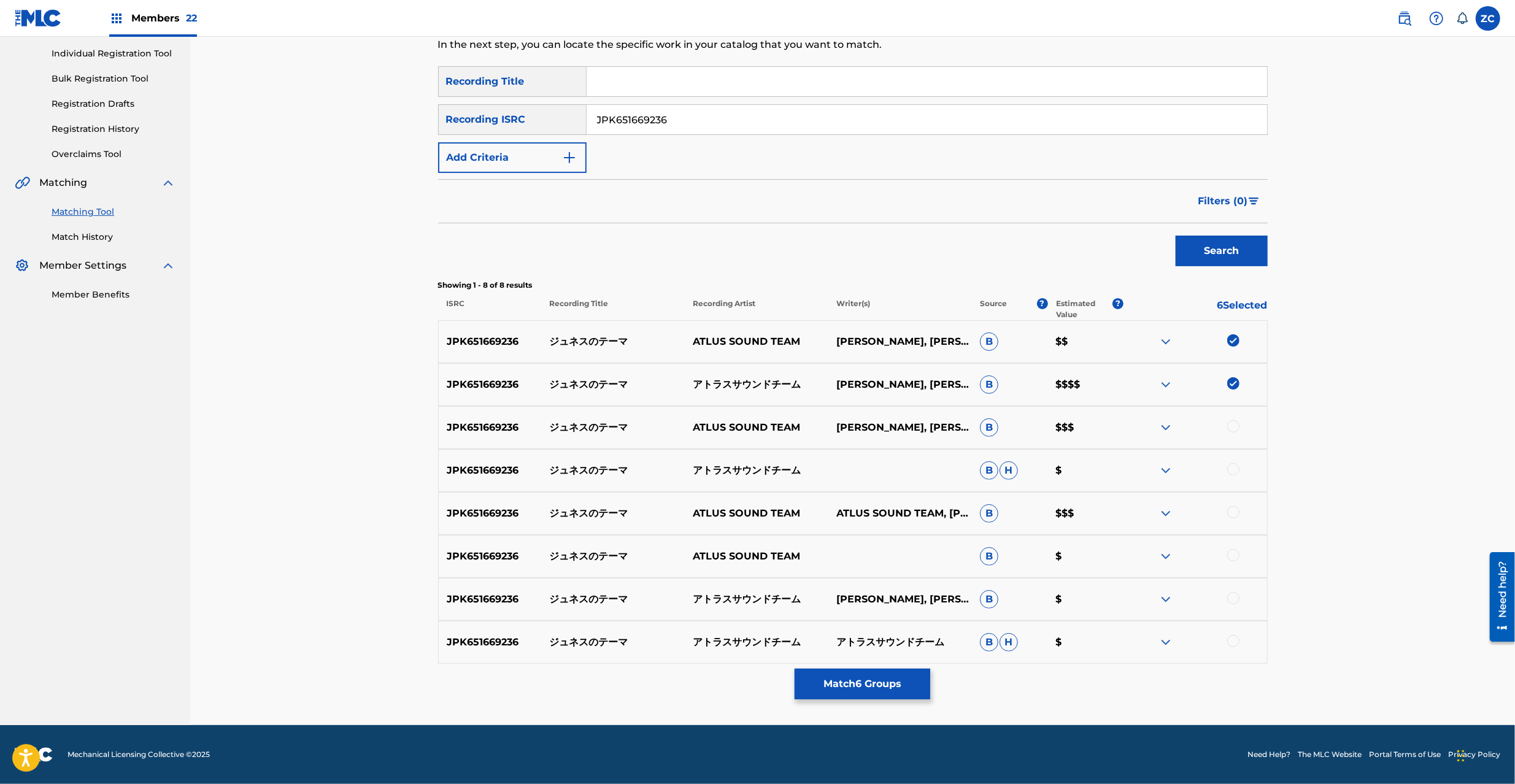
click at [1232, 426] on div at bounding box center [1233, 426] width 12 height 12
click at [1231, 470] on div at bounding box center [1233, 469] width 12 height 12
drag, startPoint x: 1231, startPoint y: 512, endPoint x: 1233, endPoint y: 579, distance: 67.0
click at [1231, 513] on div at bounding box center [1233, 512] width 12 height 12
click at [1236, 556] on div at bounding box center [1233, 555] width 12 height 12
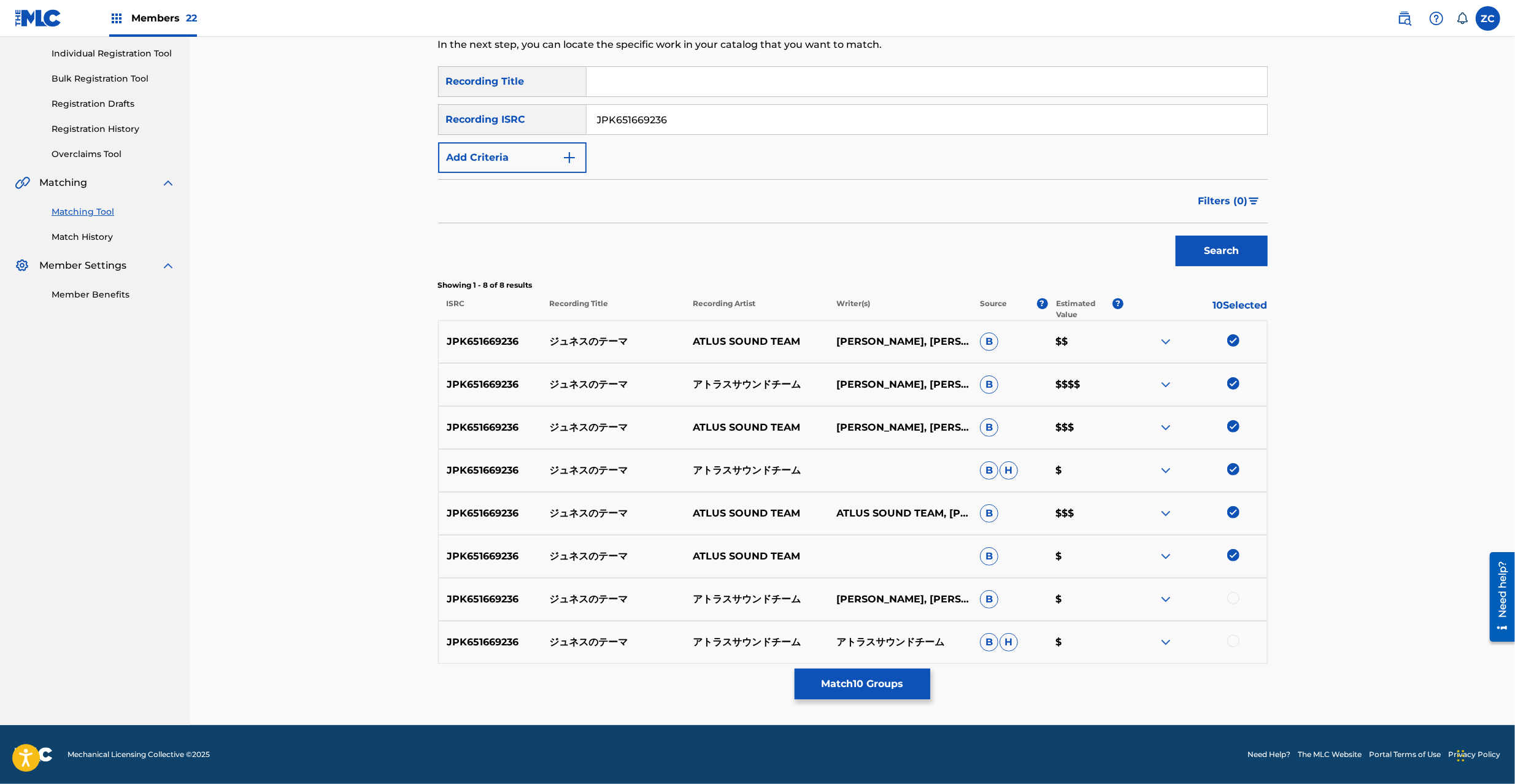
click at [1232, 599] on div at bounding box center [1233, 598] width 12 height 12
click at [1238, 641] on div at bounding box center [1233, 641] width 12 height 12
click at [845, 116] on input "JPK651669236" at bounding box center [927, 119] width 681 height 29
click at [1205, 256] on button "Search" at bounding box center [1222, 251] width 92 height 31
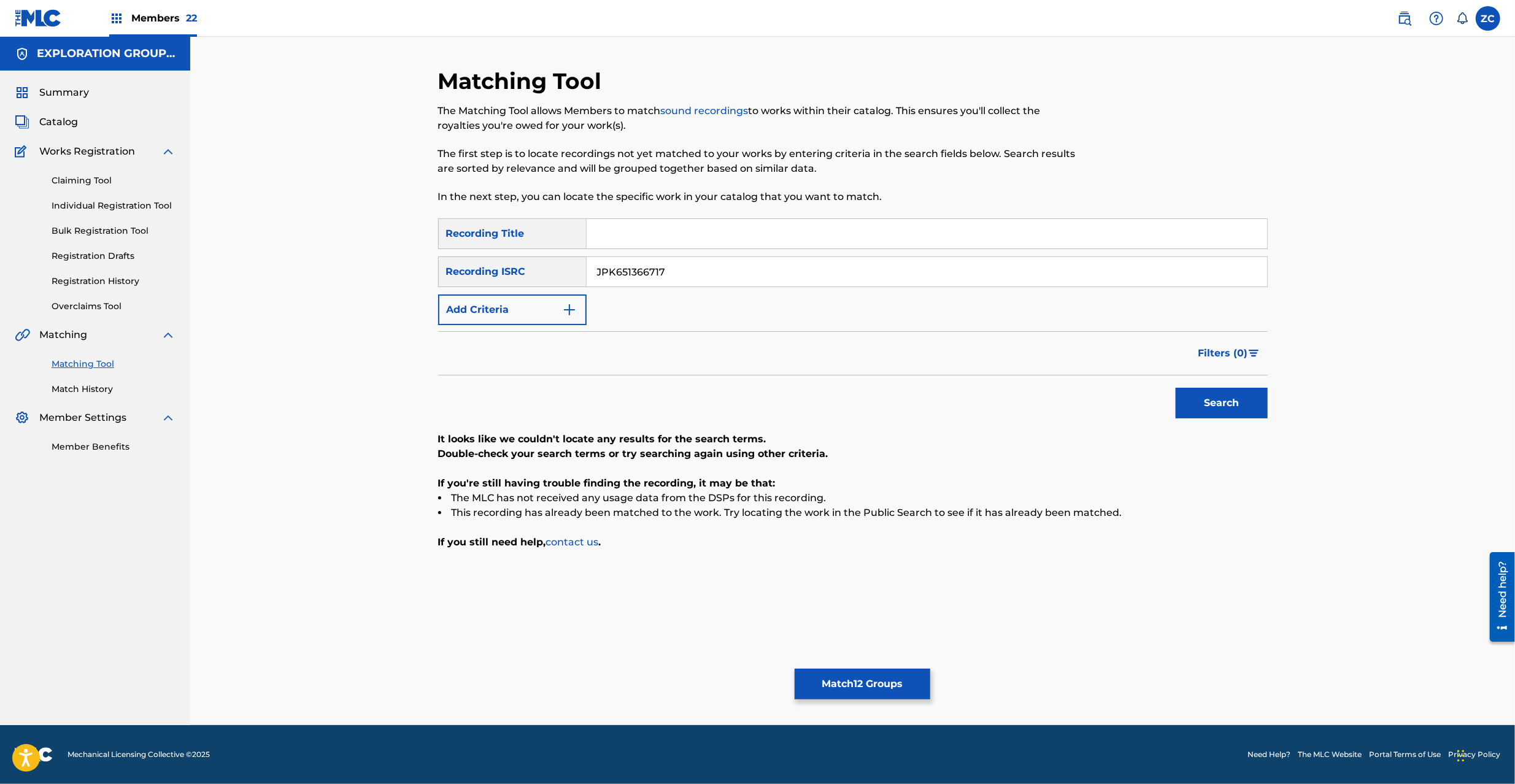
click at [764, 261] on input "JPK651366717" at bounding box center [927, 271] width 681 height 29
click at [1217, 405] on button "Search" at bounding box center [1222, 403] width 92 height 31
click at [759, 267] on input "JPK651393015" at bounding box center [927, 271] width 681 height 29
type input "JPK651162721"
click at [1218, 403] on button "Search" at bounding box center [1222, 403] width 92 height 31
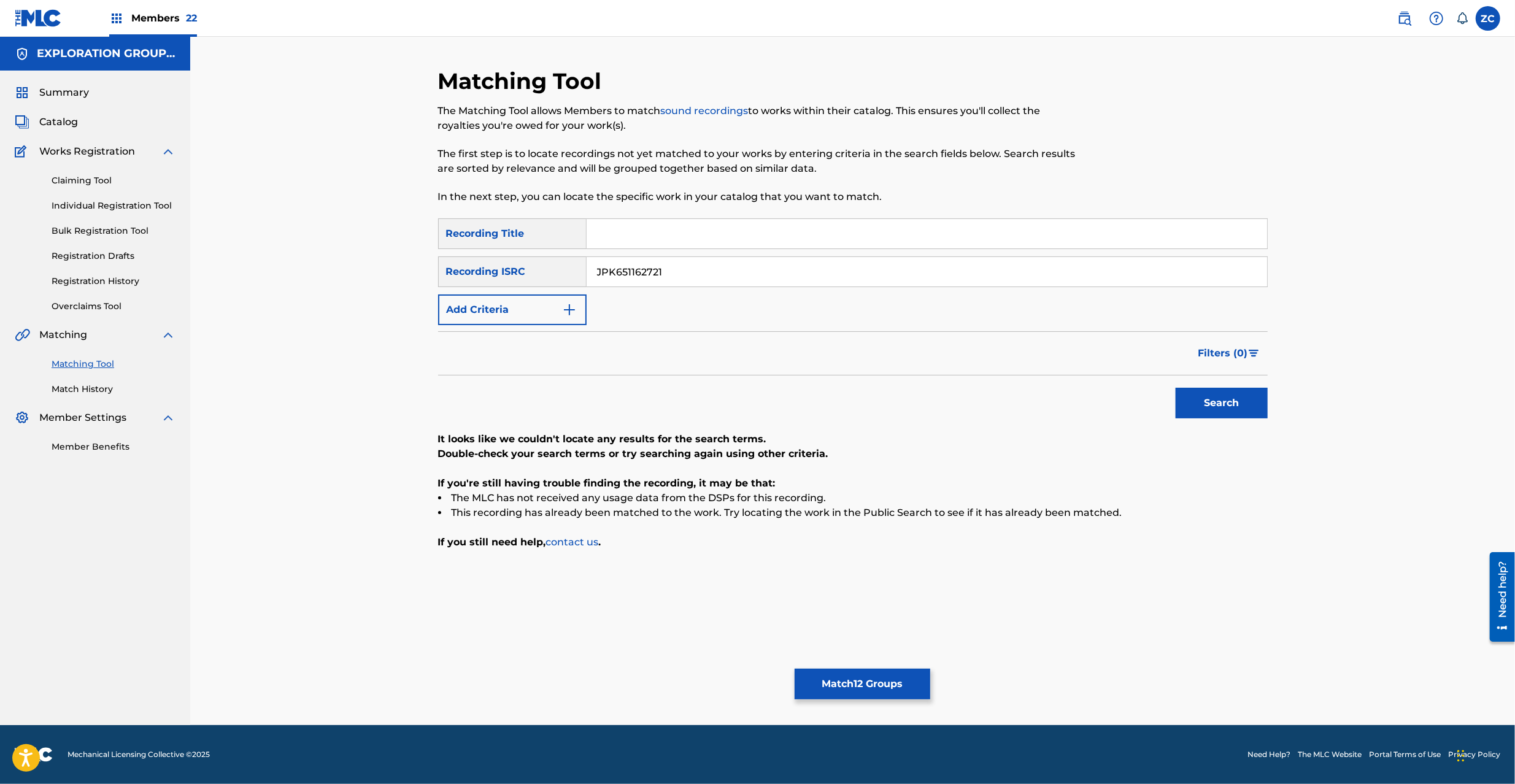
click at [869, 683] on button "Match 12 Groups" at bounding box center [862, 684] width 135 height 31
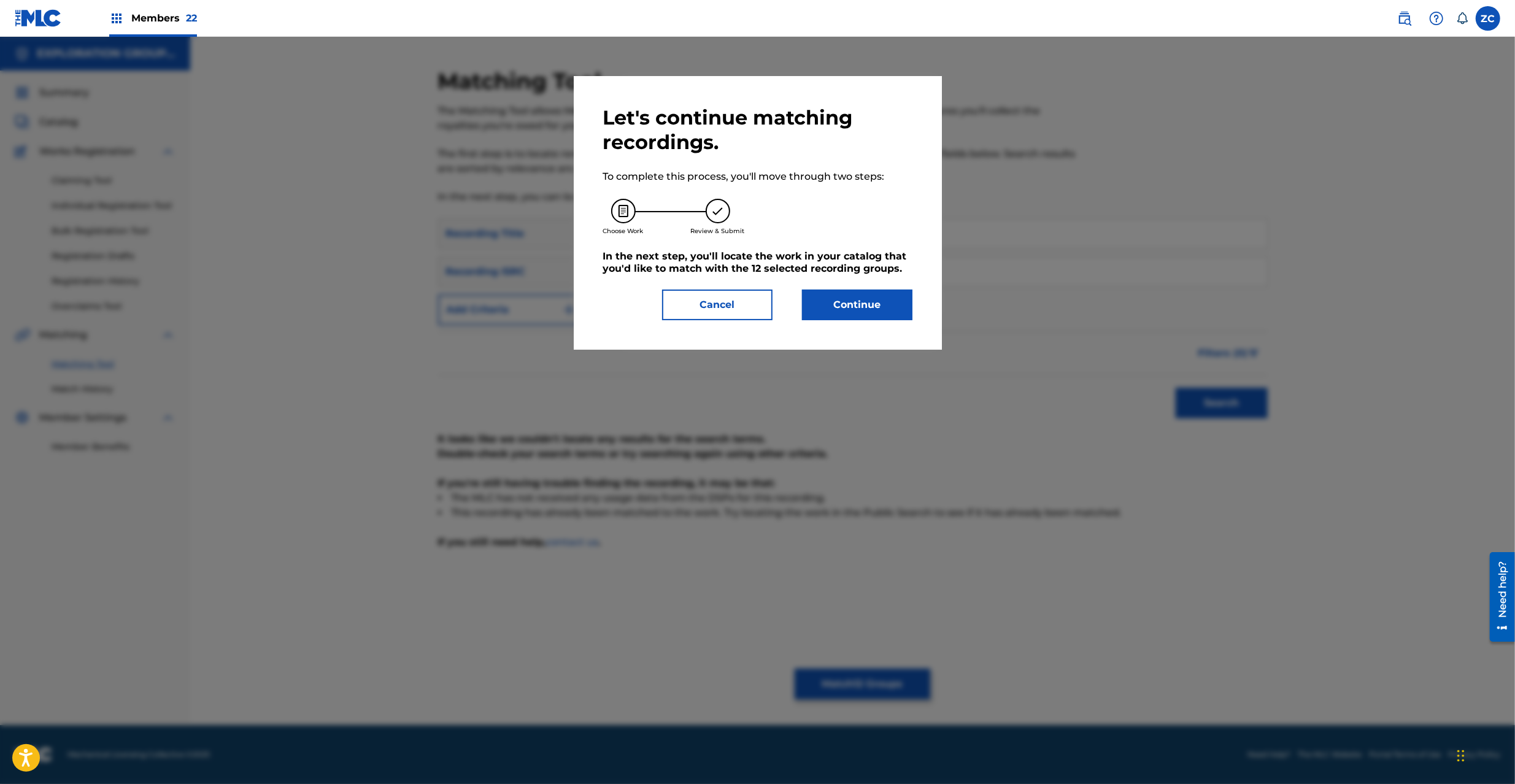
click at [897, 301] on button "Continue" at bounding box center [857, 305] width 111 height 31
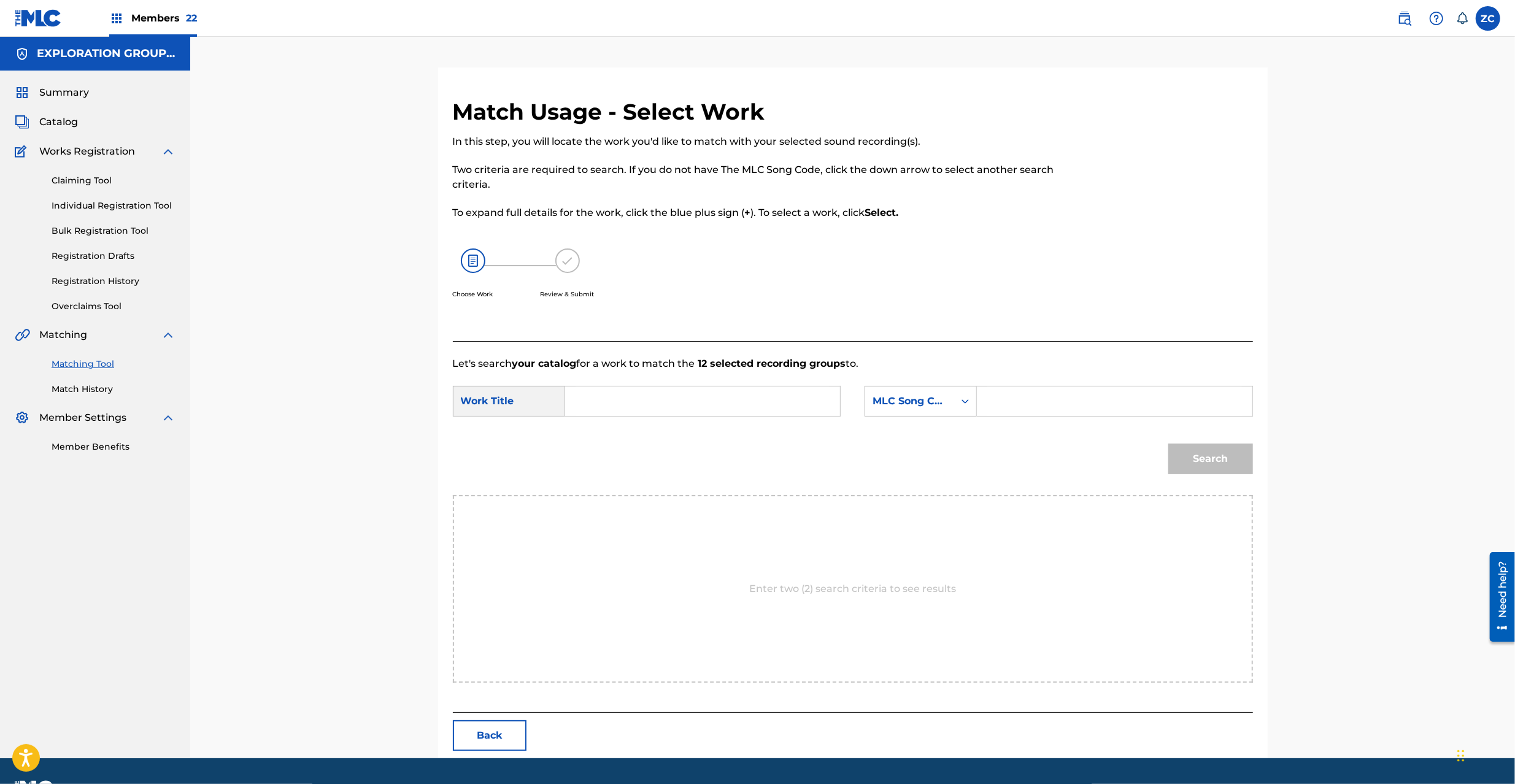
click at [713, 404] on input "Search Form" at bounding box center [702, 401] width 254 height 29
click at [708, 401] on input "Junesuno Teema J536XC" at bounding box center [702, 401] width 254 height 29
type input "Junesuno Teema"
click at [1032, 392] on input "Search Form" at bounding box center [1114, 401] width 254 height 29
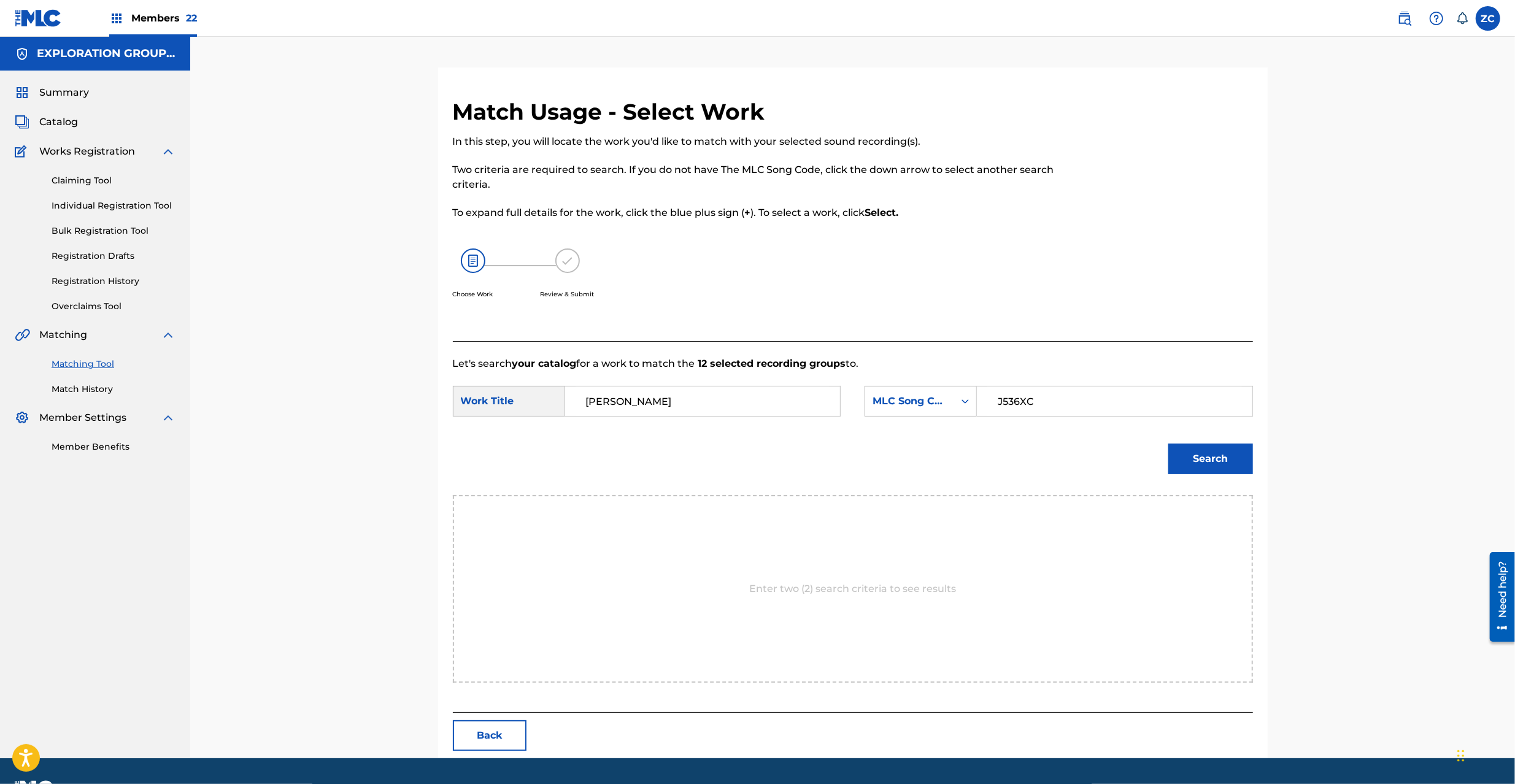
type input "J536XC"
click at [1222, 464] on button "Search" at bounding box center [1211, 458] width 84 height 31
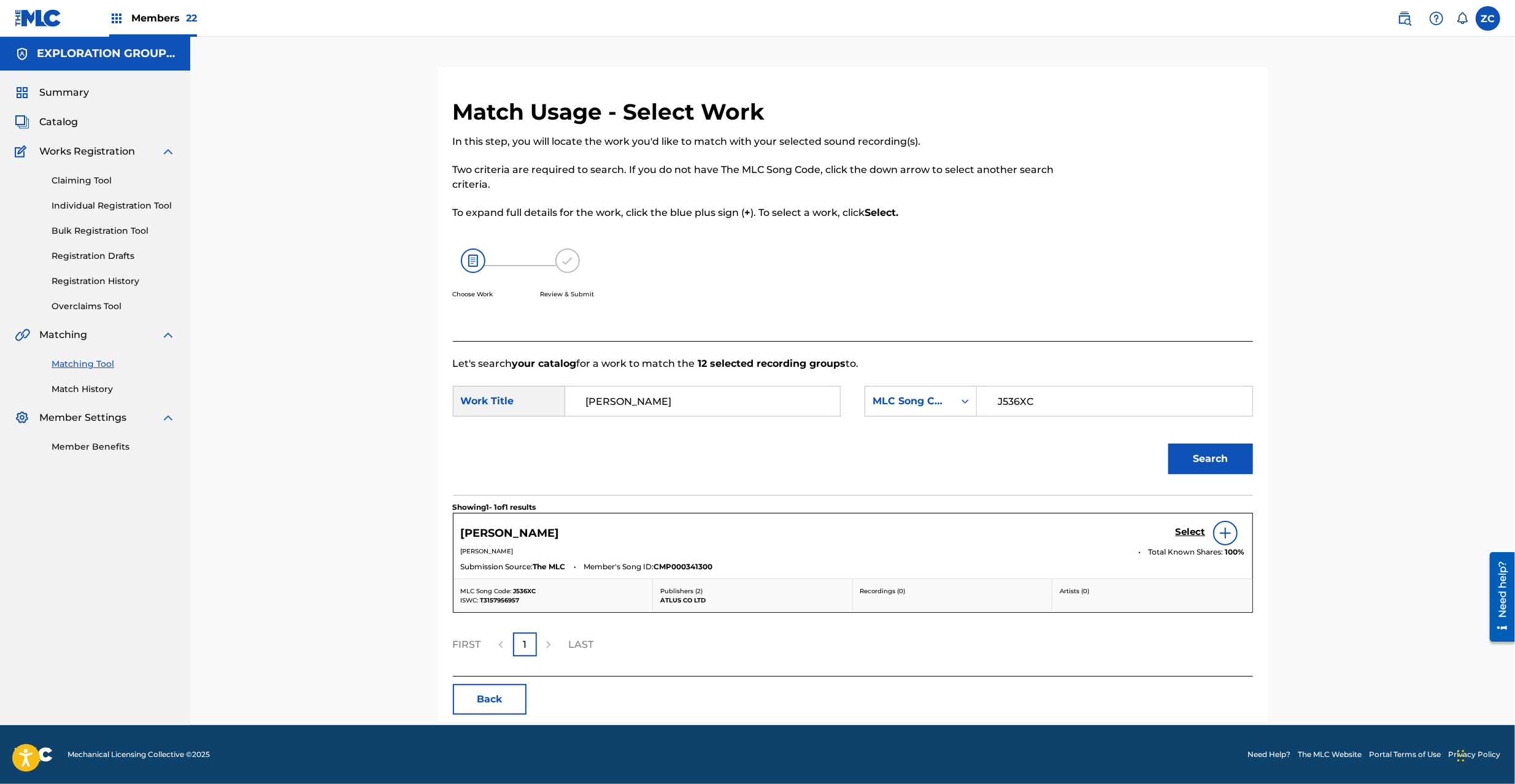
click at [1179, 528] on h5 "Select" at bounding box center [1191, 532] width 30 height 12
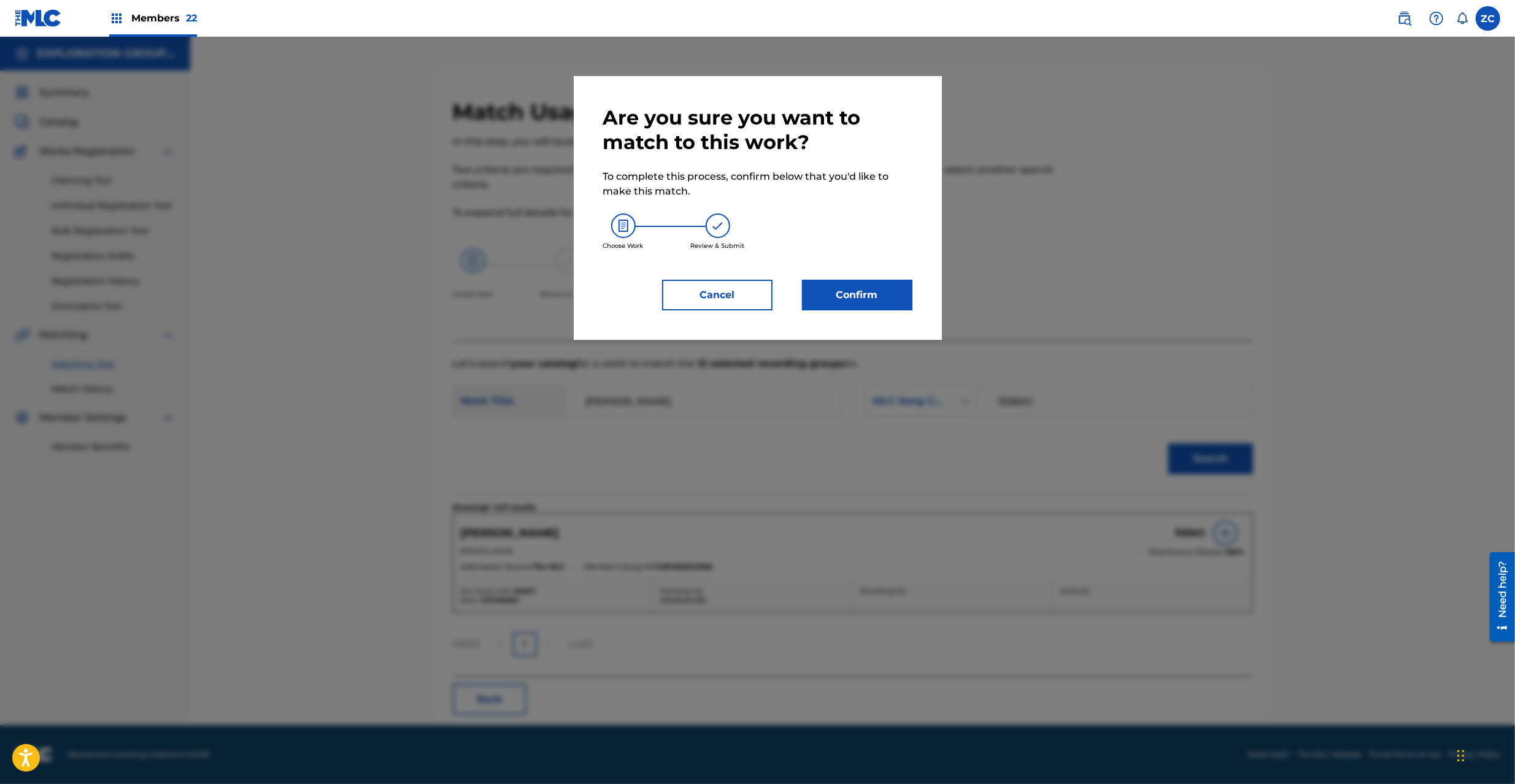
click at [861, 300] on button "Confirm" at bounding box center [857, 294] width 111 height 31
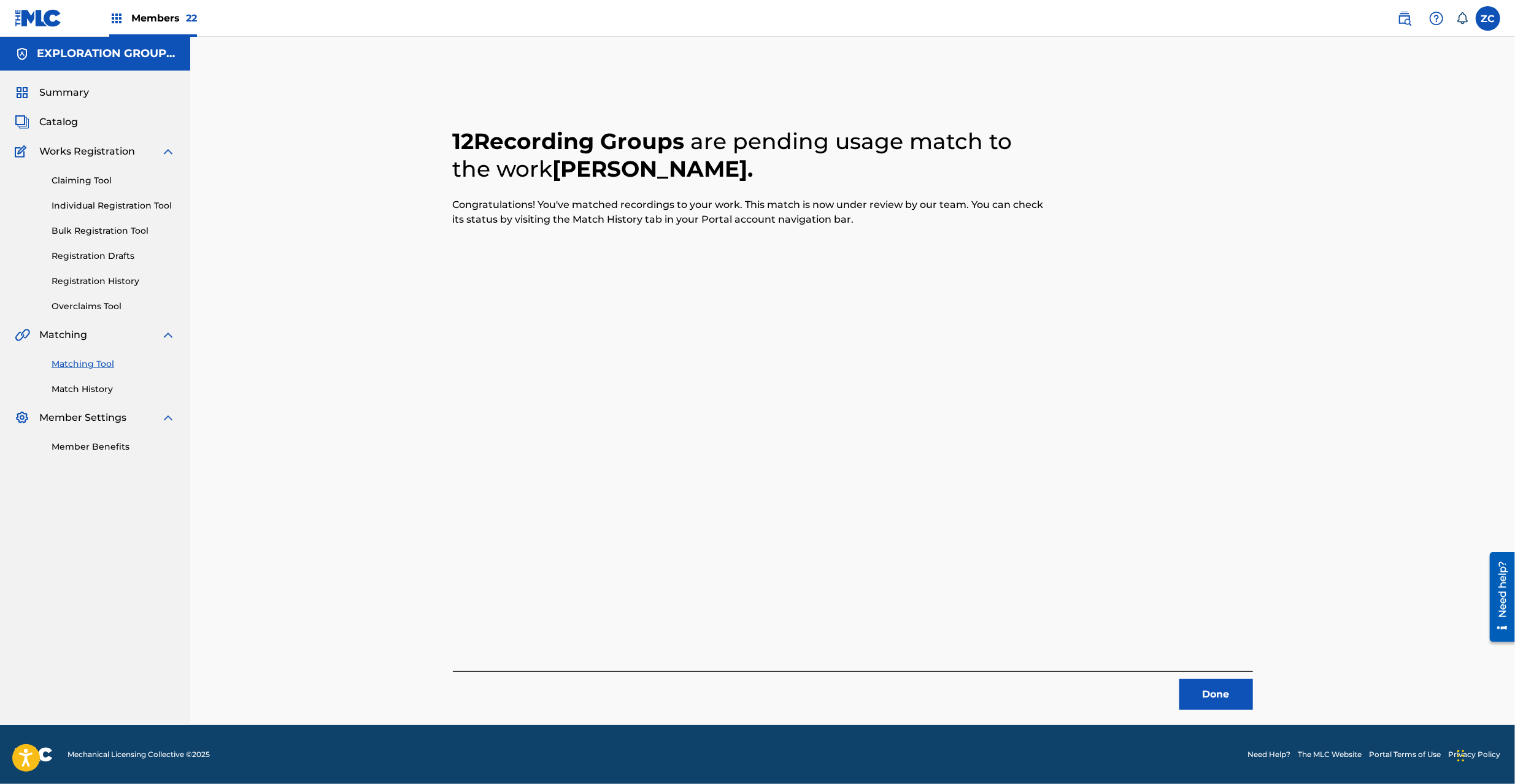
click at [1215, 703] on button "Done" at bounding box center [1216, 694] width 73 height 31
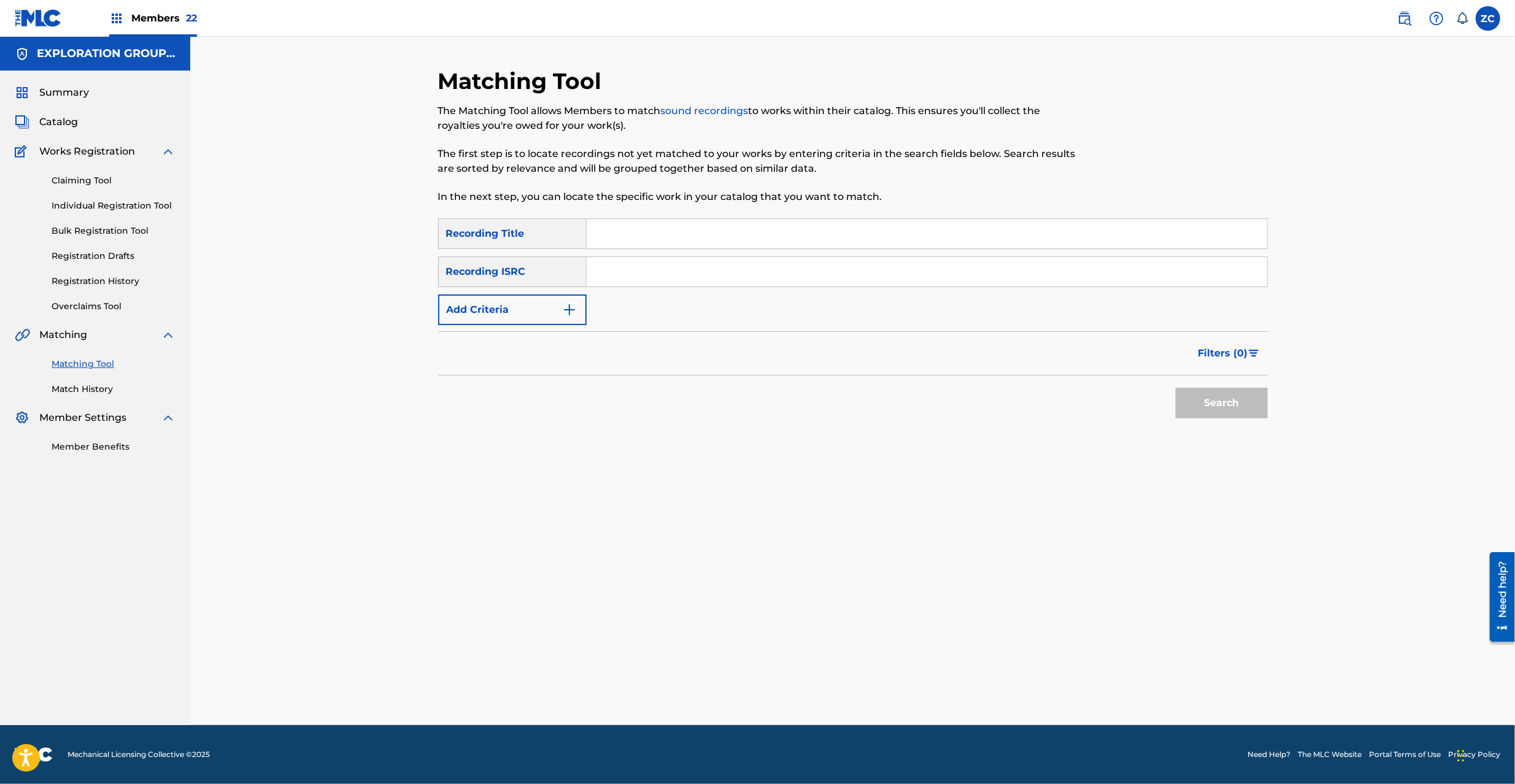
click at [729, 275] on input "Search Form" at bounding box center [927, 271] width 681 height 29
click at [1230, 385] on div "Search" at bounding box center [1218, 400] width 98 height 49
click at [1230, 395] on button "Search" at bounding box center [1222, 403] width 92 height 31
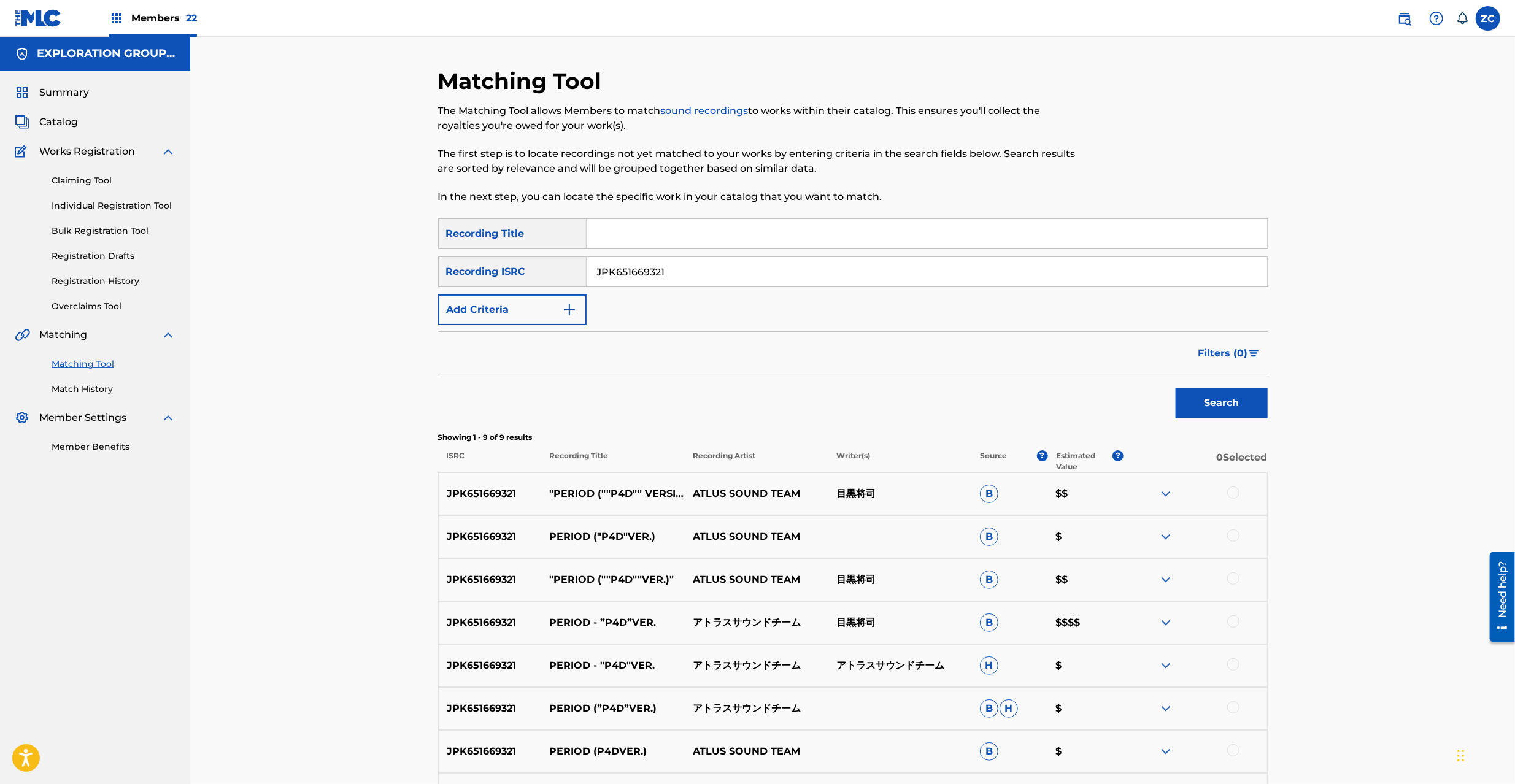
scroll to position [108, 0]
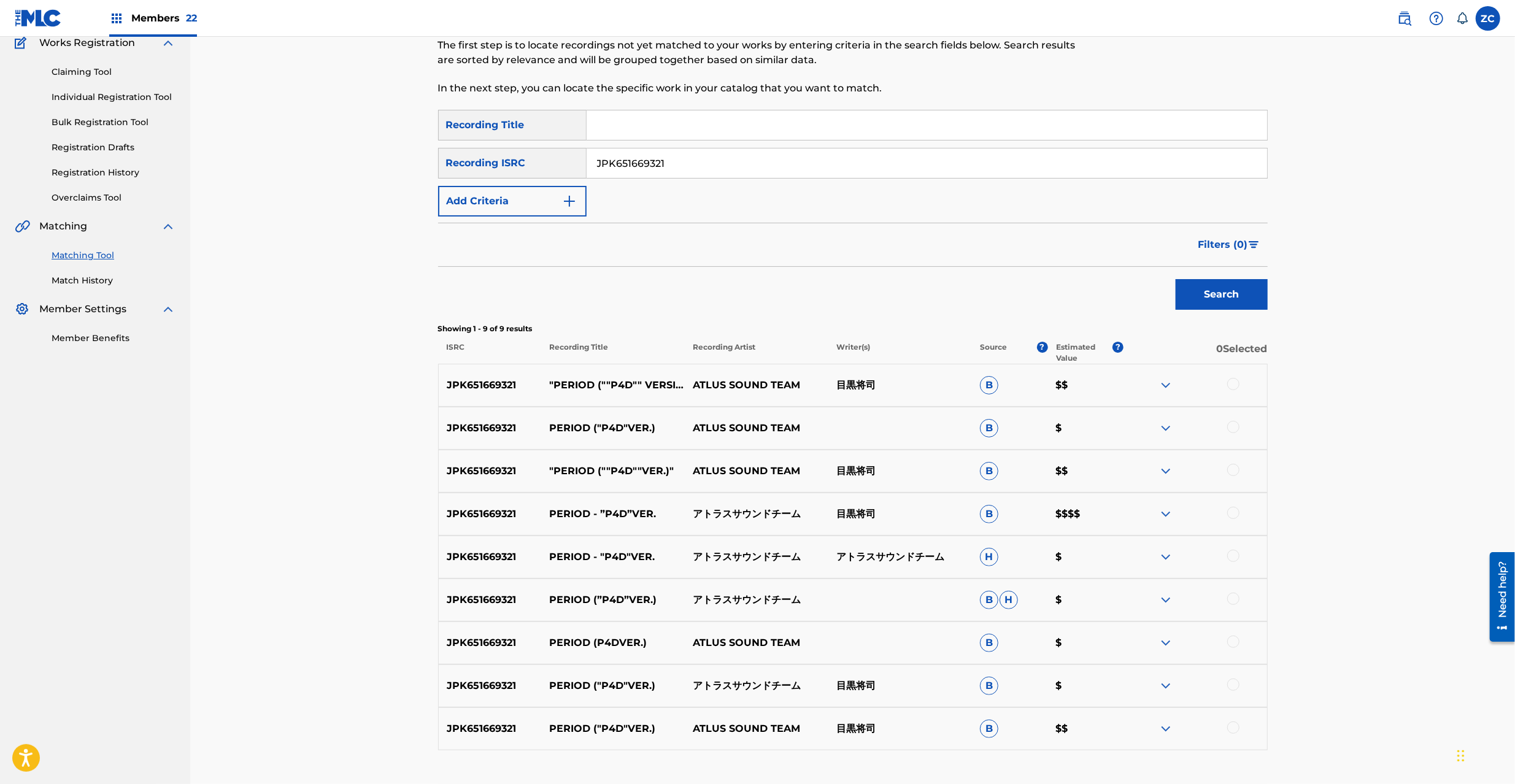
click at [1237, 384] on div at bounding box center [1233, 384] width 12 height 12
click at [1232, 427] on div at bounding box center [1233, 427] width 12 height 12
drag, startPoint x: 1232, startPoint y: 467, endPoint x: 1235, endPoint y: 490, distance: 23.2
click at [1232, 469] on div at bounding box center [1233, 470] width 12 height 12
click at [1235, 509] on div at bounding box center [1233, 513] width 12 height 12
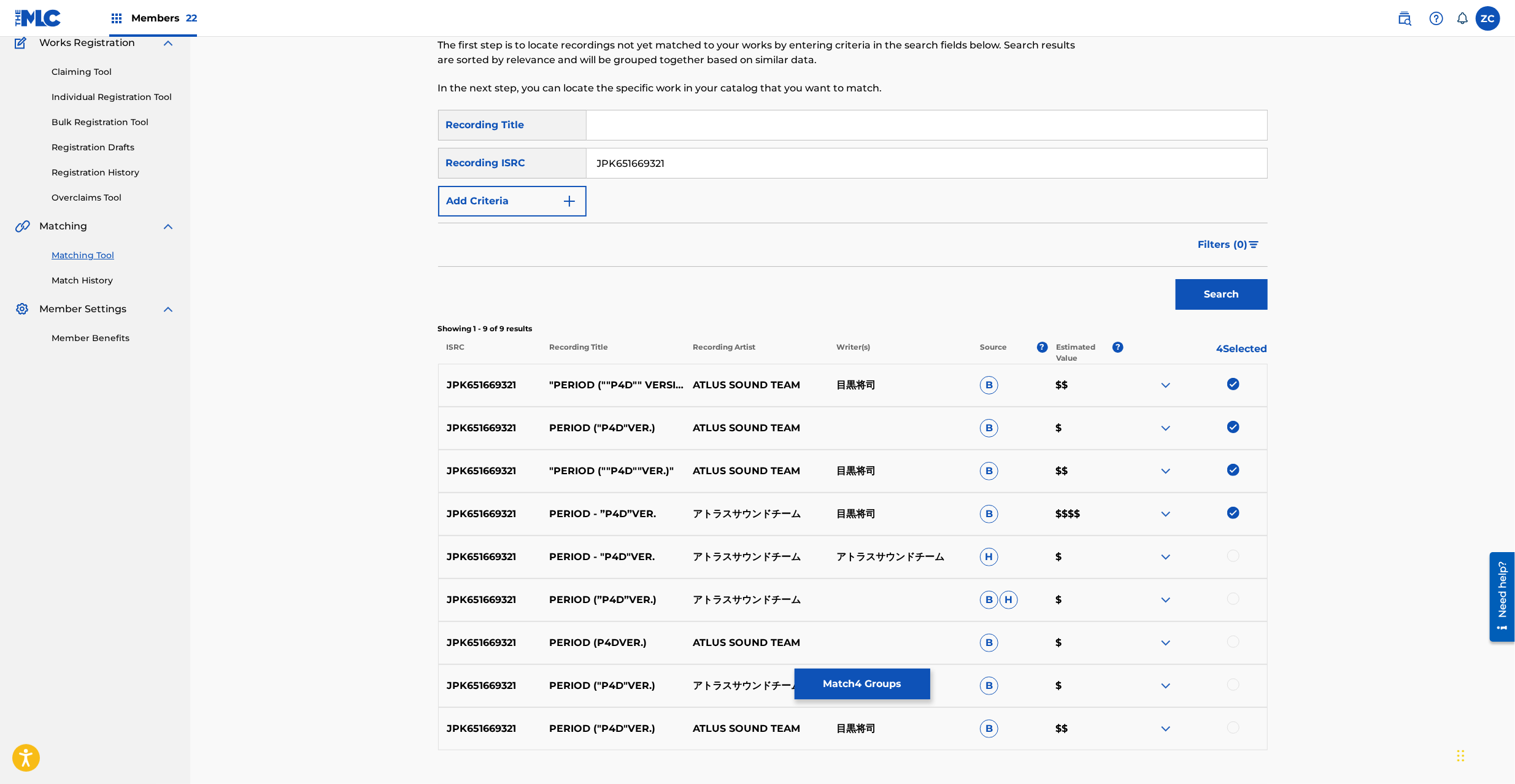
click at [1232, 553] on div at bounding box center [1233, 556] width 12 height 12
click at [1235, 597] on div at bounding box center [1233, 599] width 12 height 12
click at [1232, 643] on div at bounding box center [1233, 642] width 12 height 12
click at [1230, 685] on div at bounding box center [1233, 684] width 12 height 12
click at [1231, 727] on div at bounding box center [1233, 727] width 12 height 12
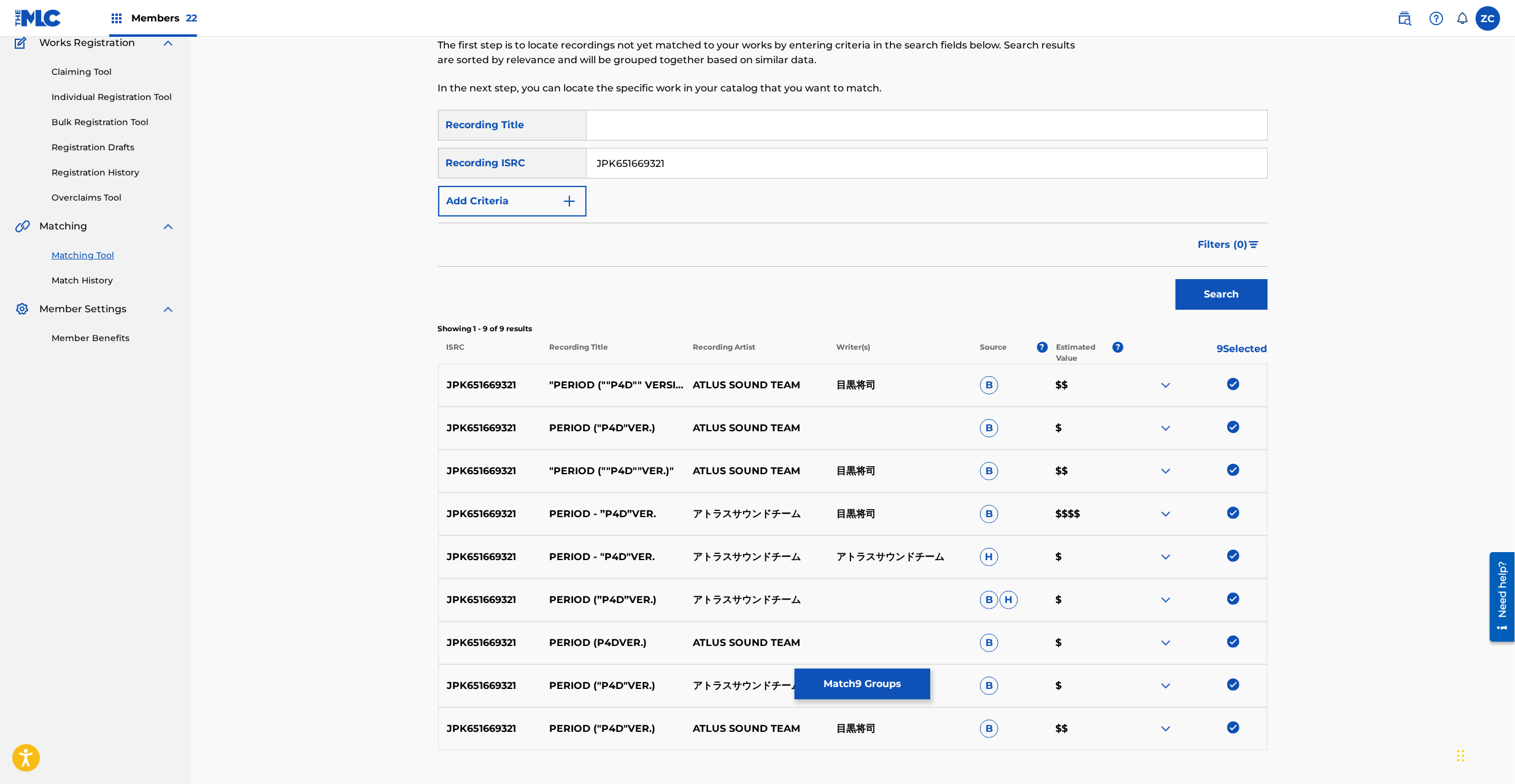
scroll to position [195, 0]
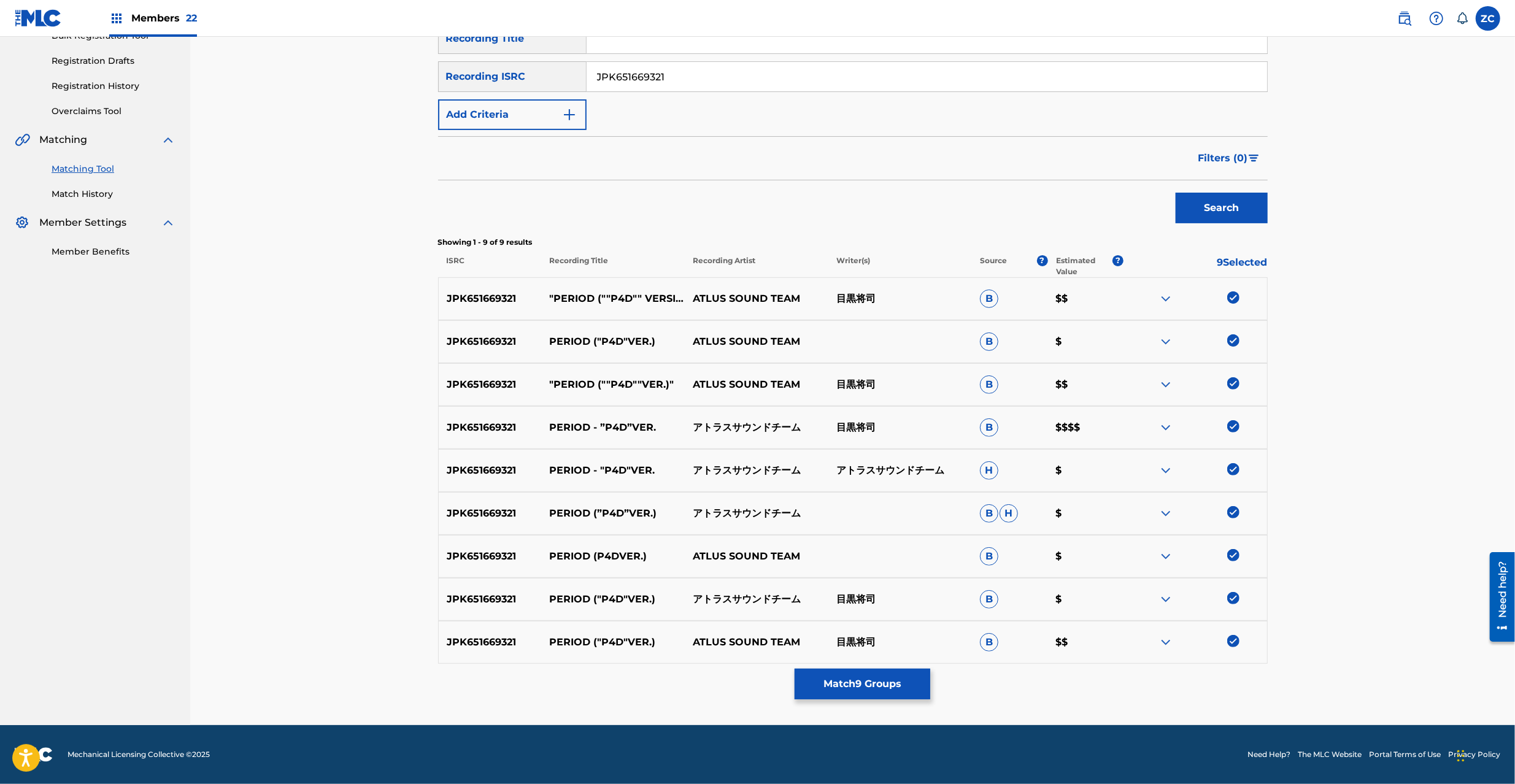
drag, startPoint x: 769, startPoint y: 79, endPoint x: 911, endPoint y: 146, distance: 157.0
click at [769, 80] on input "JPK651669321" at bounding box center [927, 76] width 681 height 29
click at [1206, 201] on button "Search" at bounding box center [1222, 208] width 92 height 31
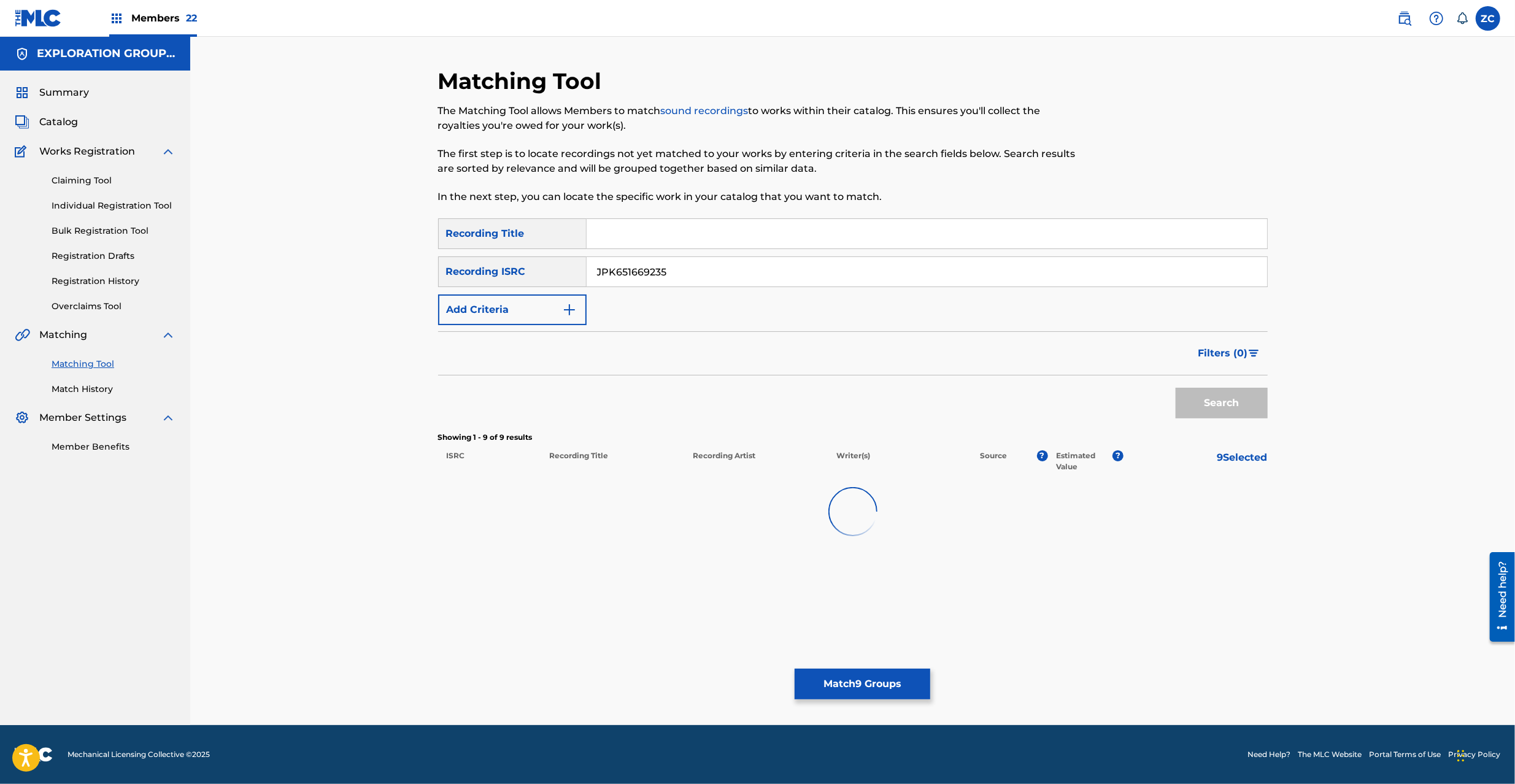
scroll to position [0, 0]
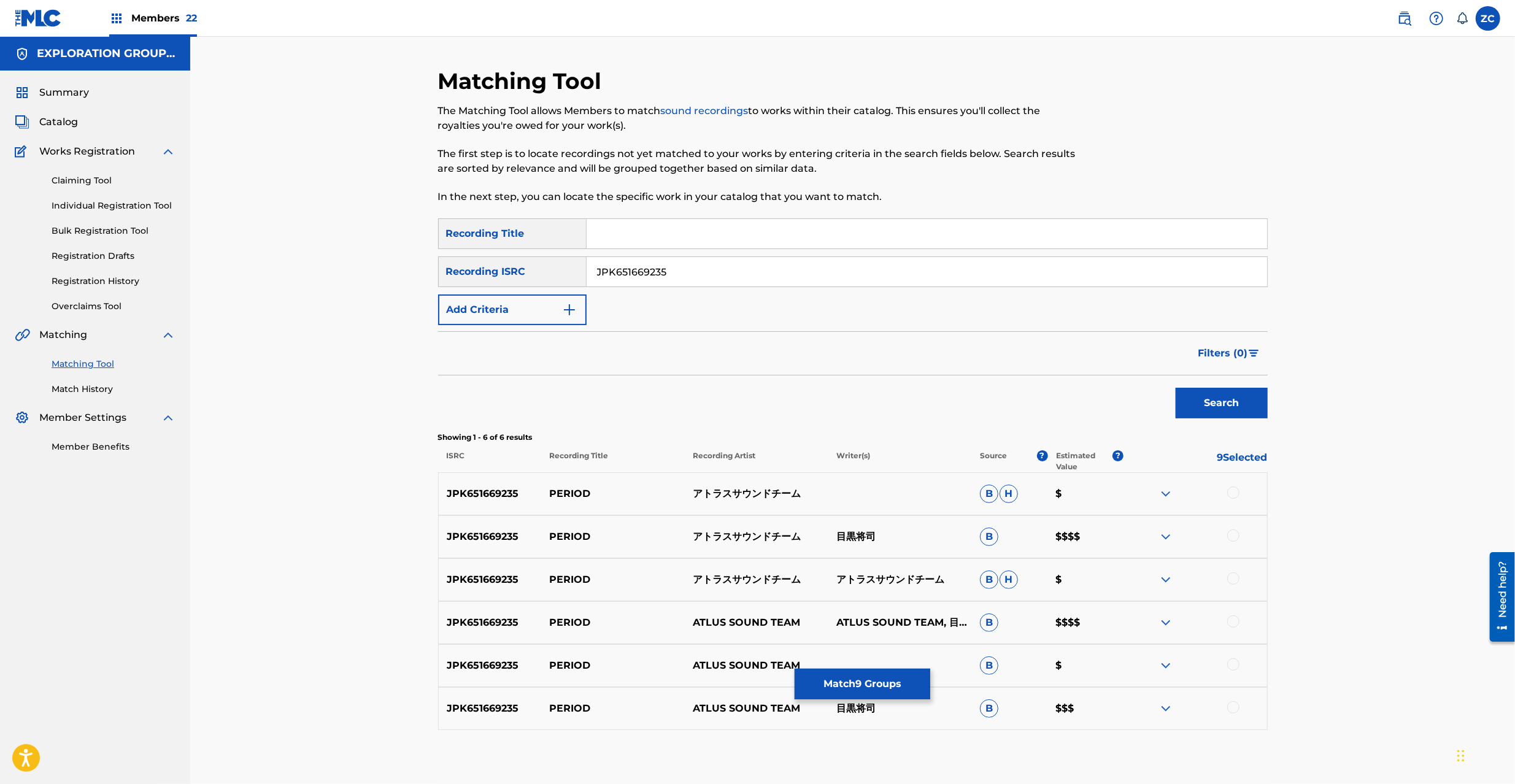
click at [1236, 496] on div at bounding box center [1233, 492] width 12 height 12
click at [1231, 534] on div at bounding box center [1233, 535] width 12 height 12
click at [1231, 580] on div at bounding box center [1233, 578] width 12 height 12
click at [1232, 626] on div at bounding box center [1233, 621] width 12 height 12
click at [1232, 662] on div at bounding box center [1233, 664] width 12 height 12
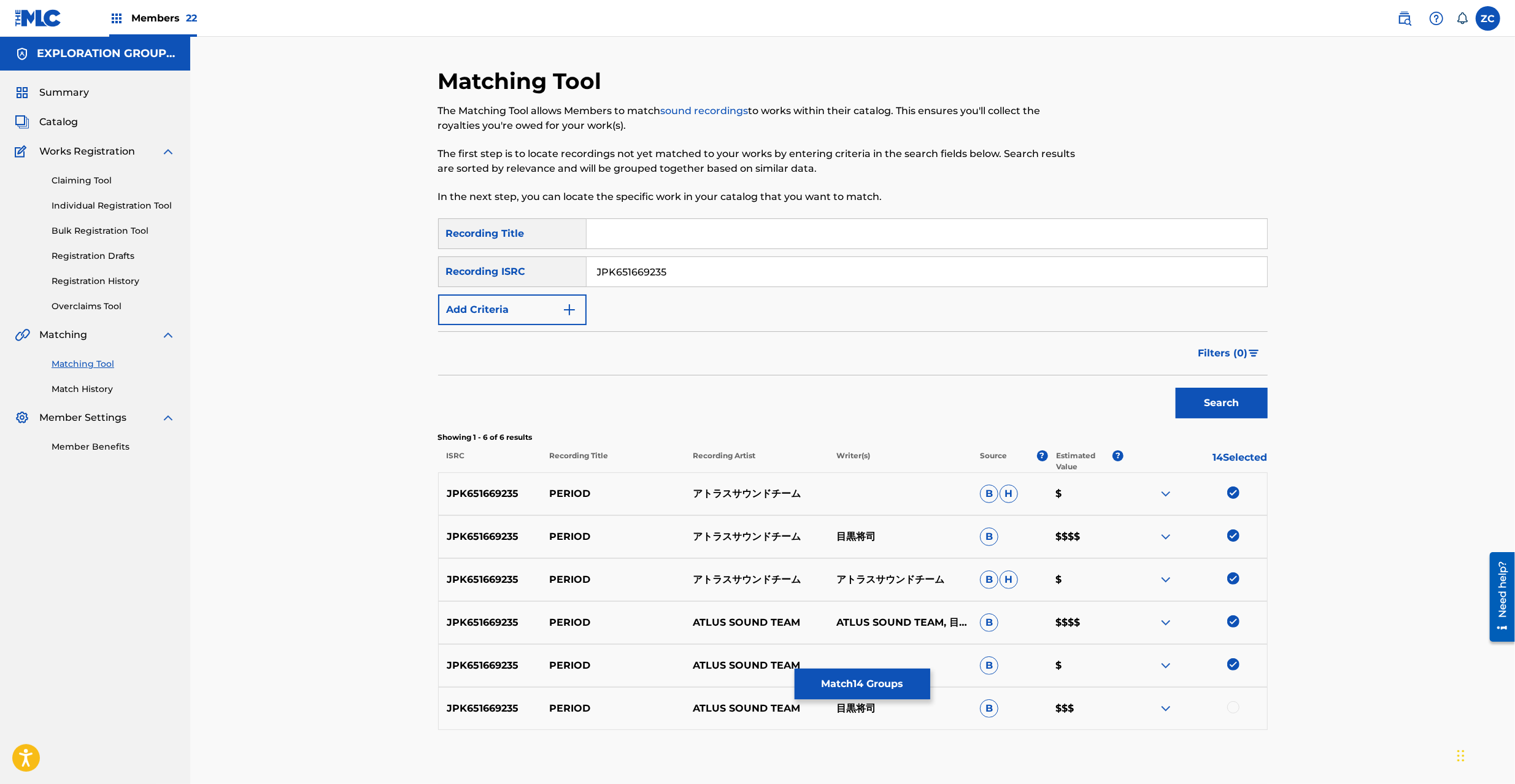
click at [1232, 708] on div at bounding box center [1233, 707] width 12 height 12
click at [928, 275] on input "JPK651669235" at bounding box center [927, 271] width 681 height 29
click at [1232, 406] on button "Search" at bounding box center [1222, 403] width 92 height 31
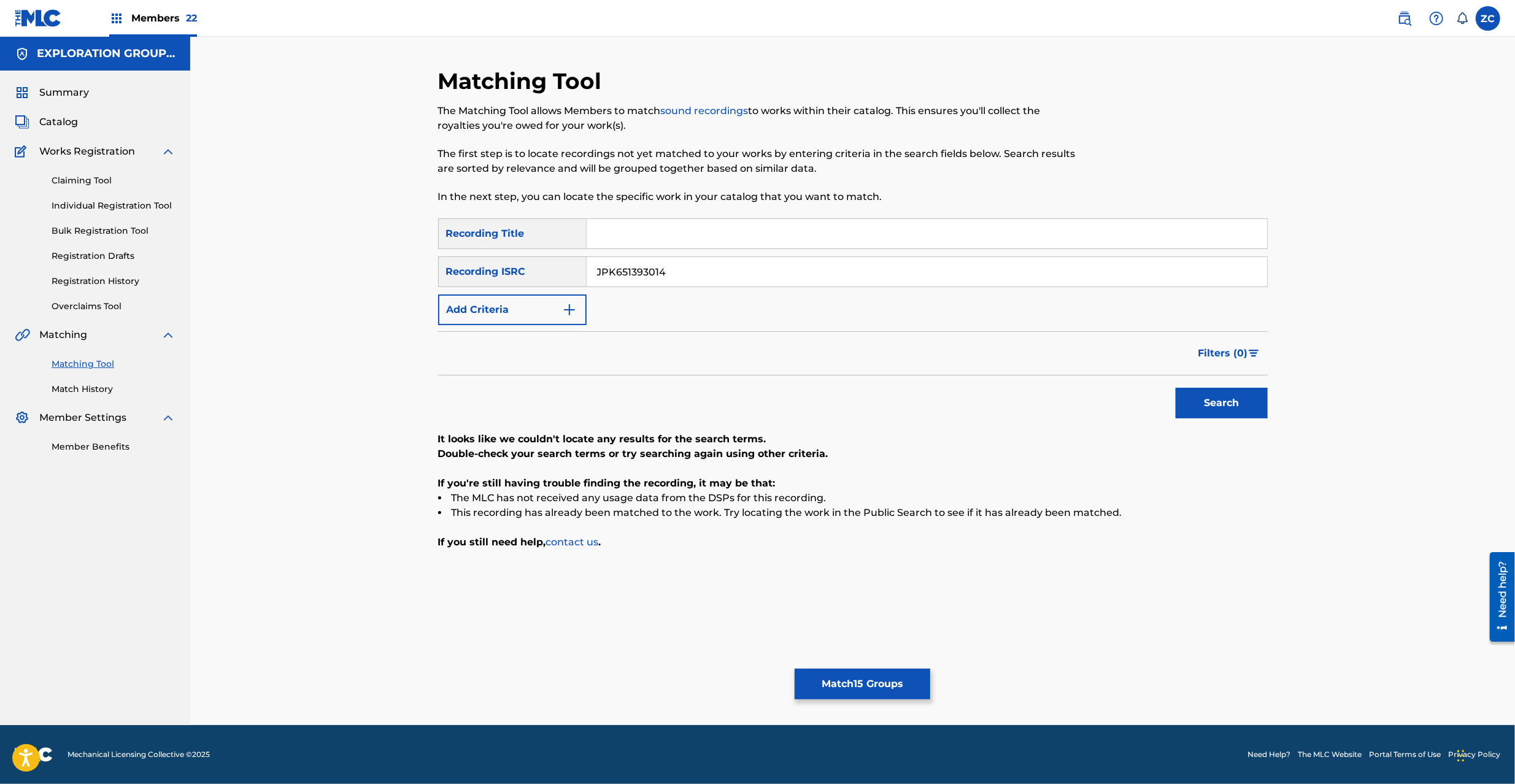
click at [823, 275] on input "JPK651393014" at bounding box center [927, 271] width 681 height 29
click at [1223, 400] on button "Search" at bounding box center [1222, 403] width 92 height 31
click at [836, 271] on input "JPK651366816" at bounding box center [927, 271] width 681 height 29
drag, startPoint x: 1120, startPoint y: 400, endPoint x: 1254, endPoint y: 400, distance: 134.0
click at [1130, 400] on div "Search" at bounding box center [853, 400] width 830 height 49
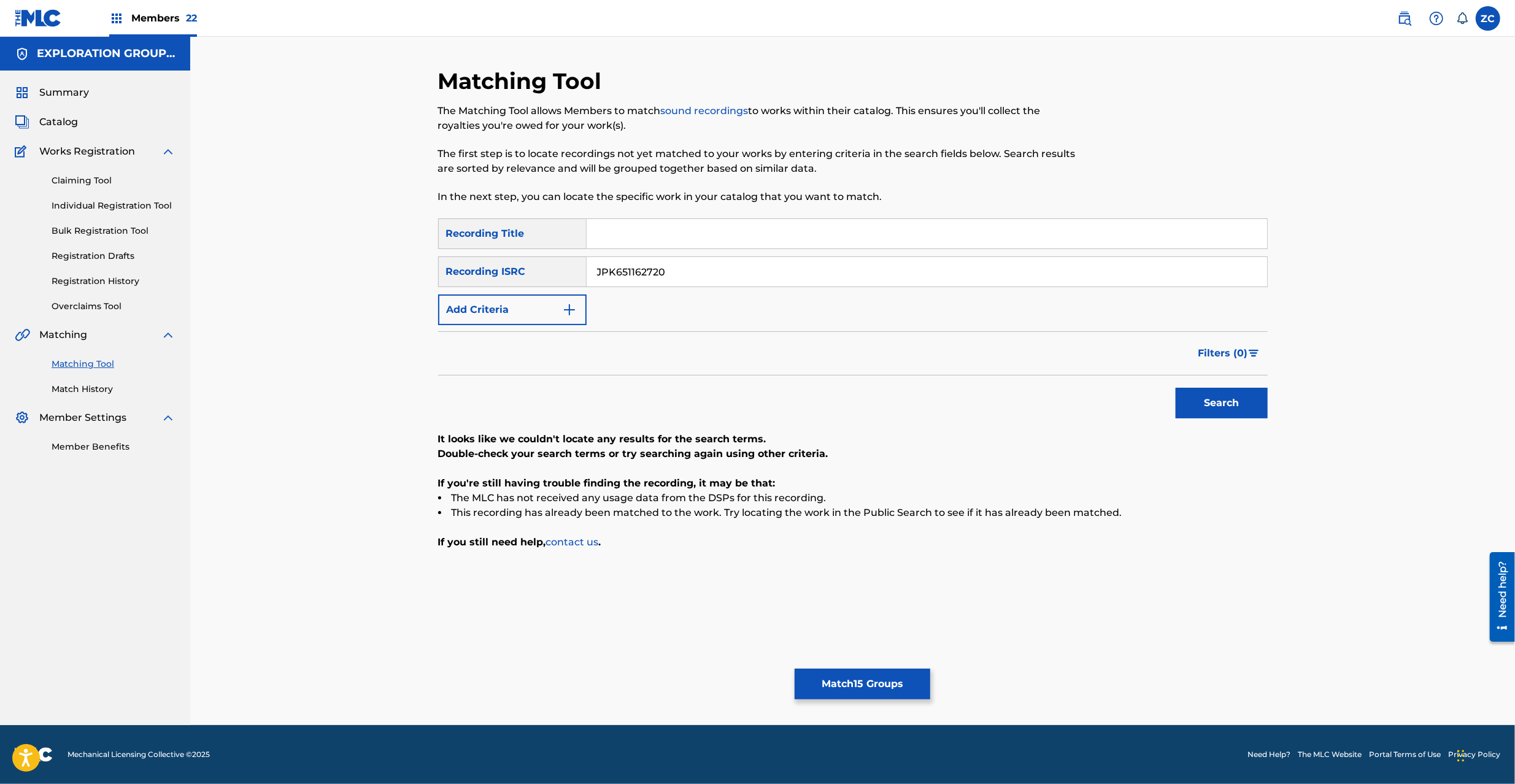
click at [1254, 400] on button "Search" at bounding box center [1222, 403] width 92 height 31
click at [814, 273] on input "JPK651162720" at bounding box center [927, 271] width 681 height 29
type input "JPP300800554"
click at [1240, 411] on button "Search" at bounding box center [1222, 403] width 92 height 31
click at [899, 675] on button "Match 15 Groups" at bounding box center [862, 684] width 135 height 31
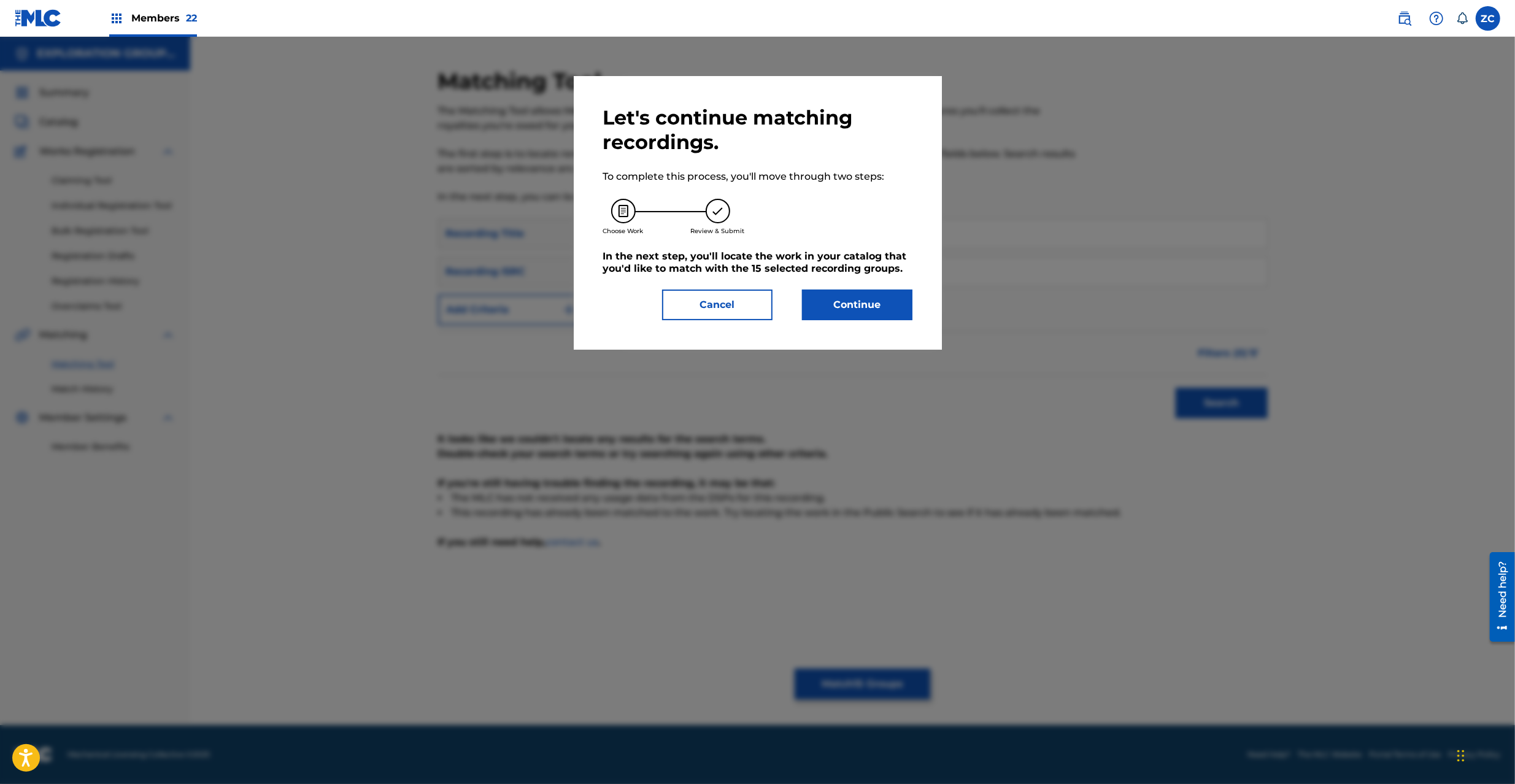
click at [848, 320] on button "Continue" at bounding box center [857, 305] width 111 height 31
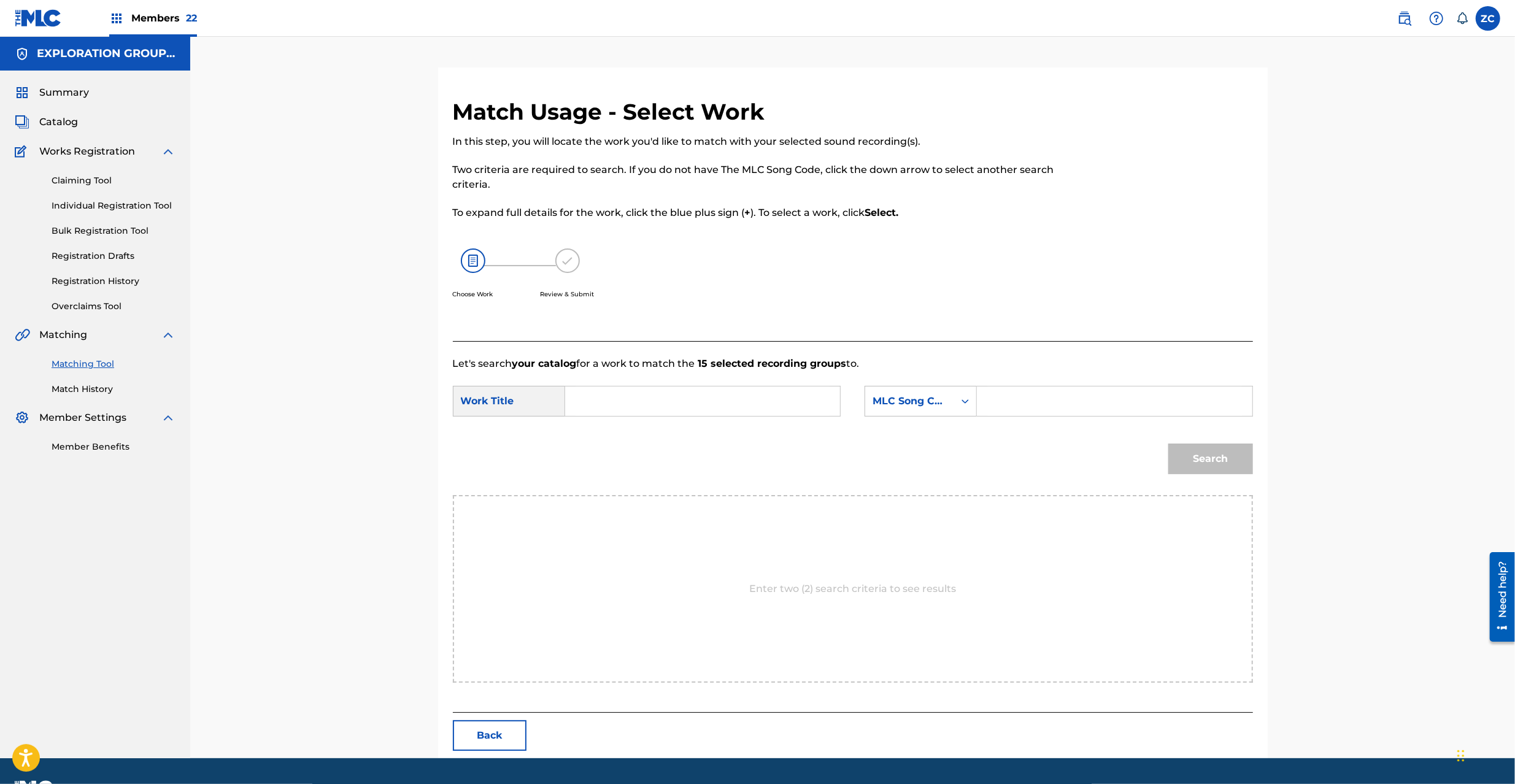
click at [740, 396] on input "Search Form" at bounding box center [702, 401] width 254 height 29
click at [651, 405] on input "Period PO3LKQ" at bounding box center [702, 401] width 254 height 29
type input "Period"
click at [1061, 416] on div "Search Form" at bounding box center [1115, 401] width 275 height 31
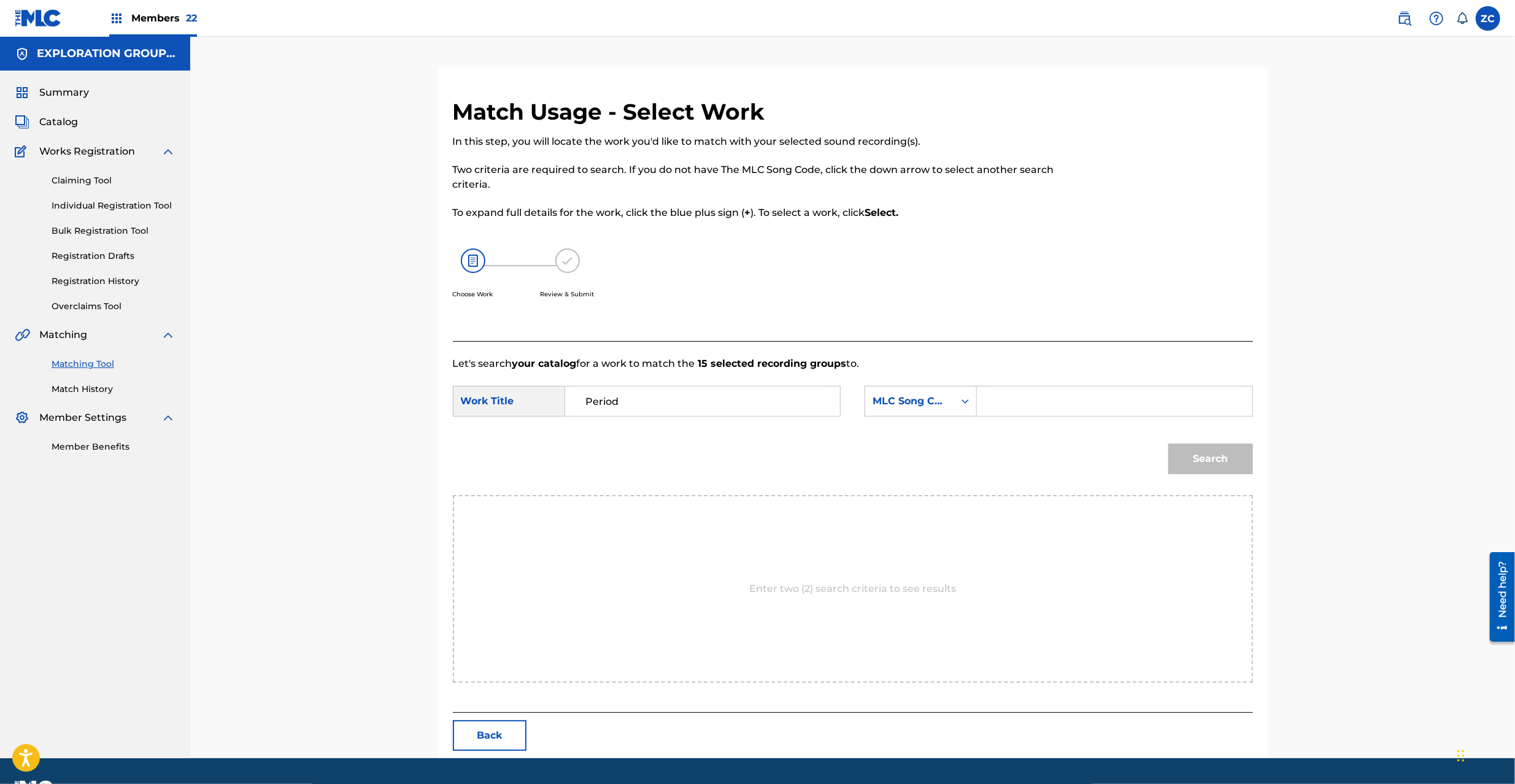
drag, startPoint x: 1076, startPoint y: 396, endPoint x: 1099, endPoint y: 406, distance: 25.1
click at [1076, 396] on input "Search Form" at bounding box center [1114, 401] width 254 height 29
type input "PO3LKQ"
click at [1208, 447] on button "Search" at bounding box center [1211, 458] width 84 height 31
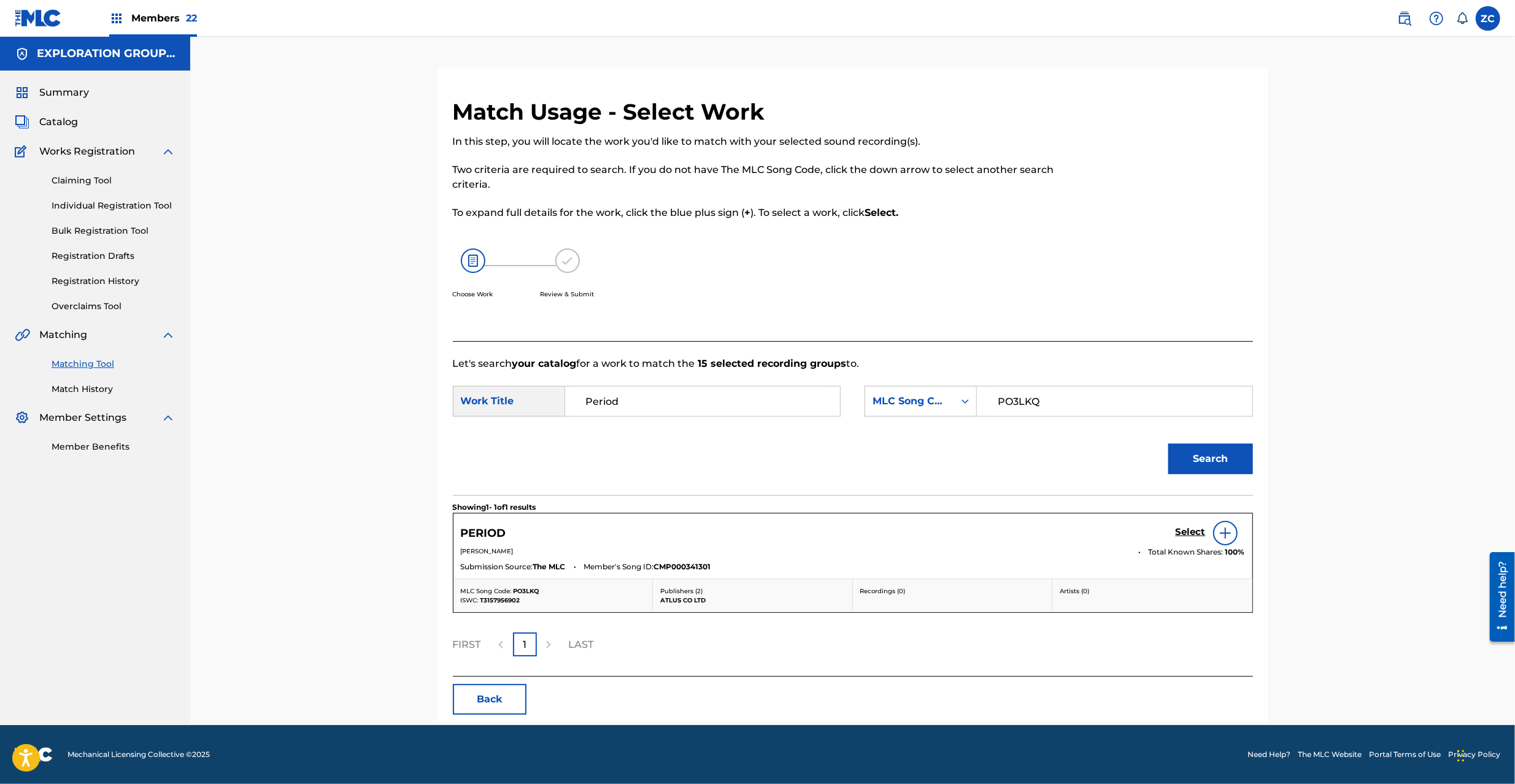
click at [1193, 529] on h5 "Select" at bounding box center [1191, 532] width 30 height 12
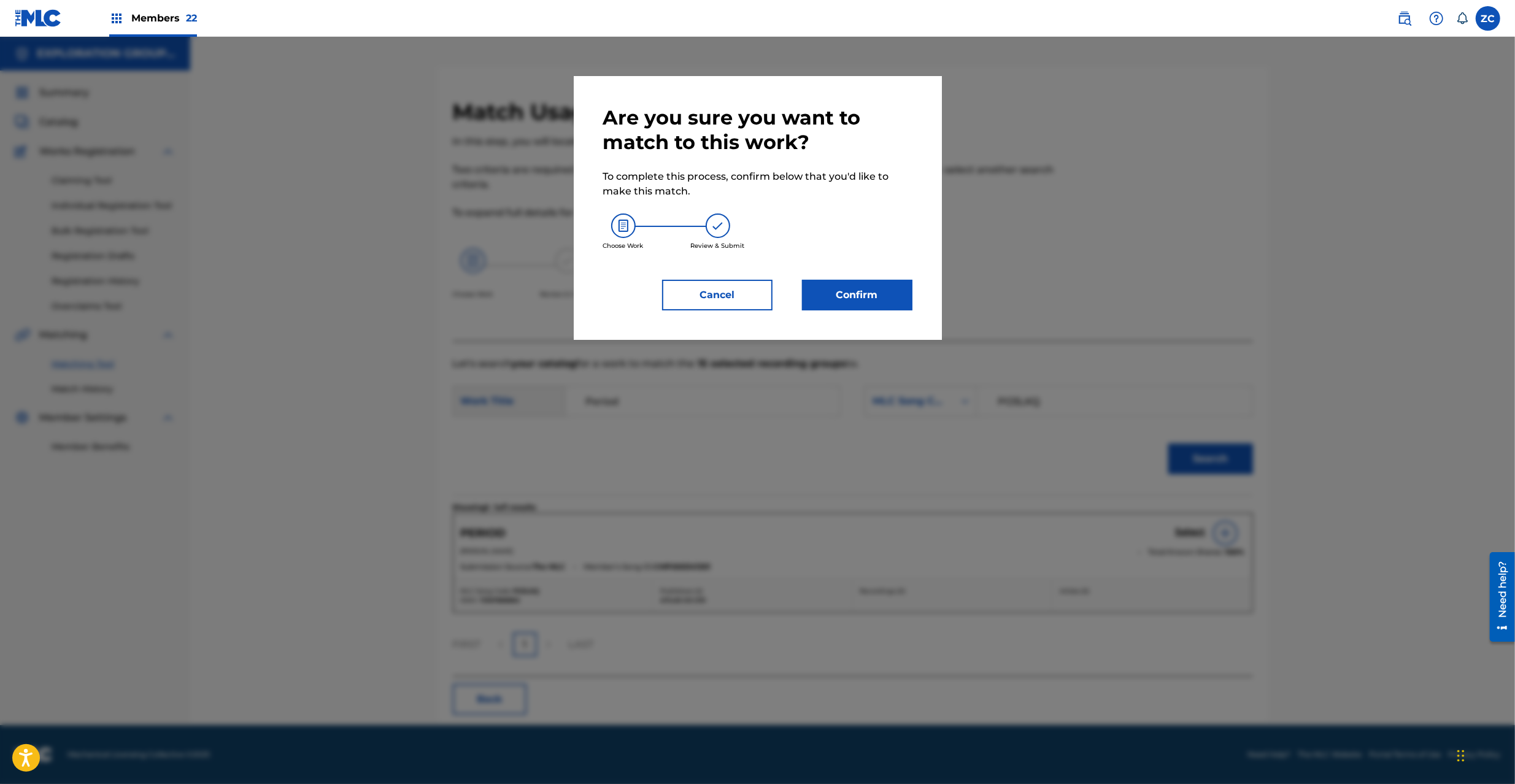
click at [834, 291] on button "Confirm" at bounding box center [857, 294] width 111 height 31
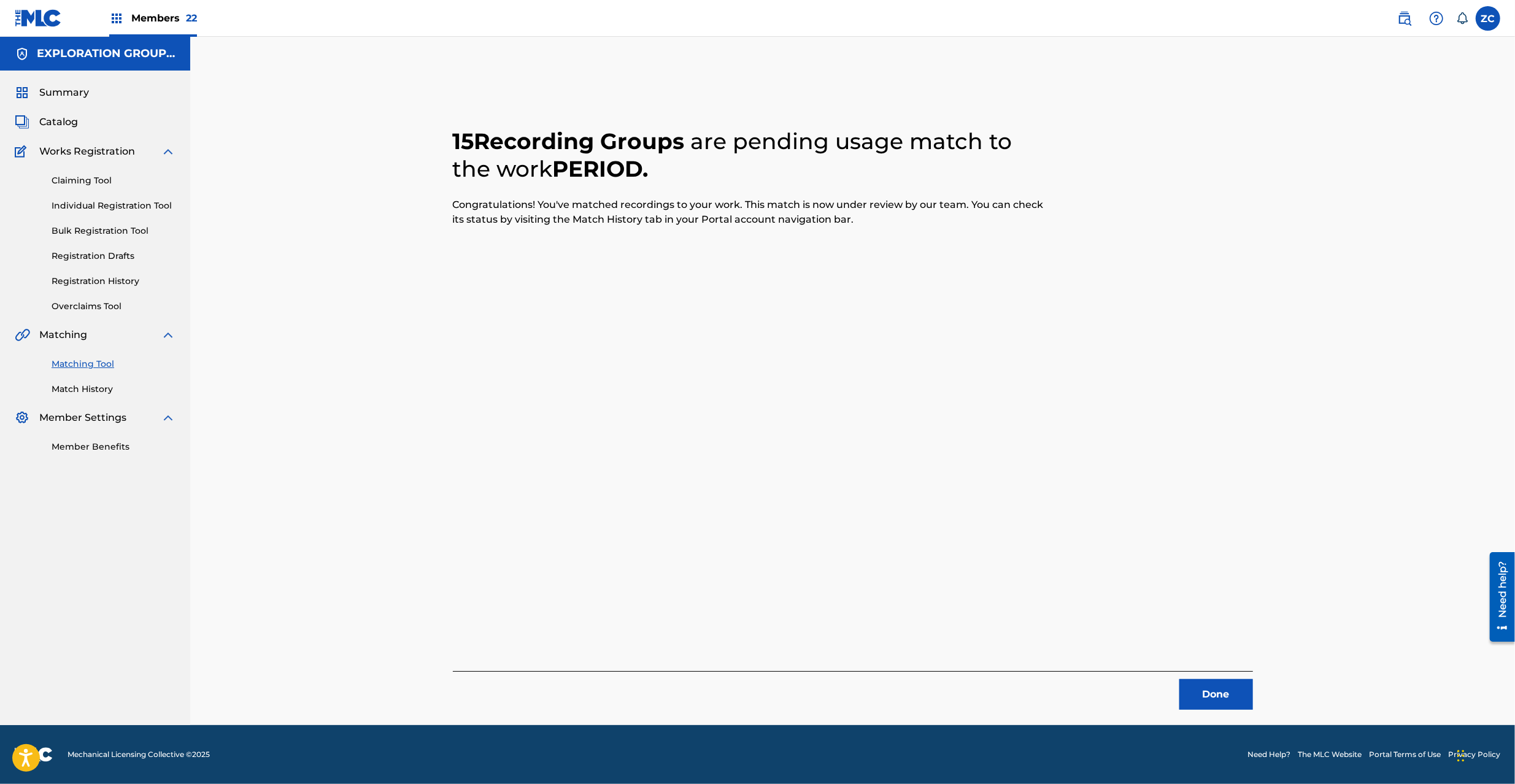
click at [1238, 695] on button "Done" at bounding box center [1216, 694] width 73 height 31
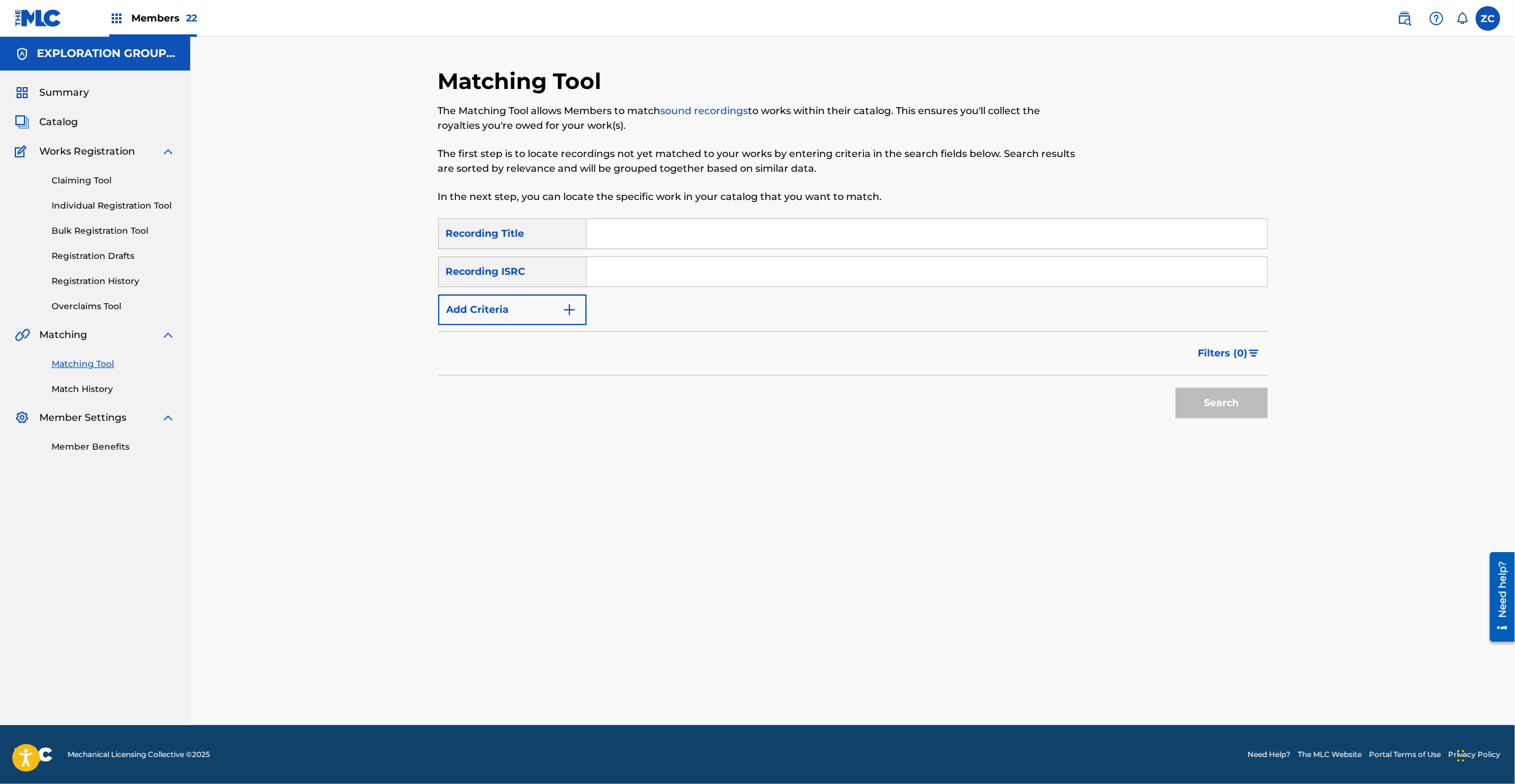
click at [796, 271] on input "Search Form" at bounding box center [927, 271] width 681 height 29
click at [1221, 405] on button "Search" at bounding box center [1222, 403] width 92 height 31
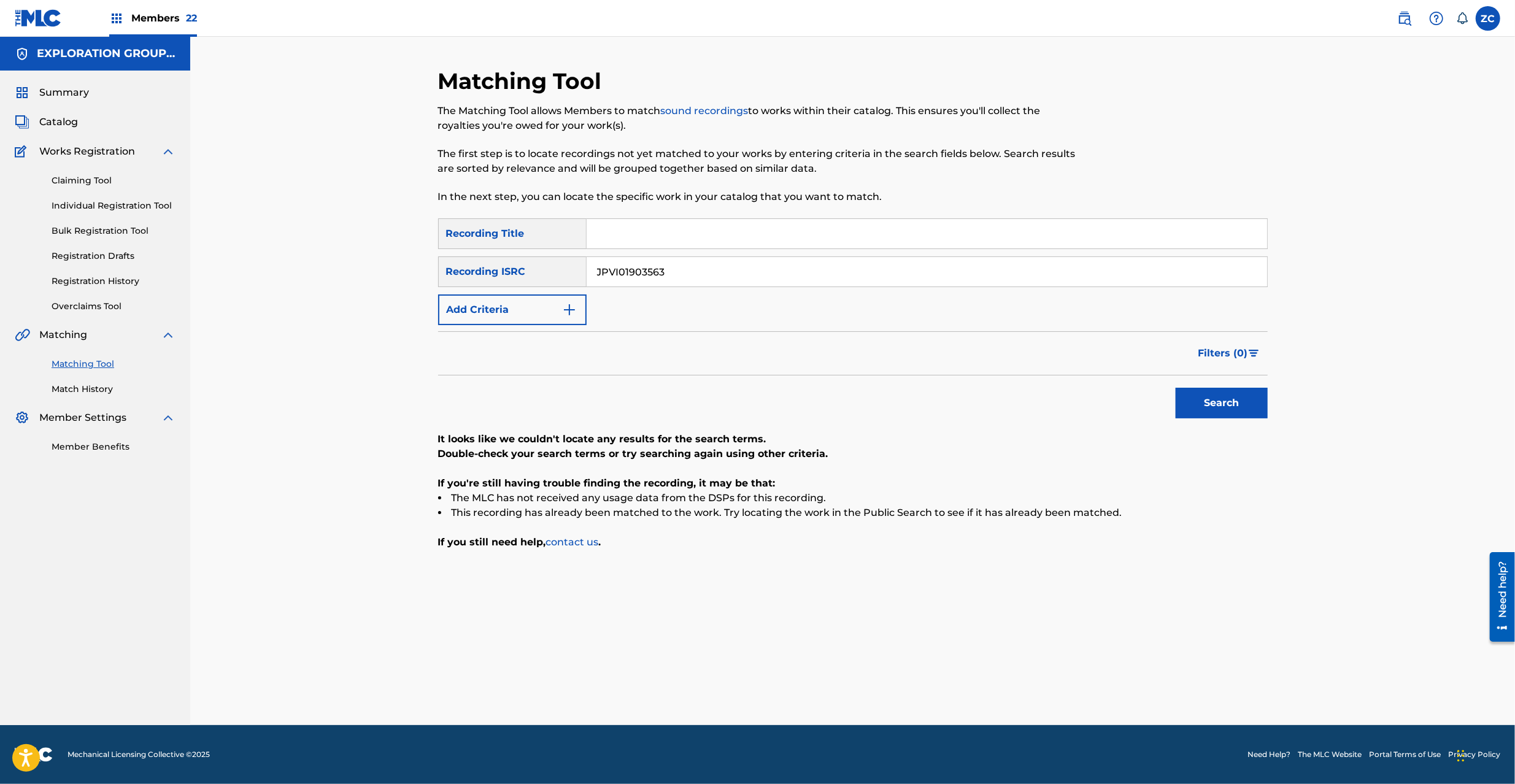
click at [669, 267] on input "JPVI01903563" at bounding box center [927, 271] width 681 height 29
click at [1214, 392] on button "Search" at bounding box center [1222, 403] width 92 height 31
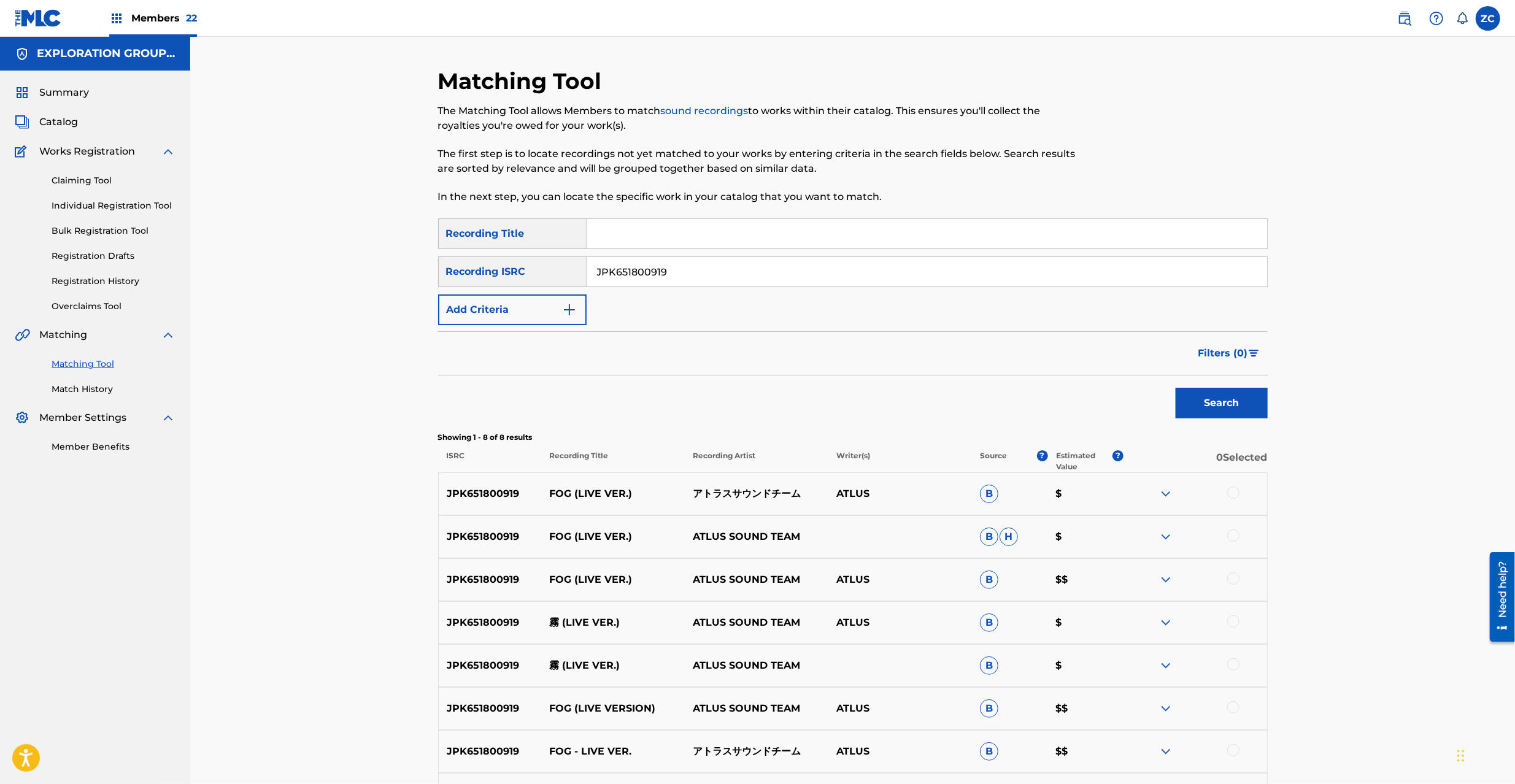
click at [1231, 493] on div at bounding box center [1233, 492] width 12 height 12
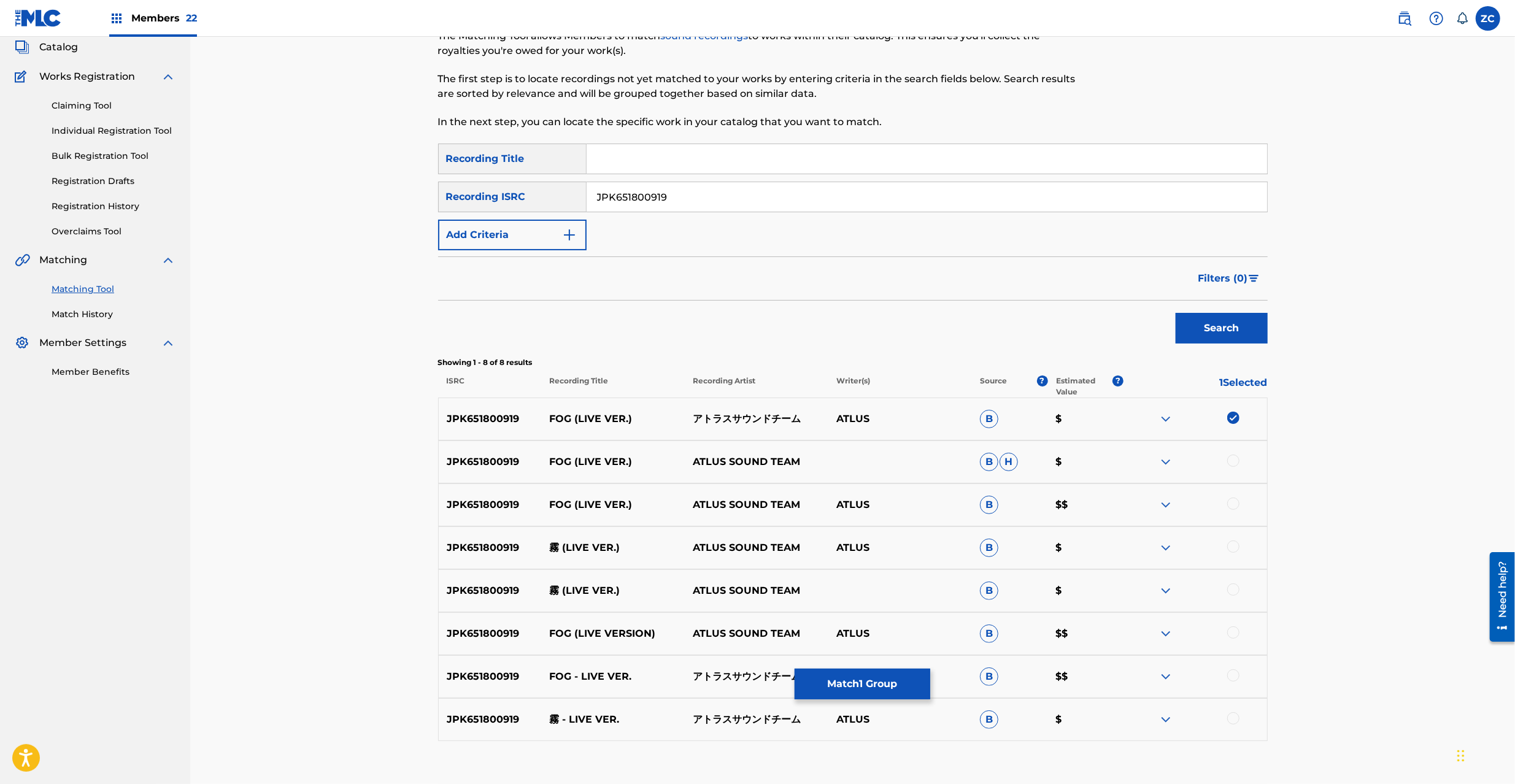
scroll to position [152, 0]
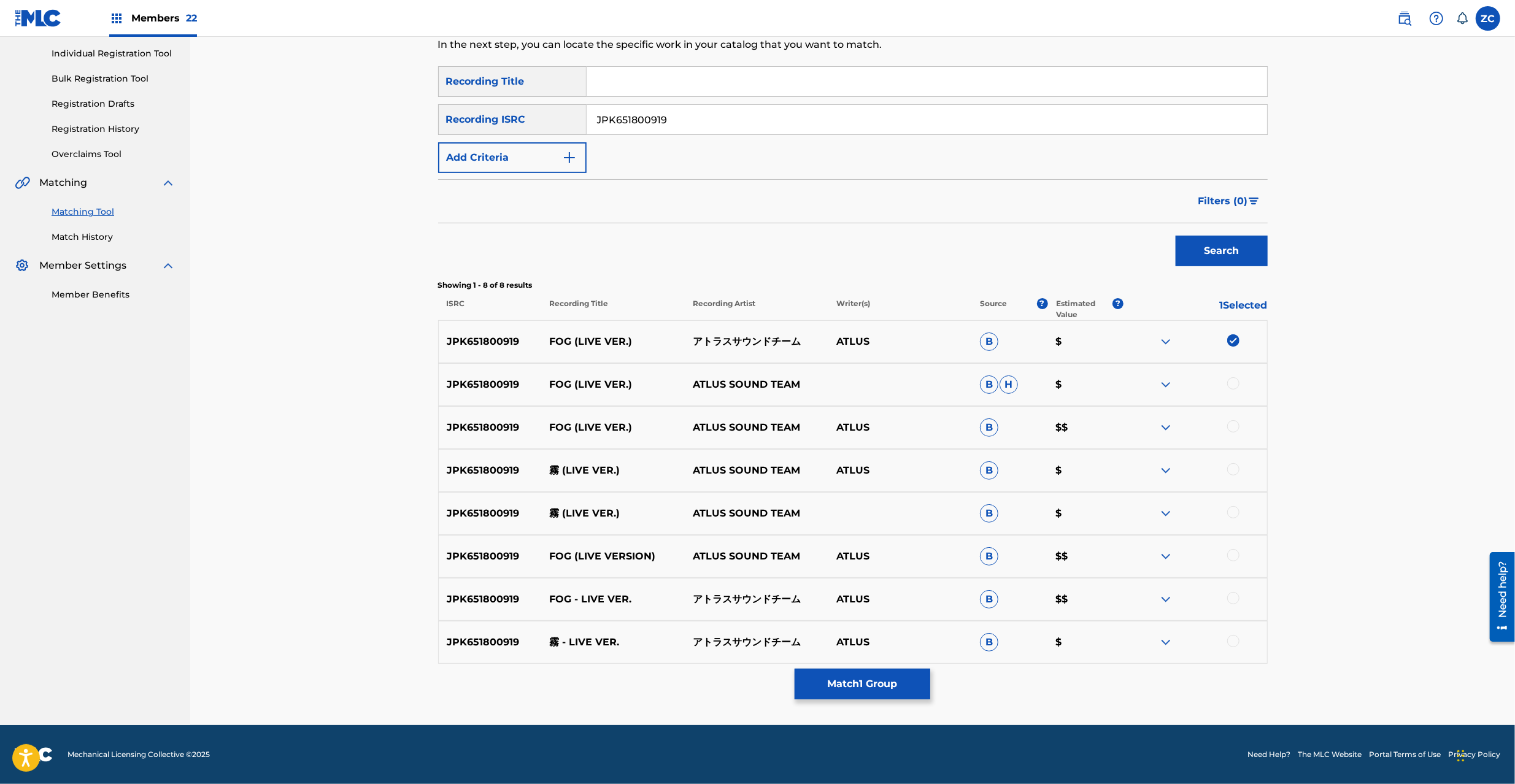
click at [1236, 383] on div at bounding box center [1233, 383] width 12 height 12
click at [1232, 427] on div at bounding box center [1233, 426] width 12 height 12
click at [1237, 476] on div at bounding box center [1195, 470] width 143 height 14
click at [1232, 467] on div at bounding box center [1233, 469] width 12 height 12
click at [1232, 517] on div at bounding box center [1233, 512] width 12 height 12
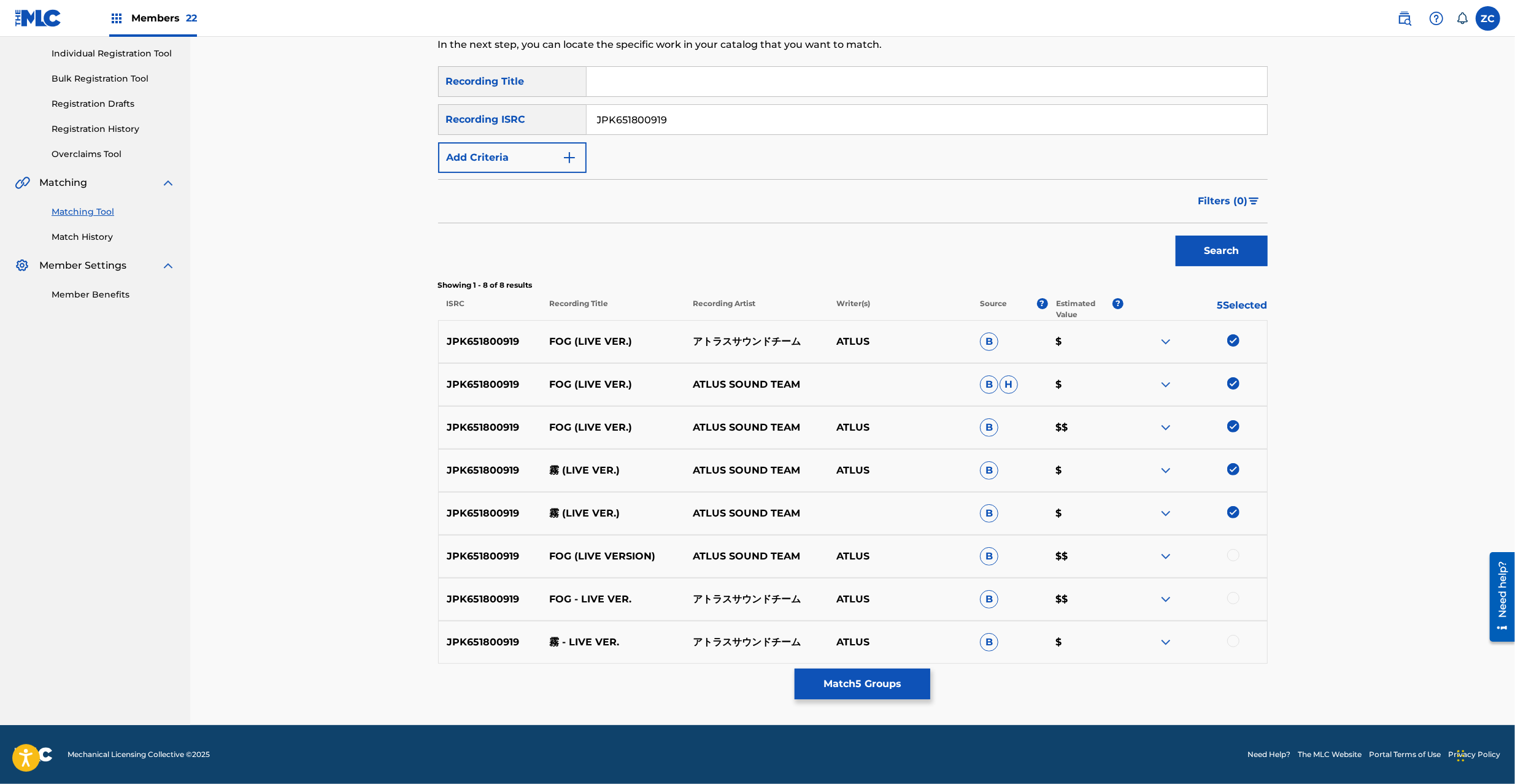
click at [1232, 555] on div at bounding box center [1233, 555] width 12 height 12
click at [1236, 599] on div at bounding box center [1233, 598] width 12 height 12
click at [1230, 644] on div at bounding box center [1233, 641] width 12 height 12
click at [786, 126] on input "JPK651800919" at bounding box center [927, 119] width 681 height 29
click at [1208, 256] on button "Search" at bounding box center [1222, 251] width 92 height 31
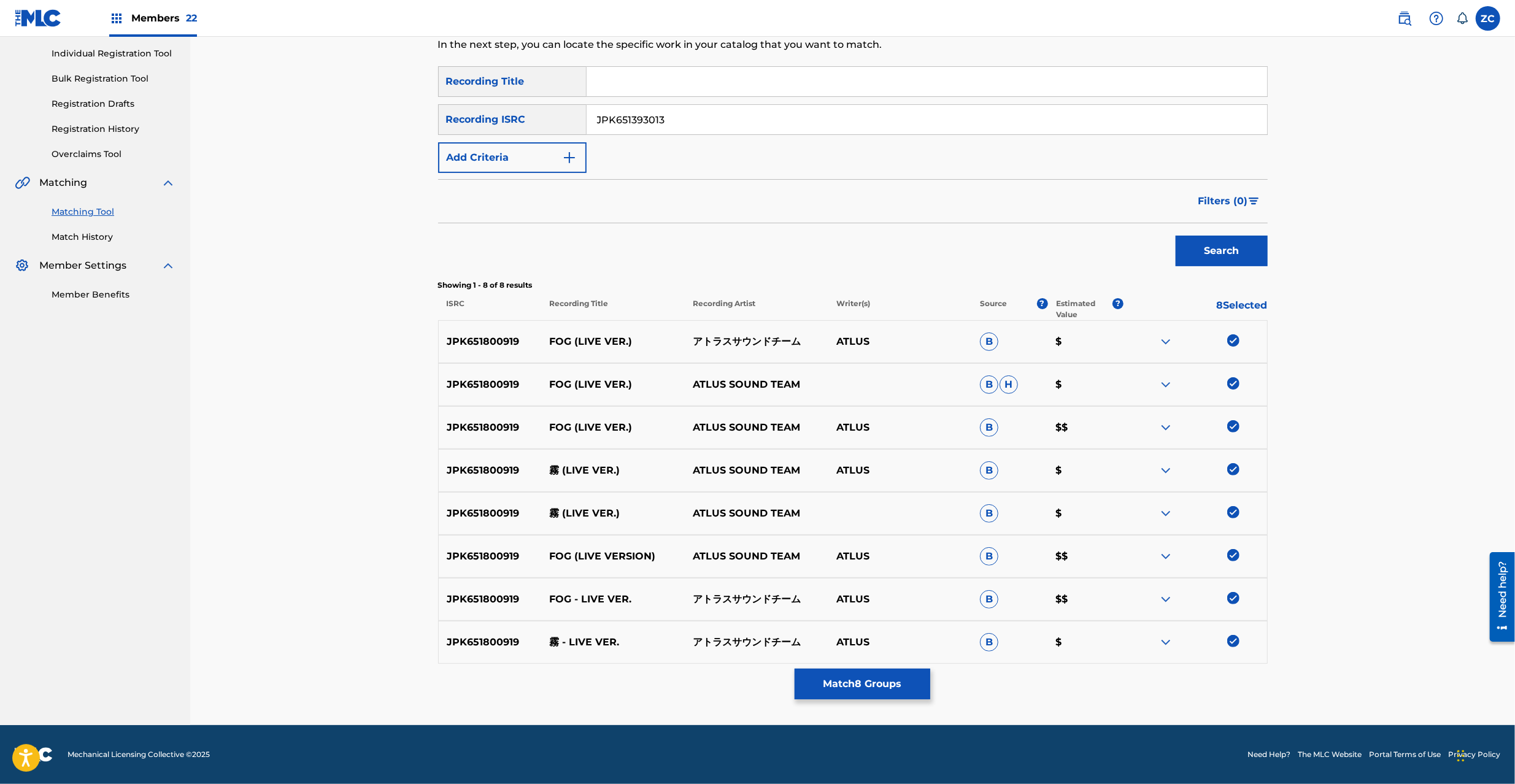
scroll to position [0, 0]
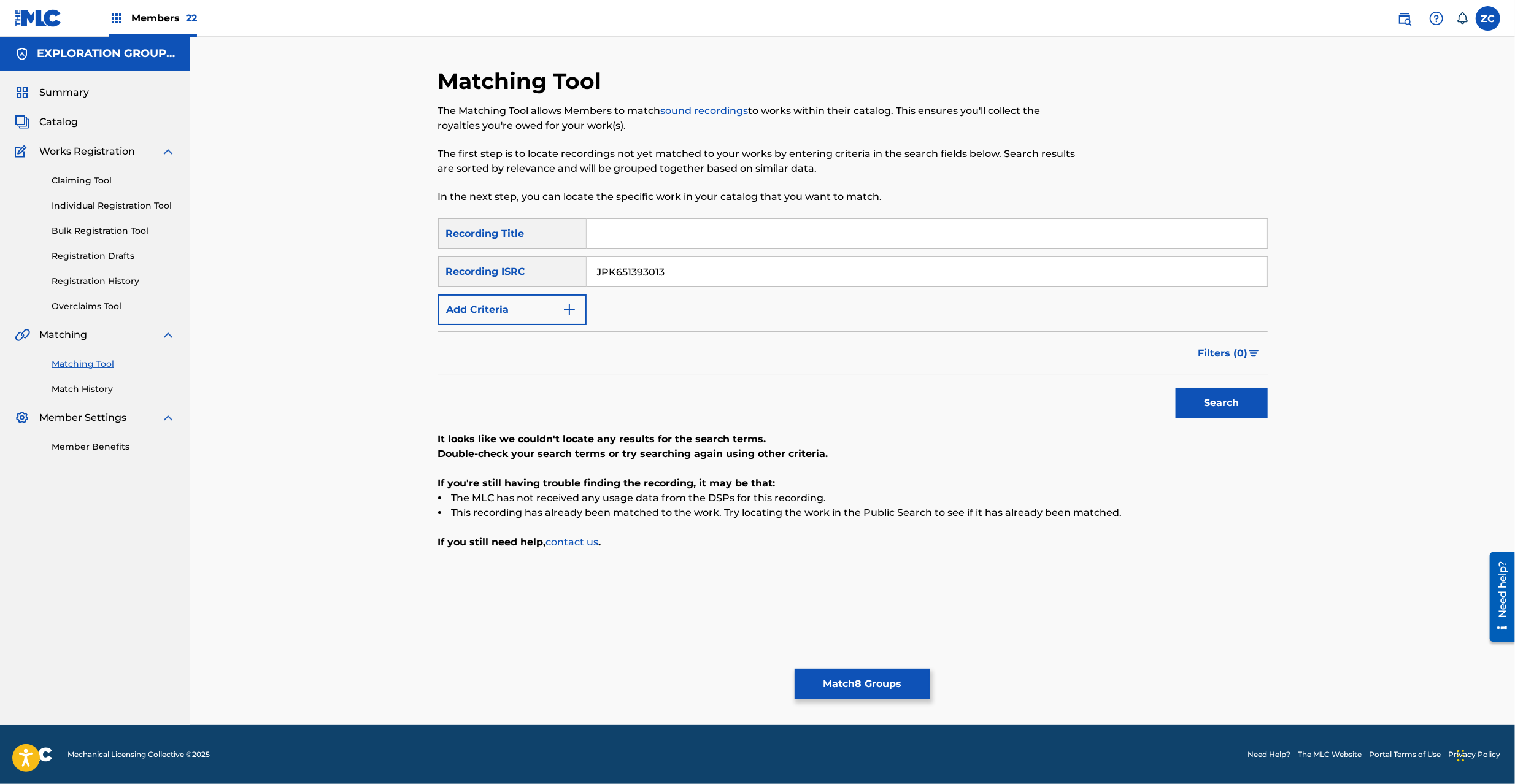
click at [747, 271] on input "JPK651393013" at bounding box center [927, 271] width 681 height 29
click at [1224, 400] on button "Search" at bounding box center [1222, 403] width 92 height 31
click at [808, 279] on input "JPK651393012" at bounding box center [927, 271] width 681 height 29
drag, startPoint x: 1228, startPoint y: 405, endPoint x: 1076, endPoint y: 392, distance: 152.6
click at [1224, 404] on button "Search" at bounding box center [1222, 403] width 92 height 31
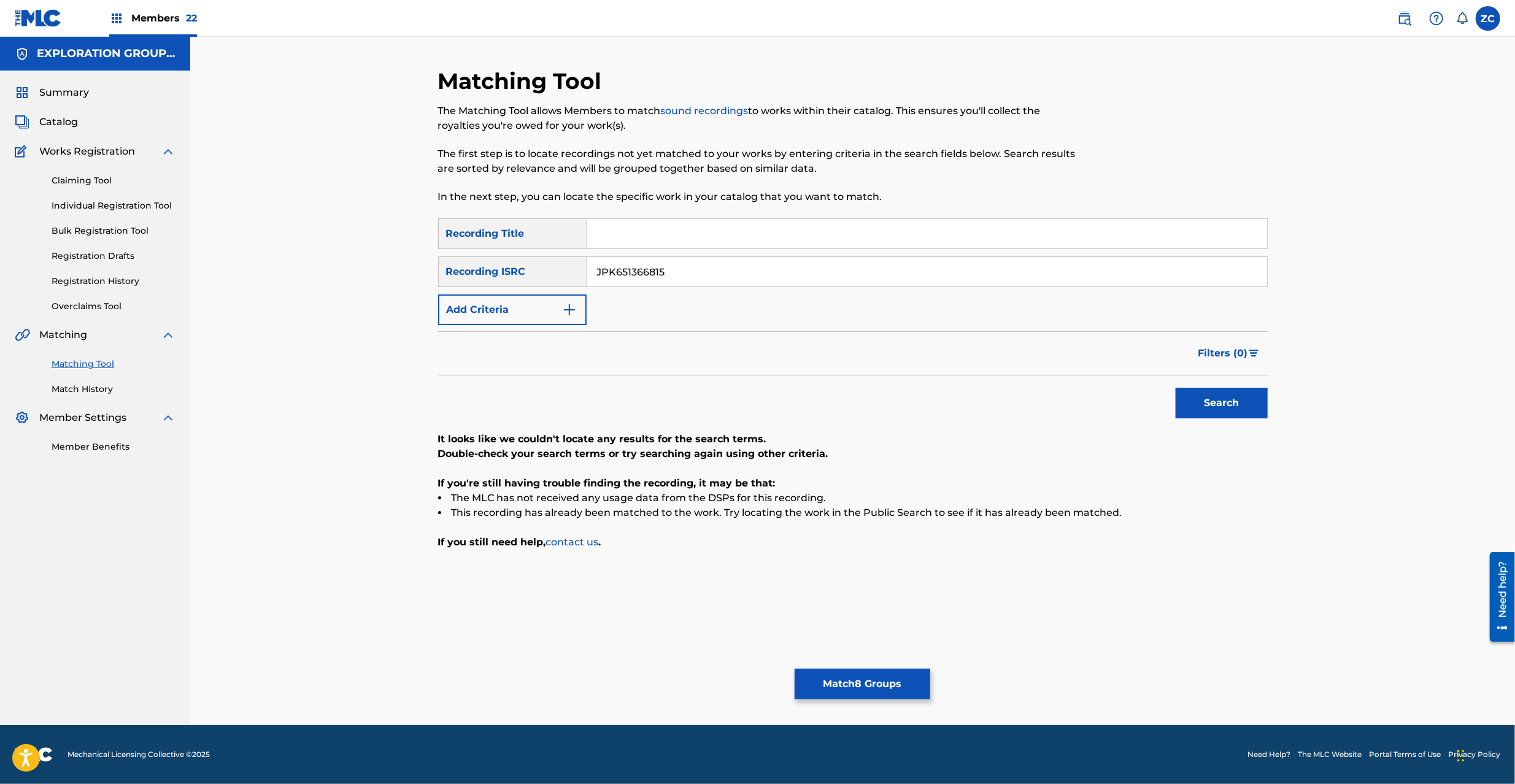
click at [779, 280] on input "JPK651366815" at bounding box center [927, 271] width 681 height 29
click at [1223, 394] on button "Search" at bounding box center [1222, 403] width 92 height 31
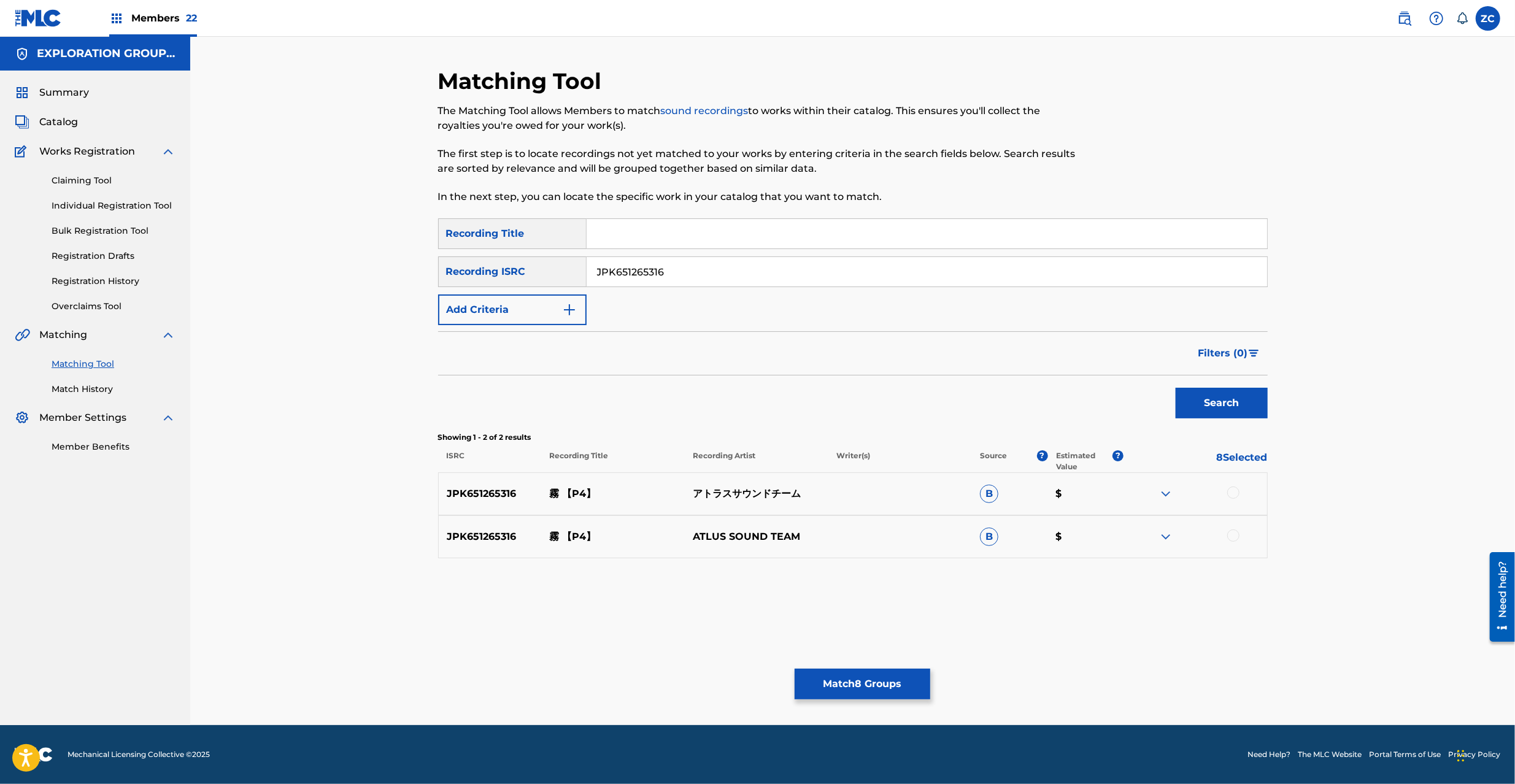
click at [1235, 491] on div at bounding box center [1233, 492] width 12 height 12
click at [1235, 536] on div at bounding box center [1233, 535] width 12 height 12
click at [786, 277] on input "JPK651265316" at bounding box center [927, 271] width 681 height 29
click at [1211, 408] on button "Search" at bounding box center [1222, 403] width 92 height 31
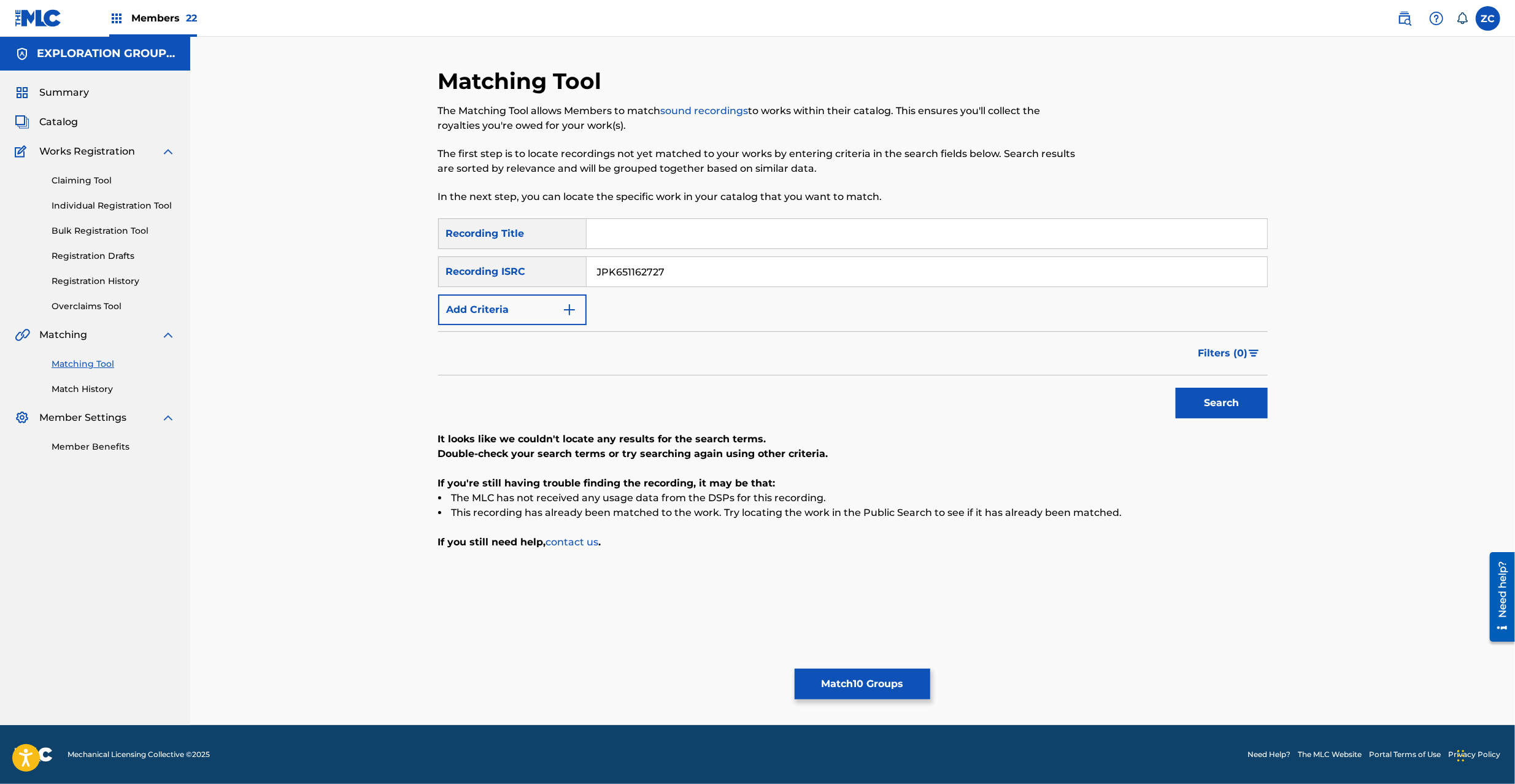
click at [806, 271] on input "JPK651162727" at bounding box center [927, 271] width 681 height 29
click at [1192, 401] on button "Search" at bounding box center [1222, 403] width 92 height 31
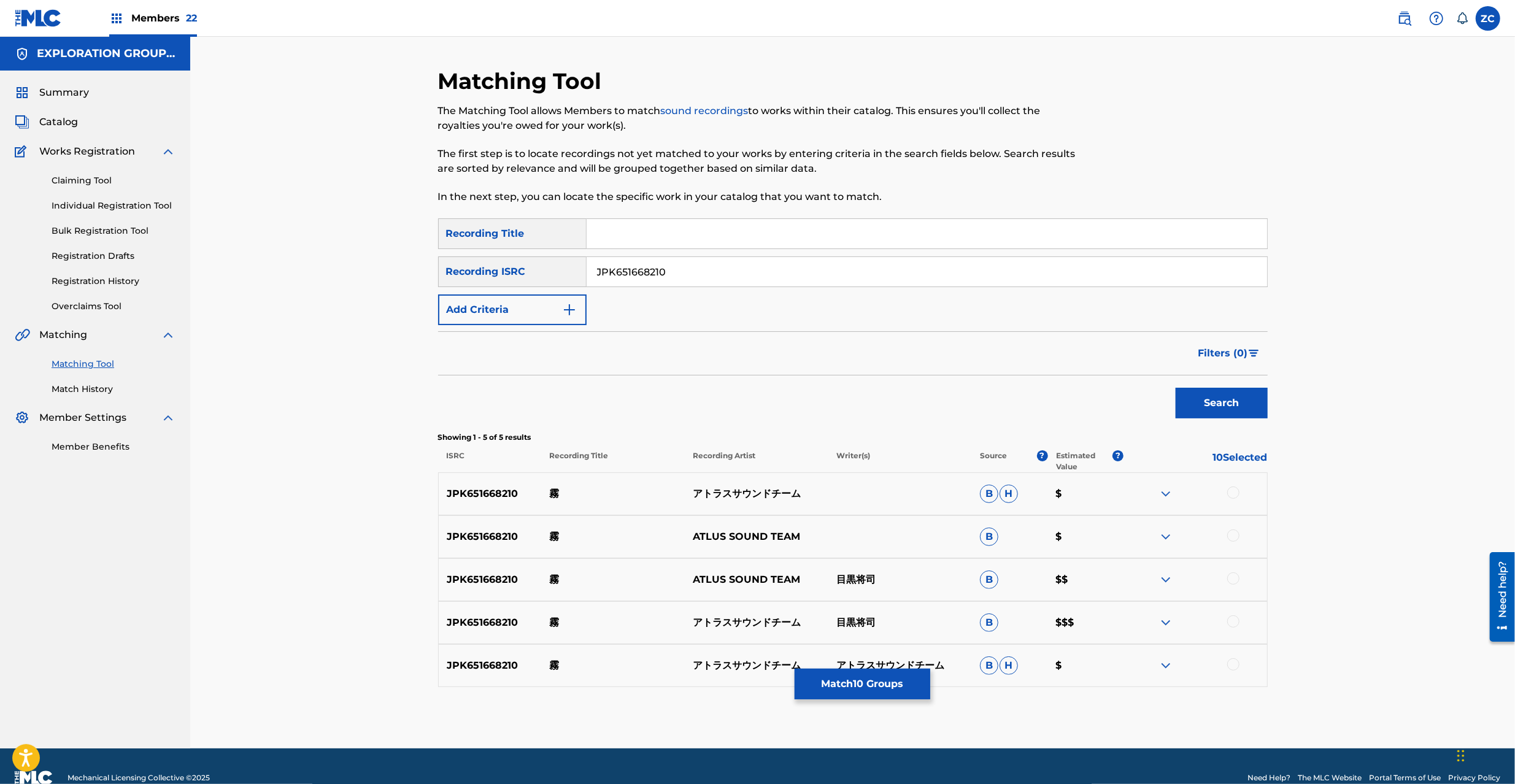
click at [1232, 496] on div at bounding box center [1233, 492] width 12 height 12
click at [1236, 537] on div at bounding box center [1233, 535] width 12 height 12
click at [1231, 575] on div at bounding box center [1233, 578] width 12 height 12
click at [1236, 622] on div at bounding box center [1233, 621] width 12 height 12
click at [1235, 662] on div at bounding box center [1233, 664] width 12 height 12
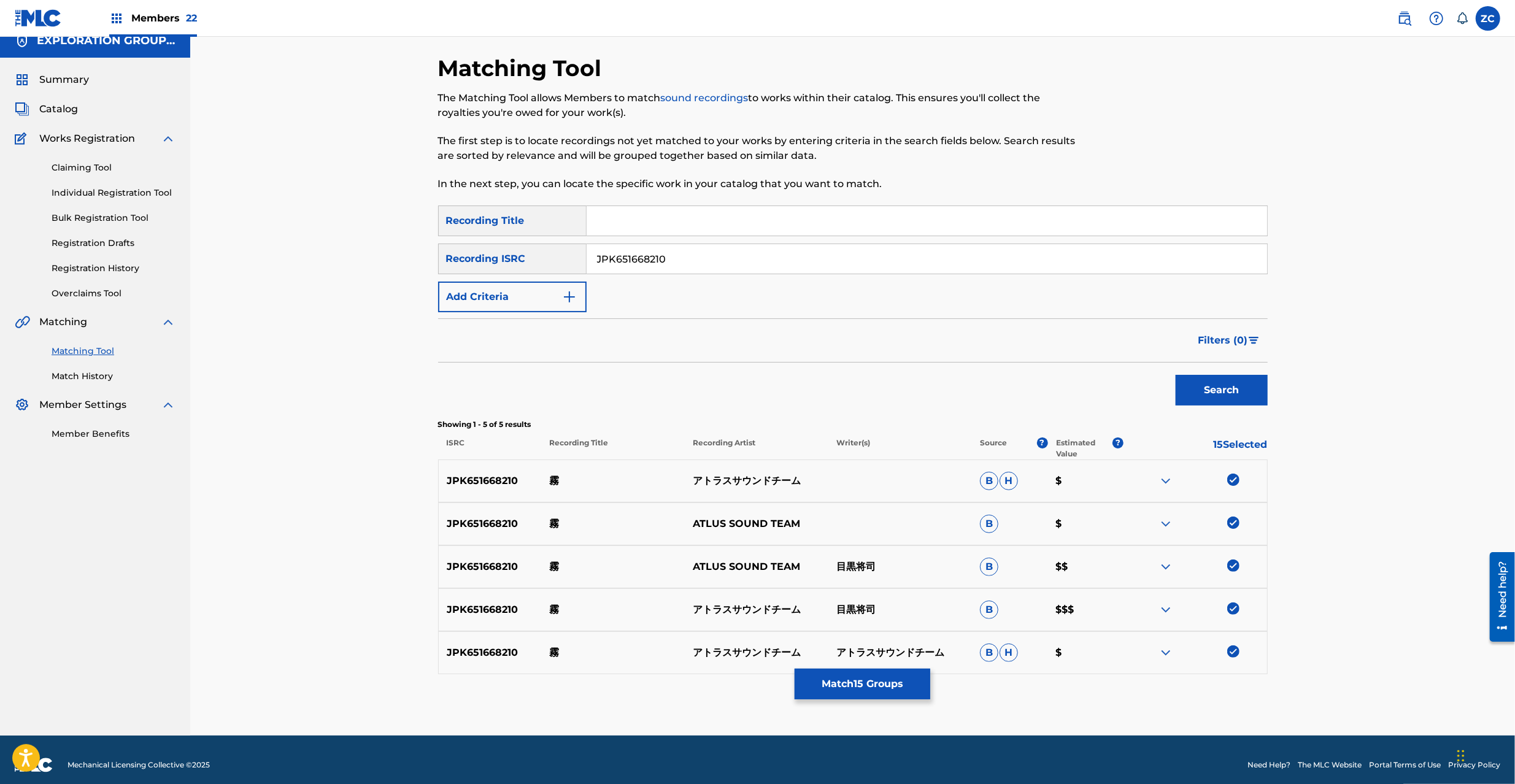
scroll to position [23, 0]
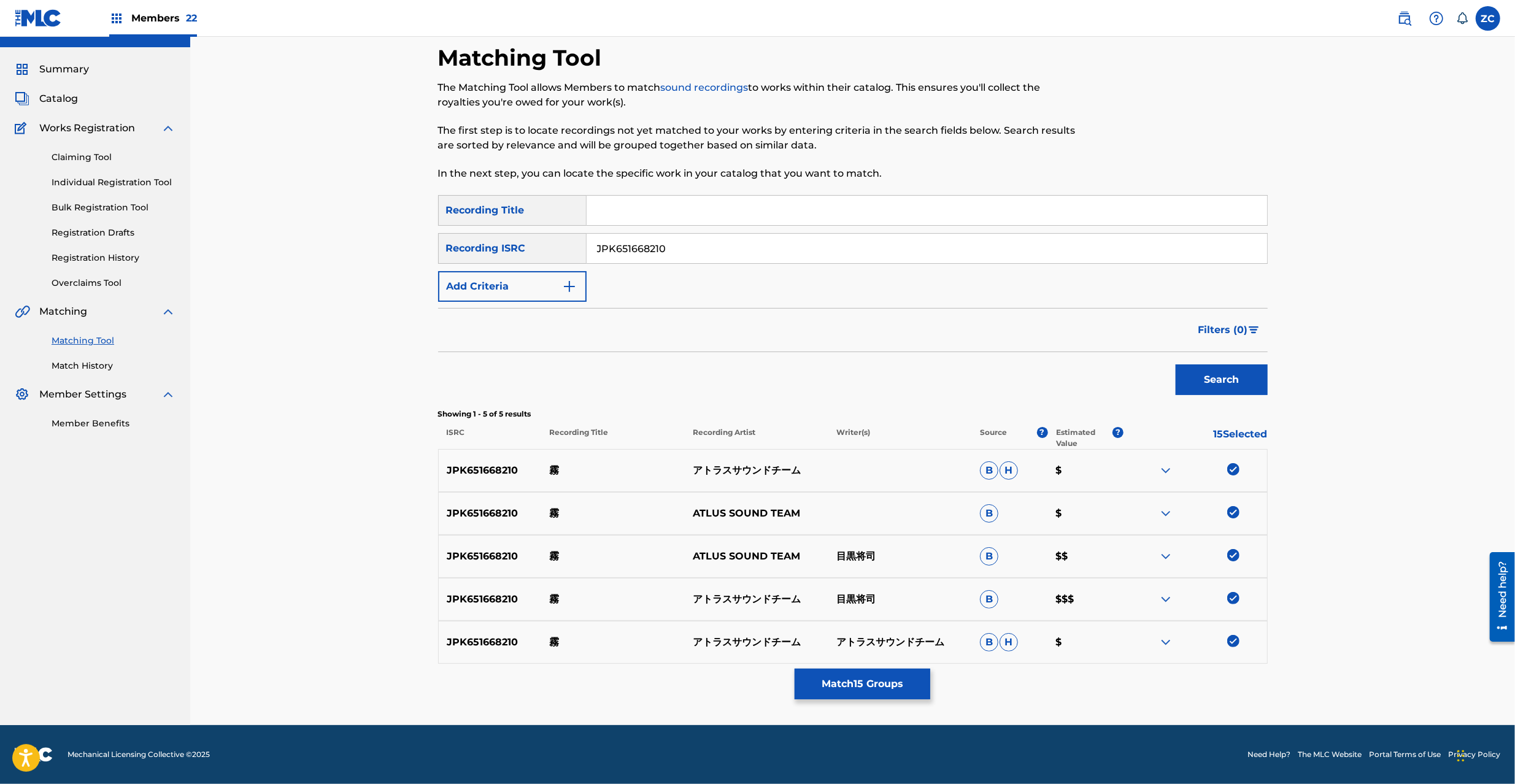
click at [919, 261] on input "JPK651668210" at bounding box center [927, 248] width 681 height 29
click at [1214, 380] on button "Search" at bounding box center [1222, 380] width 92 height 31
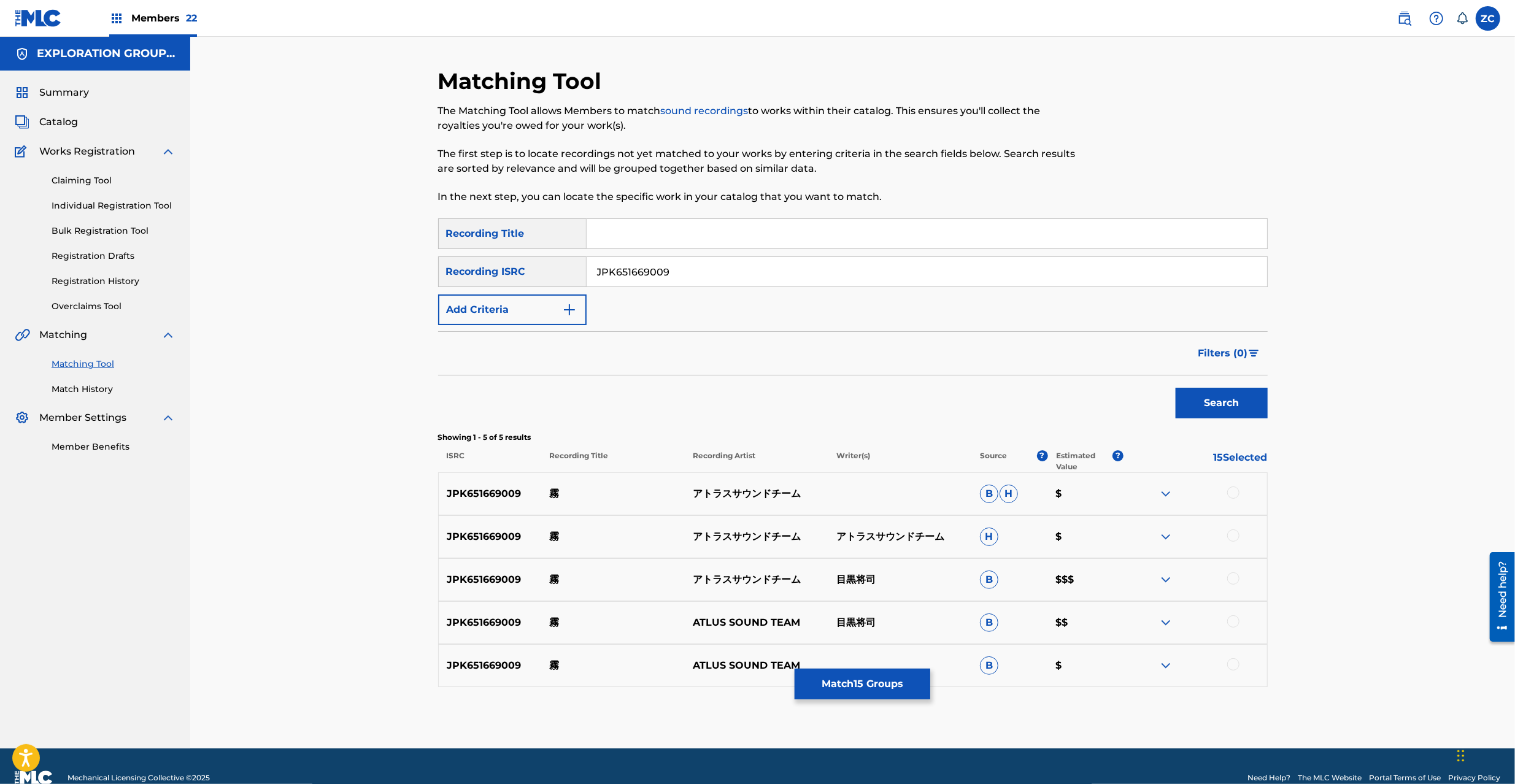
click at [1236, 496] on div at bounding box center [1233, 492] width 12 height 12
click at [1233, 533] on div at bounding box center [1233, 535] width 12 height 12
click at [1233, 575] on div at bounding box center [1233, 578] width 12 height 12
click at [1236, 622] on div at bounding box center [1233, 621] width 12 height 12
click at [1235, 662] on div at bounding box center [1233, 664] width 12 height 12
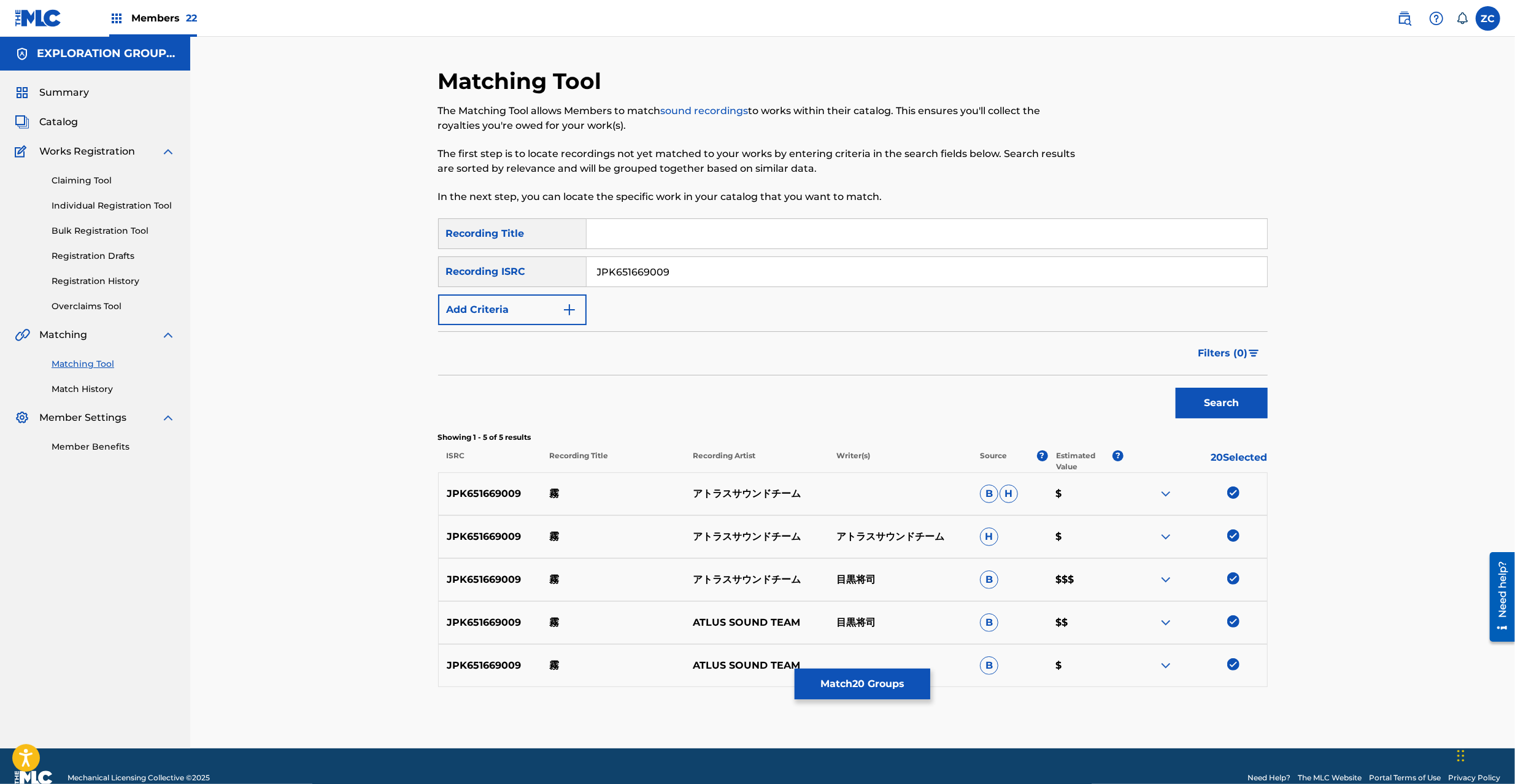
click at [808, 274] on input "JPK651669009" at bounding box center [927, 271] width 681 height 29
click at [1216, 408] on button "Search" at bounding box center [1222, 403] width 92 height 31
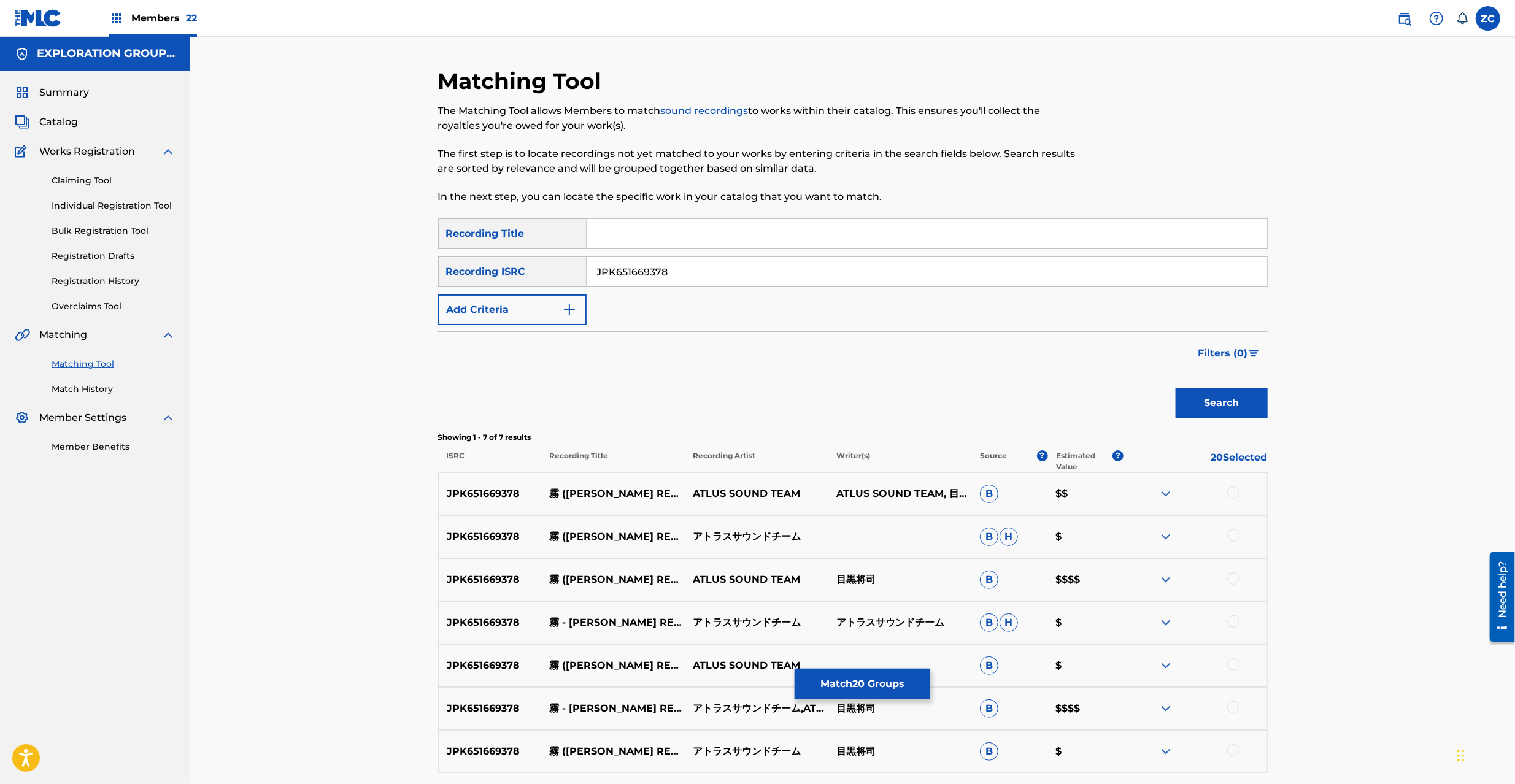
click at [1233, 491] on div at bounding box center [1233, 492] width 12 height 12
click at [1230, 536] on div at bounding box center [1233, 535] width 12 height 12
click at [1232, 579] on div at bounding box center [1233, 578] width 12 height 12
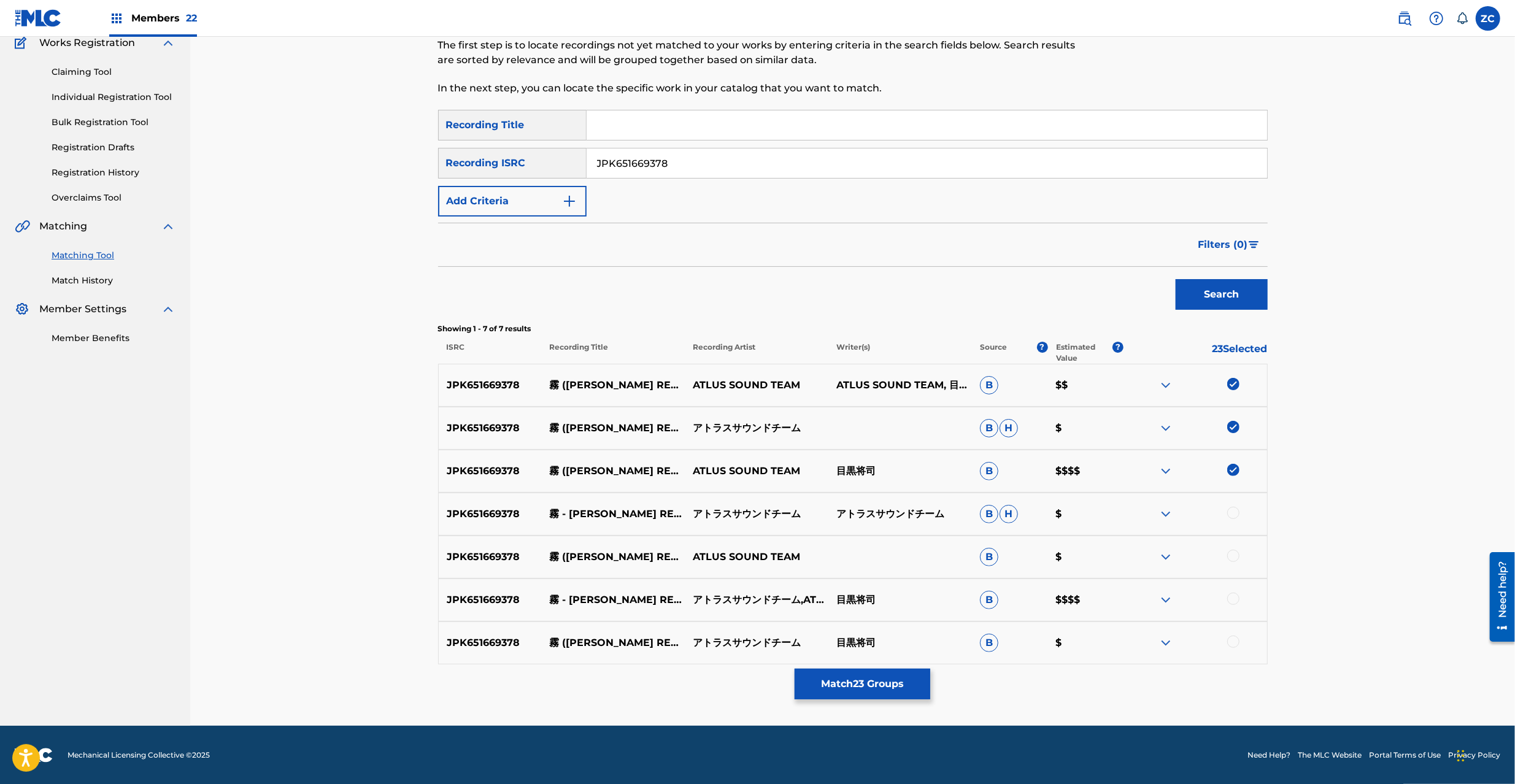
scroll to position [109, 0]
click at [1236, 514] on div at bounding box center [1233, 512] width 12 height 12
click at [1236, 552] on div at bounding box center [1233, 555] width 12 height 12
drag, startPoint x: 1233, startPoint y: 595, endPoint x: 1236, endPoint y: 616, distance: 21.2
click at [1233, 598] on div at bounding box center [1233, 598] width 12 height 12
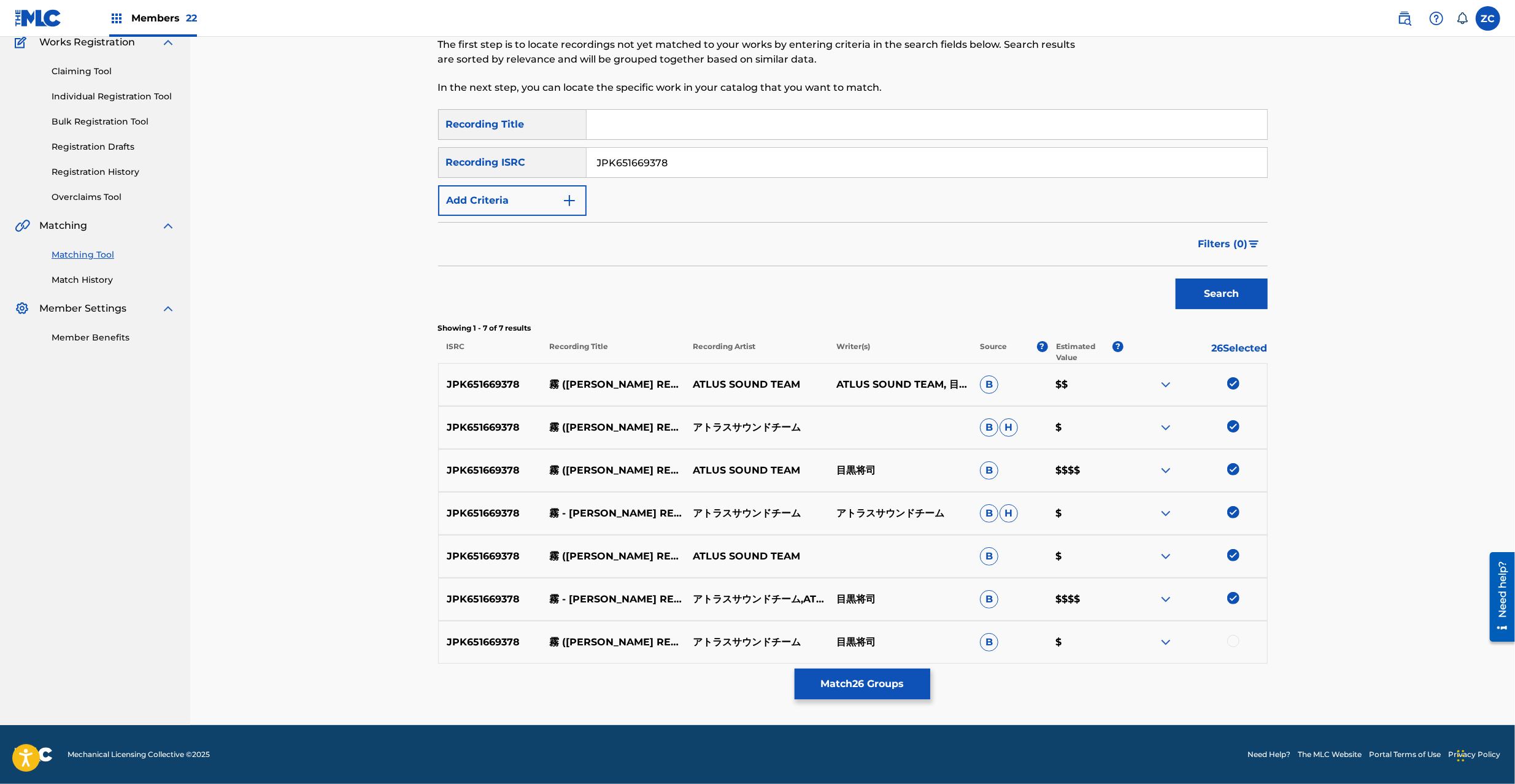
click at [1236, 642] on div at bounding box center [1233, 641] width 12 height 12
click at [897, 167] on input "JPK651669378" at bounding box center [927, 162] width 681 height 29
type input "JPK651669234"
click at [1217, 292] on button "Search" at bounding box center [1222, 294] width 92 height 31
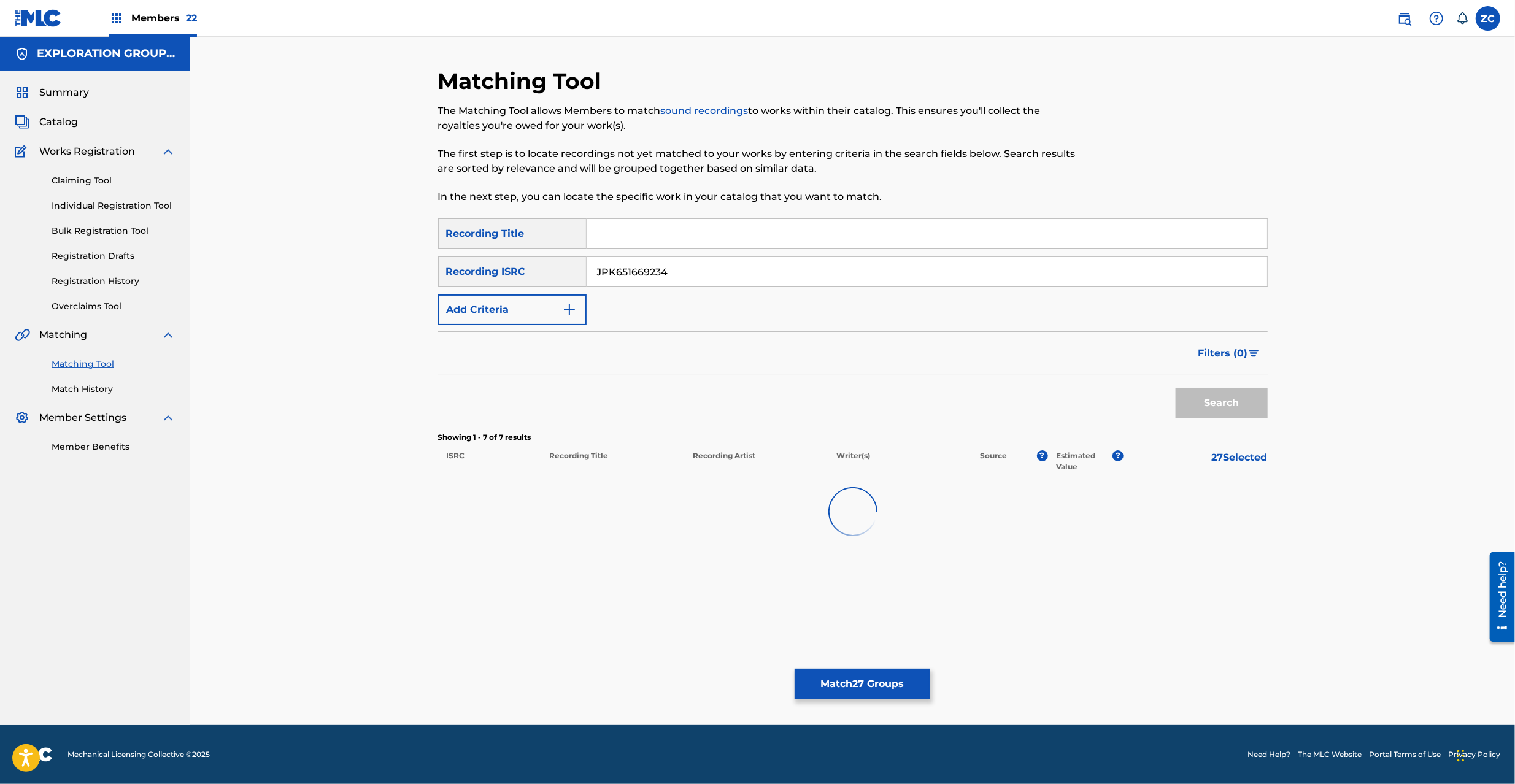
scroll to position [0, 0]
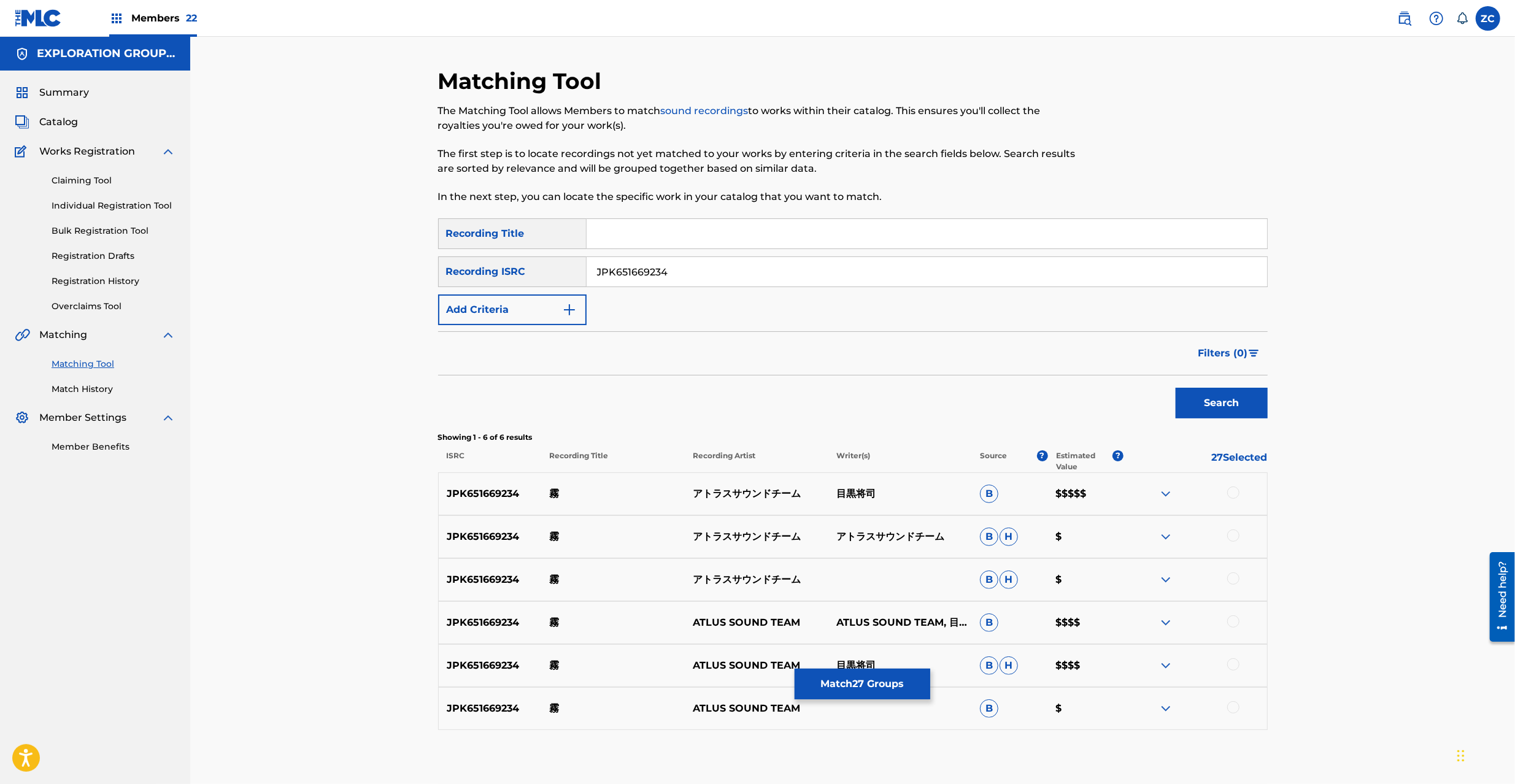
click at [1232, 493] on div at bounding box center [1233, 492] width 12 height 12
click at [1232, 538] on div at bounding box center [1233, 535] width 12 height 12
click at [1232, 577] on div at bounding box center [1233, 578] width 12 height 12
drag, startPoint x: 1233, startPoint y: 614, endPoint x: 1235, endPoint y: 621, distance: 7.3
click at [1233, 618] on div "JPK651669234 霧 ATLUS SOUND TEAM ATLUS SOUND TEAM, 目黒将司 B $$$$" at bounding box center [853, 622] width 830 height 43
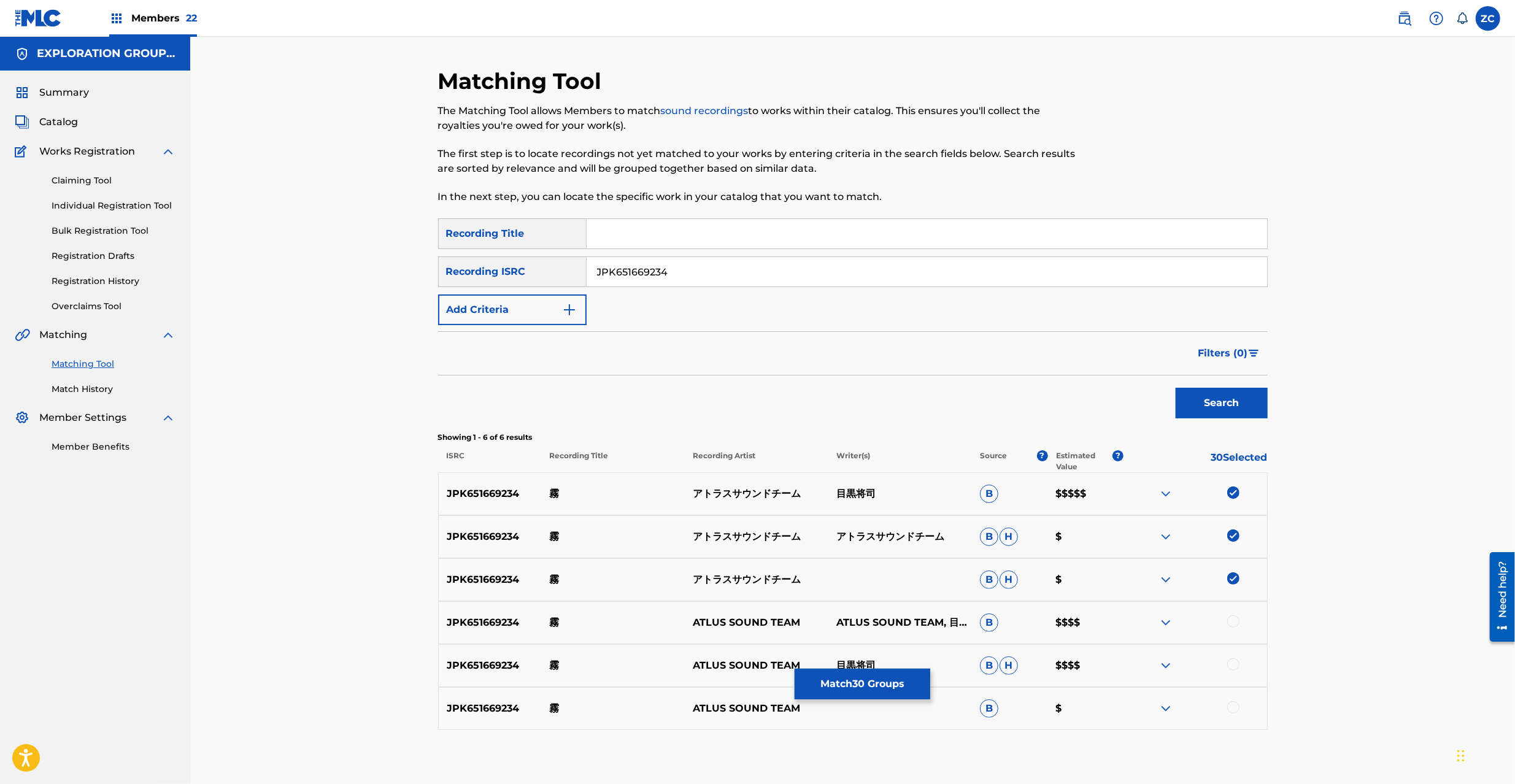
click at [1235, 621] on div at bounding box center [1233, 621] width 12 height 12
click at [1233, 668] on div at bounding box center [1233, 664] width 12 height 12
click at [1235, 708] on div at bounding box center [1233, 707] width 12 height 12
click at [869, 685] on button "Match 33 Groups" at bounding box center [862, 684] width 135 height 31
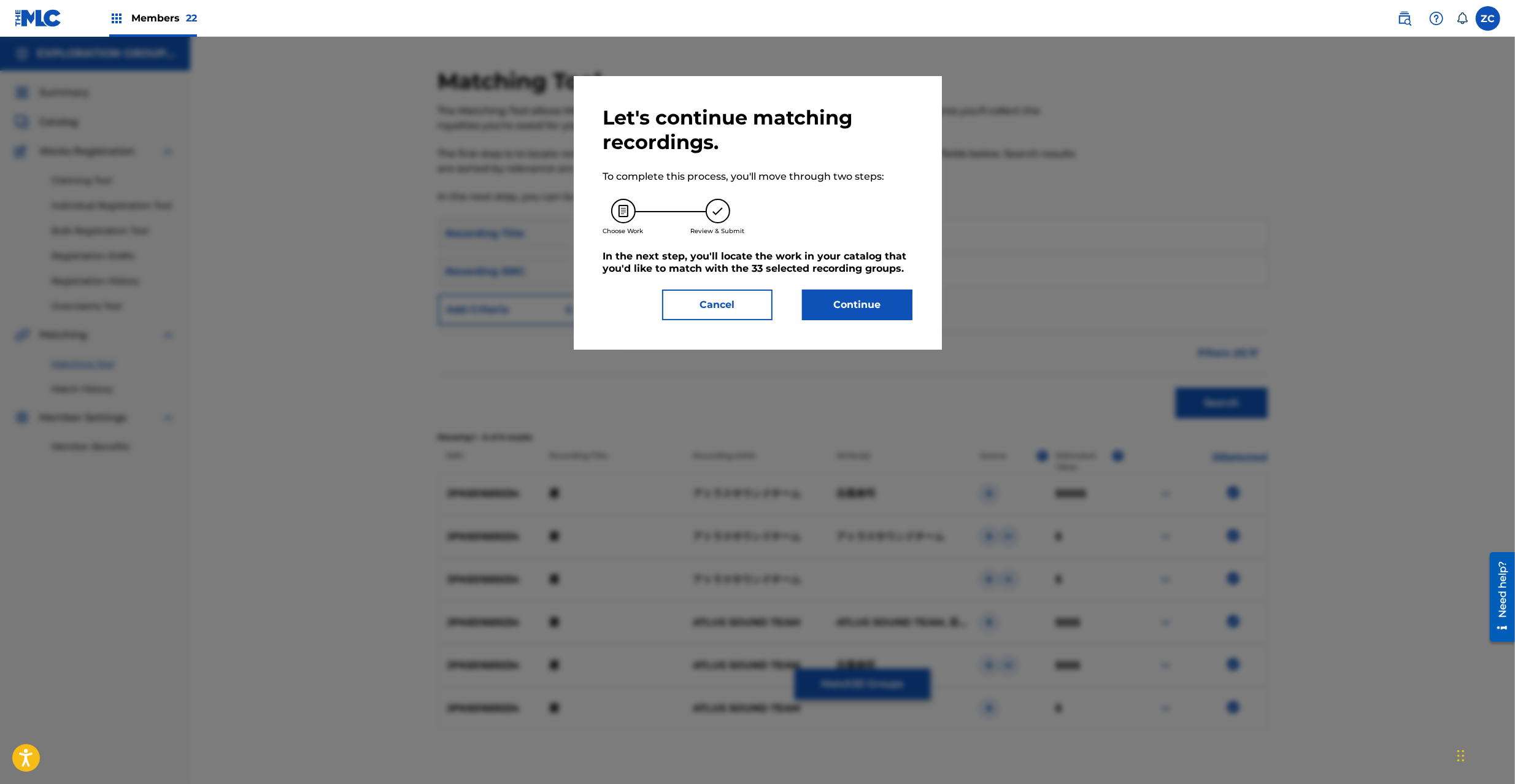
click at [842, 310] on button "Continue" at bounding box center [857, 305] width 111 height 31
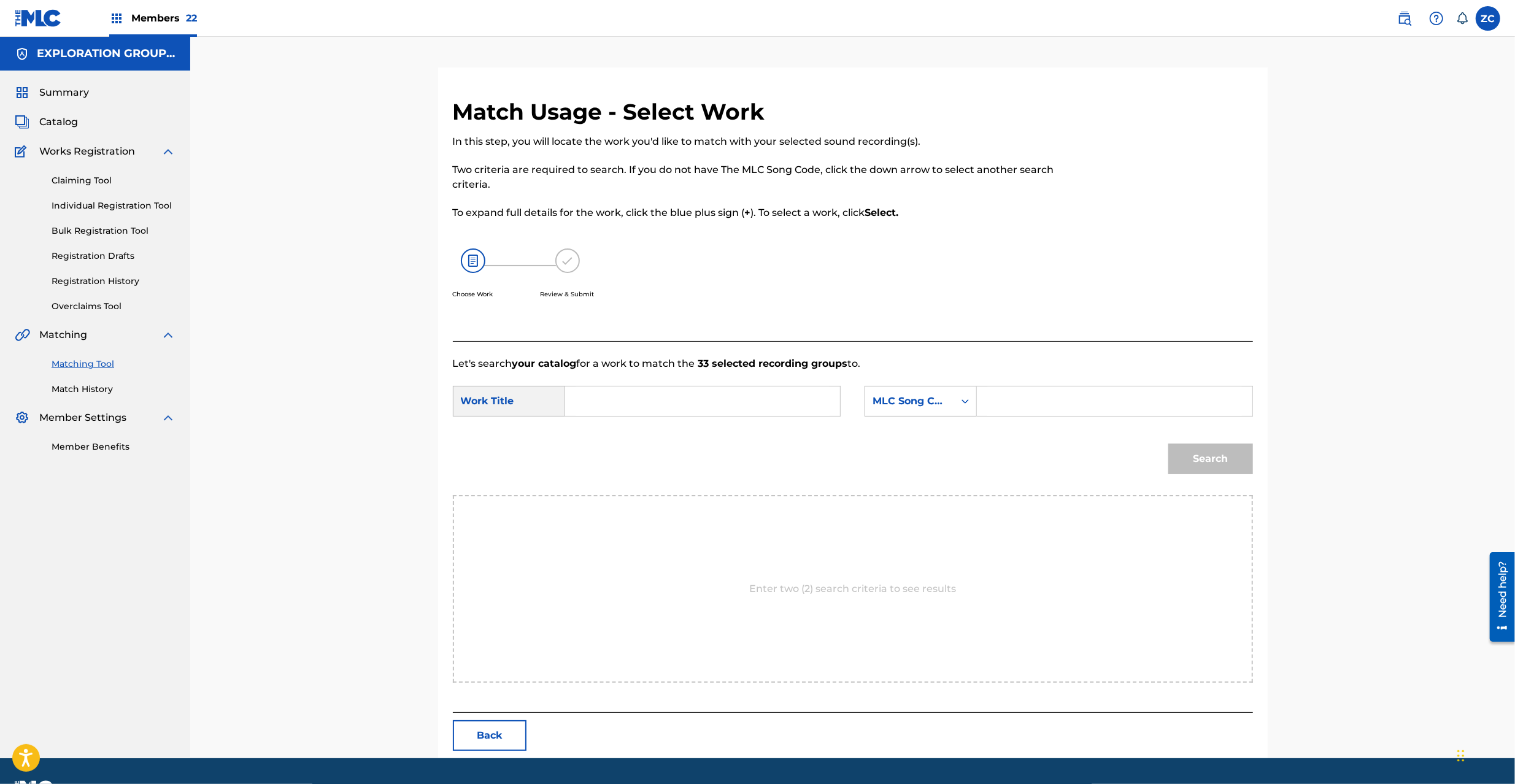
click at [786, 410] on input "Search Form" at bounding box center [702, 401] width 254 height 29
click at [674, 404] on input "Kiri B Mero Ver KC66SS" at bounding box center [702, 401] width 254 height 29
type input "Kiri B Mero Ver"
click at [1048, 400] on input "Search Form" at bounding box center [1114, 401] width 254 height 29
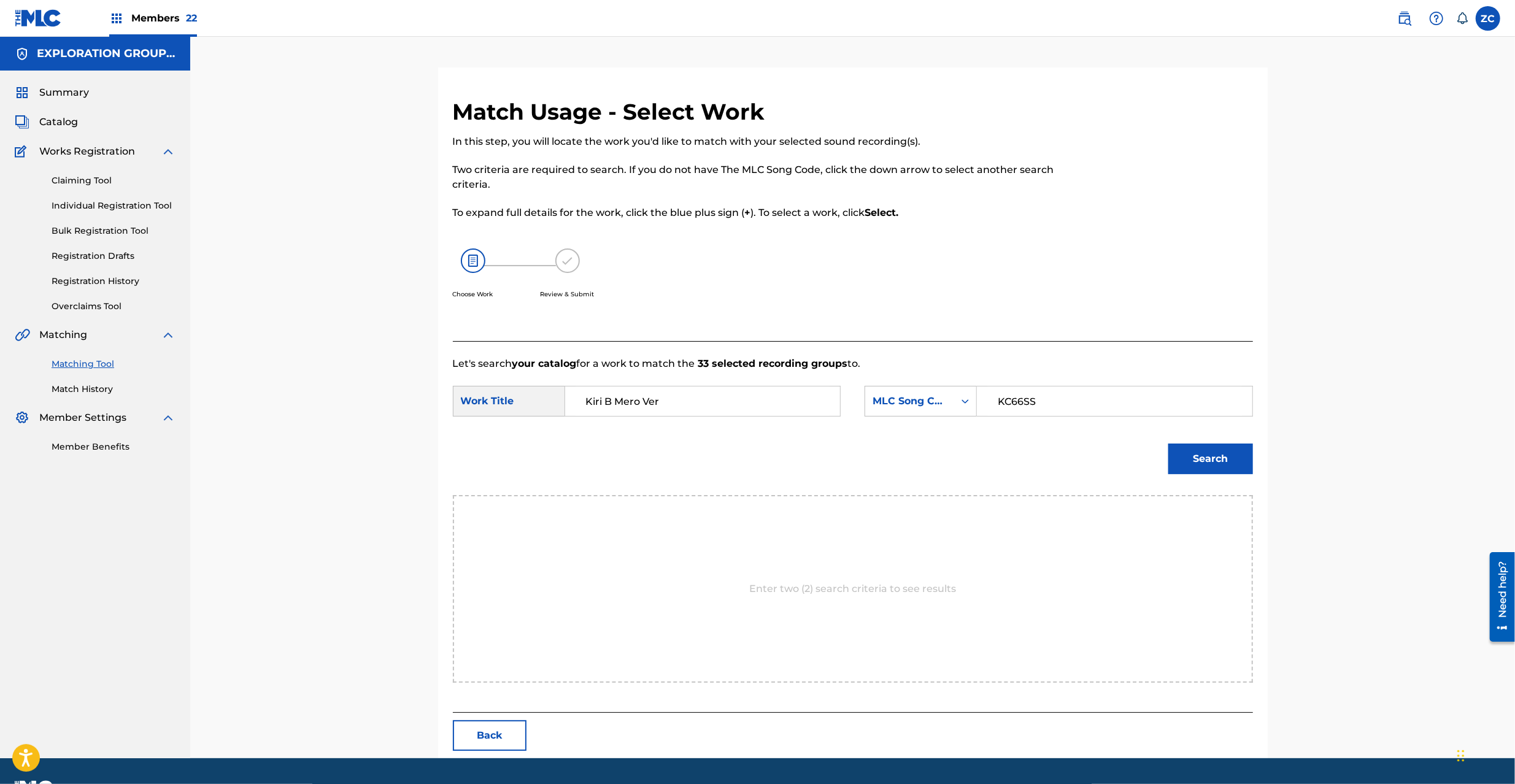
type input "KC66SS"
click at [1238, 459] on button "Search" at bounding box center [1211, 458] width 84 height 31
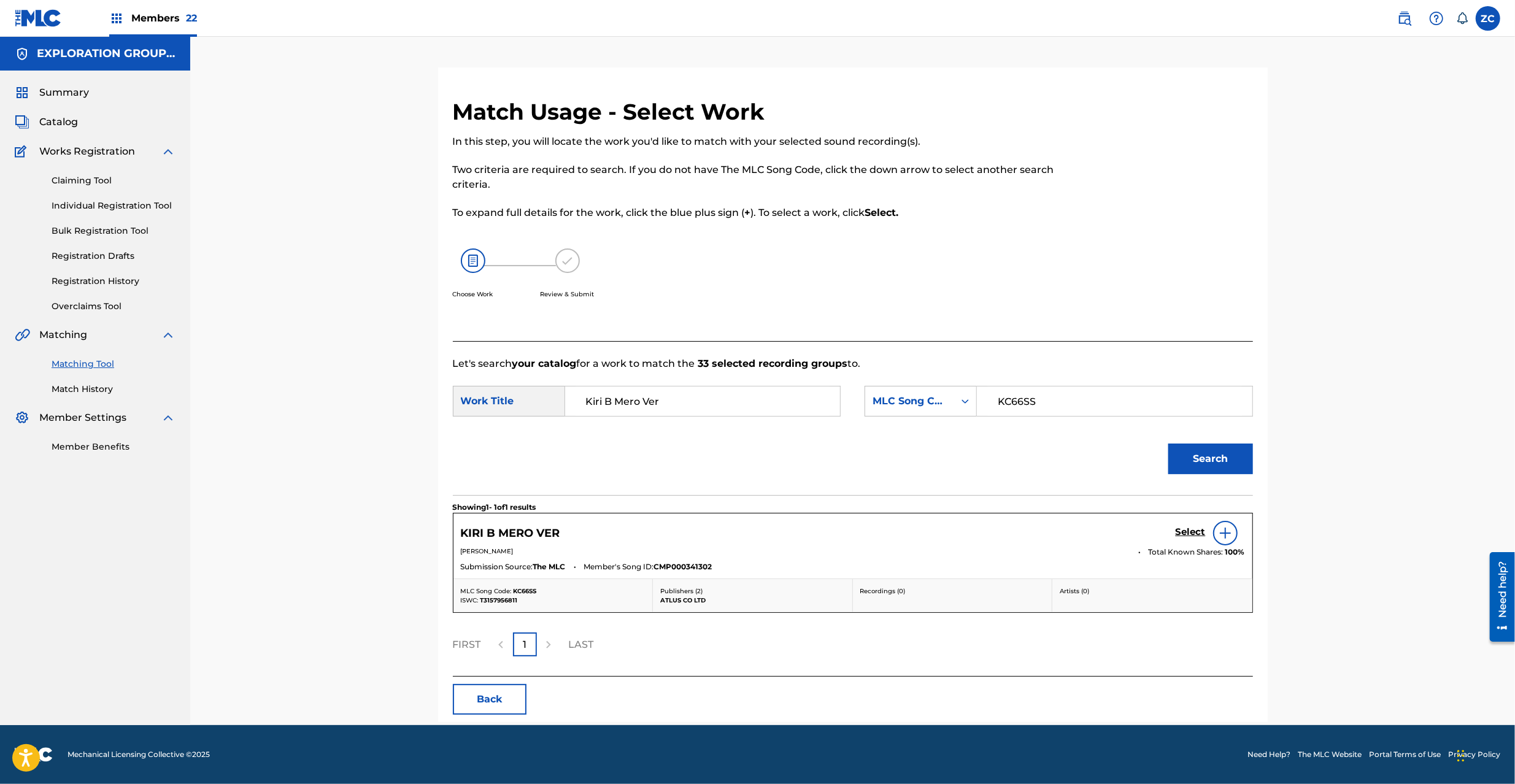
click at [1192, 536] on h5 "Select" at bounding box center [1191, 532] width 30 height 12
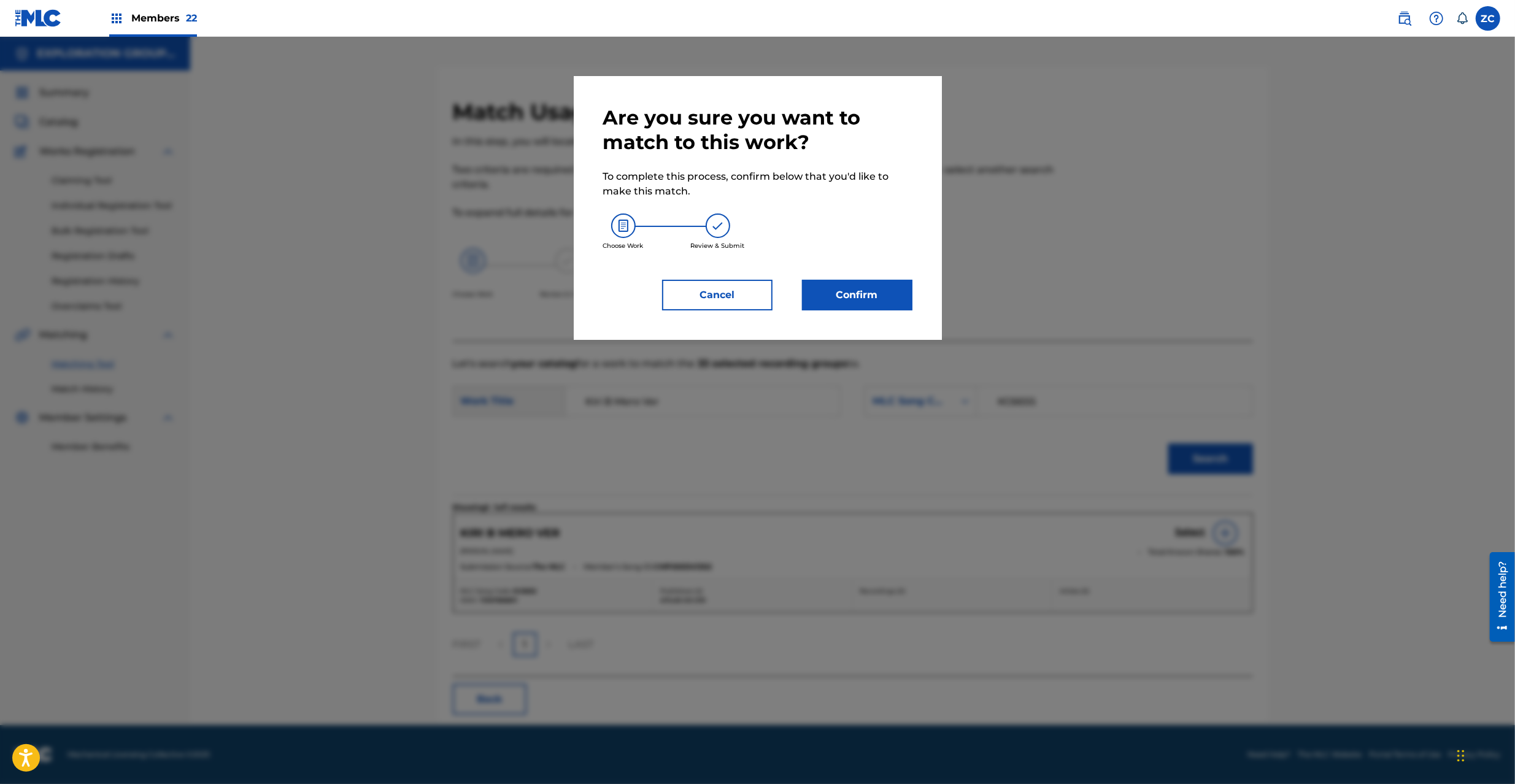
click at [860, 283] on button "Confirm" at bounding box center [857, 294] width 111 height 31
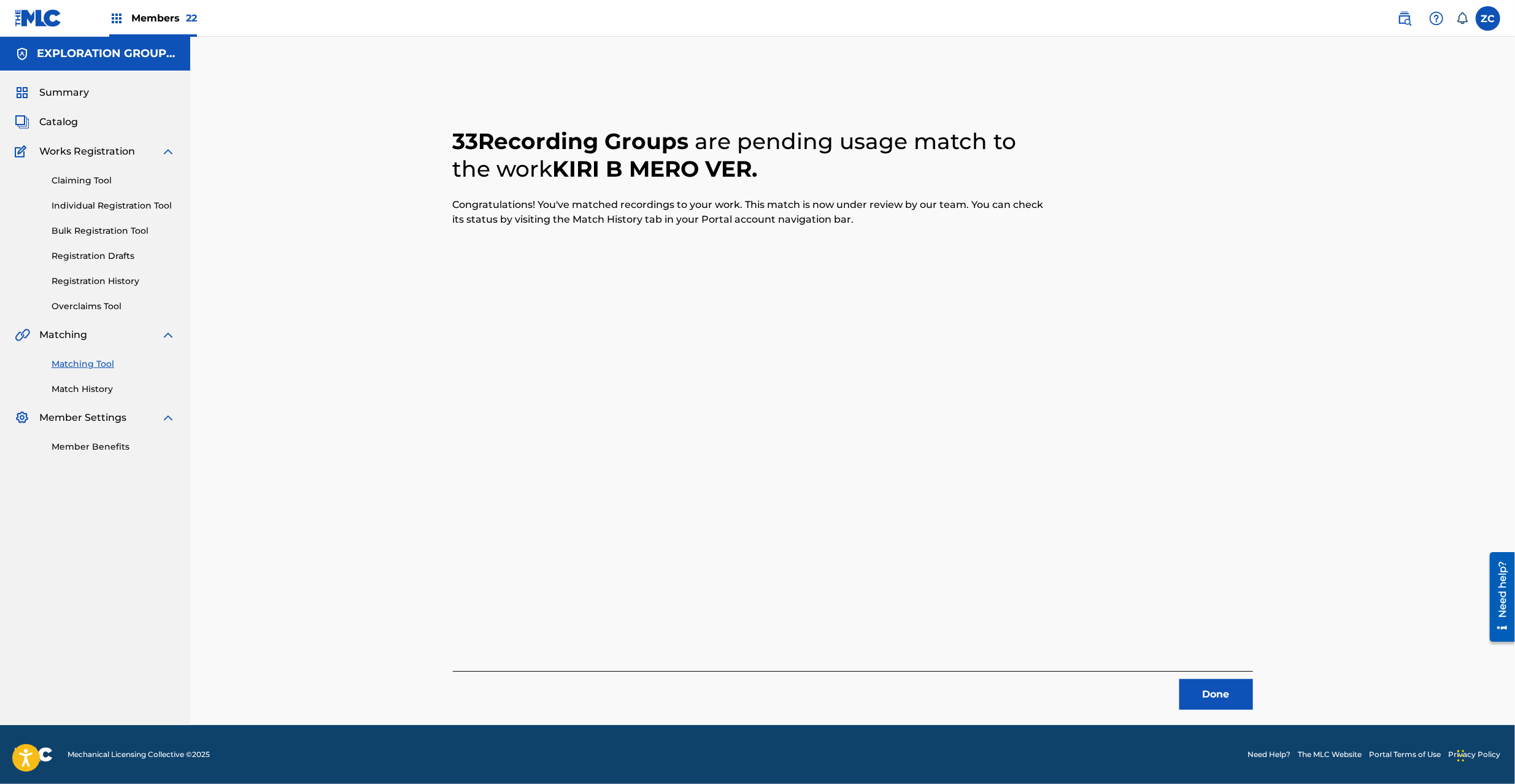
click at [1228, 692] on button "Done" at bounding box center [1216, 694] width 73 height 31
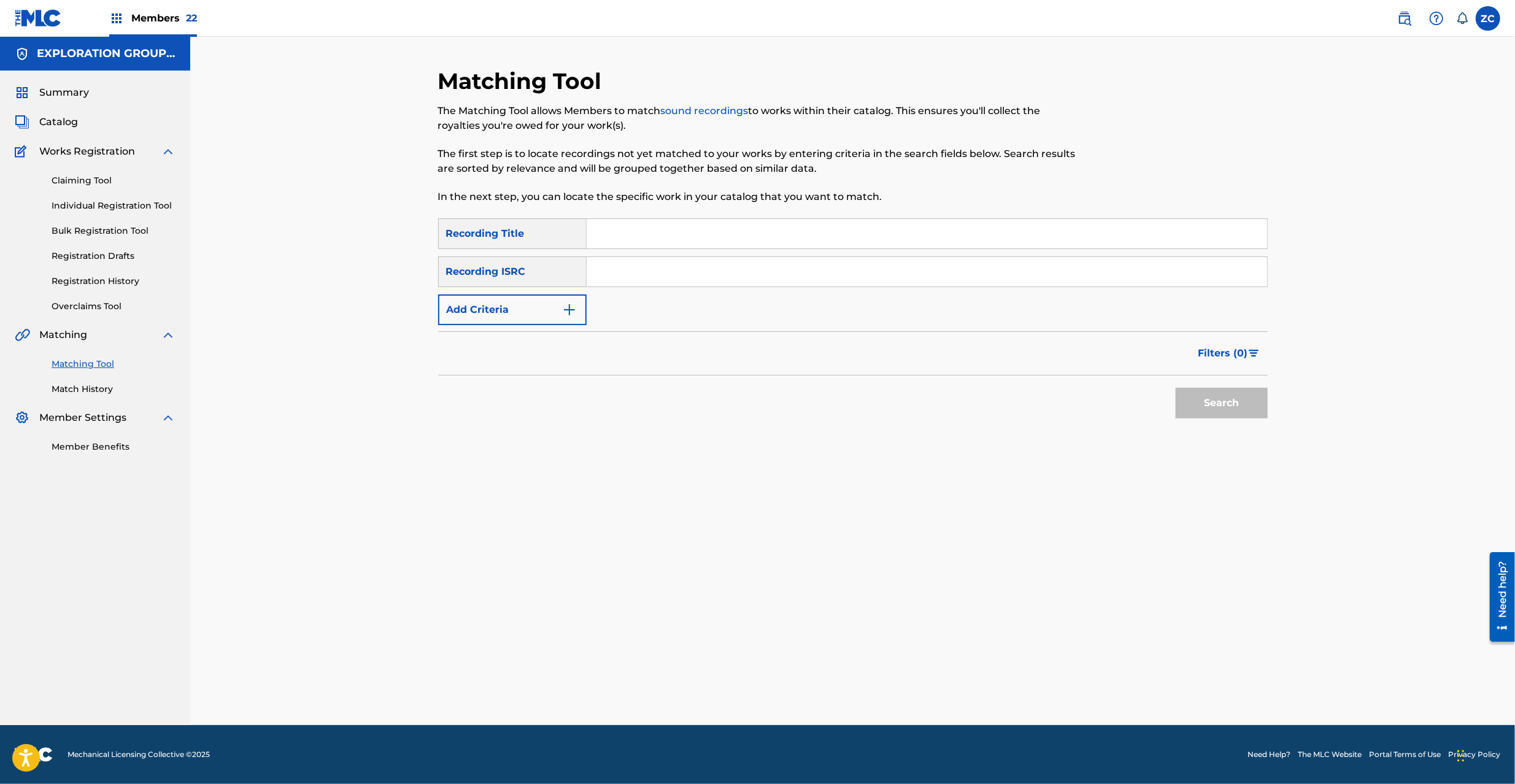
drag, startPoint x: 720, startPoint y: 273, endPoint x: 728, endPoint y: 275, distance: 8.2
click at [720, 273] on input "Search Form" at bounding box center [927, 271] width 681 height 29
click at [1185, 399] on button "Search" at bounding box center [1222, 403] width 92 height 31
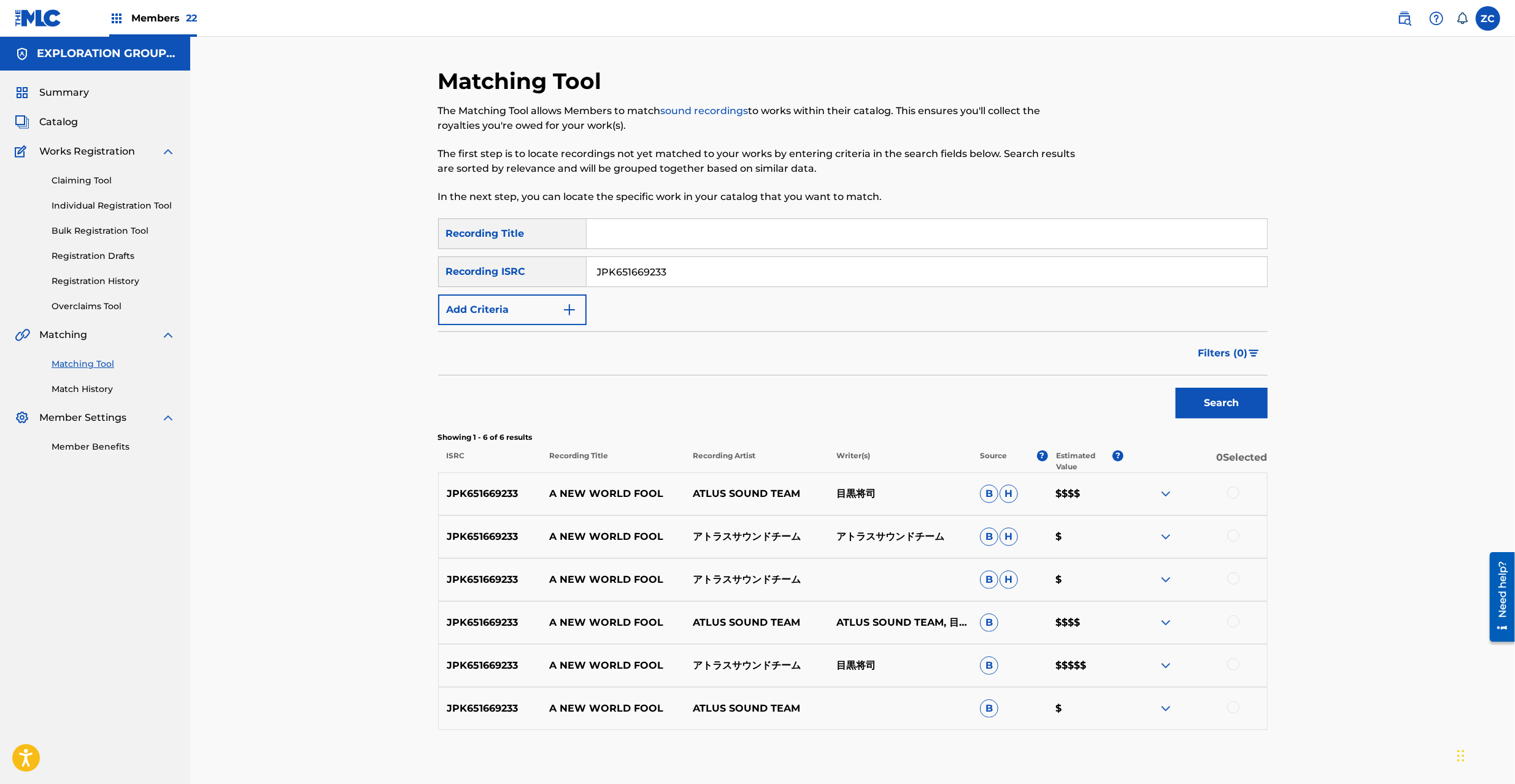
click at [1232, 493] on div at bounding box center [1233, 492] width 12 height 12
click at [1232, 535] on div at bounding box center [1233, 535] width 12 height 12
click at [1236, 579] on div at bounding box center [1233, 578] width 12 height 12
click at [1236, 619] on div at bounding box center [1233, 621] width 12 height 12
click at [1232, 665] on div at bounding box center [1233, 664] width 12 height 12
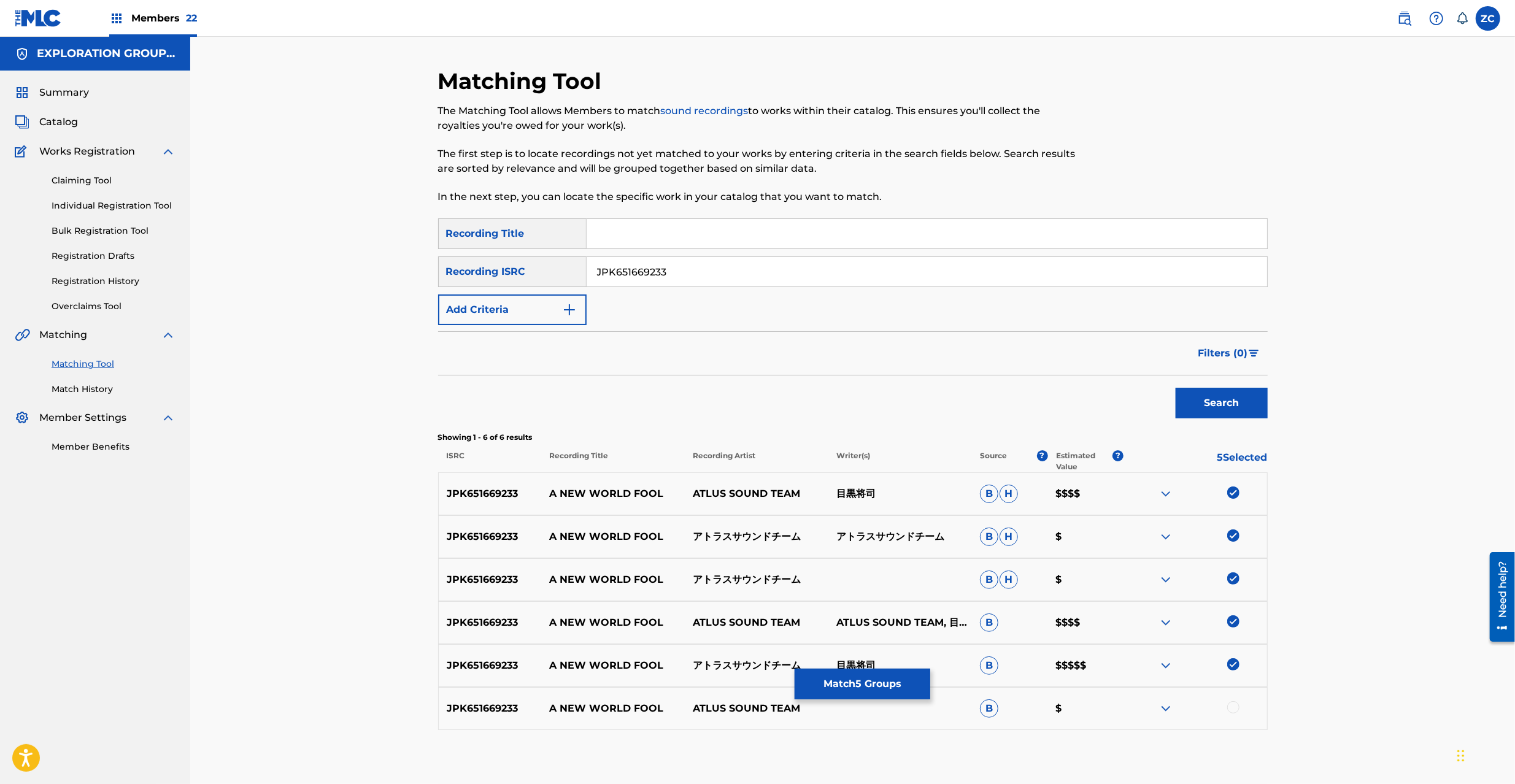
click at [1233, 707] on div at bounding box center [1233, 707] width 12 height 12
click at [719, 271] on input "JPK651669233" at bounding box center [927, 271] width 681 height 29
drag, startPoint x: 1255, startPoint y: 403, endPoint x: 1048, endPoint y: 351, distance: 213.4
click at [1255, 403] on button "Search" at bounding box center [1222, 403] width 92 height 31
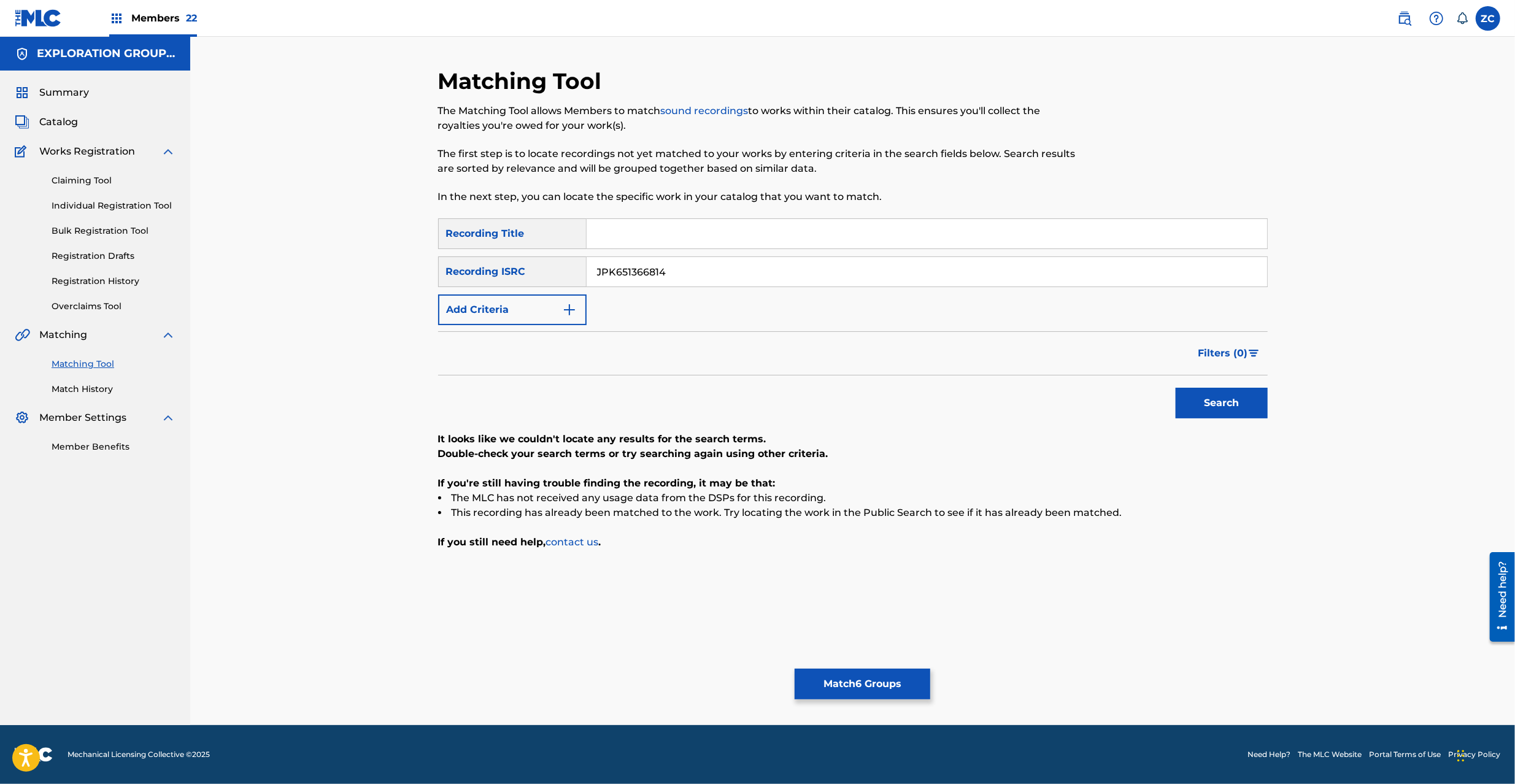
click at [740, 273] on input "JPK651366814" at bounding box center [927, 271] width 681 height 29
click at [1233, 396] on button "Search" at bounding box center [1222, 403] width 92 height 31
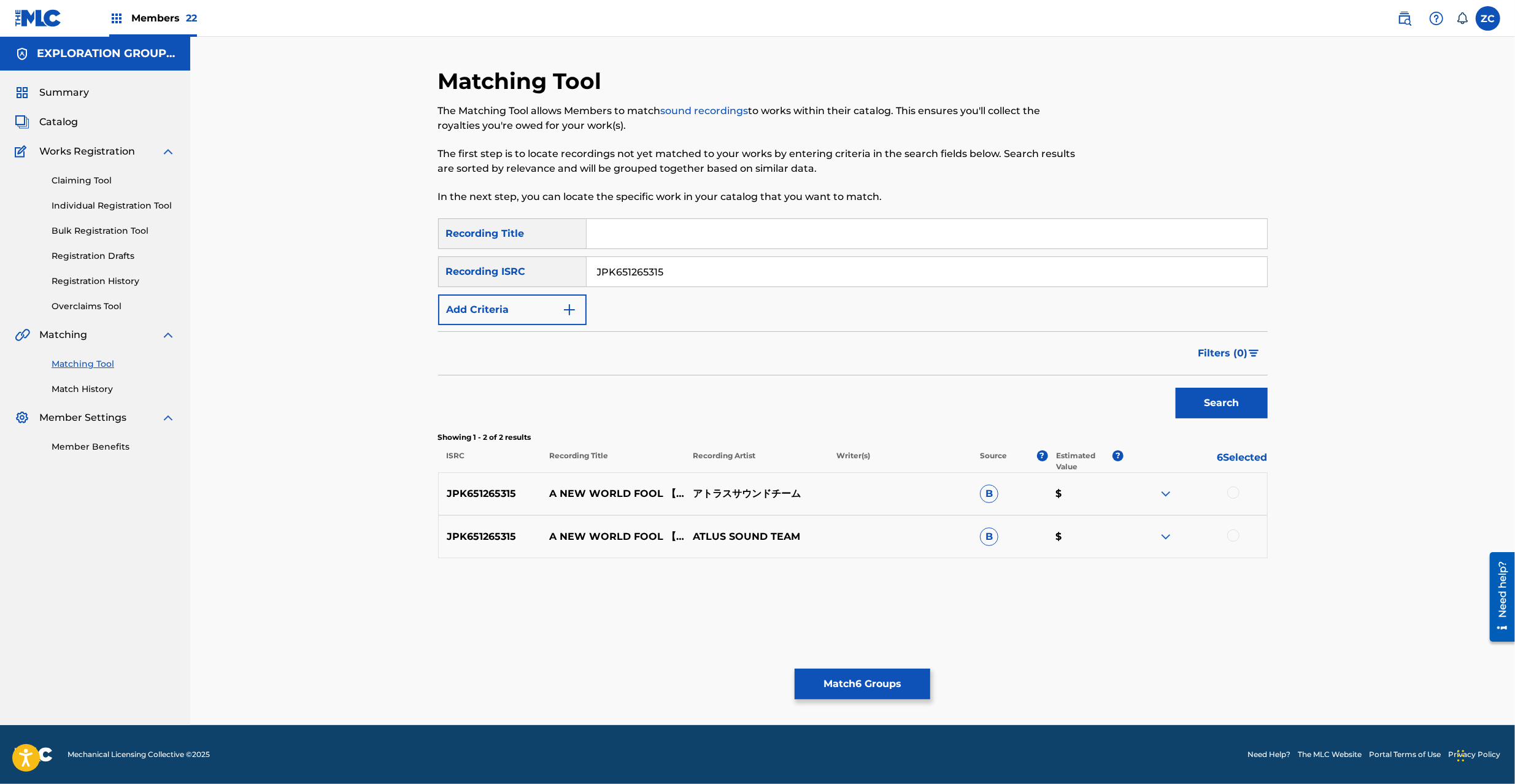
click at [1230, 492] on div at bounding box center [1233, 492] width 12 height 12
click at [1237, 531] on div at bounding box center [1233, 535] width 12 height 12
click at [774, 280] on input "JPK651265315" at bounding box center [927, 271] width 681 height 29
click at [1232, 406] on button "Search" at bounding box center [1222, 403] width 92 height 31
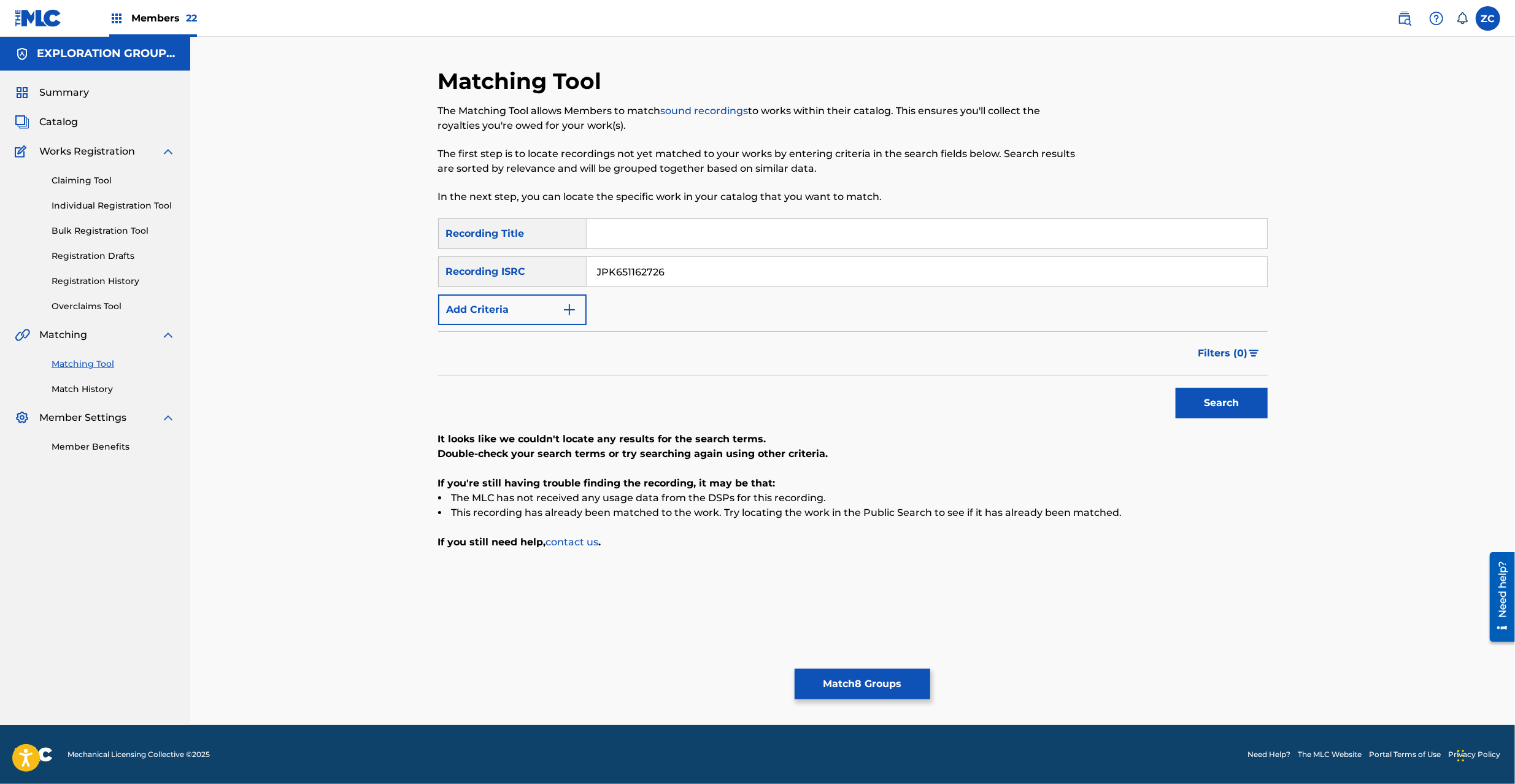
click at [705, 276] on input "JPK651162726" at bounding box center [927, 271] width 681 height 29
type input "JPP300800552"
drag, startPoint x: 1220, startPoint y: 403, endPoint x: 1081, endPoint y: 410, distance: 139.2
click at [1216, 403] on button "Search" at bounding box center [1222, 403] width 92 height 31
click at [911, 673] on button "Match 8 Groups" at bounding box center [862, 684] width 135 height 31
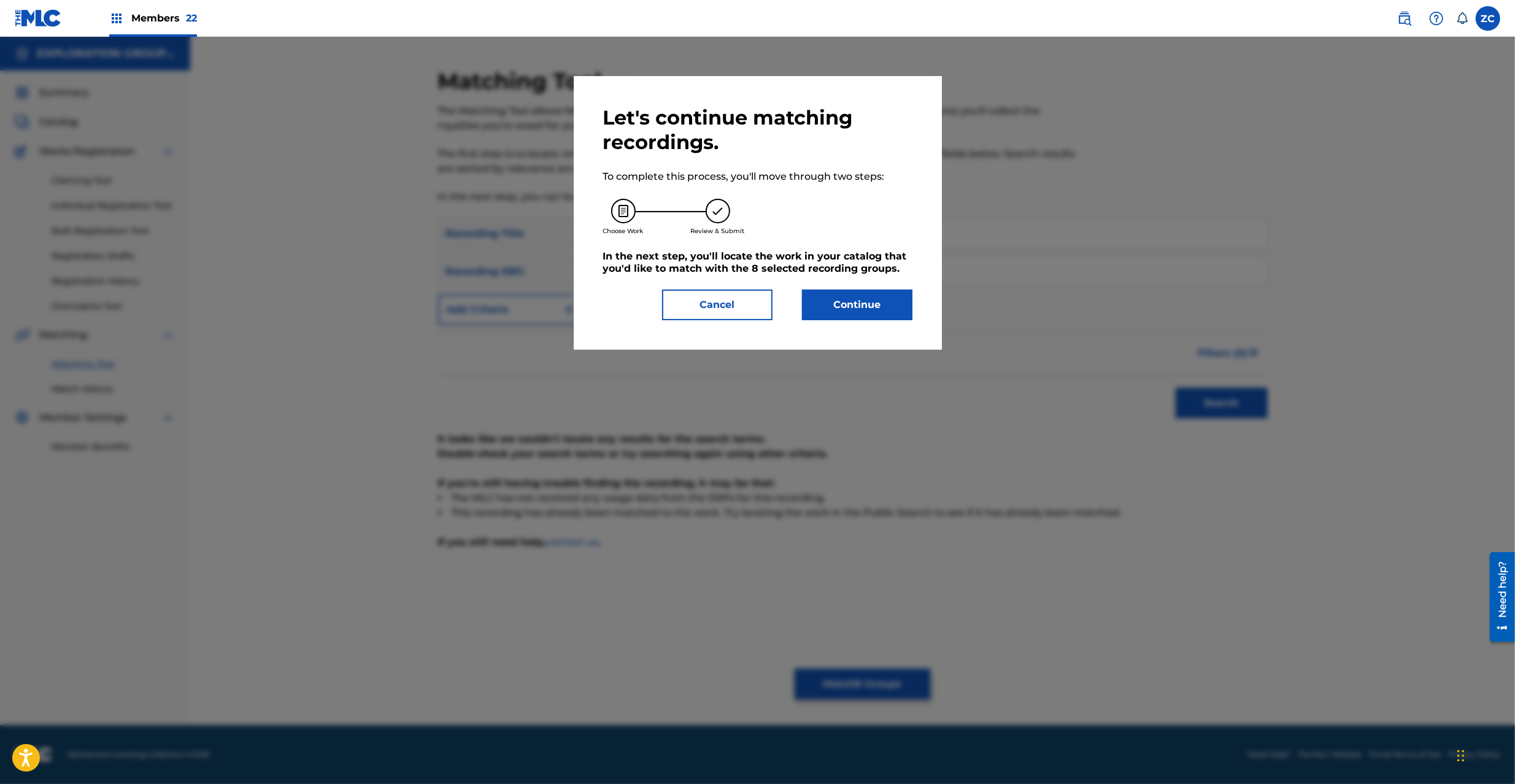
click at [812, 296] on button "Continue" at bounding box center [857, 305] width 111 height 31
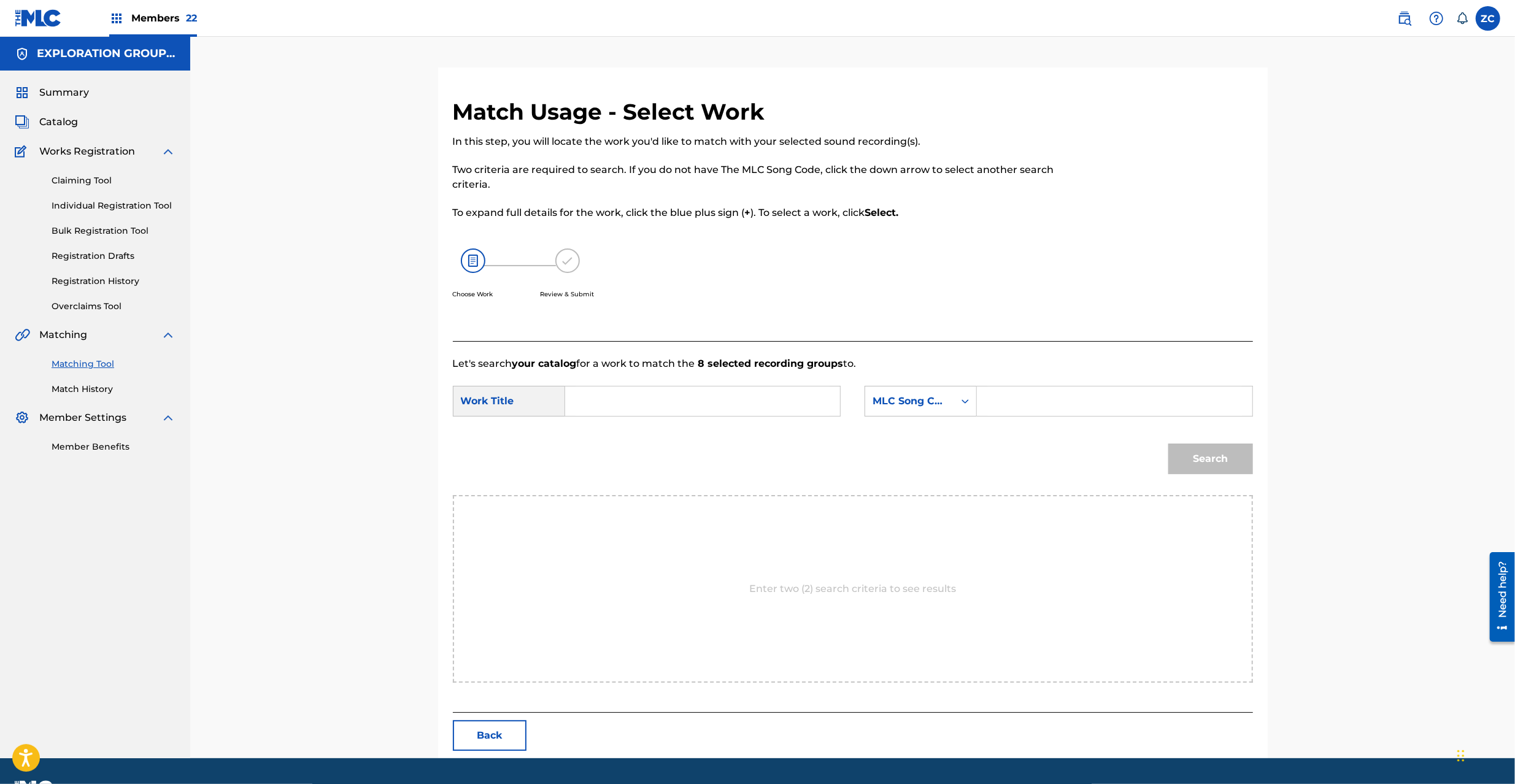
drag, startPoint x: 673, startPoint y: 383, endPoint x: 673, endPoint y: 404, distance: 21.0
click at [673, 396] on form "SearchWithCriteriadae6dcc4-3f16-46cc-9571-b9bb7faecc2d Work Title SearchWithCri…" at bounding box center [853, 433] width 800 height 124
click at [673, 404] on input "Search Form" at bounding box center [702, 401] width 254 height 29
click at [695, 403] on input "New World Fool A N98BGH" at bounding box center [702, 401] width 254 height 29
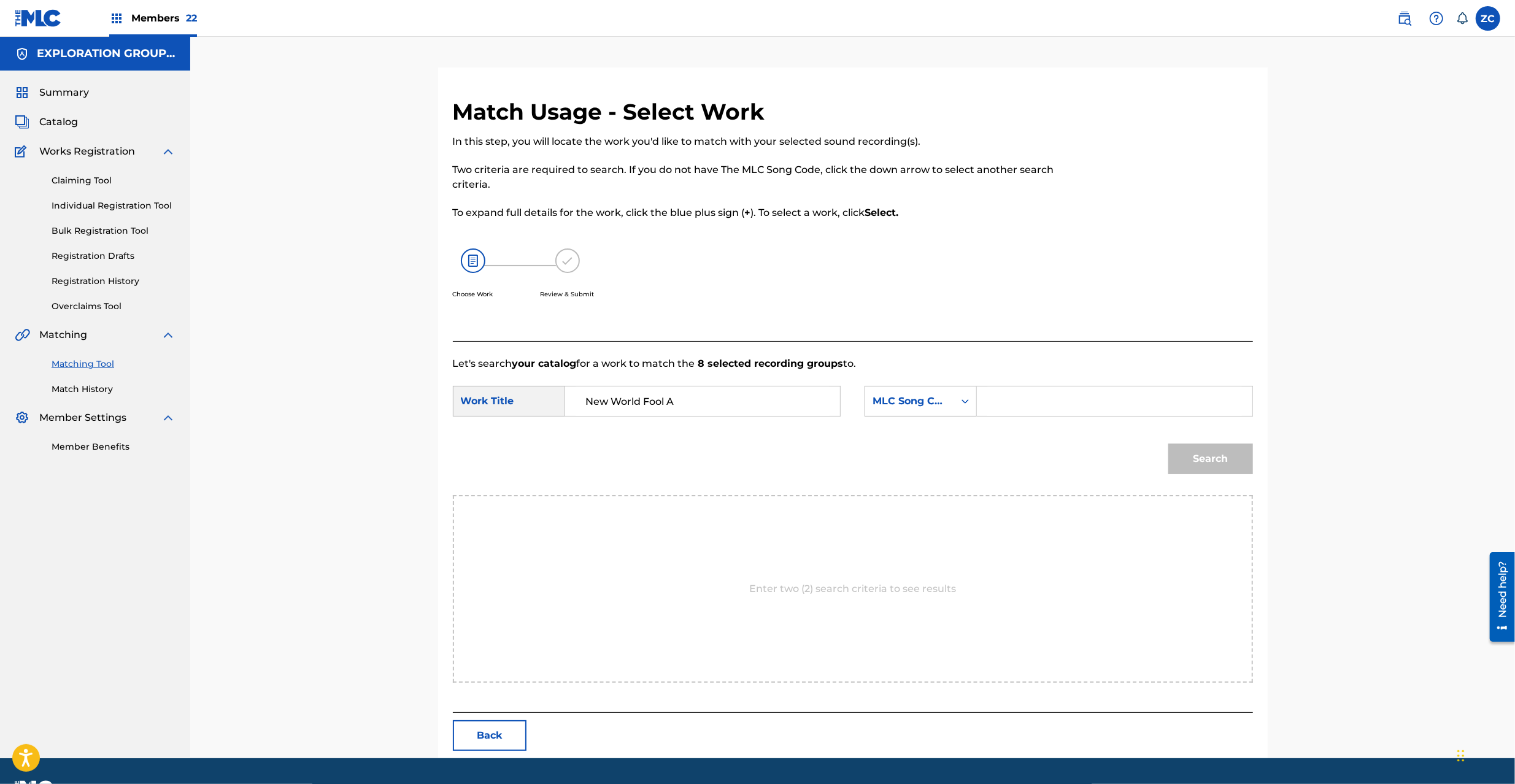
type input "New World Fool A"
click at [980, 405] on div "Search Form" at bounding box center [1115, 401] width 275 height 31
click at [1031, 396] on input "N98BGH" at bounding box center [1114, 401] width 254 height 29
type input "N98BGH"
drag, startPoint x: 1224, startPoint y: 452, endPoint x: 1216, endPoint y: 446, distance: 10.0
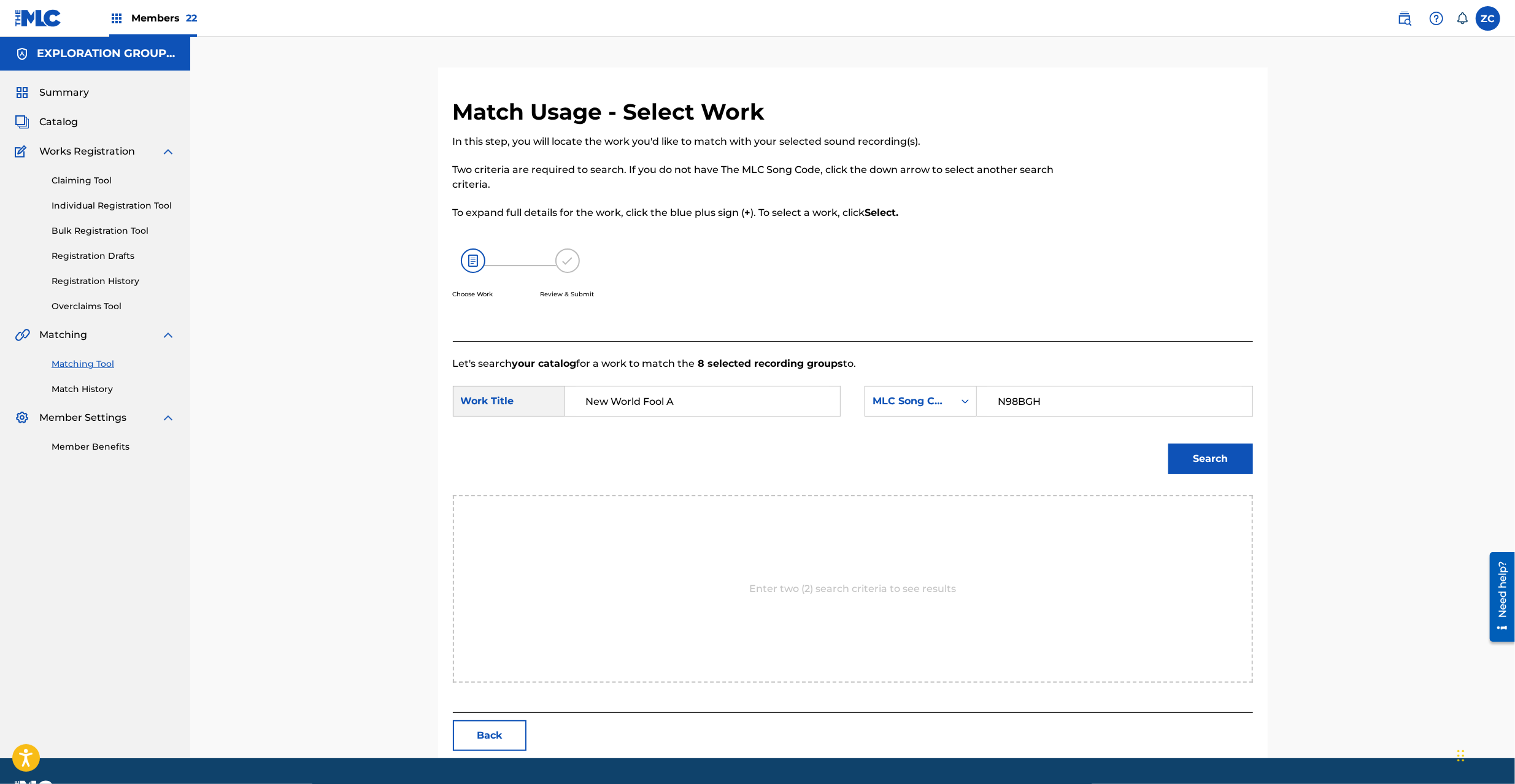
click at [1224, 454] on button "Search" at bounding box center [1211, 458] width 84 height 31
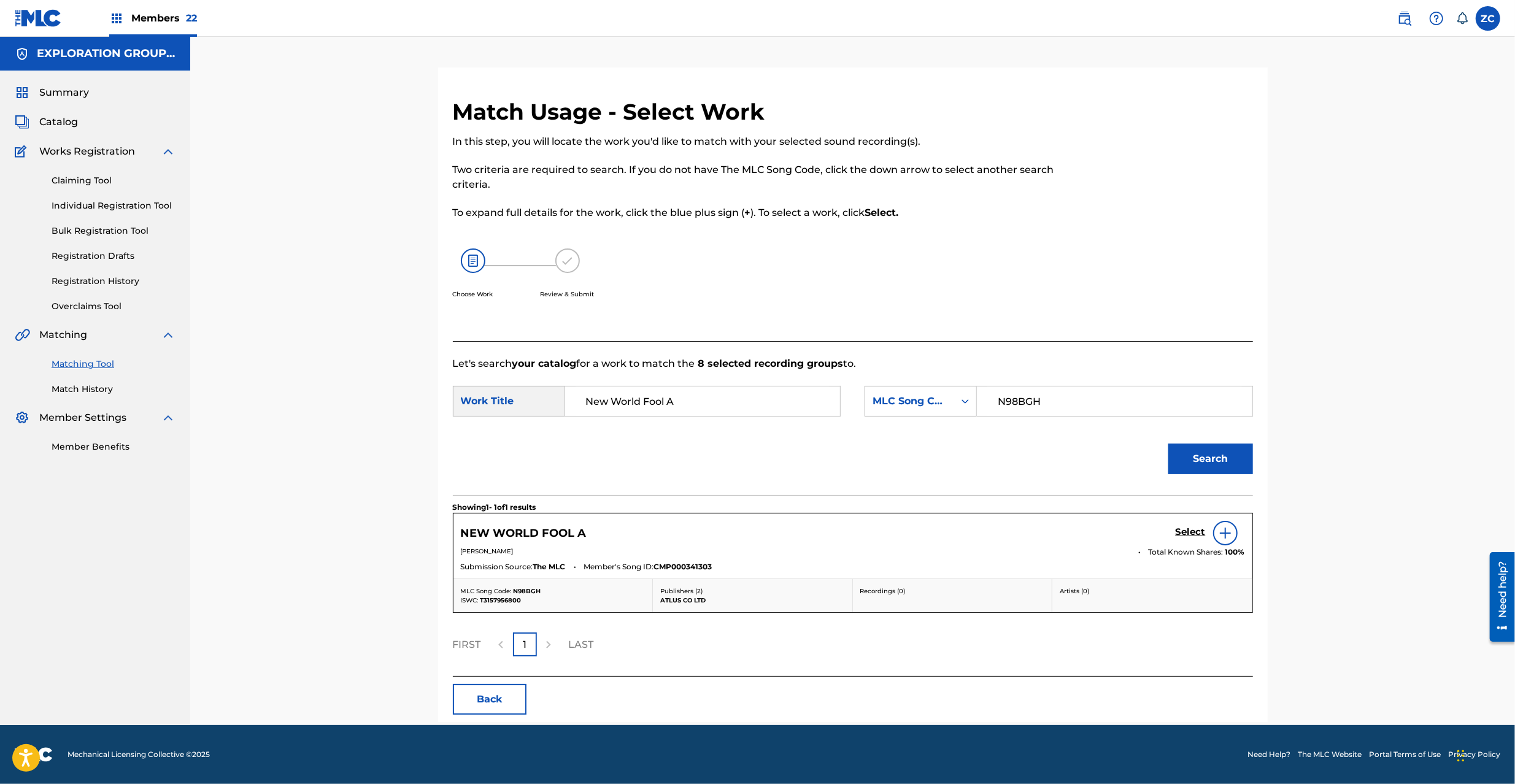
click at [1185, 532] on h5 "Select" at bounding box center [1191, 532] width 30 height 12
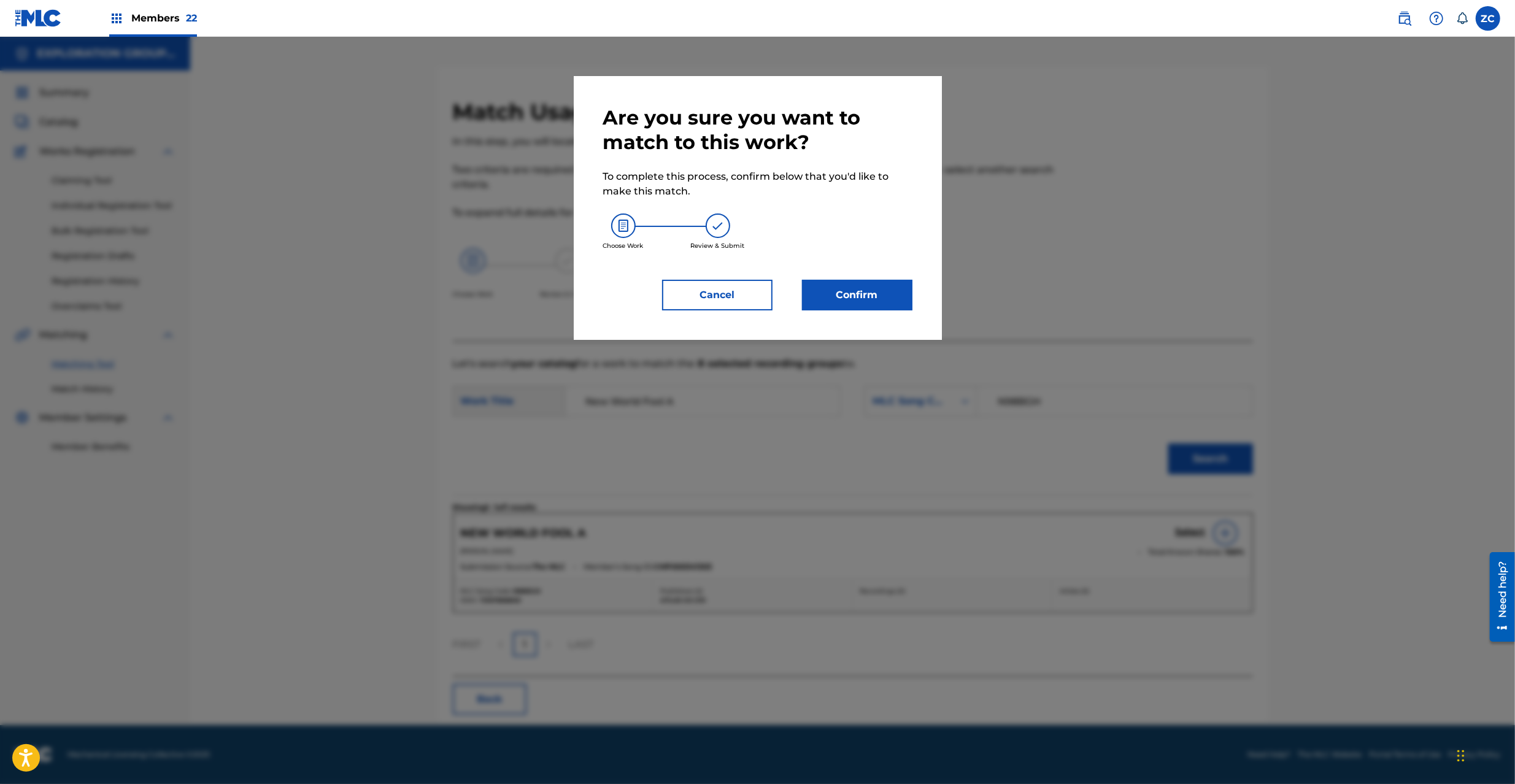
click at [877, 293] on button "Confirm" at bounding box center [857, 294] width 111 height 31
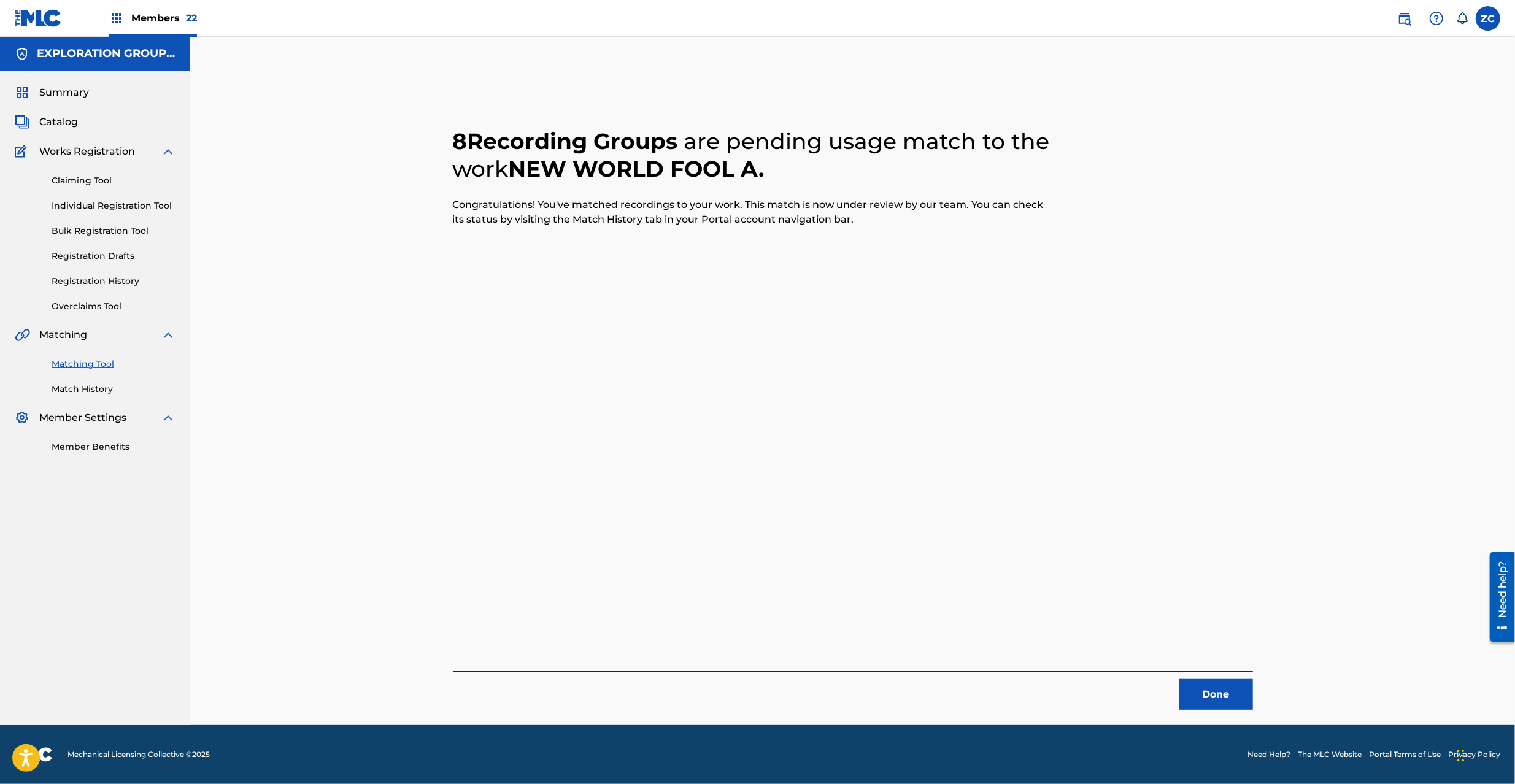
click at [1220, 688] on button "Done" at bounding box center [1216, 694] width 73 height 31
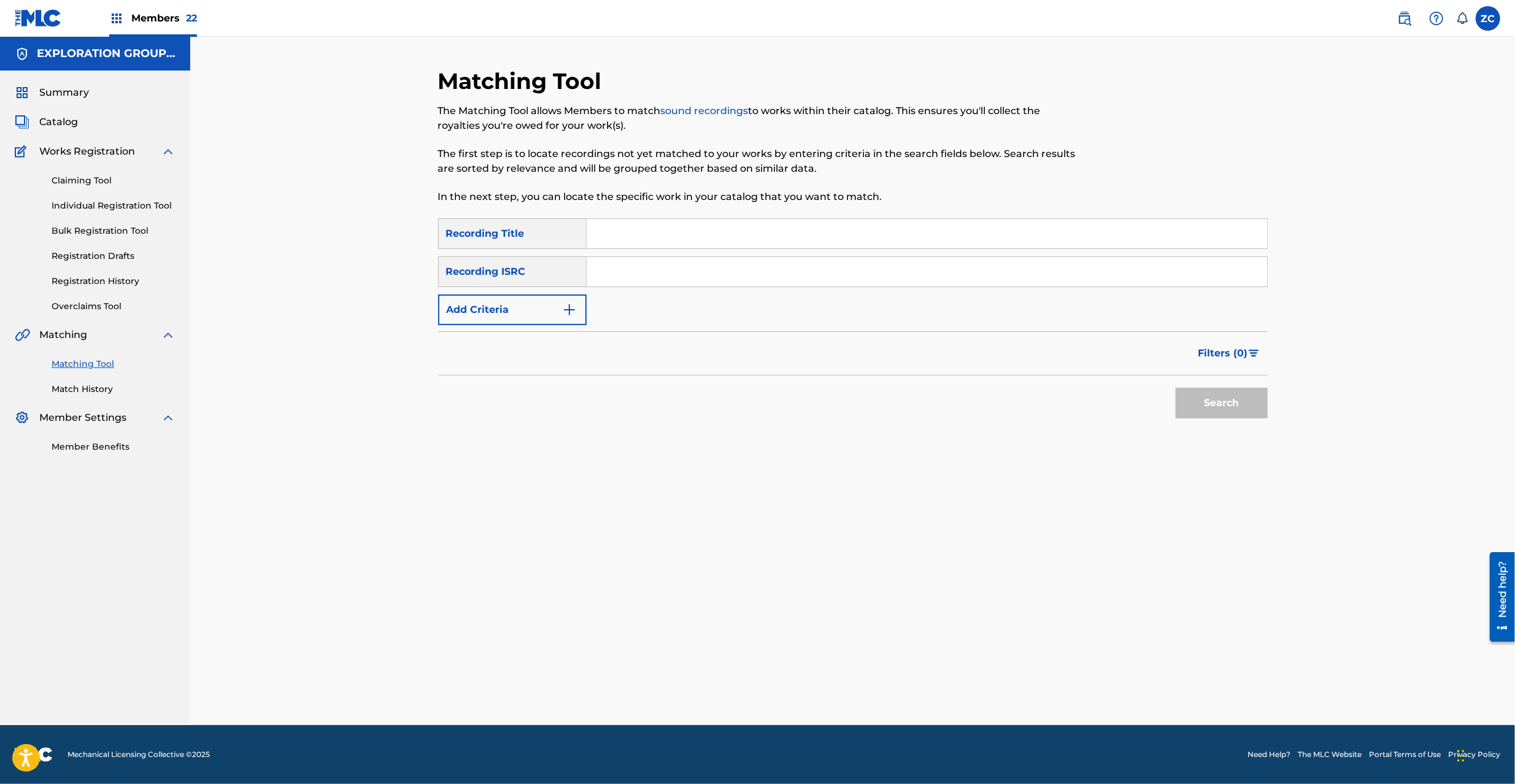
click at [681, 271] on input "Search Form" at bounding box center [927, 271] width 681 height 29
click at [1197, 411] on button "Search" at bounding box center [1222, 403] width 92 height 31
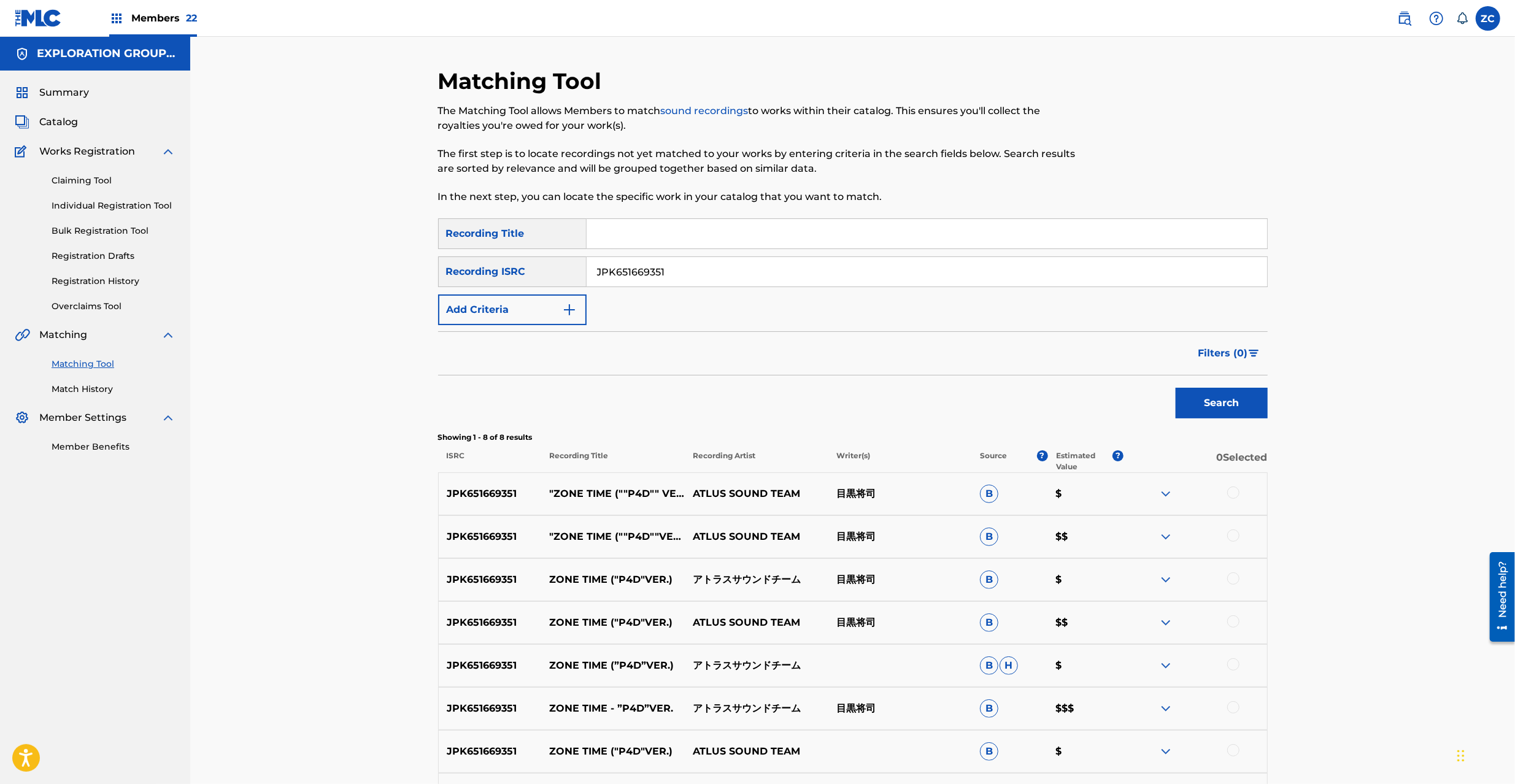
click at [1230, 493] on div at bounding box center [1233, 492] width 12 height 12
click at [1233, 536] on div at bounding box center [1233, 535] width 12 height 12
click at [1235, 583] on div at bounding box center [1233, 578] width 12 height 12
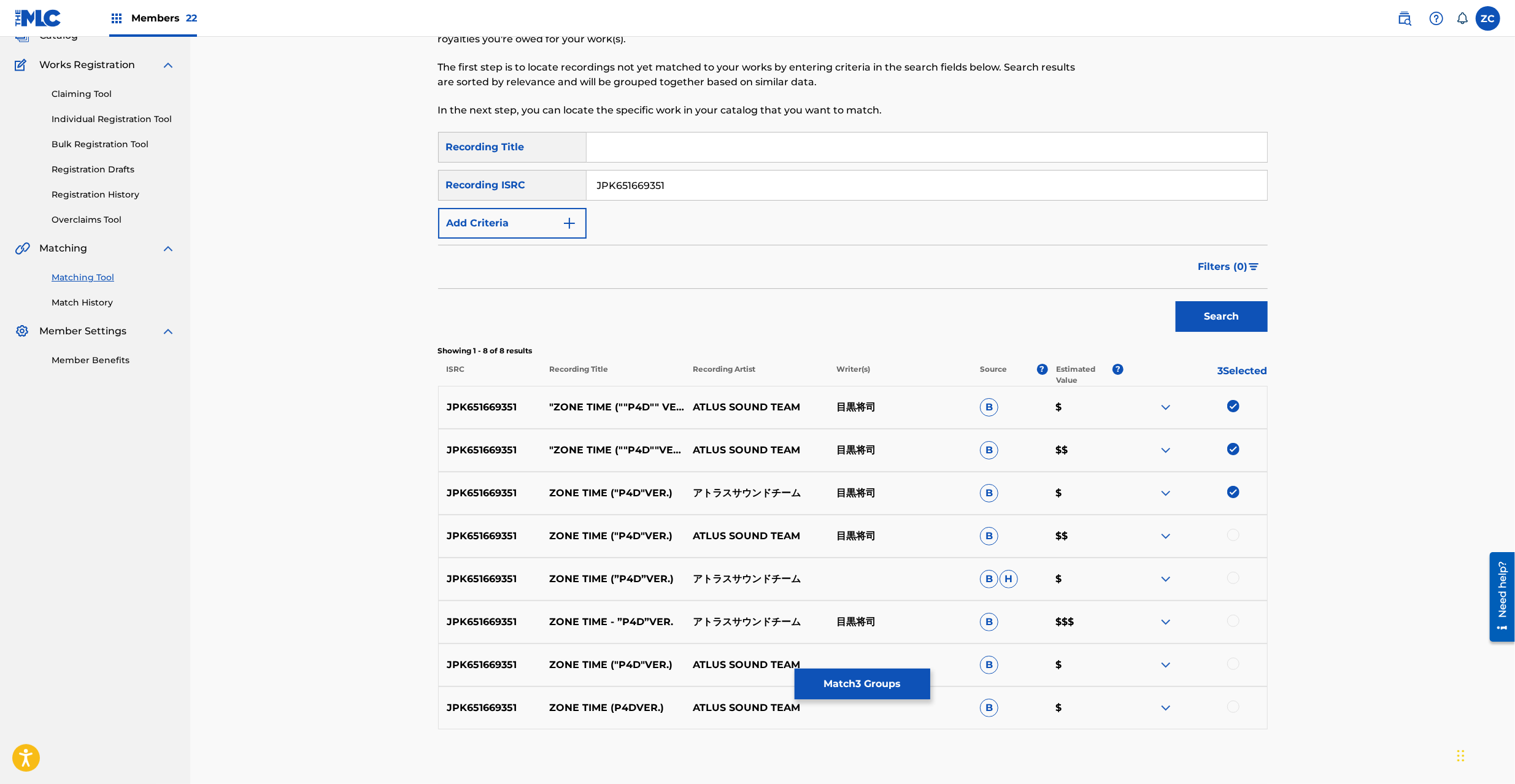
scroll to position [108, 0]
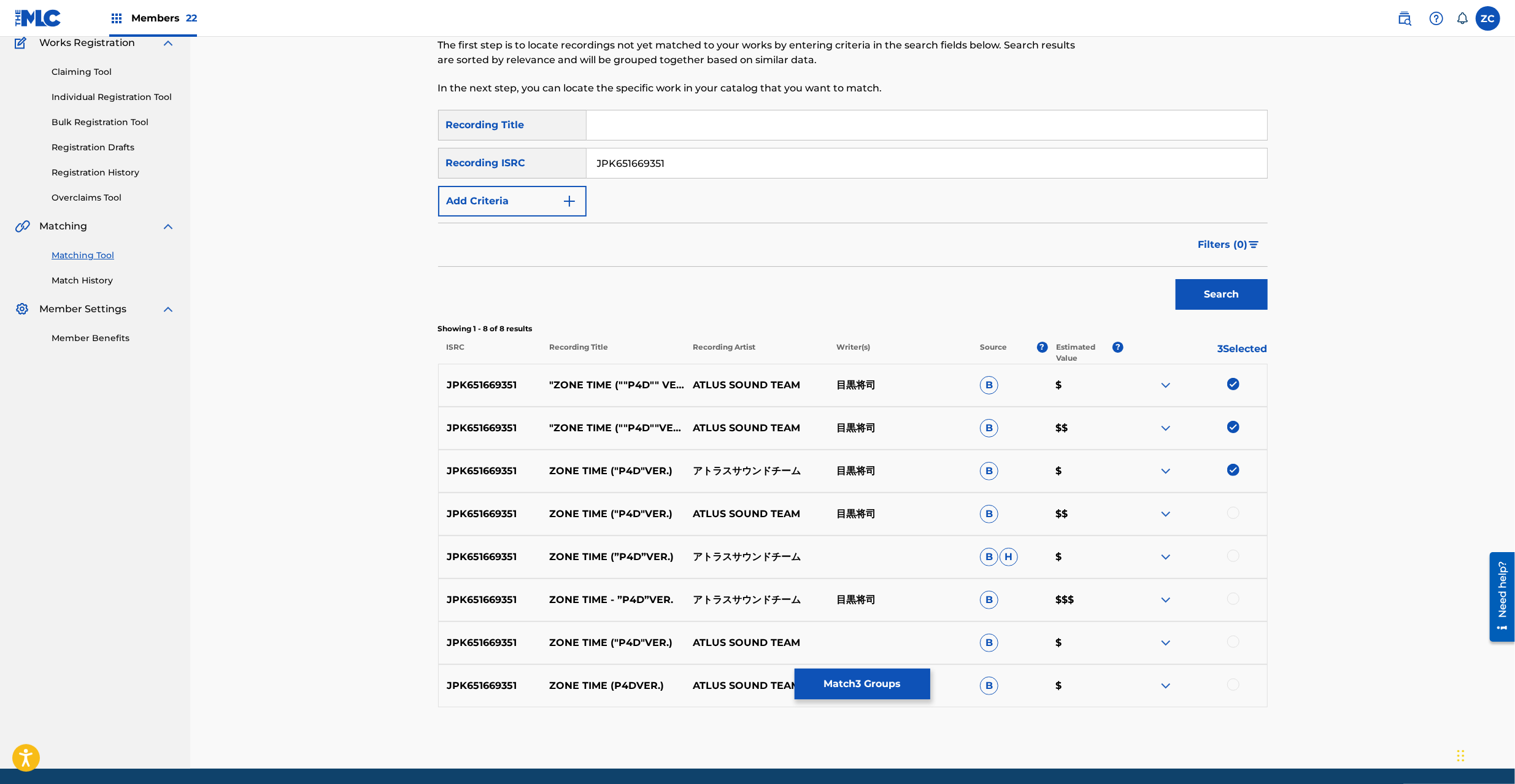
click at [1232, 511] on div at bounding box center [1233, 513] width 12 height 12
click at [1233, 553] on div at bounding box center [1233, 556] width 12 height 12
click at [1232, 601] on div at bounding box center [1233, 599] width 12 height 12
click at [1236, 641] on div at bounding box center [1233, 642] width 12 height 12
click at [1232, 684] on div at bounding box center [1233, 684] width 12 height 12
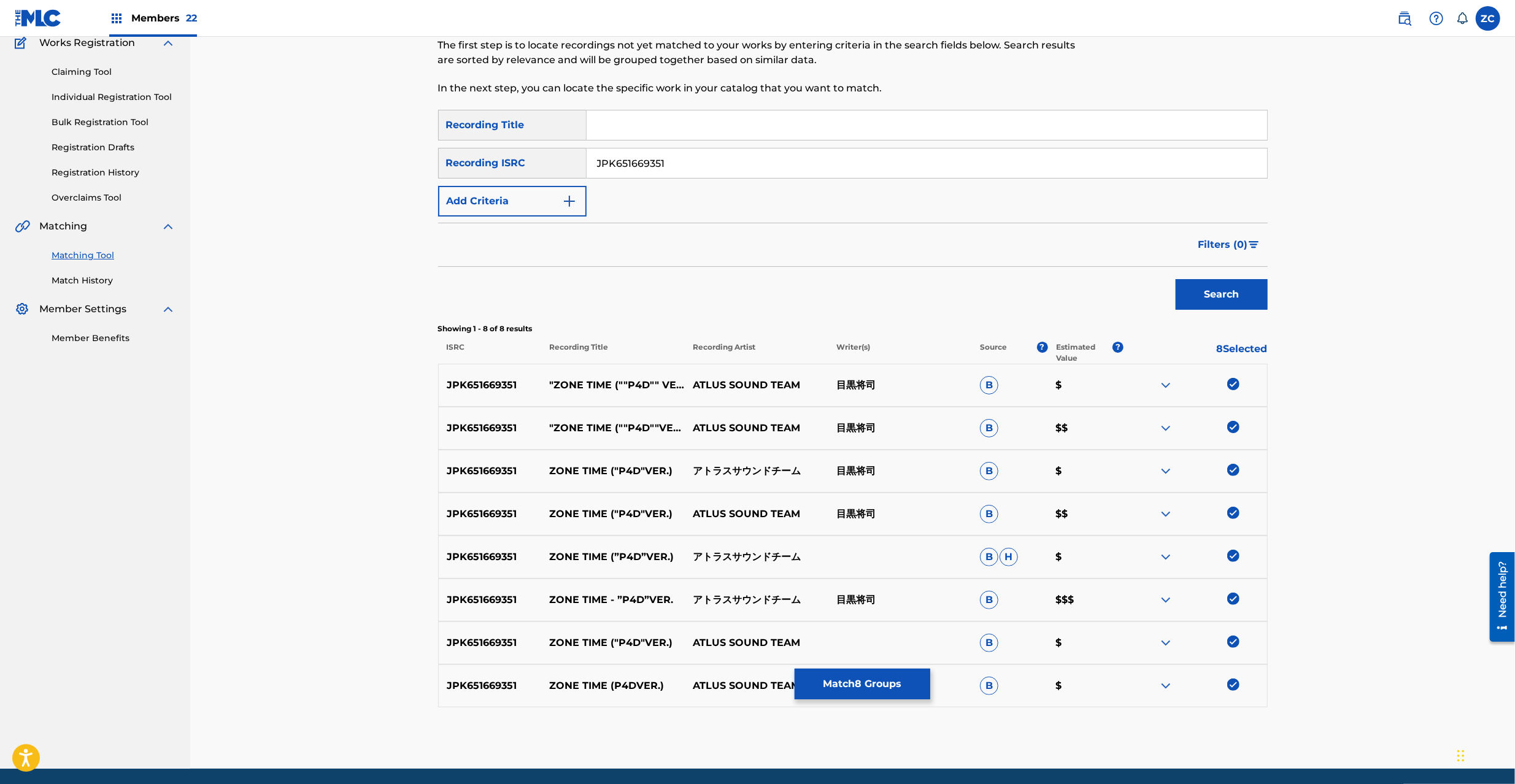
click at [780, 160] on input "JPK651669351" at bounding box center [927, 163] width 681 height 29
click at [1225, 291] on button "Search" at bounding box center [1222, 294] width 92 height 31
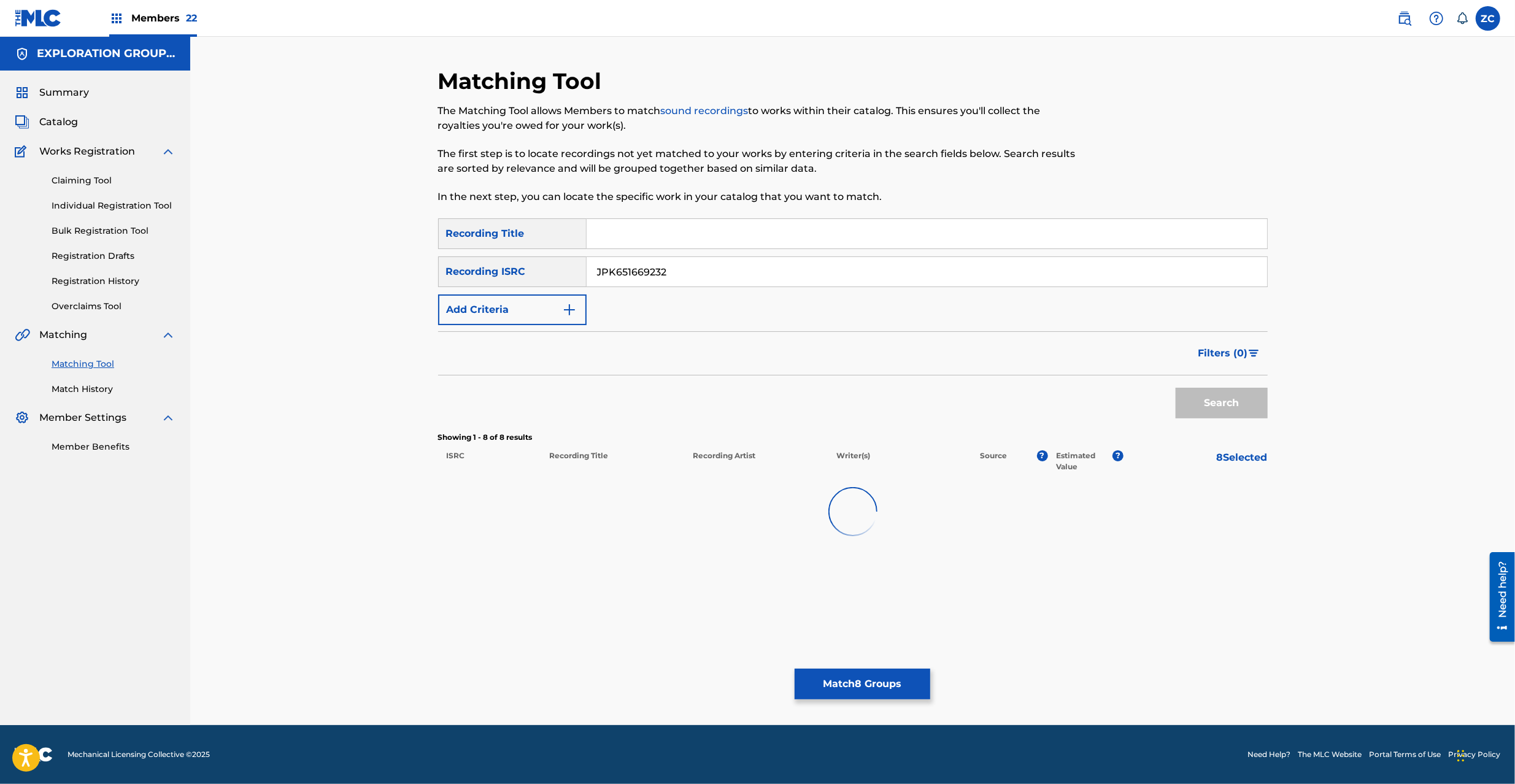
scroll to position [0, 0]
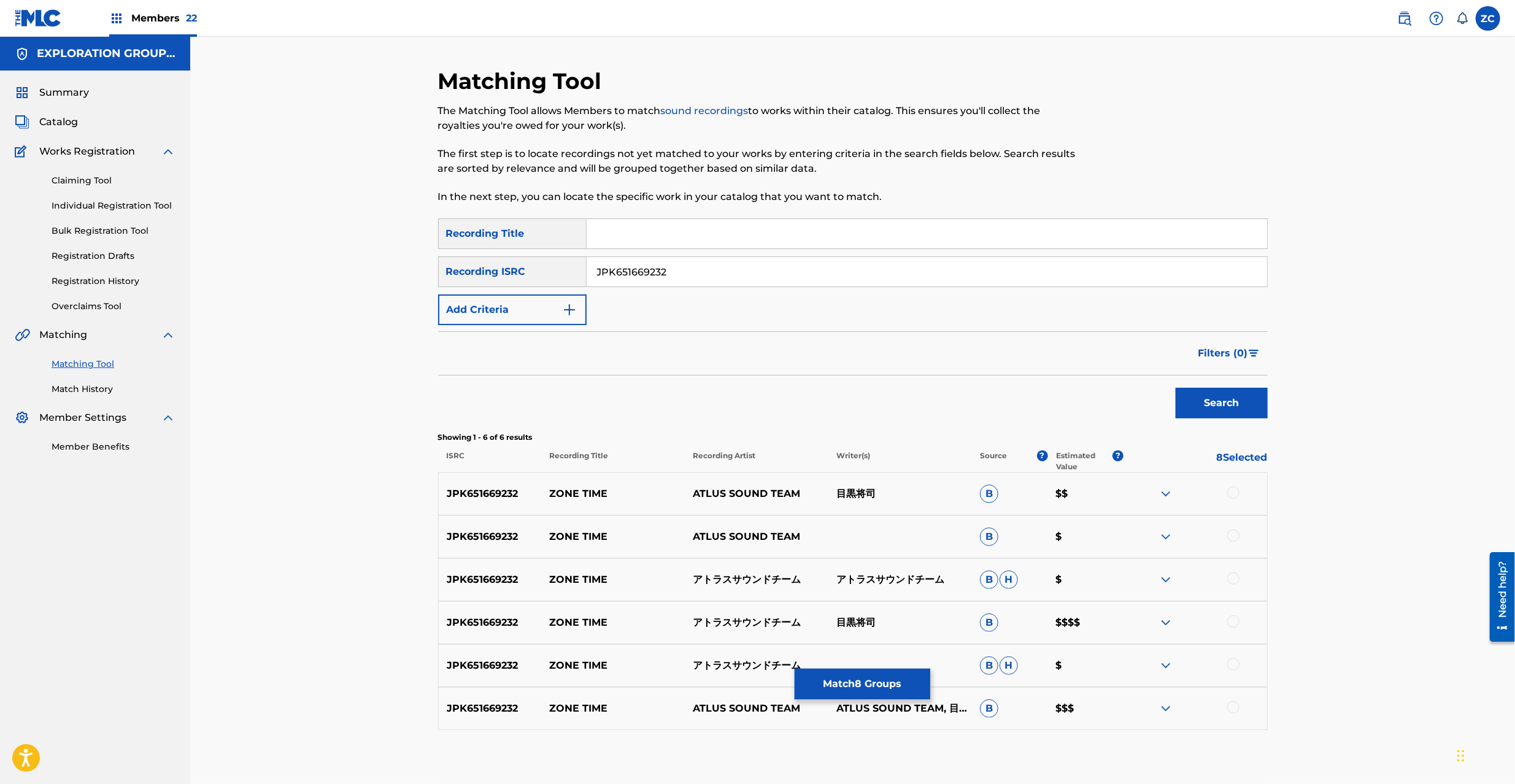
click at [1235, 493] on div at bounding box center [1233, 492] width 12 height 12
click at [1235, 540] on div at bounding box center [1233, 535] width 12 height 12
click at [1233, 580] on div at bounding box center [1233, 578] width 12 height 12
click at [1235, 621] on div at bounding box center [1233, 621] width 12 height 12
click at [1235, 666] on div at bounding box center [1233, 664] width 12 height 12
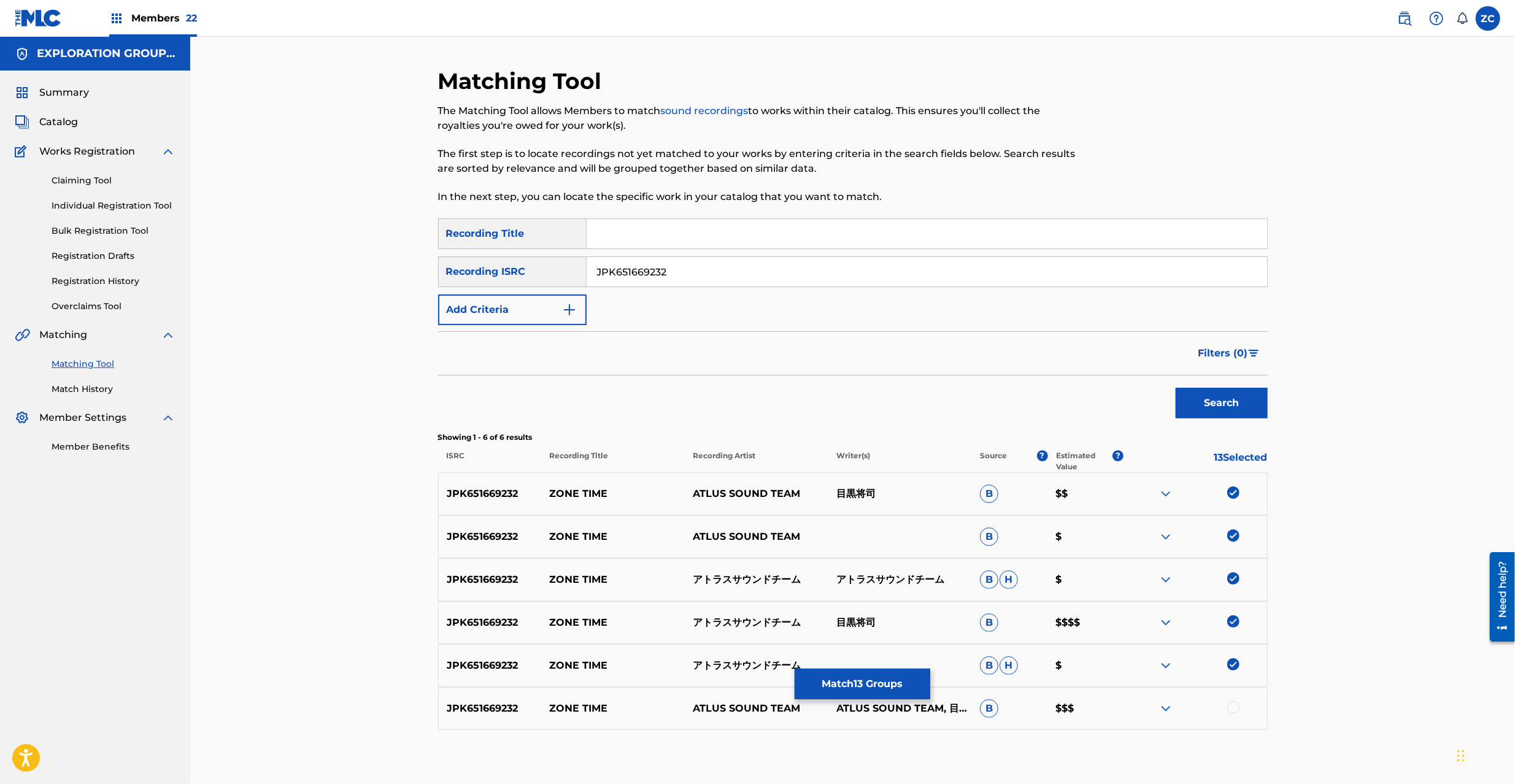
click at [1236, 707] on div at bounding box center [1233, 707] width 12 height 12
click at [802, 271] on input "JPK651669232" at bounding box center [927, 271] width 681 height 29
click at [1228, 405] on button "Search" at bounding box center [1222, 403] width 92 height 31
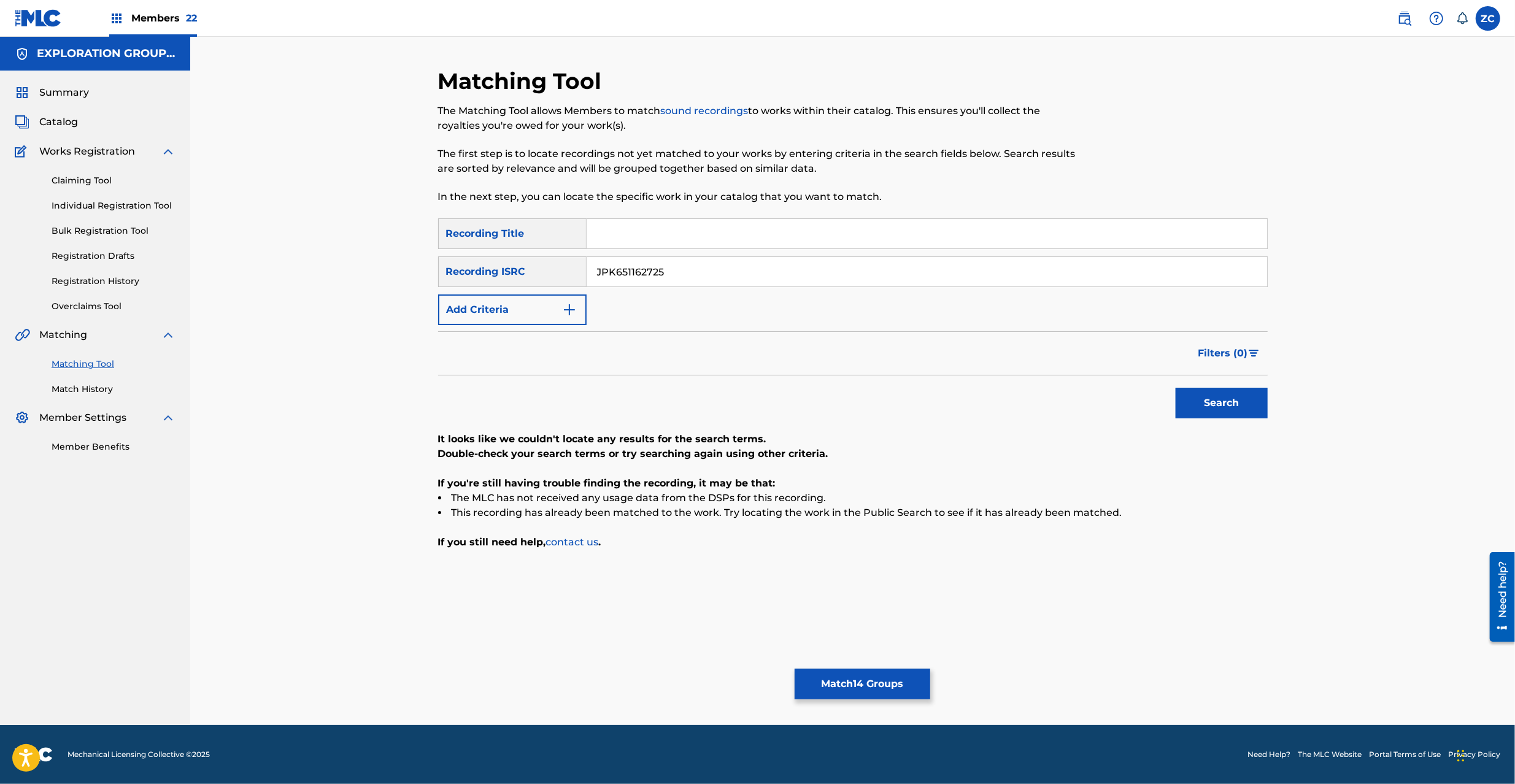
click at [791, 283] on input "JPK651162725" at bounding box center [927, 271] width 681 height 29
click at [1214, 387] on div "Search" at bounding box center [1218, 400] width 98 height 49
drag, startPoint x: 1206, startPoint y: 419, endPoint x: 1036, endPoint y: 437, distance: 171.0
click at [1205, 419] on div "Search" at bounding box center [1218, 400] width 98 height 49
click at [1205, 408] on button "Search" at bounding box center [1222, 403] width 92 height 31
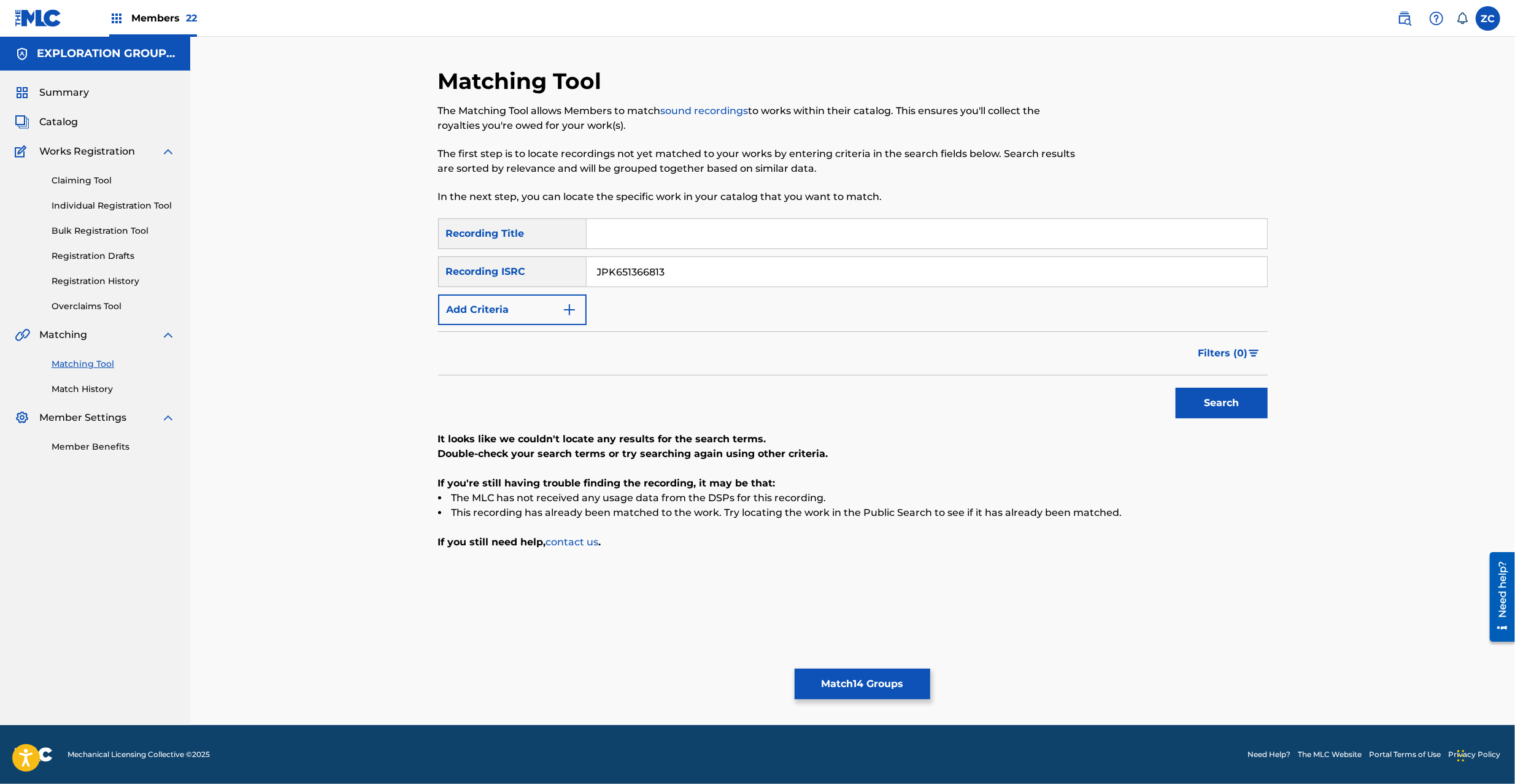
click at [778, 271] on input "JPK651366813" at bounding box center [927, 271] width 681 height 29
type input "JPP300800551"
click at [1183, 400] on button "Search" at bounding box center [1222, 403] width 92 height 31
click at [888, 668] on div "Matching Tool The Matching Tool allows Members to match sound recordings to wor…" at bounding box center [853, 396] width 830 height 657
click at [890, 685] on button "Match 14 Groups" at bounding box center [862, 684] width 135 height 31
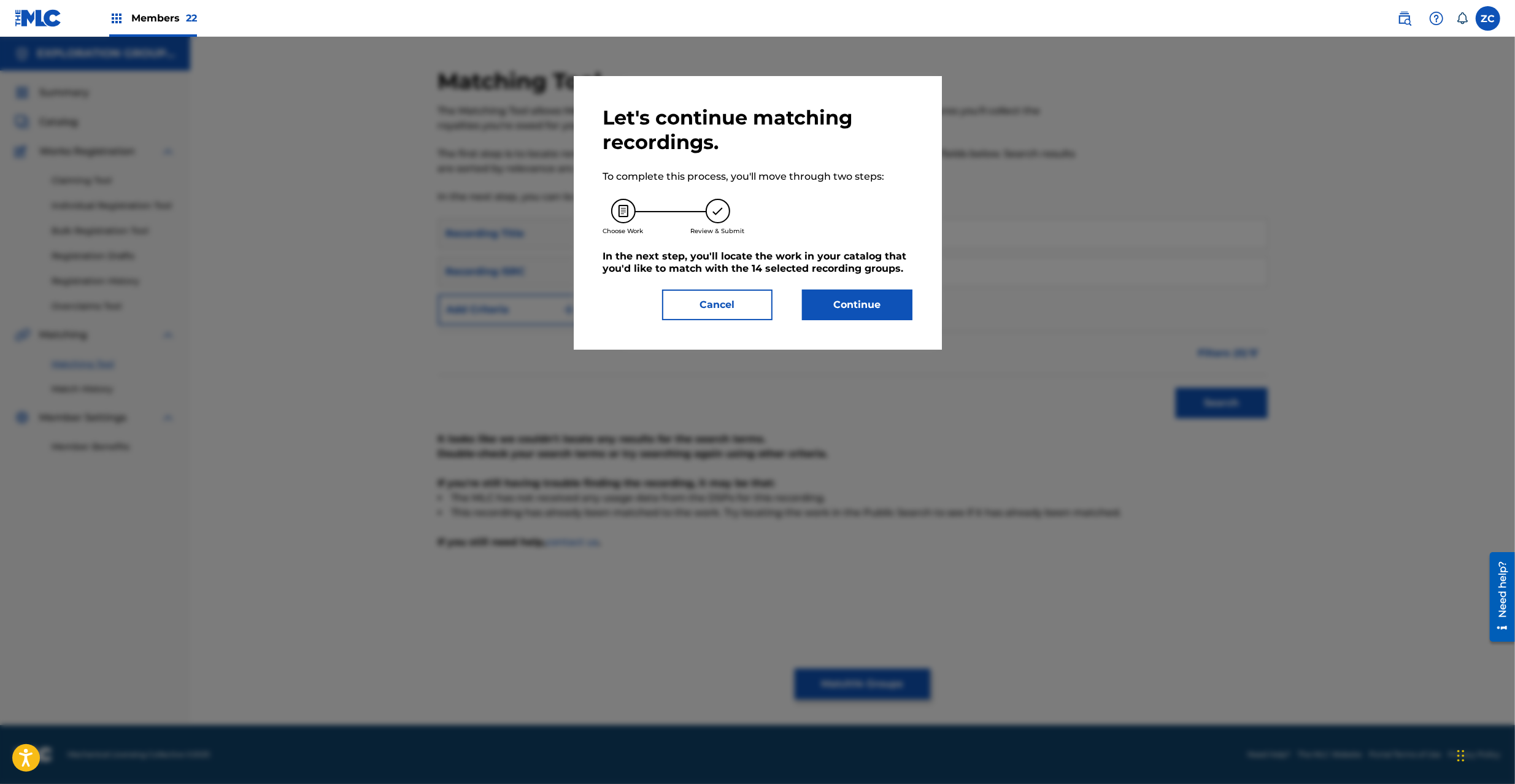
click at [868, 312] on button "Continue" at bounding box center [857, 305] width 111 height 31
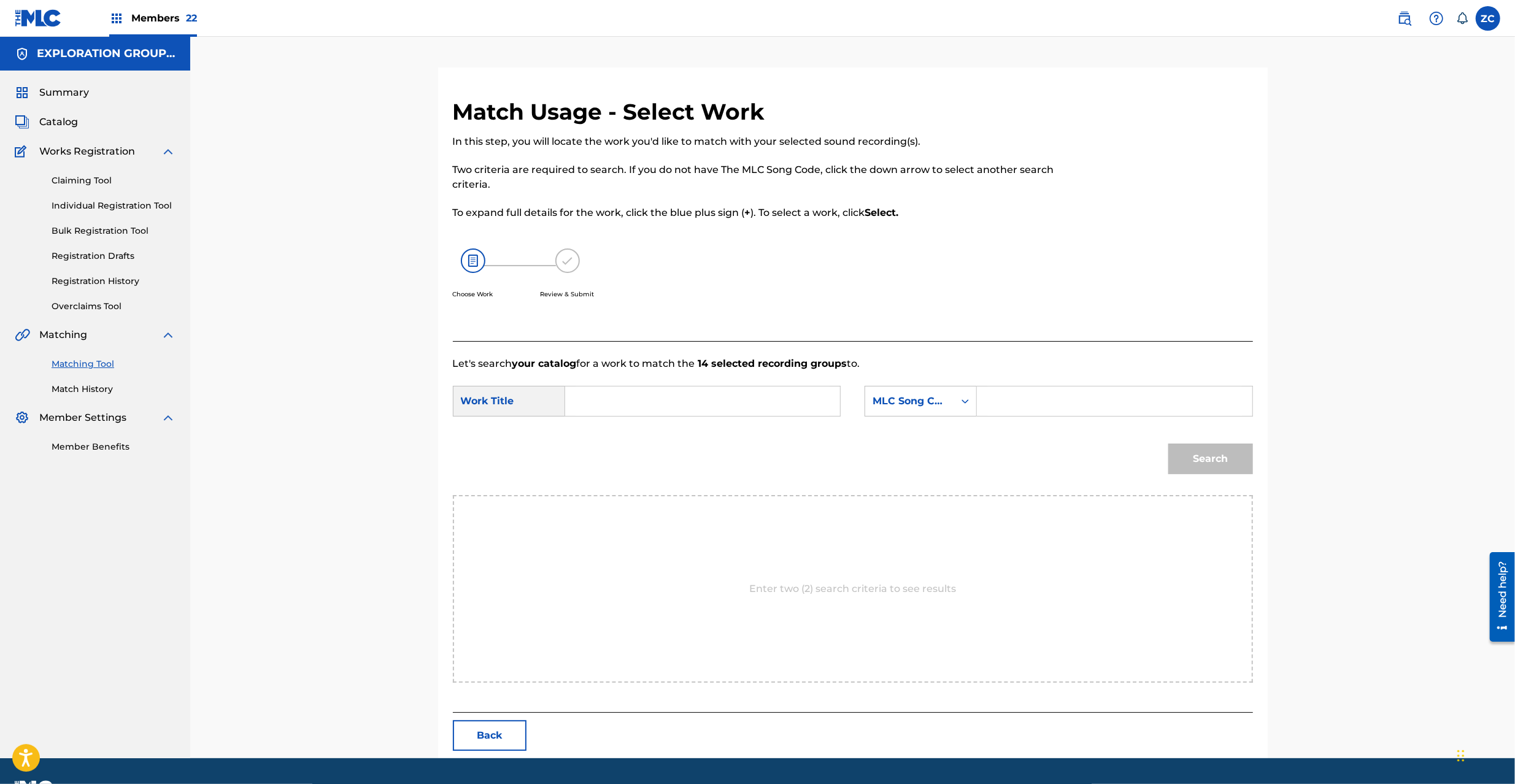
click at [650, 400] on input "Search Form" at bounding box center [702, 401] width 254 height 29
click at [661, 401] on input "Zone Time ZR9T3V" at bounding box center [702, 401] width 254 height 29
type input "Zone Time"
click at [1053, 401] on input "Search Form" at bounding box center [1114, 401] width 254 height 29
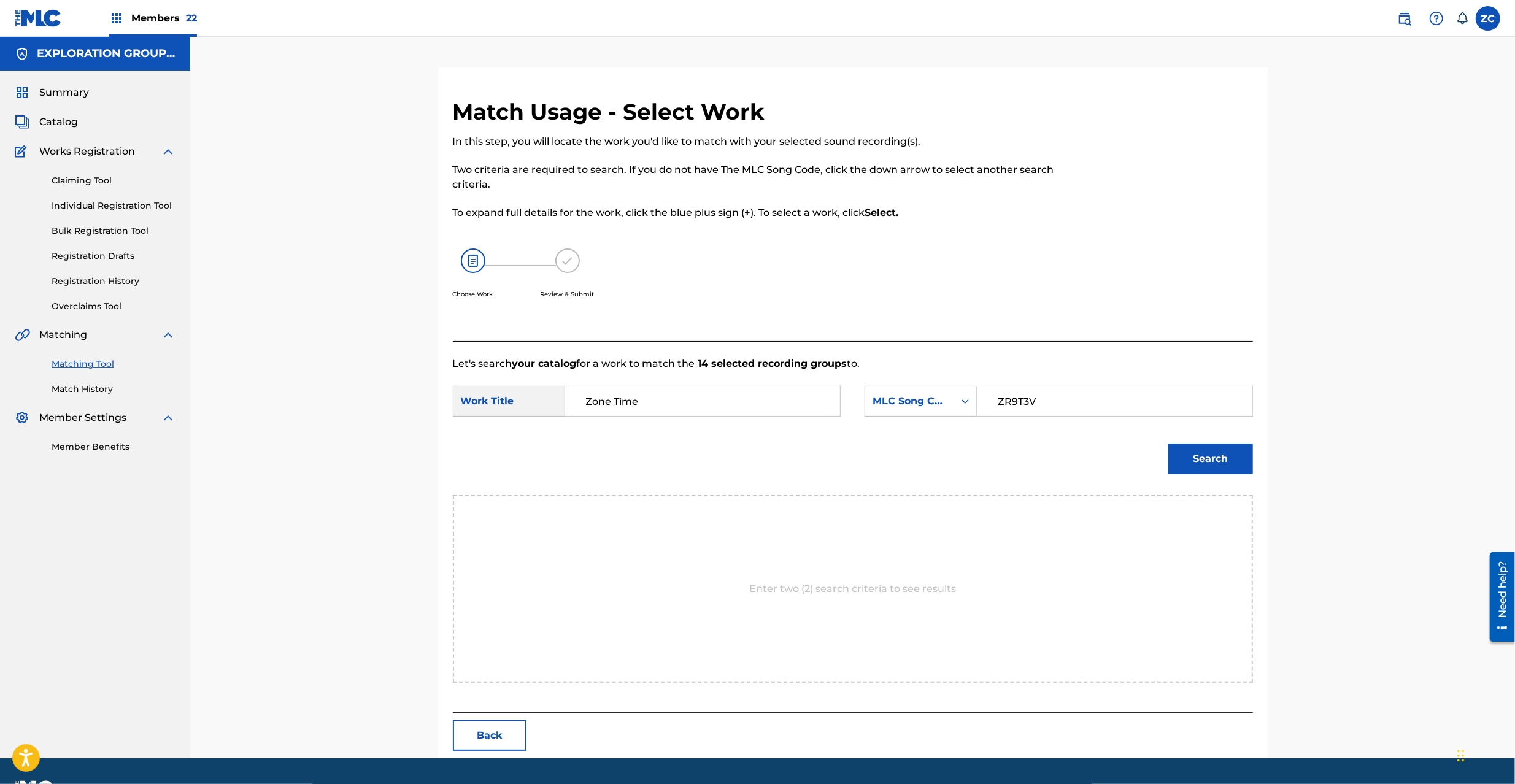
type input "ZR9T3V"
click at [1201, 450] on button "Search" at bounding box center [1211, 458] width 84 height 31
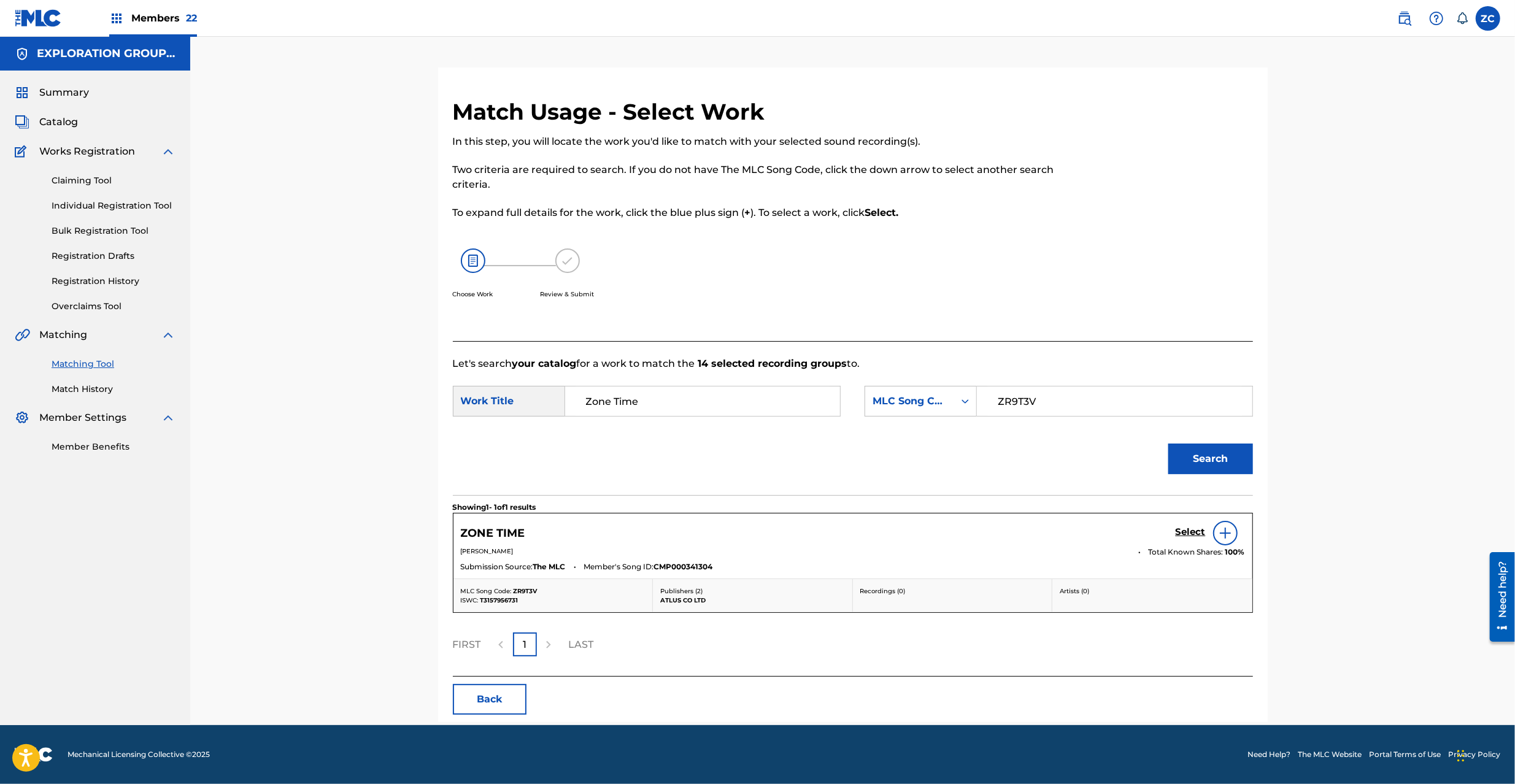
click at [1193, 534] on h5 "Select" at bounding box center [1191, 532] width 30 height 12
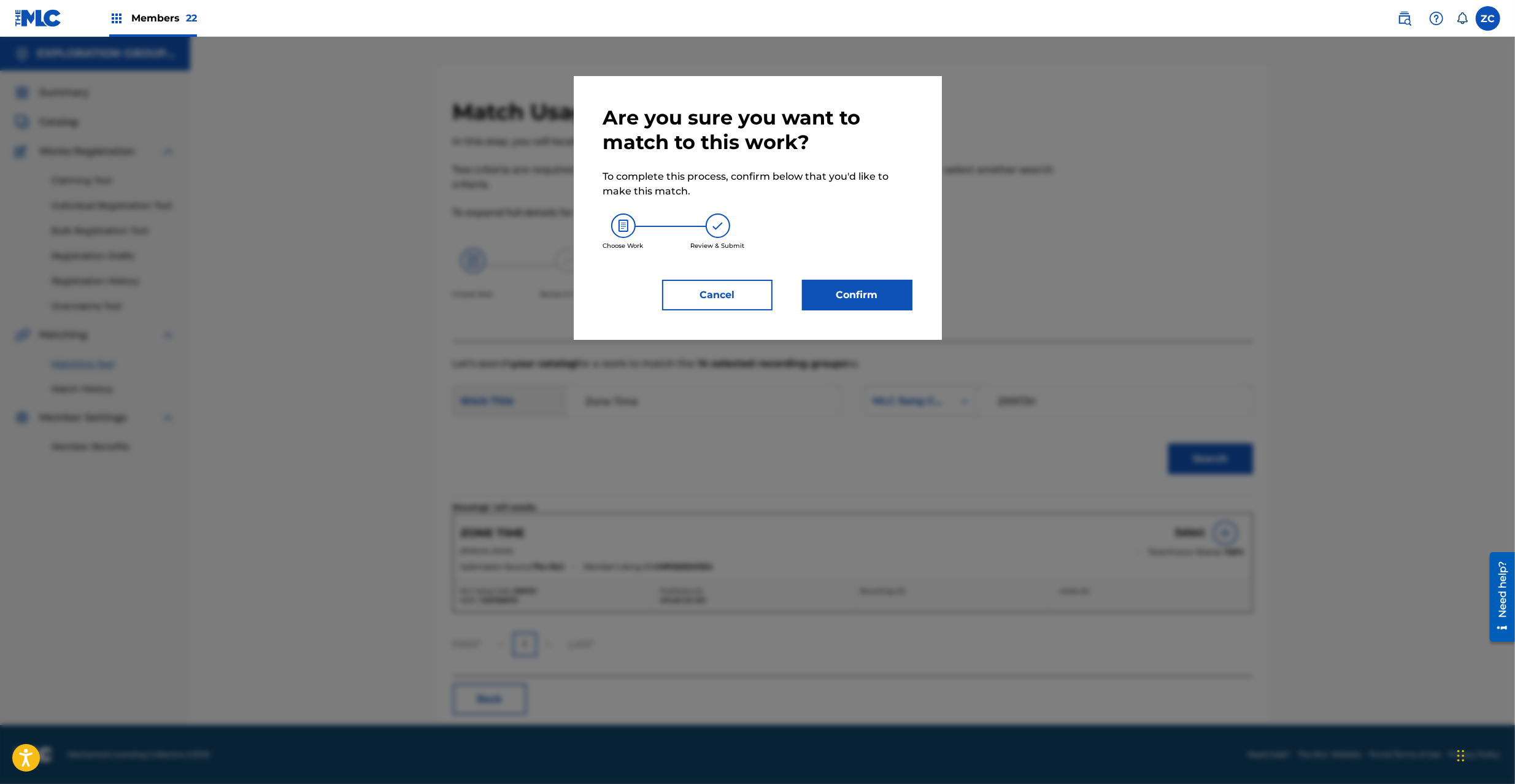
click at [874, 285] on button "Confirm" at bounding box center [857, 294] width 111 height 31
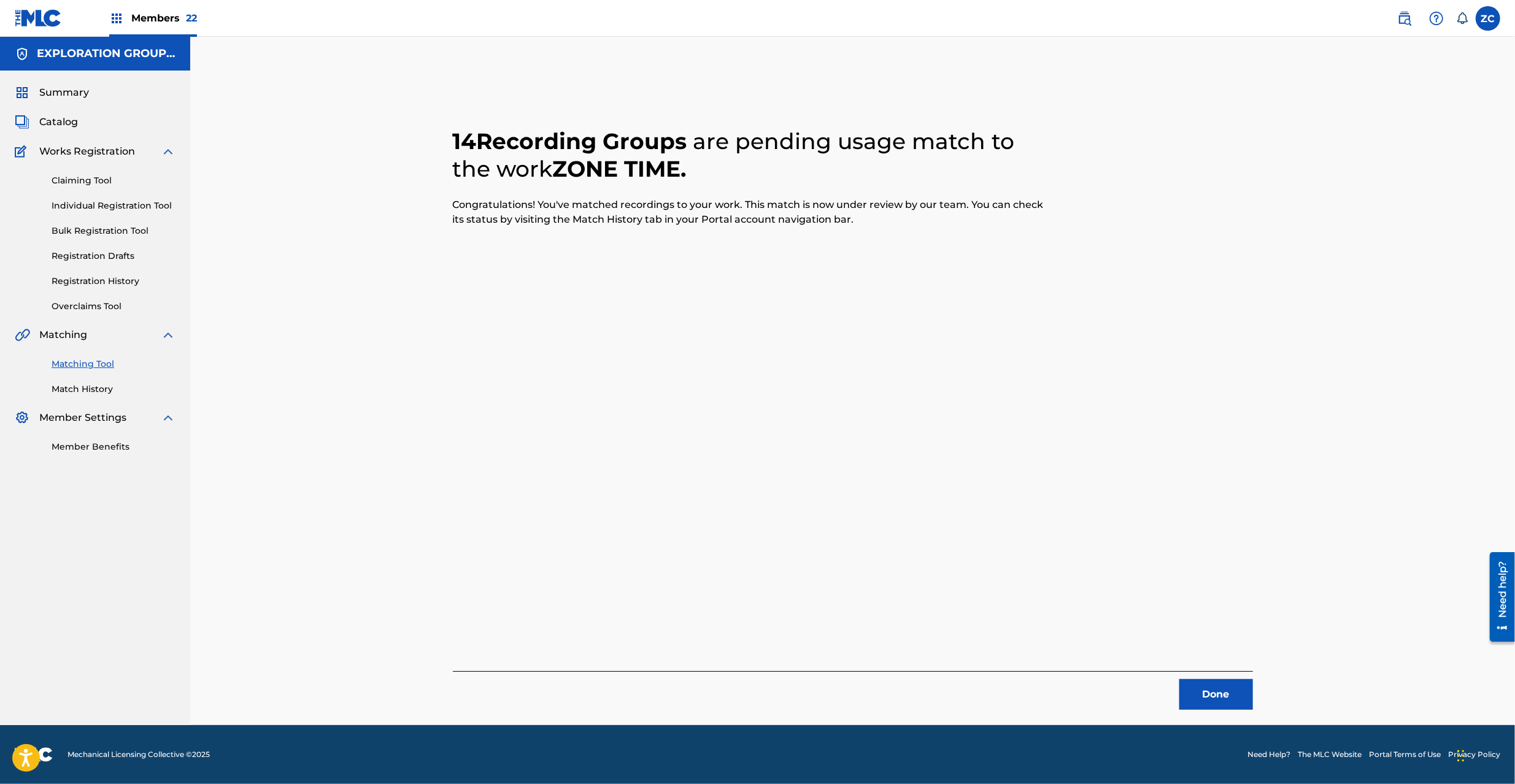
click at [1193, 700] on button "Done" at bounding box center [1216, 694] width 73 height 31
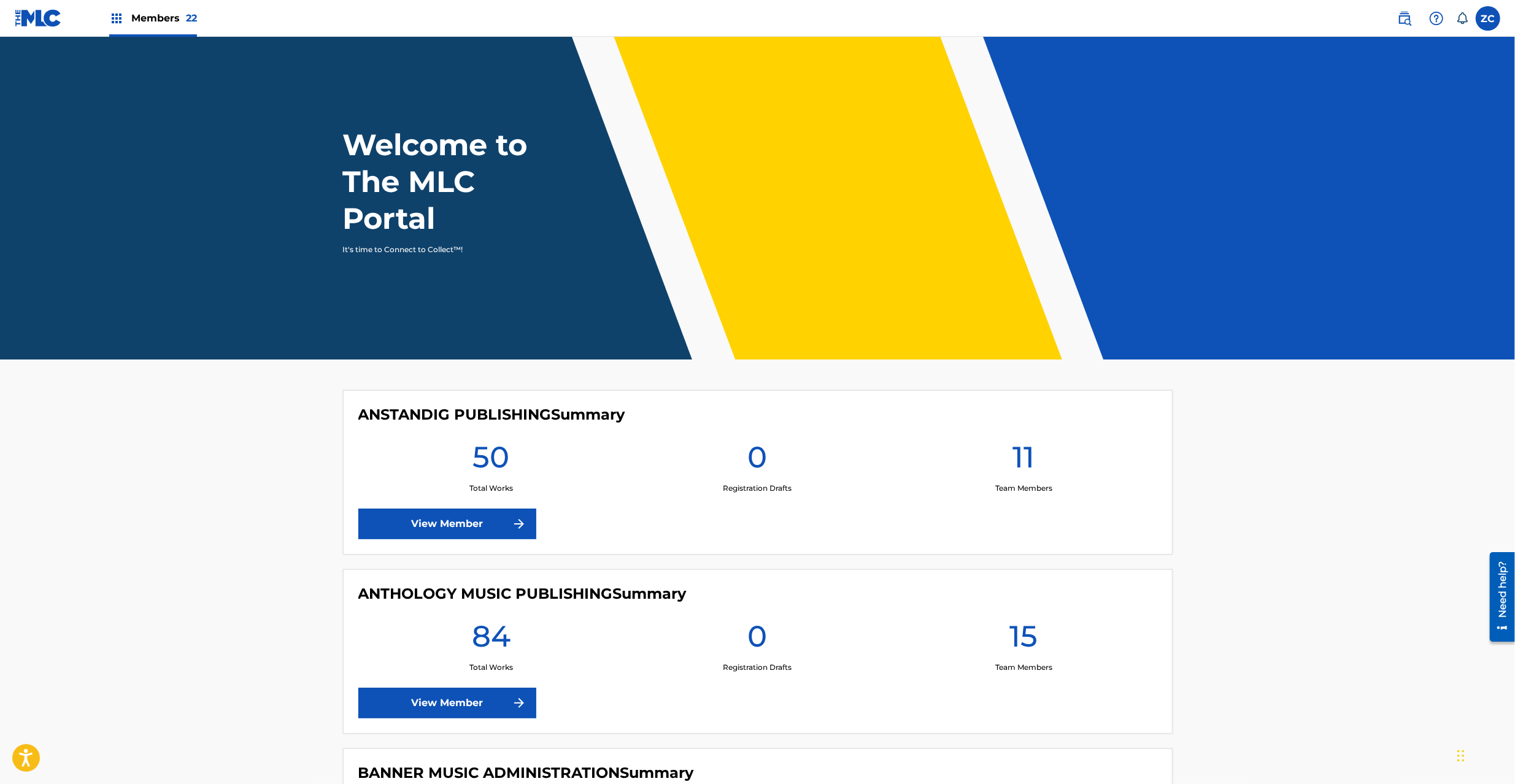
click at [1401, 25] on link at bounding box center [1404, 18] width 25 height 25
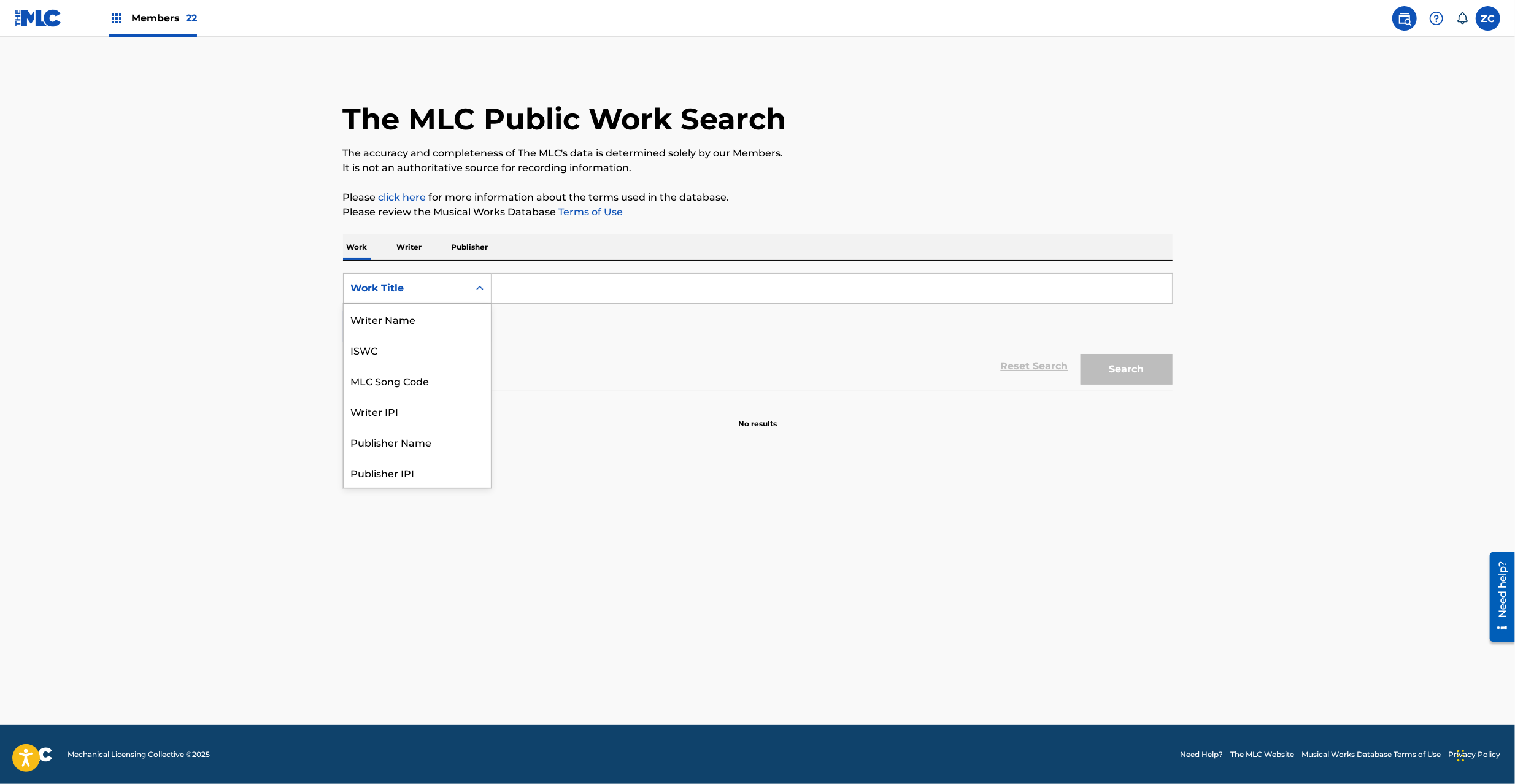
click at [427, 301] on div "Work Title" at bounding box center [417, 288] width 149 height 31
click at [418, 332] on div "MLC Song Code" at bounding box center [417, 319] width 147 height 31
click at [533, 285] on input "Search Form" at bounding box center [831, 288] width 681 height 29
paste input "HP5VQL"
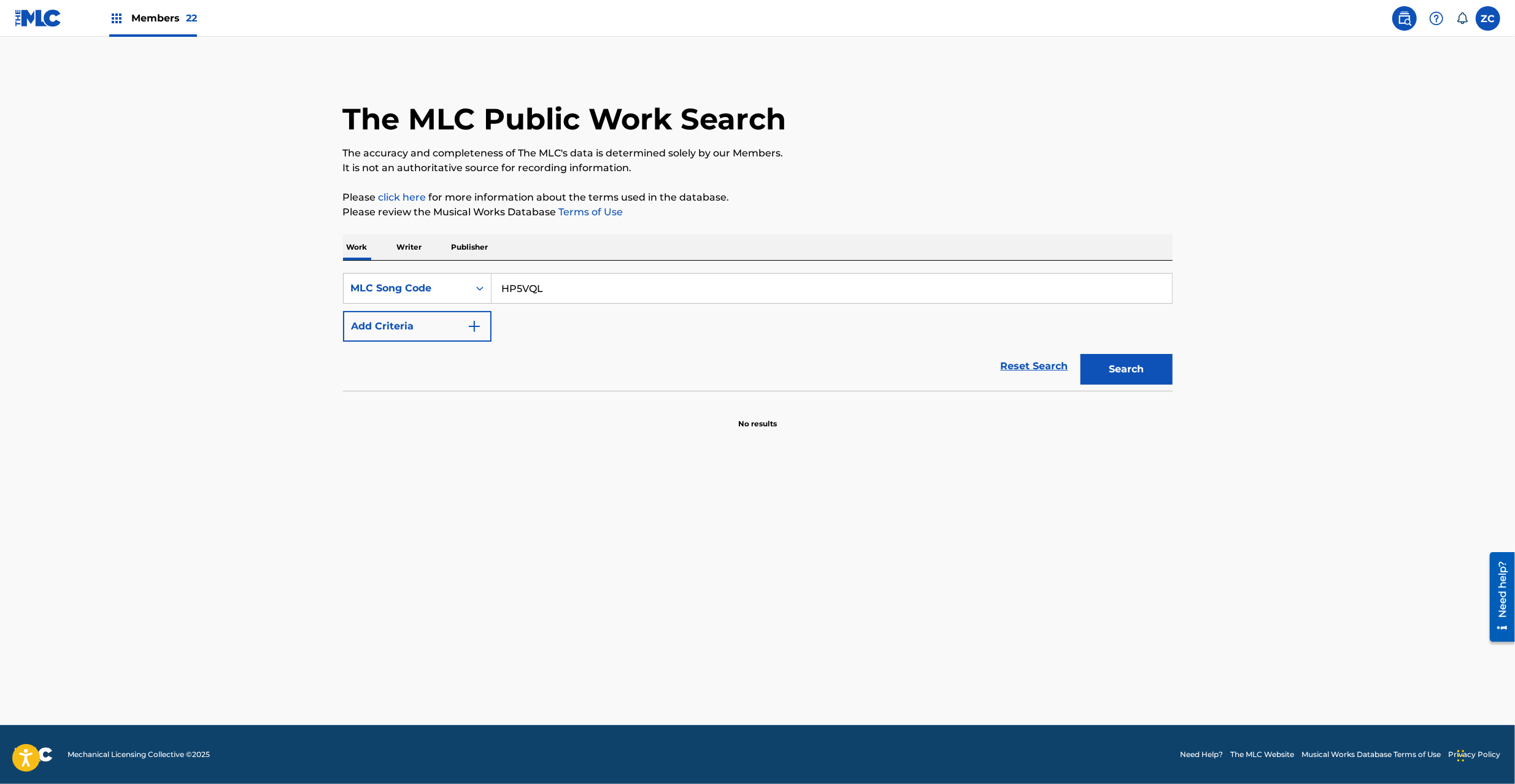
click at [1080, 354] on button "Search" at bounding box center [1126, 369] width 92 height 31
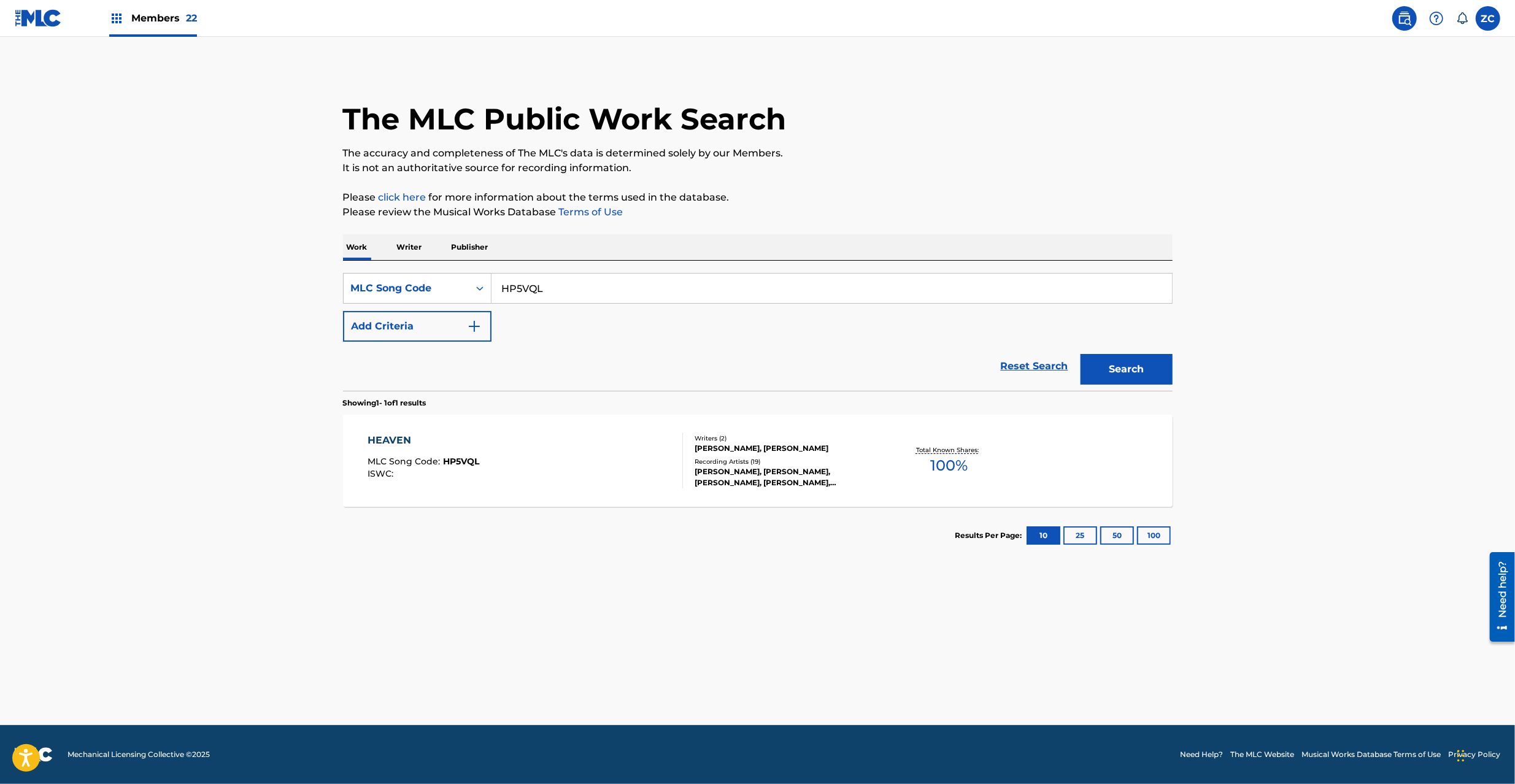
drag, startPoint x: 636, startPoint y: 291, endPoint x: 1076, endPoint y: 357, distance: 444.9
click at [638, 291] on input "HP5VQL" at bounding box center [831, 288] width 681 height 29
paste input "OD4F41"
type input "OD4F41"
click at [1144, 349] on div "Search" at bounding box center [1123, 366] width 98 height 49
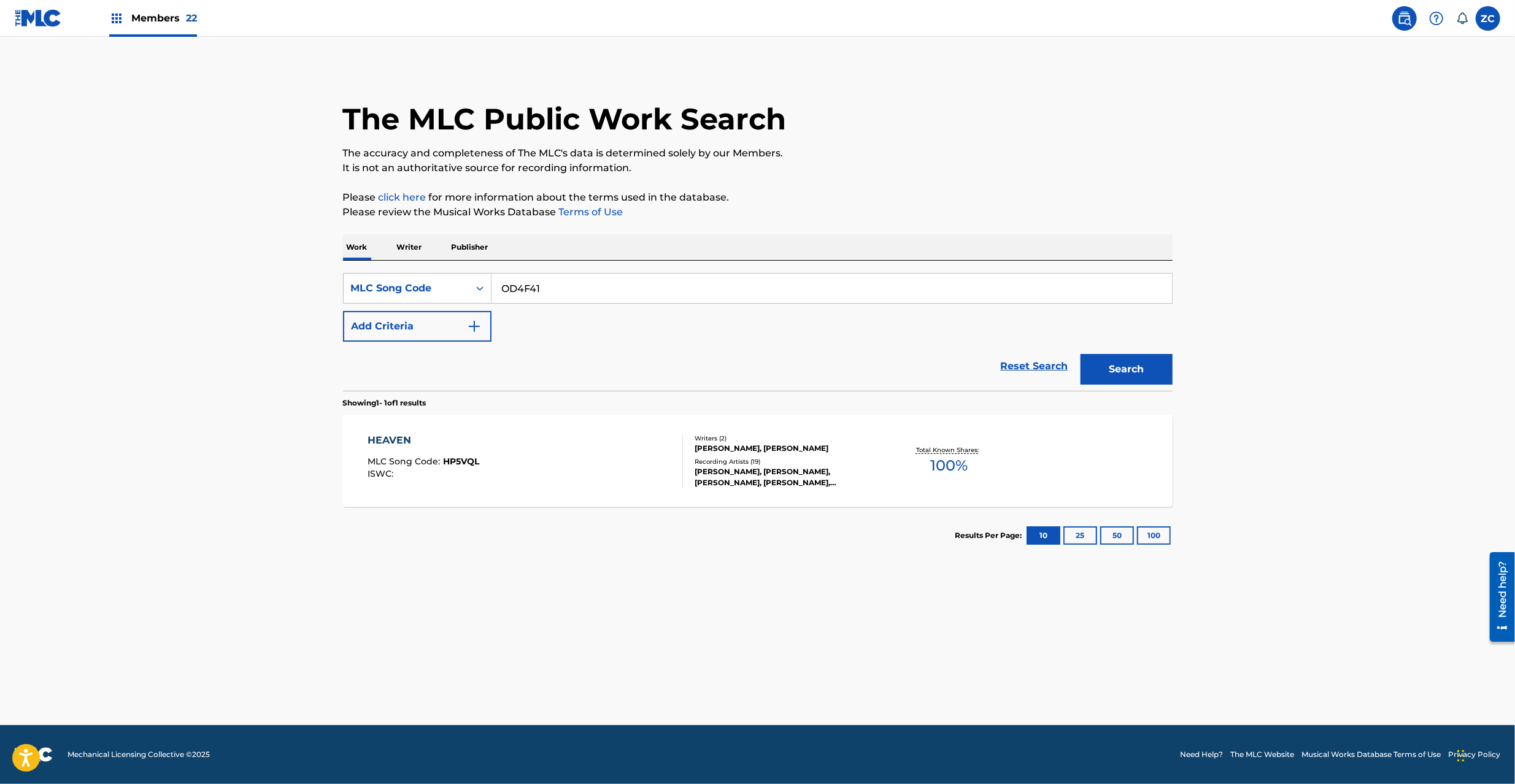
click at [1147, 383] on button "Search" at bounding box center [1126, 369] width 92 height 31
click at [660, 444] on div "OOPUNINGU MLC Song Code : OD4F41 ISWC : T3149170907" at bounding box center [525, 460] width 315 height 55
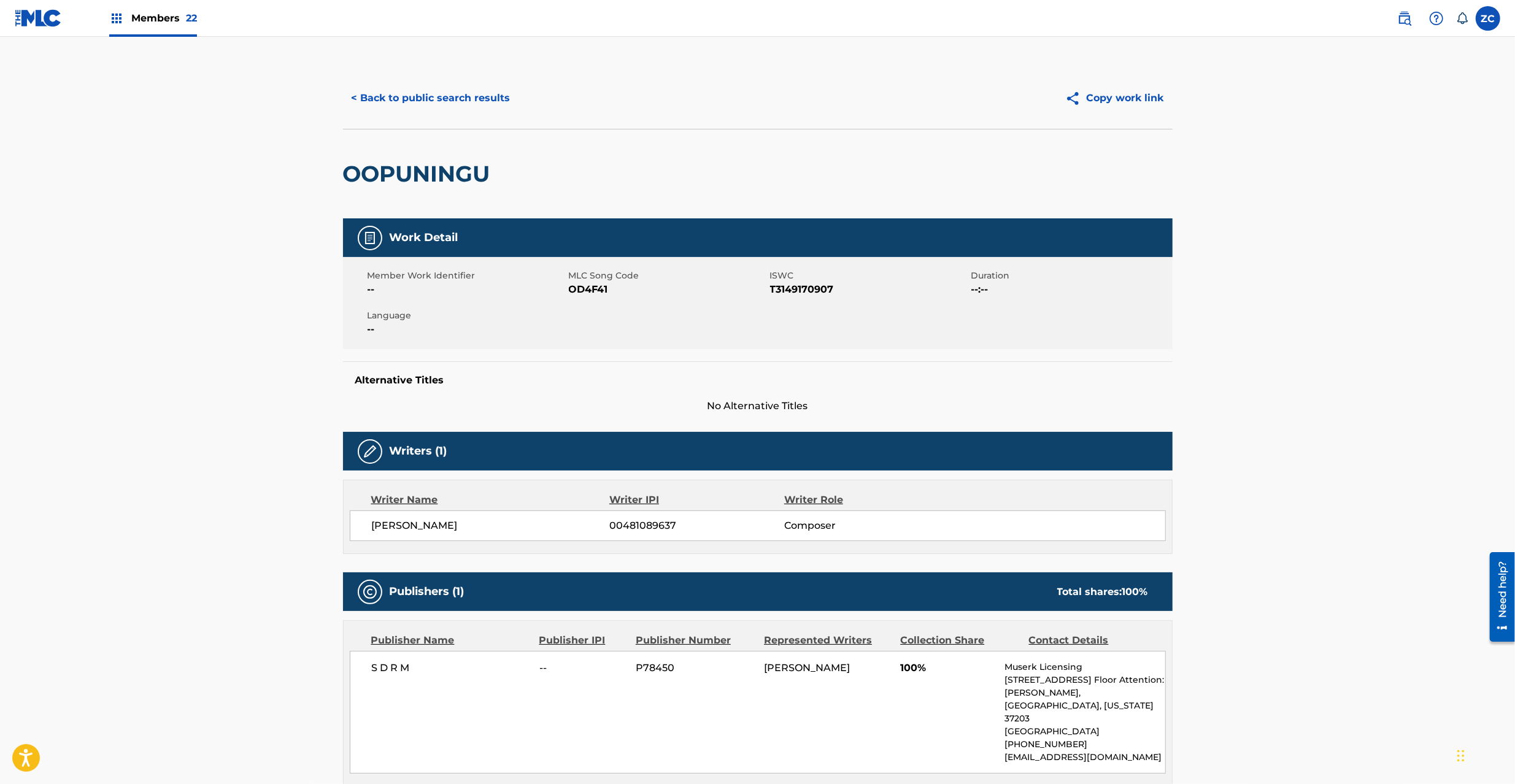
click at [1404, 20] on img at bounding box center [1404, 18] width 14 height 14
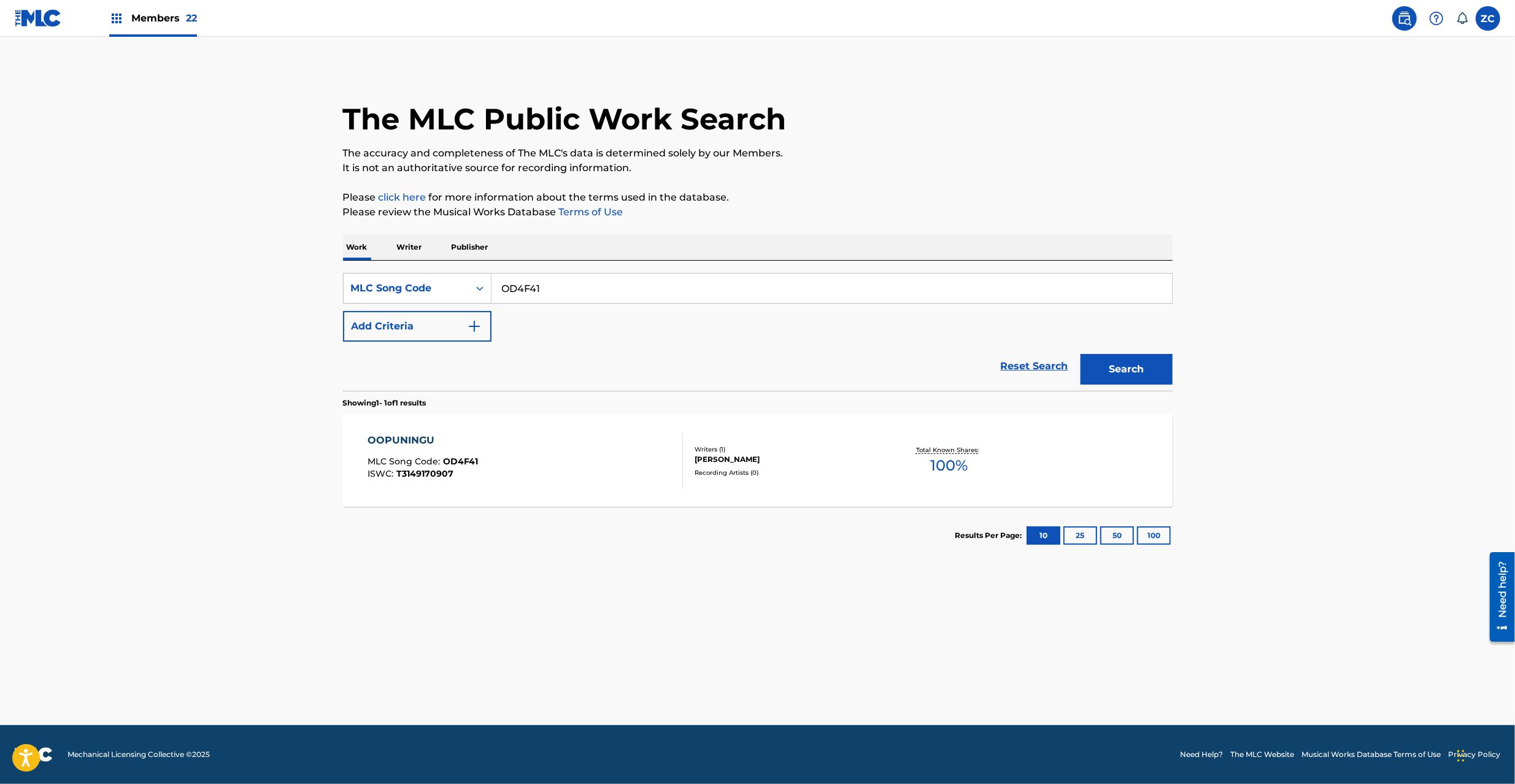
click at [405, 249] on p "Writer" at bounding box center [409, 247] width 33 height 25
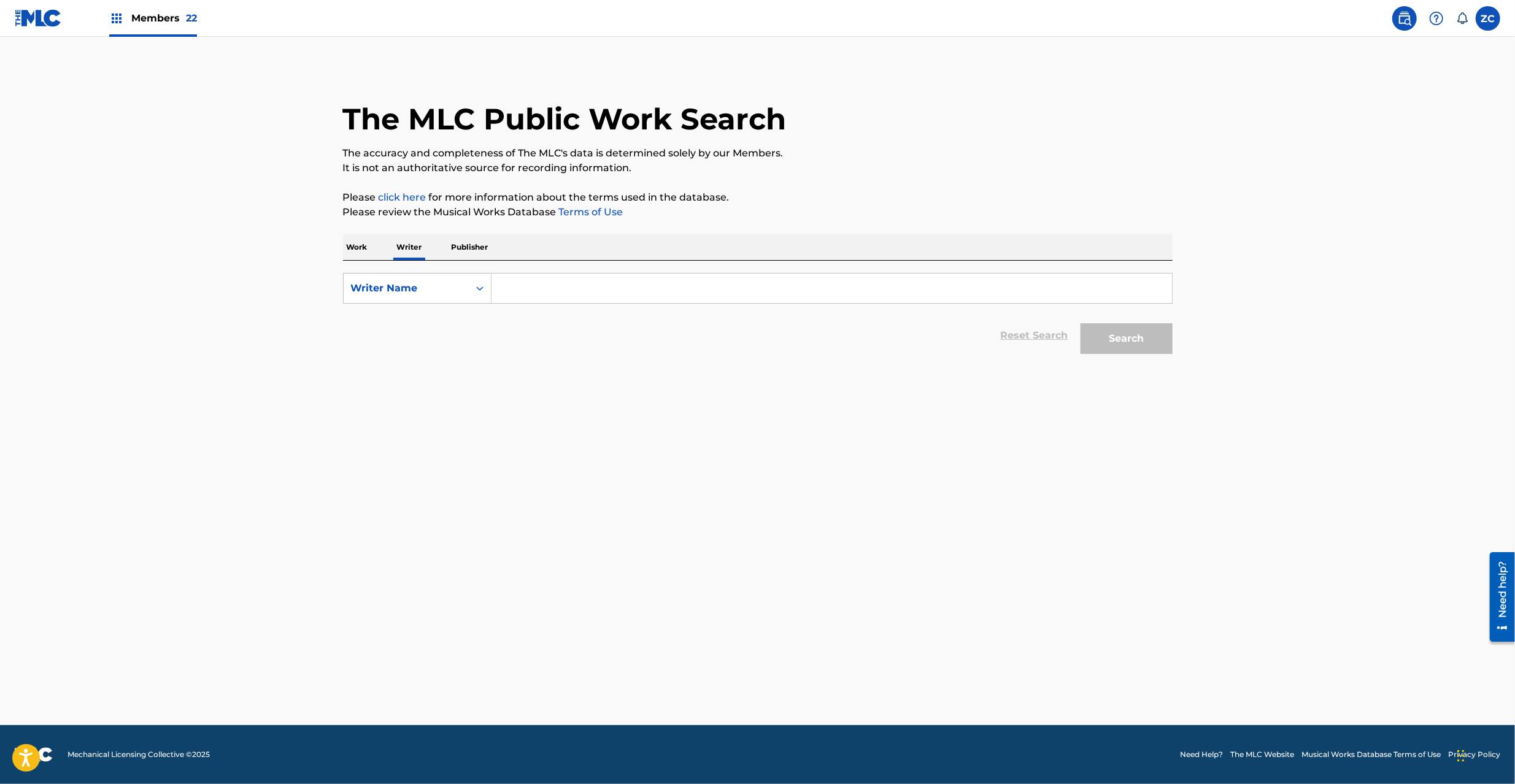
click at [553, 281] on input "Search Form" at bounding box center [831, 288] width 681 height 29
paste input "David Lee Spradley"
type input "David Lee Spradley"
click at [1132, 339] on button "Search" at bounding box center [1126, 338] width 92 height 31
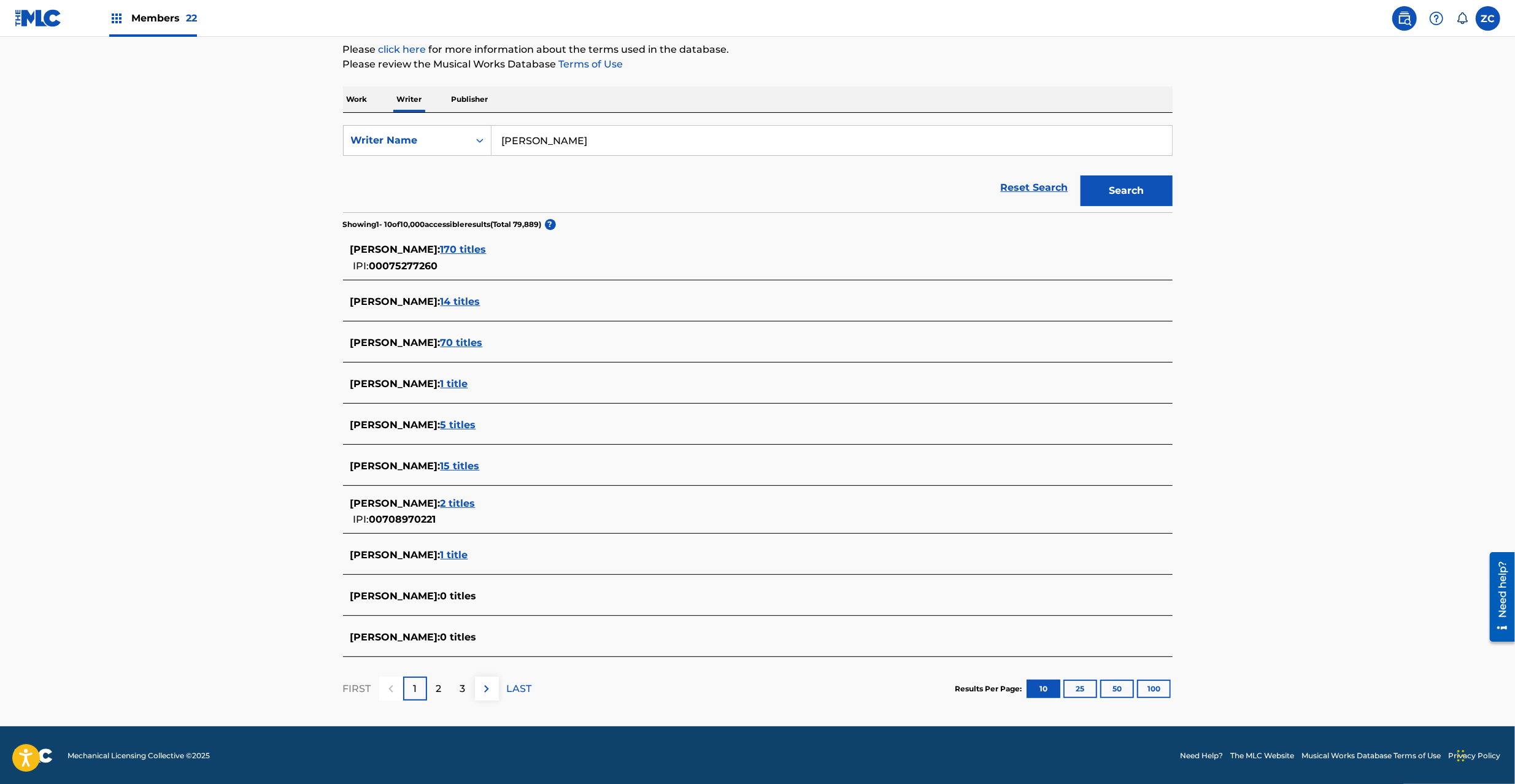
scroll to position [150, 0]
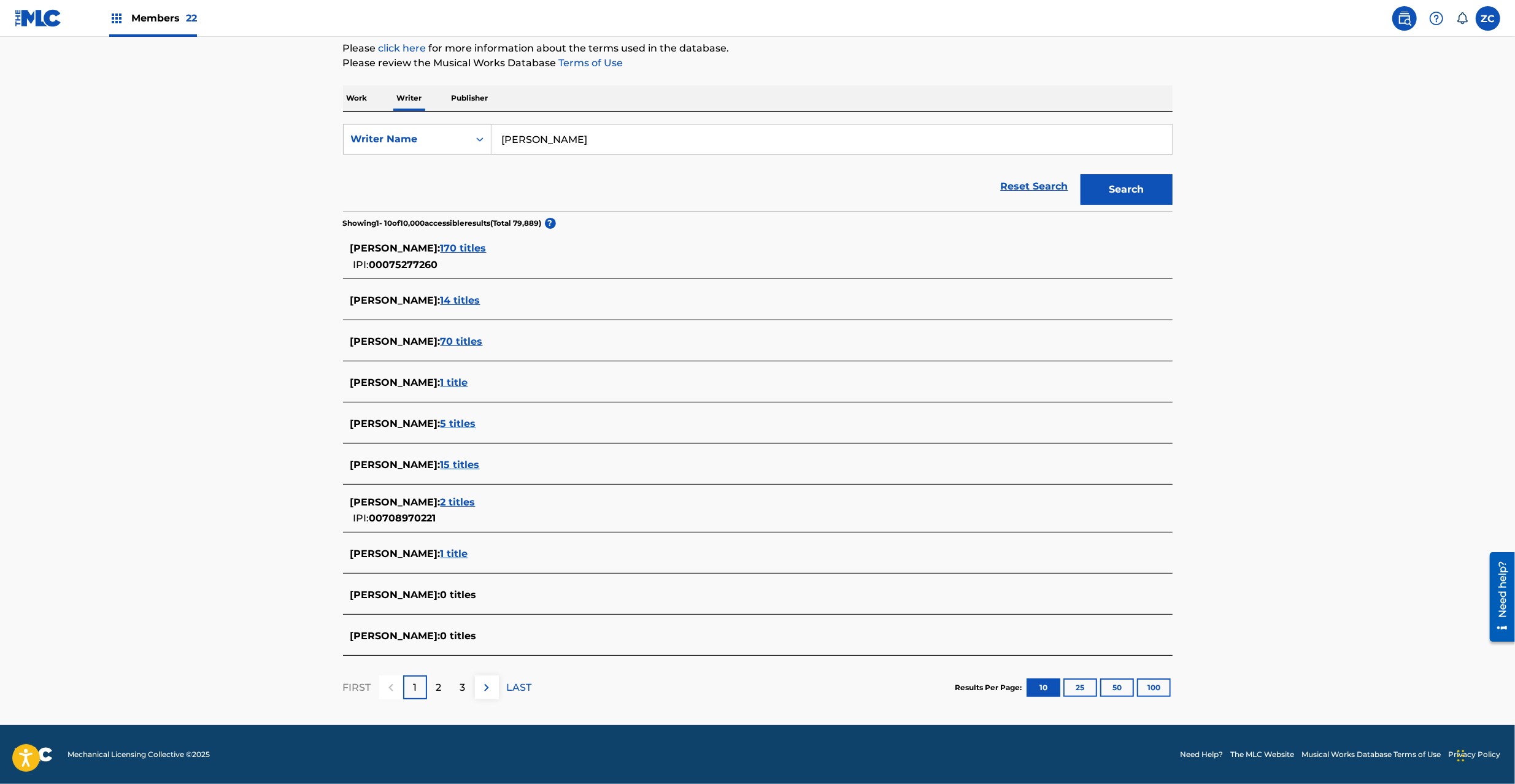
click at [1084, 692] on button "25" at bounding box center [1080, 687] width 33 height 18
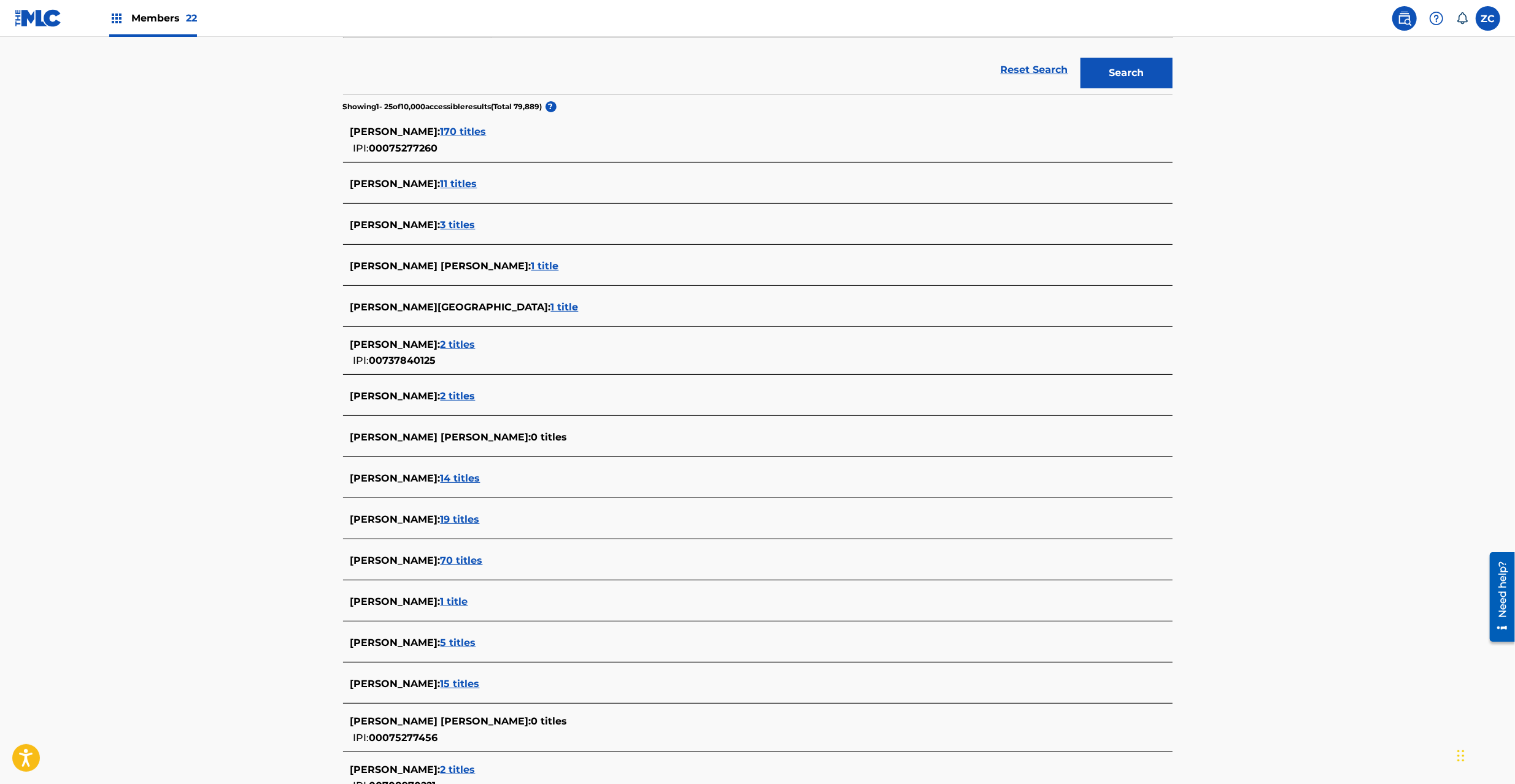
scroll to position [25, 0]
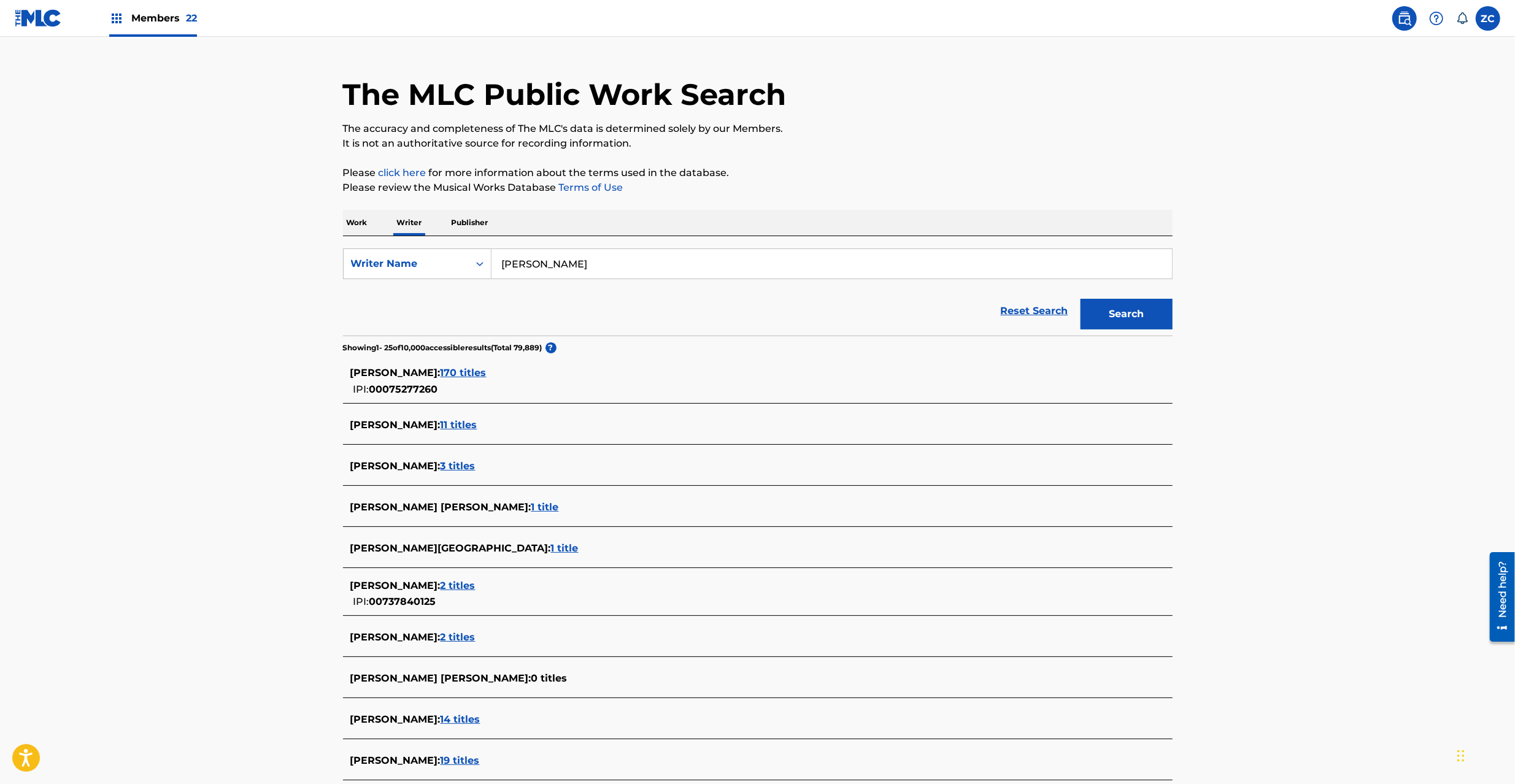
click at [486, 376] on span "170 titles" at bounding box center [463, 372] width 46 height 12
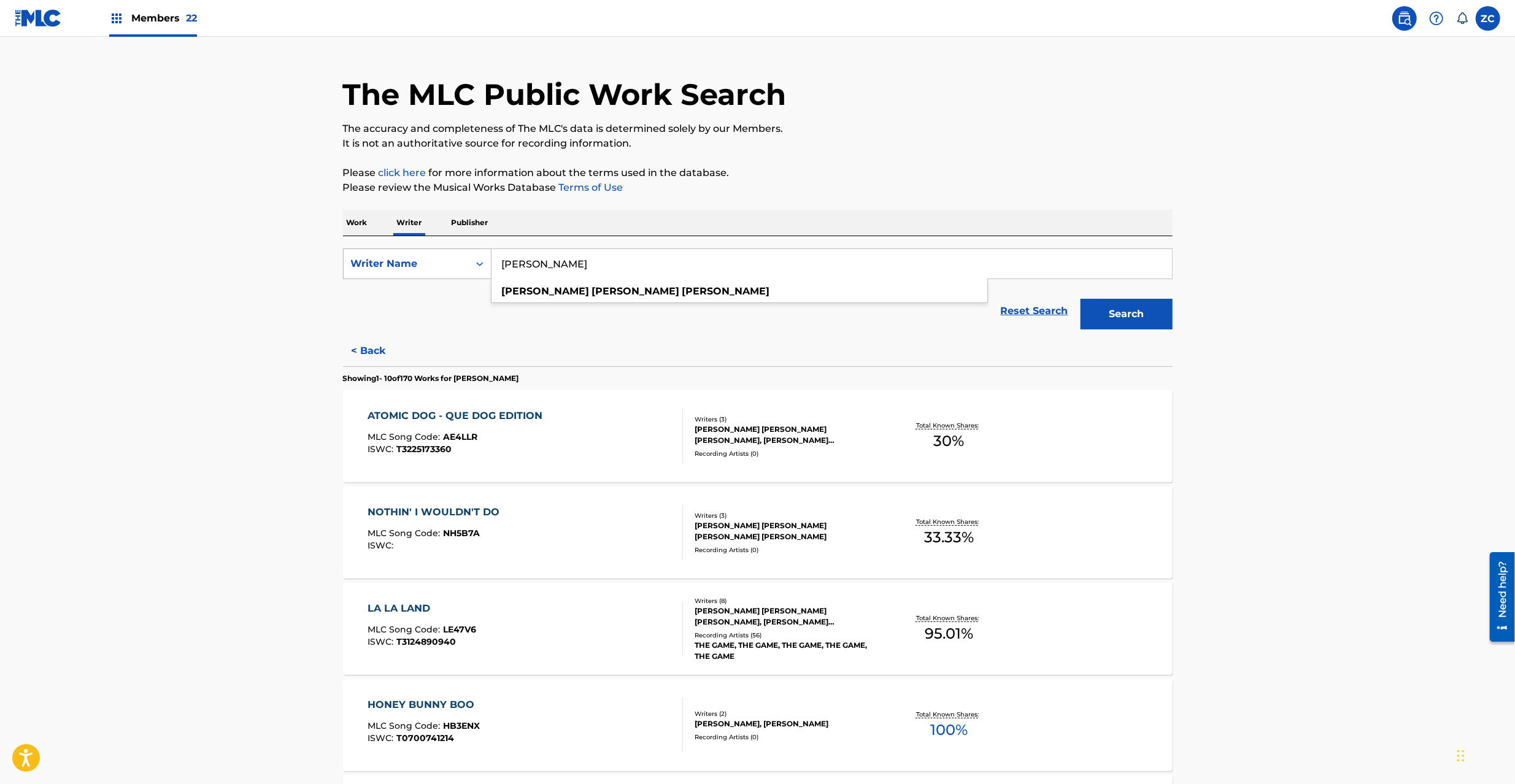
drag, startPoint x: 616, startPoint y: 261, endPoint x: 447, endPoint y: 255, distance: 169.1
click at [447, 255] on div "SearchWithCriteria42e2e64f-2bfa-45d6-b316-7edc0e686a74 Writer Name David Lee Sp…" at bounding box center [758, 263] width 830 height 31
click at [1270, 451] on main "The MLC Public Work Search The accuracy and completeness of The MLC's data is d…" at bounding box center [757, 715] width 1515 height 1406
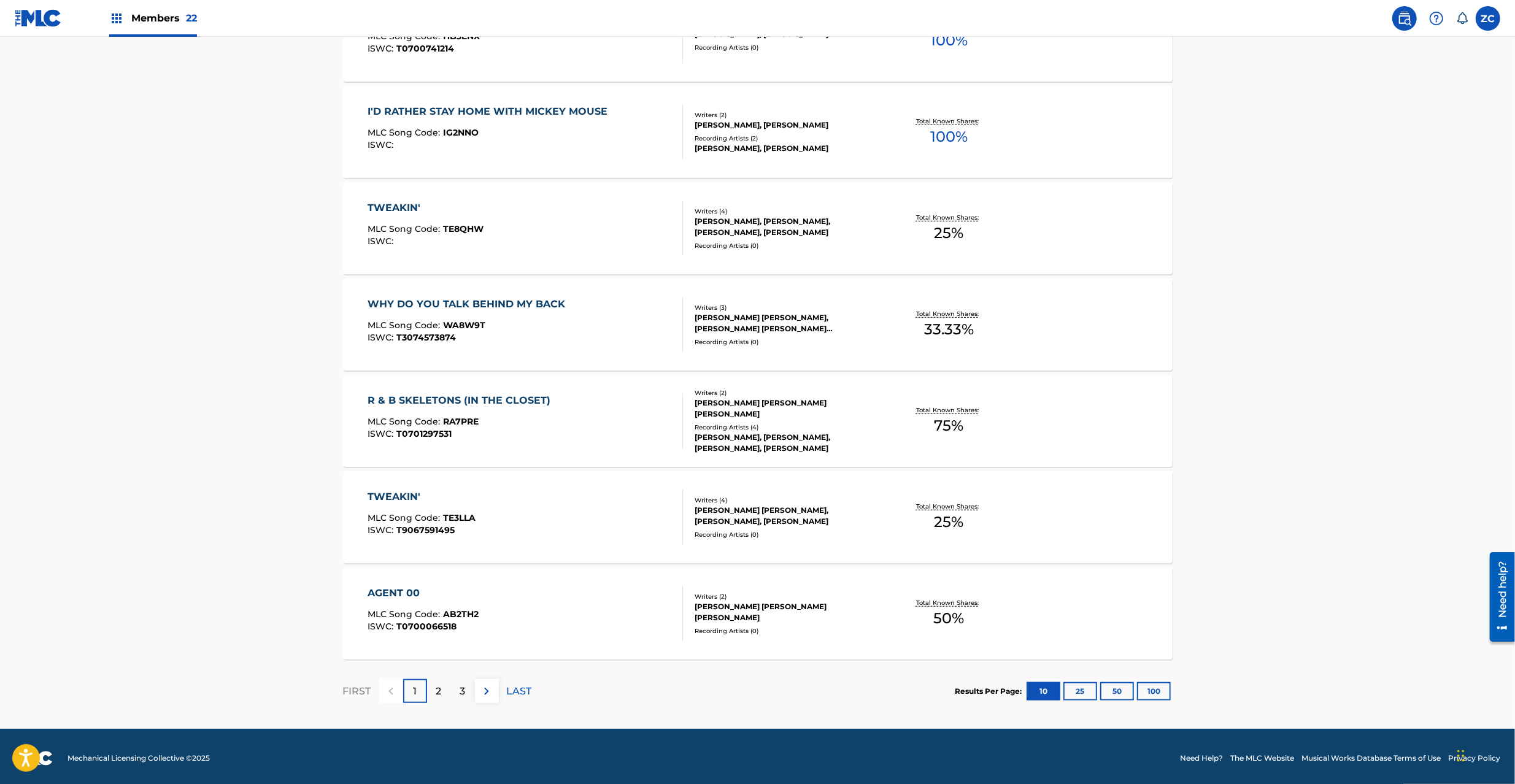
scroll to position [718, 0]
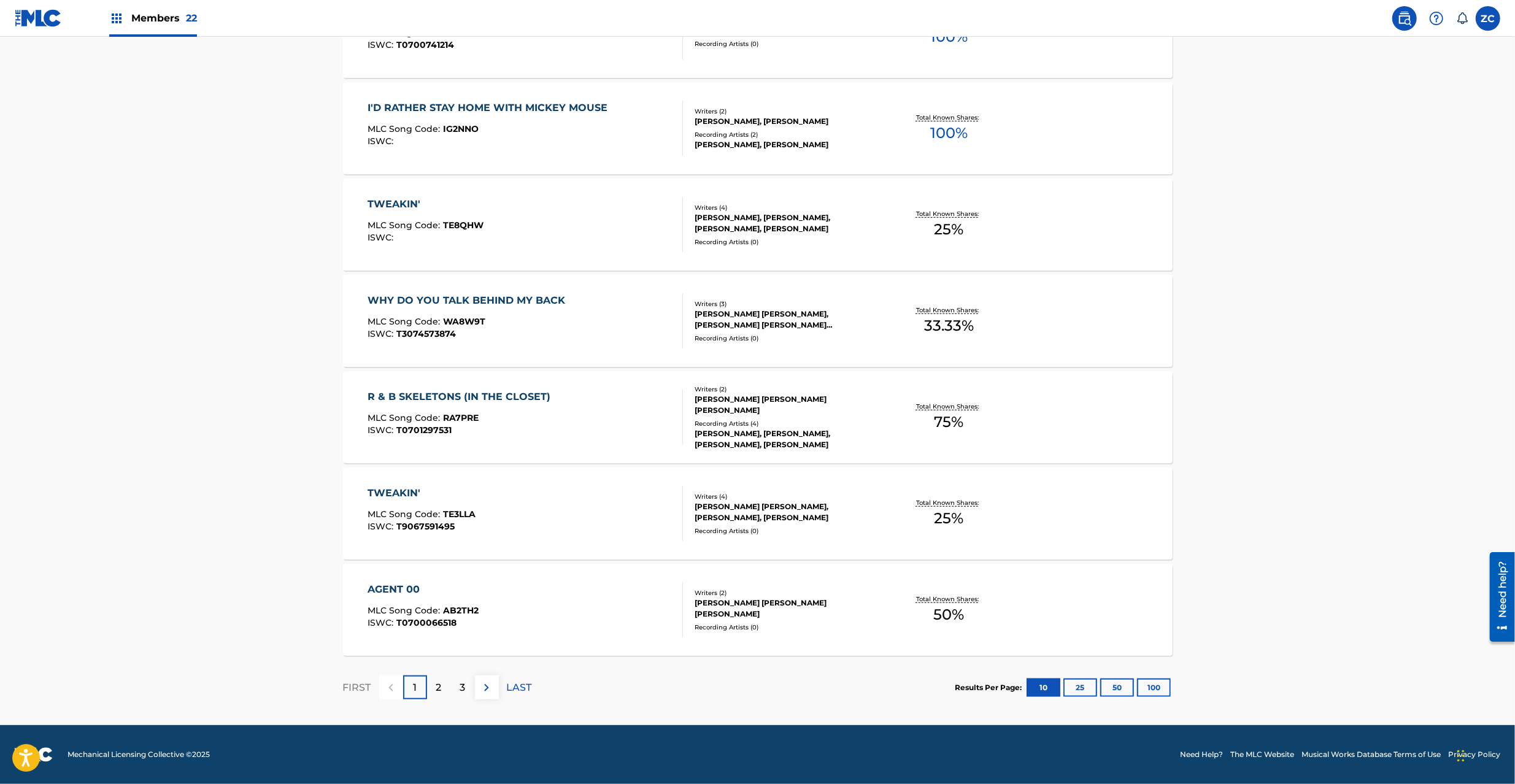
click at [1154, 686] on button "100" at bounding box center [1154, 687] width 33 height 18
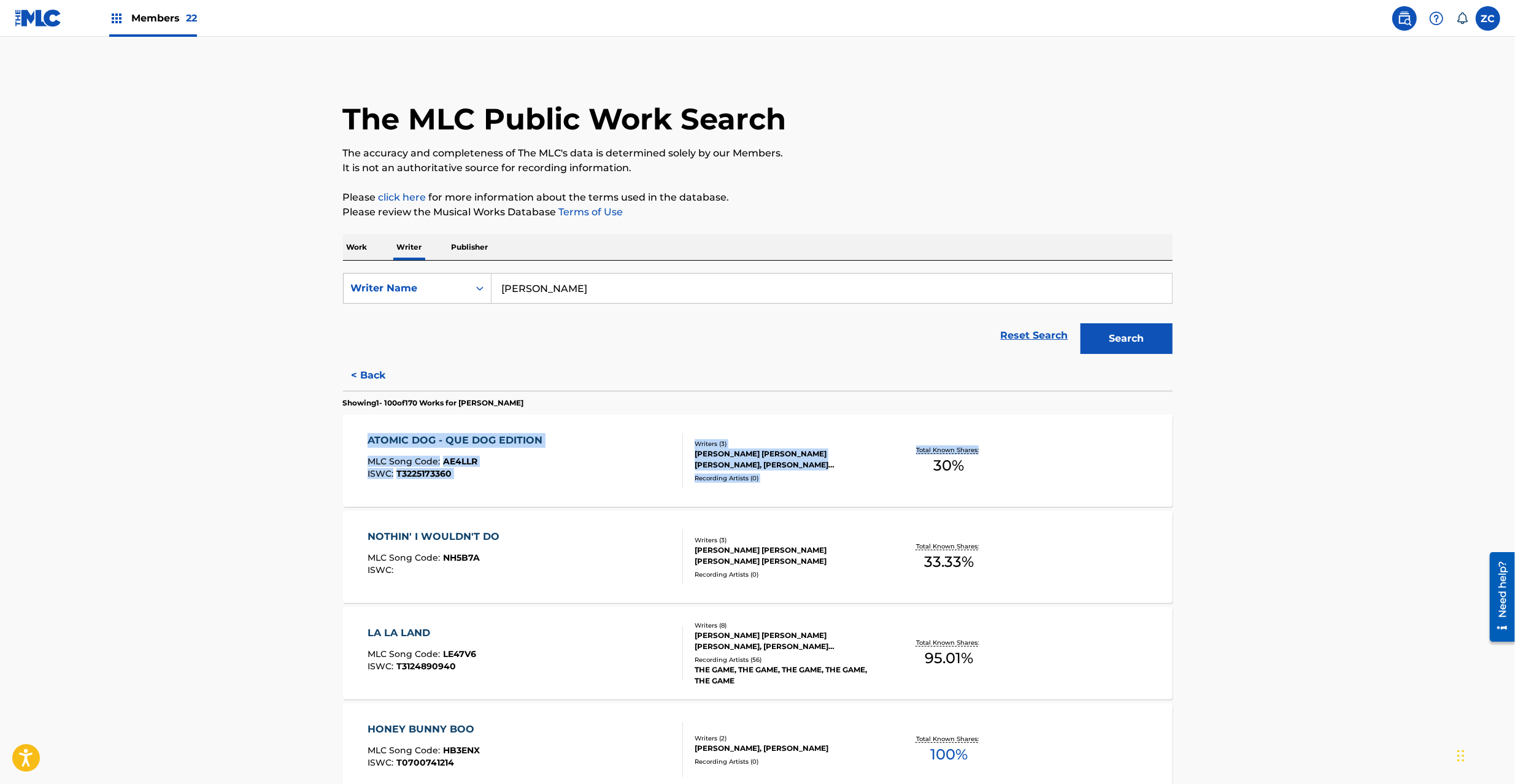
drag, startPoint x: 271, startPoint y: 435, endPoint x: 1224, endPoint y: 568, distance: 962.2
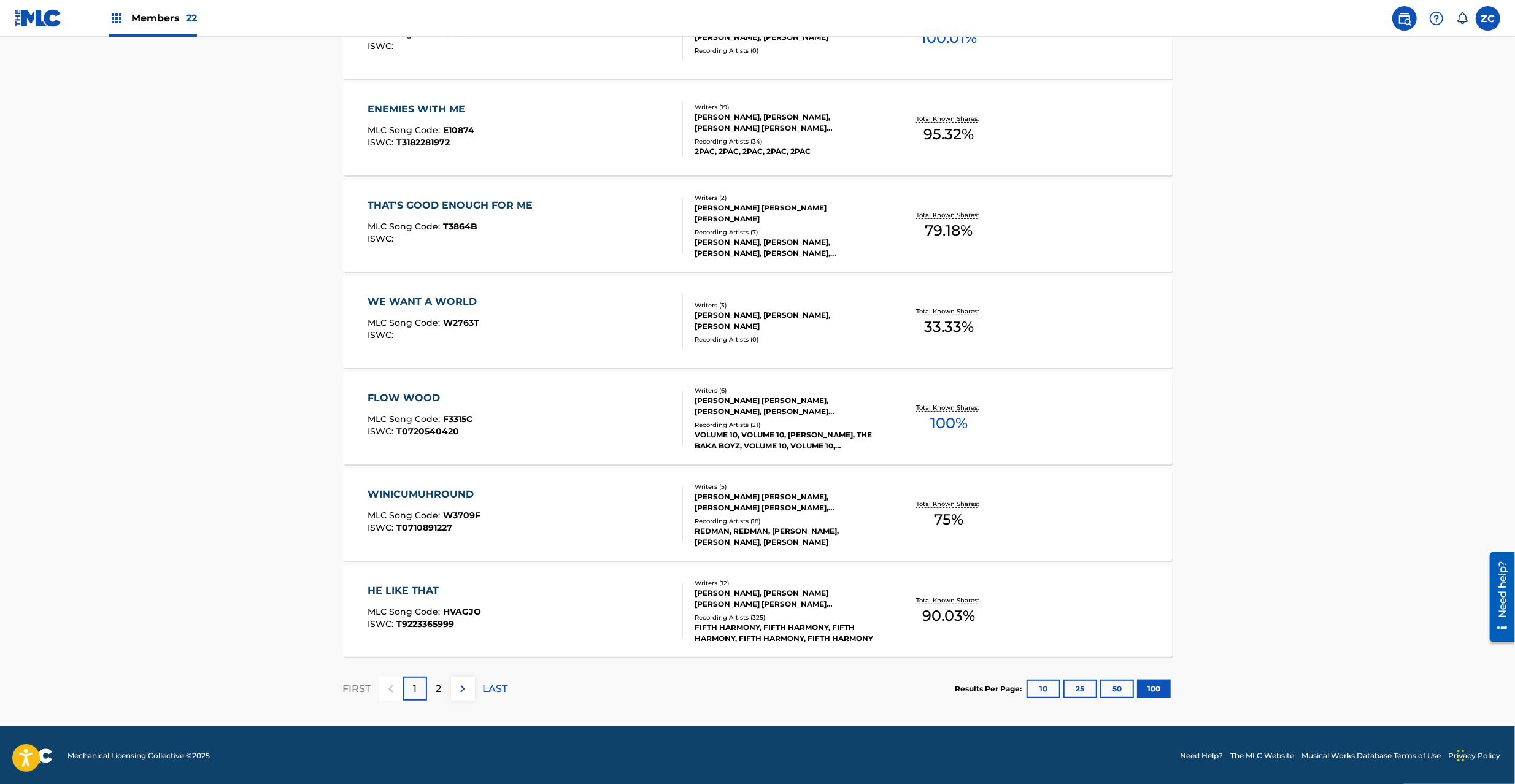
scroll to position [9387, 0]
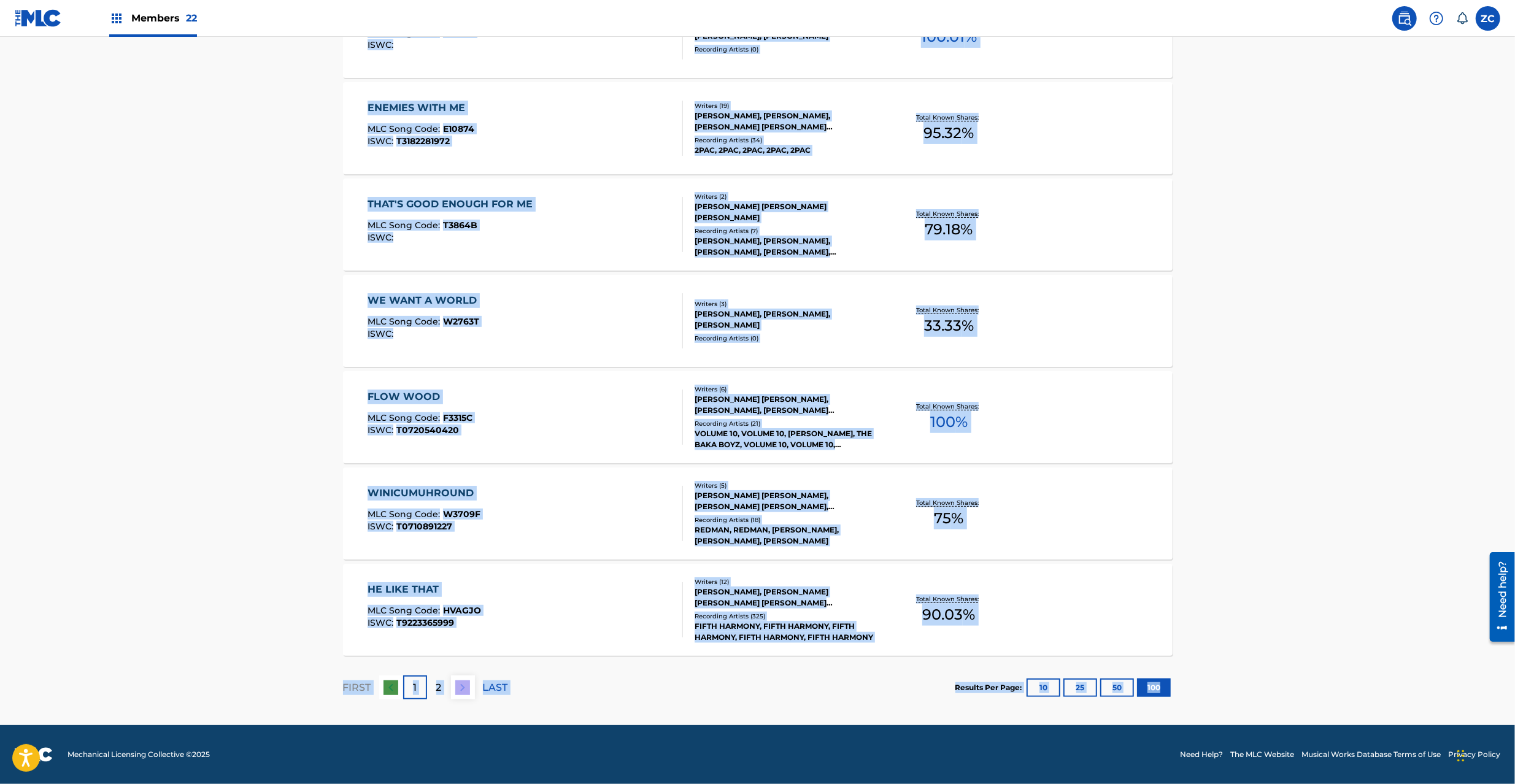
copy div "ATOMIC DOG - QUE DOG EDITION MLC Song Code : AE4LLR ISWC : T3225173360 Writers …"
click at [1093, 646] on div "HE LIKE THAT MLC Song Code : HVAGJO ISWC : T9223365999 Writers ( 12 ) ESTHER RE…" at bounding box center [758, 610] width 830 height 92
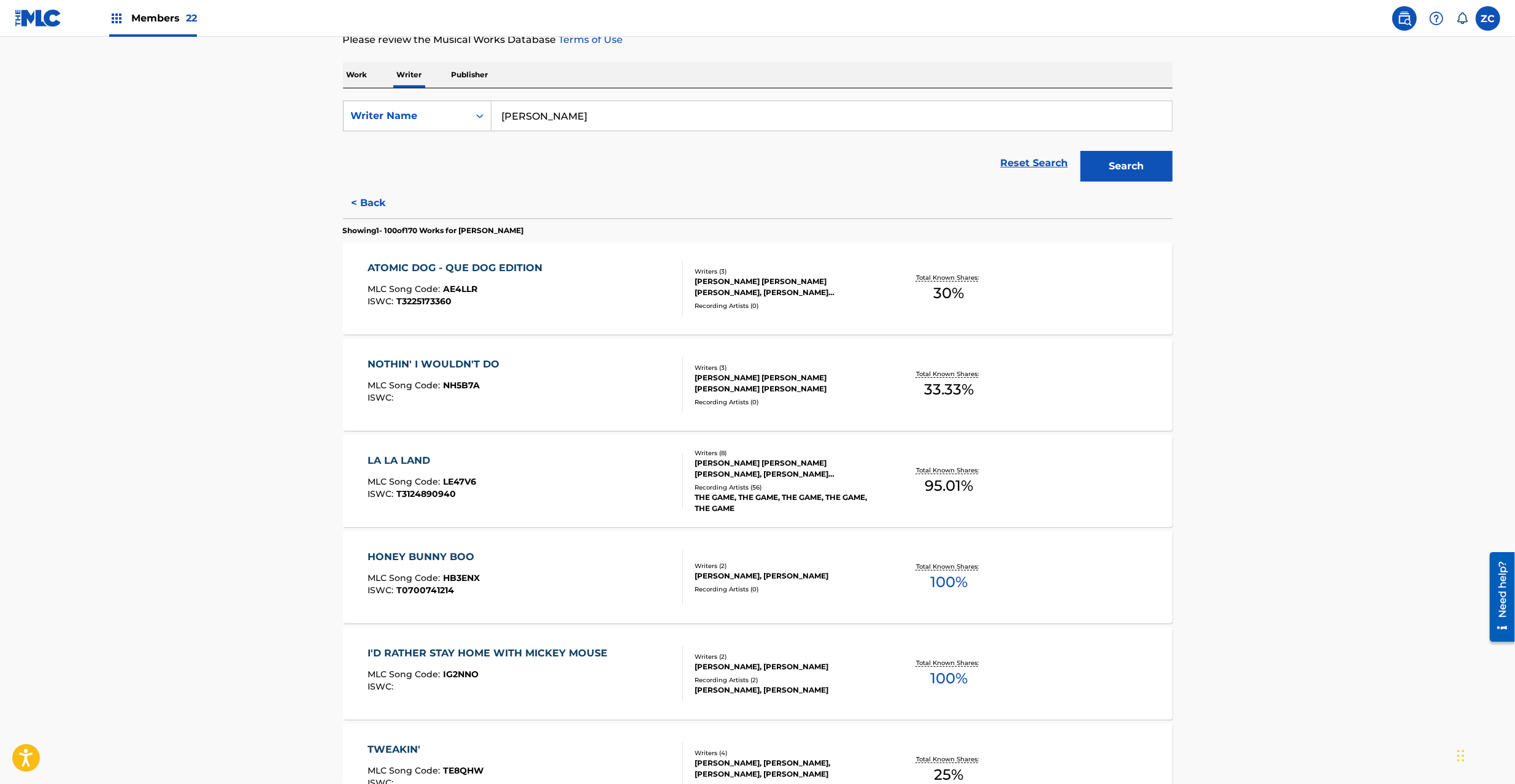
scroll to position [0, 0]
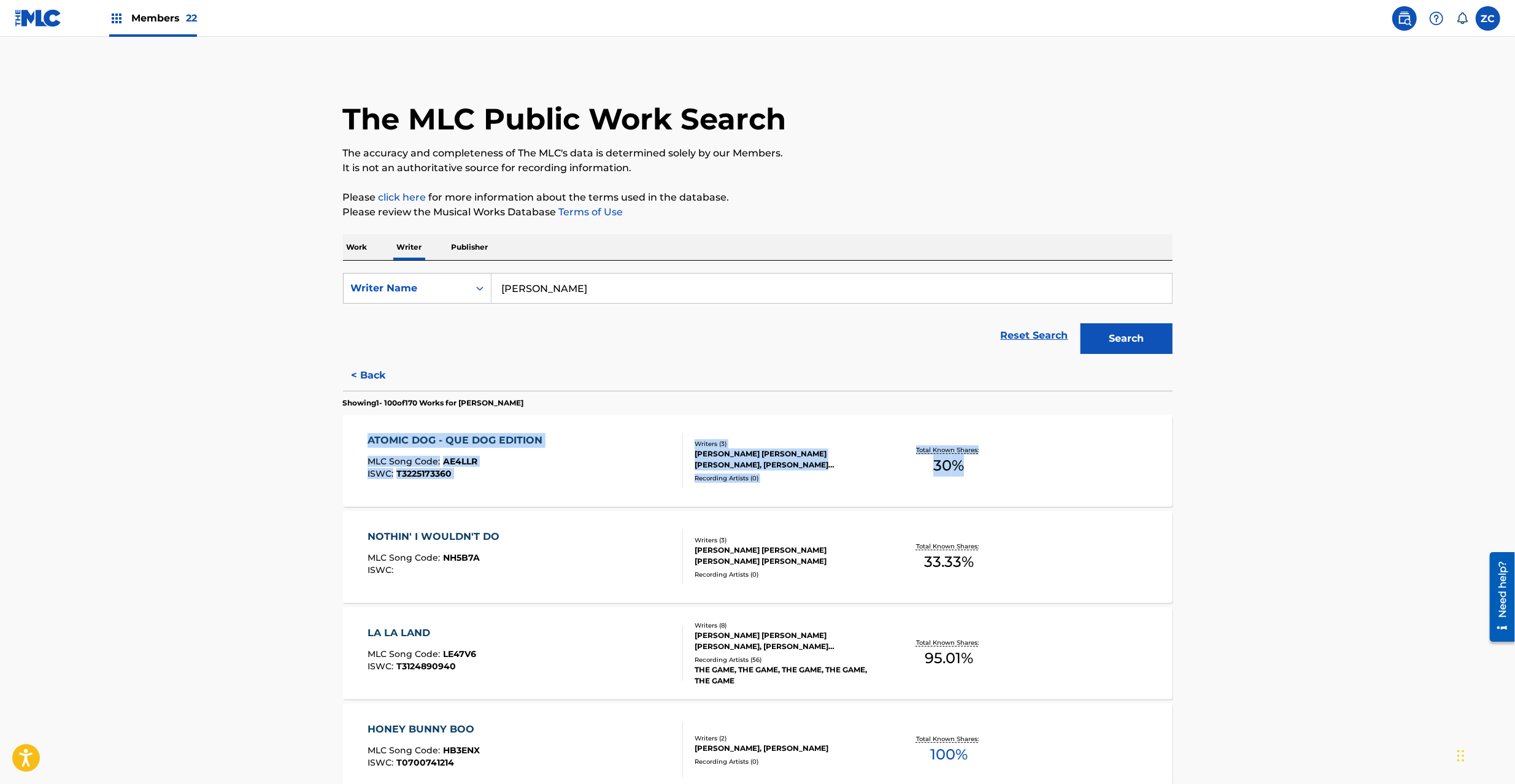
drag, startPoint x: 306, startPoint y: 433, endPoint x: 970, endPoint y: 489, distance: 666.4
copy div "ATOMIC DOG - QUE DOG EDITION MLC Song Code : AE4LLR ISWC : T3225173360 Writers …"
click at [617, 462] on div "ATOMIC DOG - QUE DOG EDITION MLC Song Code : AE4LLR ISWC : T3225173360" at bounding box center [525, 460] width 315 height 55
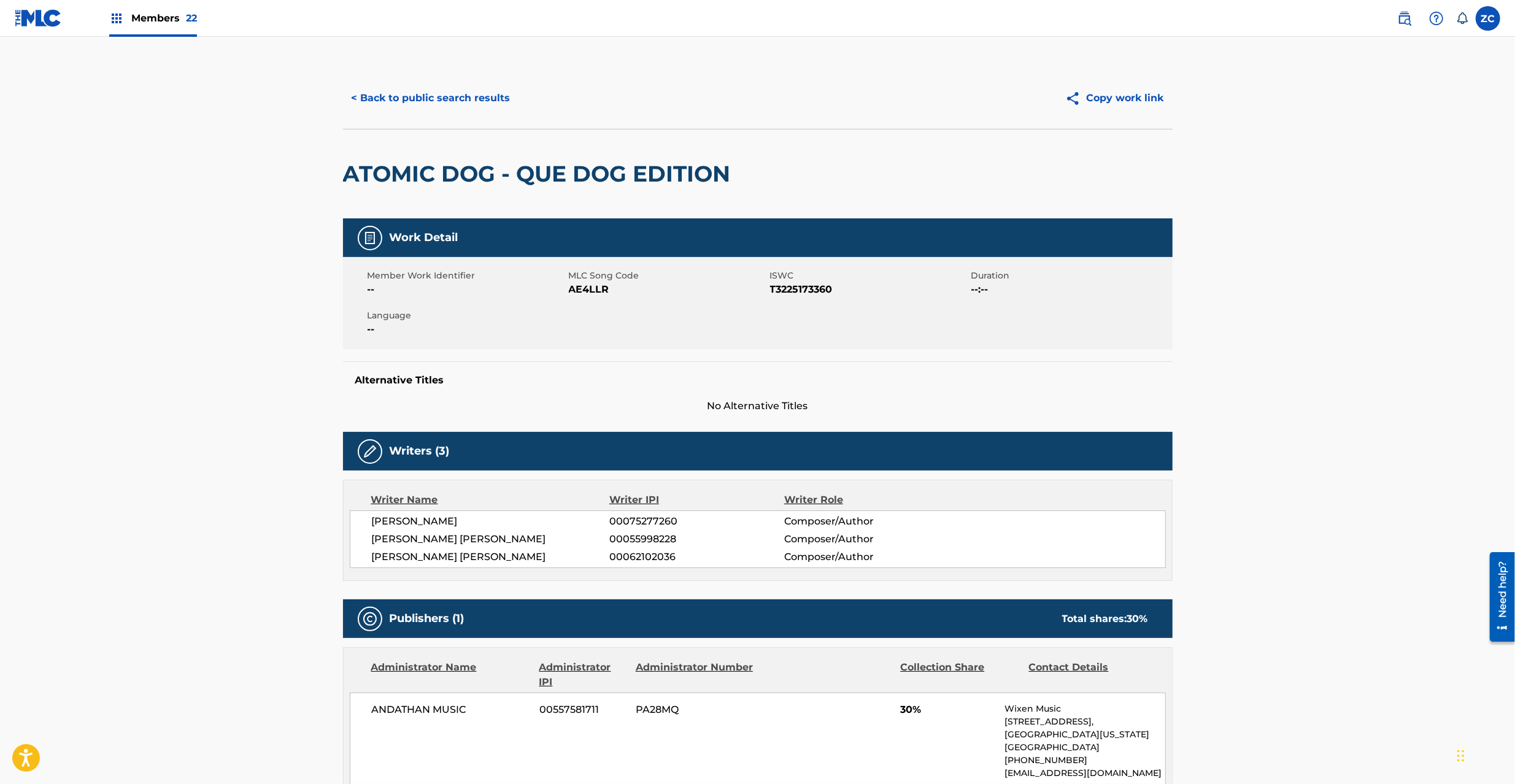
click at [804, 297] on span "T3225173360" at bounding box center [869, 290] width 198 height 14
drag, startPoint x: 448, startPoint y: 92, endPoint x: 455, endPoint y: 103, distance: 13.0
click at [448, 92] on button "< Back to public search results" at bounding box center [431, 98] width 176 height 31
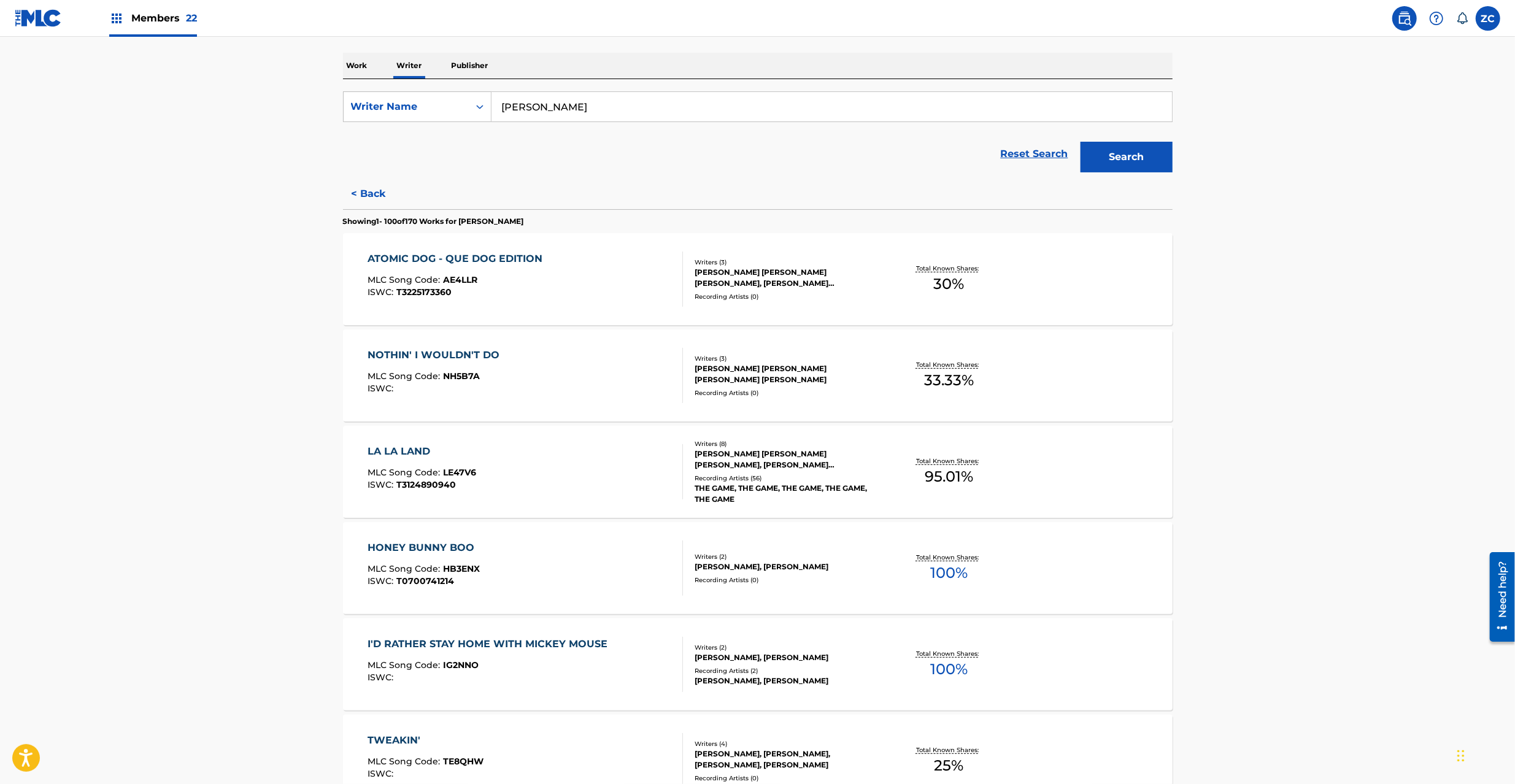
scroll to position [218, 0]
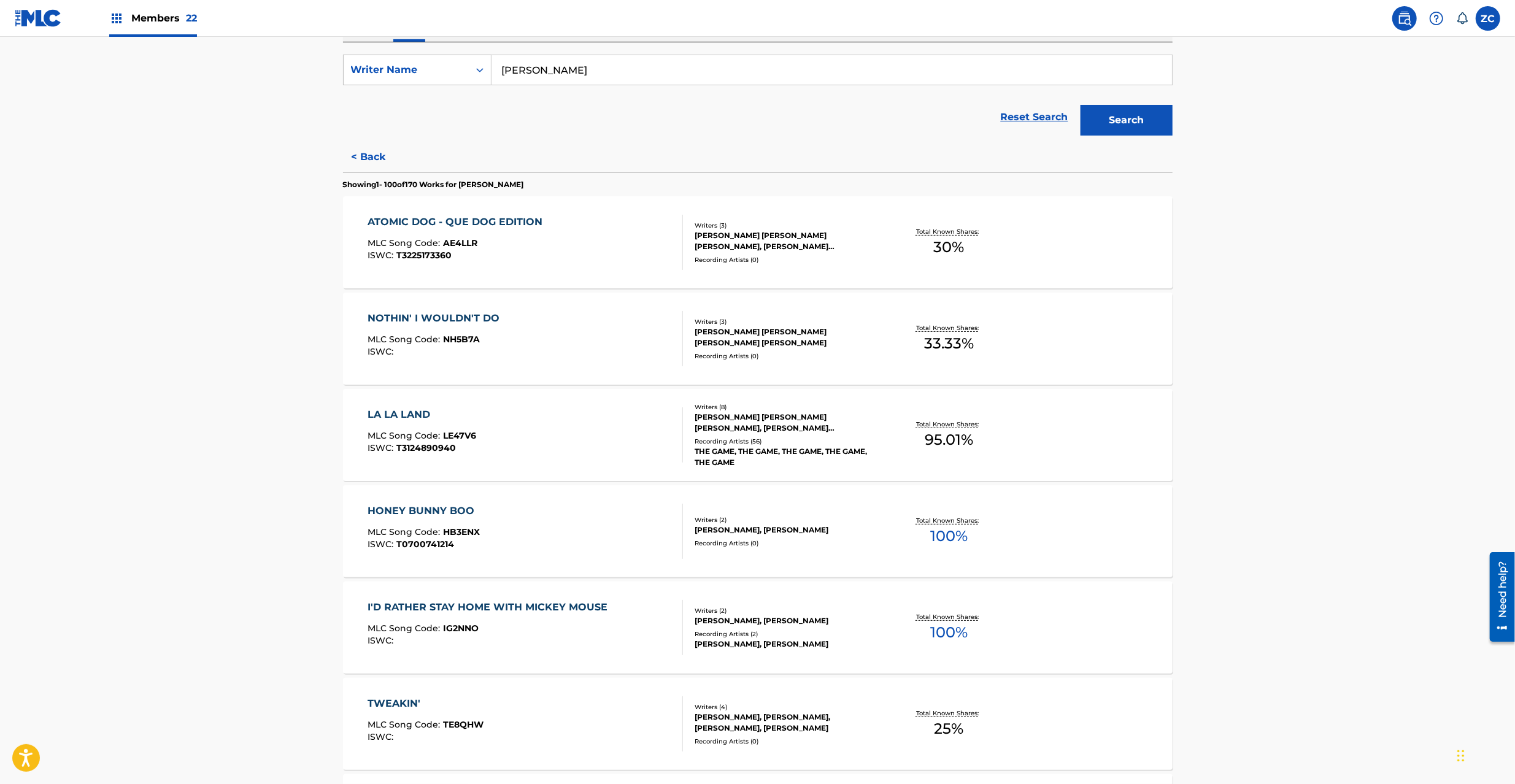
click at [648, 251] on div "ATOMIC DOG - QUE DOG EDITION MLC Song Code : AE4LLR ISWC : T3225173360" at bounding box center [525, 242] width 315 height 55
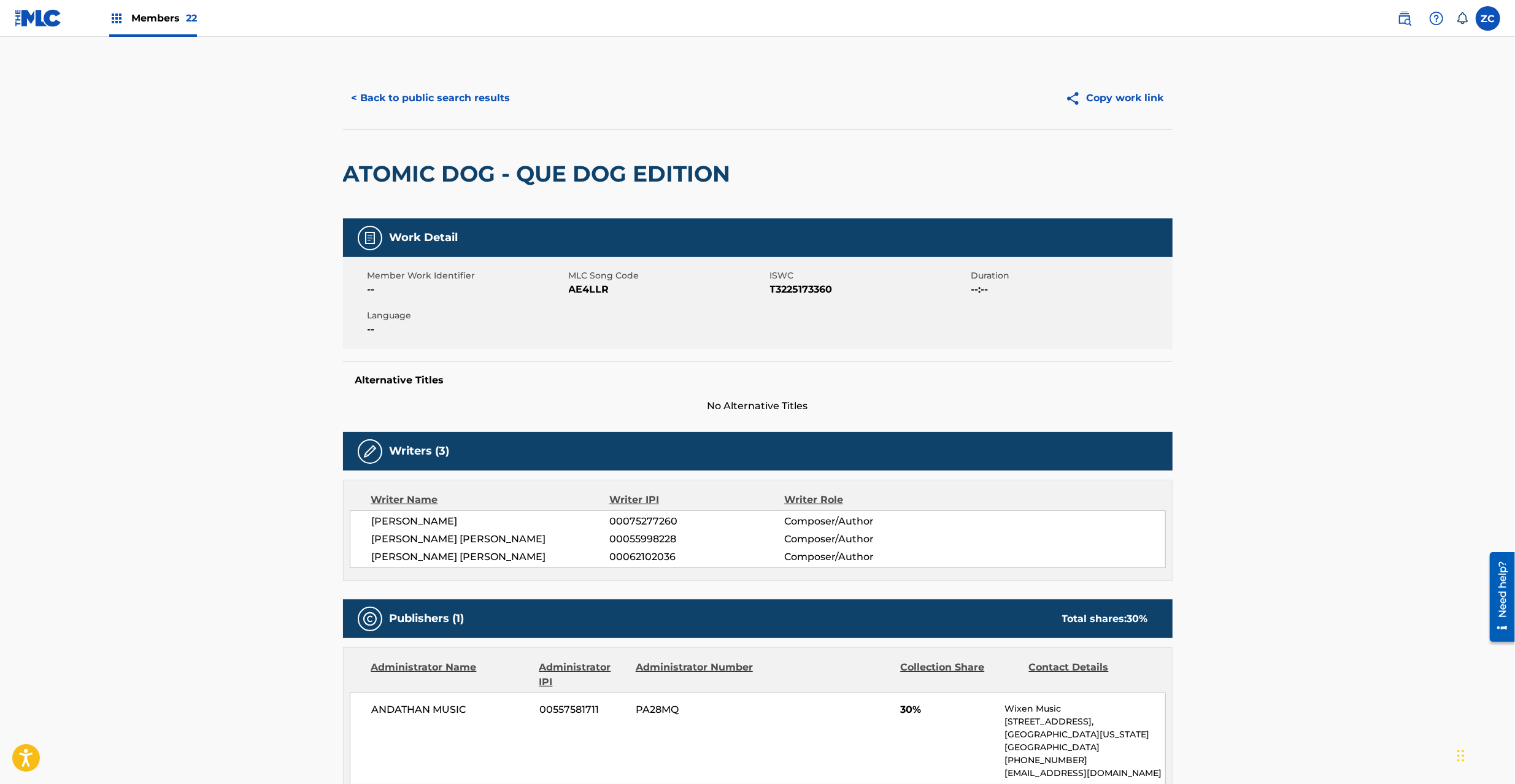
click at [364, 173] on h2 "ATOMIC DOG - QUE DOG EDITION" at bounding box center [540, 174] width 394 height 28
click at [689, 174] on h2 "ATOMIC DOG - QUE DOG EDITION" at bounding box center [540, 174] width 394 height 28
copy h2 "ATOMIC DOG - QUE DOG EDITION"
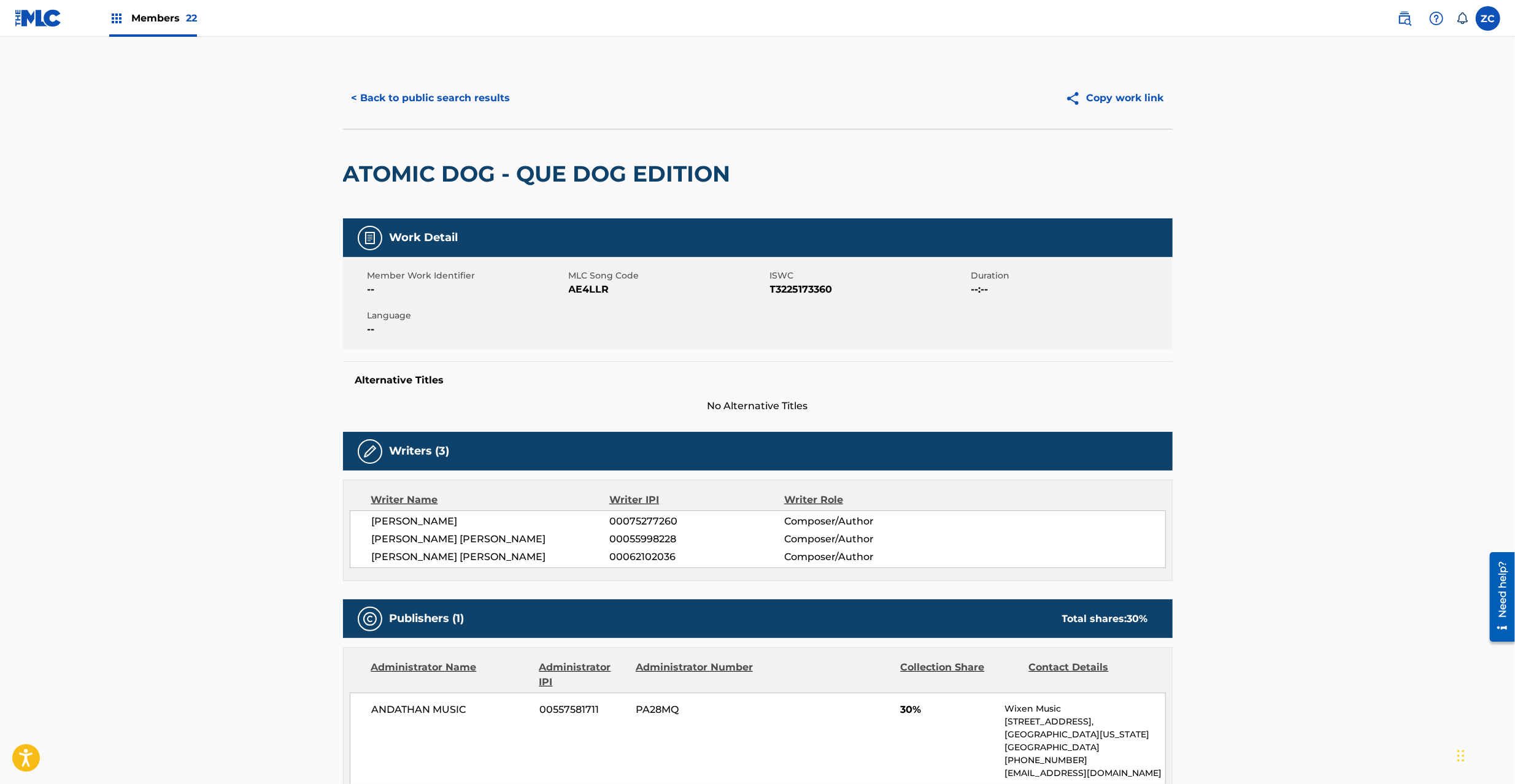
click at [598, 285] on span "AE4LLR" at bounding box center [667, 290] width 198 height 14
copy span "AE4LLR"
click at [794, 293] on span "T3225173360" at bounding box center [869, 290] width 198 height 14
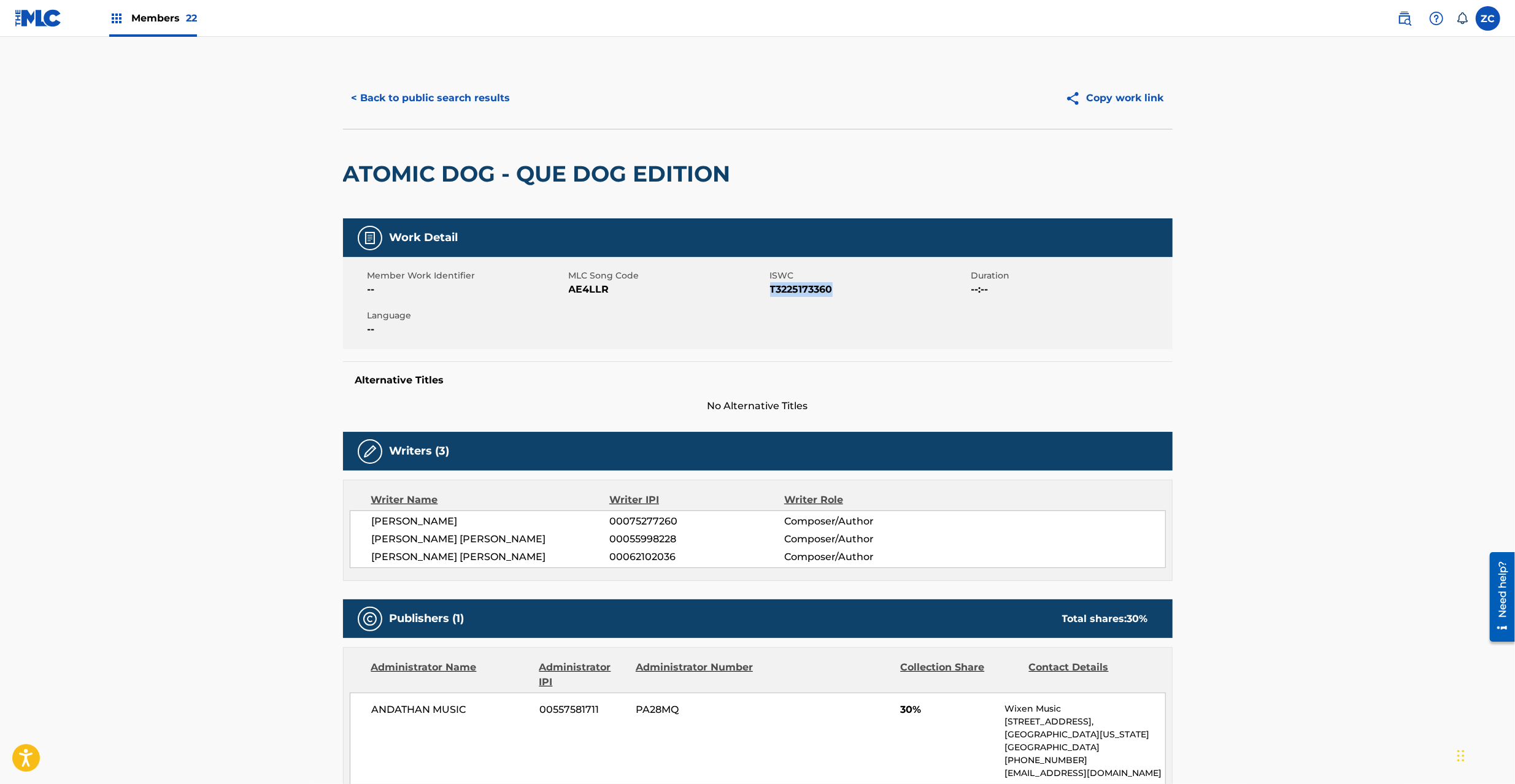
copy span "T3225173360"
click at [670, 366] on div "Alternative Titles No Alternative Titles" at bounding box center [758, 388] width 830 height 53
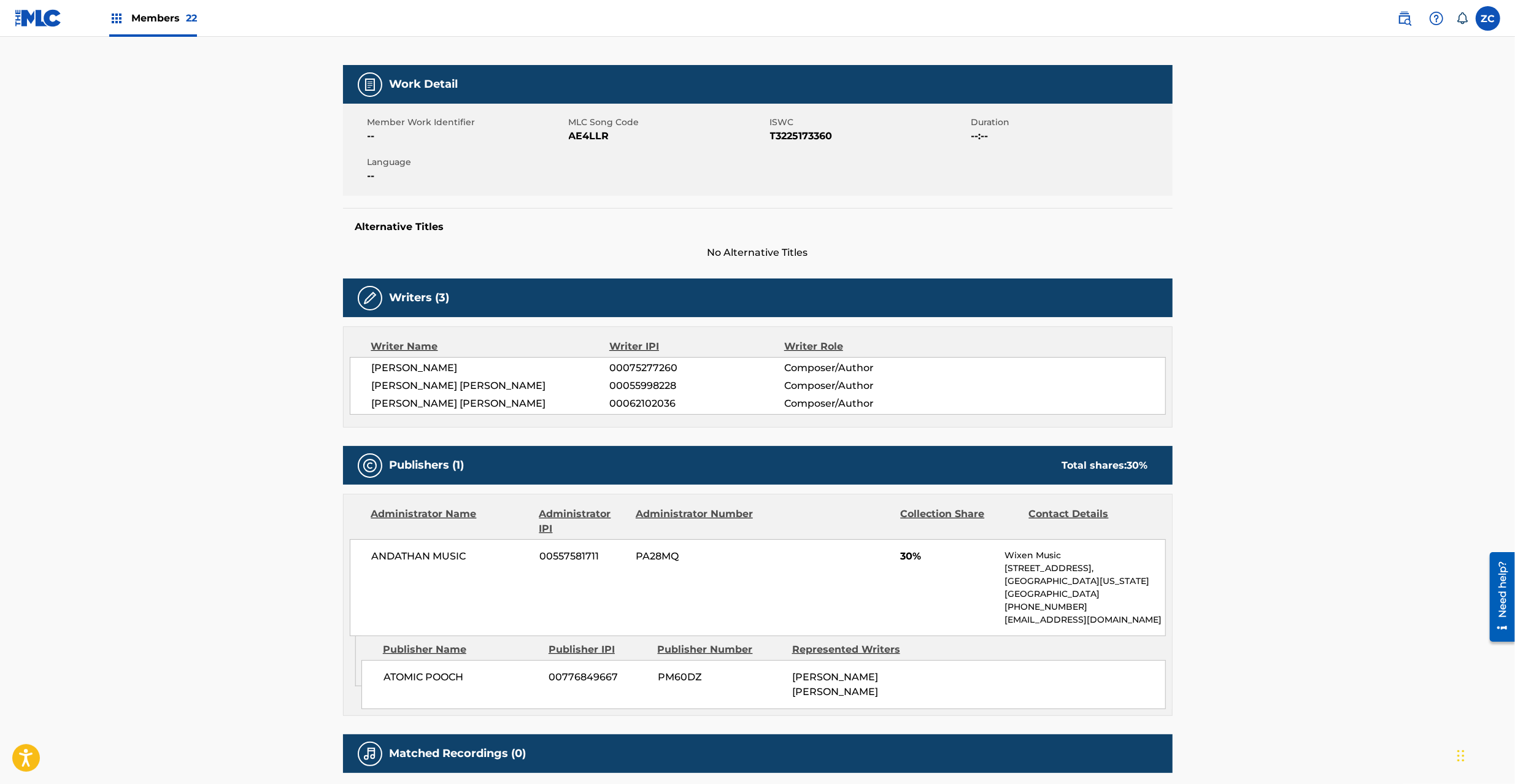
scroll to position [218, 0]
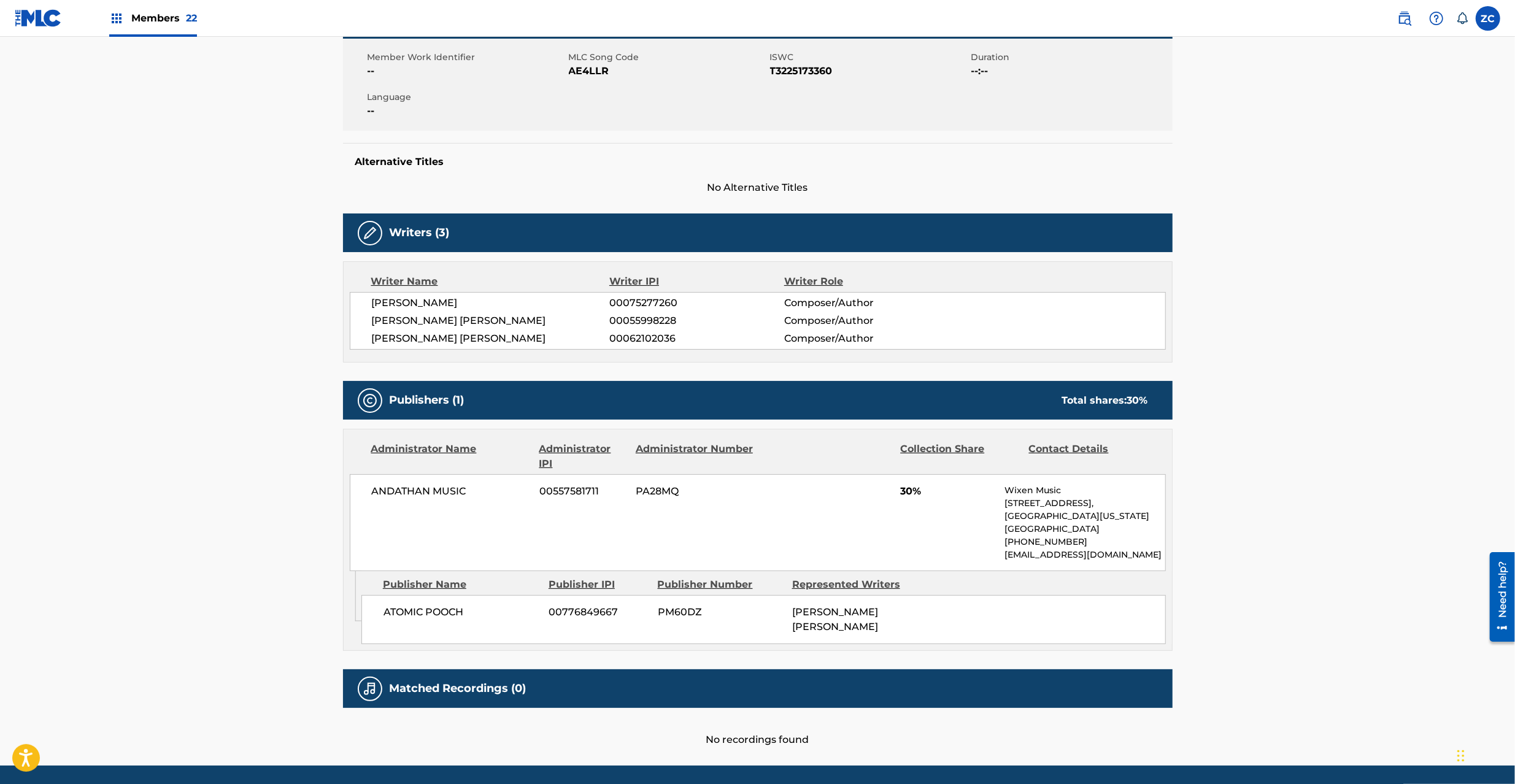
click at [383, 303] on span "[PERSON_NAME]" at bounding box center [490, 303] width 238 height 14
drag, startPoint x: 383, startPoint y: 303, endPoint x: 476, endPoint y: 304, distance: 93.0
click at [387, 303] on span "[PERSON_NAME]" at bounding box center [490, 303] width 238 height 14
click at [476, 304] on span "[PERSON_NAME]" at bounding box center [490, 303] width 238 height 14
copy span "[PERSON_NAME]"
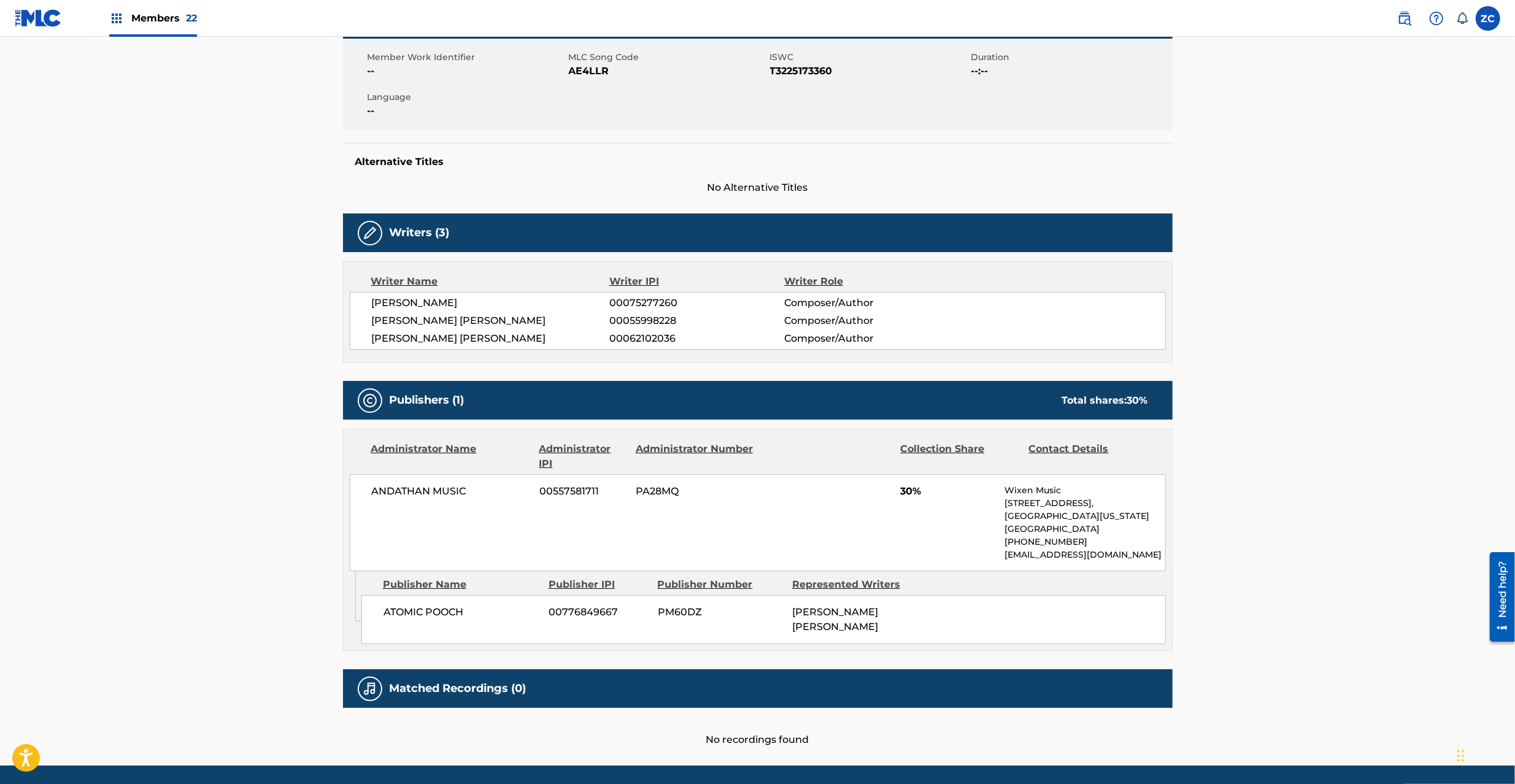
click at [403, 319] on span "[PERSON_NAME] [PERSON_NAME]" at bounding box center [490, 321] width 238 height 14
click at [452, 320] on span "[PERSON_NAME] [PERSON_NAME]" at bounding box center [490, 321] width 238 height 14
copy span "[PERSON_NAME] [PERSON_NAME]"
click at [385, 336] on span "[PERSON_NAME] [PERSON_NAME]" at bounding box center [490, 338] width 238 height 14
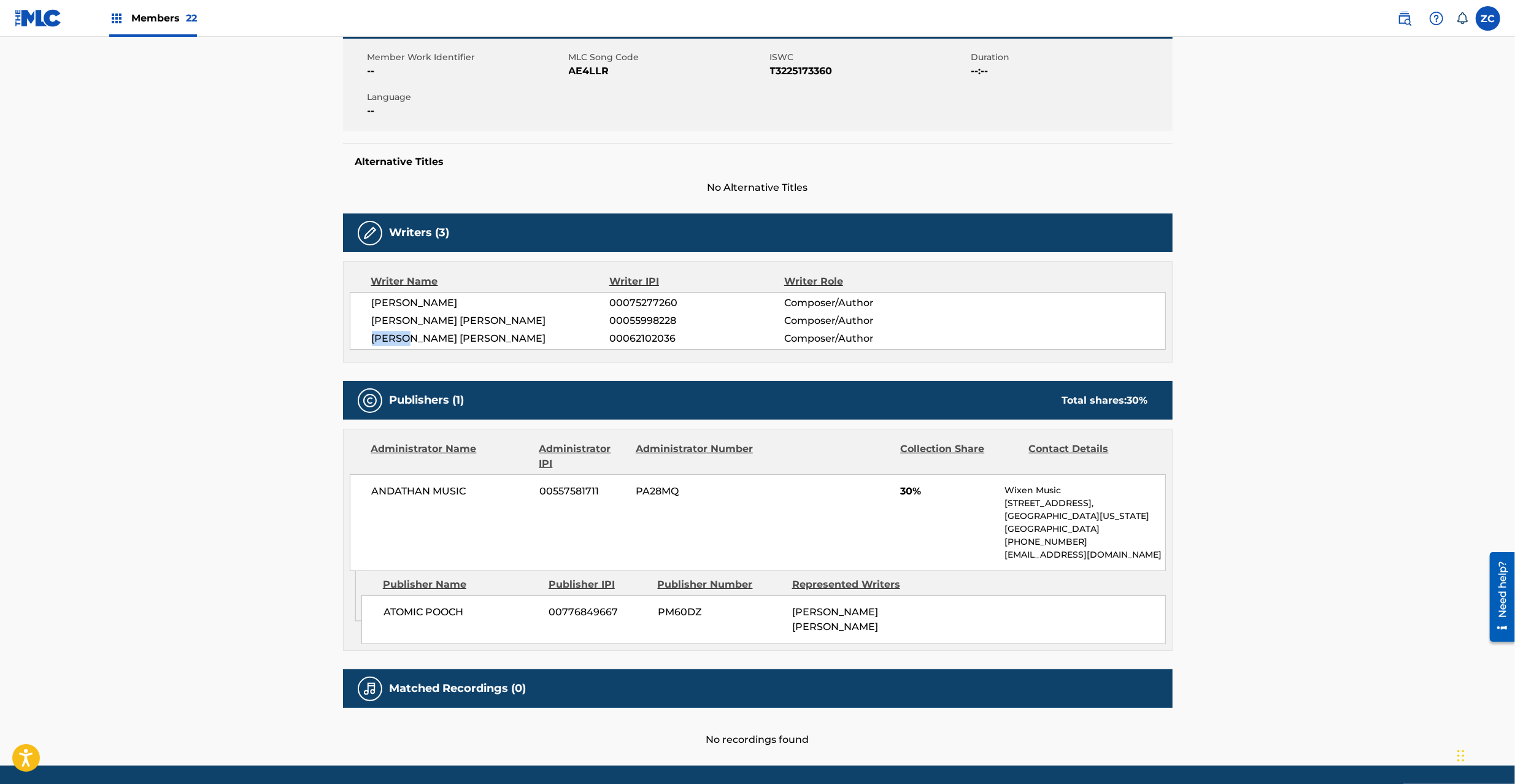
click at [385, 336] on span "[PERSON_NAME] [PERSON_NAME]" at bounding box center [490, 338] width 238 height 14
click at [494, 340] on span "[PERSON_NAME] [PERSON_NAME]" at bounding box center [490, 338] width 238 height 14
copy span "[PERSON_NAME] [PERSON_NAME]"
click at [388, 486] on span "ANDATHAN MUSIC" at bounding box center [451, 491] width 159 height 14
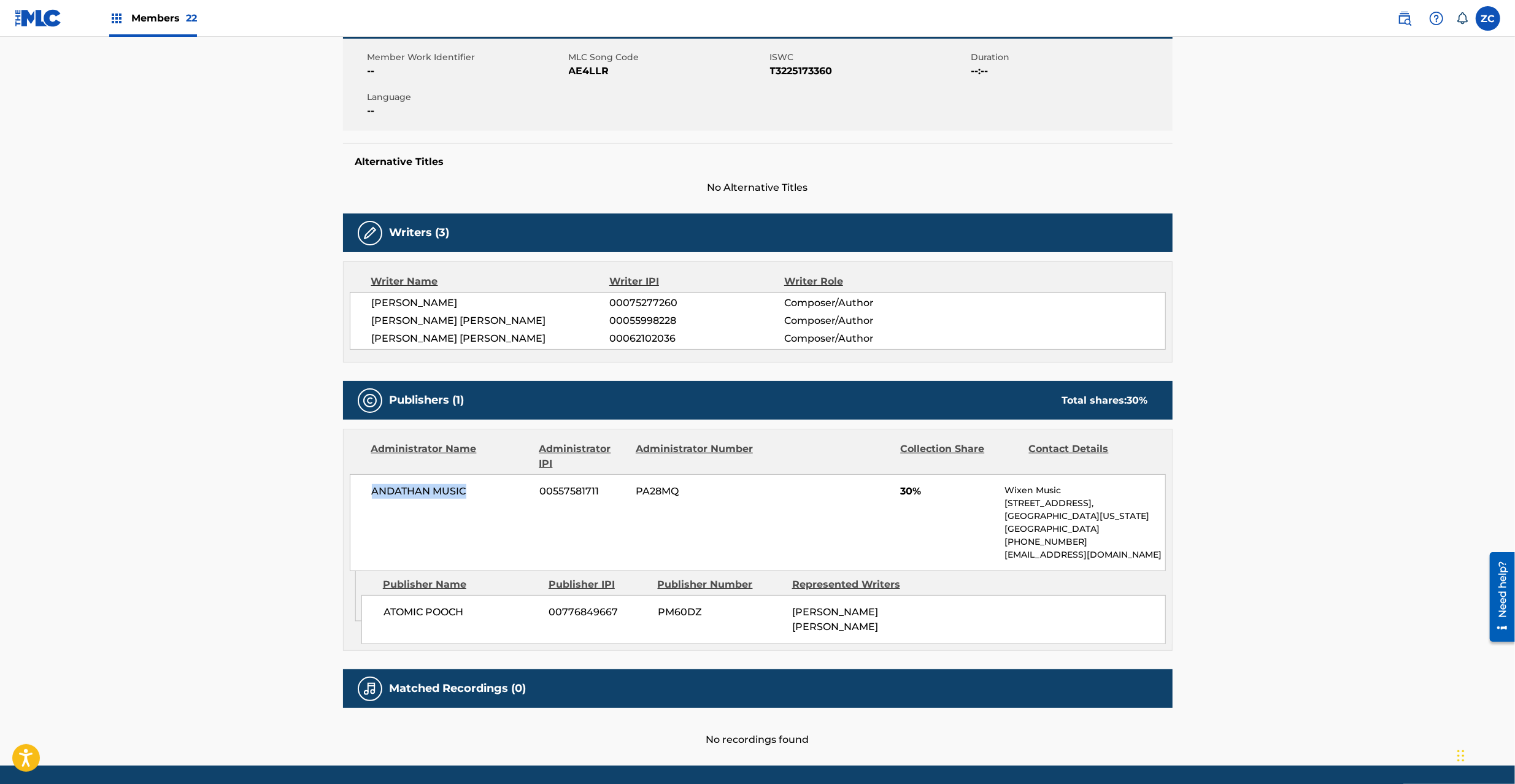
click at [443, 496] on span "ANDATHAN MUSIC" at bounding box center [451, 491] width 159 height 14
copy span "ANDATHAN MUSIC"
click at [397, 612] on span "ATOMIC POOCH" at bounding box center [462, 612] width 157 height 14
click at [435, 614] on span "ATOMIC POOCH" at bounding box center [462, 612] width 157 height 14
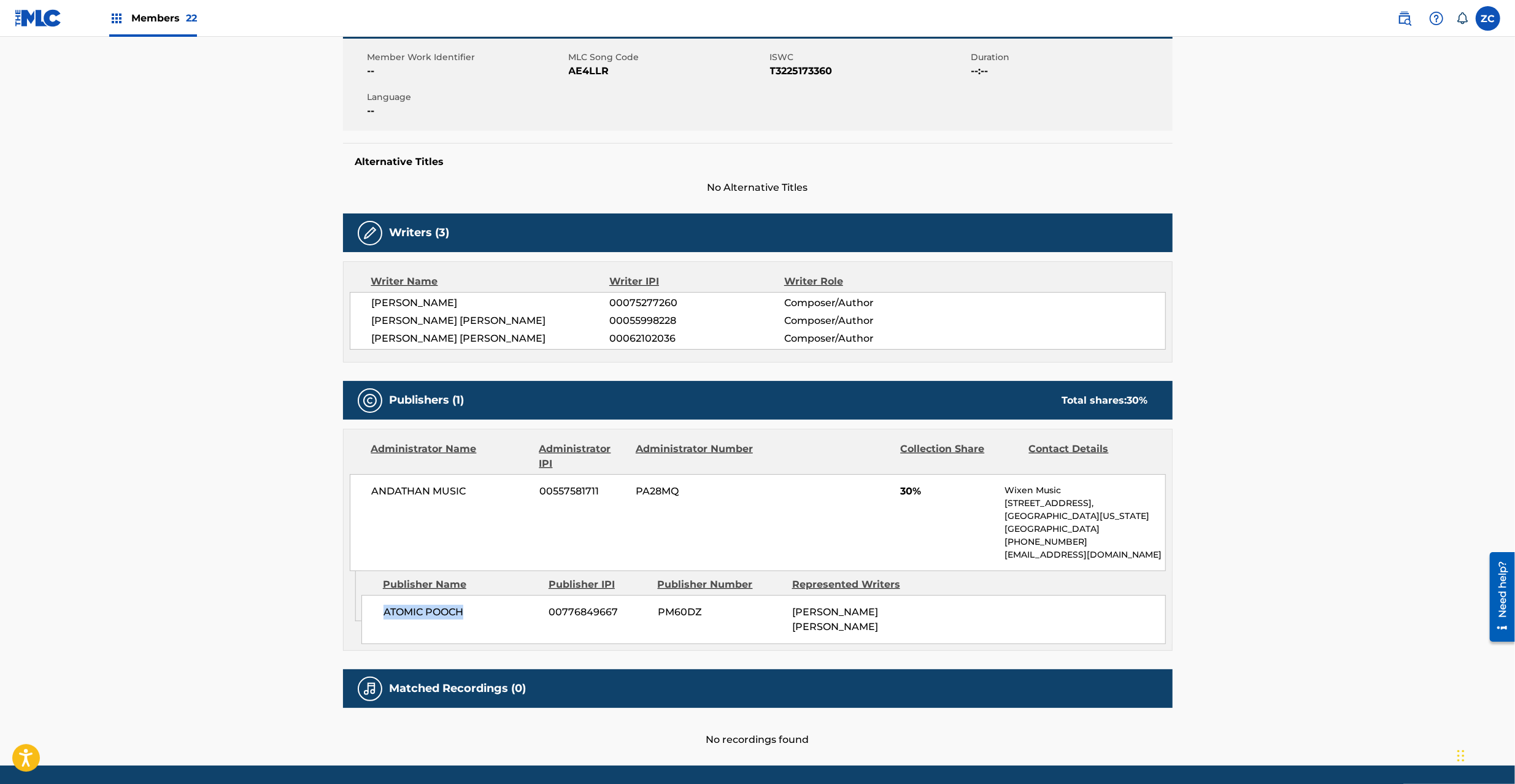
scroll to position [108, 0]
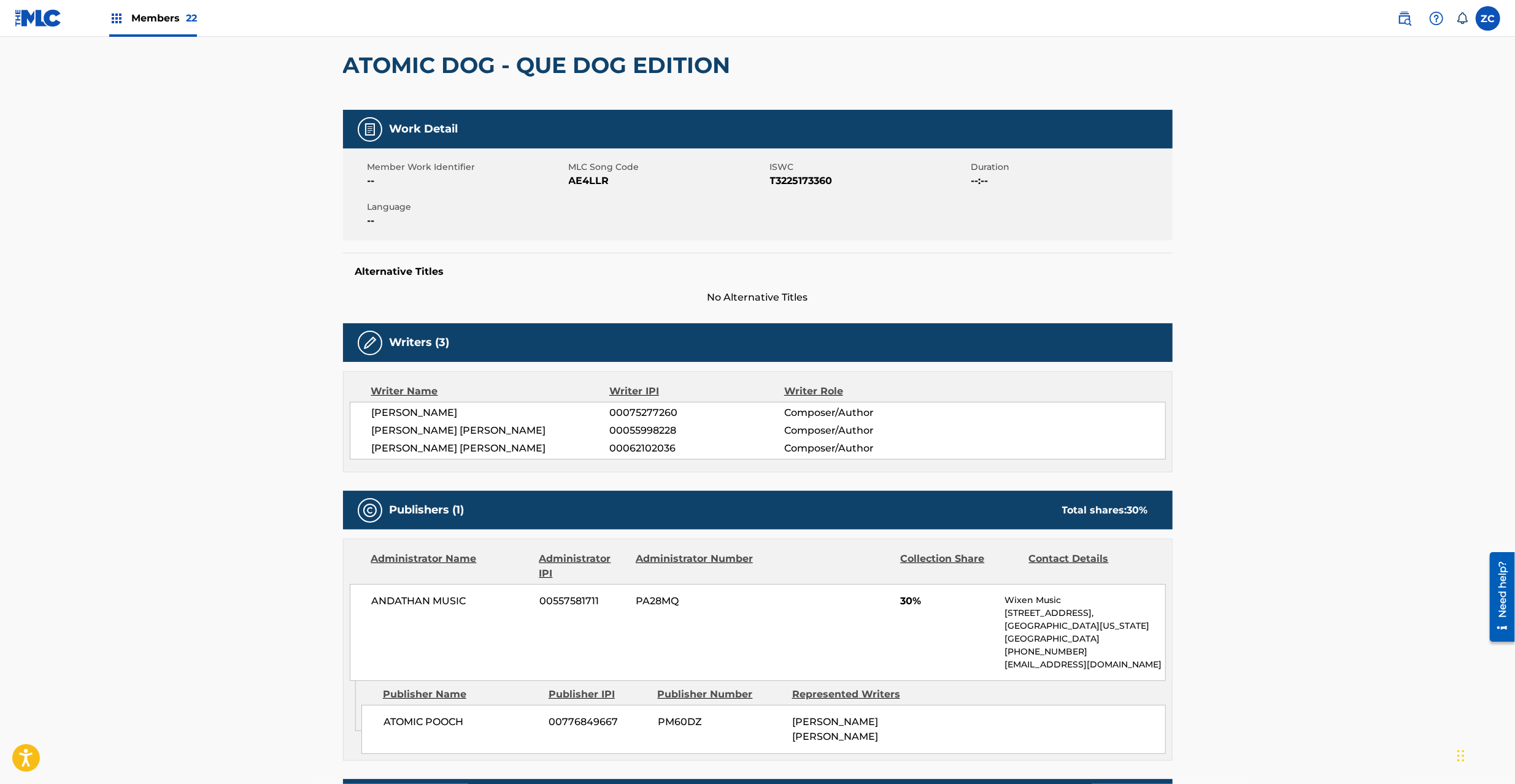
click at [585, 182] on span "AE4LLR" at bounding box center [667, 181] width 198 height 14
click at [904, 603] on span "30%" at bounding box center [947, 601] width 95 height 14
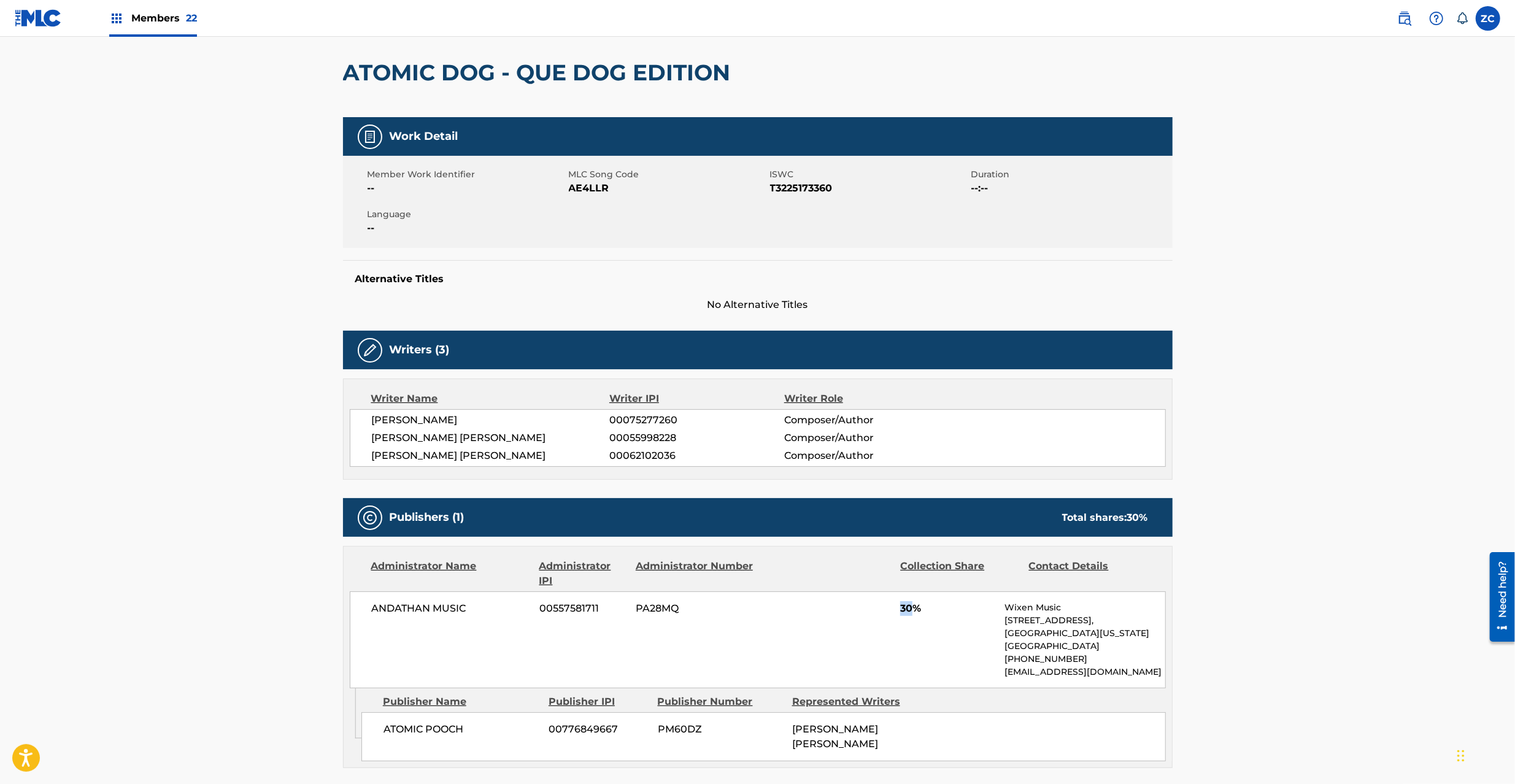
scroll to position [0, 0]
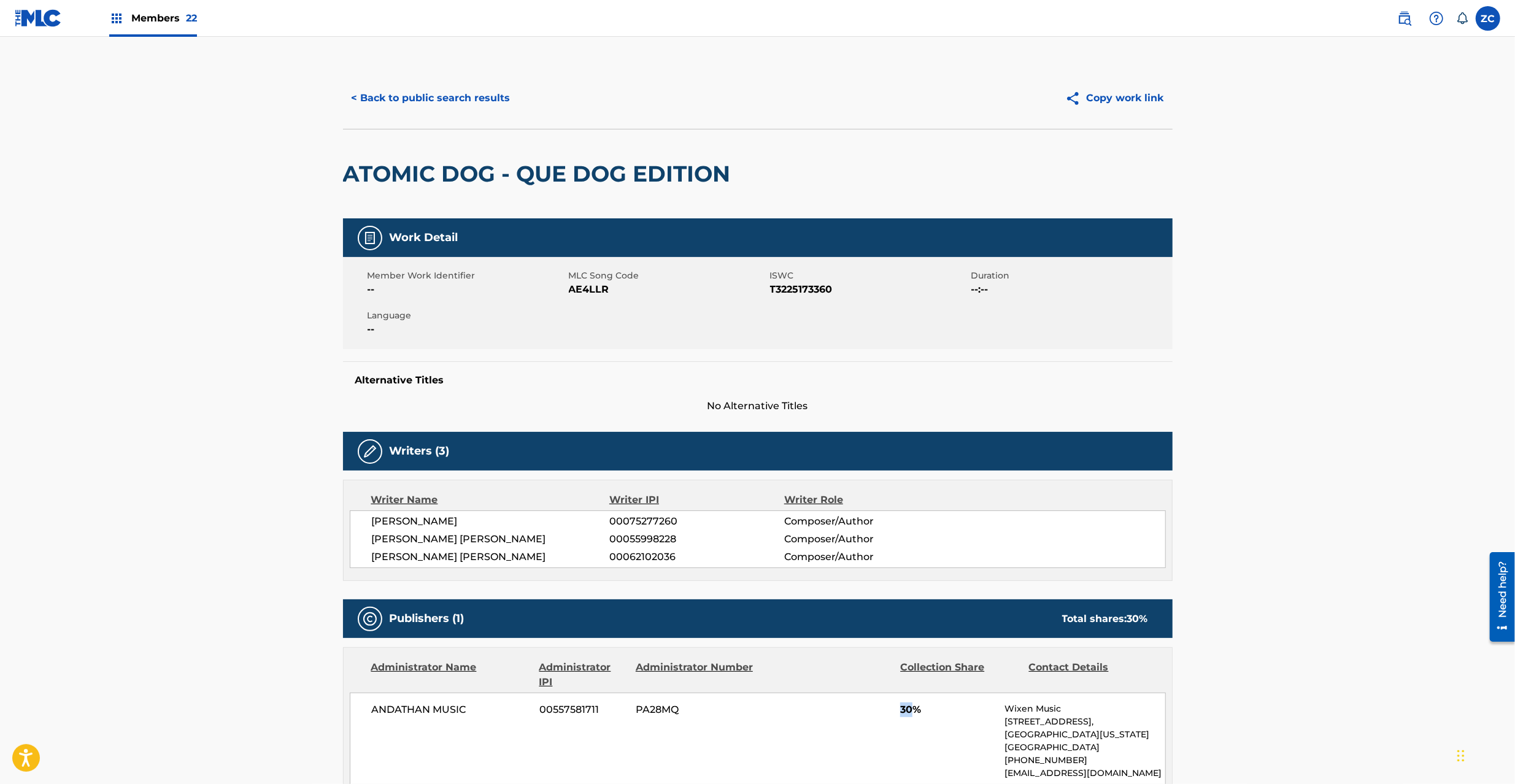
click at [482, 103] on button "< Back to public search results" at bounding box center [431, 98] width 176 height 31
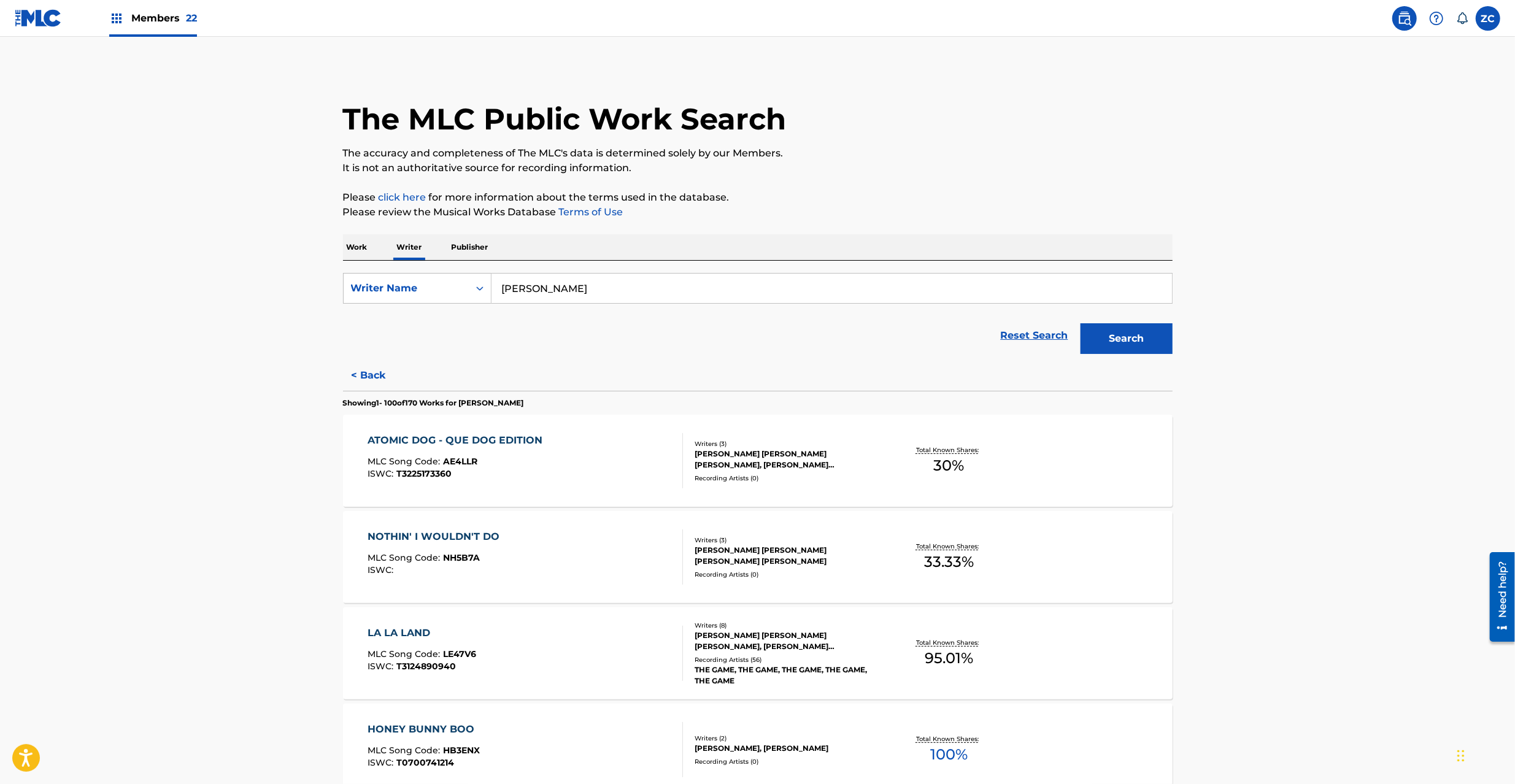
click at [471, 560] on span "NH5B7A" at bounding box center [461, 558] width 37 height 11
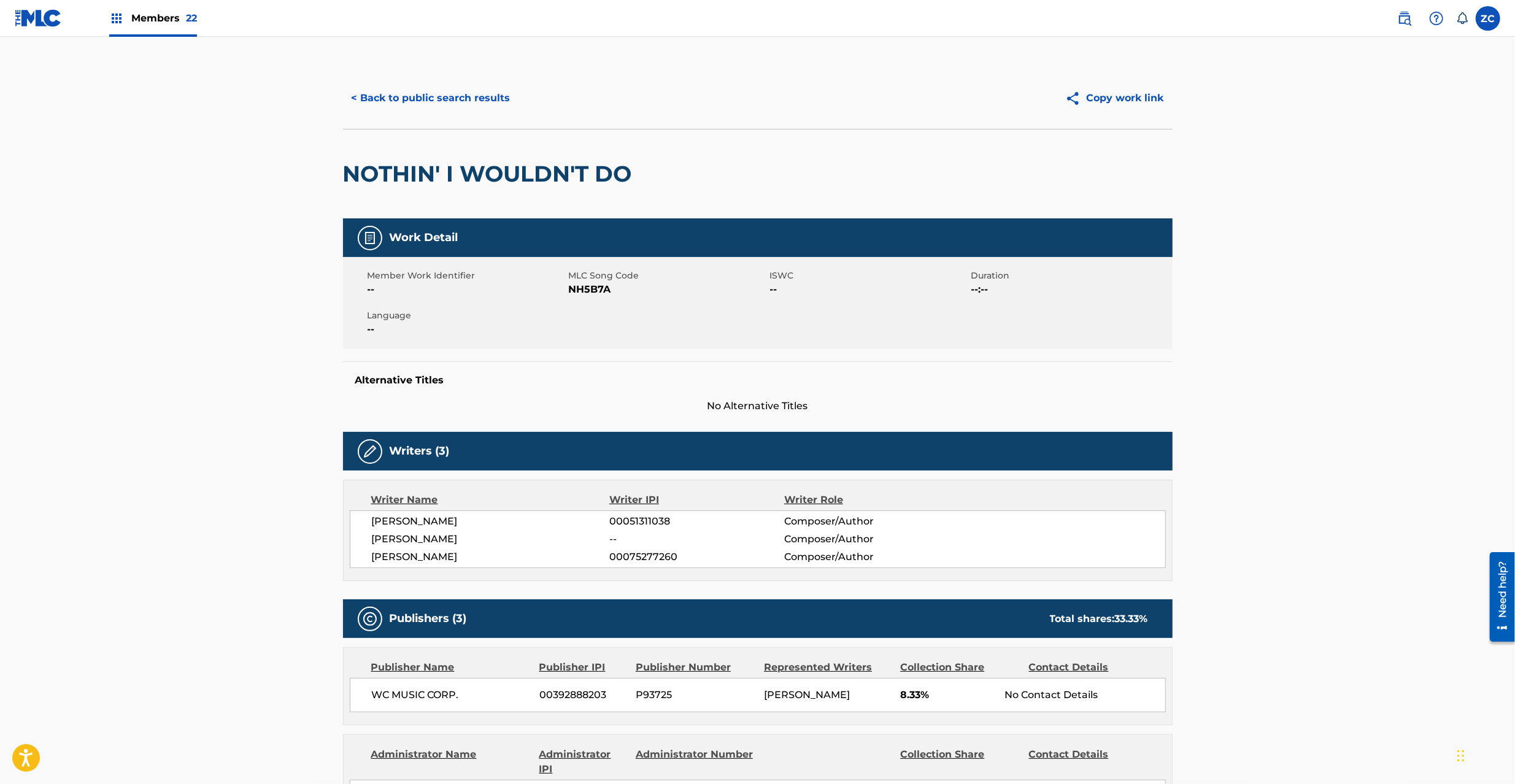
click at [372, 170] on h2 "NOTHIN' I WOULDN'T DO" at bounding box center [490, 174] width 295 height 28
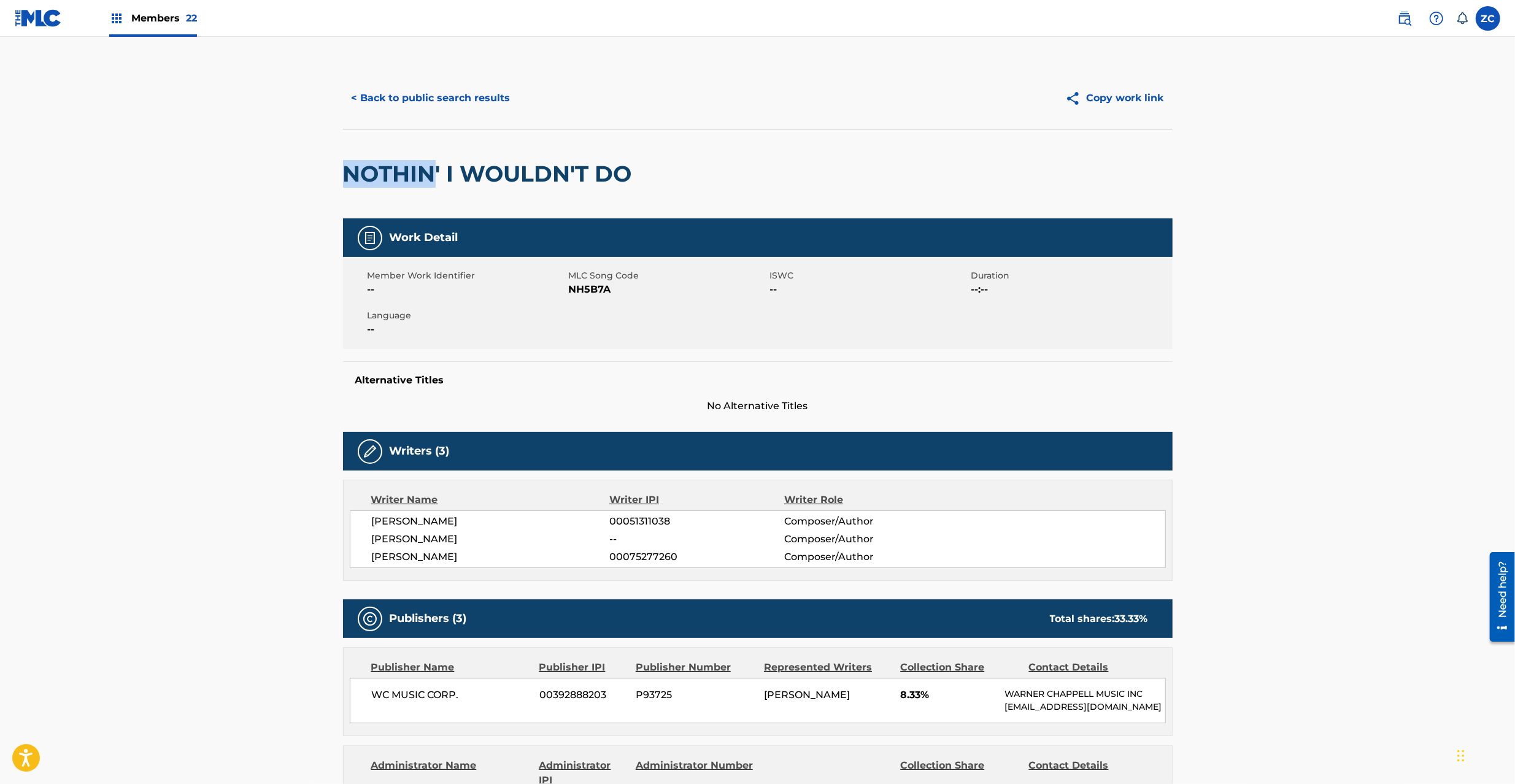
click at [372, 170] on h2 "NOTHIN' I WOULDN'T DO" at bounding box center [490, 174] width 295 height 28
click at [610, 177] on h2 "NOTHIN' I WOULDN'T DO" at bounding box center [490, 174] width 295 height 28
click at [599, 290] on span "NH5B7A" at bounding box center [667, 290] width 198 height 14
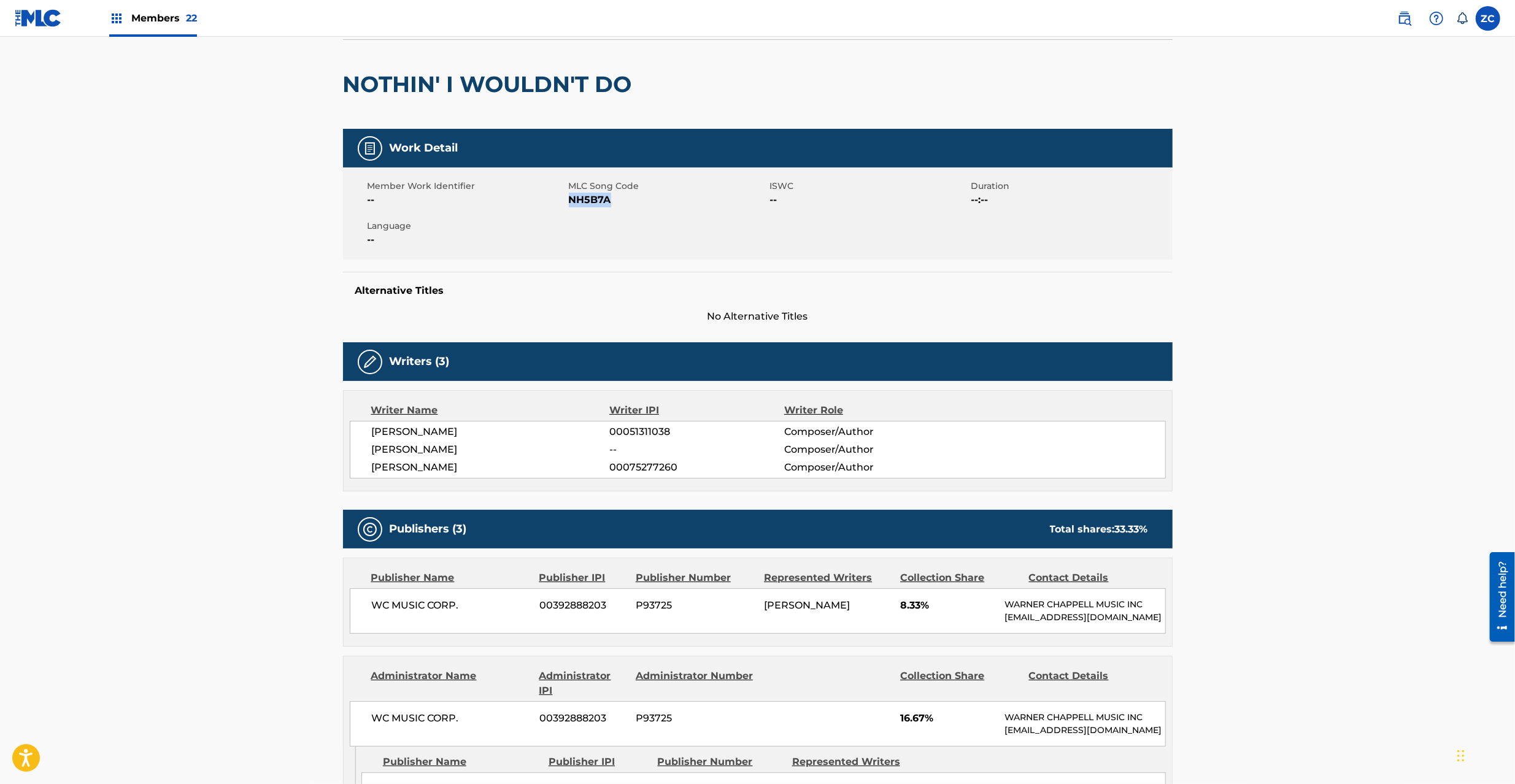
scroll to position [108, 0]
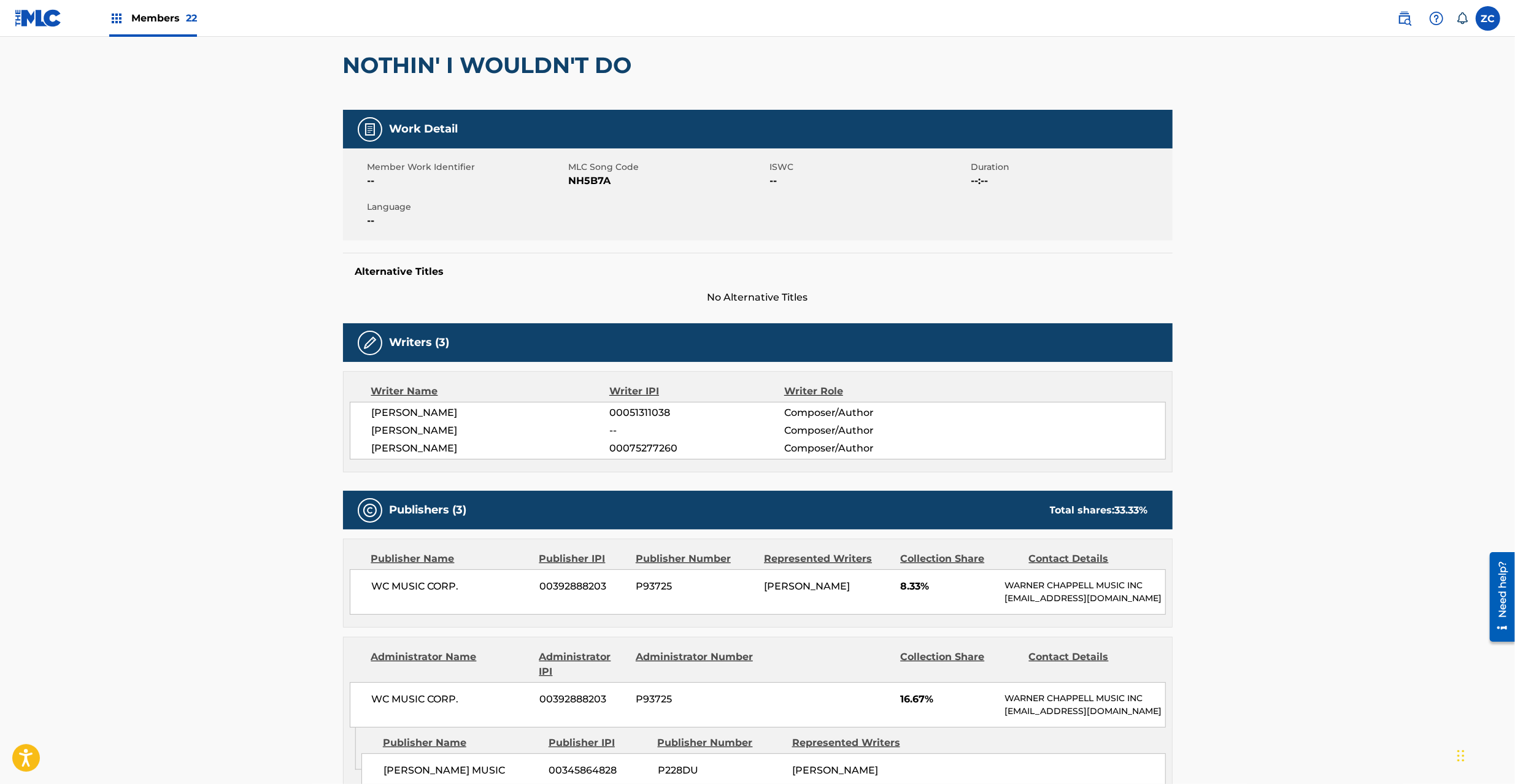
click at [403, 411] on span "CURTISS LENNARD BOONE" at bounding box center [490, 412] width 238 height 14
click at [506, 412] on span "CURTISS LENNARD BOONE" at bounding box center [490, 412] width 238 height 14
click at [390, 426] on span "DONALD LYLE" at bounding box center [490, 431] width 238 height 14
drag, startPoint x: 390, startPoint y: 426, endPoint x: 438, endPoint y: 435, distance: 48.8
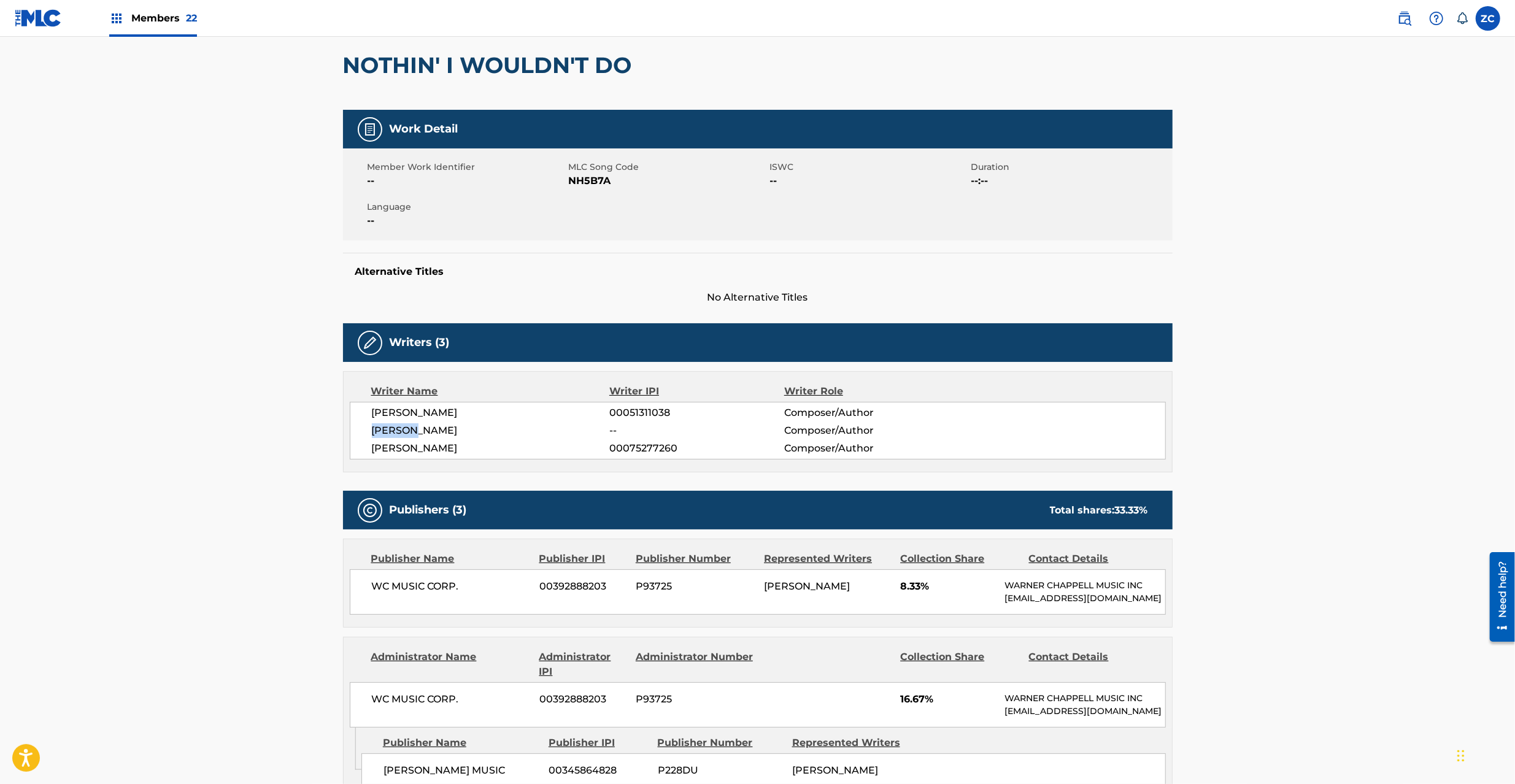
click at [395, 427] on span "DONALD LYLE" at bounding box center [490, 431] width 238 height 14
click at [438, 435] on span "DONALD LYLE" at bounding box center [490, 431] width 238 height 14
click at [396, 452] on span "[PERSON_NAME]" at bounding box center [490, 448] width 238 height 14
click at [474, 449] on span "[PERSON_NAME]" at bounding box center [490, 448] width 238 height 14
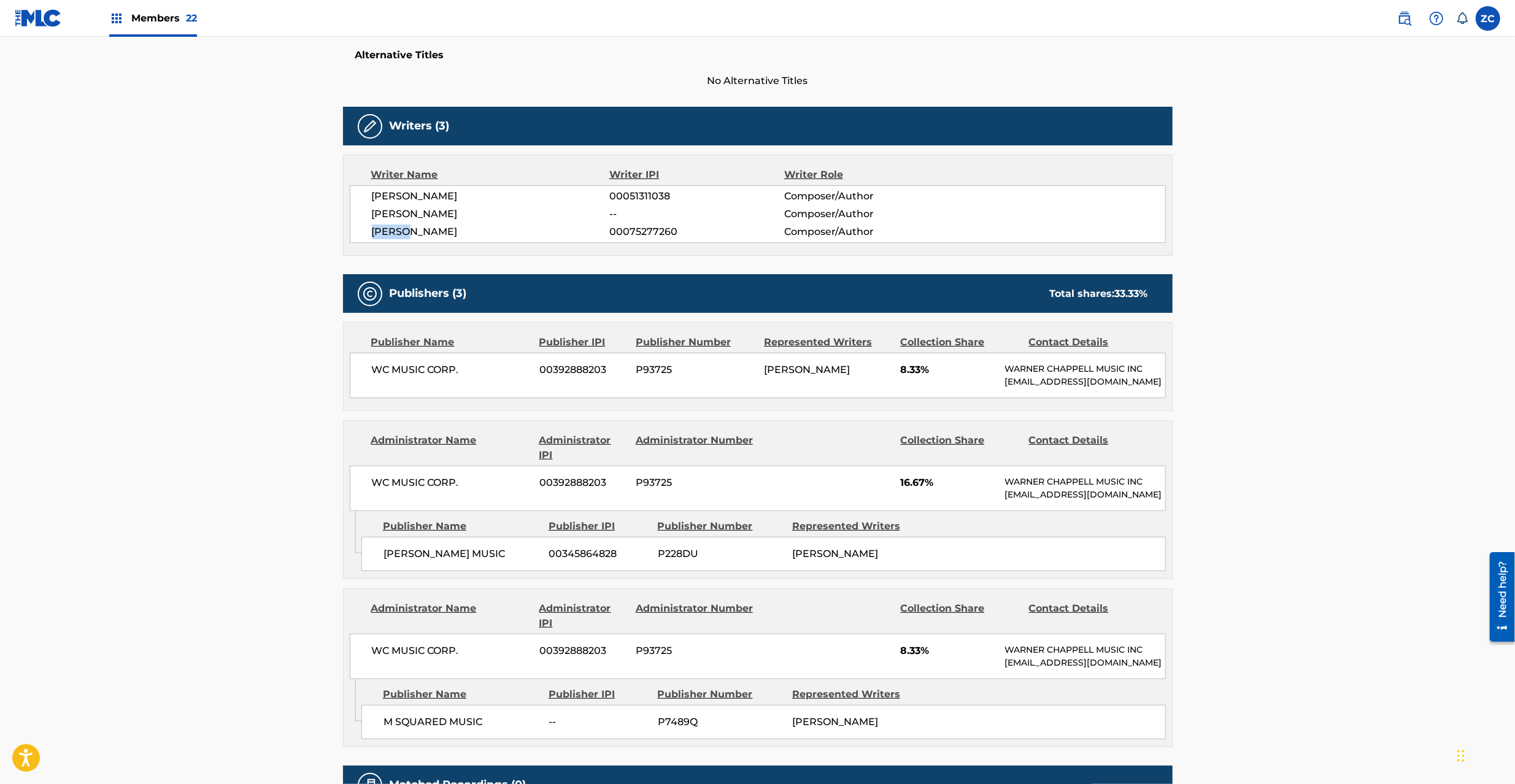
scroll to position [327, 0]
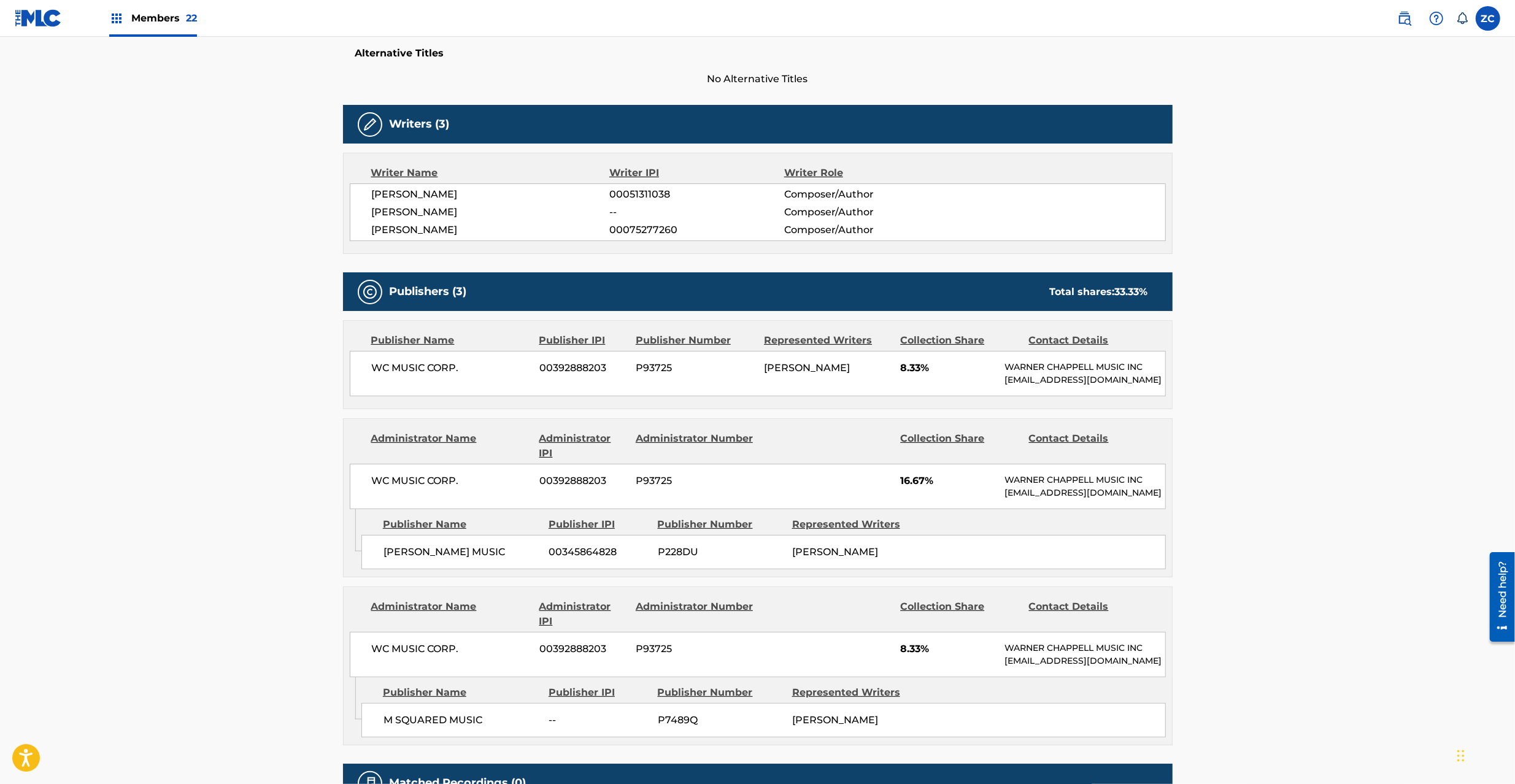
click at [384, 369] on span "WC MUSIC CORP." at bounding box center [451, 368] width 159 height 14
click at [454, 372] on span "WC MUSIC CORP." at bounding box center [451, 368] width 159 height 14
click at [372, 489] on span "WC MUSIC CORP." at bounding box center [451, 481] width 159 height 14
drag, startPoint x: 372, startPoint y: 501, endPoint x: 451, endPoint y: 491, distance: 79.6
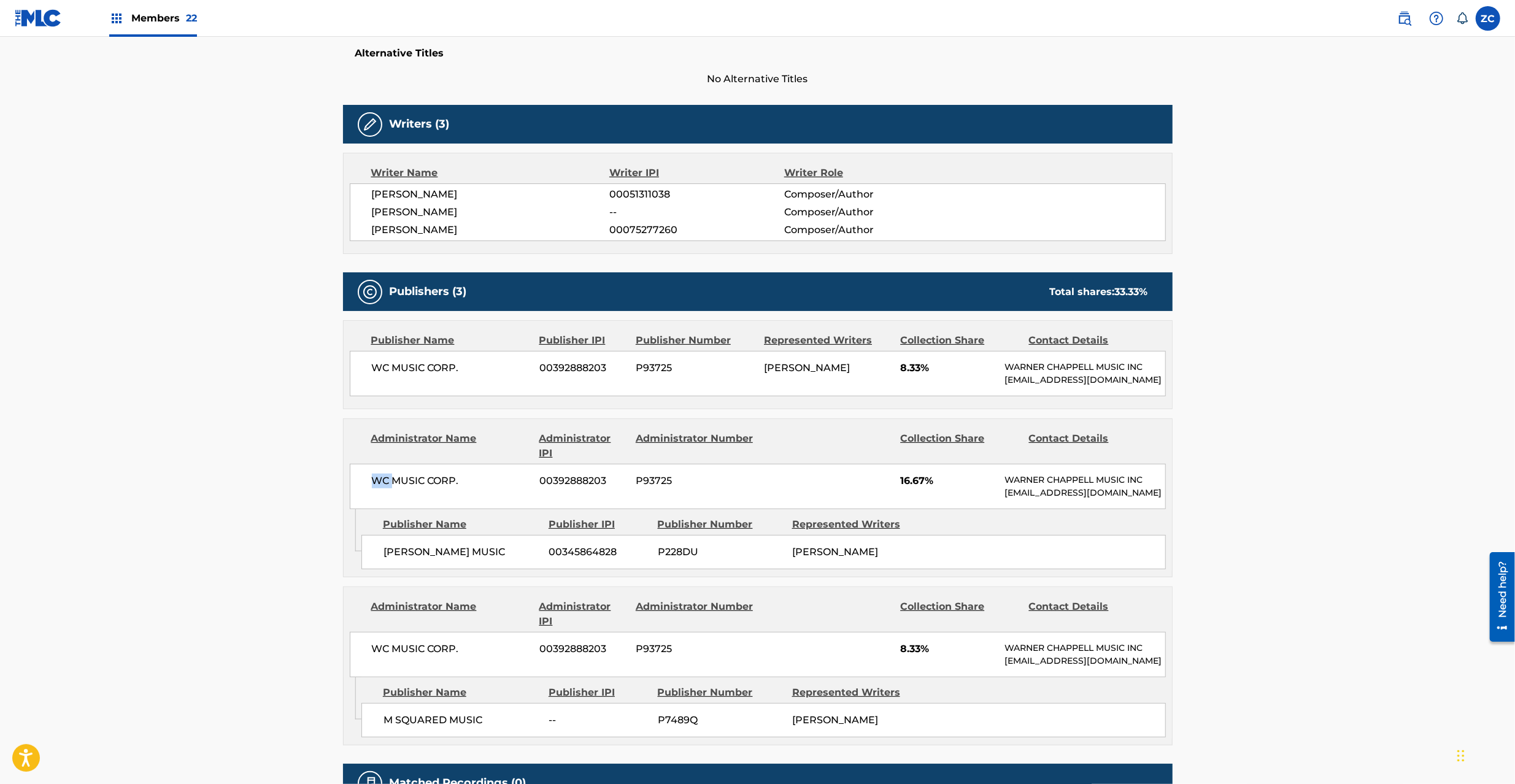
click at [373, 489] on span "WC MUSIC CORP." at bounding box center [451, 481] width 159 height 14
click at [452, 489] on span "WC MUSIC CORP." at bounding box center [451, 481] width 159 height 14
click at [394, 560] on span "DICK WILLIAMS MUSIC" at bounding box center [462, 552] width 157 height 14
drag, startPoint x: 394, startPoint y: 578, endPoint x: 485, endPoint y: 587, distance: 91.4
click at [396, 560] on span "DICK WILLIAMS MUSIC" at bounding box center [462, 552] width 157 height 14
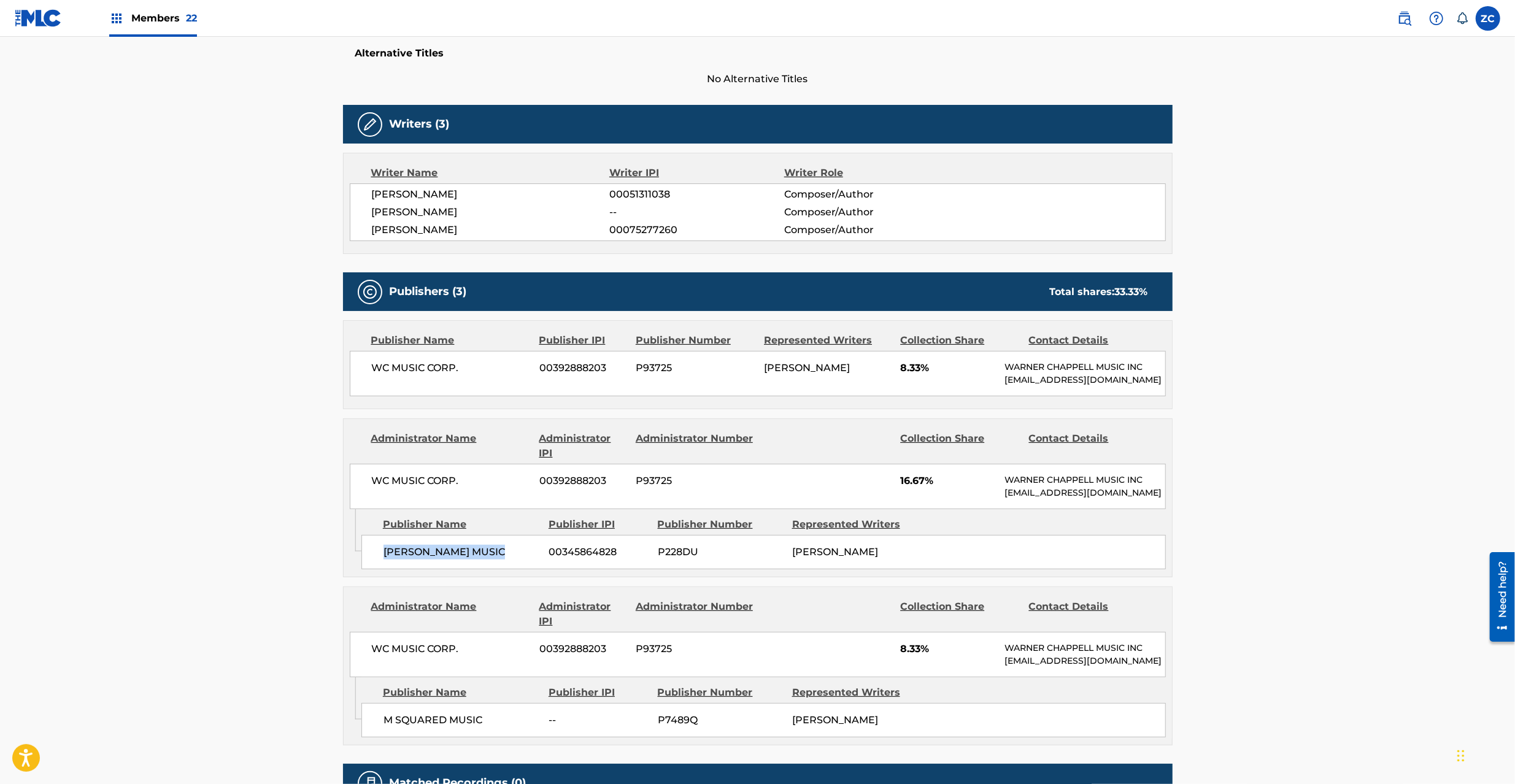
click at [486, 560] on span "DICK WILLIAMS MUSIC" at bounding box center [462, 552] width 157 height 14
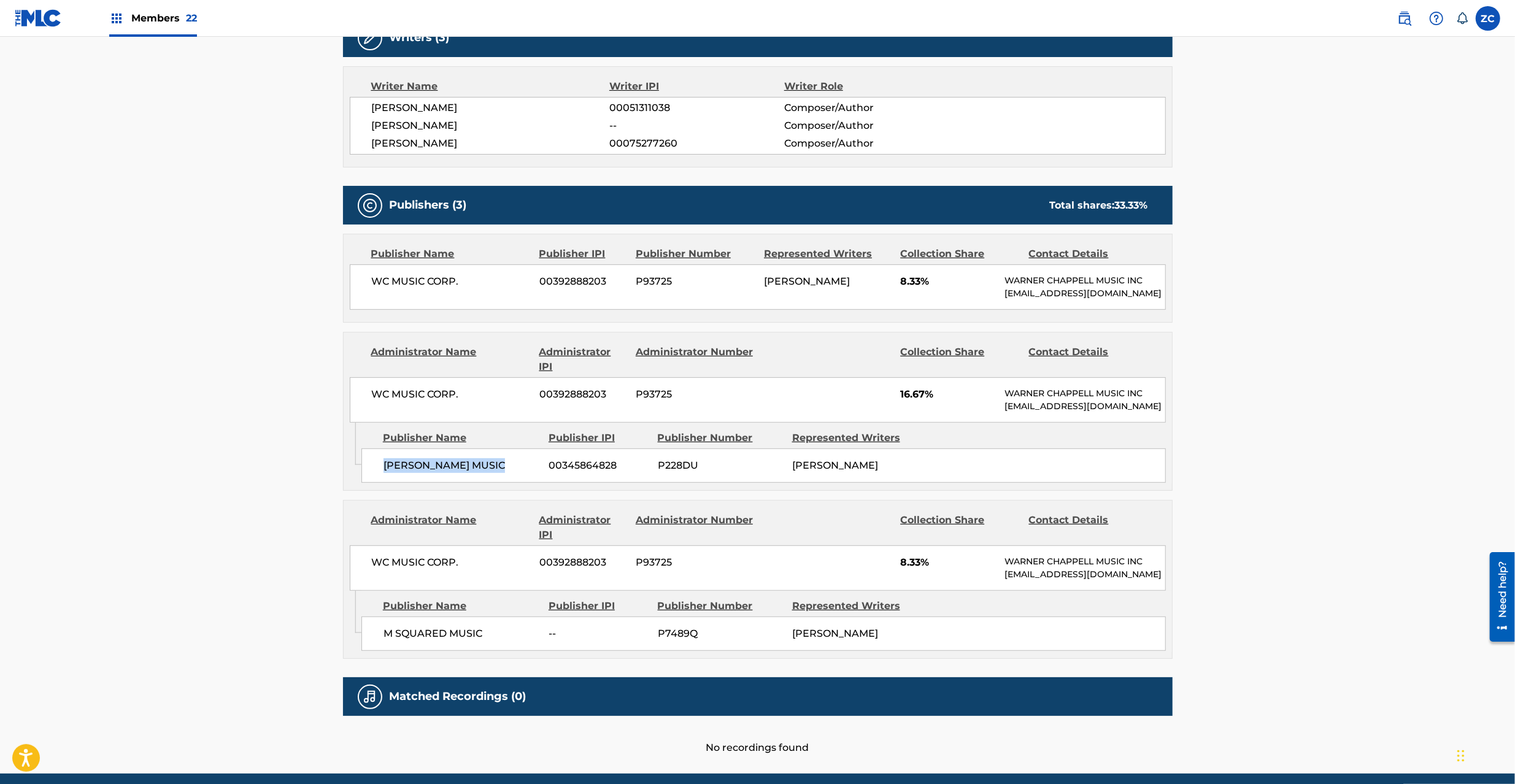
scroll to position [435, 0]
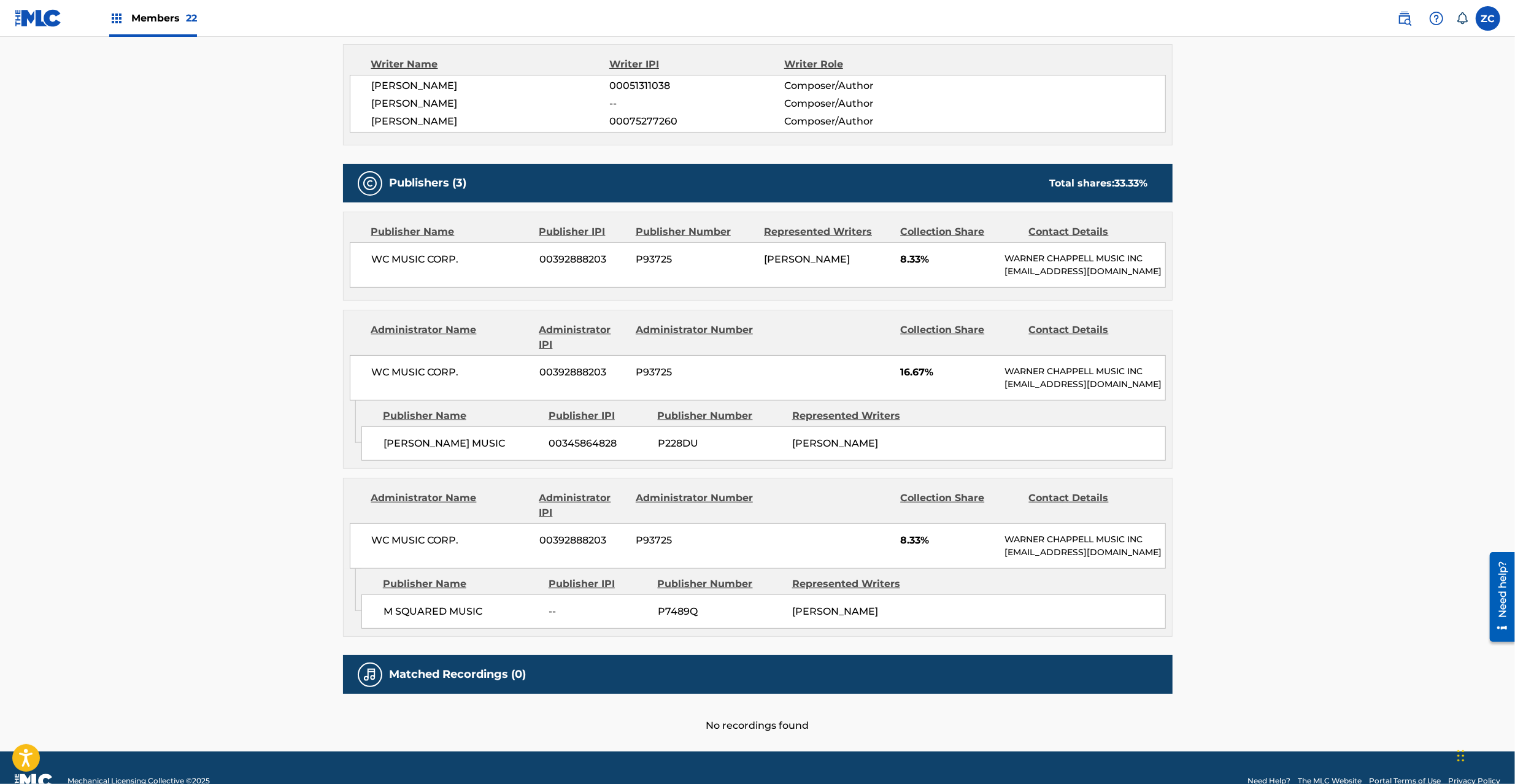
click at [377, 548] on span "WC MUSIC CORP." at bounding box center [451, 540] width 159 height 14
click at [456, 548] on span "WC MUSIC CORP." at bounding box center [451, 540] width 159 height 14
click at [390, 619] on span "M SQUARED MUSIC" at bounding box center [462, 611] width 157 height 14
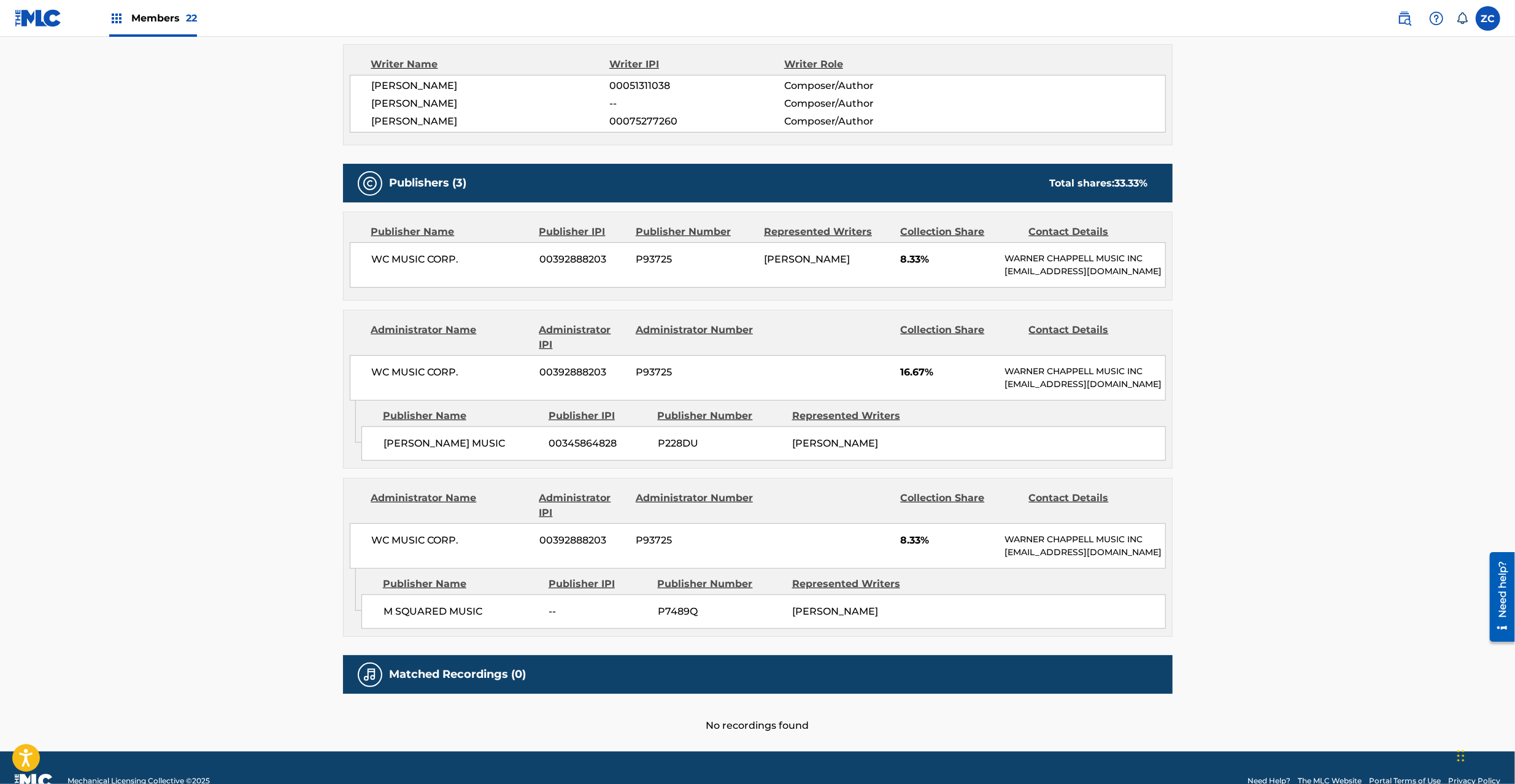
click at [388, 619] on span "M SQUARED MUSIC" at bounding box center [462, 611] width 157 height 14
click at [470, 619] on span "M SQUARED MUSIC" at bounding box center [462, 611] width 157 height 14
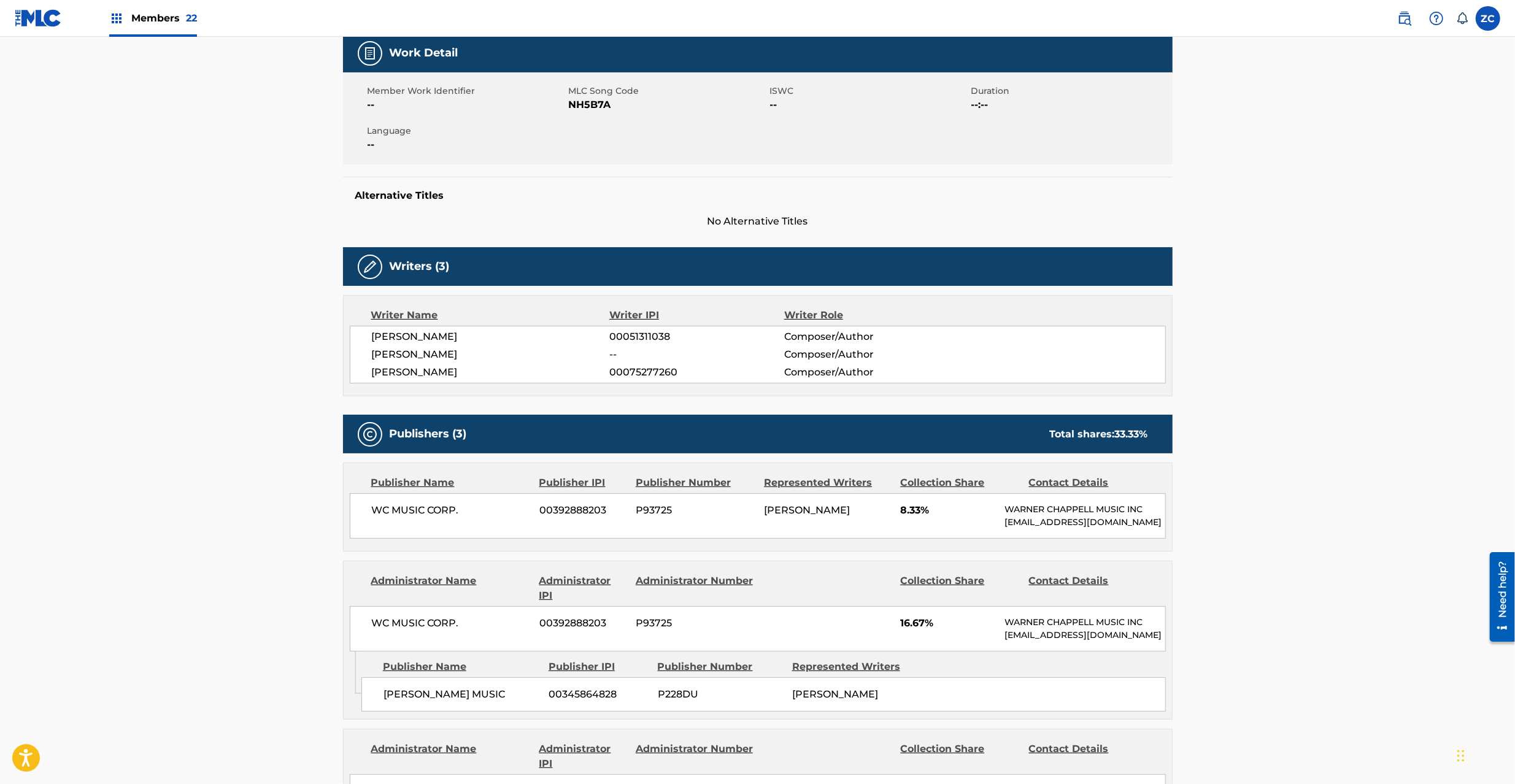
scroll to position [0, 0]
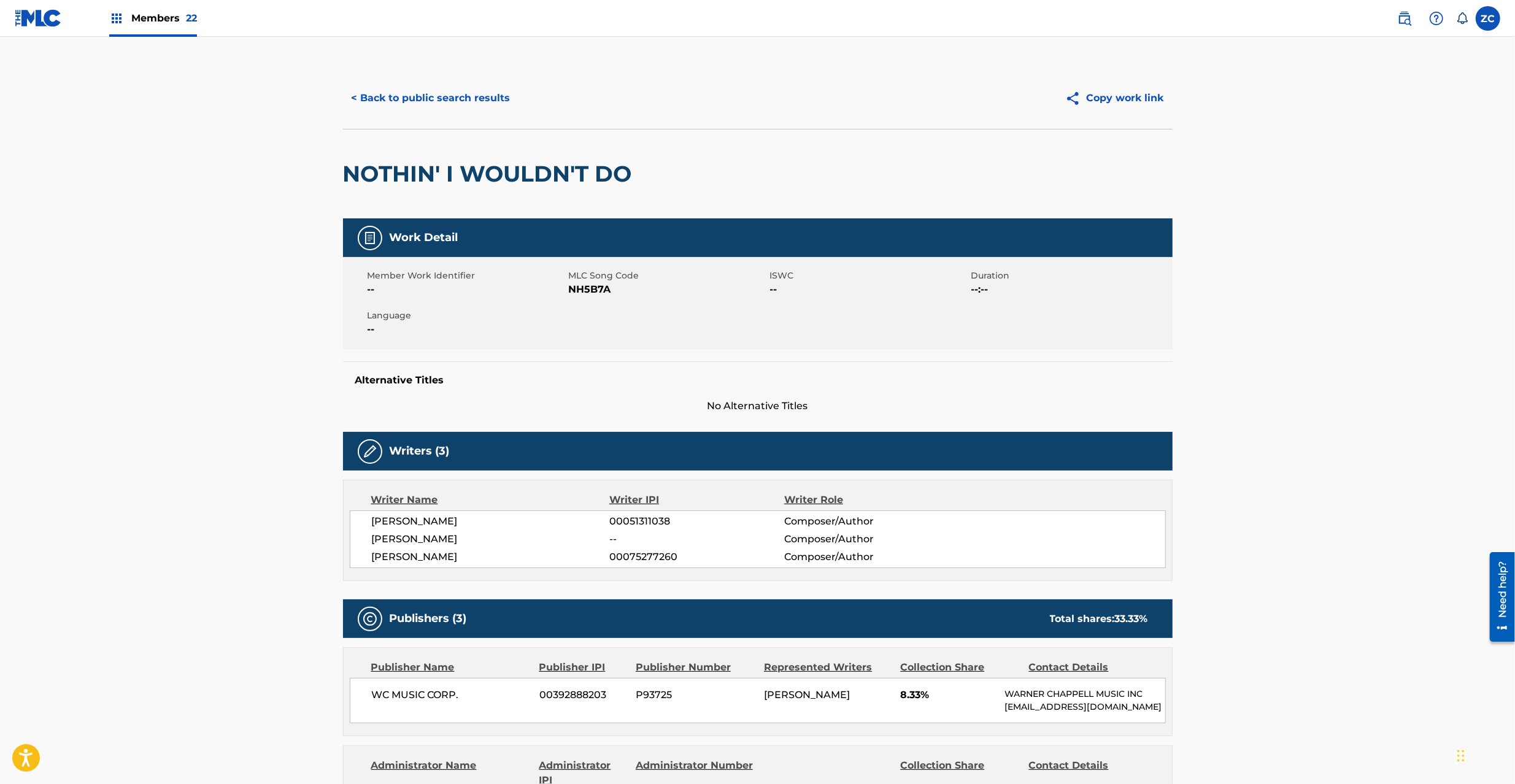
click at [470, 92] on button "< Back to public search results" at bounding box center [431, 98] width 176 height 31
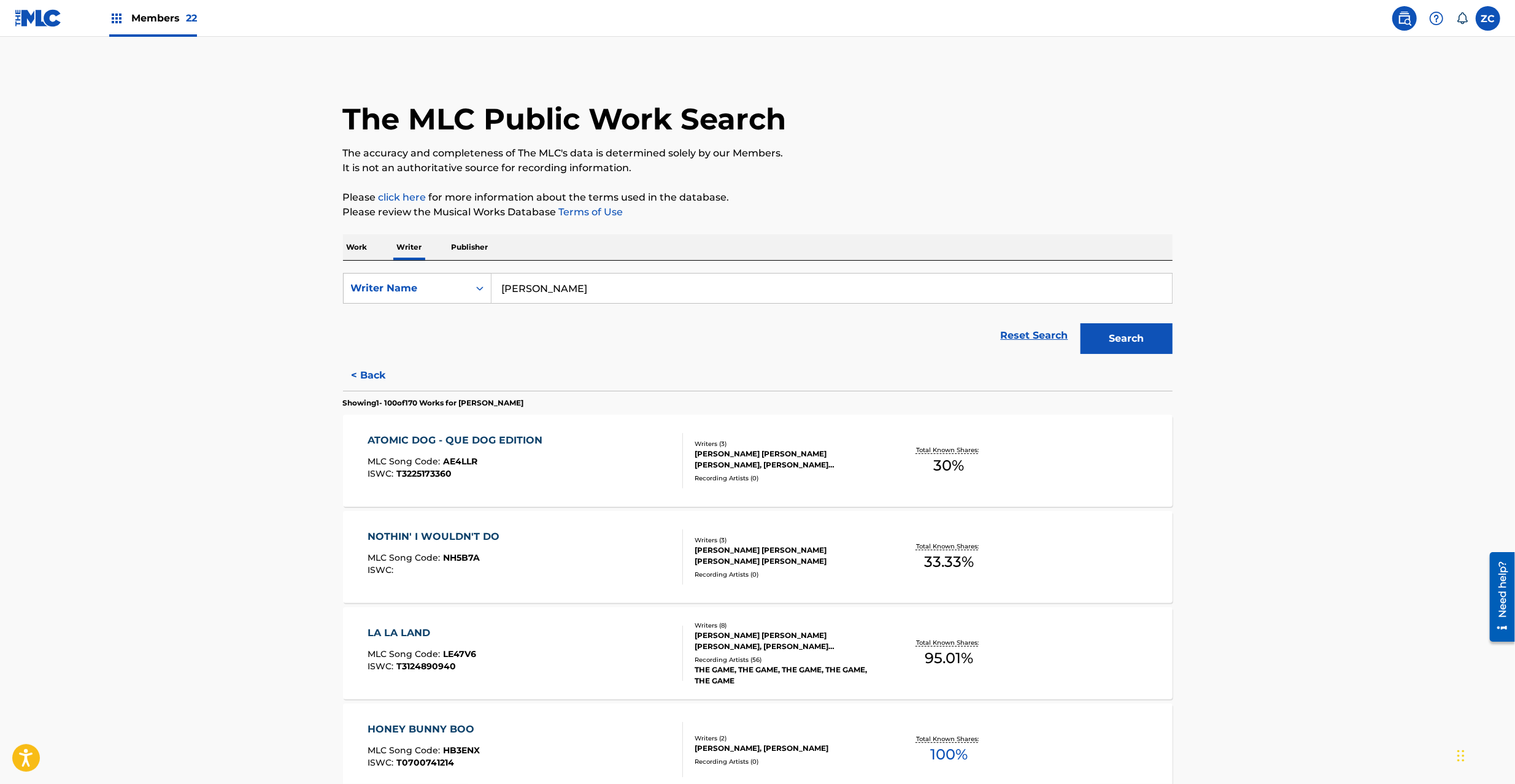
click at [513, 657] on div "LA LA LAND MLC Song Code : LE47V6 ISWC : T3124890940" at bounding box center [525, 653] width 315 height 55
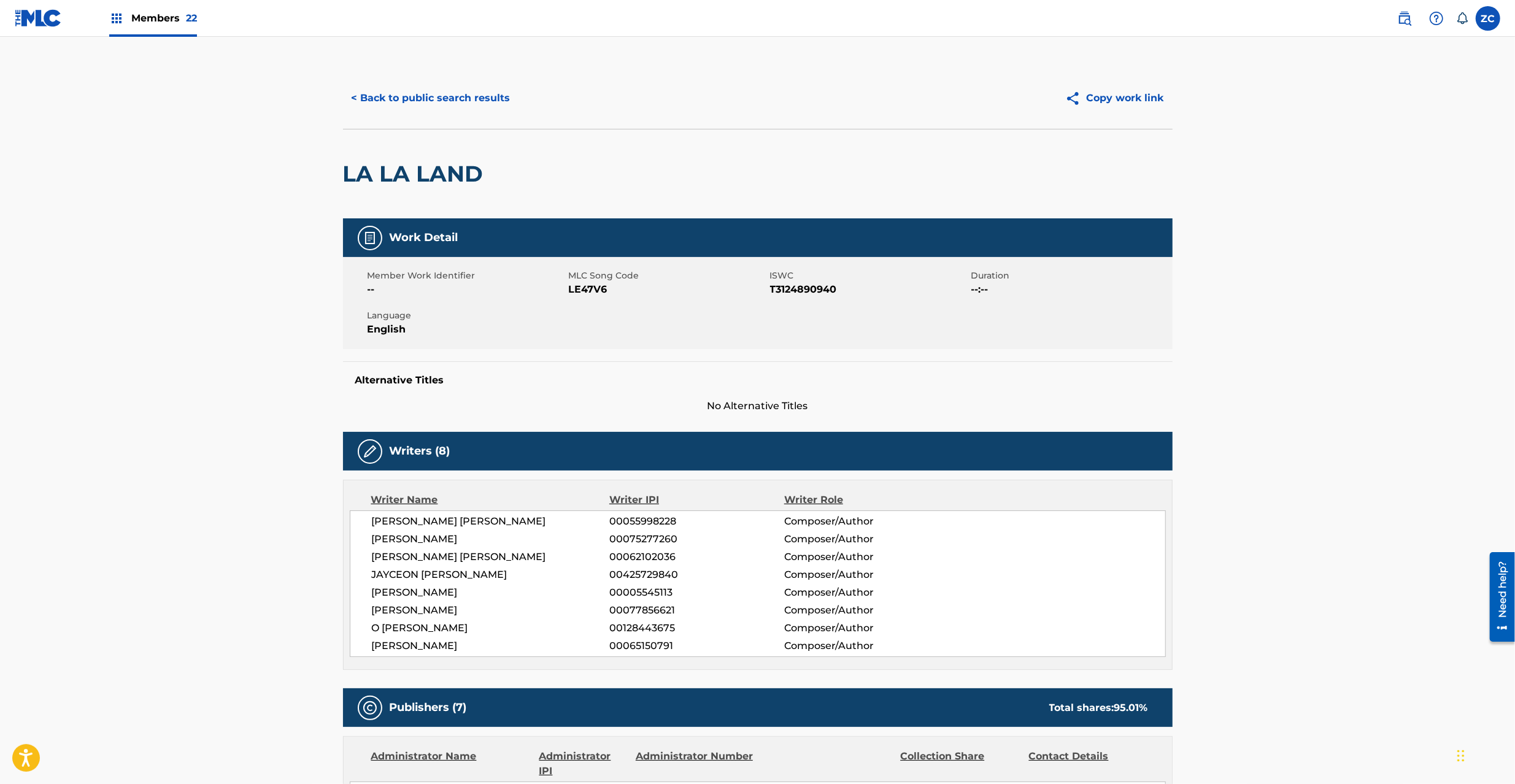
click at [362, 175] on h2 "LA LA LAND" at bounding box center [416, 174] width 146 height 28
click at [470, 172] on h2 "LA LA LAND" at bounding box center [416, 174] width 146 height 28
click at [599, 291] on span "LE47V6" at bounding box center [667, 290] width 198 height 14
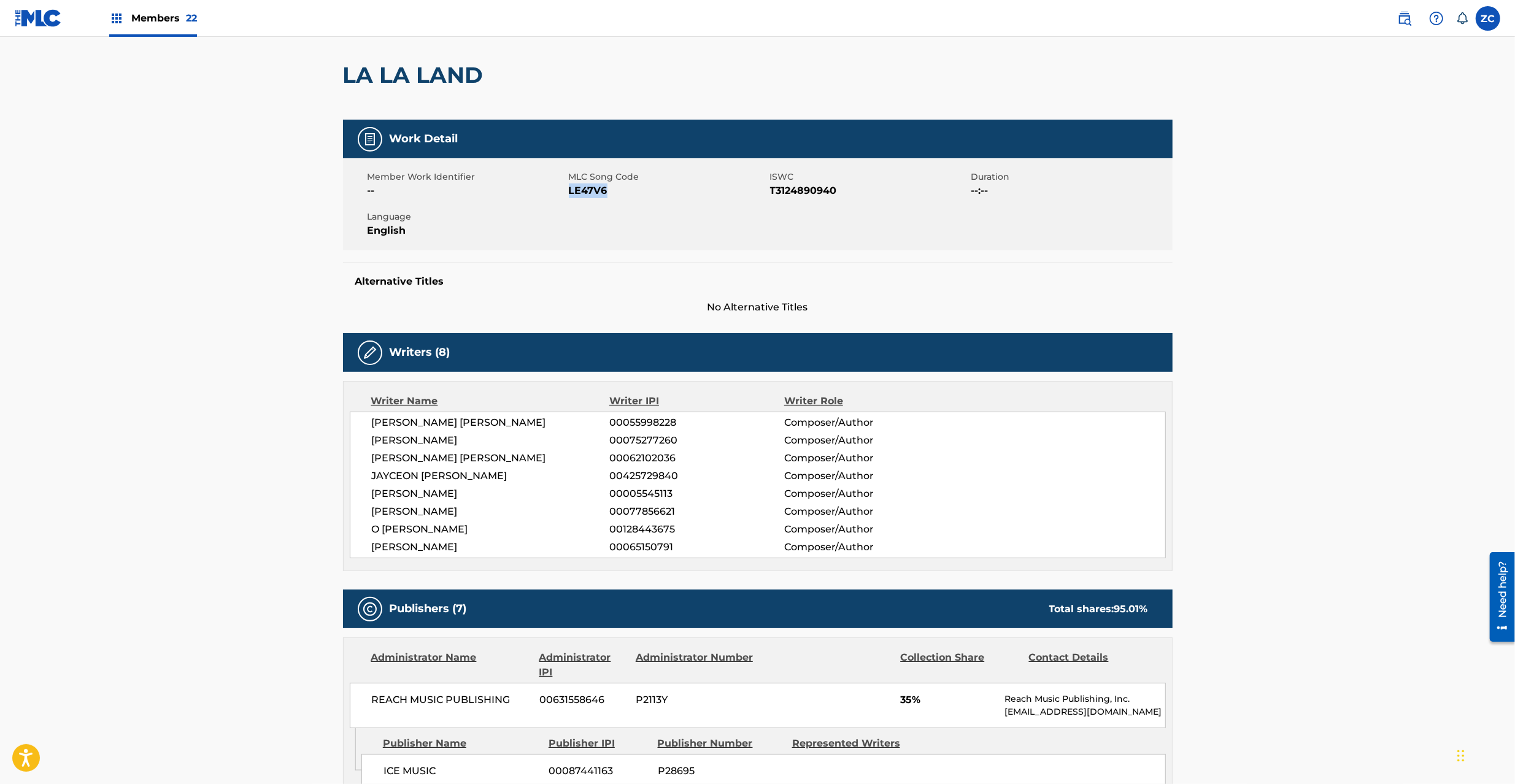
scroll to position [108, 0]
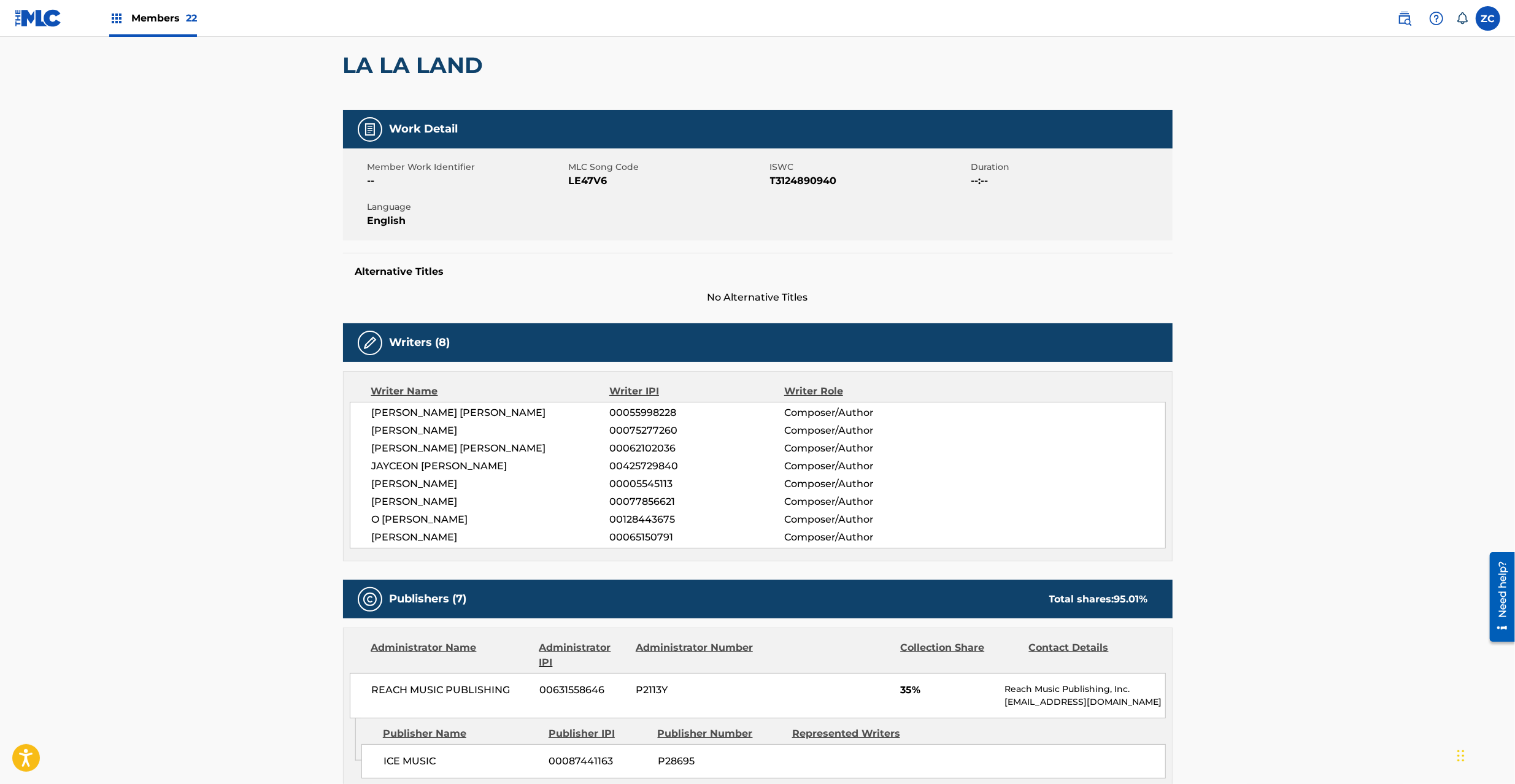
click at [394, 411] on span "GEORGE JR CLINTON" at bounding box center [490, 412] width 238 height 14
drag, startPoint x: 394, startPoint y: 411, endPoint x: 455, endPoint y: 415, distance: 61.1
click at [394, 412] on span "GEORGE JR CLINTON" at bounding box center [490, 412] width 238 height 14
click at [460, 415] on span "GEORGE JR CLINTON" at bounding box center [490, 412] width 238 height 14
click at [390, 432] on span "[PERSON_NAME]" at bounding box center [490, 431] width 238 height 14
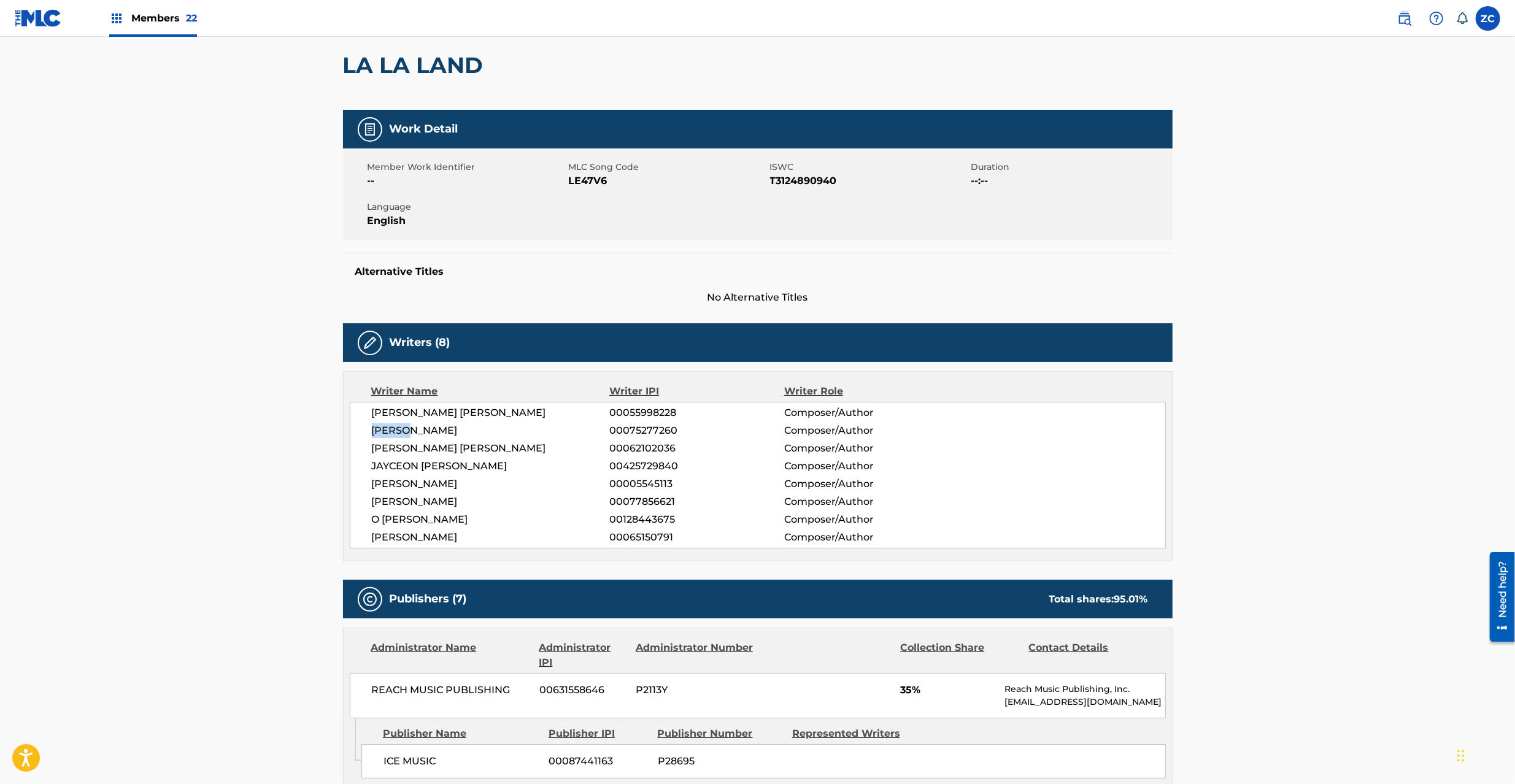
click at [390, 432] on span "[PERSON_NAME]" at bounding box center [490, 431] width 238 height 14
click at [469, 430] on span "[PERSON_NAME]" at bounding box center [490, 431] width 238 height 14
click at [383, 447] on span "GARRY MARSHALL SHIDER" at bounding box center [490, 448] width 238 height 14
click at [489, 449] on span "GARRY MARSHALL SHIDER" at bounding box center [490, 448] width 238 height 14
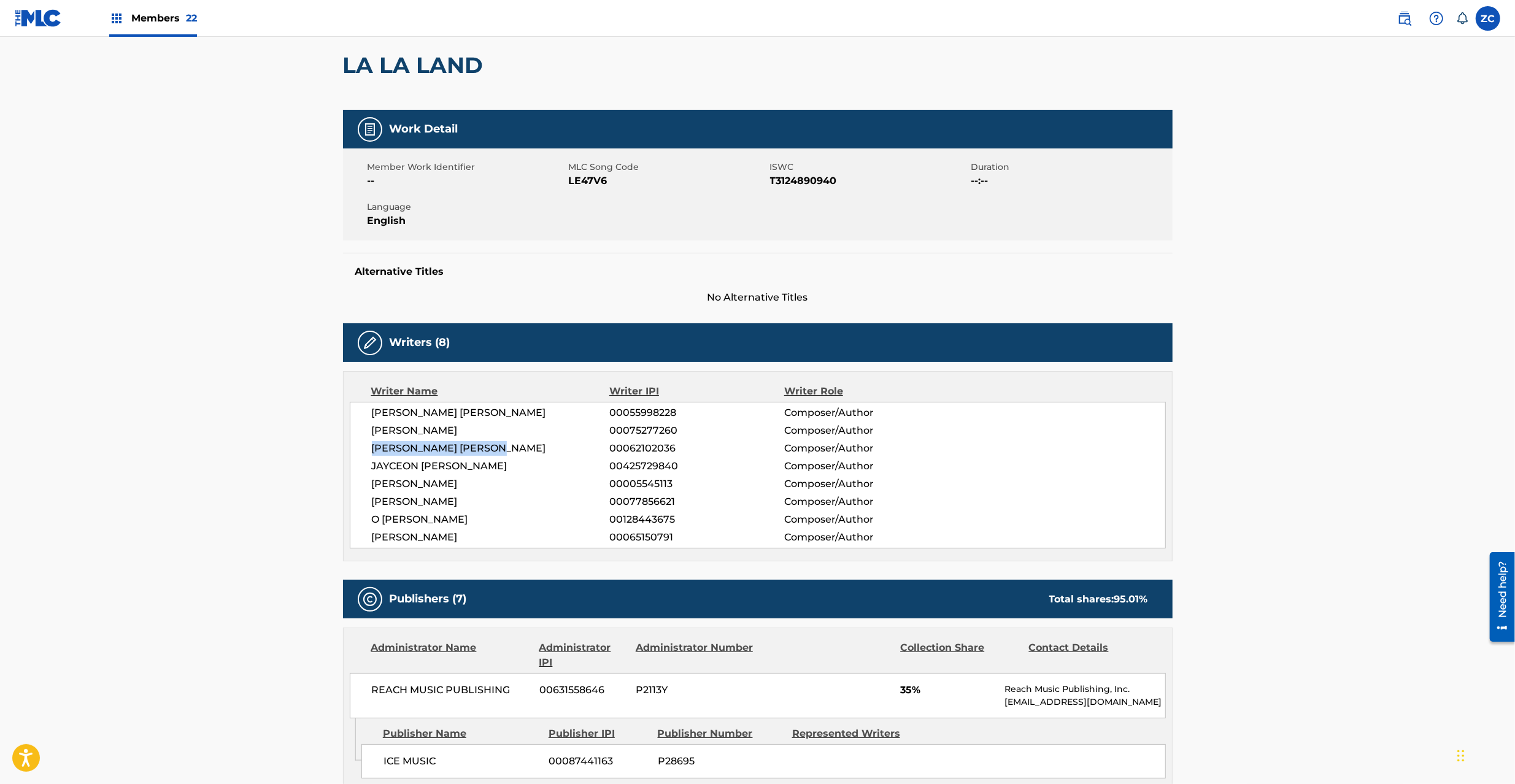
scroll to position [141, 0]
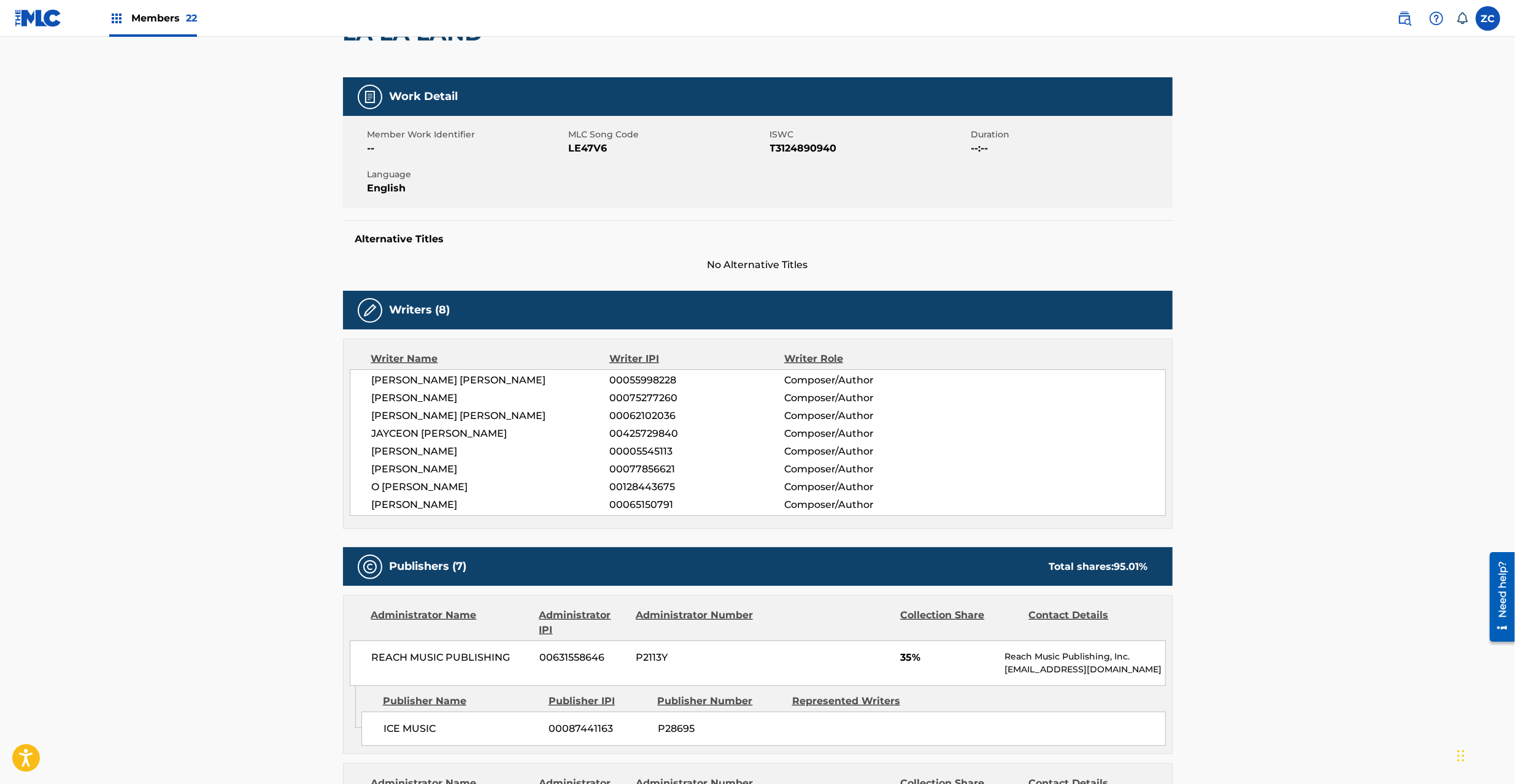
click at [389, 435] on span "JAYCEON TERRELL TAYLOR" at bounding box center [490, 434] width 238 height 14
click at [389, 437] on span "JAYCEON TERRELL TAYLOR" at bounding box center [490, 434] width 238 height 14
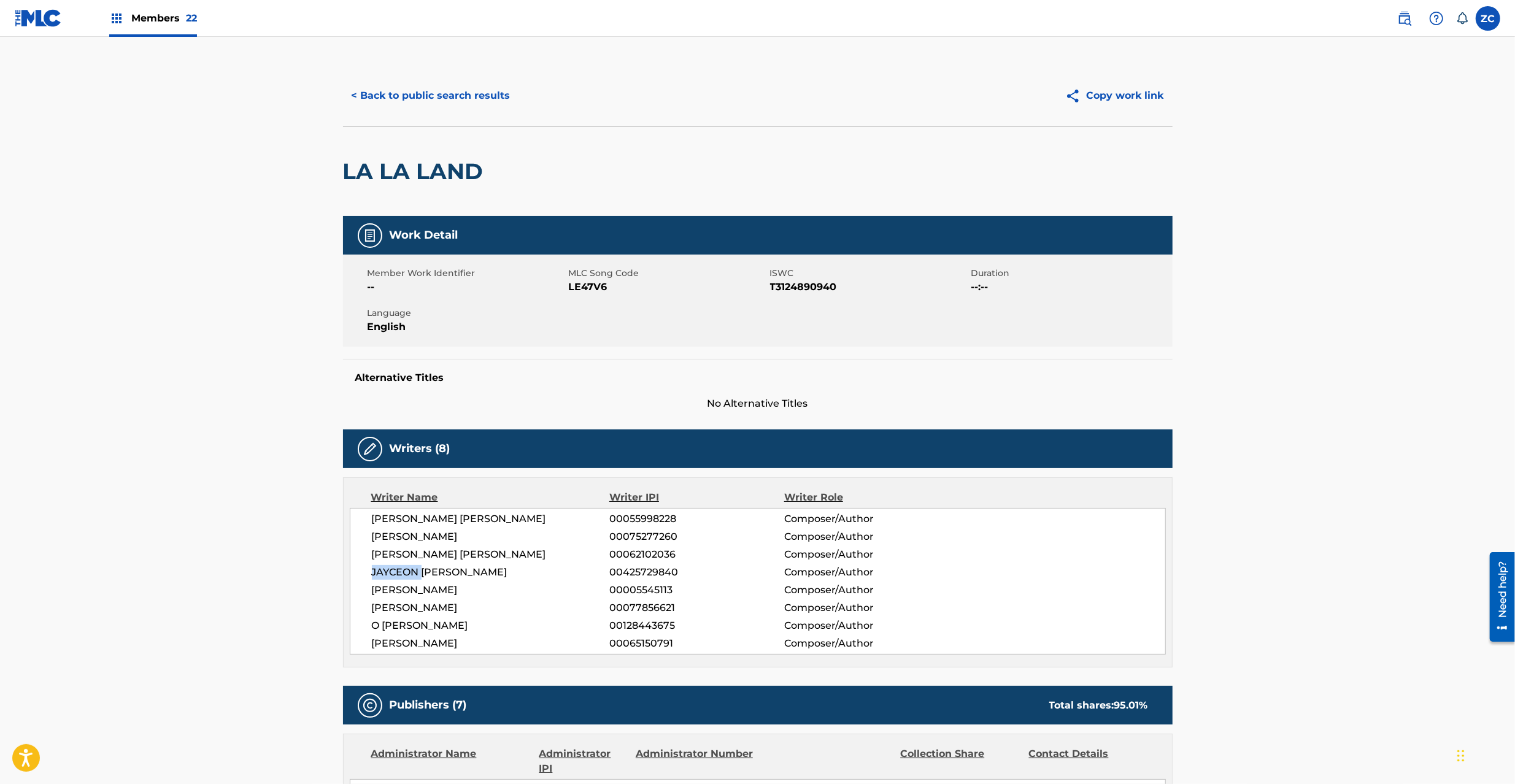
scroll to position [0, 0]
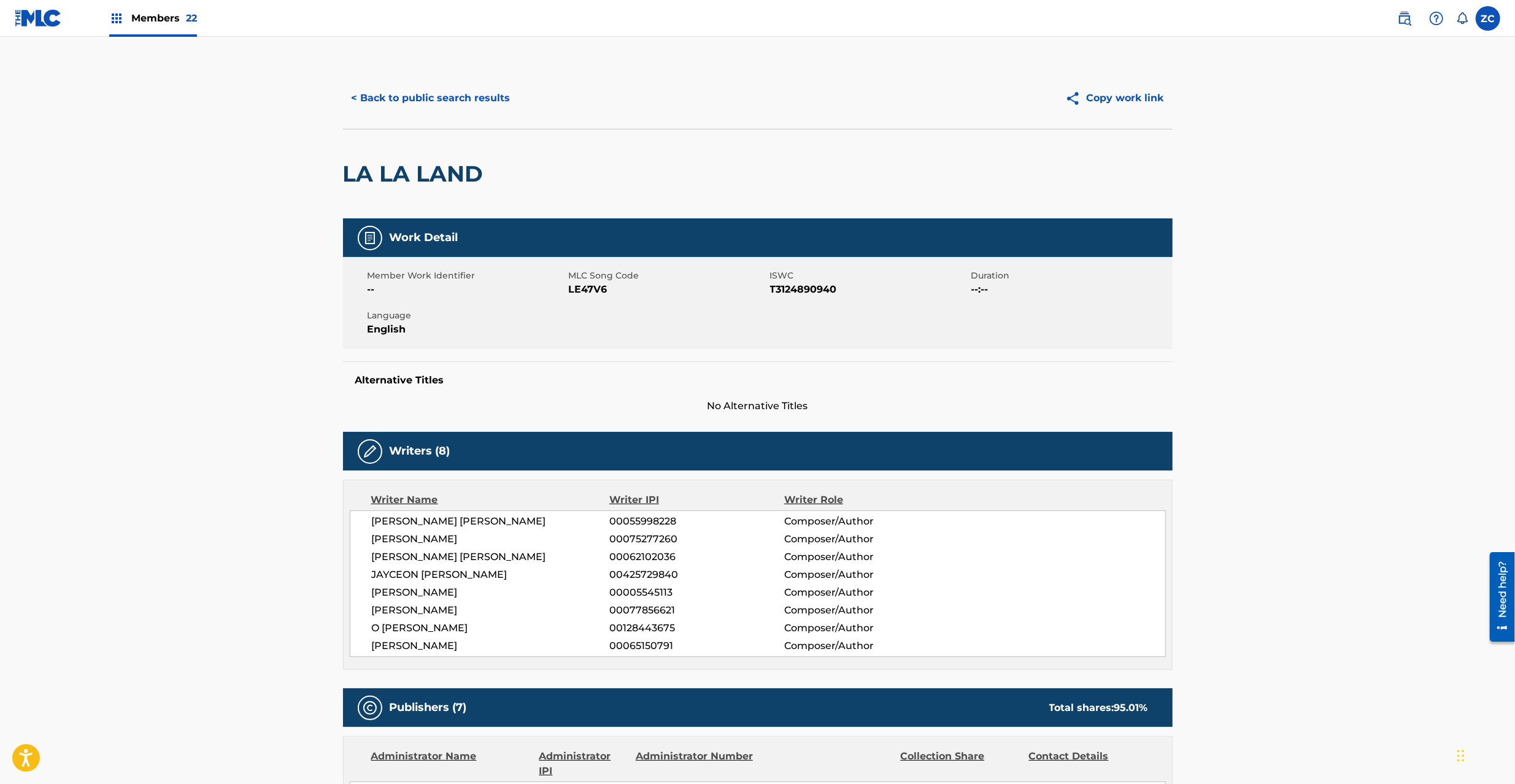
click at [580, 291] on span "LE47V6" at bounding box center [667, 290] width 198 height 14
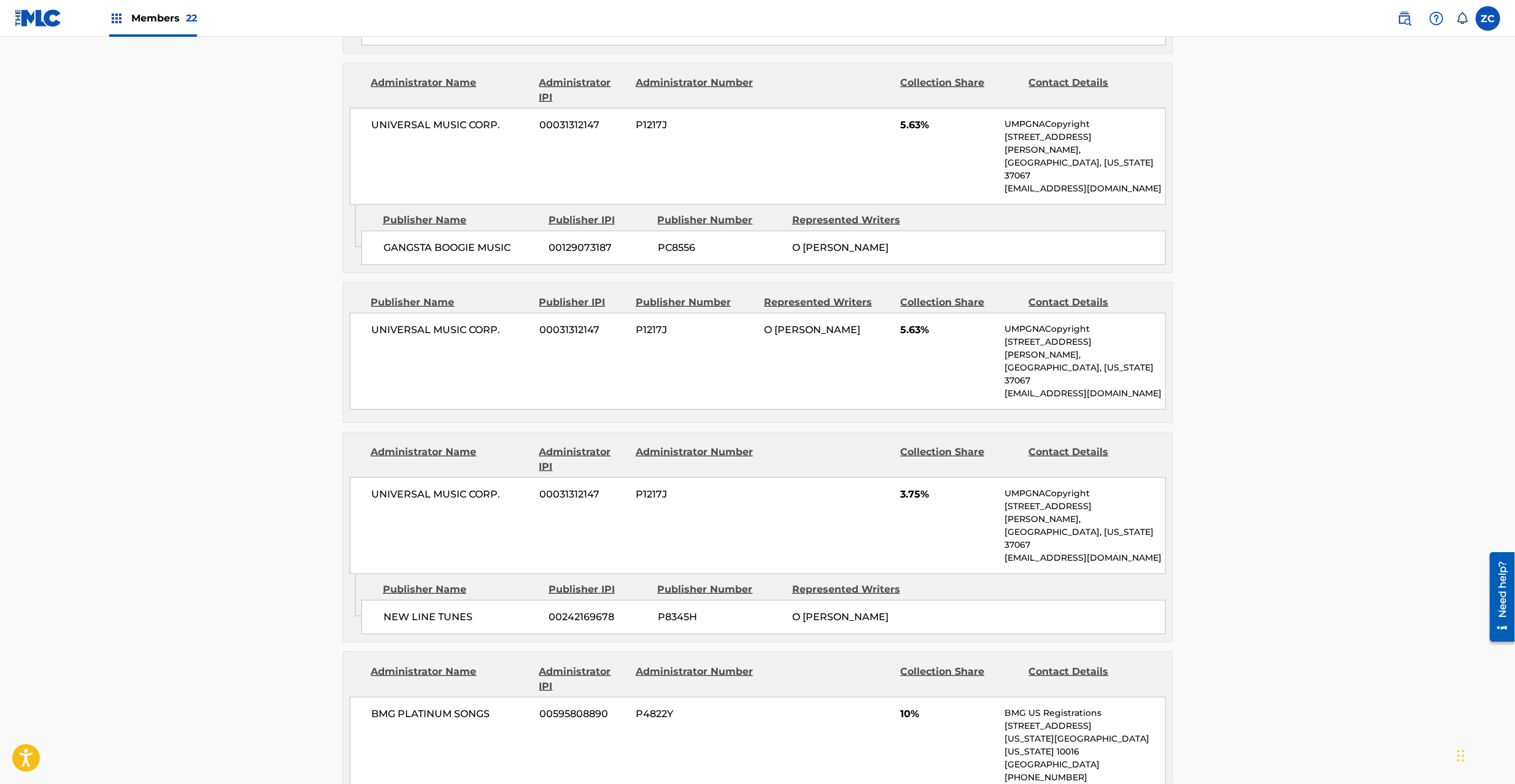
scroll to position [646, 0]
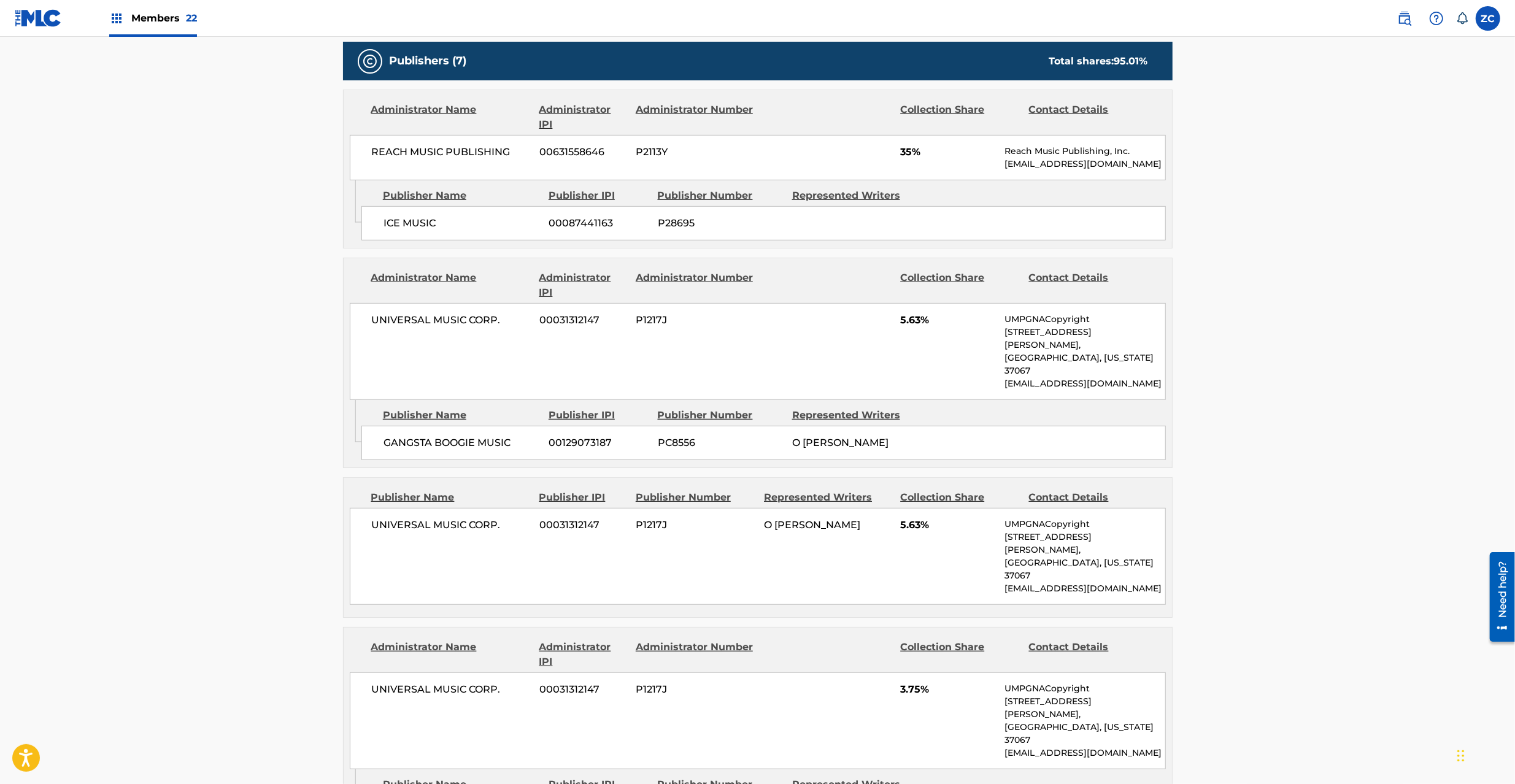
click at [1063, 64] on div "Total shares: 95.01 %" at bounding box center [1099, 61] width 99 height 14
drag, startPoint x: 1063, startPoint y: 64, endPoint x: 1146, endPoint y: 65, distance: 83.0
click at [1146, 65] on div "Total shares: 95.01 %" at bounding box center [1099, 61] width 99 height 14
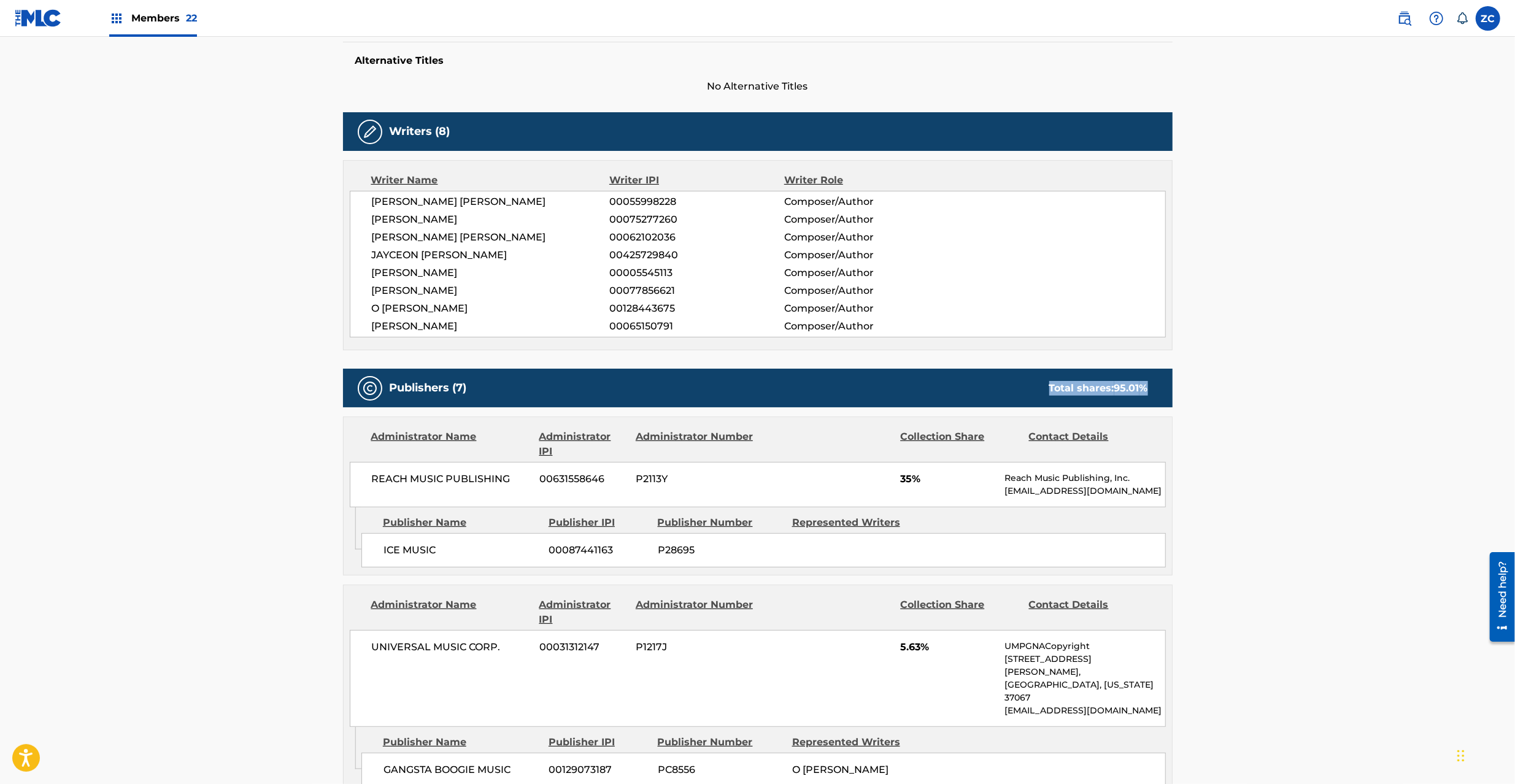
scroll to position [0, 0]
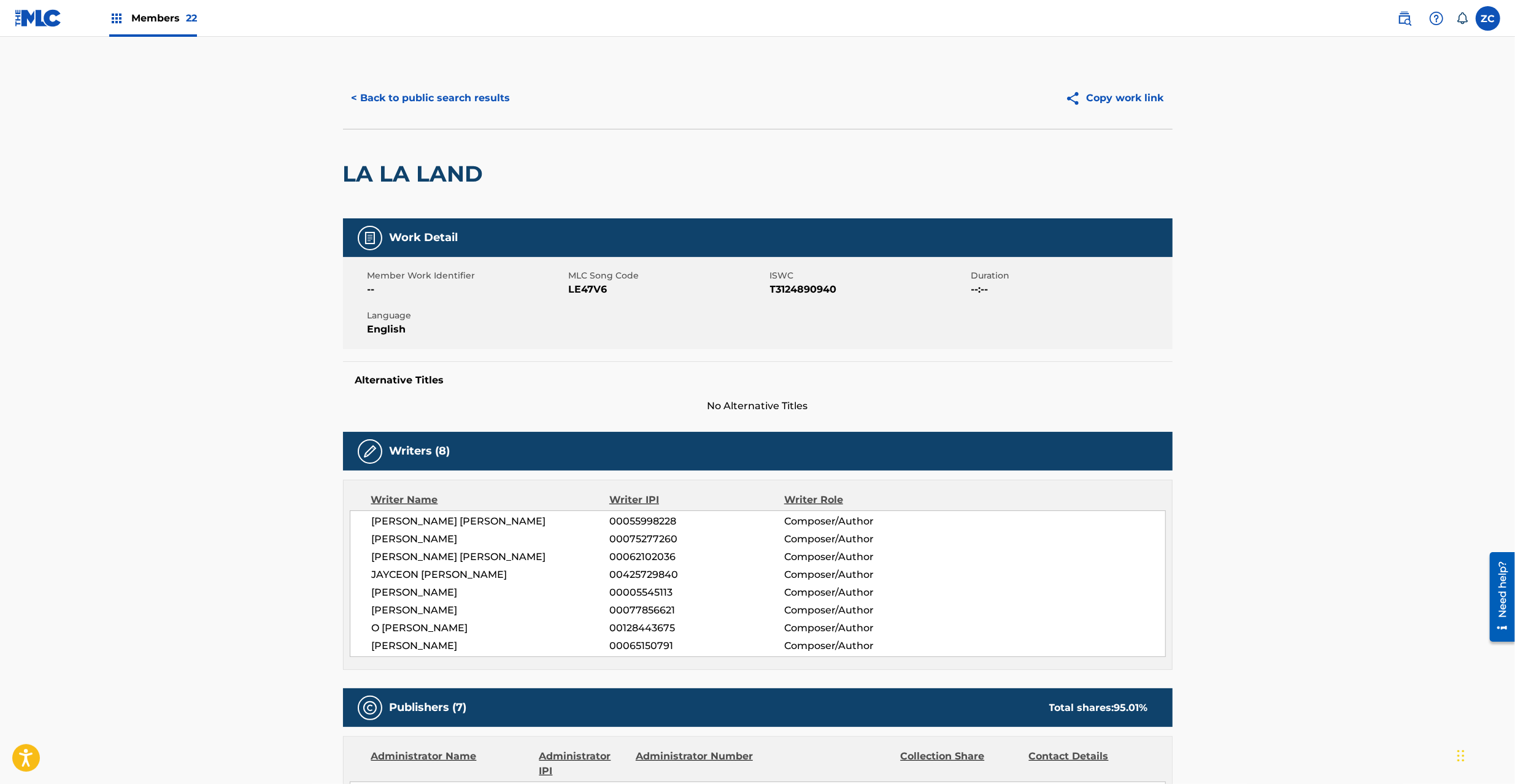
click at [598, 288] on span "LE47V6" at bounding box center [667, 290] width 198 height 14
click at [458, 94] on button "< Back to public search results" at bounding box center [431, 98] width 176 height 31
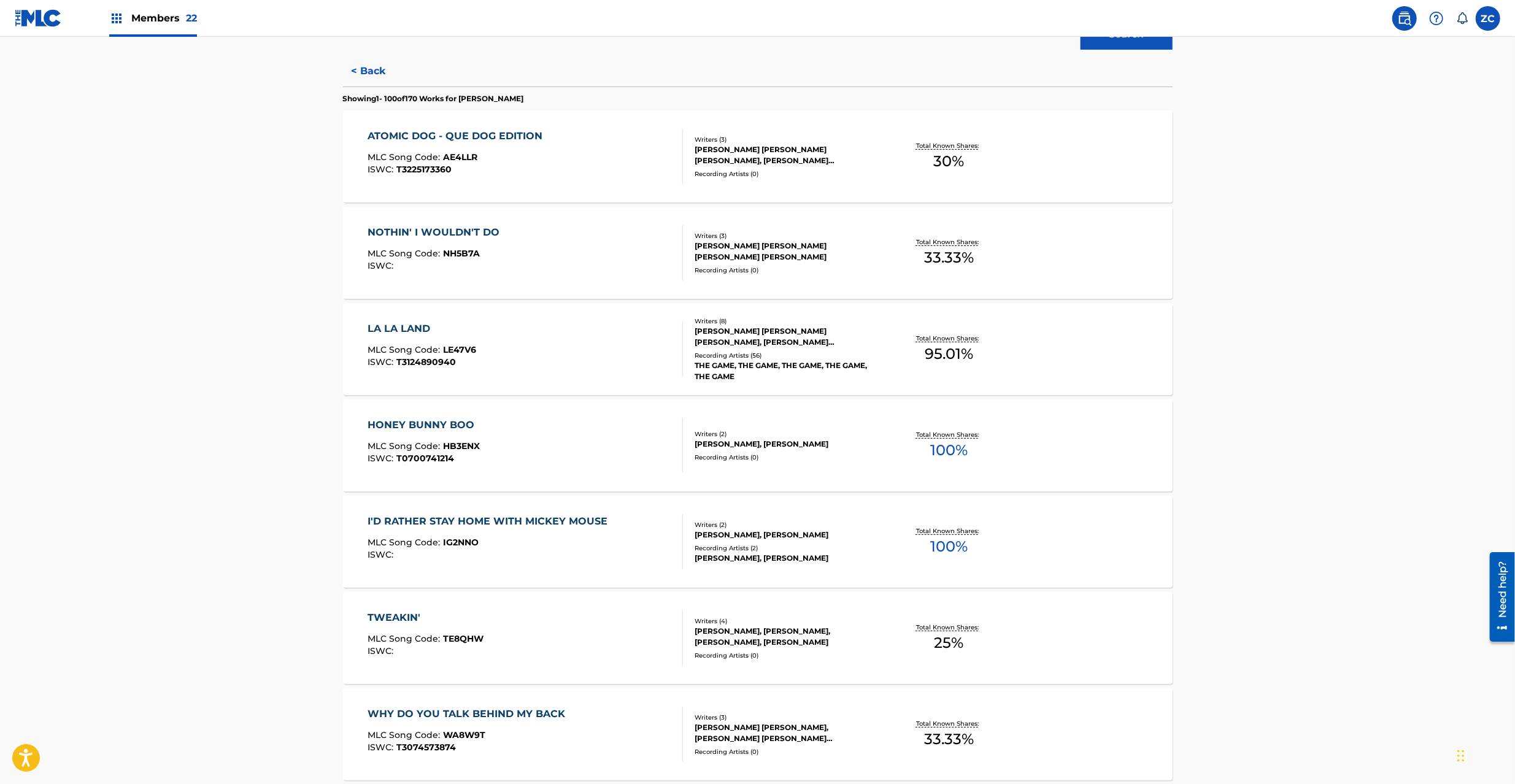
scroll to position [327, 0]
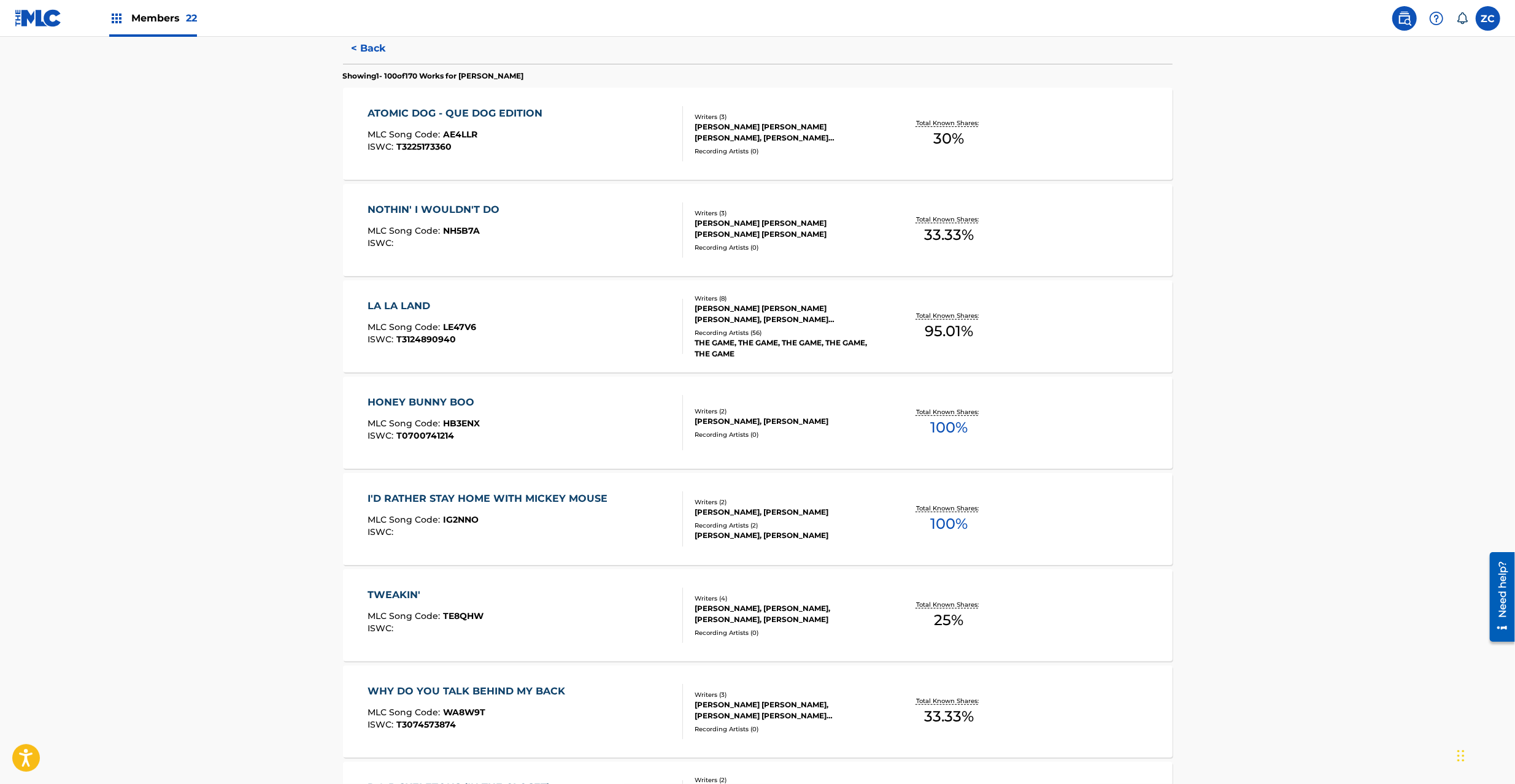
click at [502, 419] on div "HONEY BUNNY BOO MLC Song Code : HB3ENX ISWC : T0700741214" at bounding box center [525, 422] width 315 height 55
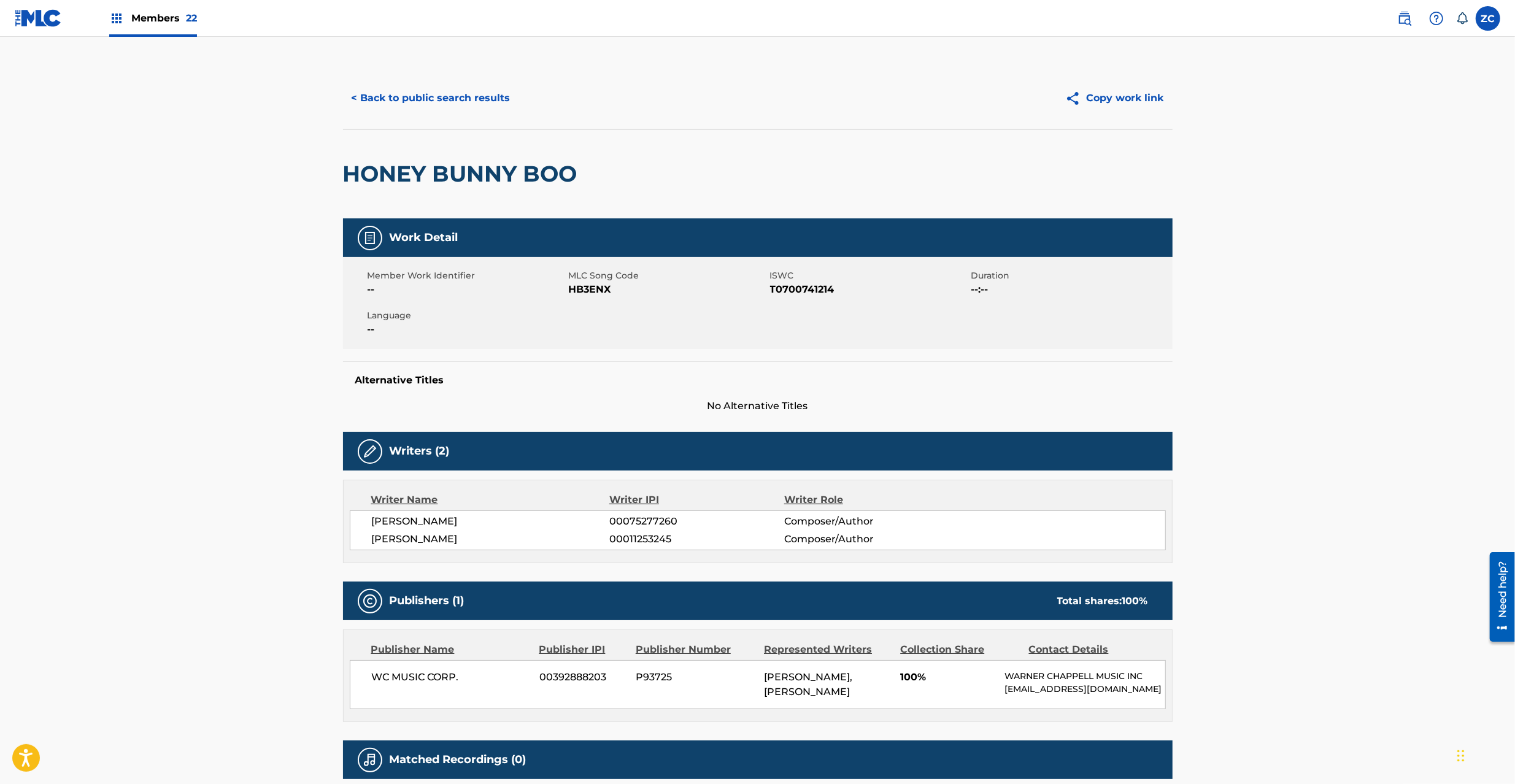
click at [389, 172] on h2 "HONEY BUNNY BOO" at bounding box center [463, 174] width 240 height 28
click at [389, 173] on h2 "HONEY BUNNY BOO" at bounding box center [463, 174] width 240 height 28
click at [560, 173] on h2 "HONEY BUNNY BOO" at bounding box center [463, 174] width 240 height 28
click at [596, 283] on span "HB3ENX" at bounding box center [667, 290] width 198 height 14
click at [598, 291] on span "HB3ENX" at bounding box center [667, 290] width 198 height 14
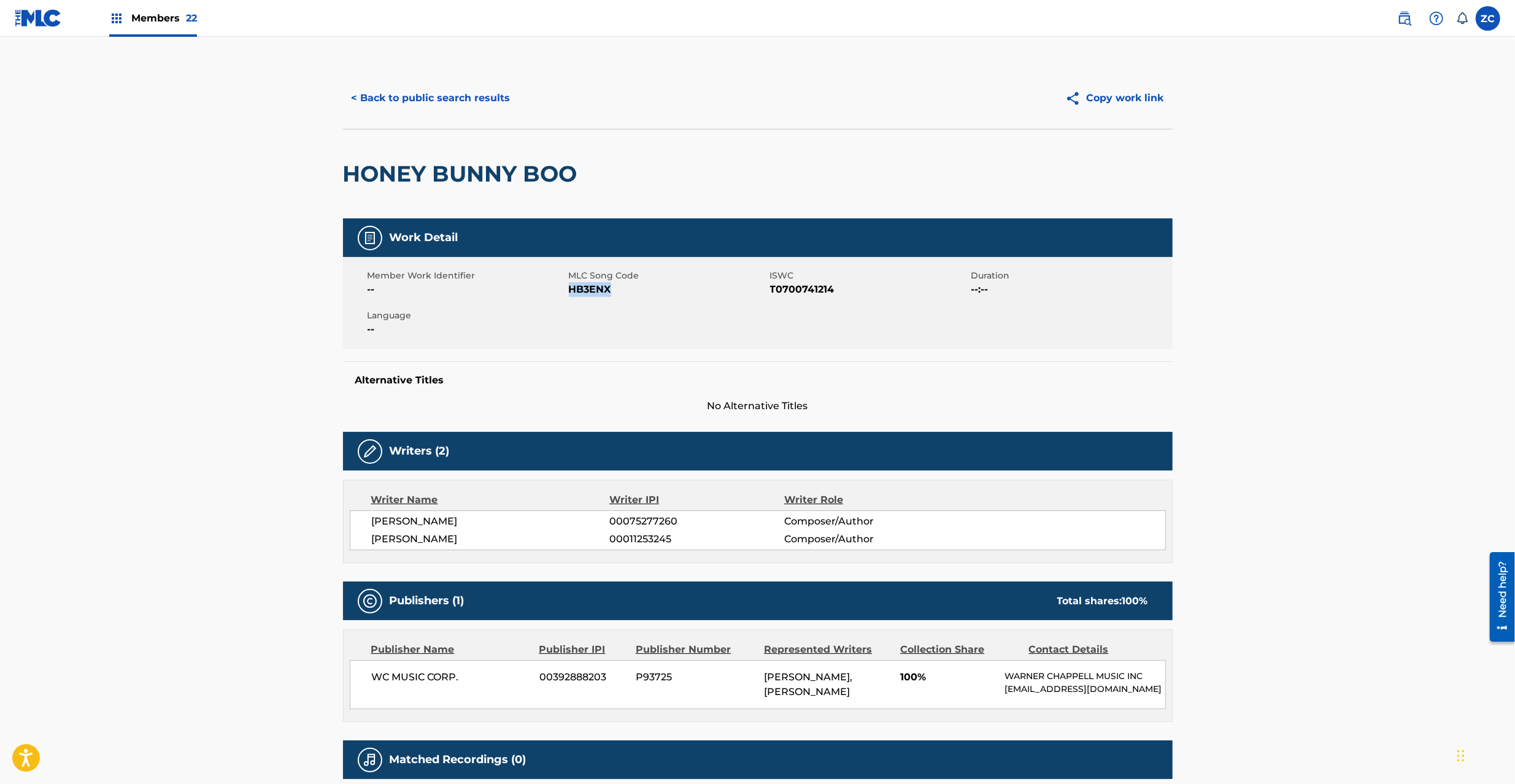
click at [598, 291] on span "HB3ENX" at bounding box center [667, 290] width 198 height 14
click at [451, 97] on button "< Back to public search results" at bounding box center [431, 98] width 176 height 31
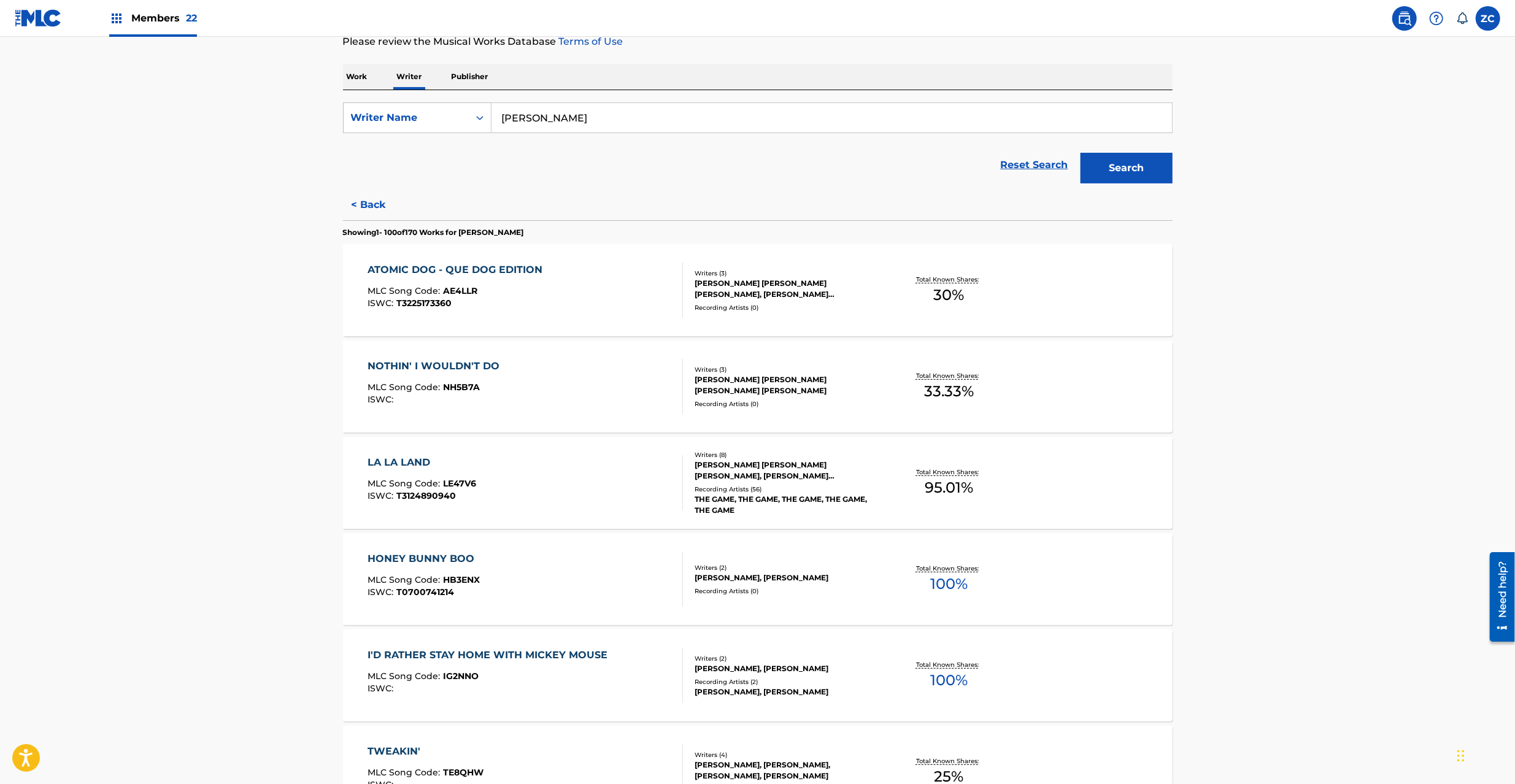
scroll to position [218, 0]
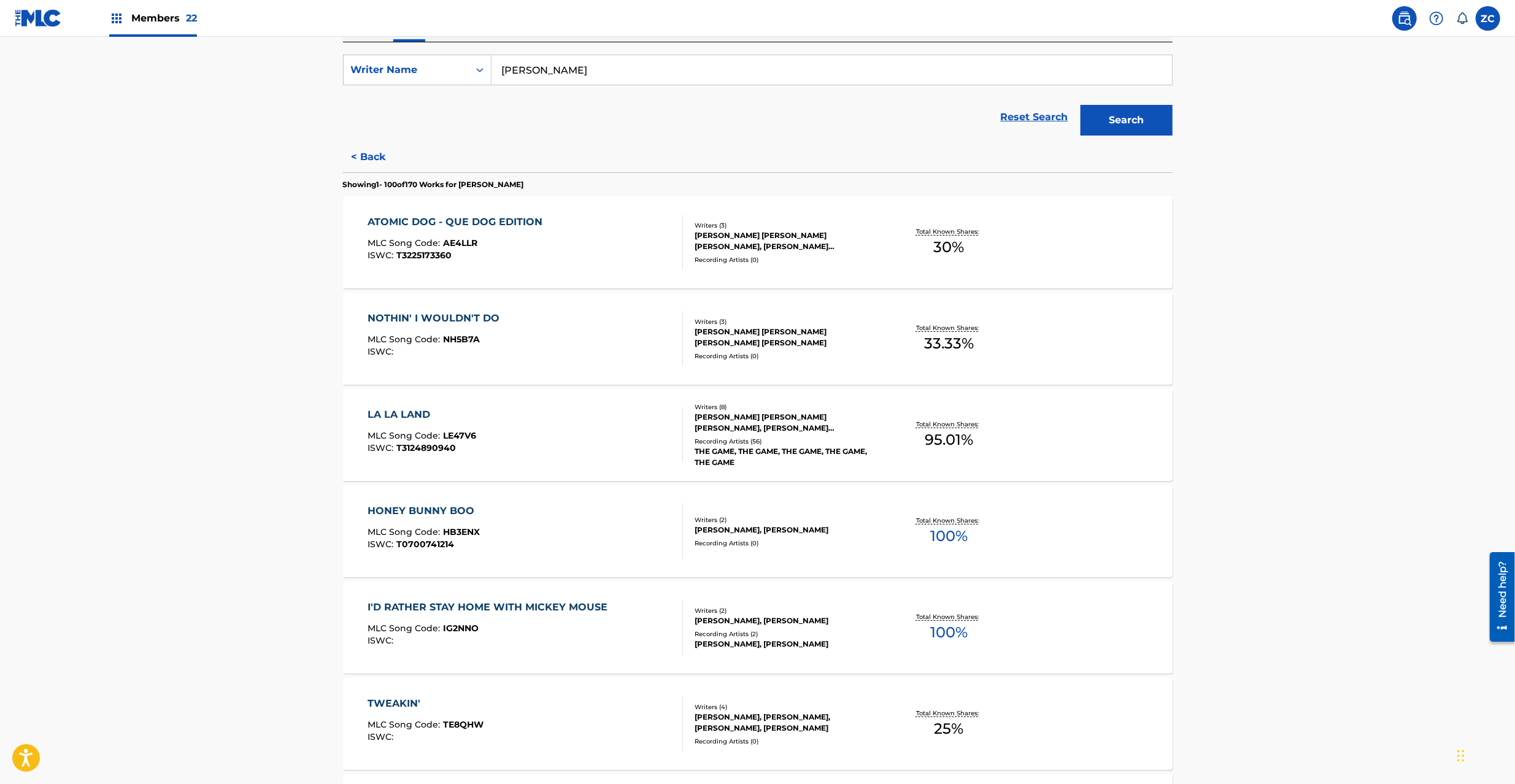
click at [515, 630] on div "MLC Song Code : IG2NNO" at bounding box center [490, 630] width 246 height 12
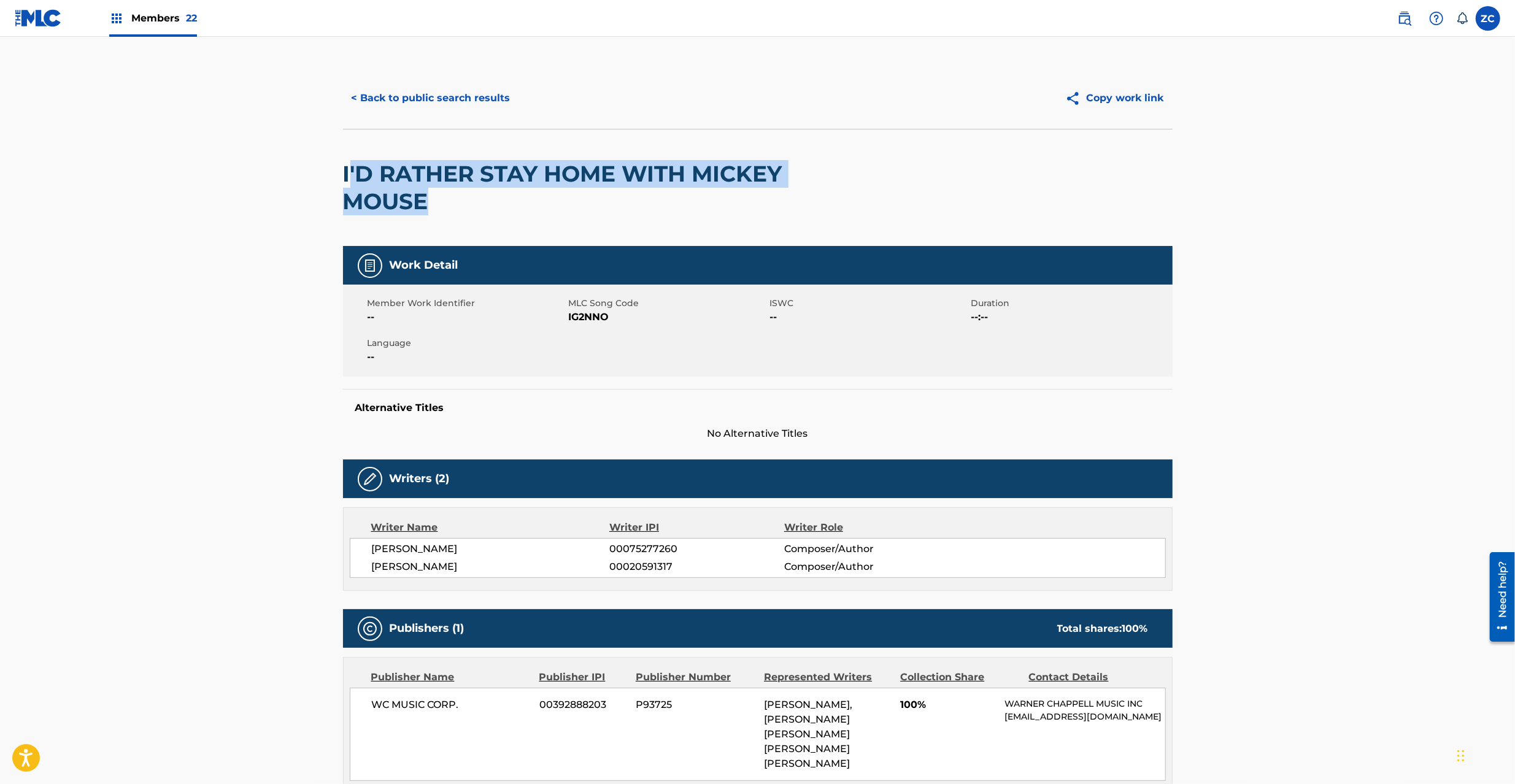
drag, startPoint x: 349, startPoint y: 172, endPoint x: 449, endPoint y: 202, distance: 104.4
click at [449, 202] on h2 "I'D RATHER STAY HOME WITH MICKEY MOUSE" at bounding box center [592, 187] width 498 height 55
click at [458, 206] on h2 "I'D RATHER STAY HOME WITH MICKEY MOUSE" at bounding box center [592, 187] width 498 height 55
drag, startPoint x: 459, startPoint y: 201, endPoint x: 344, endPoint y: 168, distance: 119.6
click at [344, 168] on h2 "I'D RATHER STAY HOME WITH MICKEY MOUSE" at bounding box center [592, 187] width 498 height 55
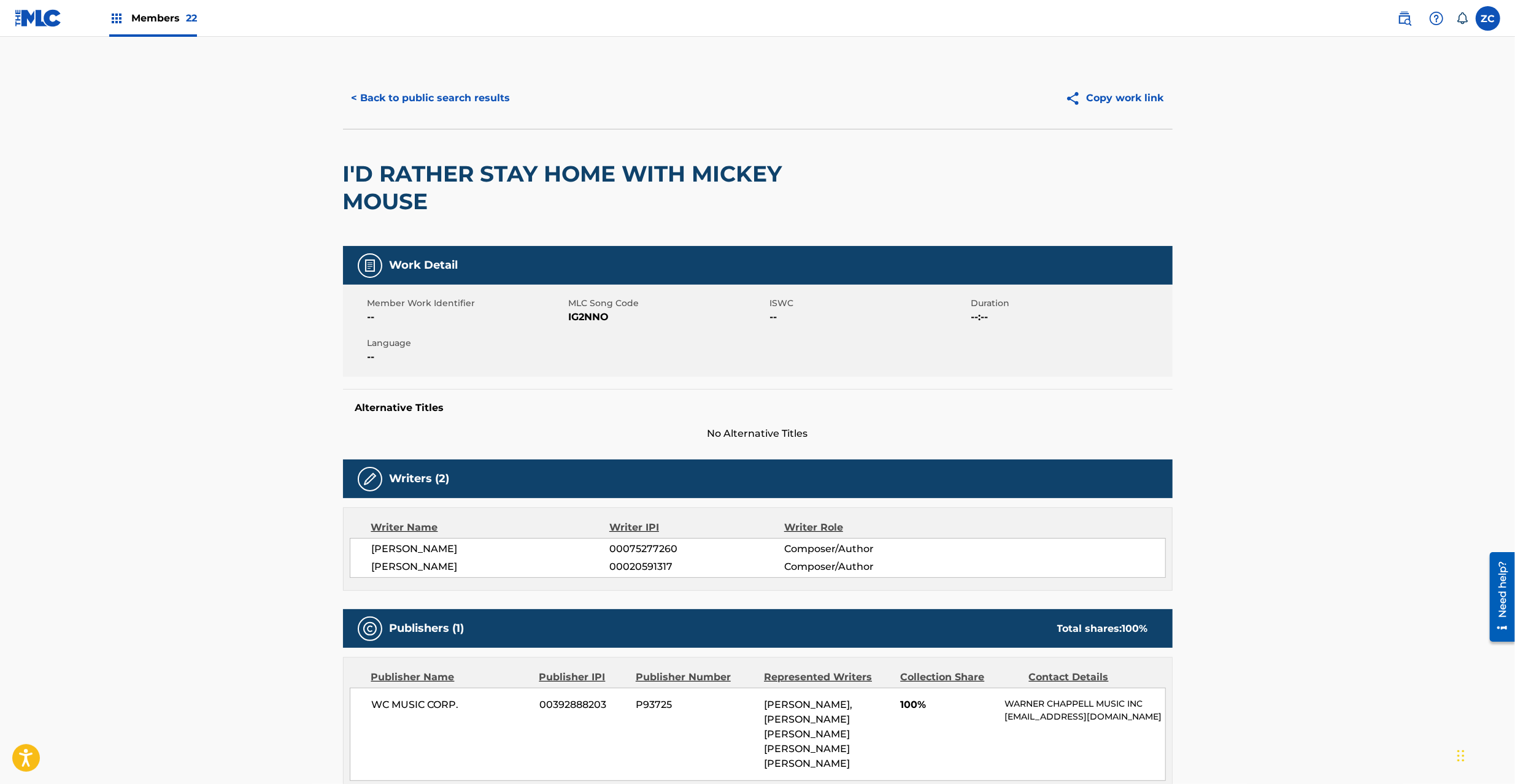
click at [582, 317] on span "IG2NNO" at bounding box center [667, 317] width 198 height 14
click at [435, 92] on button "< Back to public search results" at bounding box center [431, 98] width 176 height 31
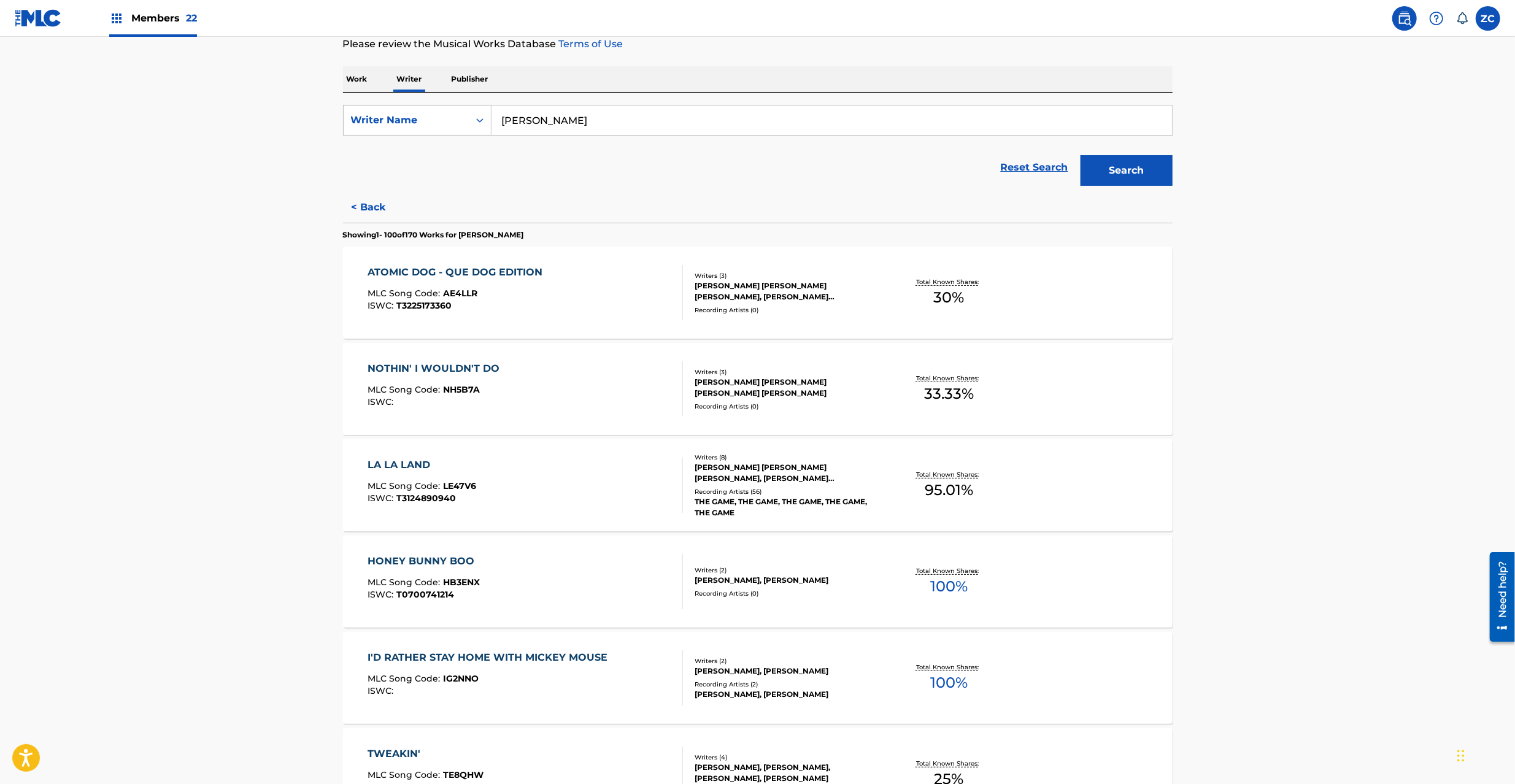
scroll to position [218, 0]
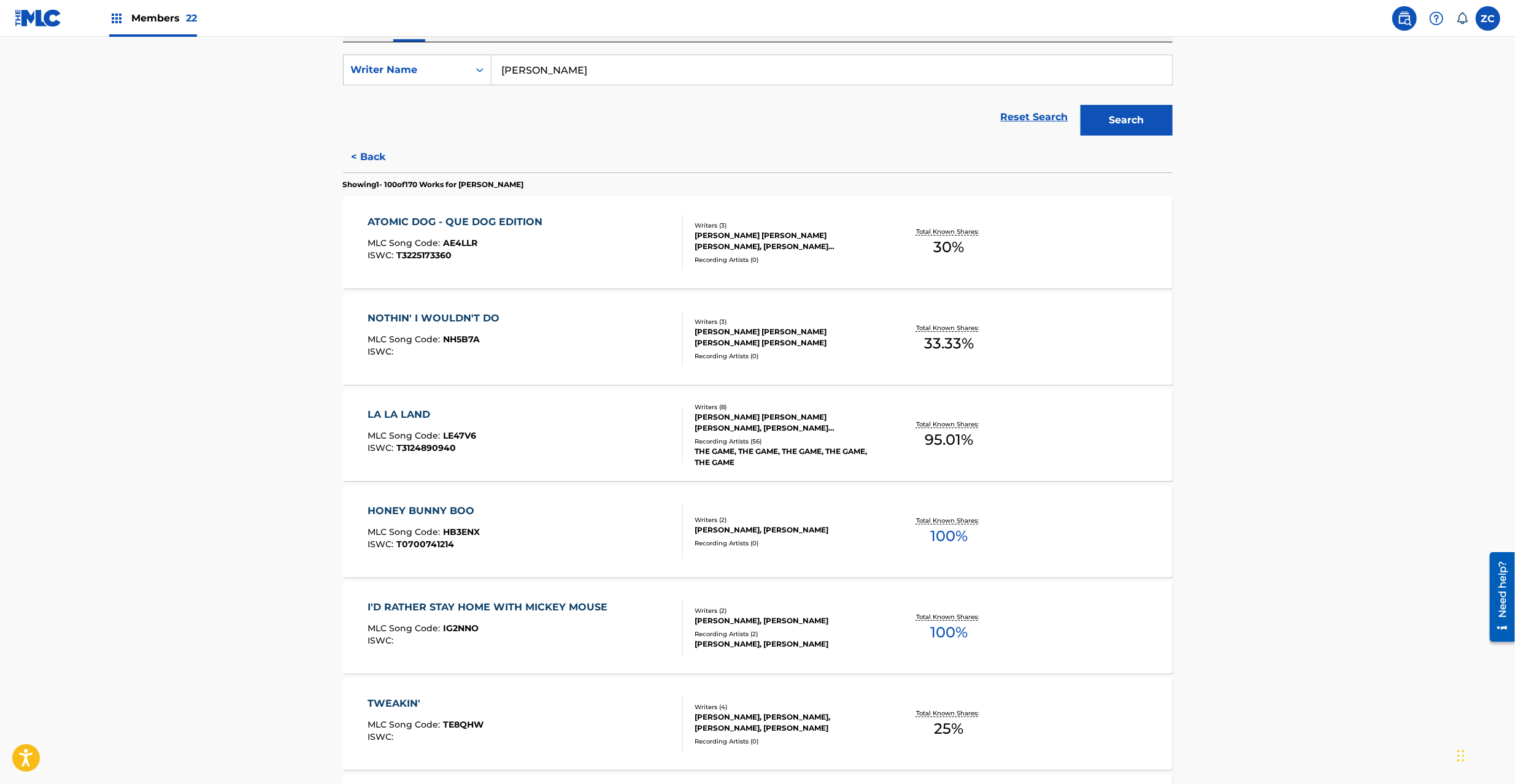
click at [471, 711] on div "TWEAKIN'" at bounding box center [426, 704] width 116 height 14
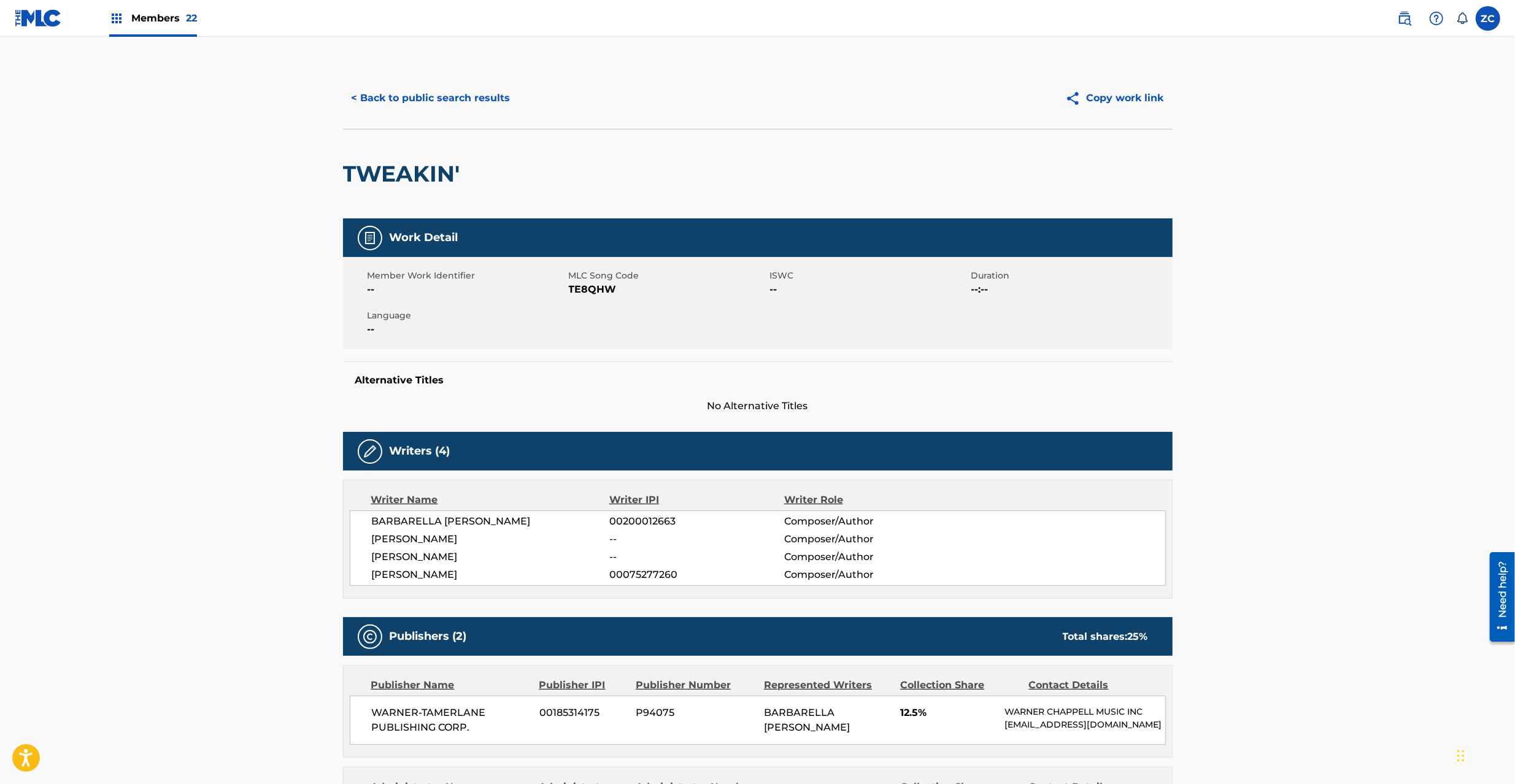
click at [358, 167] on h2 "TWEAKIN'" at bounding box center [404, 174] width 123 height 28
click at [592, 285] on span "TE8QHW" at bounding box center [667, 290] width 198 height 14
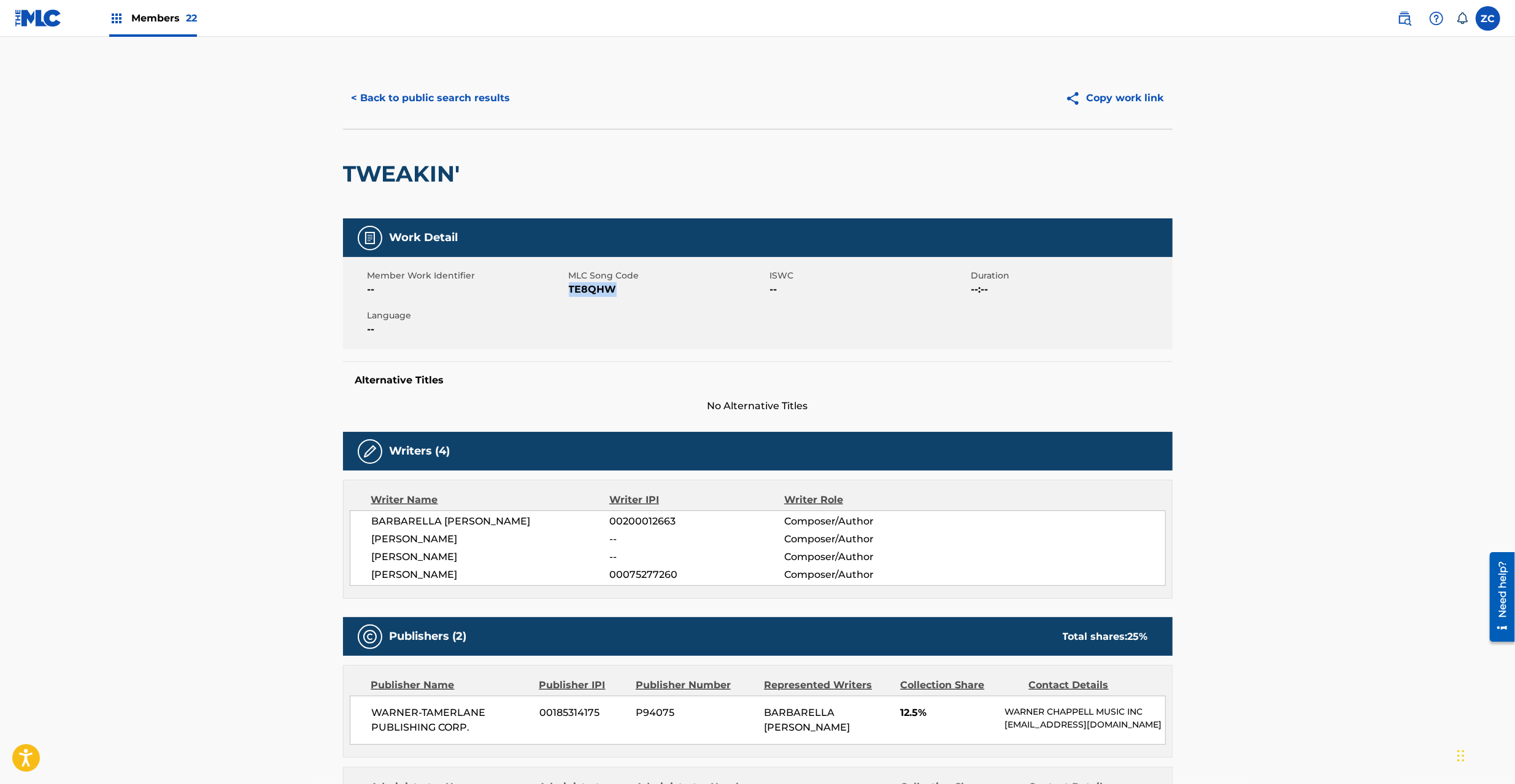
click at [453, 111] on button "< Back to public search results" at bounding box center [431, 98] width 176 height 31
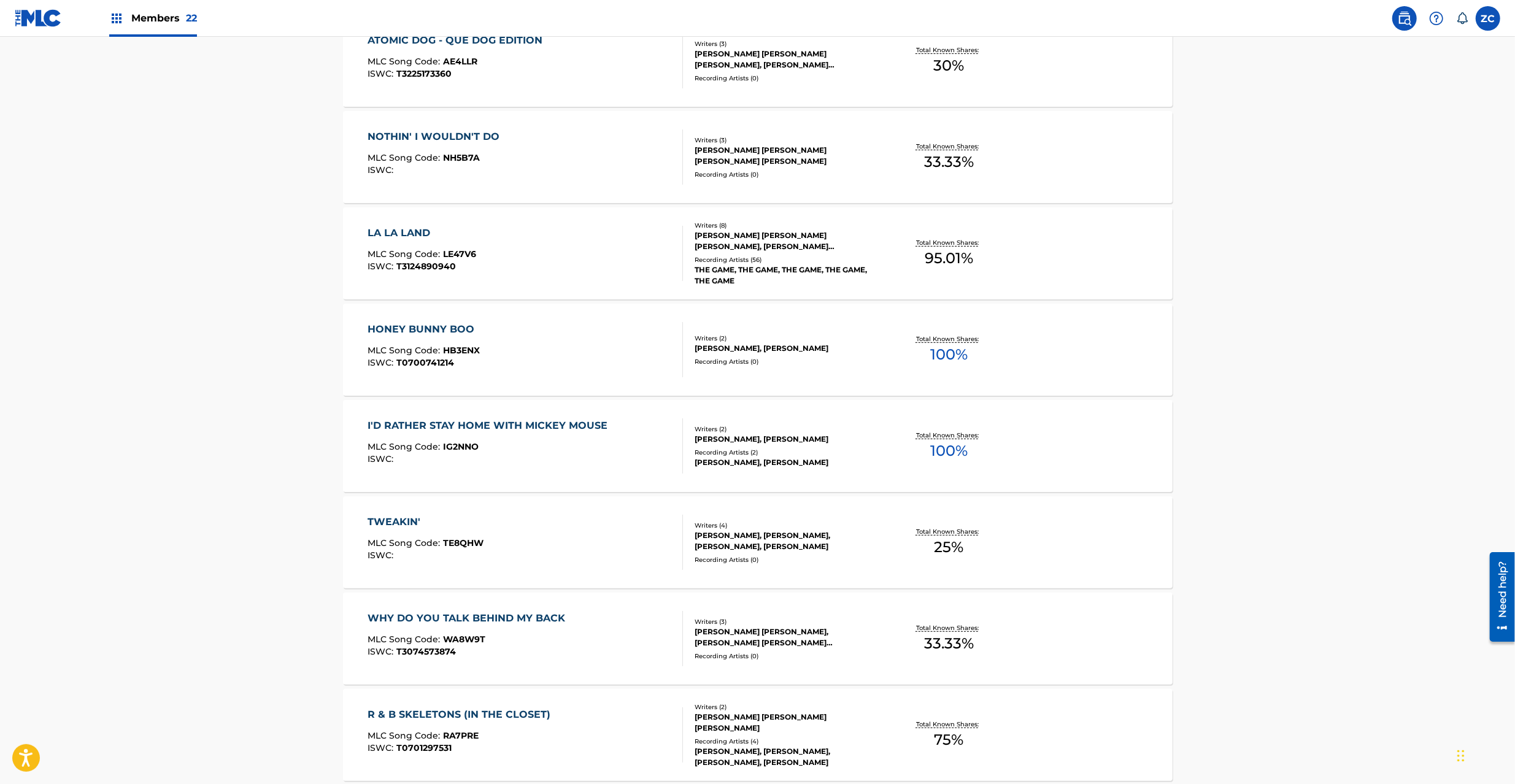
scroll to position [435, 0]
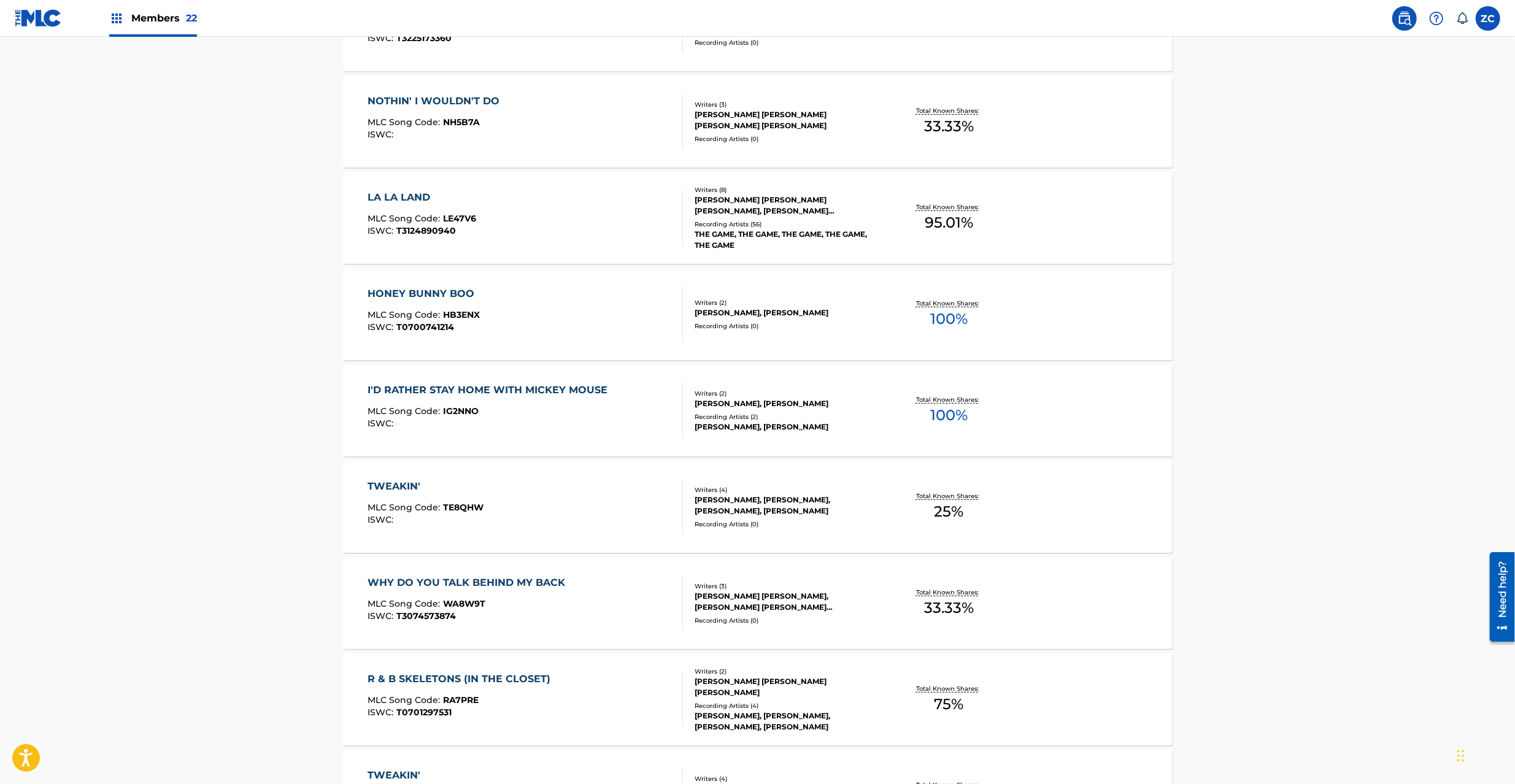
click at [467, 585] on div "WHY DO YOU TALK BEHIND MY BACK" at bounding box center [470, 583] width 204 height 14
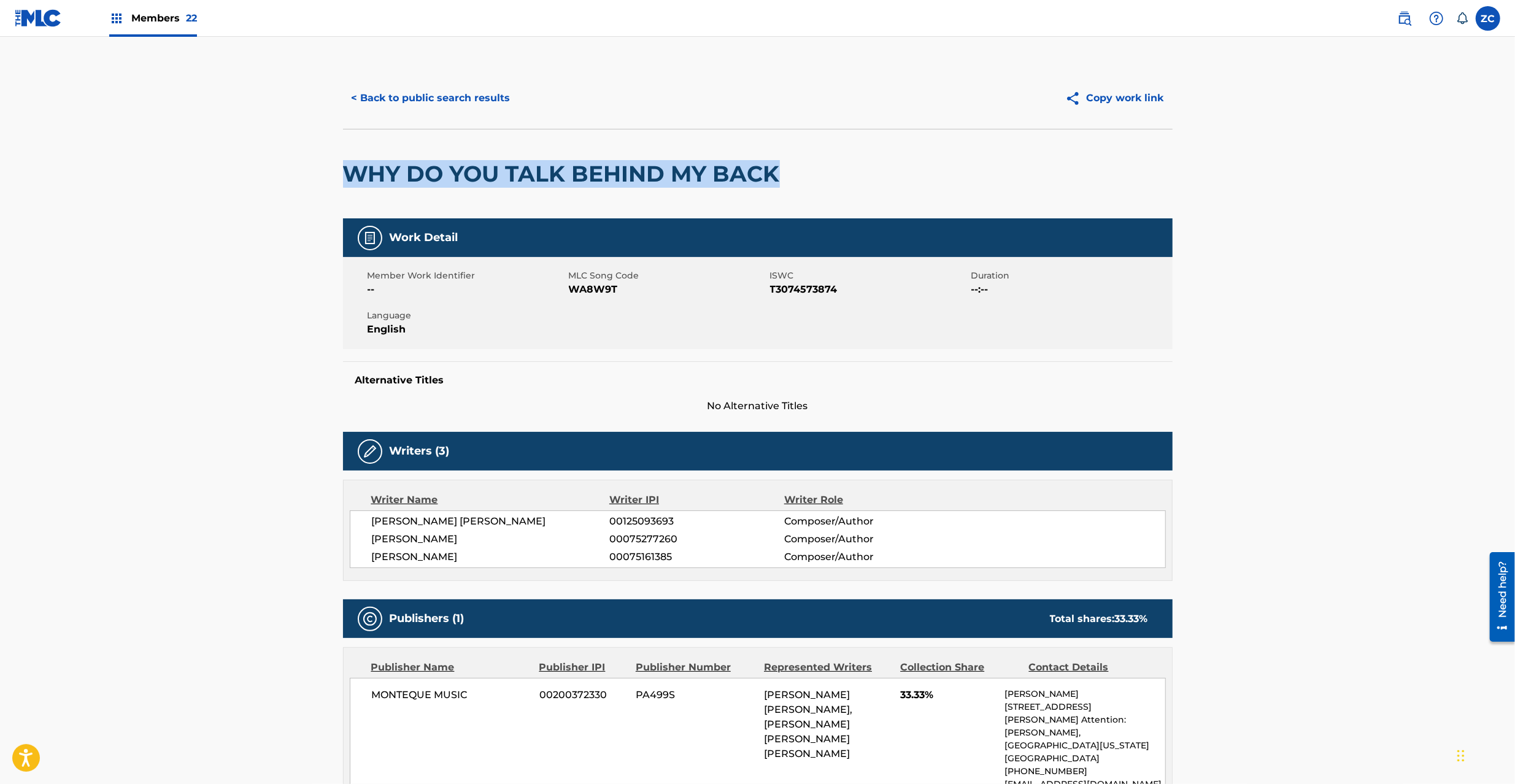
drag, startPoint x: 344, startPoint y: 175, endPoint x: 840, endPoint y: 178, distance: 496.0
click at [840, 178] on div "WHY DO YOU TALK BEHIND MY BACK" at bounding box center [758, 174] width 830 height 90
click at [585, 287] on span "WA8W9T" at bounding box center [667, 290] width 198 height 14
click at [470, 97] on button "< Back to public search results" at bounding box center [431, 98] width 176 height 31
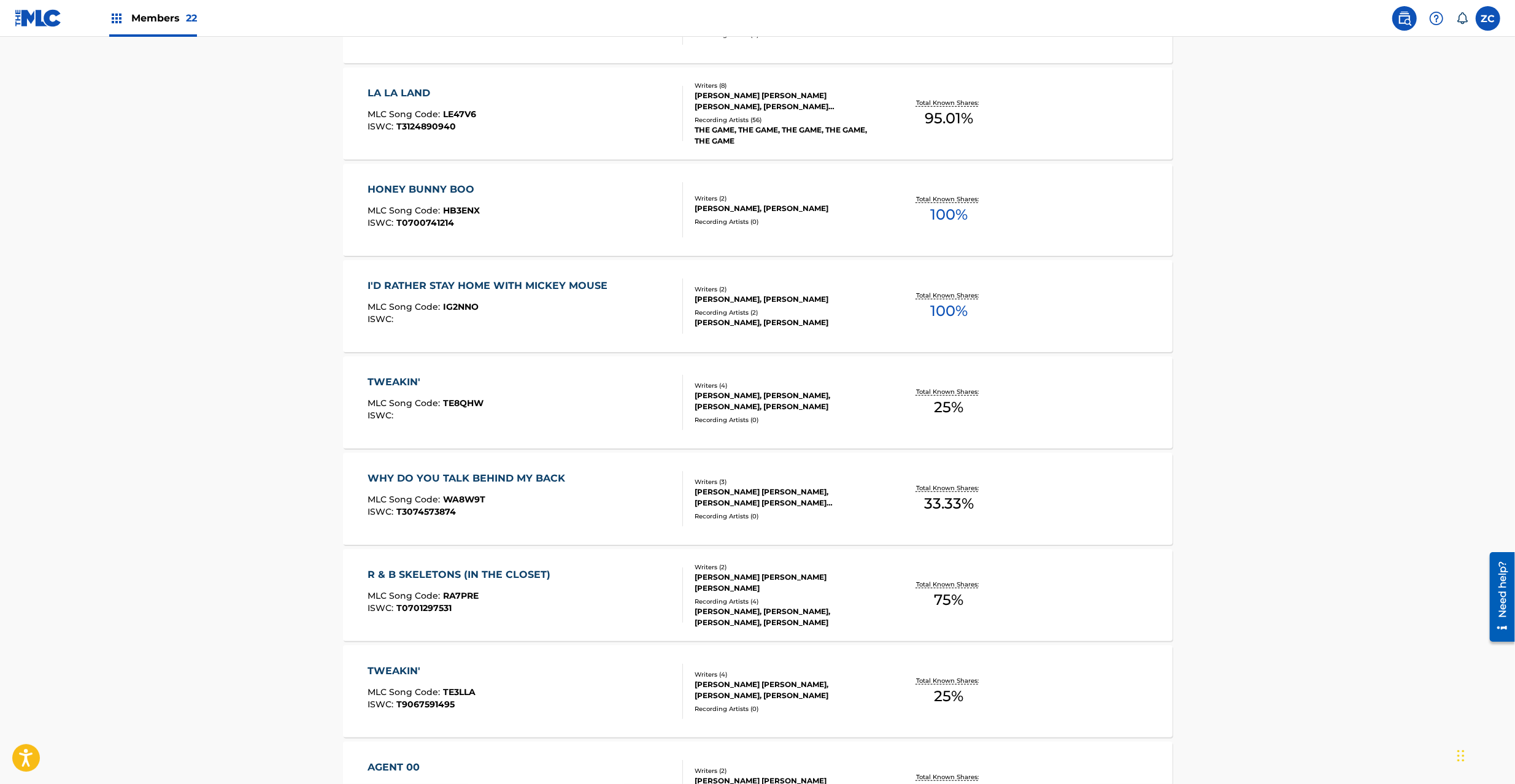
scroll to position [654, 0]
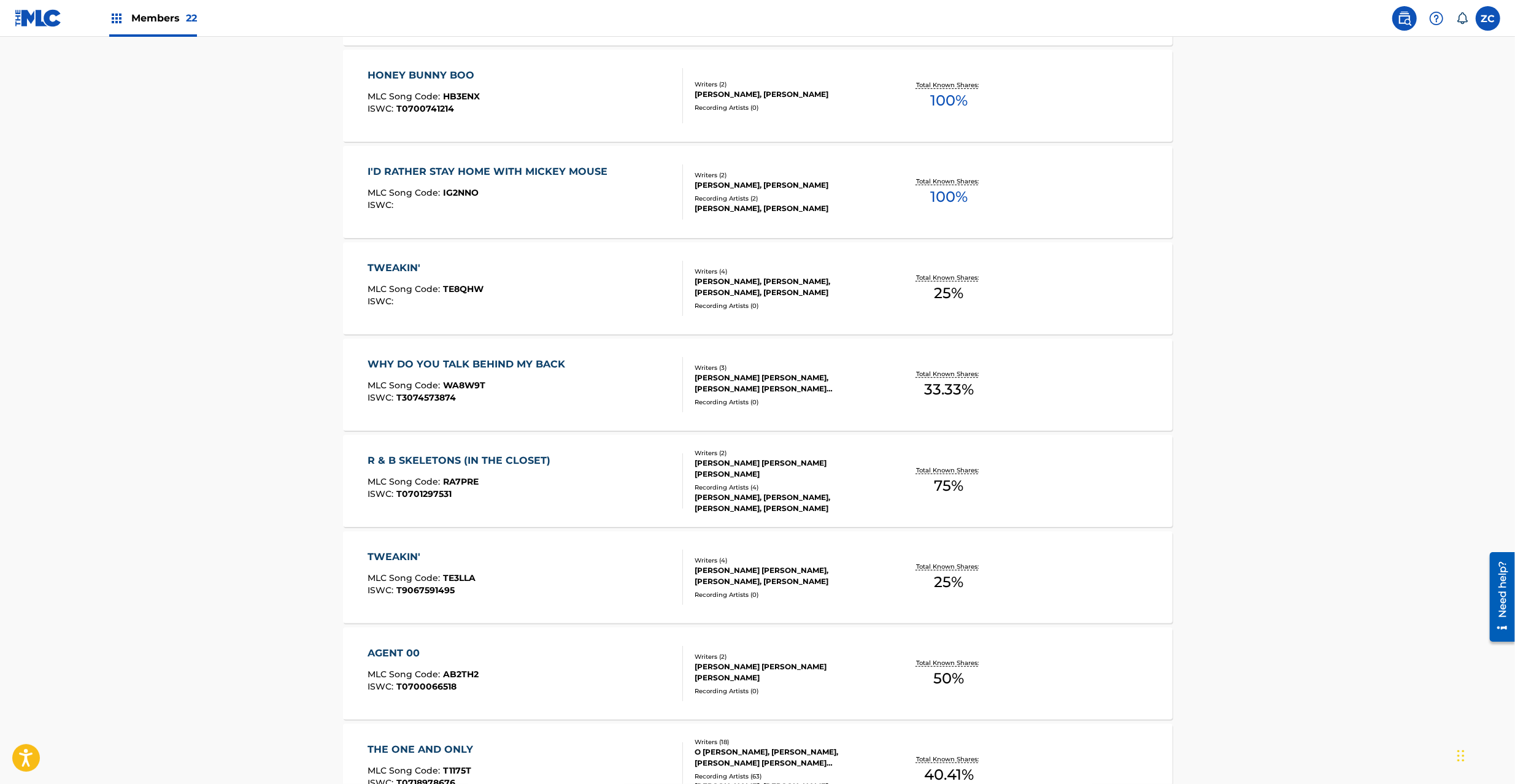
click at [512, 482] on div "MLC Song Code : RA7PRE" at bounding box center [462, 483] width 189 height 12
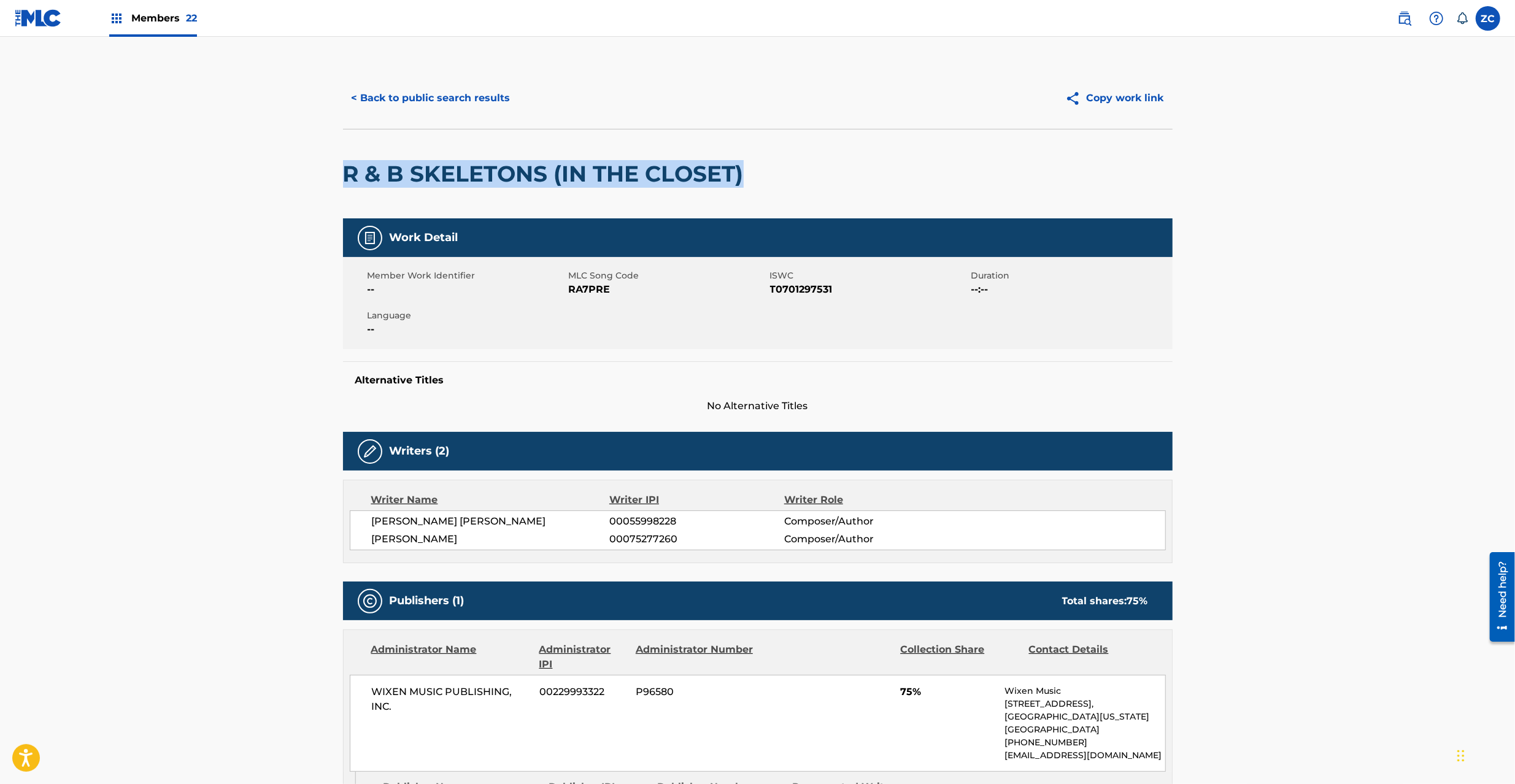
drag, startPoint x: 345, startPoint y: 170, endPoint x: 744, endPoint y: 170, distance: 399.0
click at [744, 170] on h2 "R & B SKELETONS (IN THE CLOSET)" at bounding box center [546, 174] width 407 height 28
click at [583, 291] on span "RA7PRE" at bounding box center [667, 290] width 198 height 14
drag, startPoint x: 411, startPoint y: 98, endPoint x: 431, endPoint y: 122, distance: 31.2
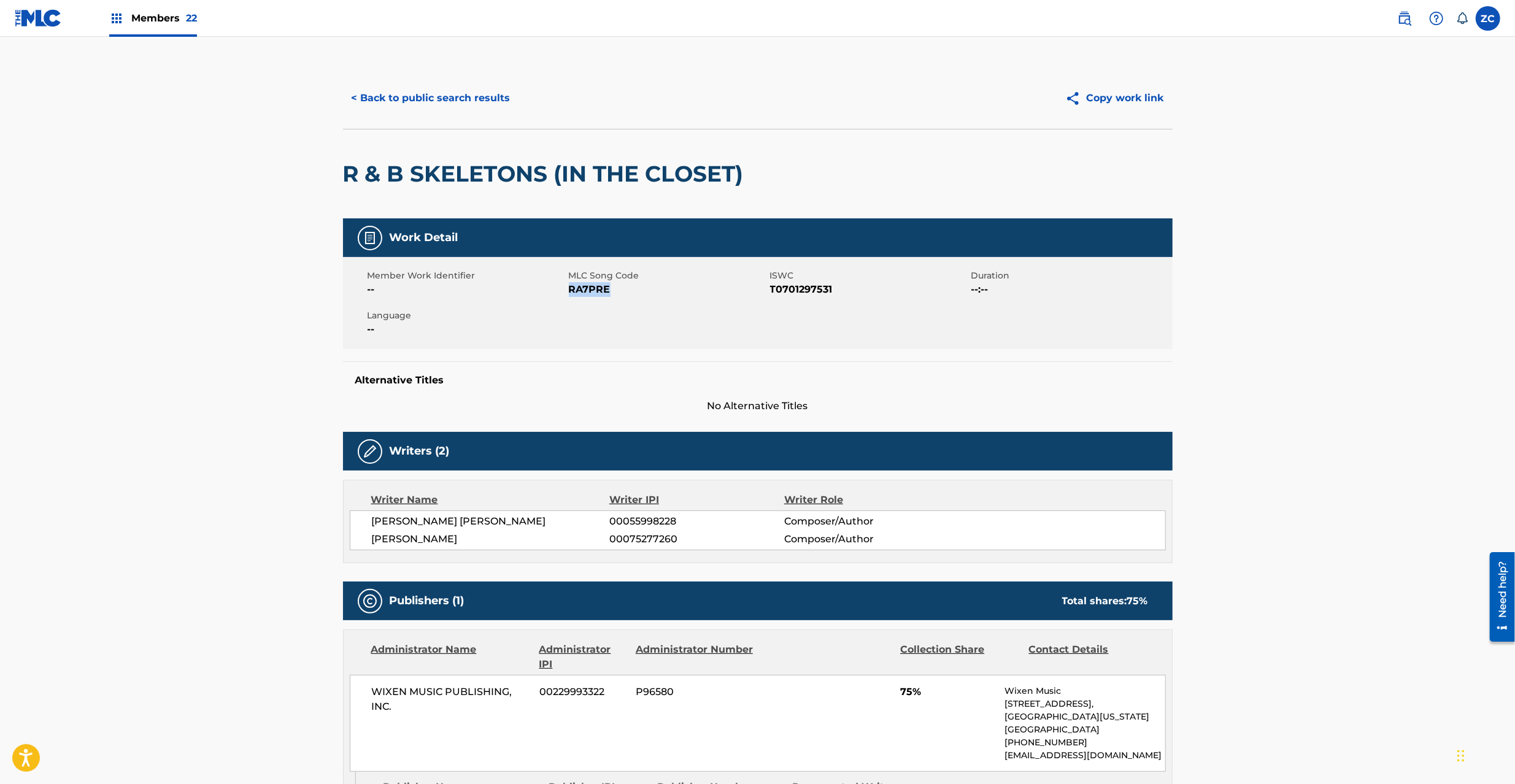
click at [412, 100] on button "< Back to public search results" at bounding box center [431, 98] width 176 height 31
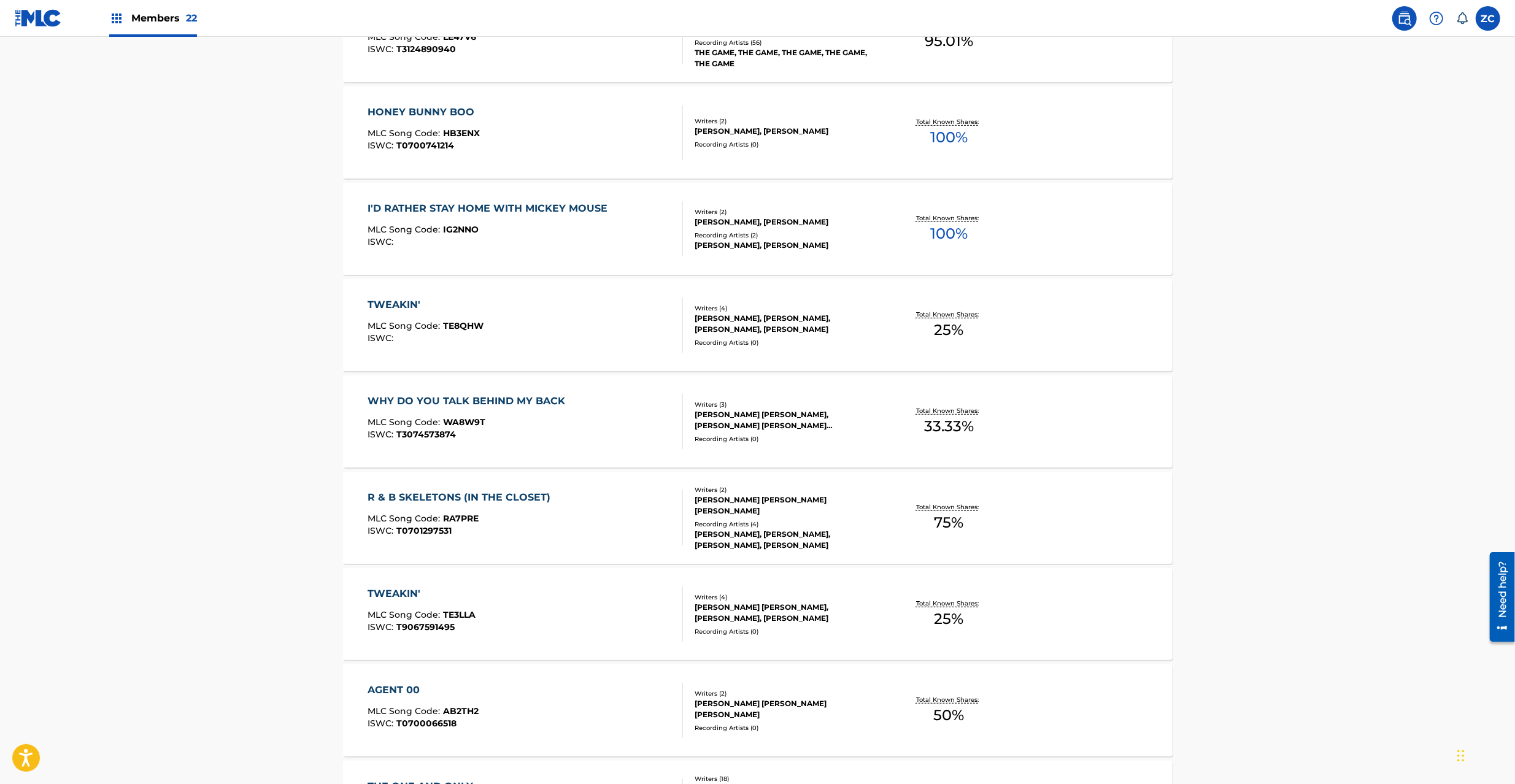
scroll to position [654, 0]
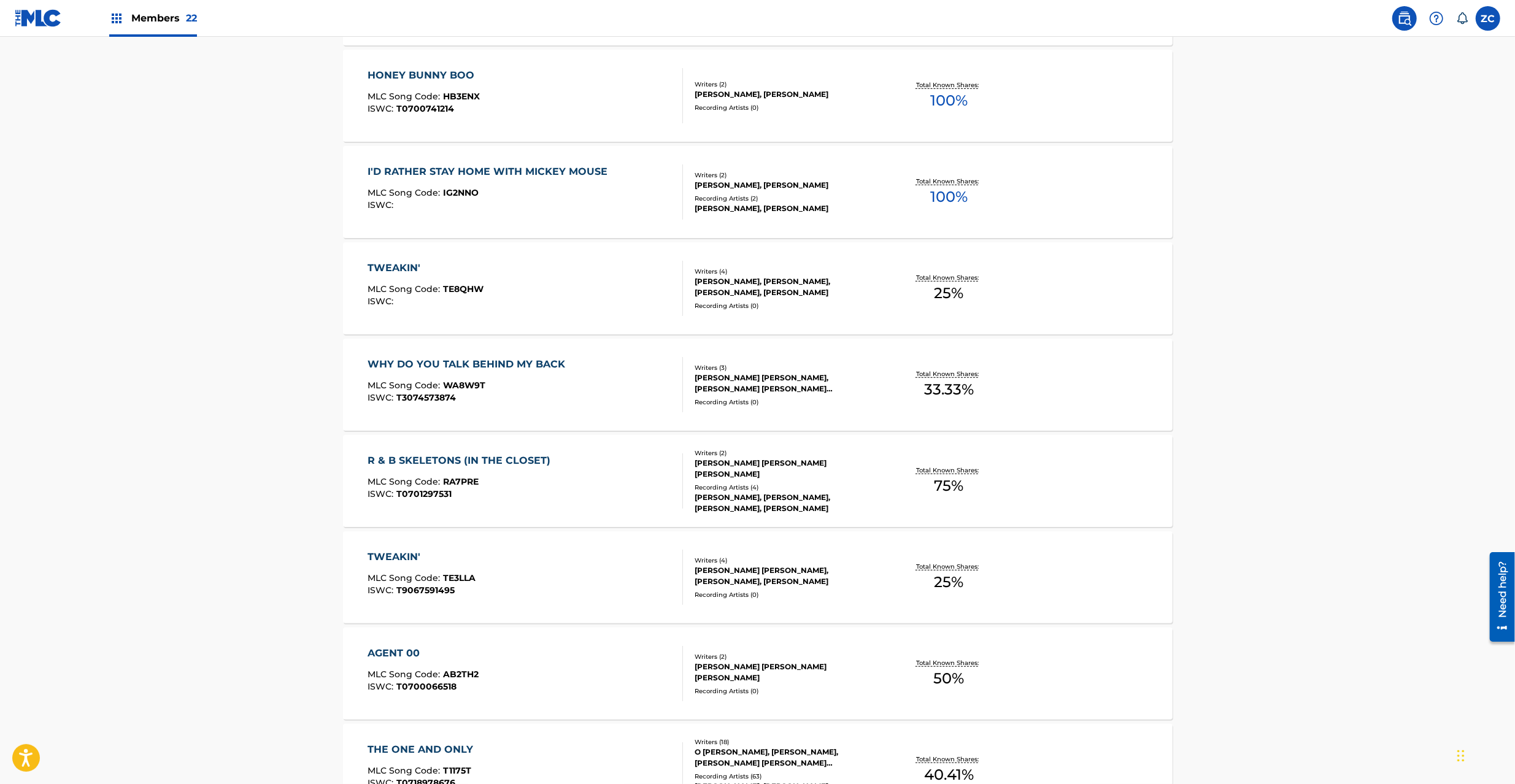
click at [467, 560] on div "TWEAKIN'" at bounding box center [422, 557] width 108 height 14
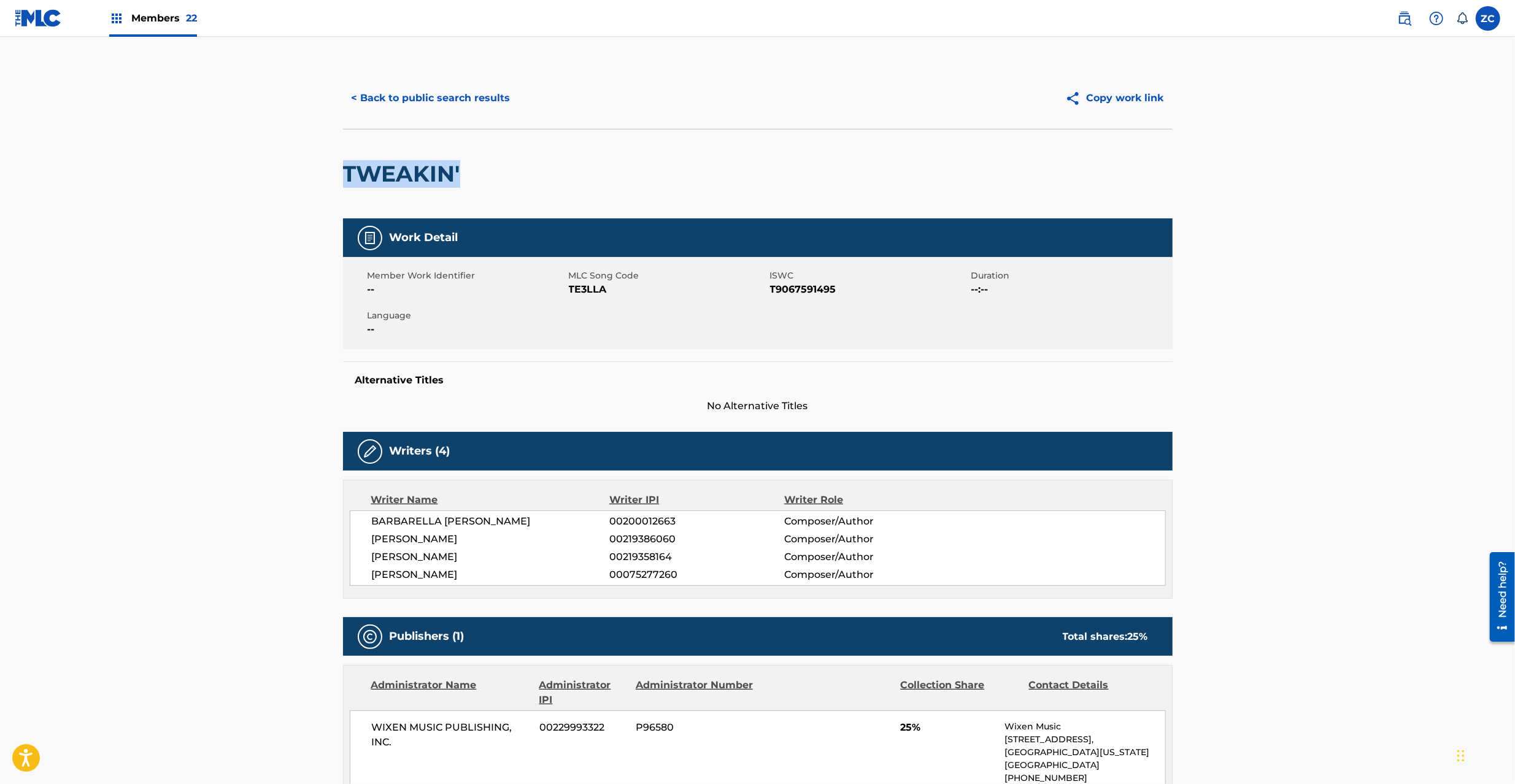
drag, startPoint x: 347, startPoint y: 174, endPoint x: 467, endPoint y: 174, distance: 120.0
click at [467, 174] on div "TWEAKIN'" at bounding box center [758, 174] width 830 height 90
click at [578, 286] on span "TE3LLA" at bounding box center [667, 290] width 198 height 14
click at [494, 96] on button "< Back to public search results" at bounding box center [431, 98] width 176 height 31
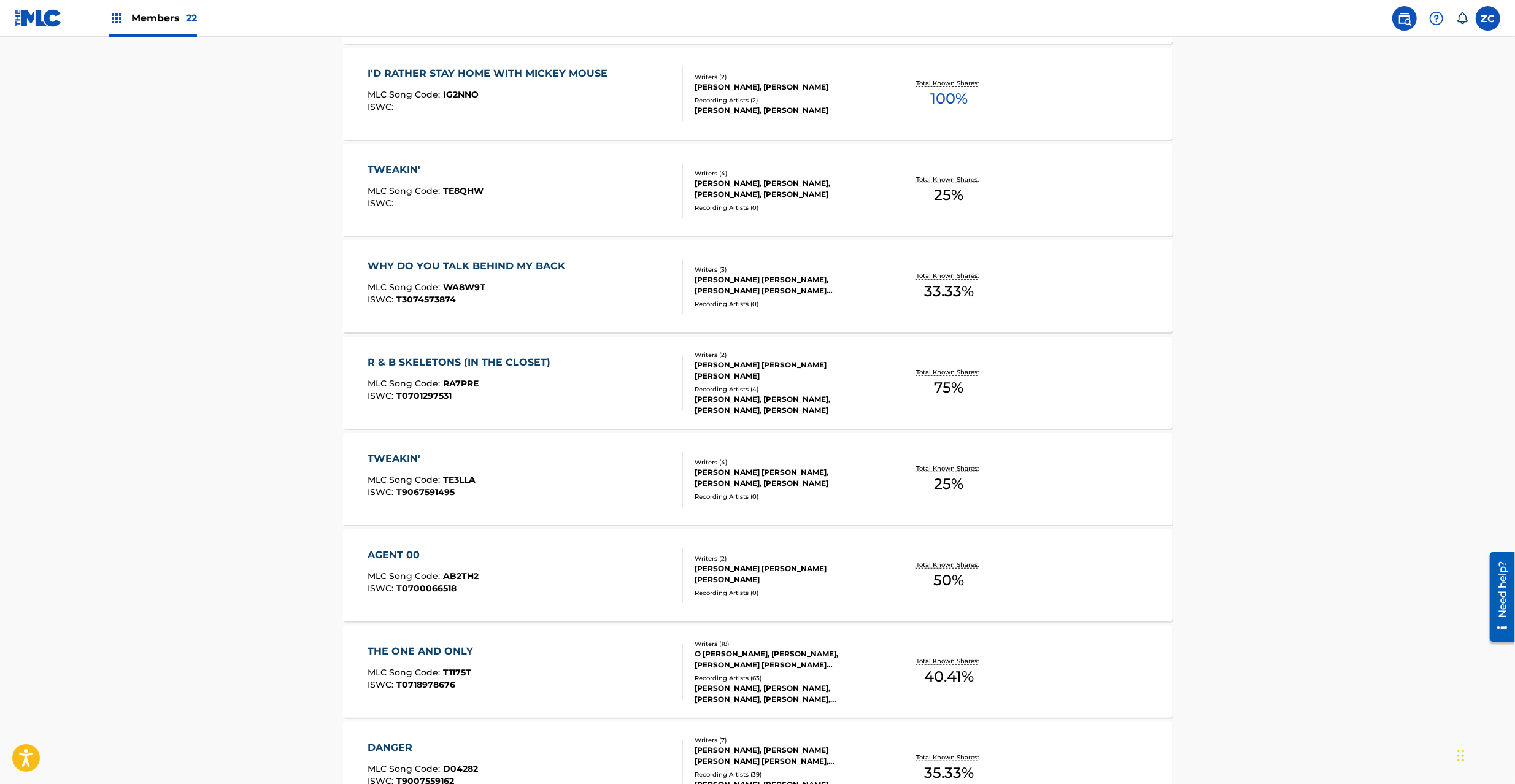
scroll to position [763, 0]
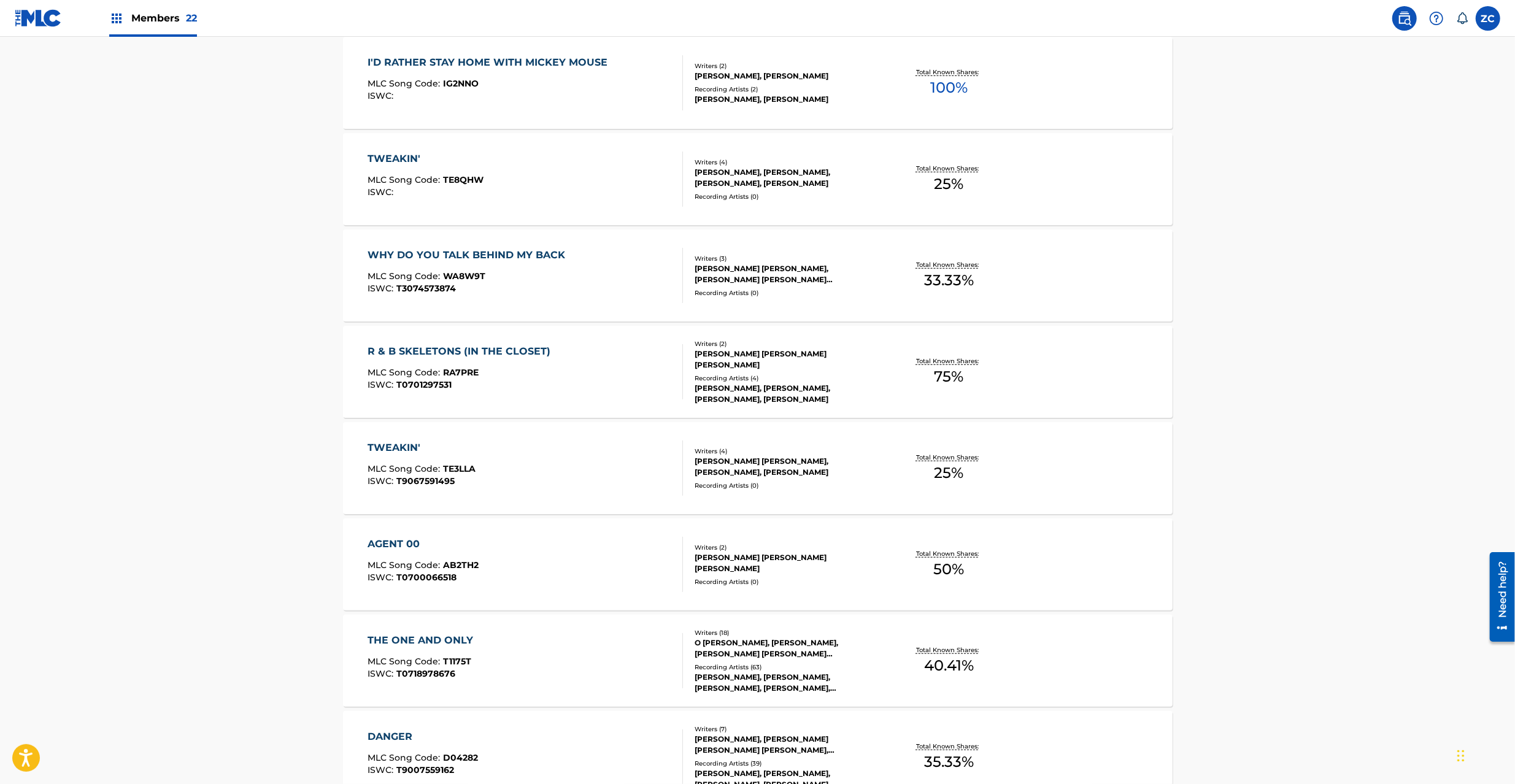
click at [469, 564] on span "AB2TH2" at bounding box center [460, 565] width 36 height 11
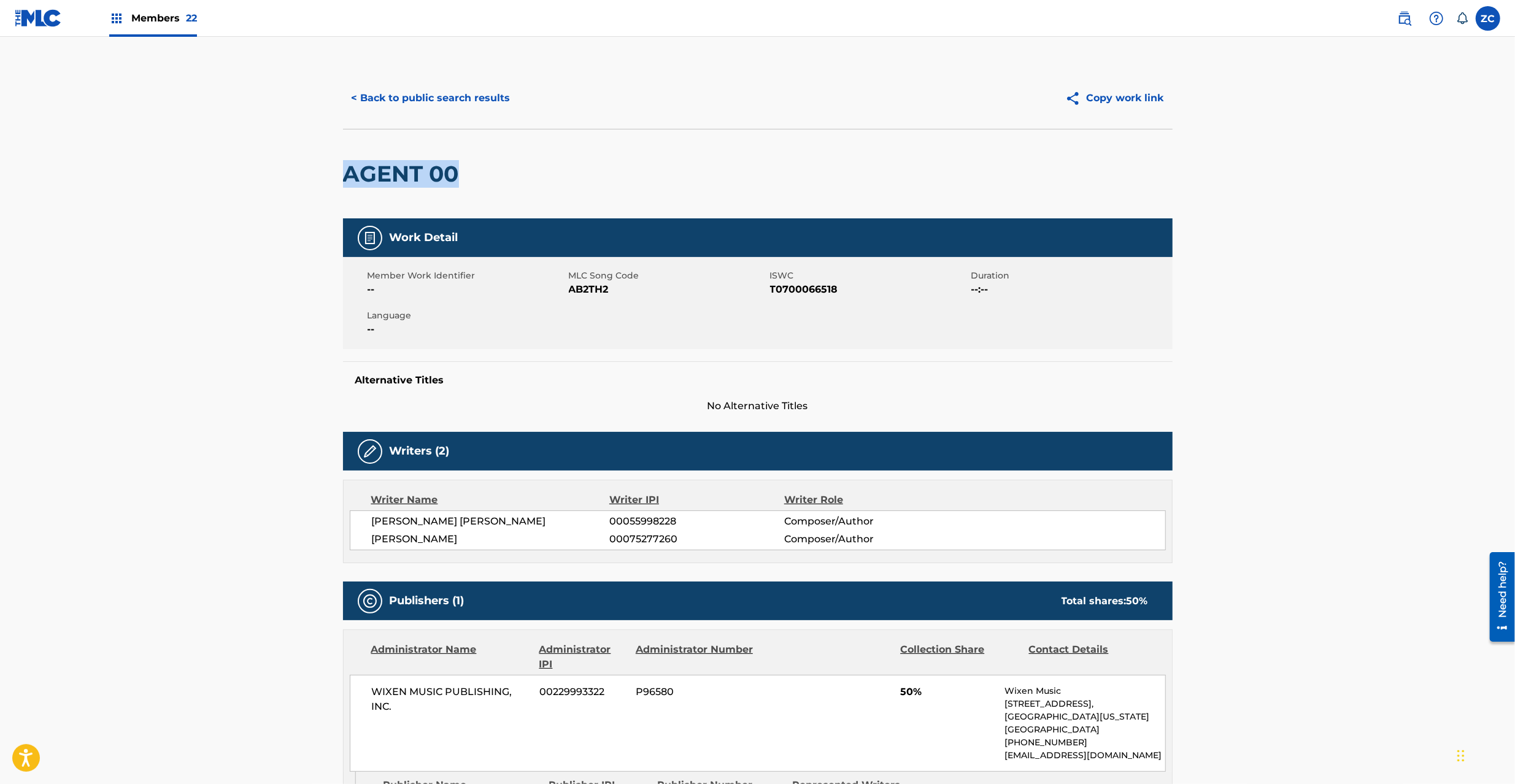
drag, startPoint x: 342, startPoint y: 170, endPoint x: 491, endPoint y: 173, distance: 149.0
click at [491, 173] on div "< Back to public search results Copy work link AGENT 00 Work Detail Member Work…" at bounding box center [757, 515] width 859 height 895
click at [594, 292] on span "AB2TH2" at bounding box center [667, 290] width 198 height 14
click at [478, 106] on button "< Back to public search results" at bounding box center [431, 98] width 176 height 31
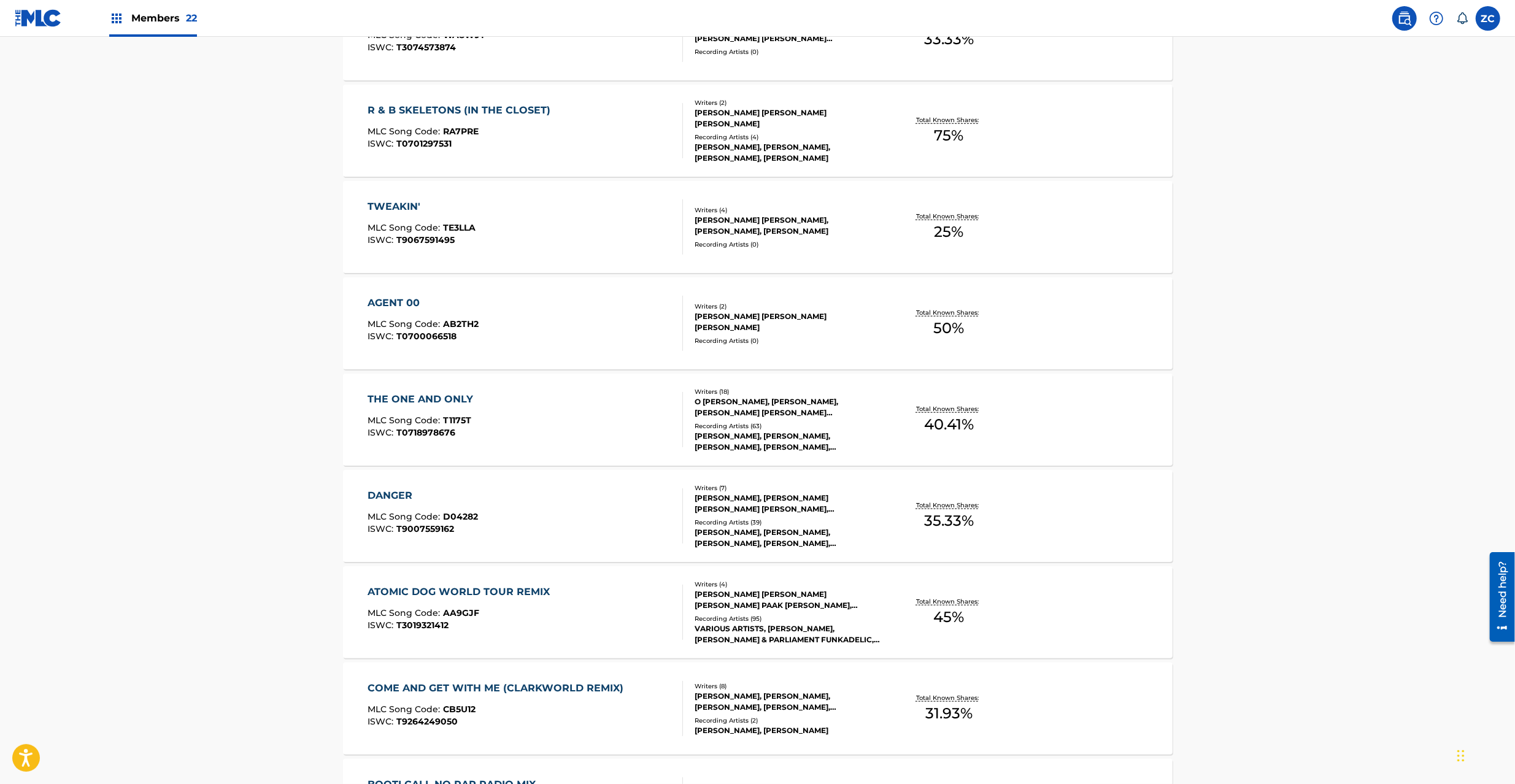
scroll to position [981, 0]
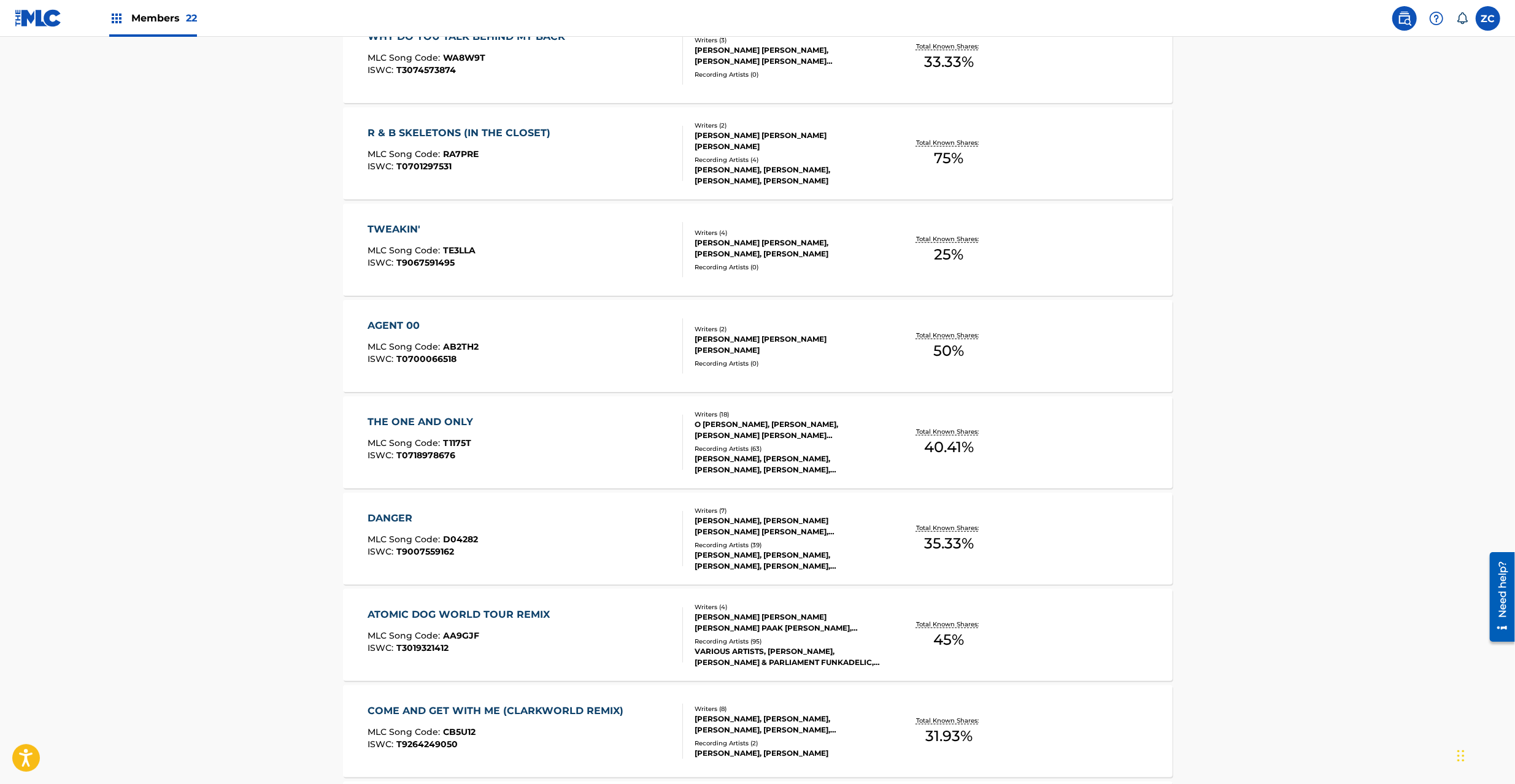
click at [521, 459] on div "THE ONE AND ONLY MLC Song Code : T1175T ISWC : T0718978676" at bounding box center [525, 442] width 315 height 55
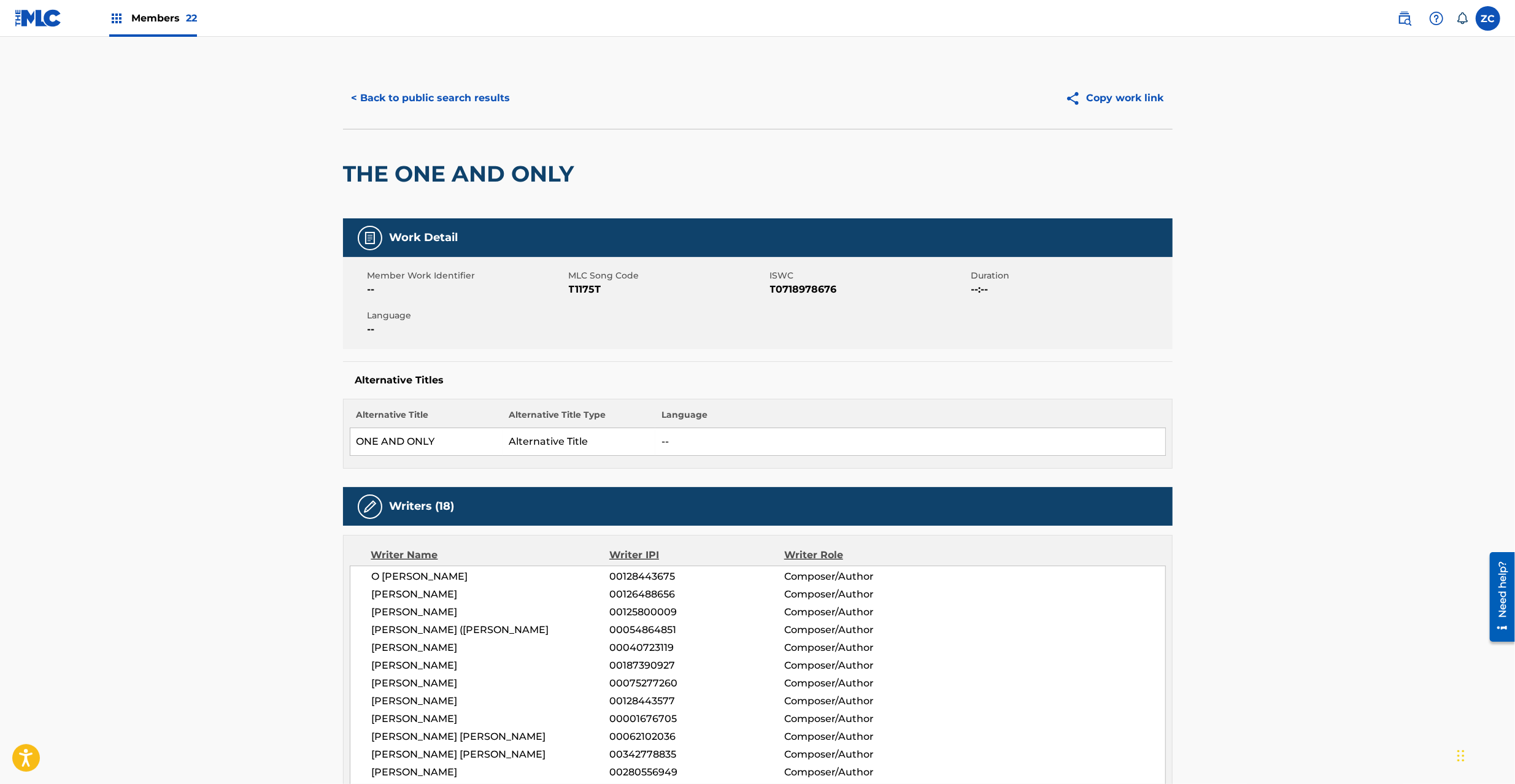
click at [349, 174] on h2 "THE ONE AND ONLY" at bounding box center [462, 174] width 237 height 28
drag, startPoint x: 344, startPoint y: 170, endPoint x: 627, endPoint y: 175, distance: 283.0
click at [627, 175] on div "THE ONE AND ONLY" at bounding box center [758, 174] width 830 height 90
click at [587, 293] on span "T1175T" at bounding box center [667, 290] width 198 height 14
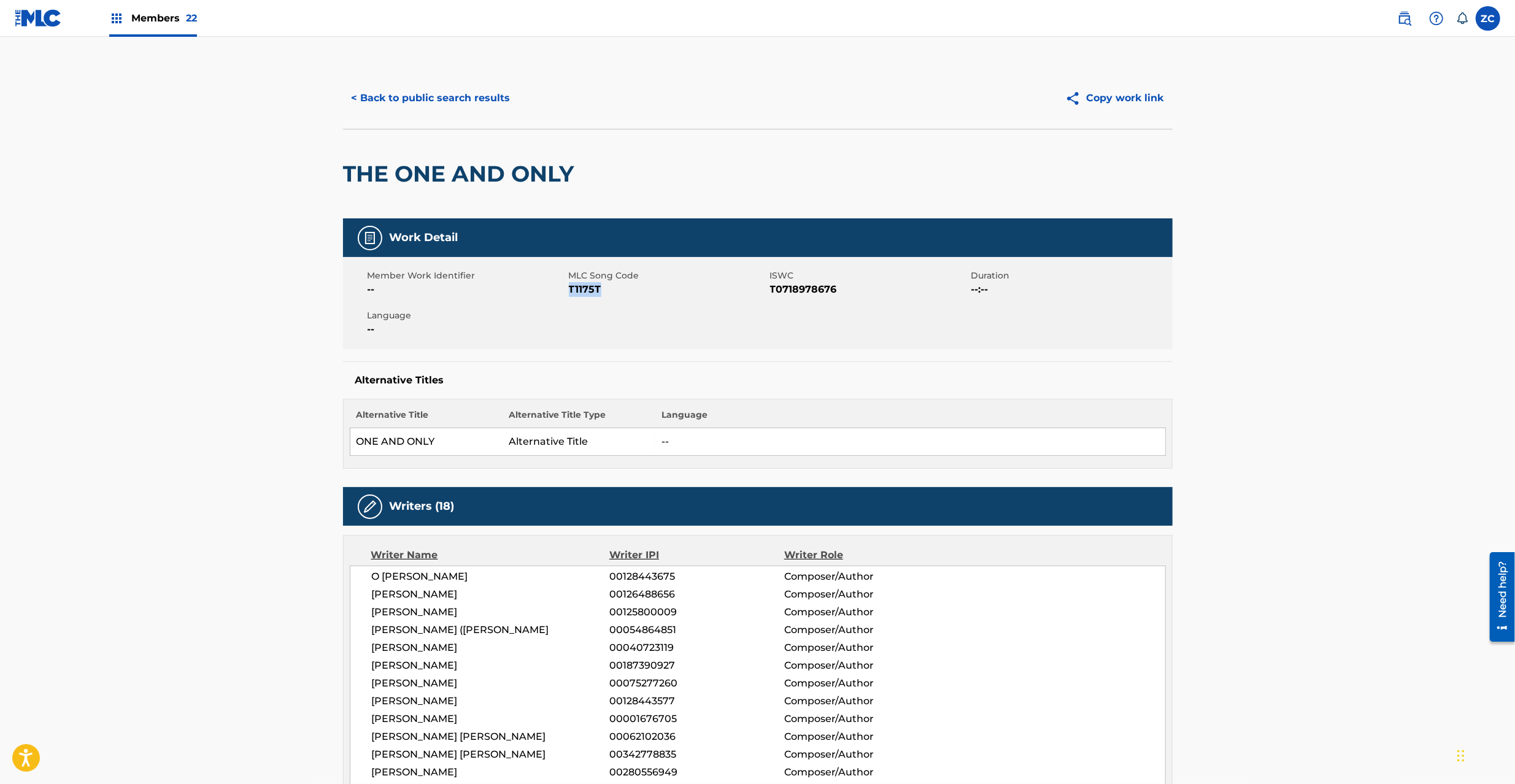
click at [421, 90] on button "< Back to public search results" at bounding box center [431, 98] width 176 height 31
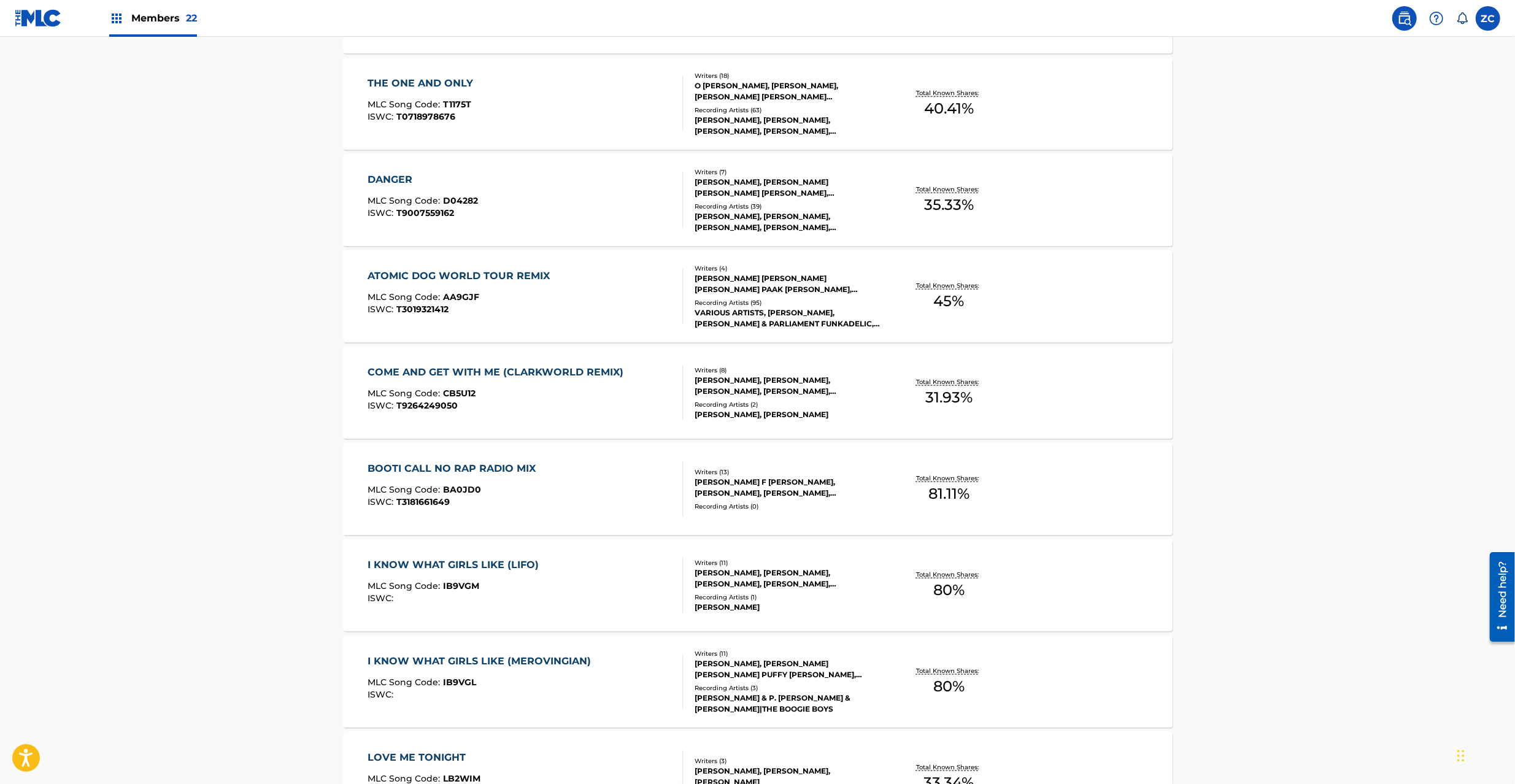
scroll to position [1309, 0]
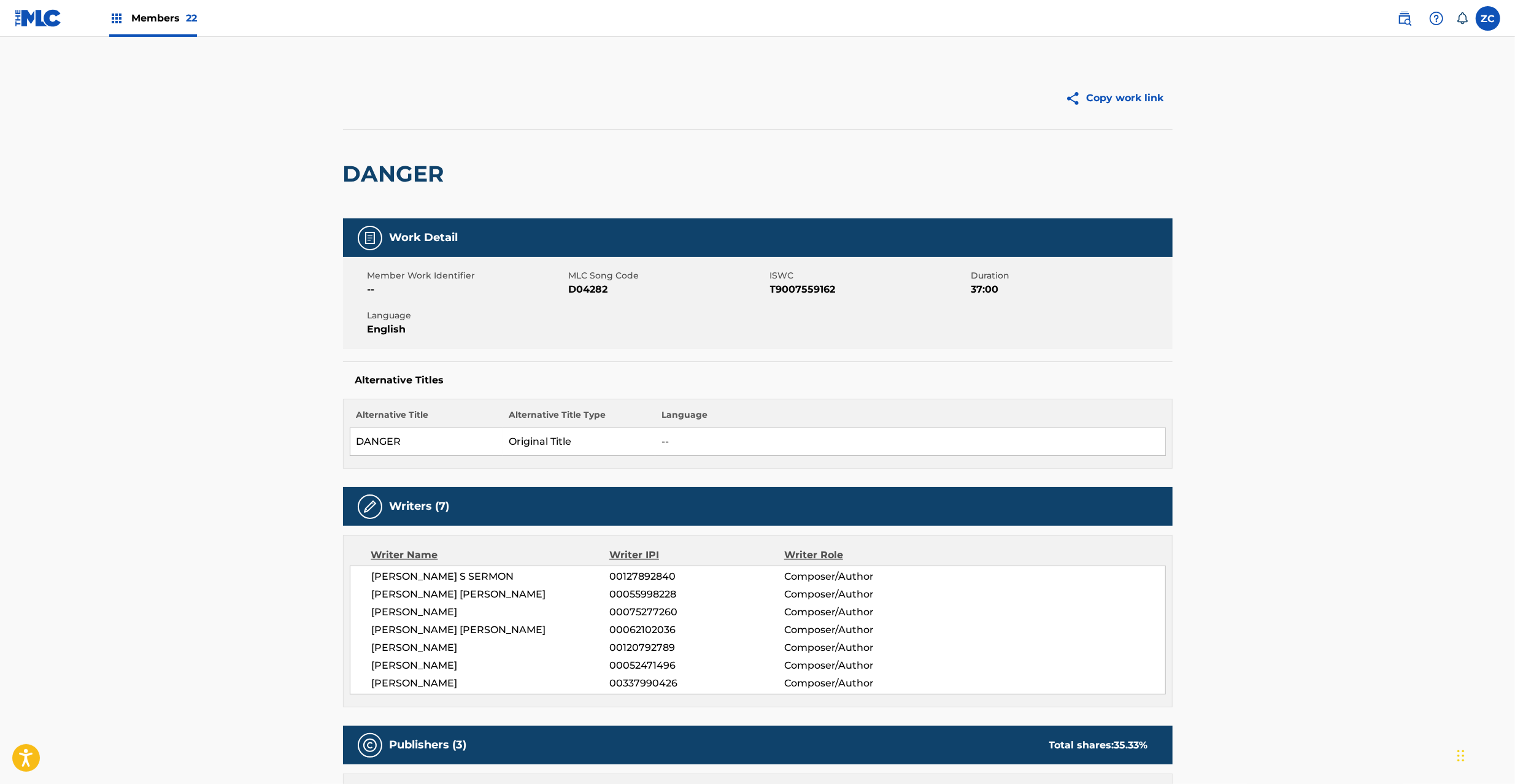
click at [424, 165] on h2 "DANGER" at bounding box center [396, 174] width 107 height 28
copy h2 "DANGER"
click at [590, 291] on span "D04282" at bounding box center [667, 290] width 198 height 14
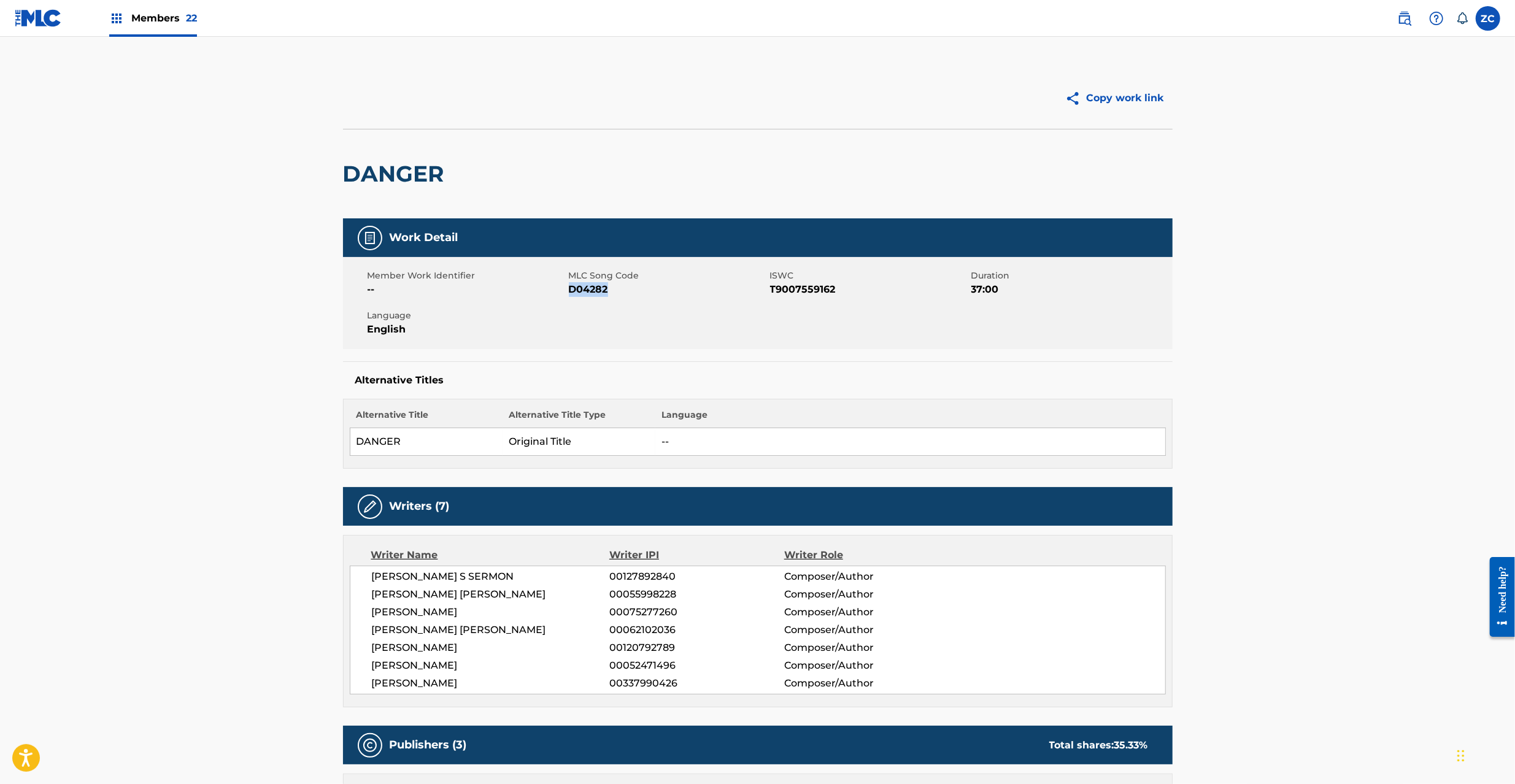
copy span "D04282"
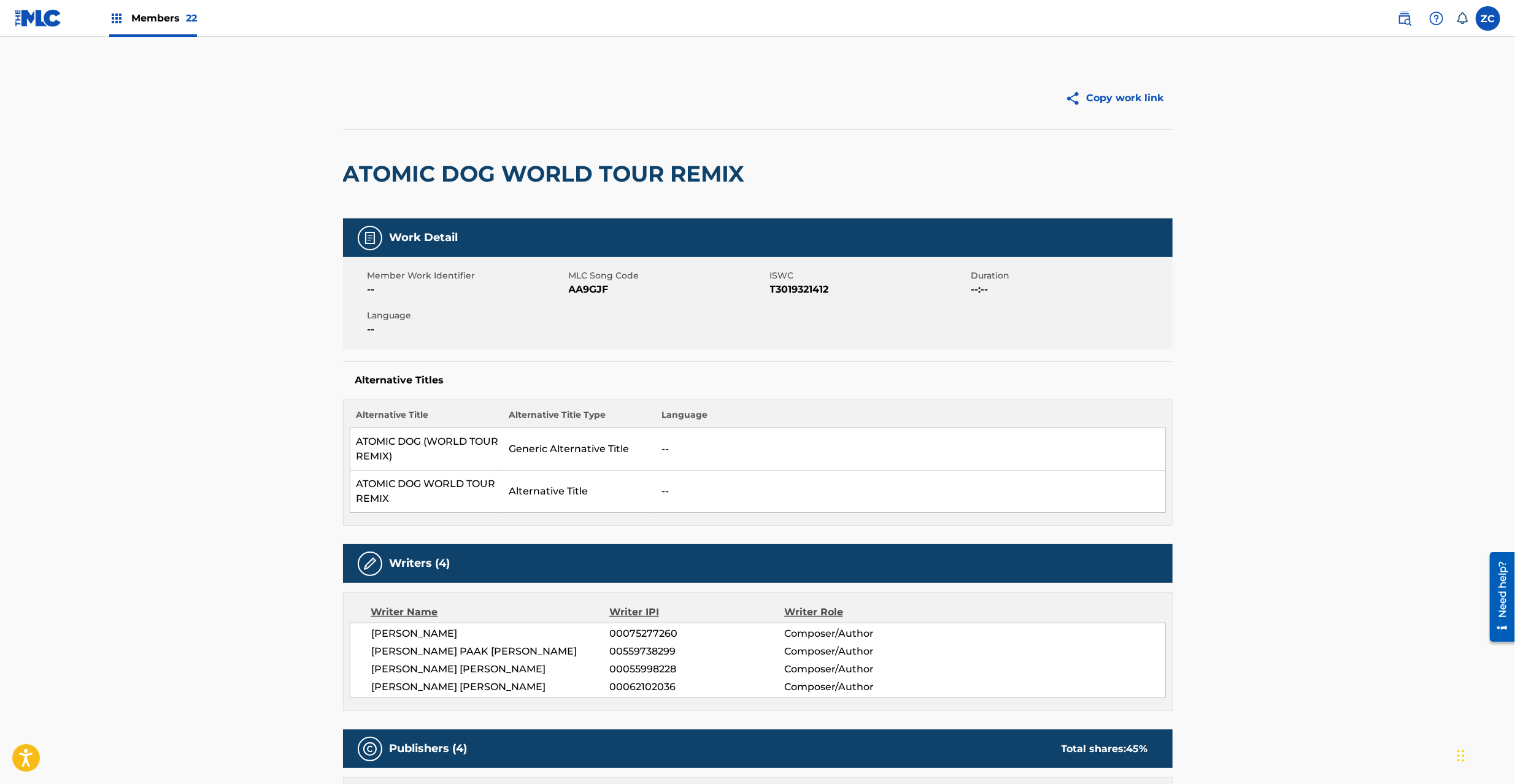
click at [379, 165] on h2 "ATOMIC DOG WORLD TOUR REMIX" at bounding box center [547, 174] width 408 height 28
click at [705, 173] on h2 "ATOMIC DOG WORLD TOUR REMIX" at bounding box center [547, 174] width 408 height 28
copy h2 "ATOMIC DOG WORLD TOUR REMIX"
click at [595, 288] on span "AA9GJF" at bounding box center [667, 290] width 198 height 14
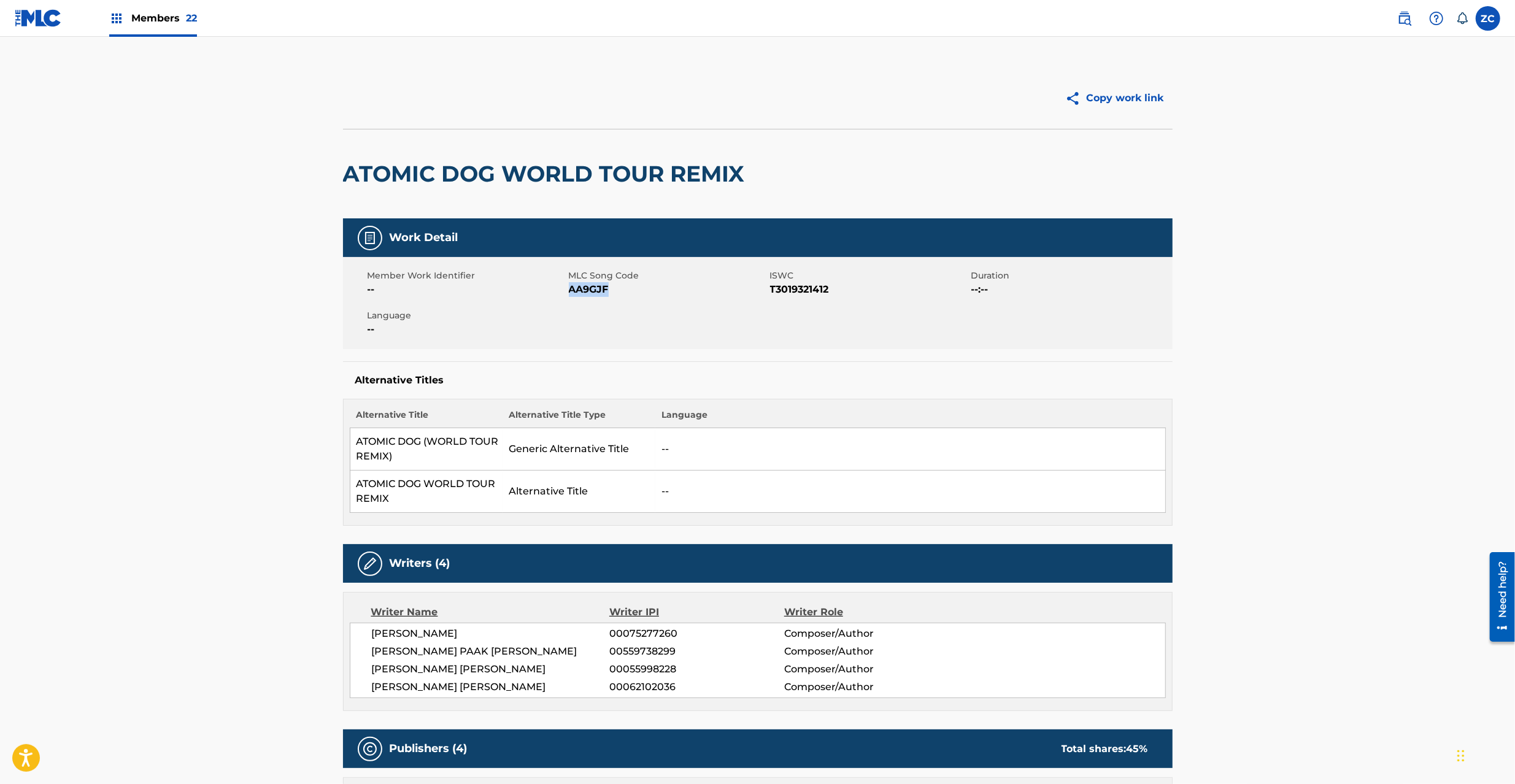
click at [595, 288] on span "AA9GJF" at bounding box center [667, 290] width 198 height 14
copy span "AA9GJF"
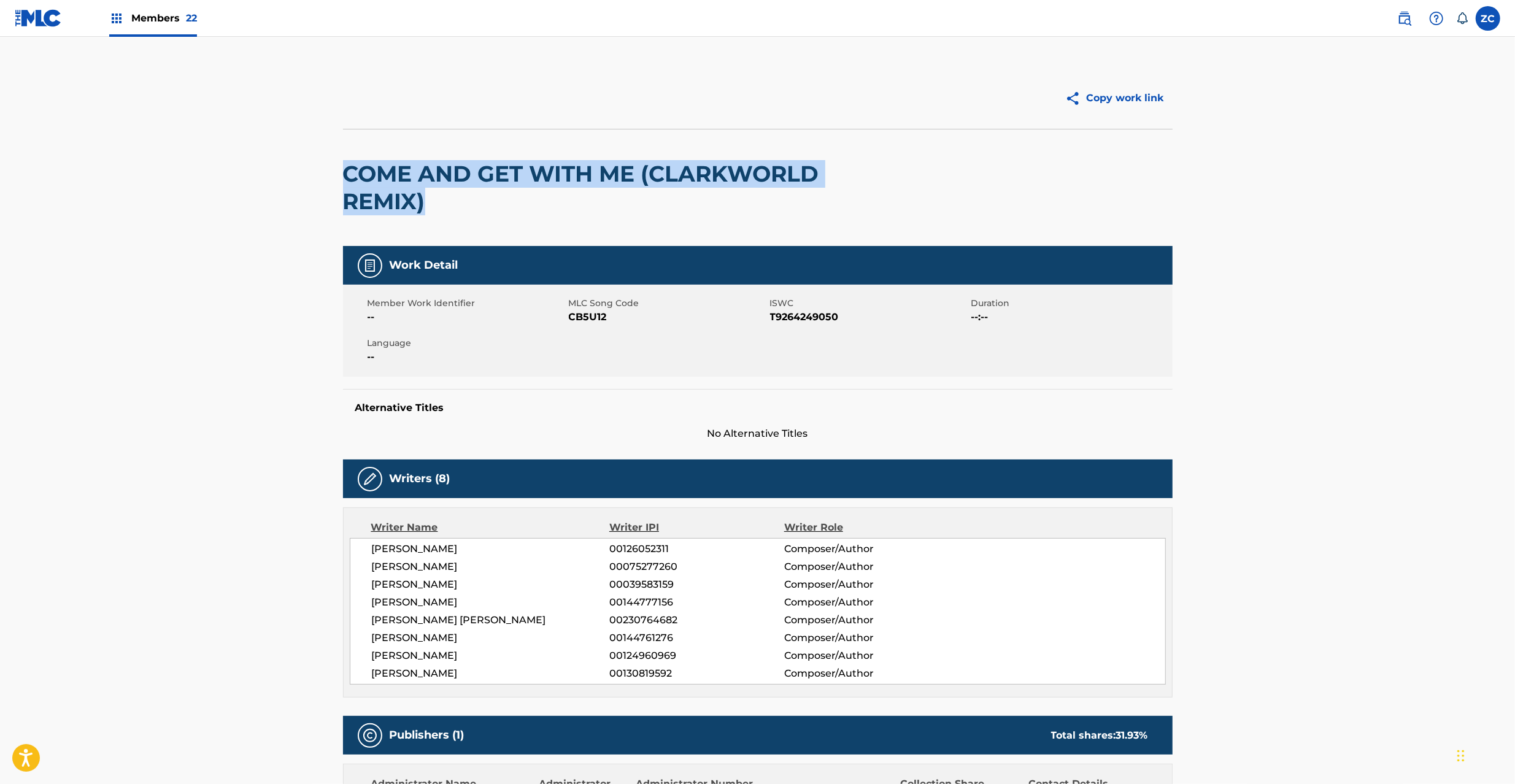
drag, startPoint x: 344, startPoint y: 172, endPoint x: 442, endPoint y: 195, distance: 100.7
click at [442, 195] on h2 "COME AND GET WITH ME (CLARKWORLD REMIX)" at bounding box center [592, 187] width 498 height 55
copy h2 "COME AND GET WITH ME (CLARKWORLD REMIX)"
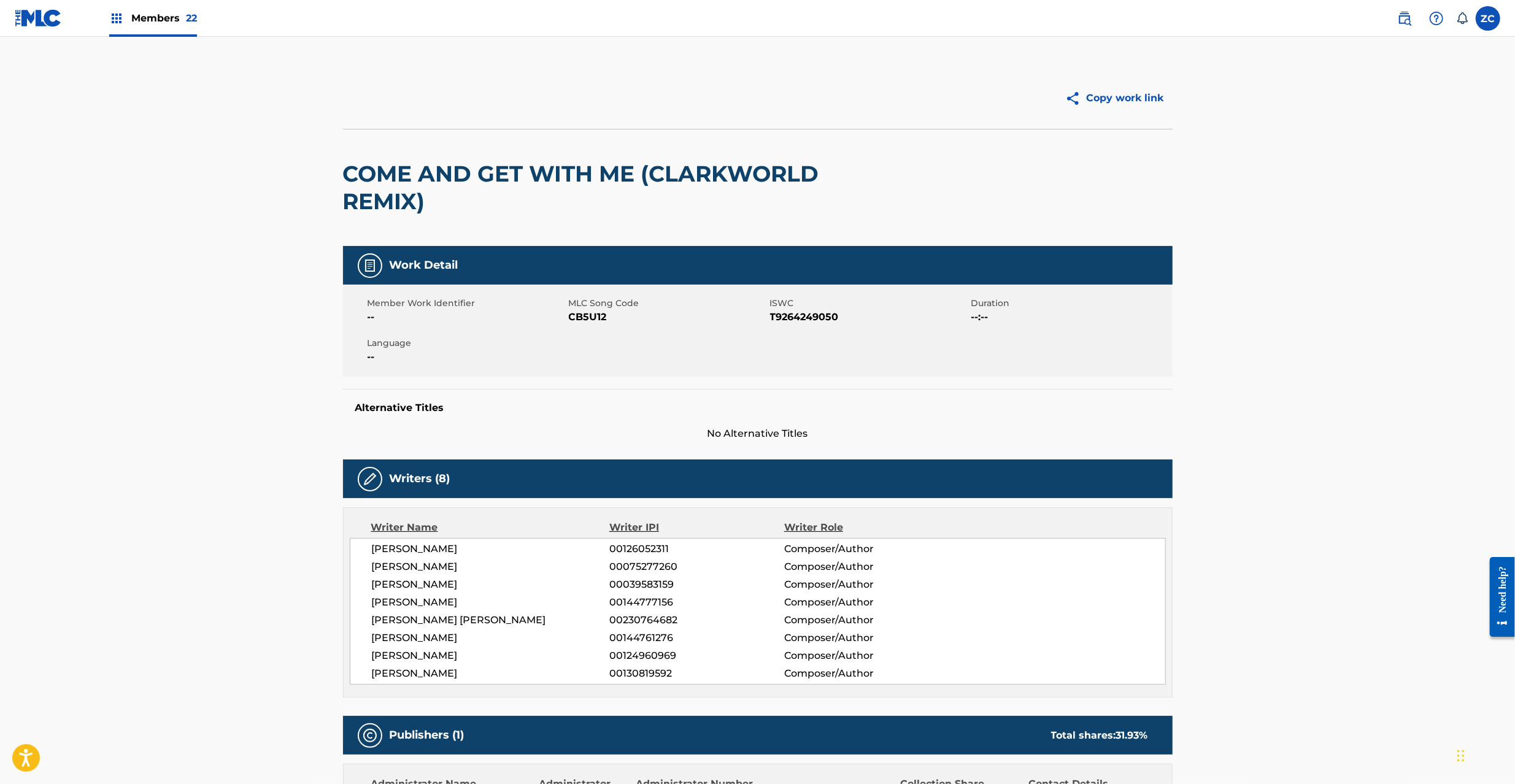
click at [594, 314] on span "CB5U12" at bounding box center [667, 317] width 198 height 14
copy span "CB5U12"
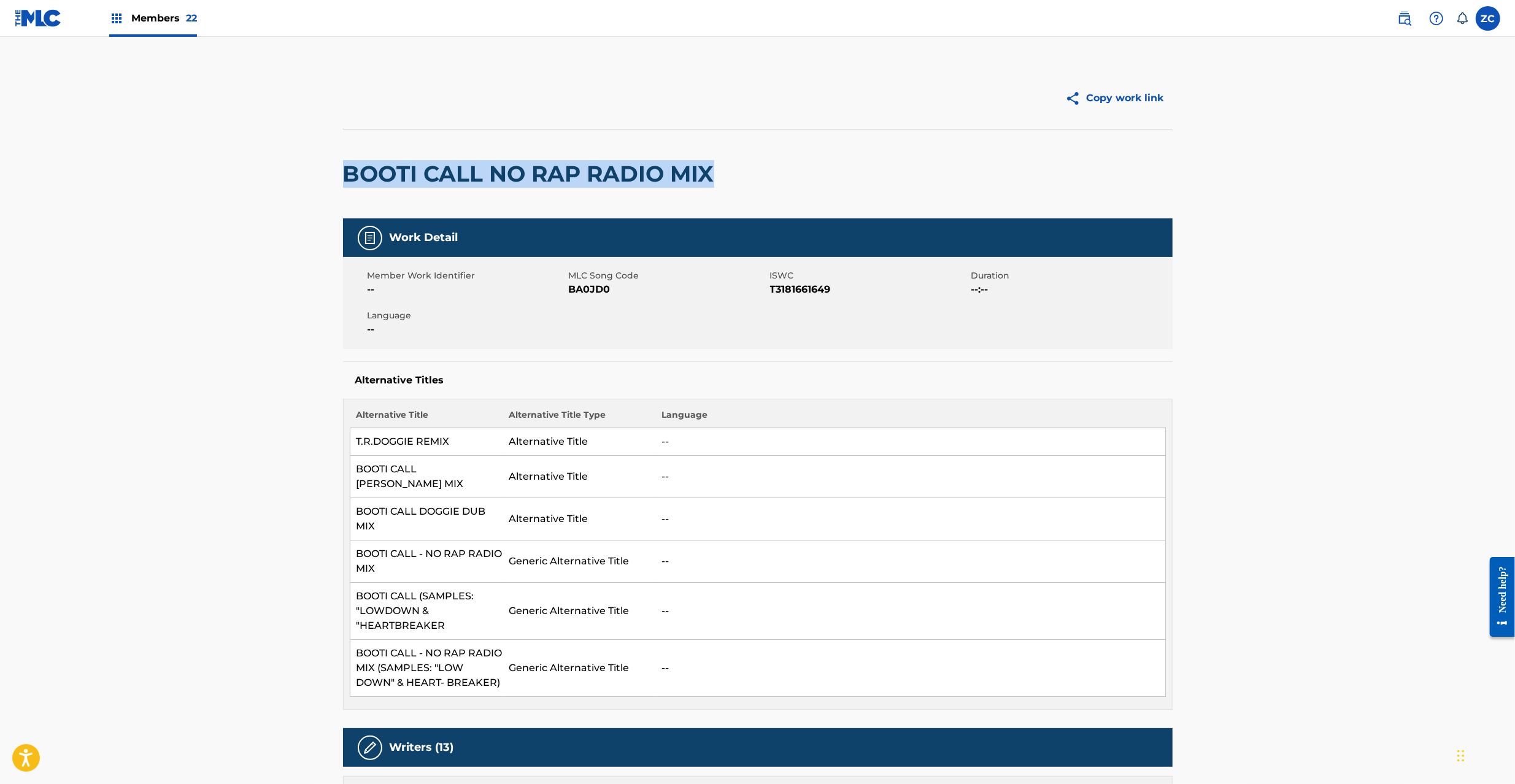
drag, startPoint x: 349, startPoint y: 175, endPoint x: 771, endPoint y: 178, distance: 422.0
click at [771, 178] on div "BOOTI CALL NO RAP RADIO MIX" at bounding box center [758, 174] width 830 height 90
copy h2 "BOOTI CALL NO RAP RADIO MIX"
click at [582, 292] on span "BA0JD0" at bounding box center [667, 290] width 198 height 14
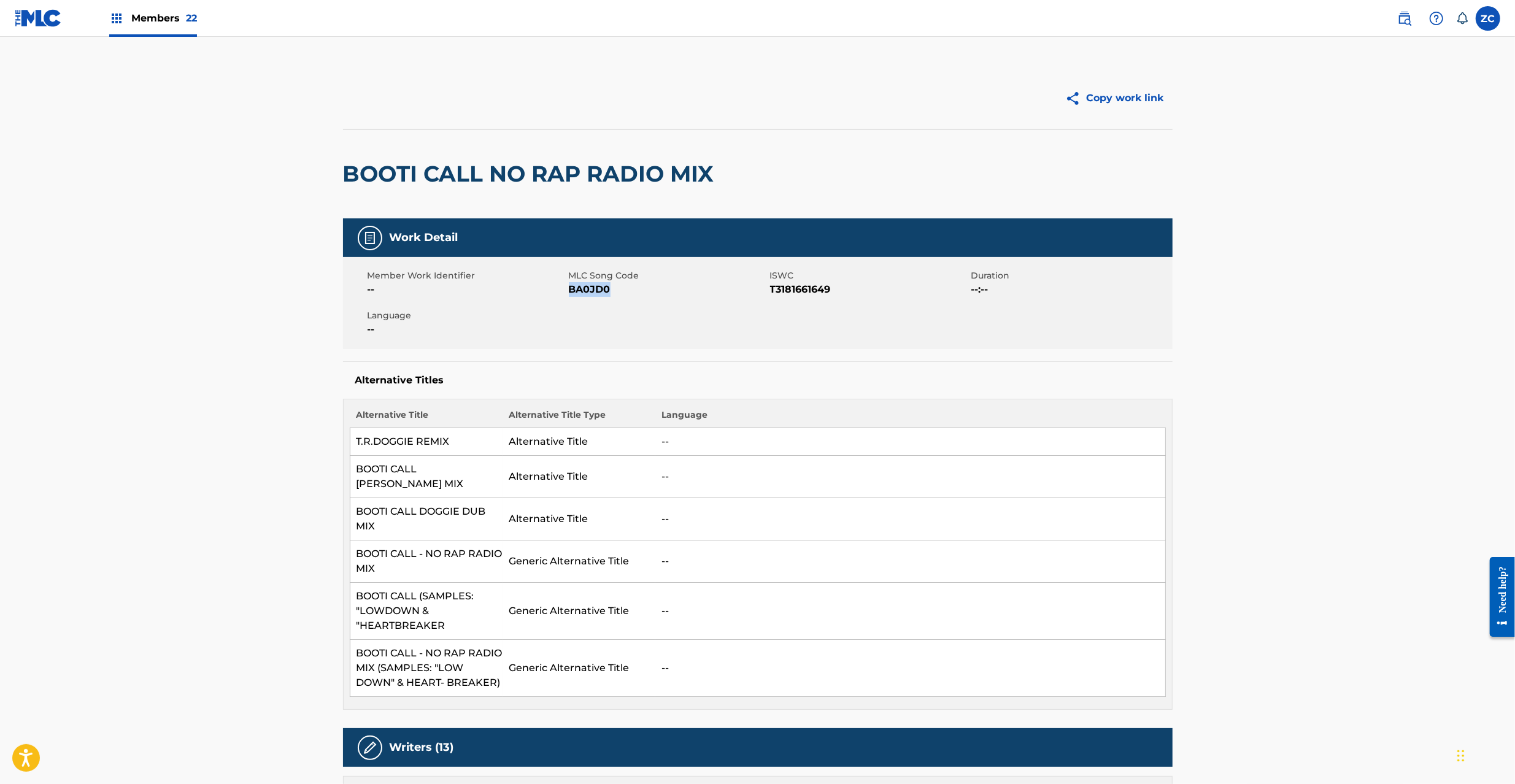
copy span "BA0JD0"
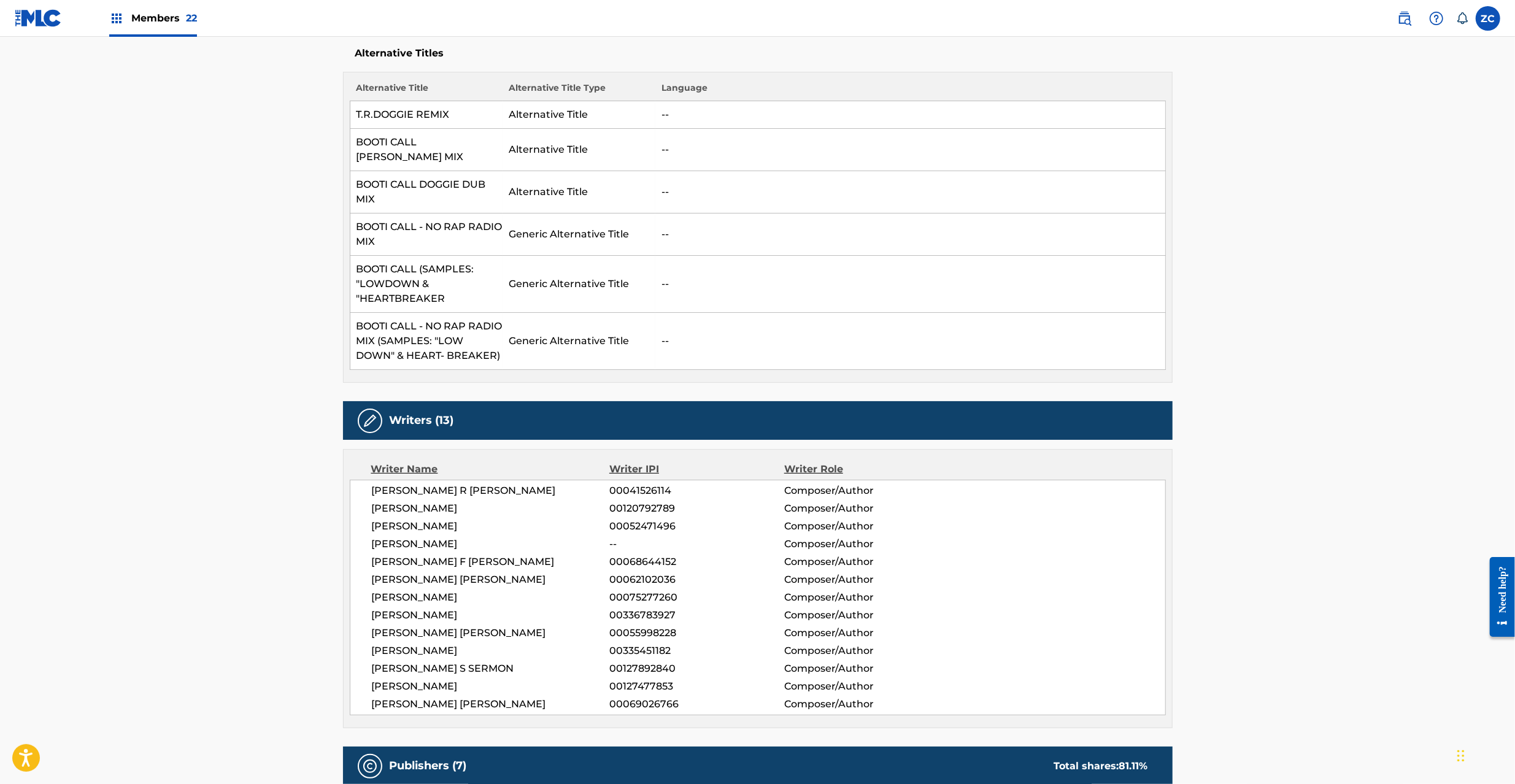
scroll to position [435, 0]
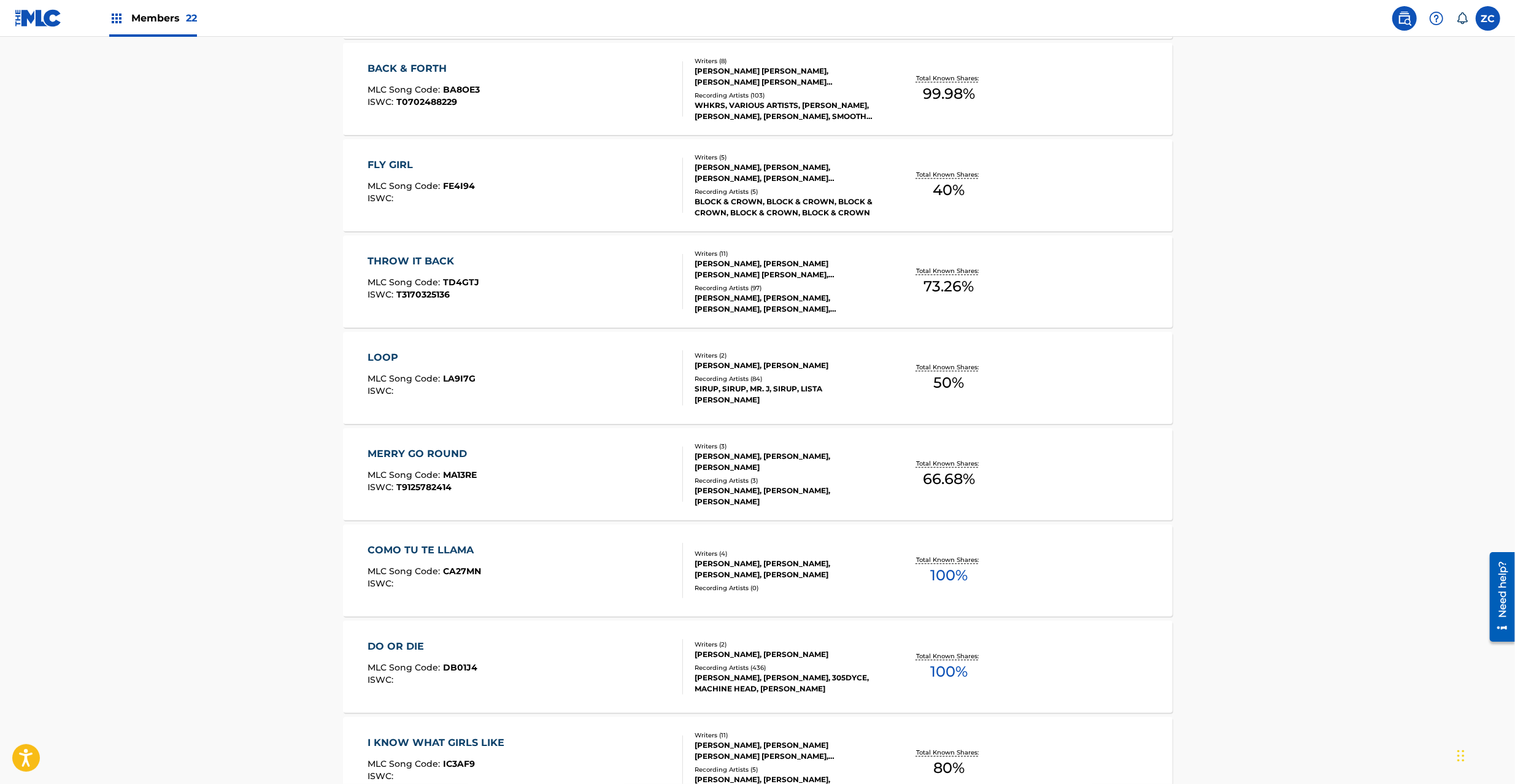
scroll to position [2617, 0]
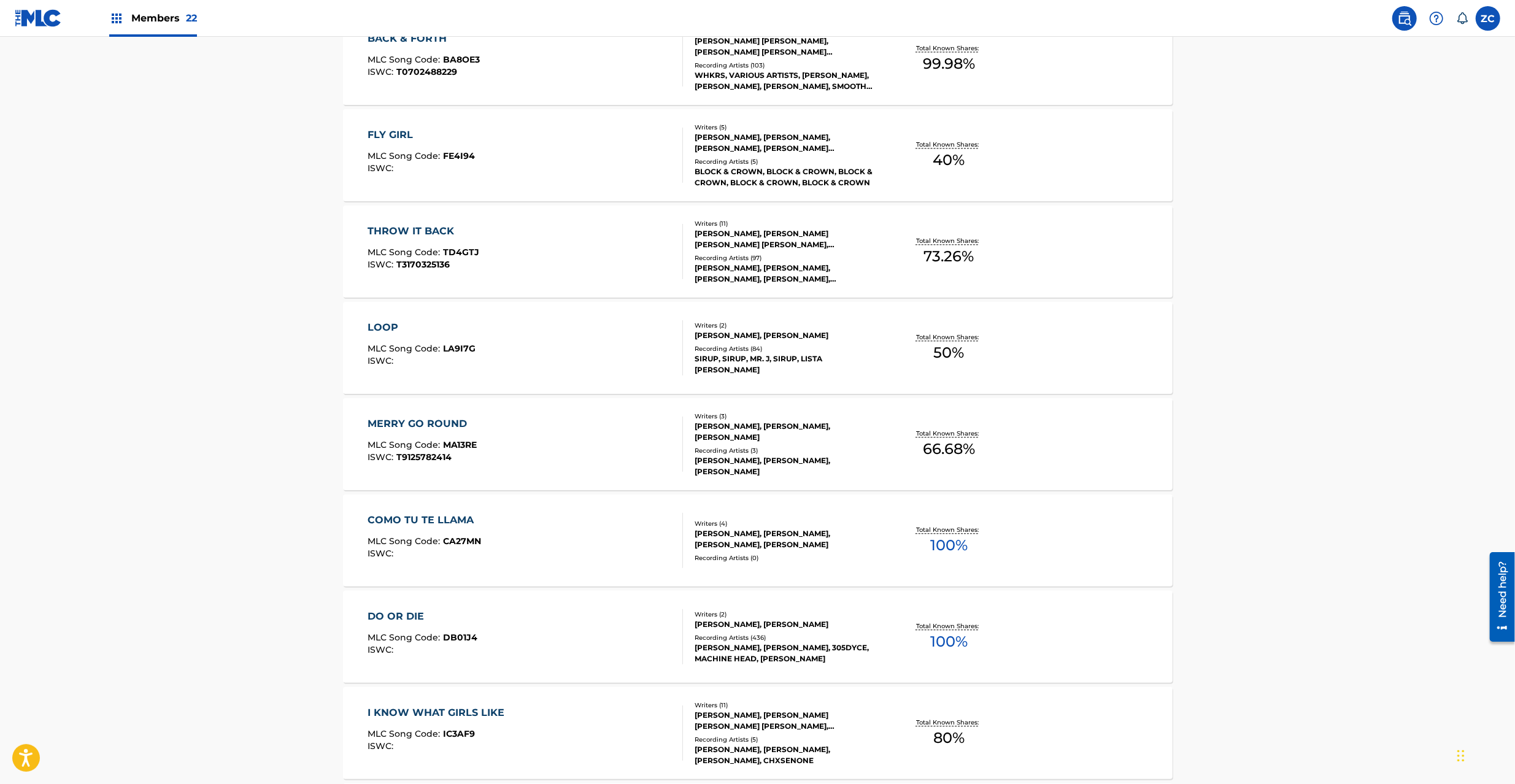
drag, startPoint x: 501, startPoint y: 445, endPoint x: 499, endPoint y: 470, distance: 25.1
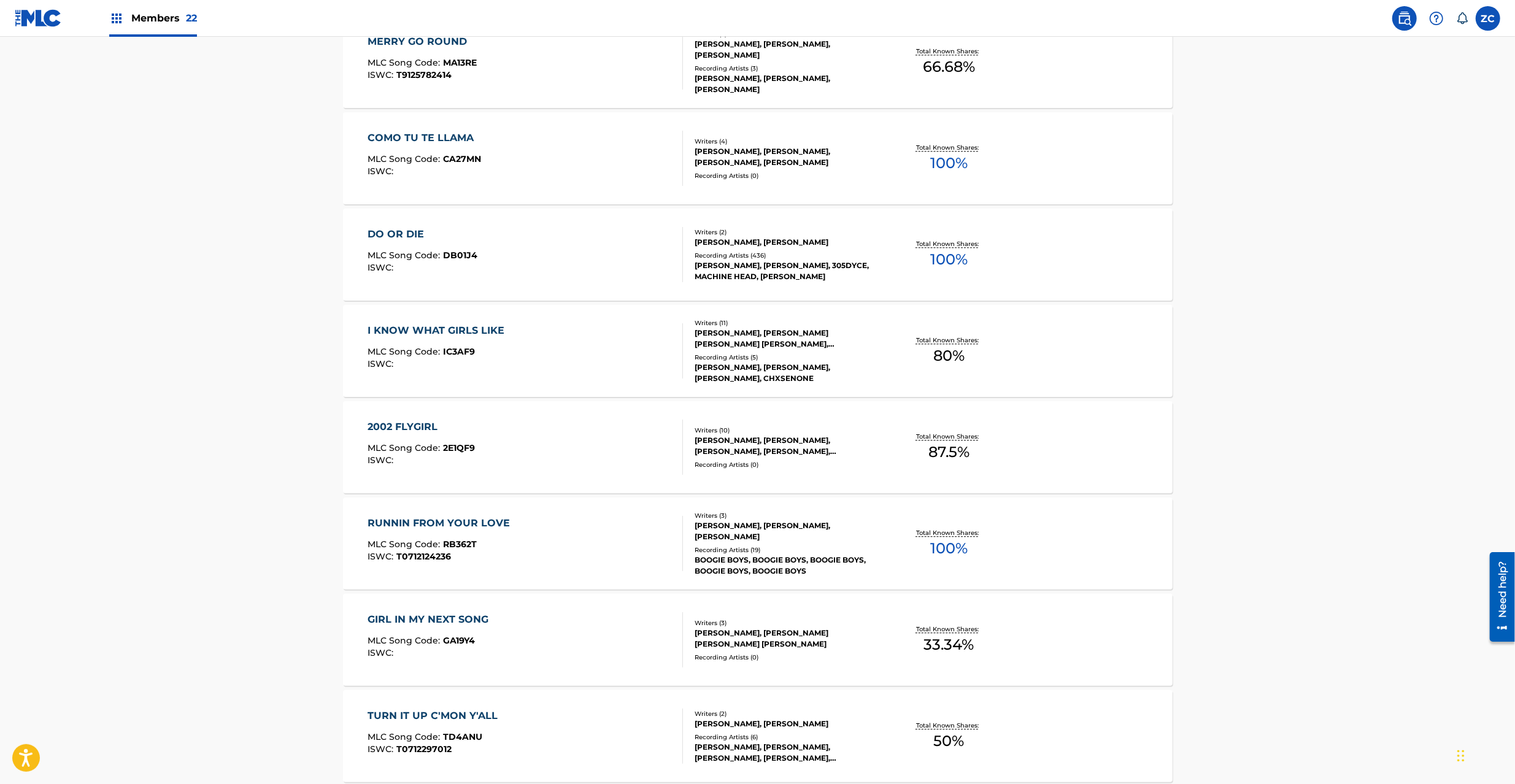
scroll to position [3053, 0]
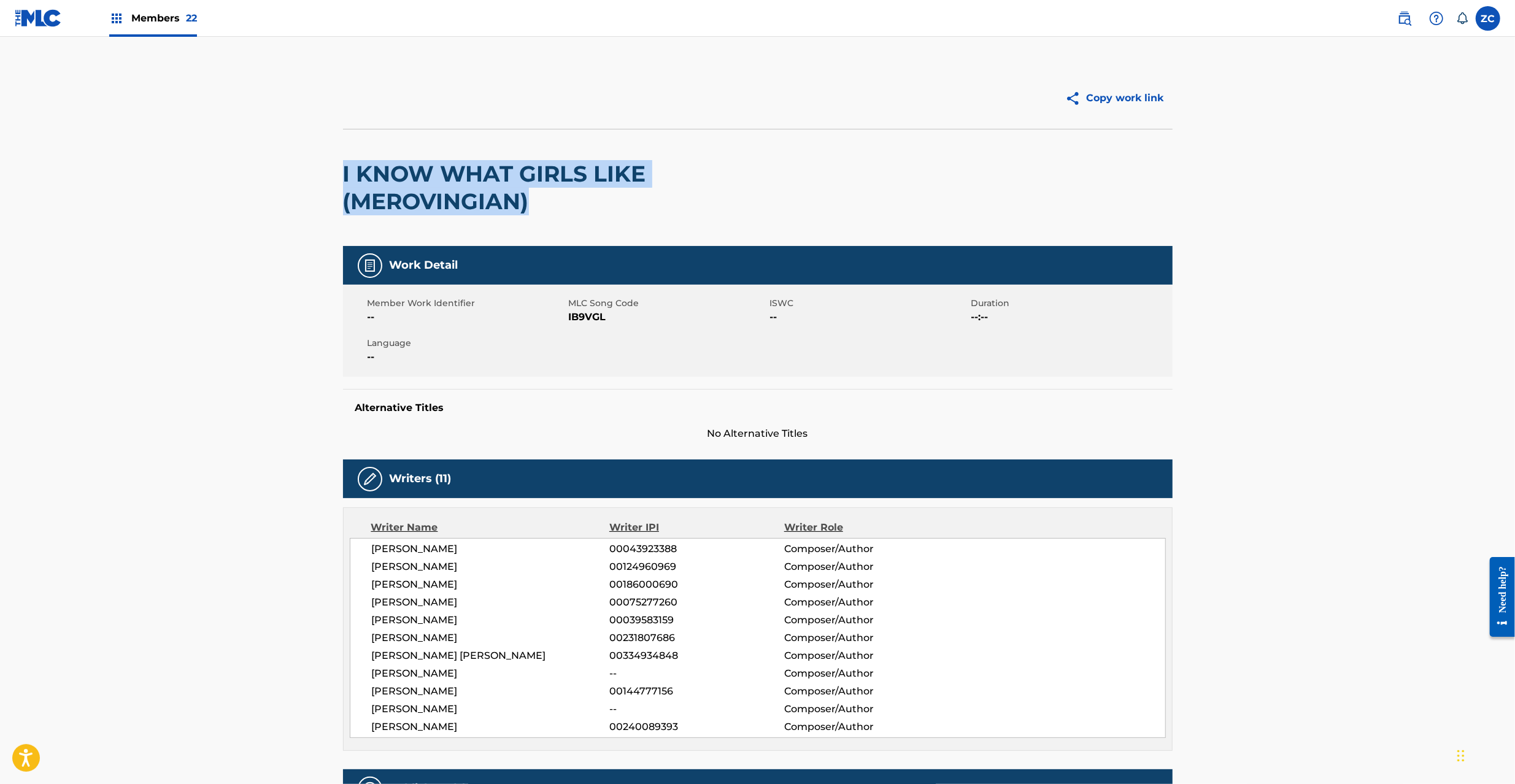
drag, startPoint x: 345, startPoint y: 167, endPoint x: 546, endPoint y: 209, distance: 205.3
click at [546, 209] on h2 "I KNOW WHAT GIRLS LIKE (MEROVINGIAN)" at bounding box center [592, 187] width 498 height 55
copy h2 "I KNOW WHAT GIRLS LIKE (MEROVINGIAN)"
click at [592, 319] on span "IB9VGL" at bounding box center [667, 317] width 198 height 14
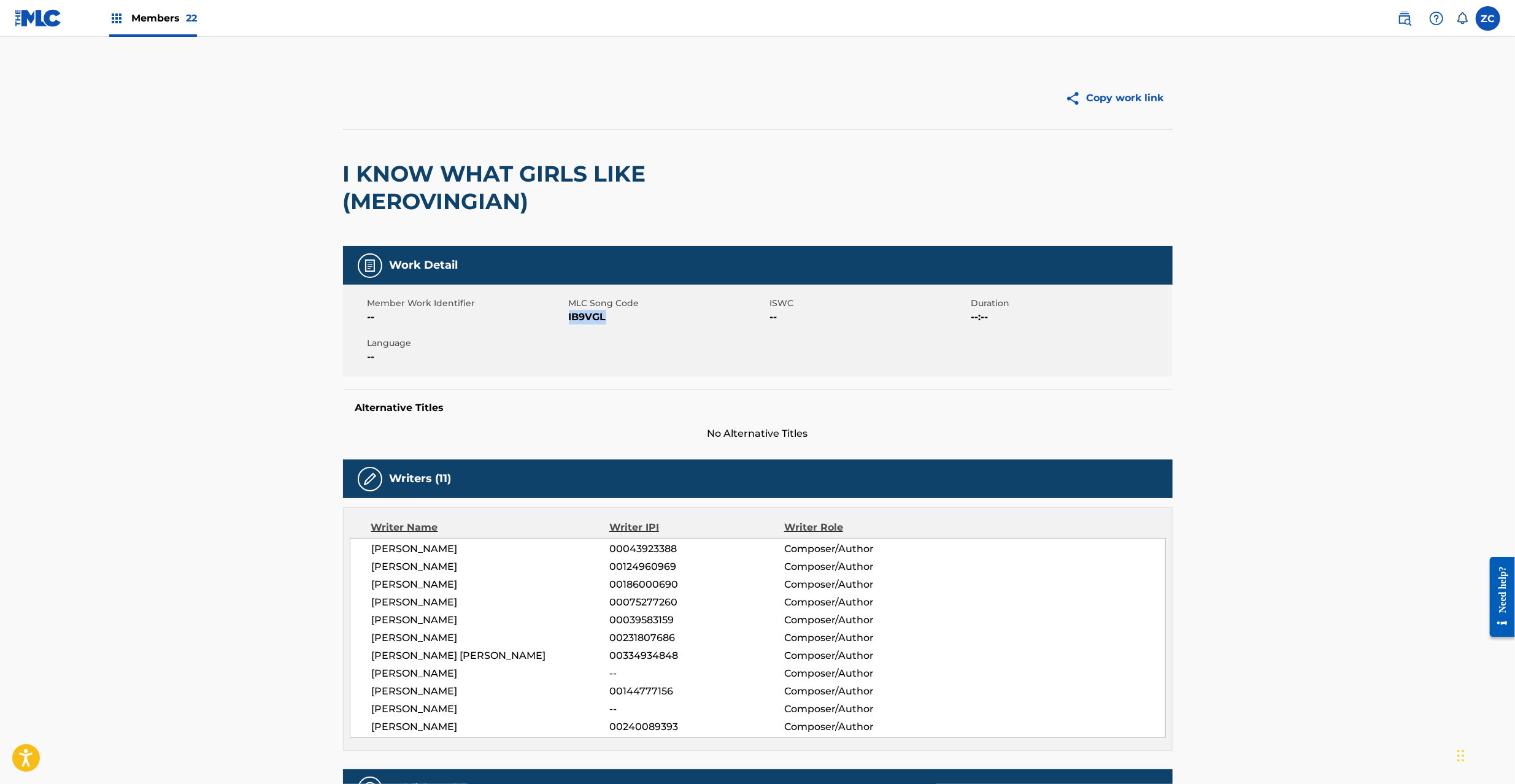
click at [592, 319] on span "IB9VGL" at bounding box center [667, 317] width 198 height 14
copy span "IB9VGL"
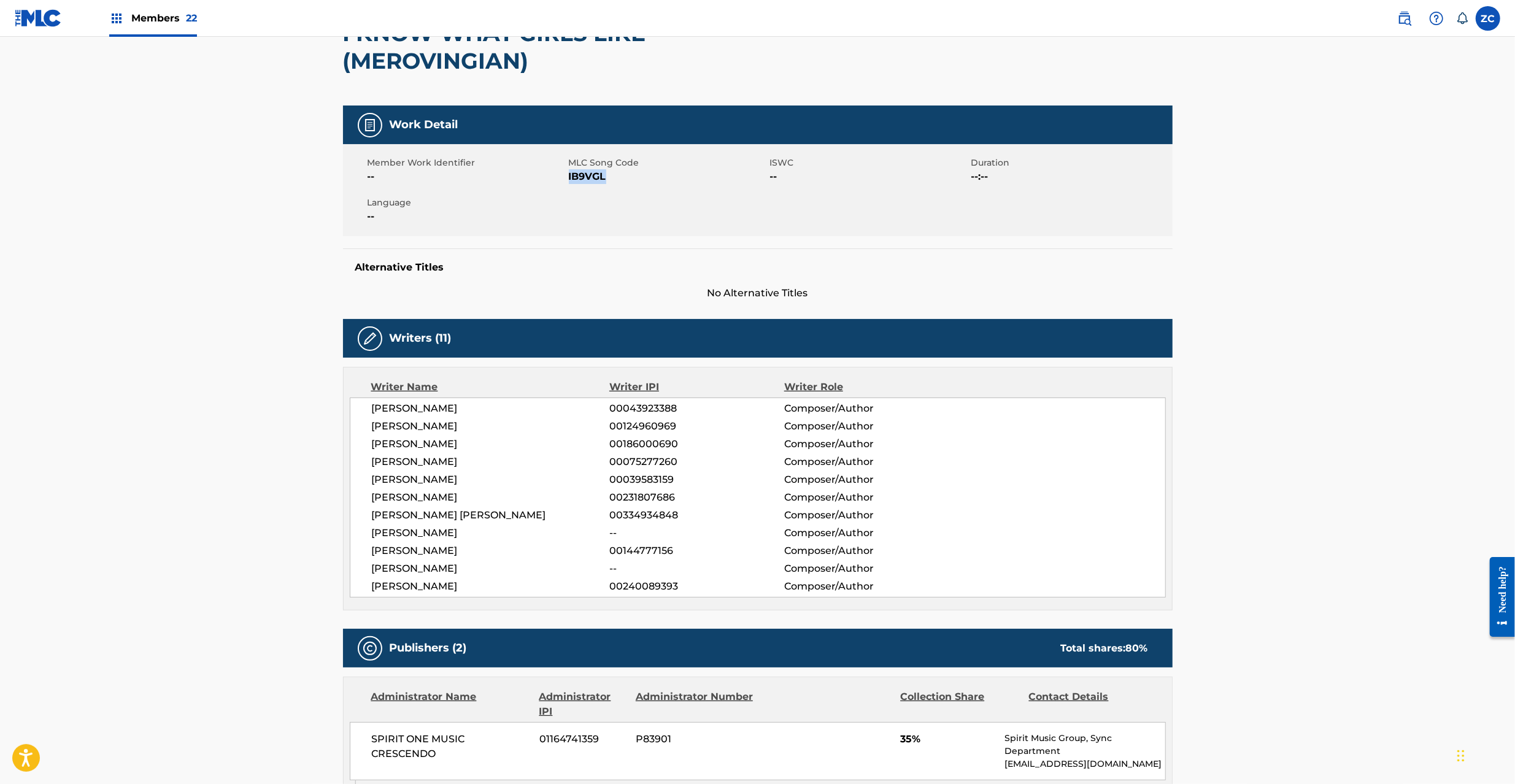
scroll to position [435, 0]
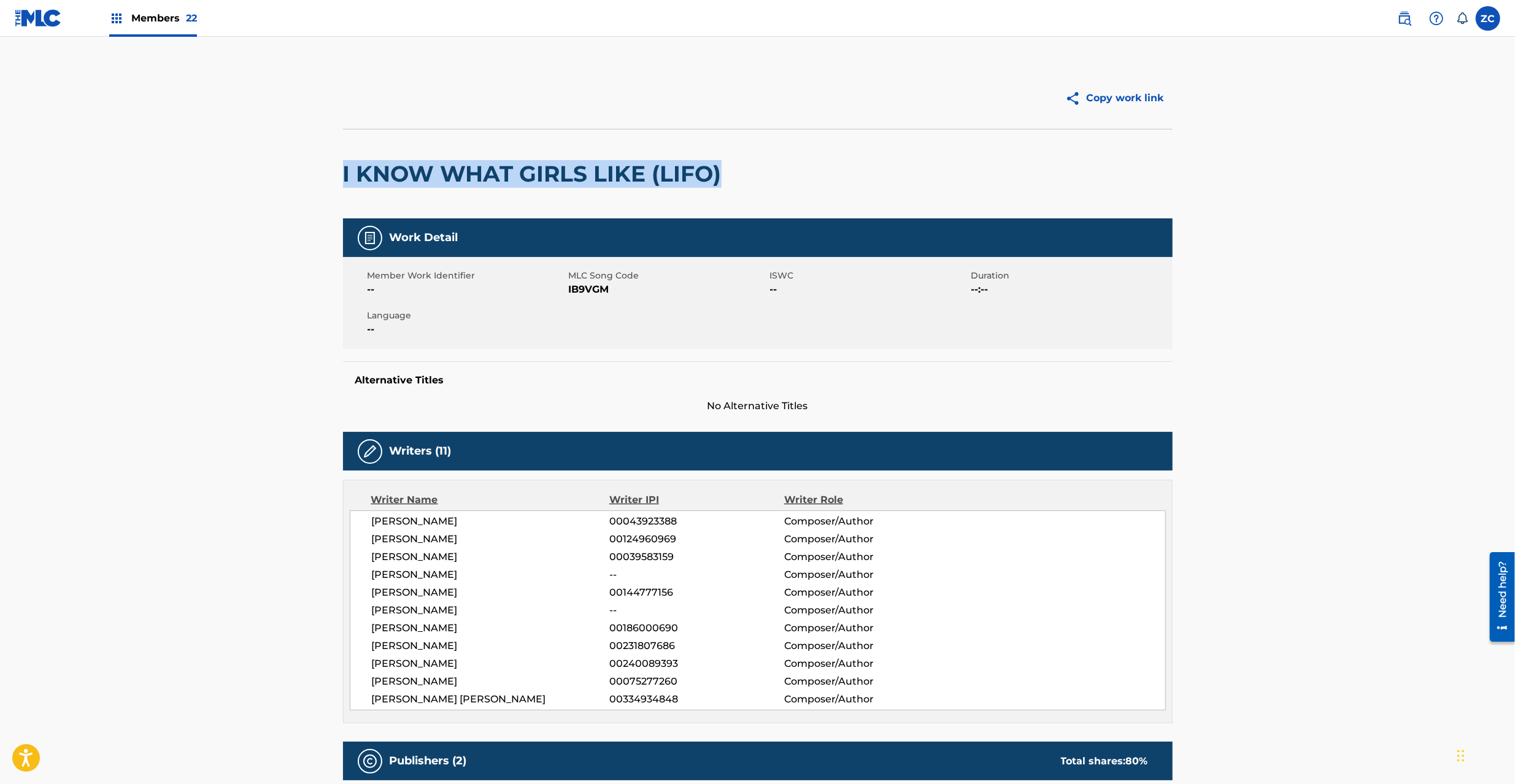
drag, startPoint x: 342, startPoint y: 177, endPoint x: 735, endPoint y: 183, distance: 393.0
click at [735, 183] on div "Copy work link I KNOW WHAT GIRLS LIKE (LIFO) Work Detail Member Work Identifier…" at bounding box center [757, 708] width 859 height 1281
click at [583, 285] on span "IB9VGM" at bounding box center [667, 290] width 198 height 14
click at [585, 283] on span "IB9VGM" at bounding box center [667, 290] width 198 height 14
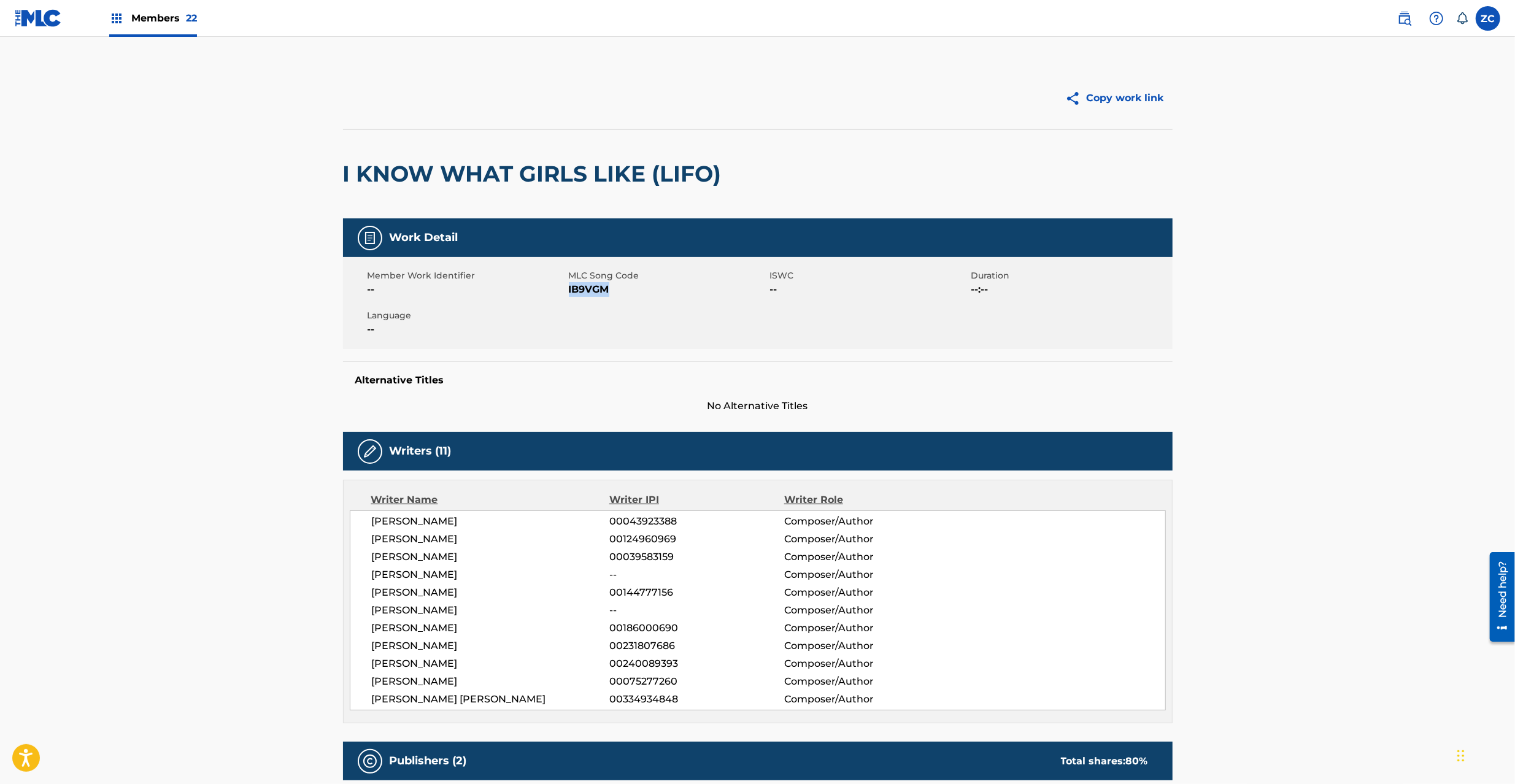
copy span "IB9VGM"
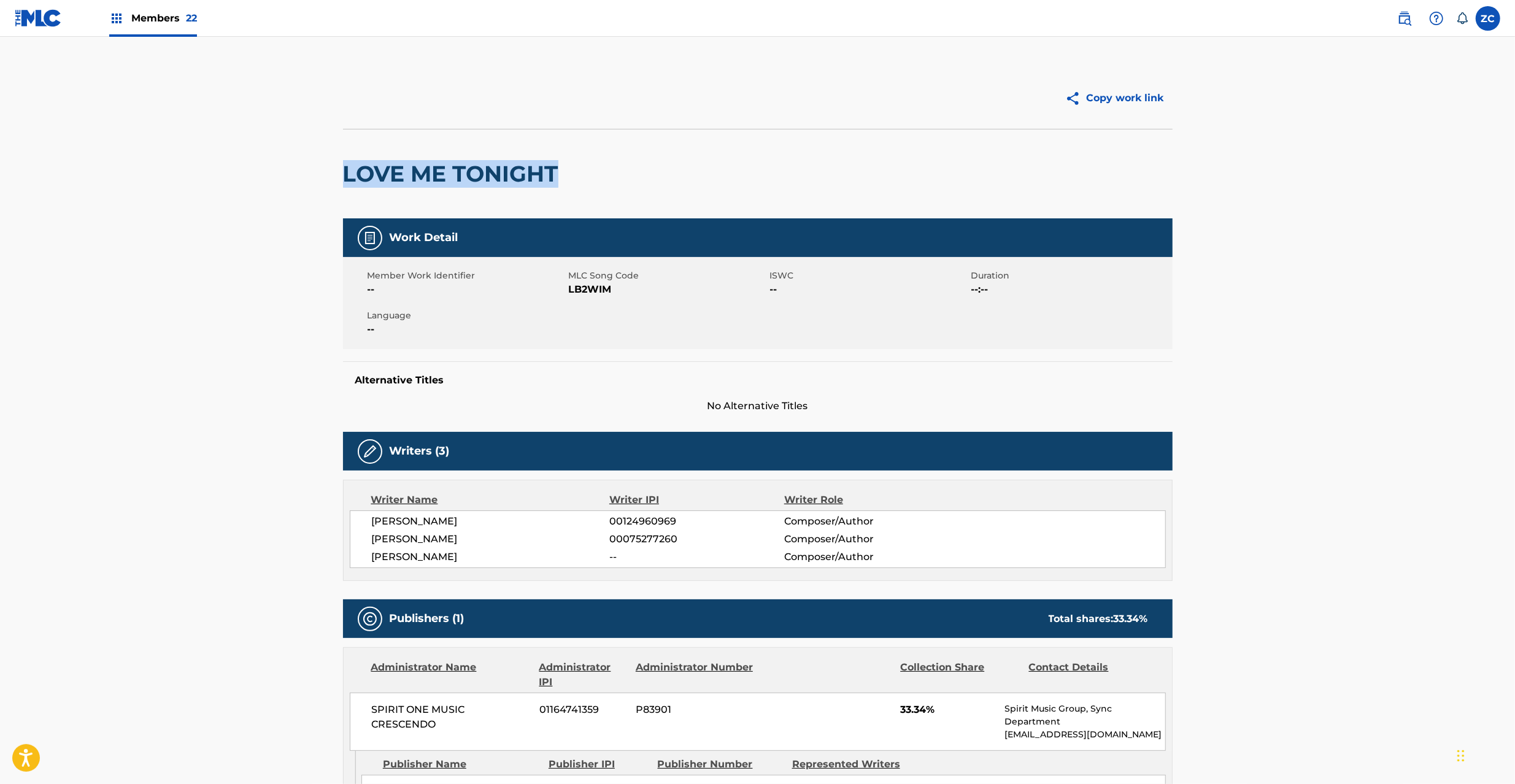
drag, startPoint x: 344, startPoint y: 175, endPoint x: 575, endPoint y: 177, distance: 231.0
click at [575, 177] on div "LOVE ME TONIGHT" at bounding box center [758, 174] width 830 height 90
copy h2 "LOVE ME TONIGHT"
click at [582, 287] on span "LB2WIM" at bounding box center [667, 290] width 198 height 14
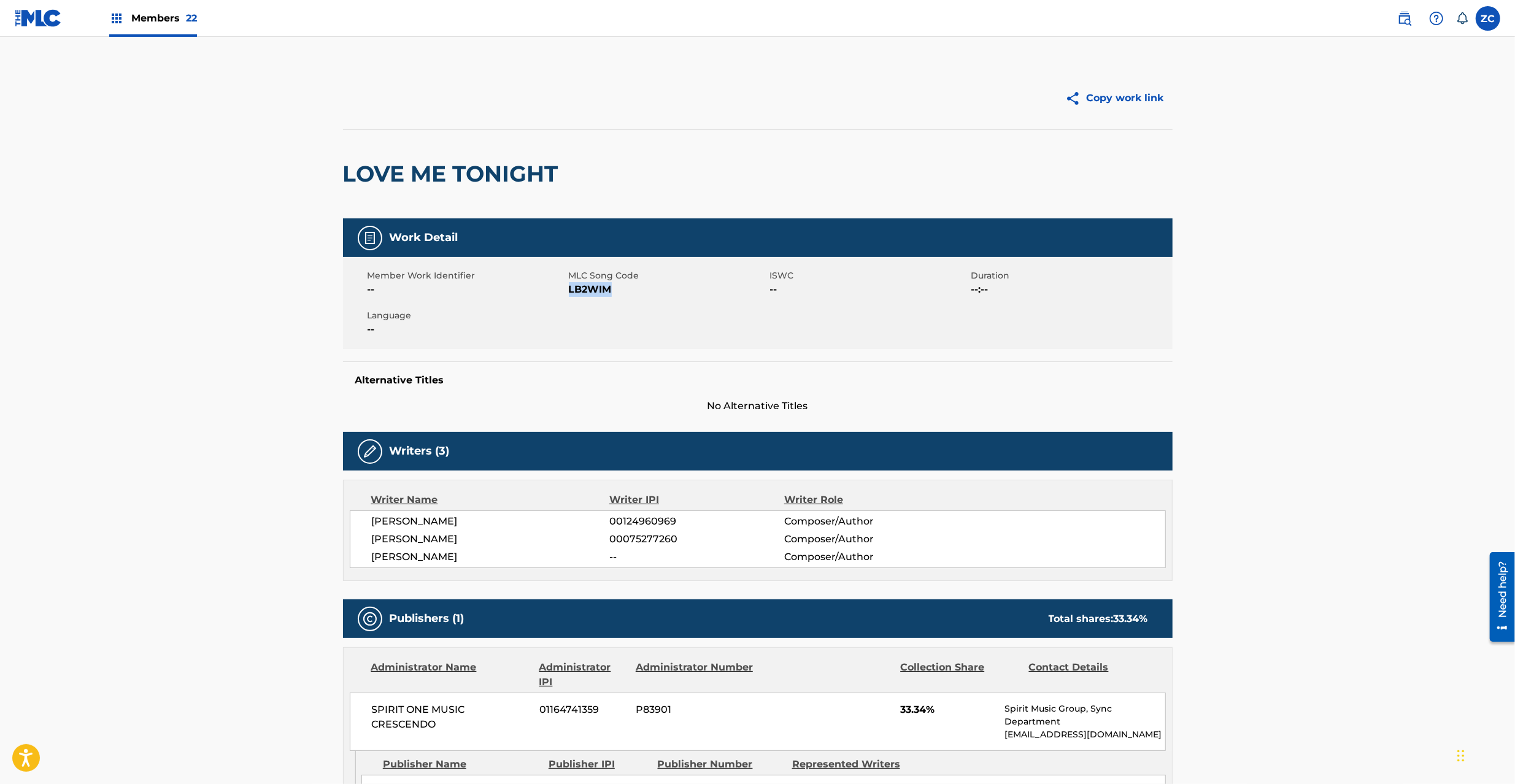
copy span "LB2WIM"
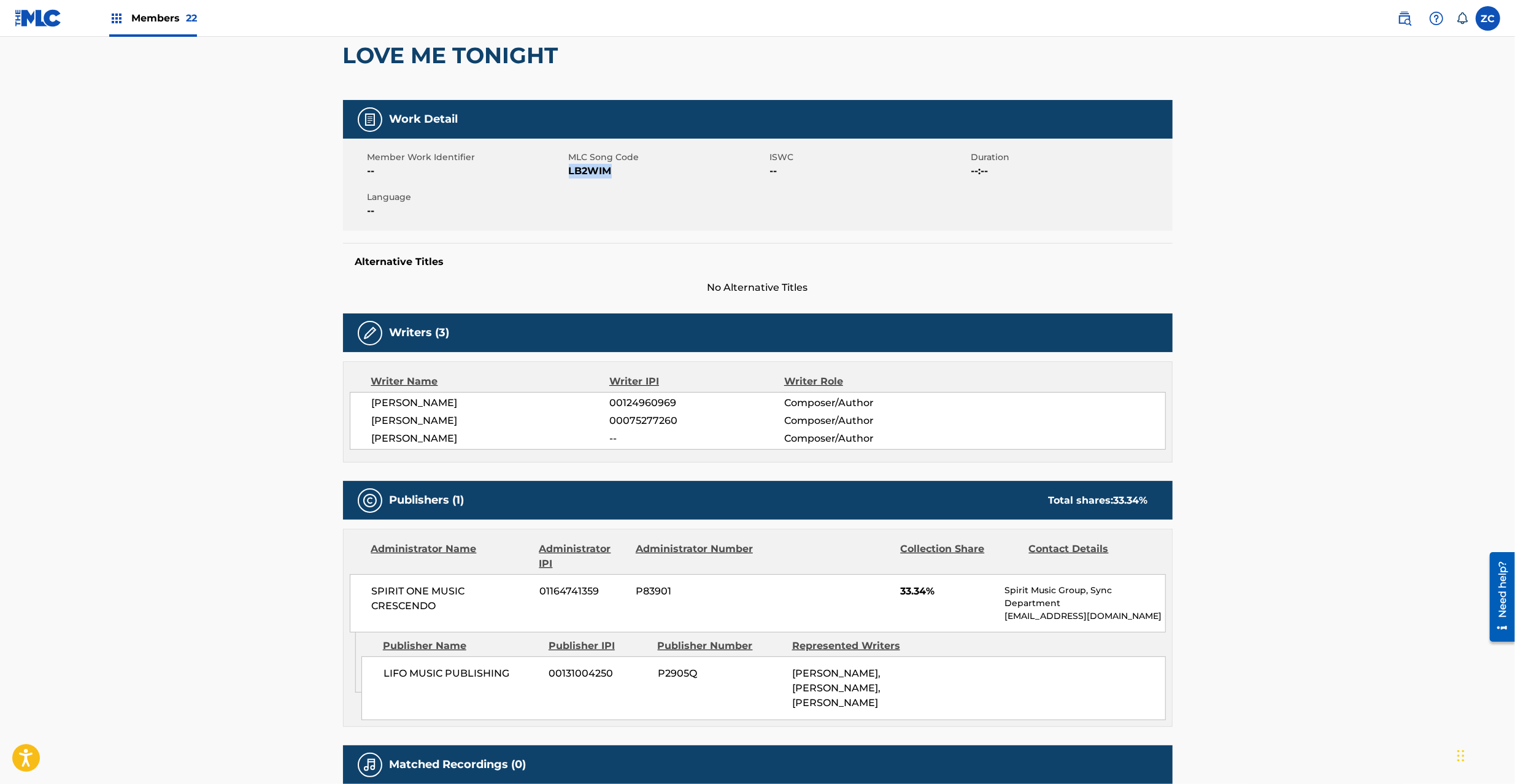
scroll to position [218, 0]
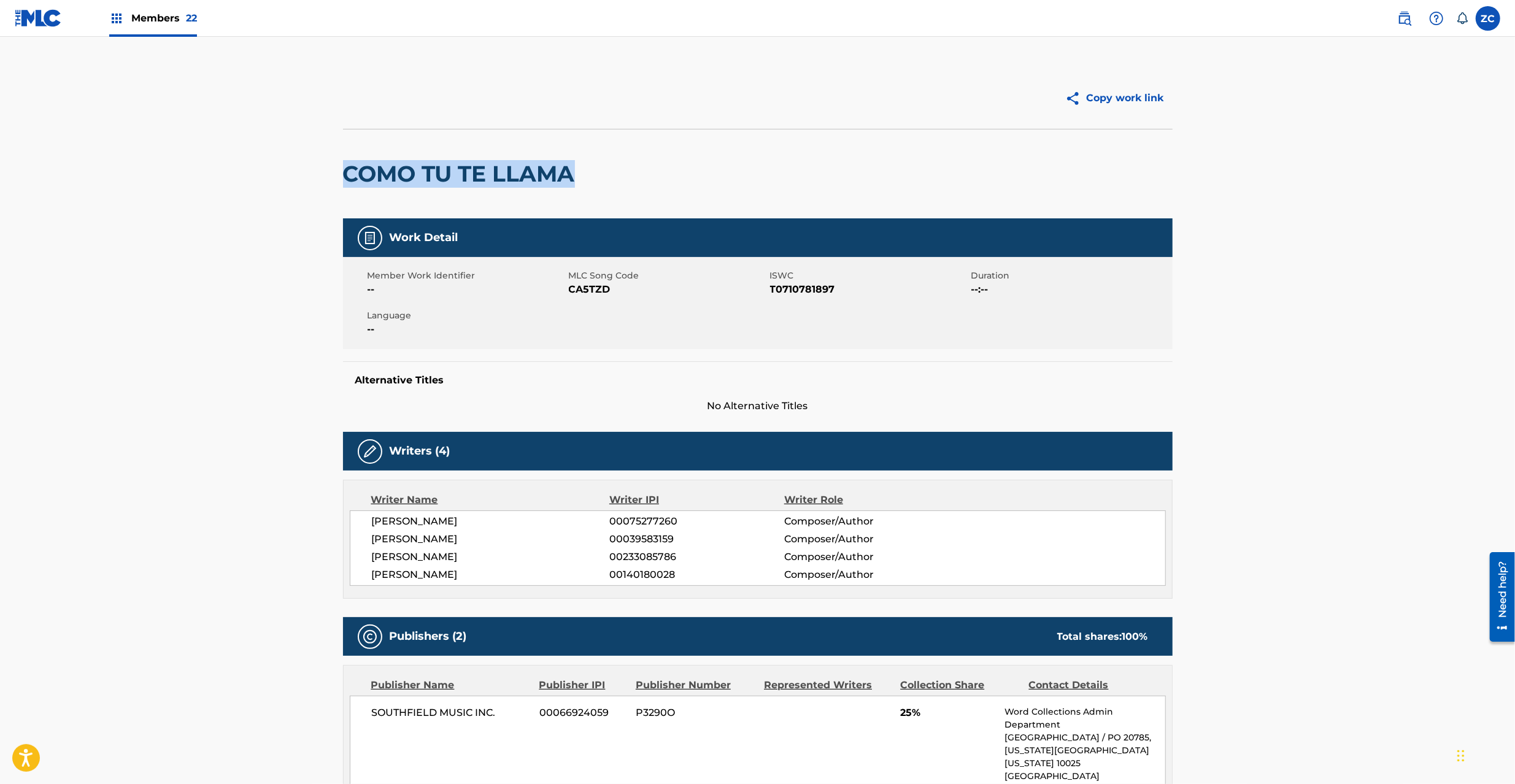
drag, startPoint x: 342, startPoint y: 173, endPoint x: 590, endPoint y: 173, distance: 248.0
click at [590, 173] on div "COMO TU TE LLAMA" at bounding box center [758, 174] width 830 height 90
copy h2 "COMO TU TE LLAMA"
click at [577, 286] on span "CA5TZD" at bounding box center [667, 290] width 198 height 14
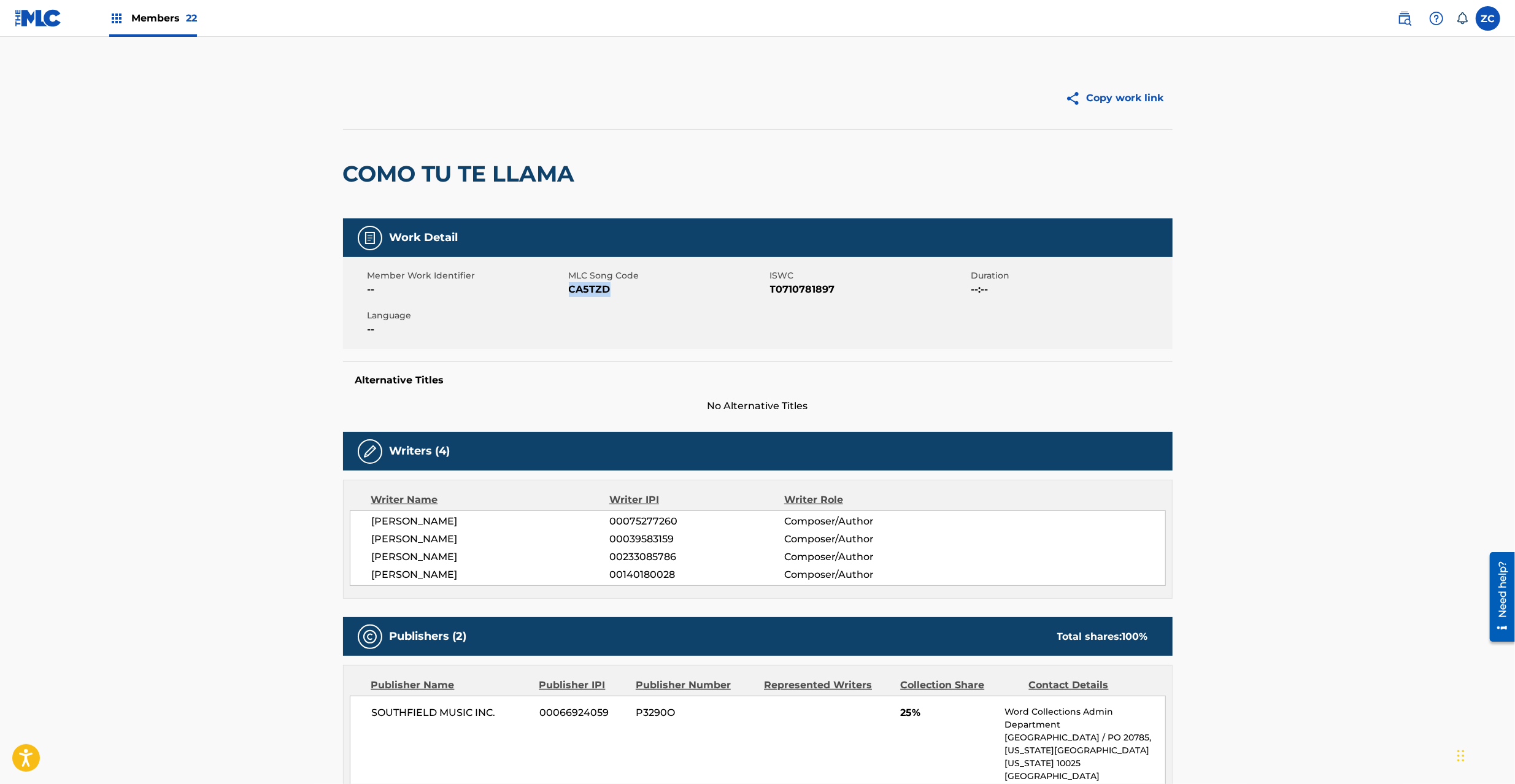
copy span "CA5TZD"
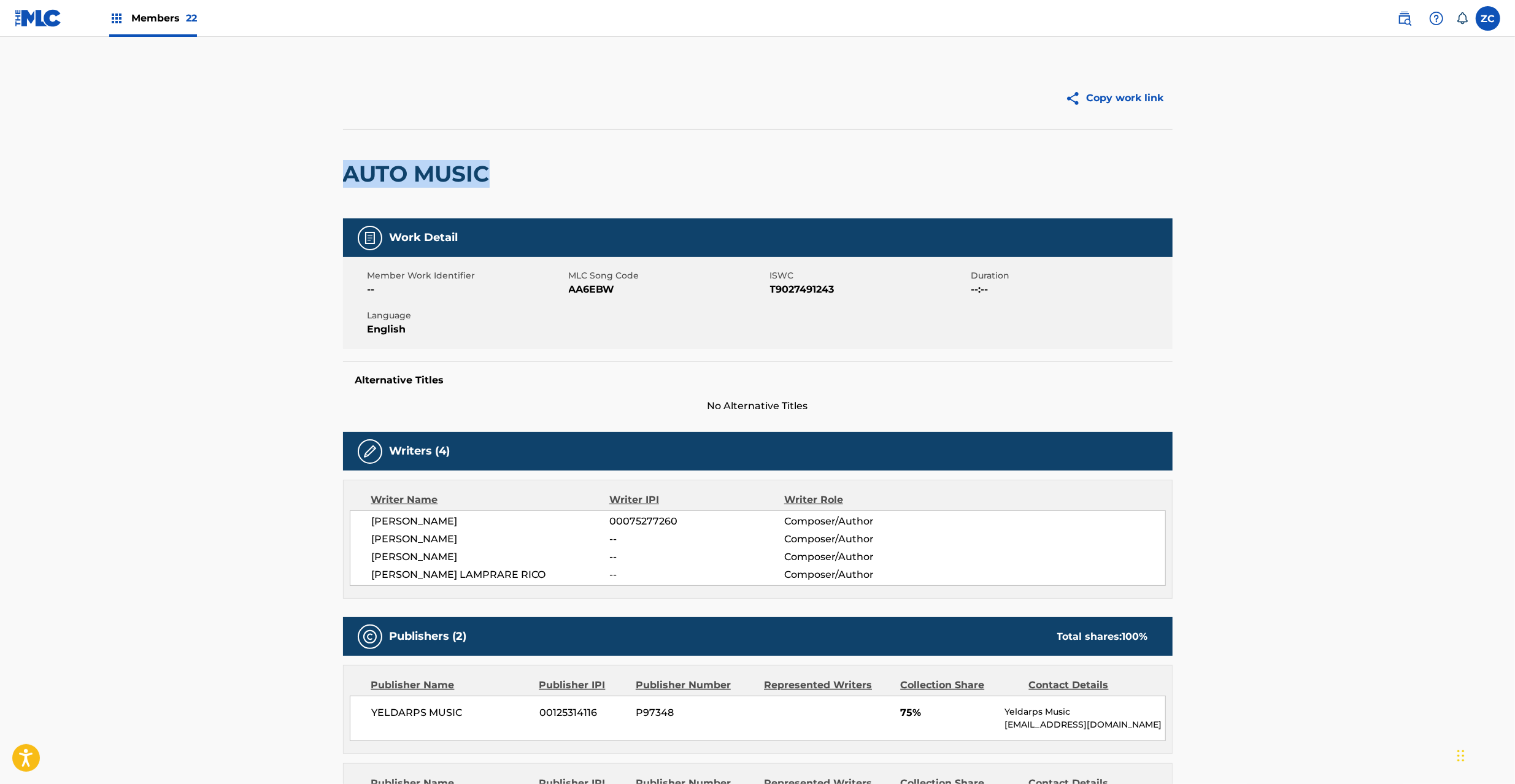
drag, startPoint x: 346, startPoint y: 170, endPoint x: 491, endPoint y: 170, distance: 145.0
click at [491, 170] on h2 "AUTO MUSIC" at bounding box center [420, 174] width 153 height 28
copy h2 "AUTO MUSIC"
click at [590, 283] on span "AA6EBW" at bounding box center [667, 290] width 198 height 14
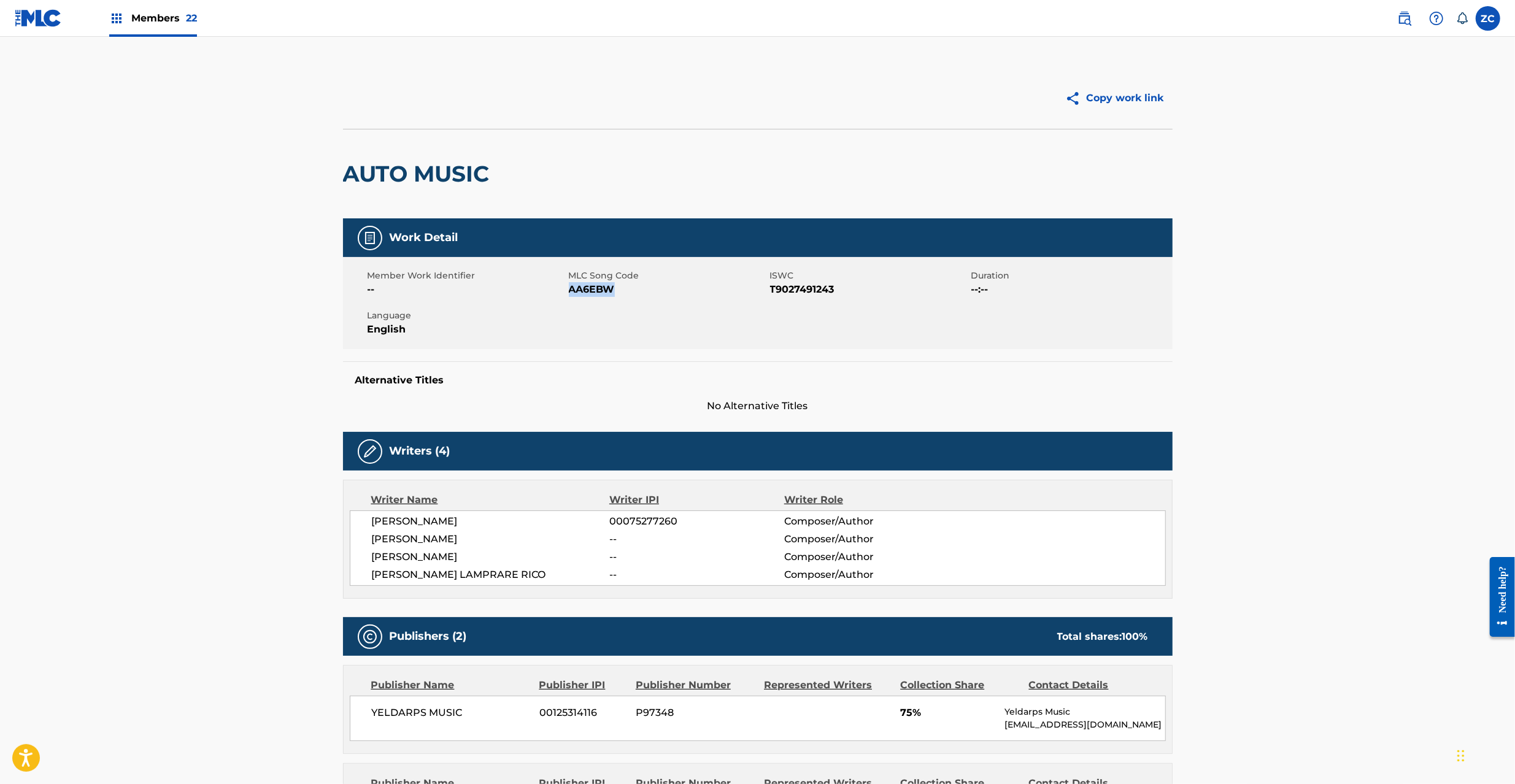
copy span "AA6EBW"
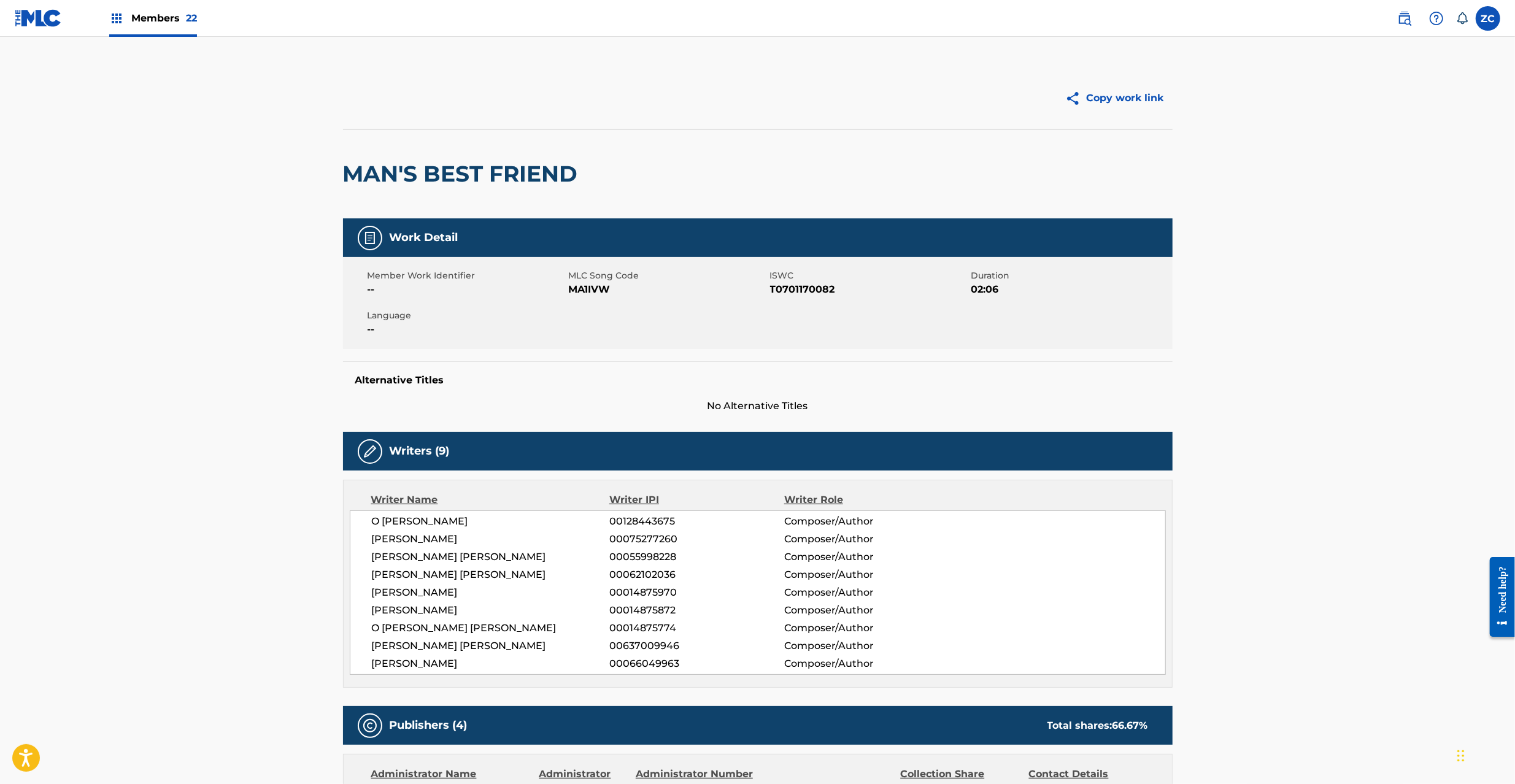
click at [374, 168] on h2 "MAN'S BEST FRIEND" at bounding box center [463, 174] width 241 height 28
click at [525, 172] on h2 "MAN'S BEST FRIEND" at bounding box center [463, 174] width 241 height 28
copy h2 "MAN'S BEST FRIEND"
click at [596, 295] on span "MA1IVW" at bounding box center [667, 290] width 198 height 14
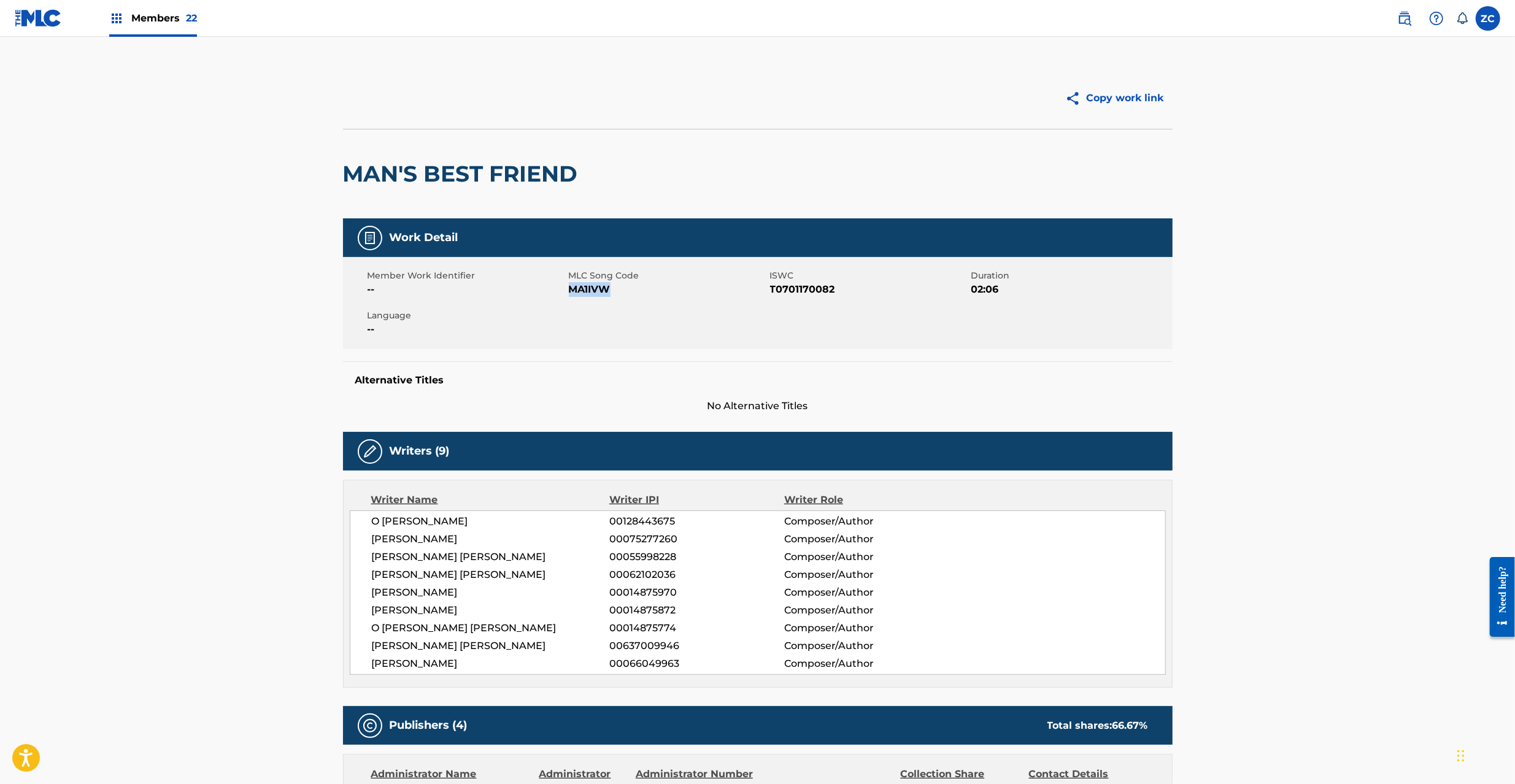
click at [596, 295] on span "MA1IVW" at bounding box center [667, 290] width 198 height 14
copy span "MA1IVW"
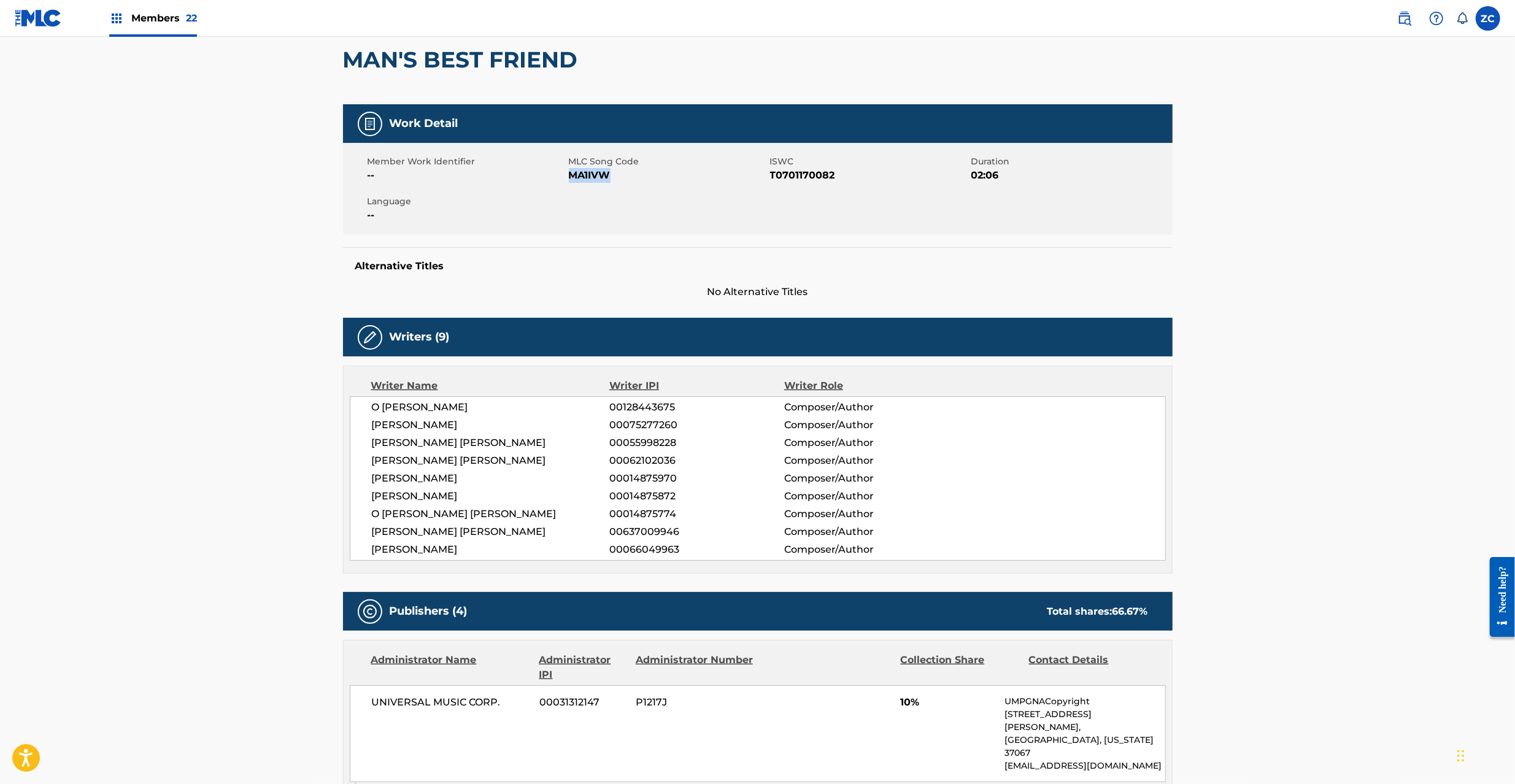
scroll to position [218, 0]
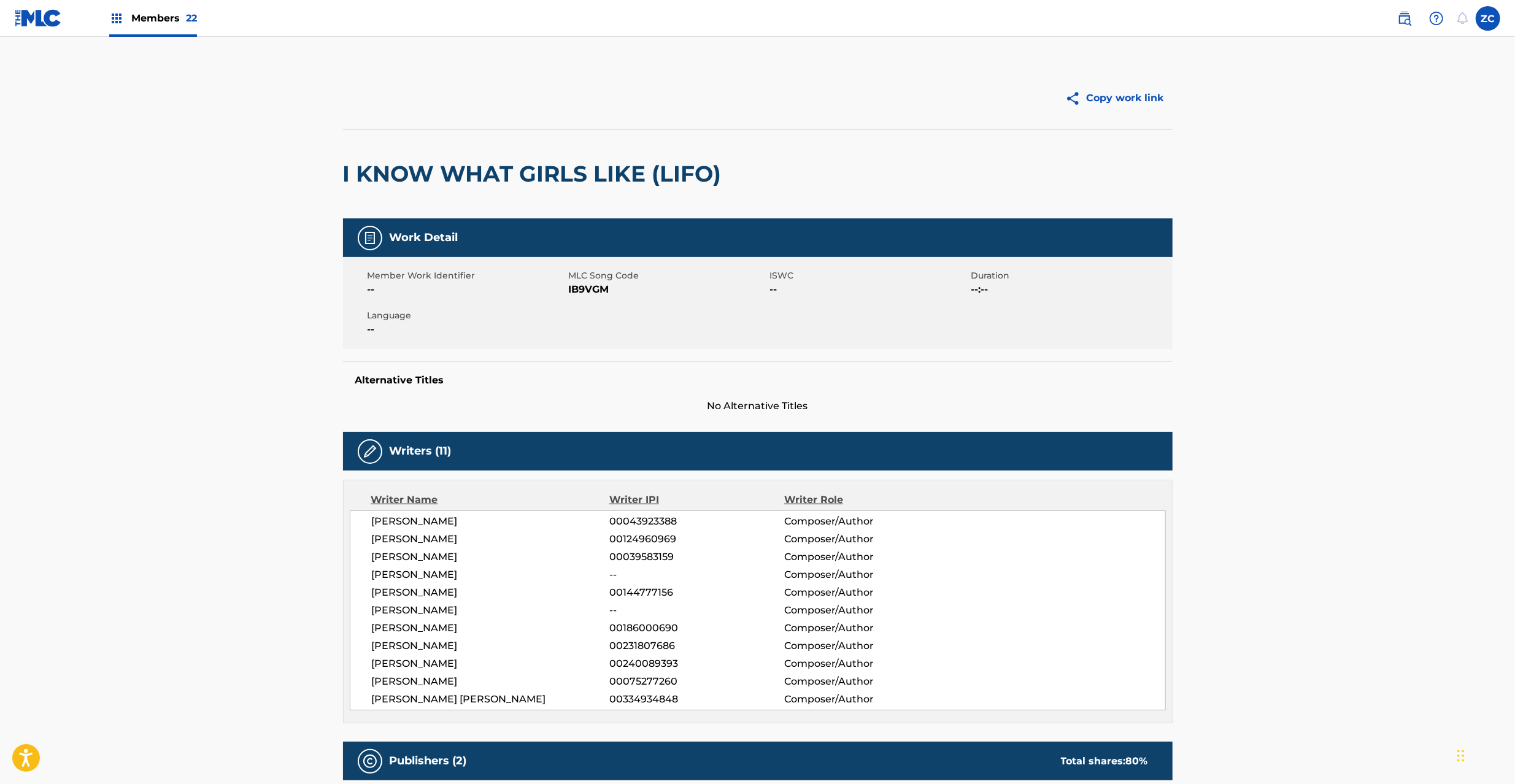
click at [574, 290] on span "IB9VGM" at bounding box center [667, 290] width 198 height 14
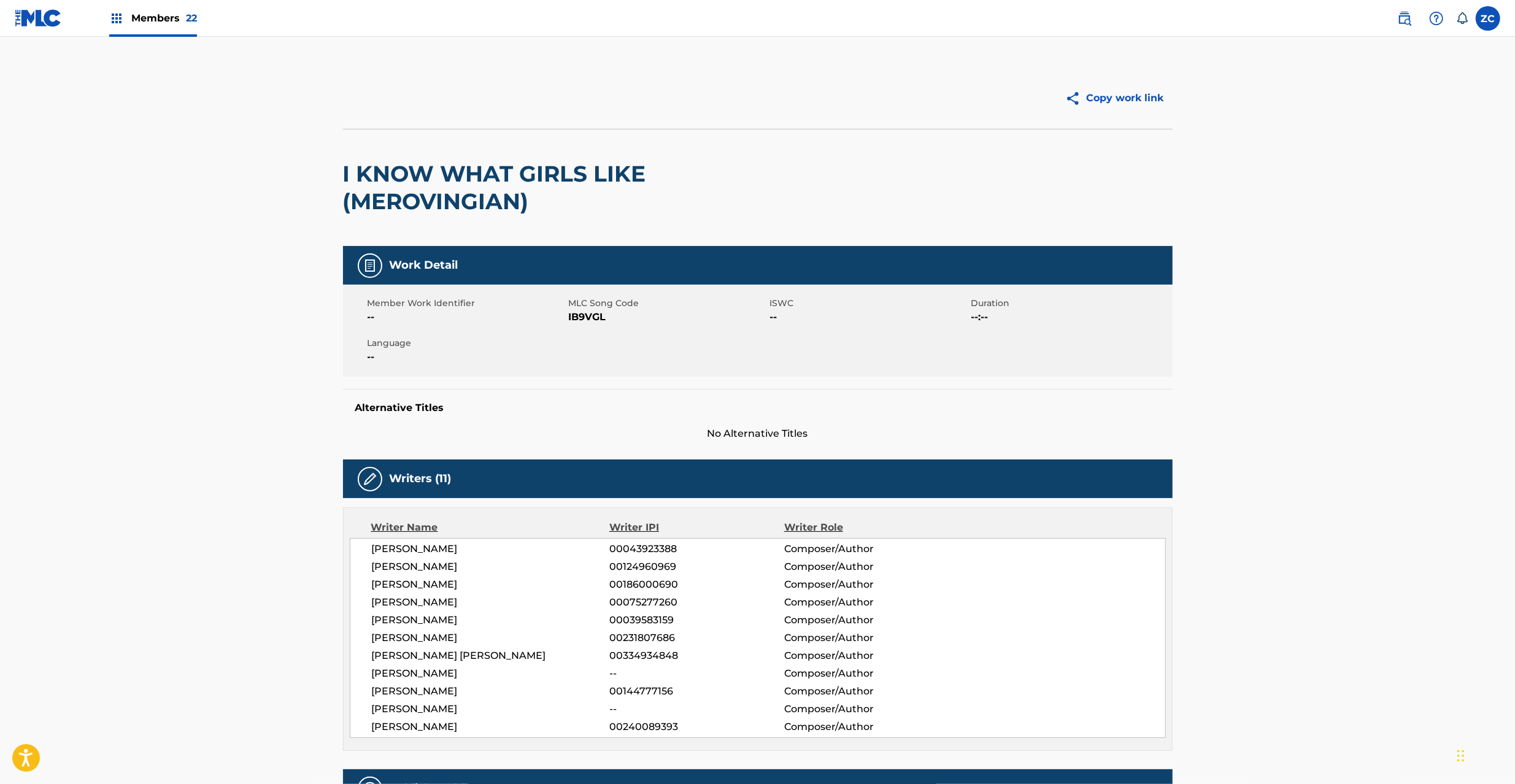
click at [582, 310] on span "IB9VGL" at bounding box center [667, 317] width 198 height 14
copy span "IB9VGL"
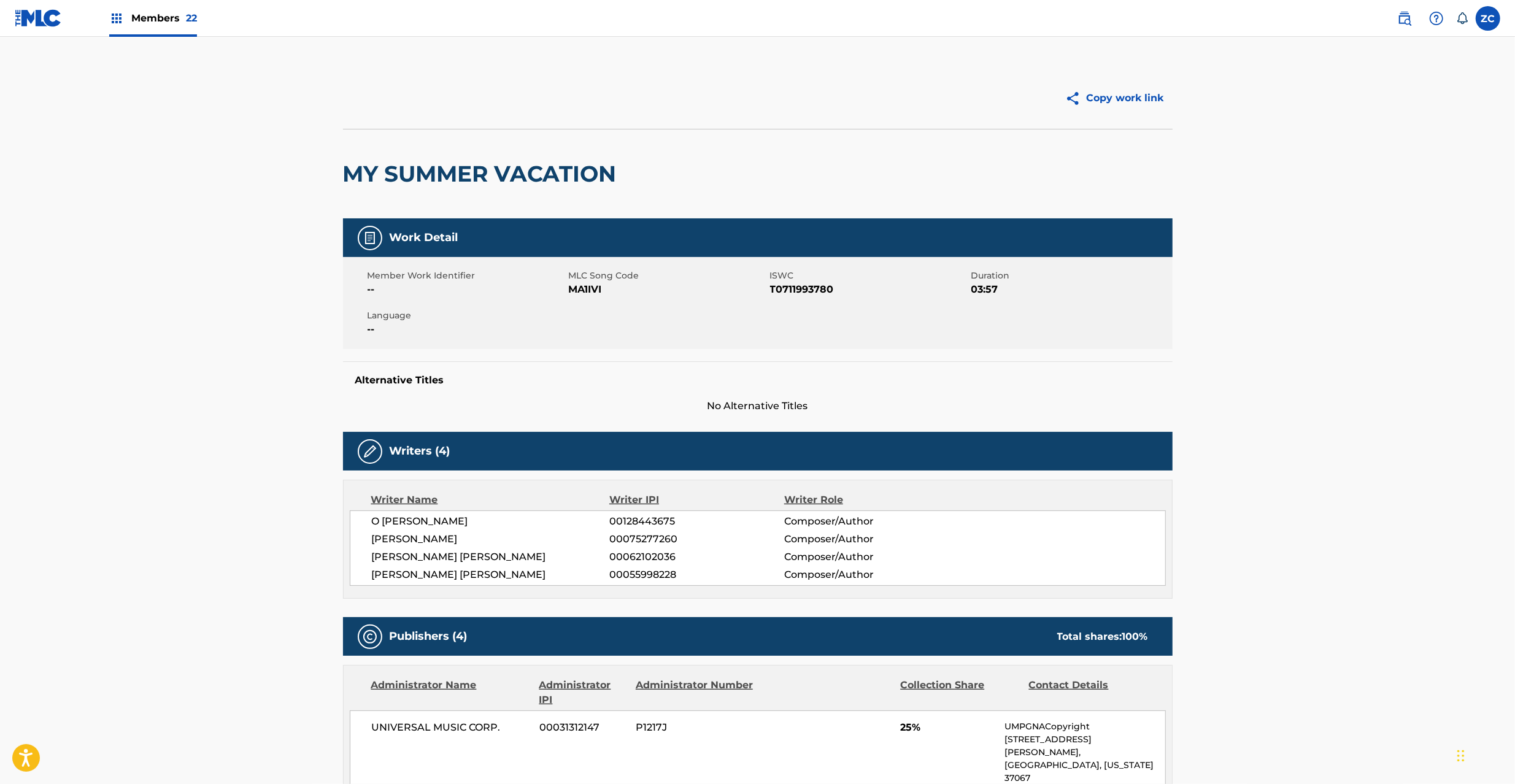
click at [362, 174] on h2 "MY SUMMER VACATION" at bounding box center [482, 174] width 279 height 28
copy h2 "MY SUMMER VACATION"
drag, startPoint x: 344, startPoint y: 173, endPoint x: 617, endPoint y: 174, distance: 273.0
click at [617, 174] on h2 "MY SUMMER VACATION" at bounding box center [482, 174] width 279 height 28
click at [580, 287] on span "MA1IVI" at bounding box center [667, 290] width 198 height 14
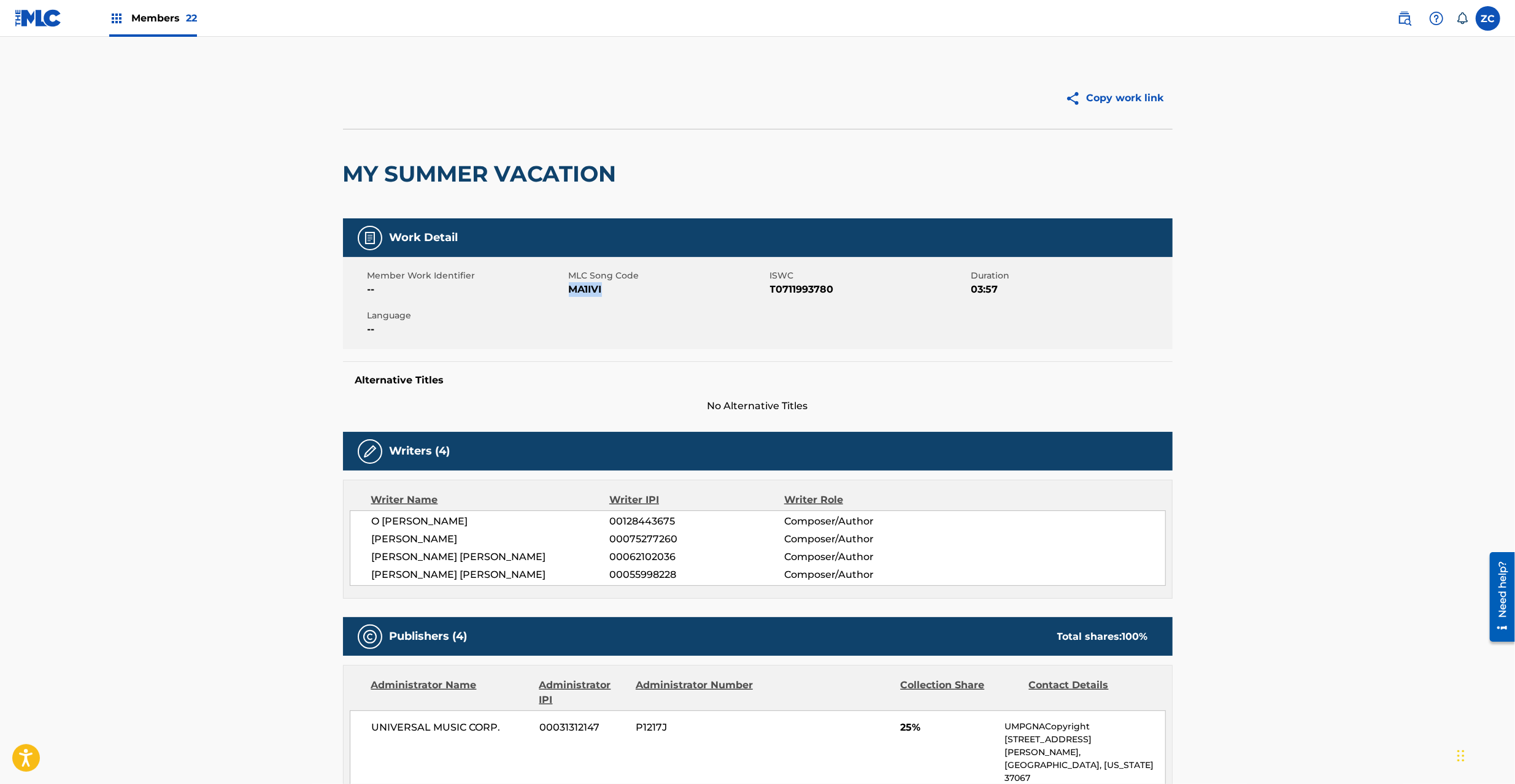
click at [580, 287] on span "MA1IVI" at bounding box center [667, 290] width 198 height 14
copy span "MA1IVI"
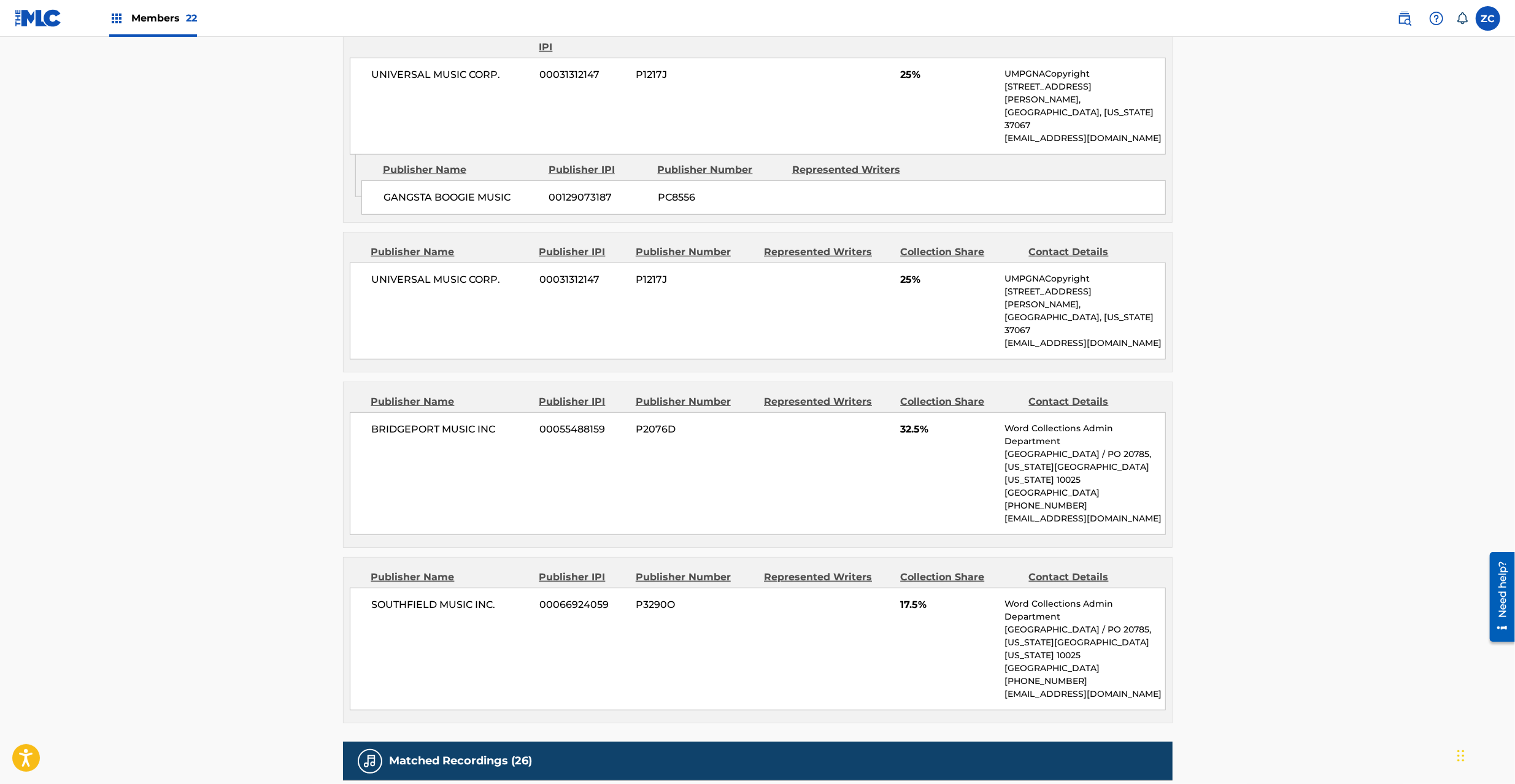
scroll to position [654, 0]
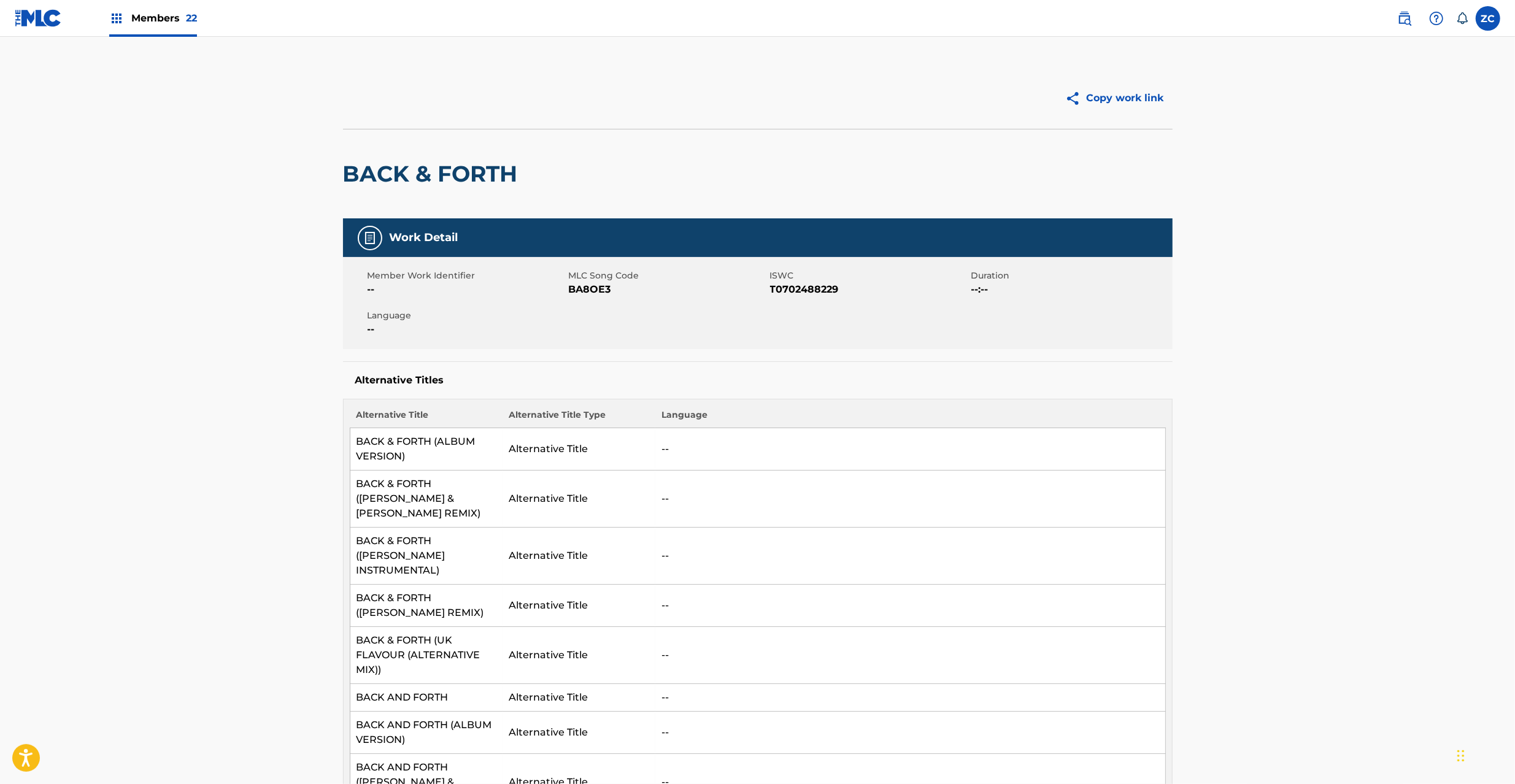
click at [356, 179] on h2 "BACK & FORTH" at bounding box center [433, 174] width 181 height 28
click at [486, 177] on h2 "BACK & FORTH" at bounding box center [433, 174] width 181 height 28
copy h2 "BACK & FORTH"
click at [585, 293] on span "BA8OE3" at bounding box center [667, 290] width 198 height 14
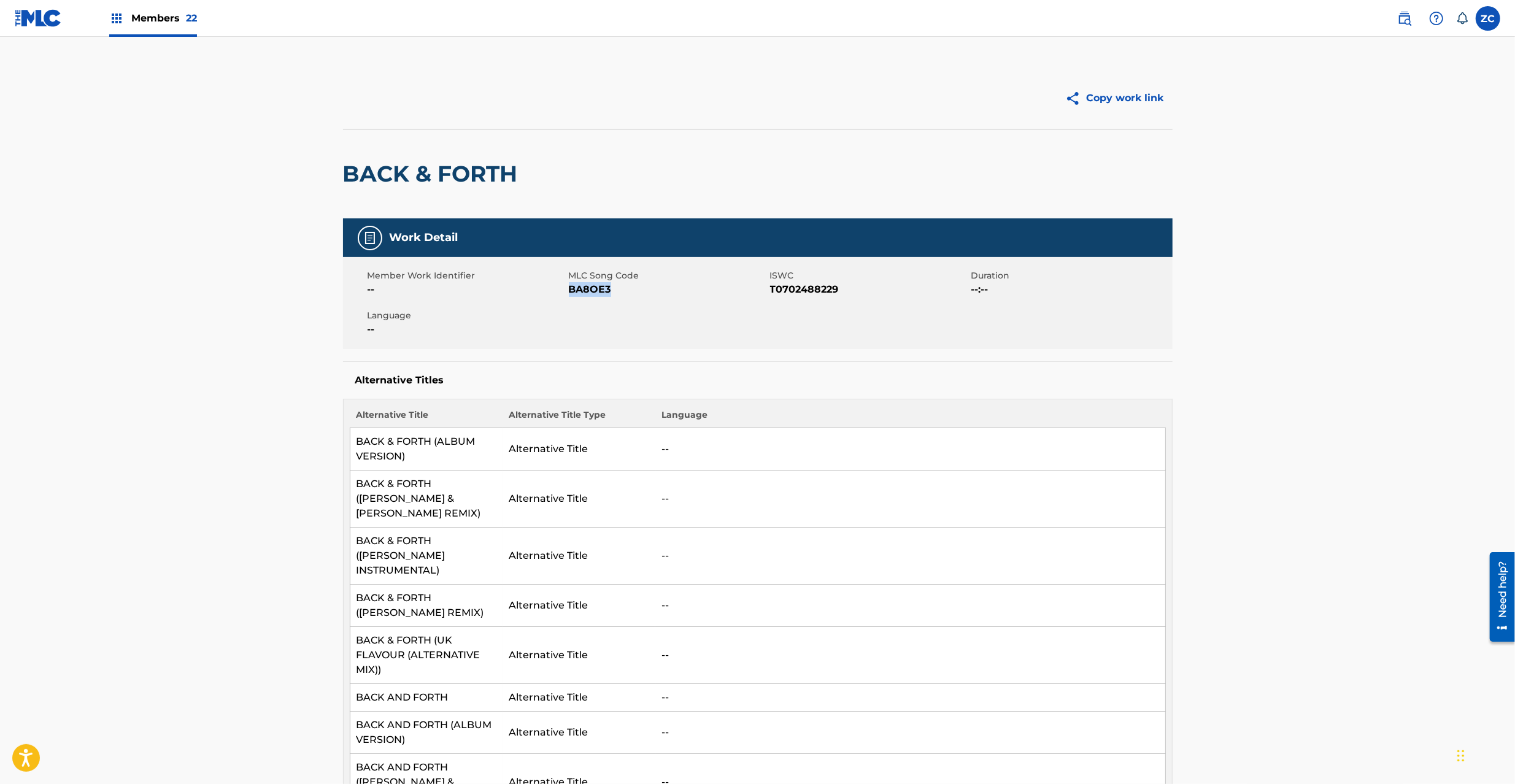
click at [585, 293] on span "BA8OE3" at bounding box center [667, 290] width 198 height 14
copy span "BA8OE3"
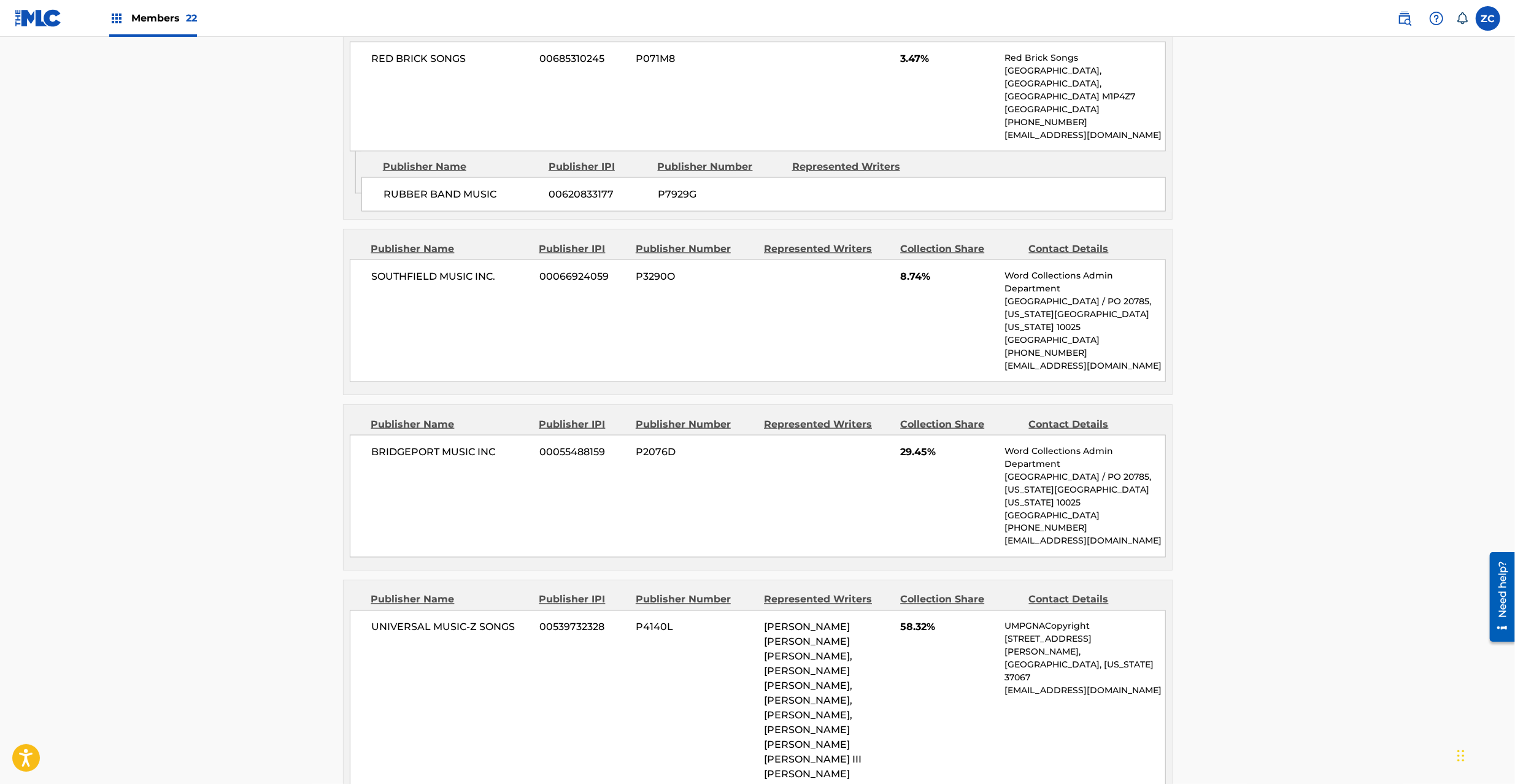
scroll to position [1963, 0]
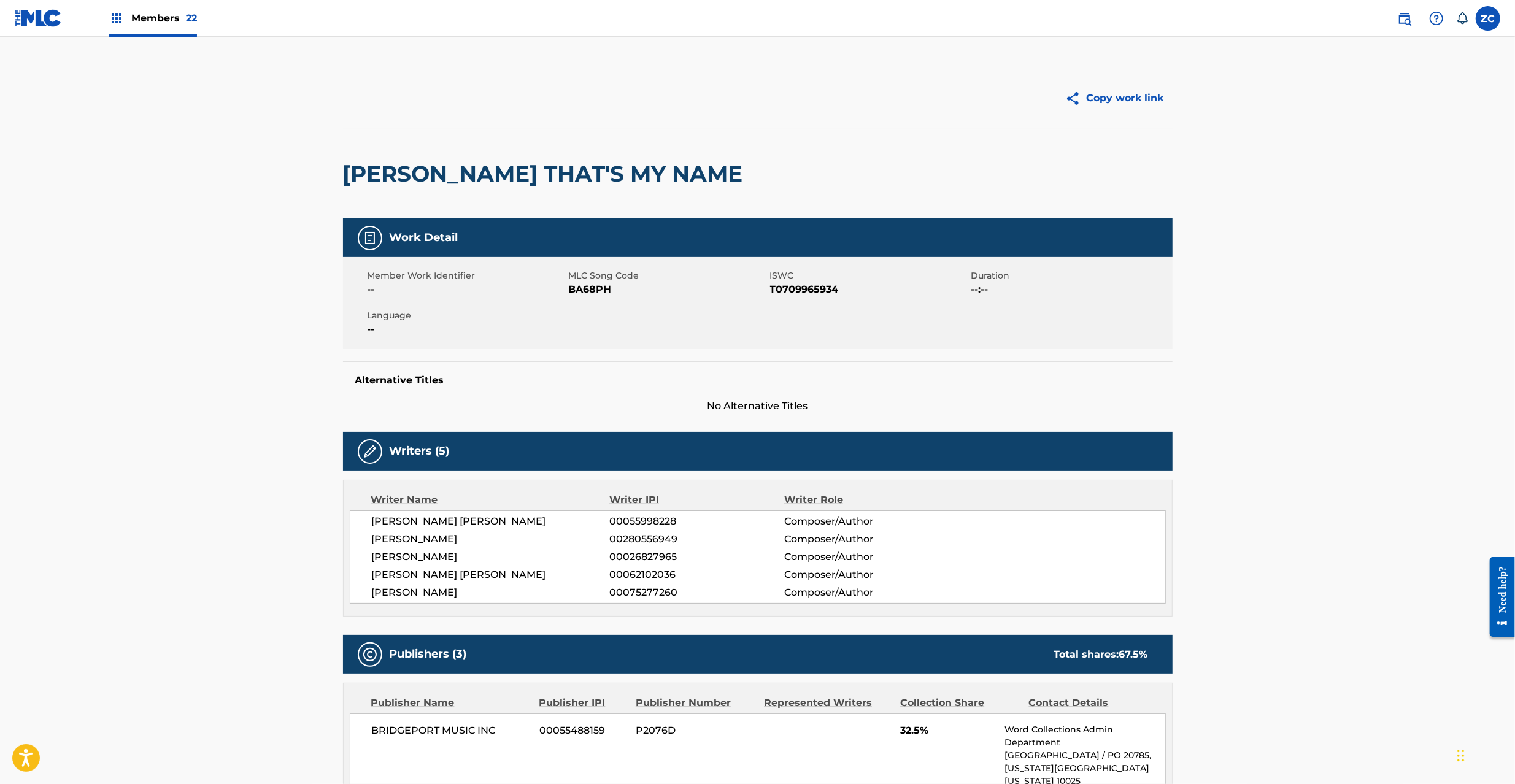
click at [372, 175] on h2 "[PERSON_NAME] THAT'S MY NAME" at bounding box center [546, 174] width 406 height 28
click at [658, 177] on h2 "[PERSON_NAME] THAT'S MY NAME" at bounding box center [546, 174] width 406 height 28
copy h2 "[PERSON_NAME] THAT'S MY NAME"
click at [595, 291] on span "BA68PH" at bounding box center [667, 290] width 198 height 14
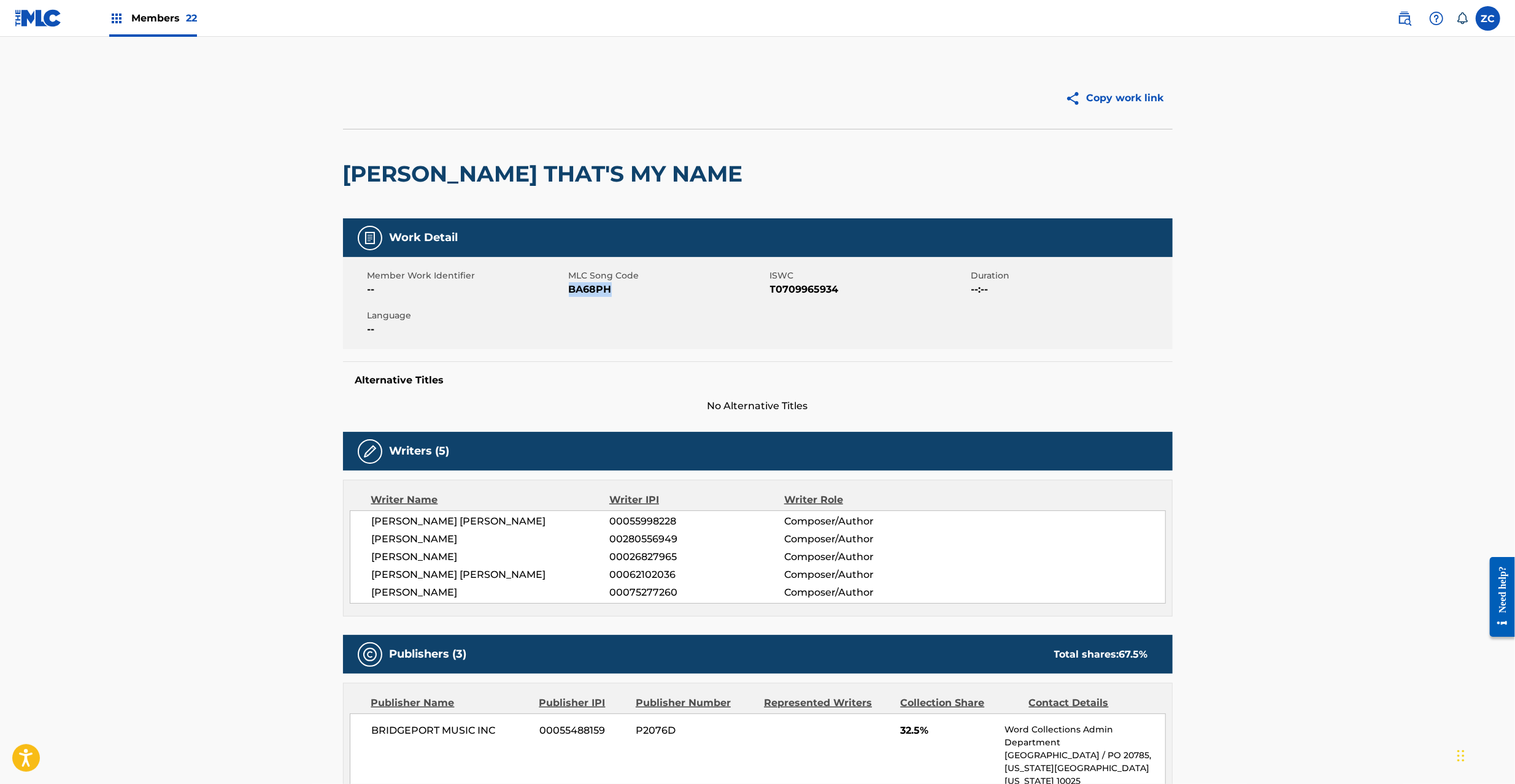
click at [595, 291] on span "BA68PH" at bounding box center [667, 290] width 198 height 14
copy span "BA68PH"
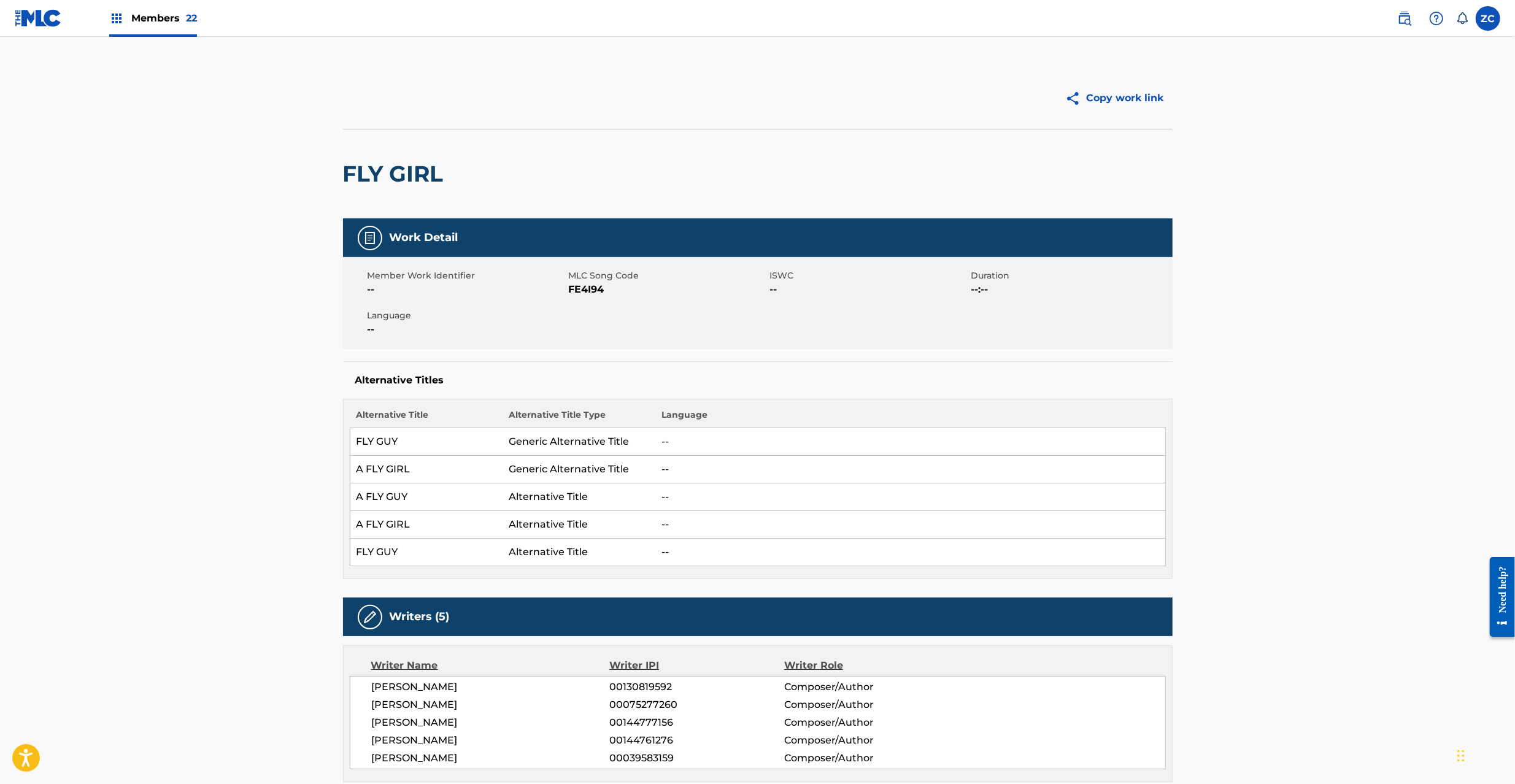
click at [347, 173] on h2 "FLY GIRL" at bounding box center [396, 174] width 107 height 28
drag, startPoint x: 347, startPoint y: 173, endPoint x: 477, endPoint y: 173, distance: 130.0
click at [477, 173] on div "FLY GIRL" at bounding box center [758, 174] width 830 height 90
copy div "FLY GIRL"
click at [430, 173] on h2 "FLY GIRL" at bounding box center [396, 174] width 107 height 28
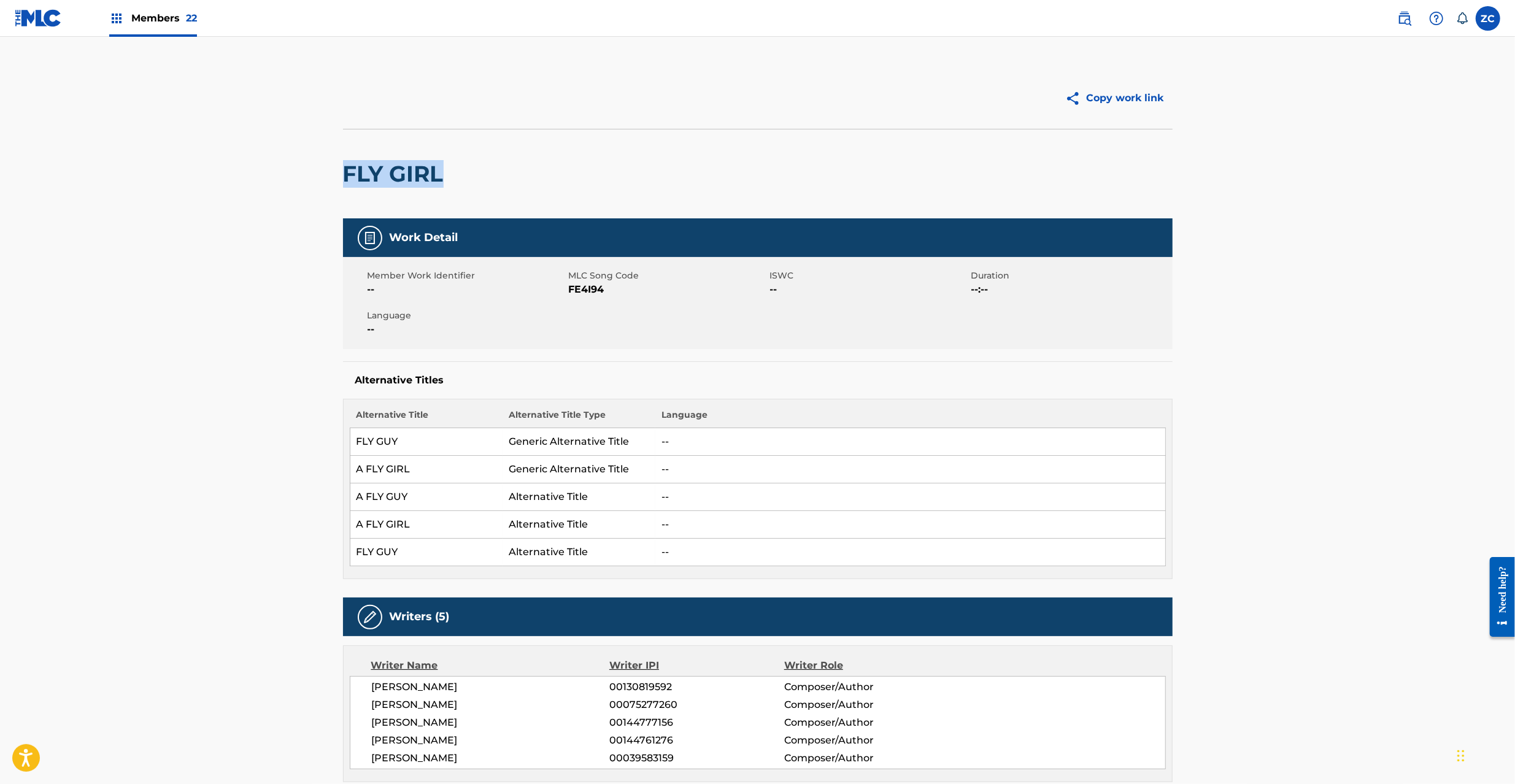
copy h2 "FLY GIRL"
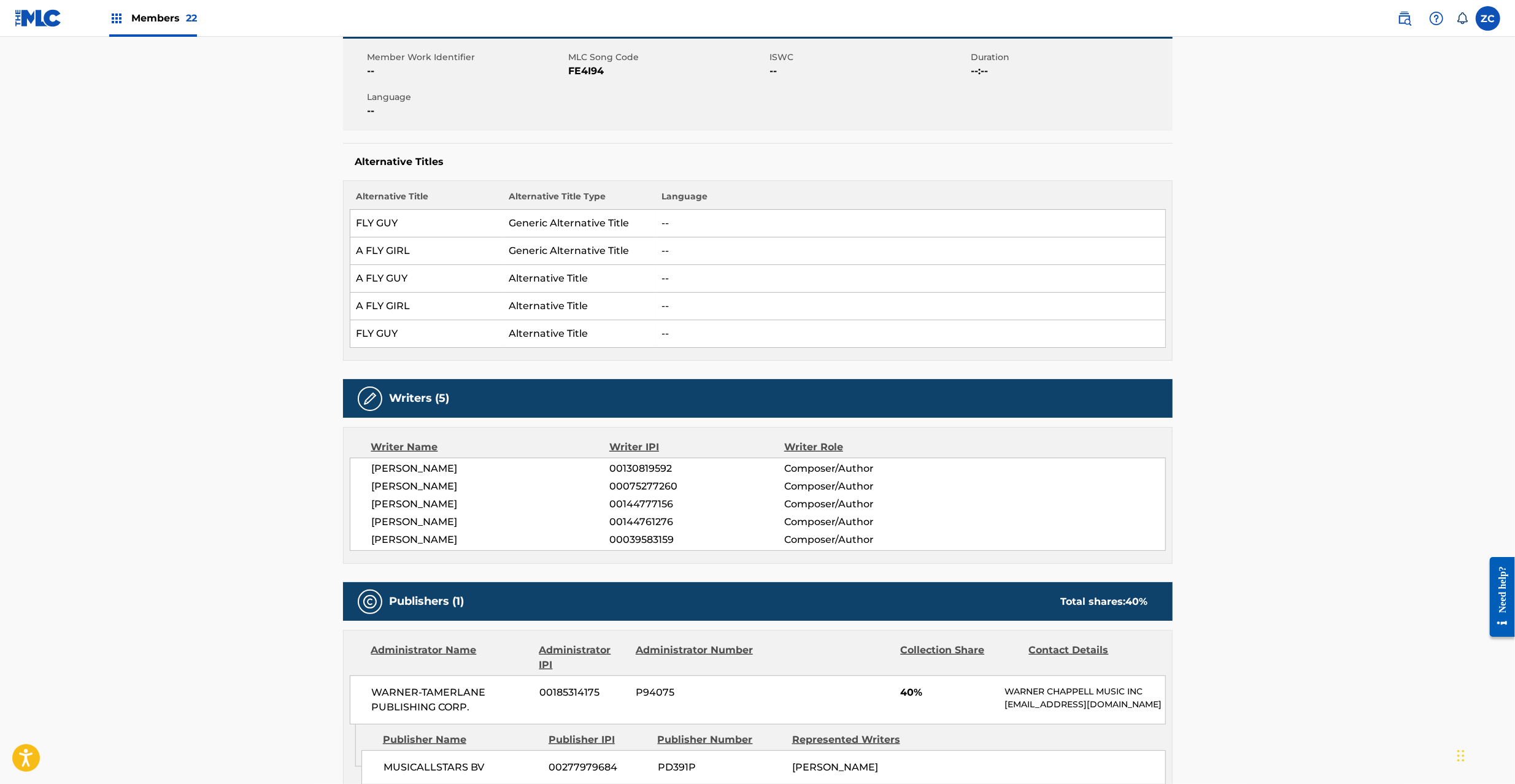
click at [590, 66] on span "FE4I94" at bounding box center [667, 71] width 198 height 14
copy span "FE4I94"
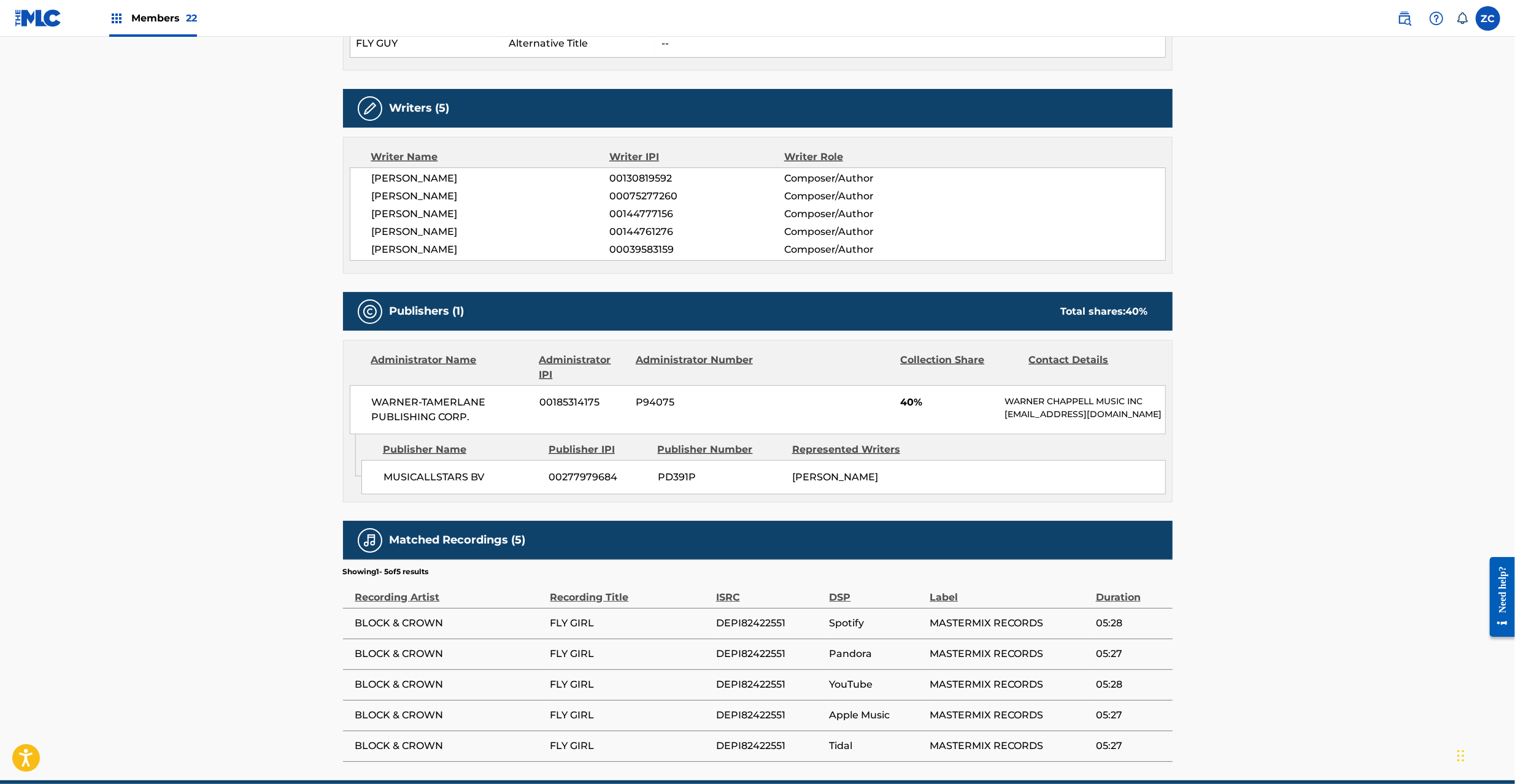
scroll to position [545, 0]
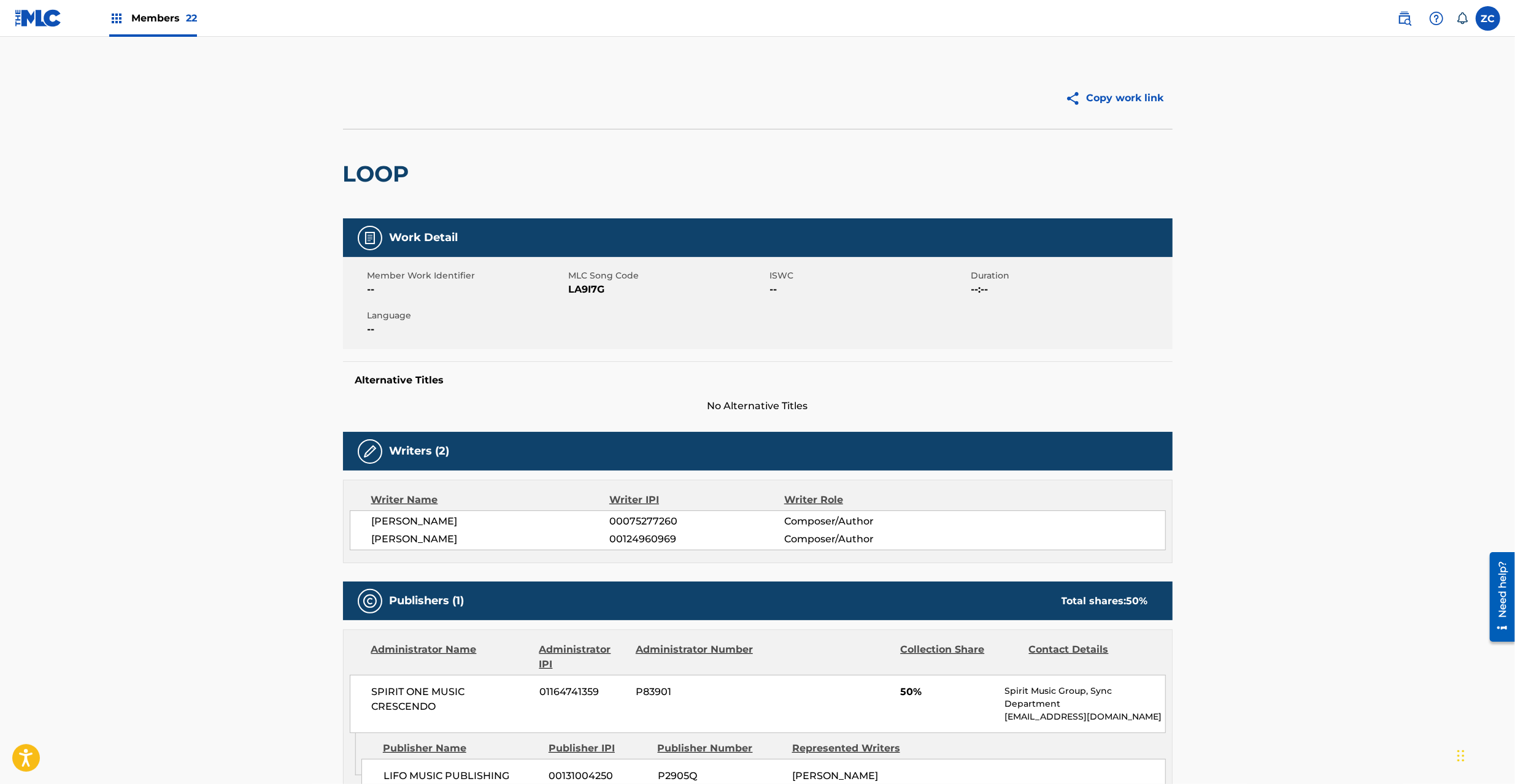
click at [396, 177] on h2 "LOOP" at bounding box center [379, 174] width 72 height 28
copy h2 "LOOP"
click at [580, 293] on span "LA9I7G" at bounding box center [667, 290] width 198 height 14
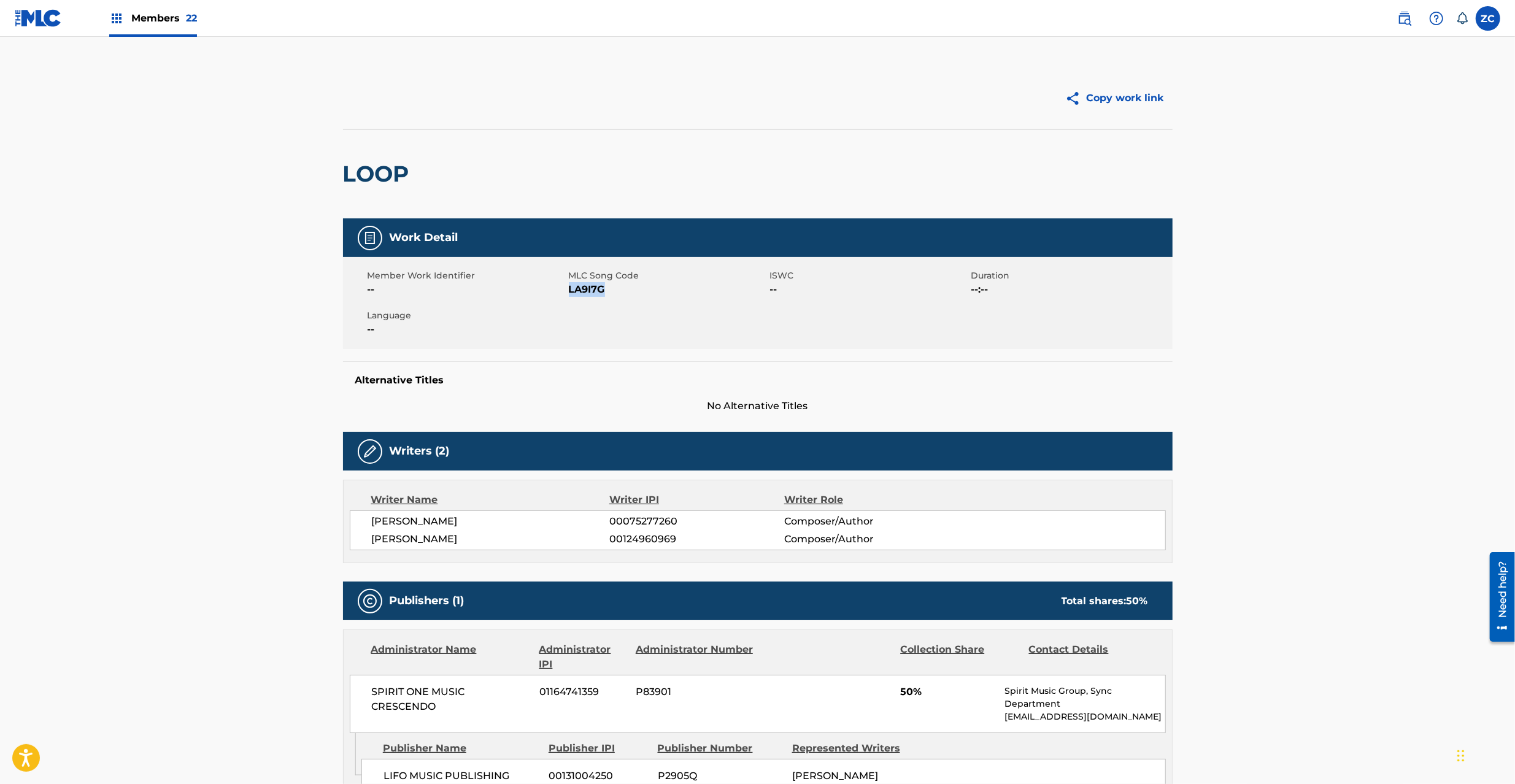
copy span "LA9I7G"
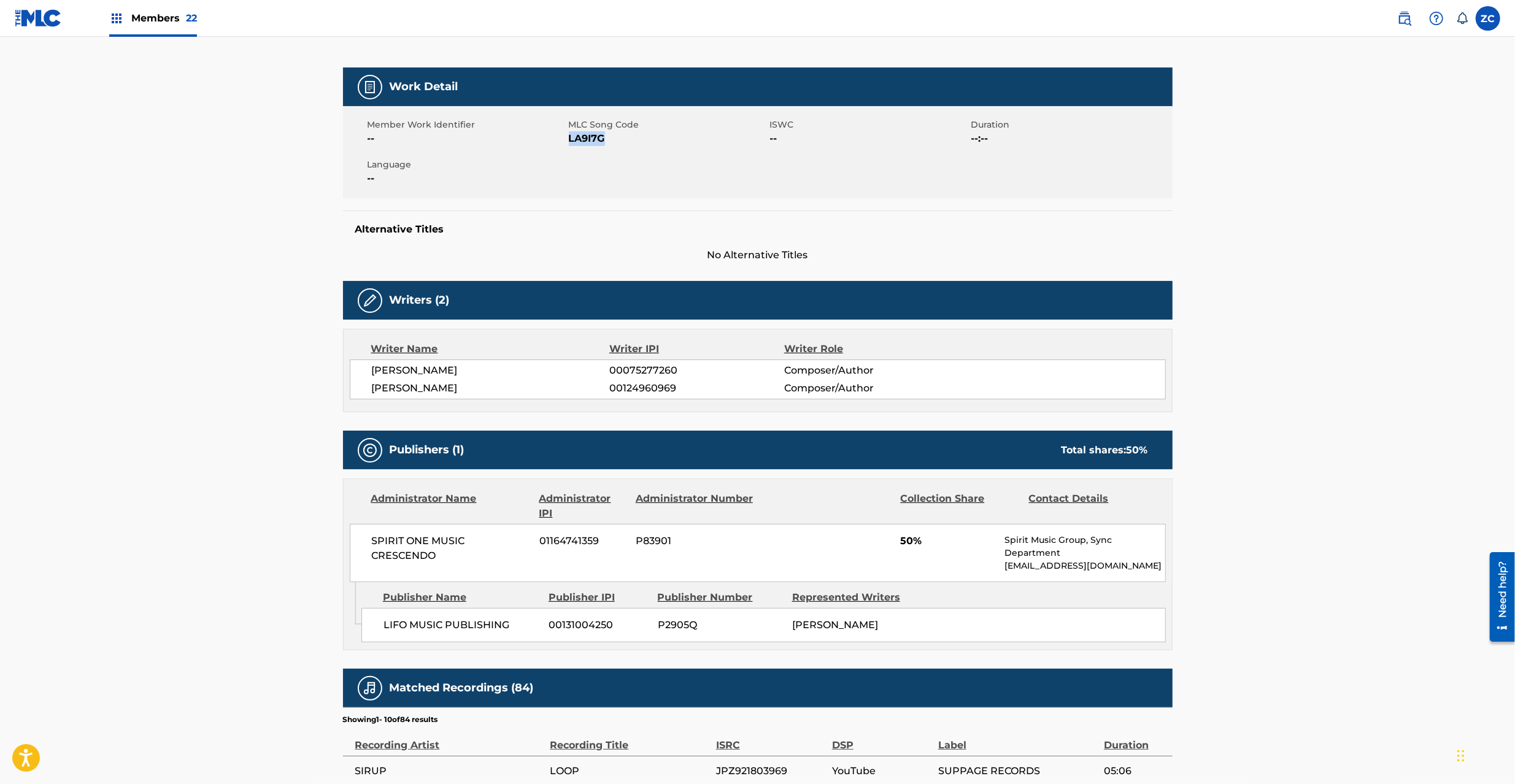
scroll to position [218, 0]
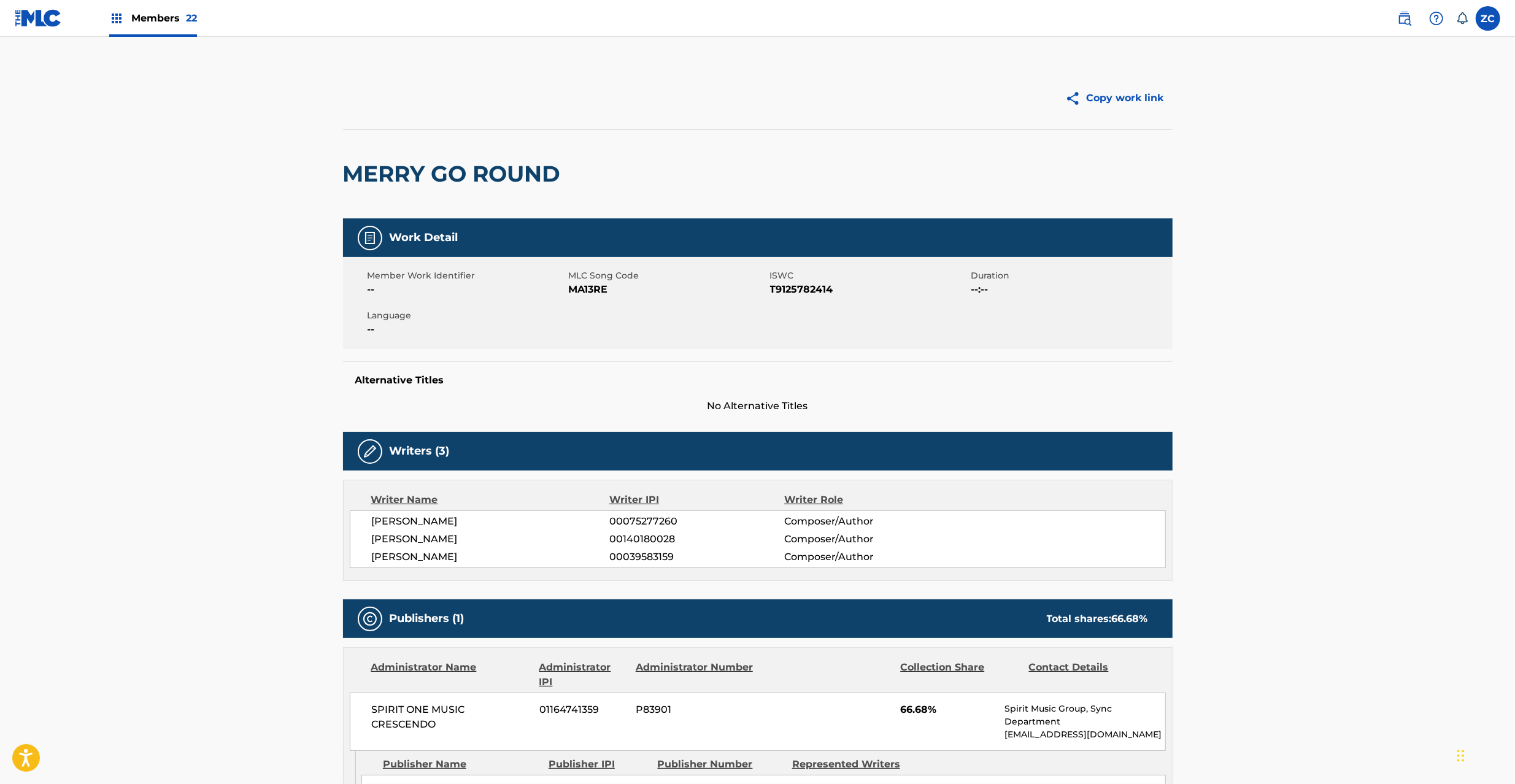
click at [381, 167] on h2 "MERRY GO ROUND" at bounding box center [455, 174] width 224 height 28
click at [529, 173] on h2 "MERRY GO ROUND" at bounding box center [455, 174] width 224 height 28
copy h2 "MERRY GO ROUND"
click at [582, 291] on span "MA13RE" at bounding box center [667, 290] width 198 height 14
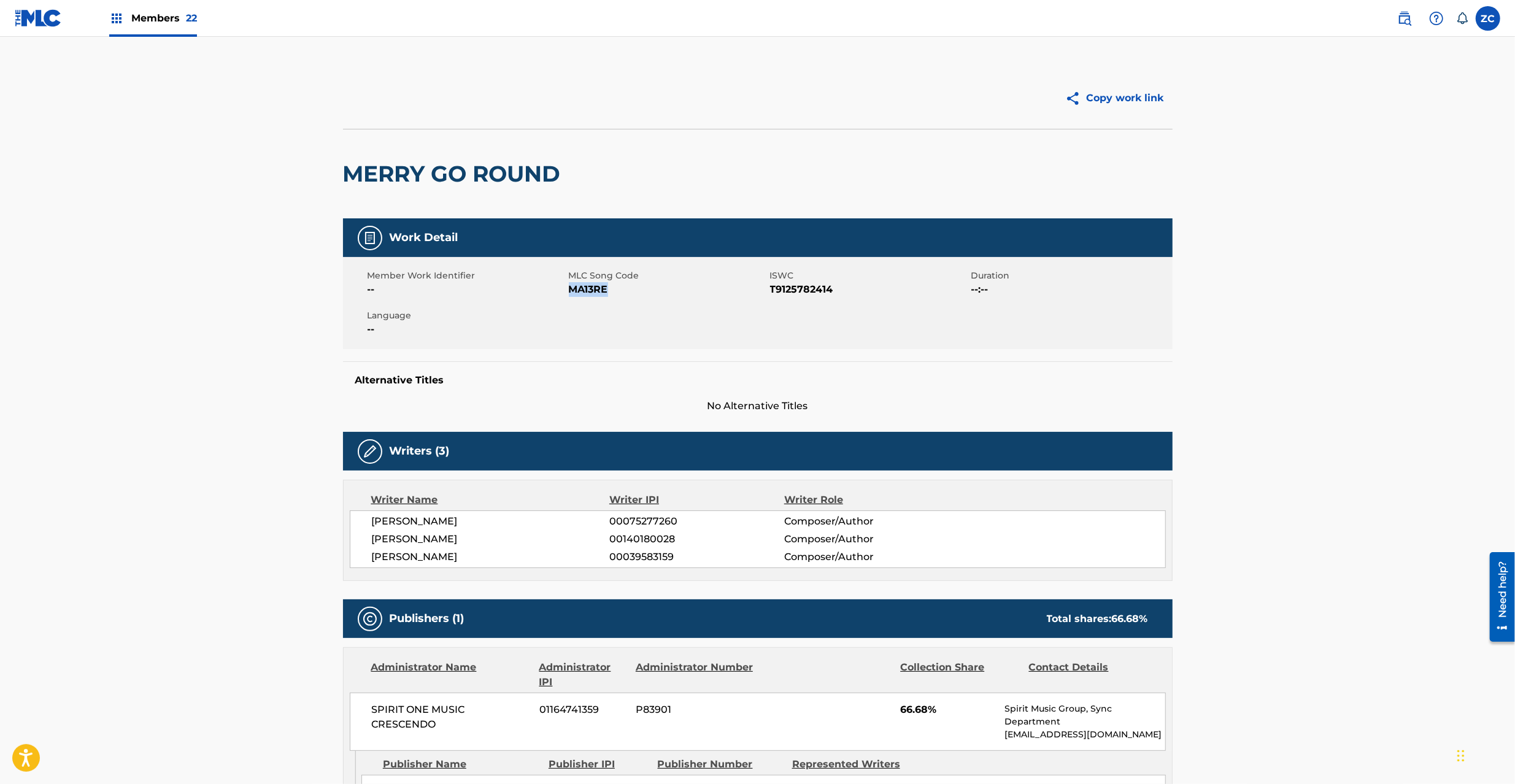
click at [582, 291] on span "MA13RE" at bounding box center [667, 290] width 198 height 14
copy span "MA13RE"
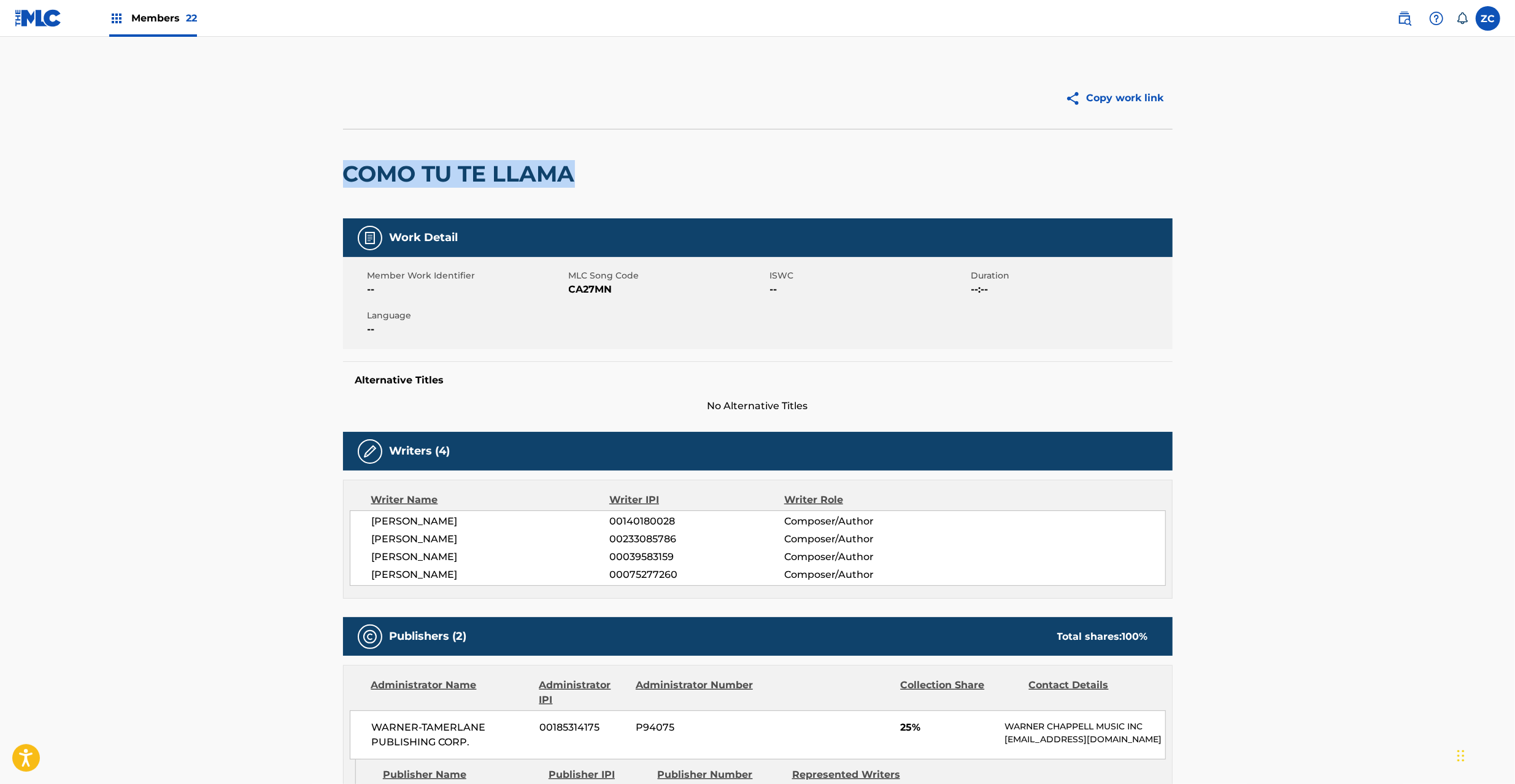
drag, startPoint x: 346, startPoint y: 170, endPoint x: 619, endPoint y: 170, distance: 273.0
click at [619, 170] on div "COMO TU TE LLAMA" at bounding box center [758, 174] width 830 height 90
copy h2 "COMO TU TE LLAMA"
click at [577, 291] on span "CA27MN" at bounding box center [667, 290] width 198 height 14
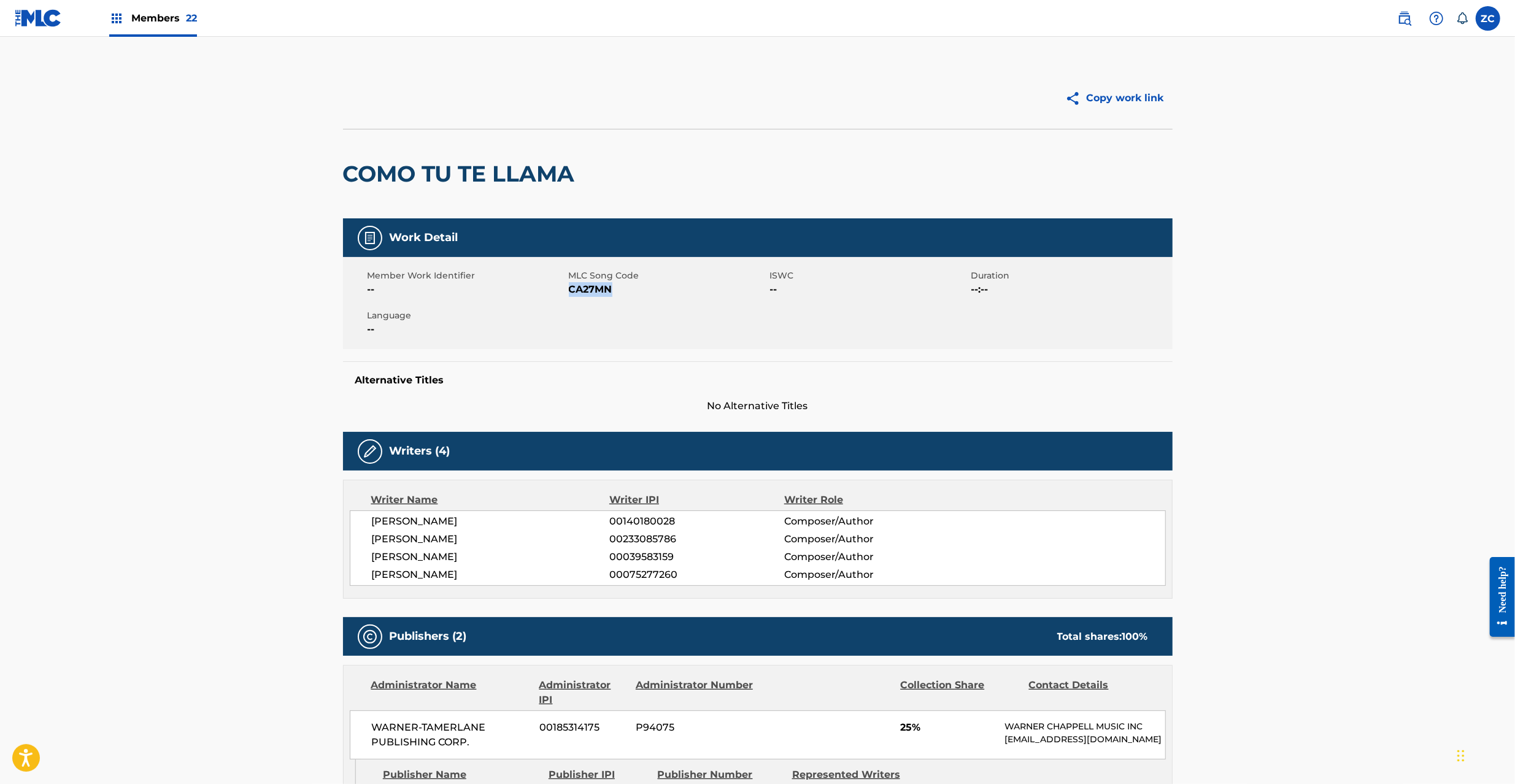
copy span "CA27MN"
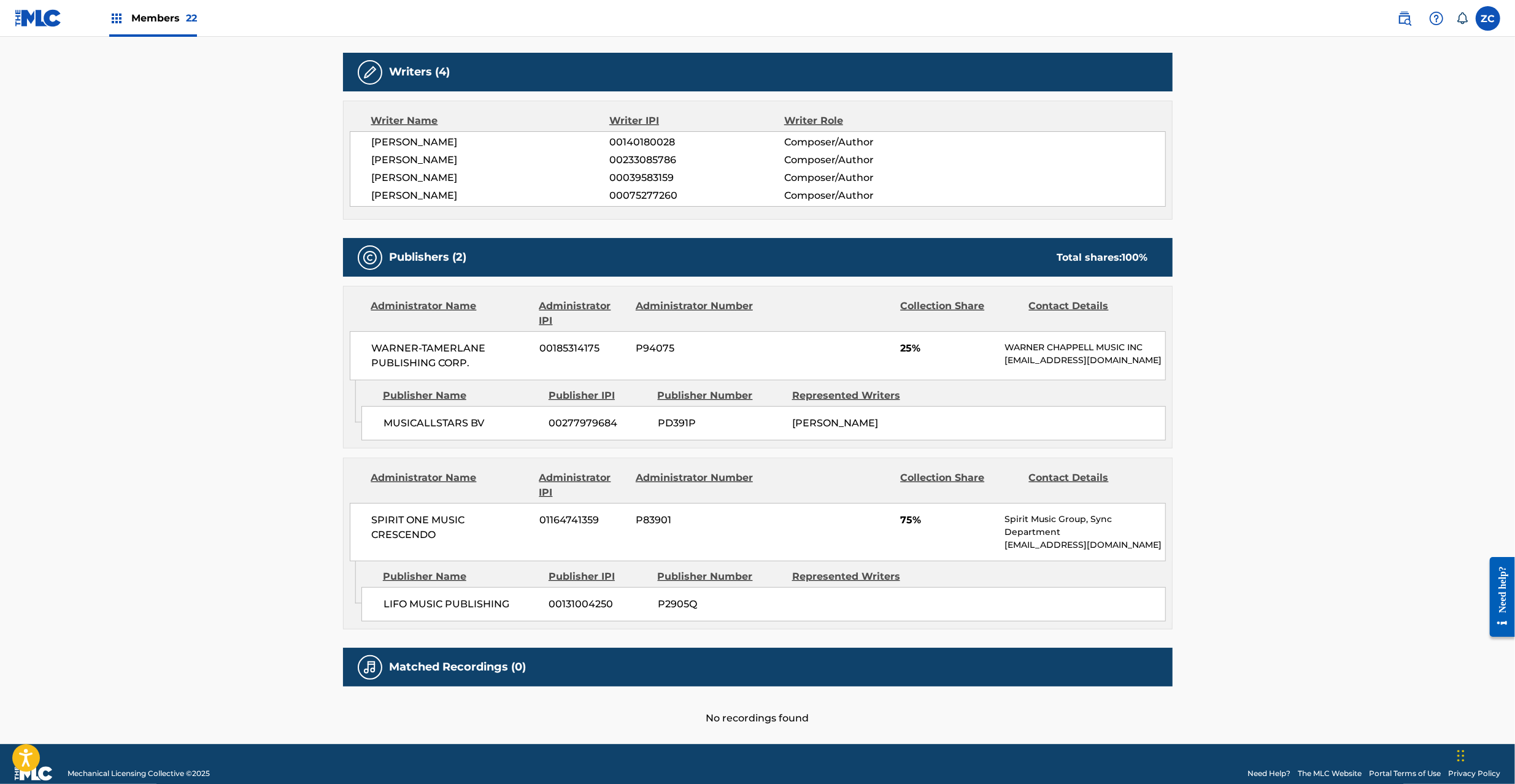
scroll to position [410, 0]
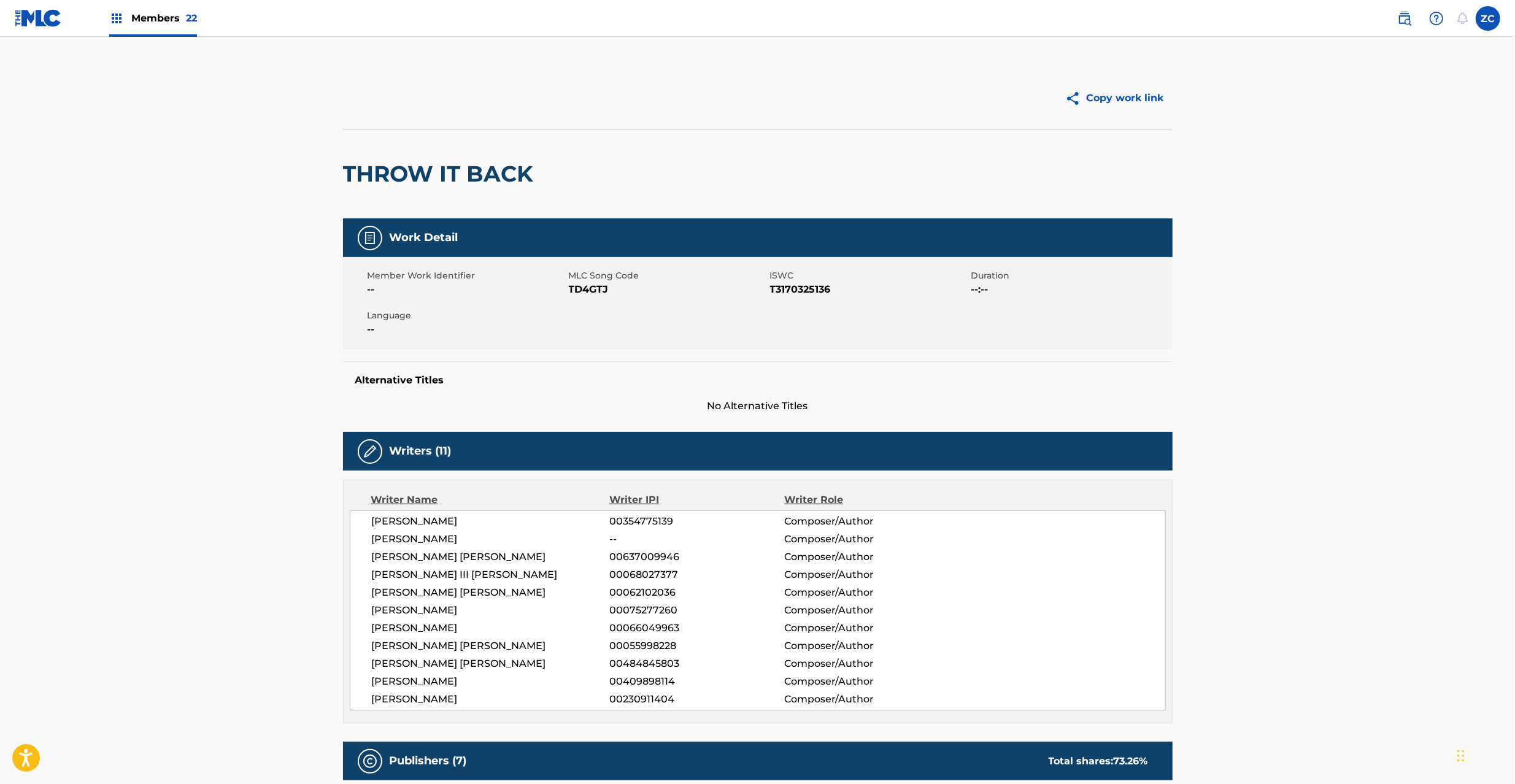
click at [398, 178] on h2 "THROW IT BACK" at bounding box center [441, 174] width 197 height 28
drag, startPoint x: 398, startPoint y: 178, endPoint x: 410, endPoint y: 183, distance: 13.0
click at [400, 181] on h2 "THROW IT BACK" at bounding box center [441, 174] width 197 height 28
click at [502, 170] on h2 "THROW IT BACK" at bounding box center [441, 174] width 197 height 28
copy h2 "THROW IT BACK"
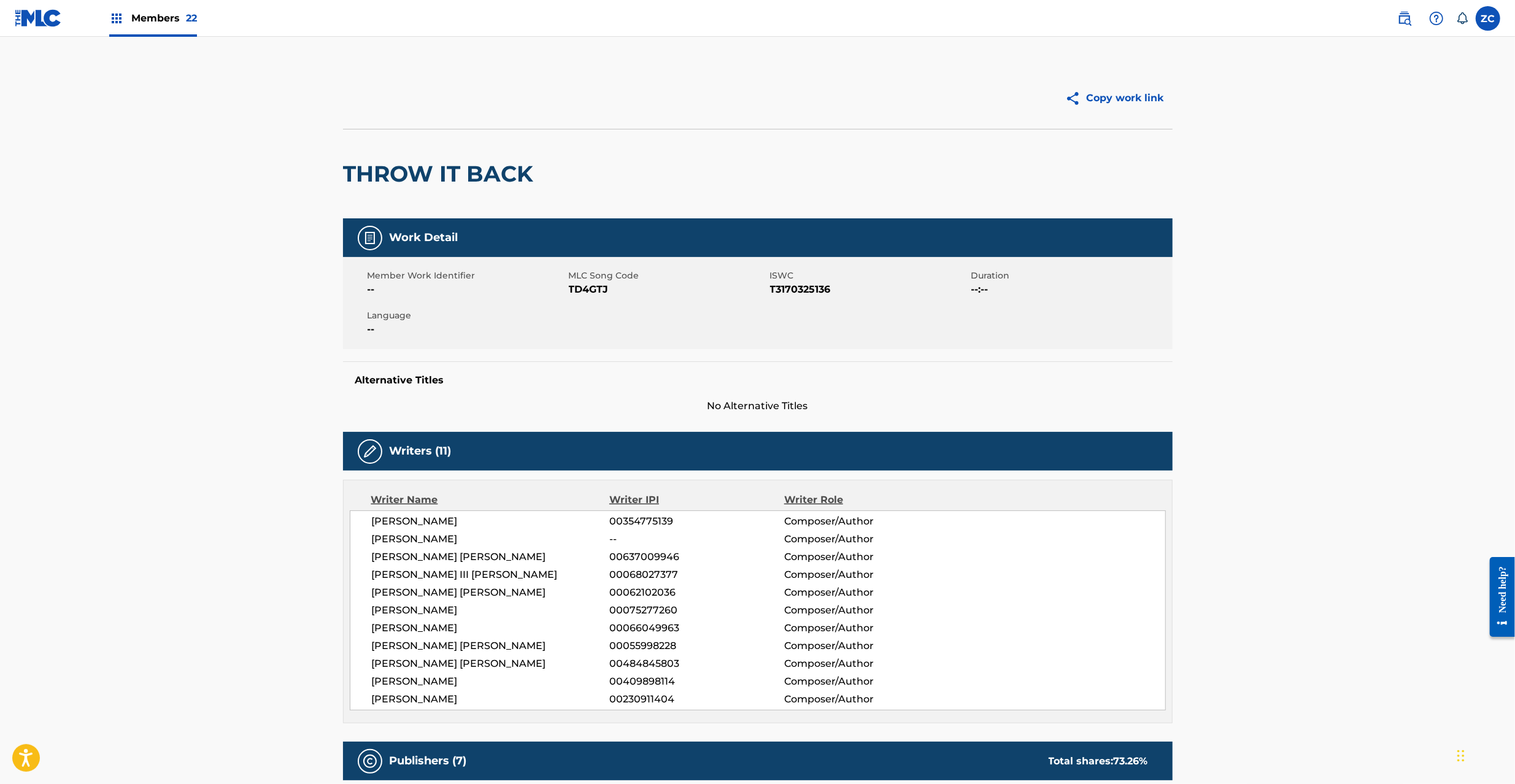
click at [588, 287] on span "TD4GTJ" at bounding box center [667, 290] width 198 height 14
click at [588, 288] on span "TD4GTJ" at bounding box center [667, 290] width 198 height 14
copy span "TD4GTJ"
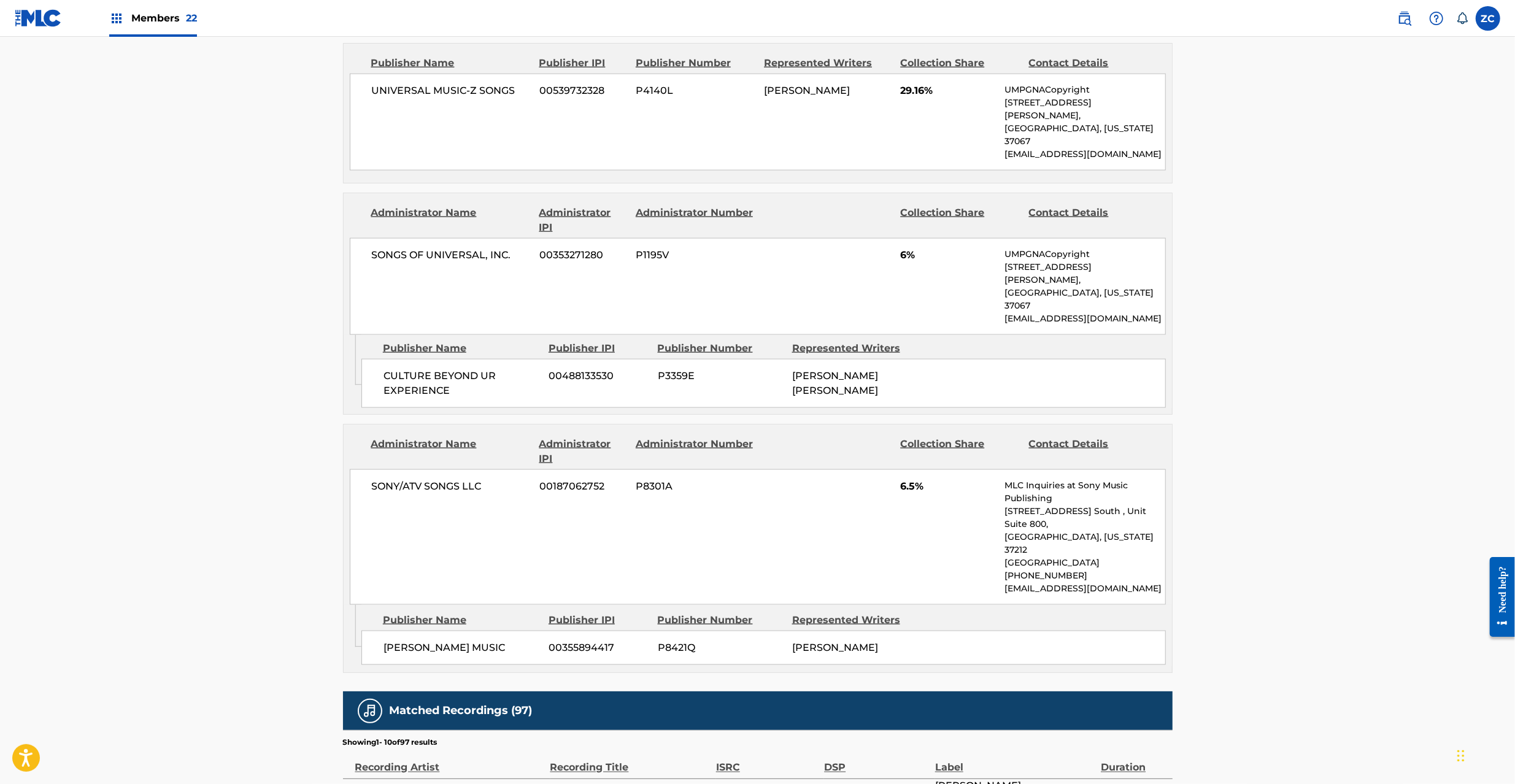
scroll to position [1527, 0]
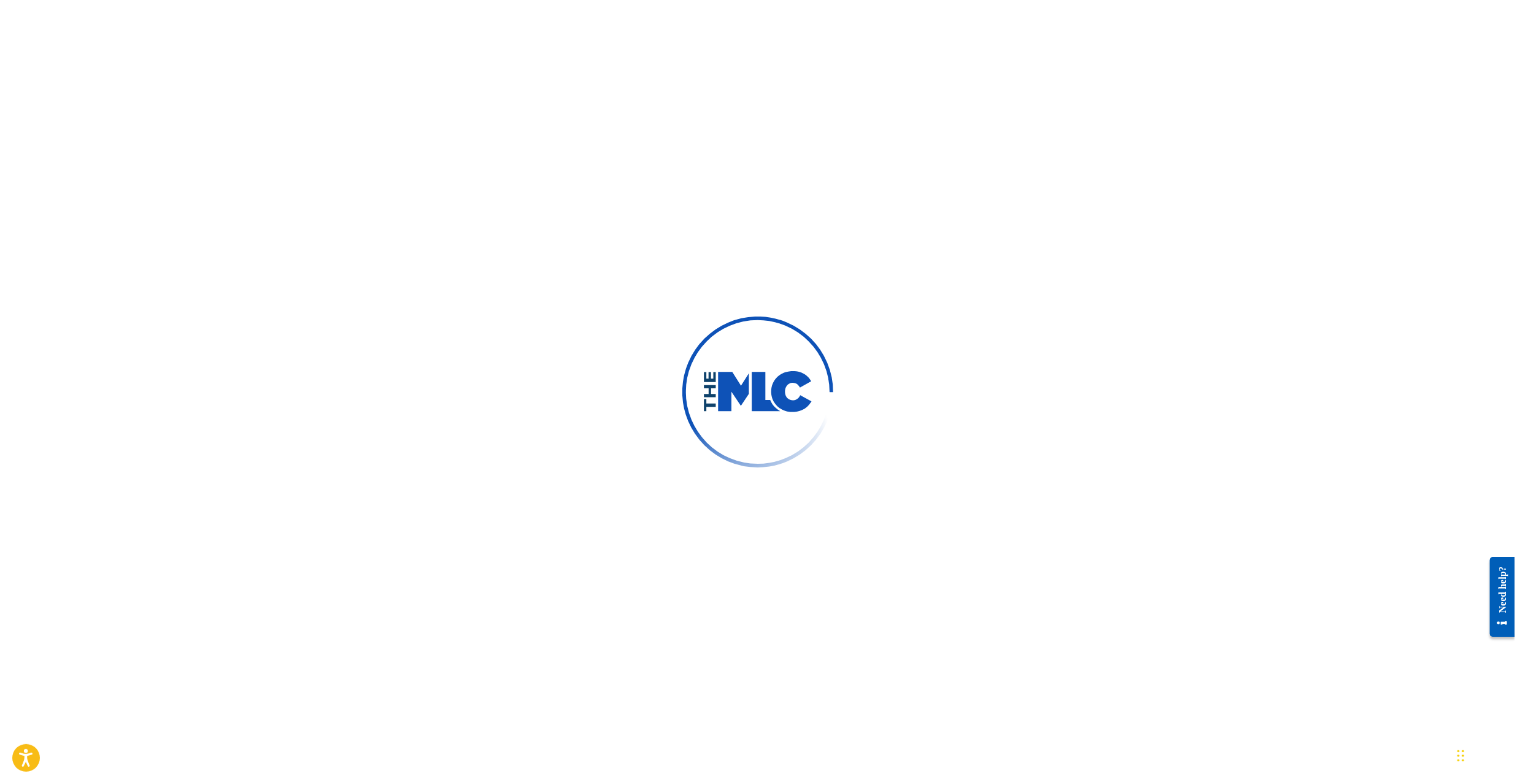
click at [714, 239] on div at bounding box center [757, 392] width 1515 height 784
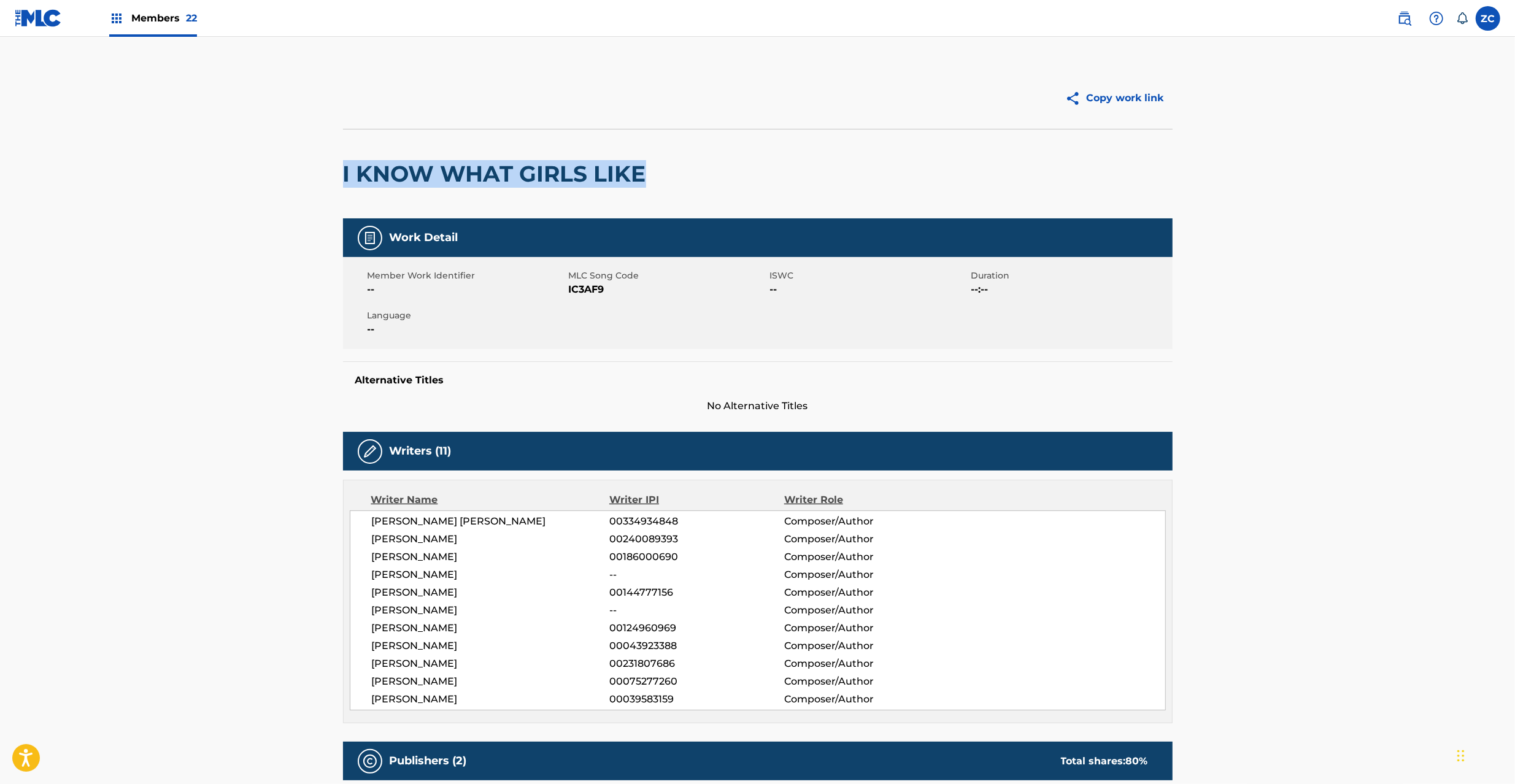
drag, startPoint x: 342, startPoint y: 174, endPoint x: 676, endPoint y: 174, distance: 334.0
click at [676, 174] on div "Copy work link I KNOW WHAT GIRLS LIKE Work Detail Member Work Identifier -- MLC…" at bounding box center [757, 749] width 859 height 1363
copy h2 "I KNOW WHAT GIRLS LIKE"
click at [594, 285] on span "IC3AF9" at bounding box center [667, 290] width 198 height 14
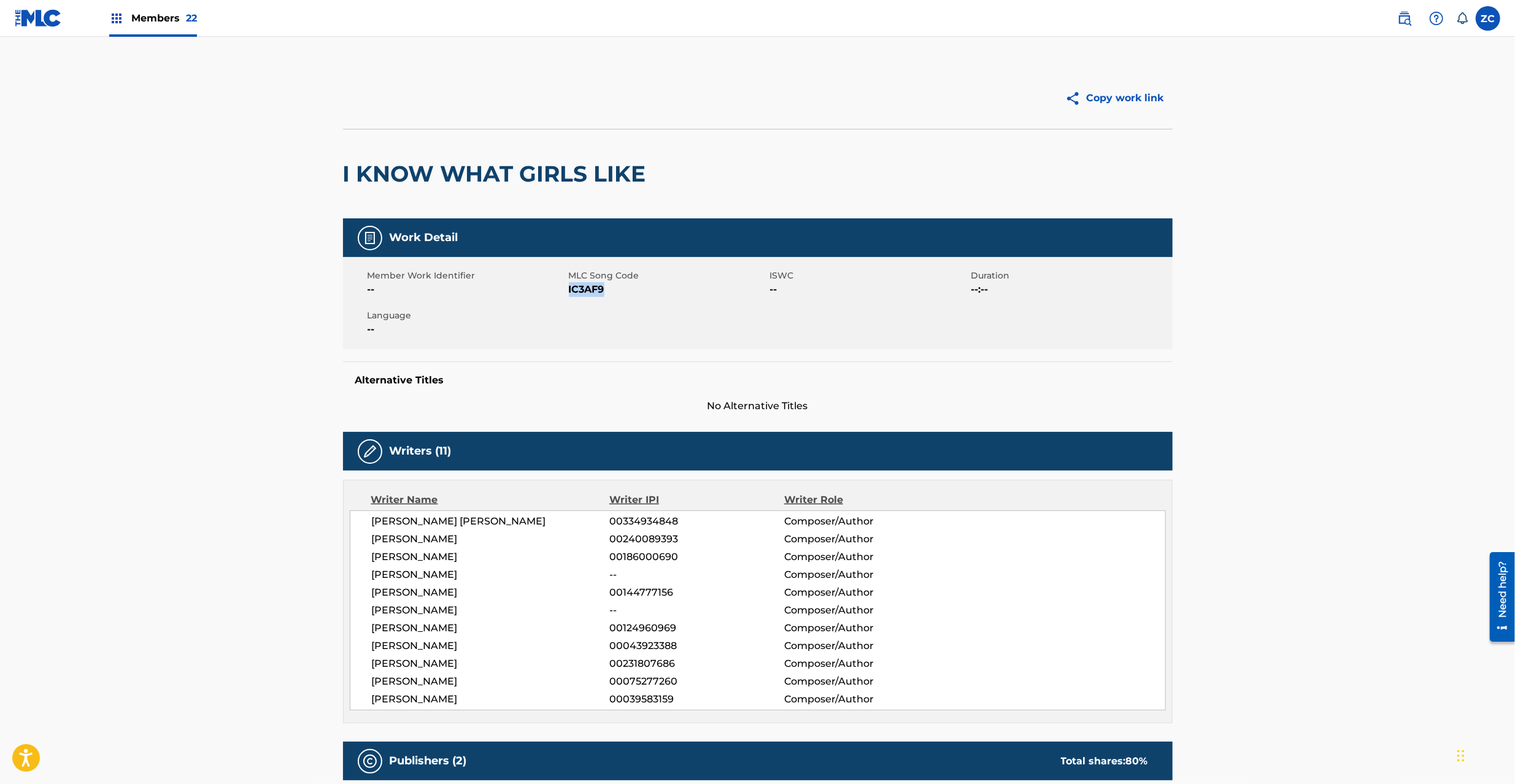
copy span "IC3AF9"
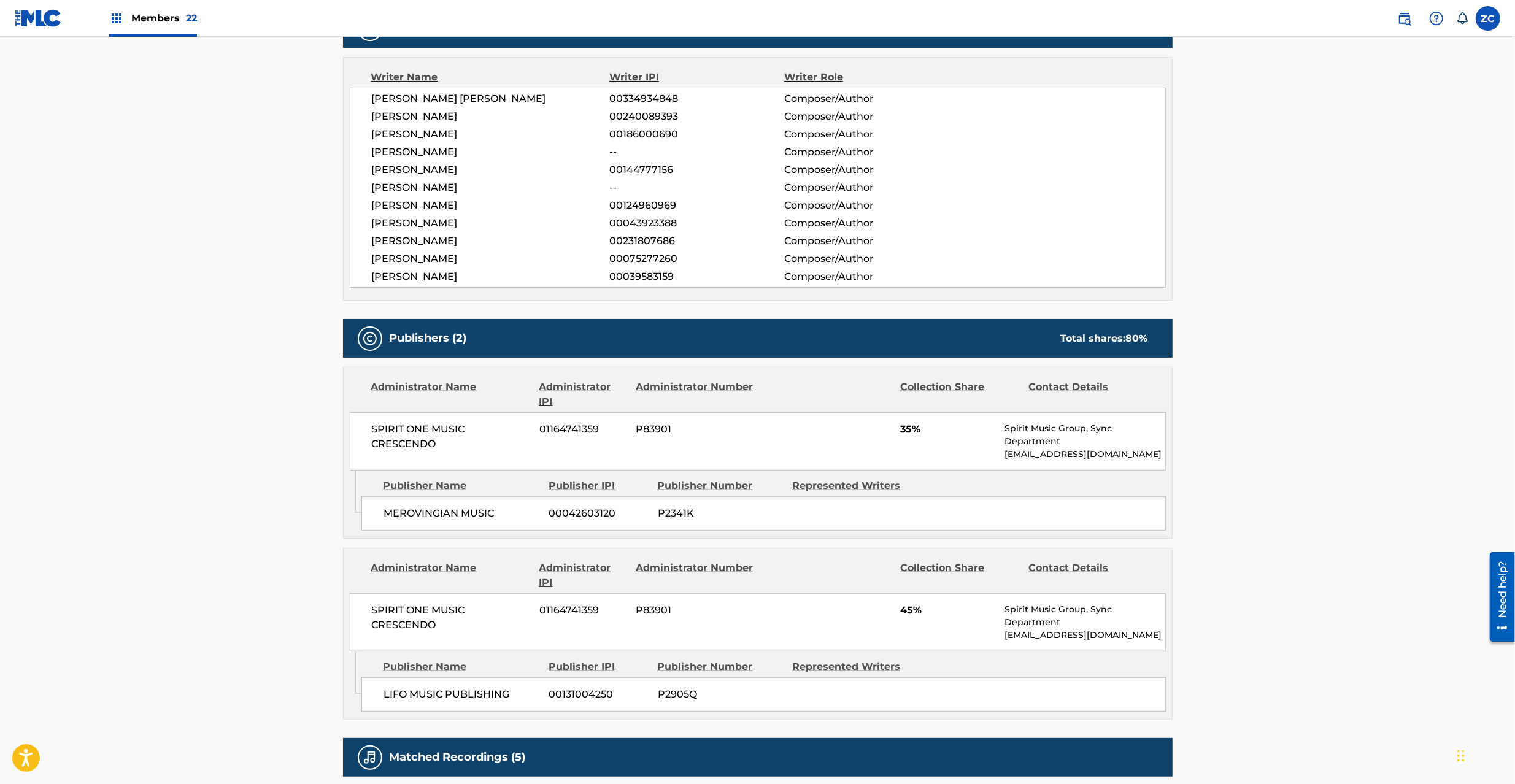
scroll to position [435, 0]
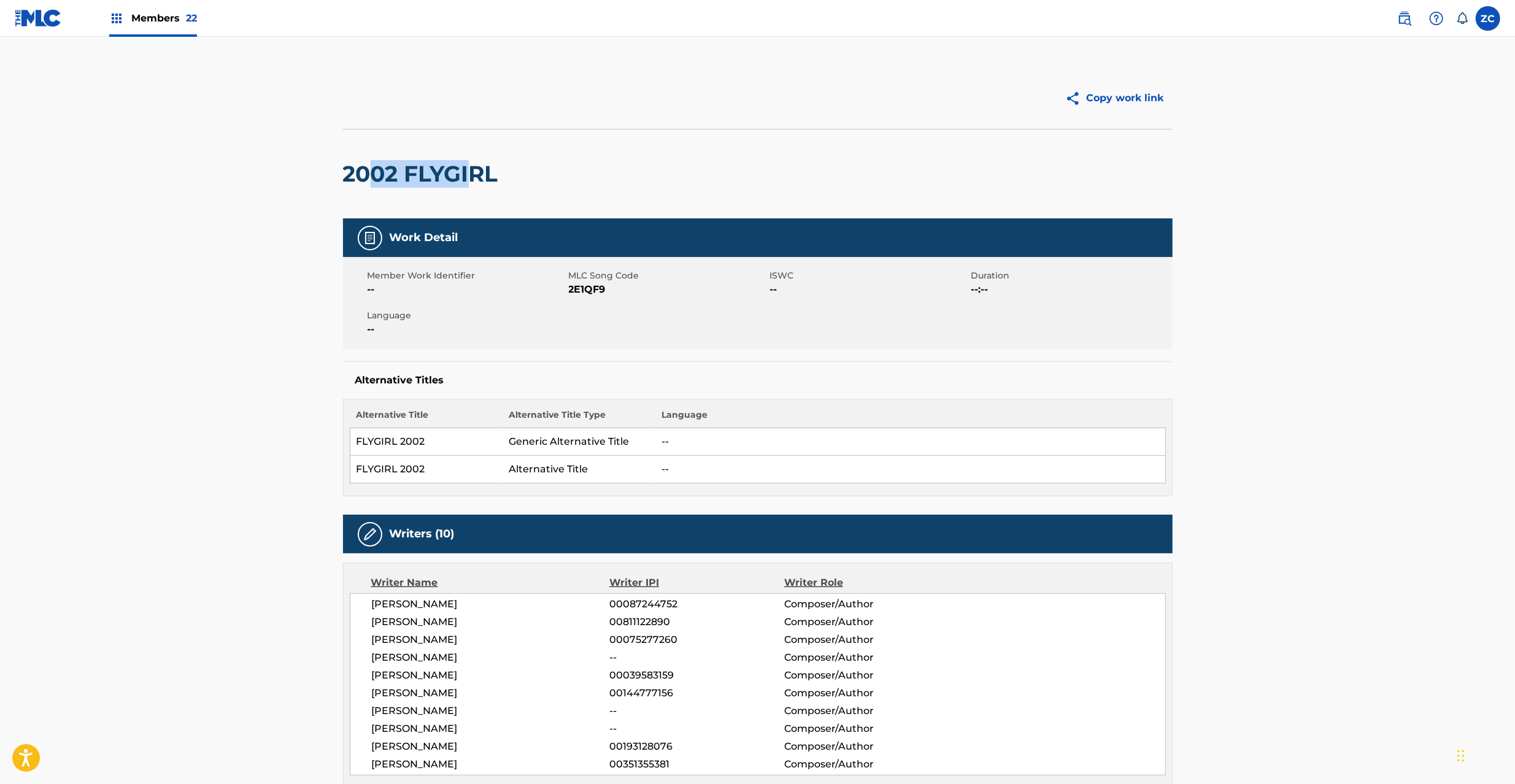
drag, startPoint x: 369, startPoint y: 170, endPoint x: 472, endPoint y: 167, distance: 103.0
click at [472, 167] on h2 "2002 FLYGIRL" at bounding box center [424, 174] width 162 height 28
drag, startPoint x: 345, startPoint y: 174, endPoint x: 523, endPoint y: 175, distance: 178.0
click at [523, 175] on div "2002 FLYGIRL" at bounding box center [758, 174] width 830 height 90
copy h2 "2002 FLYGIRL"
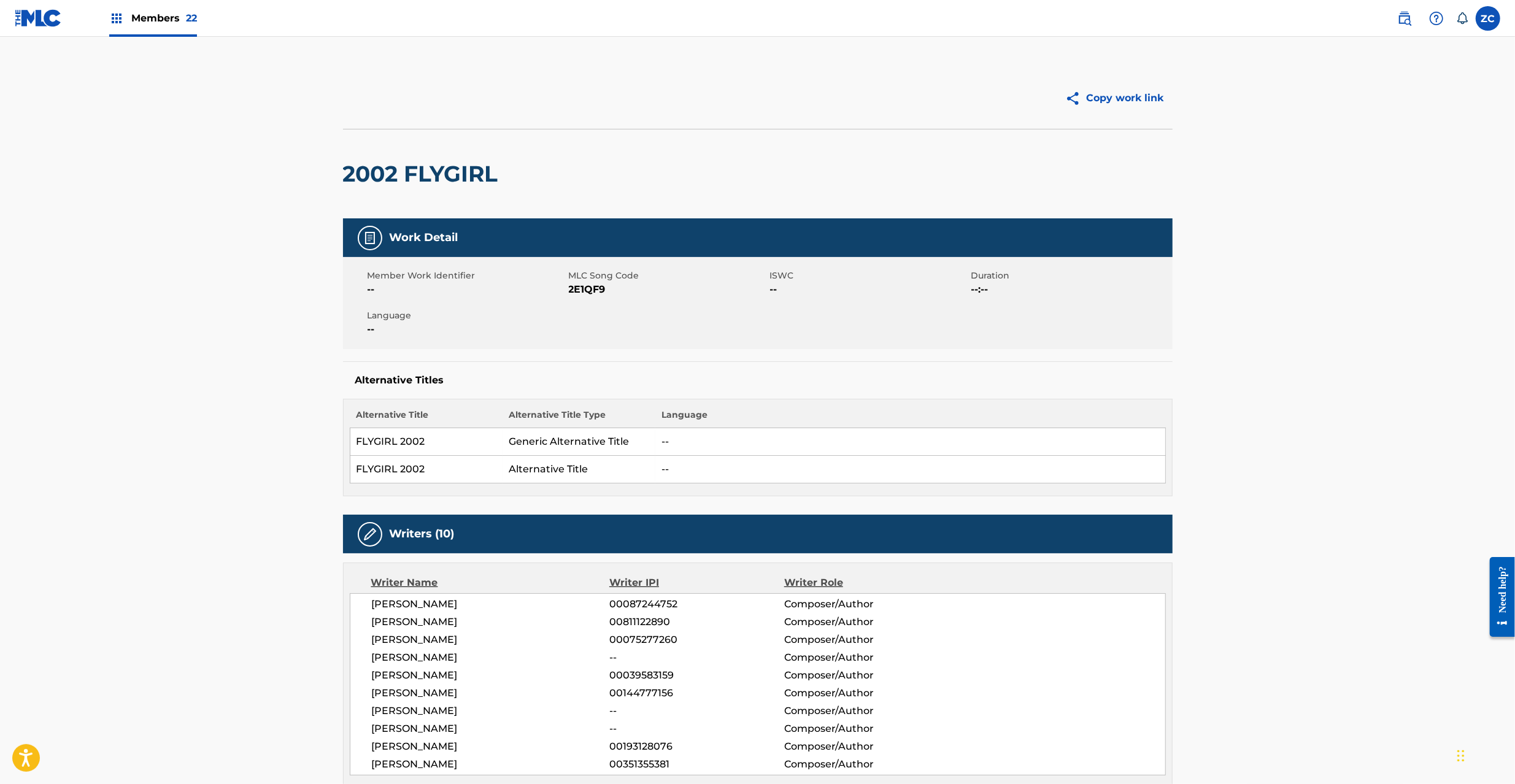
click at [595, 287] on span "2E1QF9" at bounding box center [667, 290] width 198 height 14
copy span "2E1QF9"
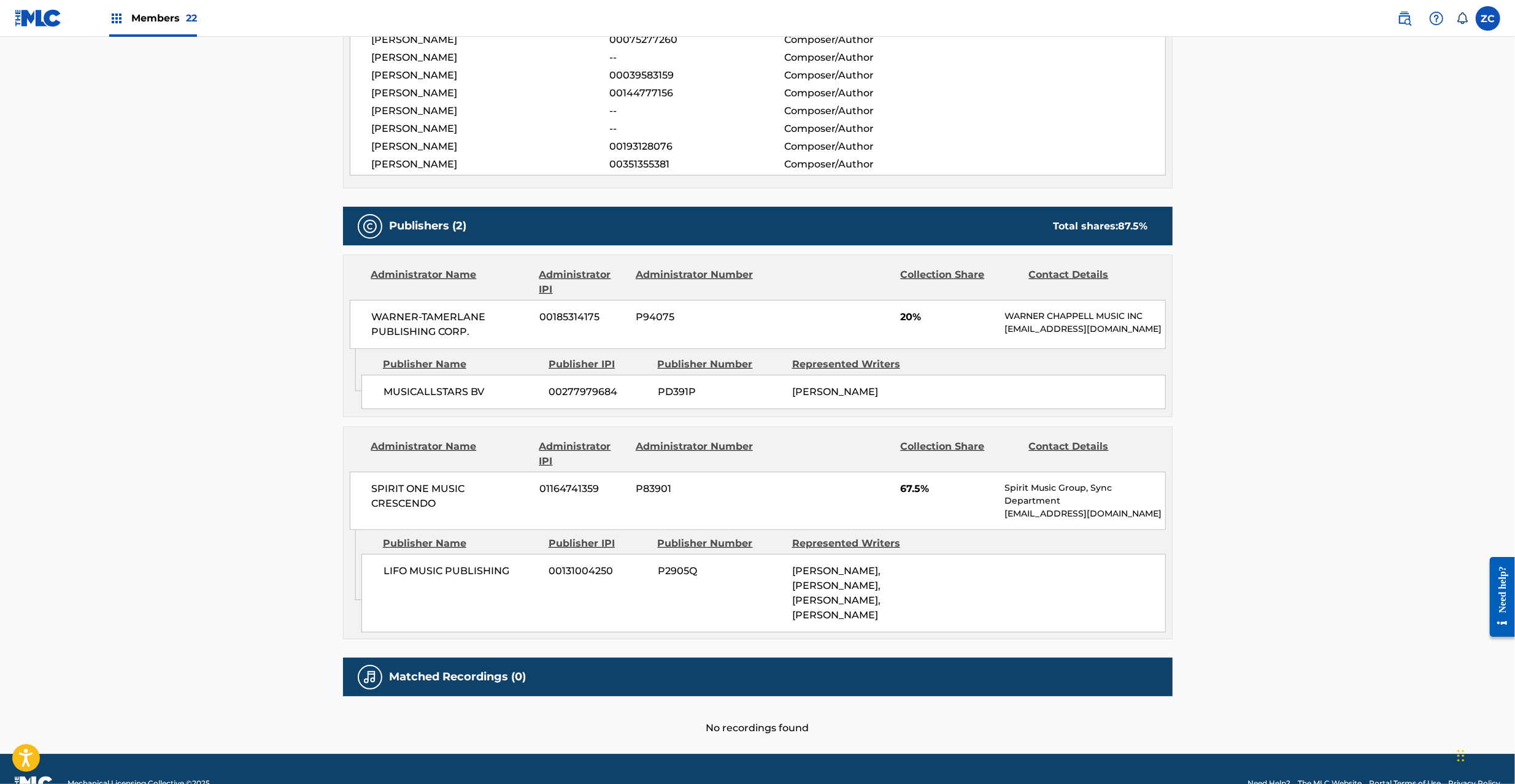
scroll to position [642, 0]
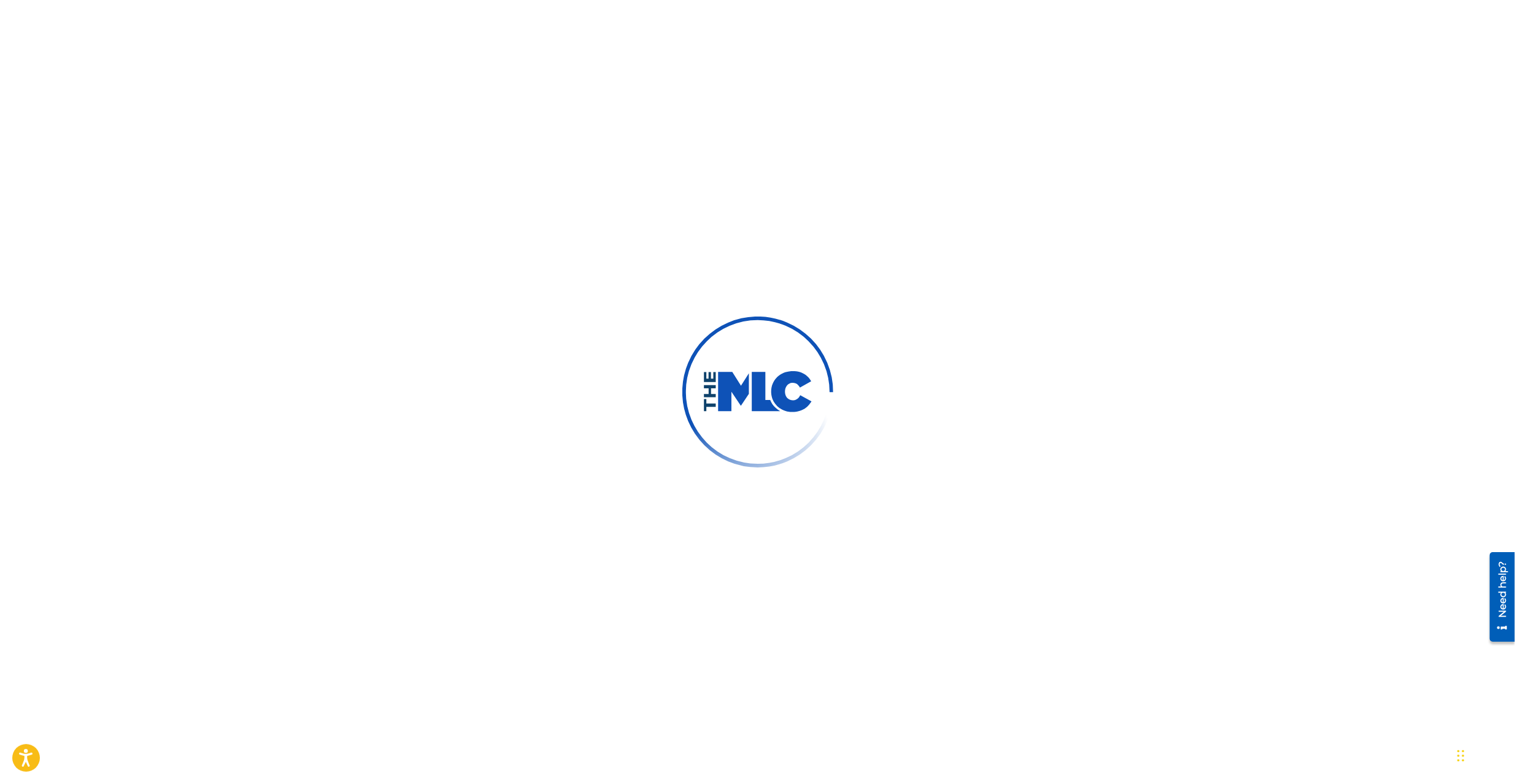
click at [550, 218] on div at bounding box center [757, 392] width 1515 height 784
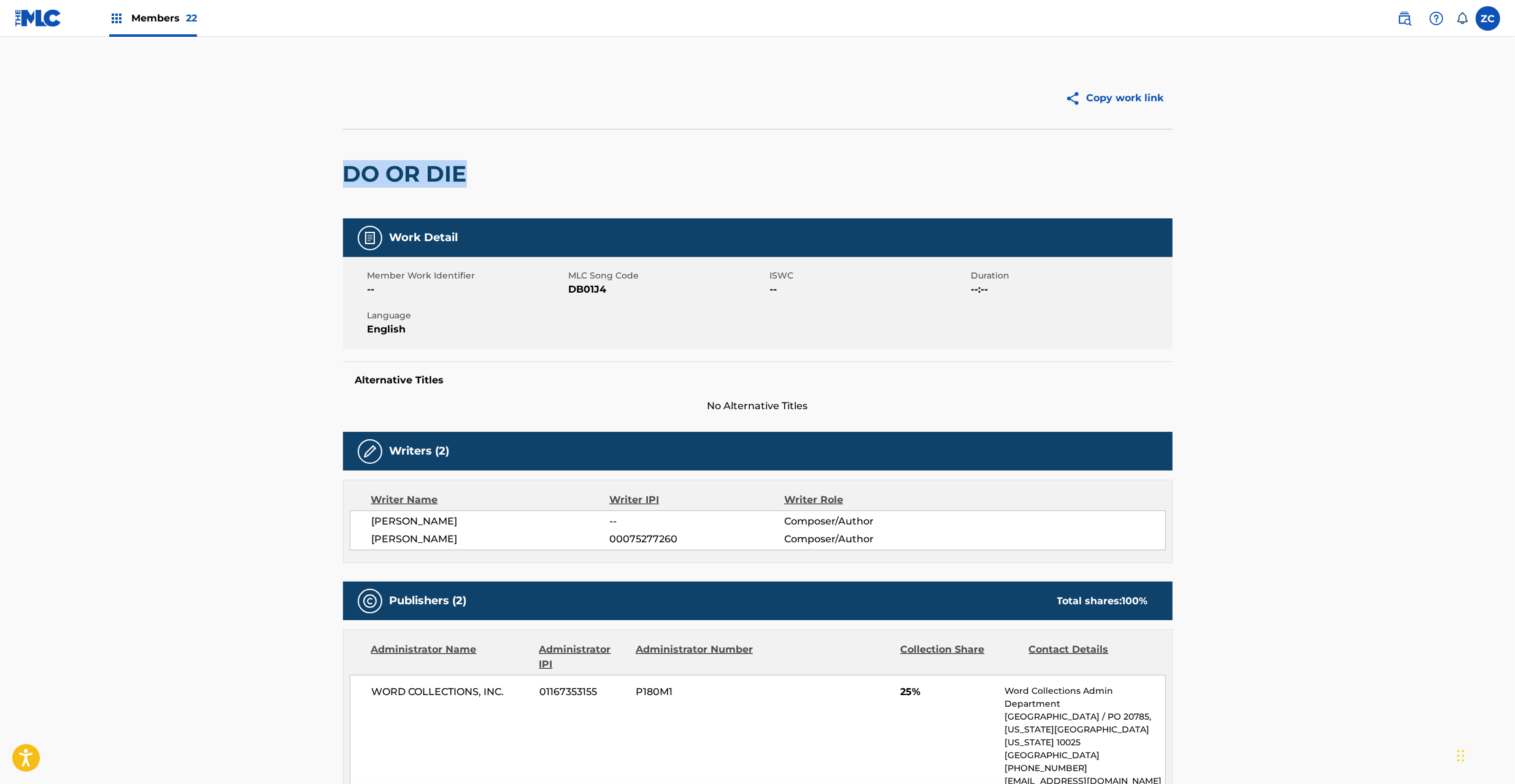
drag, startPoint x: 346, startPoint y: 168, endPoint x: 501, endPoint y: 175, distance: 155.2
click at [501, 175] on div "DO OR DIE" at bounding box center [758, 174] width 830 height 90
copy h2 "DO OR DIE"
click at [588, 291] on span "DB01J4" at bounding box center [667, 290] width 198 height 14
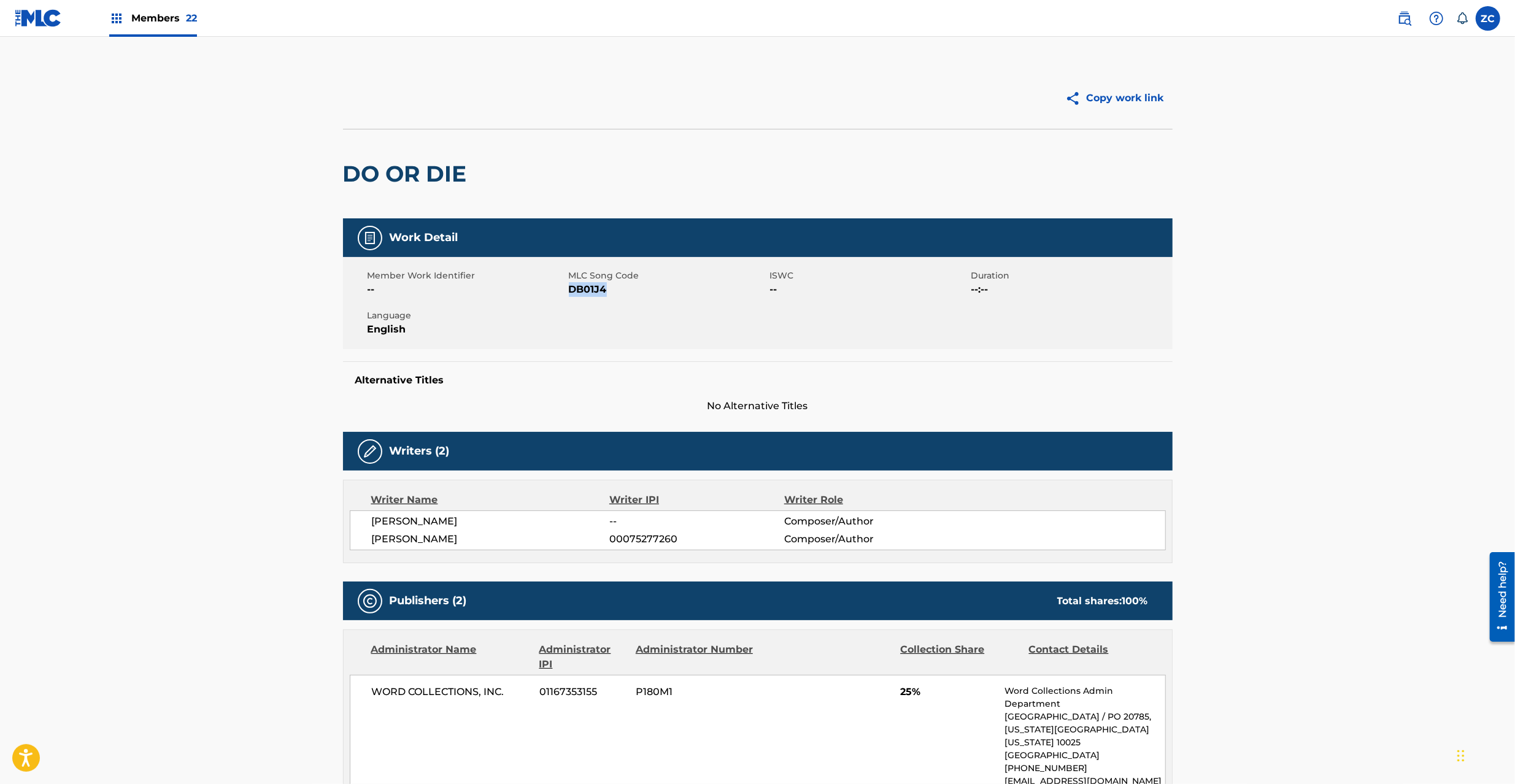
copy span "DB01J4"
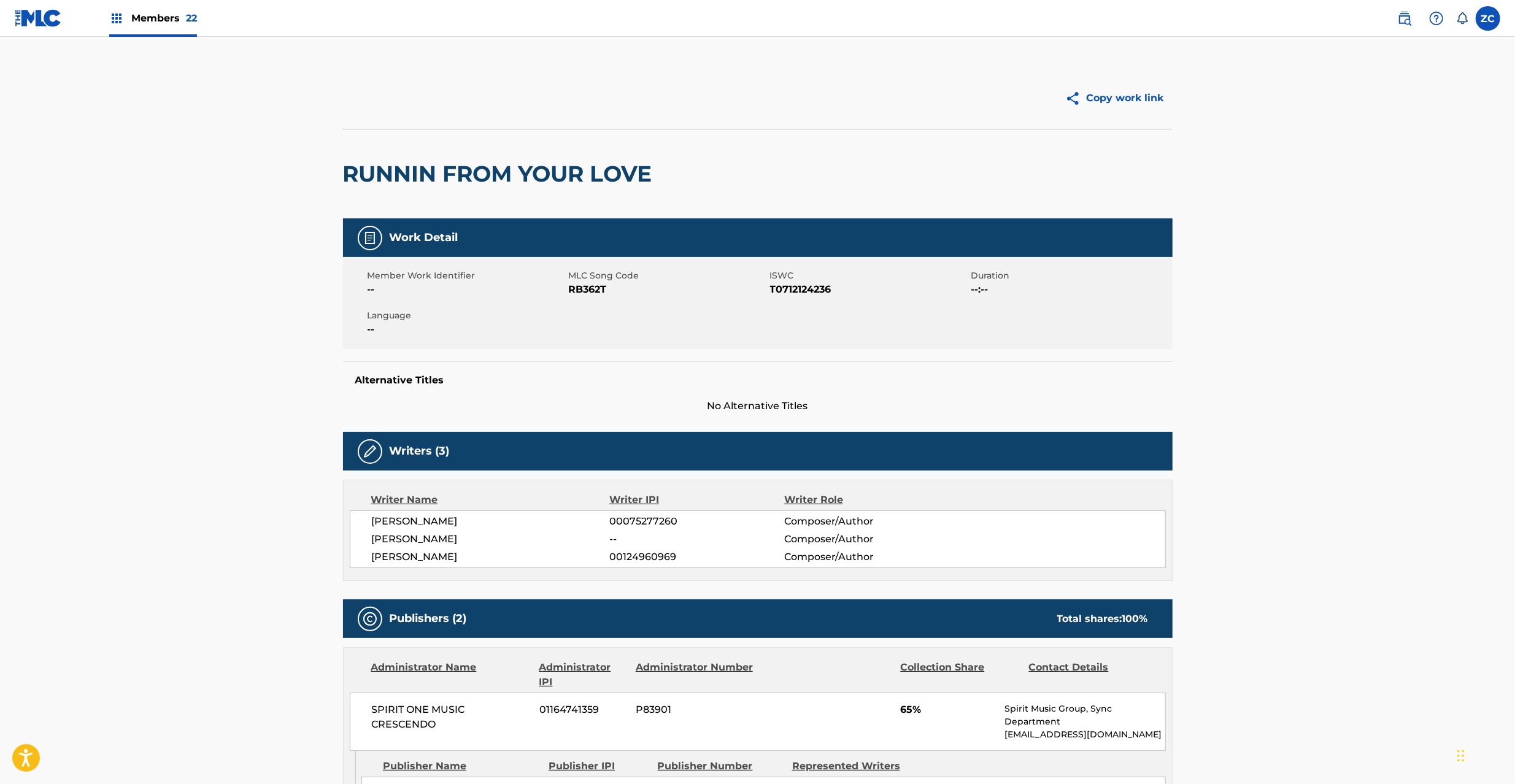
click at [373, 162] on h2 "RUNNIN FROM YOUR LOVE" at bounding box center [501, 174] width 315 height 28
click at [373, 165] on h2 "RUNNIN FROM YOUR LOVE" at bounding box center [501, 174] width 315 height 28
click at [420, 174] on h2 "RUNNIN FROM YOUR LOVE" at bounding box center [501, 174] width 315 height 28
drag, startPoint x: 420, startPoint y: 174, endPoint x: 627, endPoint y: 168, distance: 207.1
click at [627, 168] on h2 "RUNNIN FROM YOUR LOVE" at bounding box center [501, 174] width 315 height 28
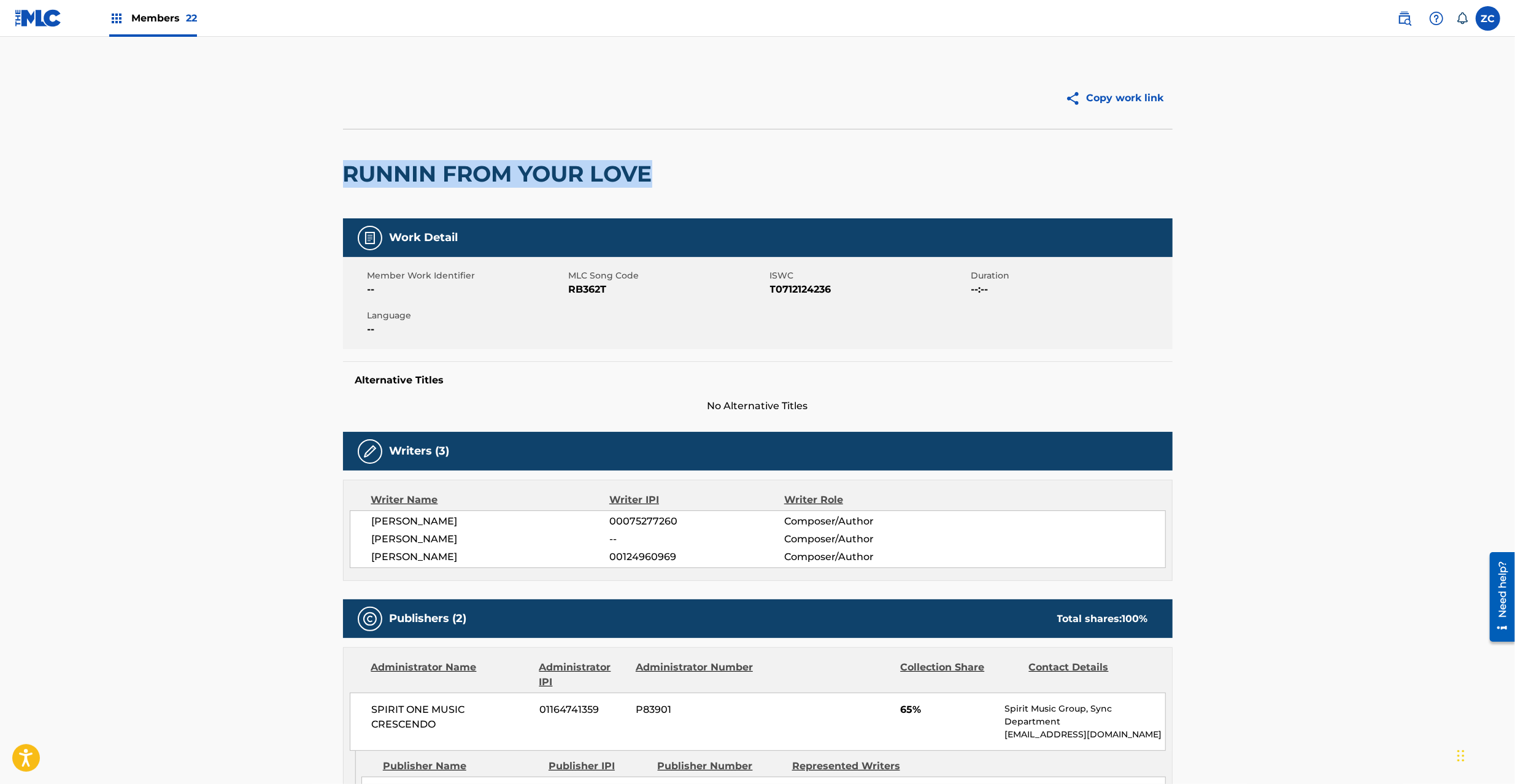
copy h2 "RUNNIN FROM YOUR LOVE"
click at [593, 287] on span "RB362T" at bounding box center [667, 290] width 198 height 14
copy span "RB362T"
